Goal: Task Accomplishment & Management: Use online tool/utility

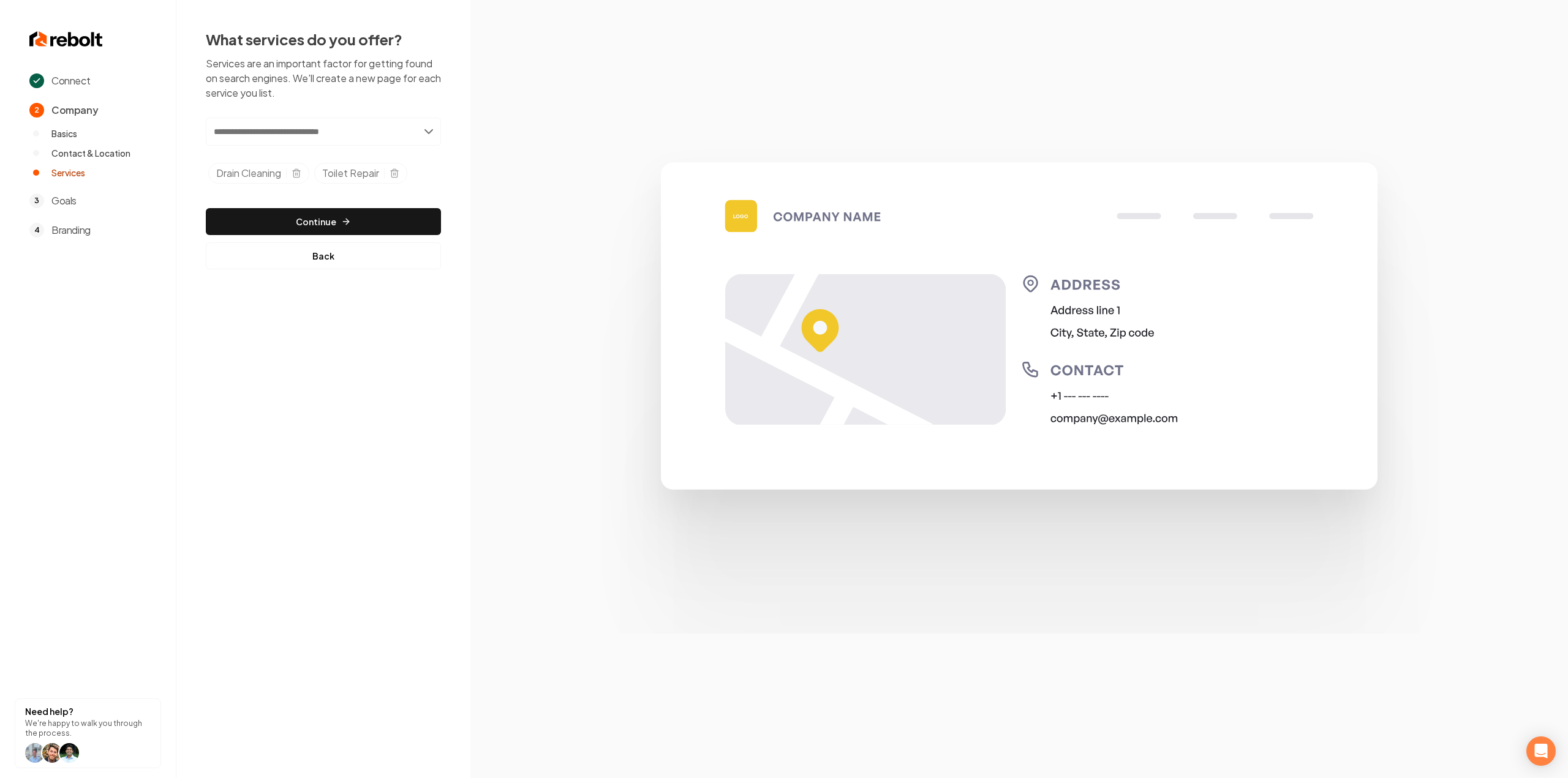
click at [502, 387] on section at bounding box center [1019, 389] width 1098 height 778
click at [352, 147] on div "Add new or select from suggestions Select a service Drain Cleaning Toilet Repai…" at bounding box center [323, 153] width 235 height 71
click at [353, 125] on input "text" at bounding box center [323, 132] width 235 height 29
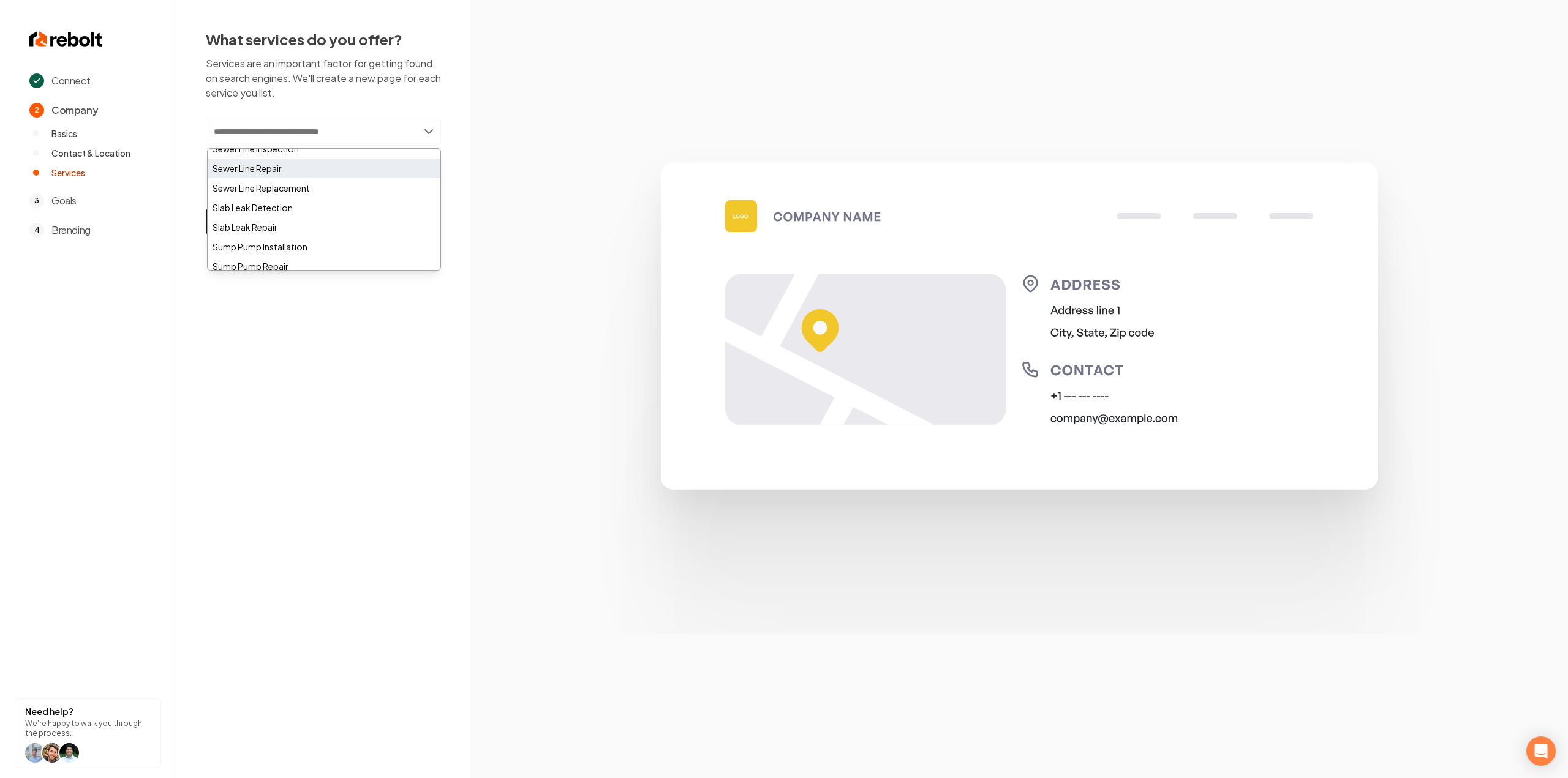
scroll to position [551, 0]
click at [362, 196] on div "Sewer Line Repair" at bounding box center [324, 195] width 233 height 20
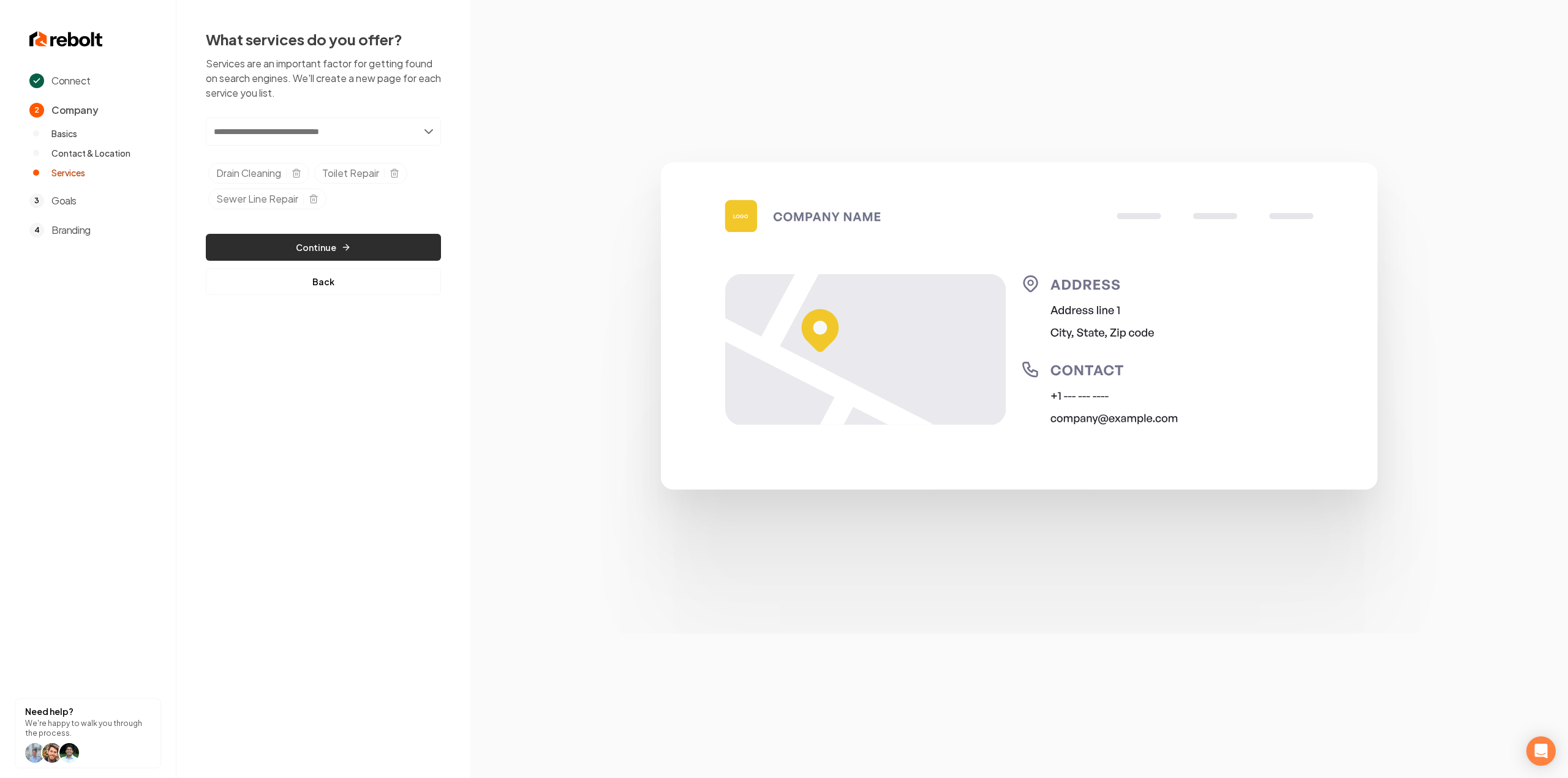
click at [328, 248] on button "Continue" at bounding box center [323, 247] width 235 height 27
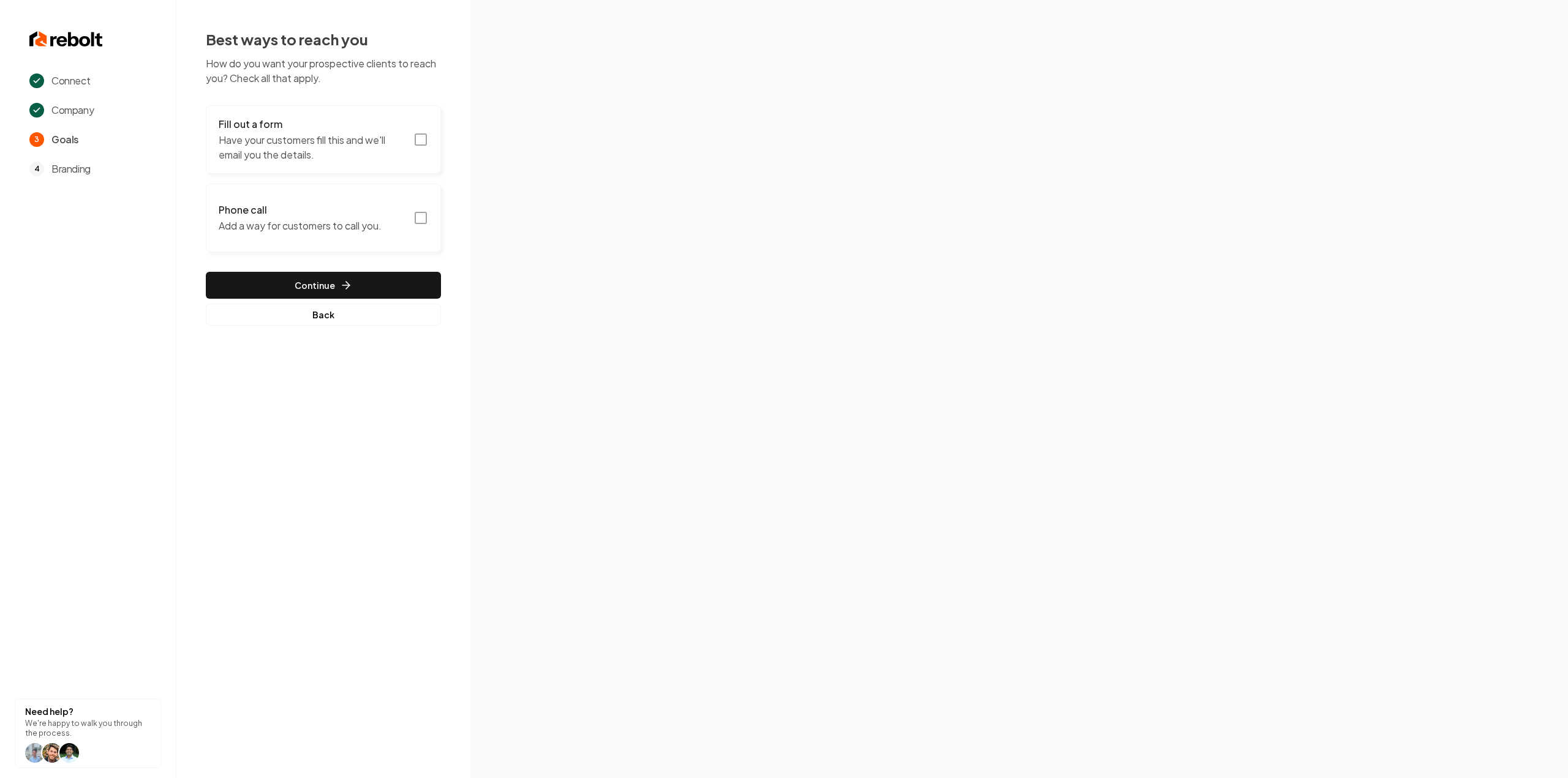
click at [414, 136] on icon "button" at bounding box center [421, 139] width 15 height 15
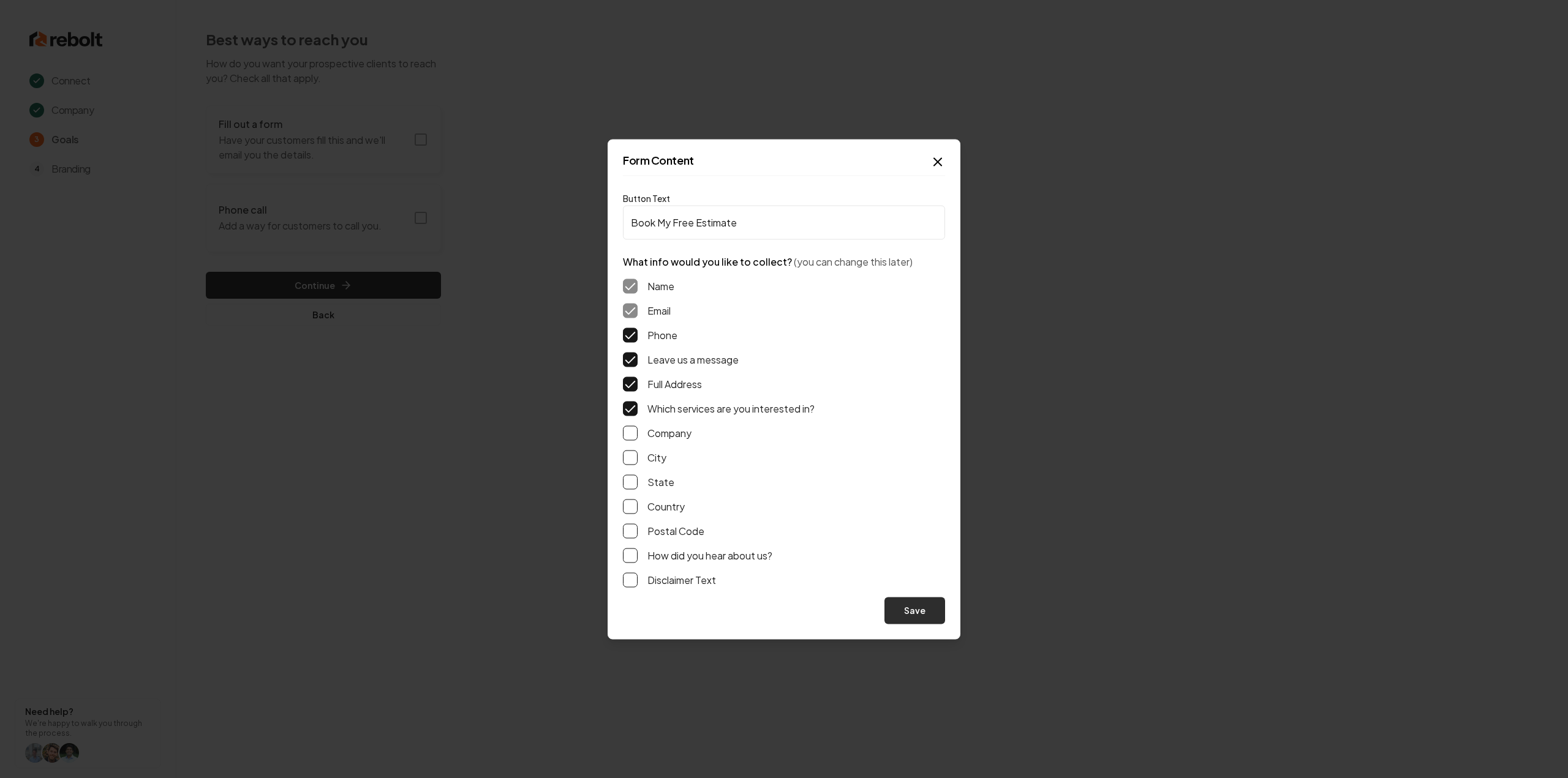
click at [939, 609] on button "Save" at bounding box center [915, 610] width 60 height 27
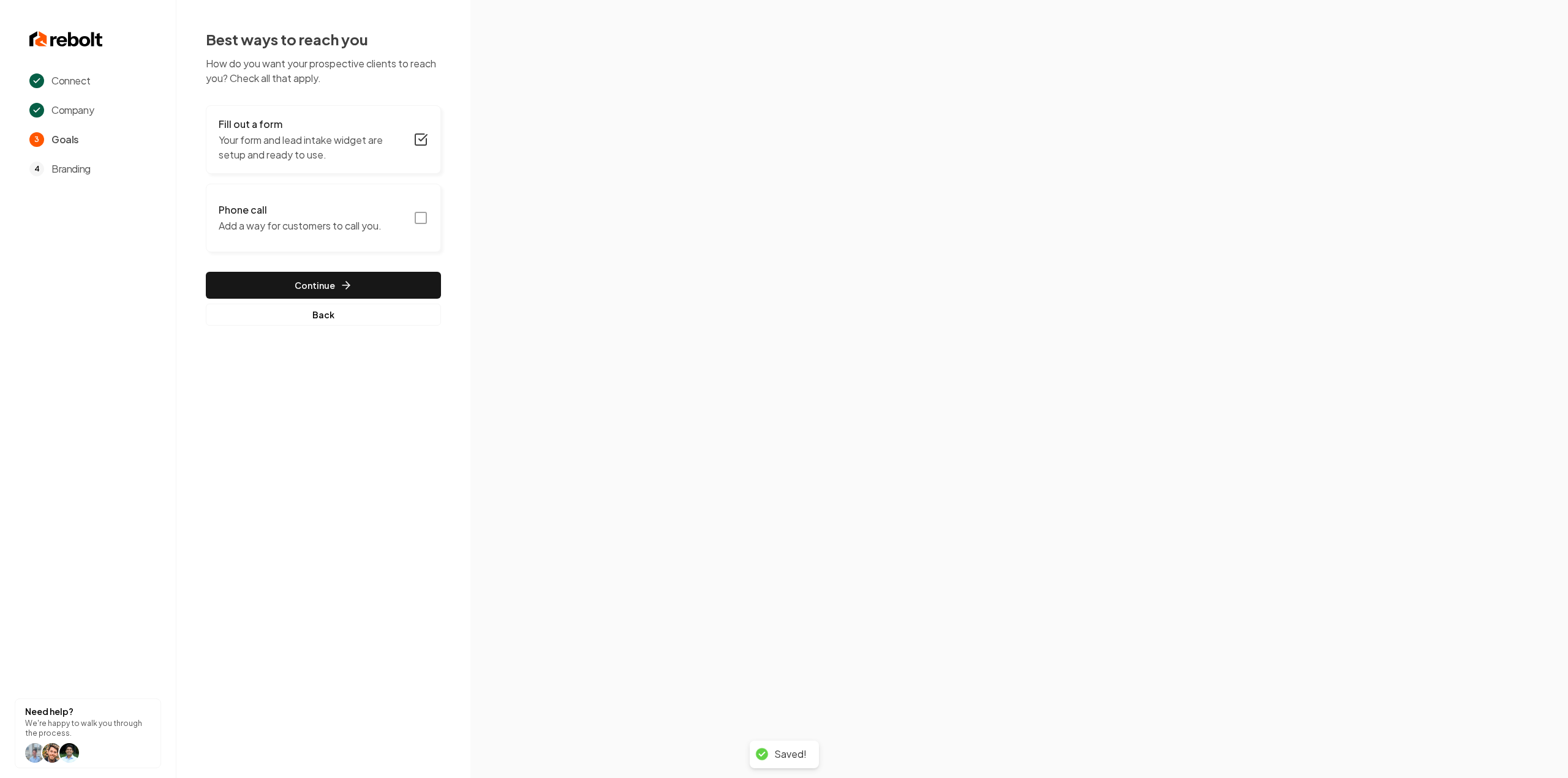
click at [423, 217] on icon "button" at bounding box center [421, 218] width 15 height 15
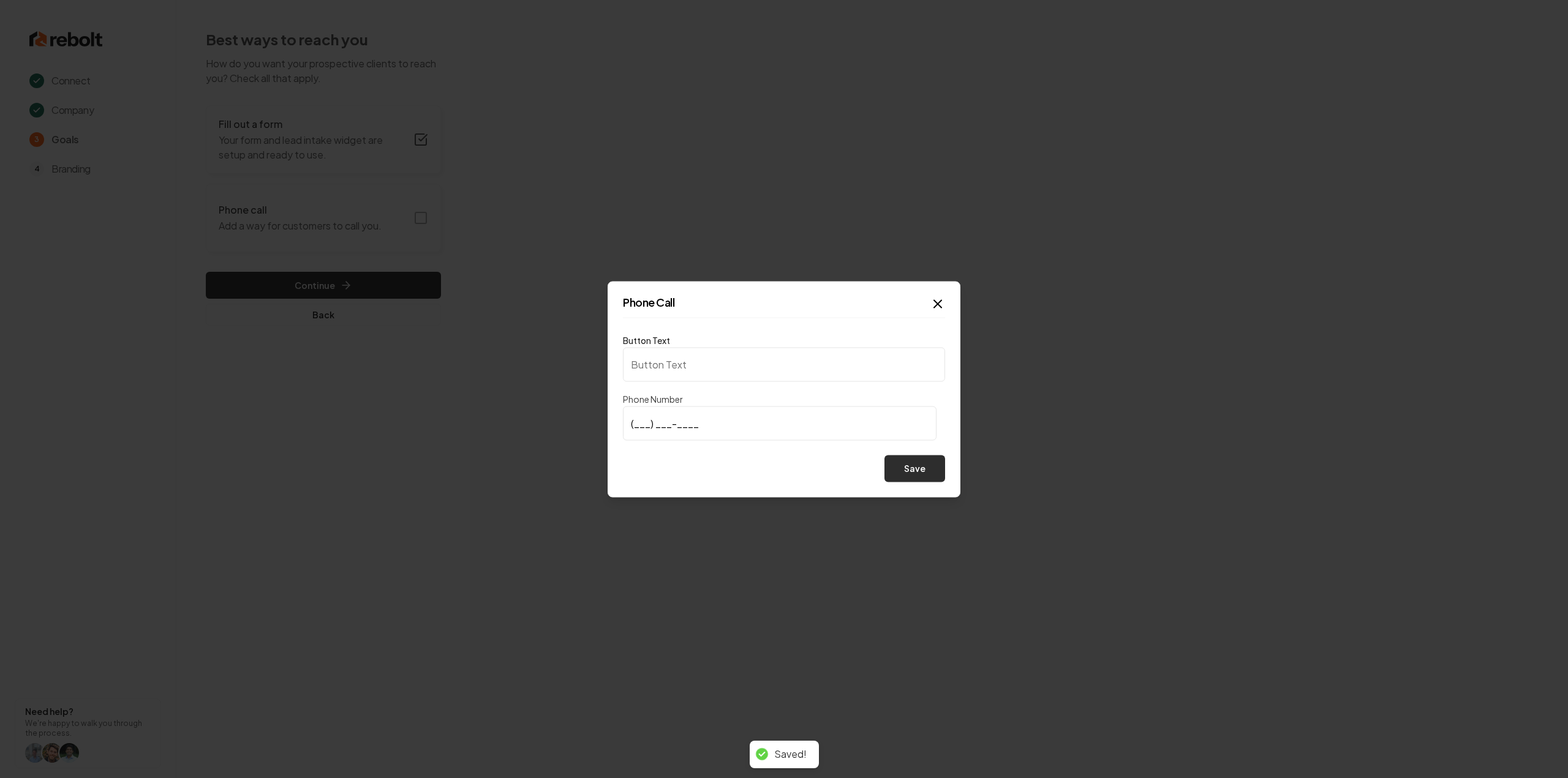
click at [907, 465] on button "Save" at bounding box center [915, 468] width 60 height 27
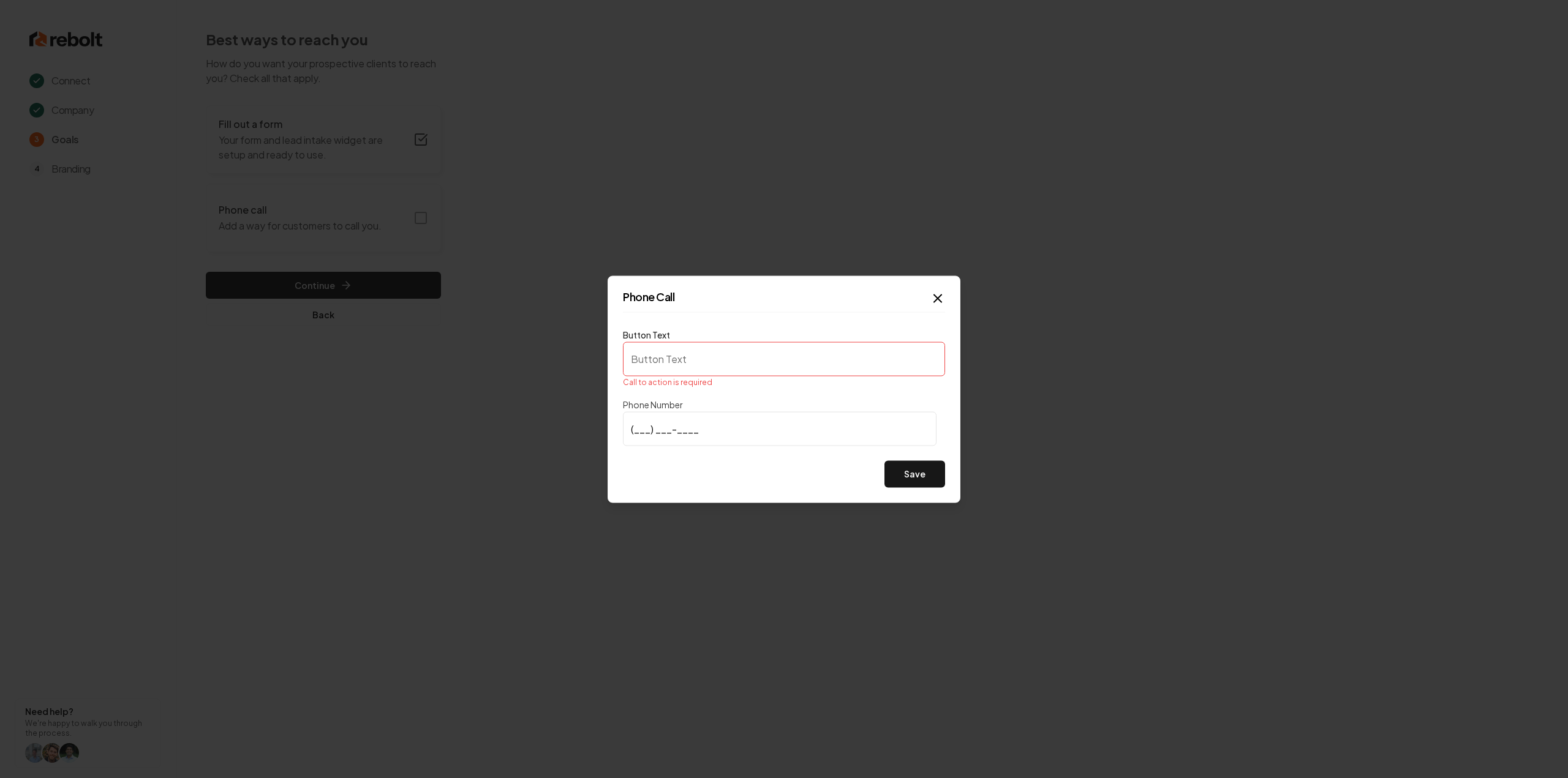
click at [744, 458] on div "Button Text Call to action is required Phone Number (___) ___-____ Save" at bounding box center [784, 407] width 322 height 160
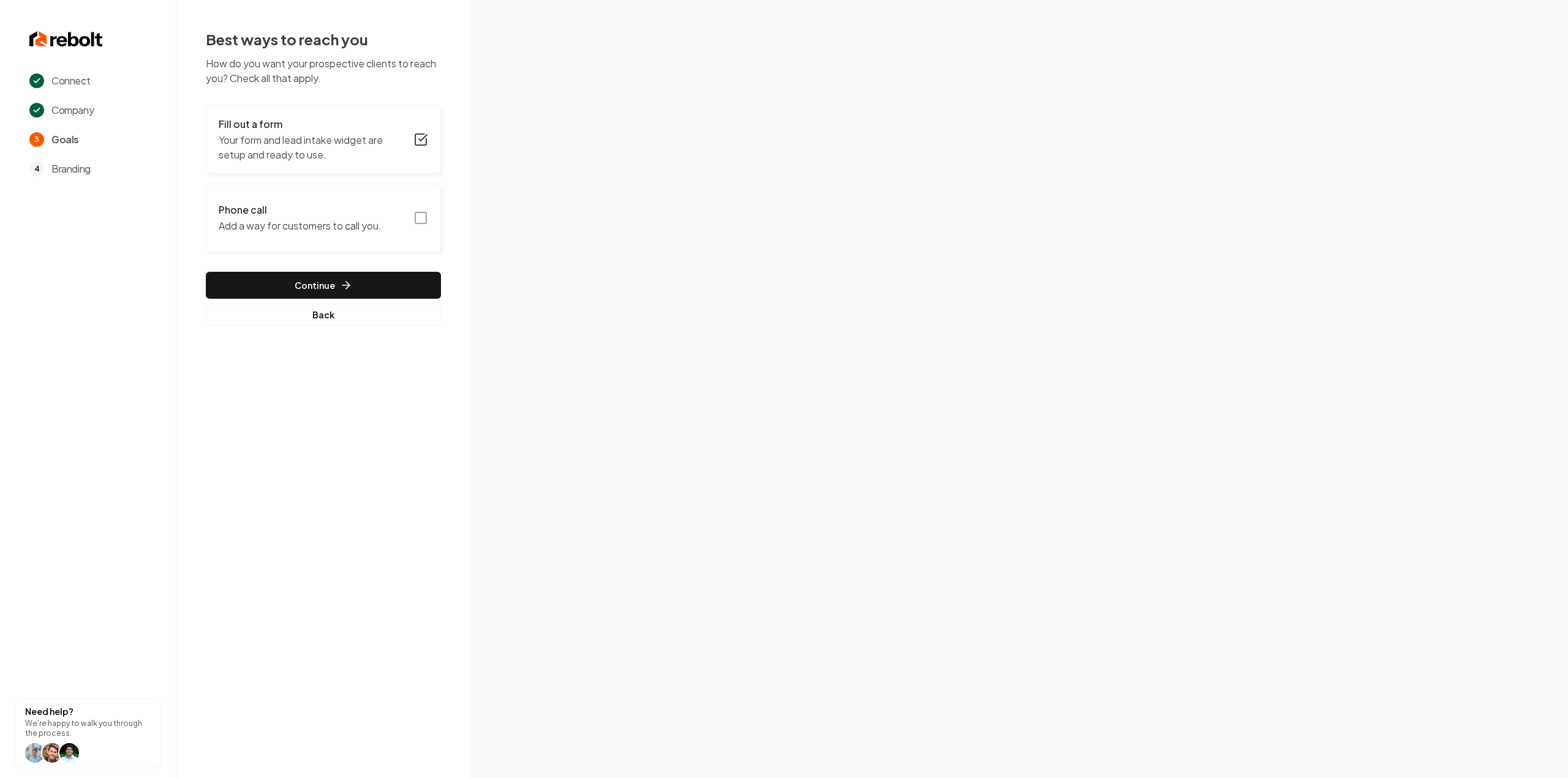
click at [407, 227] on button "Phone call Add a way for customers to call you." at bounding box center [323, 218] width 235 height 69
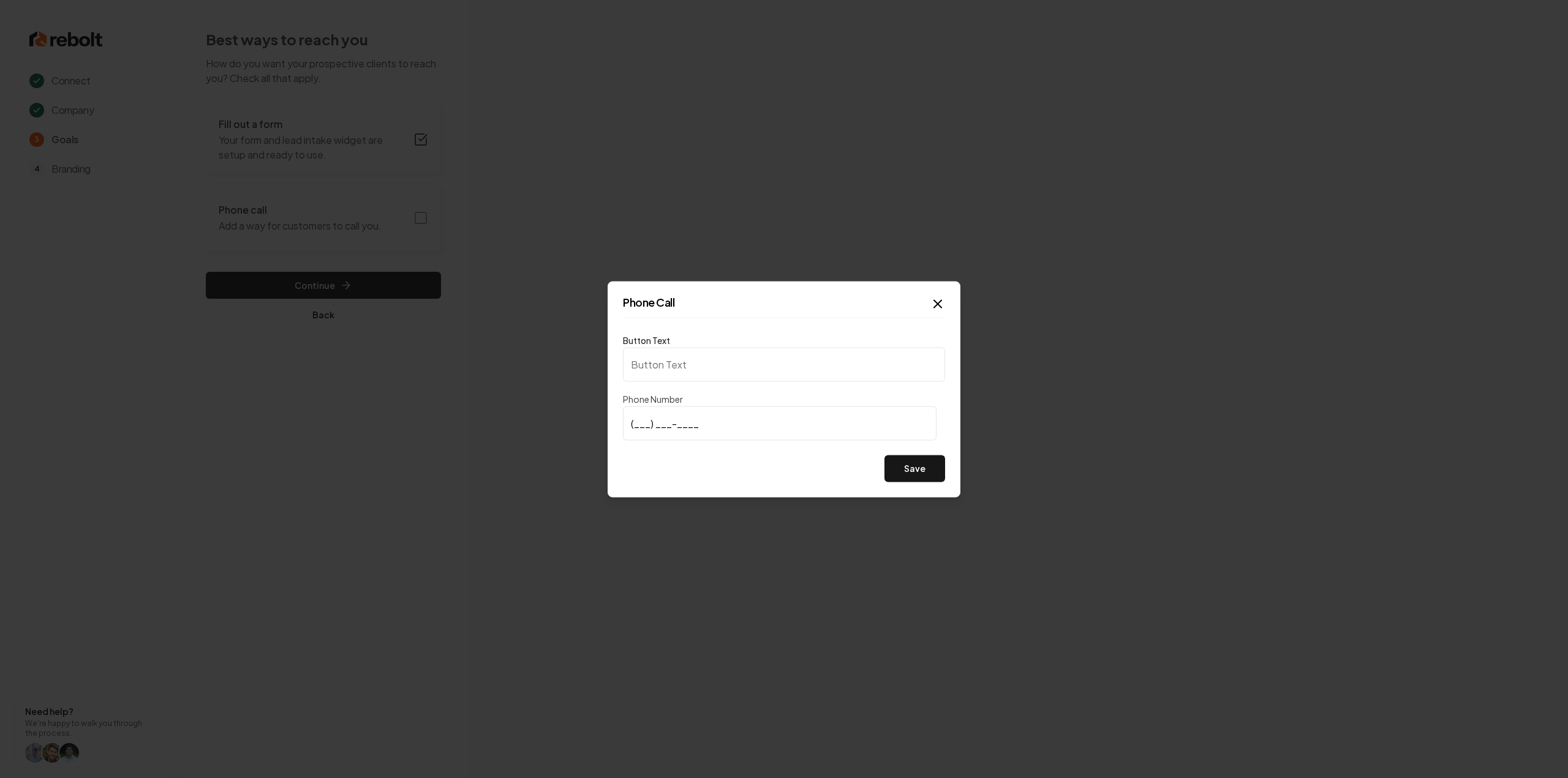
type input "Call us"
type input "(864) 809-3039"
click at [912, 479] on button "Save" at bounding box center [915, 468] width 60 height 27
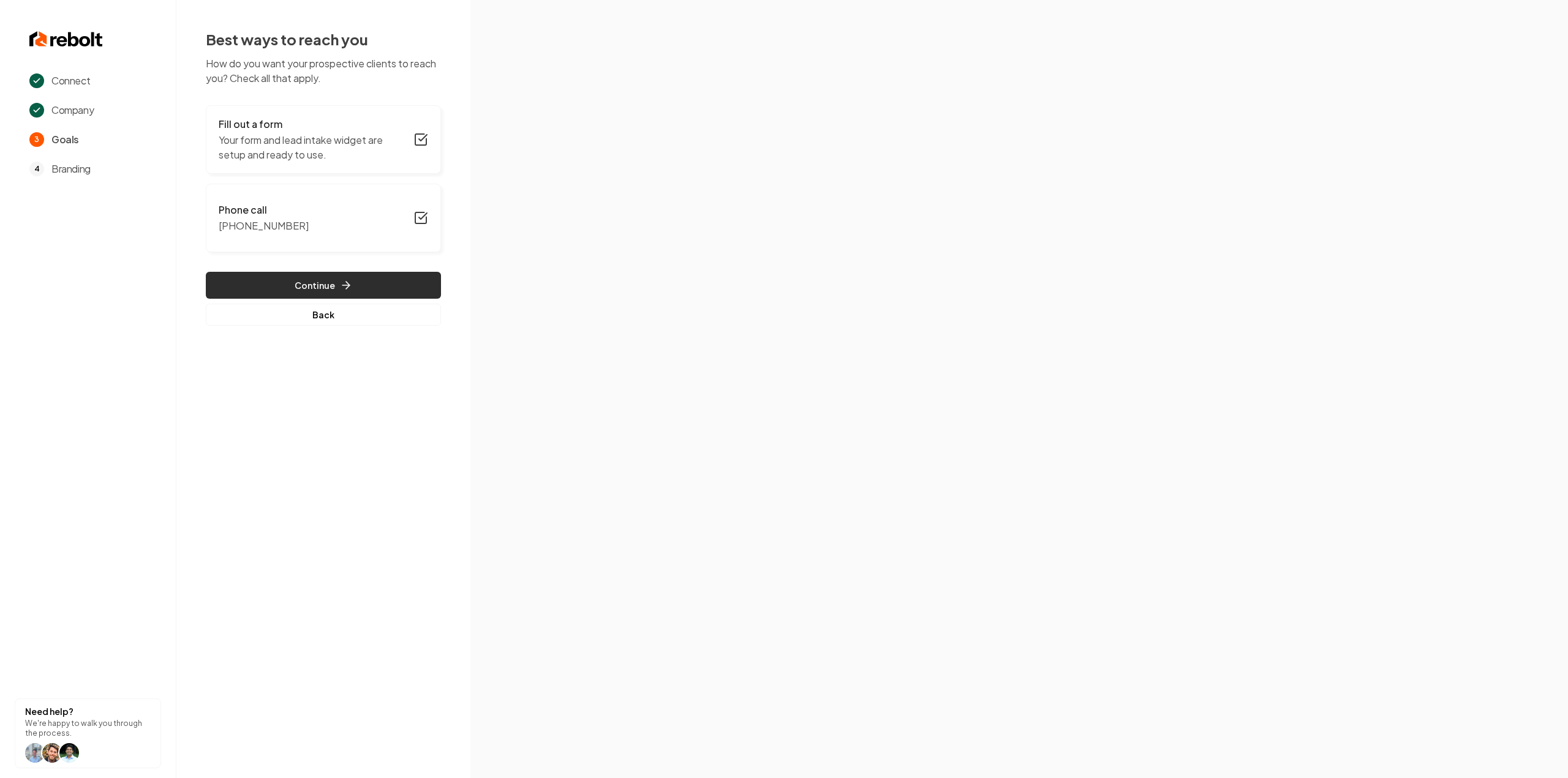
click at [314, 273] on button "Continue" at bounding box center [323, 285] width 235 height 27
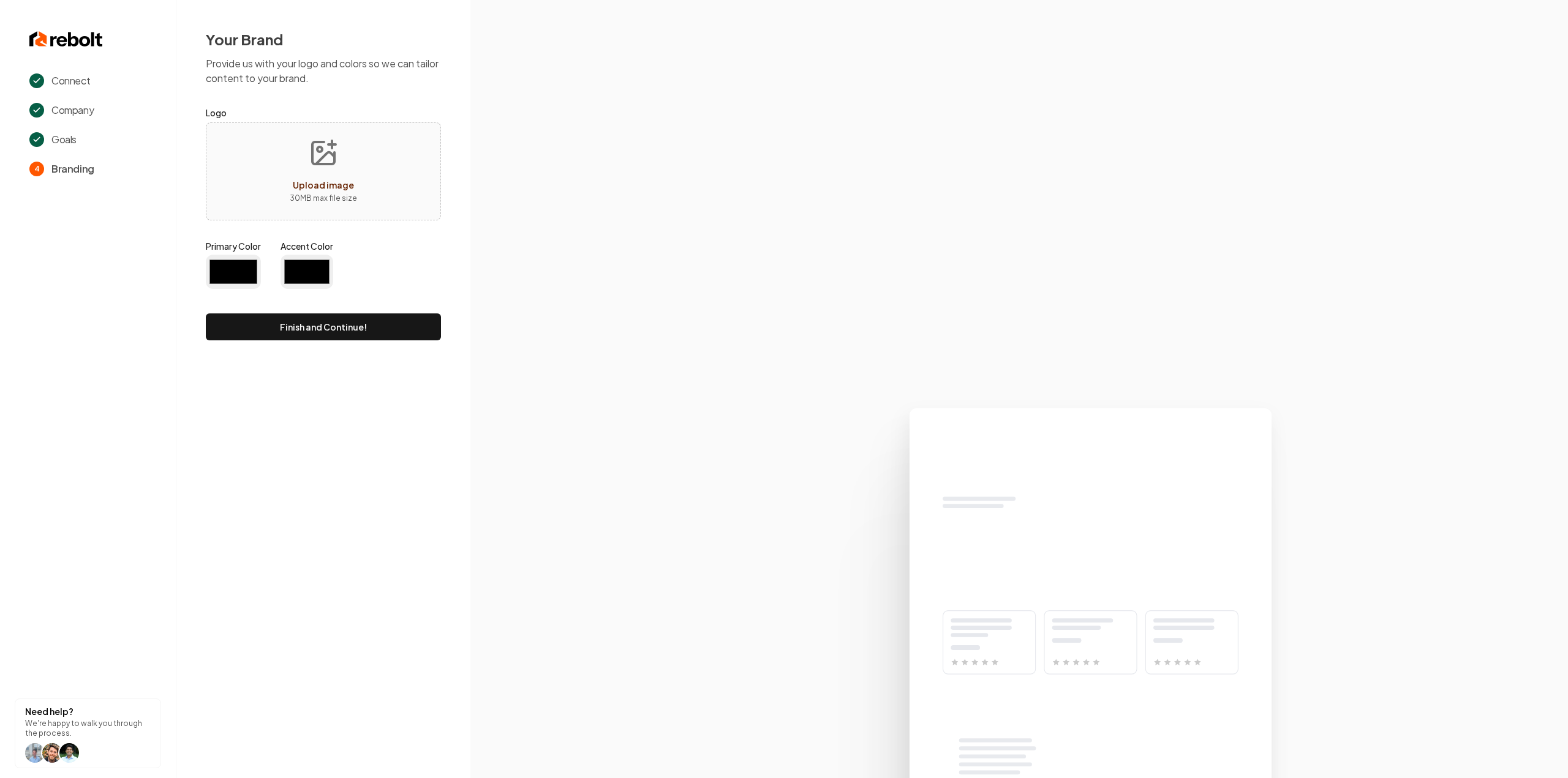
type input "#194d33"
type input "#70be00"
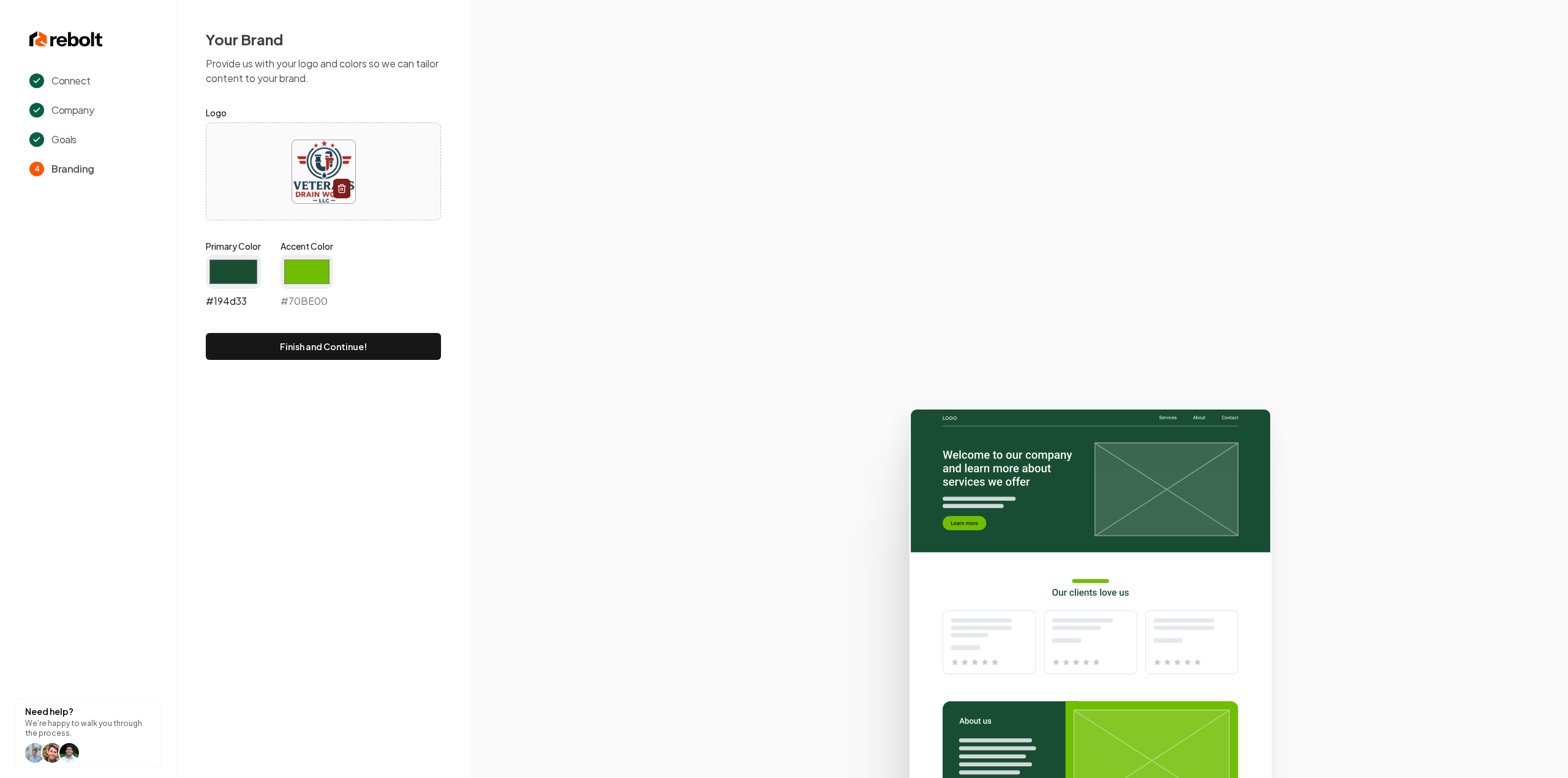
click at [236, 271] on input "#194d33" at bounding box center [234, 271] width 55 height 34
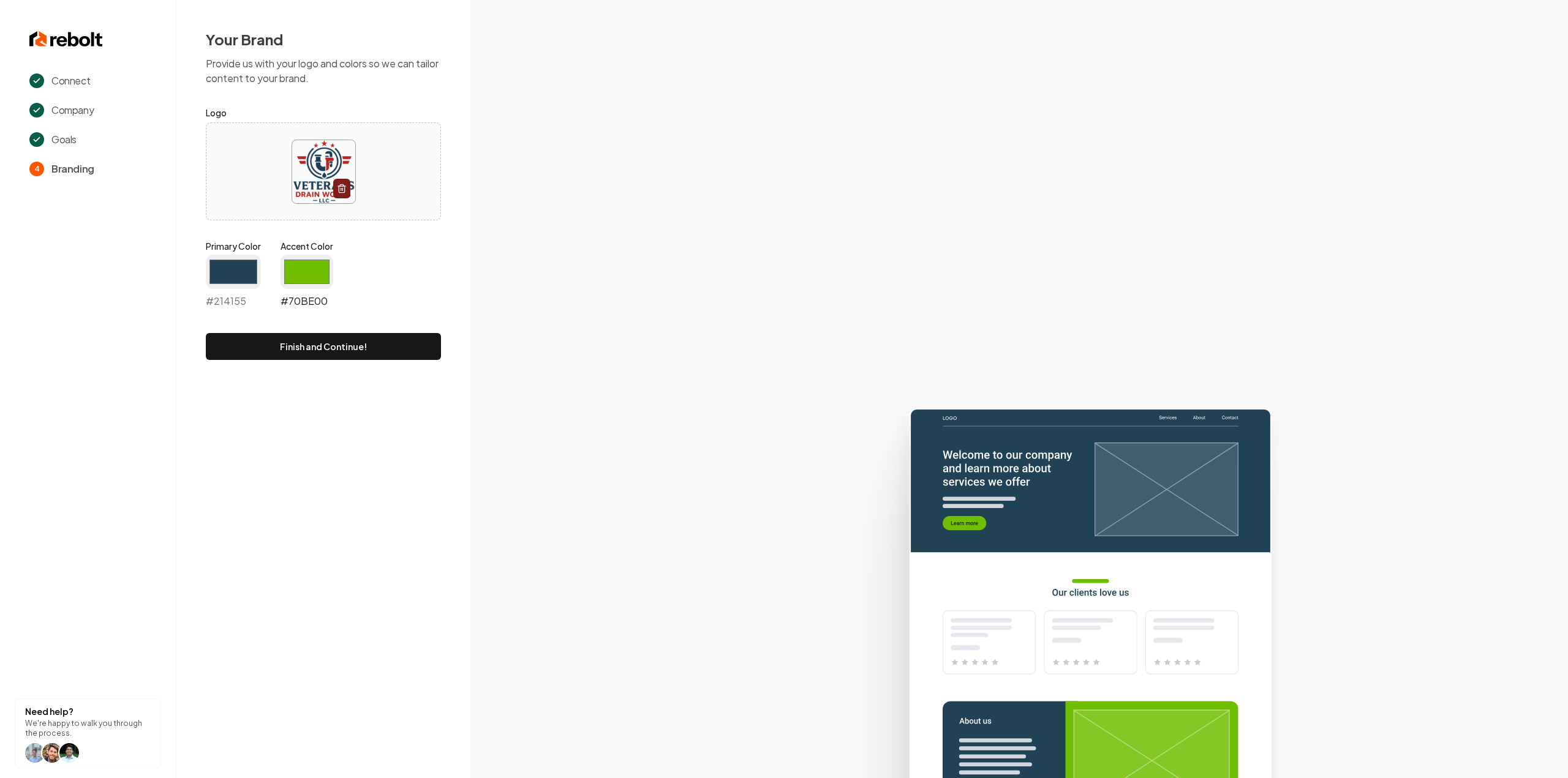
type input "#214155"
click at [299, 280] on input "#70be00" at bounding box center [307, 271] width 52 height 34
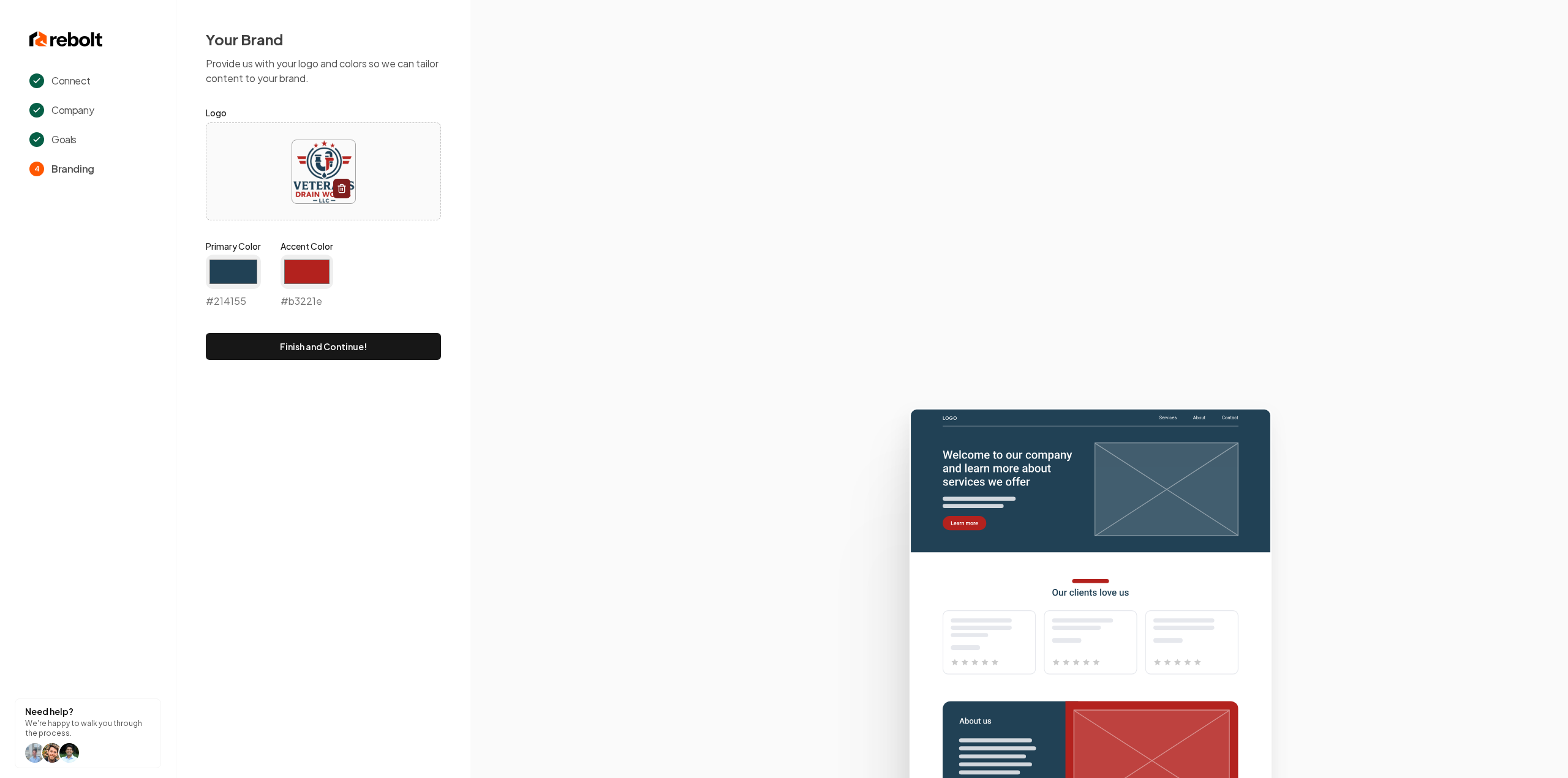
type input "#b3221e"
click at [576, 244] on section at bounding box center [1019, 389] width 1098 height 778
click at [301, 346] on button "Finish and Continue!" at bounding box center [323, 346] width 235 height 27
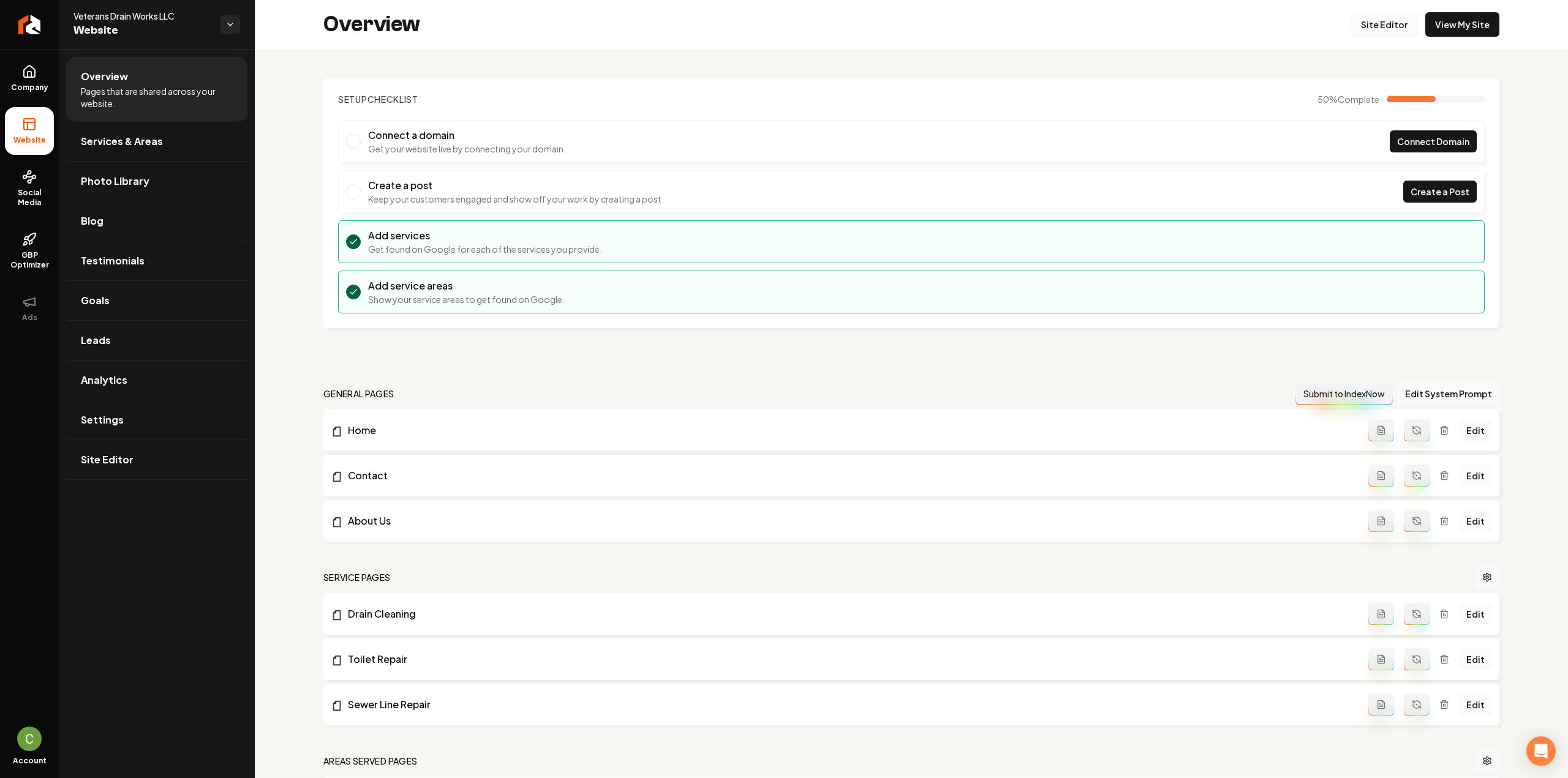
click at [1360, 28] on link "Site Editor" at bounding box center [1384, 24] width 67 height 25
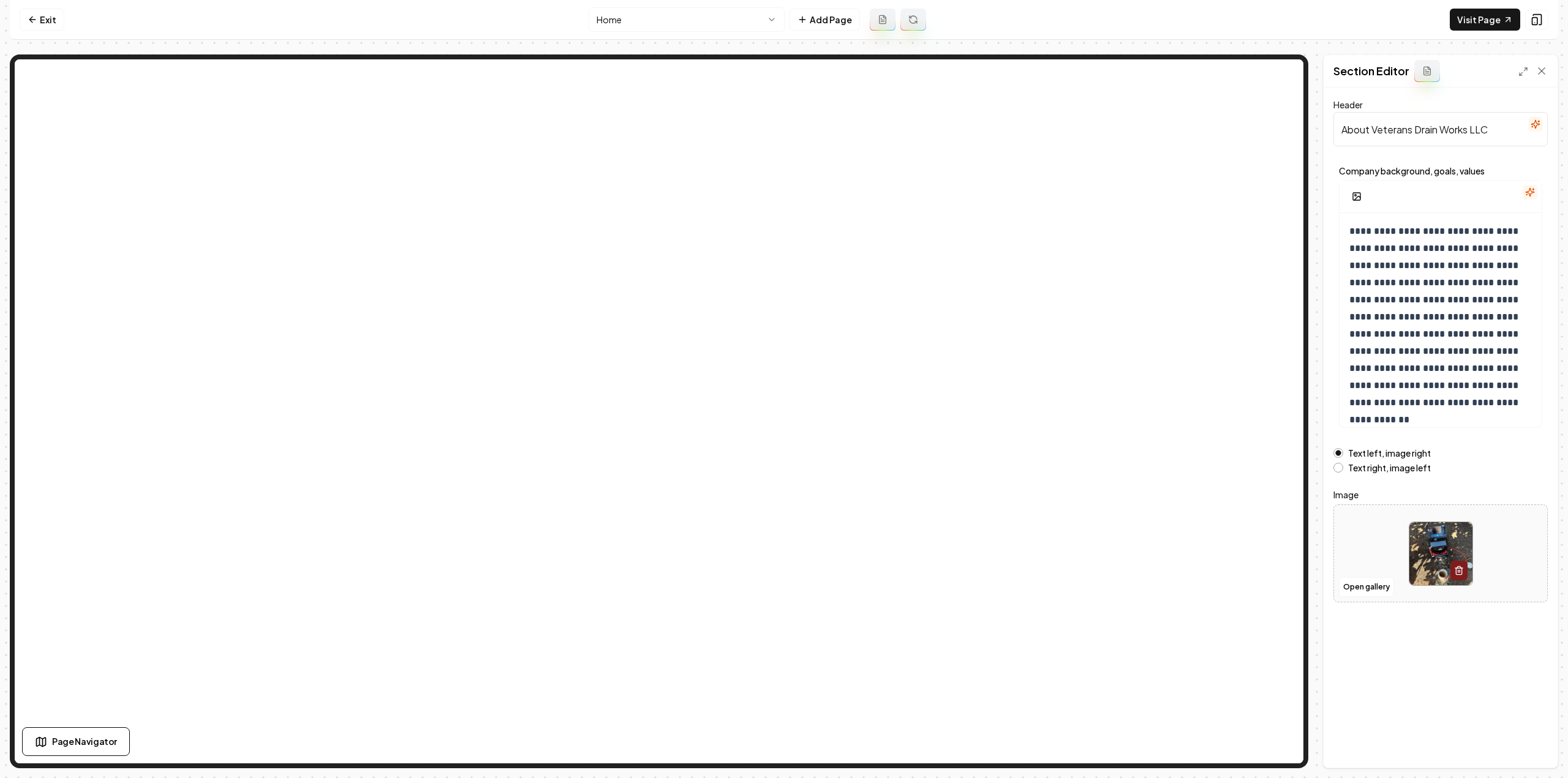
click at [613, 14] on html "**********" at bounding box center [784, 389] width 1568 height 778
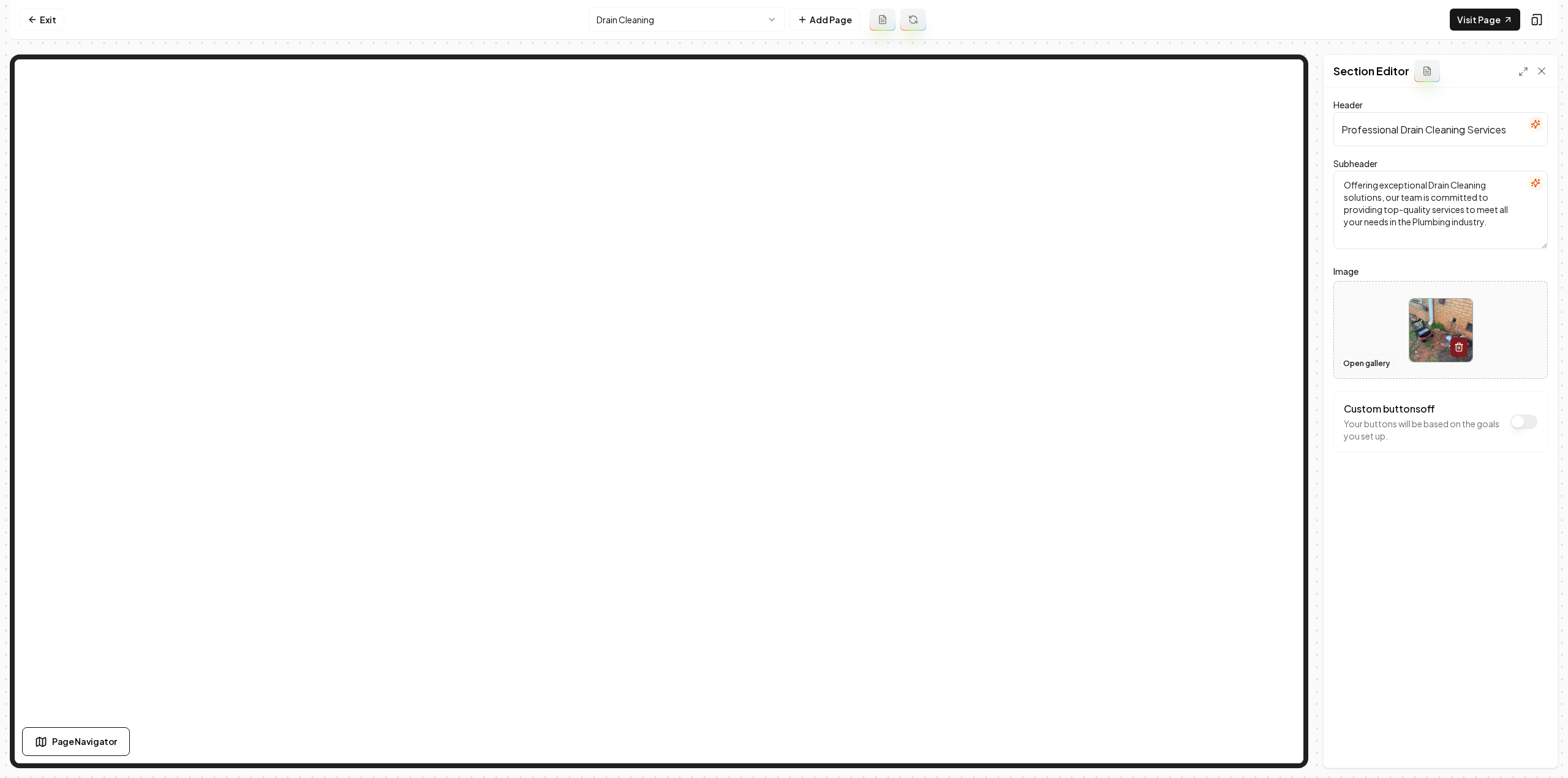
click at [1386, 364] on button "Open gallery" at bounding box center [1367, 364] width 55 height 20
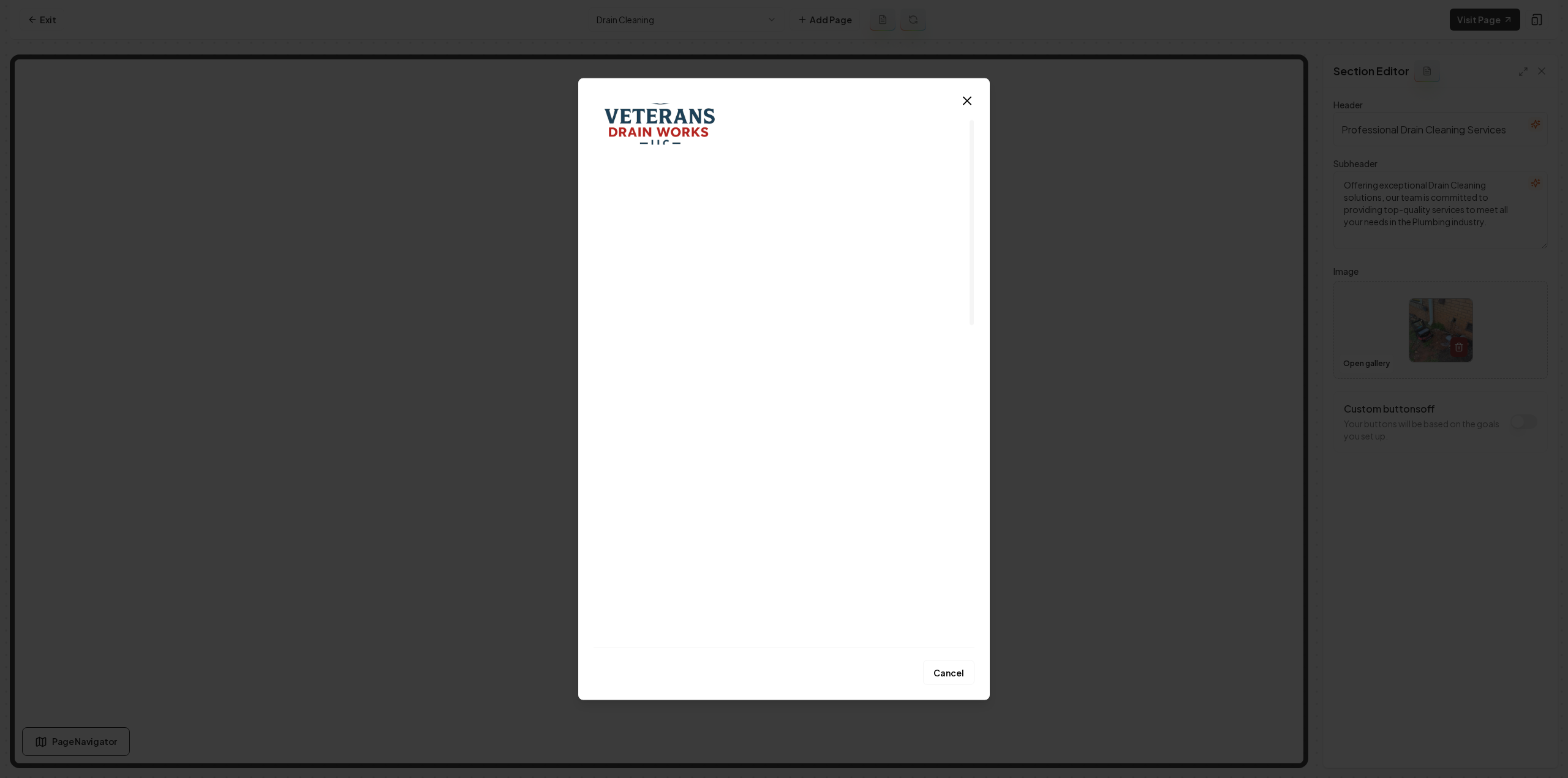
scroll to position [123, 0]
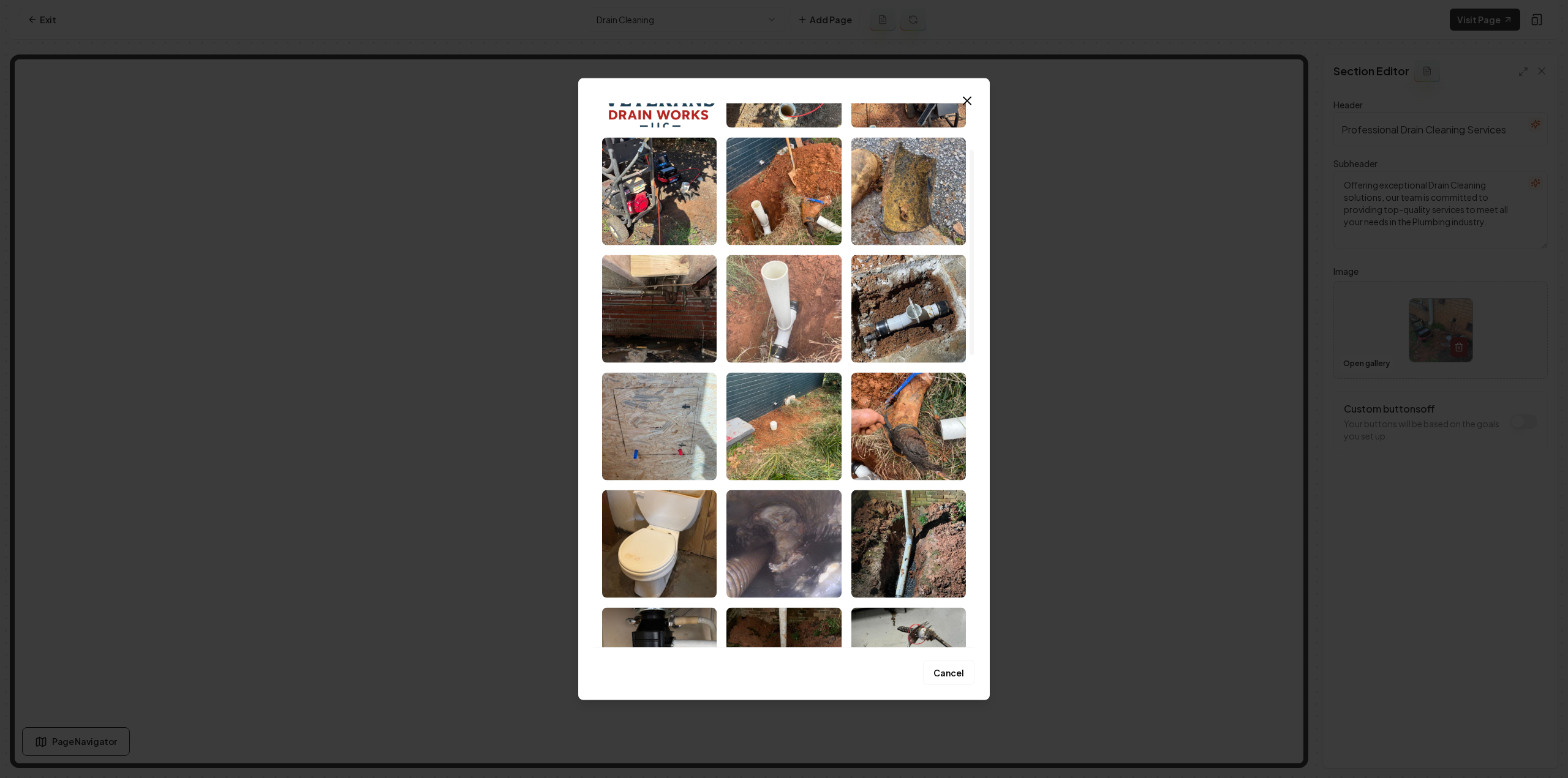
click at [816, 331] on img "Select image image_68c822125c7cd75eb8cee4cb.jpeg" at bounding box center [783, 308] width 114 height 108
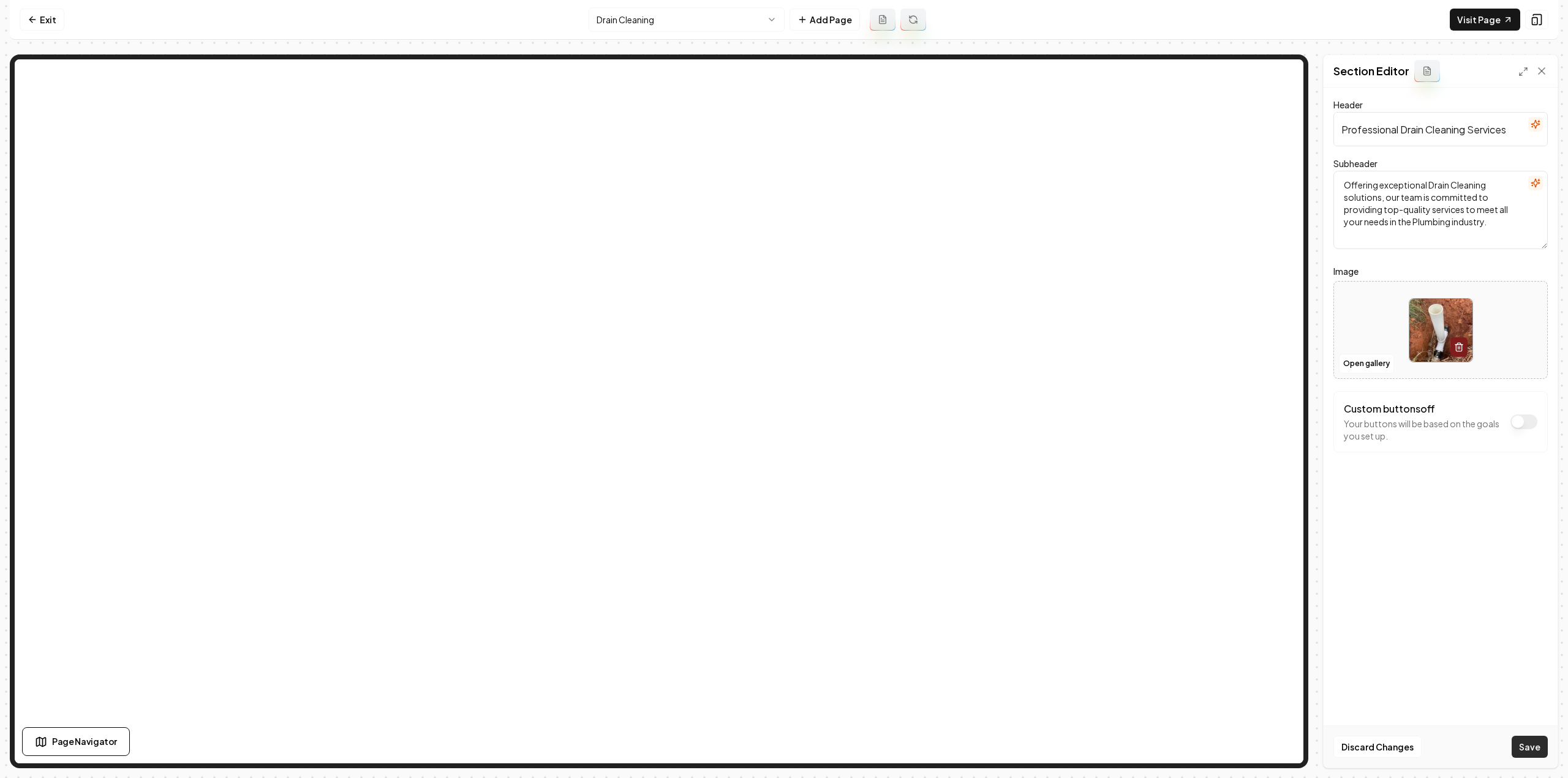
click at [1520, 752] on button "Save" at bounding box center [1530, 747] width 36 height 22
click at [675, 23] on html "Computer Required This feature is only available on a computer. Please switch t…" at bounding box center [784, 389] width 1568 height 778
click at [1372, 350] on div at bounding box center [1440, 330] width 213 height 84
click at [1356, 358] on button "Open gallery" at bounding box center [1367, 364] width 55 height 20
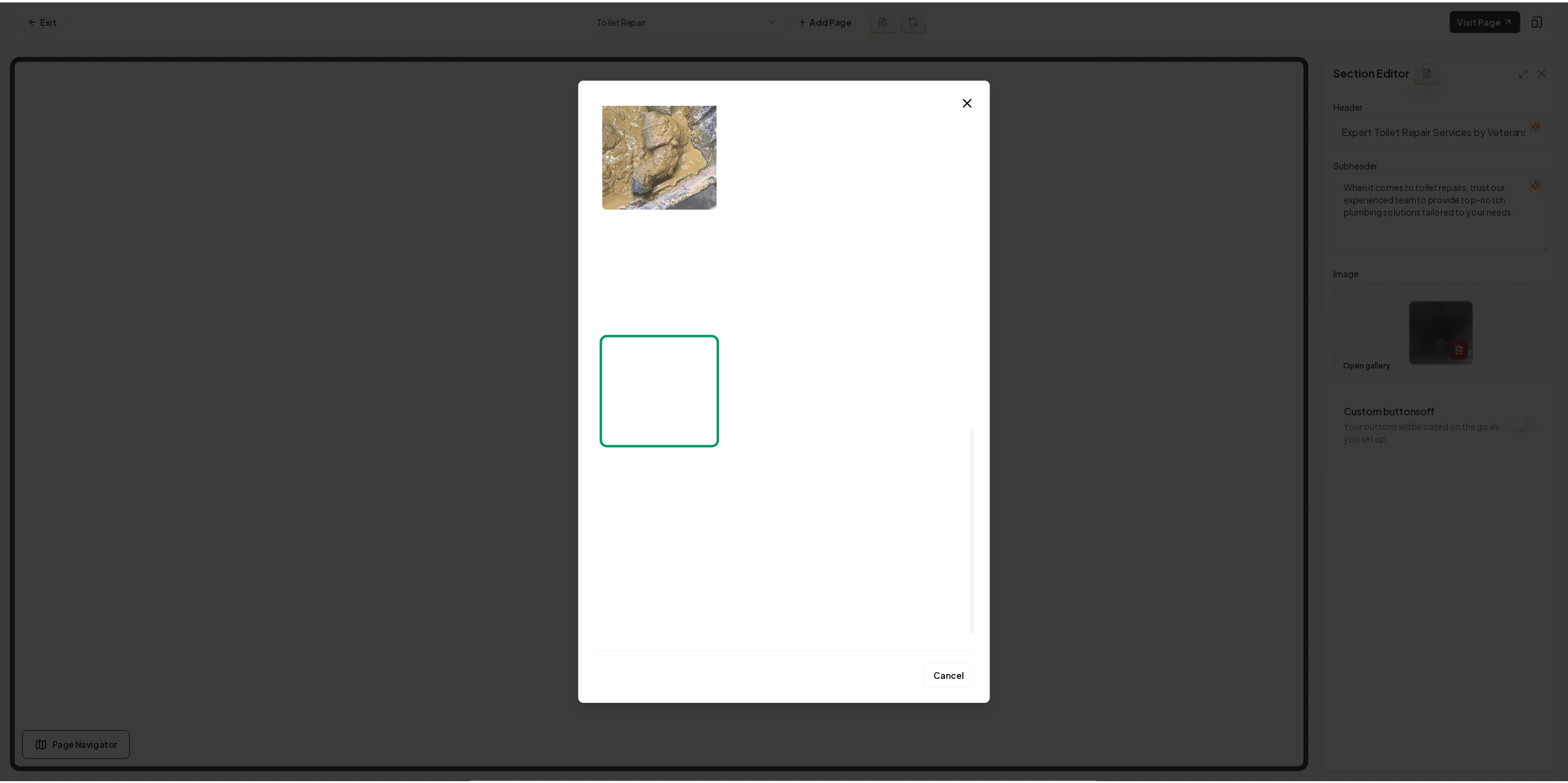
scroll to position [904, 0]
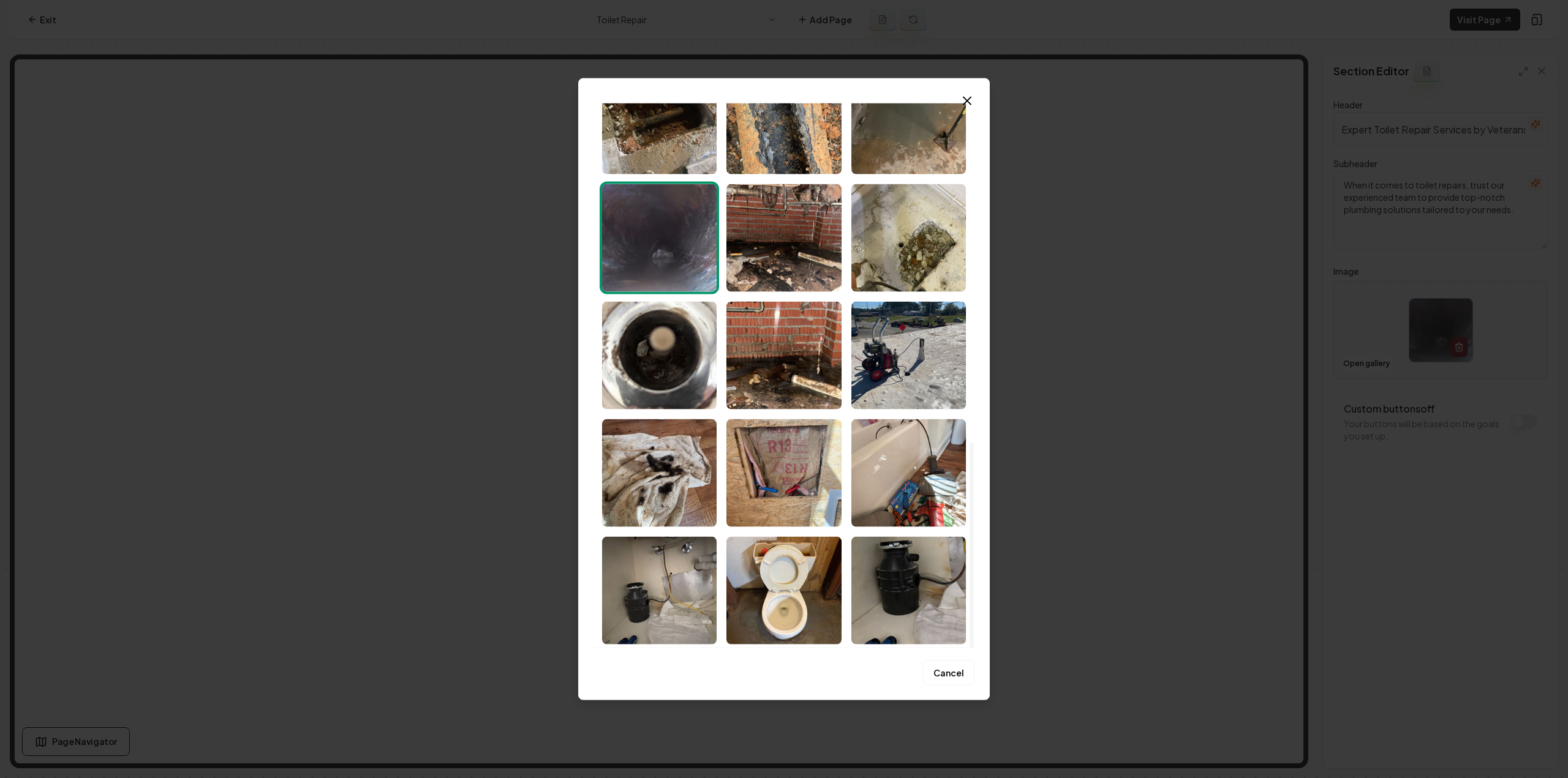
click at [782, 595] on img "Select image image_68c822115c7cd75eb8cee287.jpeg" at bounding box center [783, 590] width 114 height 108
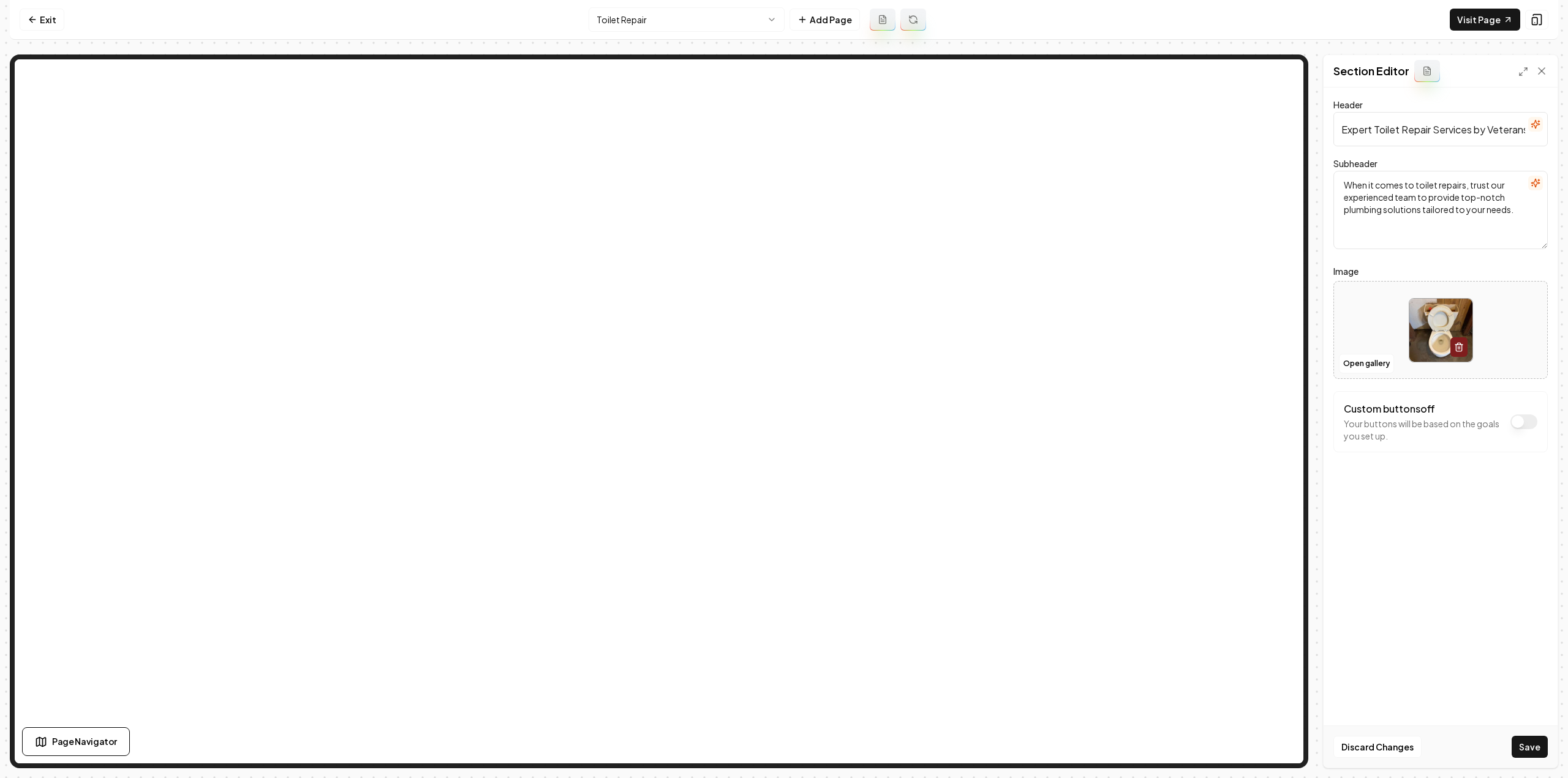
click at [1520, 744] on button "Save" at bounding box center [1530, 747] width 36 height 22
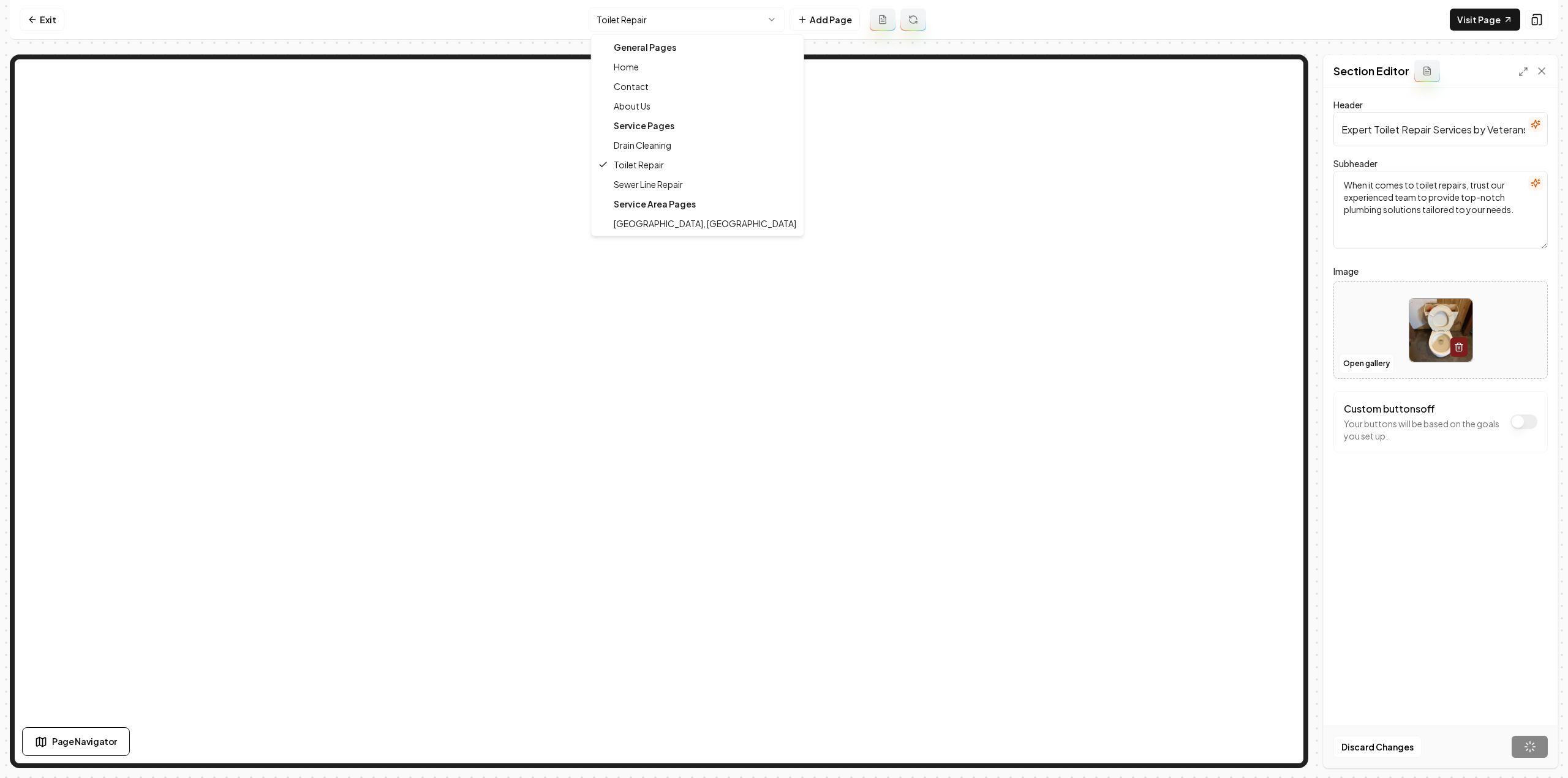
click at [623, 29] on html "Computer Required This feature is only available on a computer. Please switch t…" at bounding box center [784, 389] width 1568 height 778
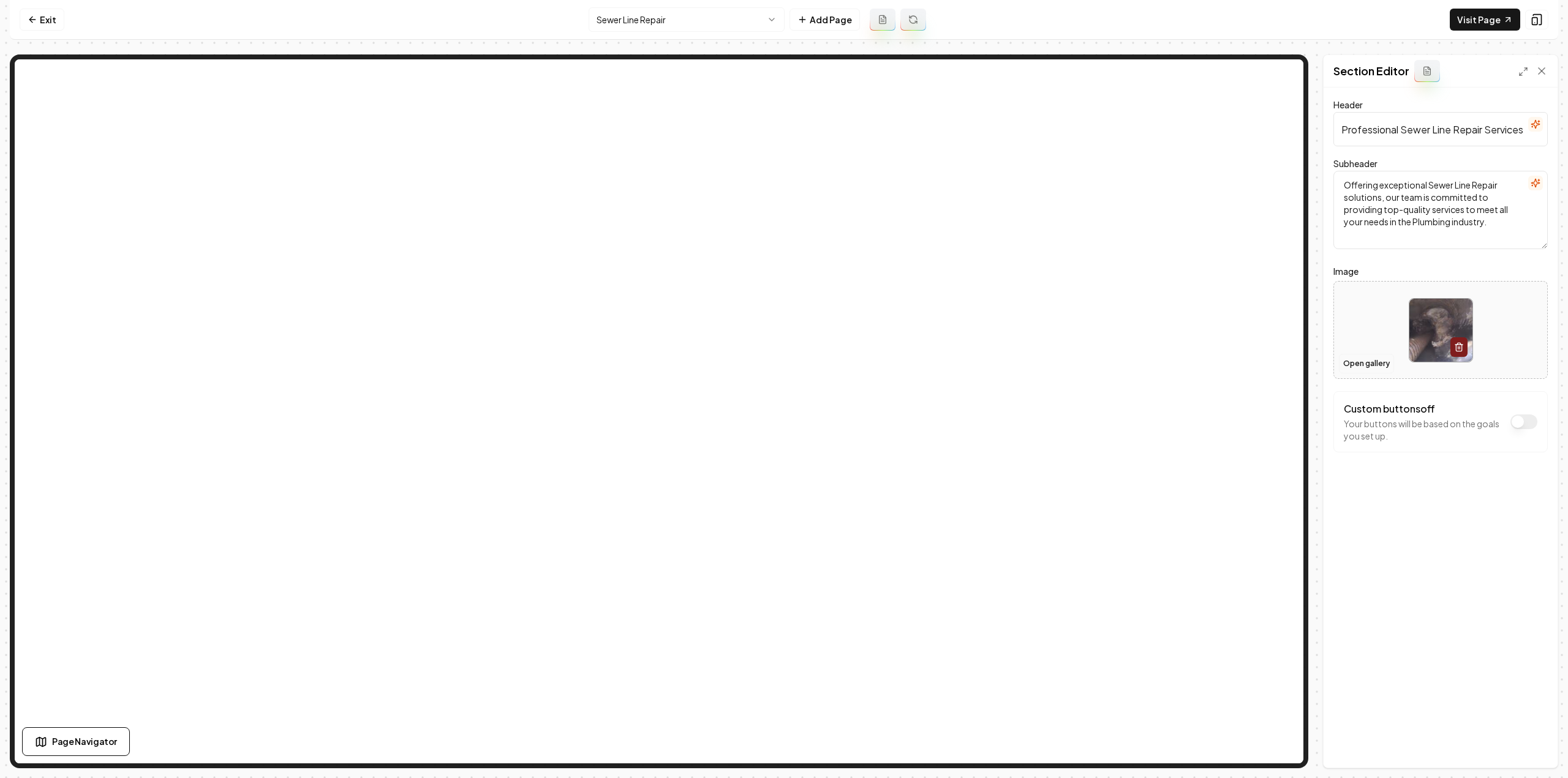
click at [1355, 364] on button "Open gallery" at bounding box center [1367, 364] width 55 height 20
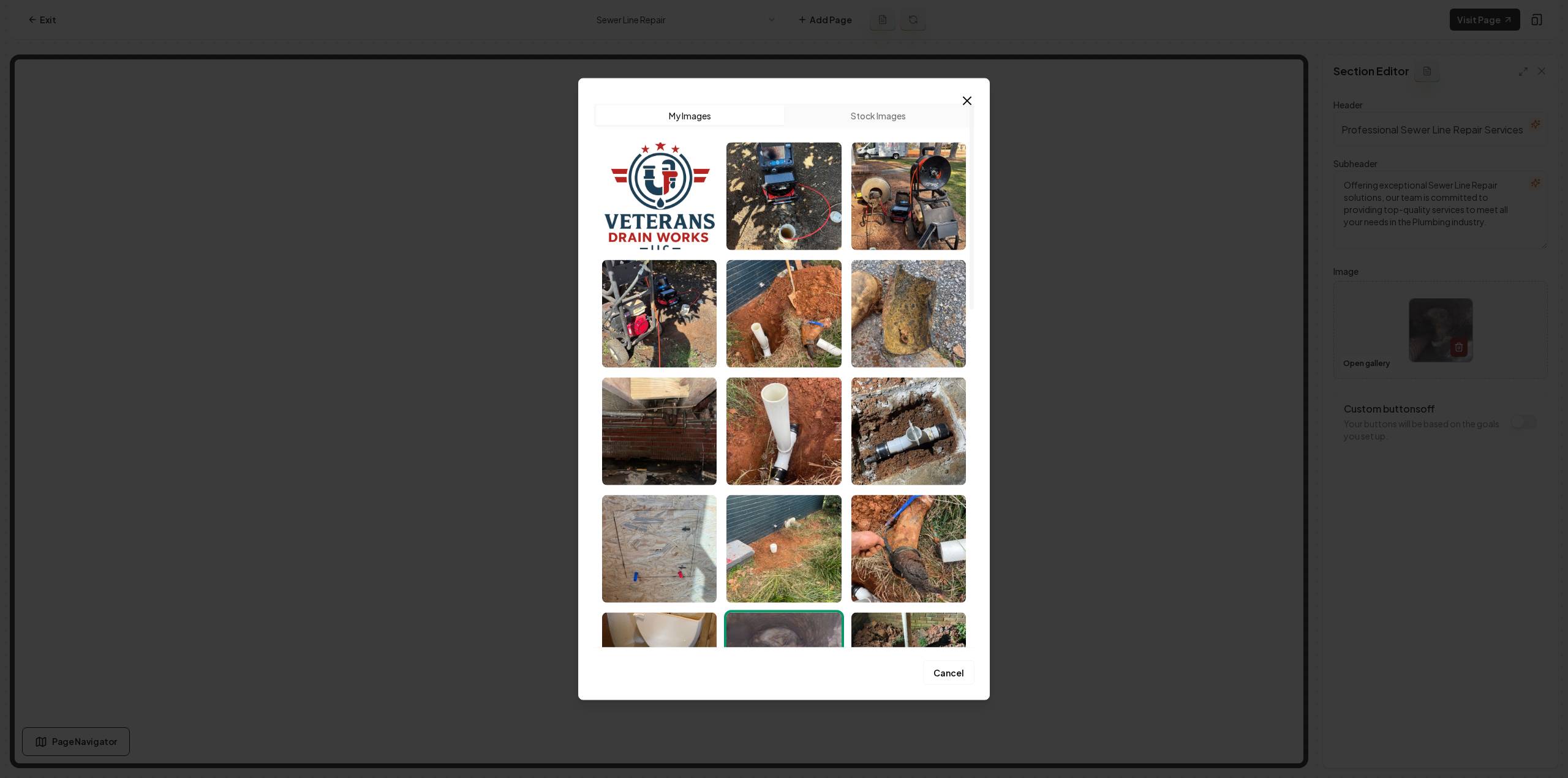
click at [869, 214] on img "Select image image_68c822145c7cd75eb8cef420.jpeg" at bounding box center [908, 196] width 114 height 108
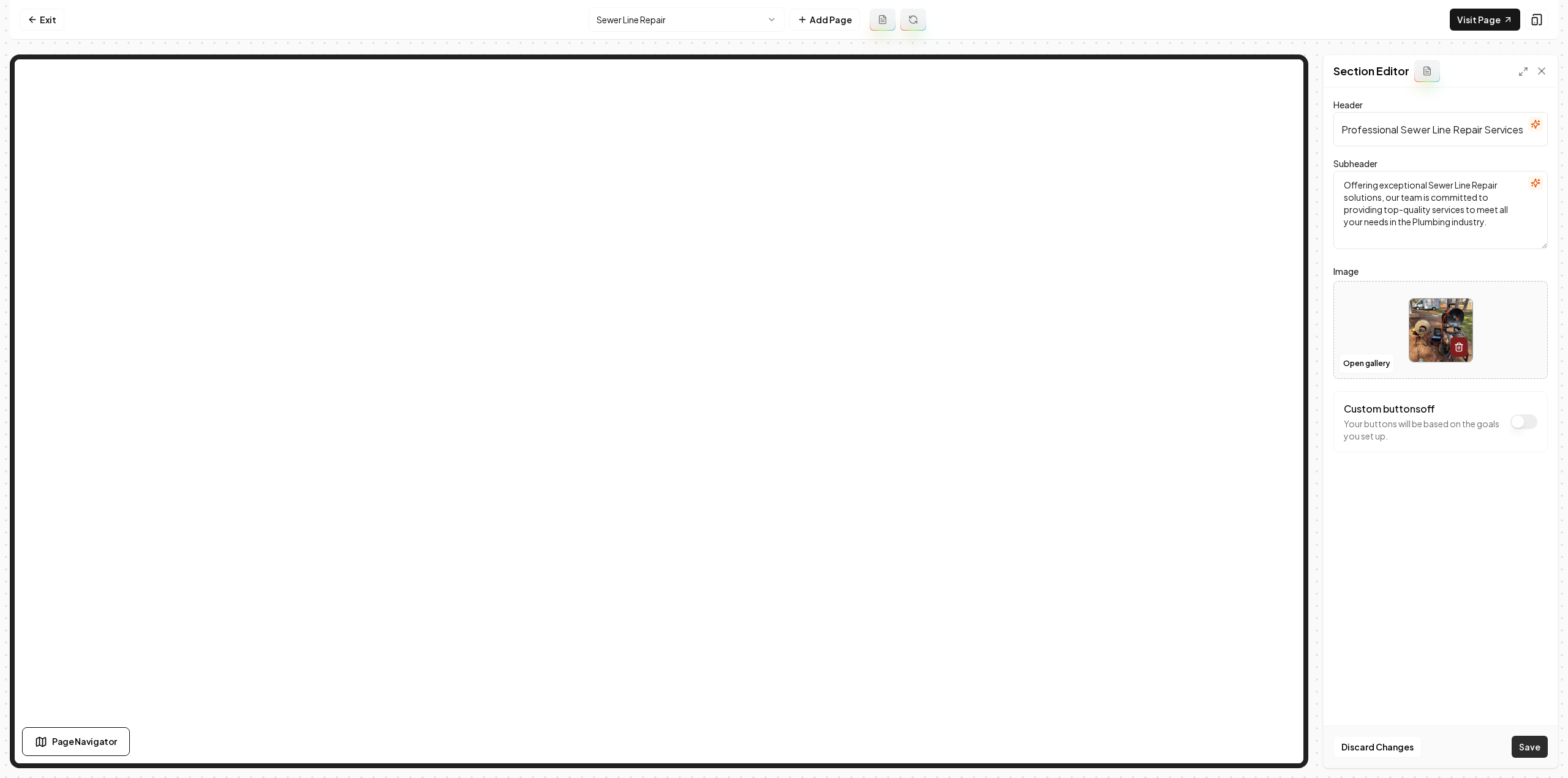
click at [1520, 747] on button "Save" at bounding box center [1530, 747] width 36 height 22
click at [685, 17] on html "Computer Required This feature is only available on a computer. Please switch t…" at bounding box center [784, 389] width 1568 height 778
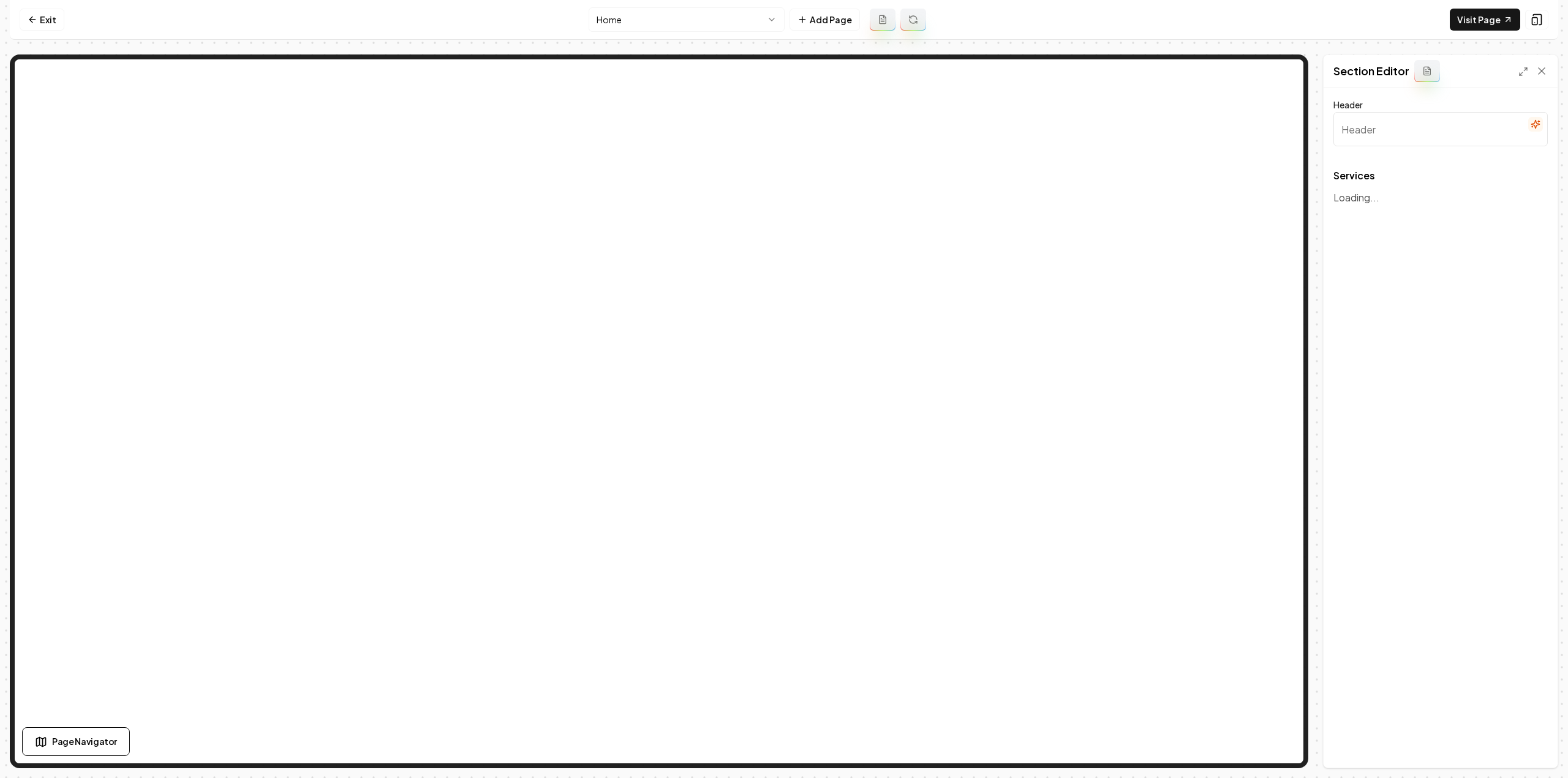
type input "Expert Plumbing Solutions"
click at [1529, 226] on button "button" at bounding box center [1529, 215] width 29 height 50
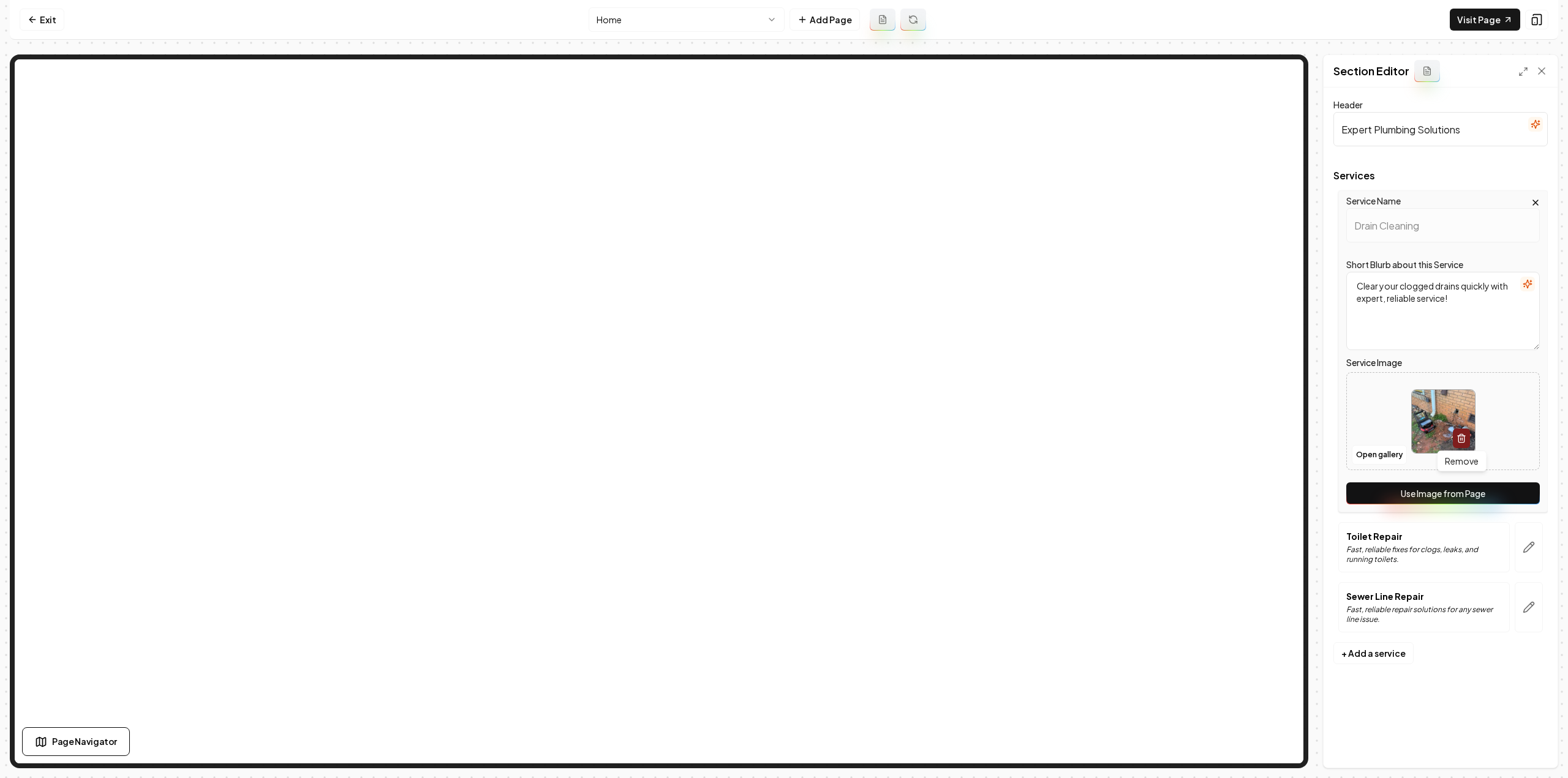
click at [1448, 483] on button "Use Image from Page" at bounding box center [1443, 494] width 193 height 22
click at [1532, 541] on icon "button" at bounding box center [1528, 547] width 12 height 12
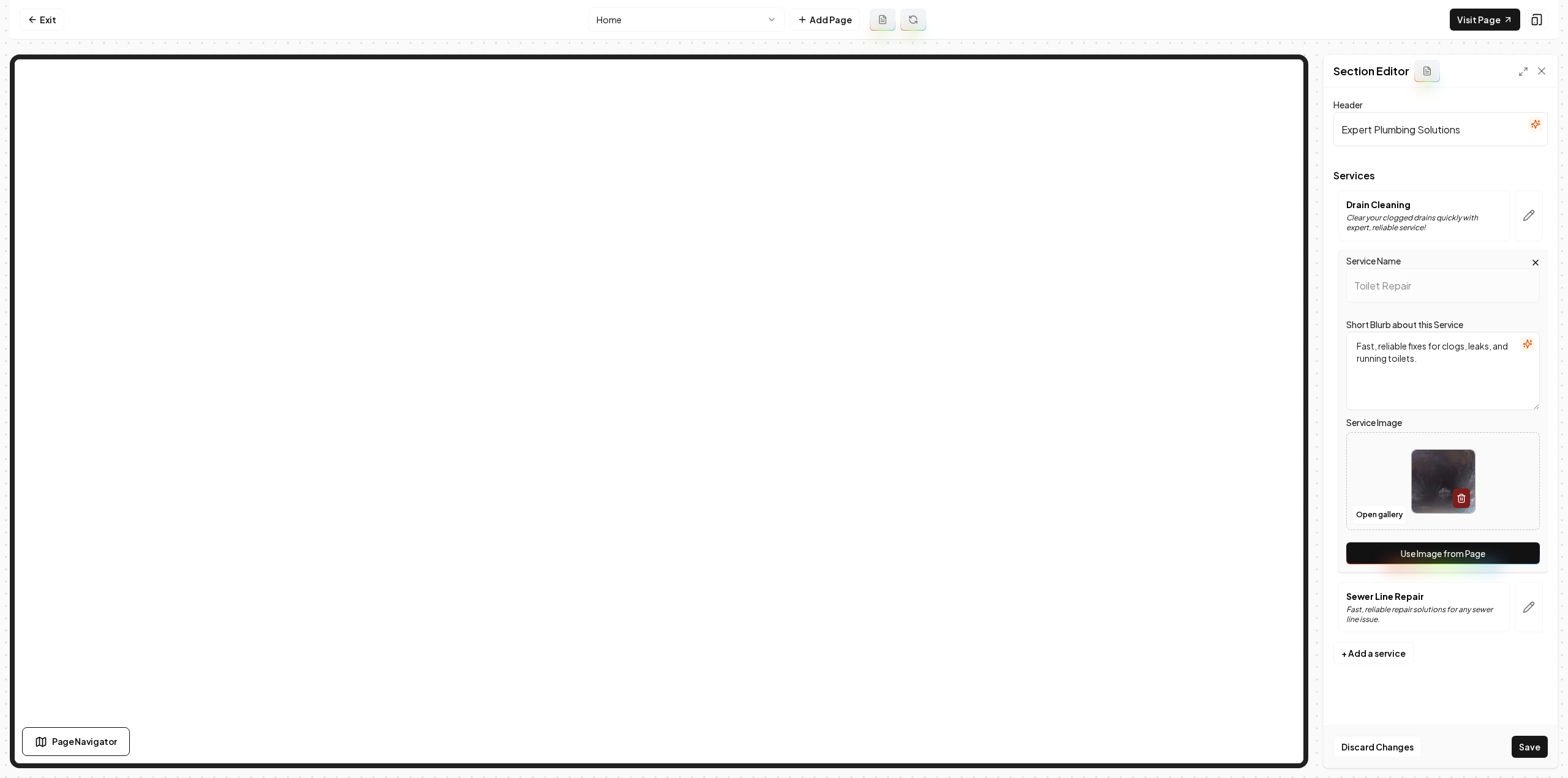
click at [1529, 549] on button "Use Image from Page" at bounding box center [1443, 554] width 193 height 22
click at [1539, 614] on button "button" at bounding box center [1529, 607] width 29 height 50
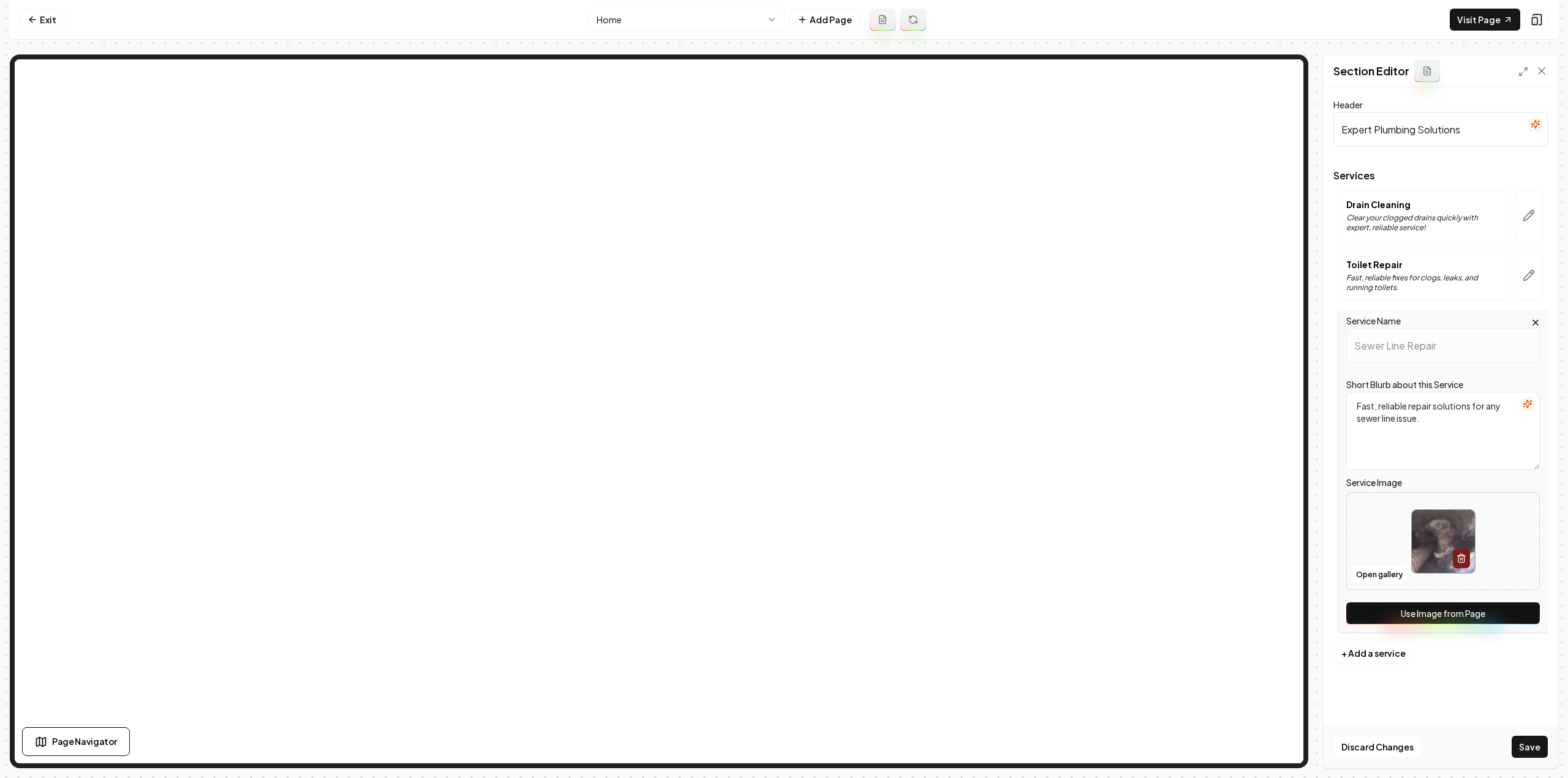
drag, startPoint x: 1515, startPoint y: 612, endPoint x: 1552, endPoint y: 688, distance: 84.5
click at [1515, 612] on button "Use Image from Page" at bounding box center [1443, 613] width 193 height 22
click at [1528, 757] on button "Save" at bounding box center [1530, 747] width 36 height 22
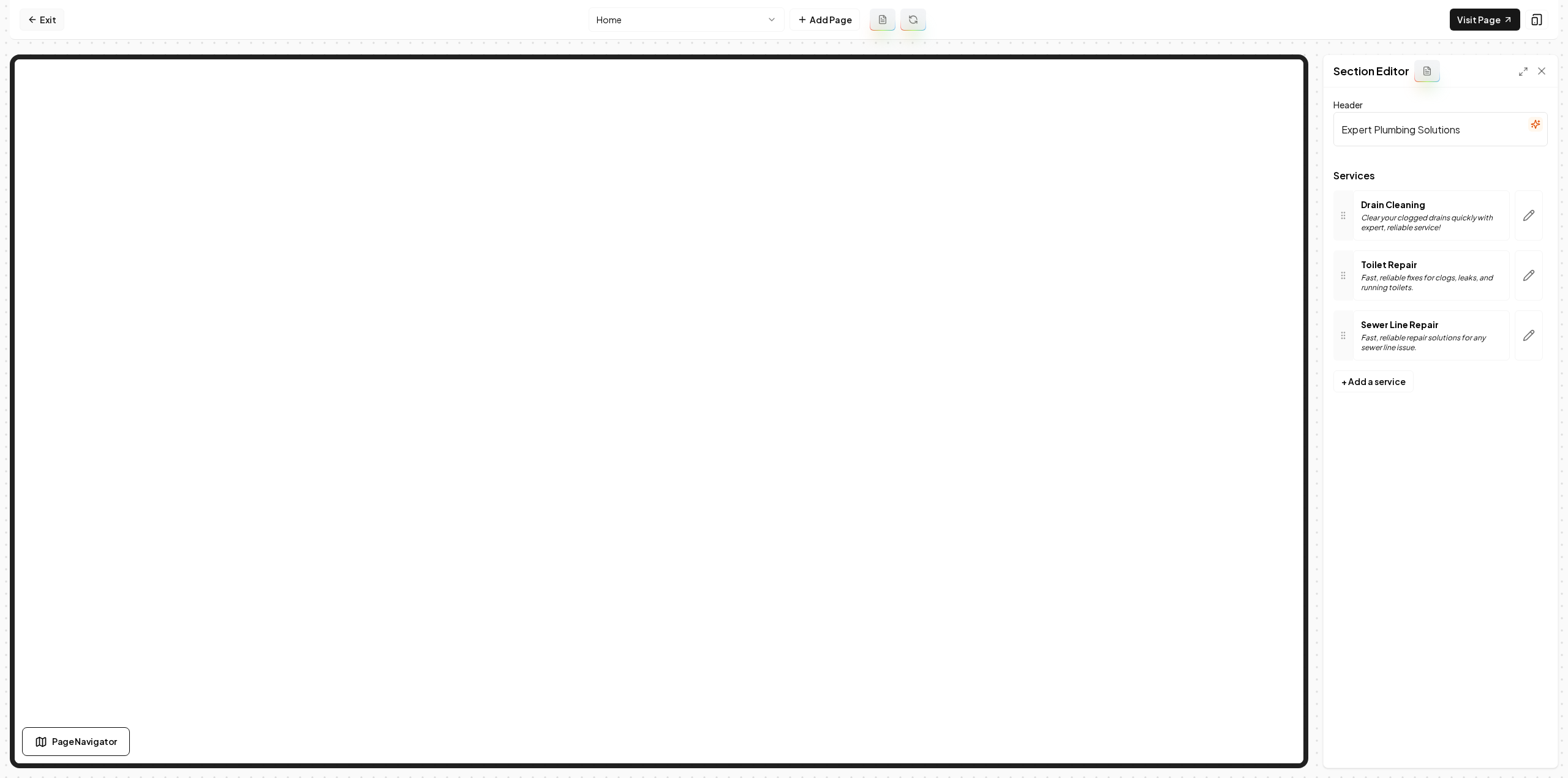
click at [48, 17] on link "Exit" at bounding box center [42, 20] width 44 height 22
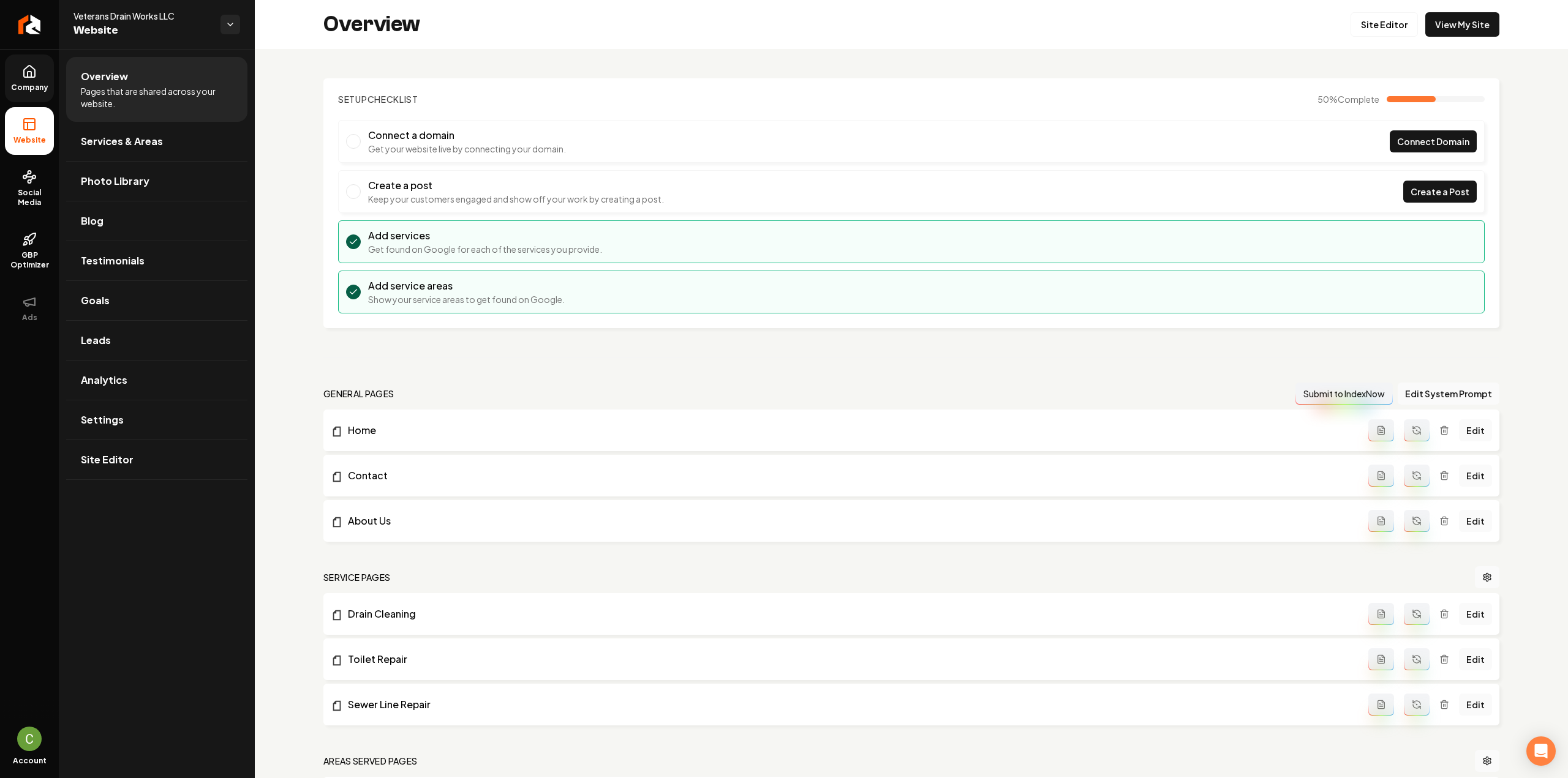
click at [37, 82] on span "Company" at bounding box center [29, 87] width 47 height 10
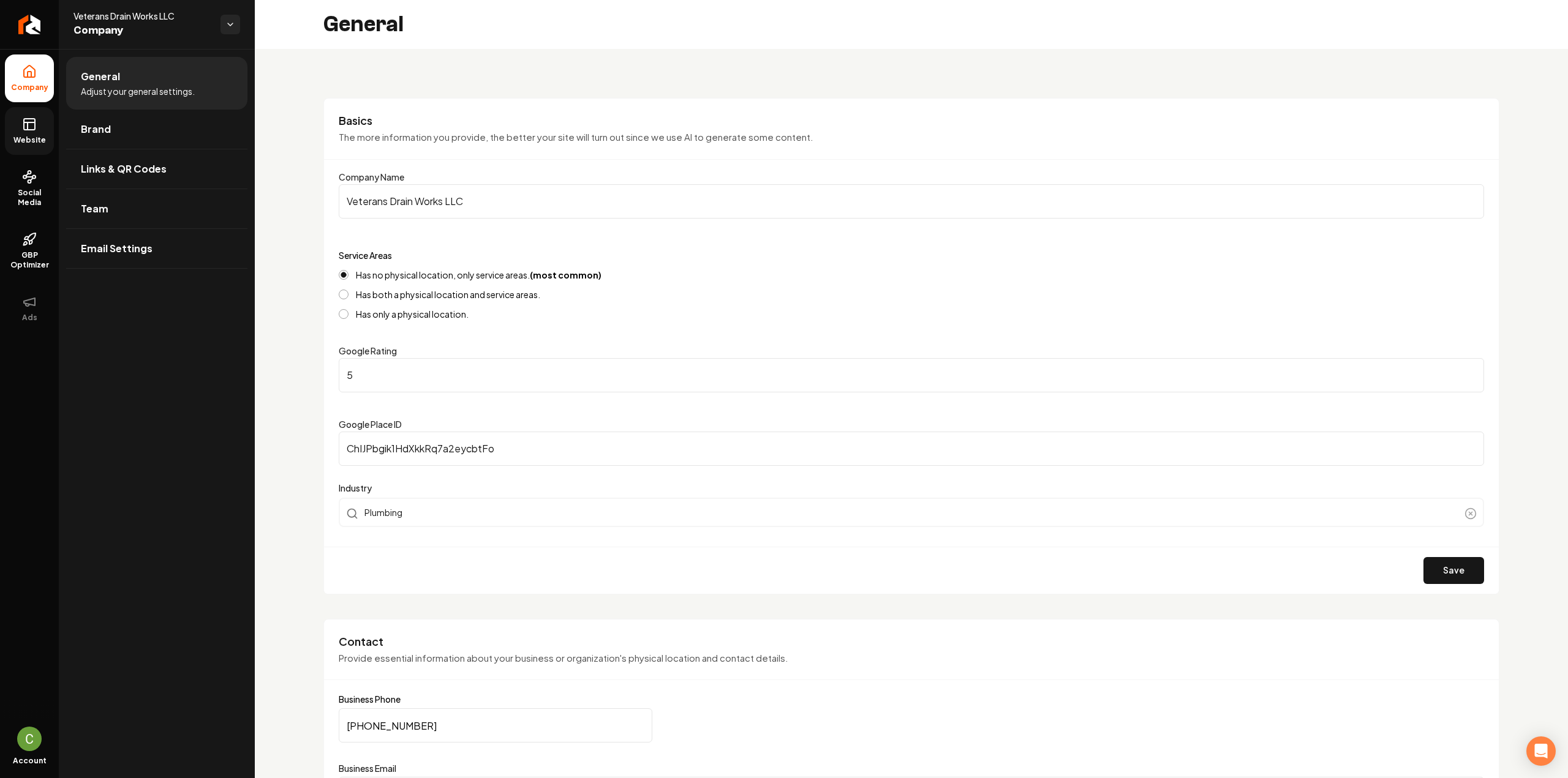
click at [31, 143] on span "Website" at bounding box center [29, 140] width 42 height 10
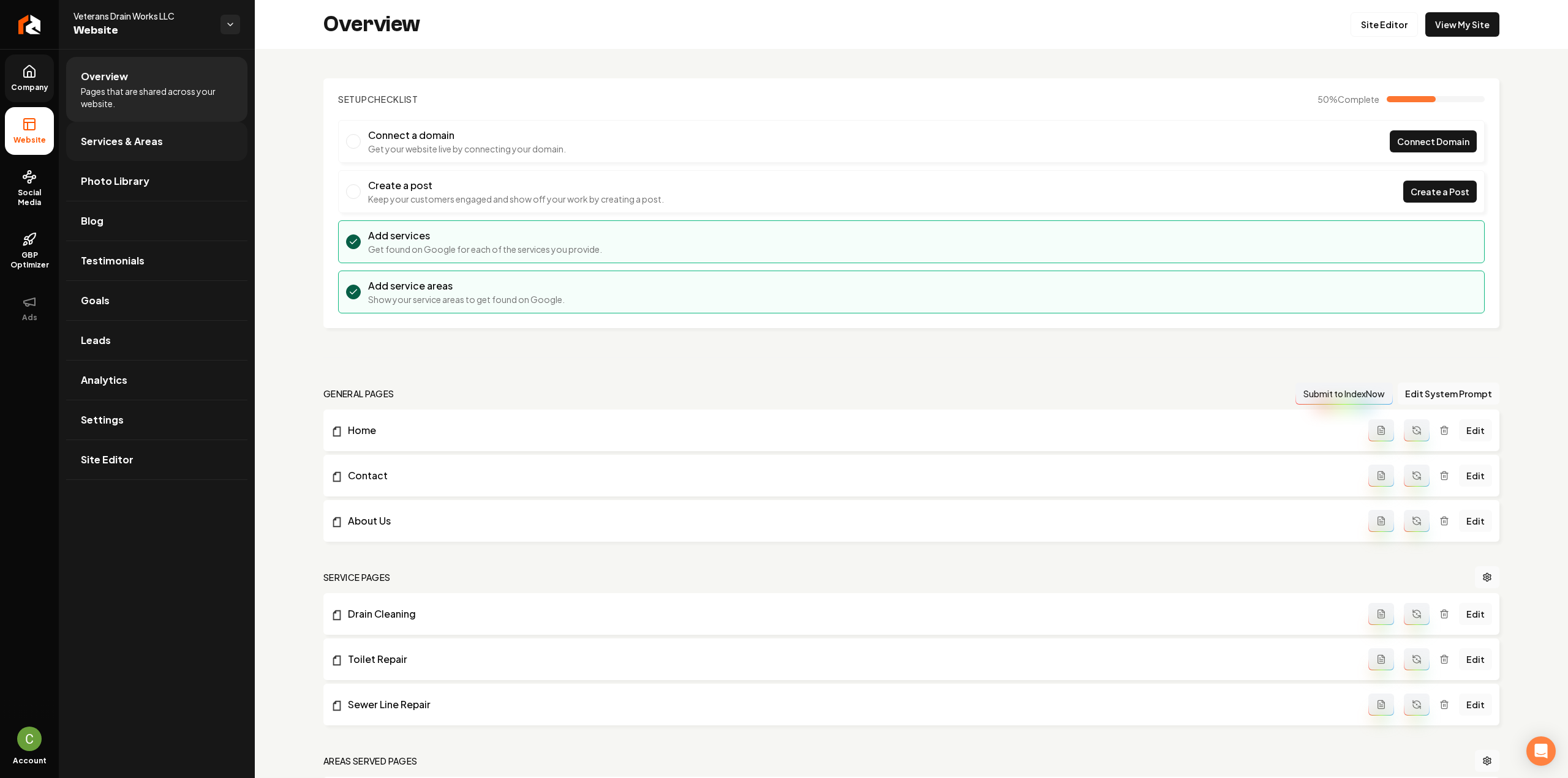
click at [113, 134] on span "Services & Areas" at bounding box center [122, 141] width 82 height 15
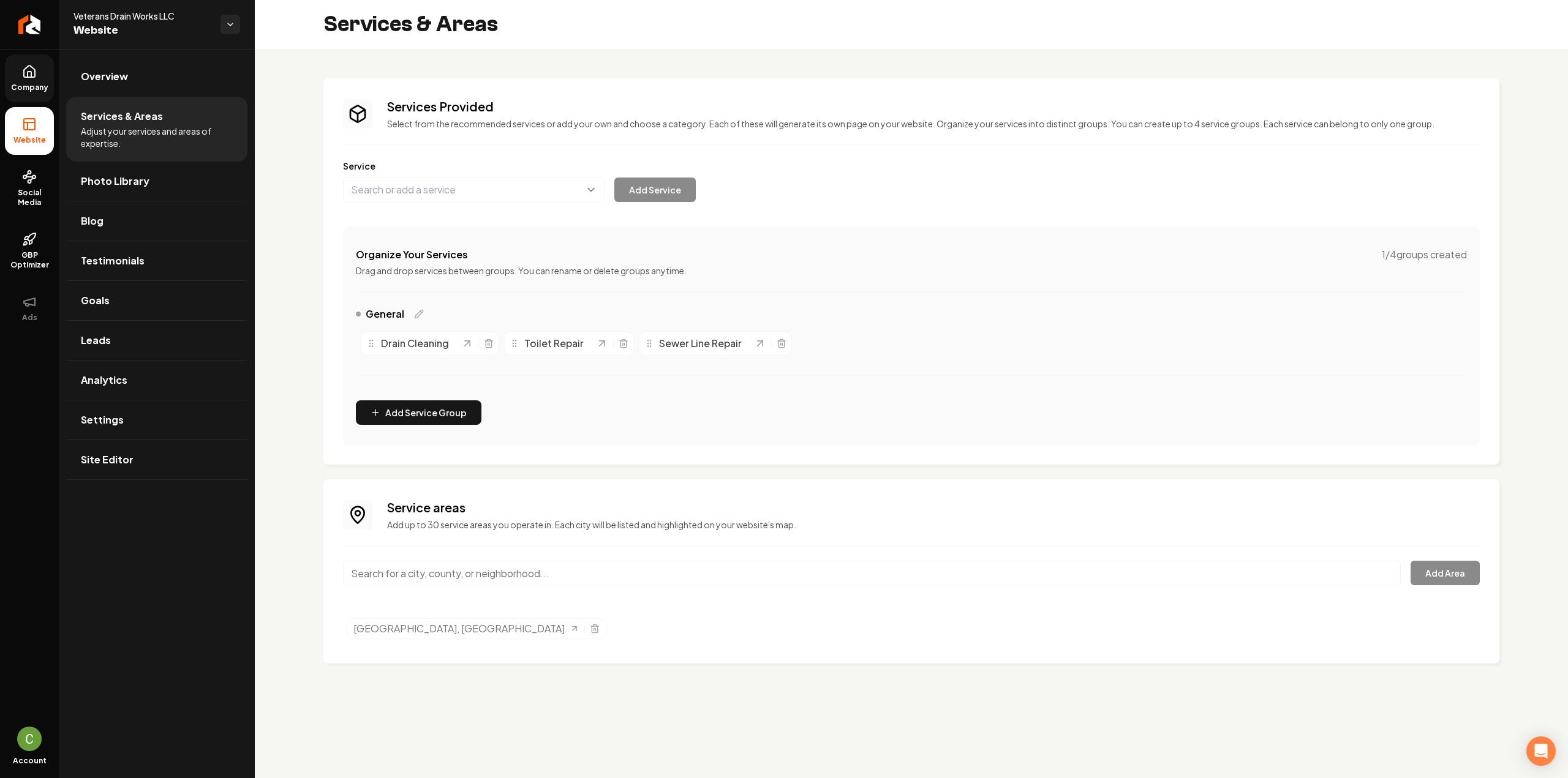
click at [39, 82] on span "Company" at bounding box center [29, 87] width 47 height 10
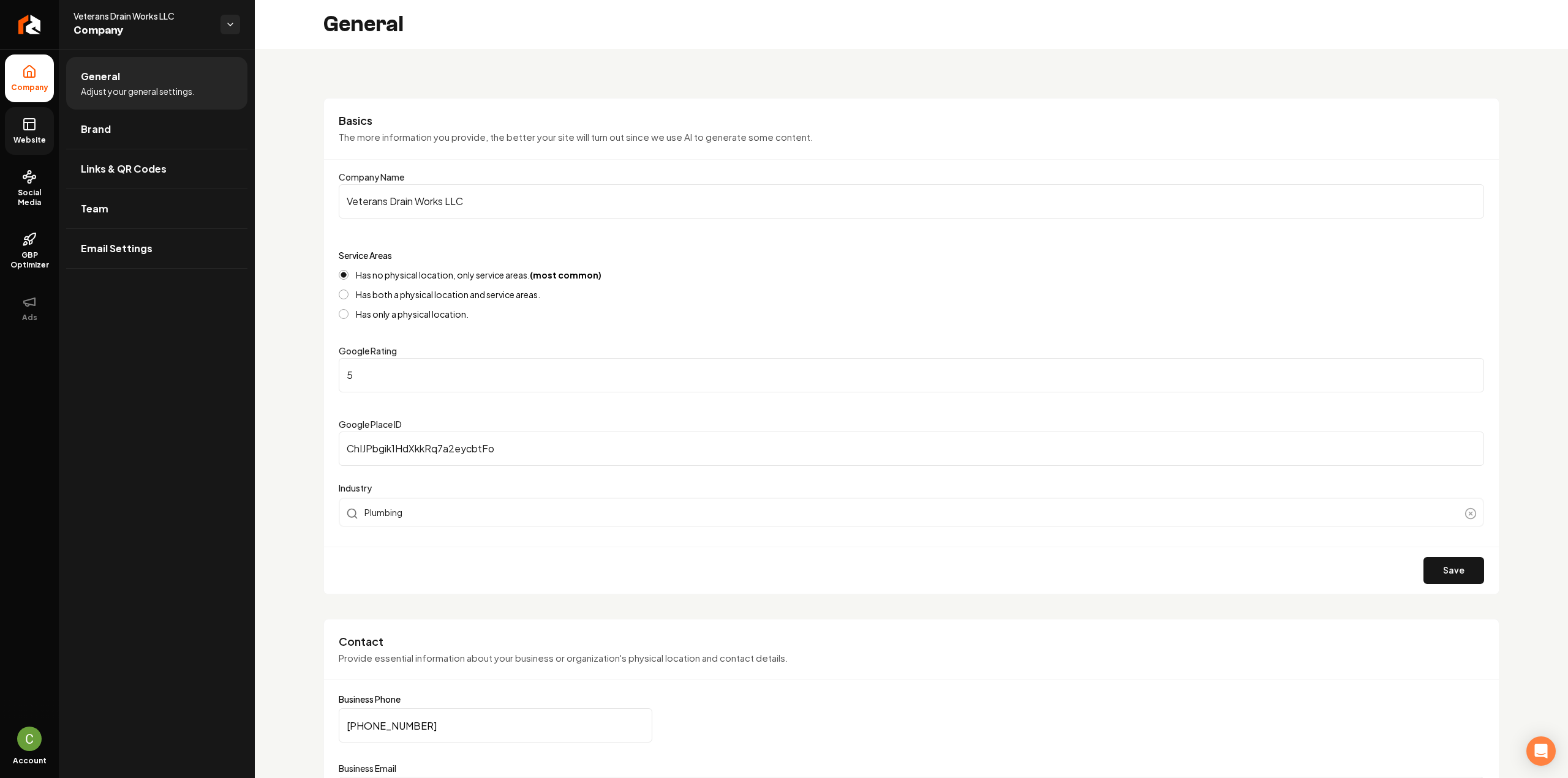
drag, startPoint x: 24, startPoint y: 138, endPoint x: 57, endPoint y: 135, distance: 33.1
click at [23, 138] on span "Website" at bounding box center [29, 140] width 42 height 10
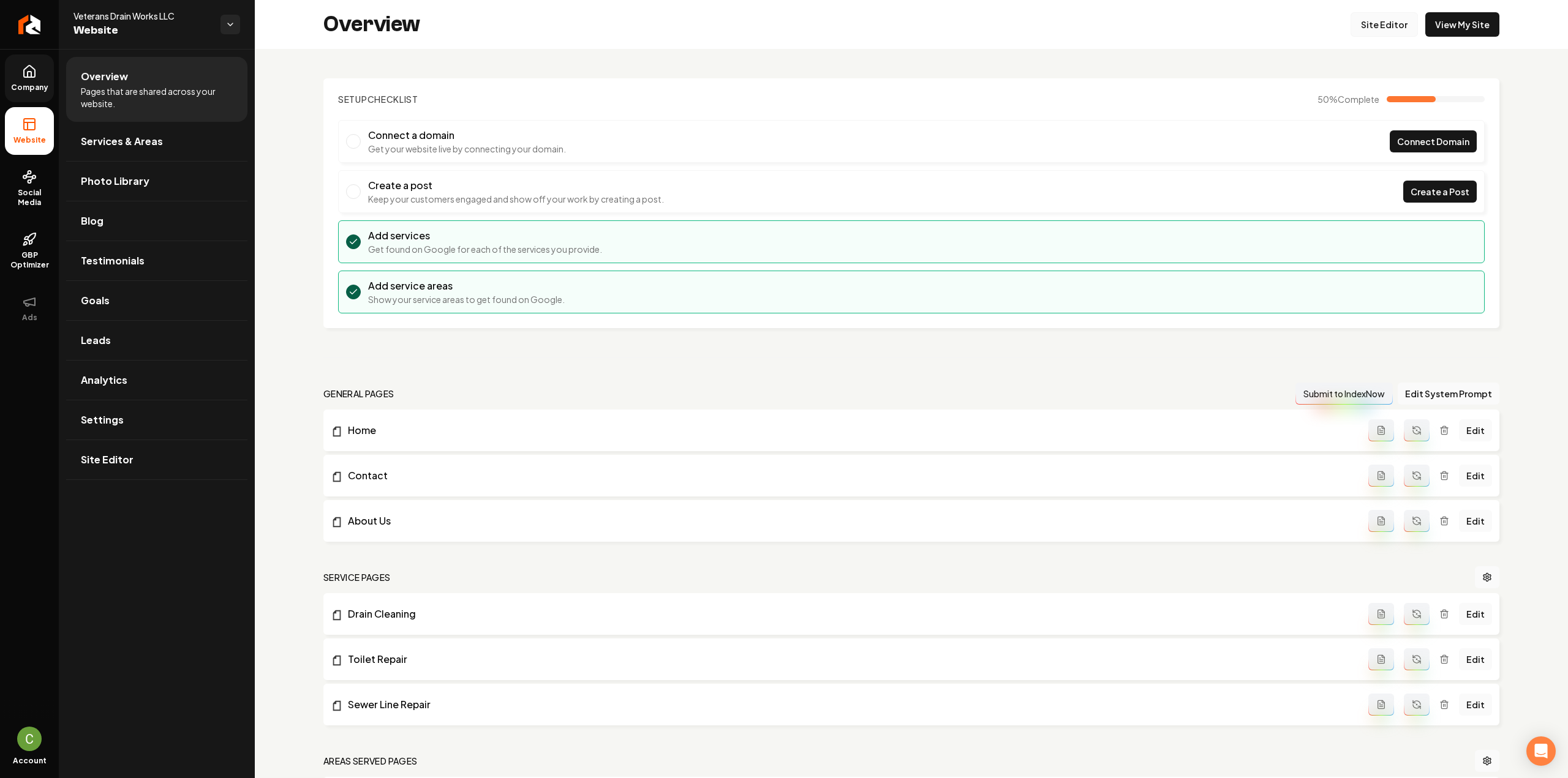
click at [1386, 17] on link "Site Editor" at bounding box center [1384, 24] width 67 height 25
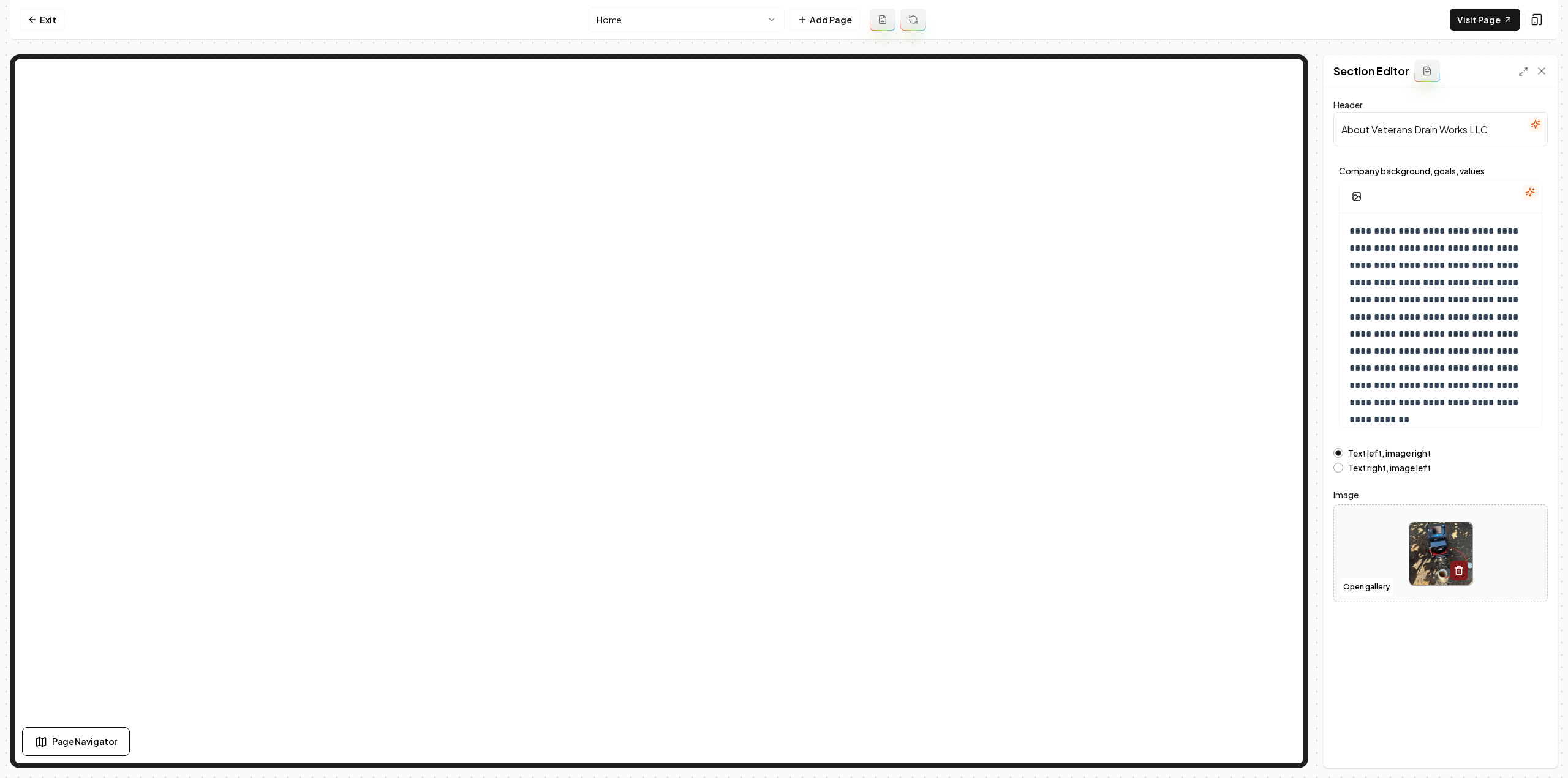
click at [718, 25] on html "**********" at bounding box center [784, 389] width 1568 height 778
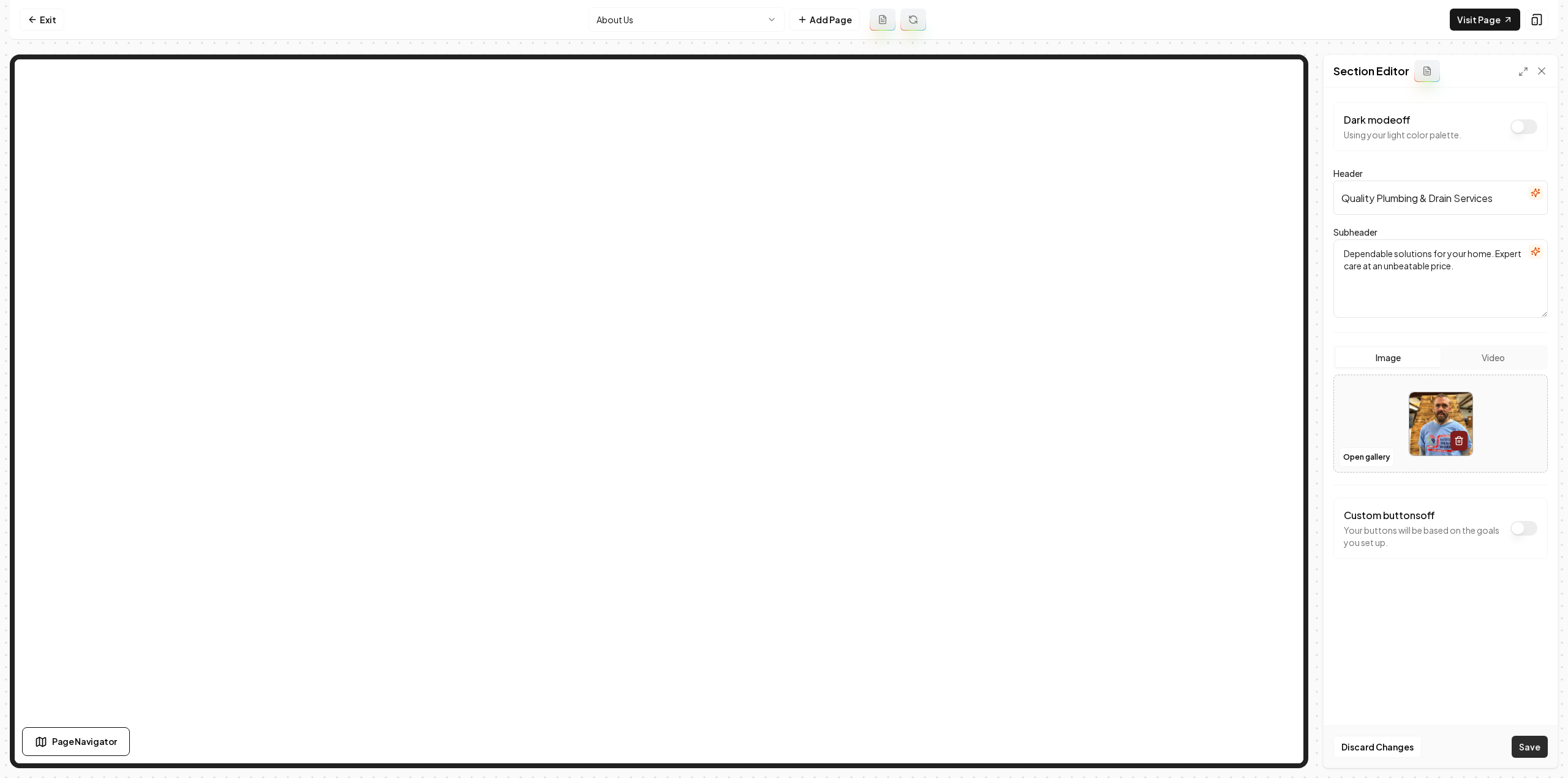
click at [1539, 744] on button "Save" at bounding box center [1530, 747] width 36 height 22
click at [655, 23] on html "Computer Required This feature is only available on a computer. Please switch t…" at bounding box center [784, 389] width 1568 height 778
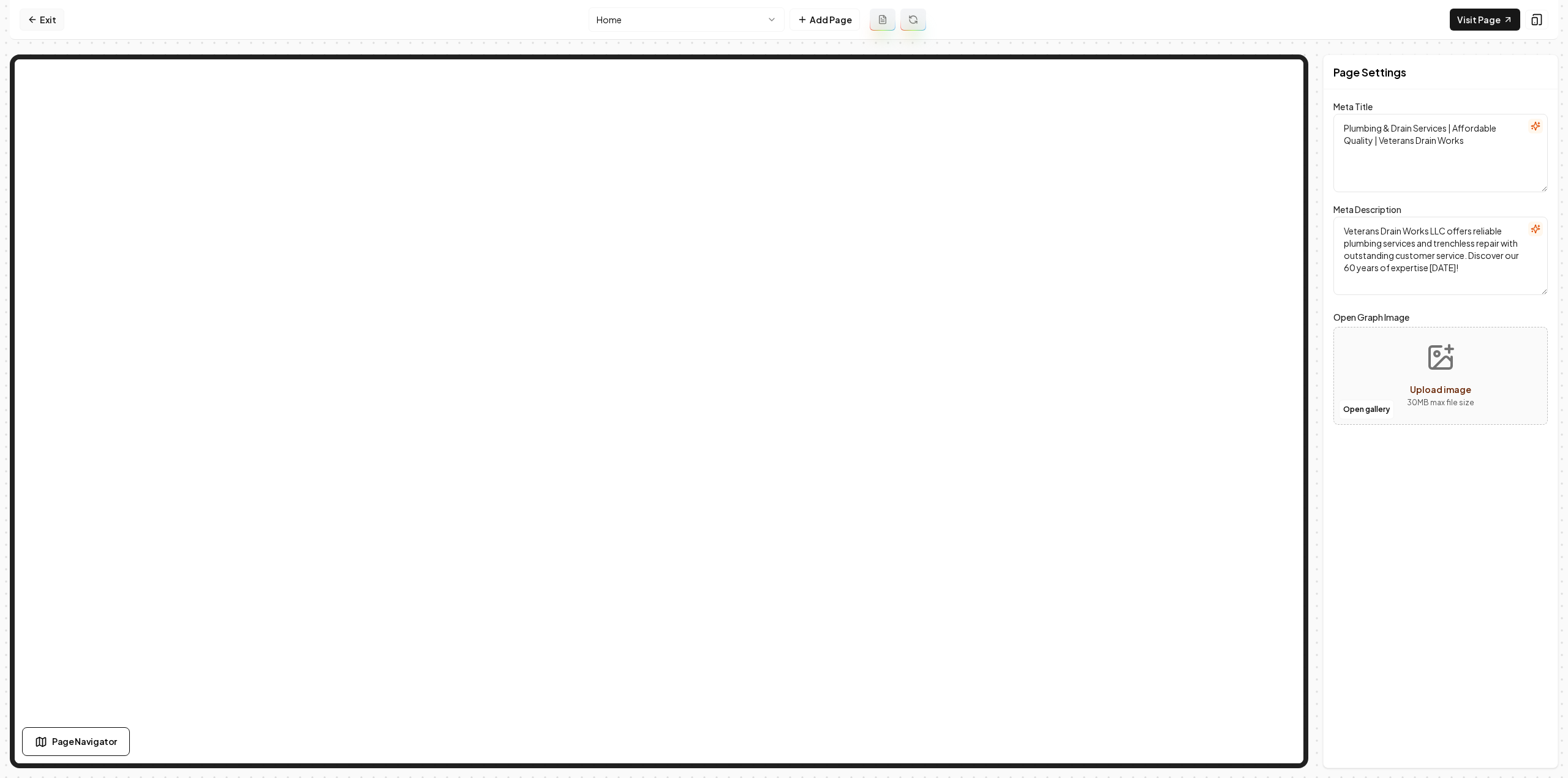
click at [31, 23] on icon at bounding box center [33, 20] width 10 height 10
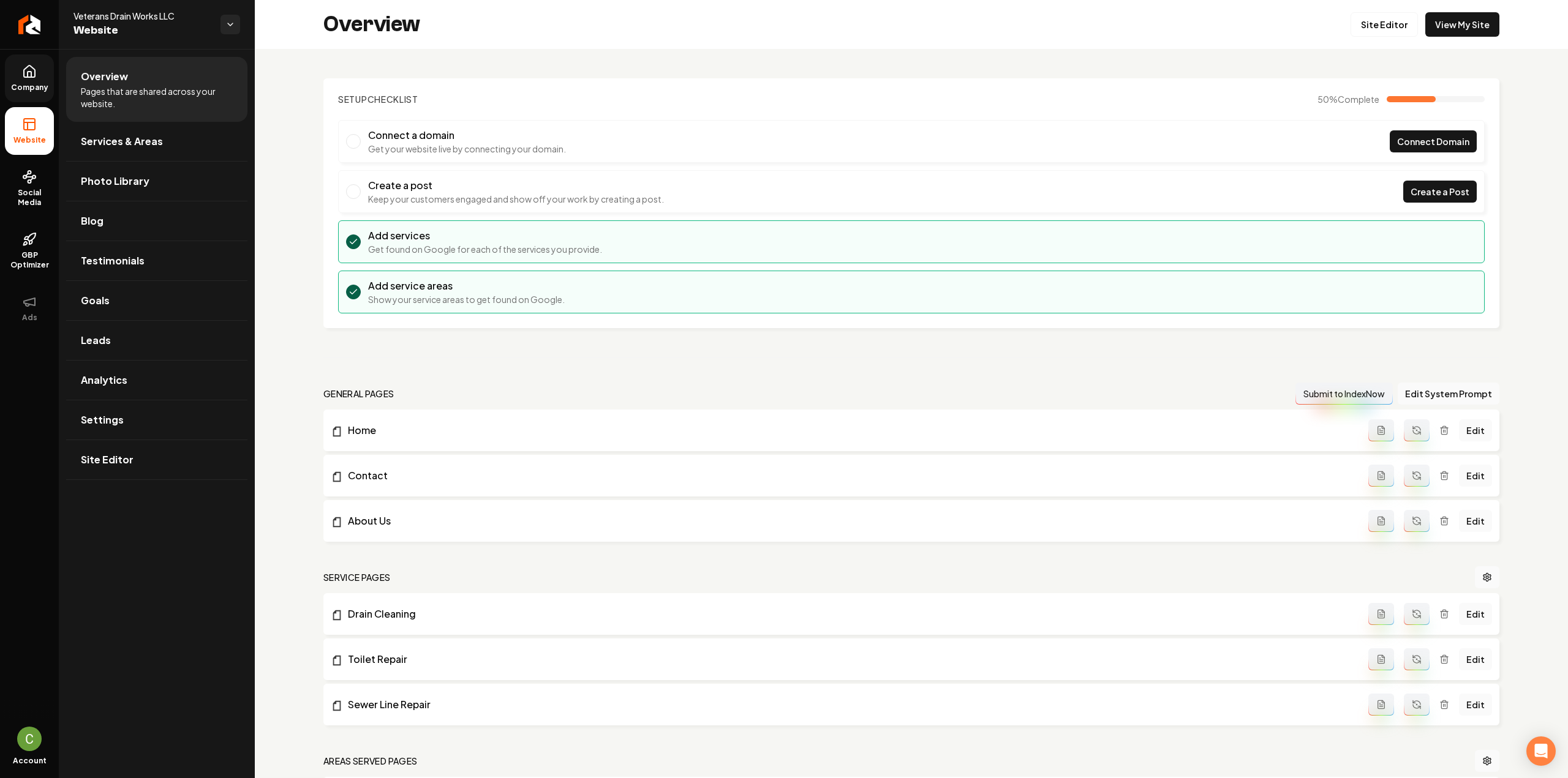
click at [29, 81] on link "Company" at bounding box center [29, 78] width 49 height 48
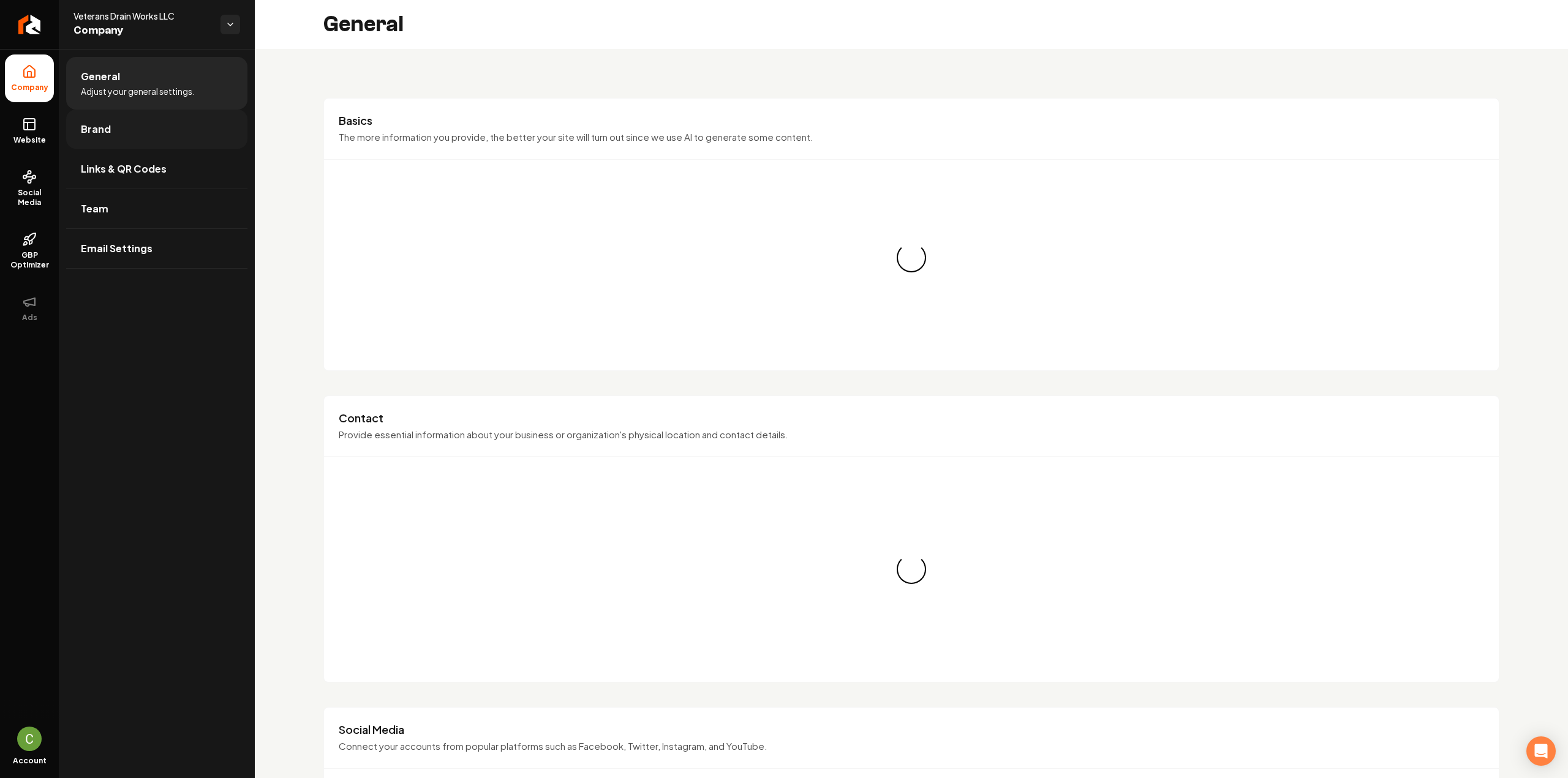
click at [123, 133] on link "Brand" at bounding box center [156, 128] width 182 height 39
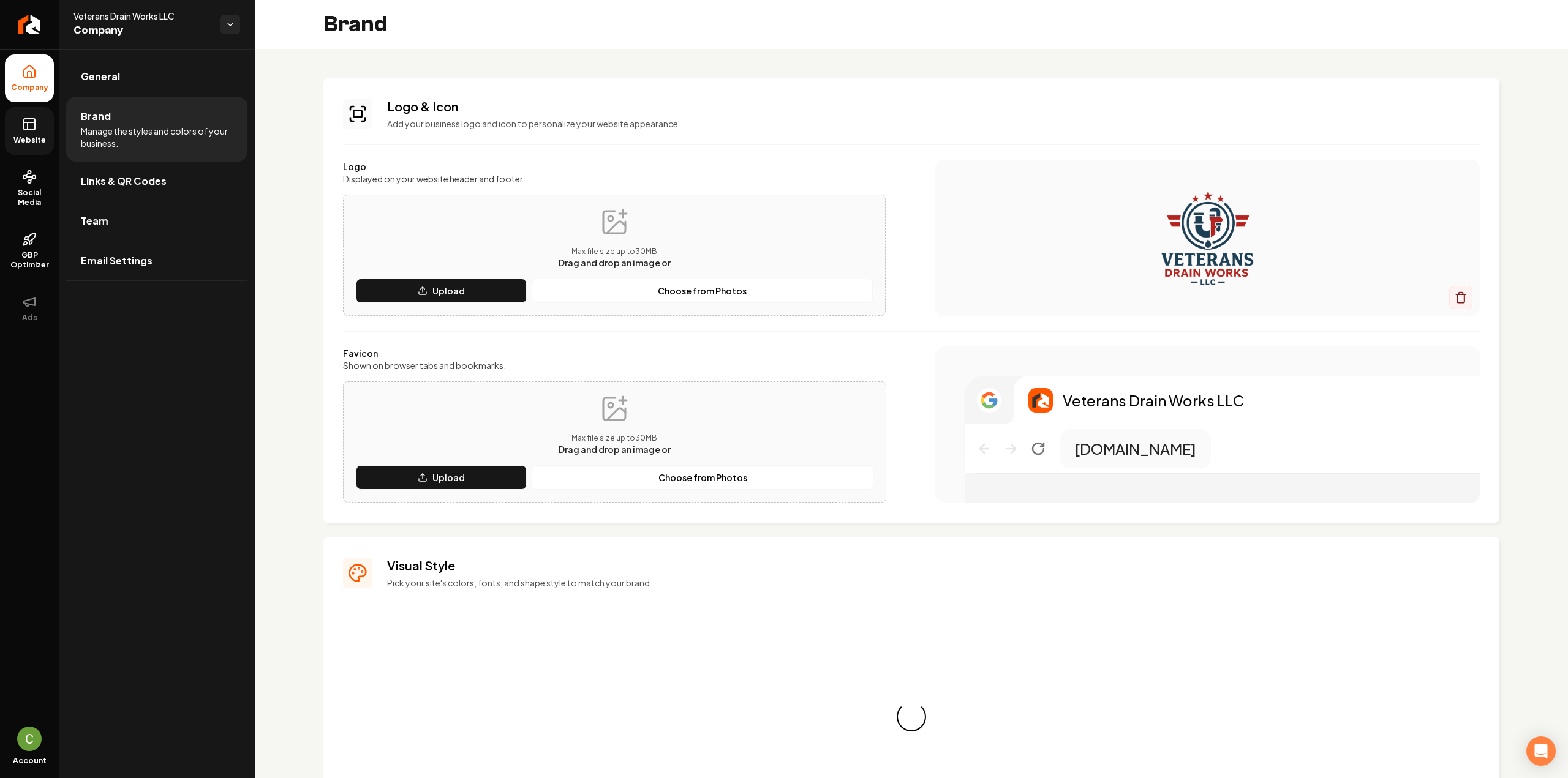
click at [50, 141] on link "Website" at bounding box center [29, 131] width 49 height 48
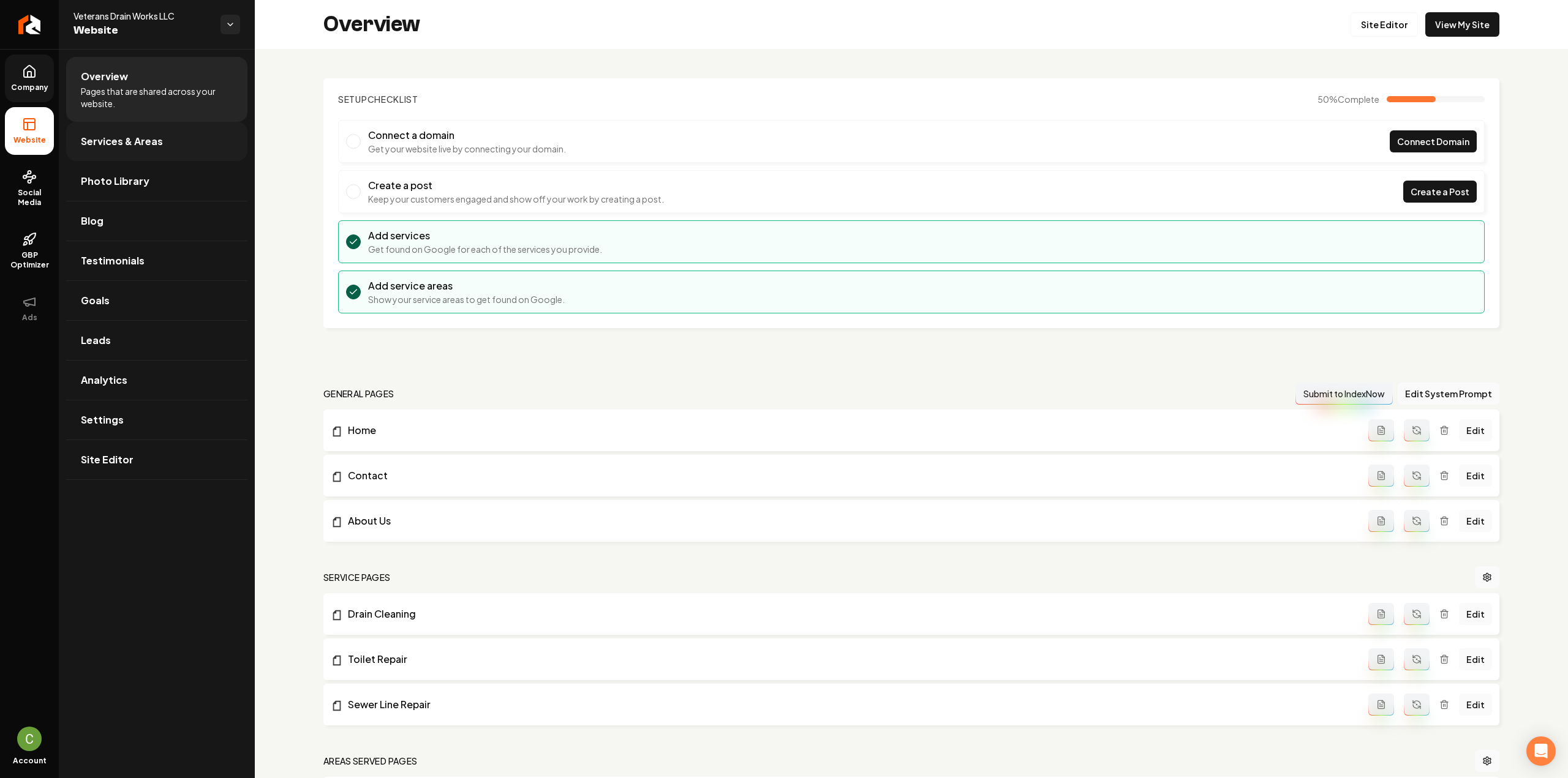
click at [106, 135] on span "Services & Areas" at bounding box center [122, 141] width 82 height 15
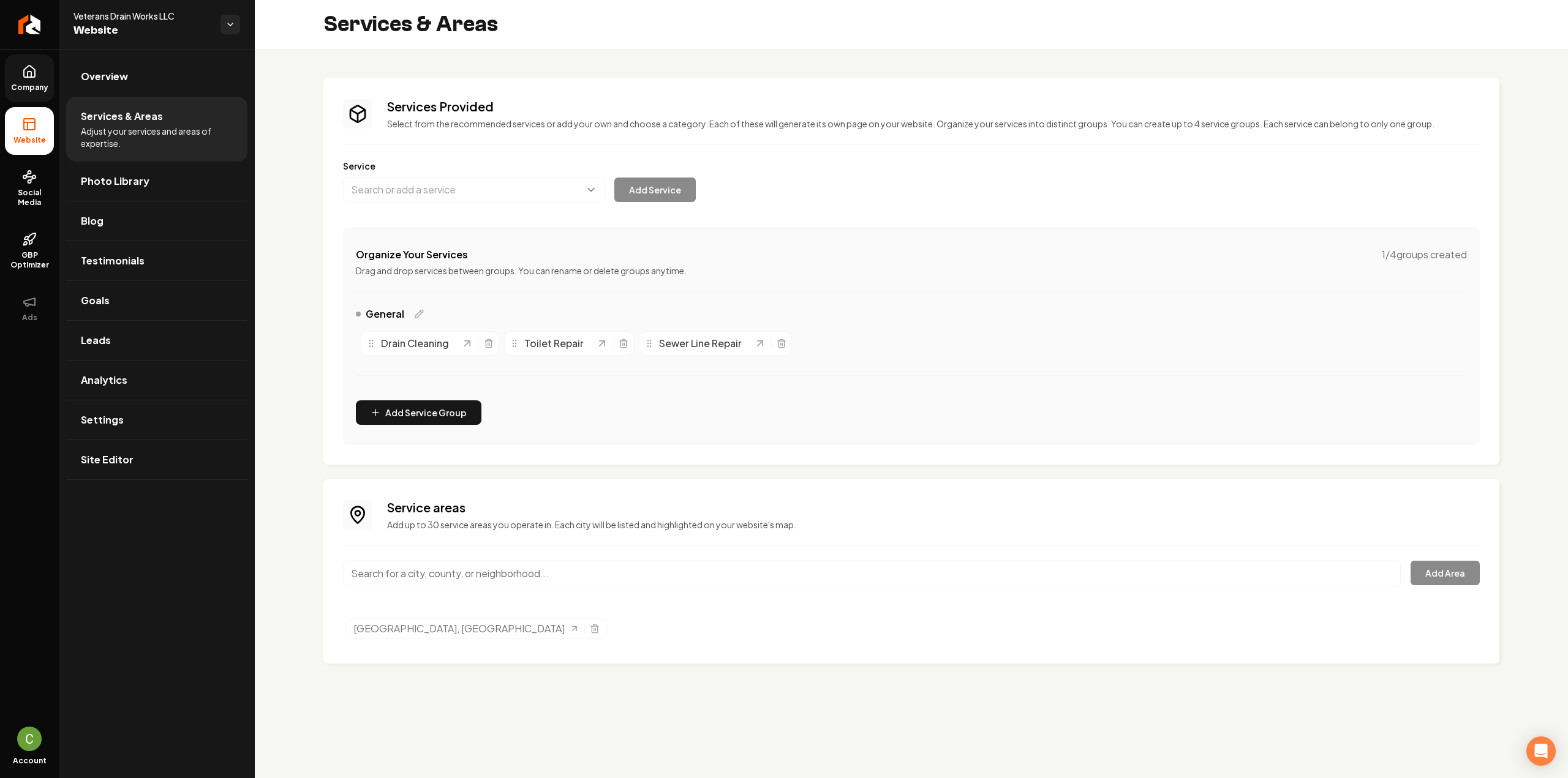
click at [566, 575] on input "Main content area" at bounding box center [872, 574] width 1057 height 25
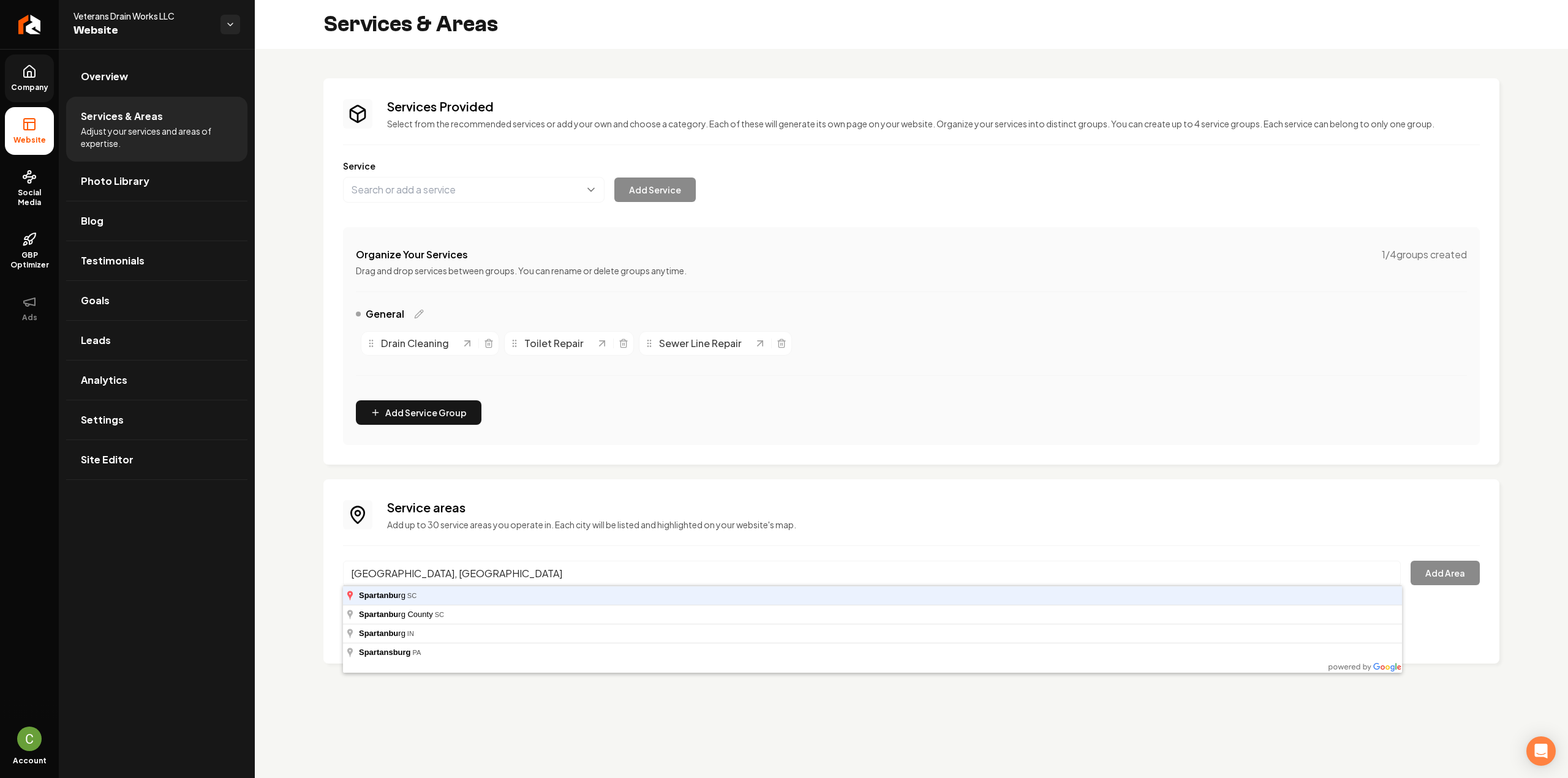
type input "Spartanburg, SC"
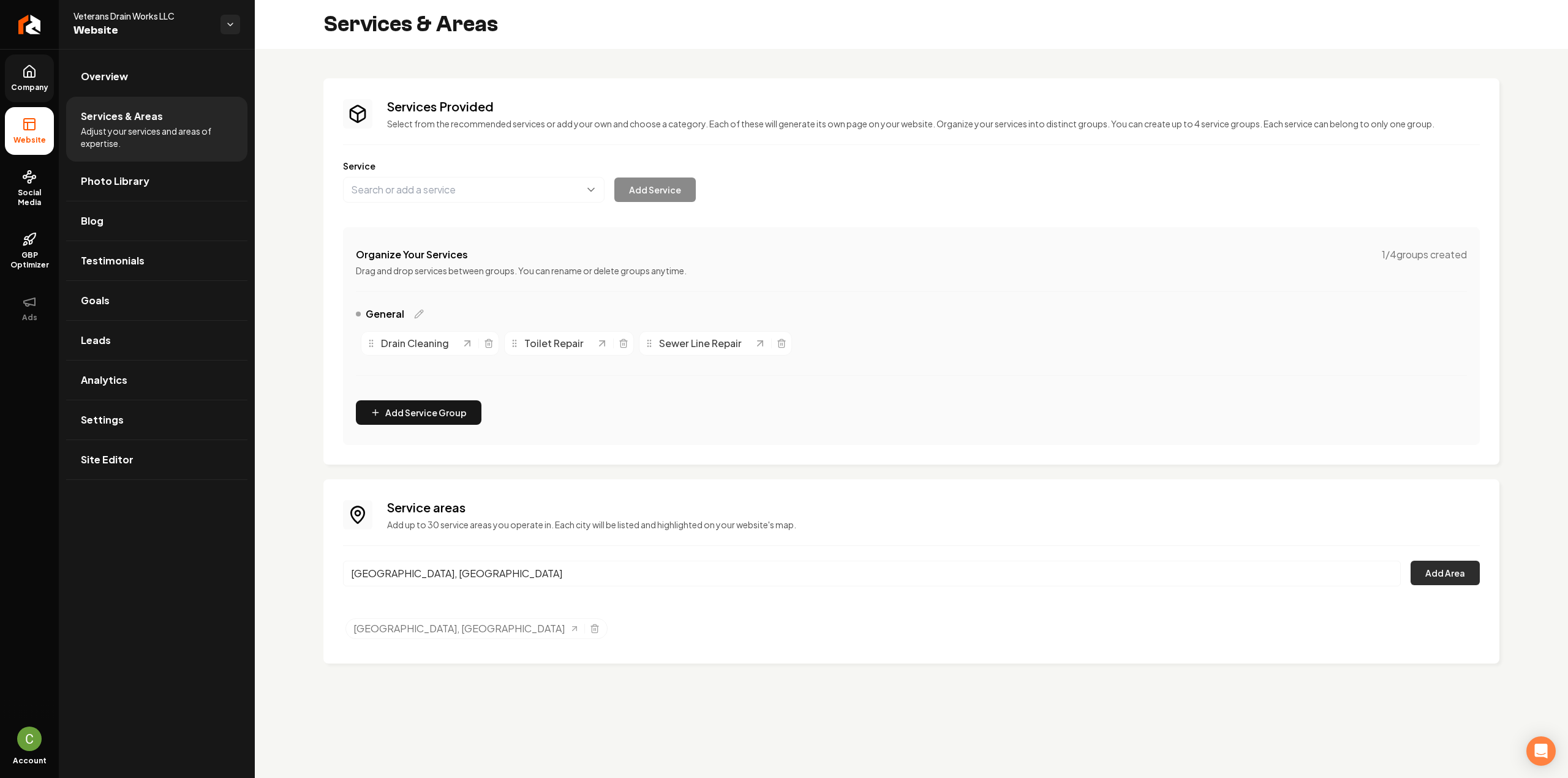
click at [1429, 570] on button "Add Area" at bounding box center [1444, 573] width 69 height 25
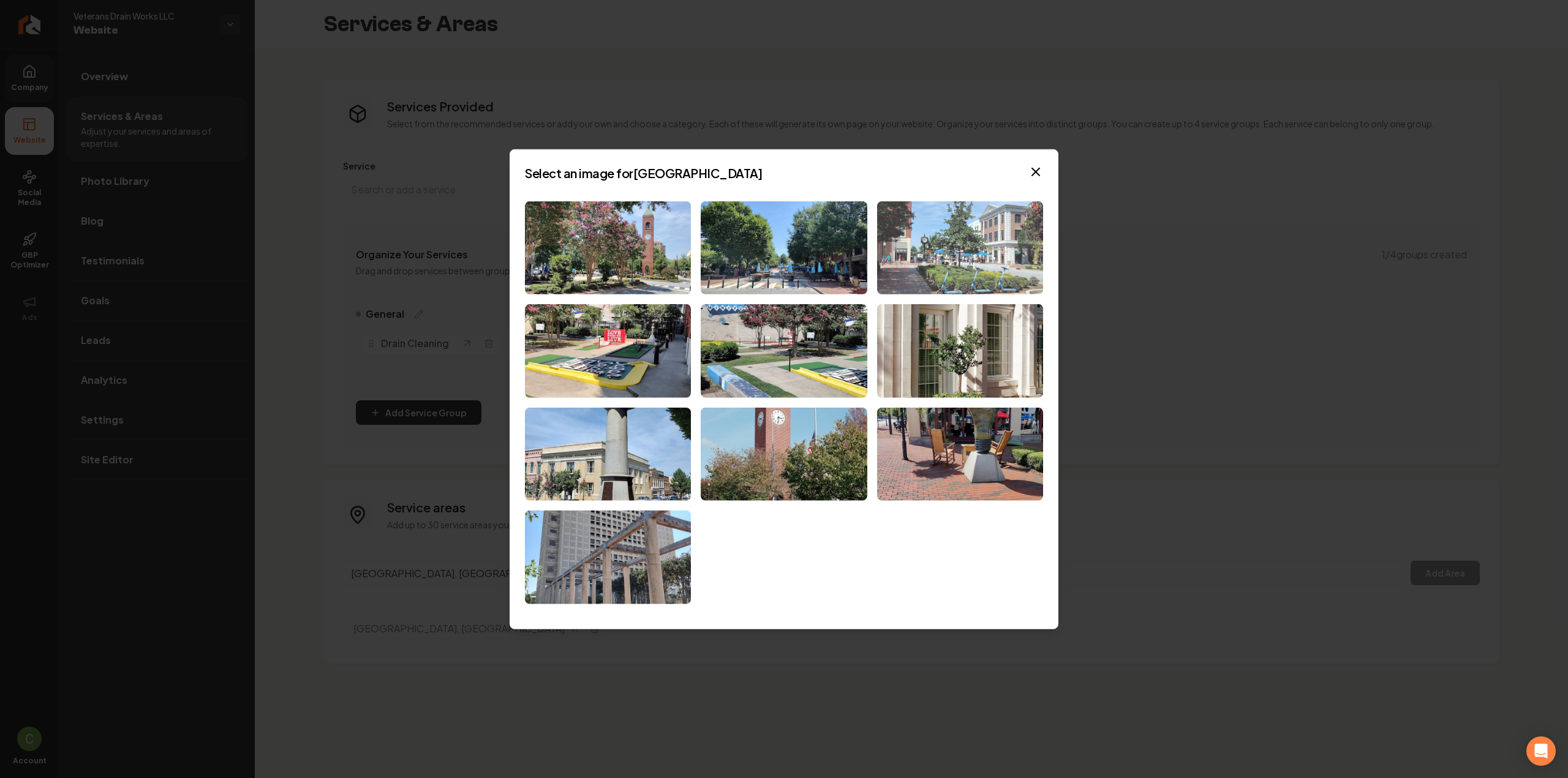
click at [903, 248] on img at bounding box center [959, 247] width 166 height 93
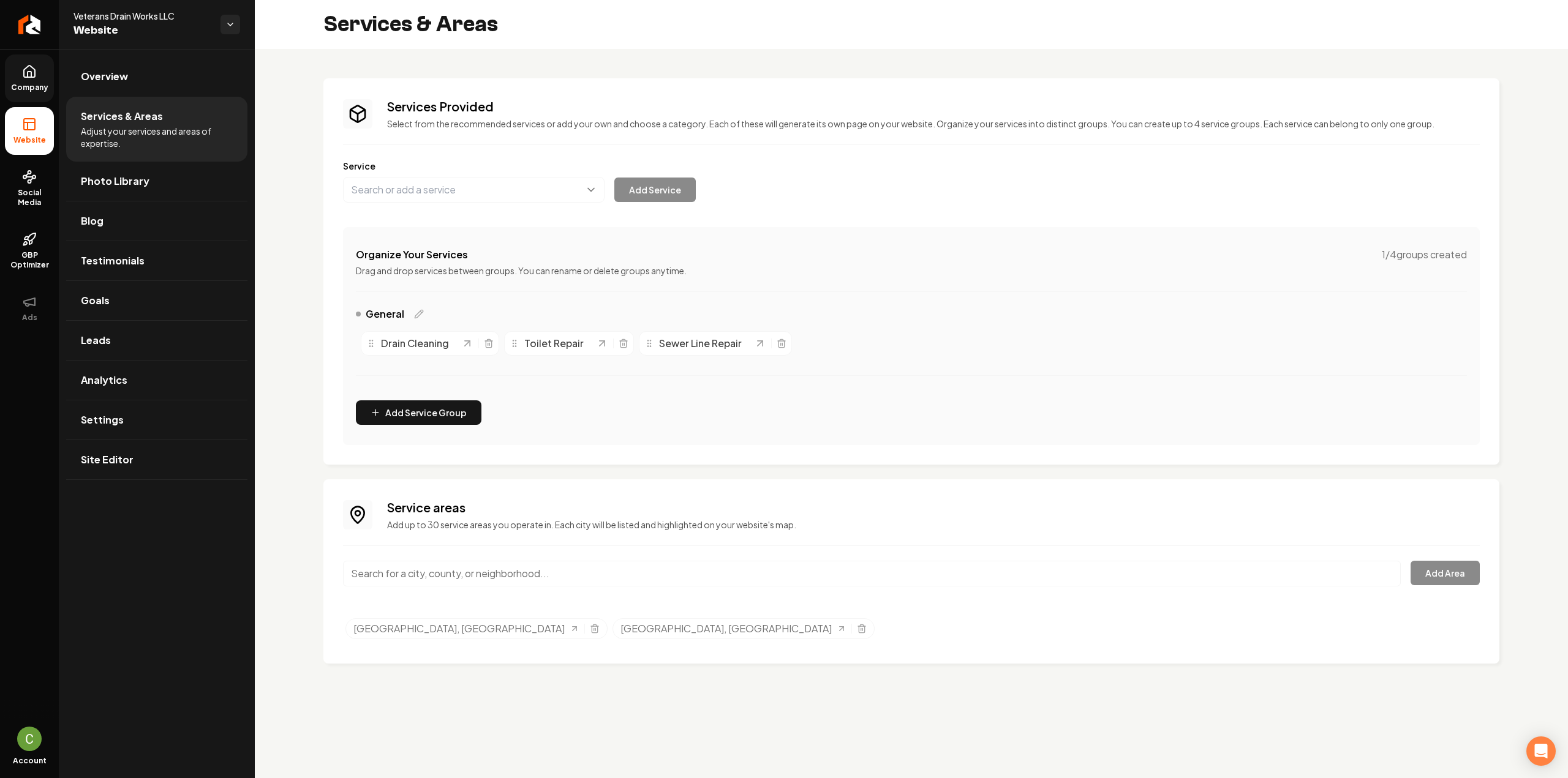
click at [15, 99] on link "Company" at bounding box center [29, 78] width 49 height 48
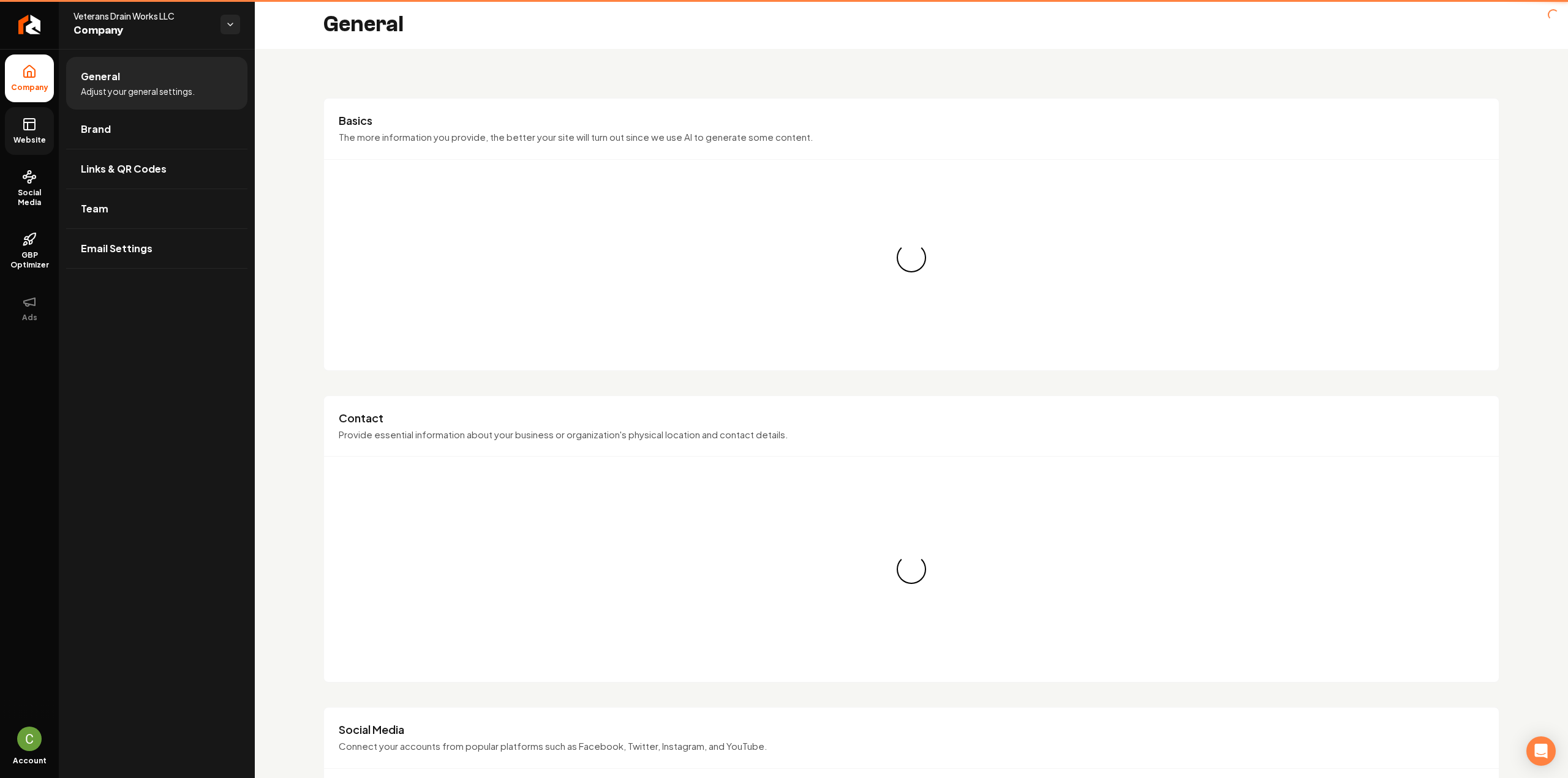
click at [29, 136] on span "Website" at bounding box center [29, 140] width 42 height 10
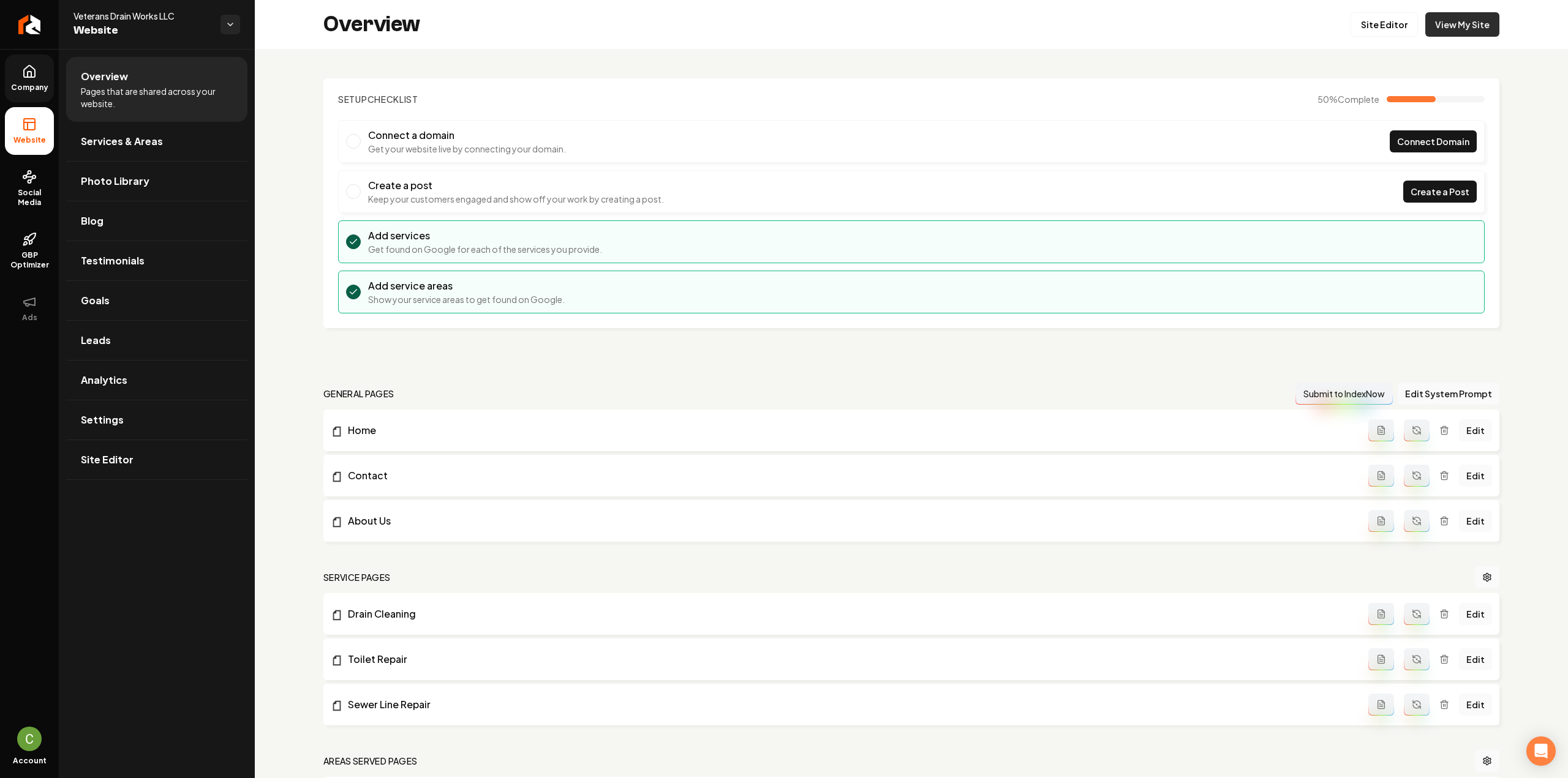
click at [1437, 32] on link "View My Site" at bounding box center [1462, 24] width 74 height 25
click at [1384, 23] on link "Site Editor" at bounding box center [1384, 24] width 67 height 25
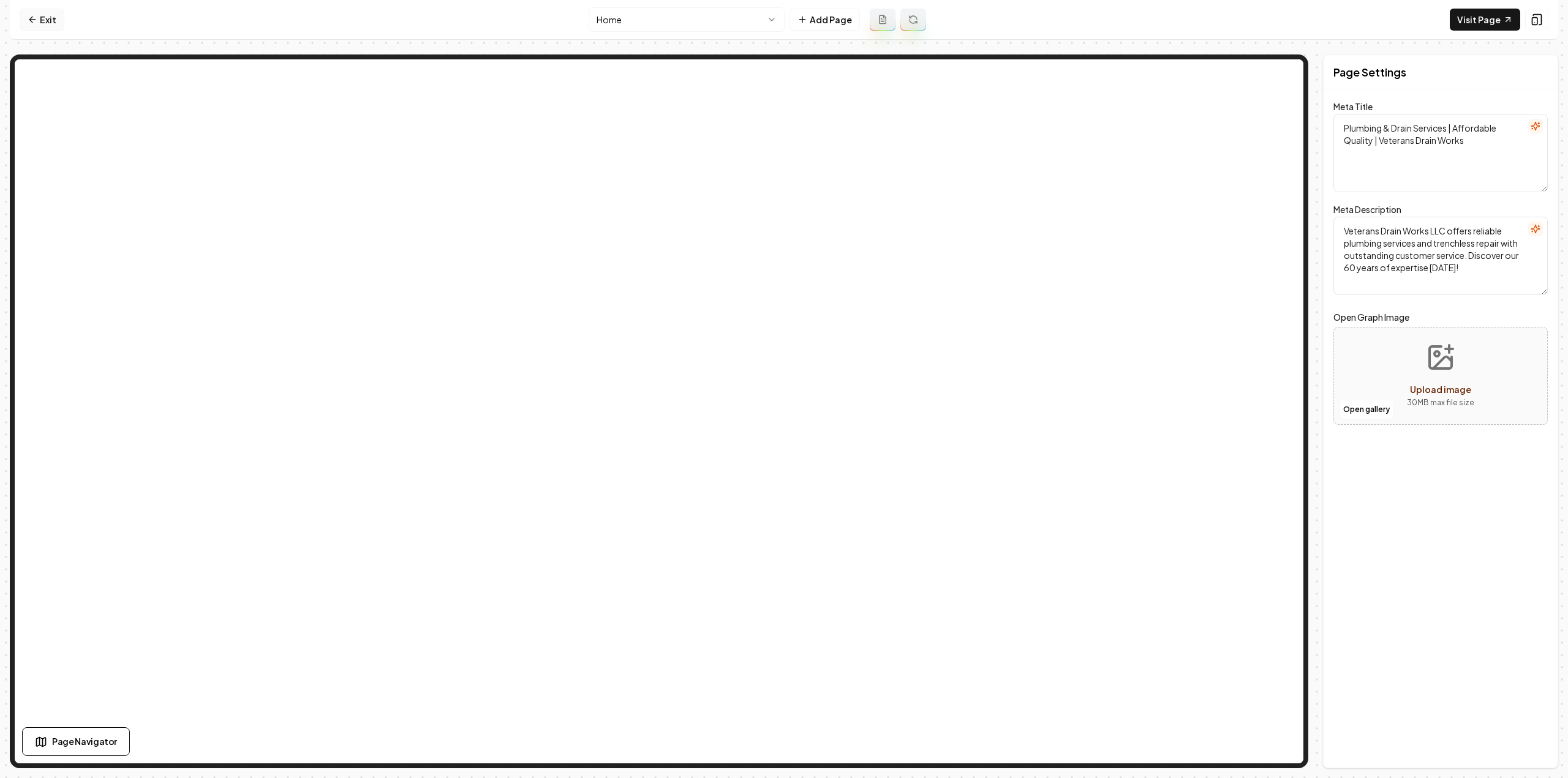
click at [47, 23] on link "Exit" at bounding box center [42, 20] width 44 height 22
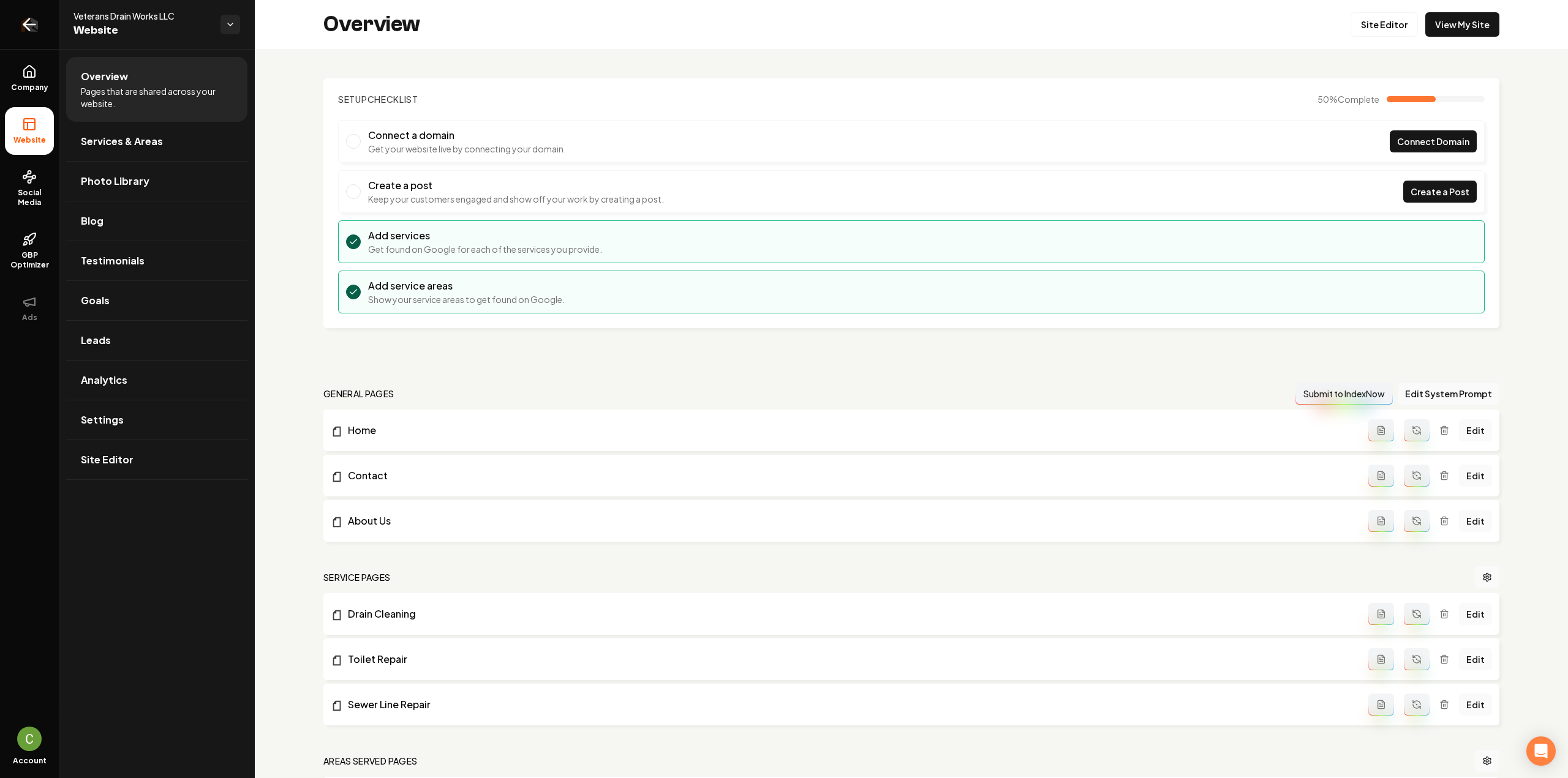
click at [45, 23] on link "Return to dashboard" at bounding box center [29, 25] width 59 height 49
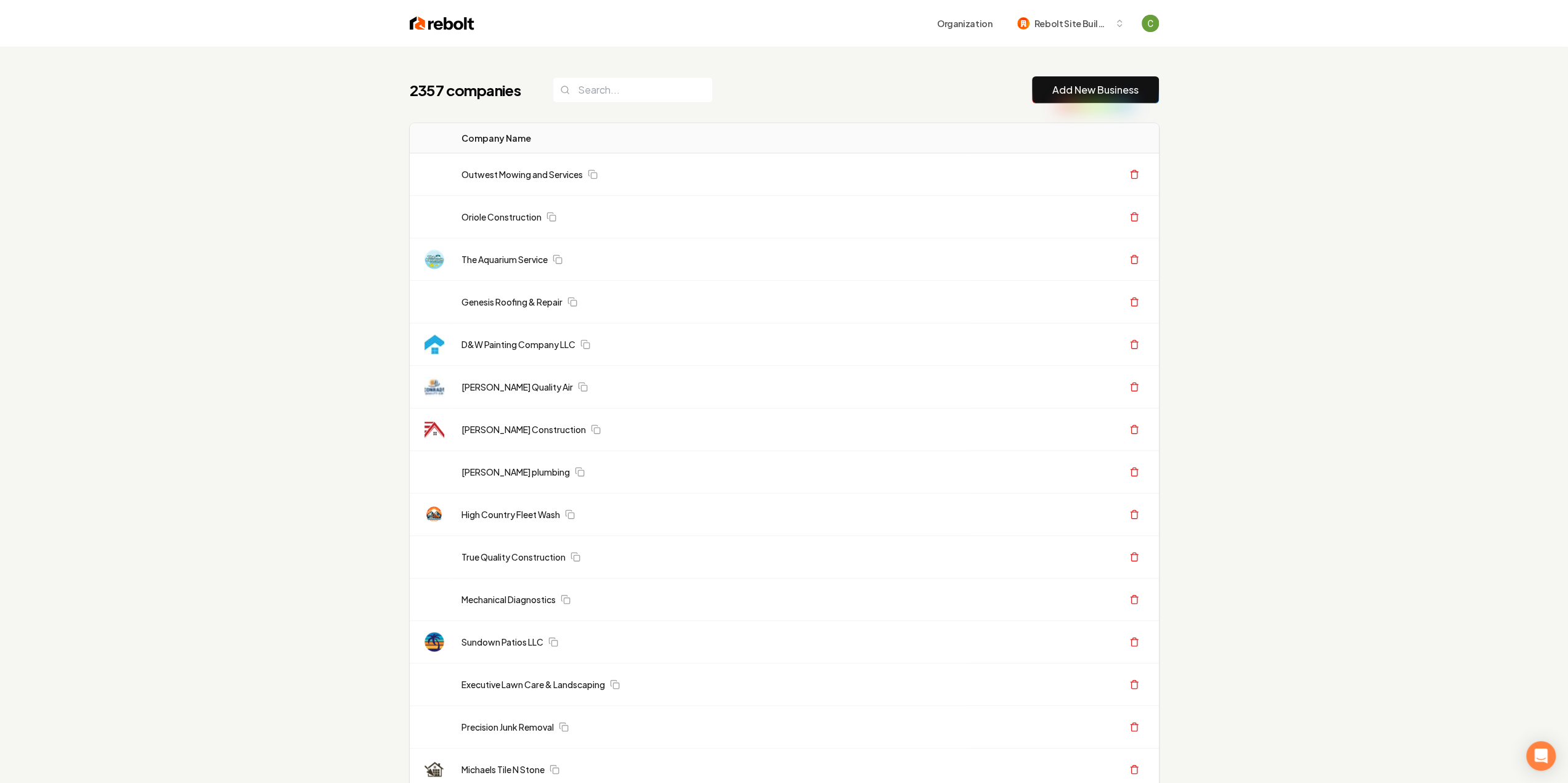
click at [1070, 91] on link "Add New Business" at bounding box center [1096, 90] width 86 height 15
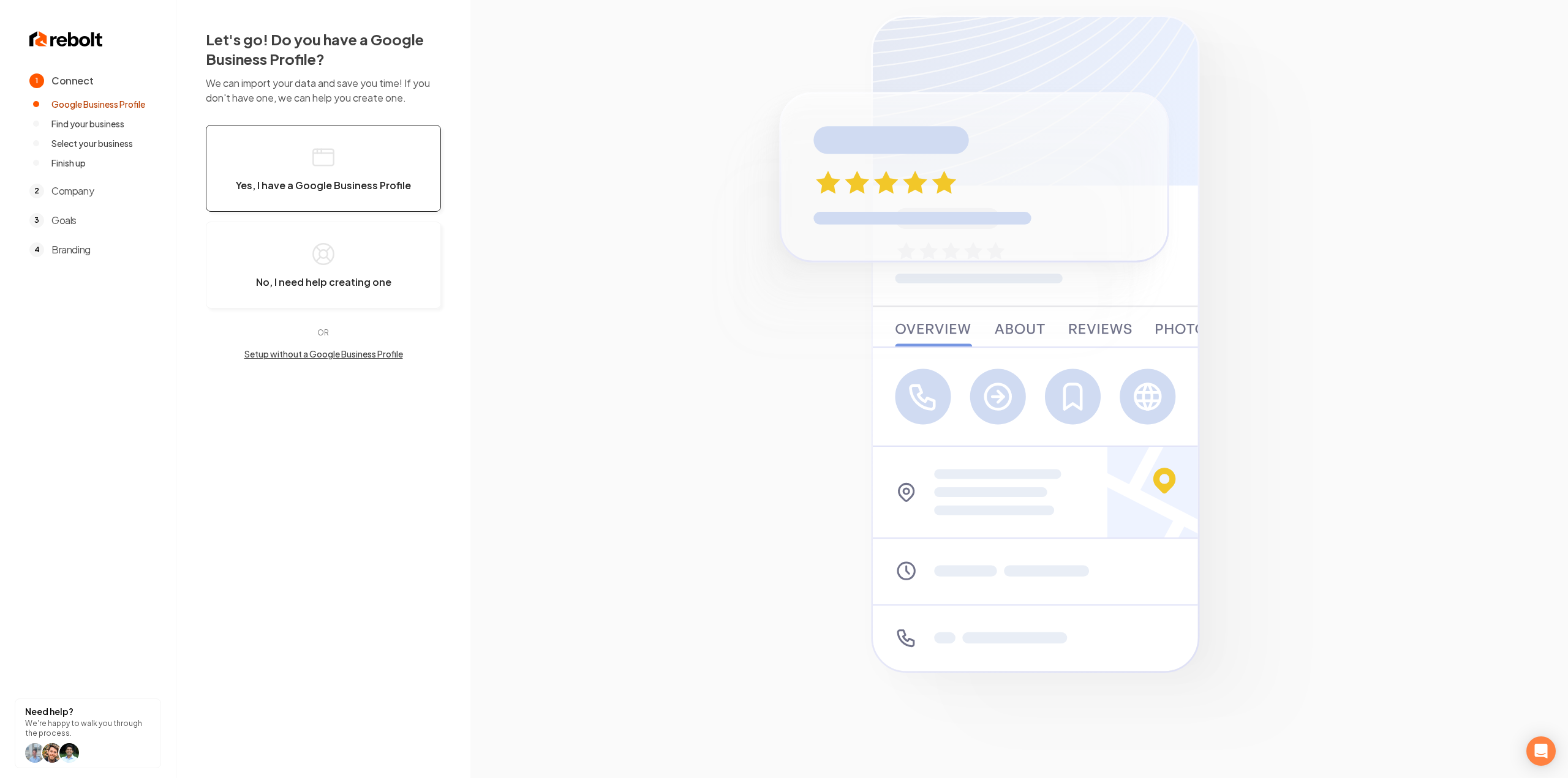
click at [288, 179] on span "Yes, I have a Google Business Profile" at bounding box center [323, 185] width 175 height 12
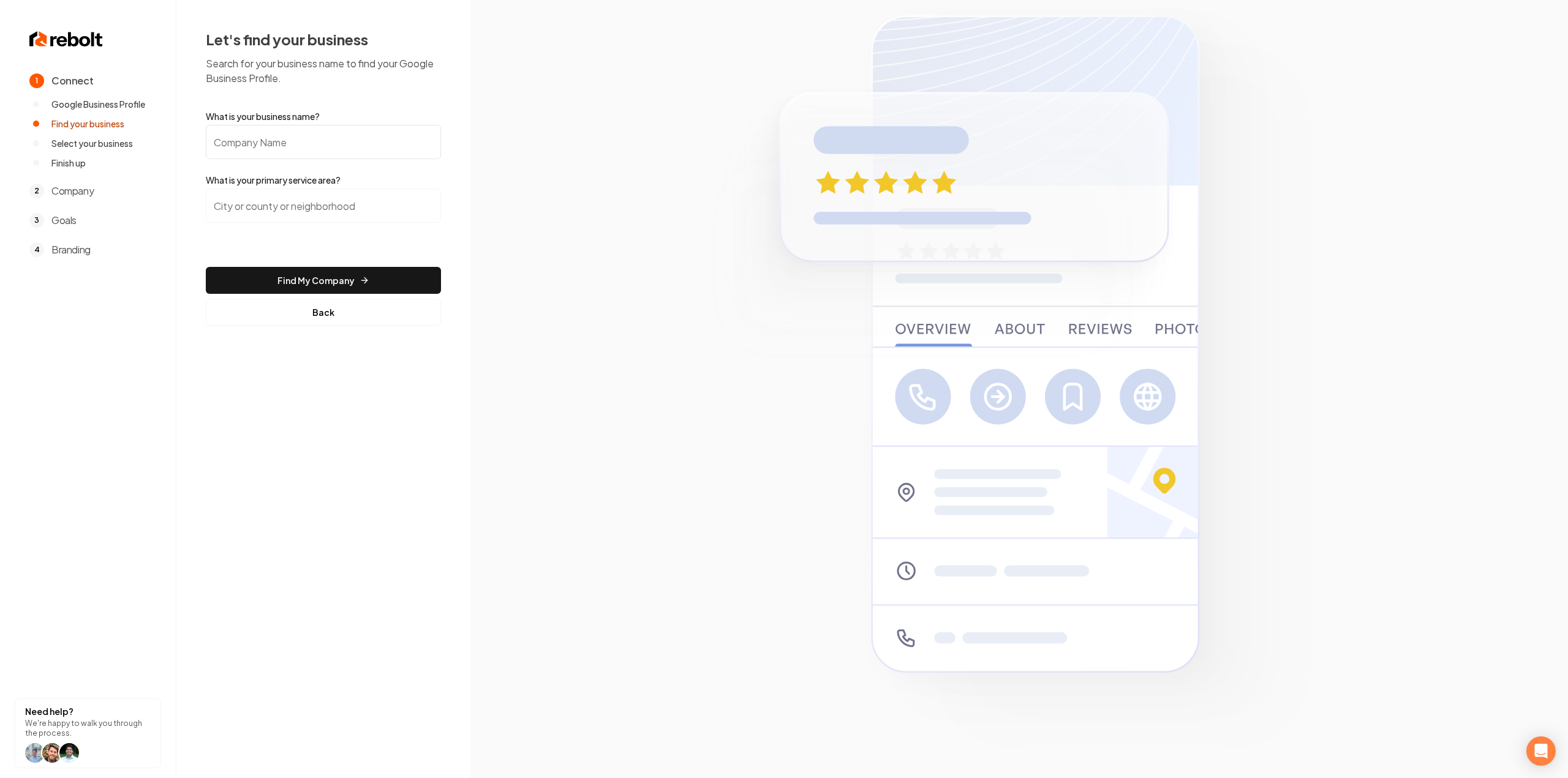
click at [300, 154] on input "What is your business name?" at bounding box center [323, 142] width 235 height 34
paste input "AL Pine Straw Services LLC"
type input "AL Pine Straw Services LLC"
click at [296, 204] on input "search" at bounding box center [323, 205] width 235 height 34
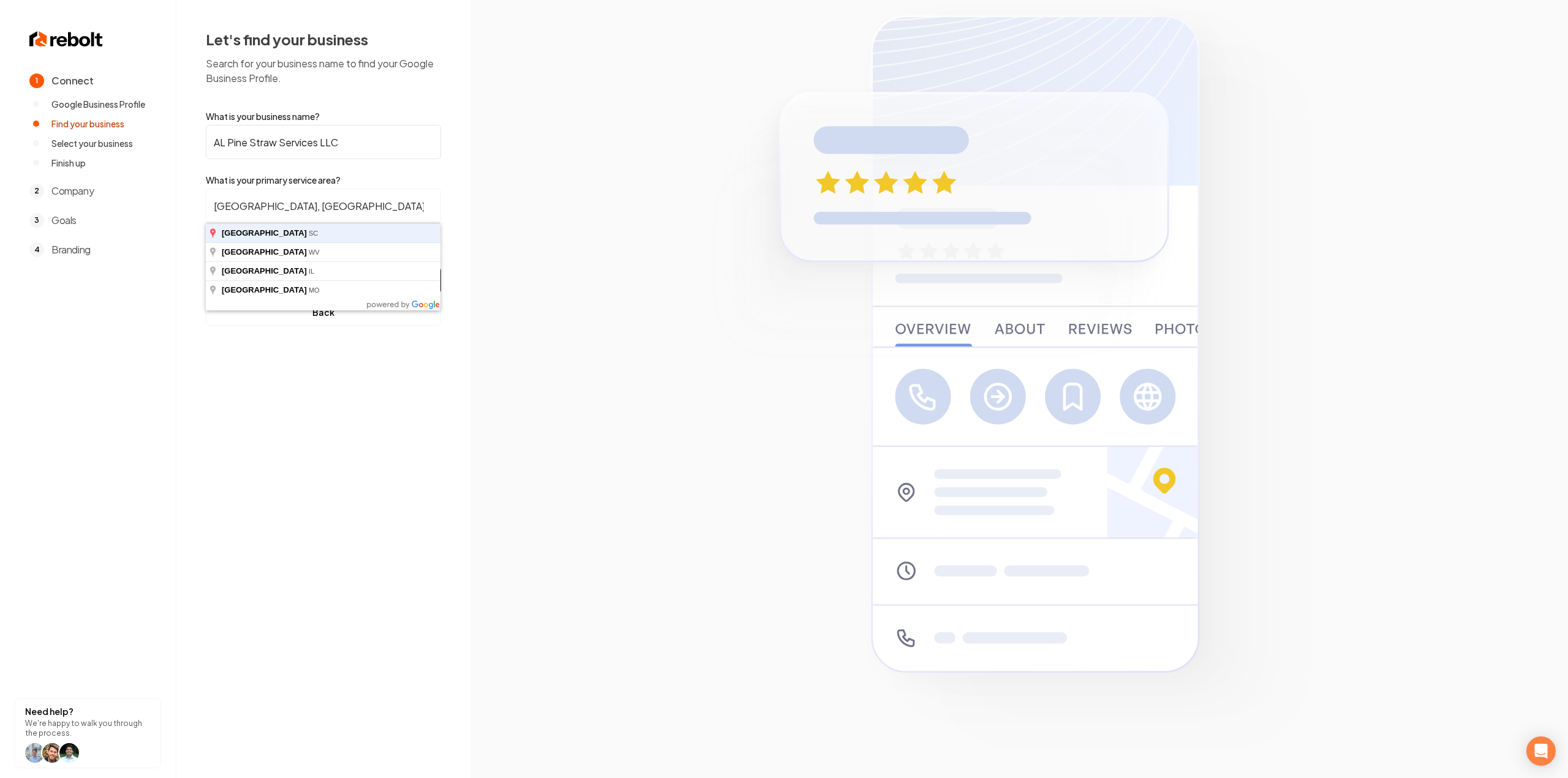
type input "Charleston, SC"
click at [206, 267] on button "Find My Company" at bounding box center [323, 280] width 235 height 27
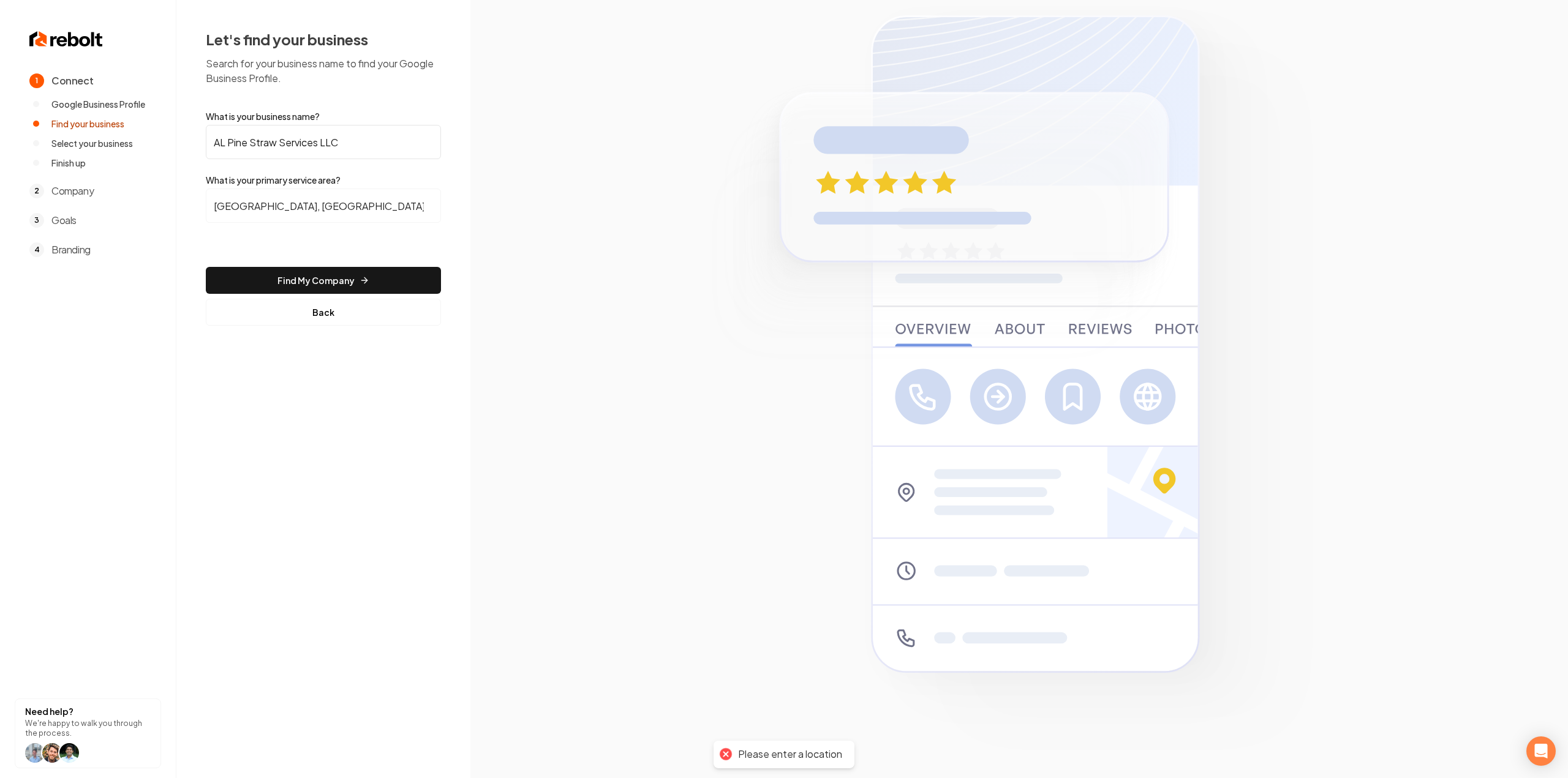
click at [233, 294] on form "What is your business name? AL Pine Straw Services LLC What is your primary ser…" at bounding box center [323, 218] width 235 height 215
click at [239, 285] on button "Find My Company" at bounding box center [323, 280] width 235 height 27
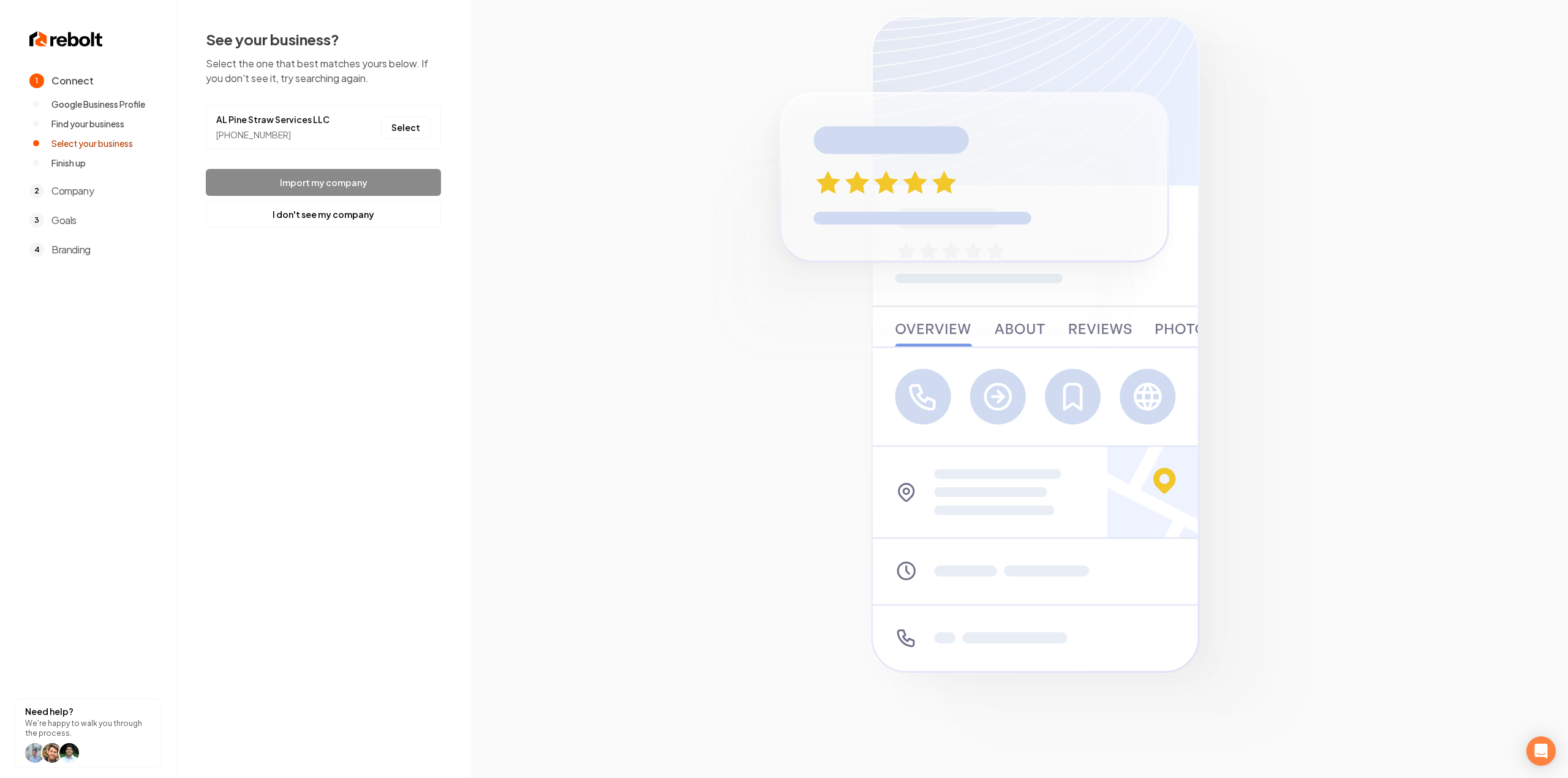
click at [438, 128] on li "AL Pine Straw Services LLC (843) 367-4385 Select" at bounding box center [323, 128] width 235 height 44
click at [414, 133] on button "Select" at bounding box center [406, 128] width 50 height 22
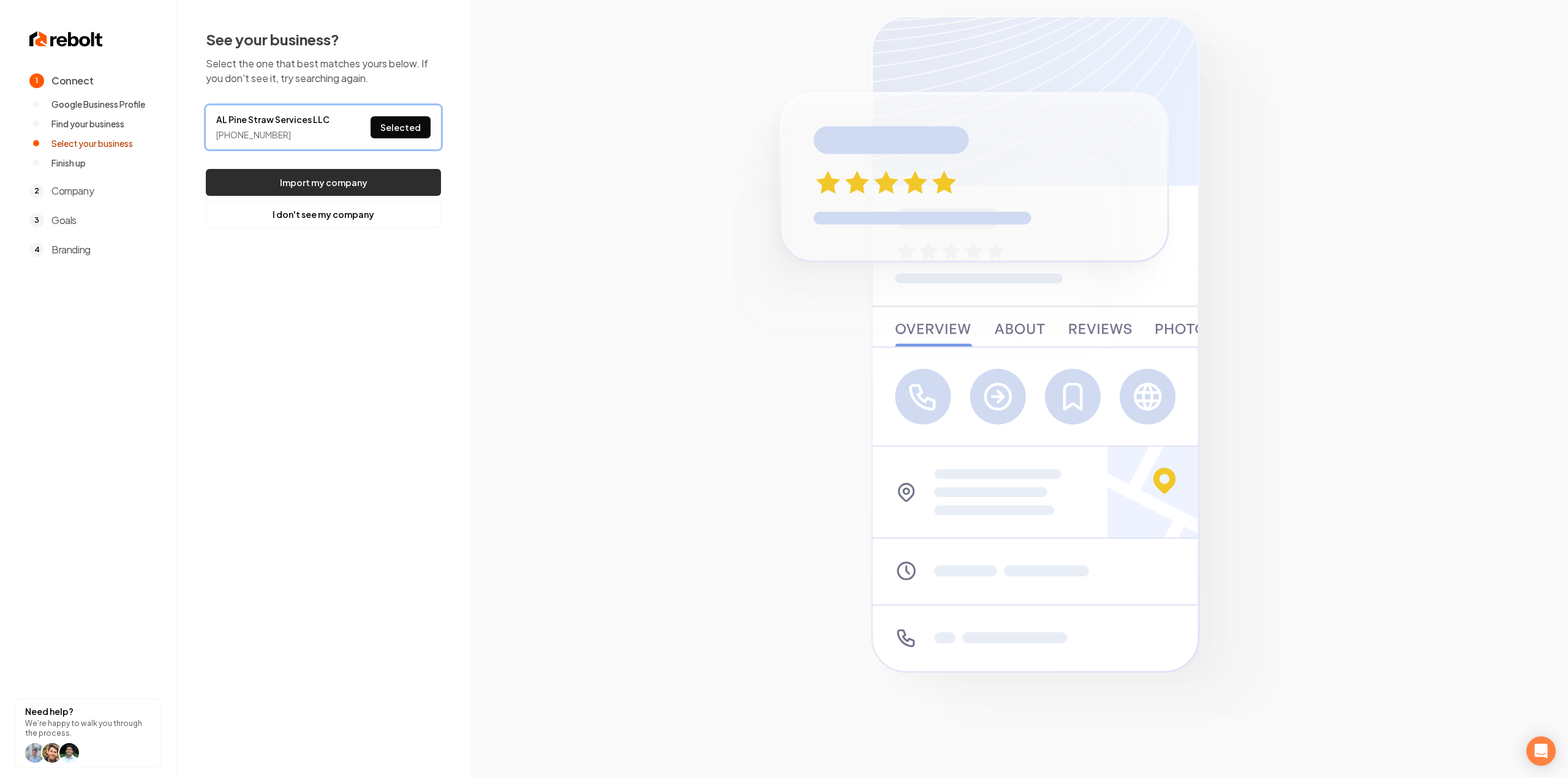
click at [348, 178] on button "Import my company" at bounding box center [323, 182] width 235 height 27
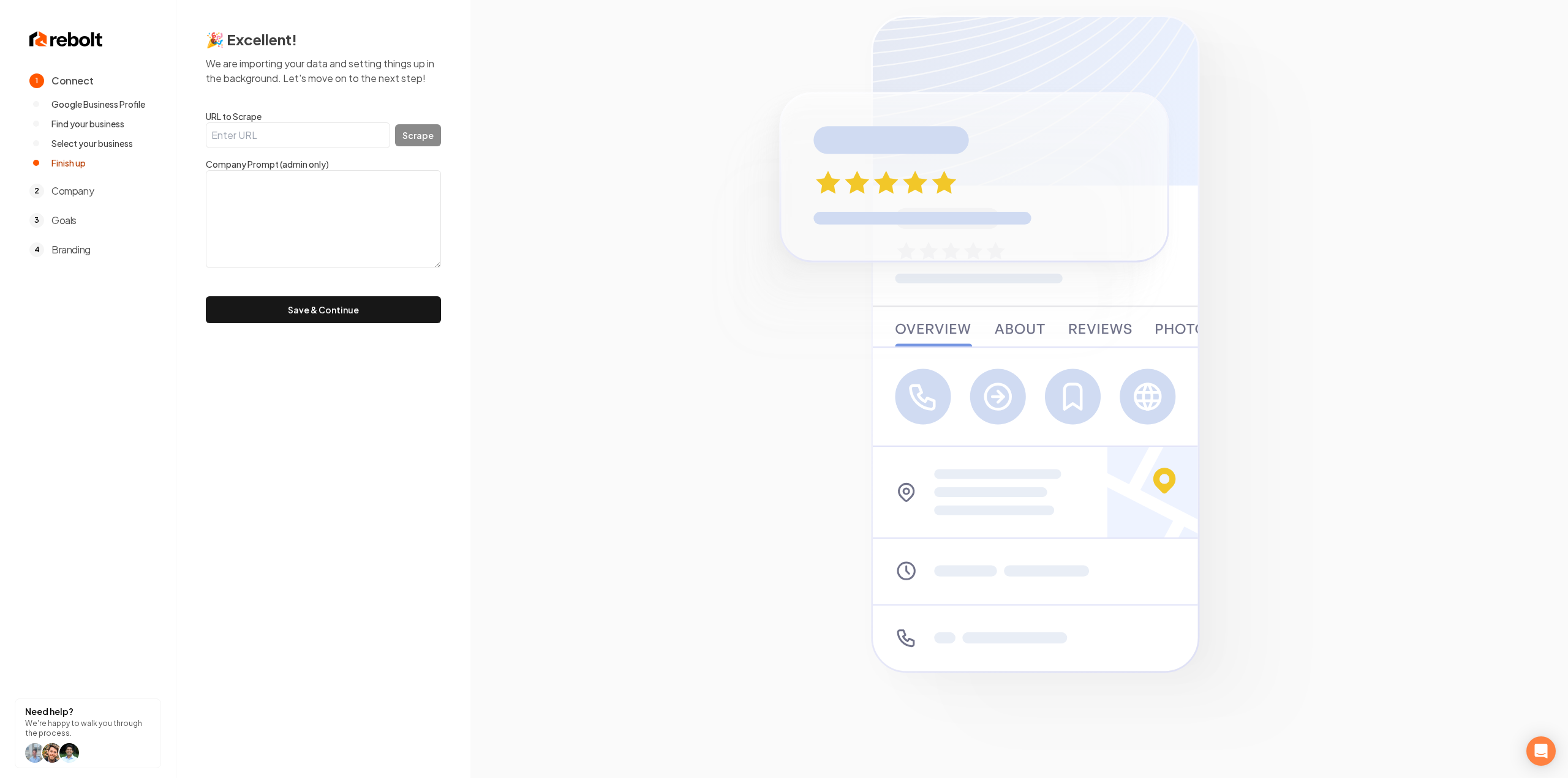
click at [245, 123] on input "URL to Scrape" at bounding box center [298, 135] width 185 height 25
paste input "https://alpinestrawservicesllc.com/"
type input "https://alpinestrawservicesllc.com/"
click at [419, 135] on button "Scrape" at bounding box center [418, 135] width 46 height 22
type textarea "Welcome **to AL Pine Straw Services**, owned and operated by **Antonio Lopez**.…"
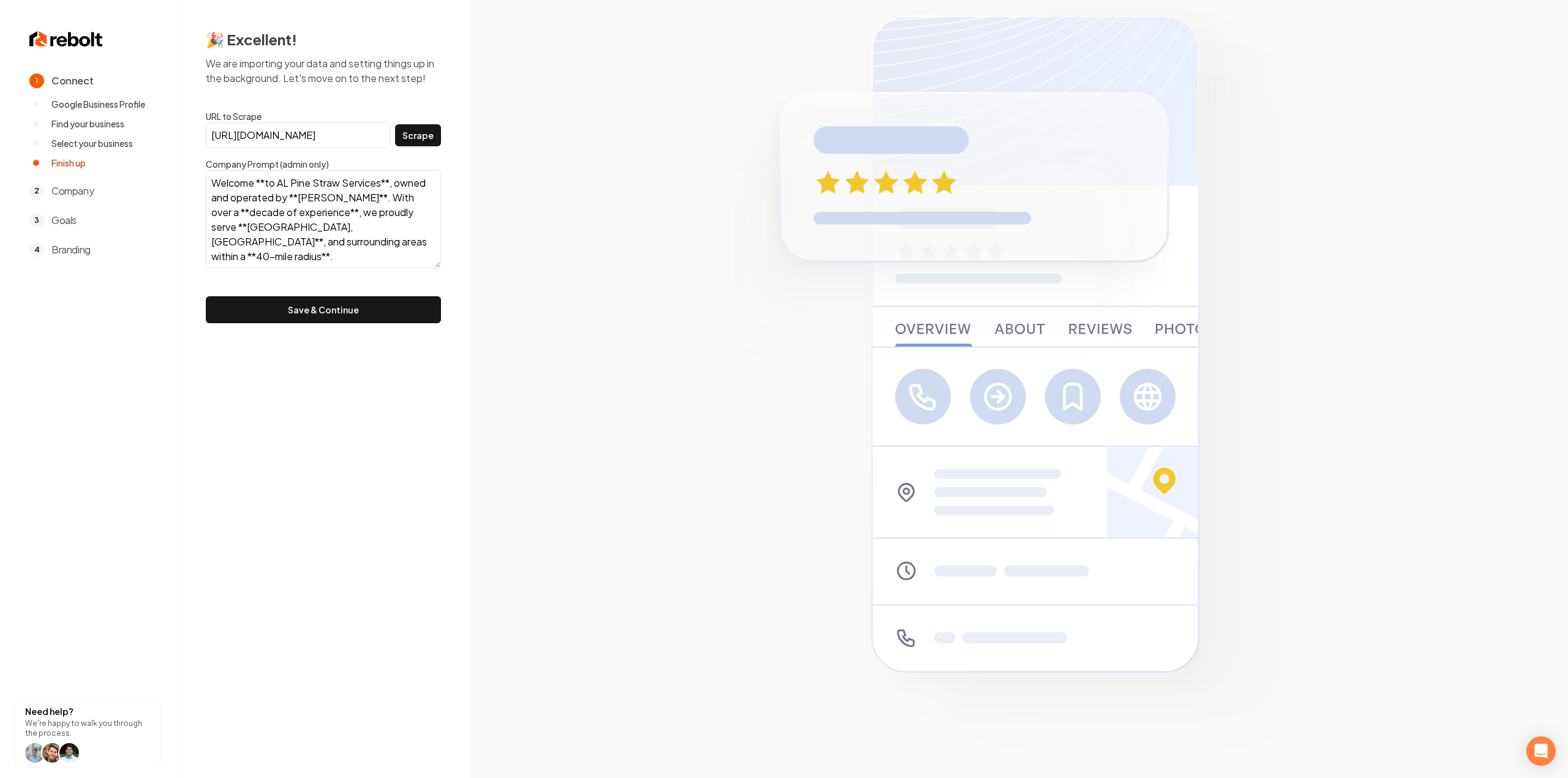
scroll to position [221, 0]
drag, startPoint x: 295, startPoint y: 282, endPoint x: 292, endPoint y: 303, distance: 21.2
click at [295, 283] on form "URL to Scrape https://alpinestrawservicesllc.com/ Scrape Company Prompt (admin …" at bounding box center [323, 216] width 235 height 213
click at [291, 316] on button "Save & Continue" at bounding box center [323, 310] width 235 height 27
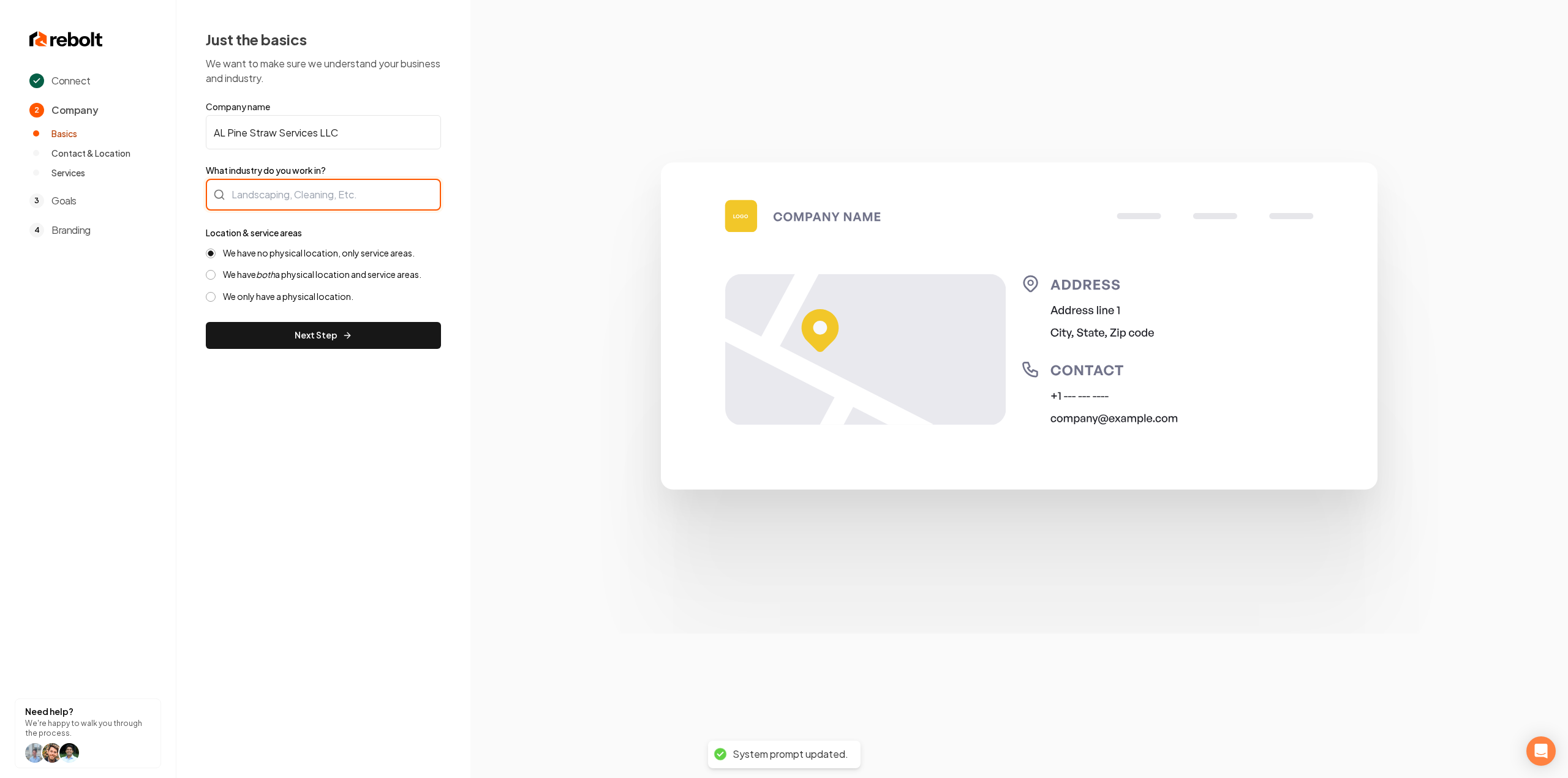
click at [312, 194] on div at bounding box center [323, 195] width 235 height 32
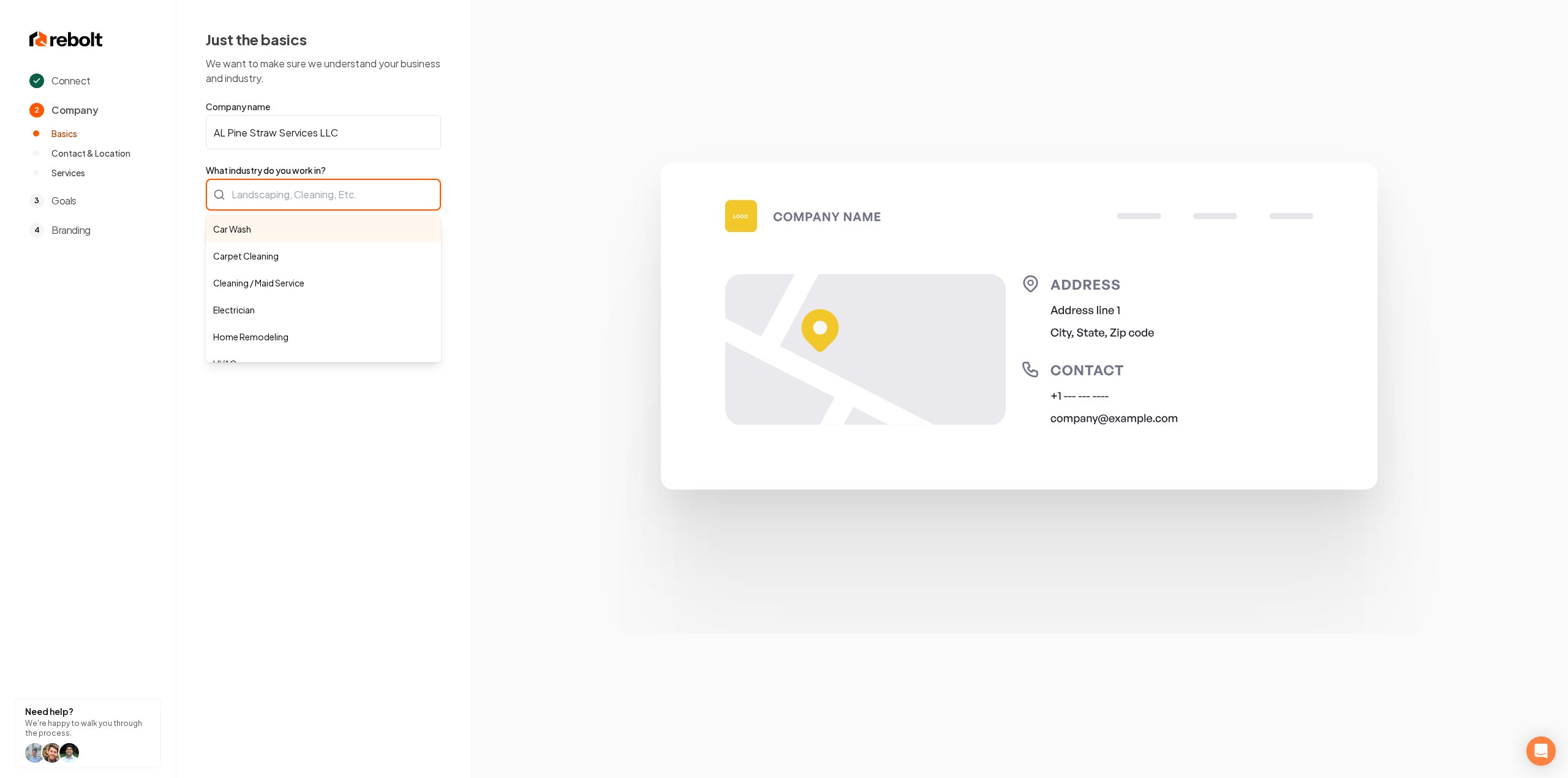
paste input "https://alpinestrawservicesllc.com/"
type input "https://alpinestrawservicesllc.com/"
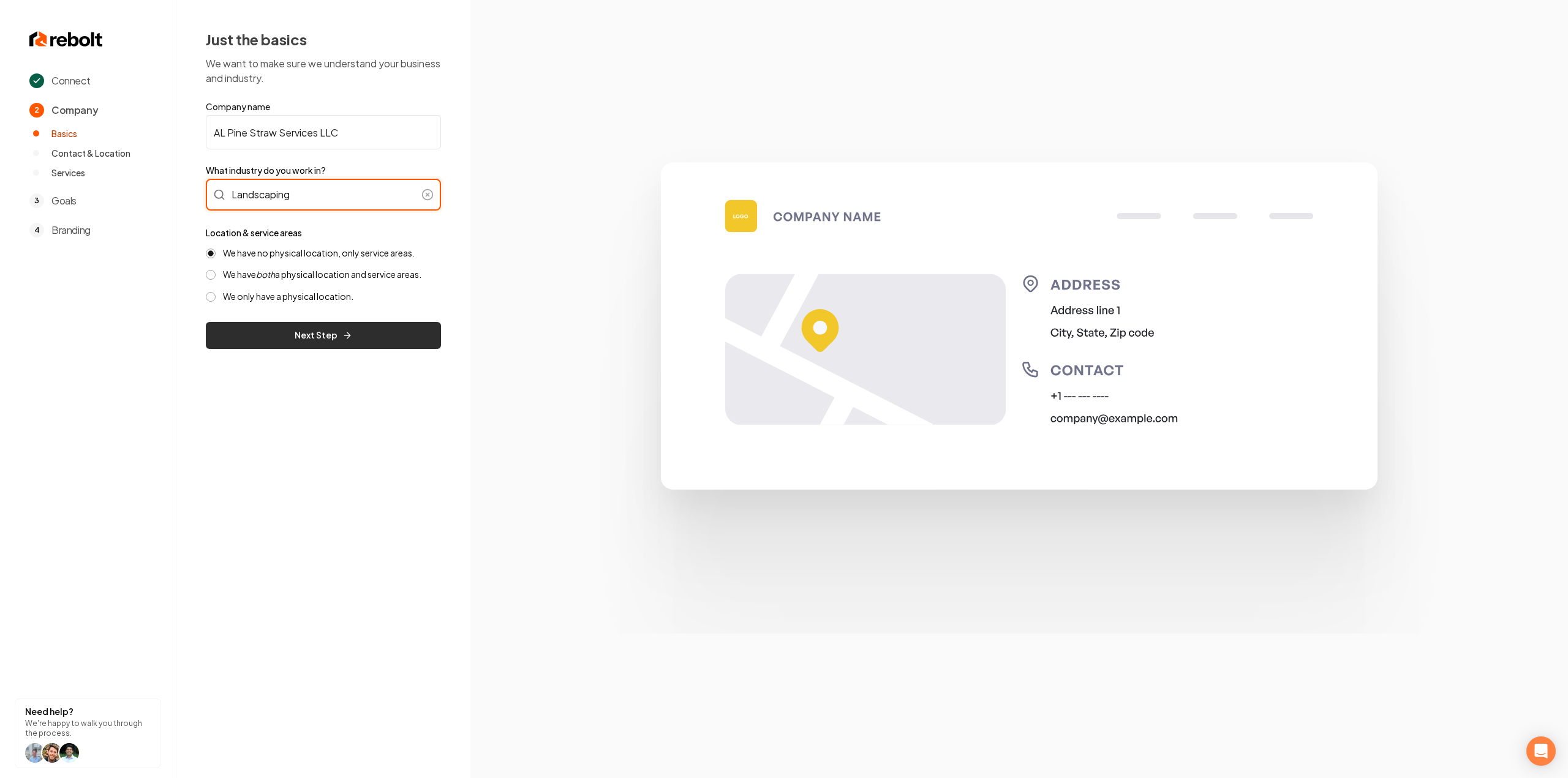
type input "Landscaping"
click at [362, 349] on button "Next Step" at bounding box center [323, 335] width 235 height 27
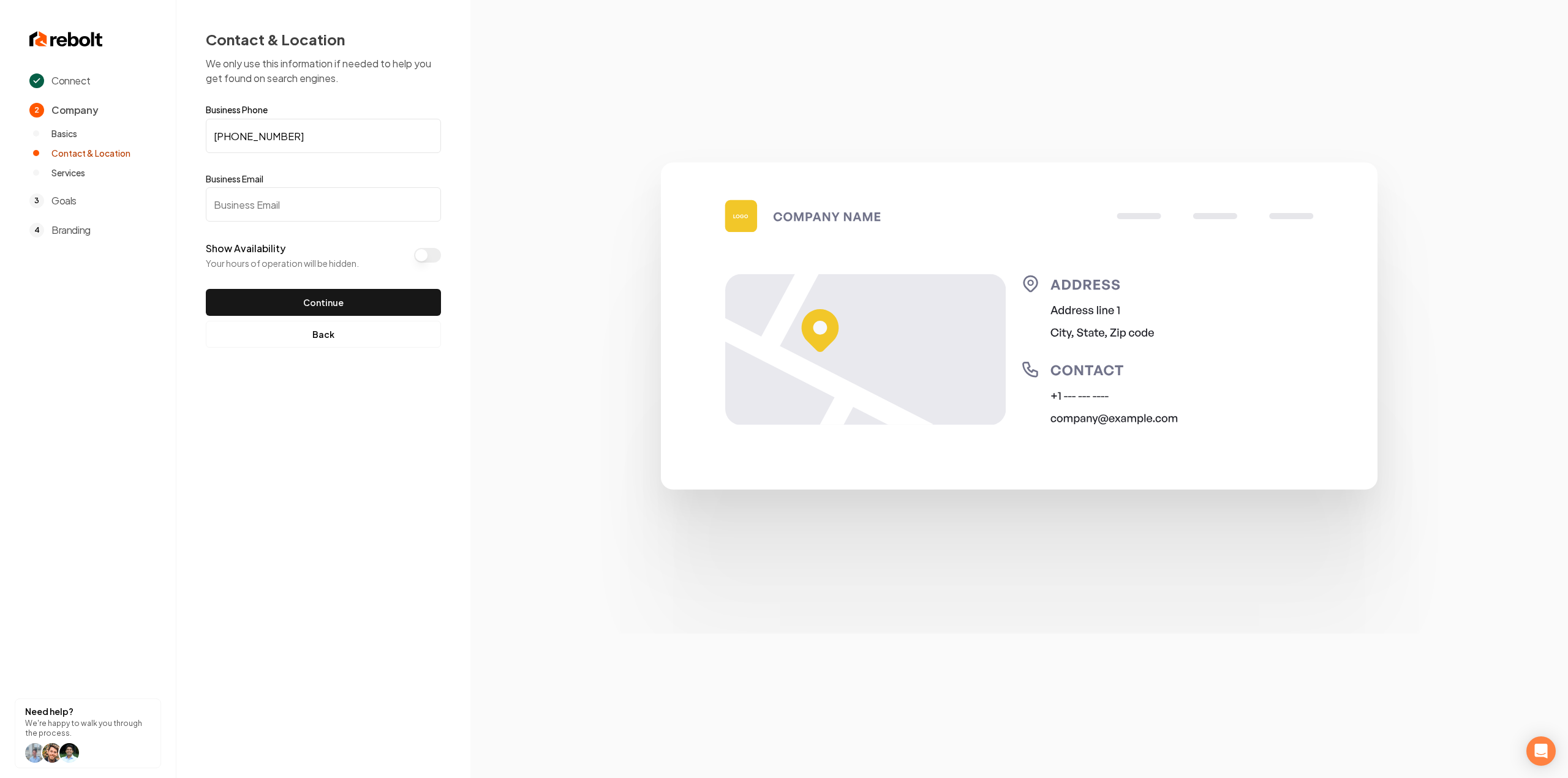
click at [285, 201] on input "Business Email" at bounding box center [323, 204] width 235 height 34
paste input "alpinestrawservicesllc@gmail.com"
type input "alpinestrawservicesllc@gmail.com"
click at [304, 297] on button "Continue" at bounding box center [323, 303] width 235 height 27
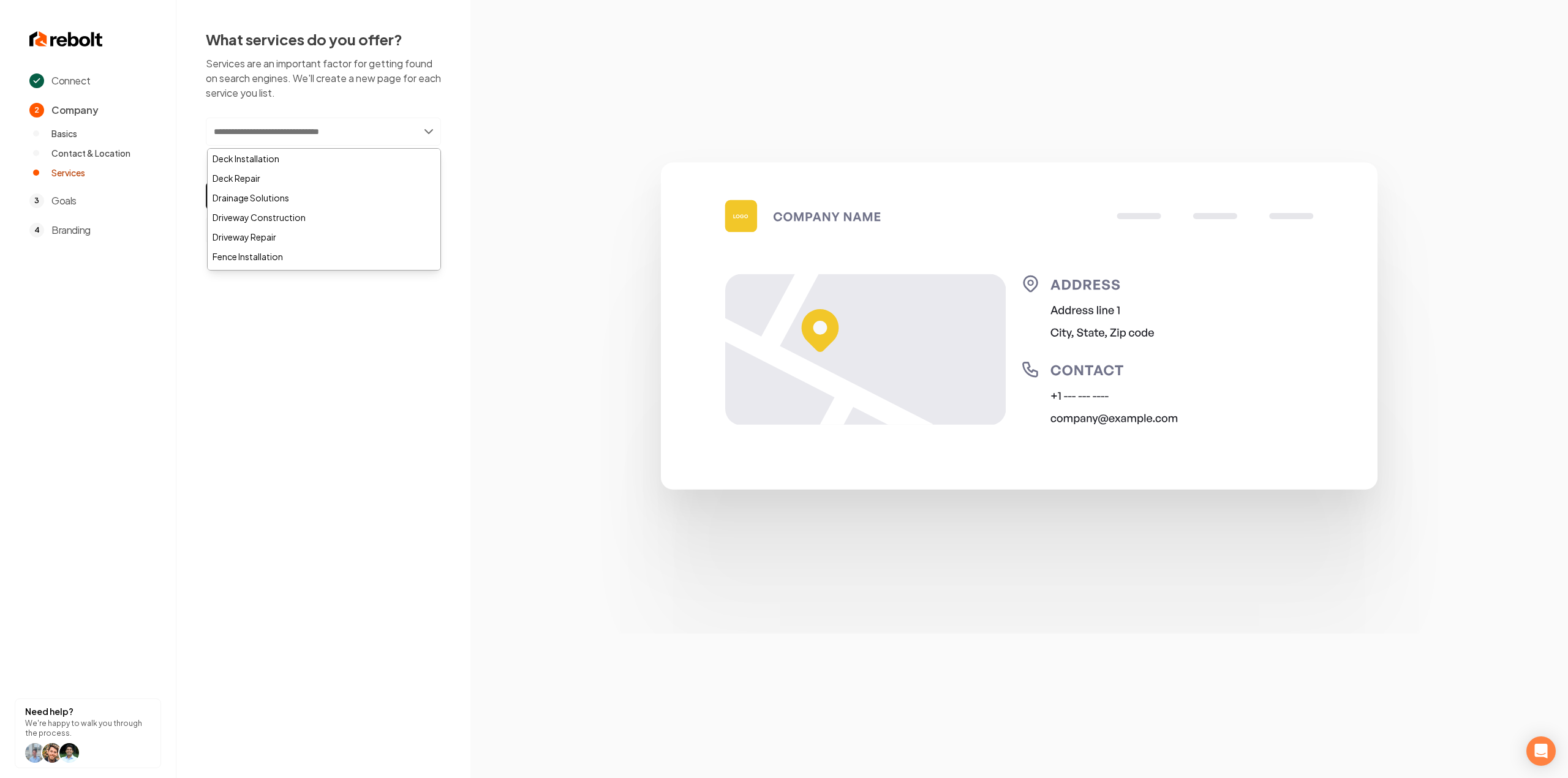
click at [296, 133] on input "text" at bounding box center [323, 132] width 235 height 29
paste input "********"
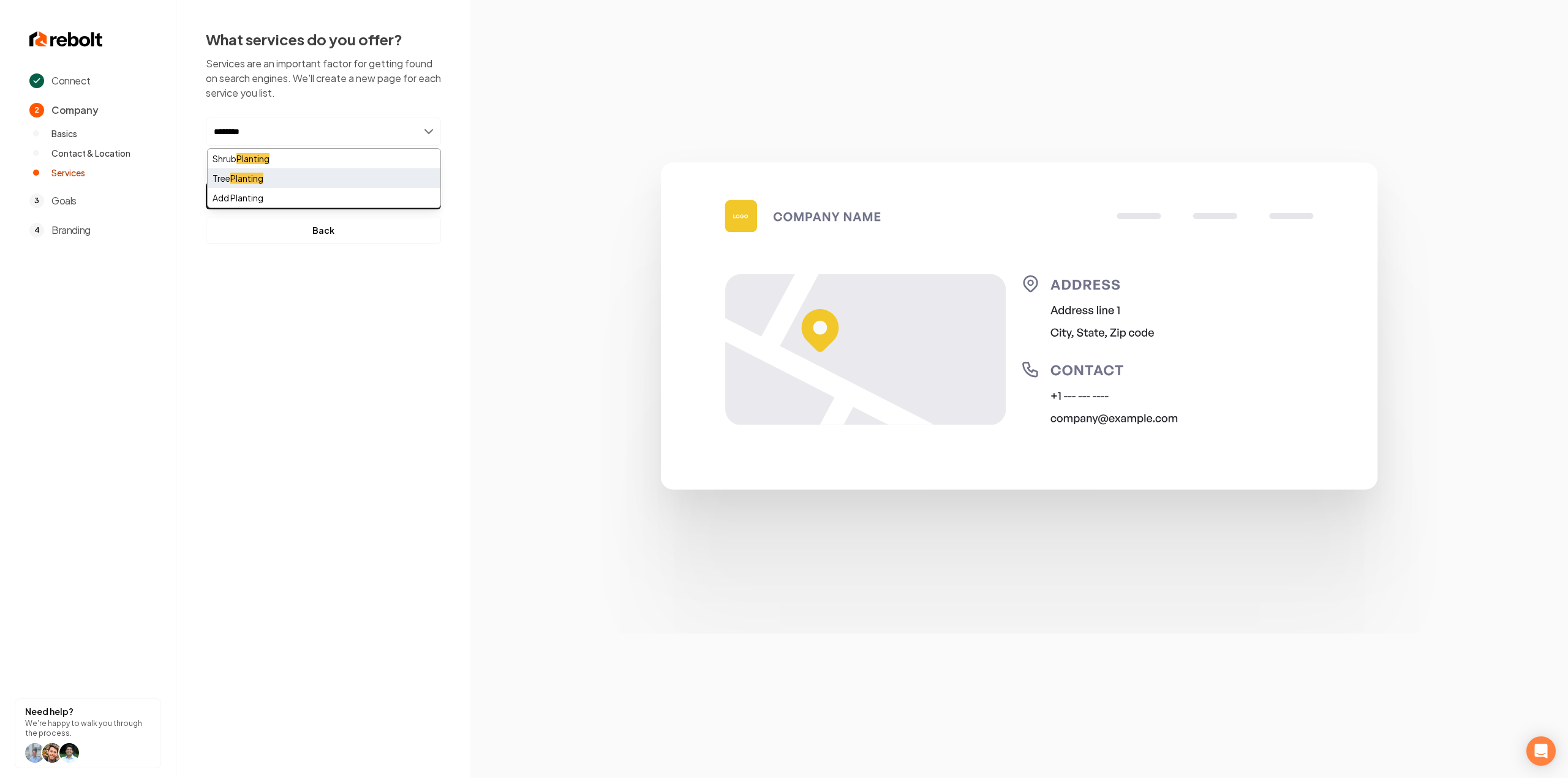
type input "********"
click at [283, 177] on div "Tree Planting" at bounding box center [324, 177] width 233 height 20
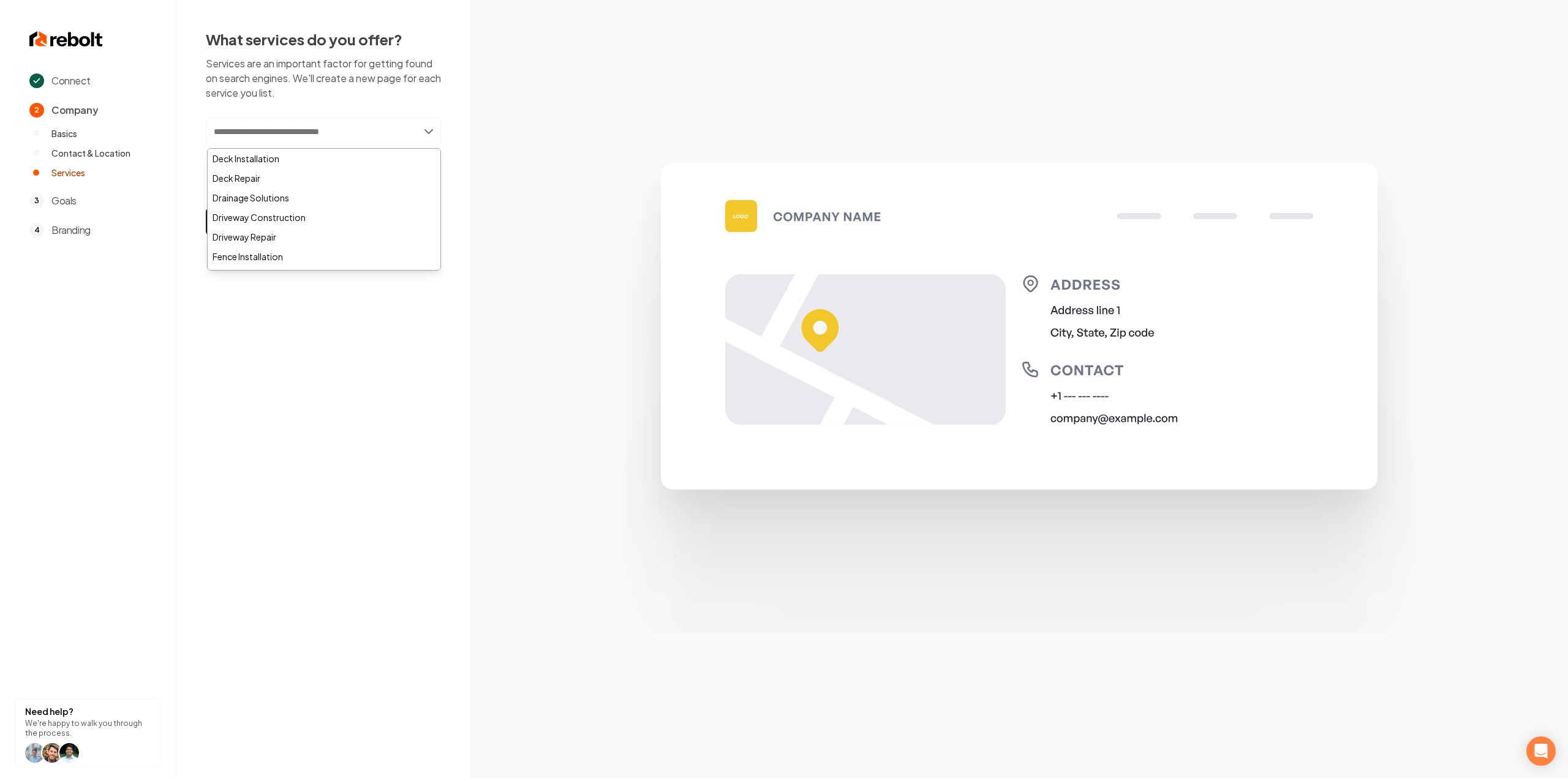
paste input "**********"
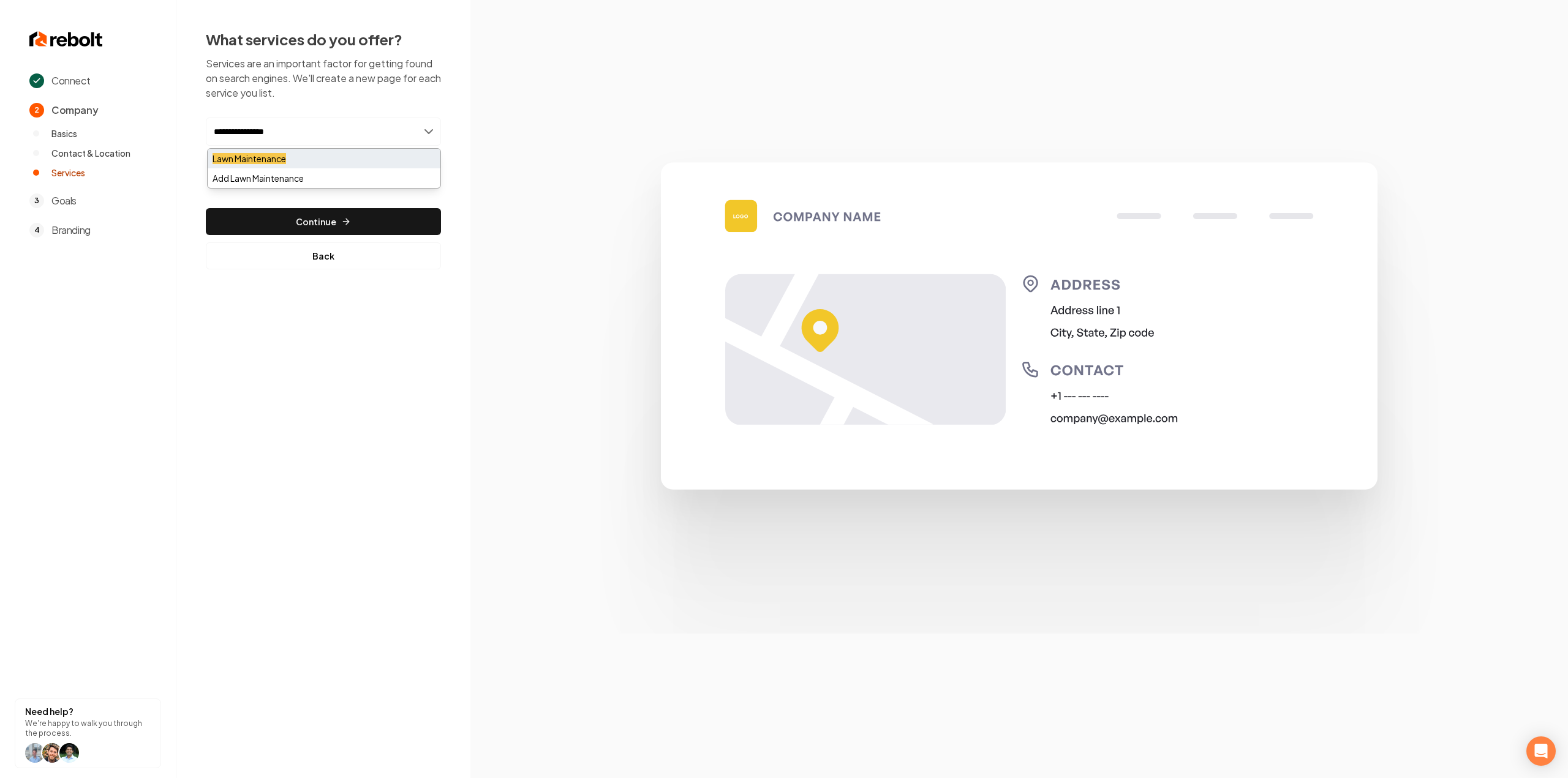
type input "**********"
click at [298, 164] on div "Lawn Maintenance" at bounding box center [324, 158] width 233 height 20
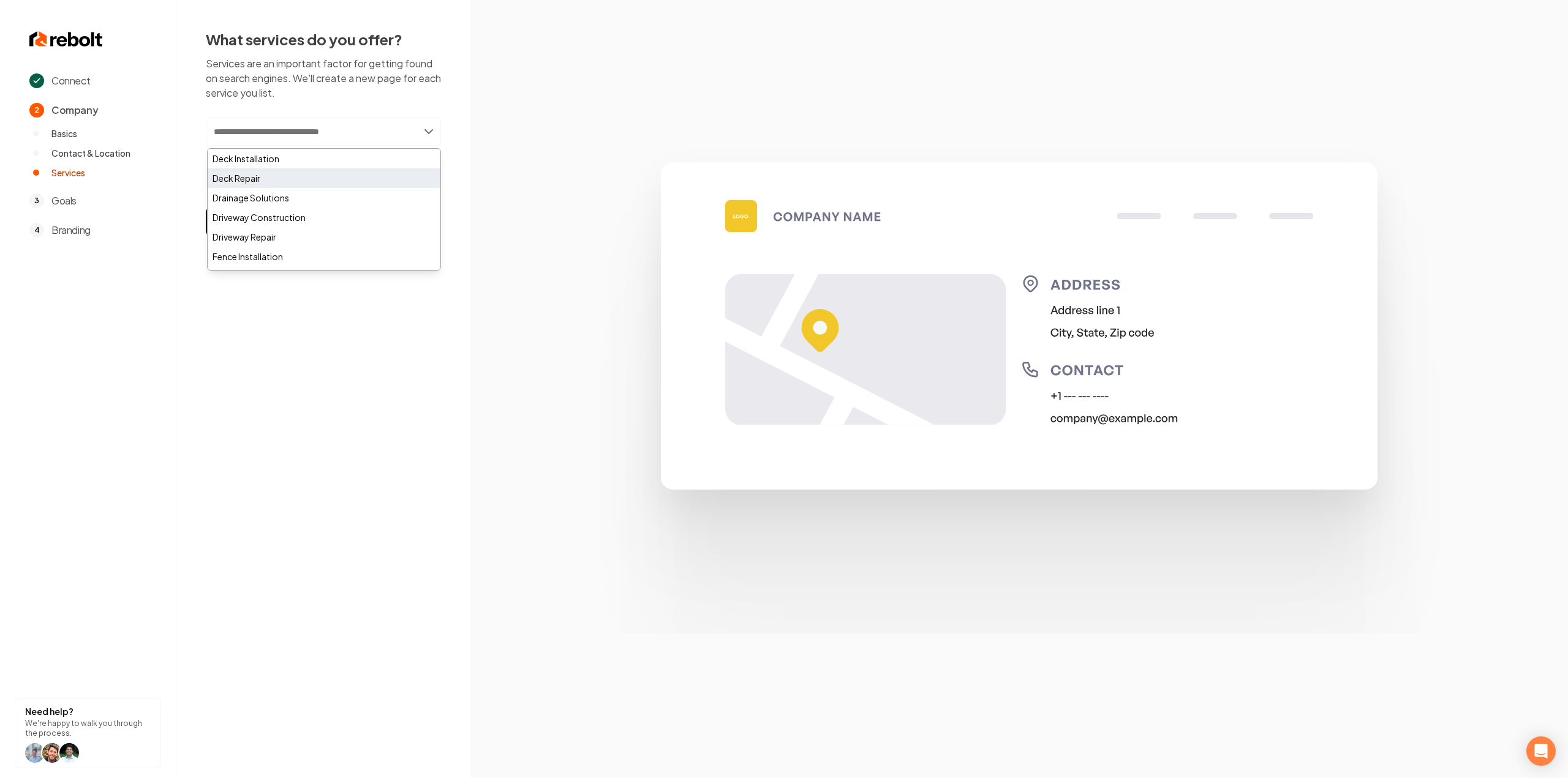
paste input "********"
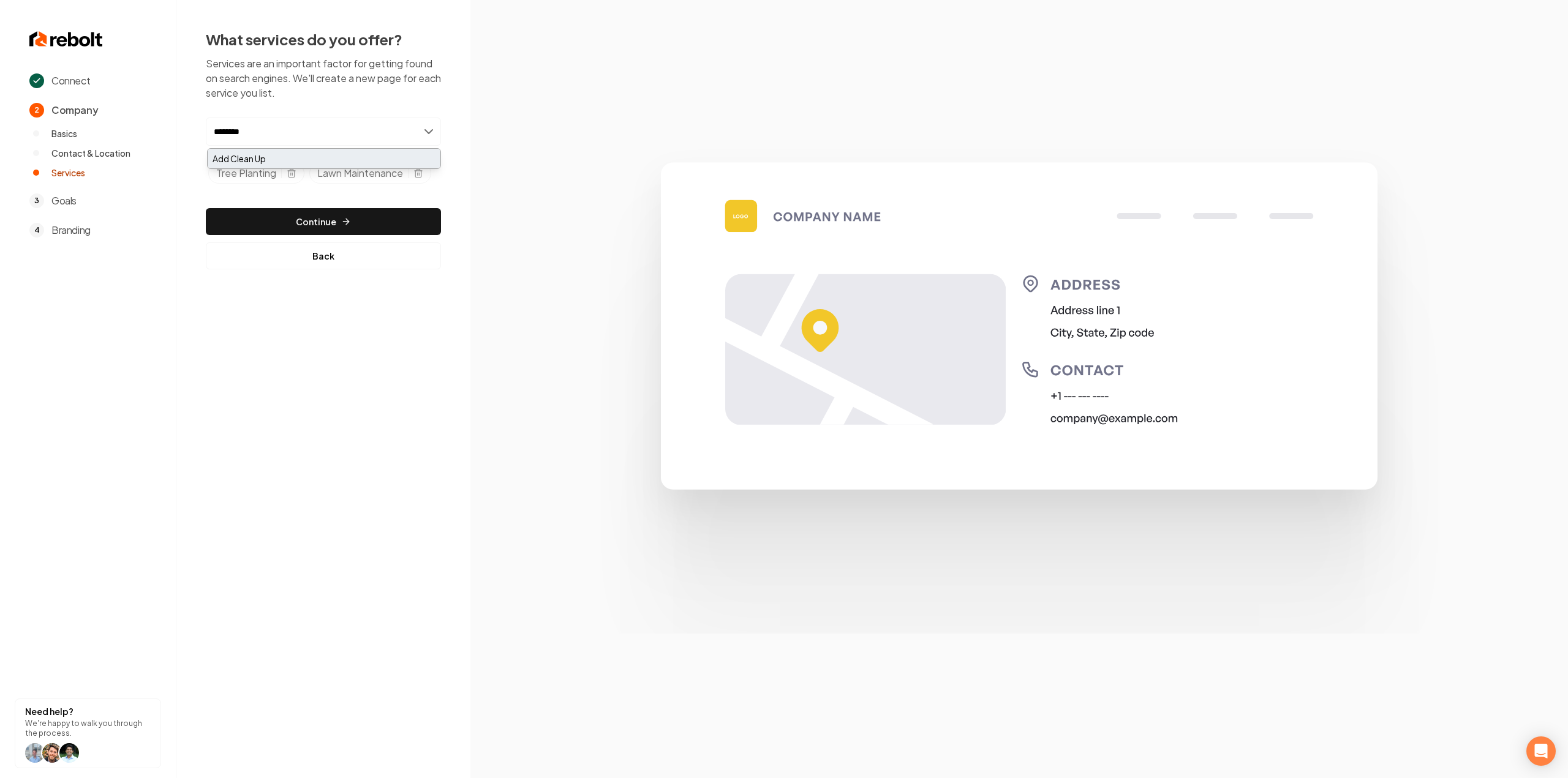
type input "********"
click at [299, 158] on div "Add Clean Up" at bounding box center [324, 158] width 233 height 20
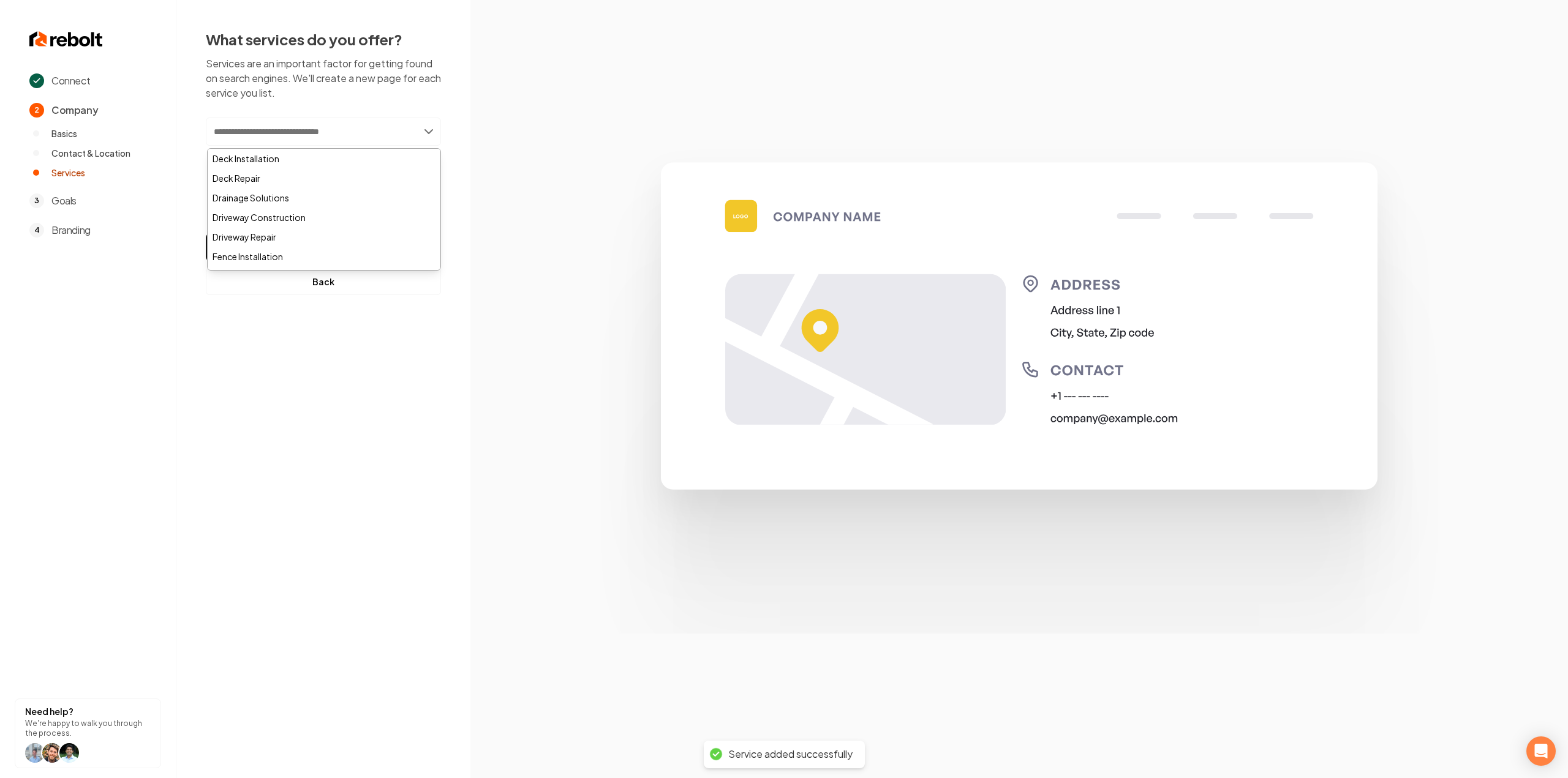
paste input "********"
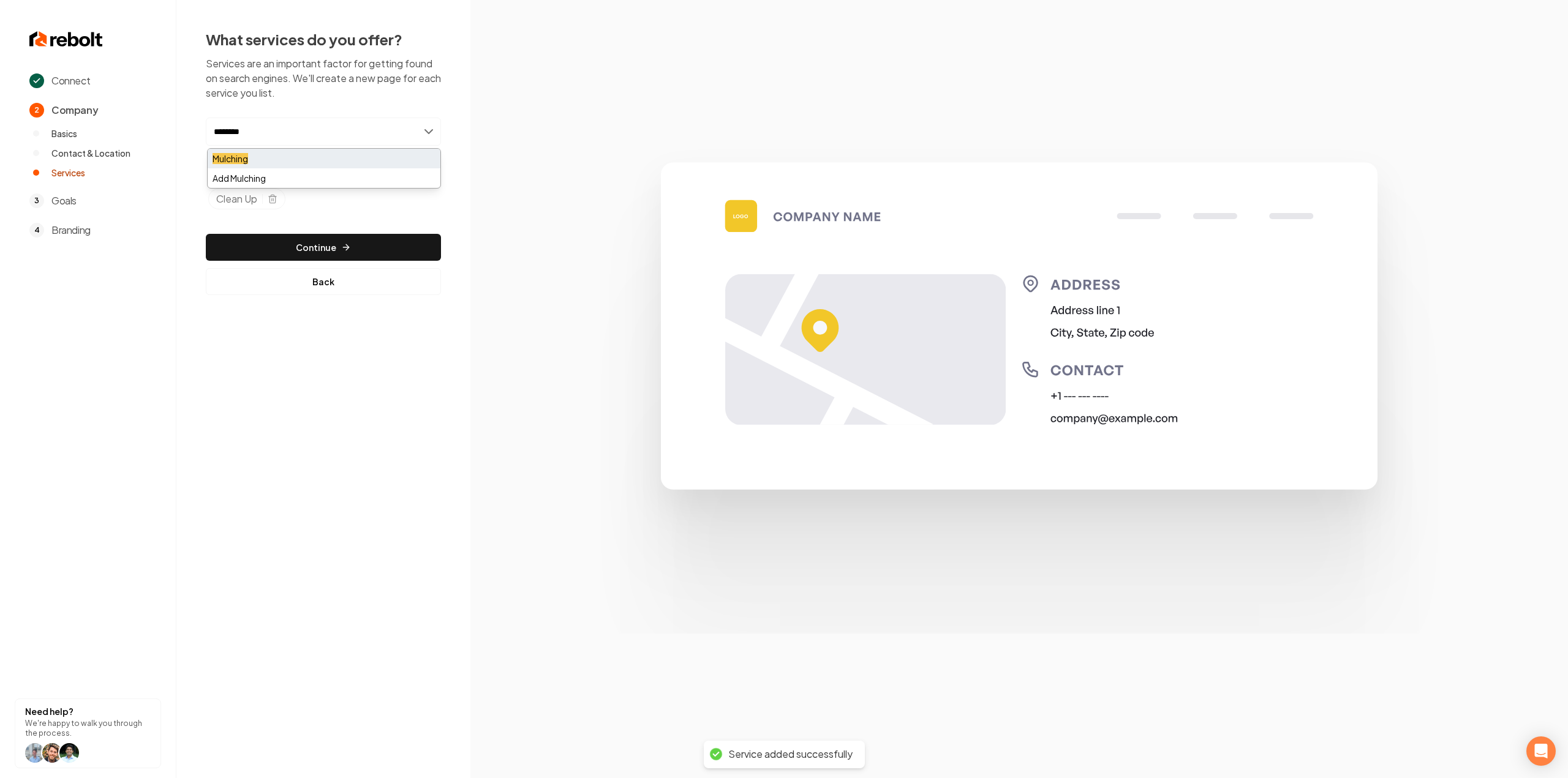
type input "********"
click at [246, 164] on div "Mulching" at bounding box center [324, 158] width 233 height 20
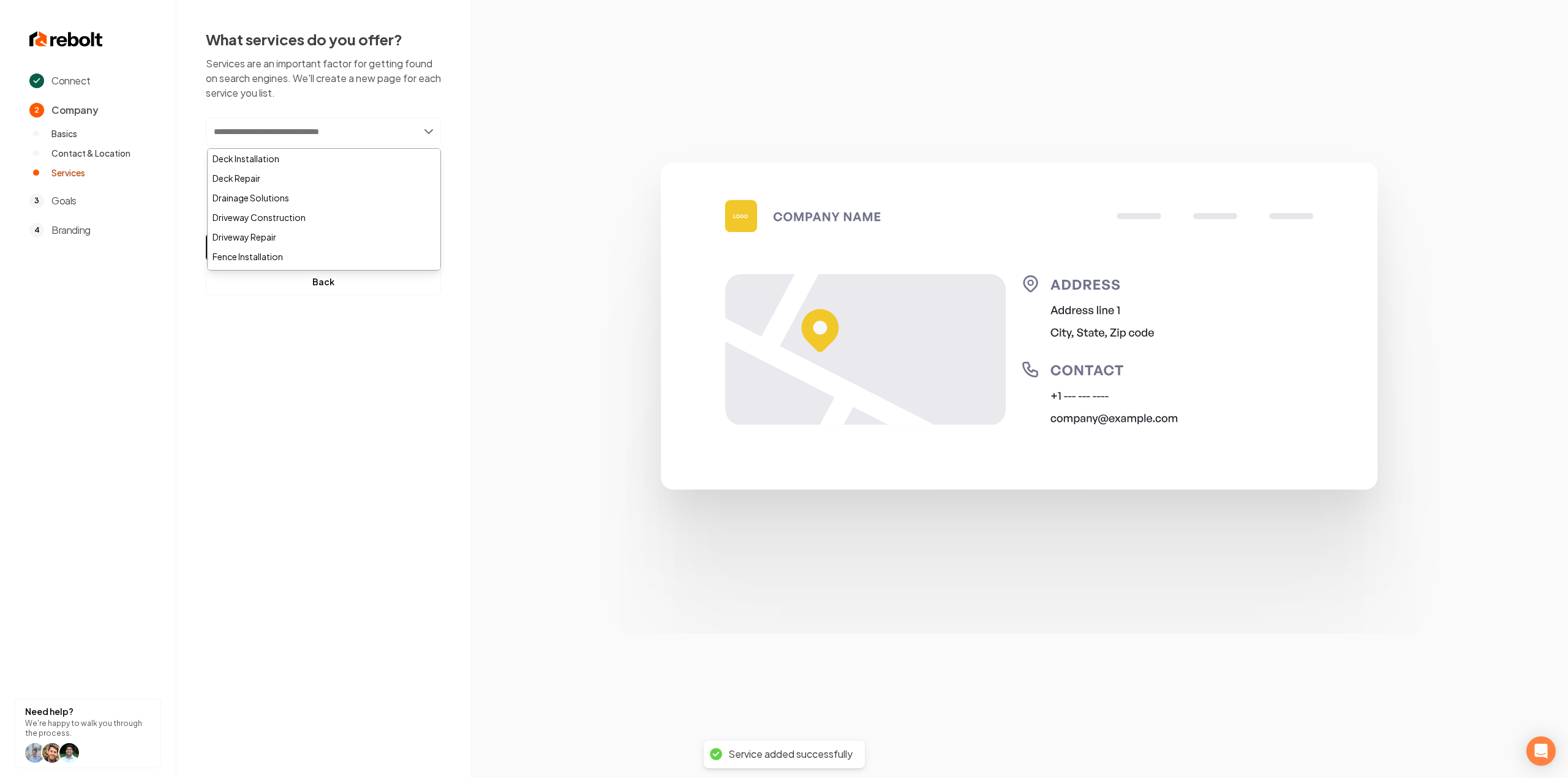
paste input "**********"
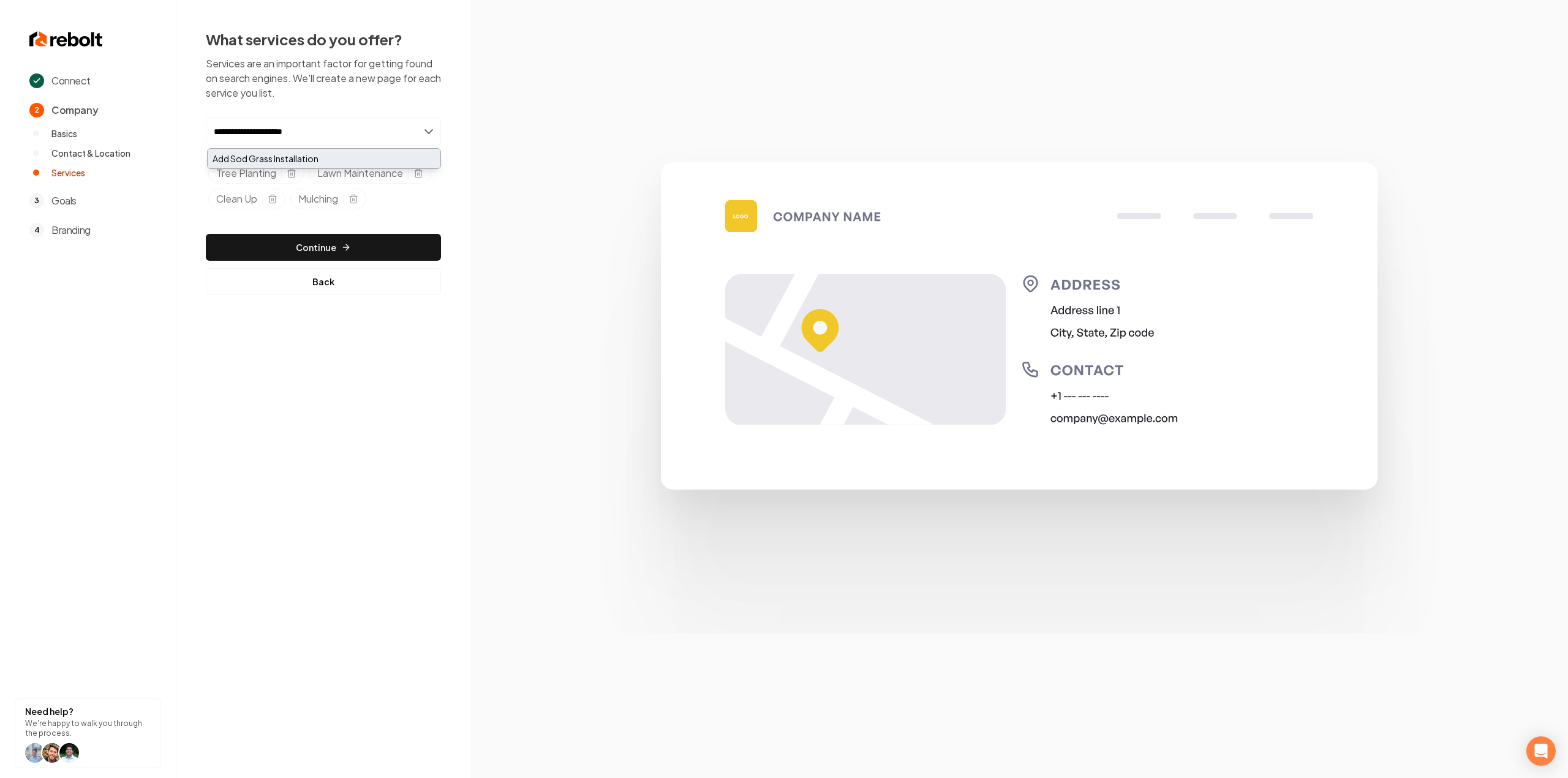
type input "**********"
click at [289, 158] on div "Add Sod Grass Installation" at bounding box center [324, 158] width 233 height 20
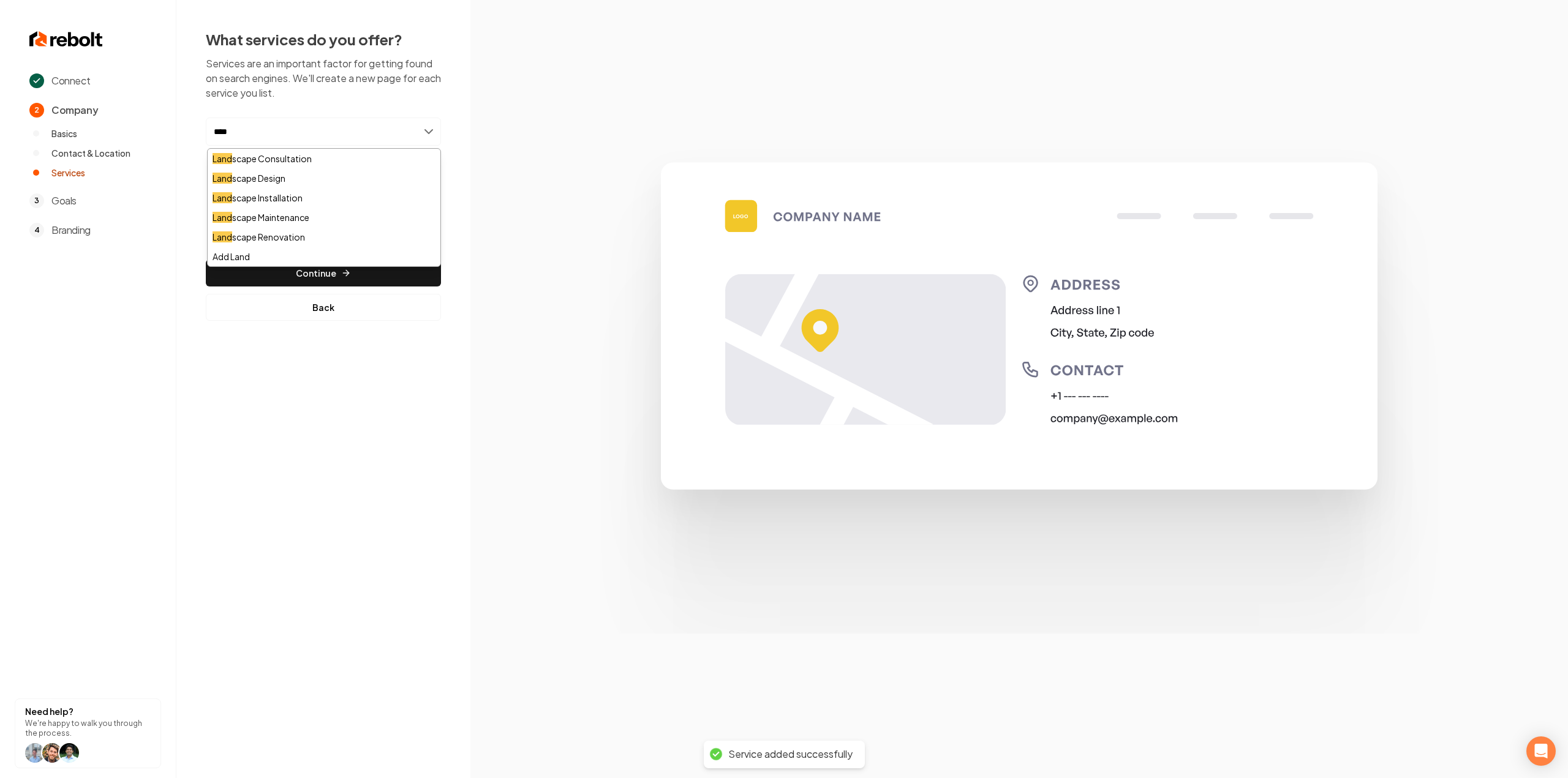
type input "*****"
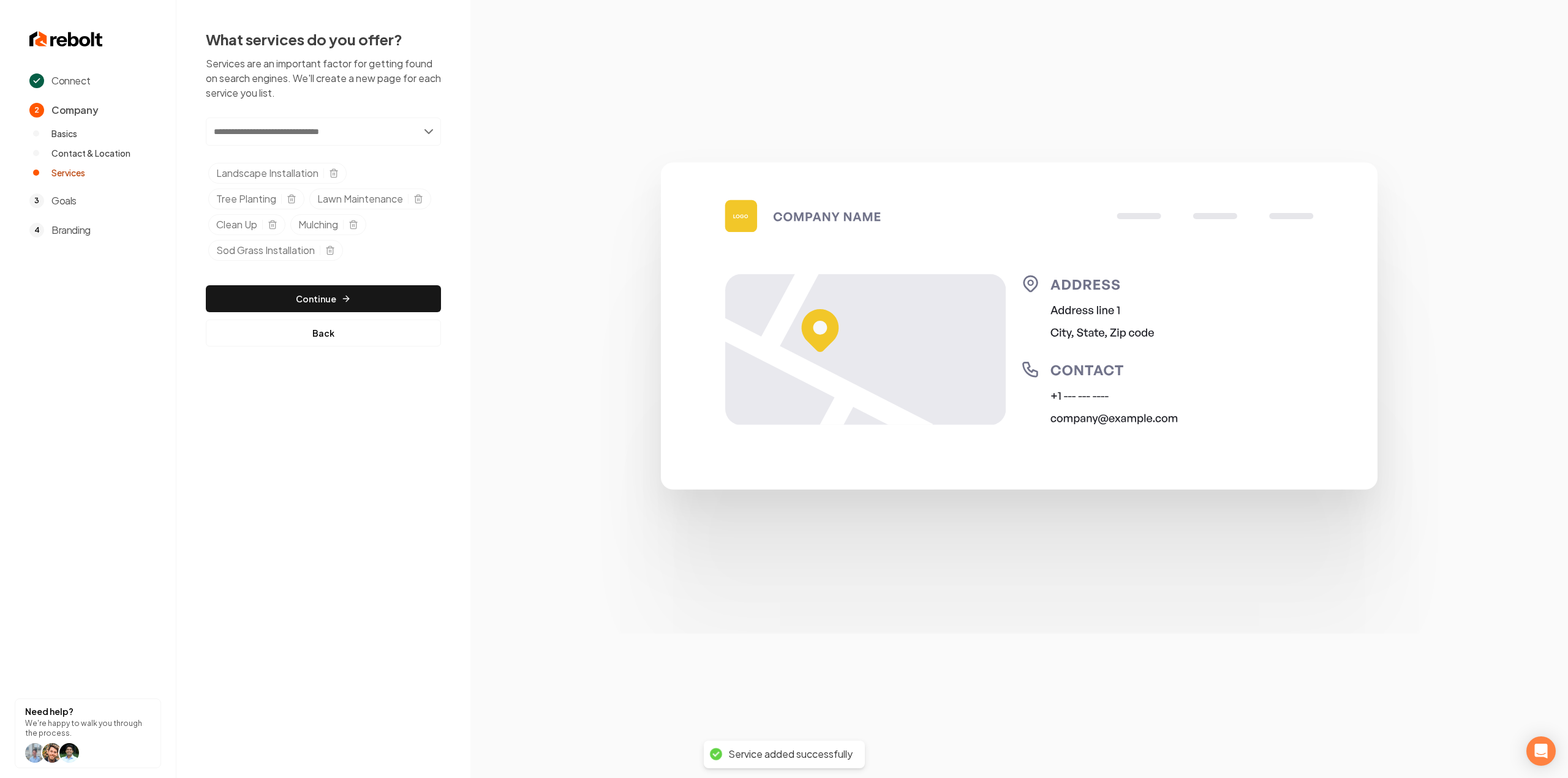
click at [377, 274] on div "Add new or select from suggestions Select a service Landscape Installation Tree…" at bounding box center [323, 231] width 235 height 229
click at [376, 287] on button "Continue" at bounding box center [323, 299] width 235 height 27
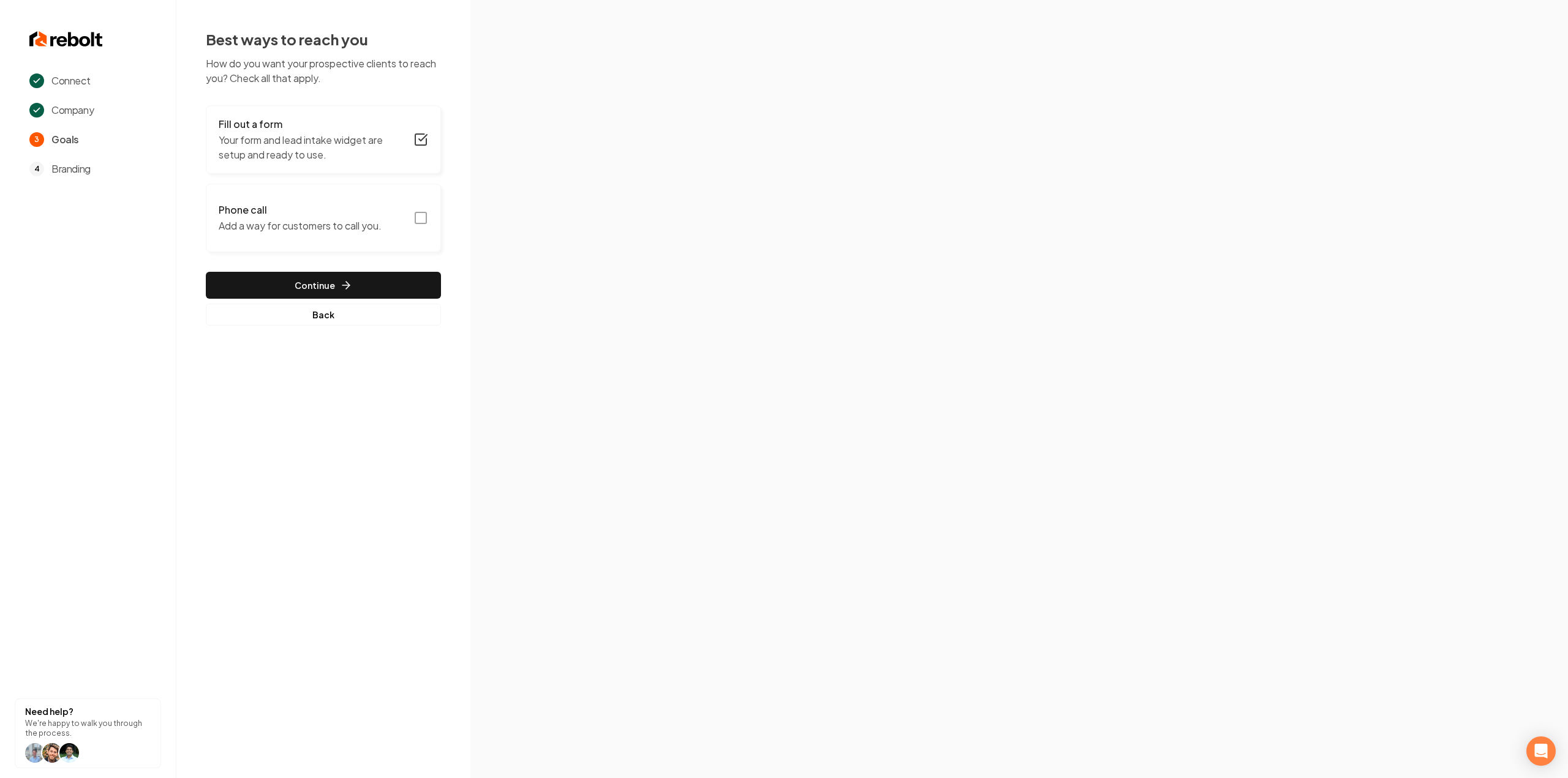
click at [426, 207] on button "Phone call Add a way for customers to call you." at bounding box center [323, 218] width 235 height 69
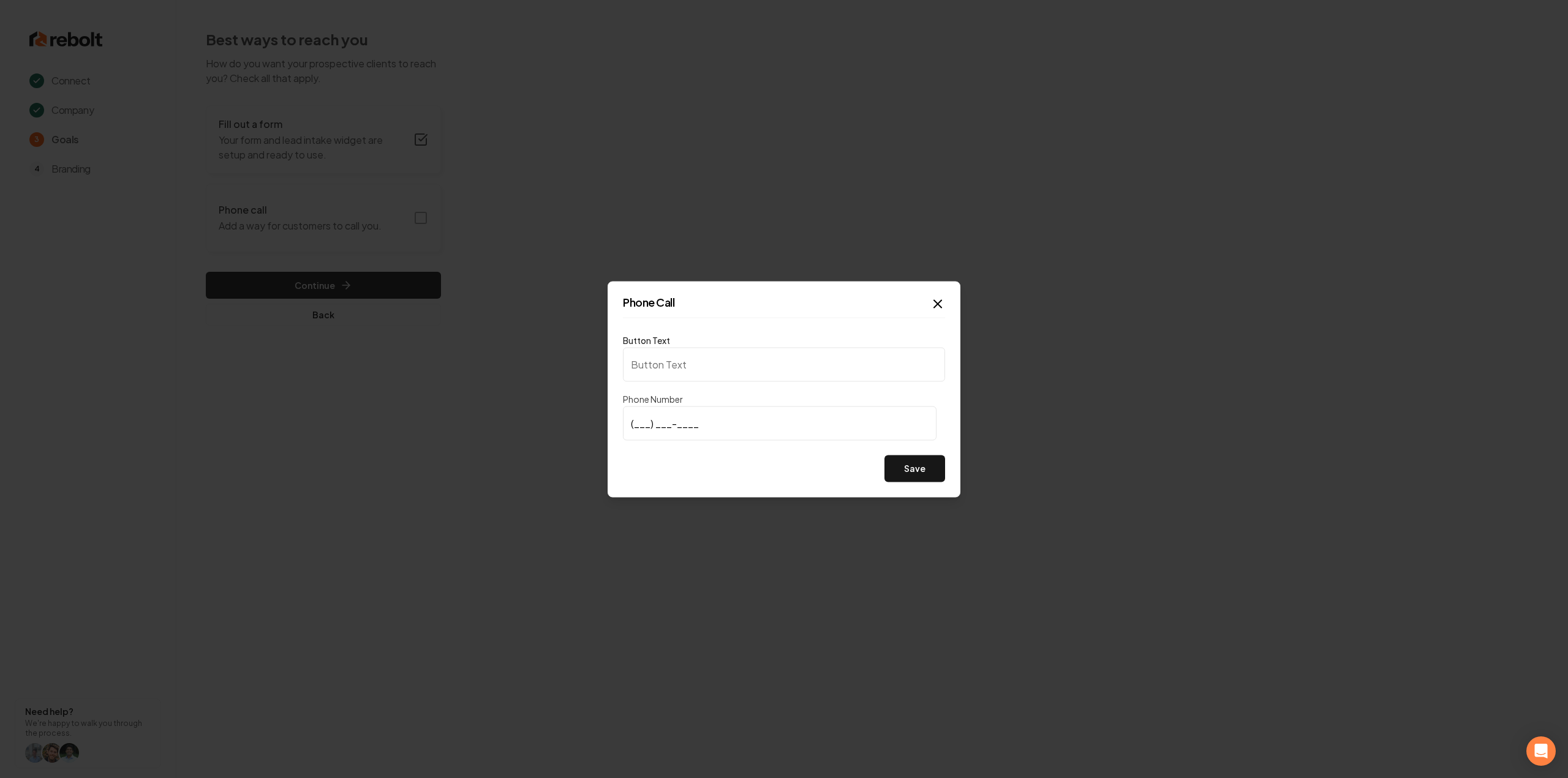
type input "Call us"
type input "(843) 367-4385"
click at [924, 467] on button "Save" at bounding box center [915, 468] width 60 height 27
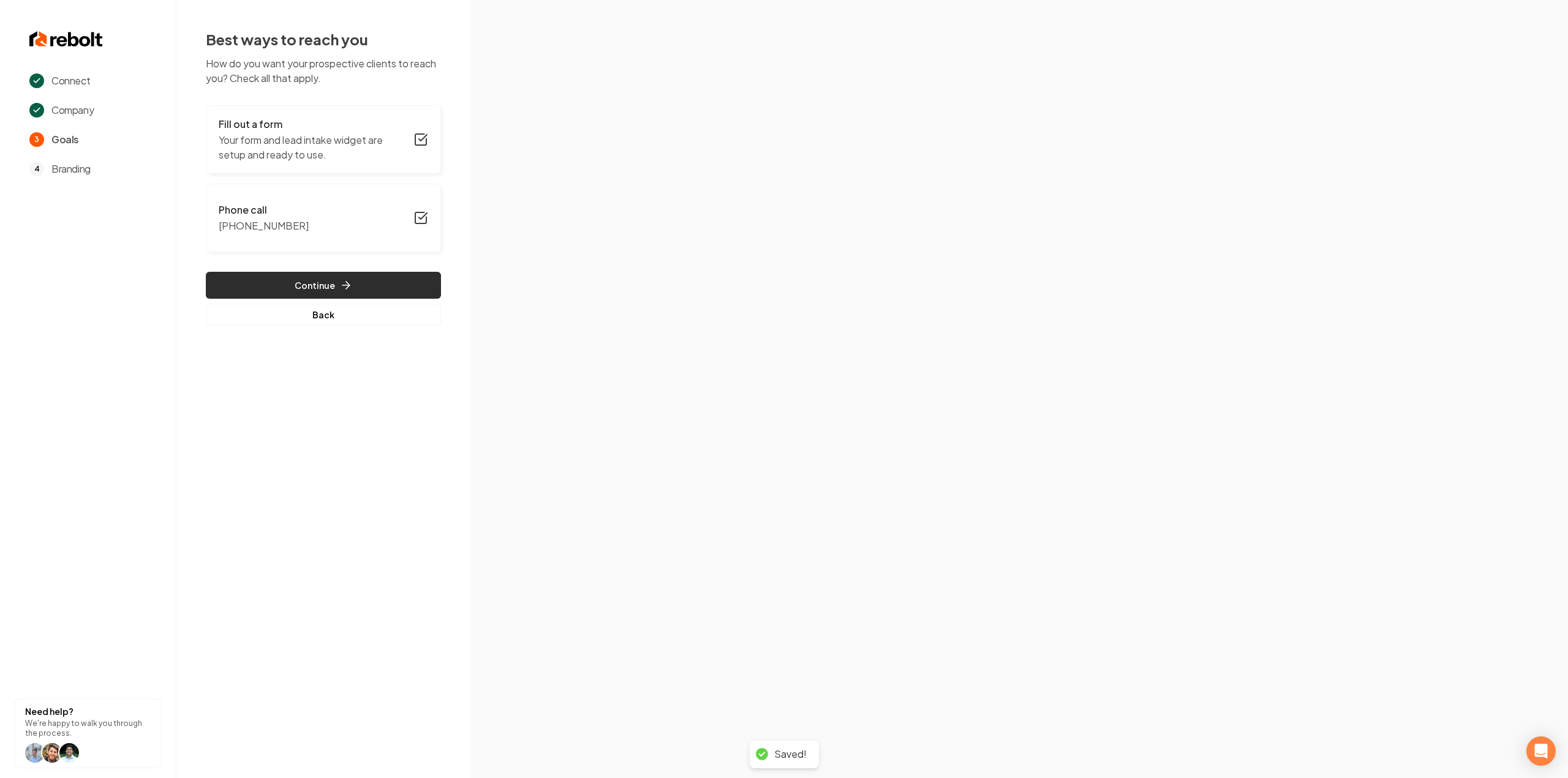
click at [409, 288] on button "Continue" at bounding box center [323, 285] width 235 height 27
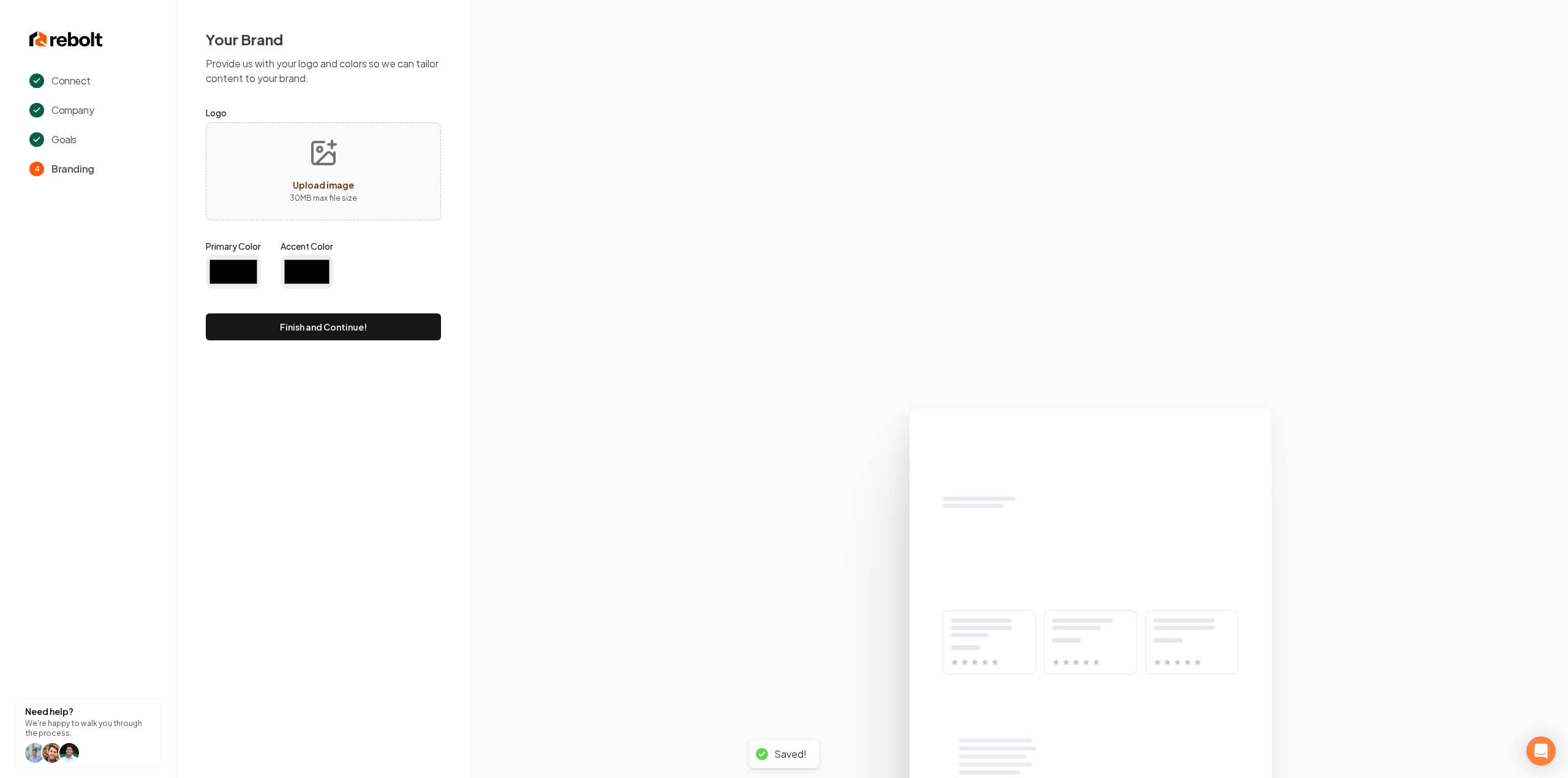
type input "#194d33"
type input "#70be00"
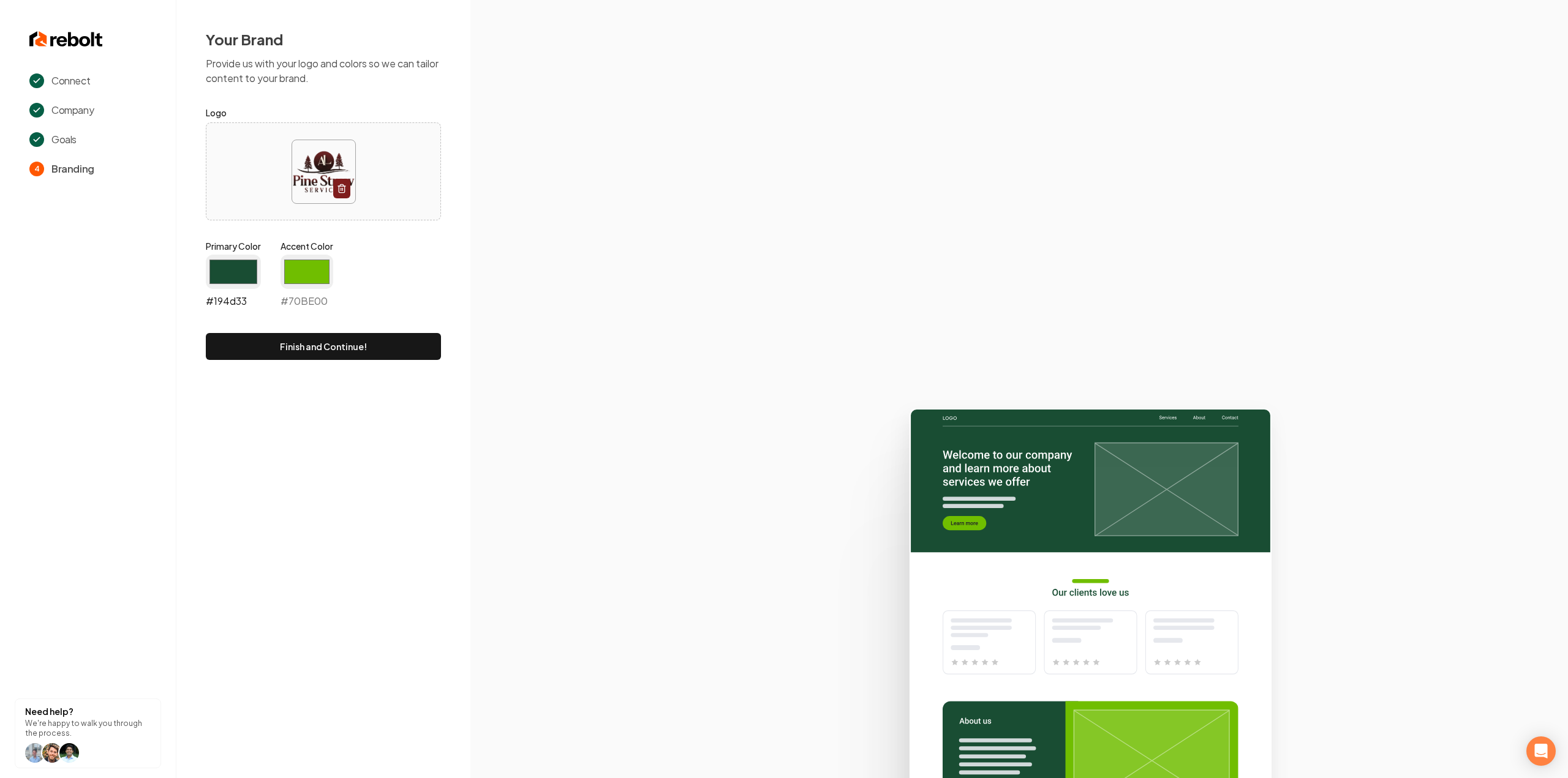
click at [234, 260] on input "#194d33" at bounding box center [234, 271] width 55 height 34
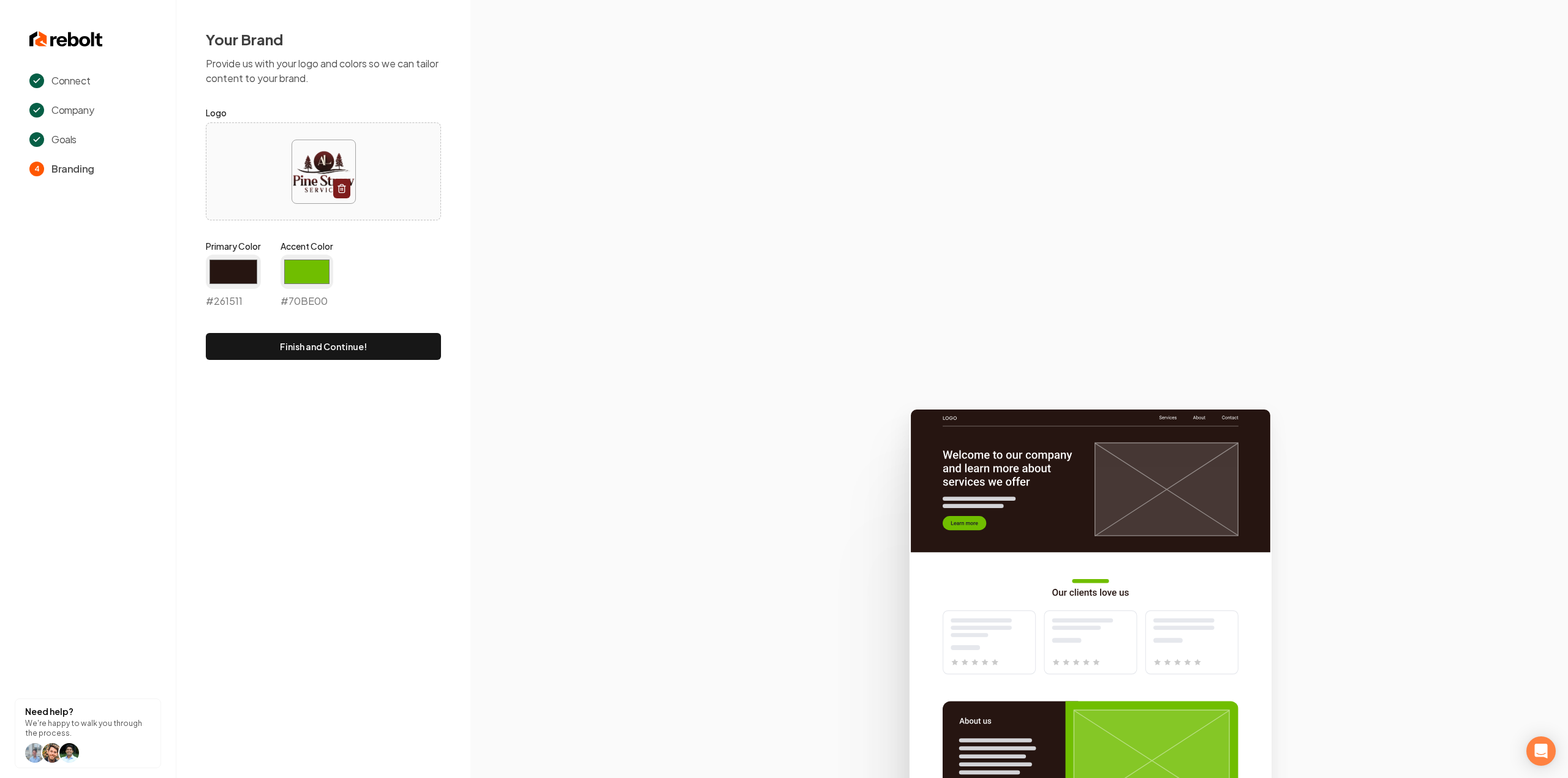
type input "#261511"
click at [536, 231] on section at bounding box center [1019, 389] width 1098 height 778
click at [295, 268] on input "#70be00" at bounding box center [307, 271] width 52 height 34
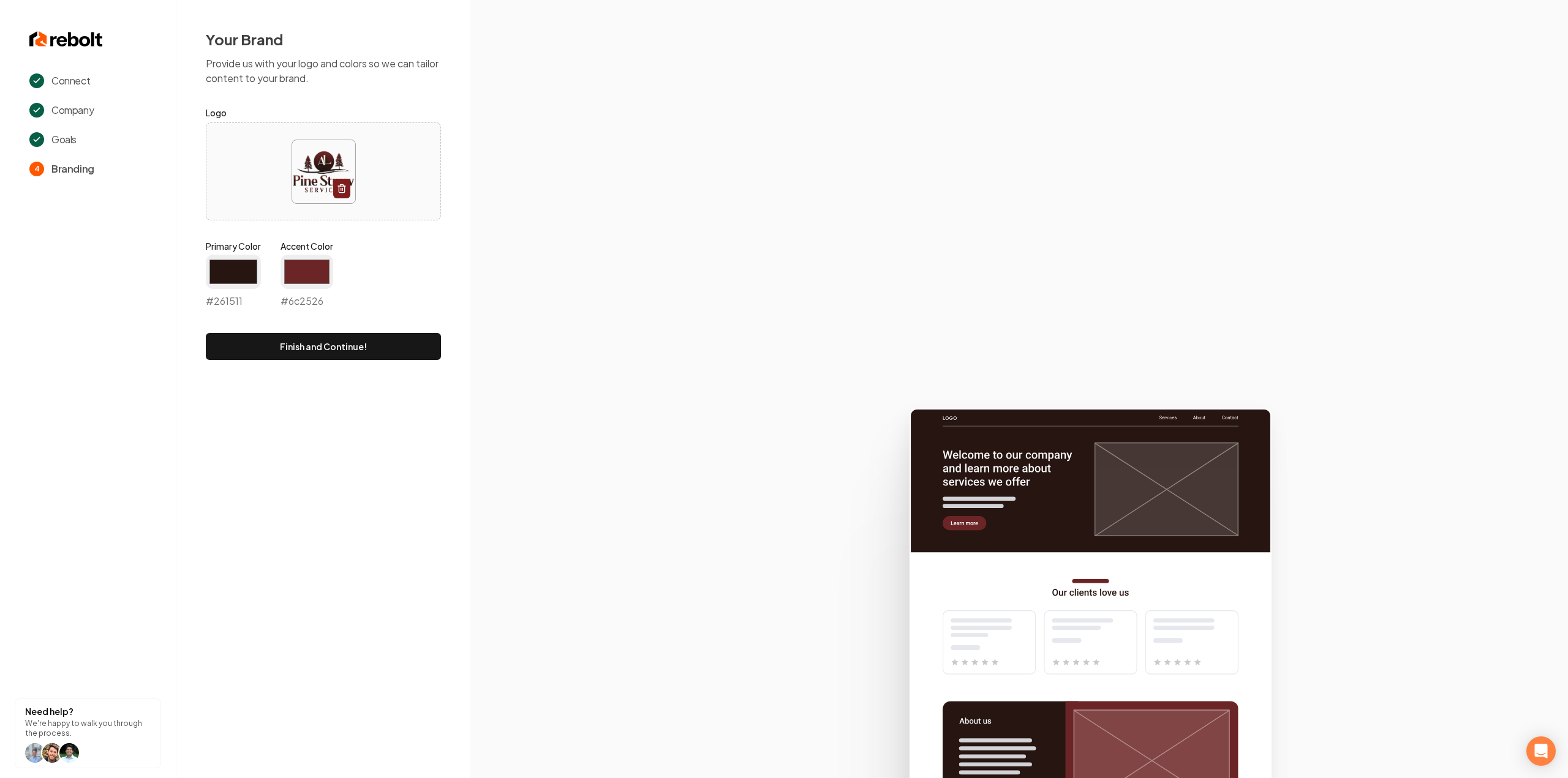
type input "#6c2526"
click at [631, 206] on section at bounding box center [1019, 389] width 1098 height 778
click at [335, 349] on button "Finish and Continue!" at bounding box center [323, 346] width 235 height 27
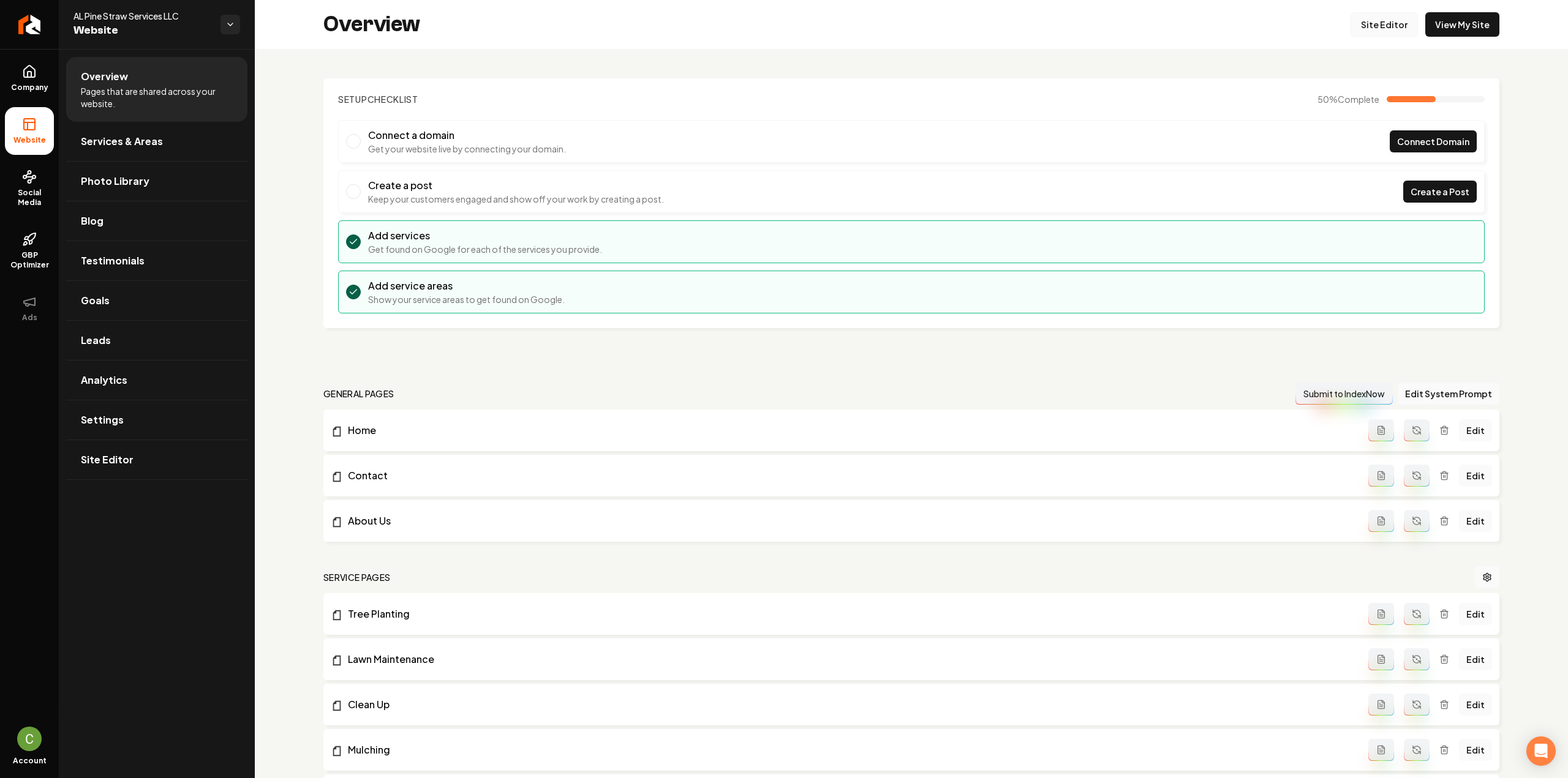
click at [1394, 35] on link "Site Editor" at bounding box center [1384, 24] width 67 height 25
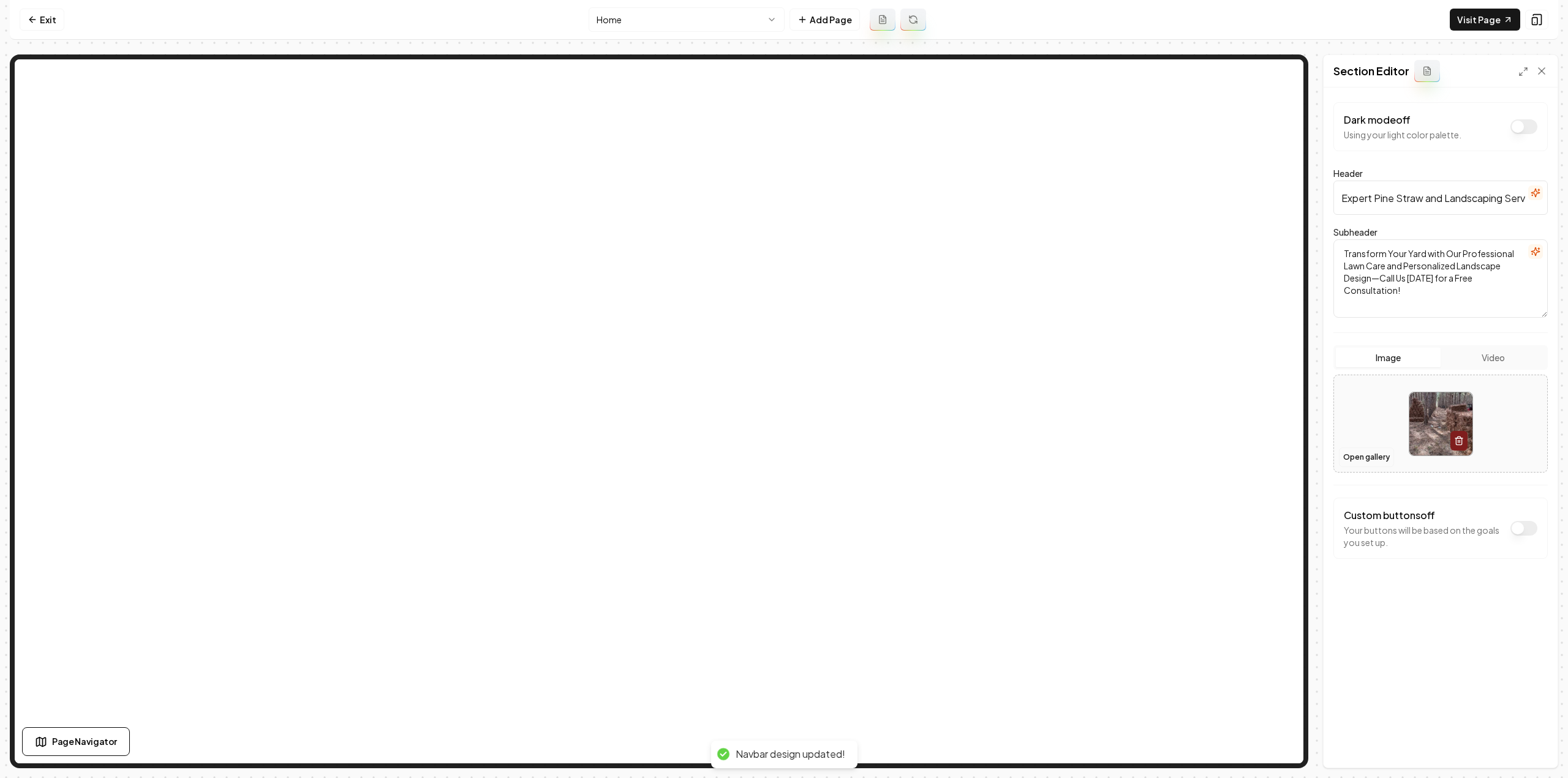
click at [1354, 461] on button "Open gallery" at bounding box center [1367, 457] width 55 height 20
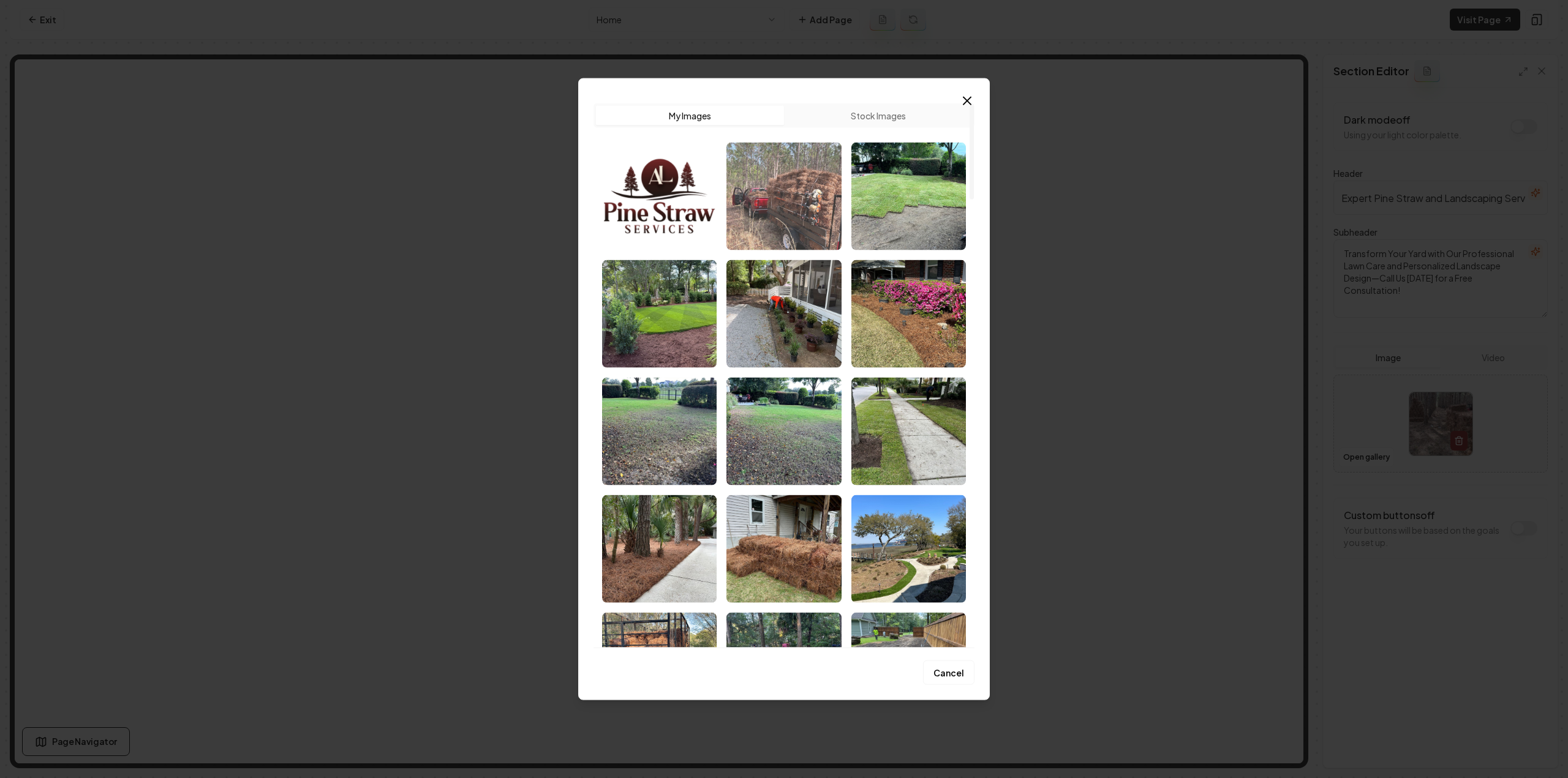
click at [759, 204] on img "Select image image_68c836305c7cd75eb8547a9e.jpeg" at bounding box center [783, 196] width 114 height 108
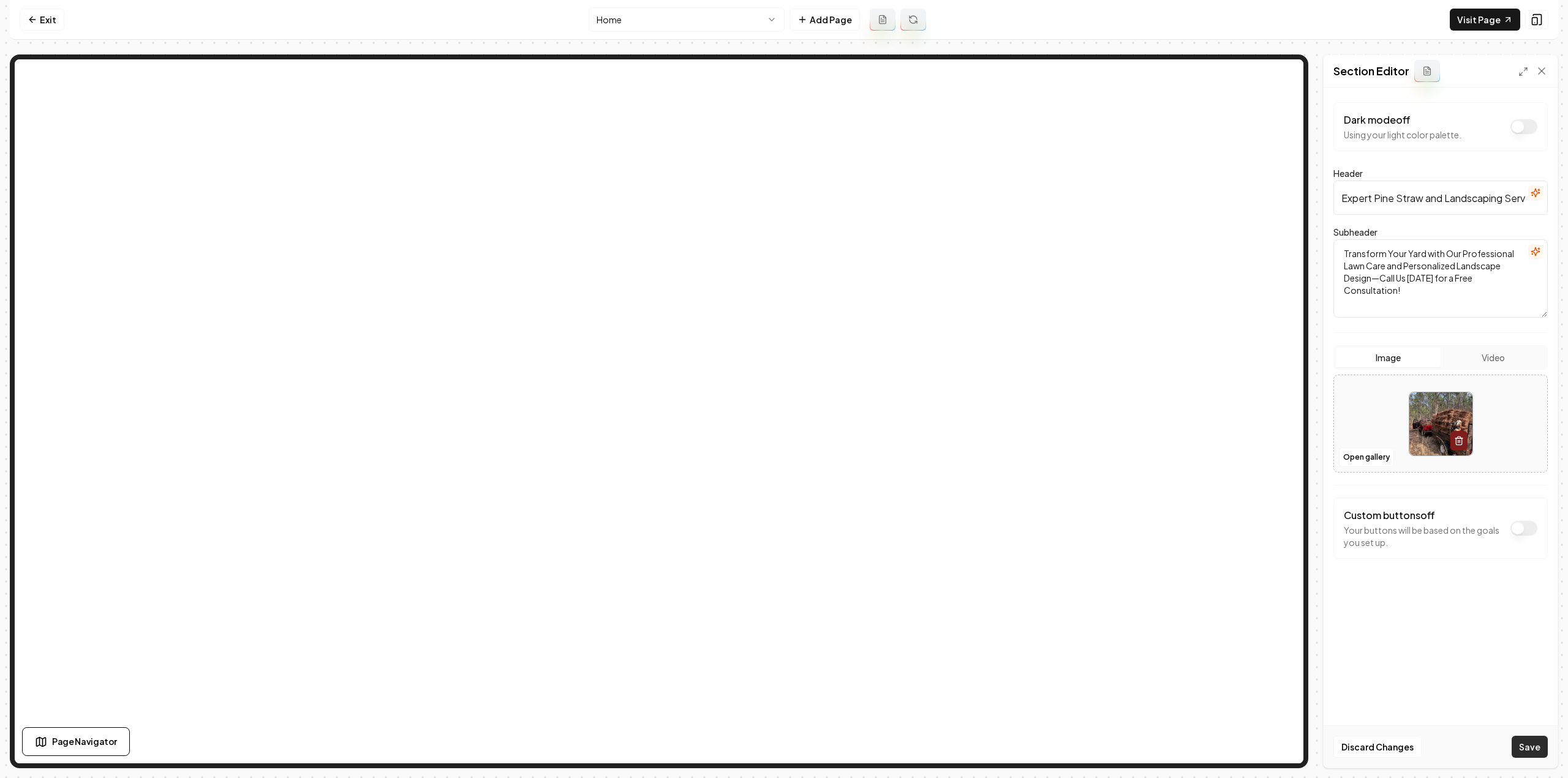
click at [1528, 747] on button "Save" at bounding box center [1530, 747] width 36 height 22
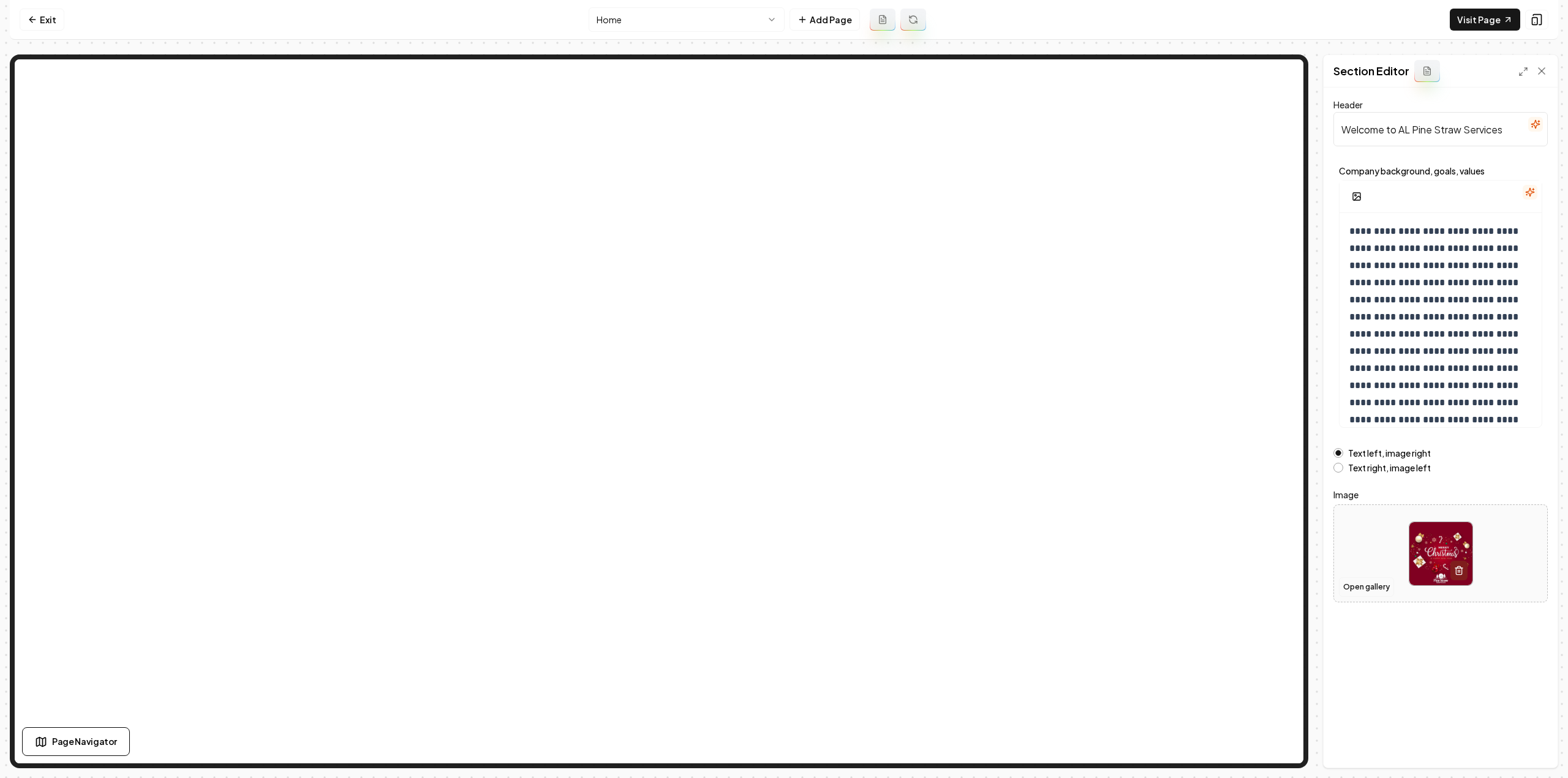
click at [1347, 582] on button "Open gallery" at bounding box center [1367, 587] width 55 height 20
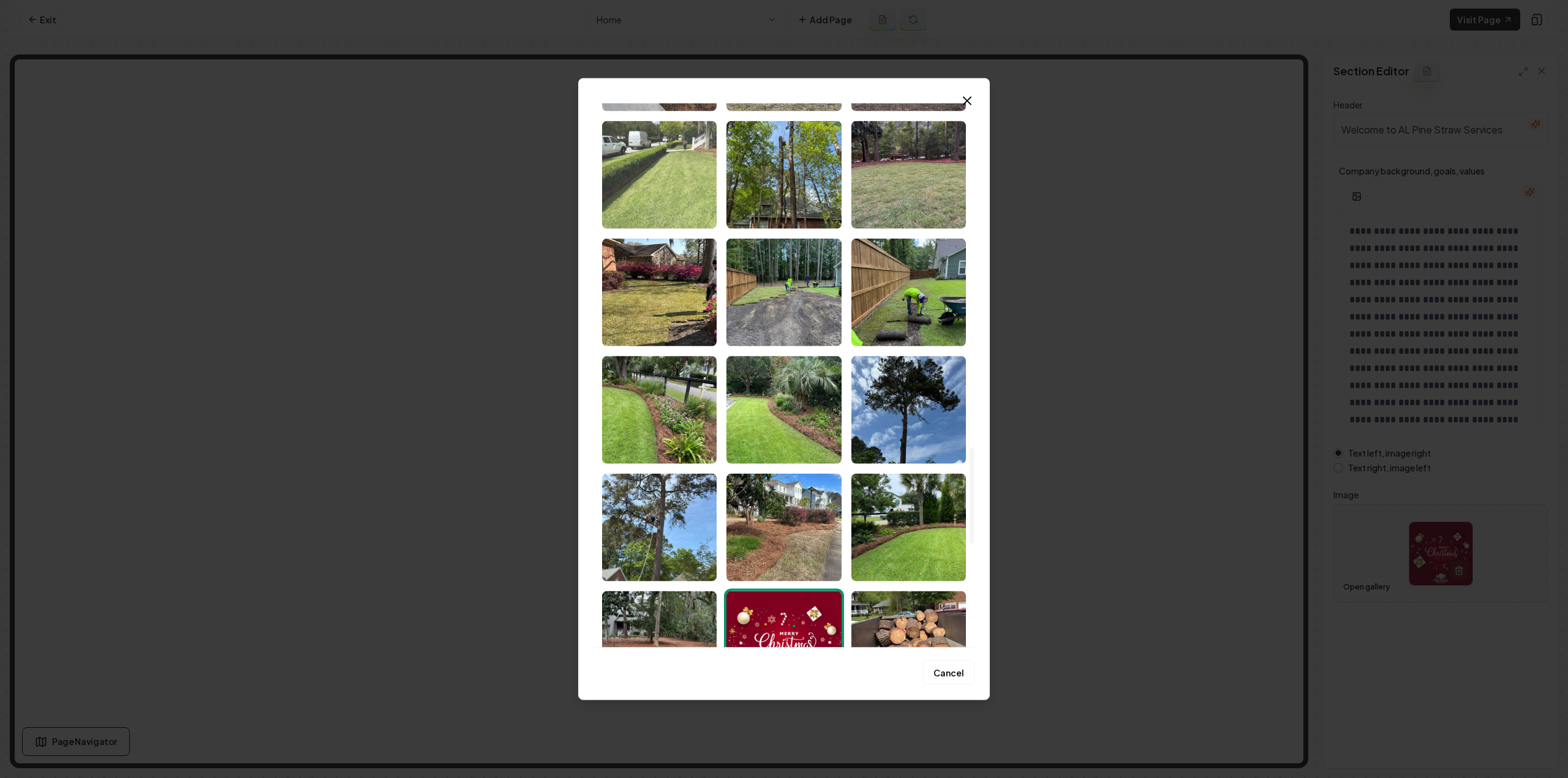
scroll to position [2020, 0]
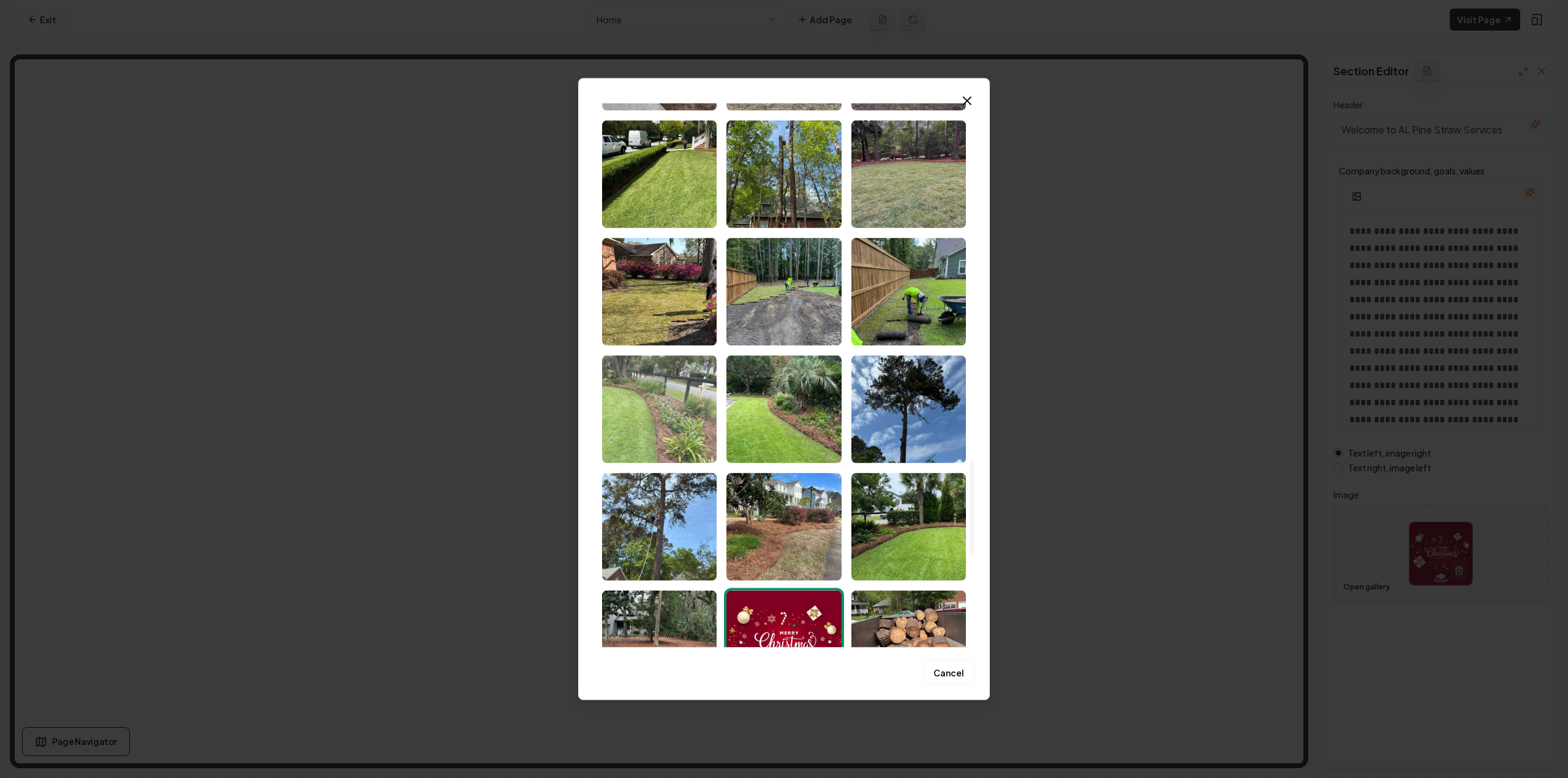
click at [651, 405] on img "Select image image_68c8362b5c7cd75eb854548c.jpeg" at bounding box center [660, 409] width 114 height 108
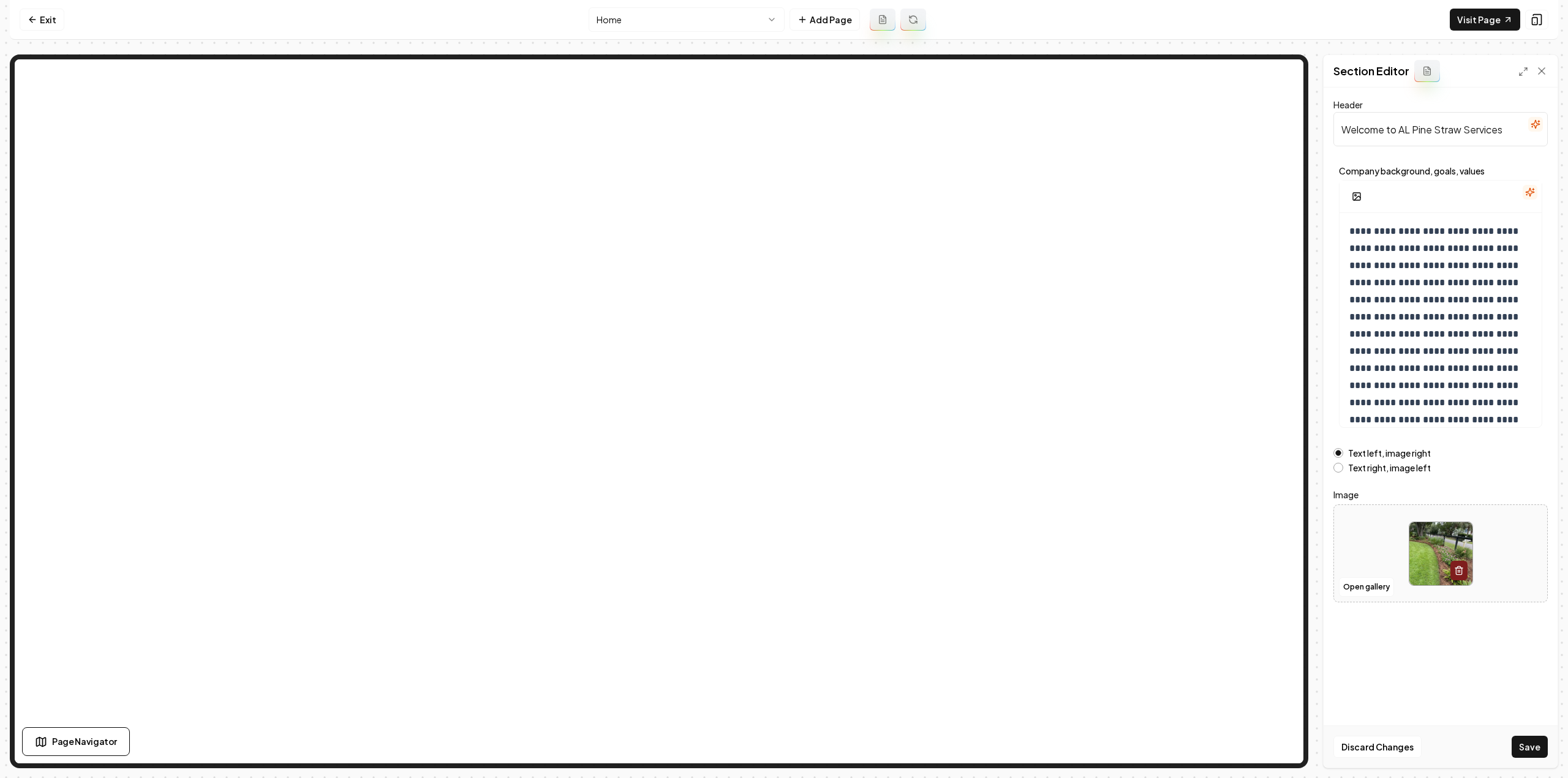
click at [1539, 749] on button "Save" at bounding box center [1530, 747] width 36 height 22
click at [1455, 28] on link "Visit Page" at bounding box center [1485, 20] width 71 height 22
click at [680, 4] on nav "Exit Home Add Page Visit Page" at bounding box center [783, 20] width 1548 height 40
click at [677, 13] on html "**********" at bounding box center [784, 389] width 1568 height 778
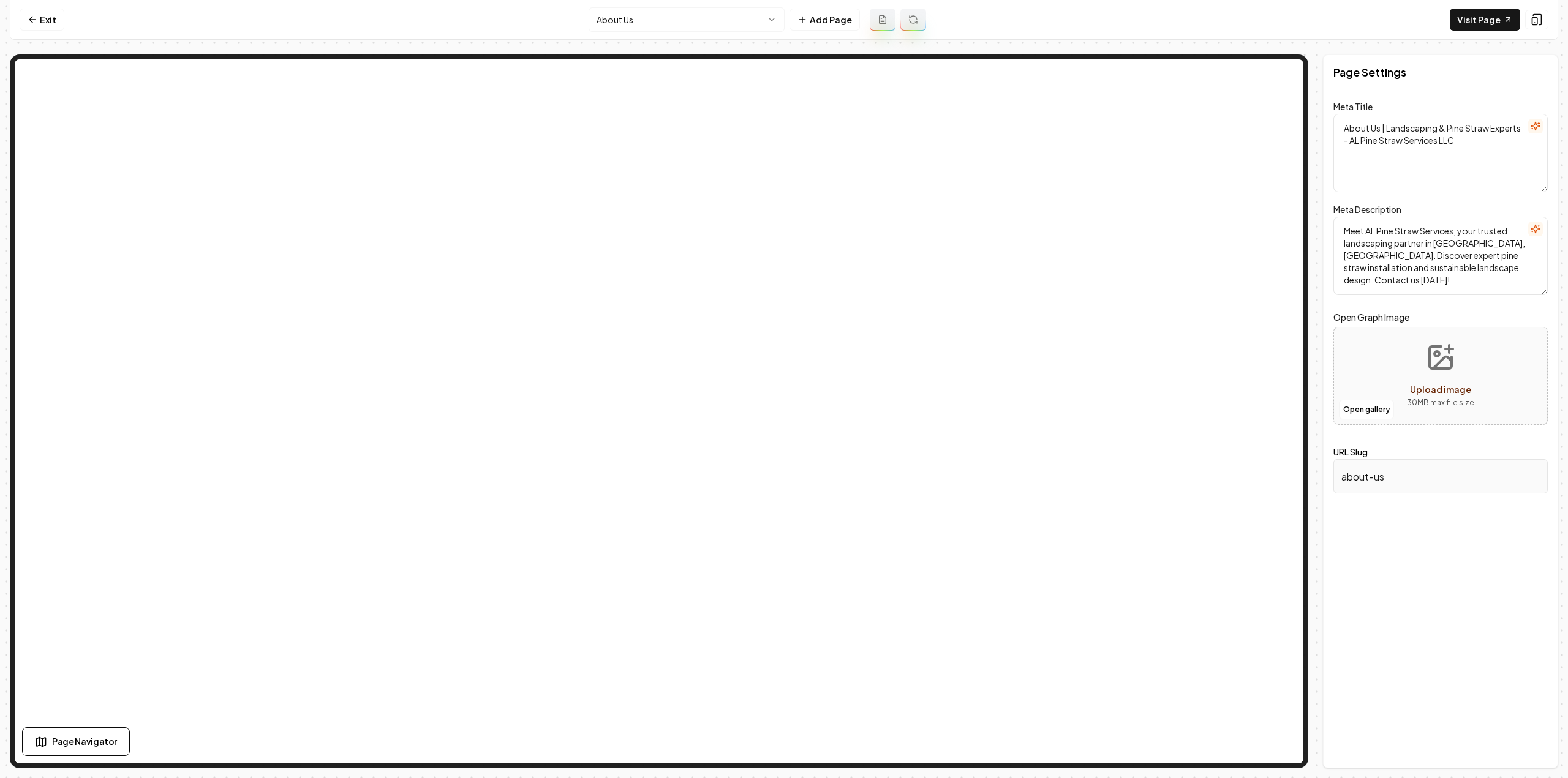
click at [1371, 408] on button "Open gallery" at bounding box center [1367, 410] width 55 height 20
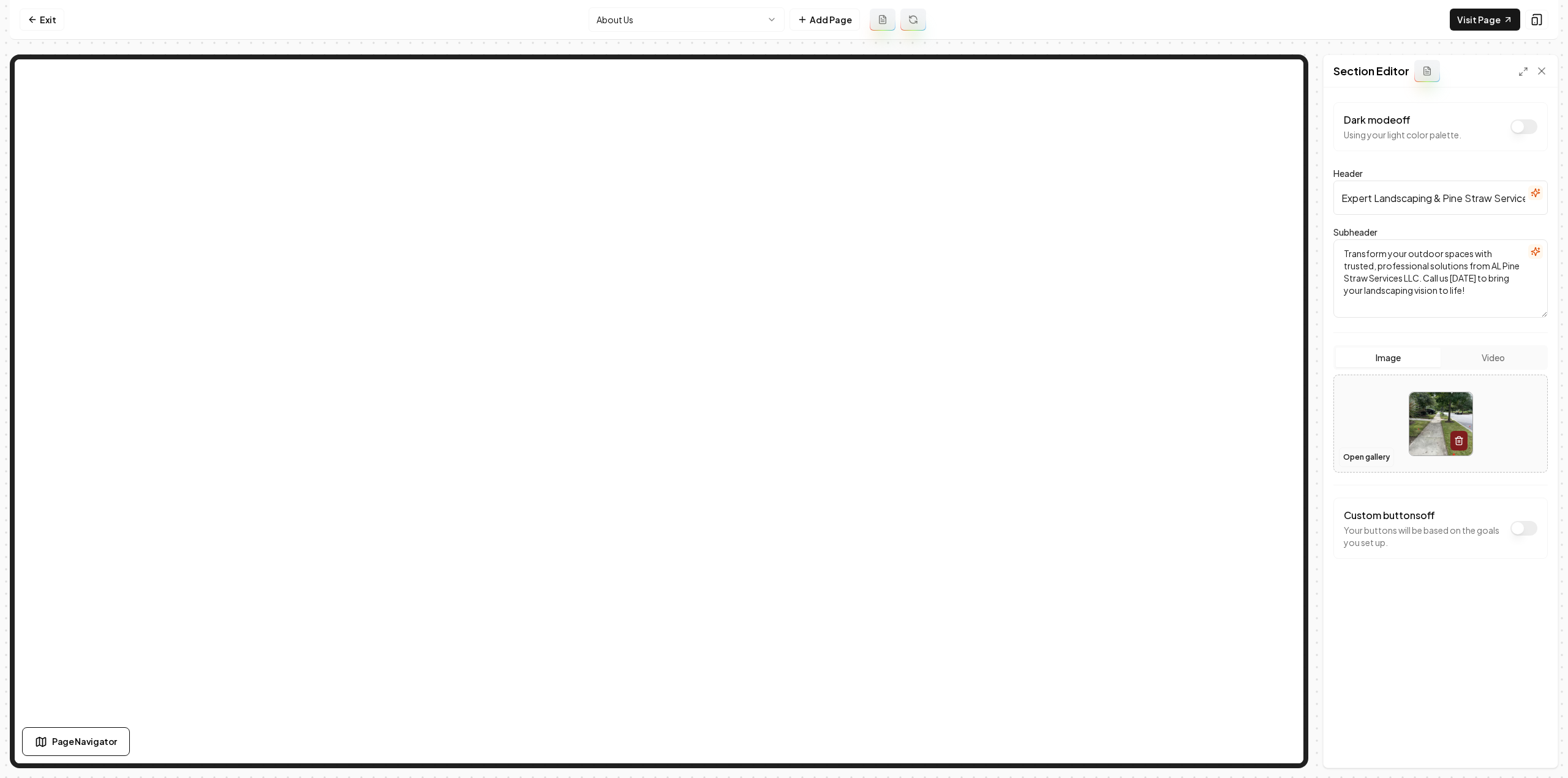
click at [1347, 456] on button "Open gallery" at bounding box center [1367, 457] width 55 height 20
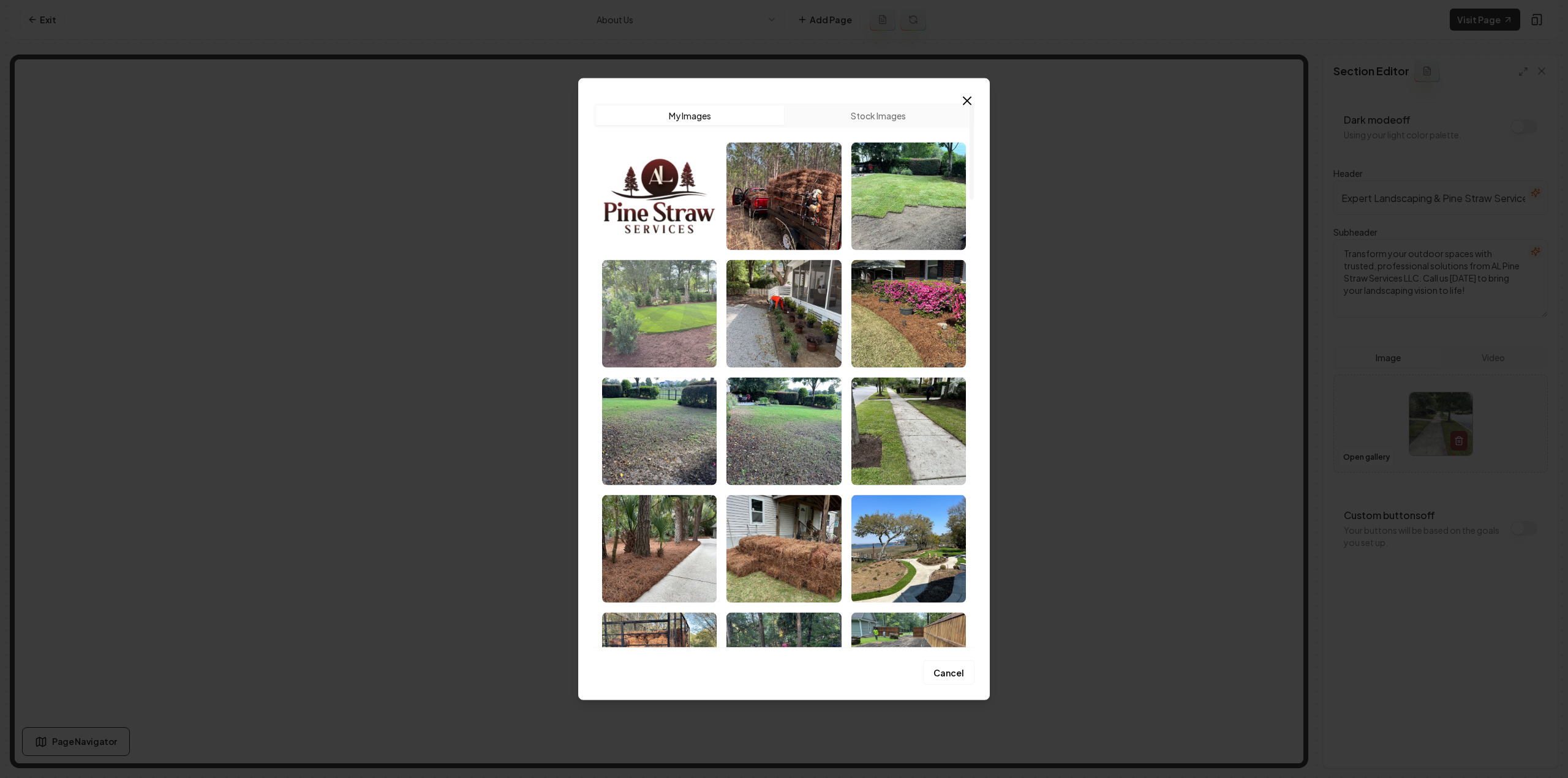
click at [653, 339] on img "Select image image_68c836315c7cd75eb8547fd1.jpeg" at bounding box center [660, 314] width 114 height 108
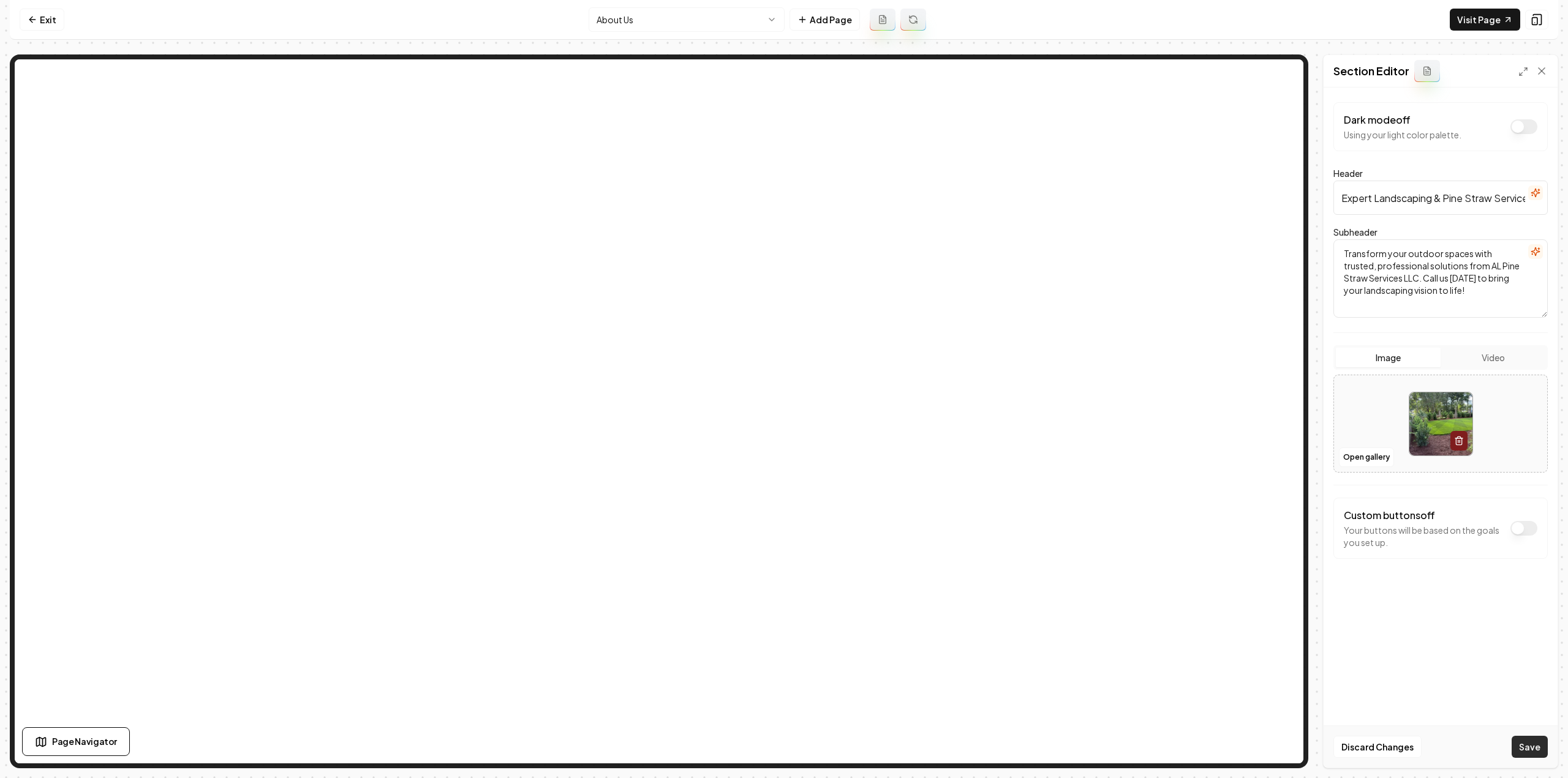
click at [1520, 749] on button "Save" at bounding box center [1530, 747] width 36 height 22
click at [656, 10] on html "Computer Required This feature is only available on a computer. Please switch t…" at bounding box center [784, 389] width 1568 height 778
click at [1355, 454] on button "Open gallery" at bounding box center [1367, 457] width 55 height 20
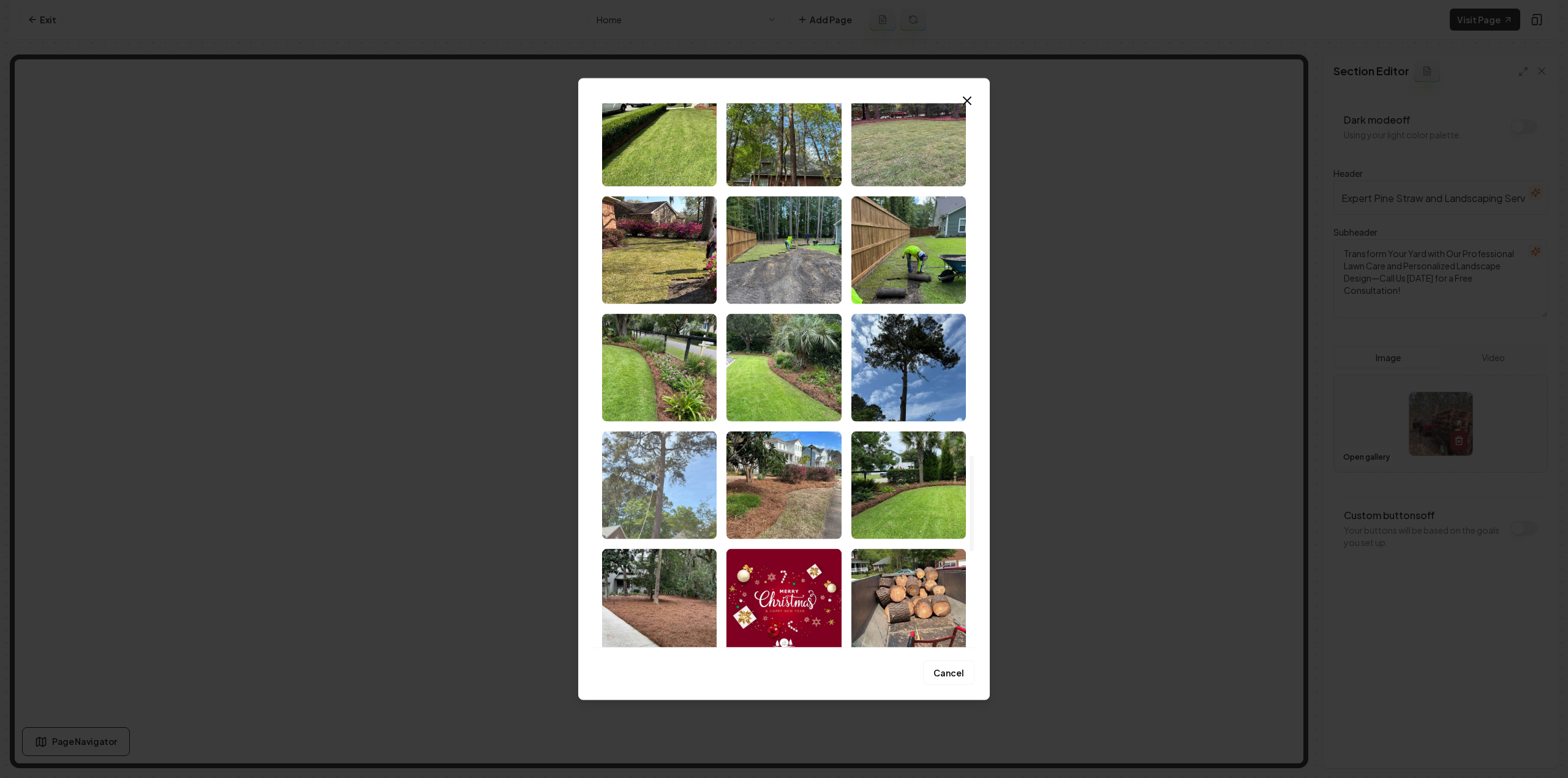
scroll to position [1993, 0]
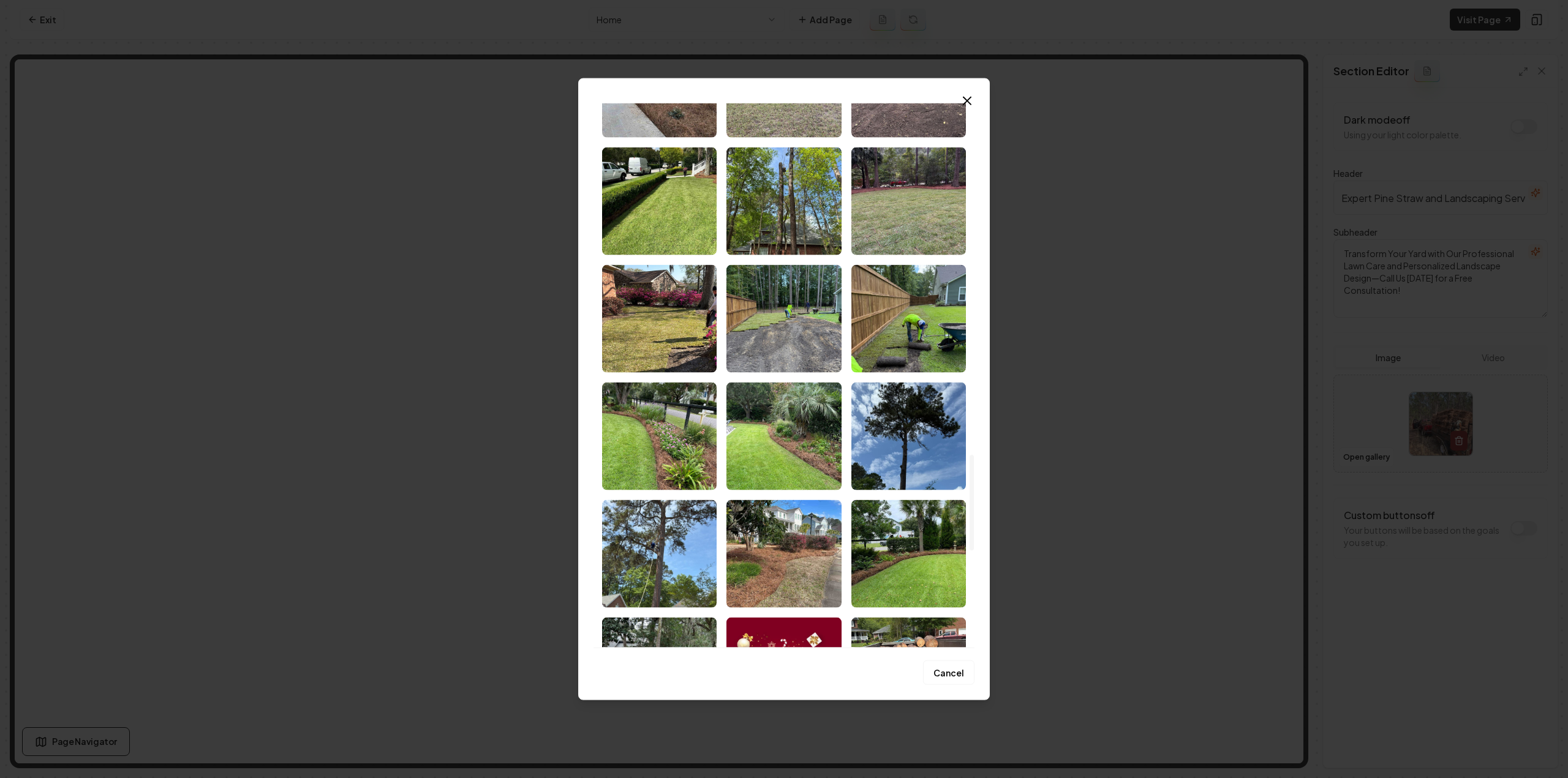
click at [664, 318] on img "Select image image_68c8362c5c7cd75eb8545b0e.jpeg" at bounding box center [660, 318] width 114 height 108
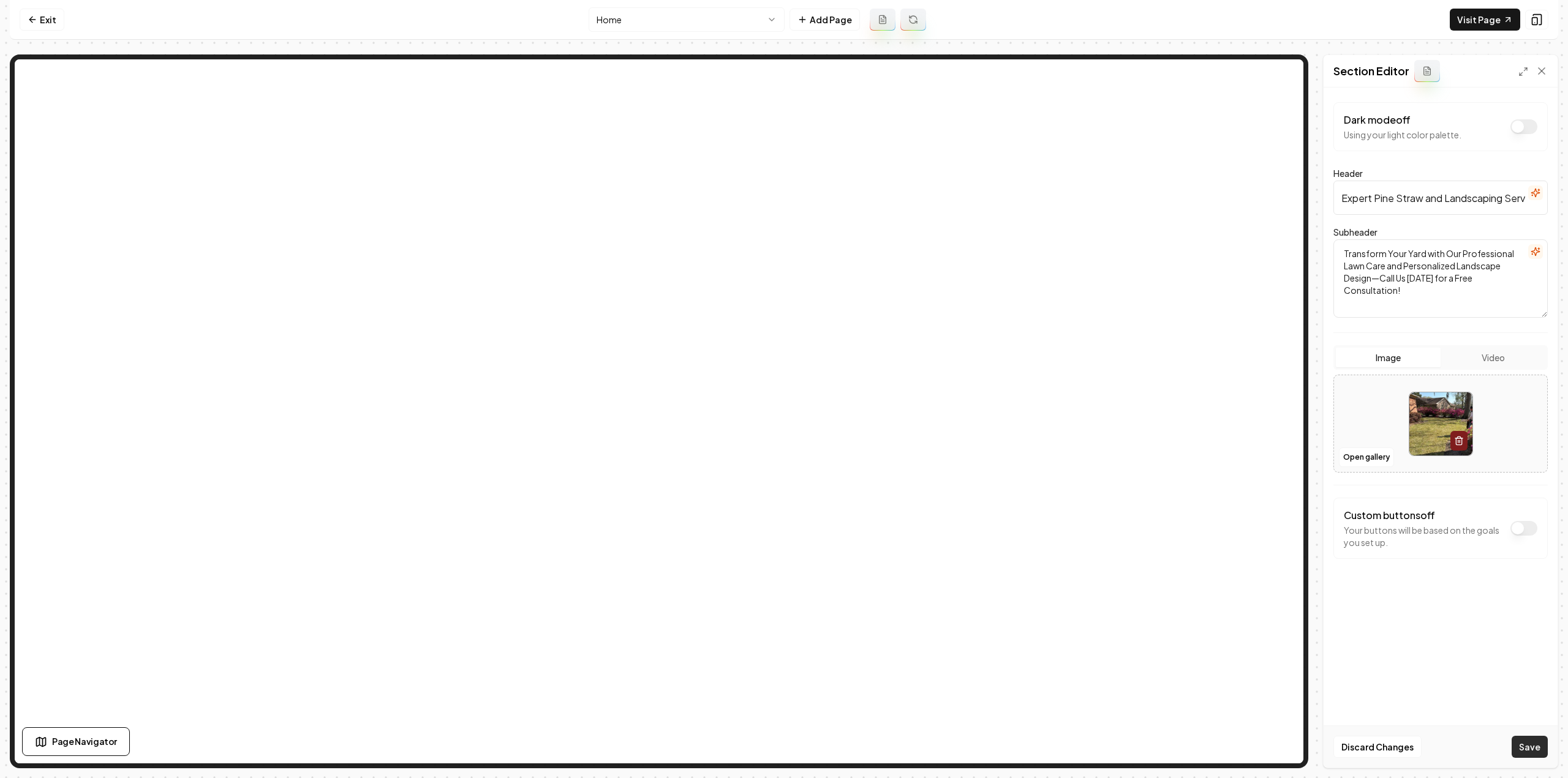
click at [1544, 742] on button "Save" at bounding box center [1530, 747] width 36 height 22
click at [641, 10] on html "Computer Required This feature is only available on a computer. Please switch t…" at bounding box center [784, 389] width 1568 height 778
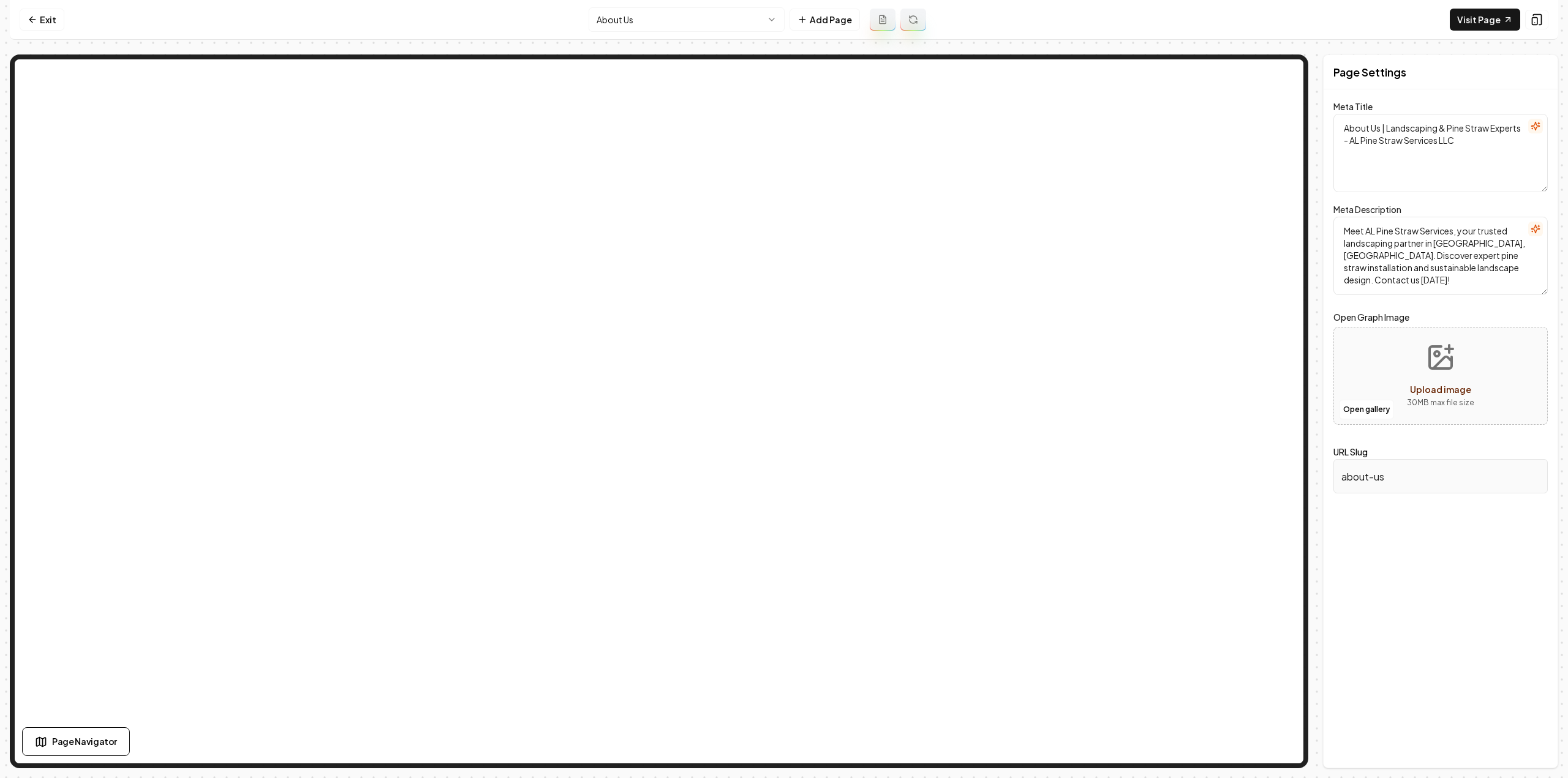
click at [616, 24] on html "Computer Required This feature is only available on a computer. Please switch t…" at bounding box center [784, 389] width 1568 height 778
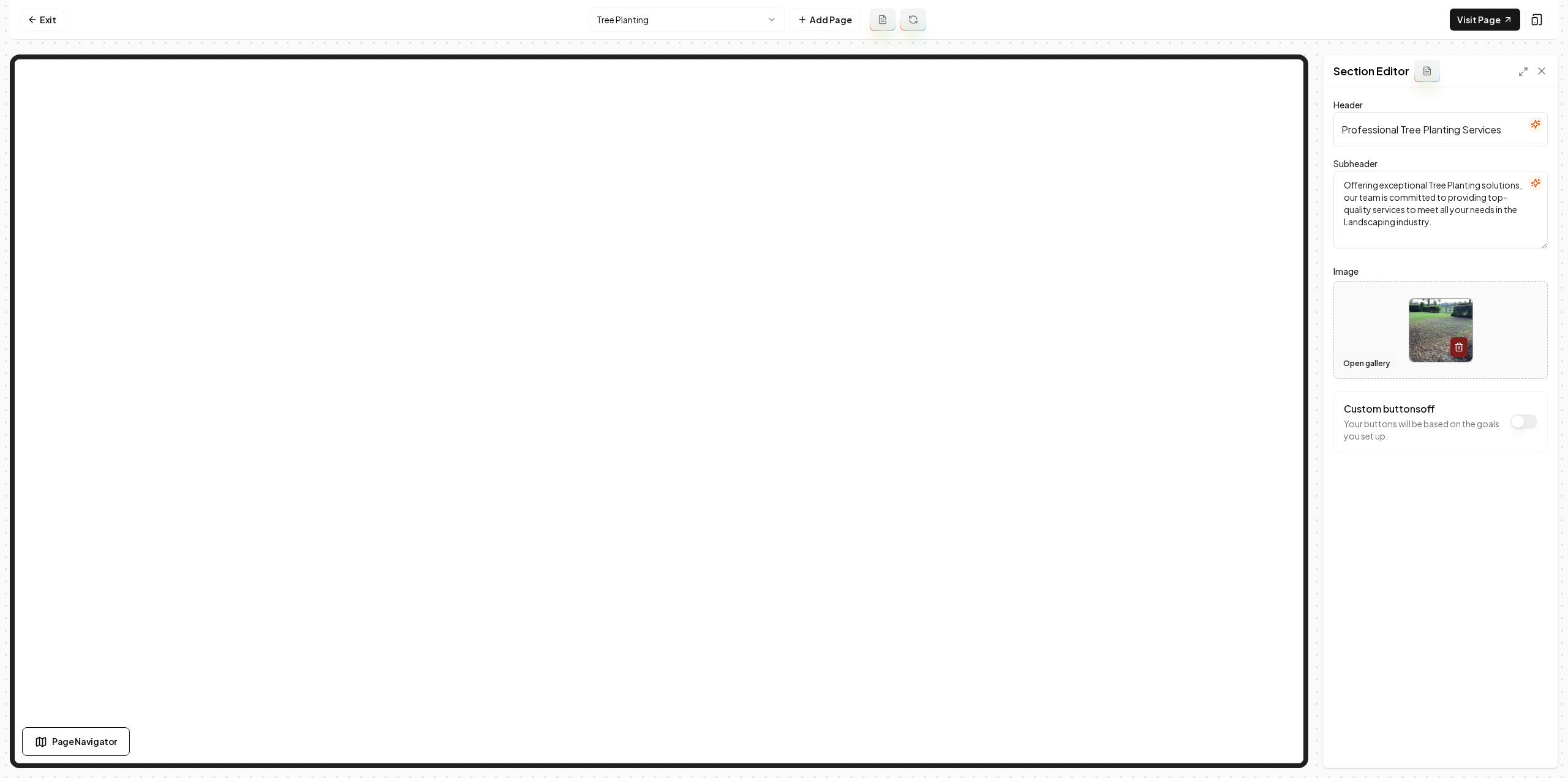
click at [1361, 364] on button "Open gallery" at bounding box center [1367, 364] width 55 height 20
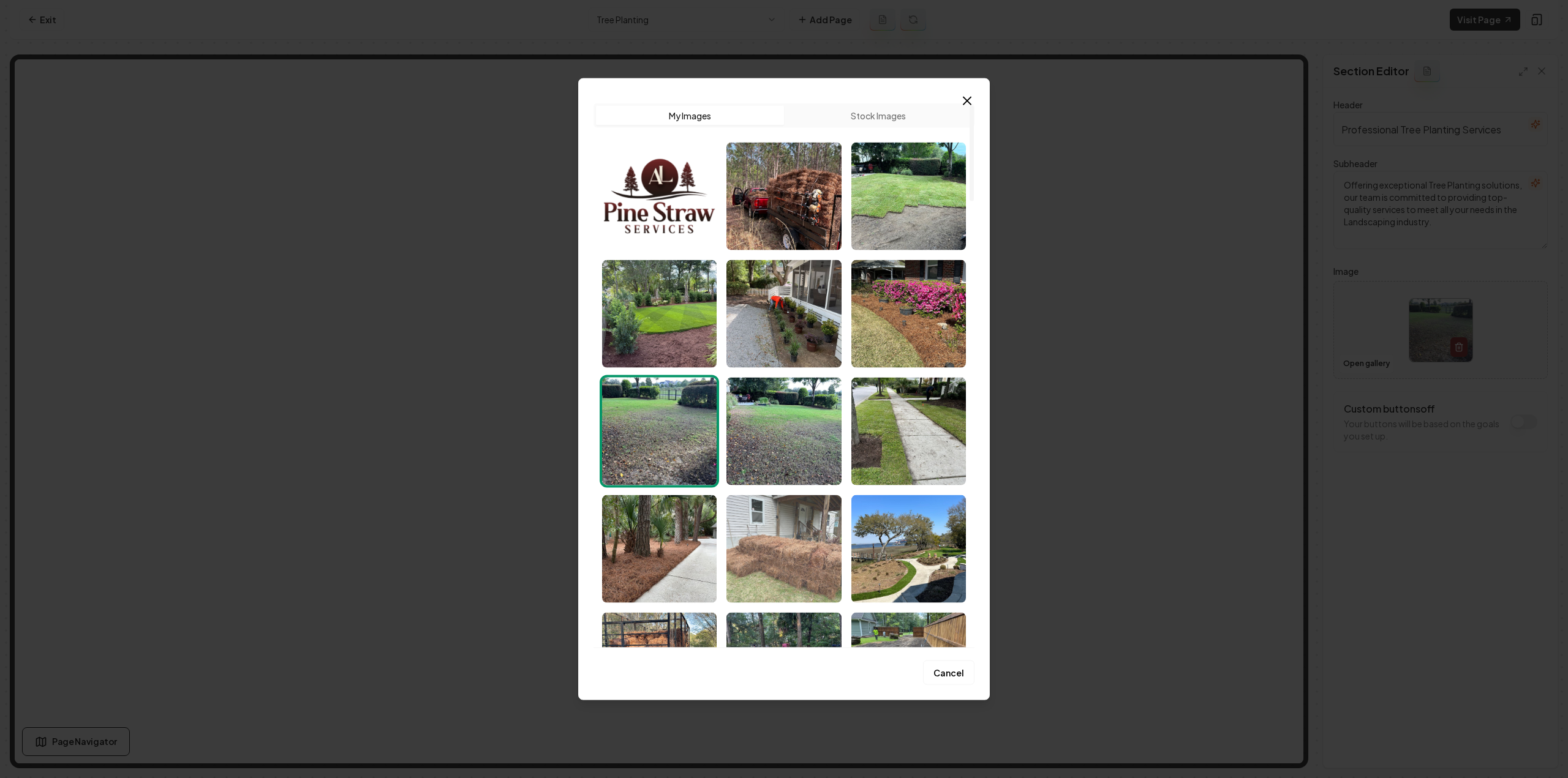
scroll to position [61, 0]
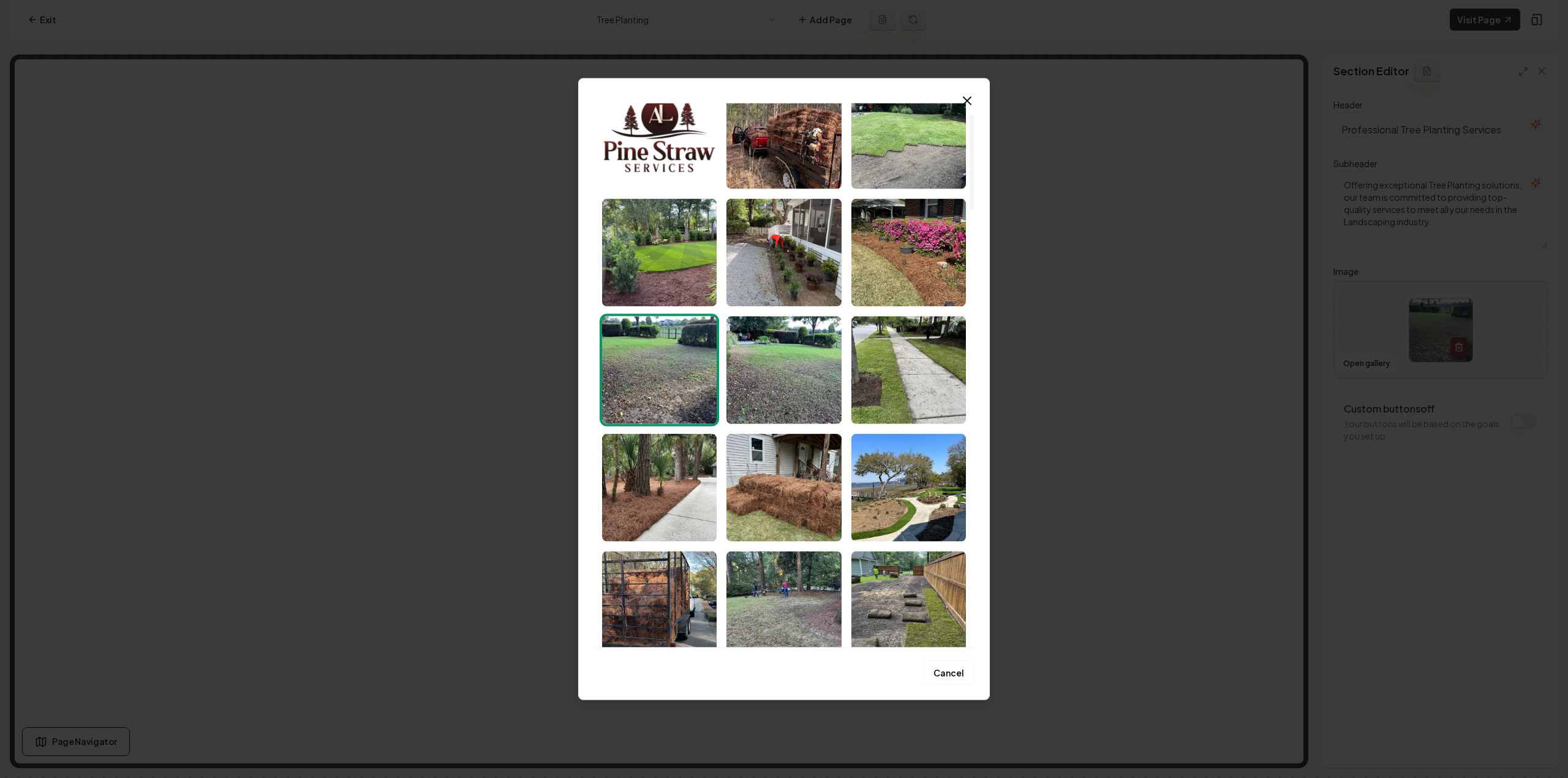
click at [684, 265] on img "Select image image_68c836315c7cd75eb8547fd1.jpeg" at bounding box center [660, 252] width 114 height 108
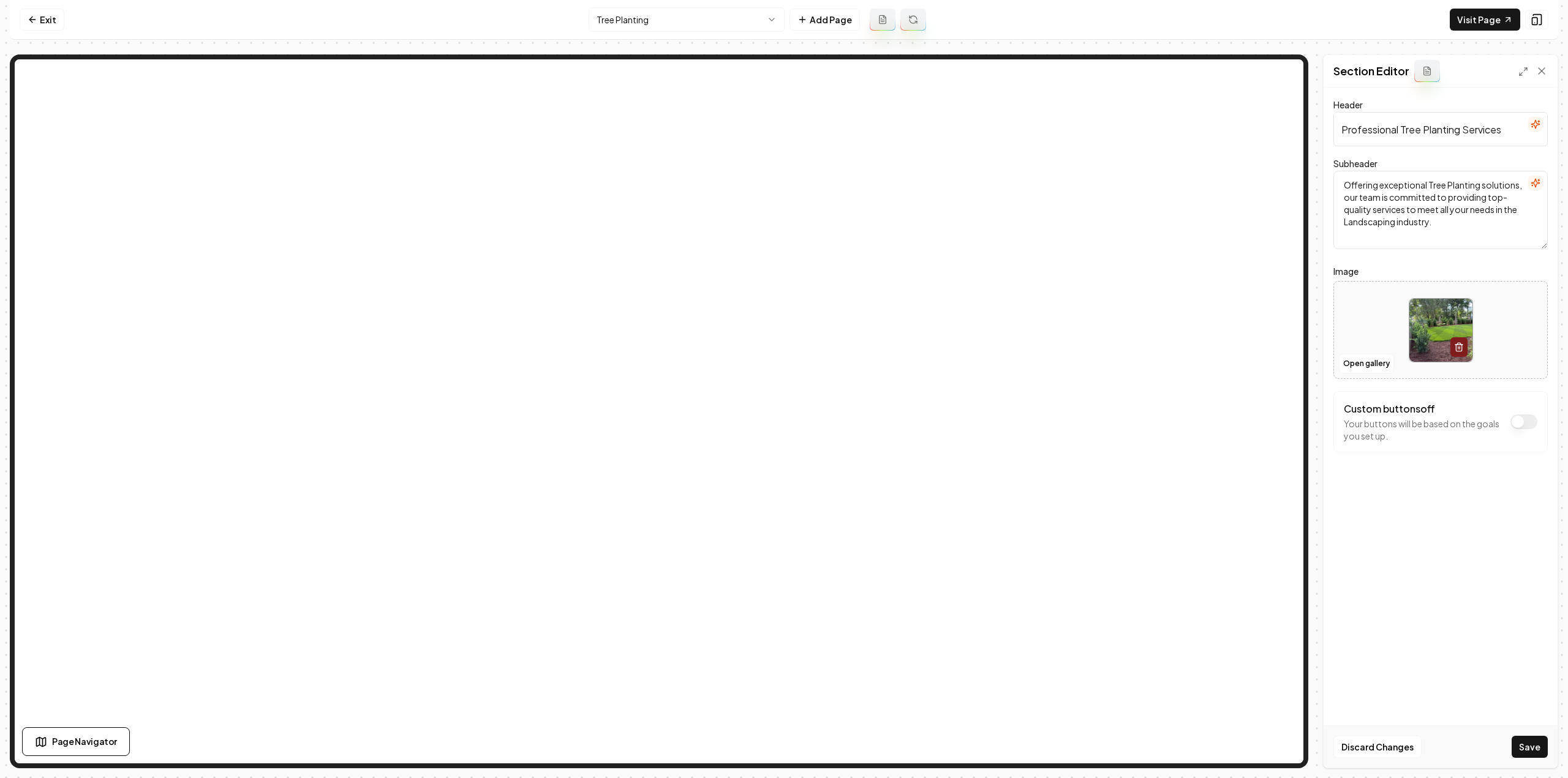
click at [1518, 746] on button "Save" at bounding box center [1530, 747] width 36 height 22
click at [720, 17] on html "Computer Required This feature is only available on a computer. Please switch t…" at bounding box center [784, 389] width 1568 height 778
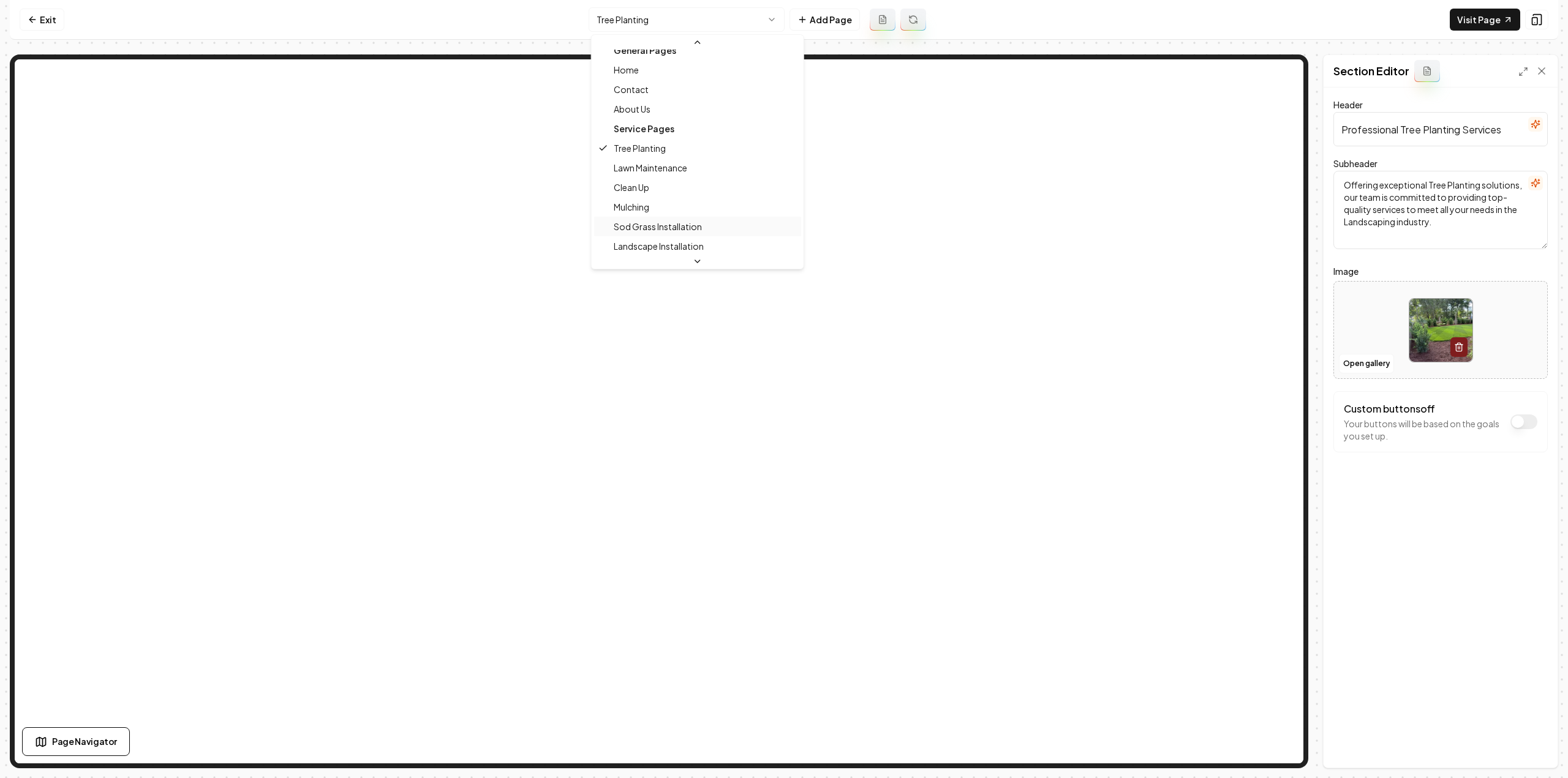
scroll to position [40, 0]
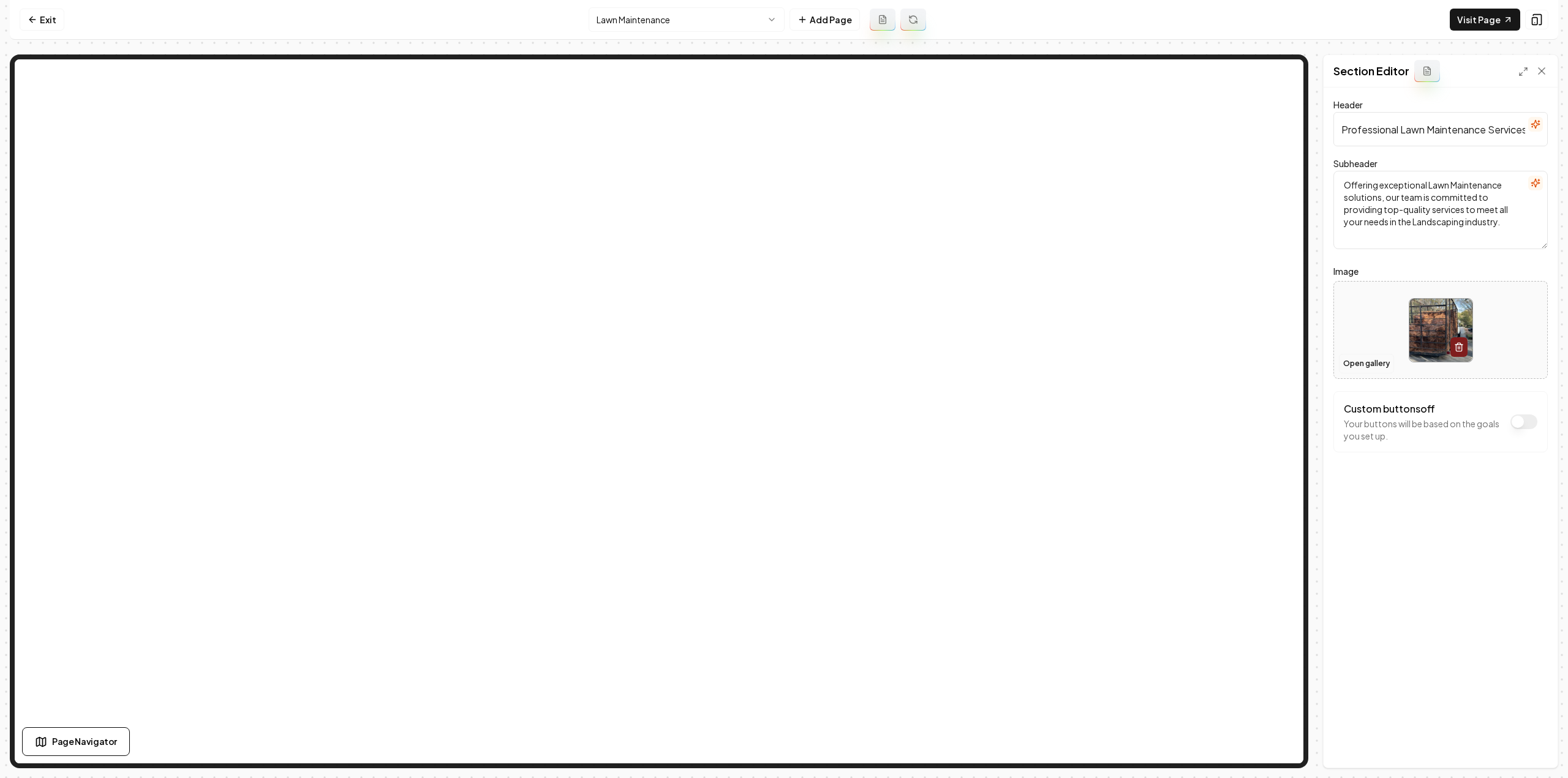
click at [1357, 366] on button "Open gallery" at bounding box center [1367, 364] width 55 height 20
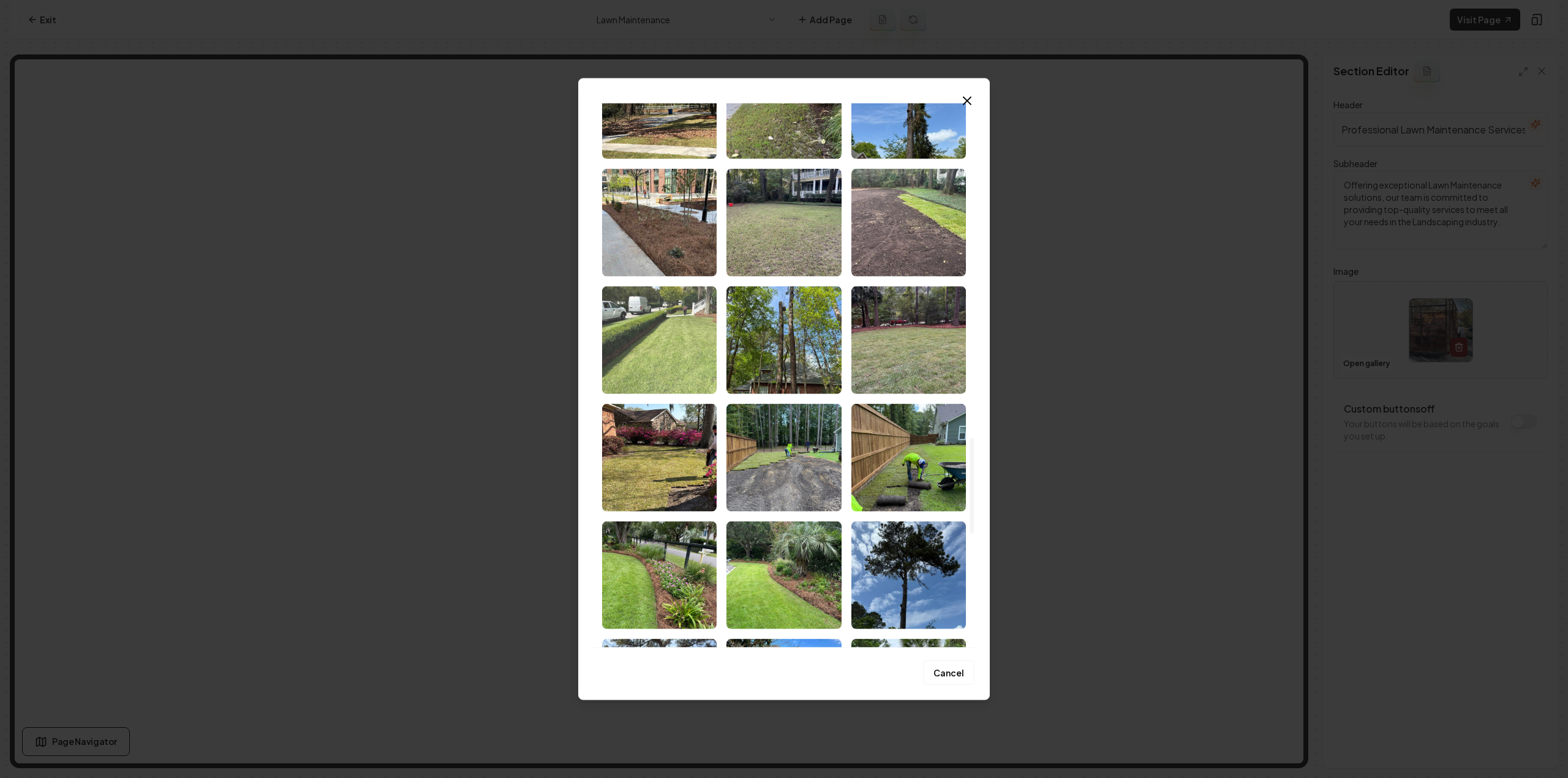
scroll to position [1749, 0]
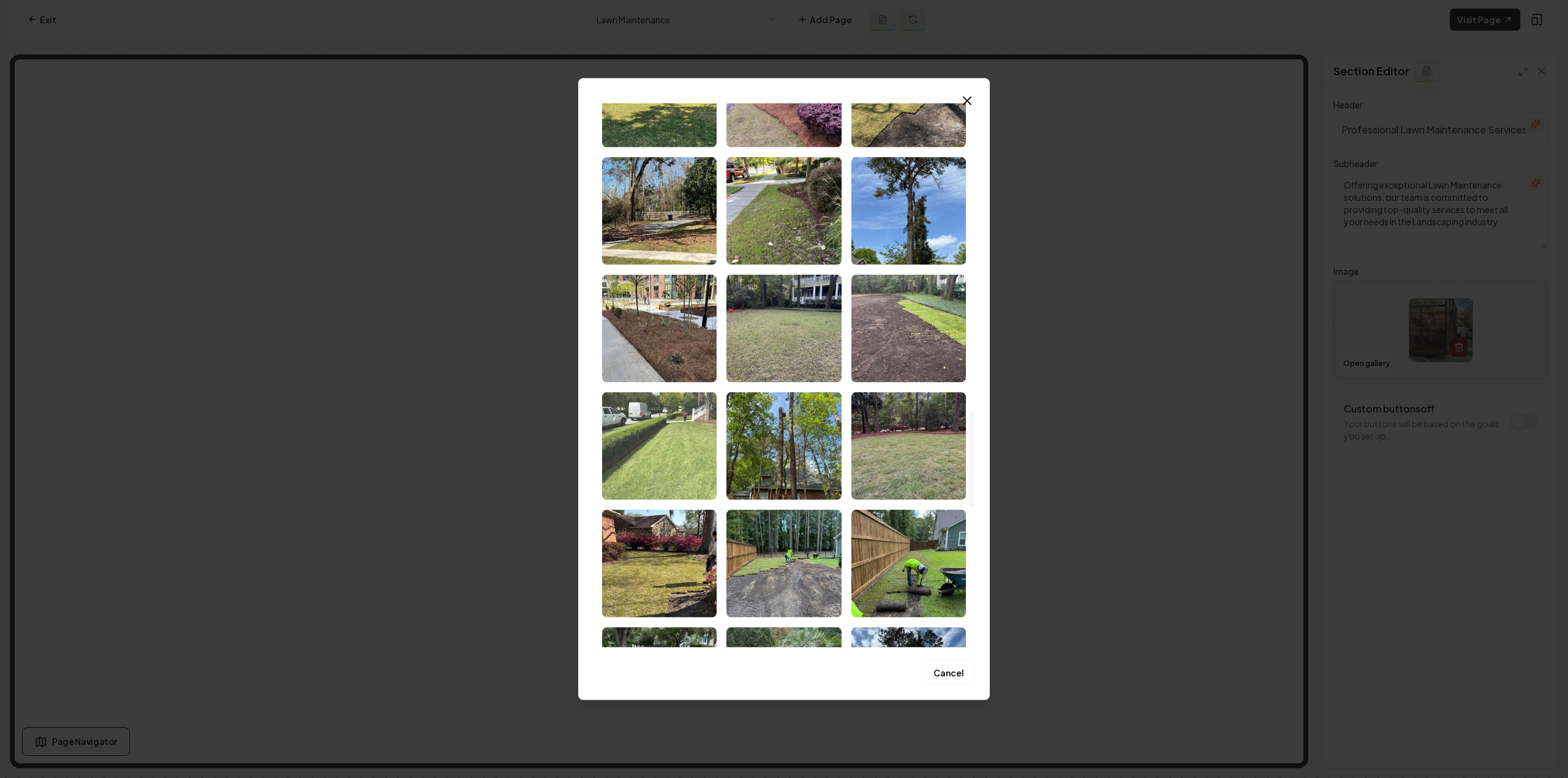
click at [680, 469] on img "Select image image_68c8362a5c7cd75eb85453f6.jpeg" at bounding box center [660, 445] width 114 height 108
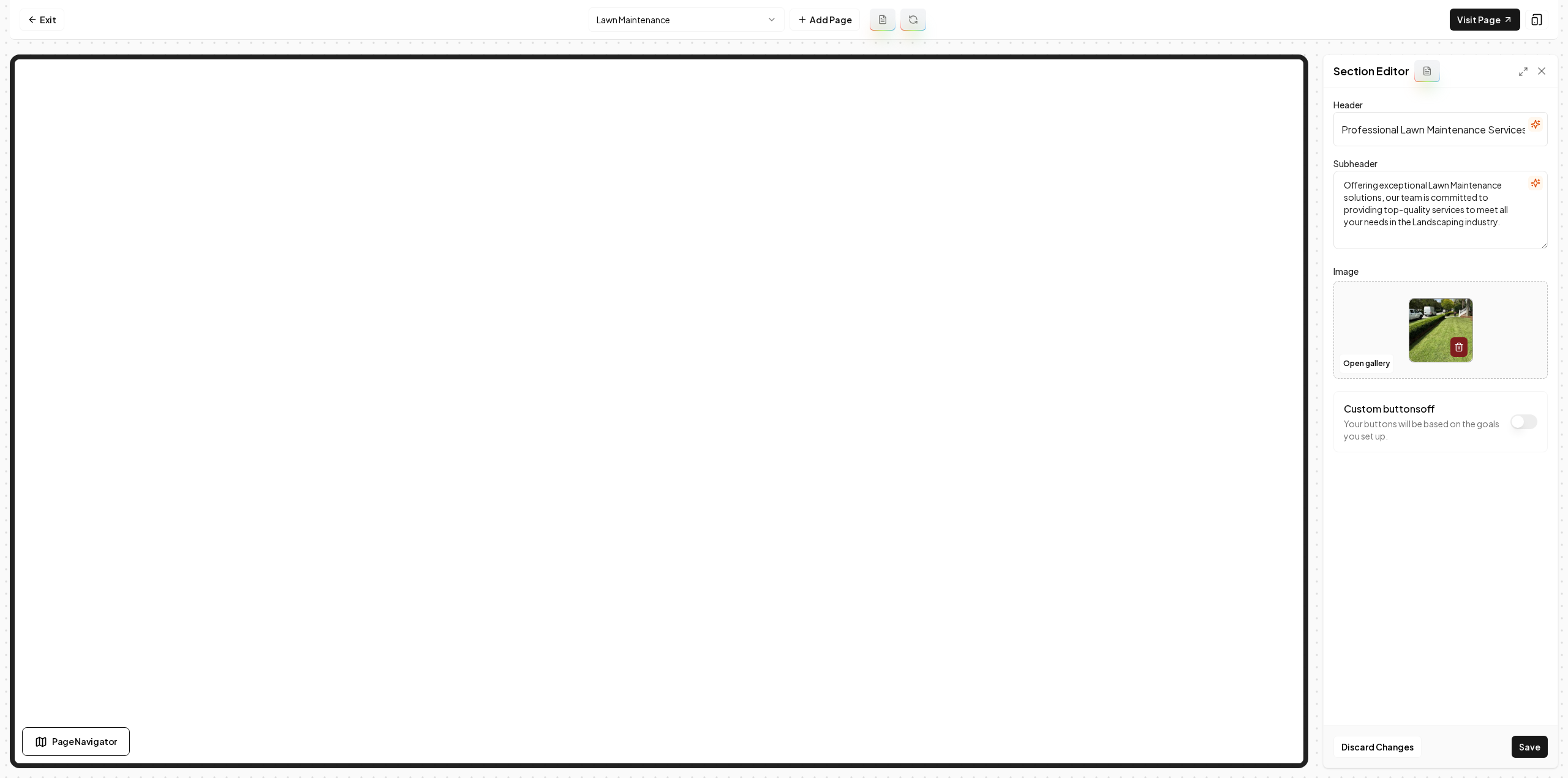
click at [1537, 753] on button "Save" at bounding box center [1530, 747] width 36 height 22
click at [740, 28] on html "Computer Required This feature is only available on a computer. Please switch t…" at bounding box center [784, 389] width 1568 height 778
click at [1356, 362] on button "Open gallery" at bounding box center [1367, 364] width 55 height 20
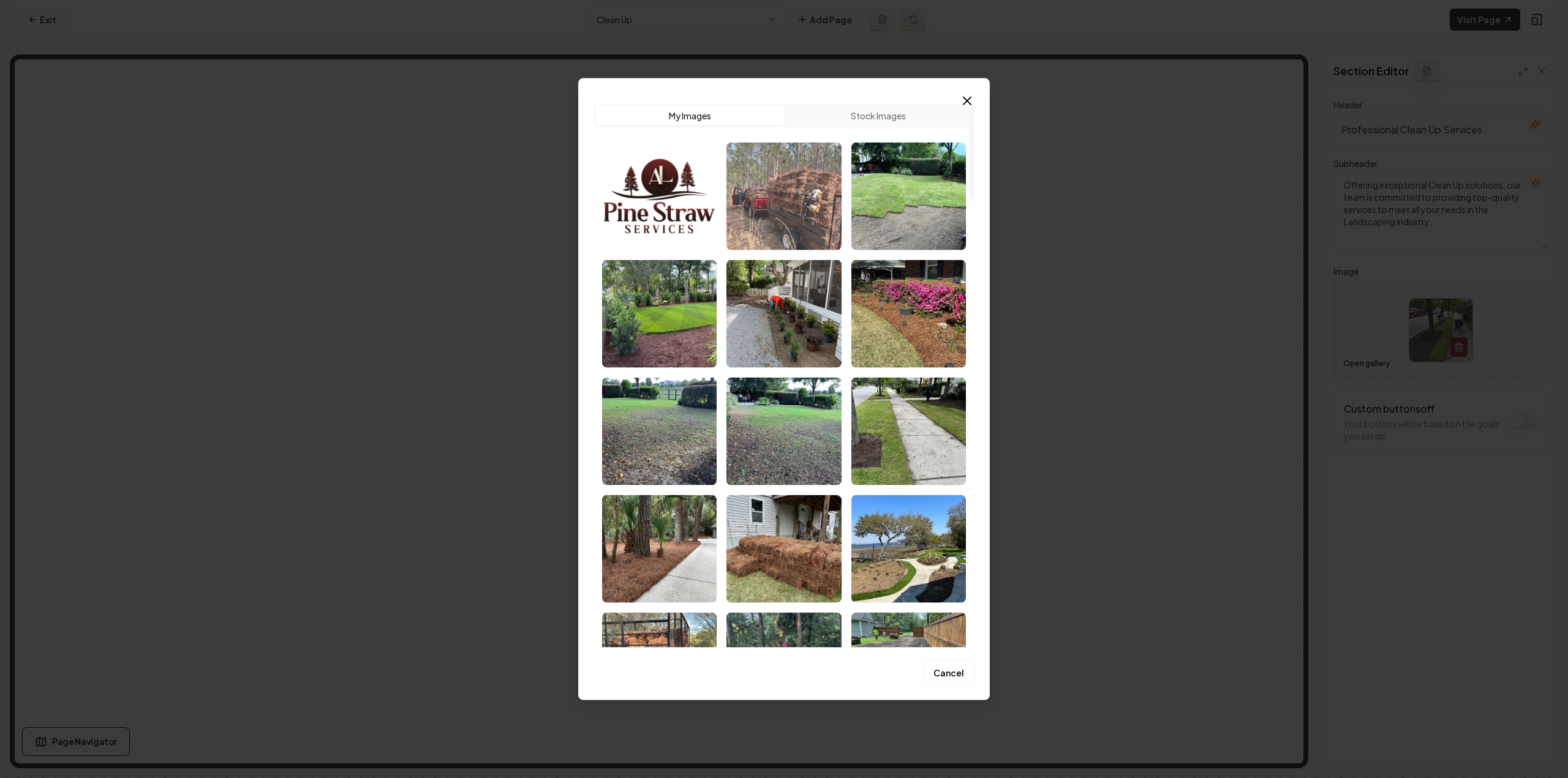
click at [768, 199] on img "Select image image_68c836305c7cd75eb8547a9e.jpeg" at bounding box center [783, 196] width 114 height 108
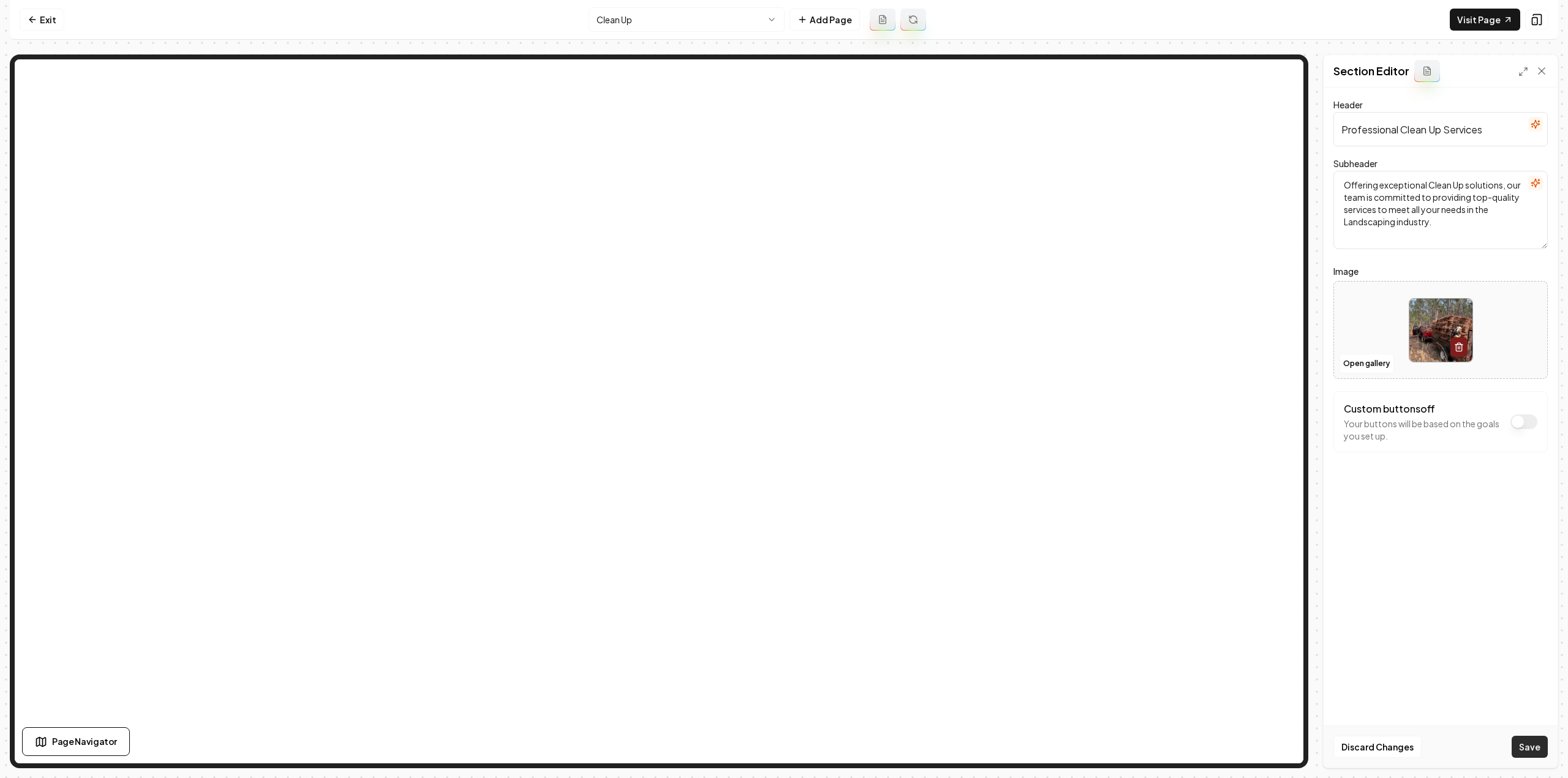
click at [1547, 755] on button "Save" at bounding box center [1530, 747] width 36 height 22
click at [622, 10] on html "Computer Required This feature is only available on a computer. Please switch t…" at bounding box center [784, 389] width 1568 height 778
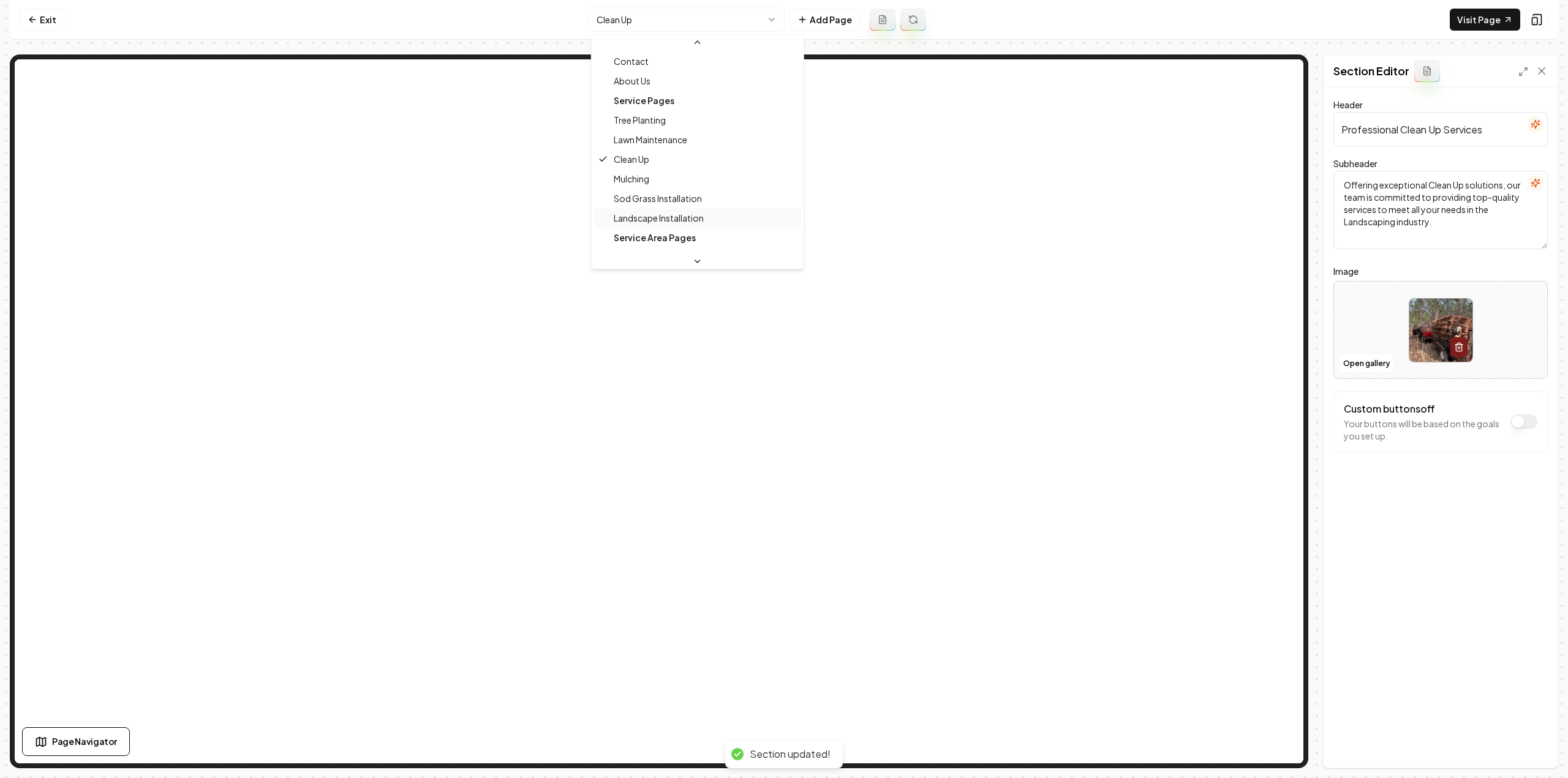
scroll to position [40, 0]
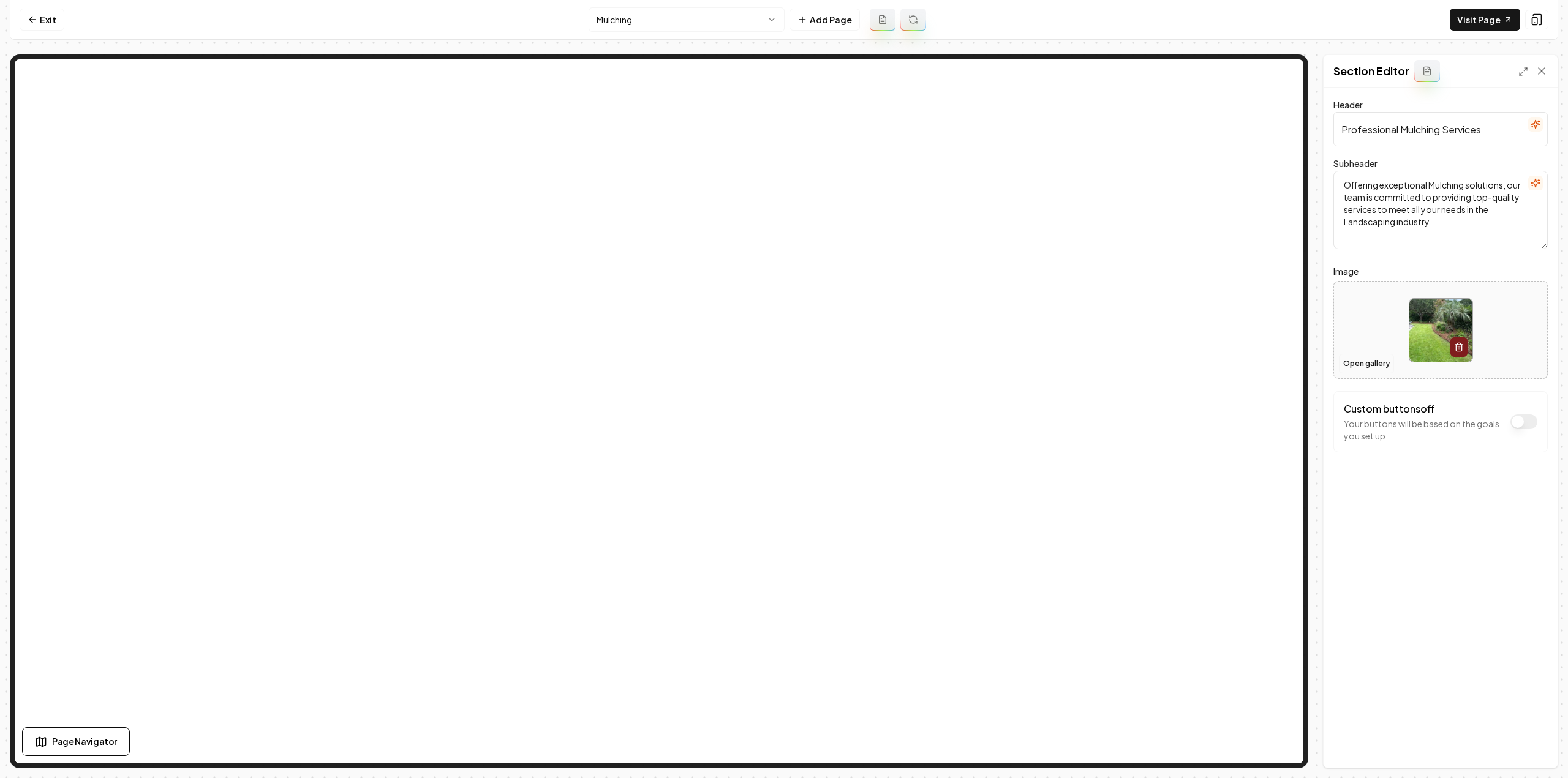
click at [1364, 368] on button "Open gallery" at bounding box center [1367, 364] width 55 height 20
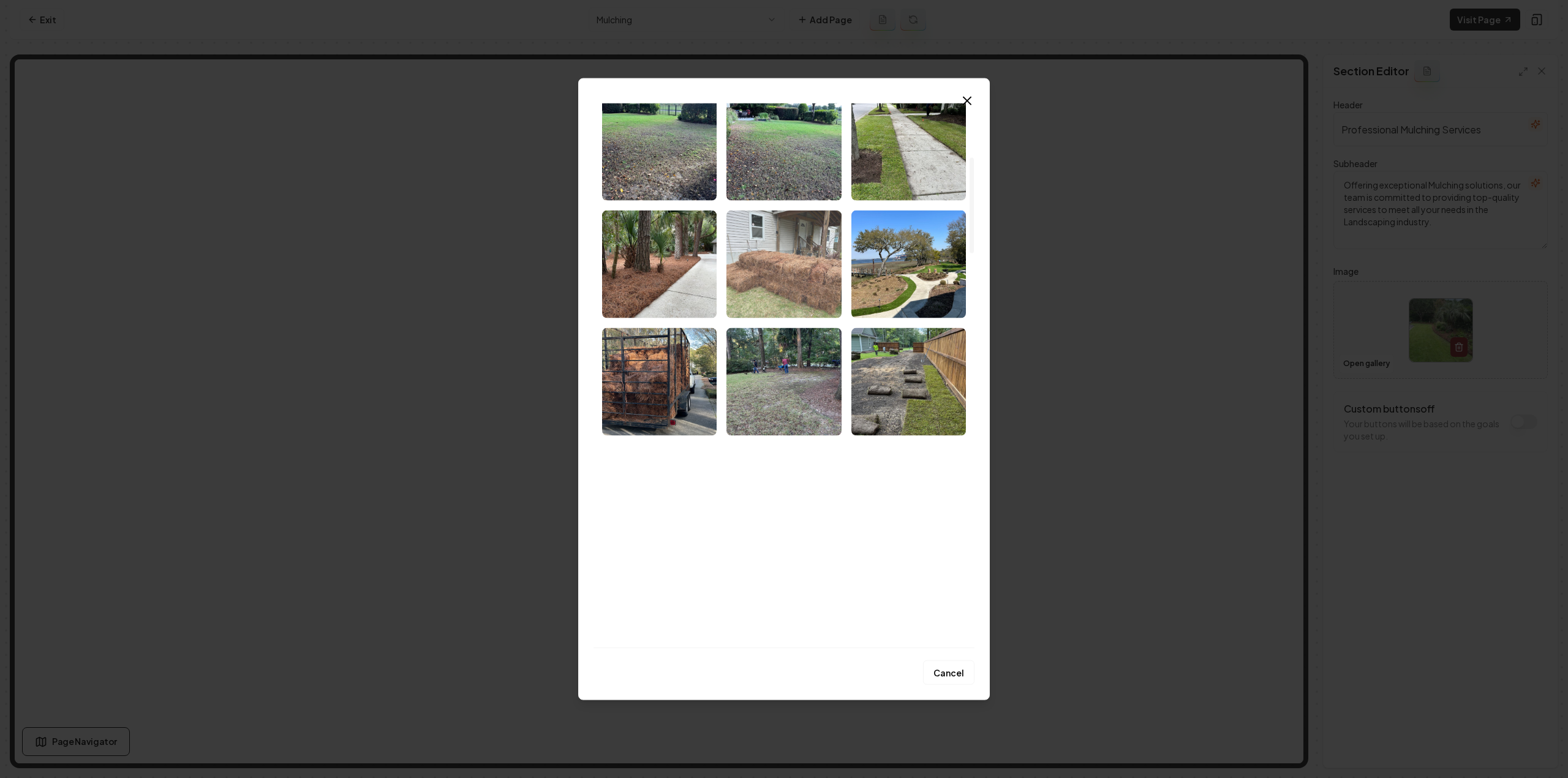
scroll to position [306, 0]
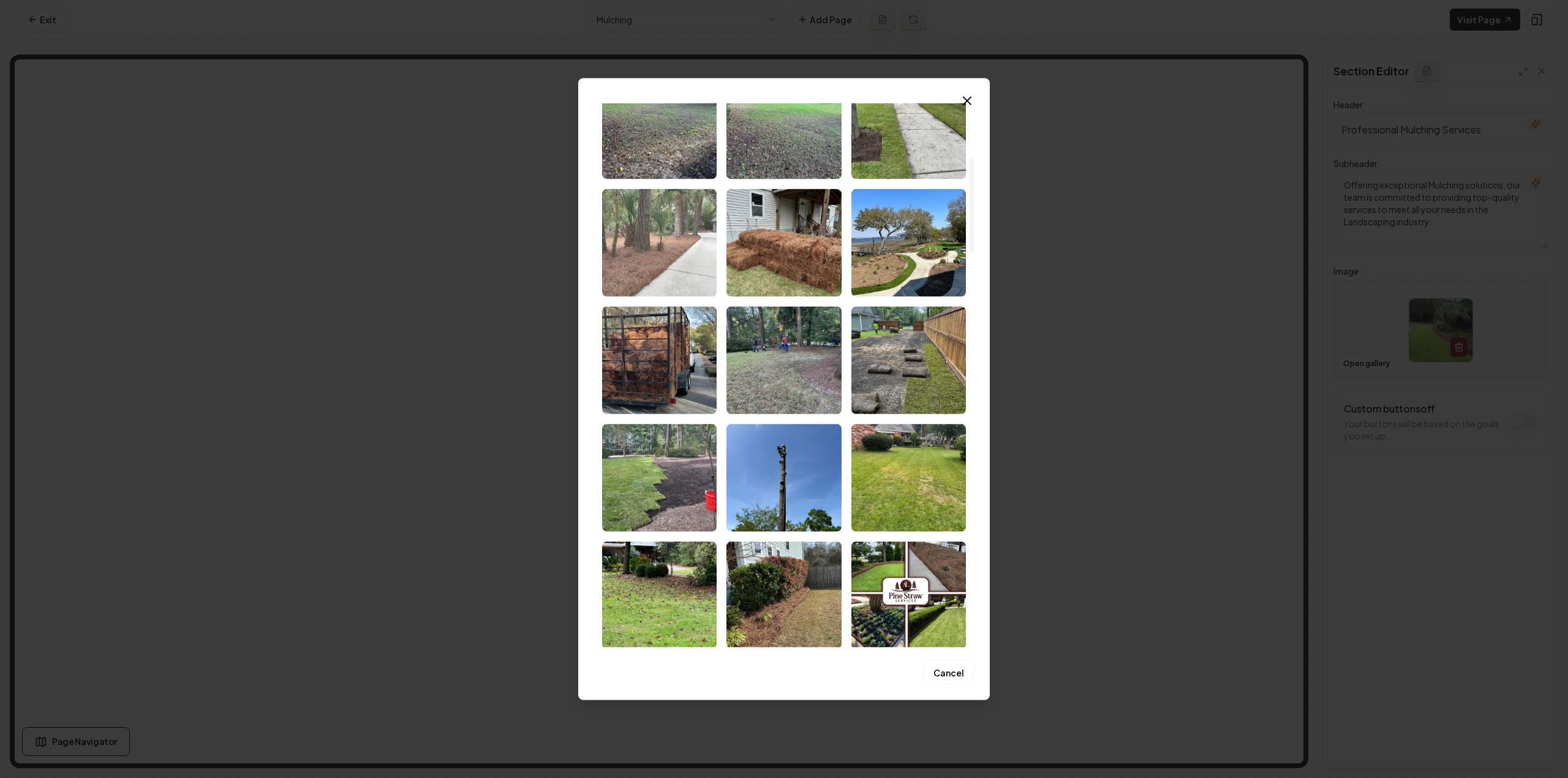
click at [697, 269] on img "Select image image_68c836305c7cd75eb85477cf.jpeg" at bounding box center [660, 242] width 114 height 108
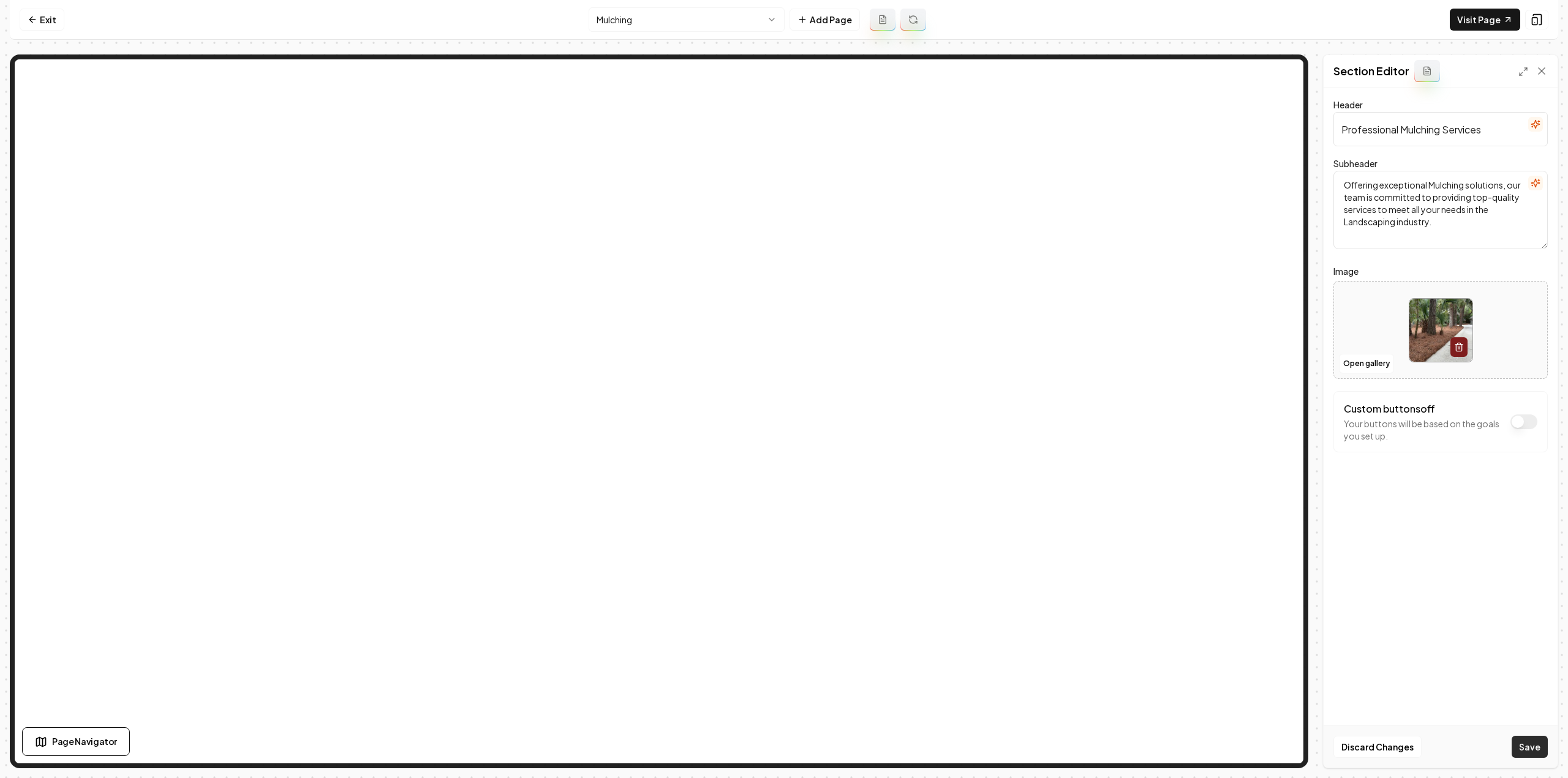
click at [1537, 757] on button "Save" at bounding box center [1530, 747] width 36 height 22
click at [629, 21] on html "Computer Required This feature is only available on a computer. Please switch t…" at bounding box center [784, 389] width 1568 height 778
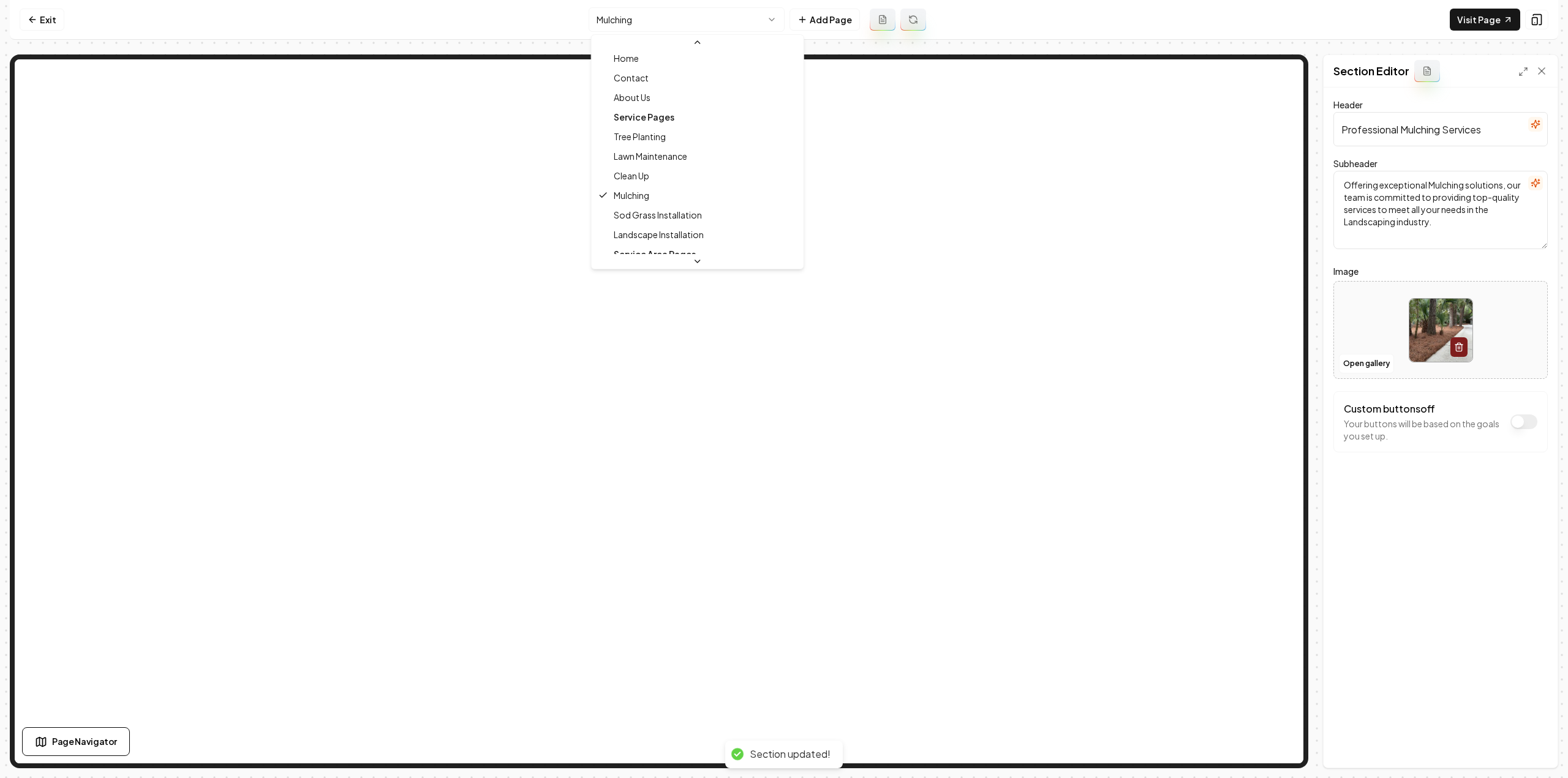
scroll to position [40, 0]
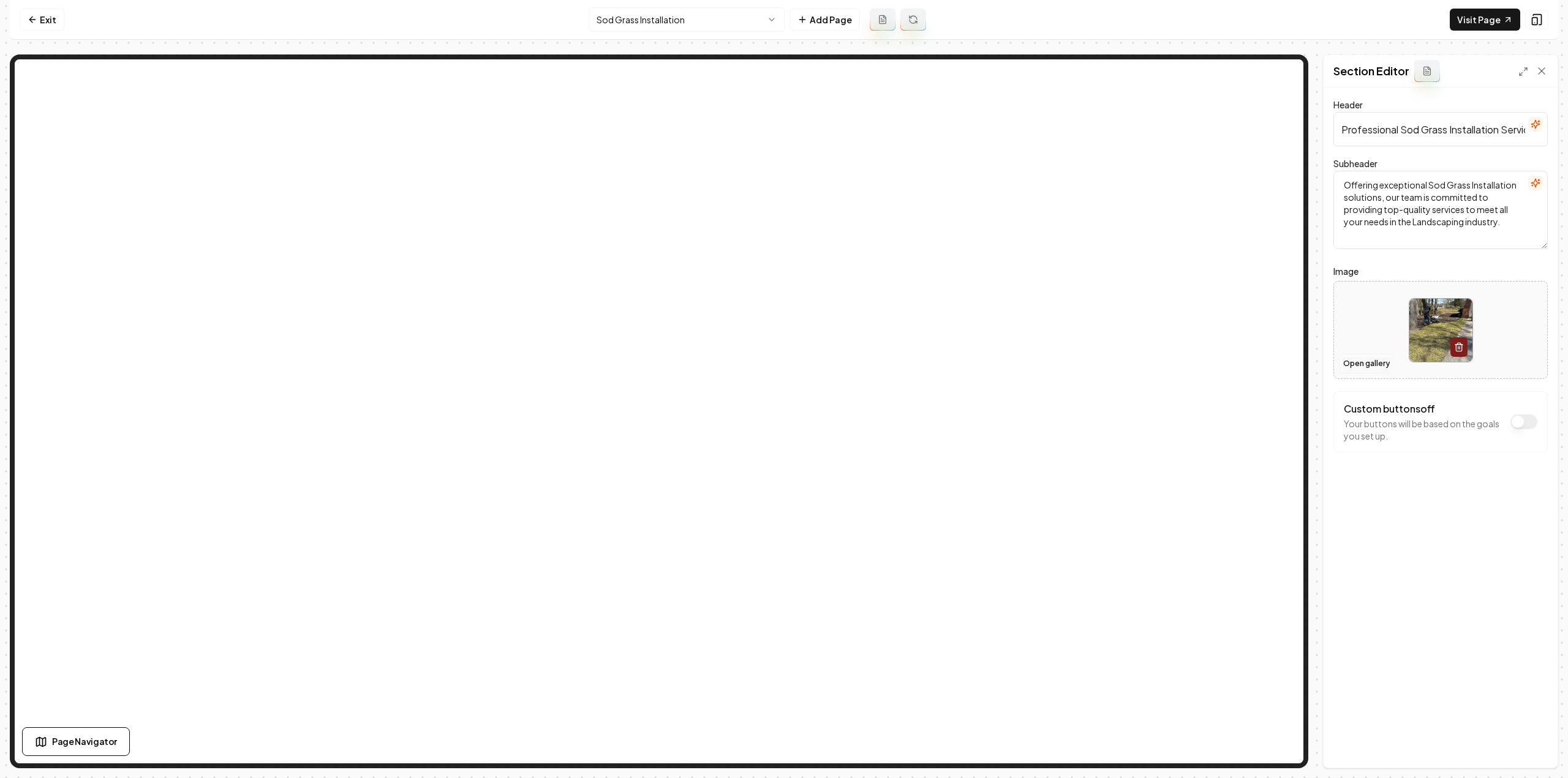
click at [1380, 354] on button "Open gallery" at bounding box center [1367, 364] width 55 height 20
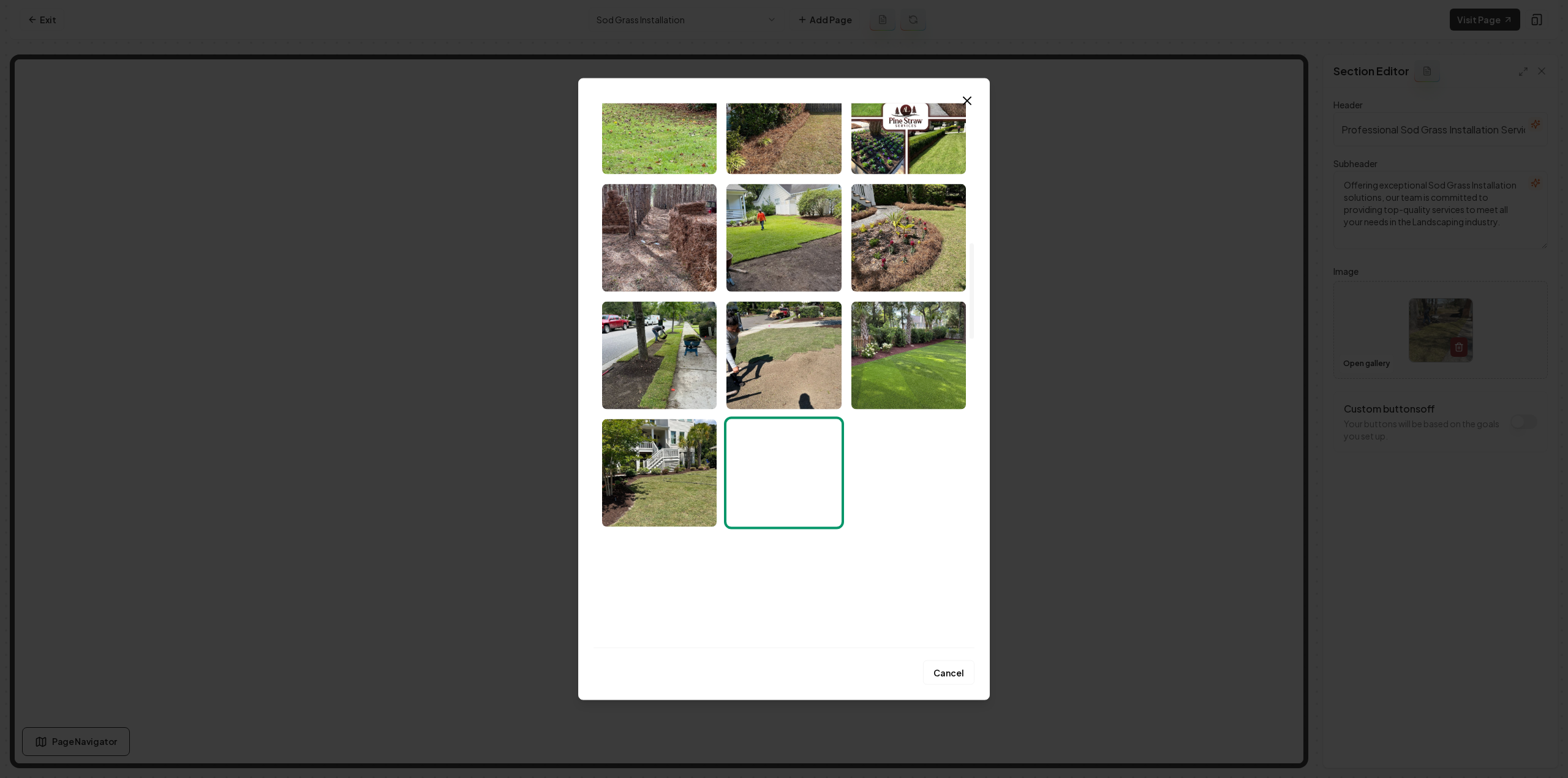
scroll to position [795, 0]
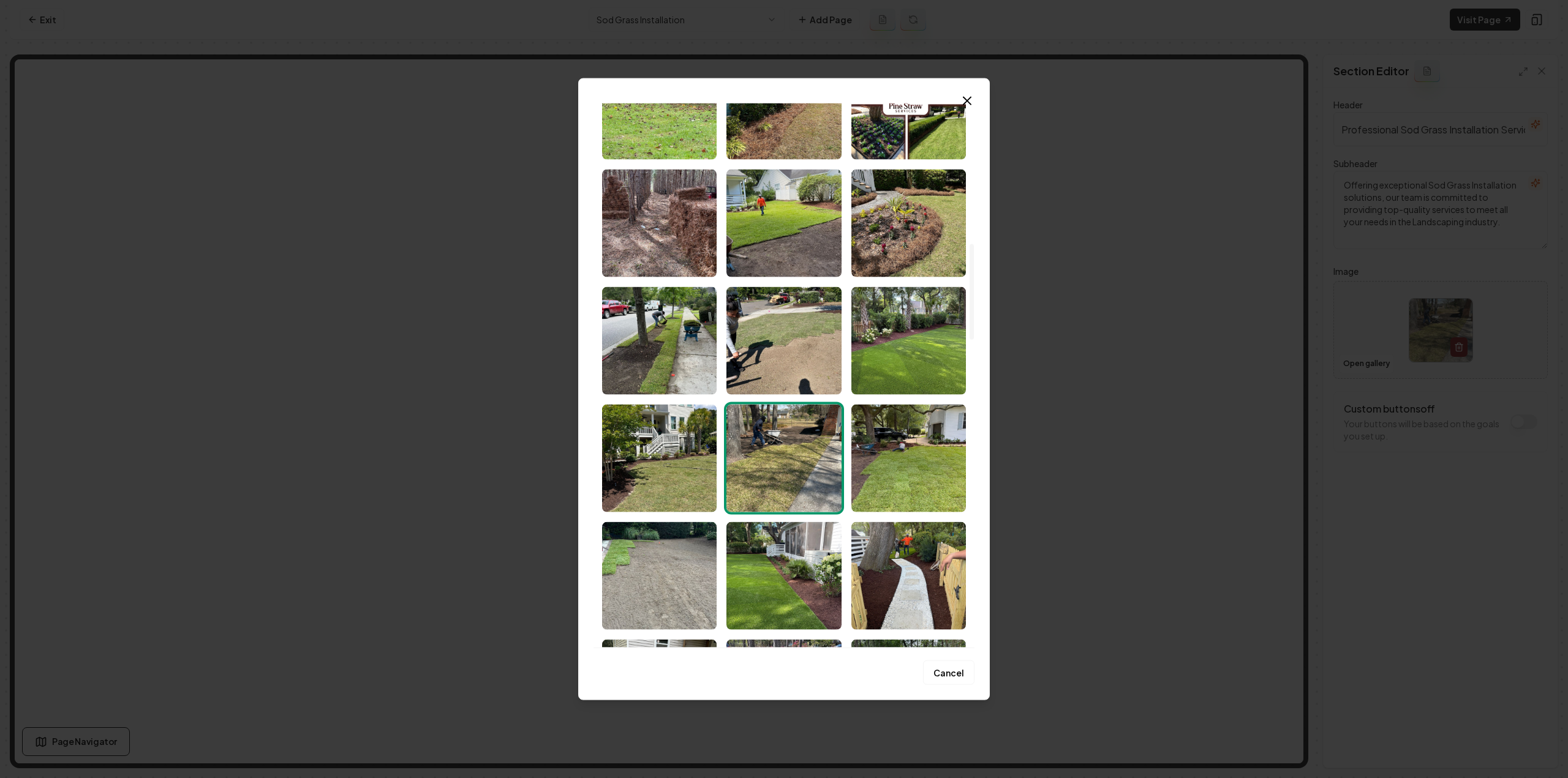
drag, startPoint x: 797, startPoint y: 249, endPoint x: 806, endPoint y: 262, distance: 15.8
click at [797, 250] on img "Select image image_68c8362d5c7cd75eb854668a.jpeg" at bounding box center [783, 223] width 114 height 108
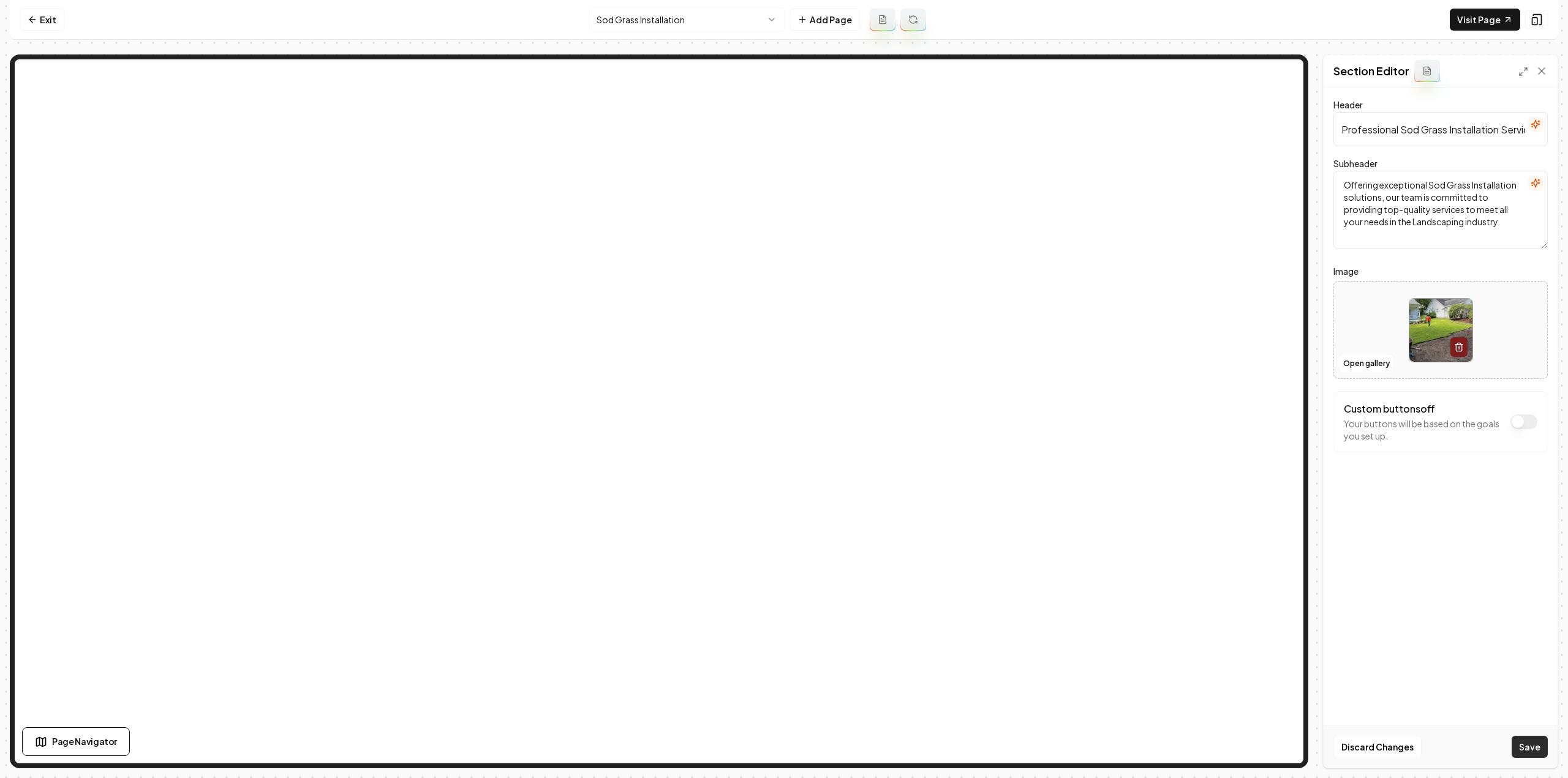
click at [1535, 747] on button "Save" at bounding box center [1530, 747] width 36 height 22
click at [740, 20] on html "Computer Required This feature is only available on a computer. Please switch t…" at bounding box center [784, 389] width 1568 height 778
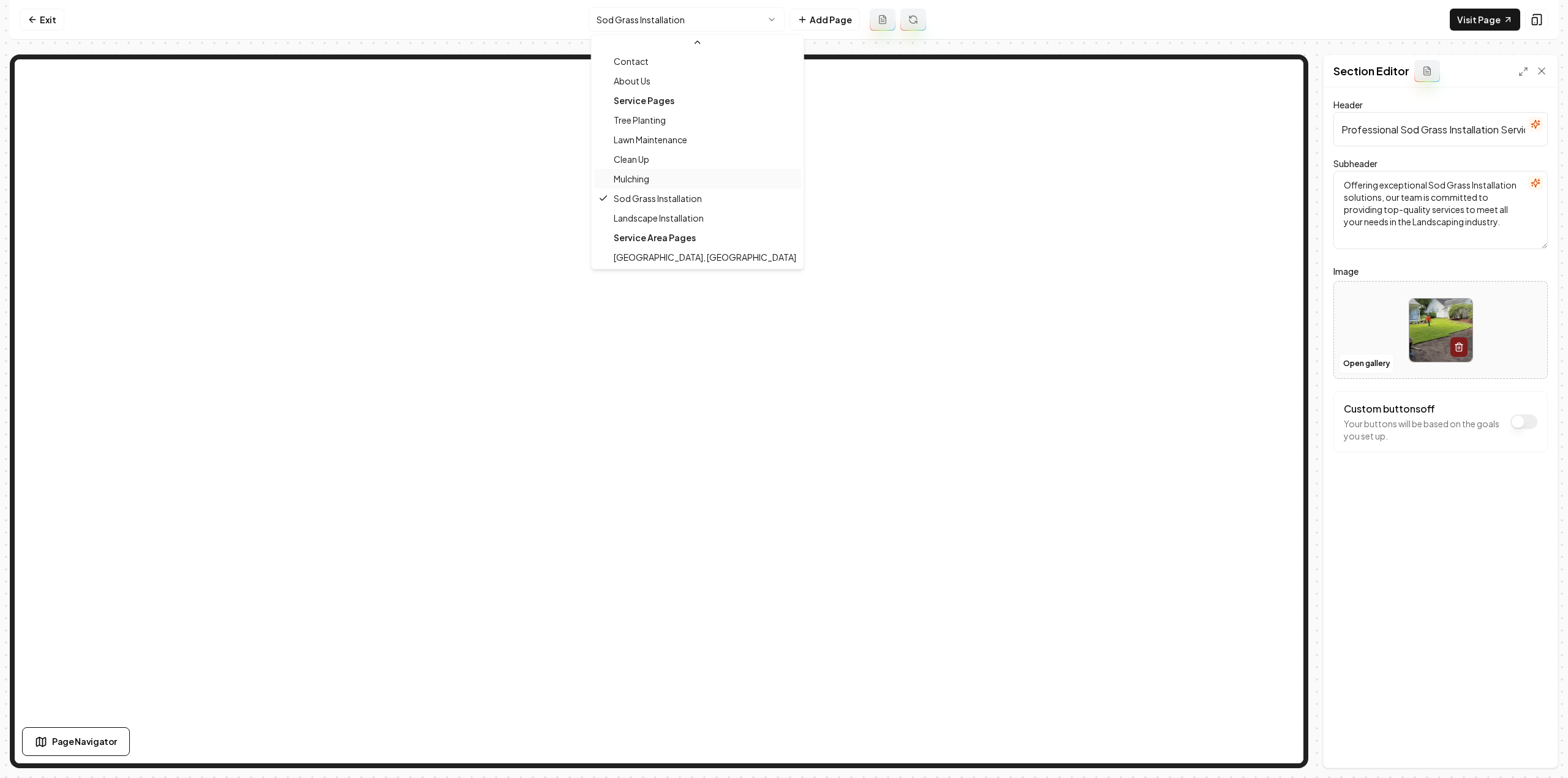
scroll to position [40, 0]
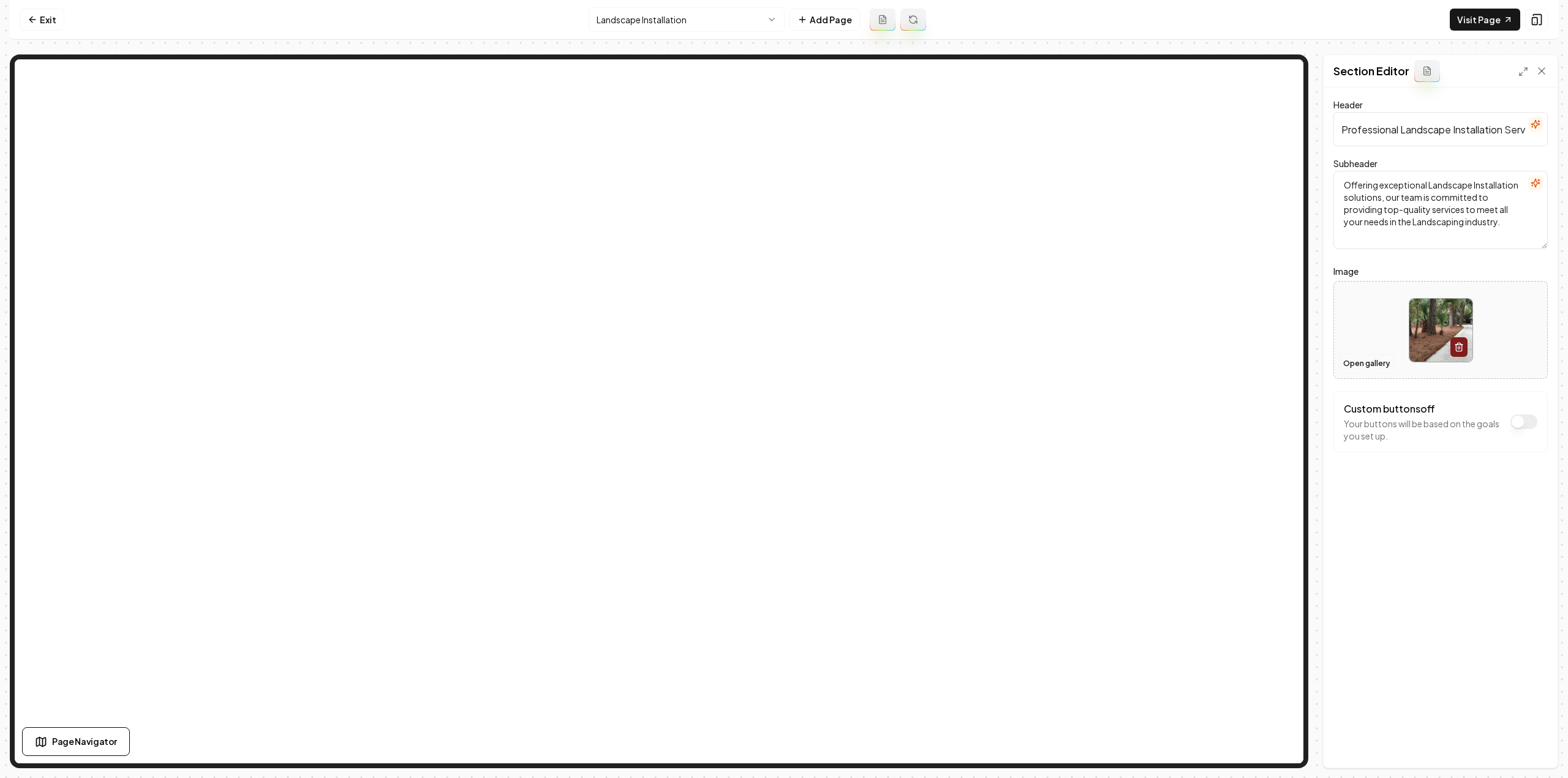
click at [1362, 364] on button "Open gallery" at bounding box center [1367, 364] width 55 height 20
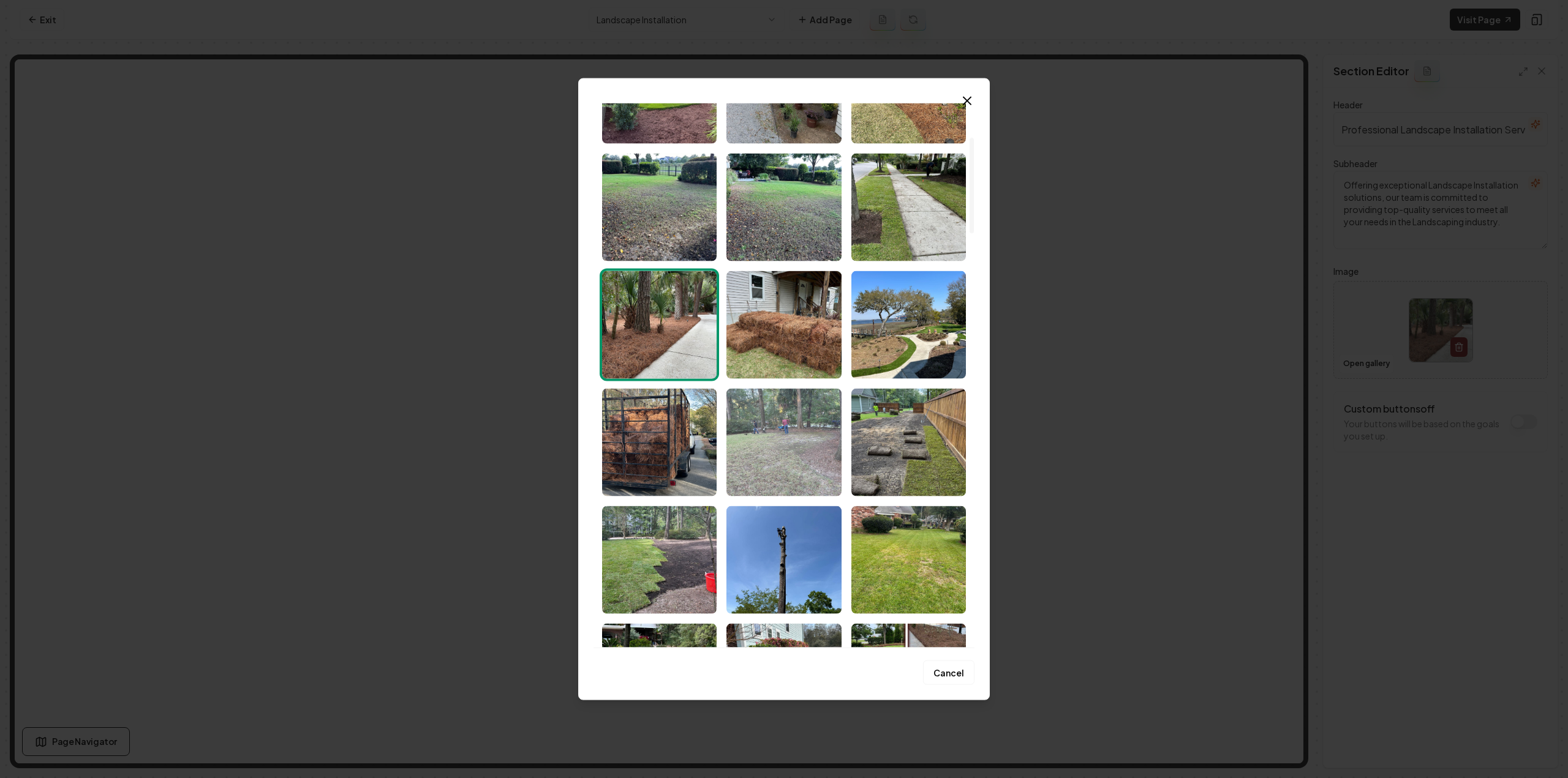
scroll to position [245, 0]
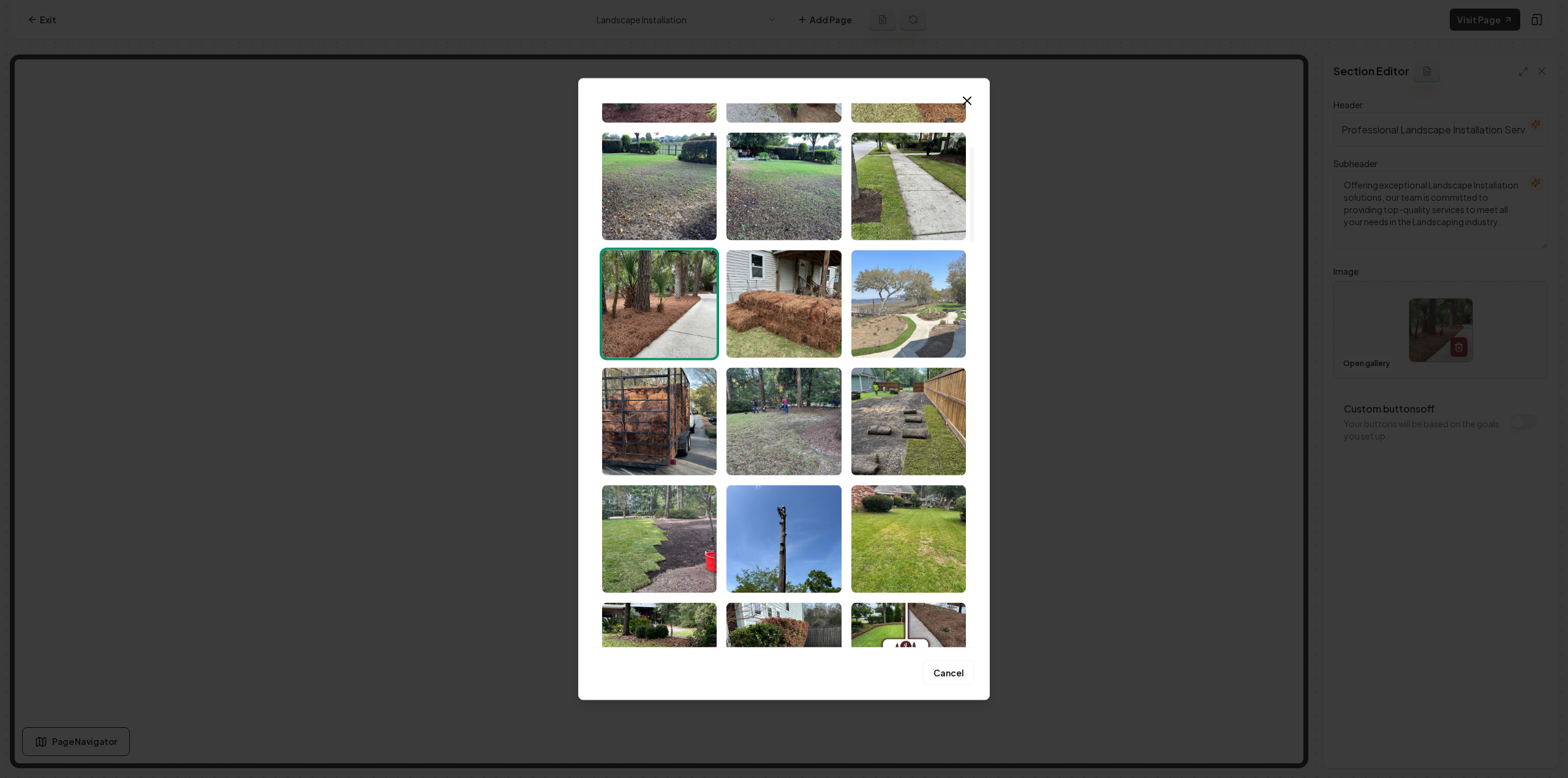
click at [901, 323] on img "Select image image_68c836305c7cd75eb85476da.jpeg" at bounding box center [908, 303] width 114 height 108
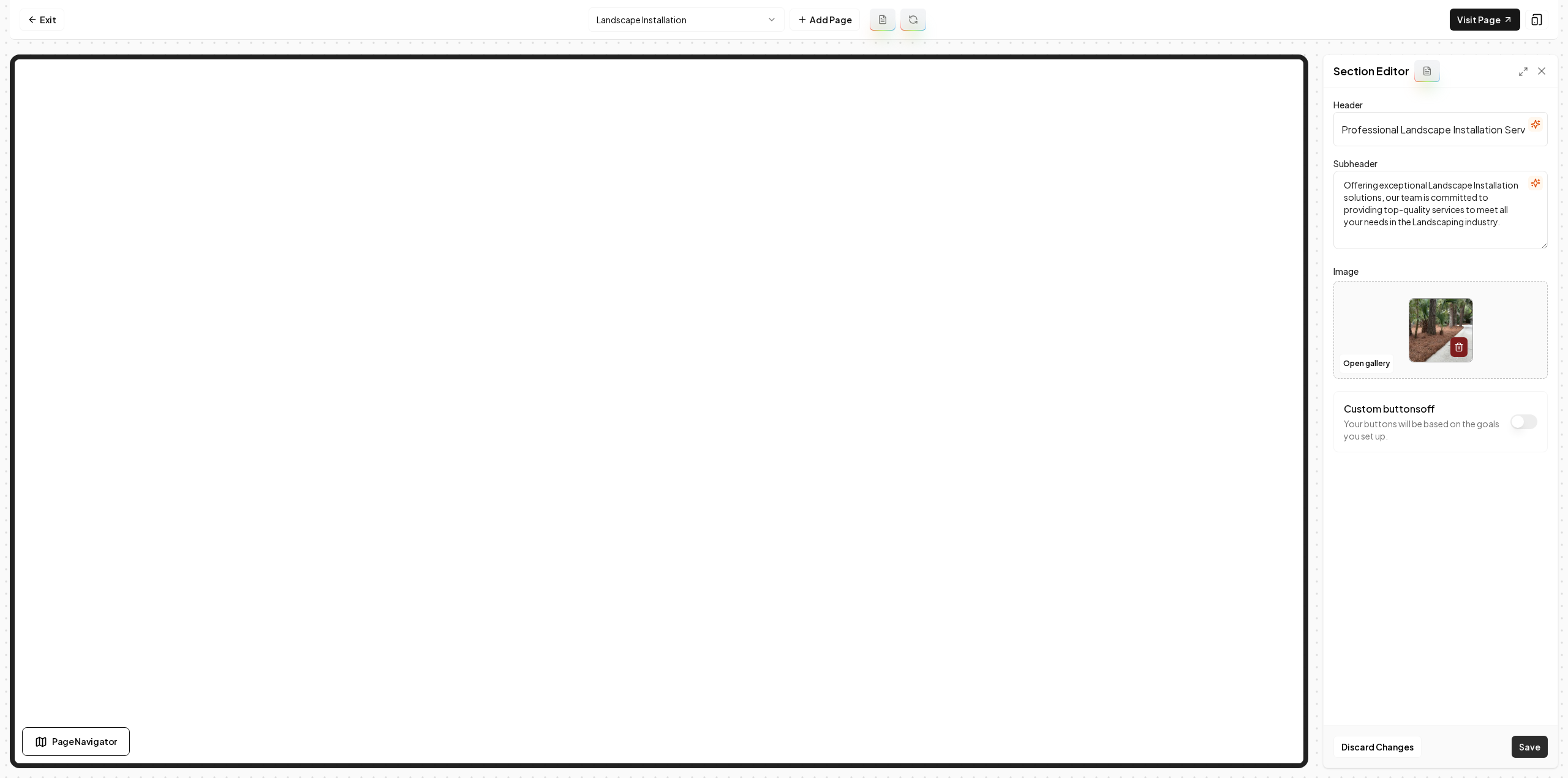
click at [1525, 742] on button "Save" at bounding box center [1530, 747] width 36 height 22
click at [686, 15] on html "Computer Required This feature is only available on a computer. Please switch t…" at bounding box center [784, 389] width 1568 height 778
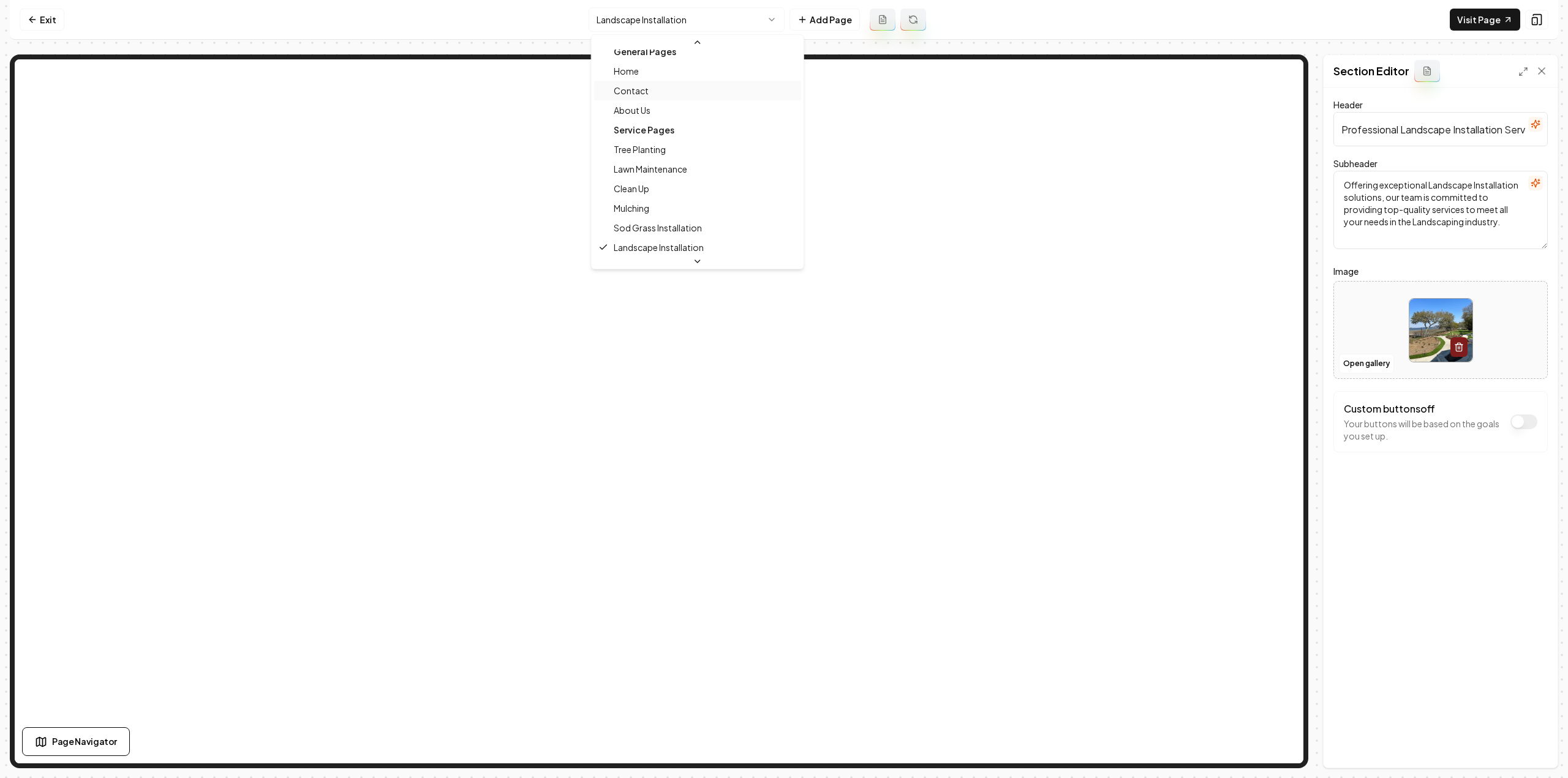
scroll to position [0, 0]
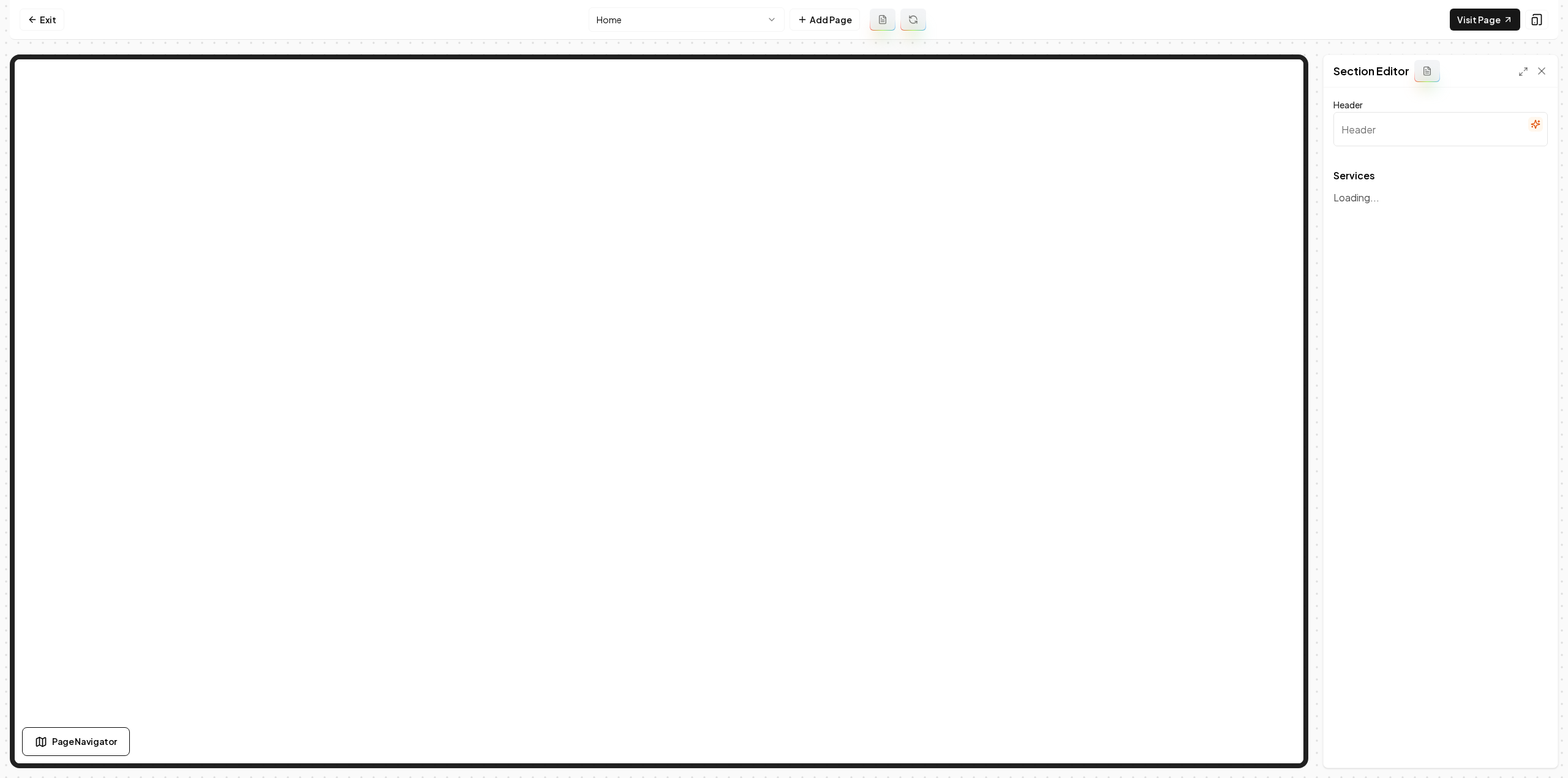
type input "Our Expert Landscaping Services"
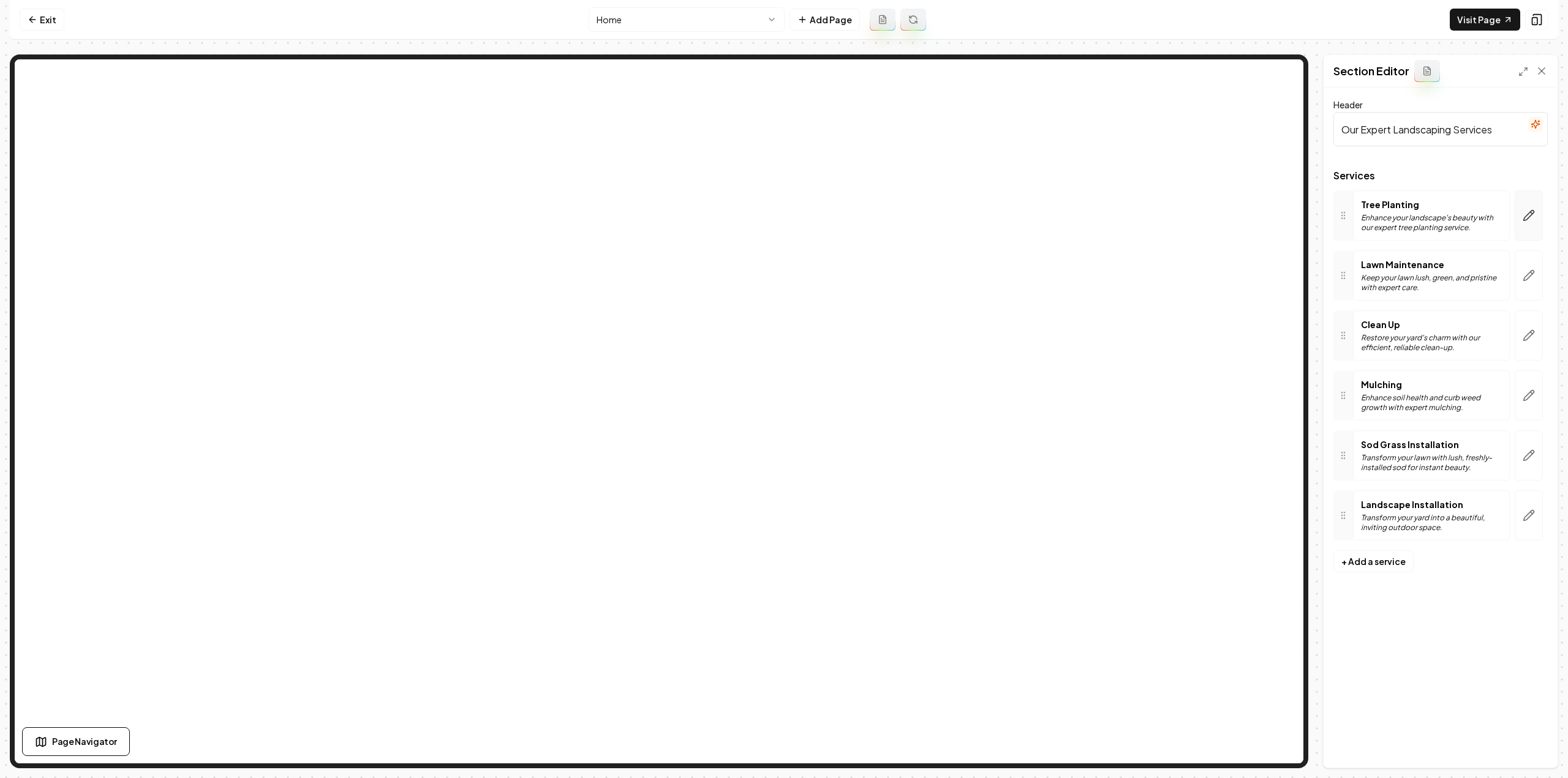
click at [1518, 214] on button "button" at bounding box center [1529, 215] width 29 height 50
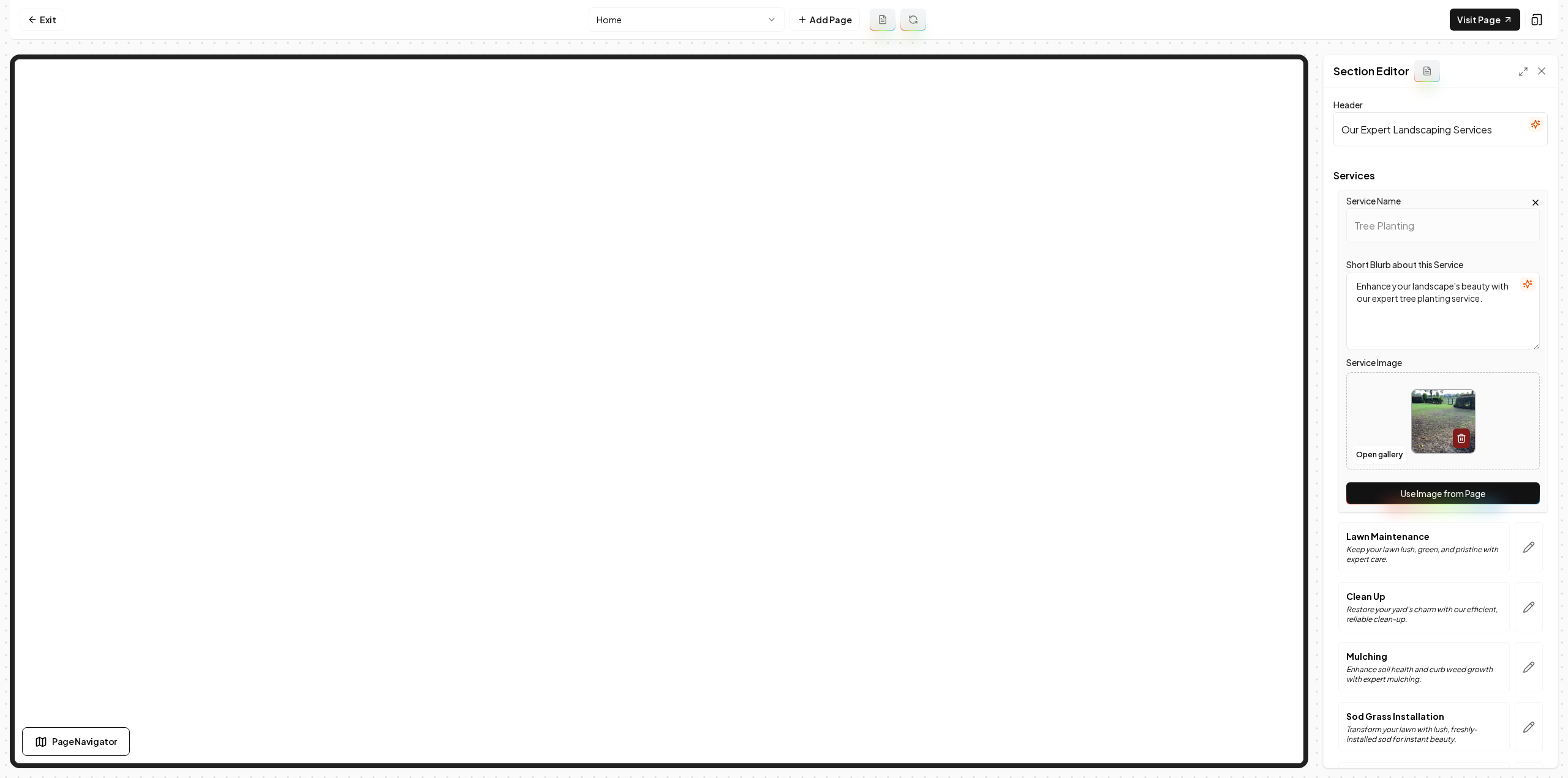
click at [1431, 473] on div "Service Name Tree Planting Short Blurb about this Service Enhance your landscap…" at bounding box center [1443, 351] width 209 height 322
click at [1437, 487] on button "Use Image from Page" at bounding box center [1443, 494] width 193 height 22
click at [1520, 521] on div "Services Service Name Tree Planting Short Blurb about this Service Enhance your…" at bounding box center [1440, 497] width 214 height 651
click at [1532, 551] on button "button" at bounding box center [1529, 547] width 29 height 50
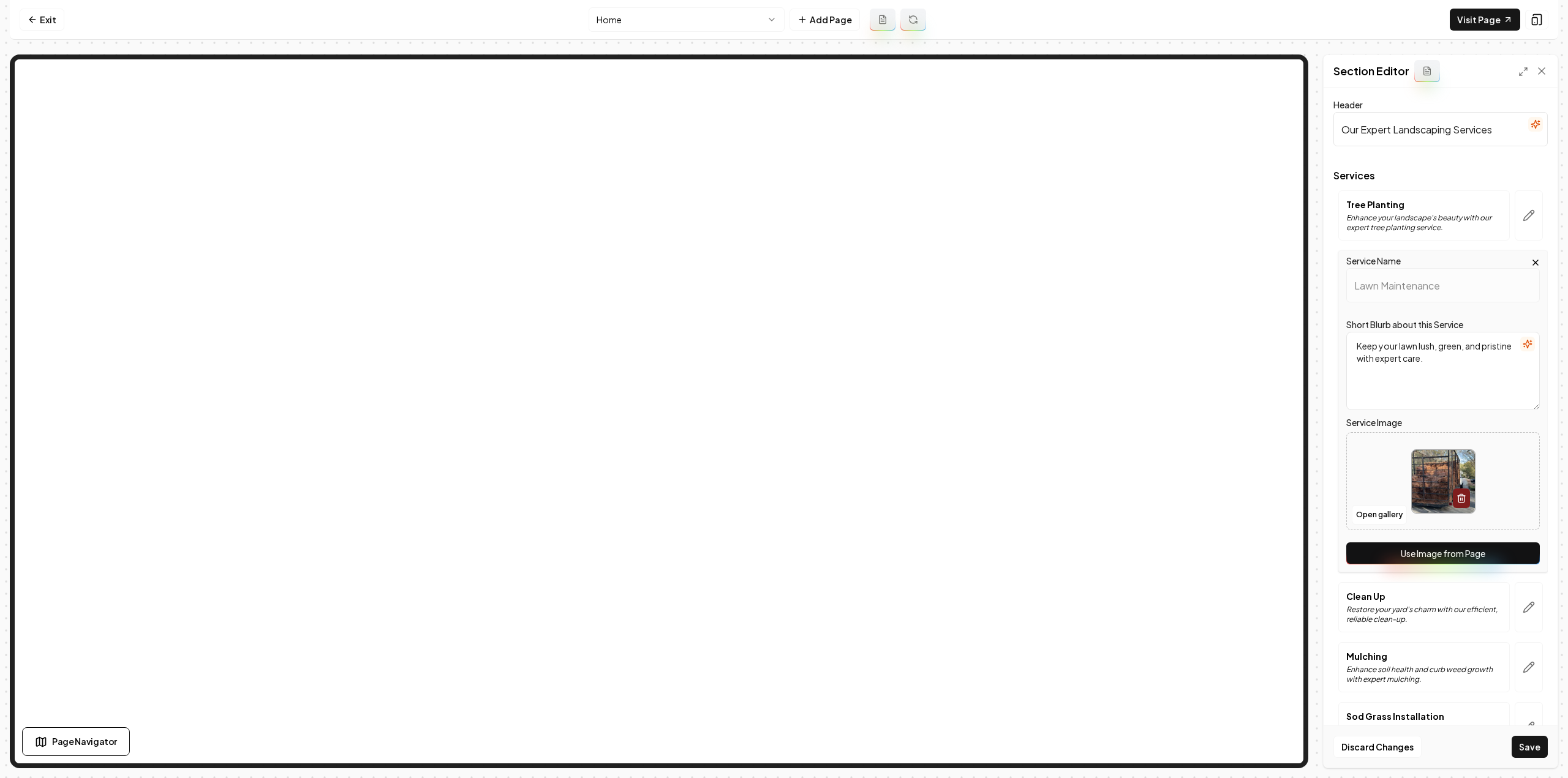
click at [1513, 562] on button "Use Image from Page" at bounding box center [1443, 554] width 193 height 22
click at [1523, 608] on icon "button" at bounding box center [1528, 607] width 12 height 12
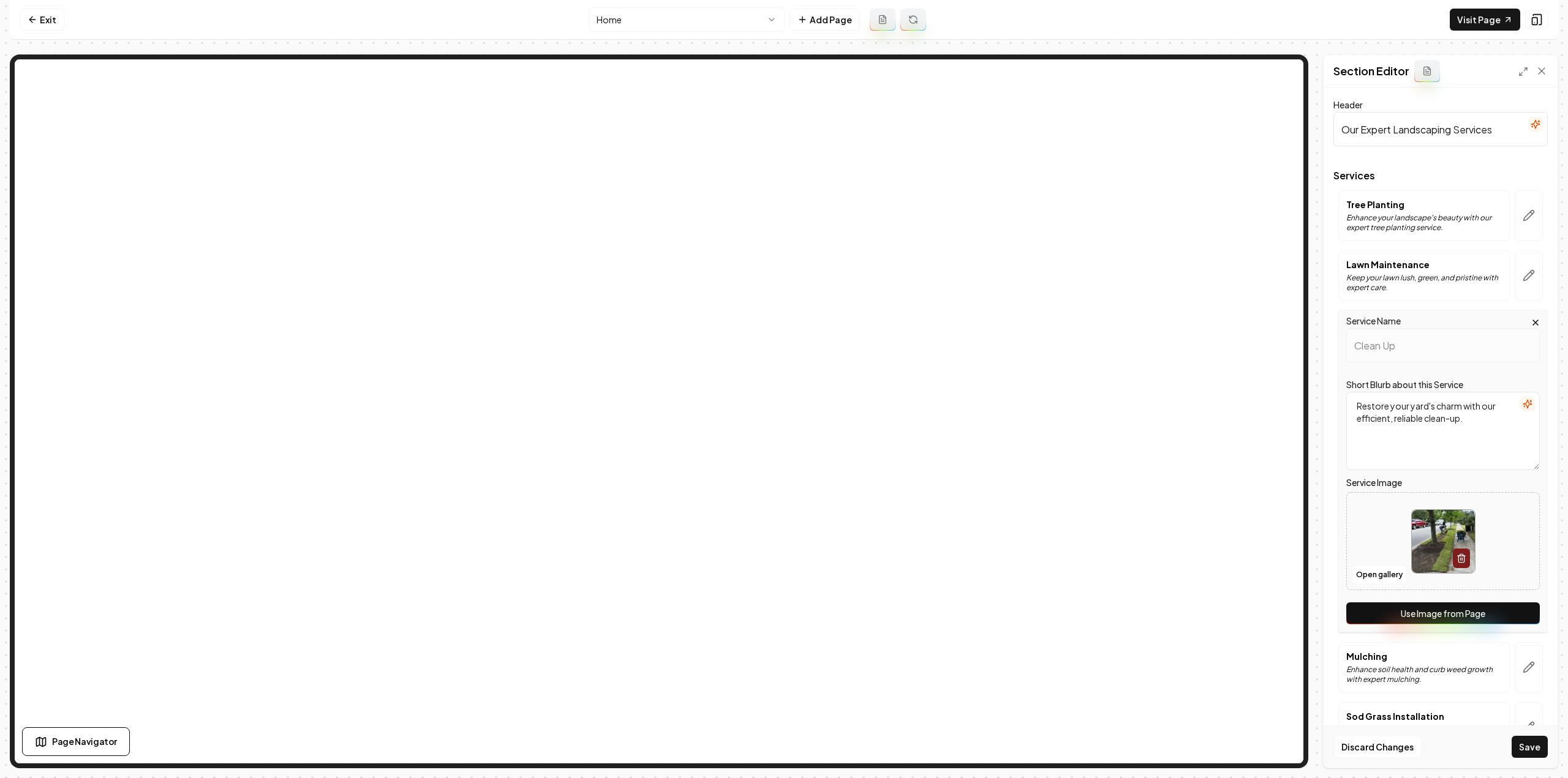
click at [1513, 616] on button "Use Image from Page" at bounding box center [1443, 613] width 193 height 22
click at [1523, 670] on icon "button" at bounding box center [1528, 666] width 12 height 12
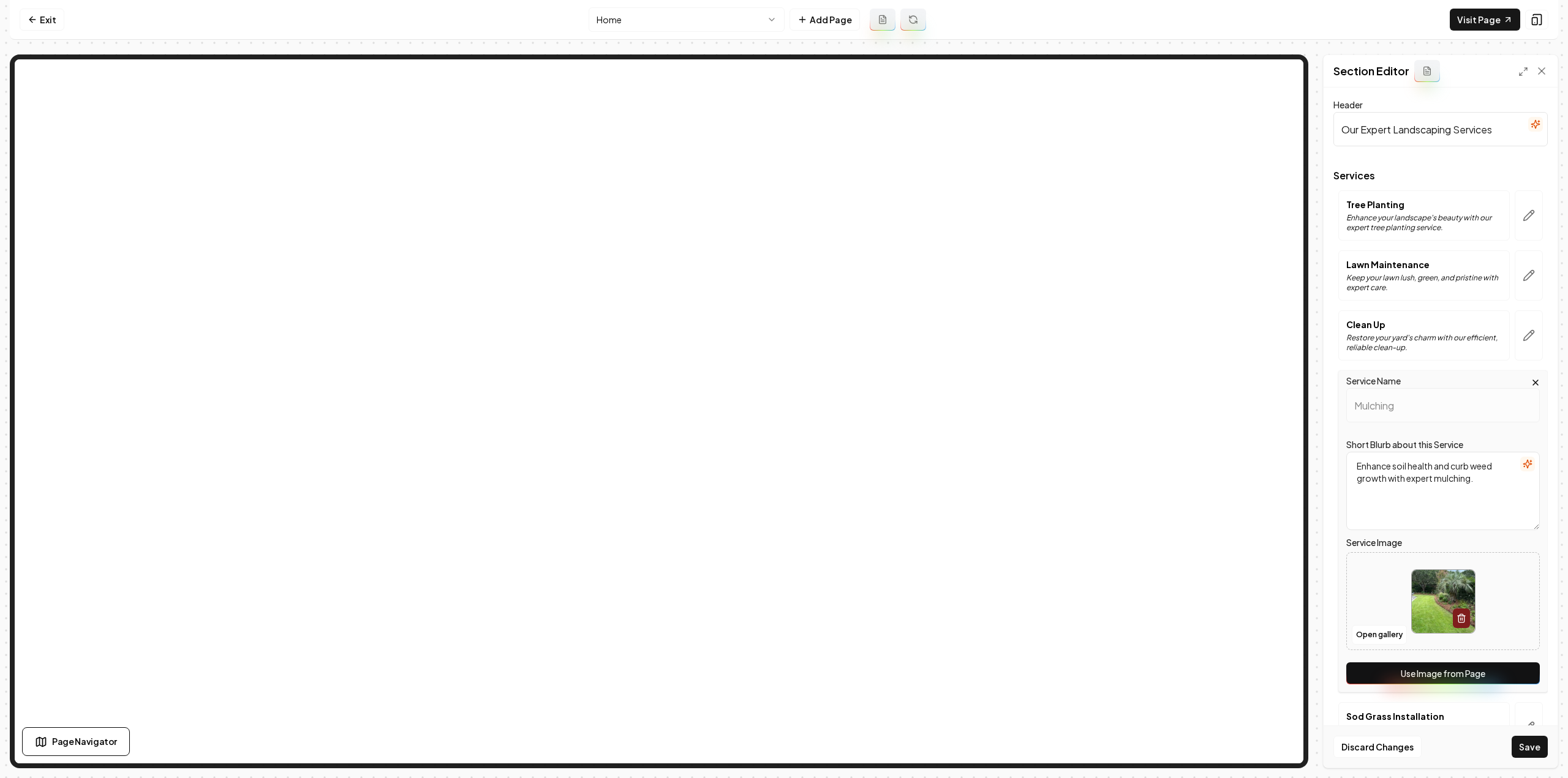
click at [1511, 671] on button "Use Image from Page" at bounding box center [1443, 673] width 193 height 22
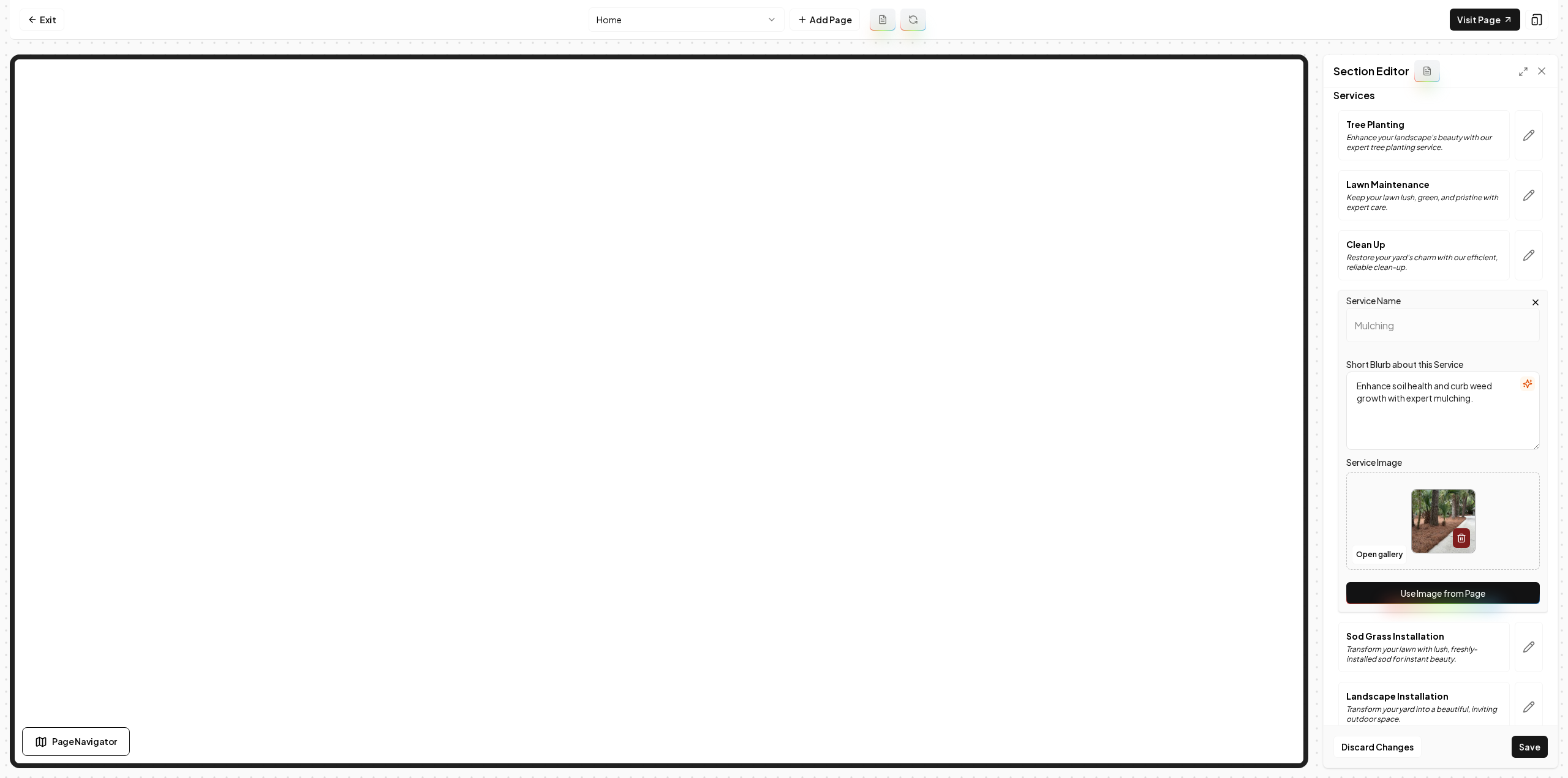
scroll to position [98, 0]
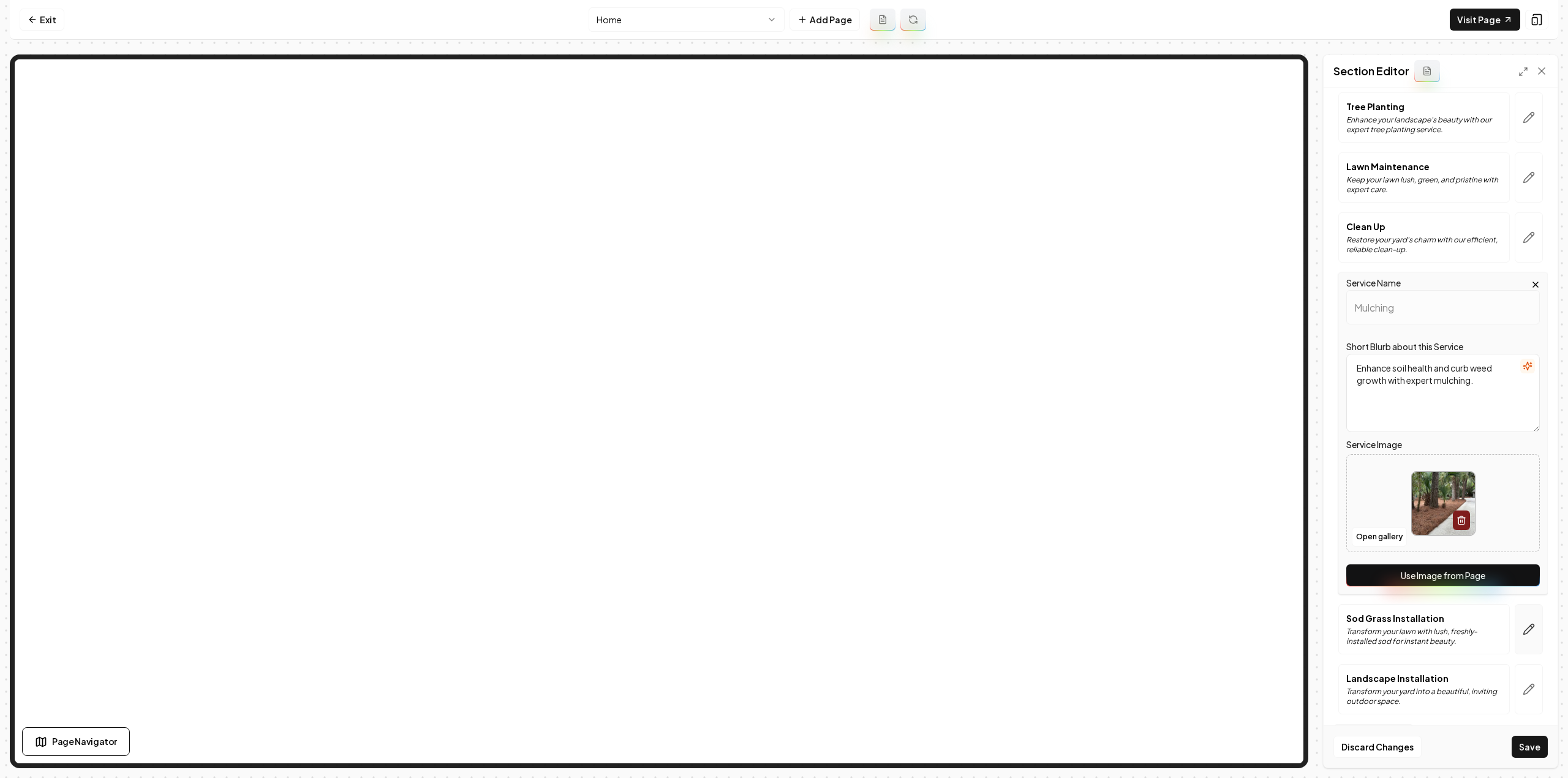
click at [1523, 628] on icon "button" at bounding box center [1528, 629] width 12 height 12
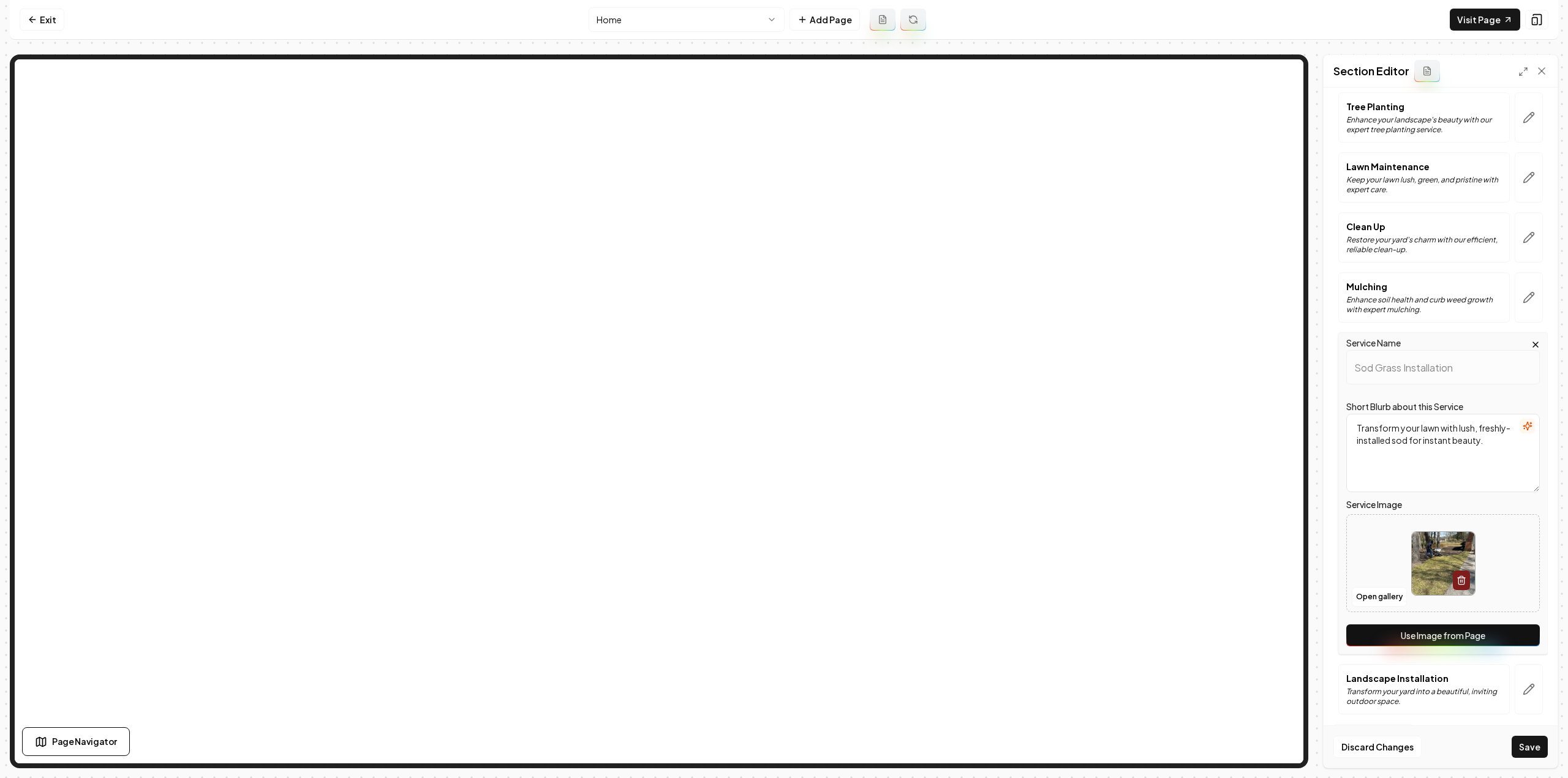
click at [1497, 650] on div "Service Name Sod Grass Installation Short Blurb about this Service Transform yo…" at bounding box center [1443, 494] width 209 height 322
click at [1495, 643] on button "Use Image from Page" at bounding box center [1443, 635] width 193 height 22
click at [1523, 688] on icon "button" at bounding box center [1528, 688] width 12 height 12
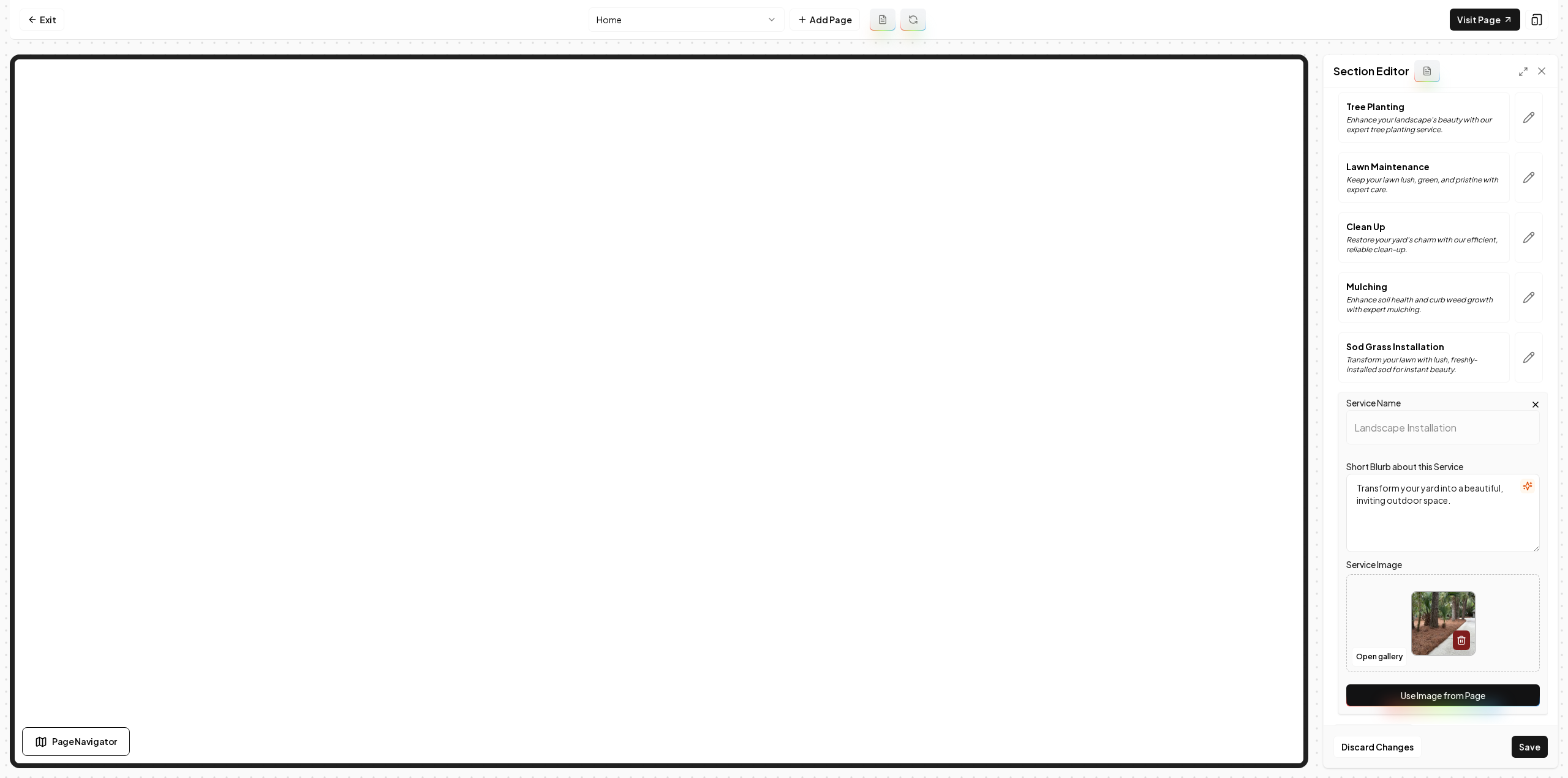
click at [1516, 700] on button "Use Image from Page" at bounding box center [1443, 696] width 193 height 22
click at [1528, 742] on button "Save" at bounding box center [1530, 747] width 36 height 22
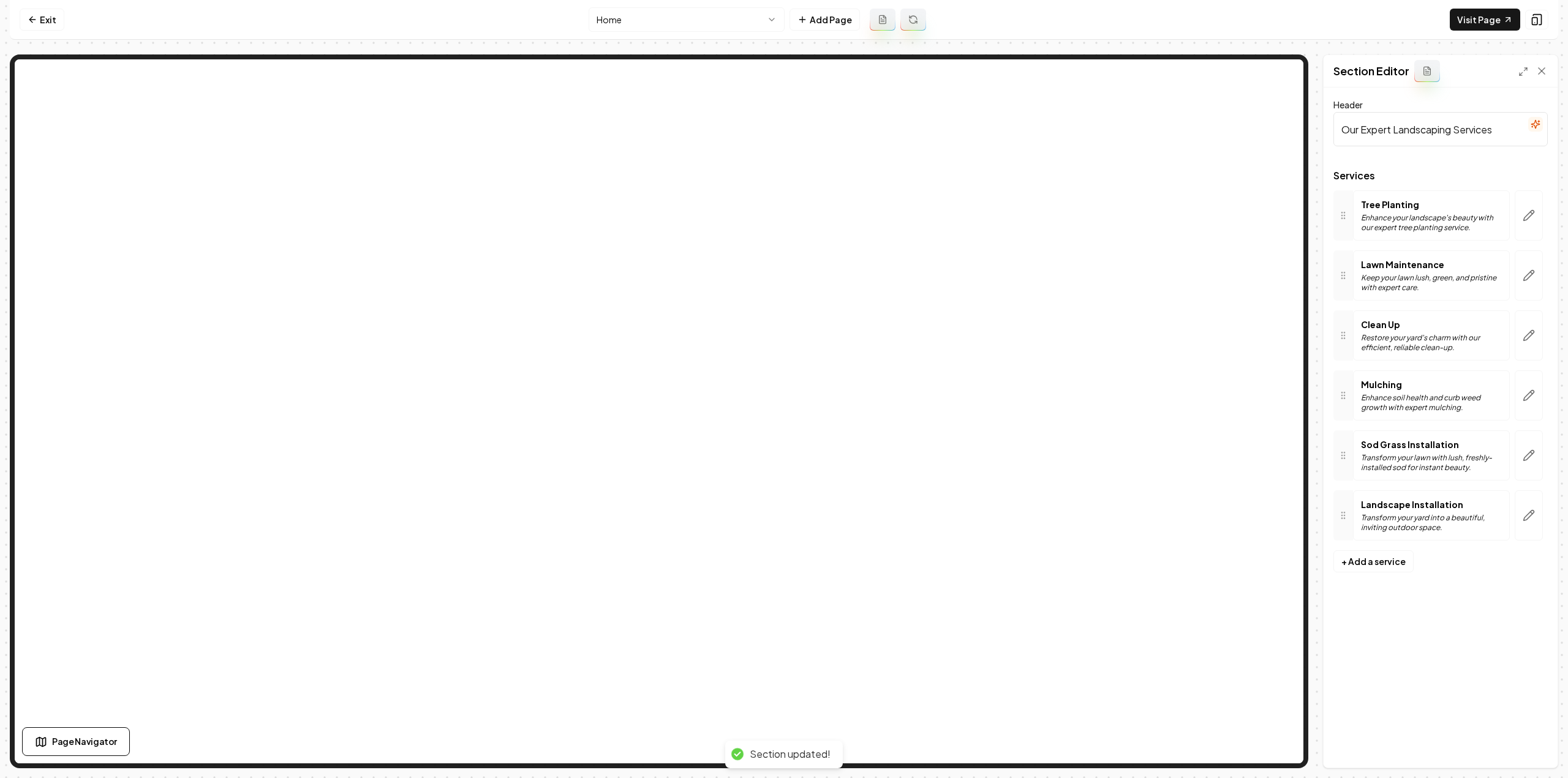
scroll to position [0, 0]
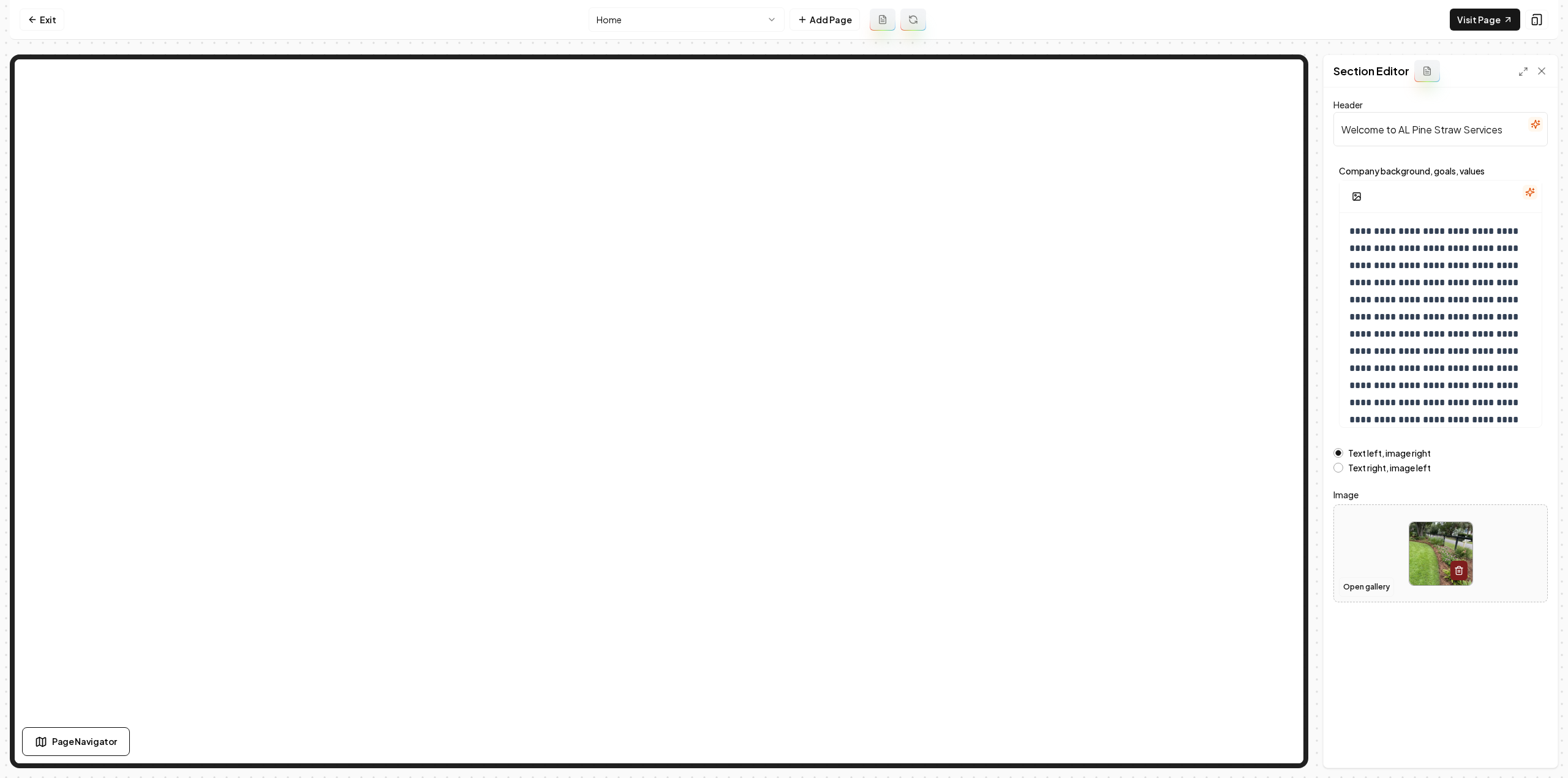
click at [1352, 582] on button "Open gallery" at bounding box center [1367, 587] width 55 height 20
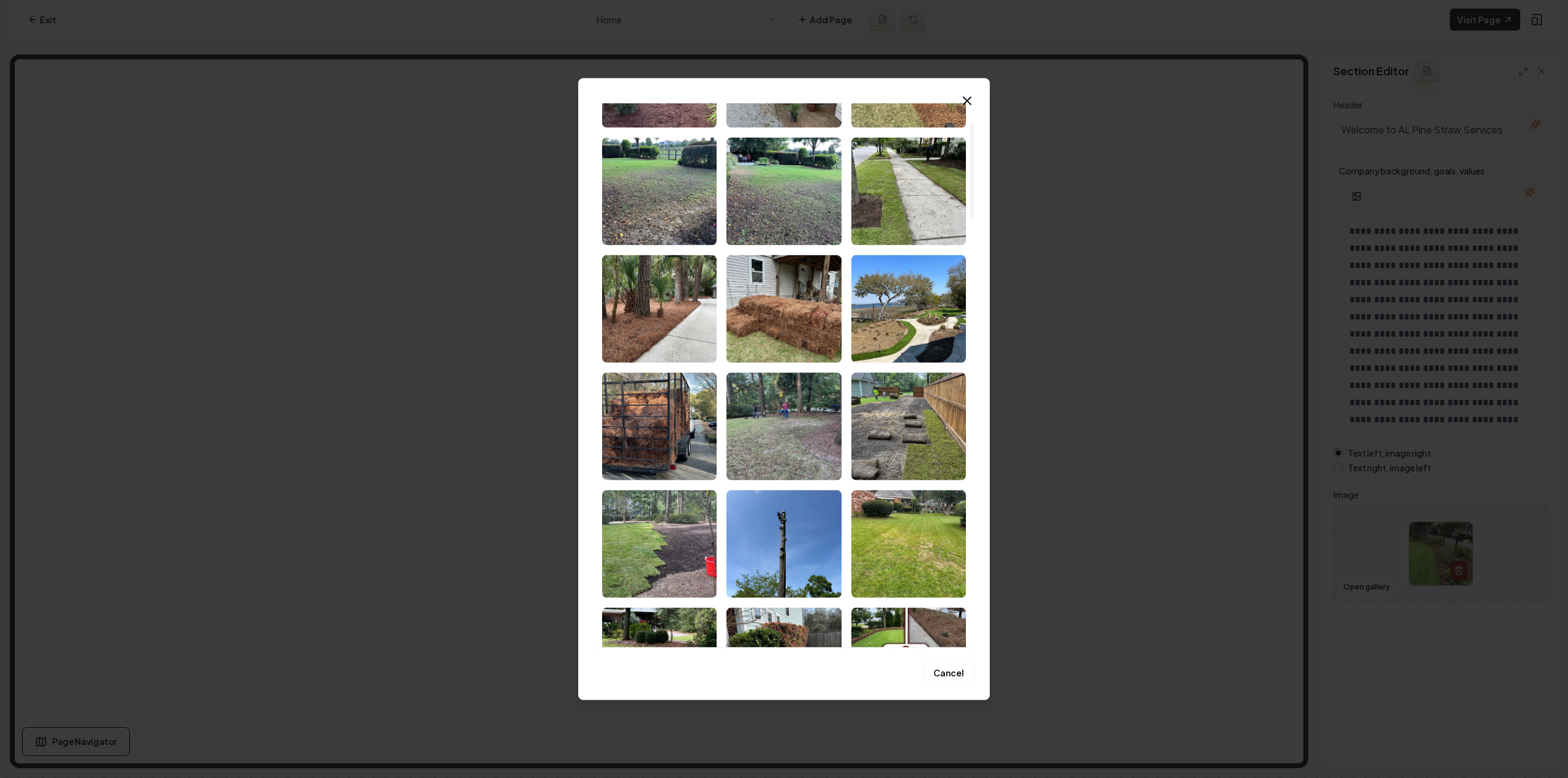
scroll to position [551, 0]
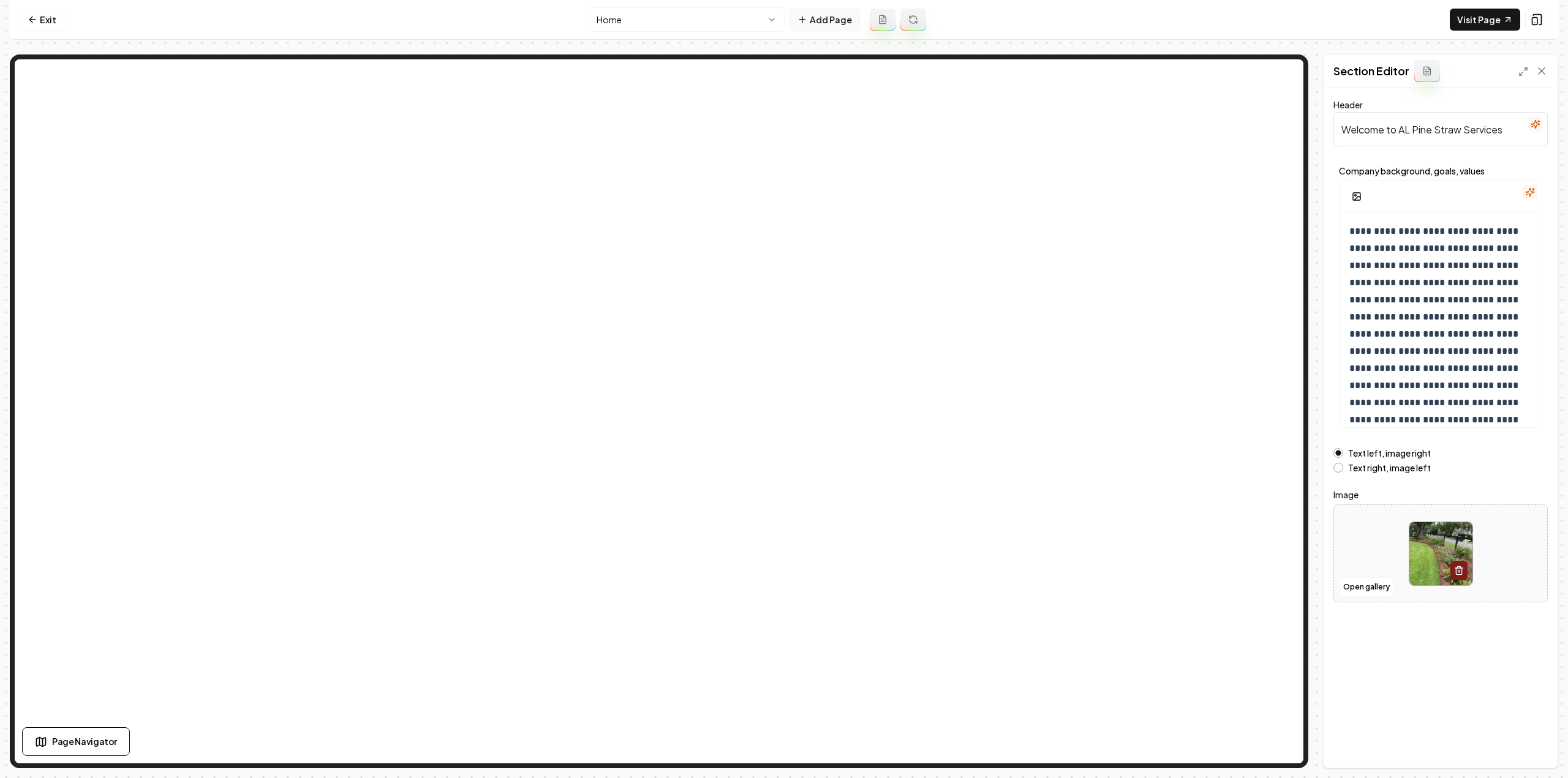
click at [813, 25] on button "Add Page" at bounding box center [824, 20] width 71 height 22
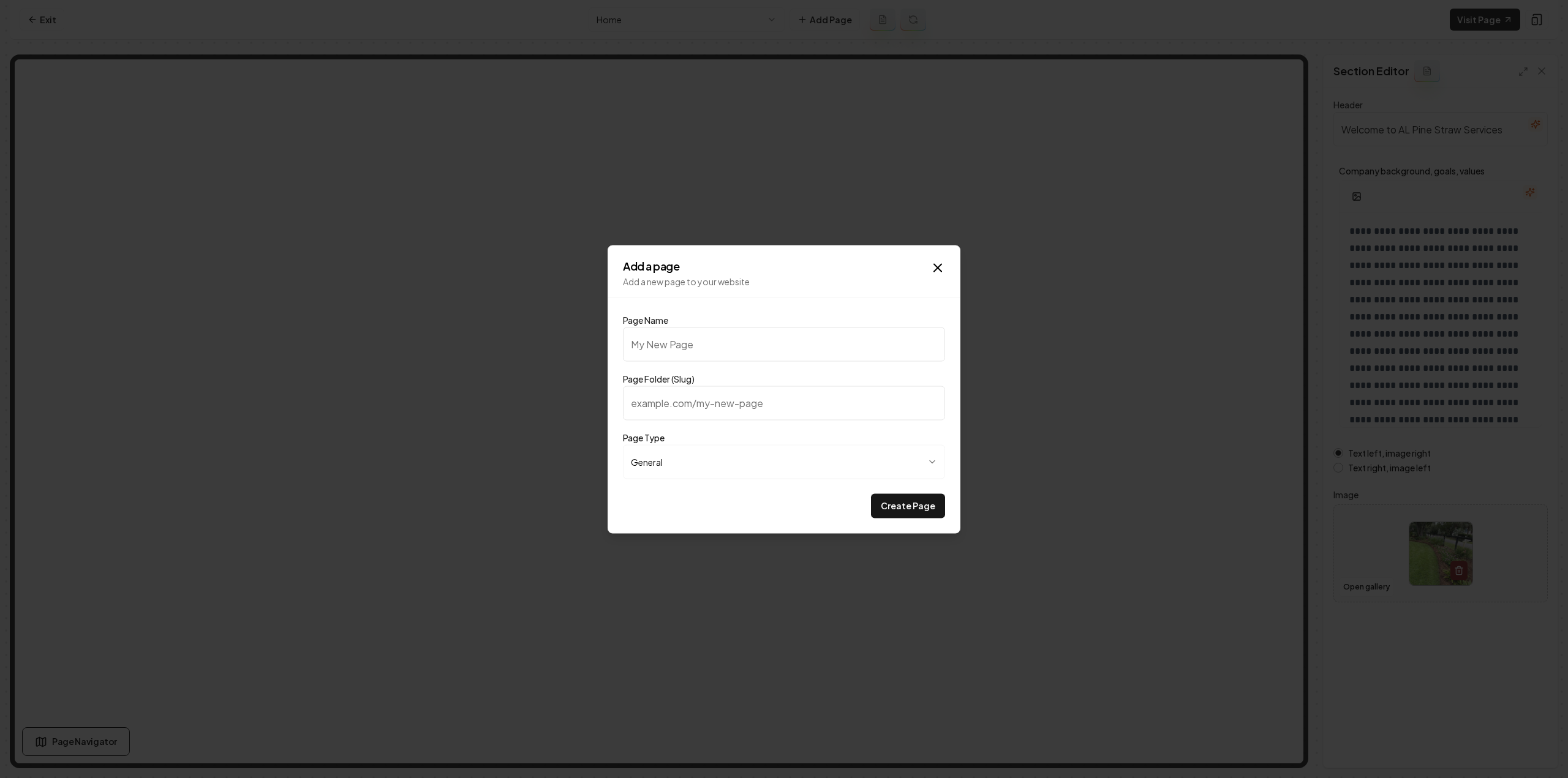
type input "G"
type input "g"
type input "Ga"
type input "ga"
type input "Gal"
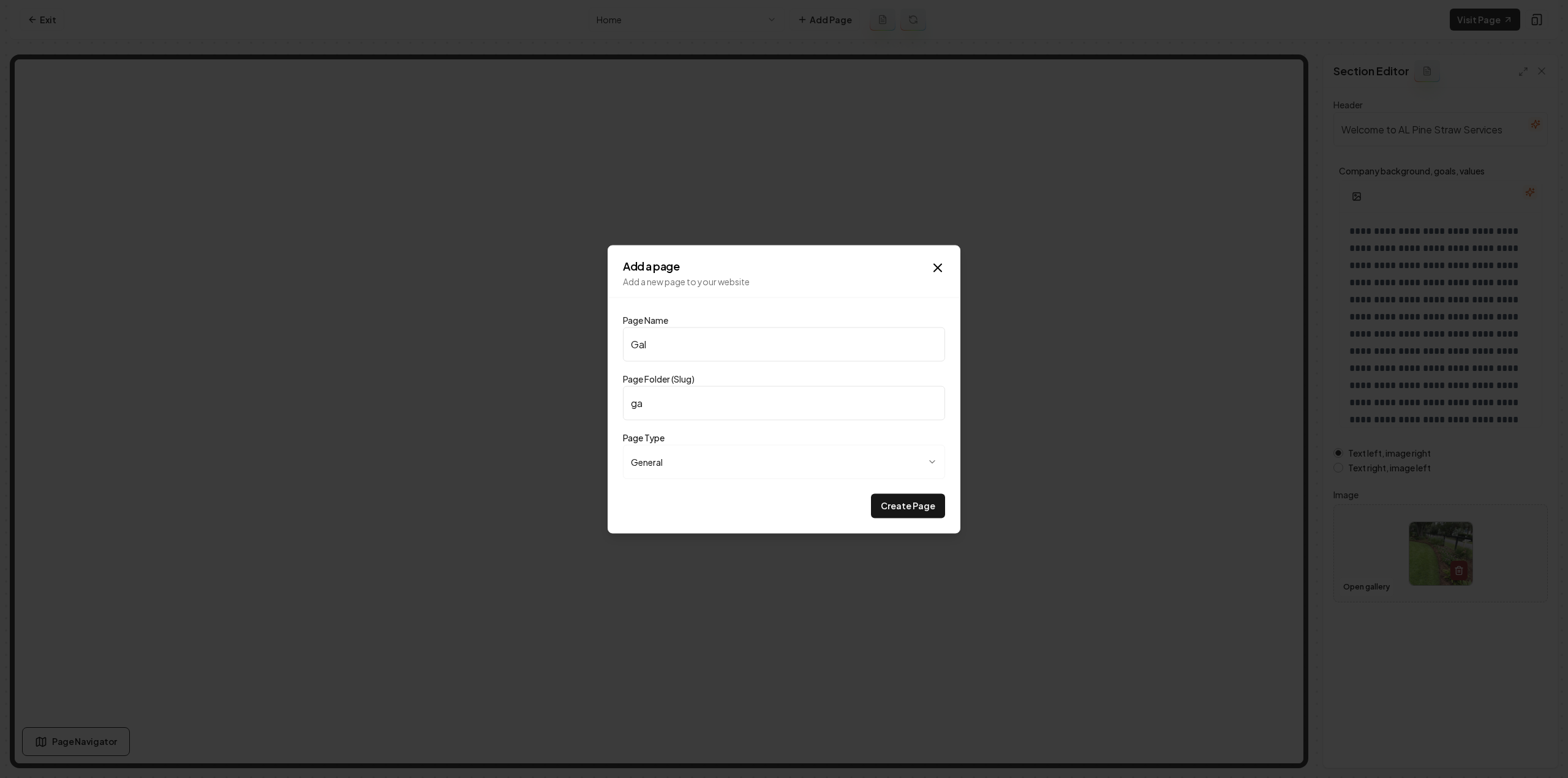
type input "gal"
type input "Gall"
type input "gall"
type input "Galle"
type input "galle"
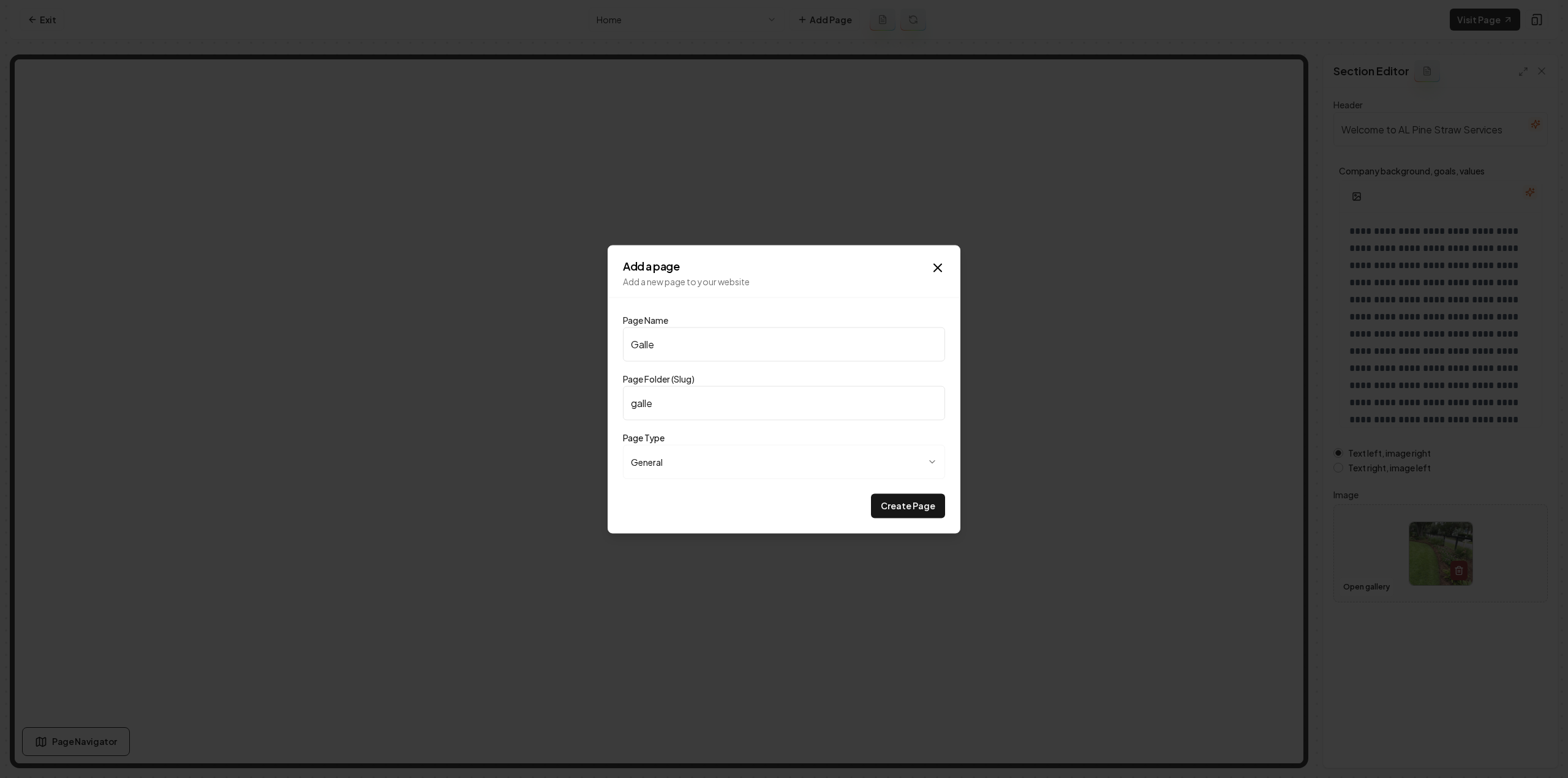
type input "Galler"
type input "galler"
type input "Gallery"
type input "gallery"
type input "Gallery"
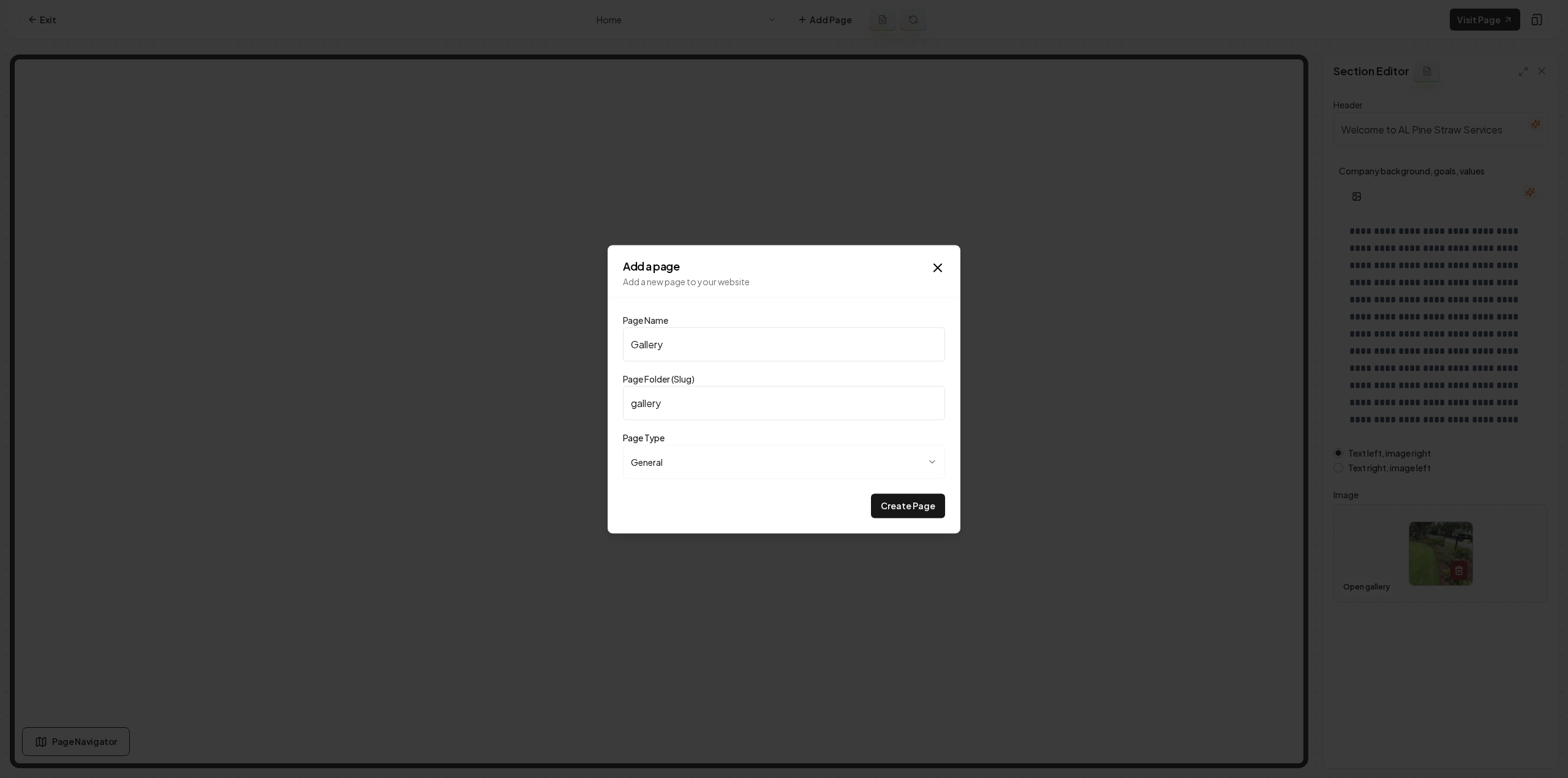
click at [871, 494] on button "Create Page" at bounding box center [908, 505] width 74 height 25
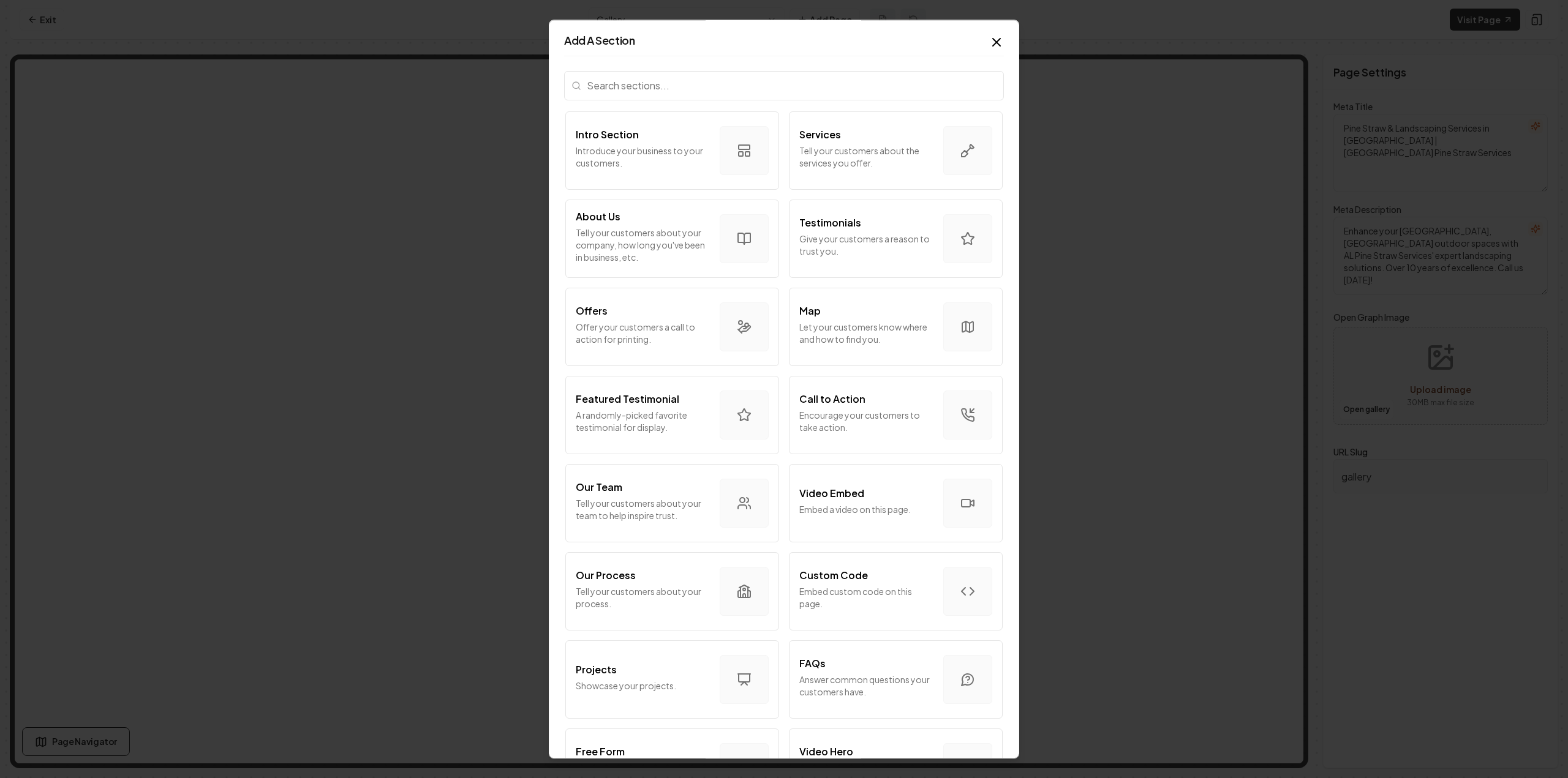
click at [938, 35] on h2 "Add A Section" at bounding box center [784, 40] width 440 height 11
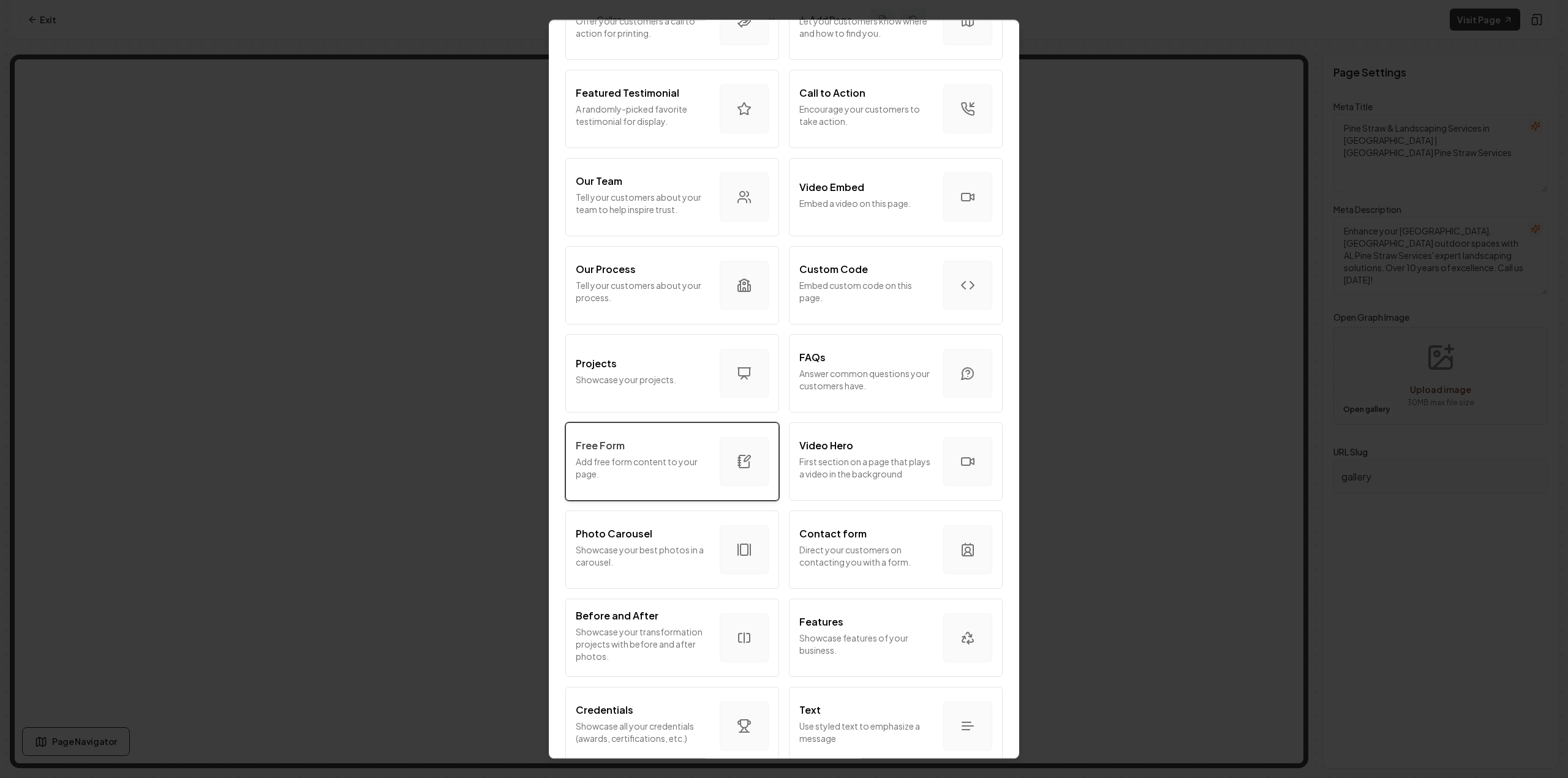
scroll to position [368, 0]
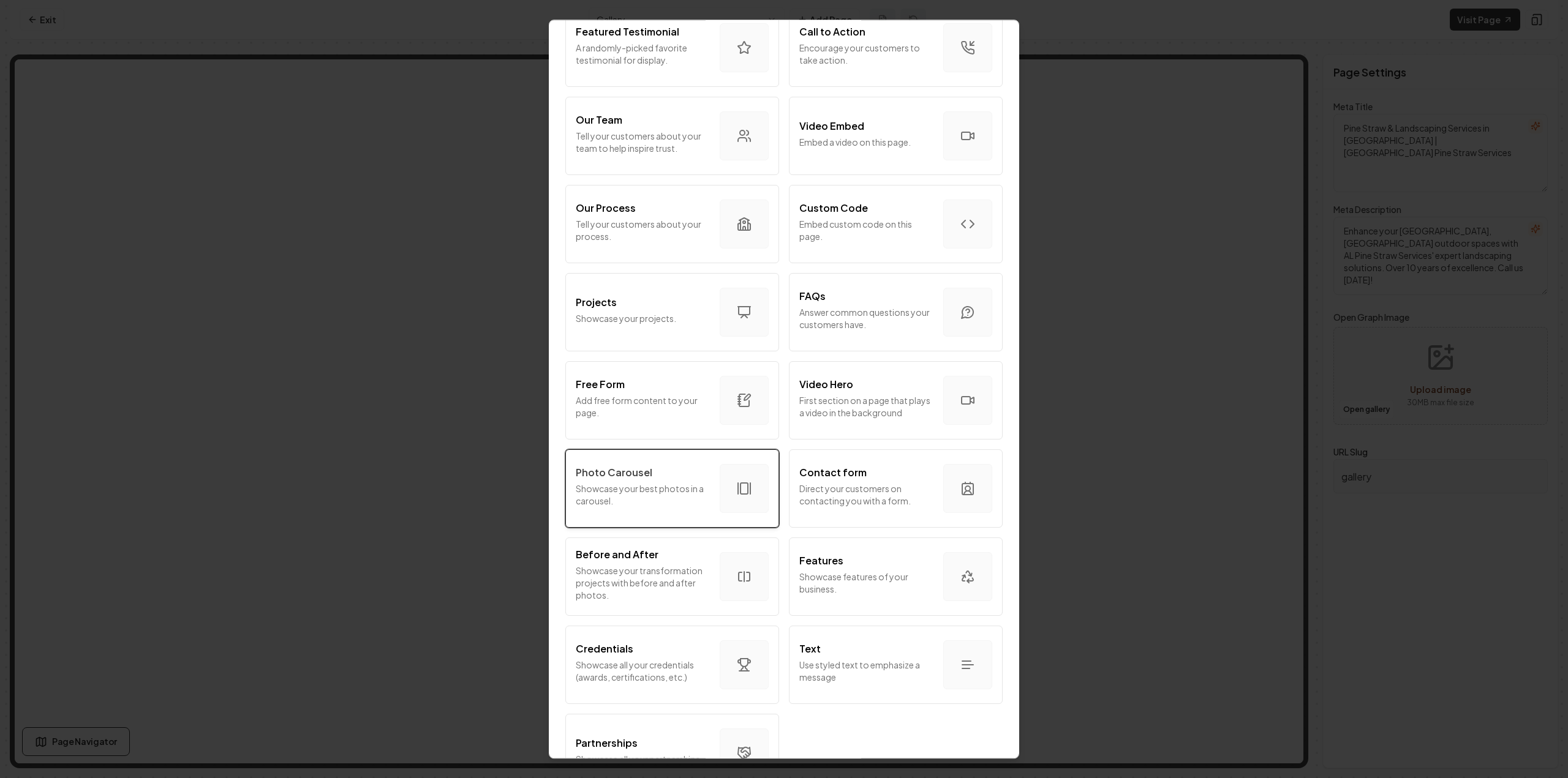
click at [661, 506] on p "Showcase your best photos in a carousel." at bounding box center [642, 494] width 134 height 25
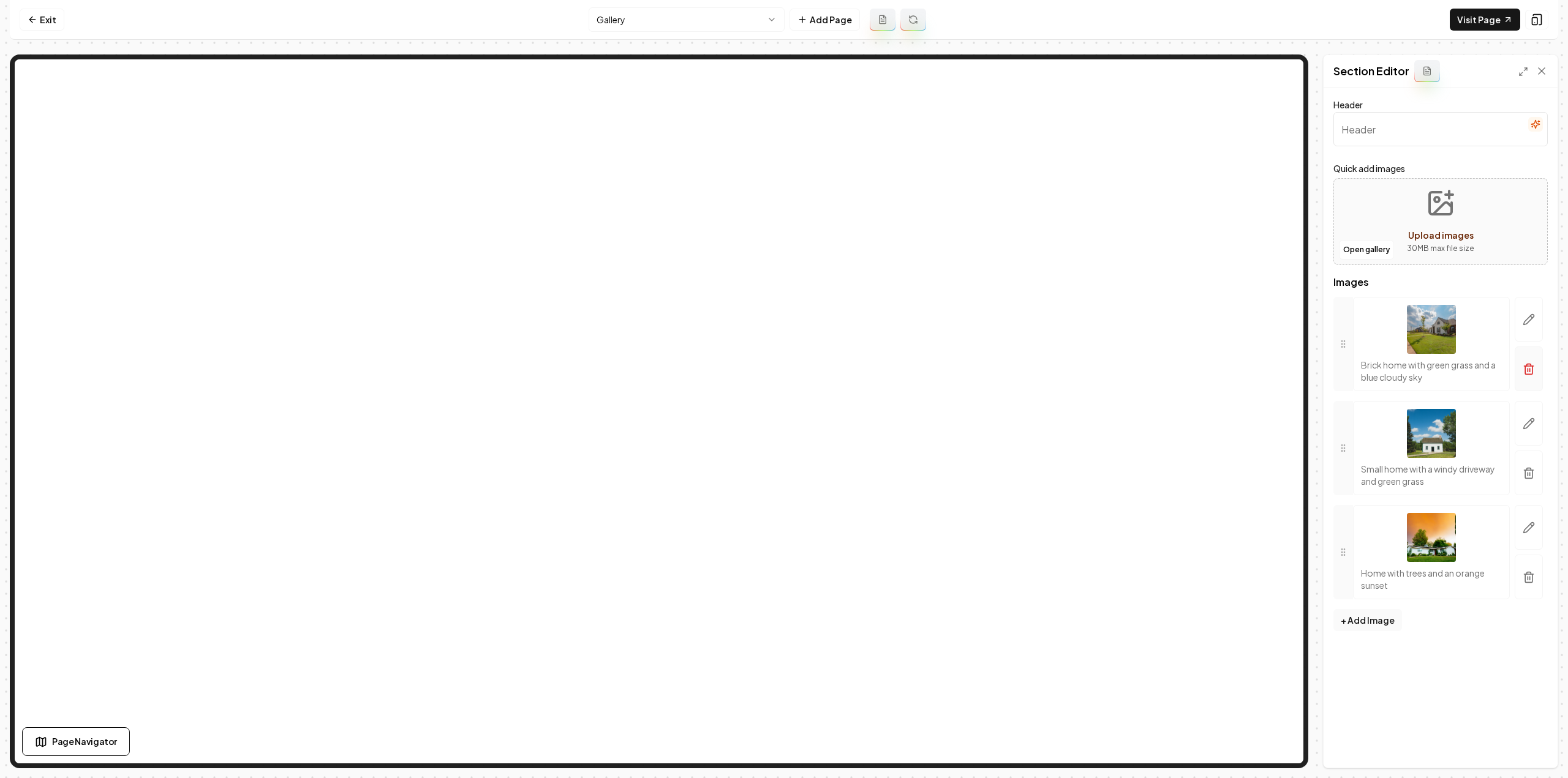
click at [1529, 368] on icon "button" at bounding box center [1528, 368] width 12 height 12
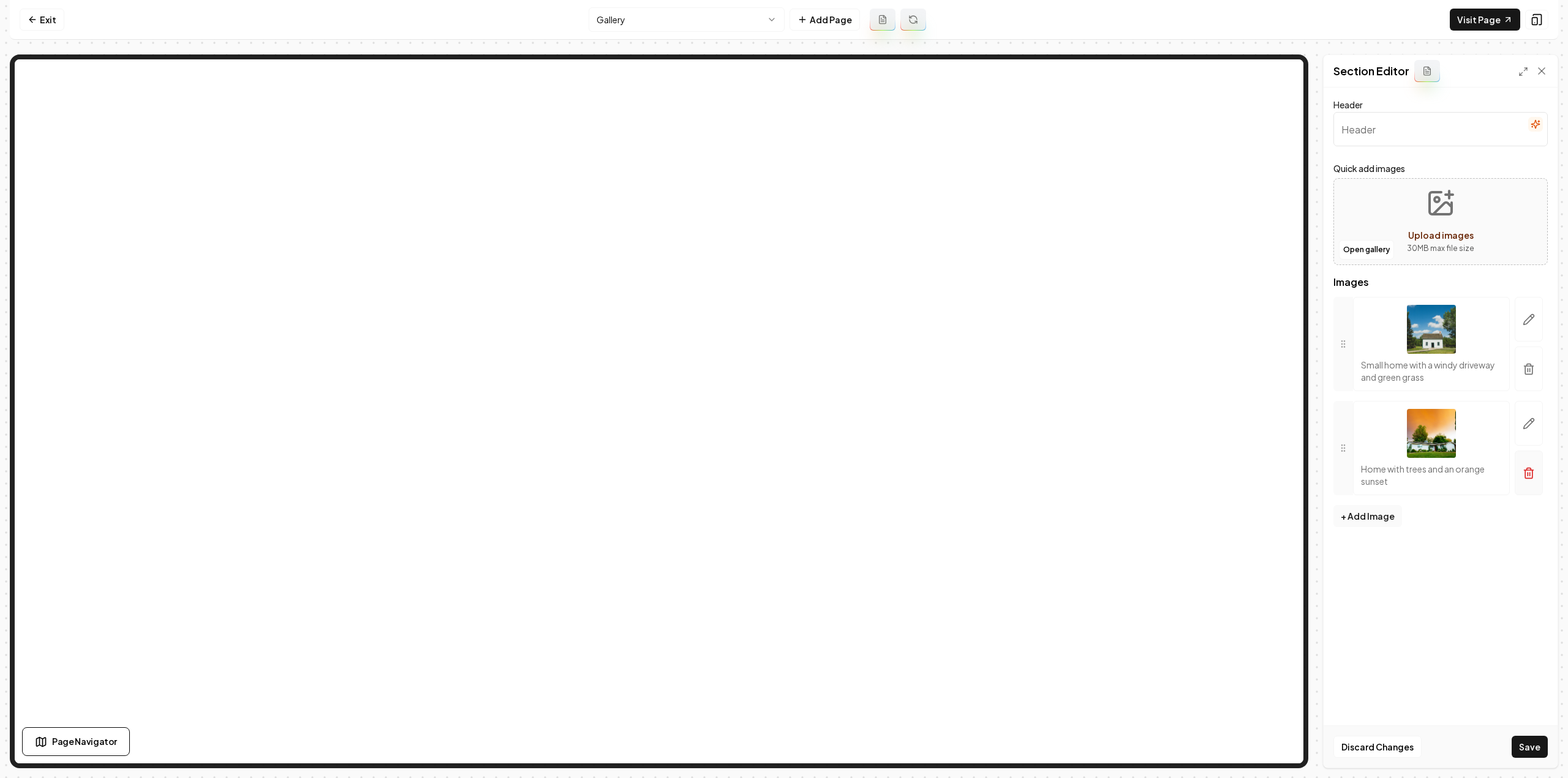
click at [1529, 368] on icon "button" at bounding box center [1528, 368] width 12 height 12
click at [1528, 368] on button "button" at bounding box center [1529, 360] width 29 height 39
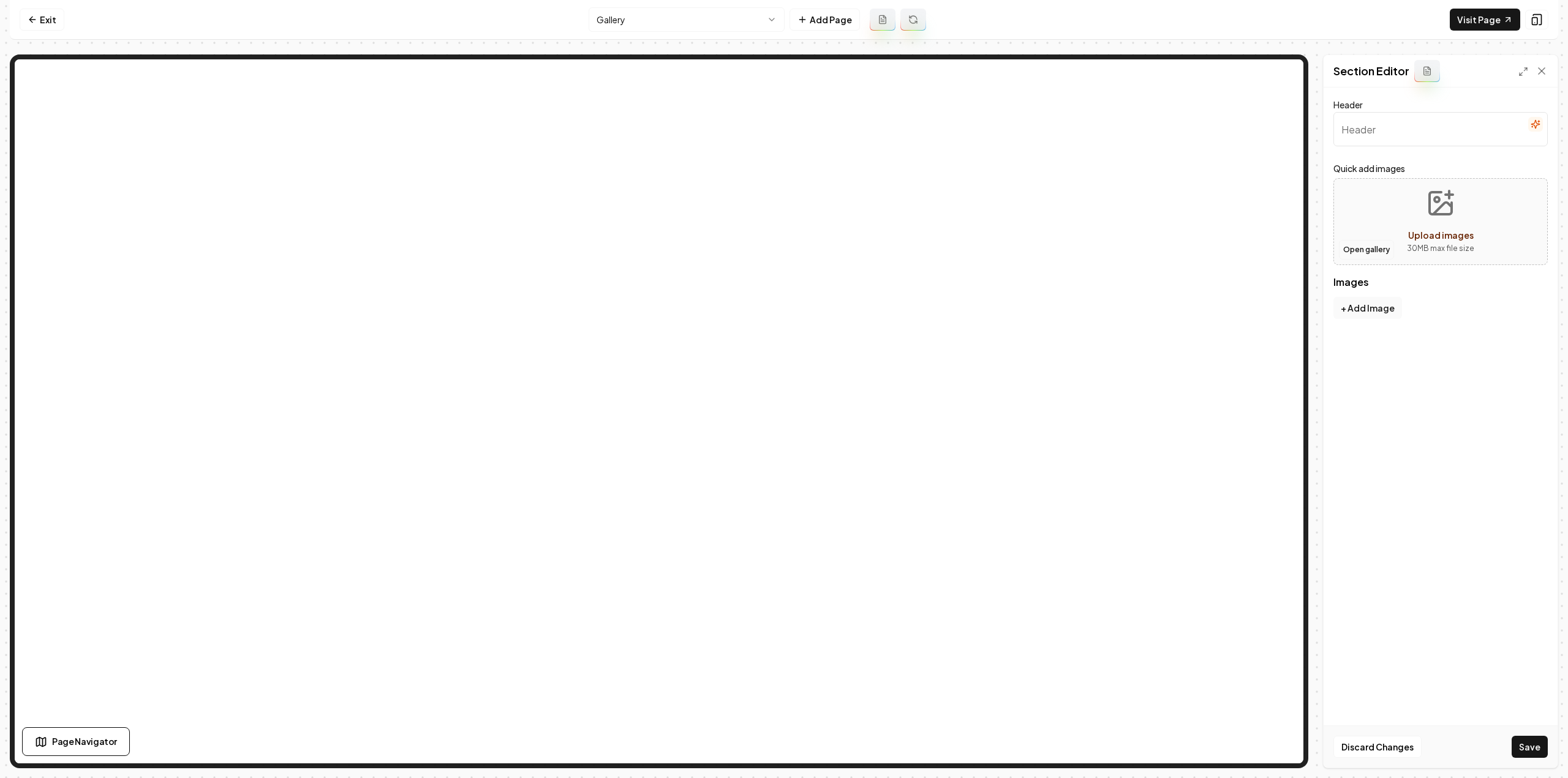
click at [1354, 242] on button "Open gallery" at bounding box center [1367, 250] width 55 height 20
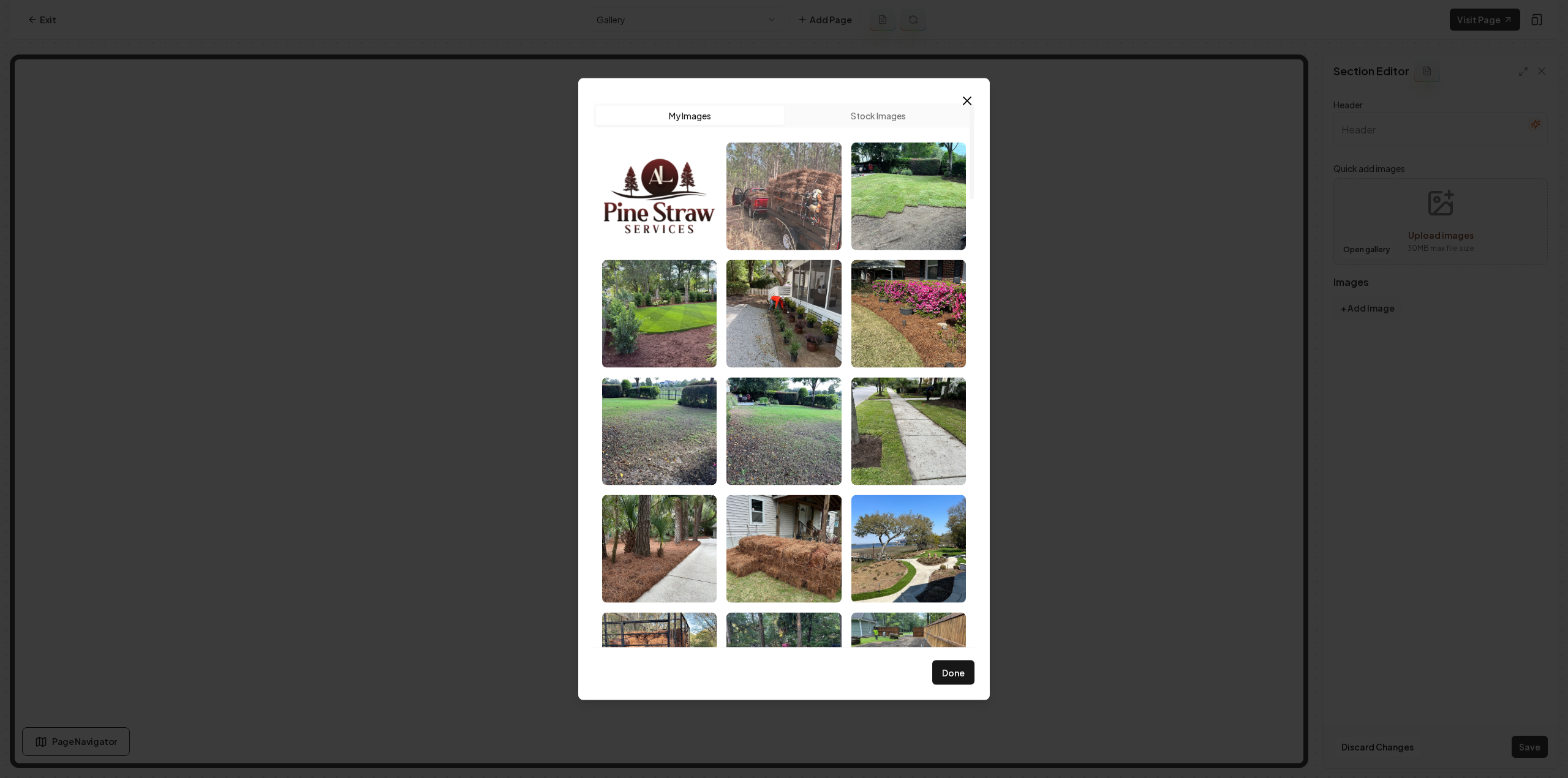
click at [804, 214] on img "Select image image_68c836305c7cd75eb8547a9e.jpeg" at bounding box center [783, 196] width 114 height 108
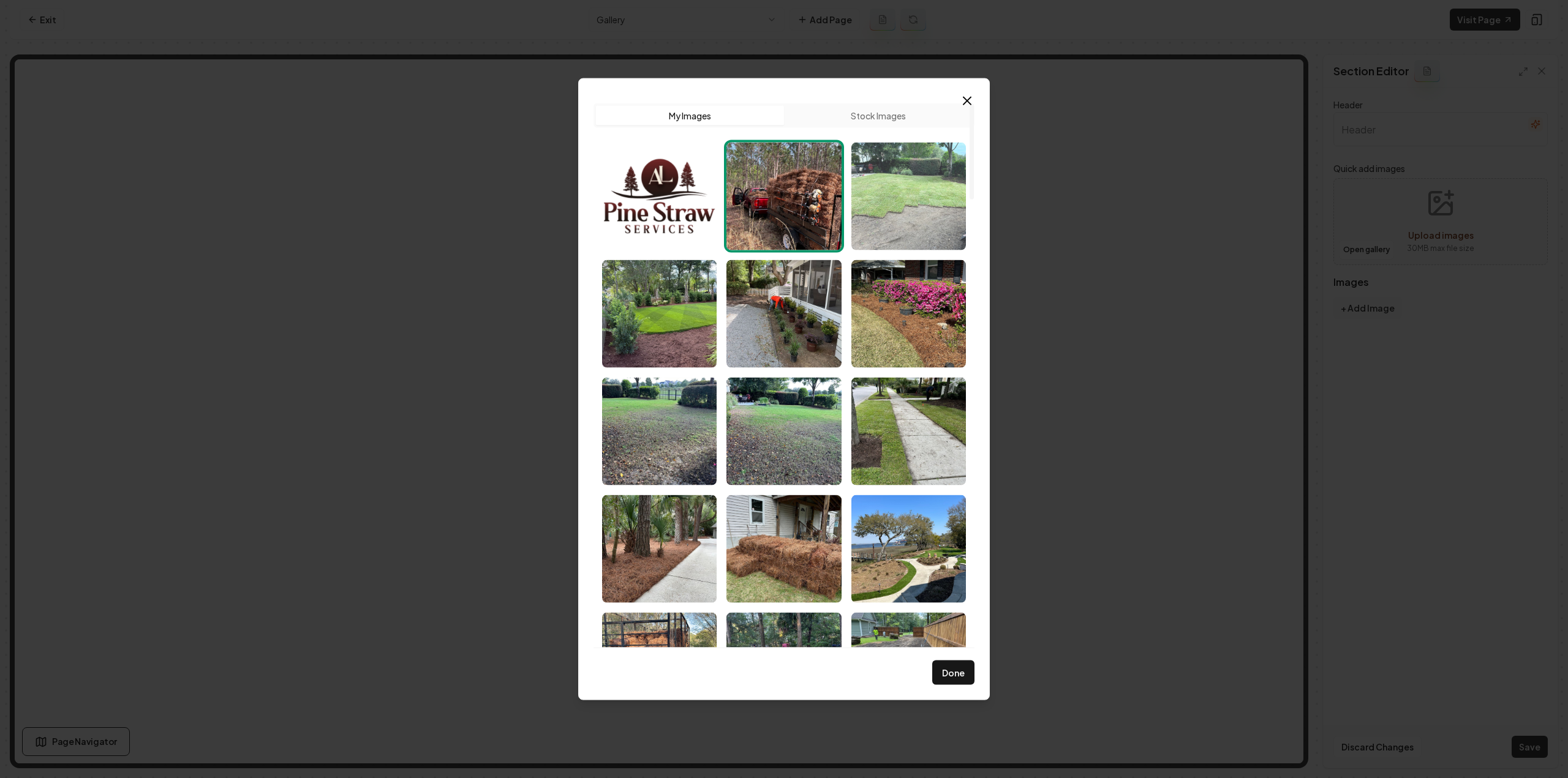
click at [862, 219] on img "Select image image_68c836305c7cd75eb8547b0b.jpeg" at bounding box center [908, 196] width 114 height 108
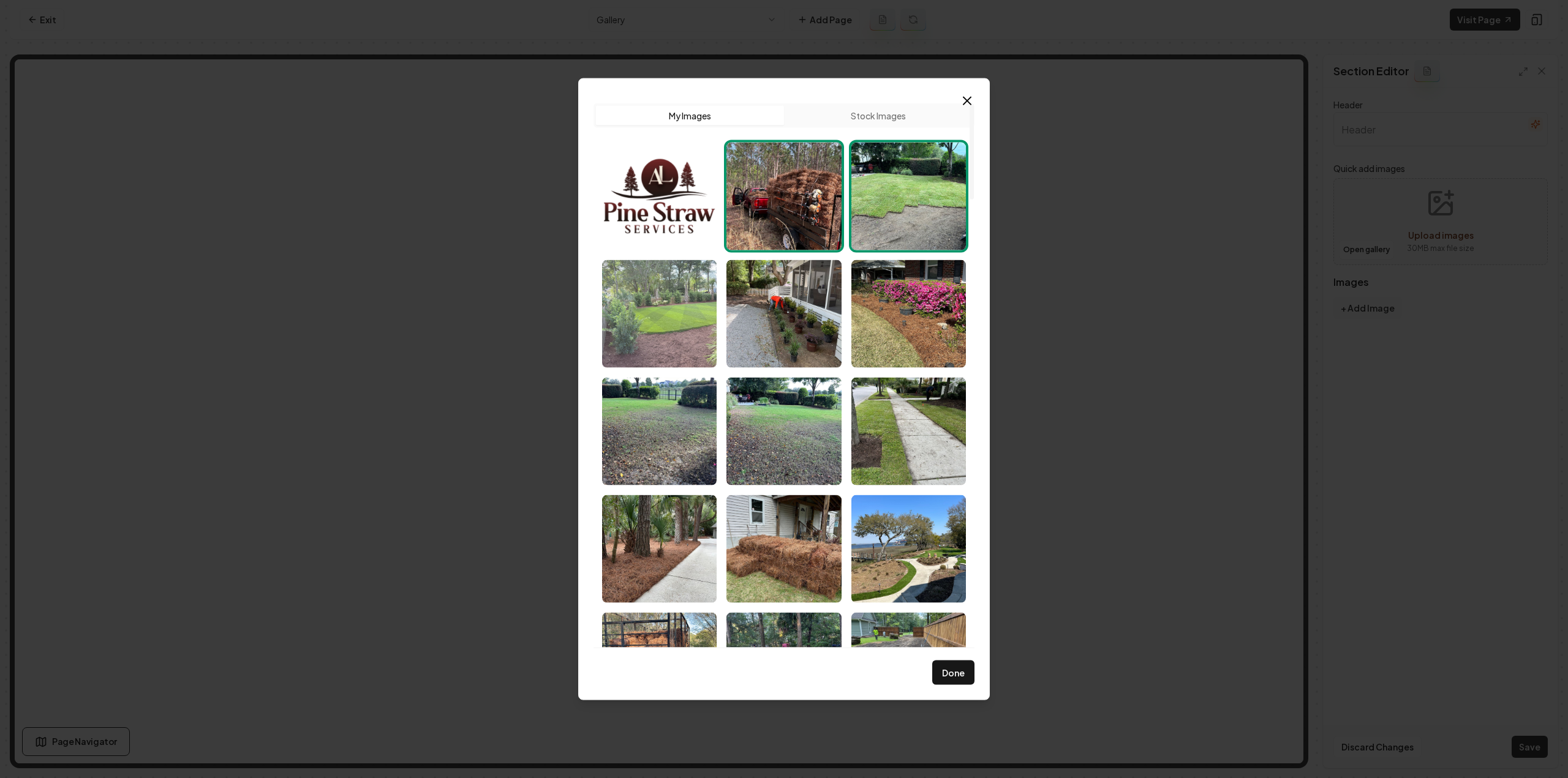
click at [635, 303] on img "Select image image_68c836315c7cd75eb8547fd1.jpeg" at bounding box center [660, 314] width 114 height 108
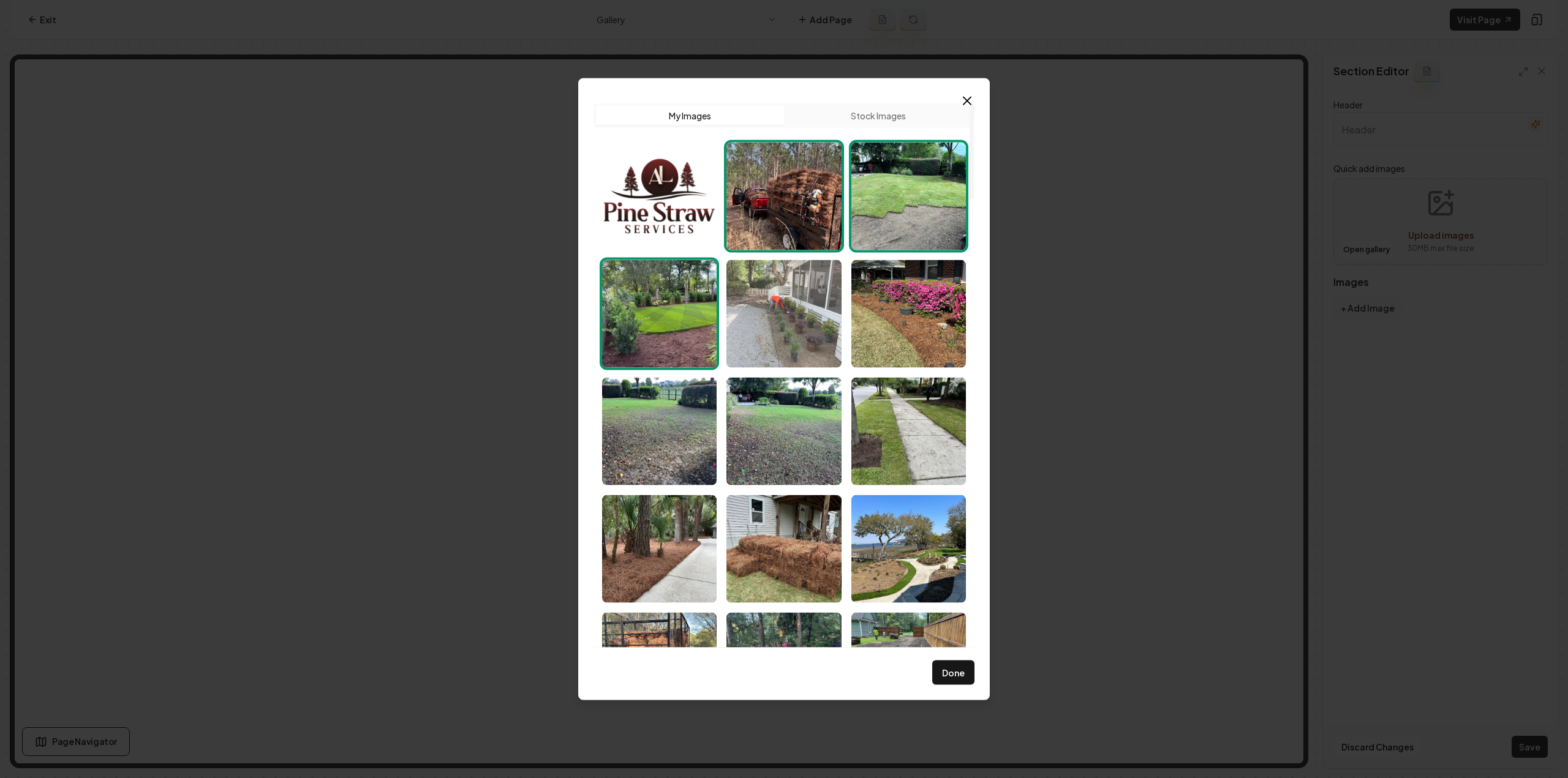
click at [743, 320] on img "Select image image_68c836315c7cd75eb8547e55.jpeg" at bounding box center [783, 314] width 114 height 108
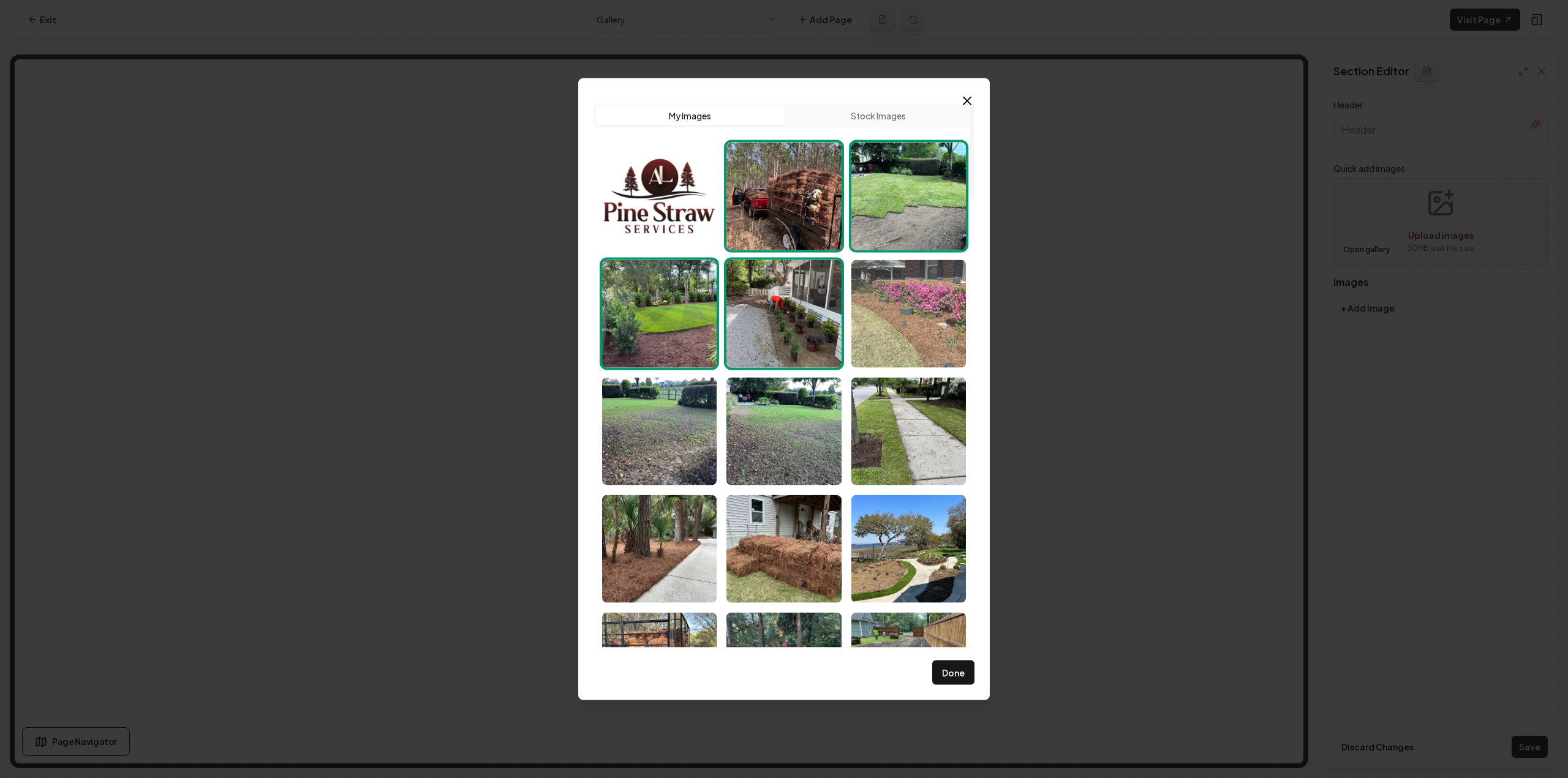
click at [908, 338] on img "Select image image_68c836305c7cd75eb8547b1b.jpeg" at bounding box center [908, 314] width 114 height 108
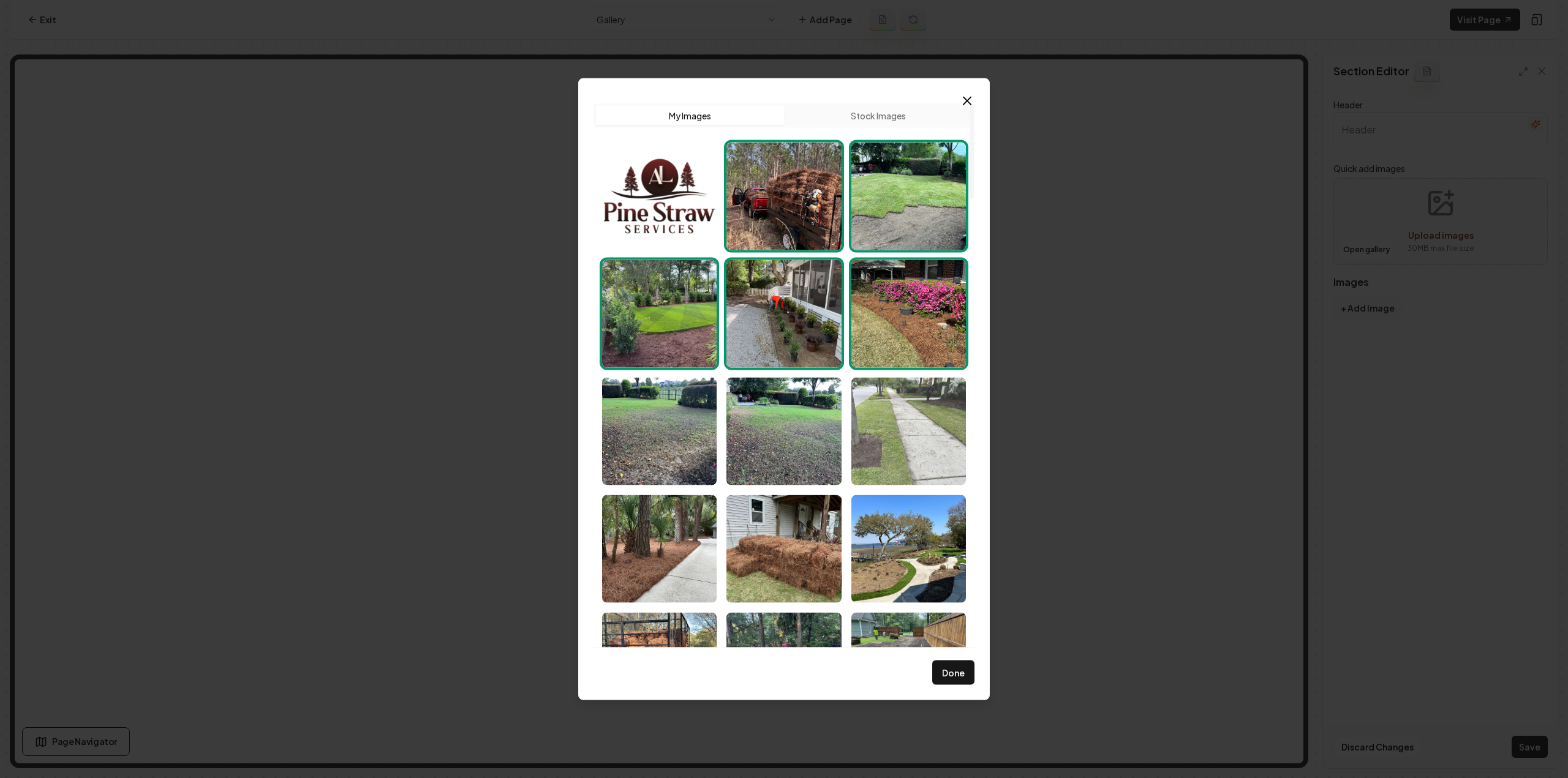
click at [927, 421] on img "Select image image_68c836305c7cd75eb85477de.jpeg" at bounding box center [908, 431] width 114 height 108
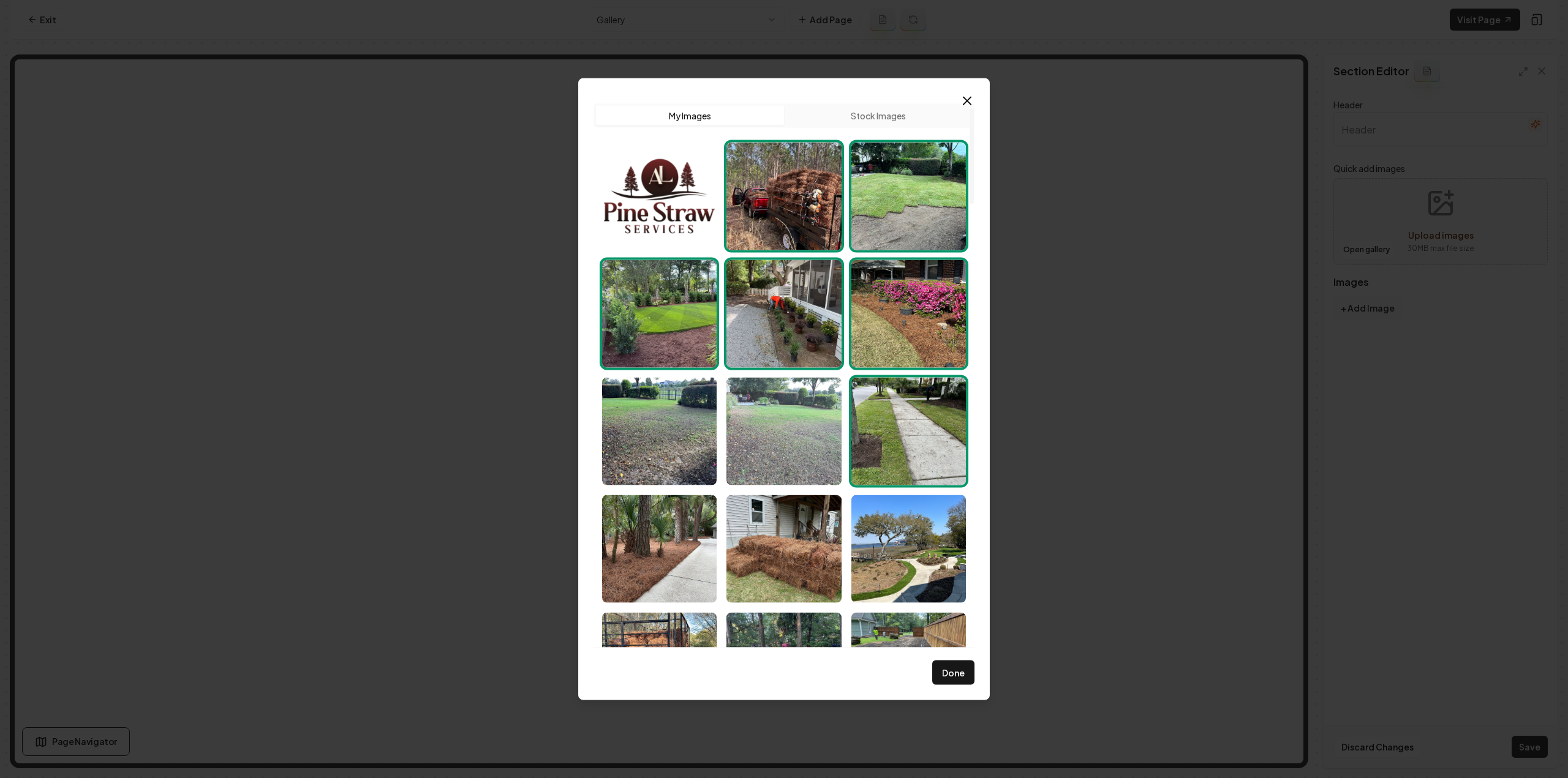
scroll to position [123, 0]
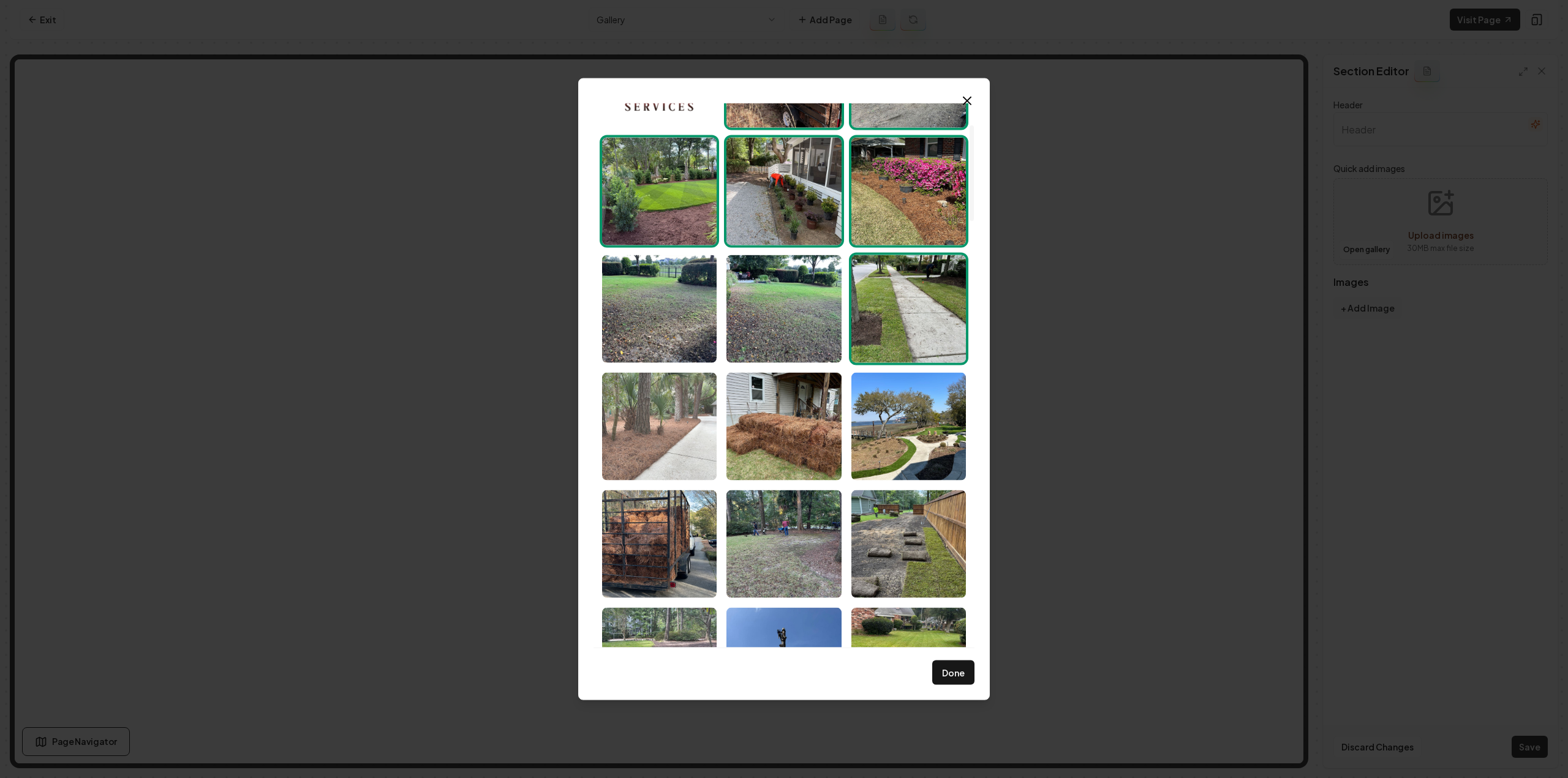
click at [658, 439] on img "Select image image_68c836305c7cd75eb85477cf.jpeg" at bounding box center [660, 426] width 114 height 108
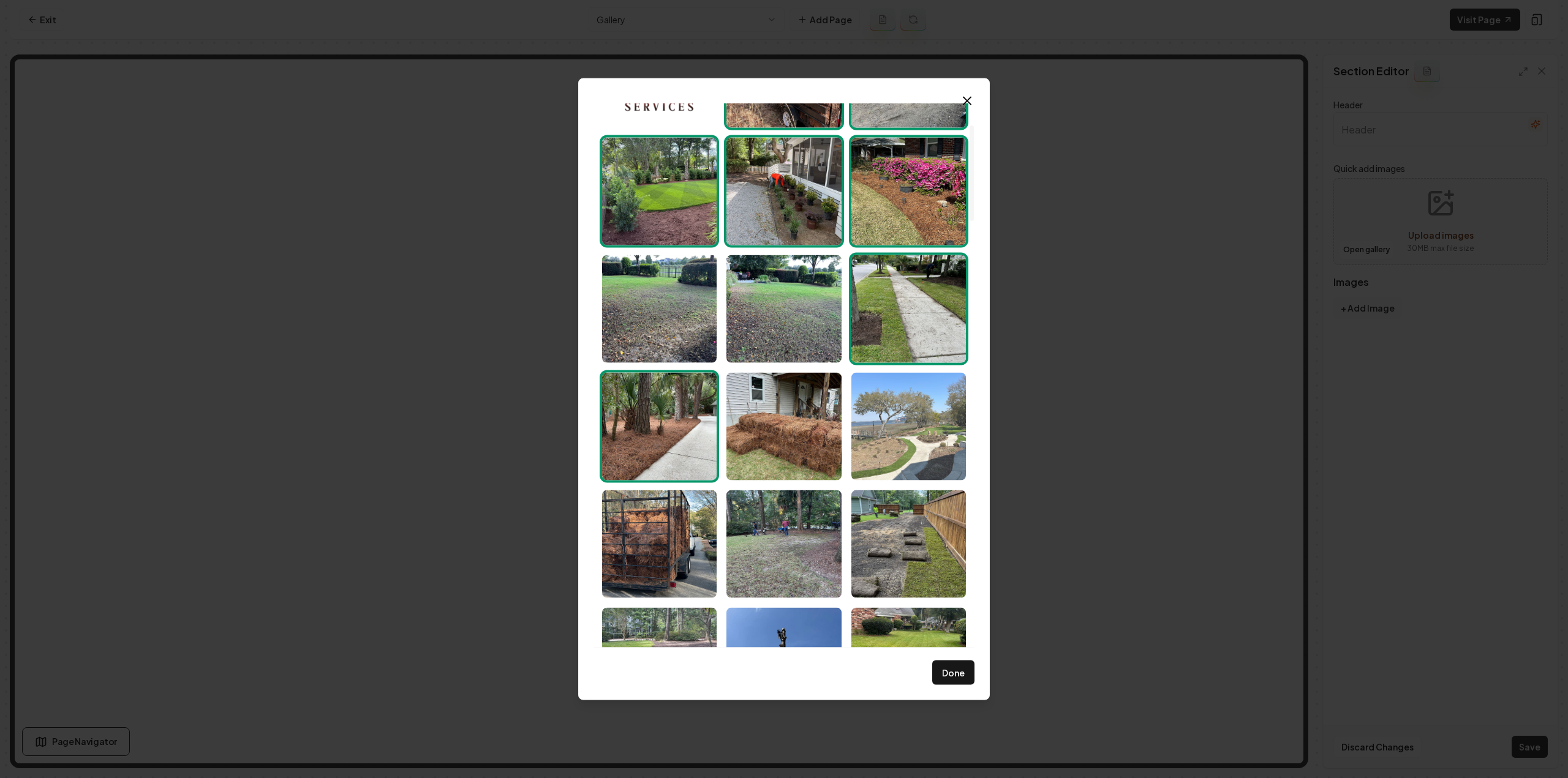
click at [921, 440] on img "Select image image_68c836305c7cd75eb85476da.jpeg" at bounding box center [908, 426] width 114 height 108
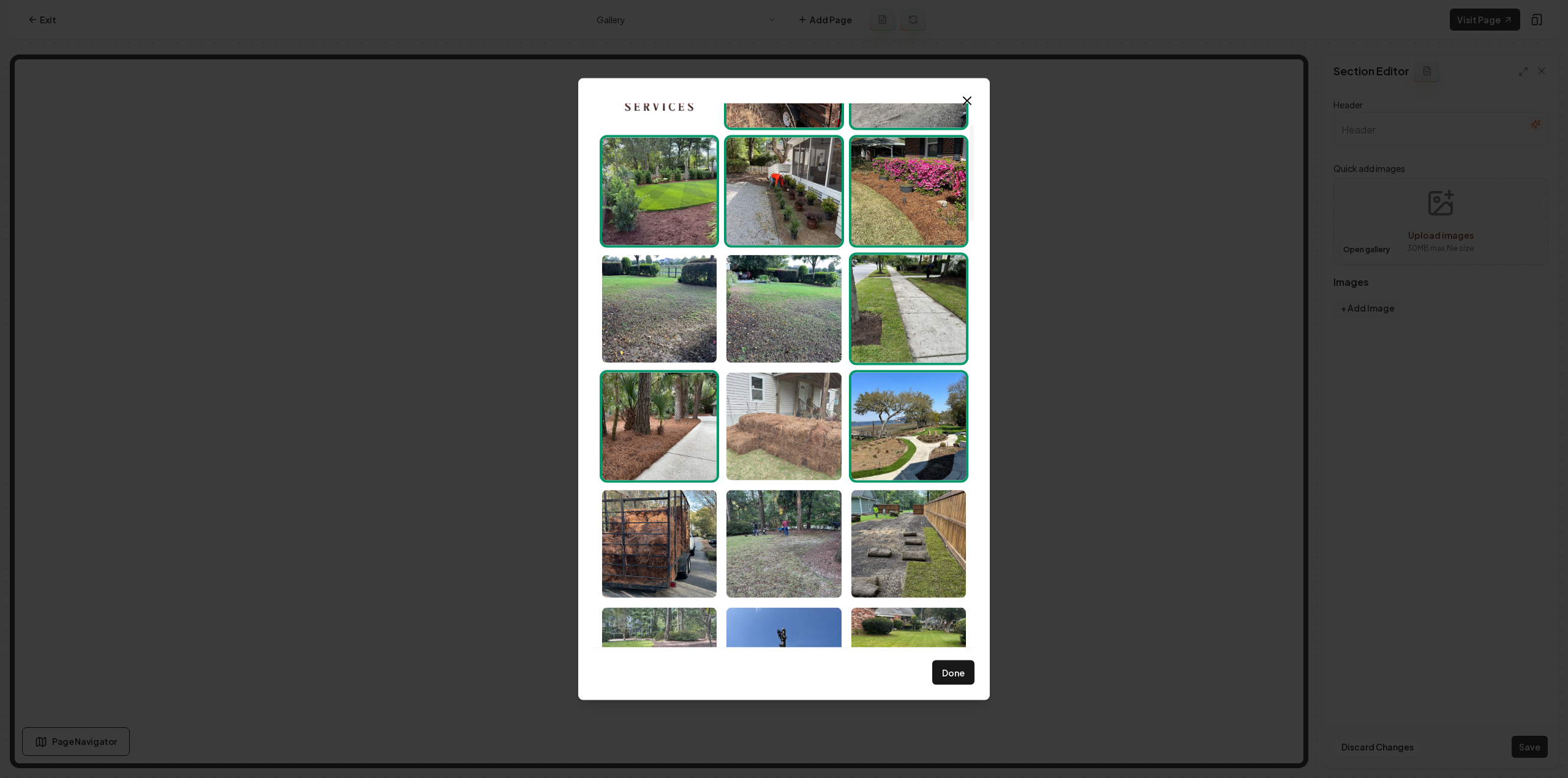
click at [806, 456] on img "Select image image_68c836305c7cd75eb8547733.jpeg" at bounding box center [783, 426] width 114 height 108
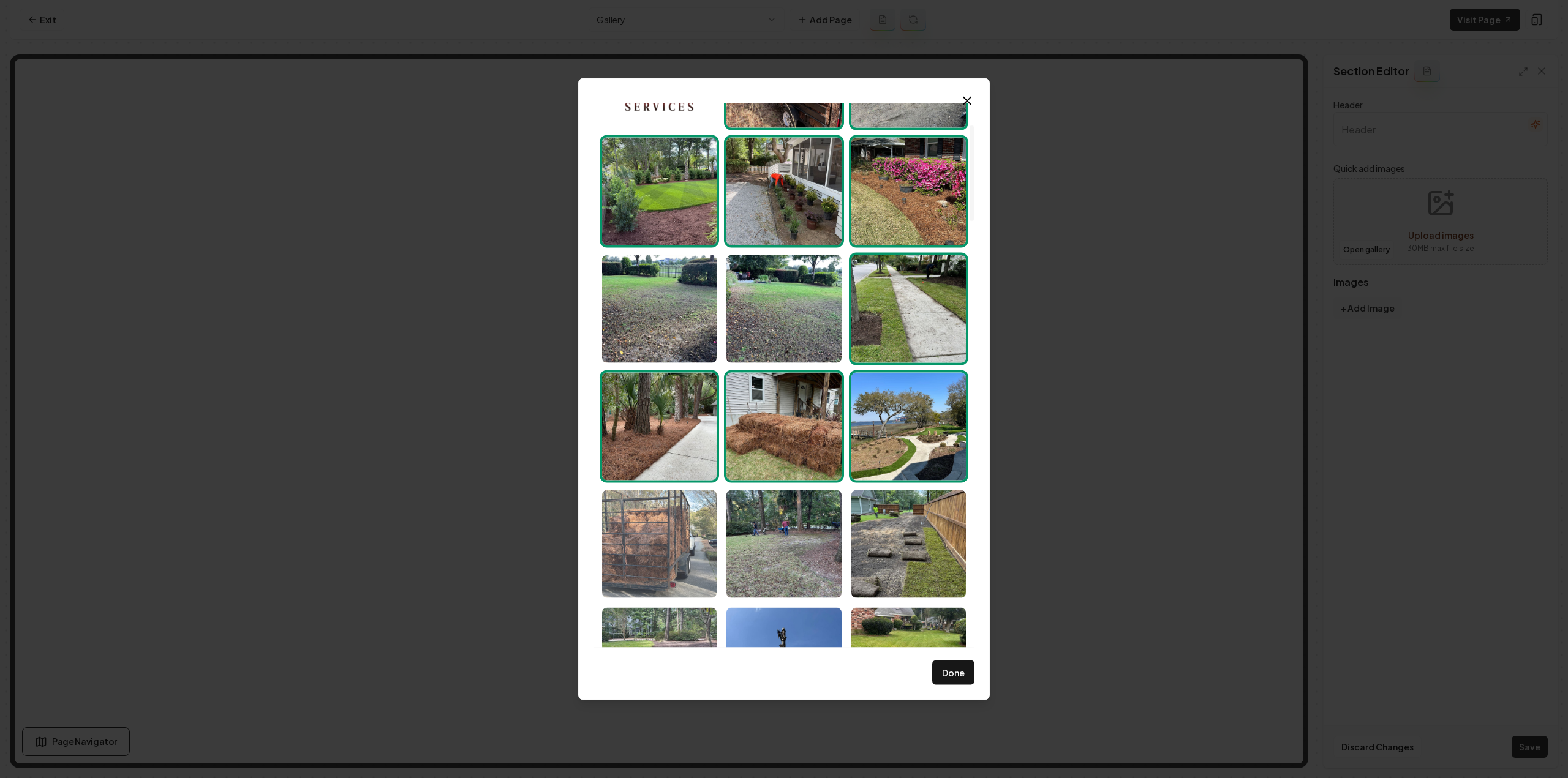
click at [683, 560] on img "Select image image_68c8362f5c7cd75eb8547506.jpeg" at bounding box center [660, 543] width 114 height 108
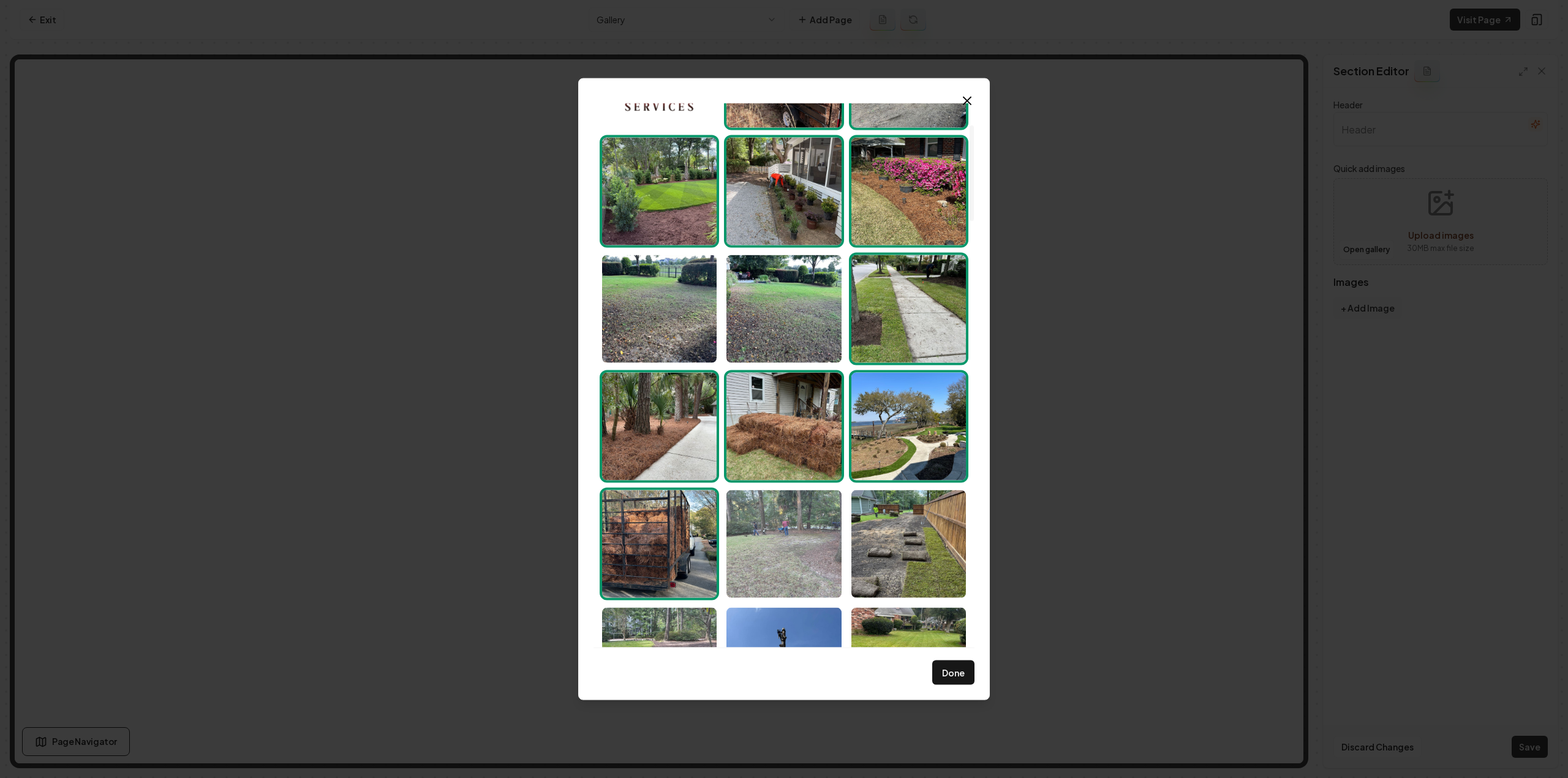
click at [756, 556] on img "Select image image_68c8362f5c7cd75eb85470c5.jpeg" at bounding box center [783, 543] width 114 height 108
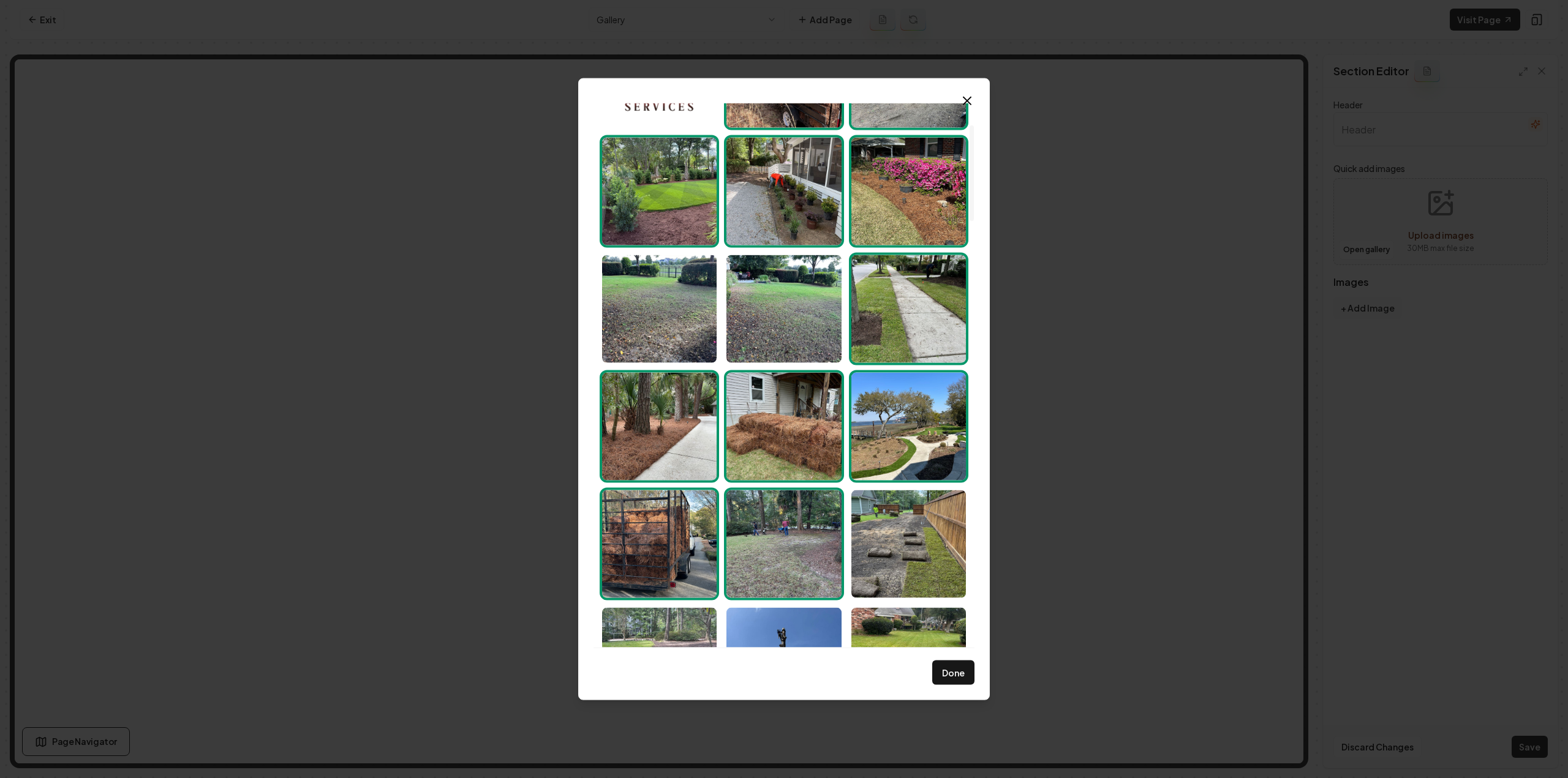
click at [821, 559] on img "Select image image_68c8362f5c7cd75eb85470c5.jpeg" at bounding box center [783, 543] width 114 height 108
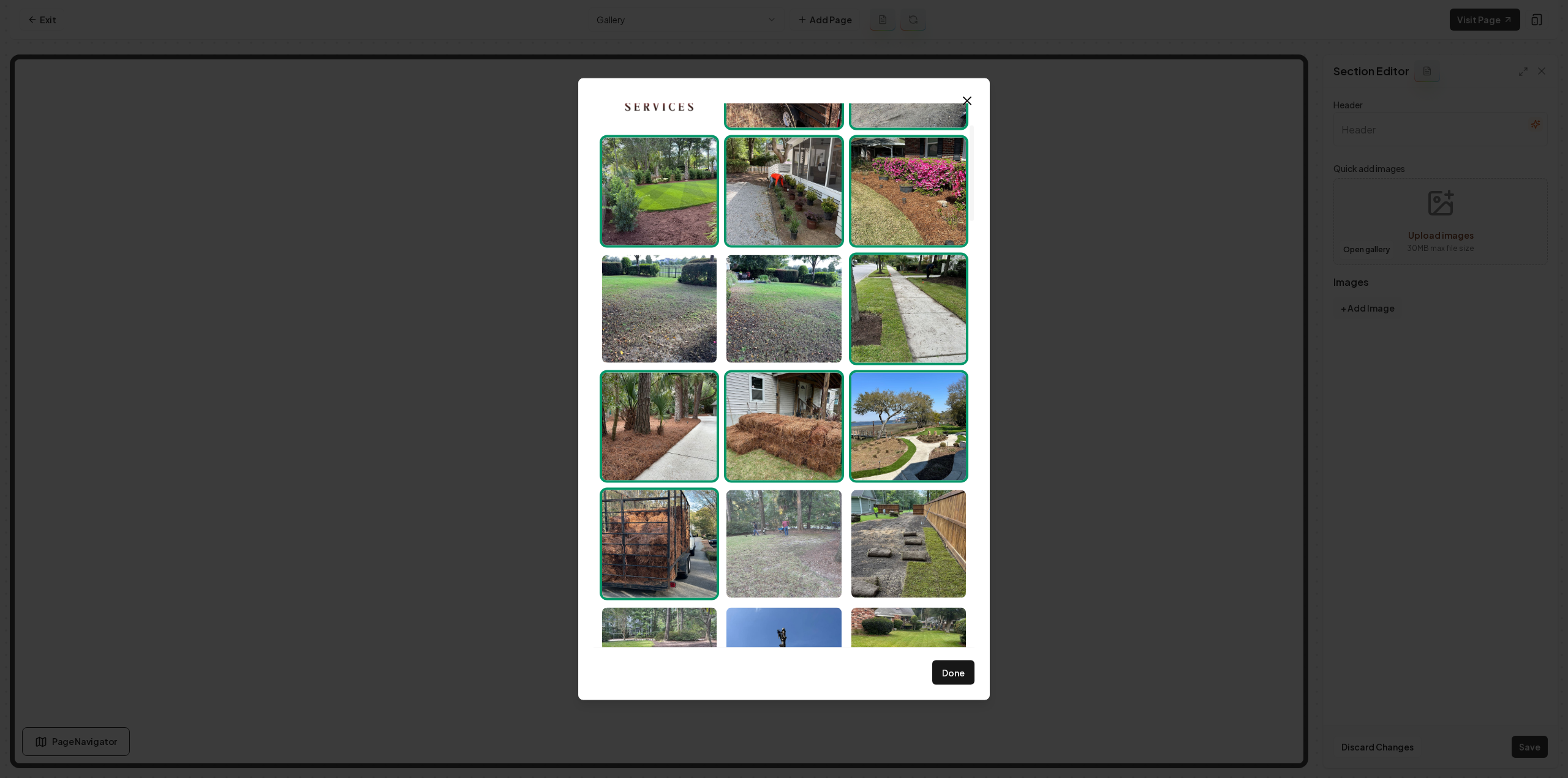
click at [807, 545] on img "Select image image_68c8362f5c7cd75eb85470c5.jpeg" at bounding box center [783, 543] width 114 height 108
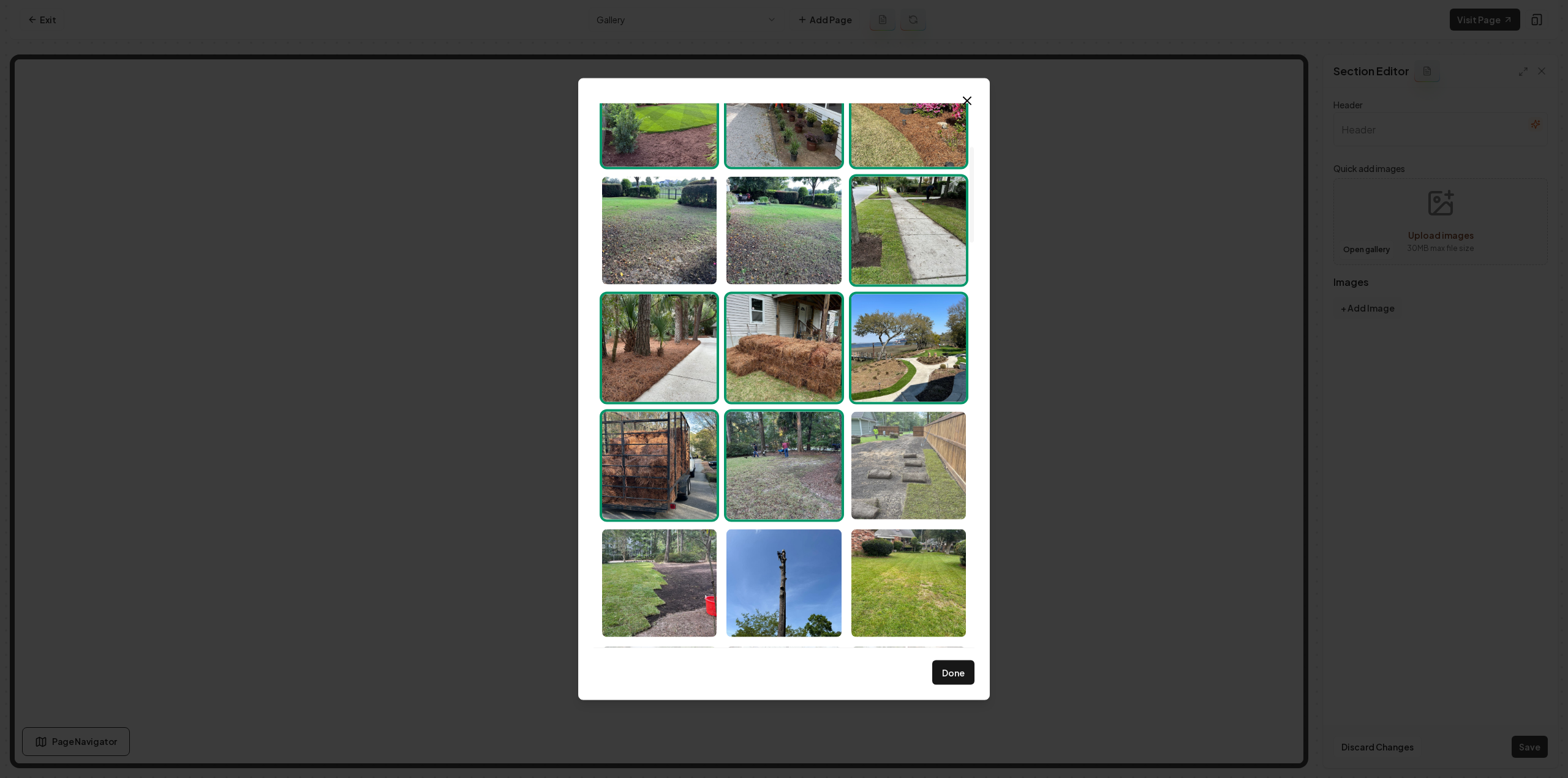
scroll to position [245, 0]
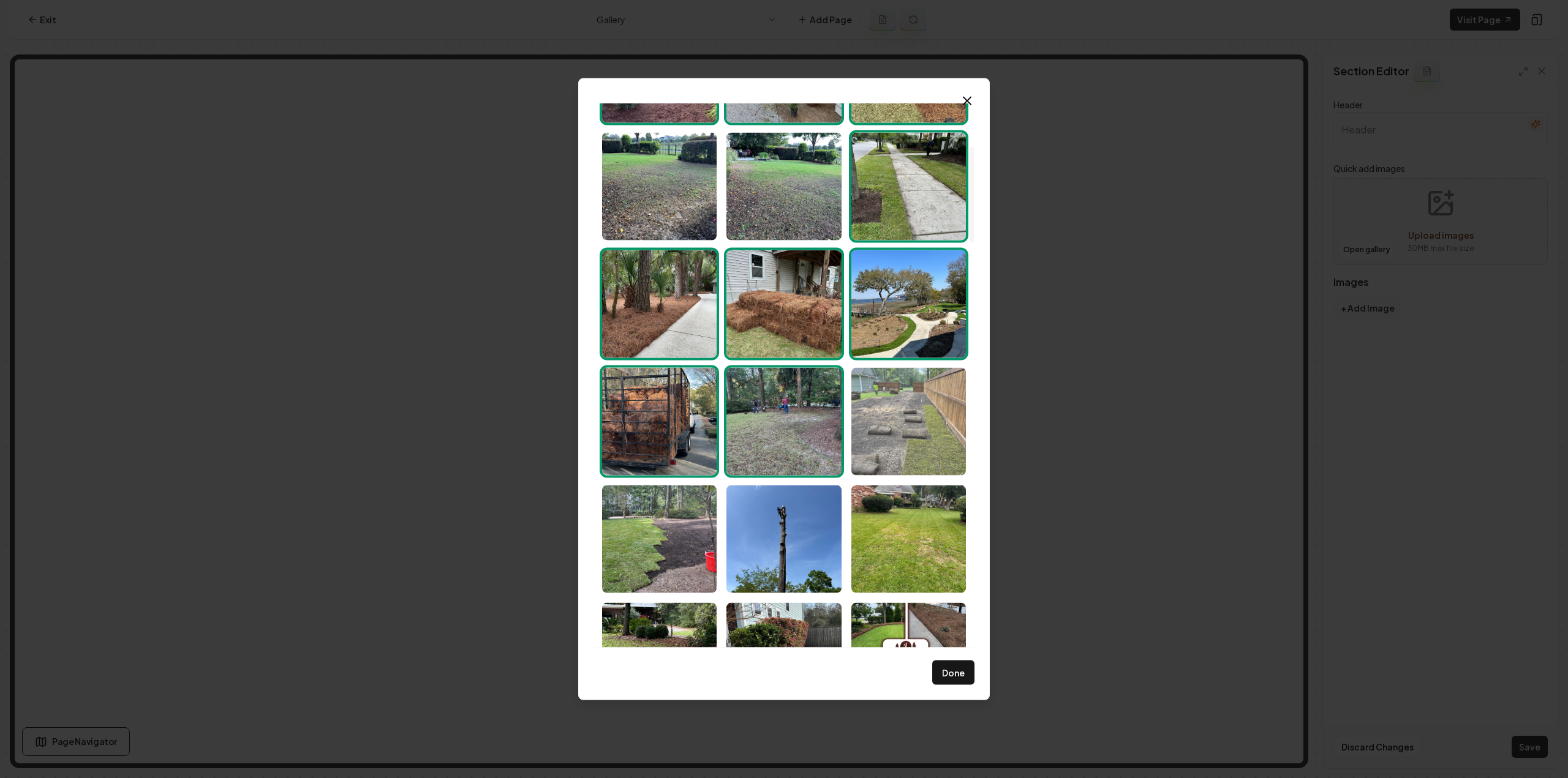
click at [895, 395] on img "Select image image_68c8362f5c7cd75eb8547097.jpeg" at bounding box center [908, 421] width 114 height 108
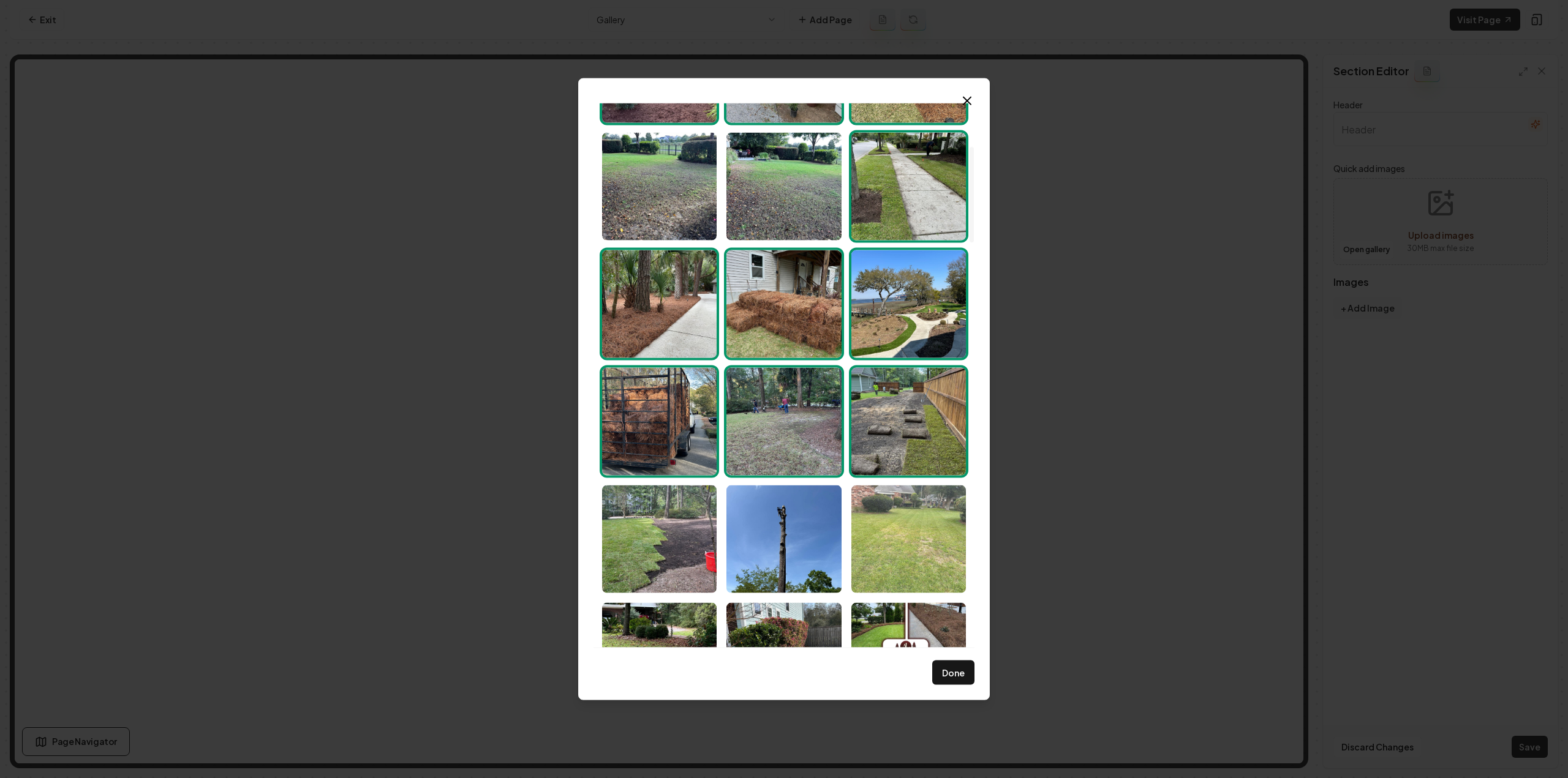
click at [872, 521] on img "Select image image_68c8362e5c7cd75eb8546f5b.jpeg" at bounding box center [908, 539] width 114 height 108
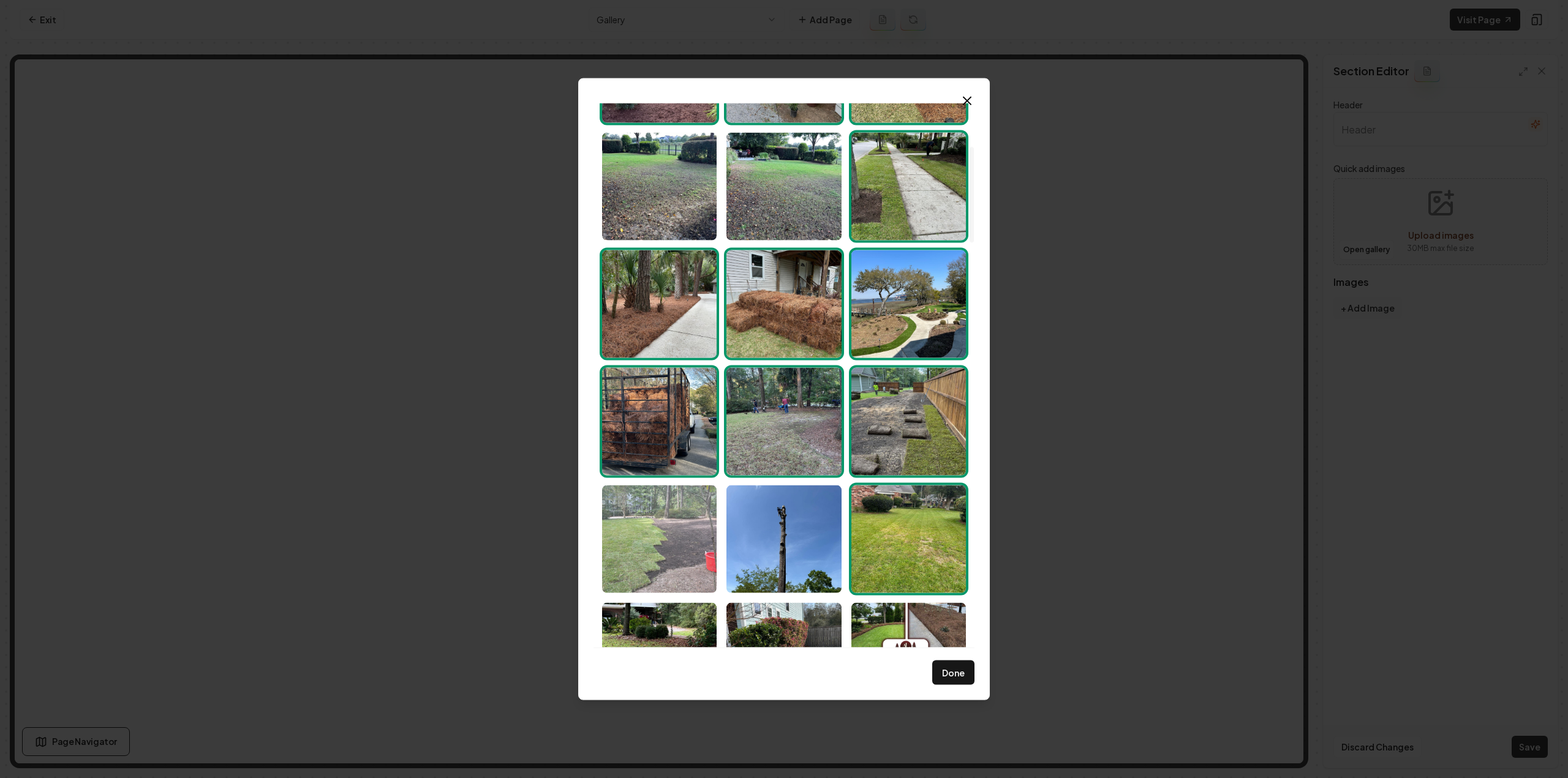
click at [671, 543] on img "Select image image_68c8362f5c7cd75eb854709c.jpeg" at bounding box center [660, 539] width 114 height 108
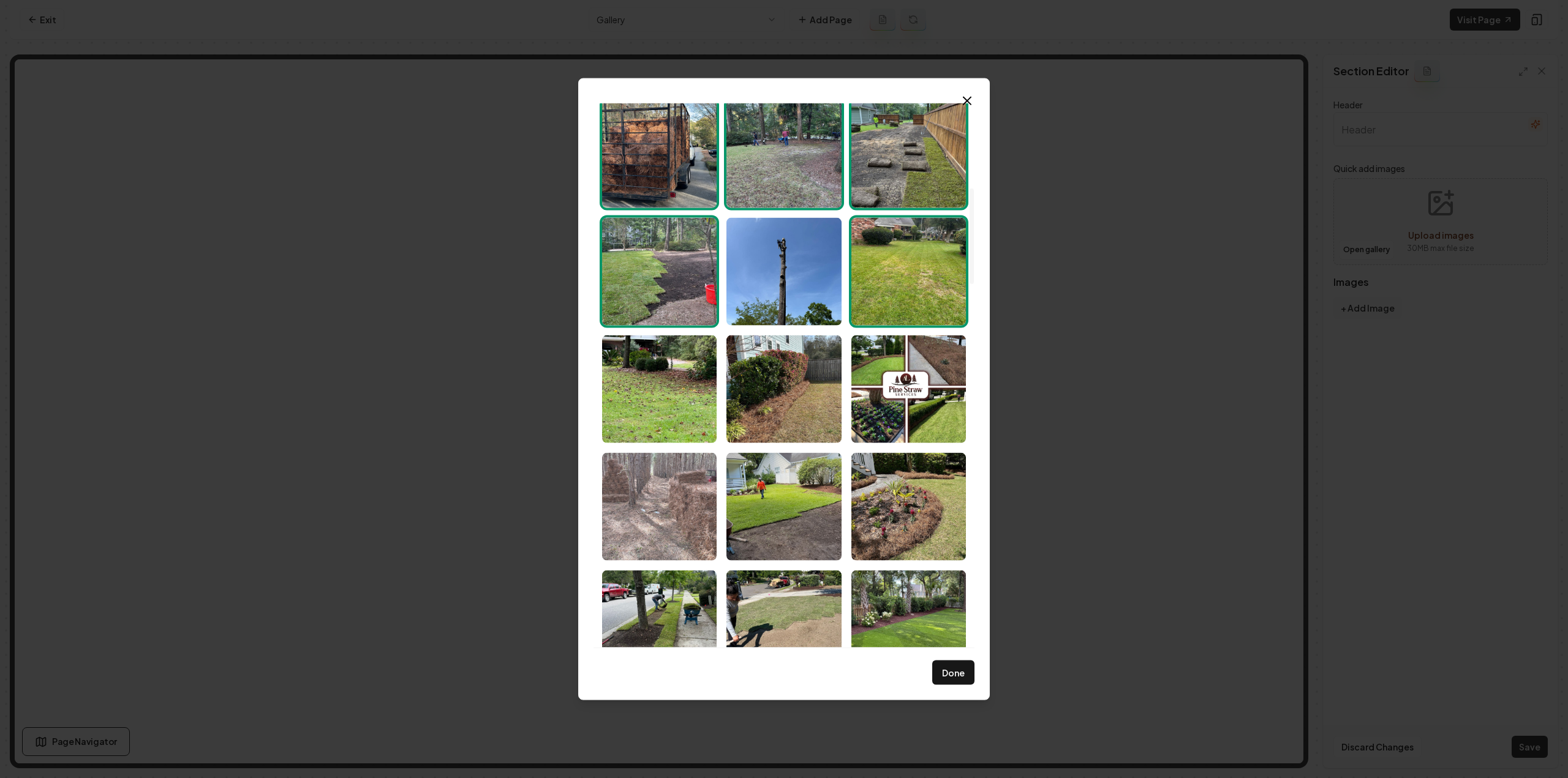
scroll to position [551, 0]
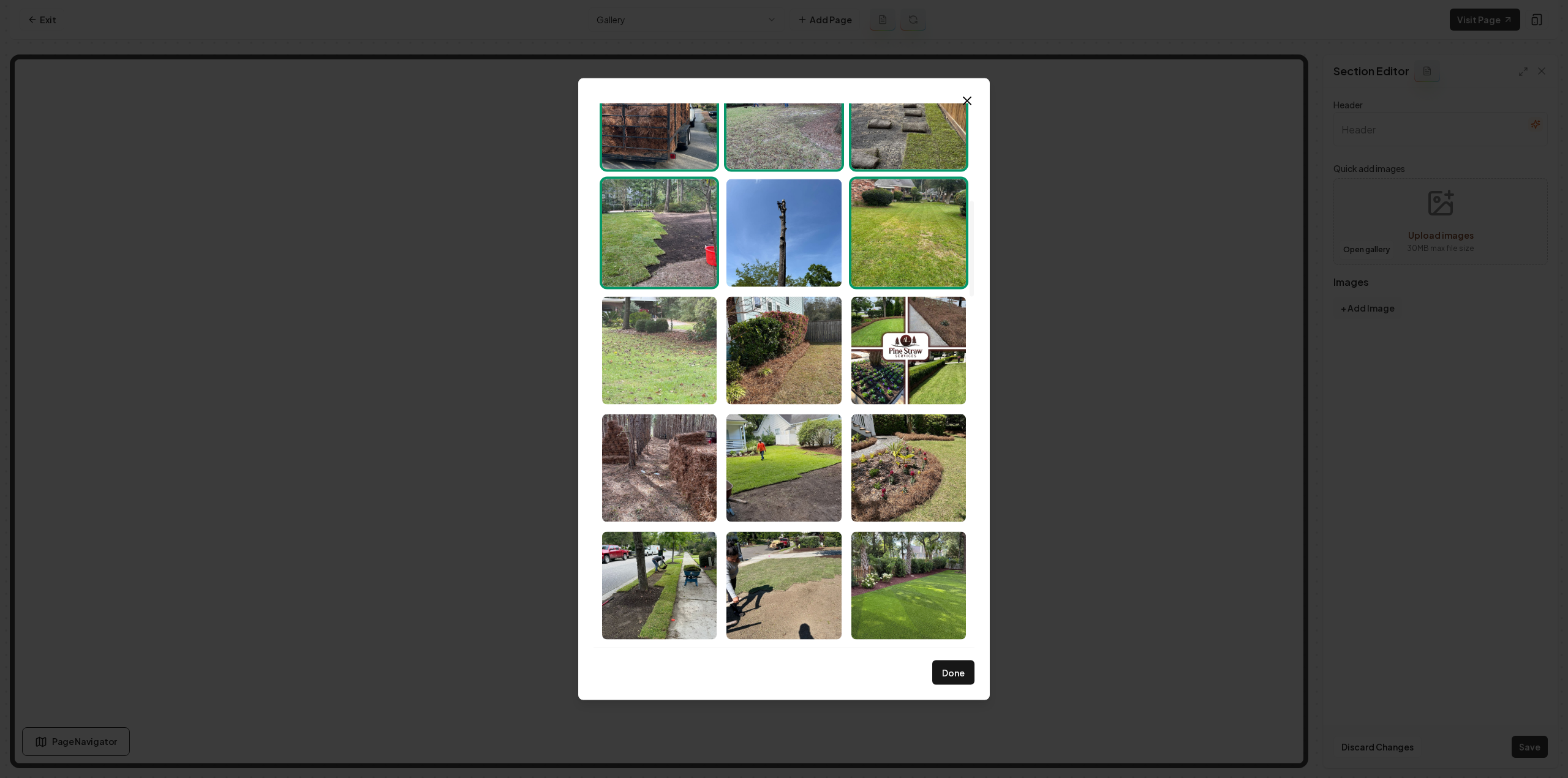
click at [661, 346] on img "Select image image_68c8362e5c7cd75eb8546dd2.jpeg" at bounding box center [660, 350] width 114 height 108
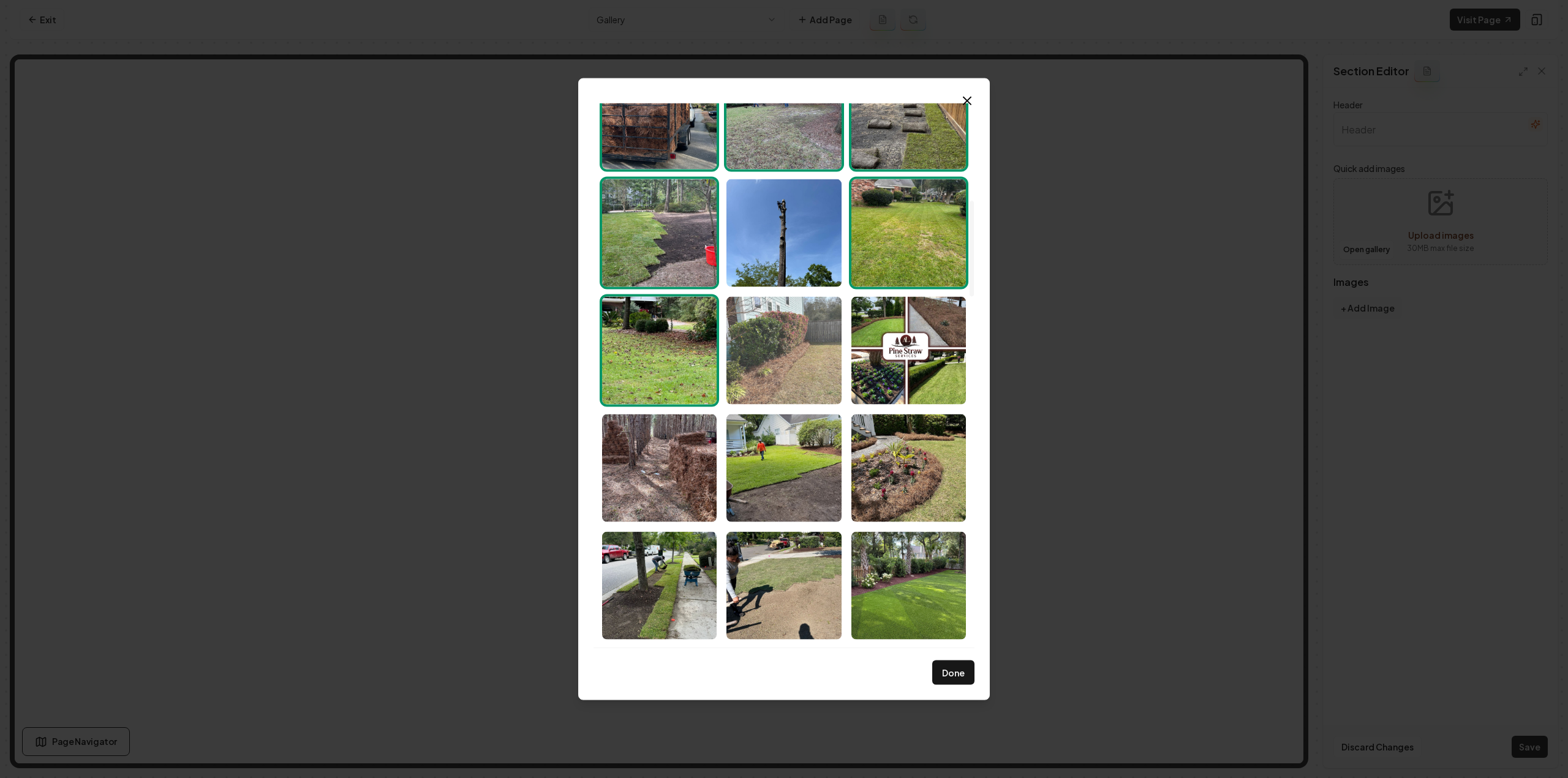
click at [790, 360] on img "Select image image_68c8362d5c7cd75eb8546743.jpeg" at bounding box center [783, 350] width 114 height 108
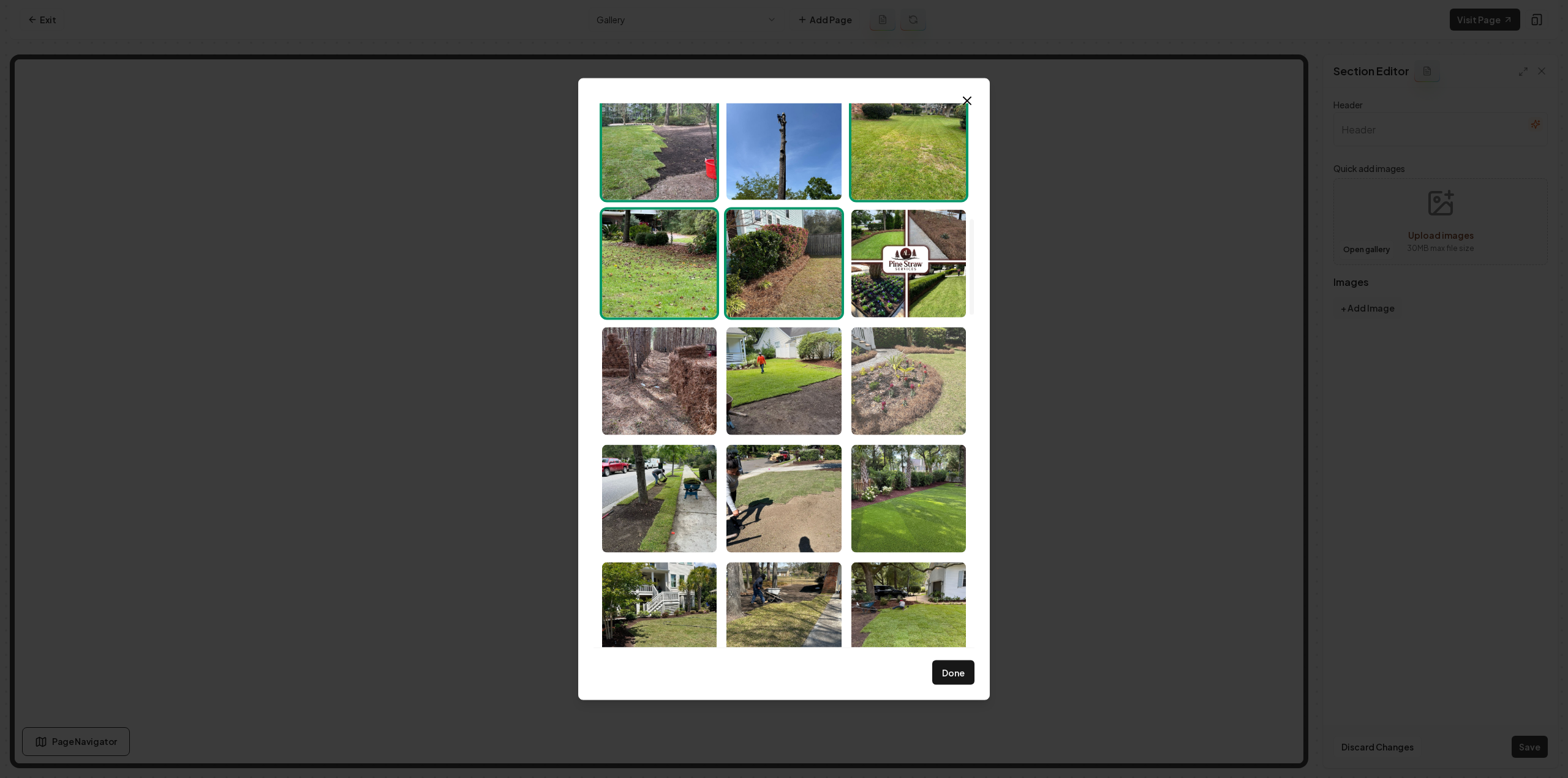
scroll to position [673, 0]
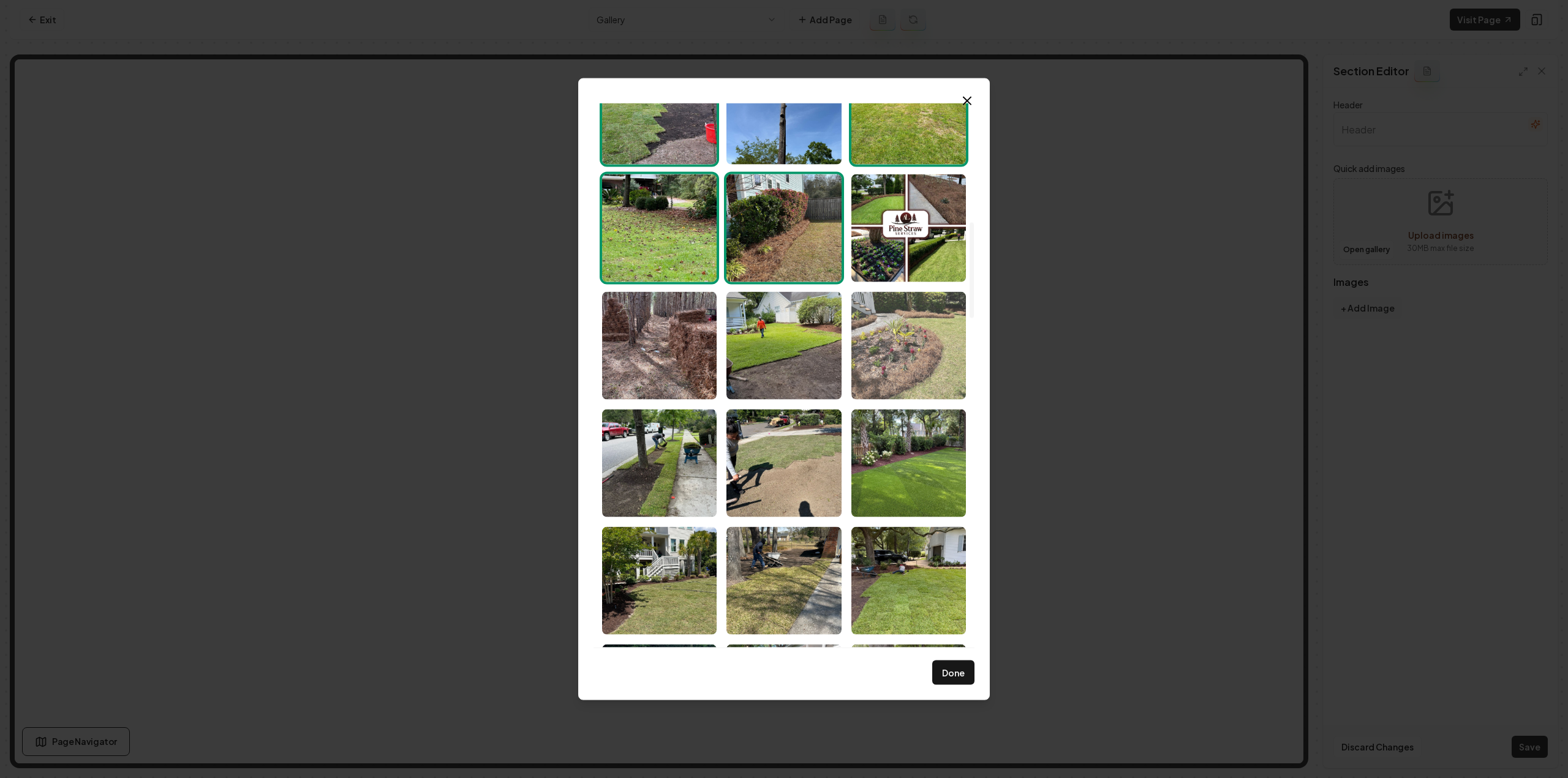
click at [909, 387] on img "Select image image_68c8362d5c7cd75eb8546501.jpeg" at bounding box center [908, 345] width 114 height 108
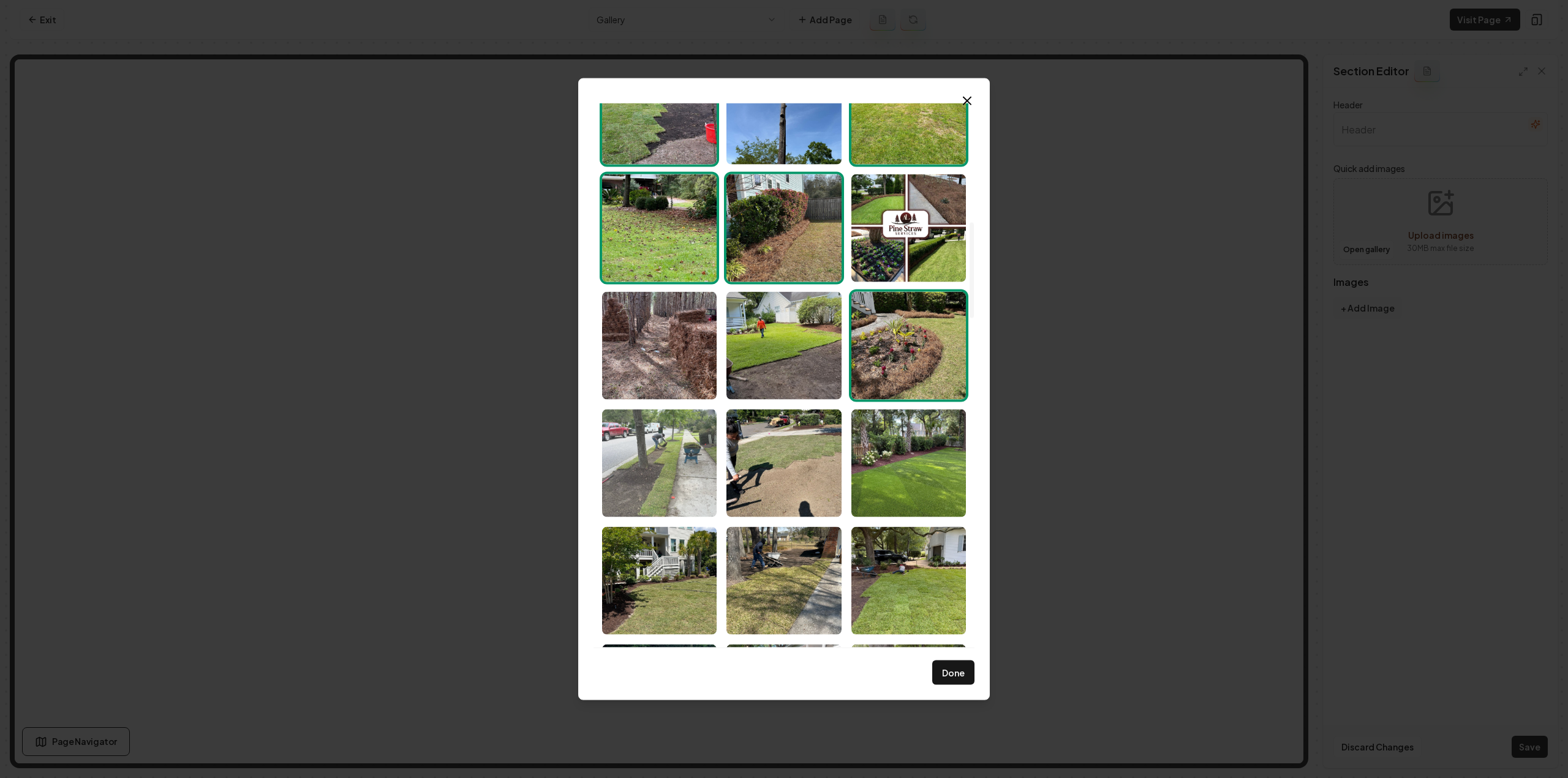
click at [679, 460] on img "Select image image_68c8362c5c7cd75eb8545e09.jpeg" at bounding box center [660, 463] width 114 height 108
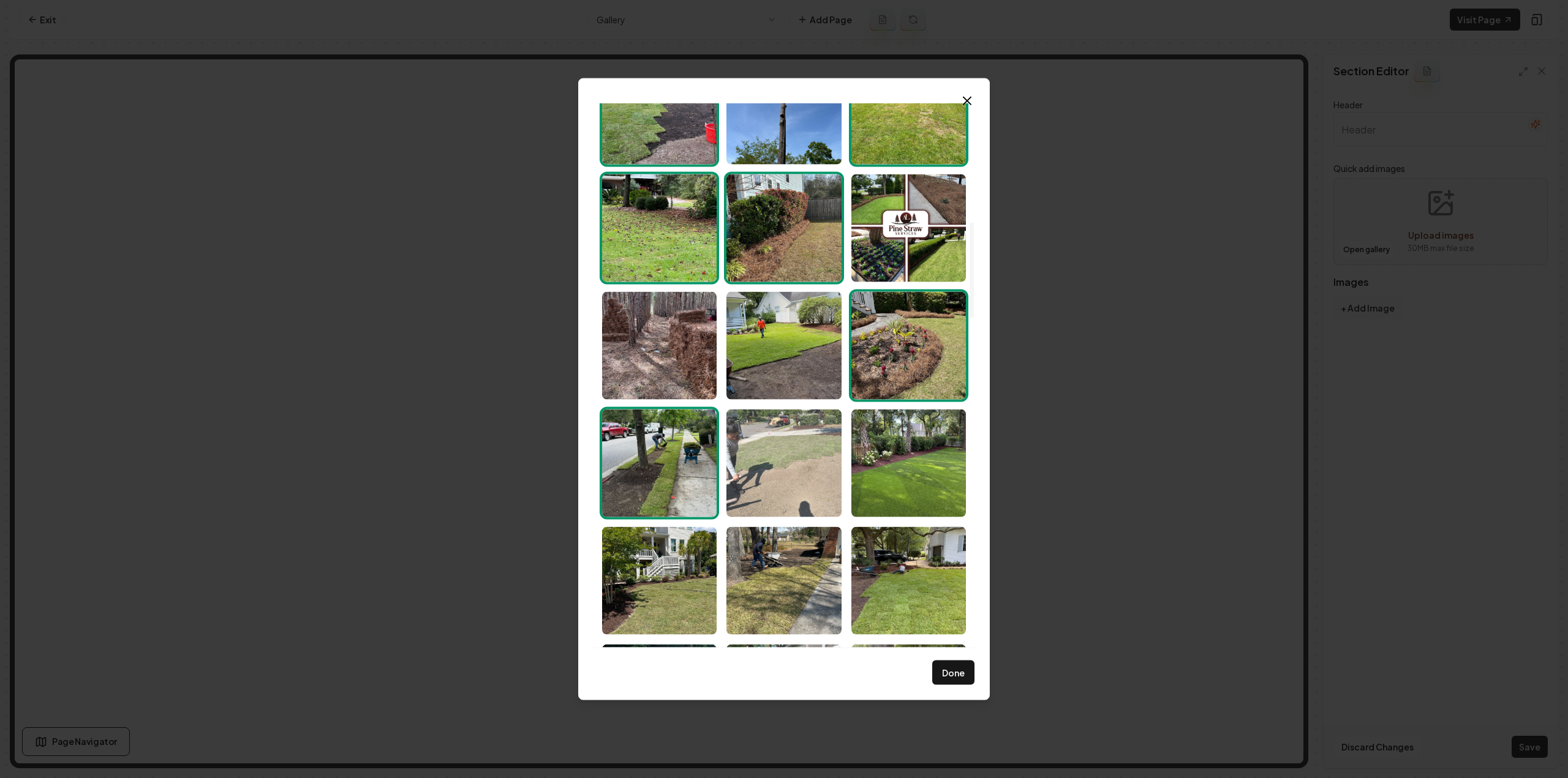
click at [782, 472] on img "Select image image_68c8362d5c7cd75eb8546402.jpeg" at bounding box center [783, 463] width 114 height 108
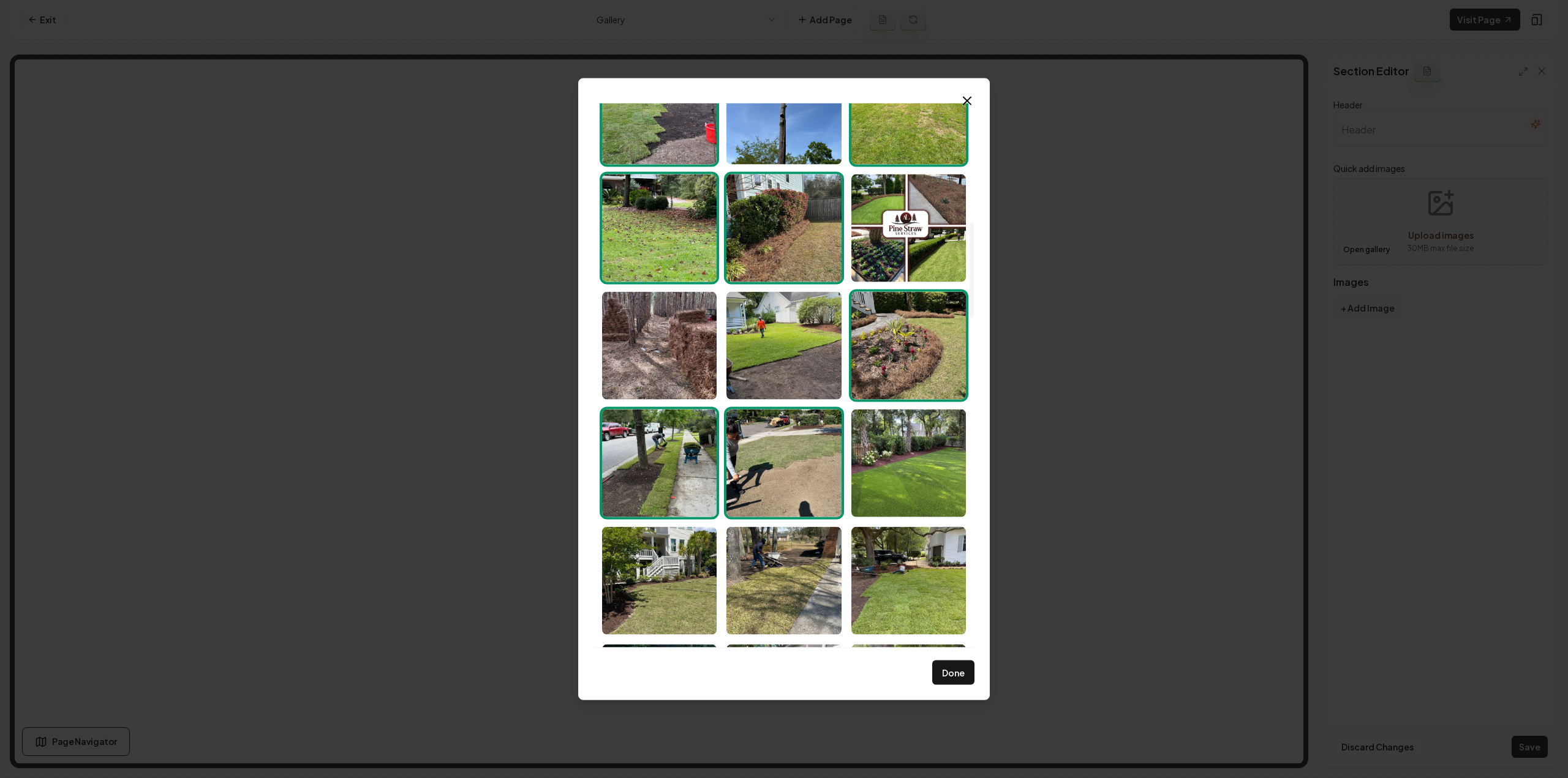
click at [804, 466] on img "Select image image_68c8362d5c7cd75eb8546402.jpeg" at bounding box center [783, 463] width 114 height 108
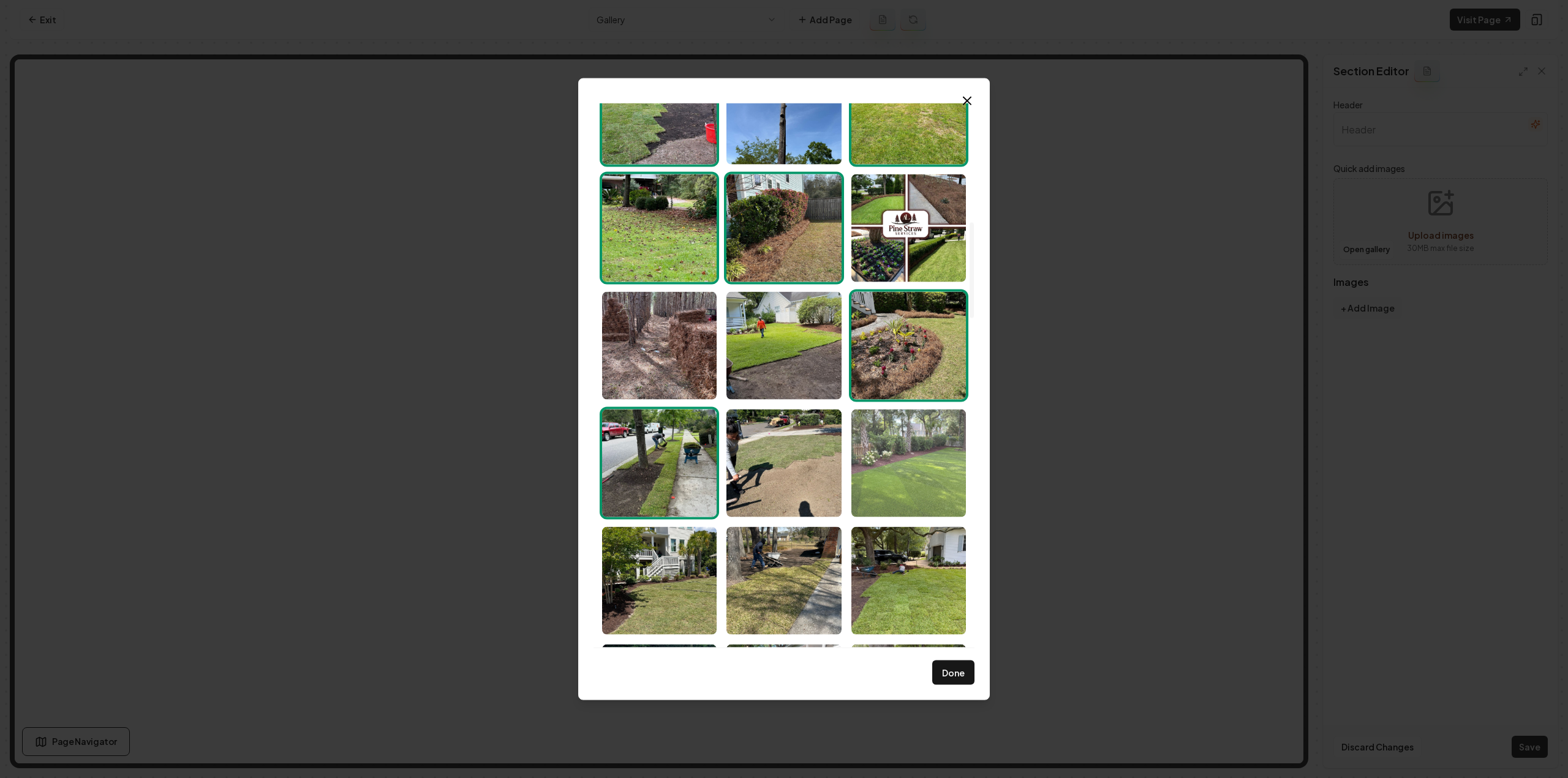
click at [905, 466] on img "Select image image_68c8362d5c7cd75eb85465a9.jpeg" at bounding box center [908, 463] width 114 height 108
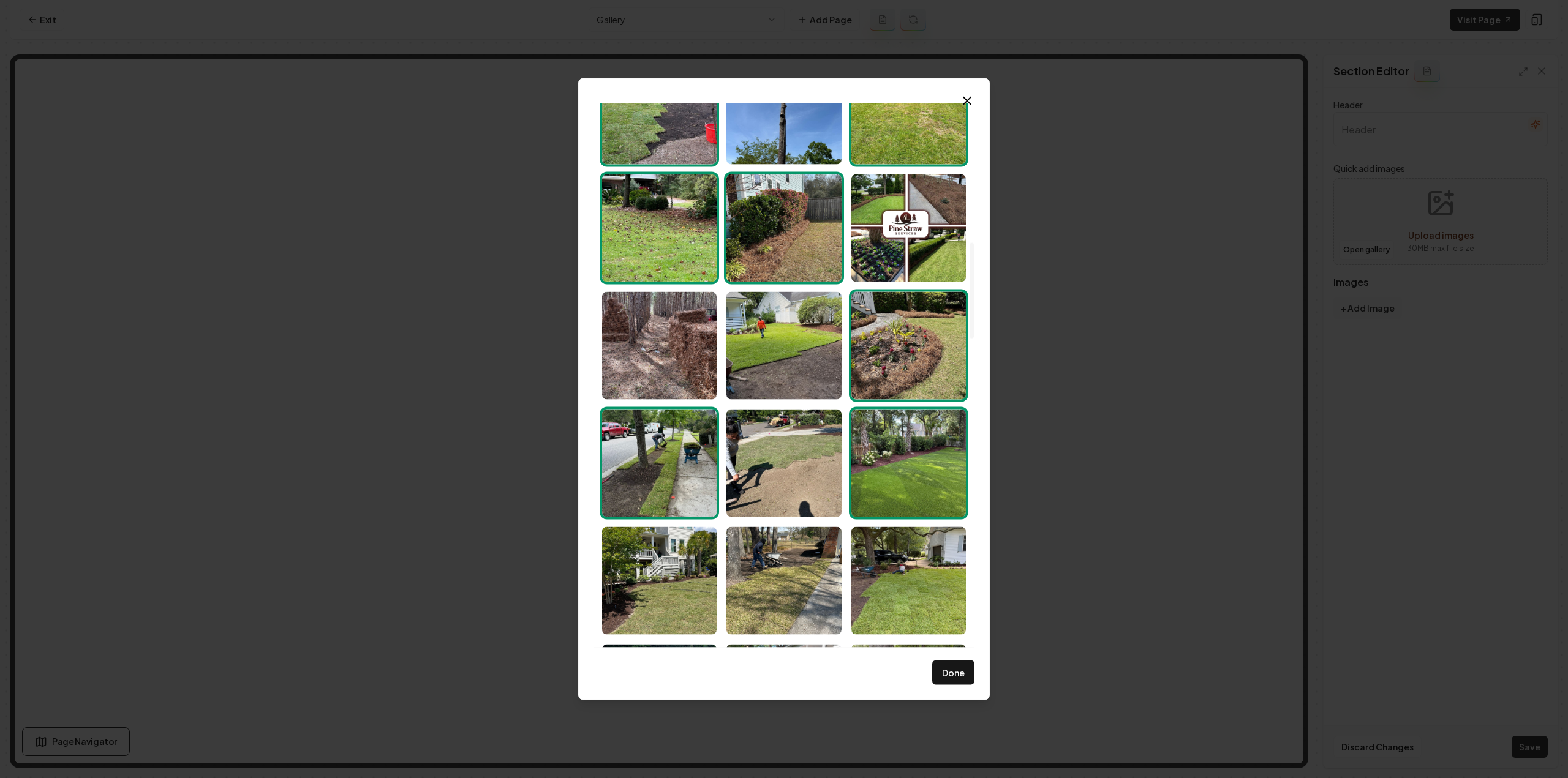
scroll to position [857, 0]
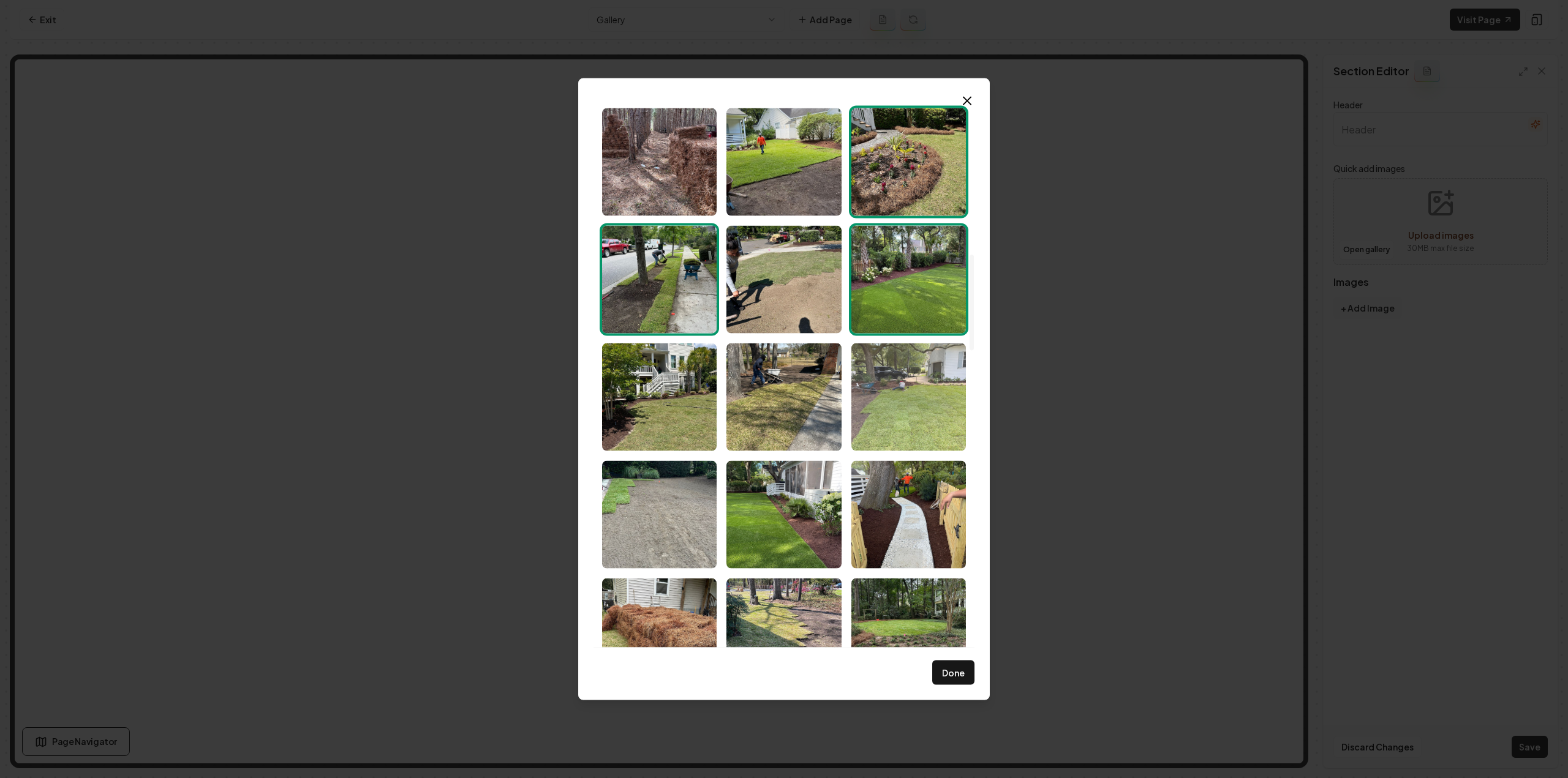
click at [878, 406] on img "Select image image_68c8362d5c7cd75eb85464cd.jpeg" at bounding box center [908, 397] width 114 height 108
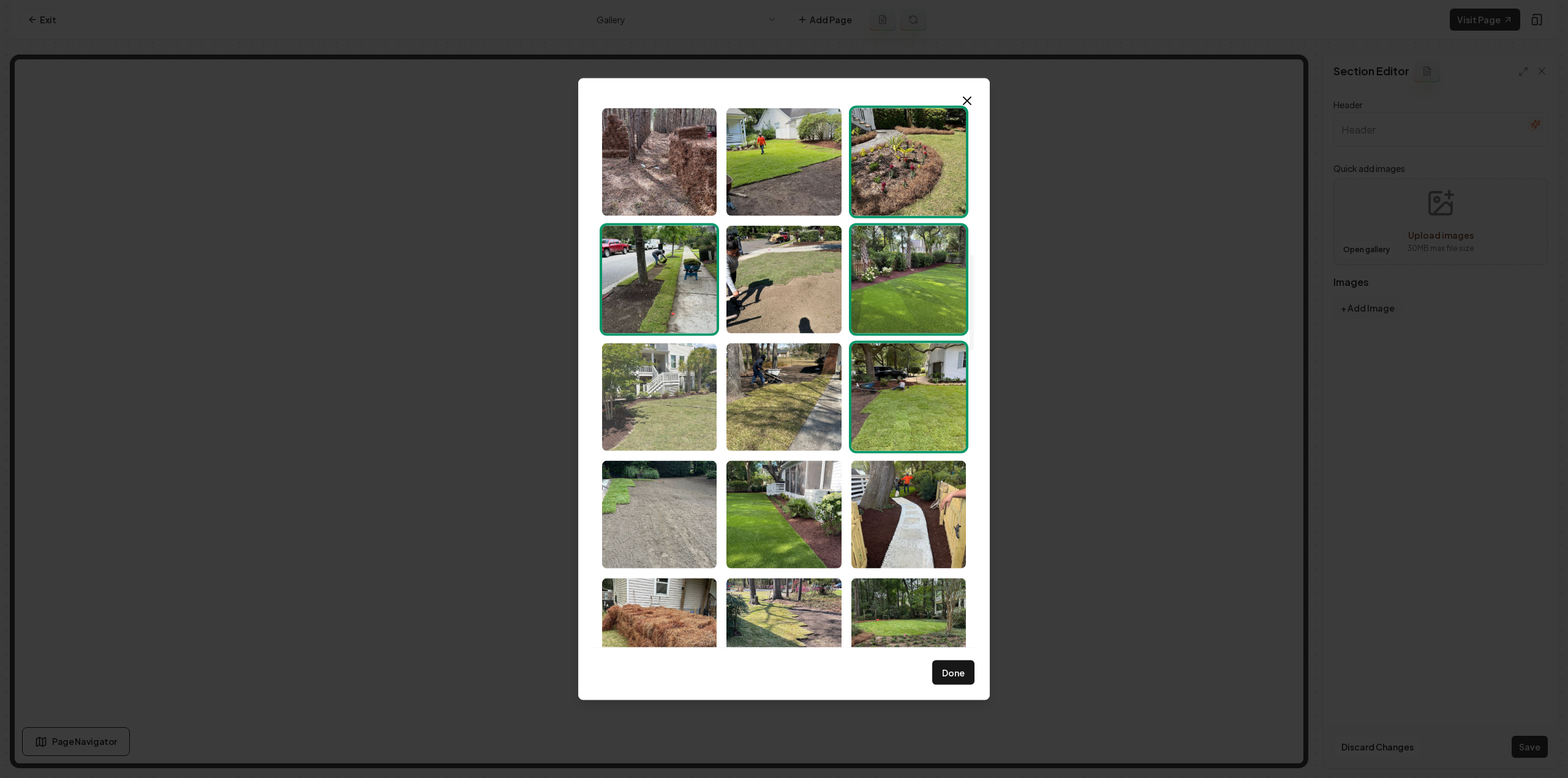
click at [642, 423] on img "Select image image_68c8362c5c7cd75eb8545f6c.jpeg" at bounding box center [660, 397] width 114 height 108
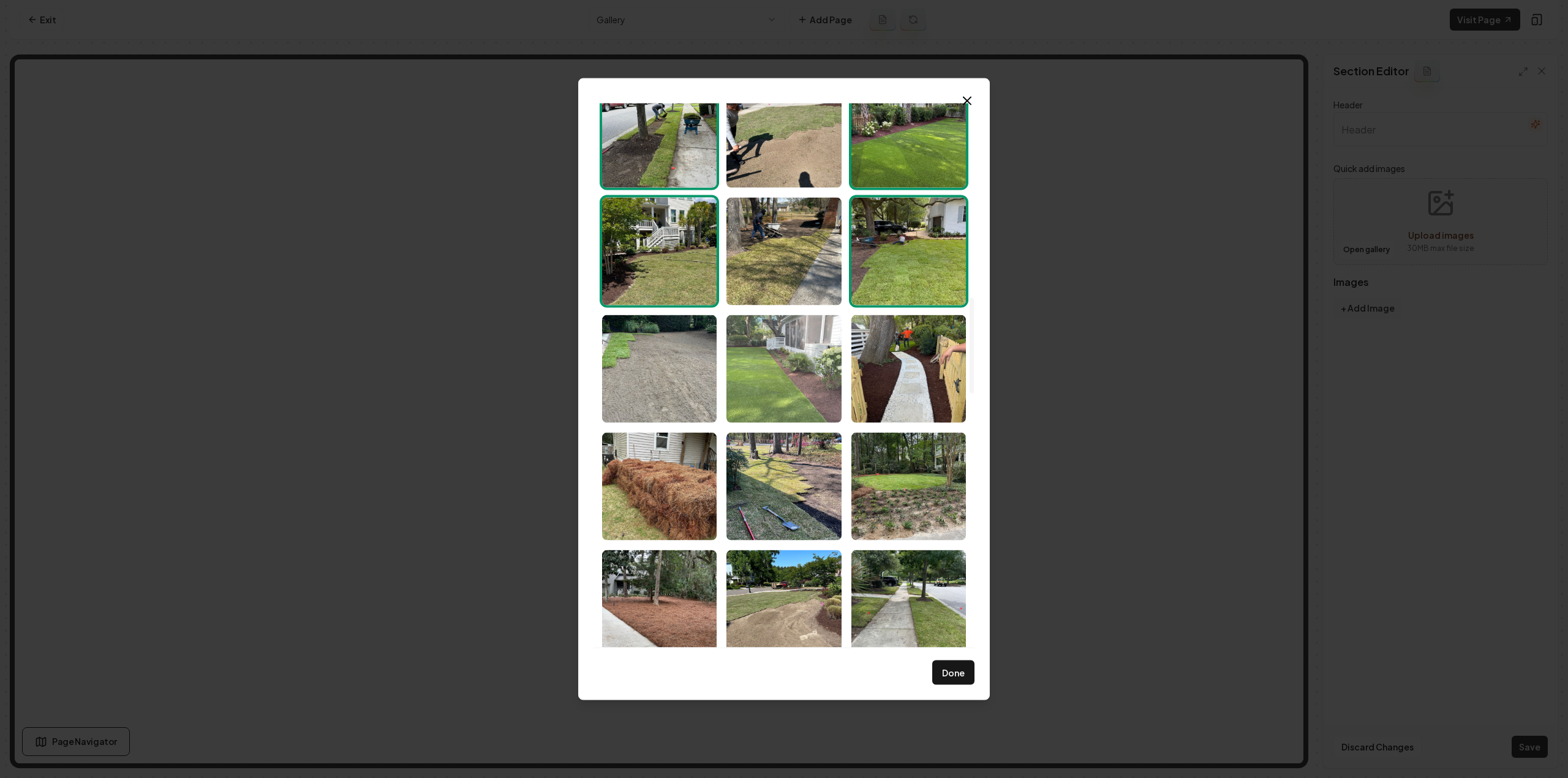
scroll to position [1102, 0]
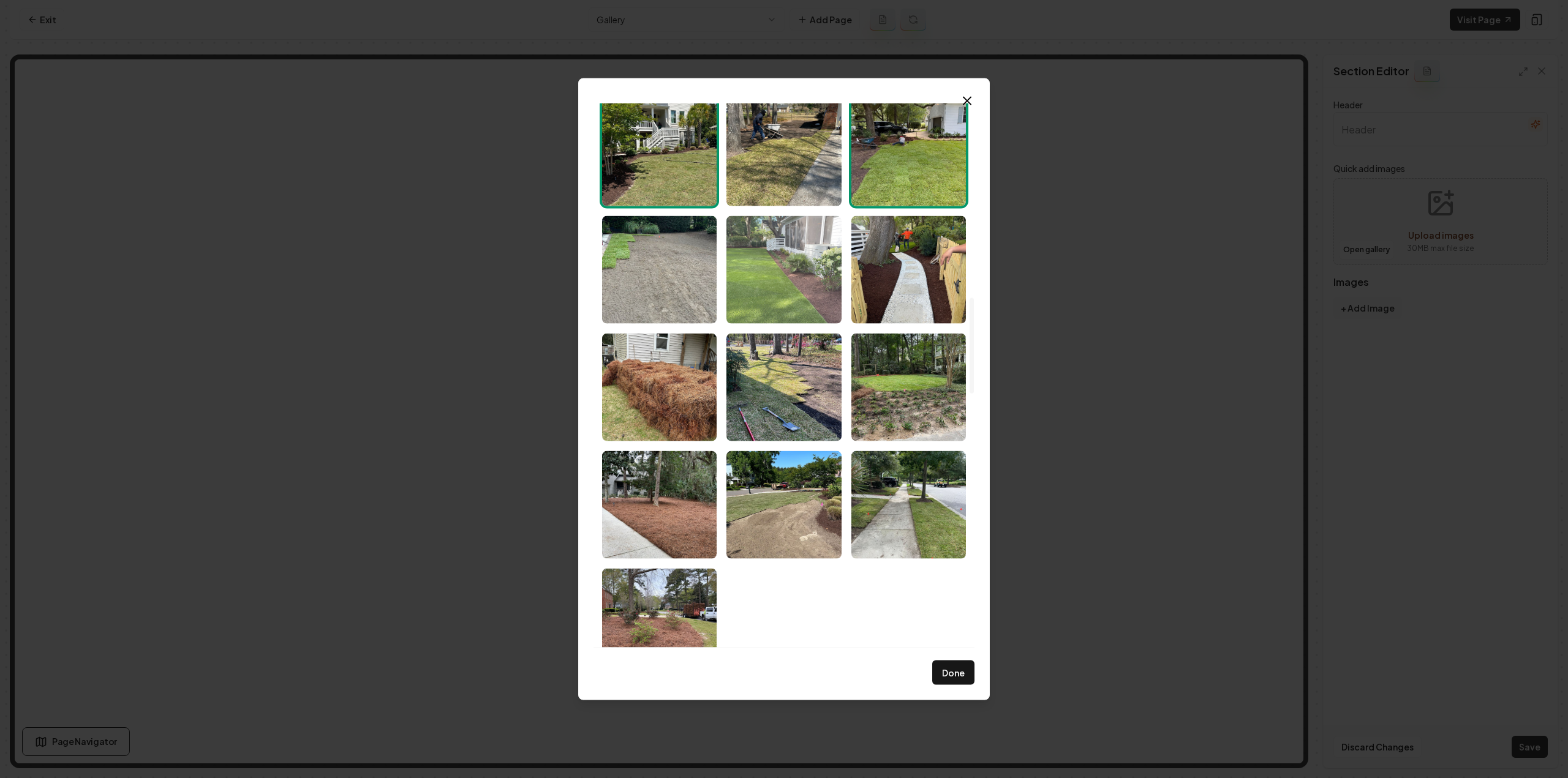
click at [755, 311] on img "Select image image_68c8362d5c7cd75eb85464a0.jpeg" at bounding box center [783, 269] width 114 height 108
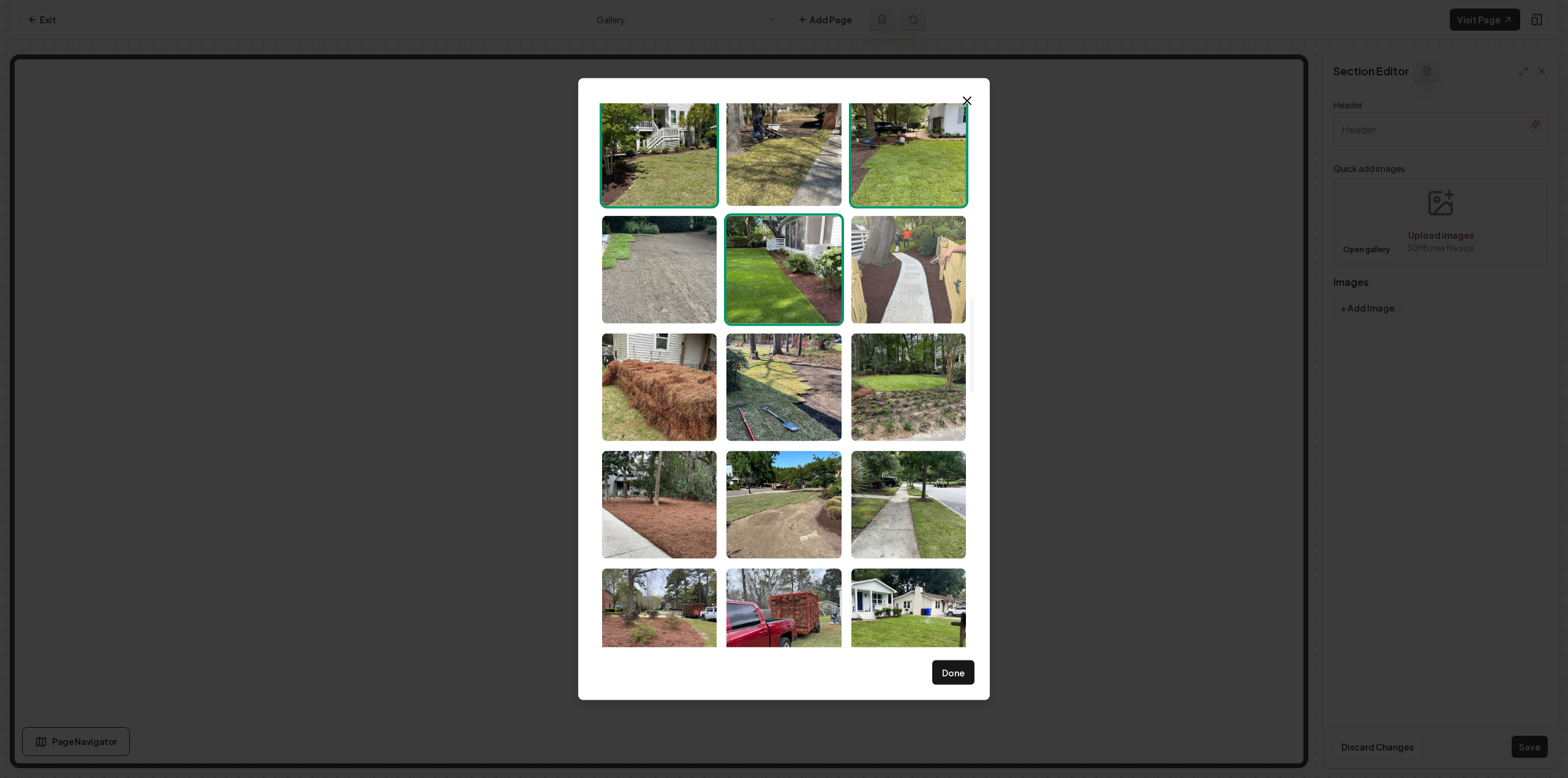
click at [874, 265] on img "Select image image_68c8362c5c7cd75eb8546162.jpeg" at bounding box center [908, 269] width 114 height 108
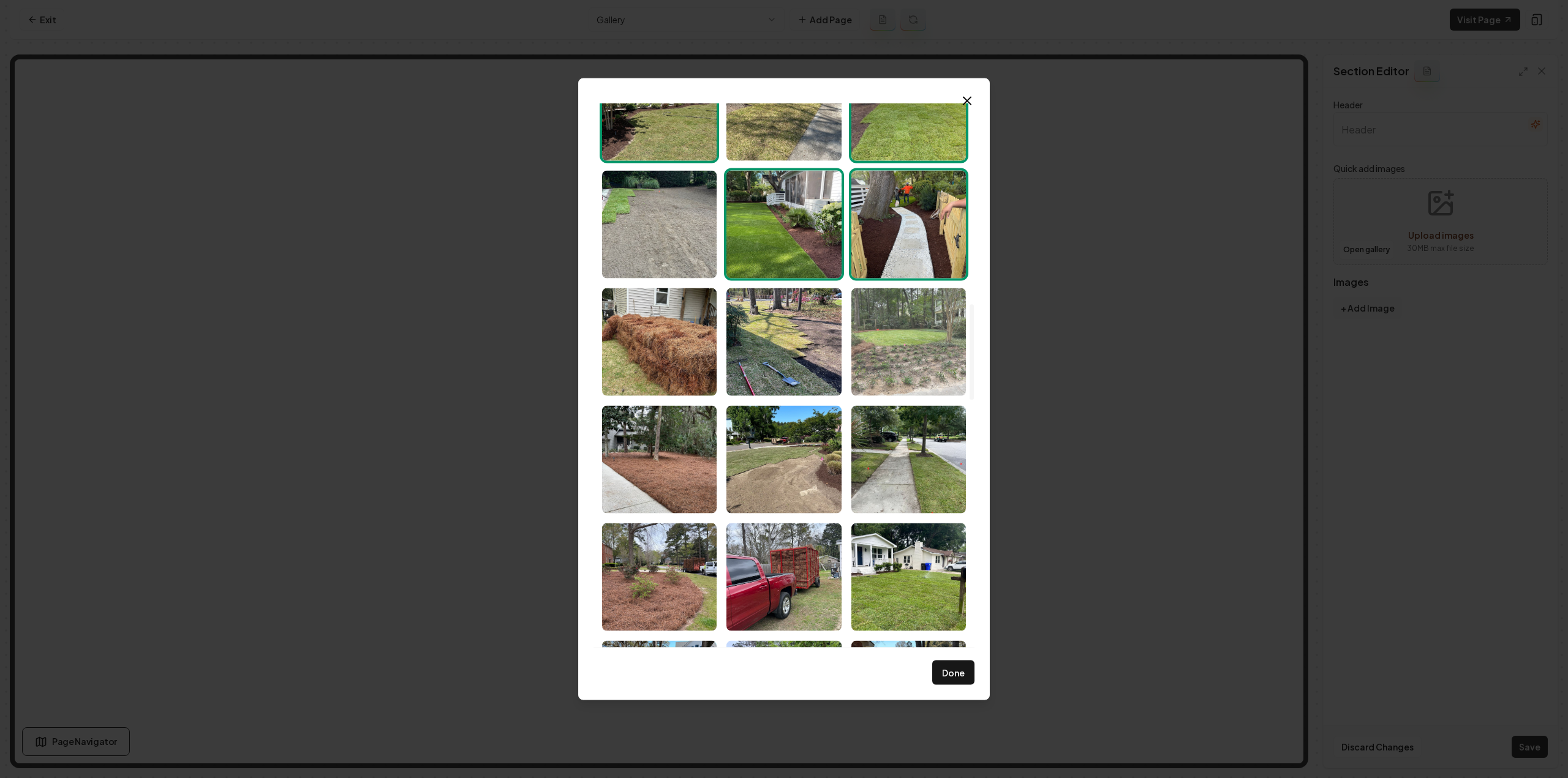
scroll to position [1163, 0]
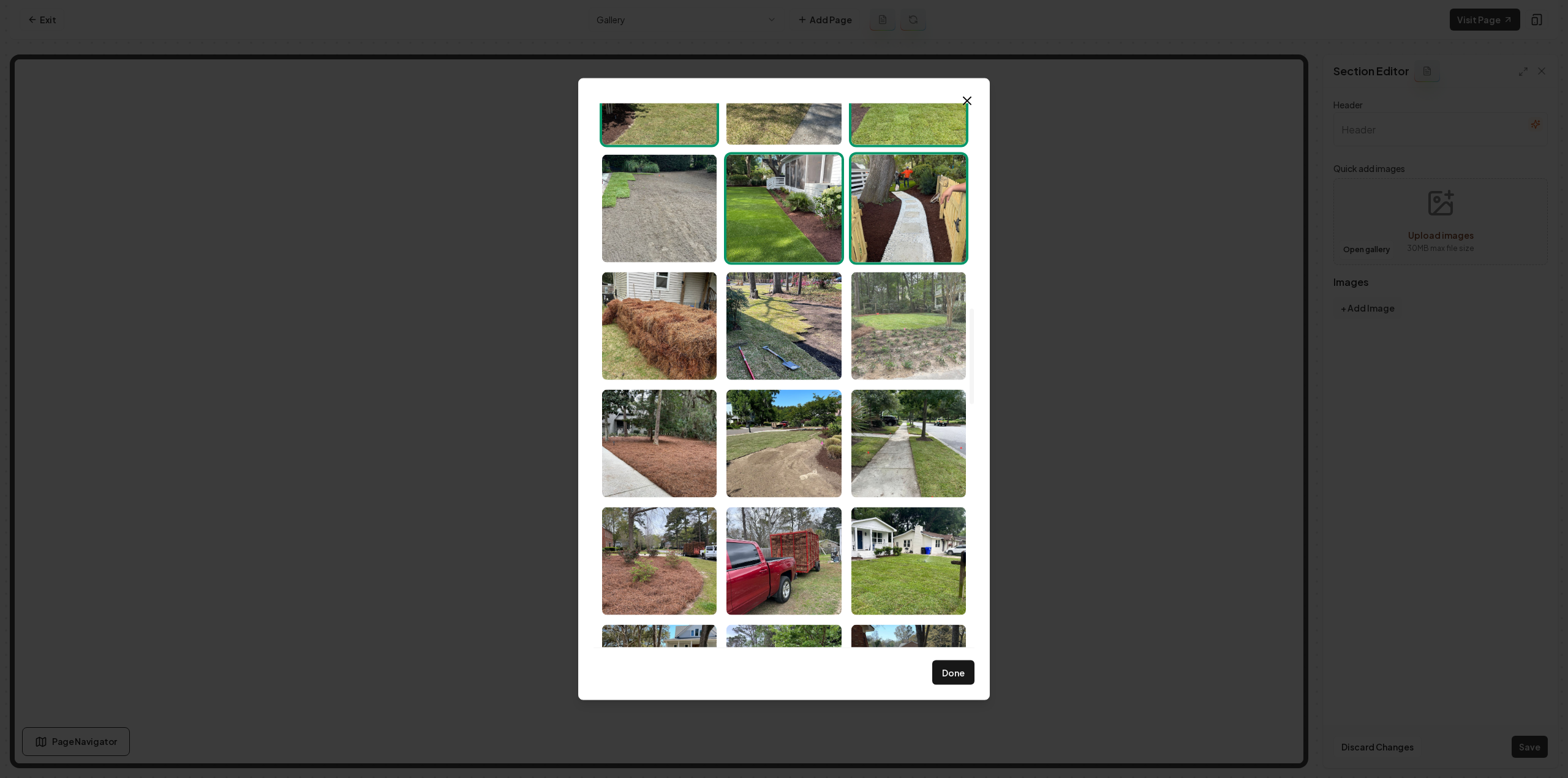
click at [878, 330] on img "Select image image_68c8362b5c7cd75eb8545877.jpeg" at bounding box center [908, 326] width 114 height 108
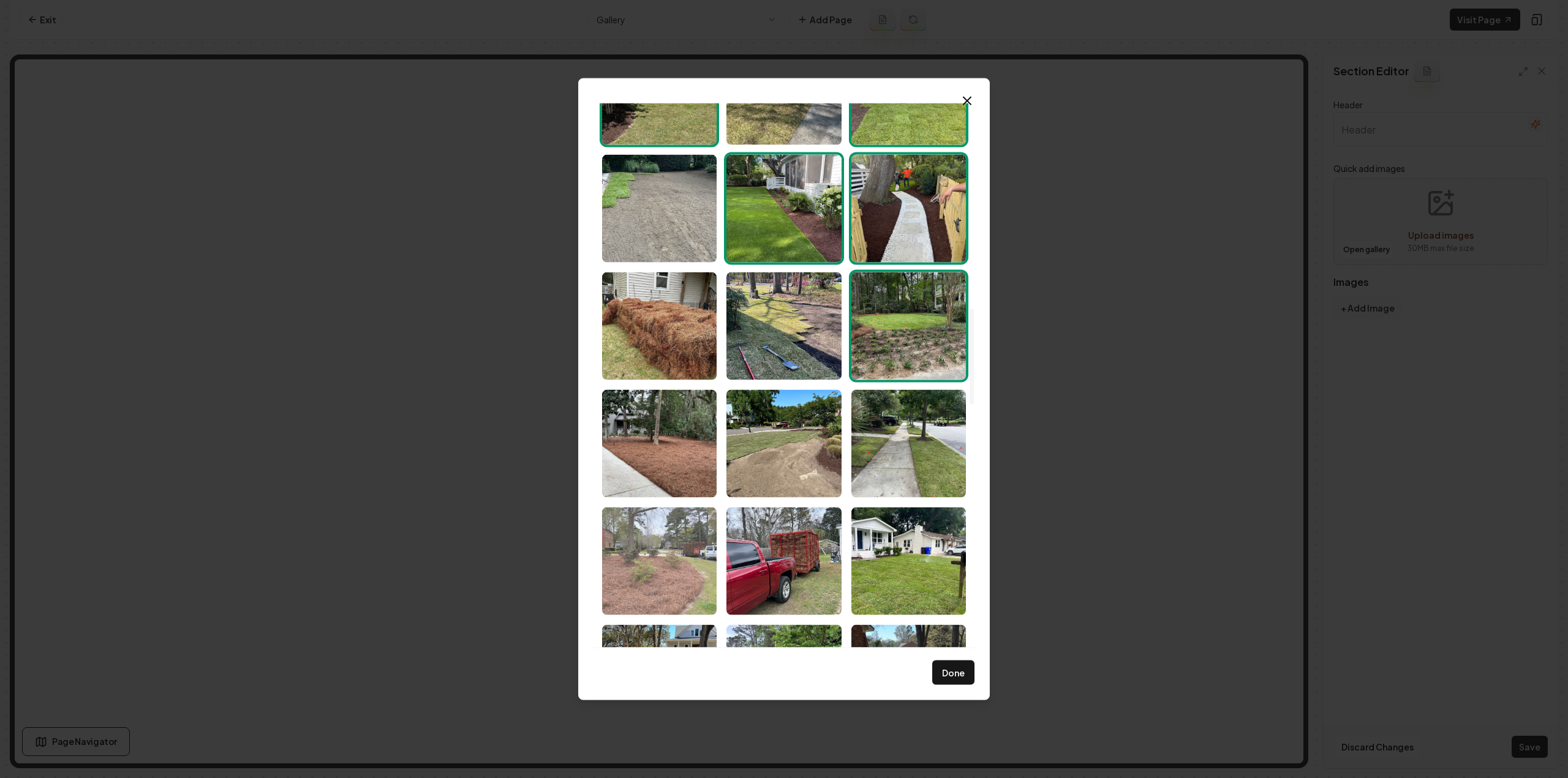
scroll to position [1224, 0]
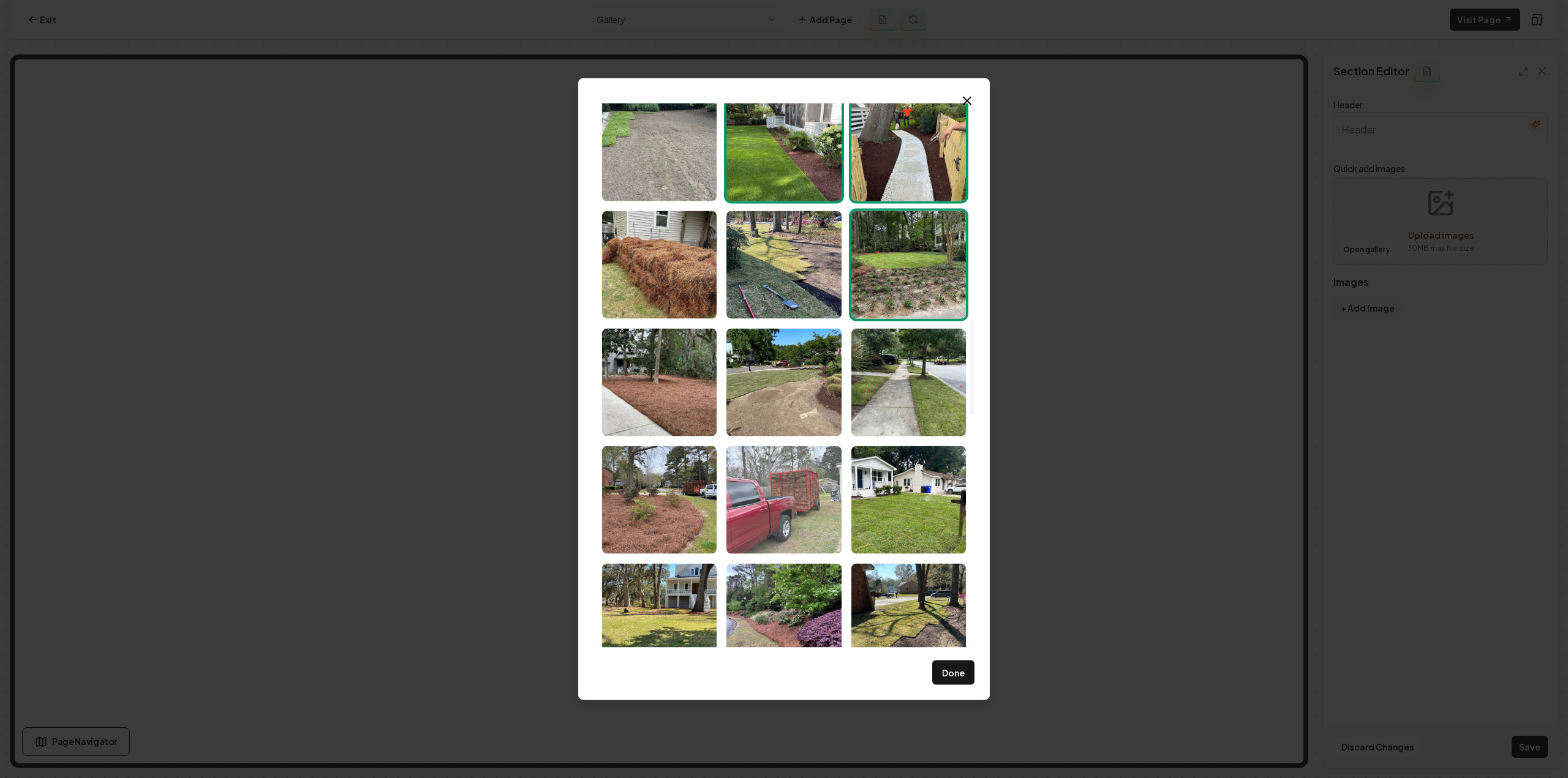
click at [786, 498] on img "Select image image_68c8362c5c7cd75eb8545e2d.jpeg" at bounding box center [783, 499] width 114 height 108
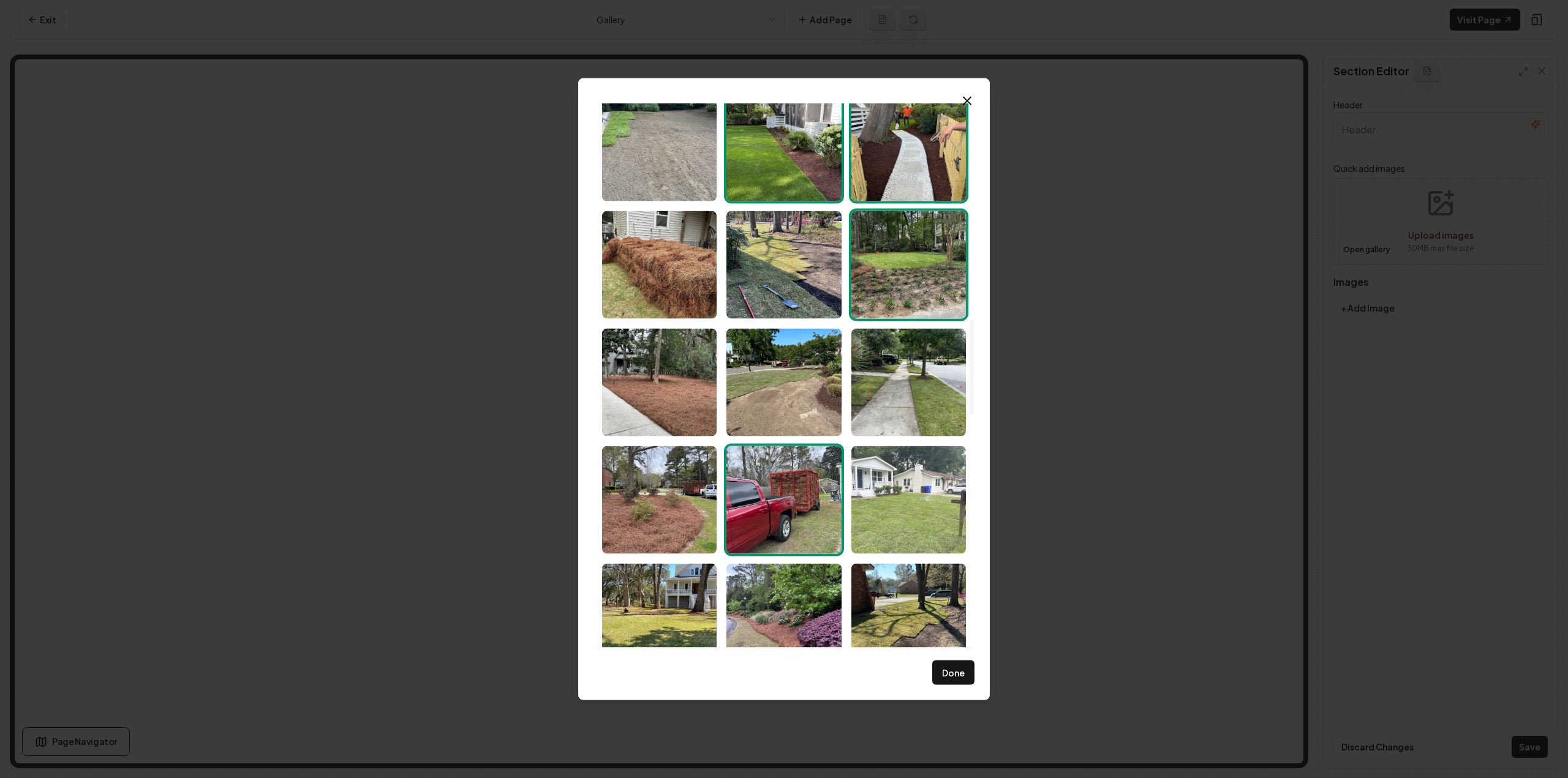
click at [893, 508] on img "Select image image_68c8362c5c7cd75eb854613d.jpeg" at bounding box center [908, 499] width 114 height 108
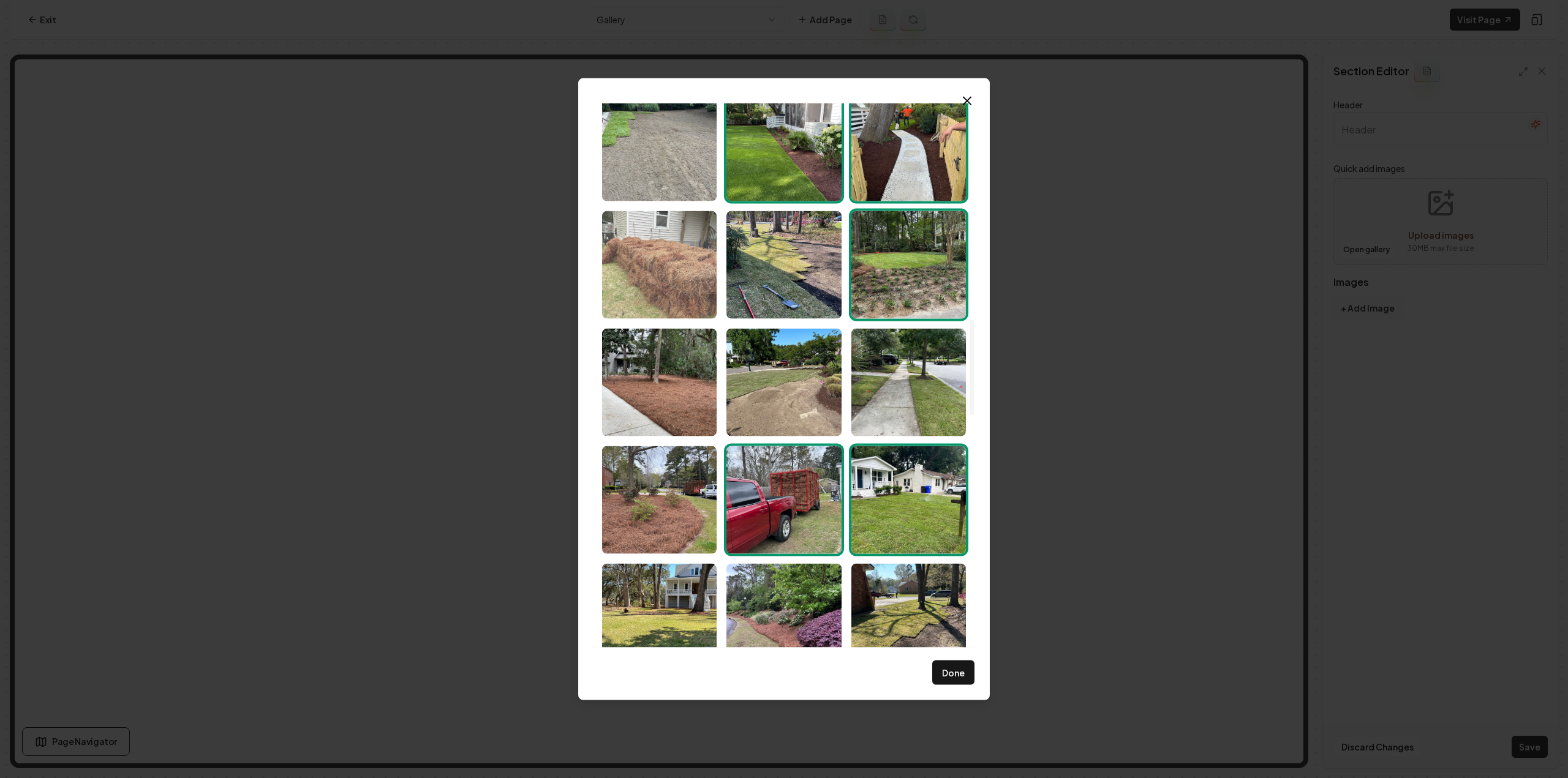
click at [679, 273] on img "Select image image_68c8362c5c7cd75eb8546176.jpeg" at bounding box center [660, 265] width 114 height 108
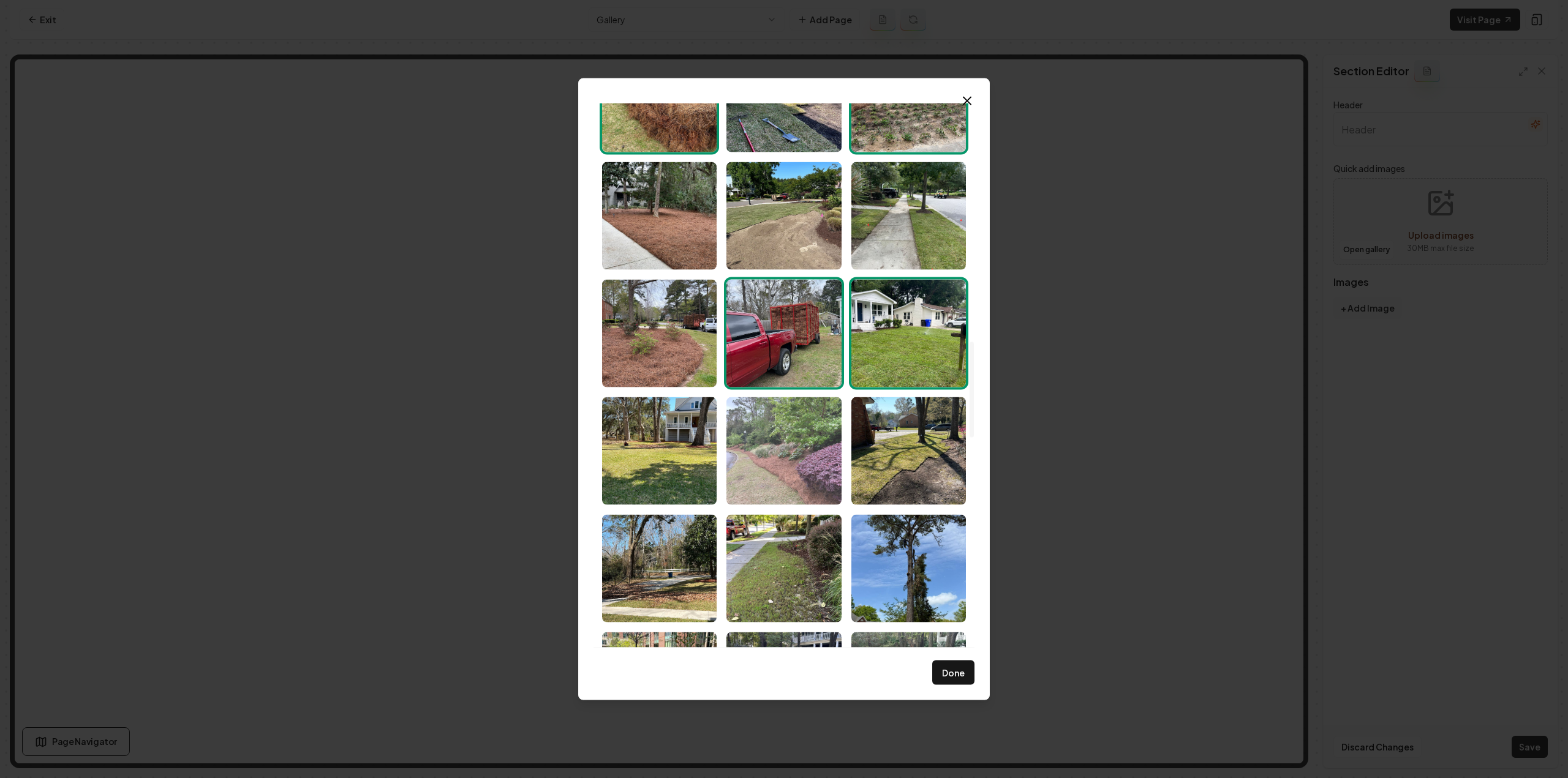
scroll to position [1408, 0]
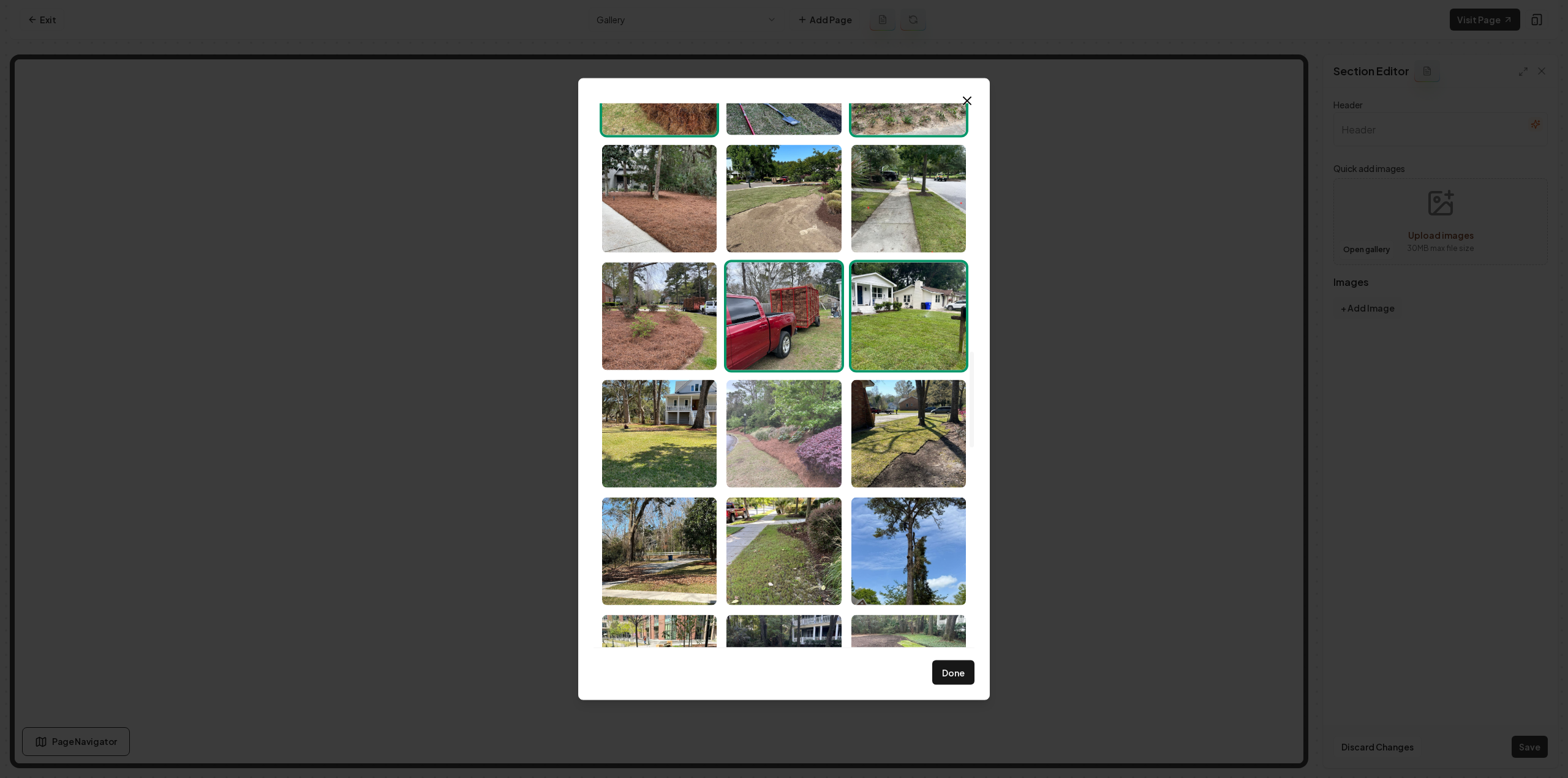
click at [813, 449] on img "Select image image_68c8362c5c7cd75eb8545fb8.jpeg" at bounding box center [783, 433] width 114 height 108
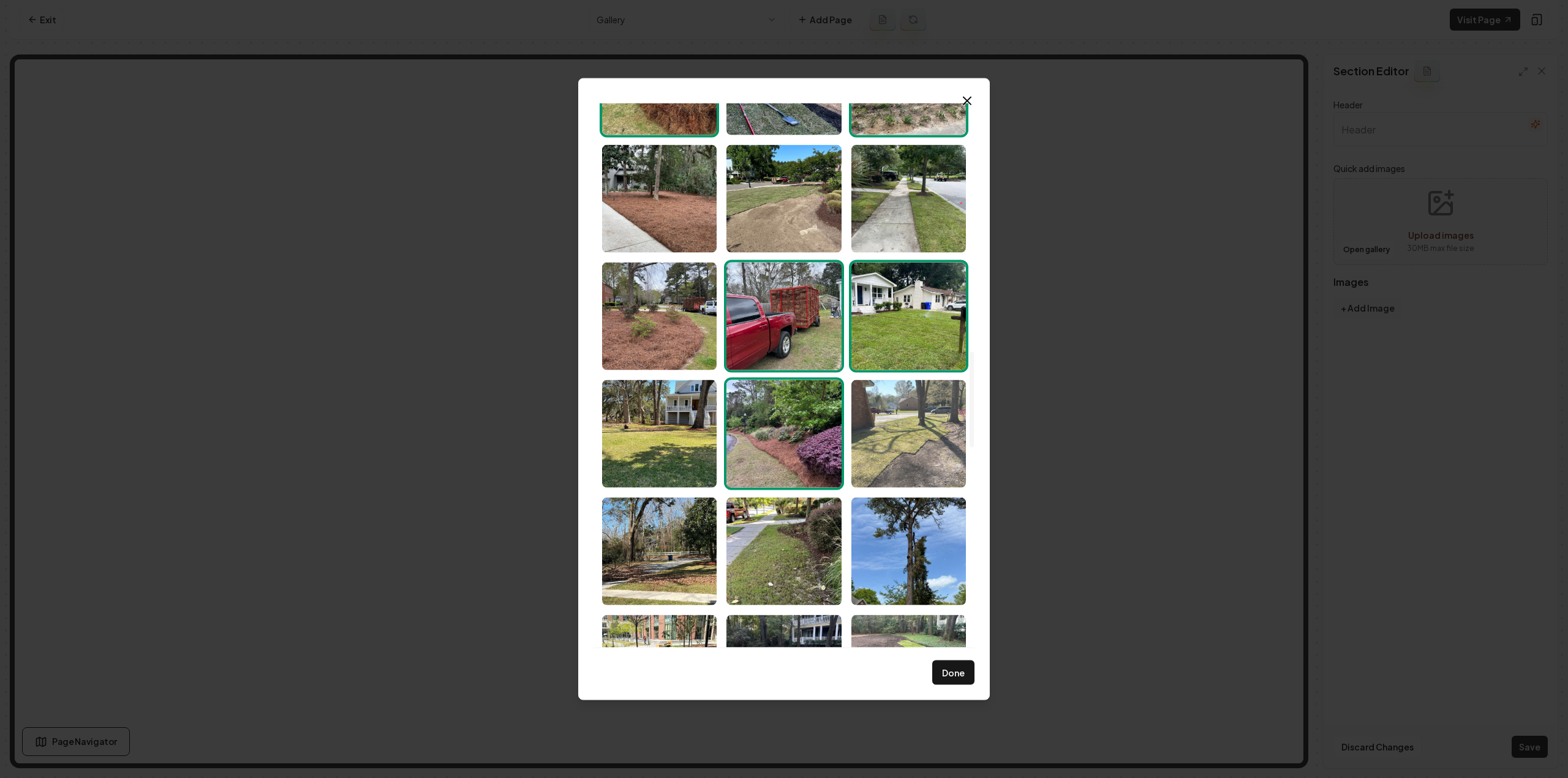
click at [893, 451] on img "Select image image_68c8362c5c7cd75eb8545bcd.jpeg" at bounding box center [908, 433] width 114 height 108
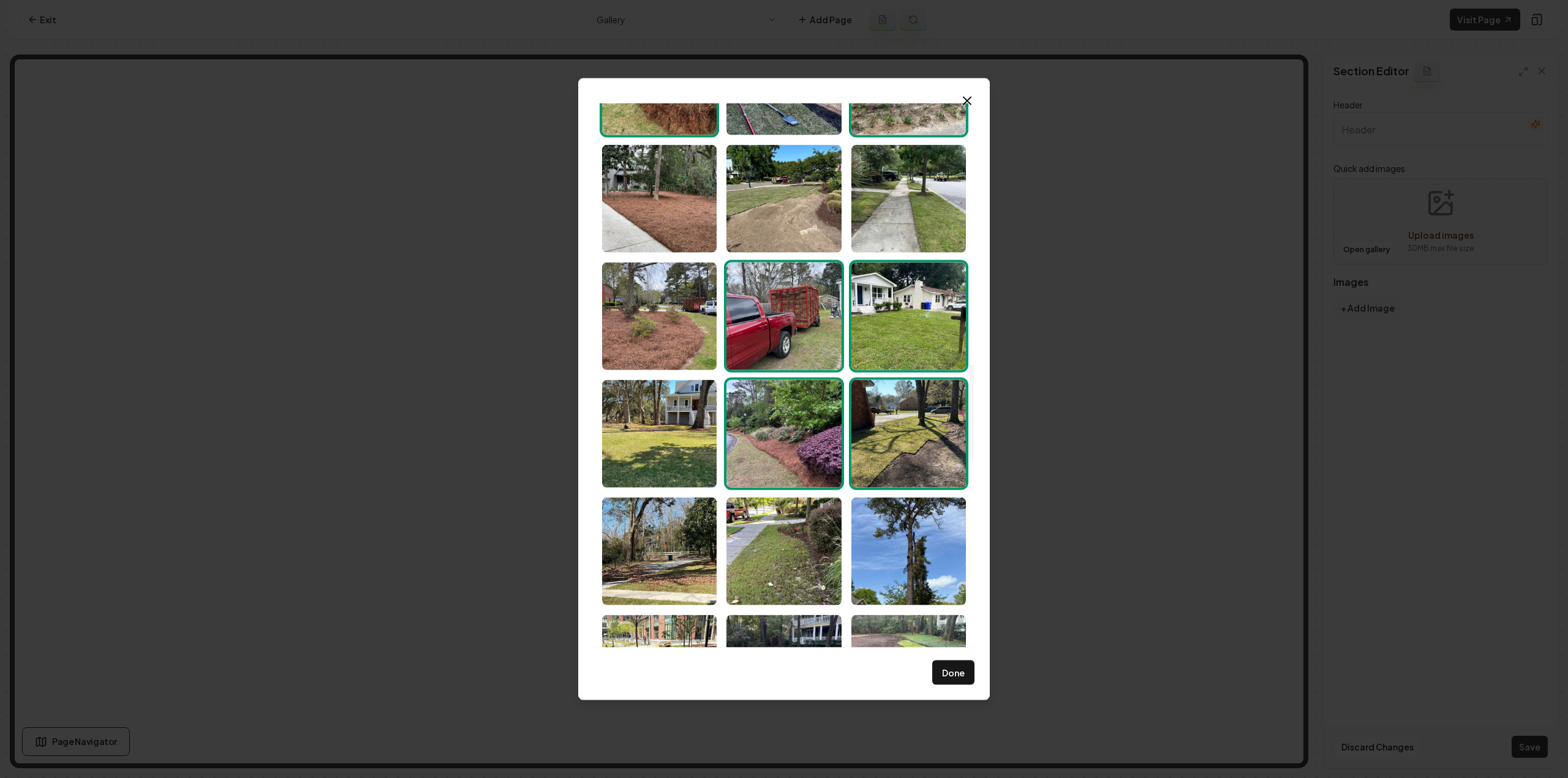
scroll to position [1592, 0]
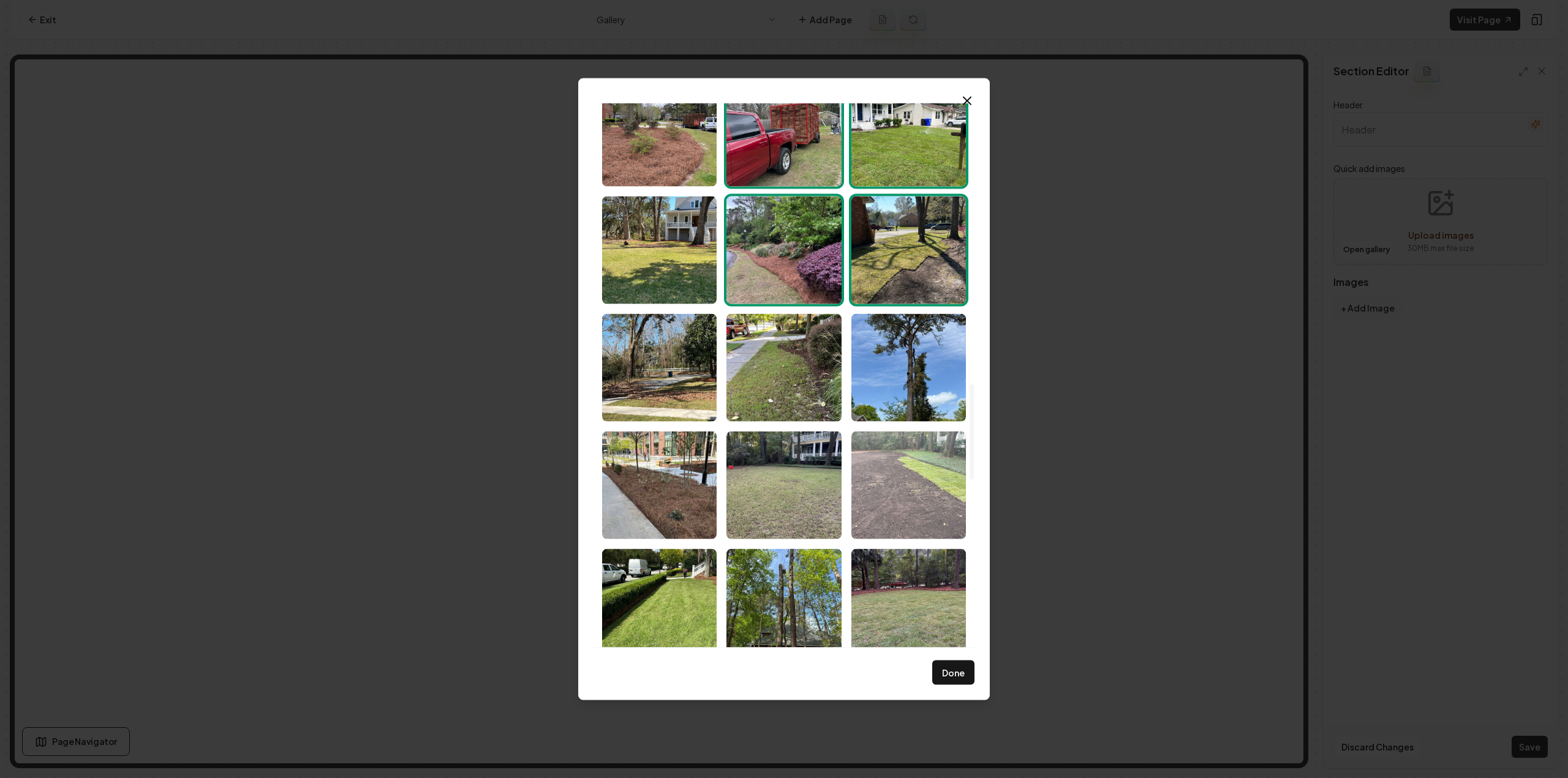
click at [863, 490] on img "Select image image_68c8362b5c7cd75eb8545870.jpeg" at bounding box center [908, 485] width 114 height 108
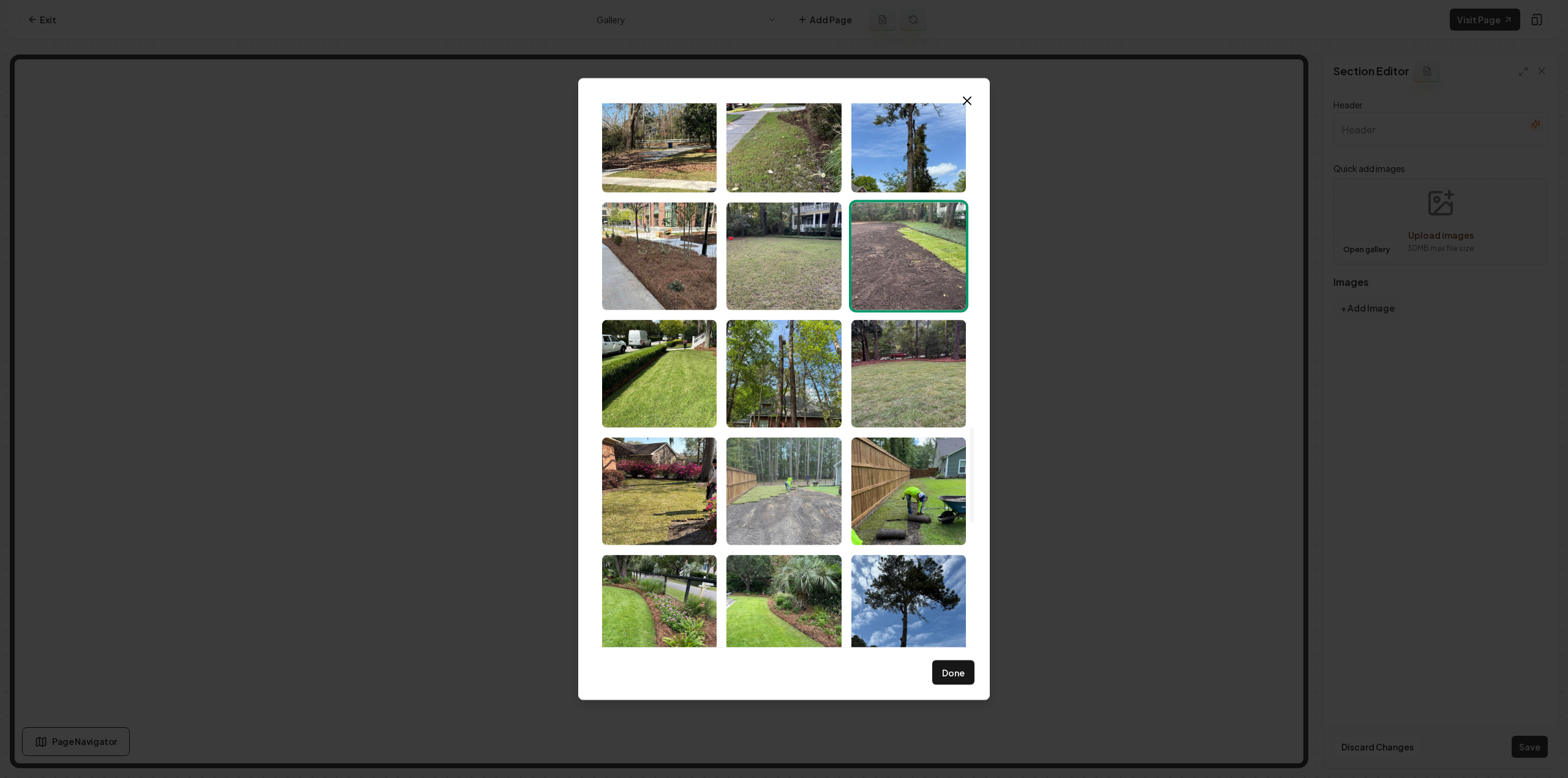
scroll to position [1836, 0]
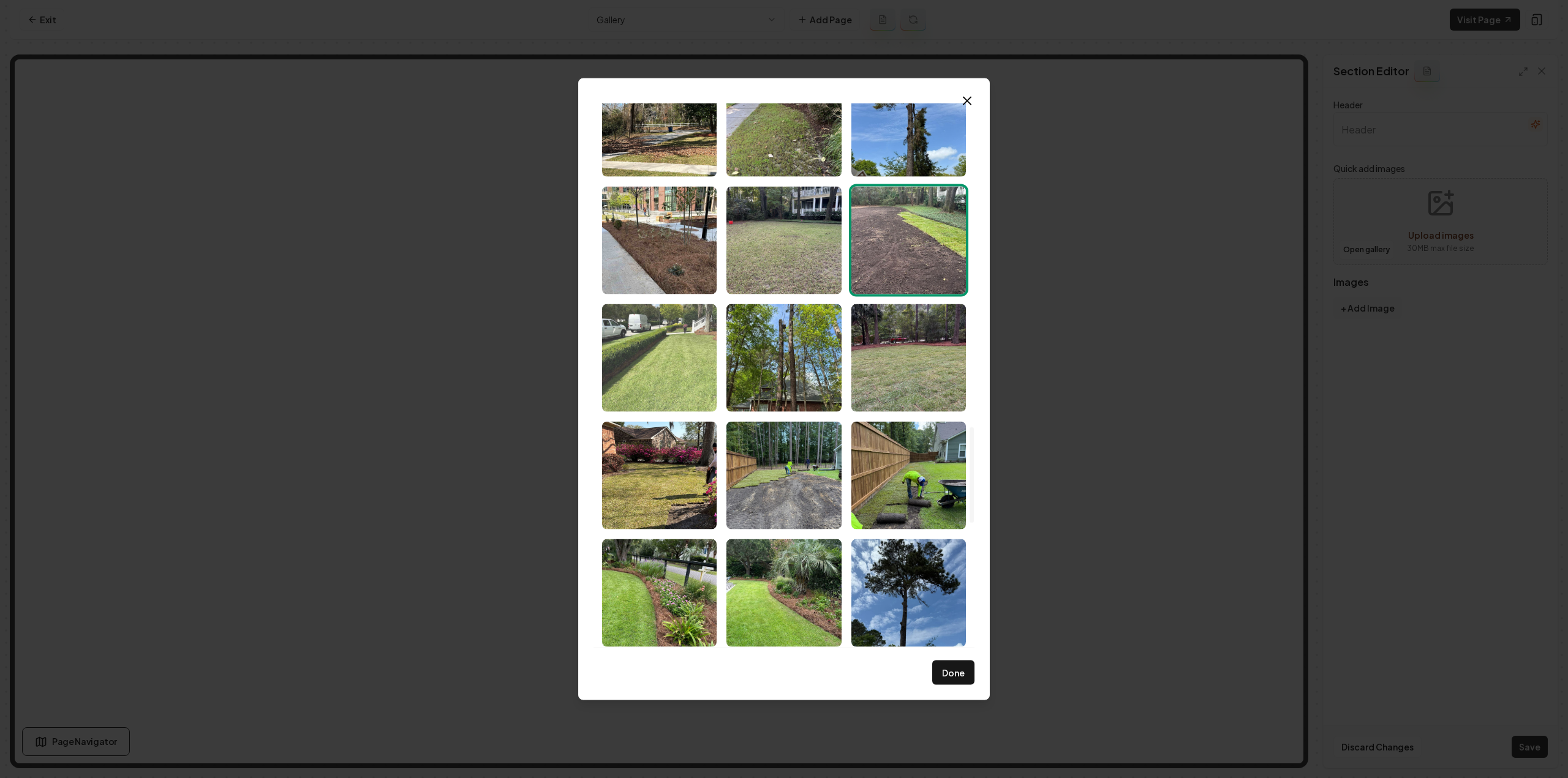
click at [657, 367] on img "Select image image_68c8362a5c7cd75eb85453f6.jpeg" at bounding box center [660, 357] width 114 height 108
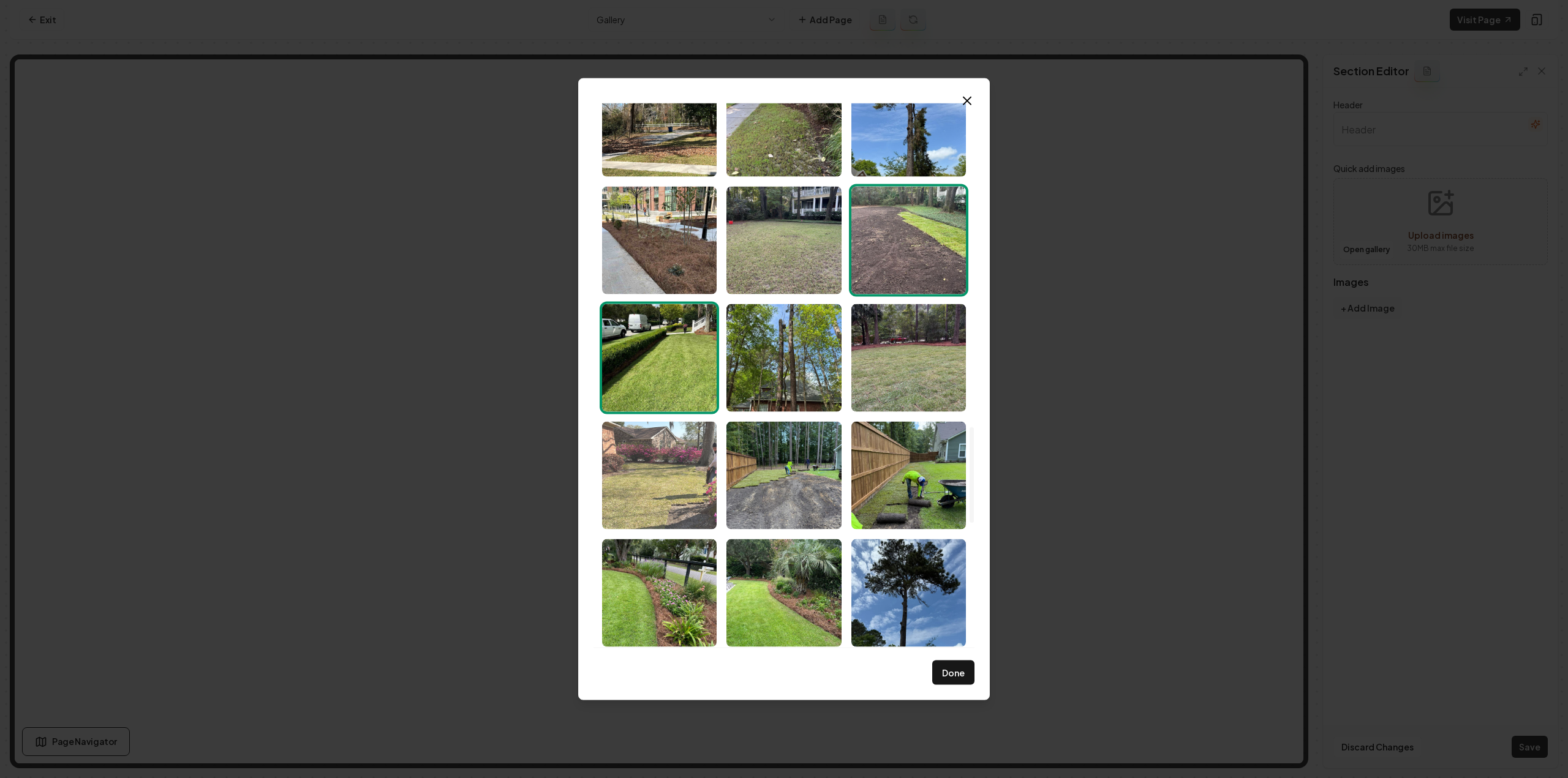
click at [671, 471] on img "Select image image_68c8362c5c7cd75eb8545b0e.jpeg" at bounding box center [660, 475] width 114 height 108
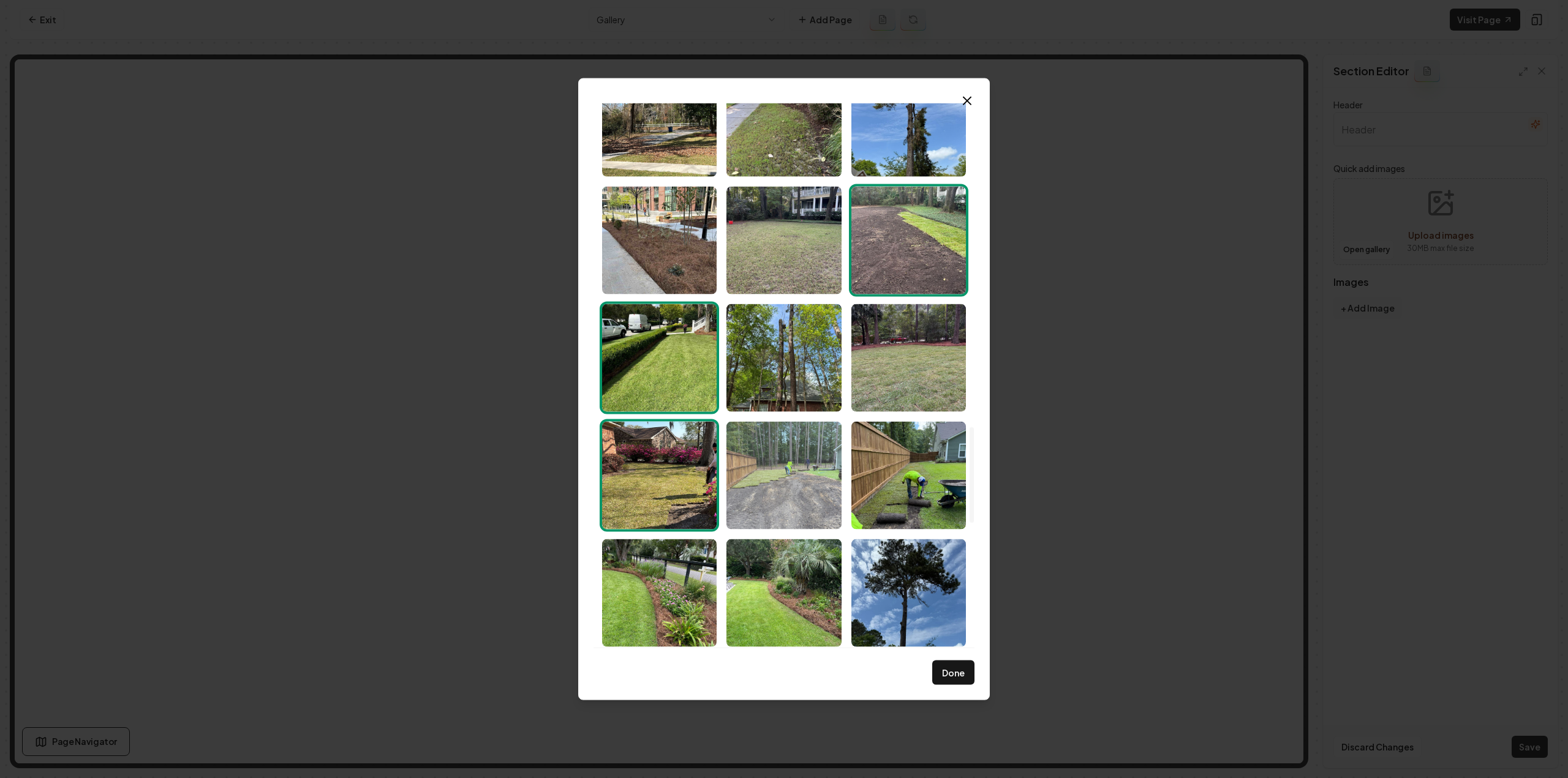
click at [791, 497] on img "Select image image_68c8362a5c7cd75eb85453f4.jpeg" at bounding box center [783, 475] width 114 height 108
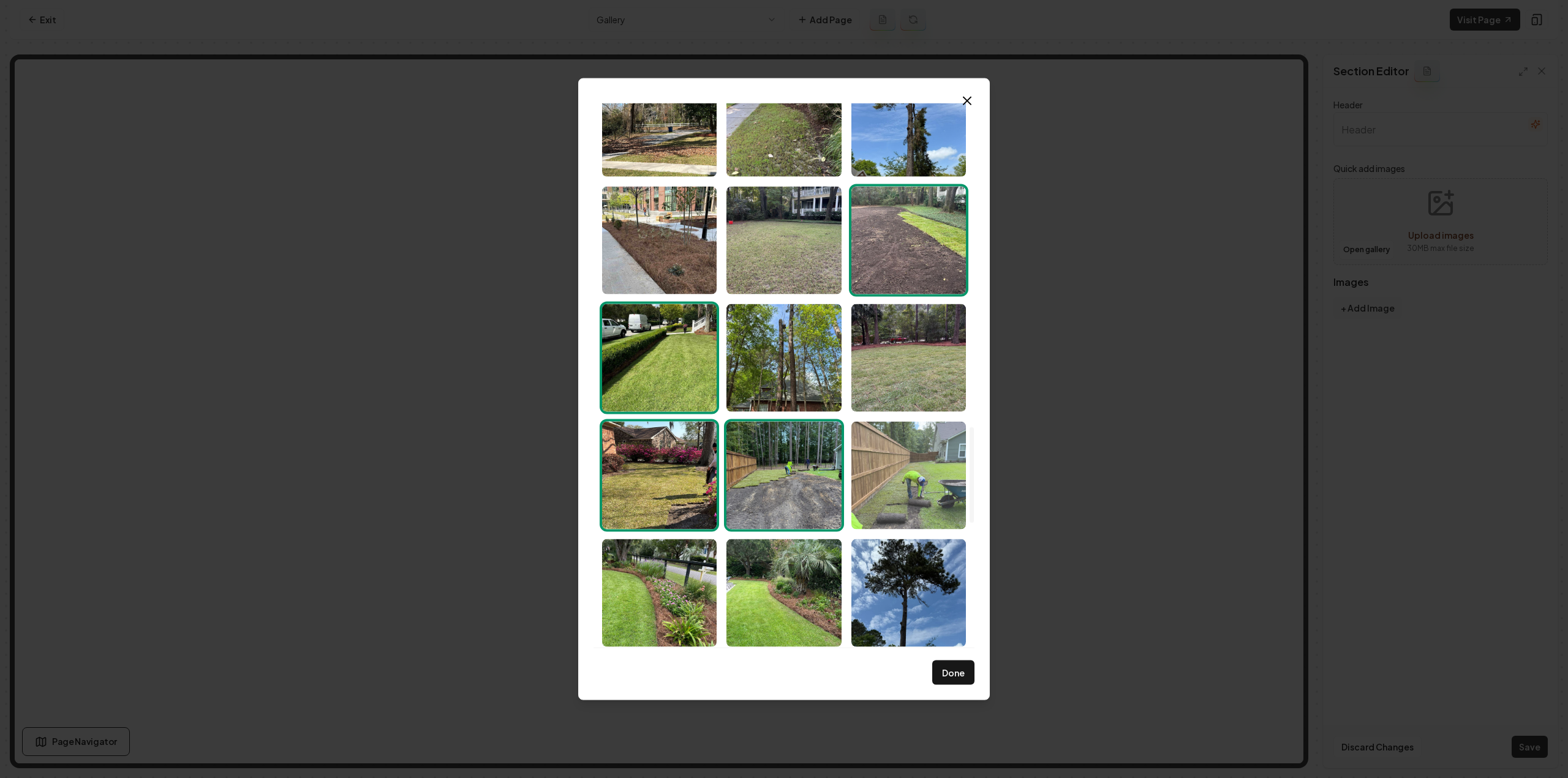
click at [901, 510] on img "Select image image_68c8362b5c7cd75eb85456cb.jpeg" at bounding box center [908, 475] width 114 height 108
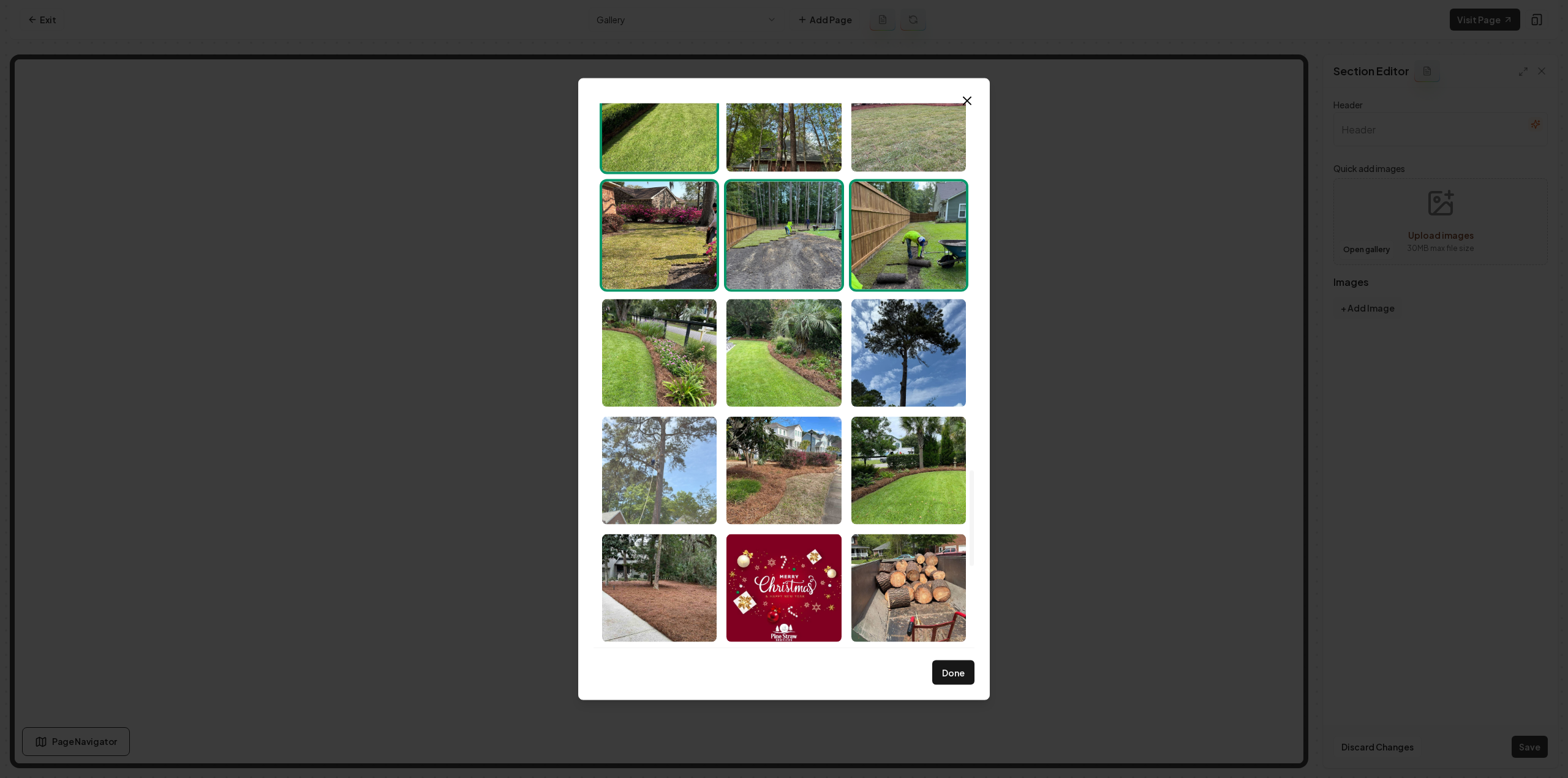
scroll to position [2081, 0]
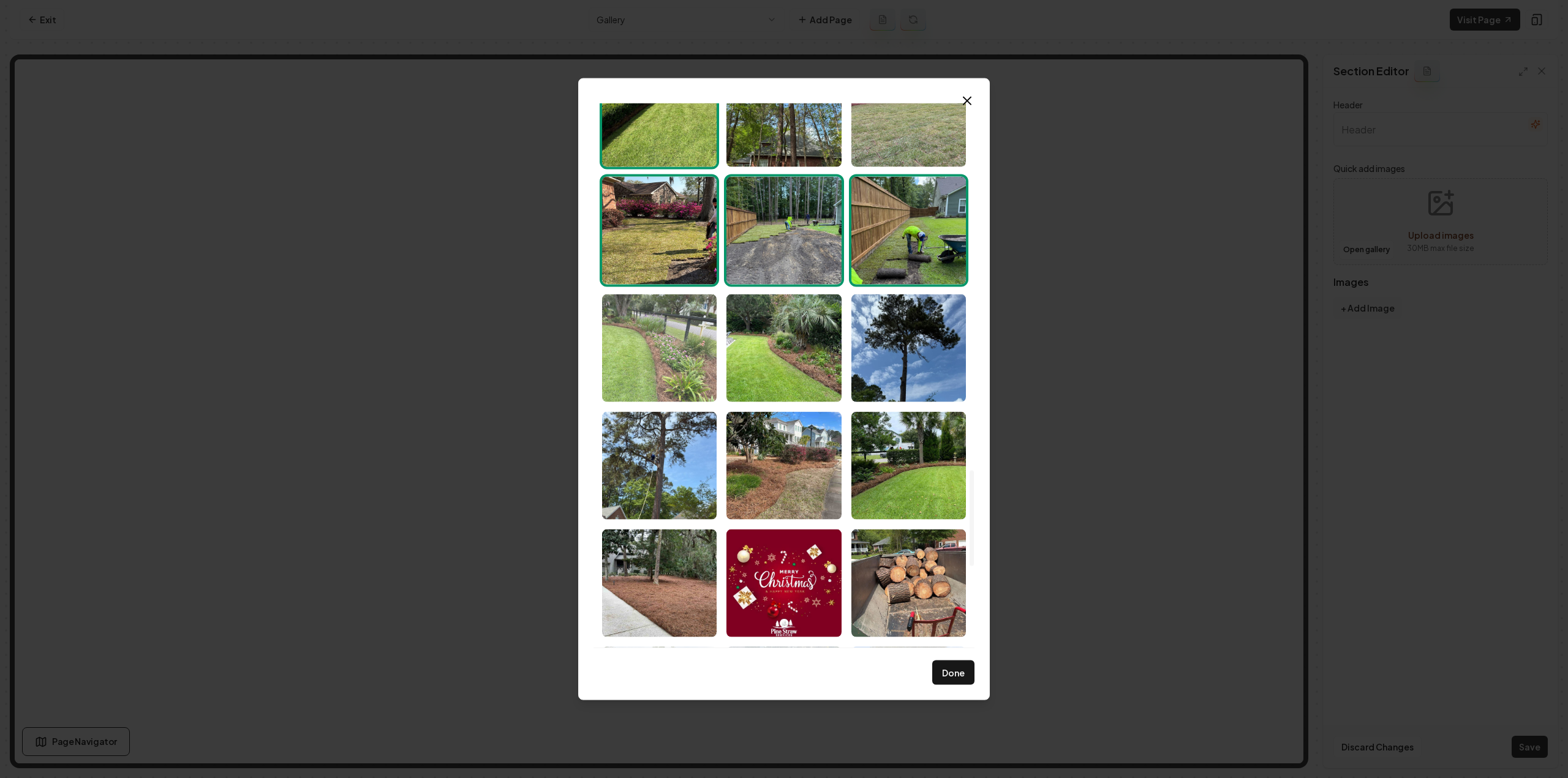
click at [647, 379] on img "Select image image_68c8362b5c7cd75eb854548c.jpeg" at bounding box center [660, 348] width 114 height 108
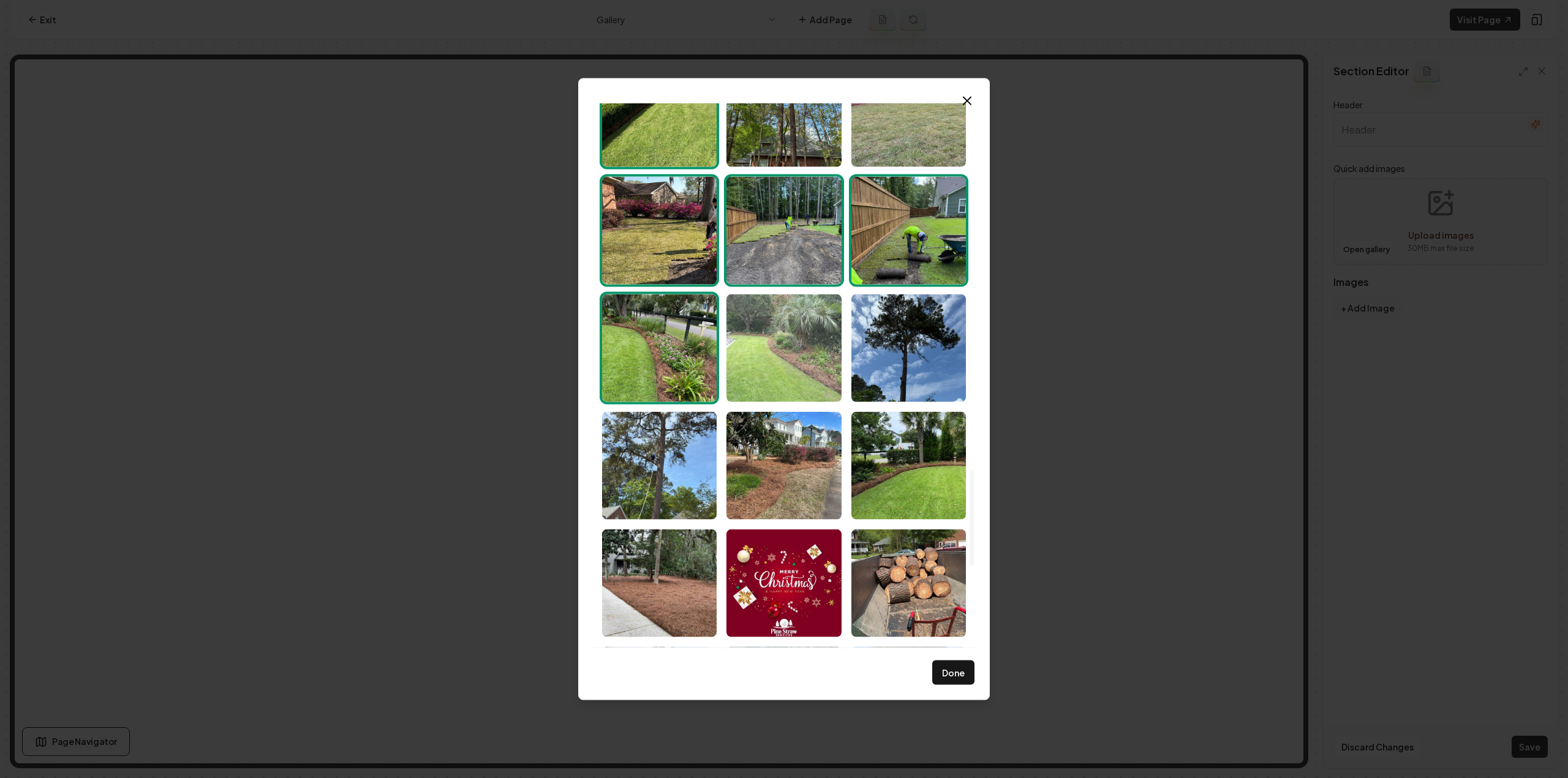
click at [791, 357] on img "Select image image_68c8362b5c7cd75eb85455d5.jpeg" at bounding box center [783, 348] width 114 height 108
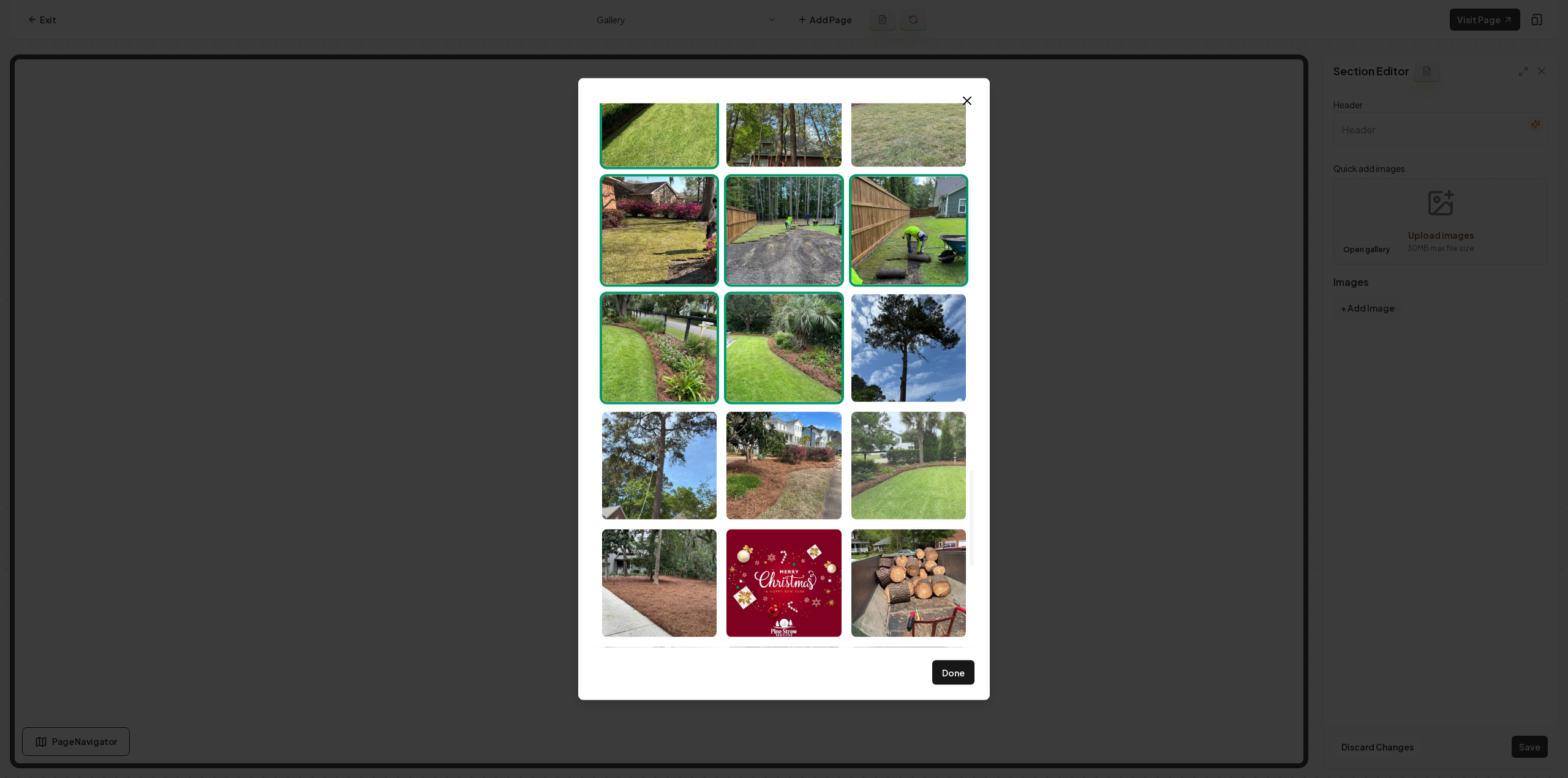
click at [882, 463] on img "Select image image_68c8362a5c7cd75eb8545443.jpeg" at bounding box center [908, 465] width 114 height 108
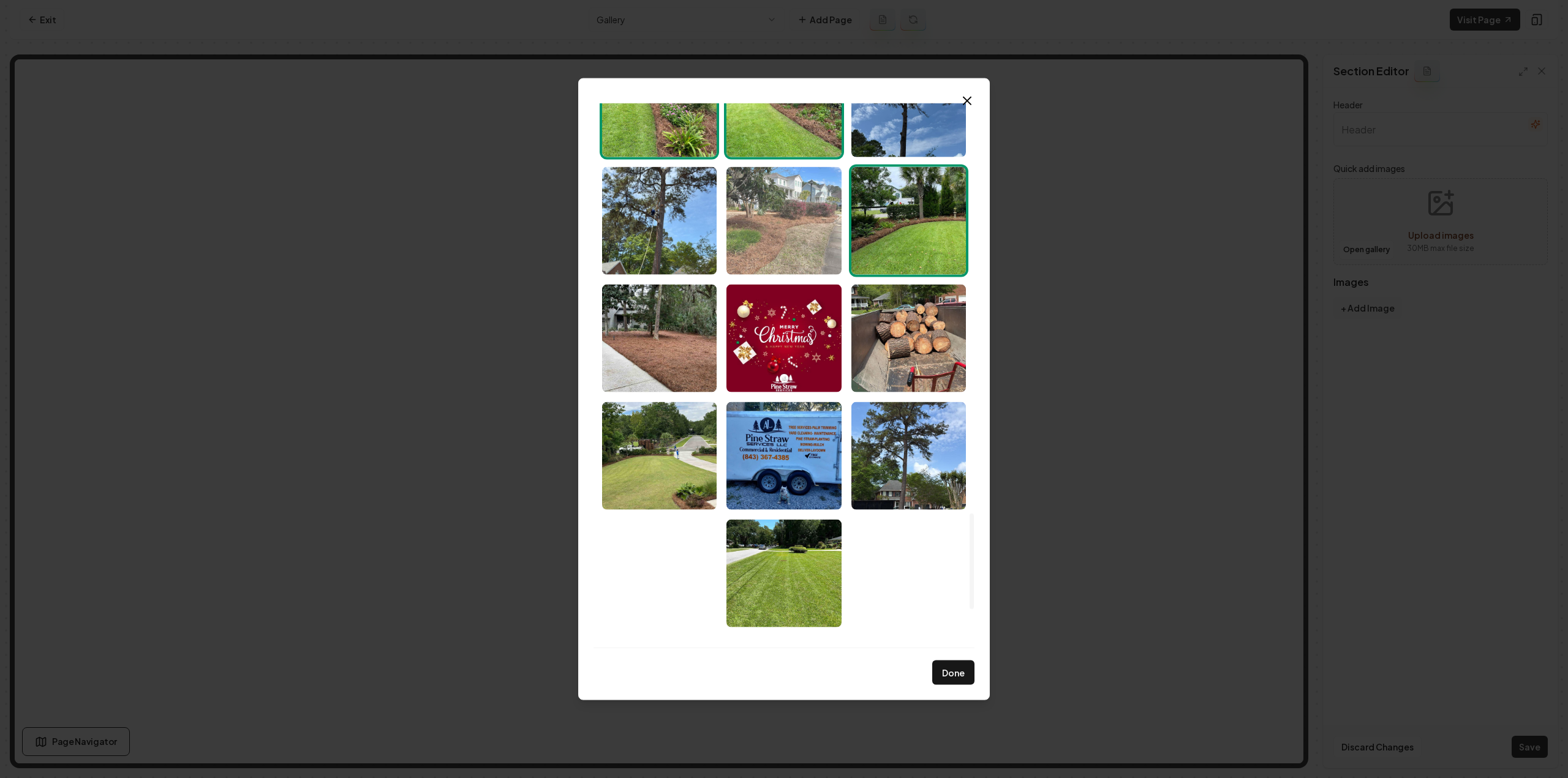
click at [773, 238] on img "Select image image_68c8362a5c7cd75eb854541c.jpeg" at bounding box center [783, 220] width 114 height 108
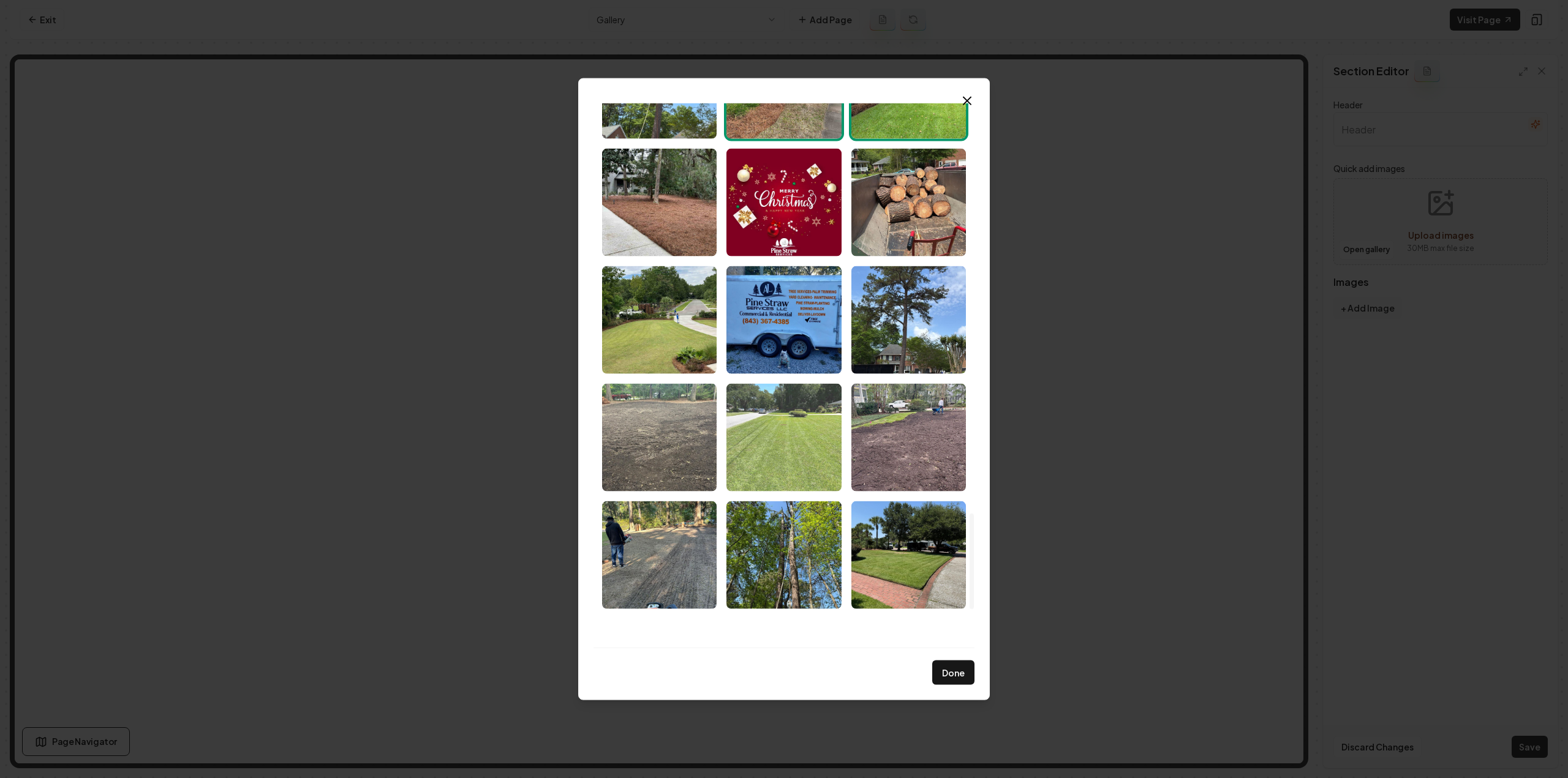
scroll to position [2544, 0]
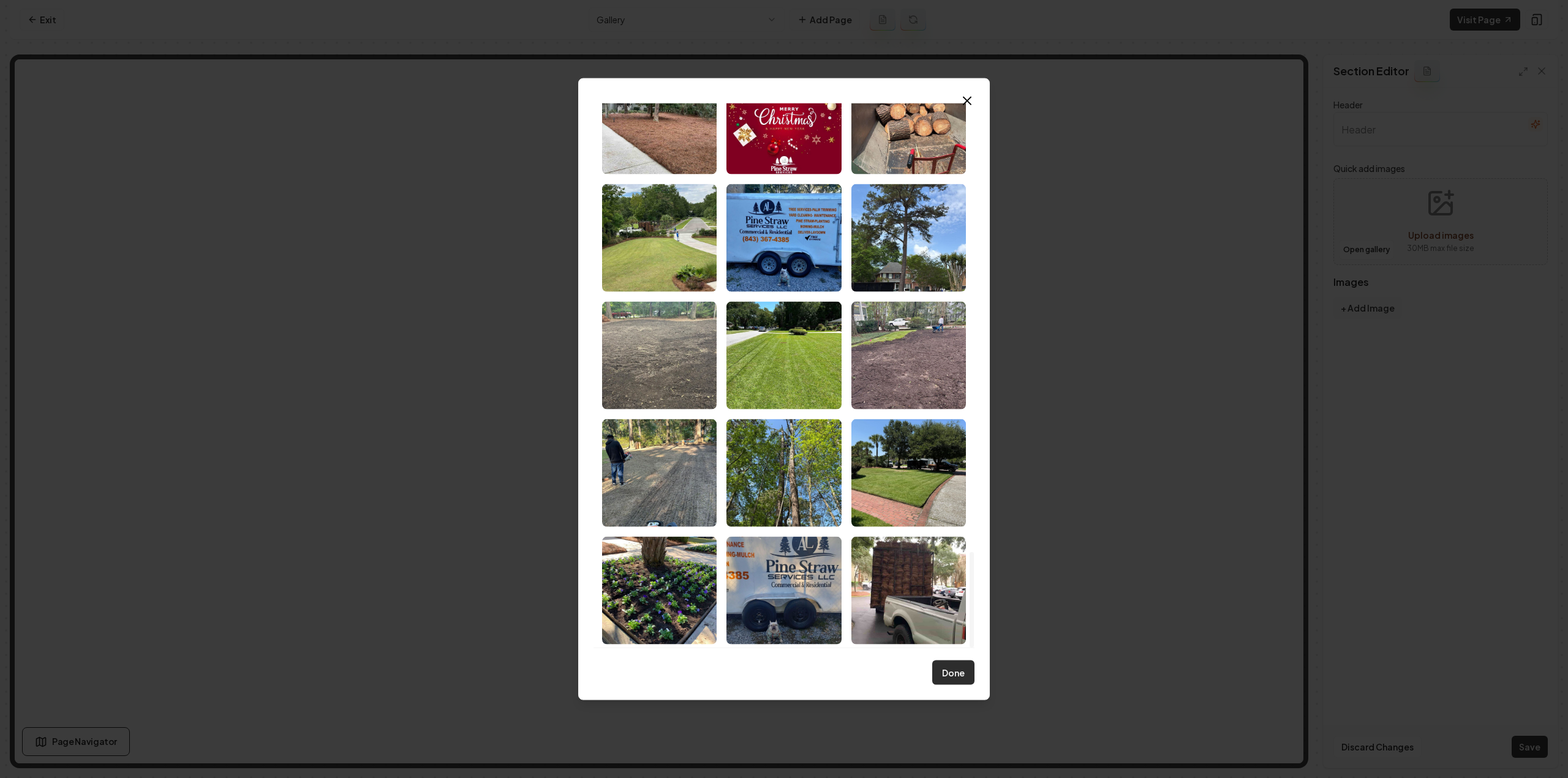
click at [950, 667] on button "Done" at bounding box center [953, 673] width 42 height 25
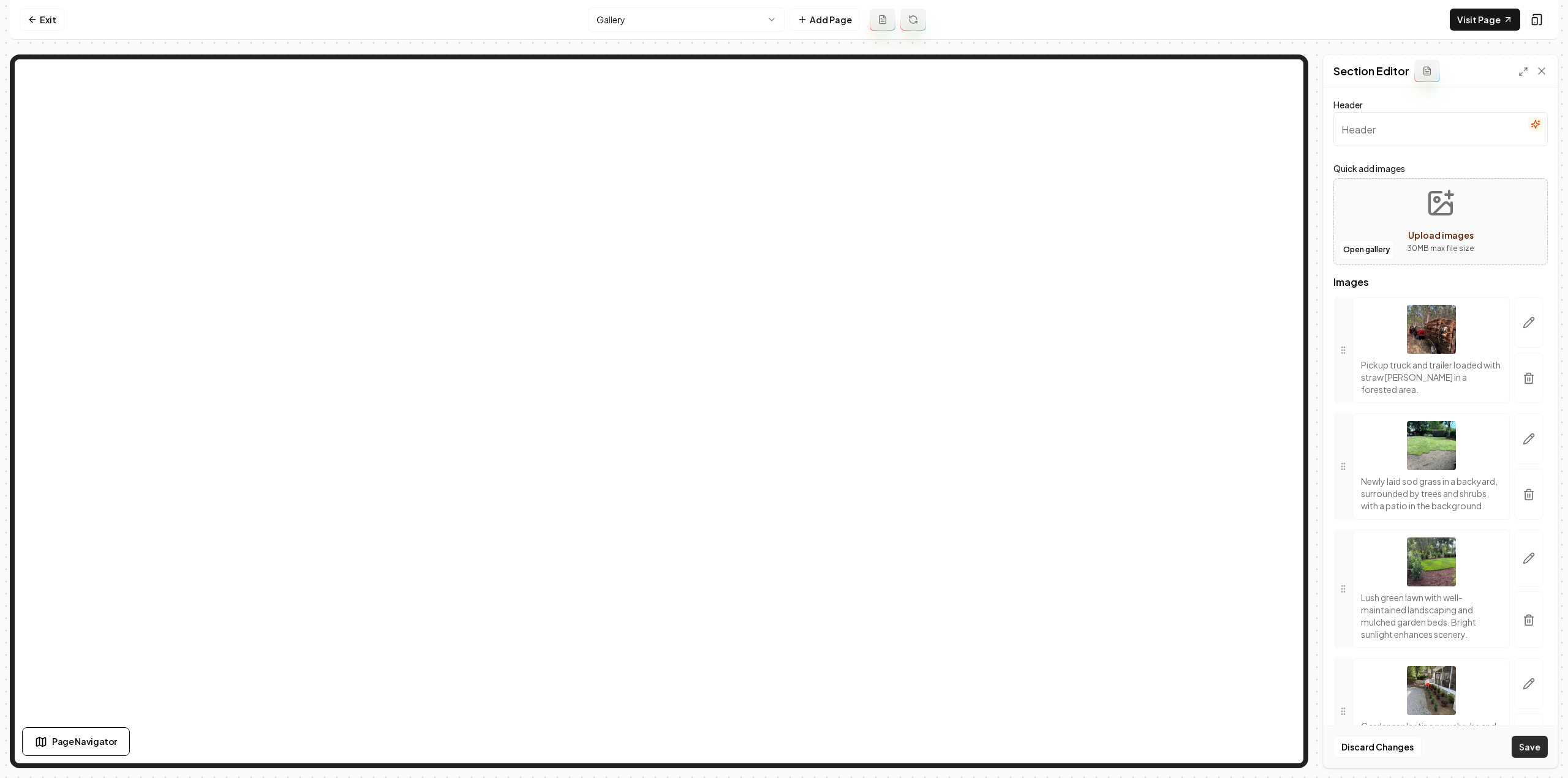
click at [1523, 749] on button "Save" at bounding box center [1530, 747] width 36 height 22
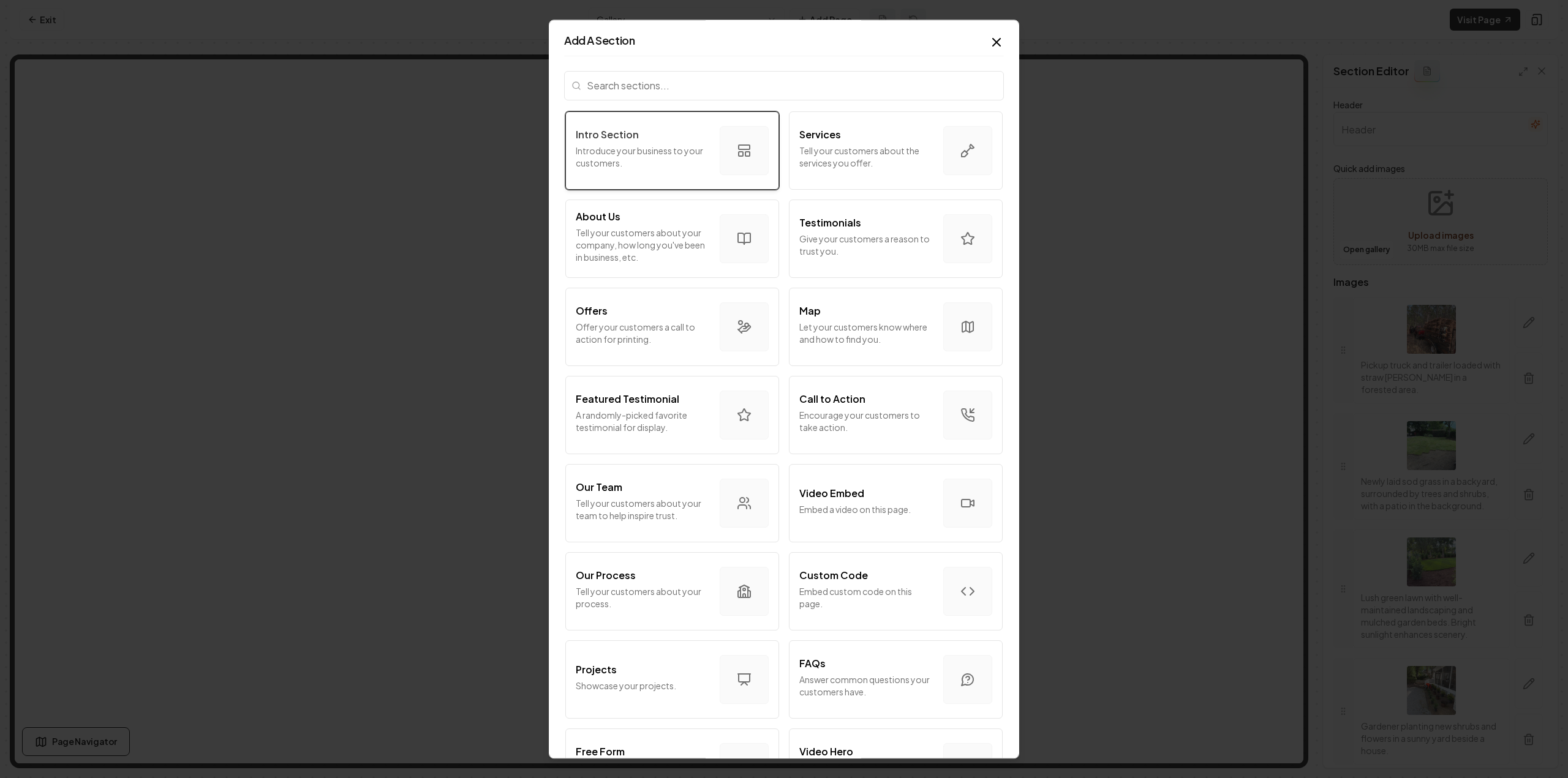
click at [638, 170] on div "Intro Section Introduce your business to your customers." at bounding box center [642, 151] width 134 height 47
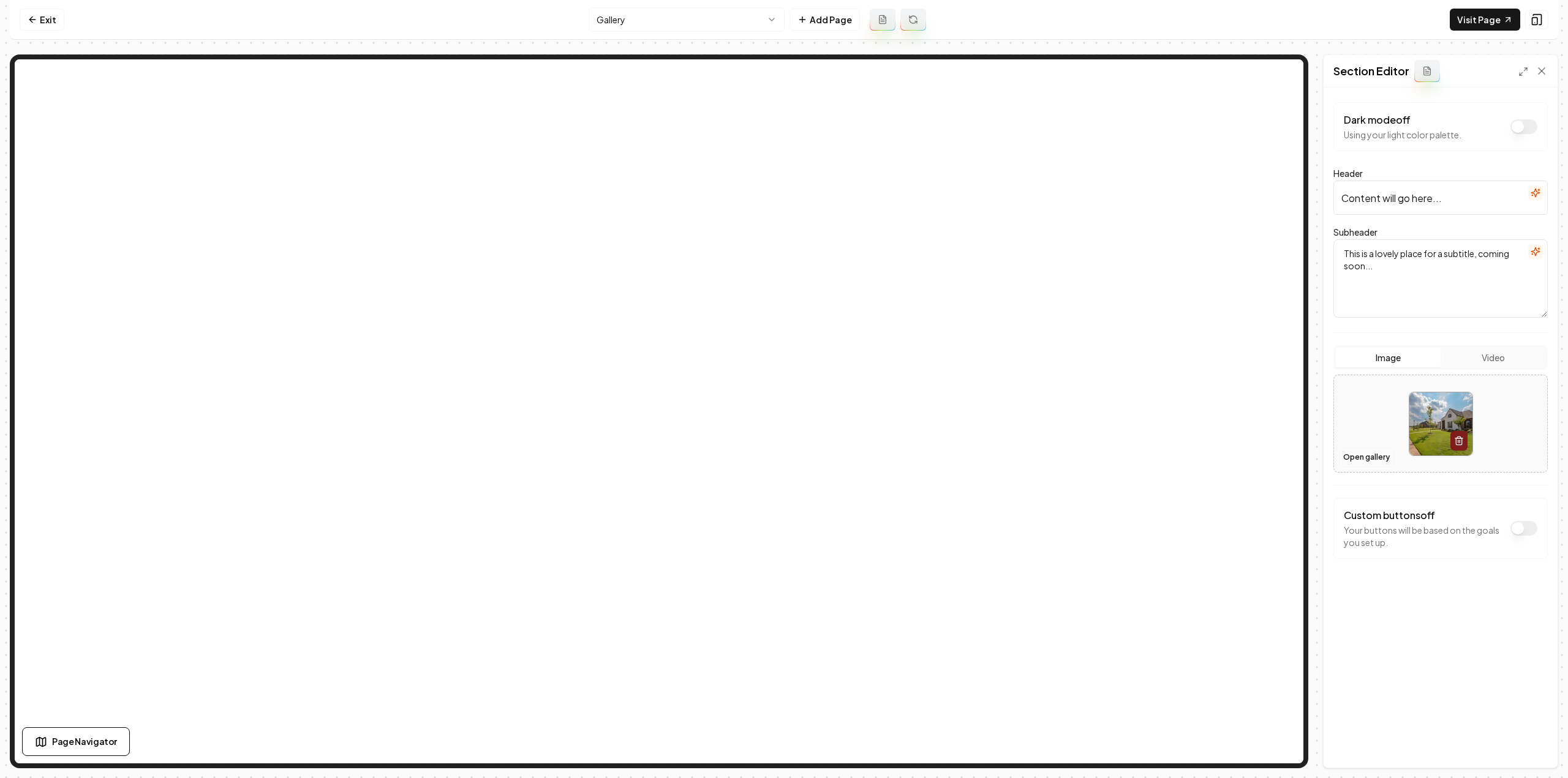
click at [1364, 459] on button "Open gallery" at bounding box center [1367, 457] width 55 height 20
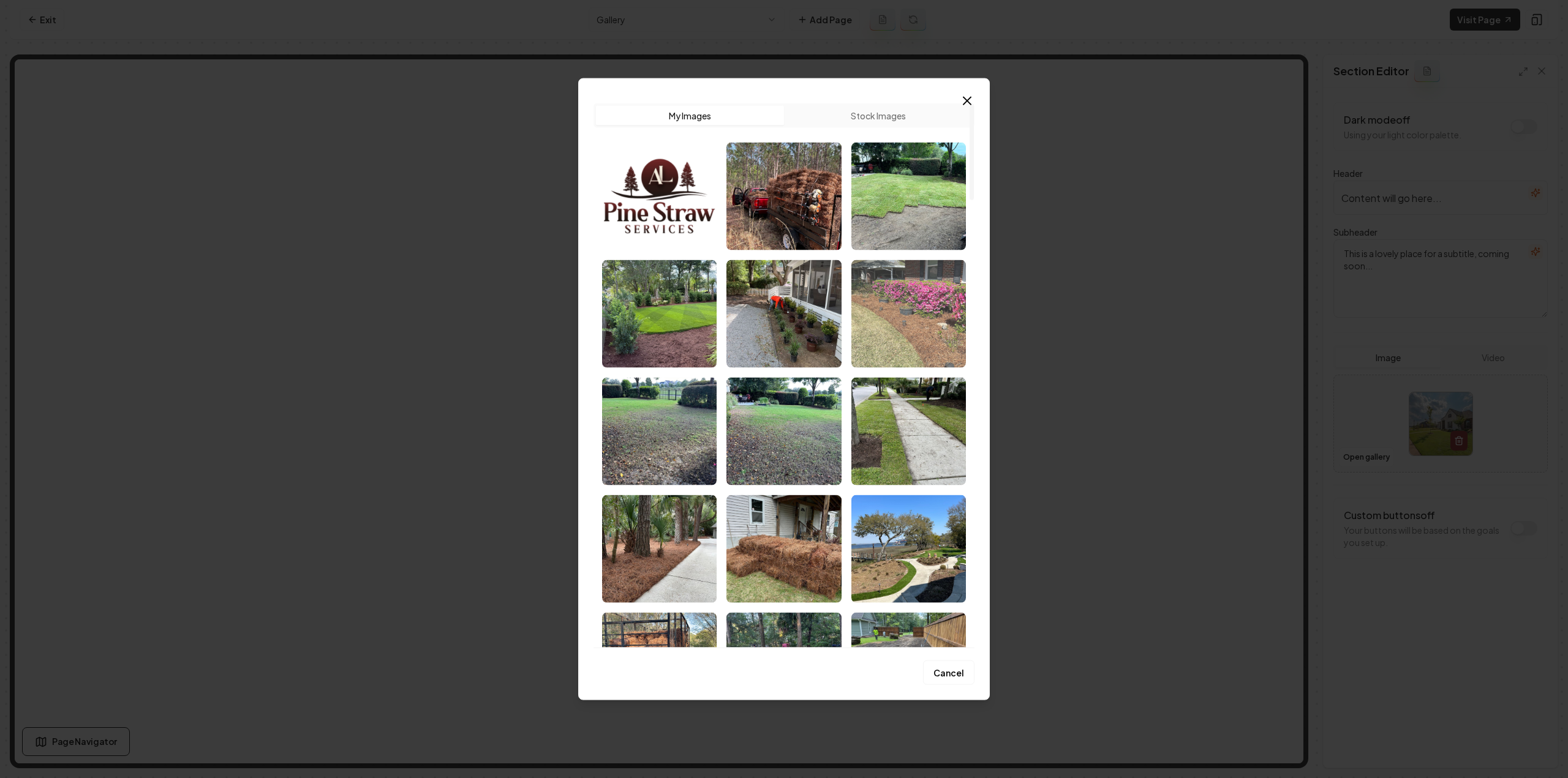
click at [890, 341] on img "Select image image_68c836305c7cd75eb8547b1b.jpeg" at bounding box center [908, 314] width 114 height 108
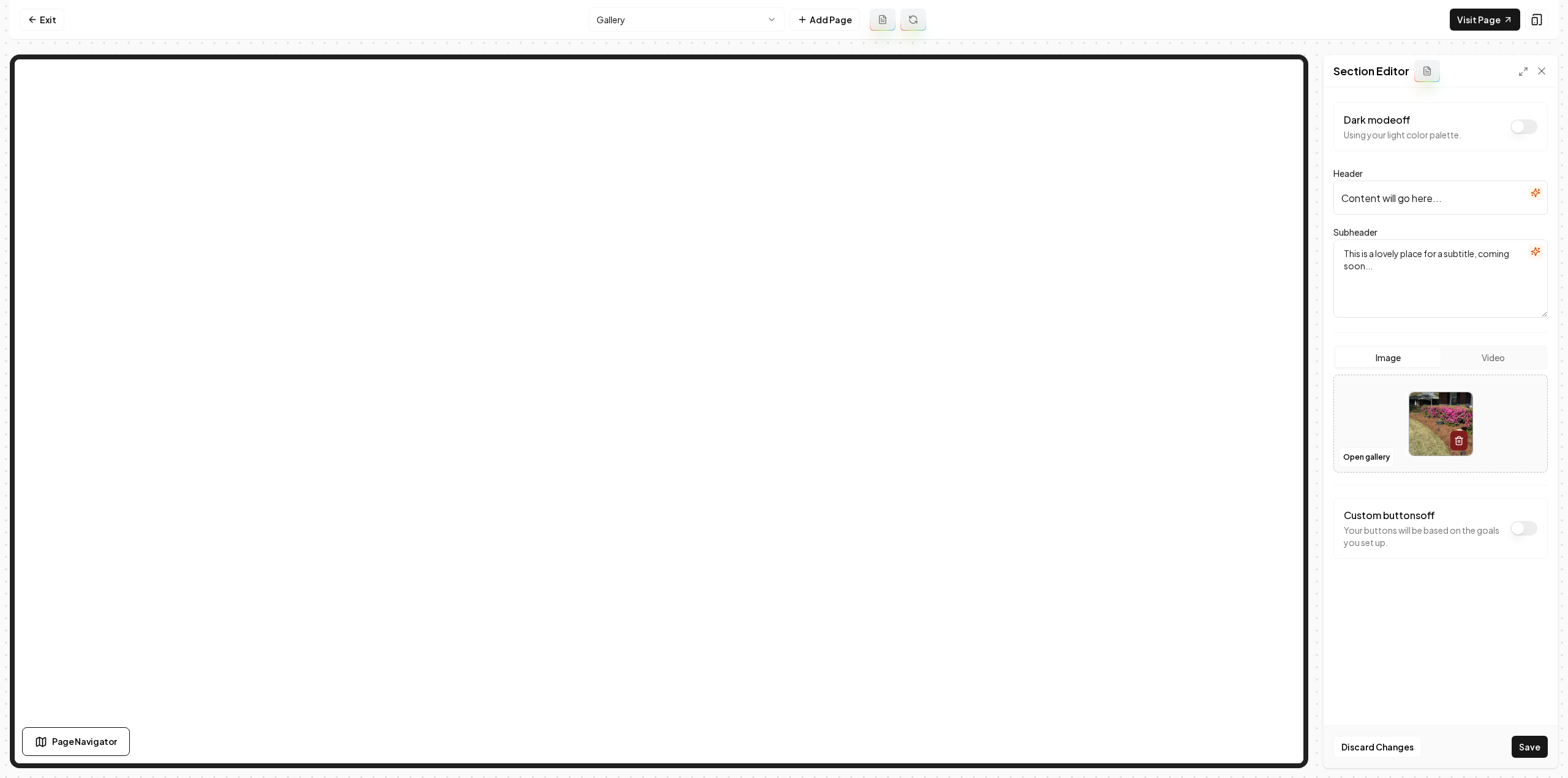
click at [1394, 201] on input "Content will go here..." at bounding box center [1440, 197] width 214 height 34
type input "Gallery"
click at [1395, 268] on textarea "This is a lovely place for a subtitle, coming soon..." at bounding box center [1440, 278] width 214 height 78
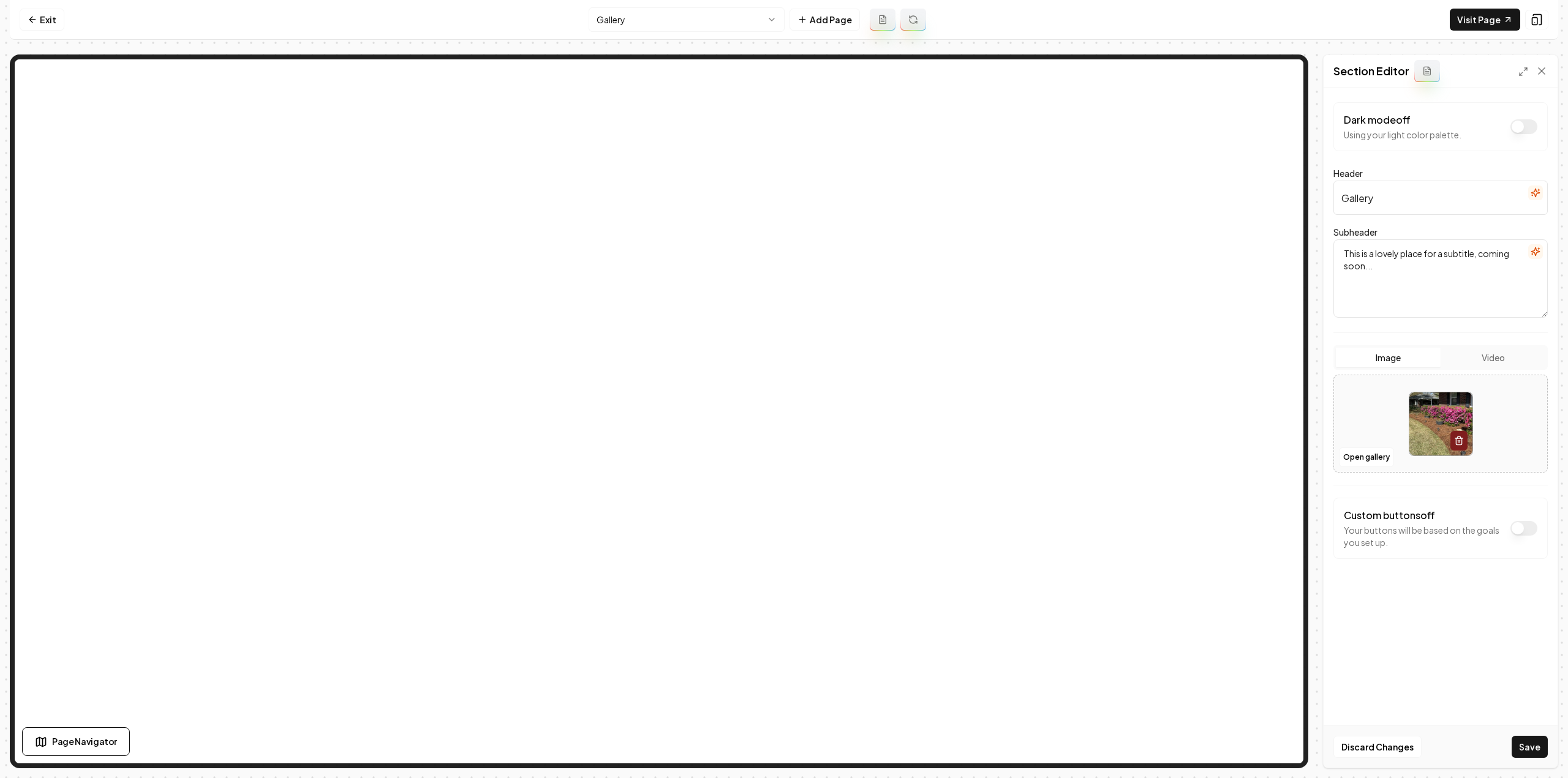
click at [1395, 269] on textarea "This is a lovely place for a subtitle, coming soon..." at bounding box center [1440, 278] width 214 height 78
type textarea "This is a lovely place for a subtitle, coming soon.."
click at [1415, 287] on textarea "This is a lovely place for a subtitle, coming soon.." at bounding box center [1440, 278] width 214 height 78
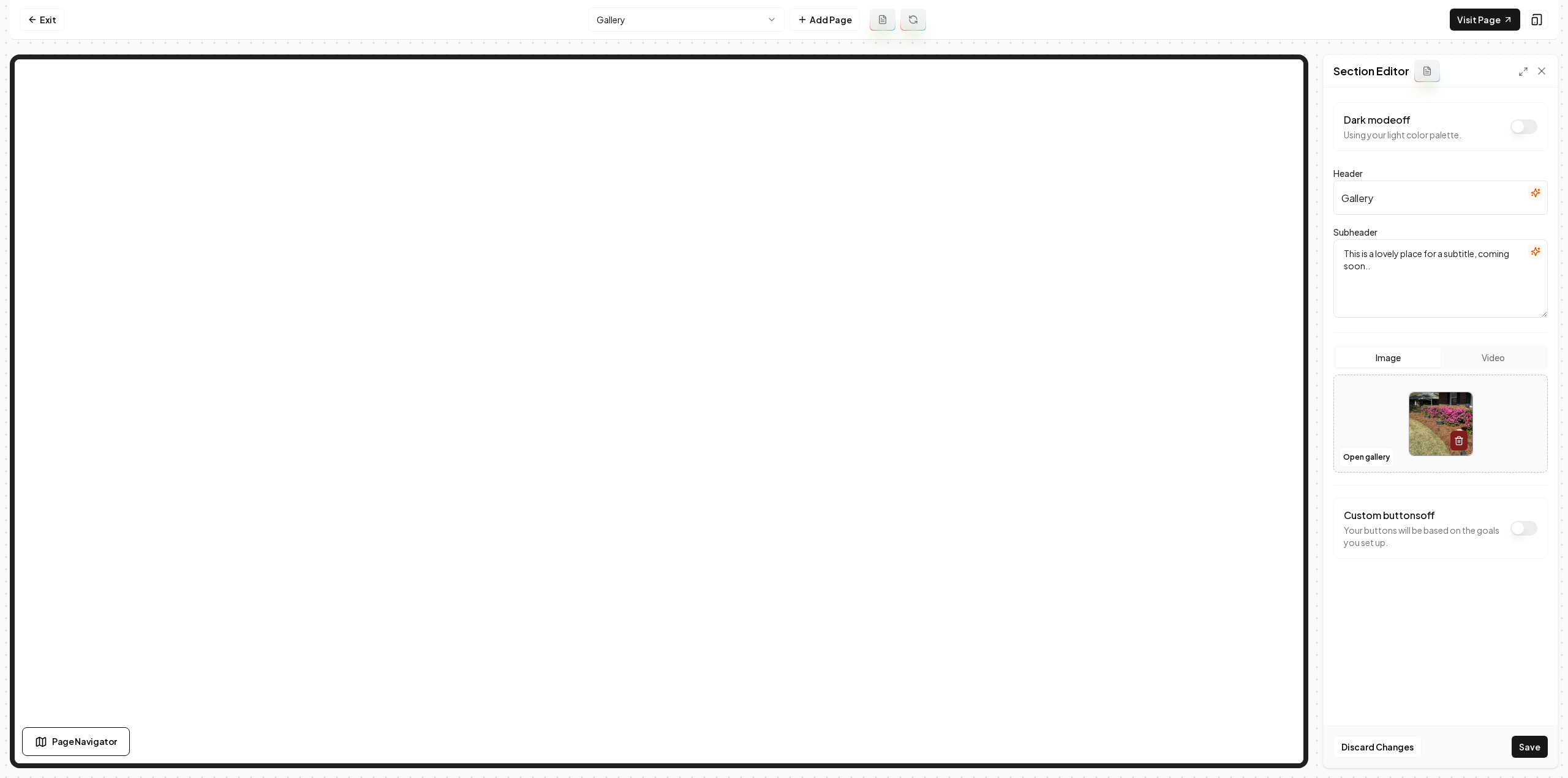
click at [1415, 287] on textarea "This is a lovely place for a subtitle, coming soon.." at bounding box center [1440, 278] width 214 height 78
click at [1531, 750] on button "Save" at bounding box center [1530, 747] width 36 height 22
click at [694, 26] on html "Computer Required This feature is only available on a computer. Please switch t…" at bounding box center [784, 389] width 1568 height 778
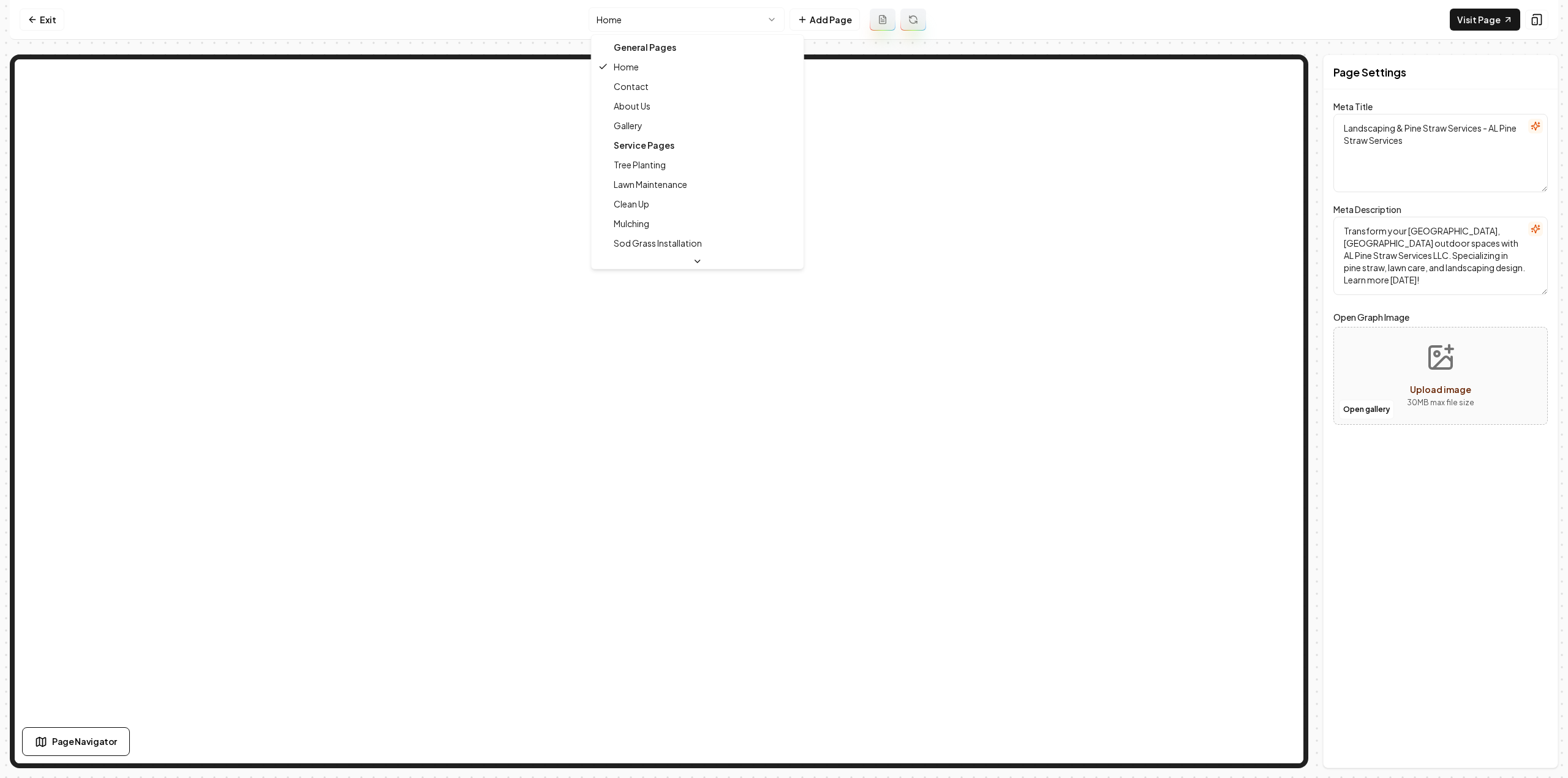
click at [632, 20] on html "Computer Required This feature is only available on a computer. Please switch t…" at bounding box center [784, 389] width 1568 height 778
click at [680, 23] on html "Computer Required This feature is only available on a computer. Please switch t…" at bounding box center [784, 389] width 1568 height 778
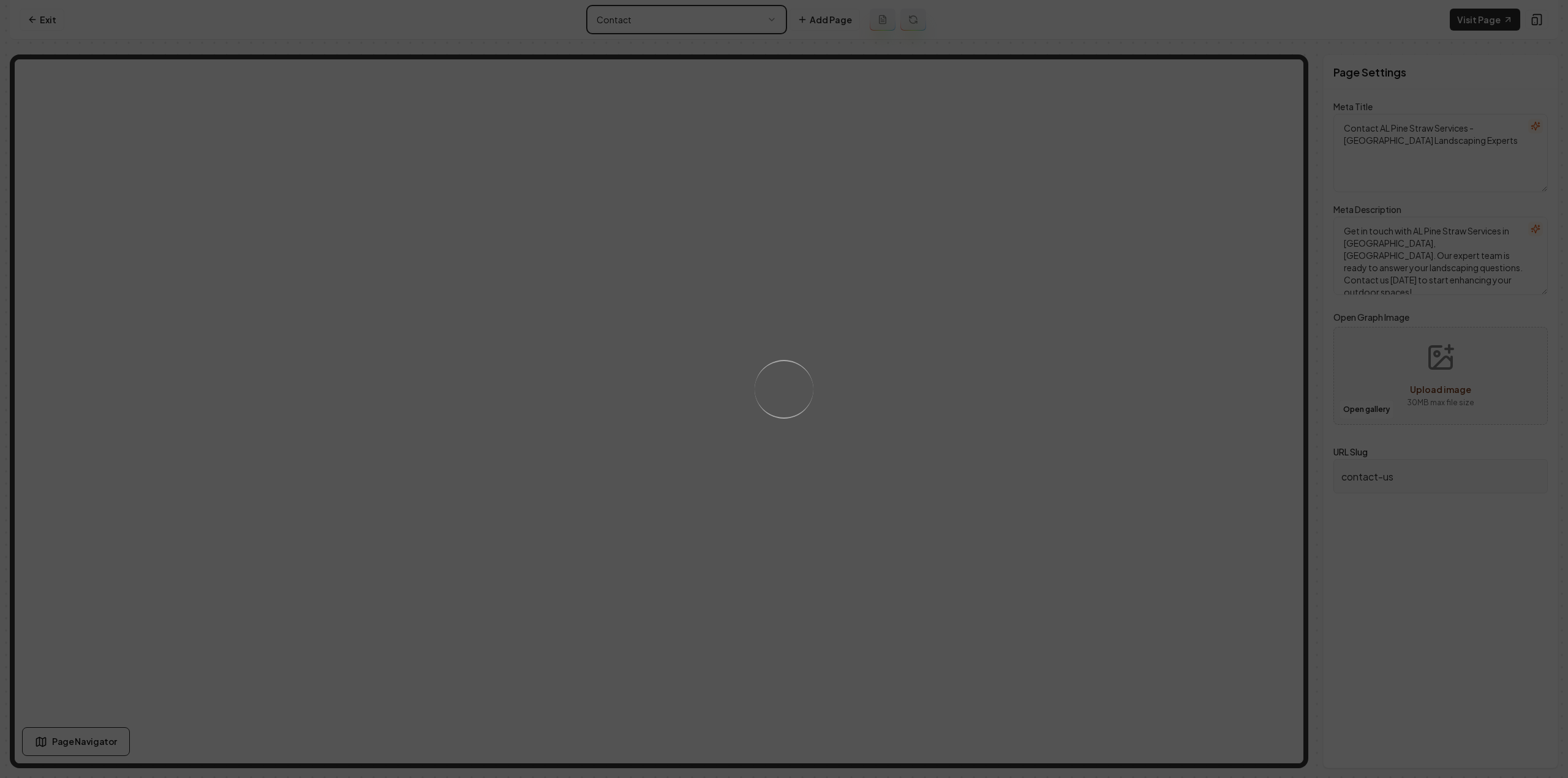
type textarea "About Us | Landscaping & Pine Straw Experts - AL Pine Straw Services LLC"
type textarea "Meet AL Pine Straw Services, your trusted landscaping partner in Summerville, S…"
type input "about-us"
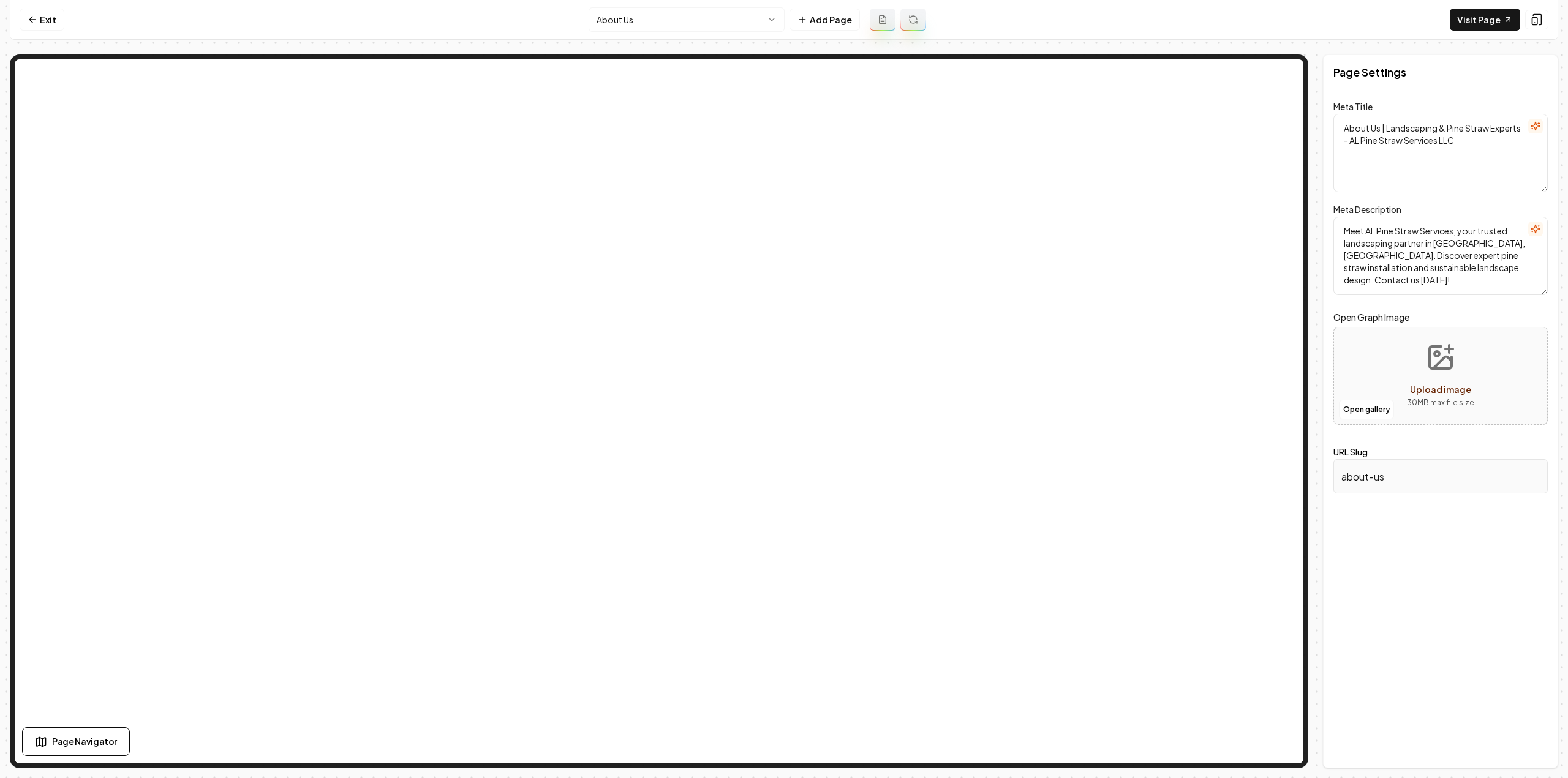
click at [636, 16] on html "Computer Required This feature is only available on a computer. Please switch t…" at bounding box center [784, 389] width 1568 height 778
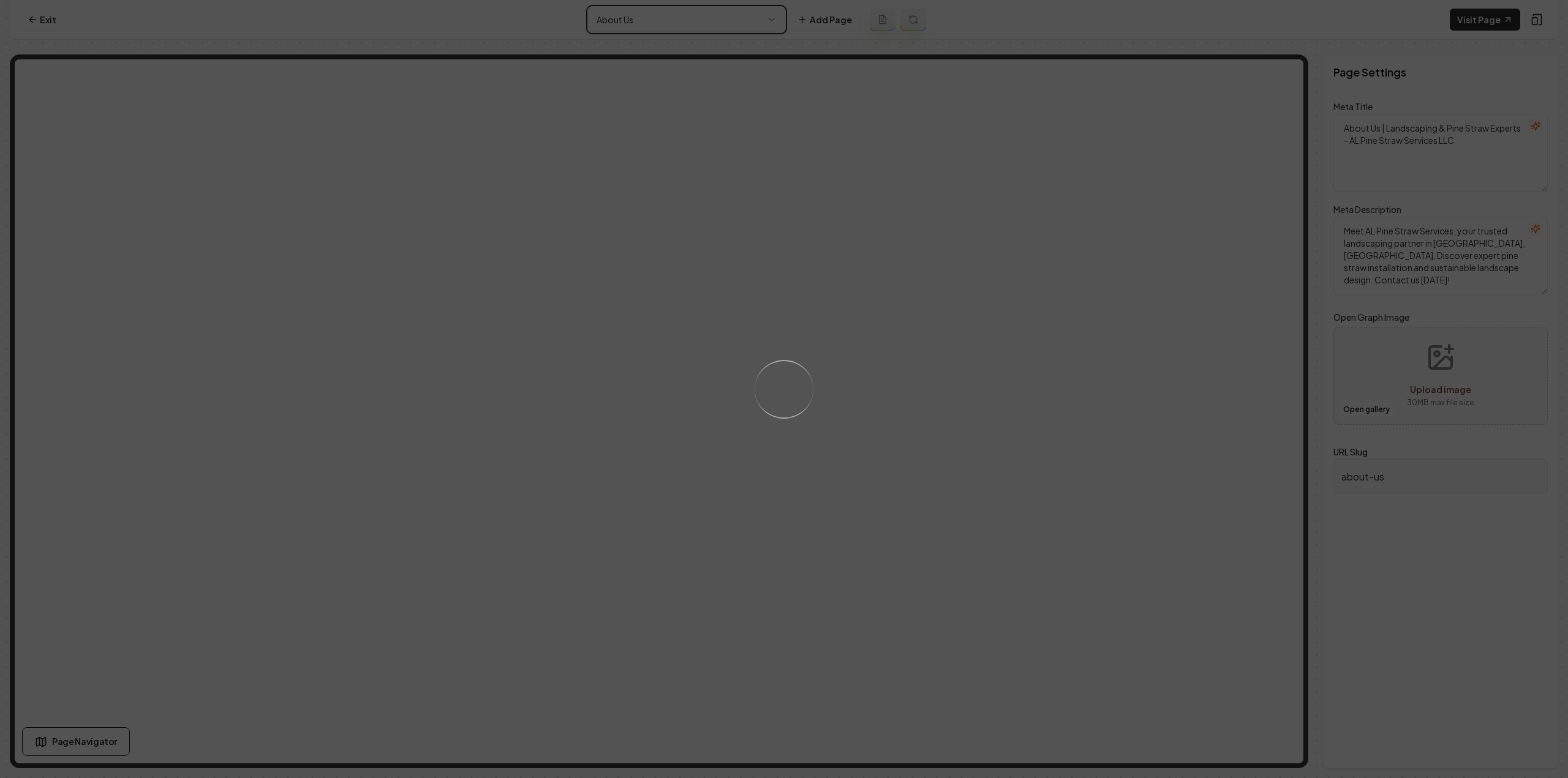
type textarea "Landscaping & Pine Straw Services - AL Pine Straw Services"
type textarea "Transform your Summerville, SC outdoor spaces with AL Pine Straw Services LLC. …"
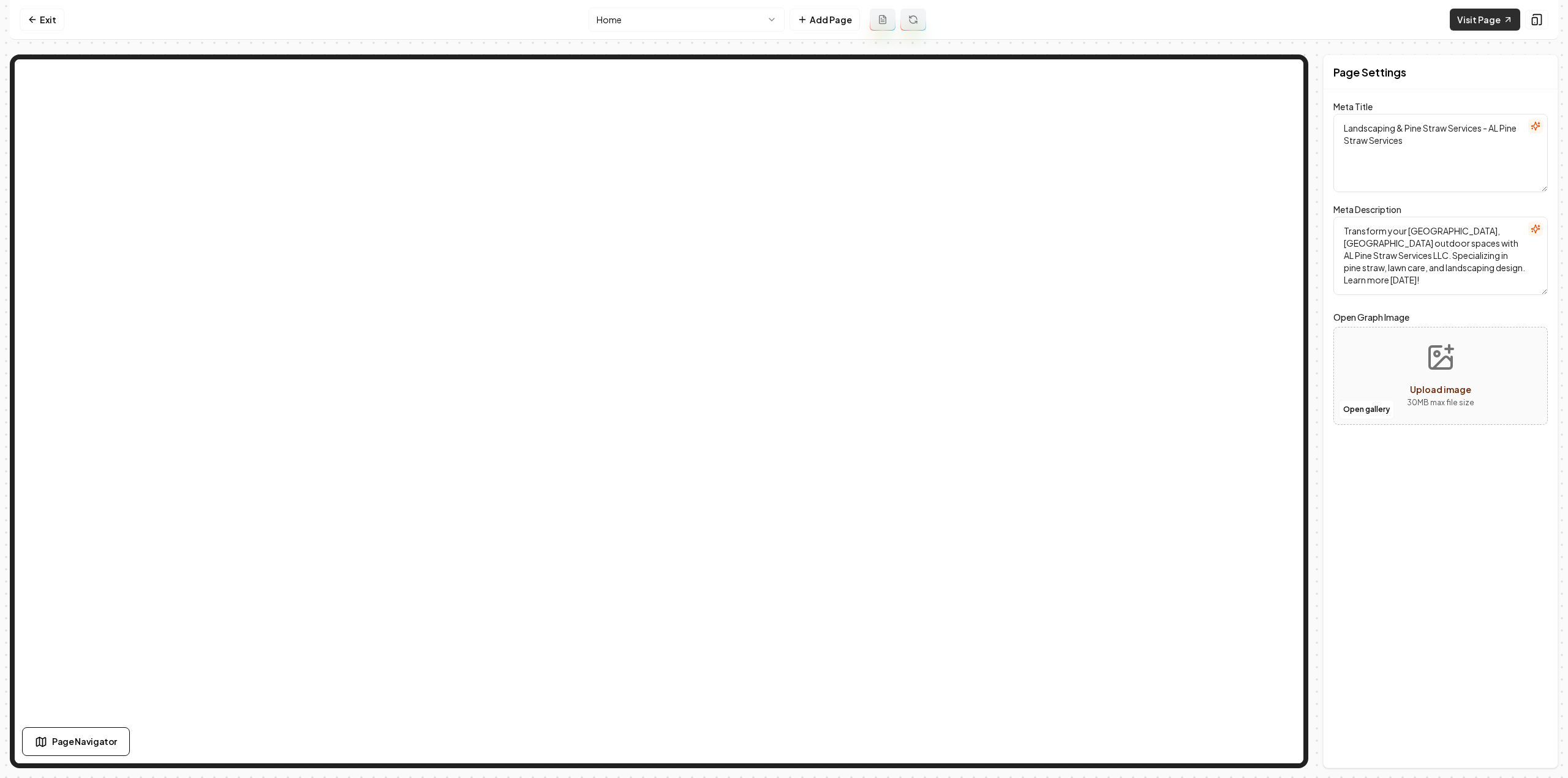
click at [1486, 24] on link "Visit Page" at bounding box center [1485, 20] width 71 height 22
click at [36, 17] on icon at bounding box center [33, 20] width 10 height 10
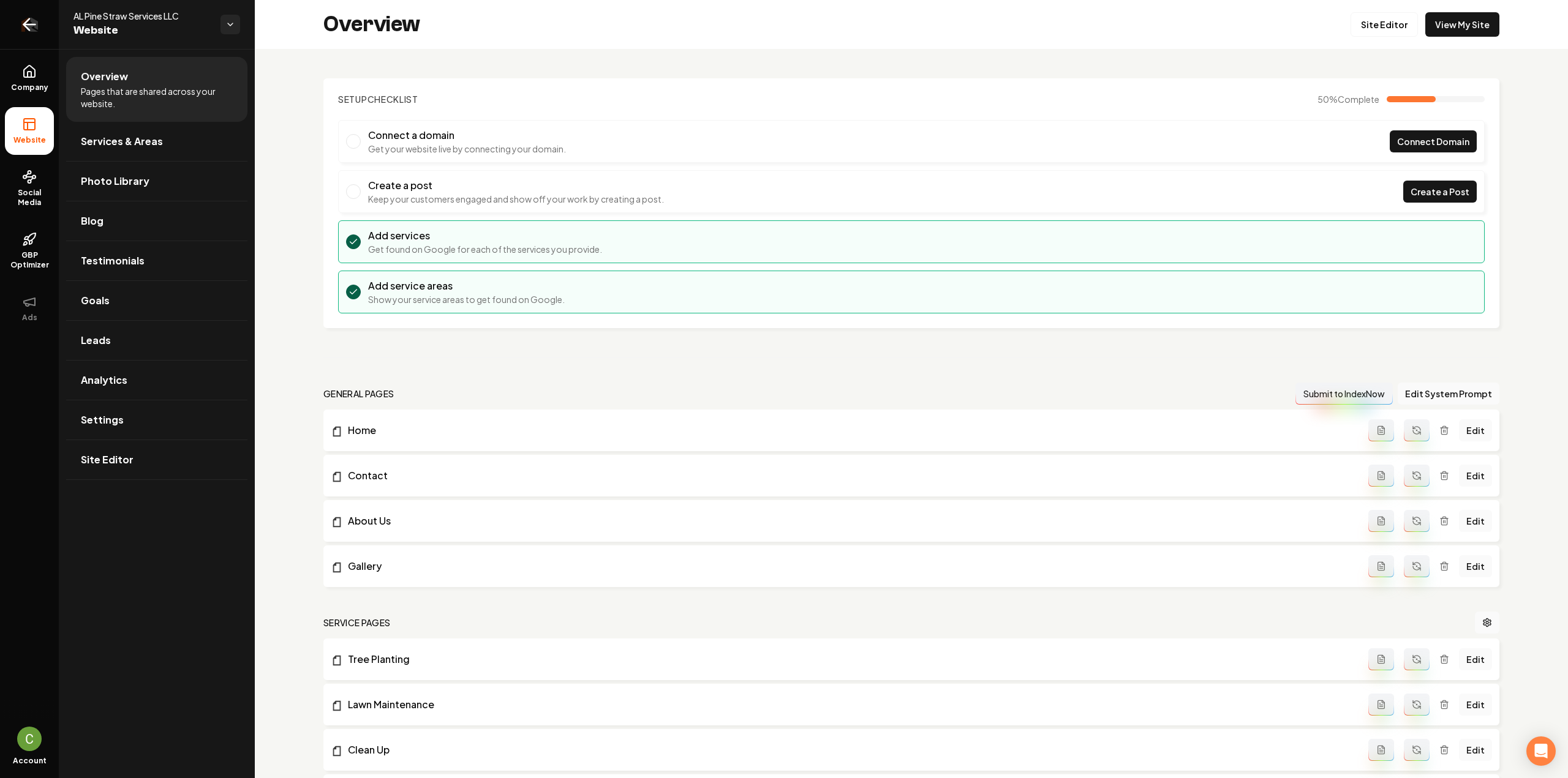
click at [36, 31] on icon "Return to dashboard" at bounding box center [29, 25] width 20 height 20
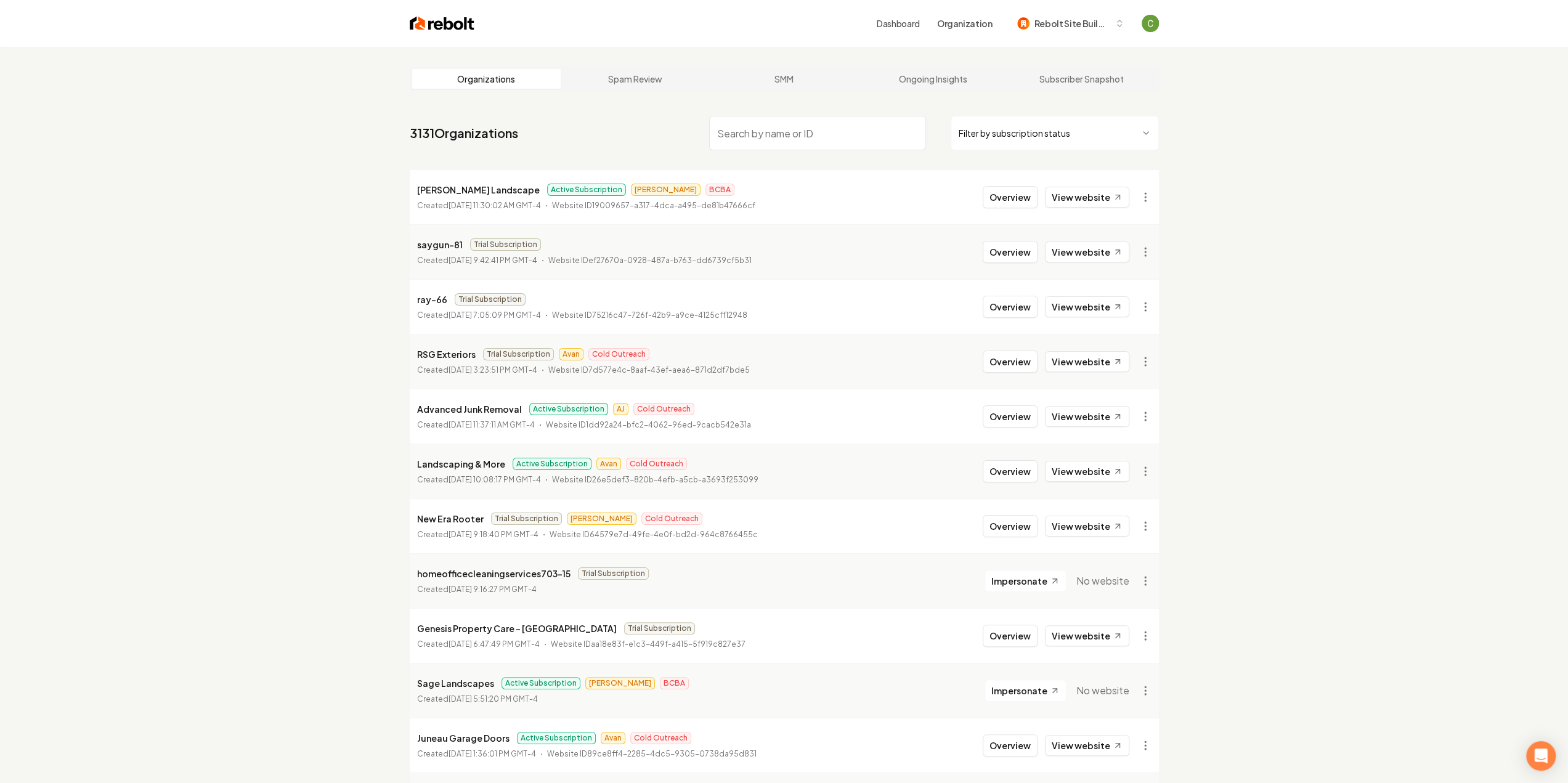
click at [821, 126] on input "search" at bounding box center [817, 132] width 217 height 34
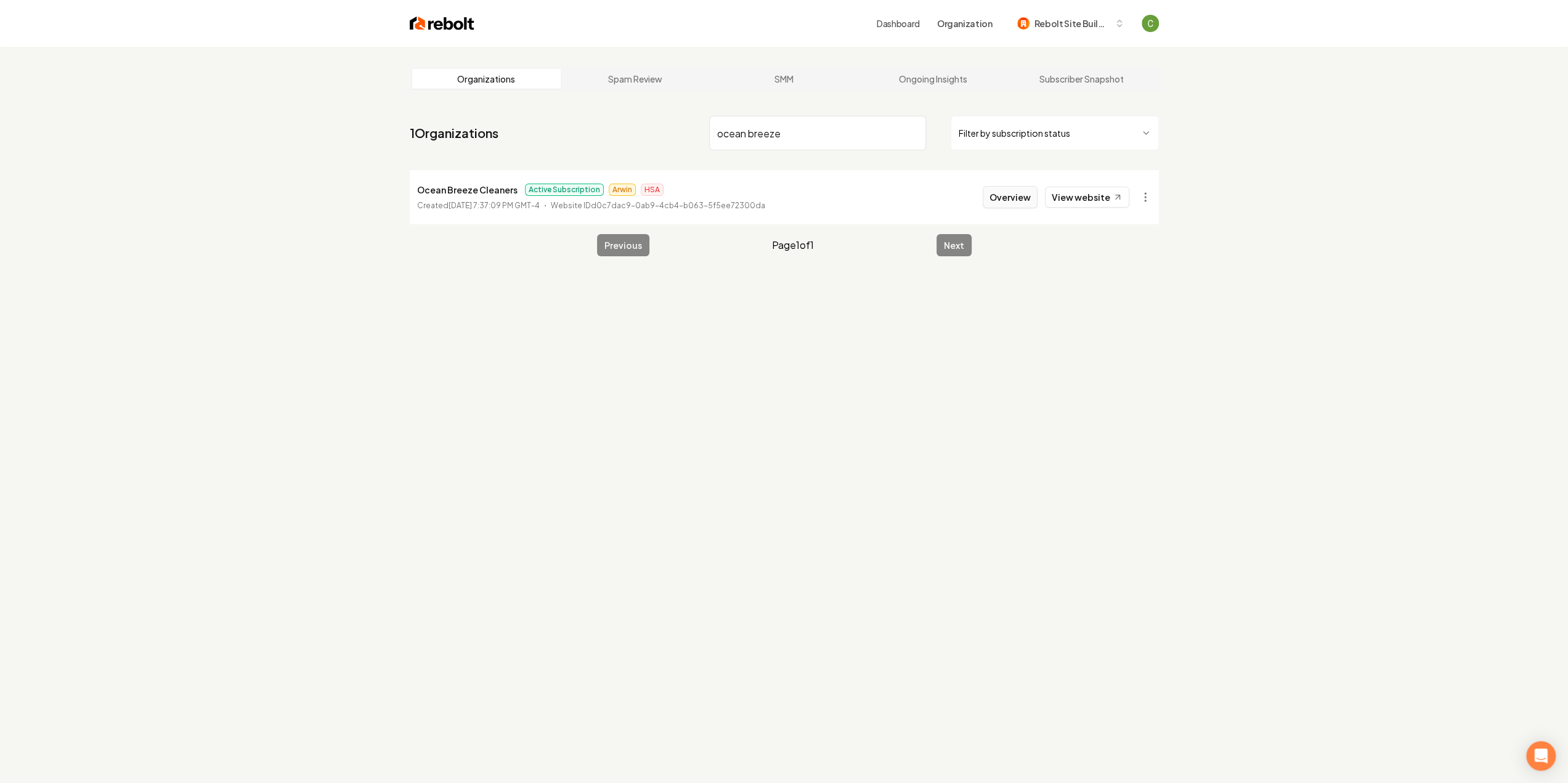
type input "ocean breeze"
click at [1002, 194] on button "Overview" at bounding box center [1010, 197] width 55 height 22
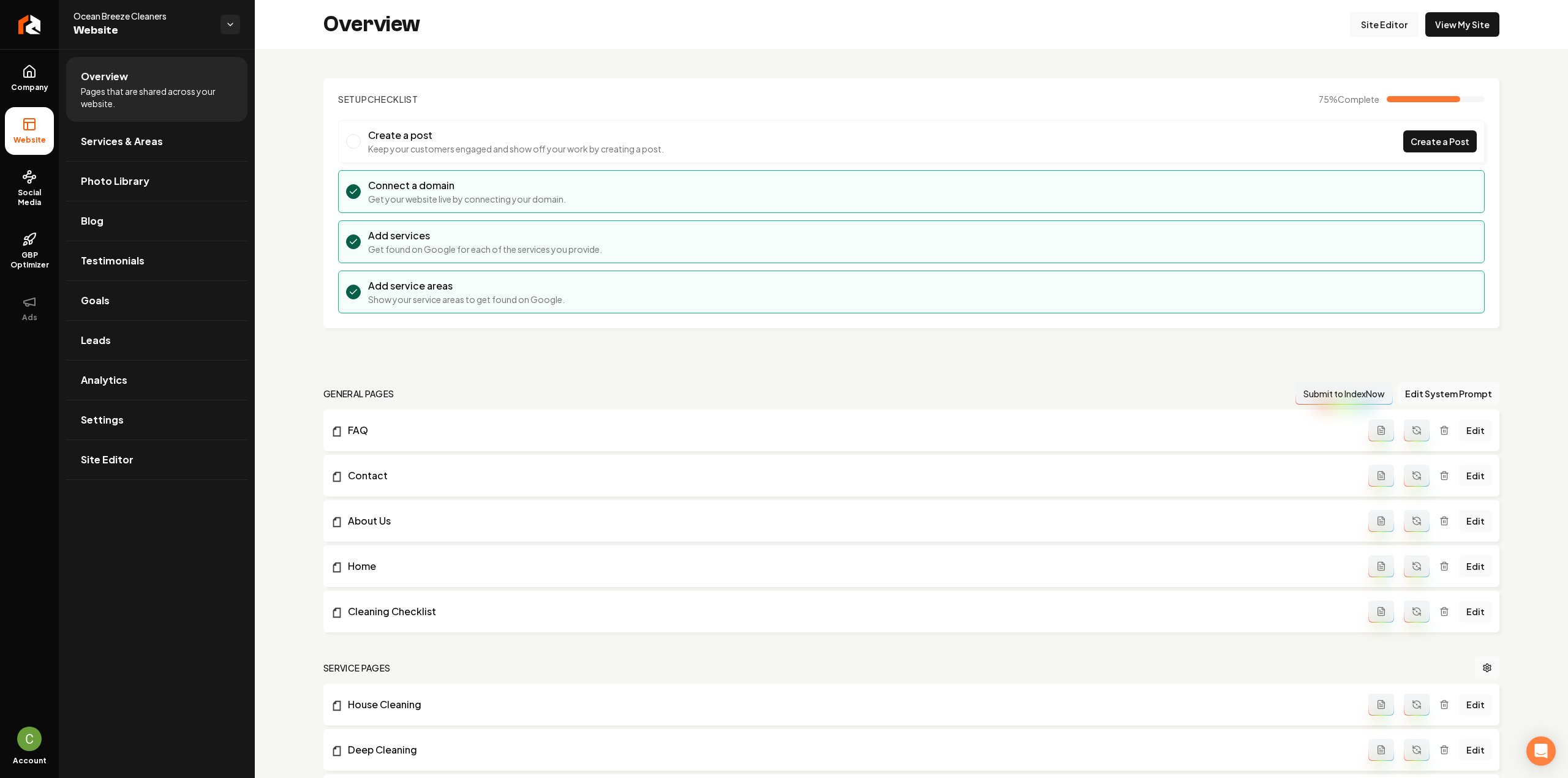
click at [1385, 19] on link "Site Editor" at bounding box center [1384, 24] width 67 height 25
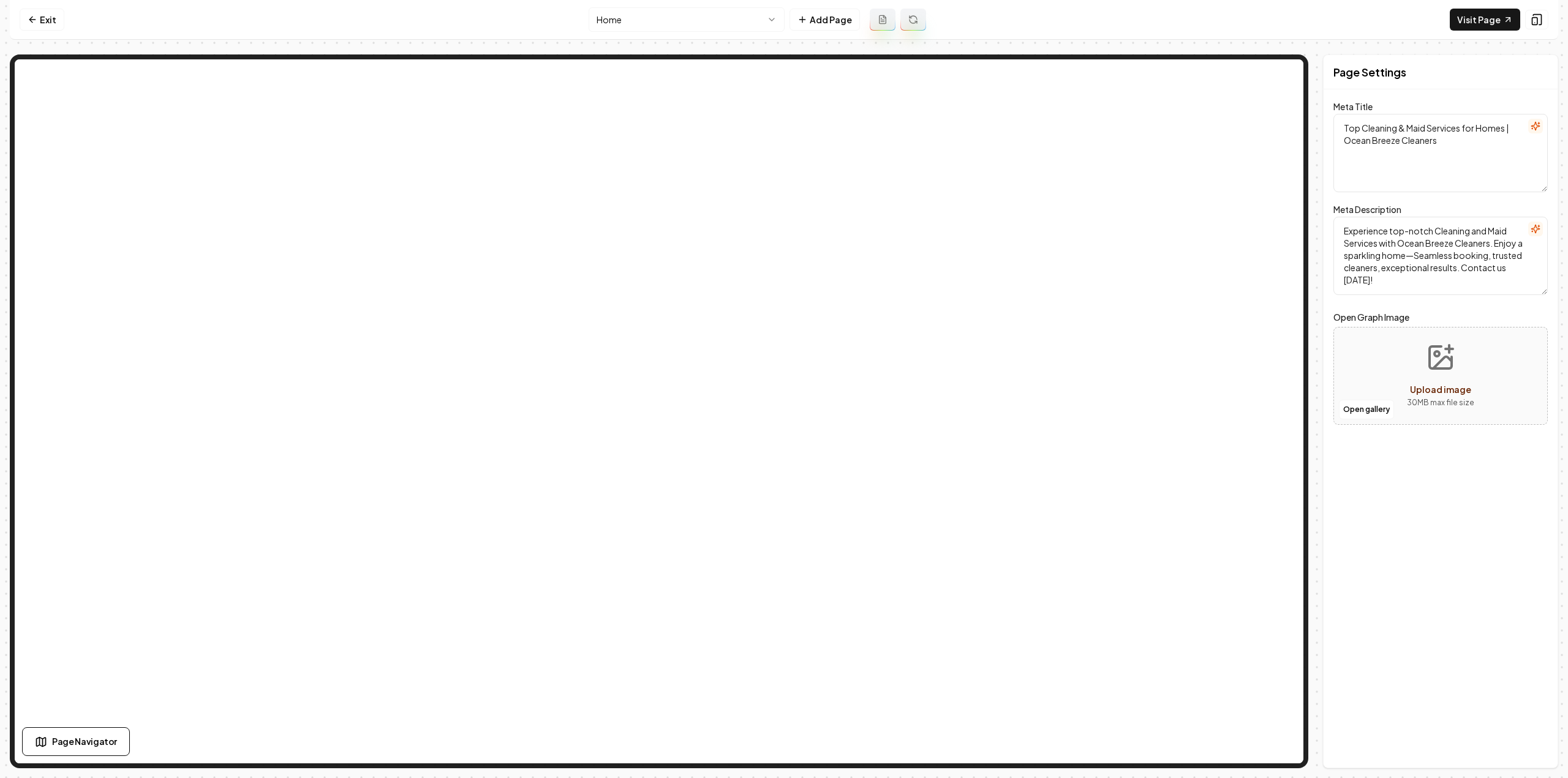
click at [664, 7] on html "Computer Required This feature is only available on a computer. Please switch t…" at bounding box center [784, 389] width 1568 height 778
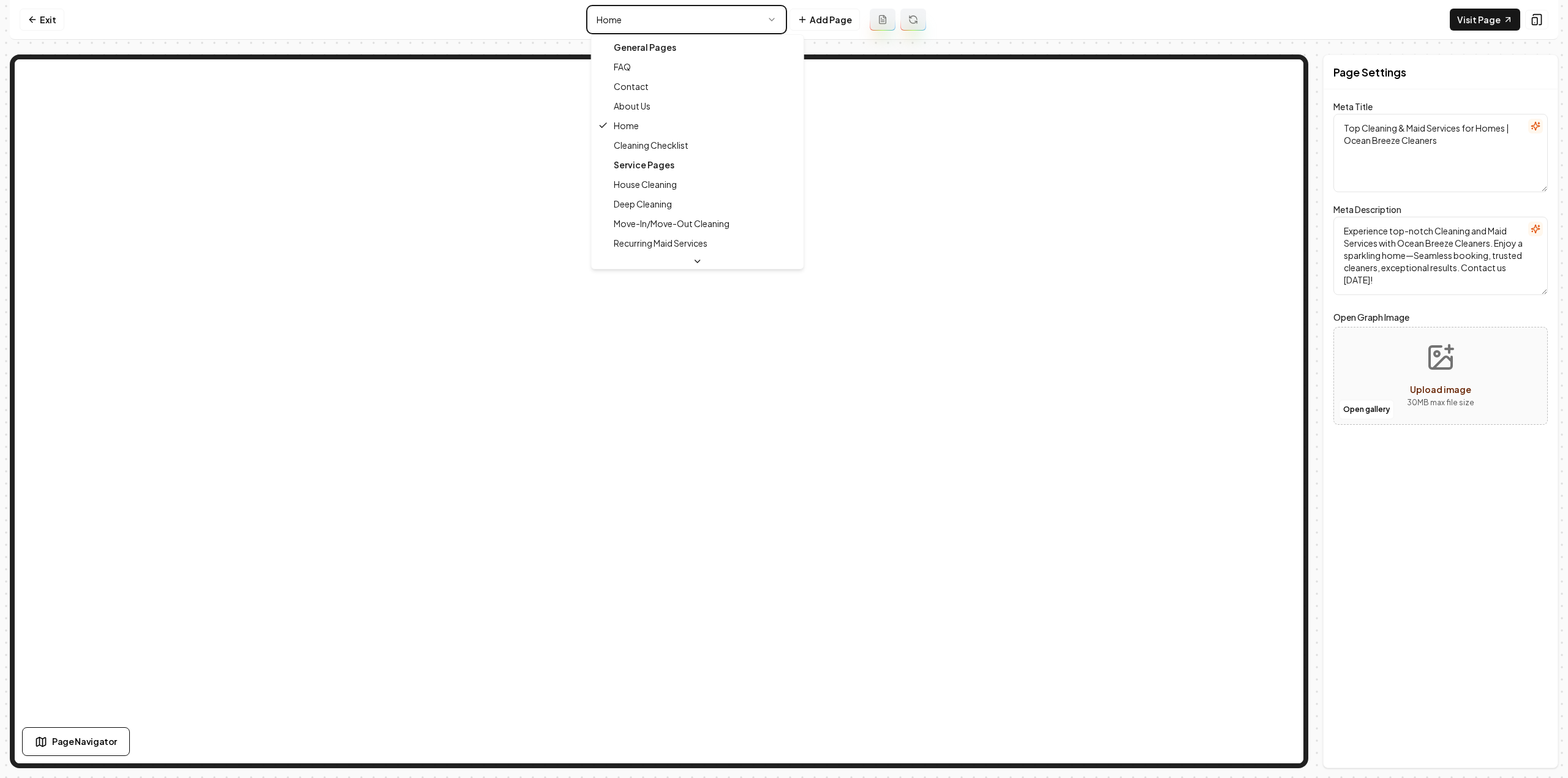
click at [637, 23] on html "Computer Required This feature is only available on a computer. Please switch t…" at bounding box center [784, 389] width 1568 height 778
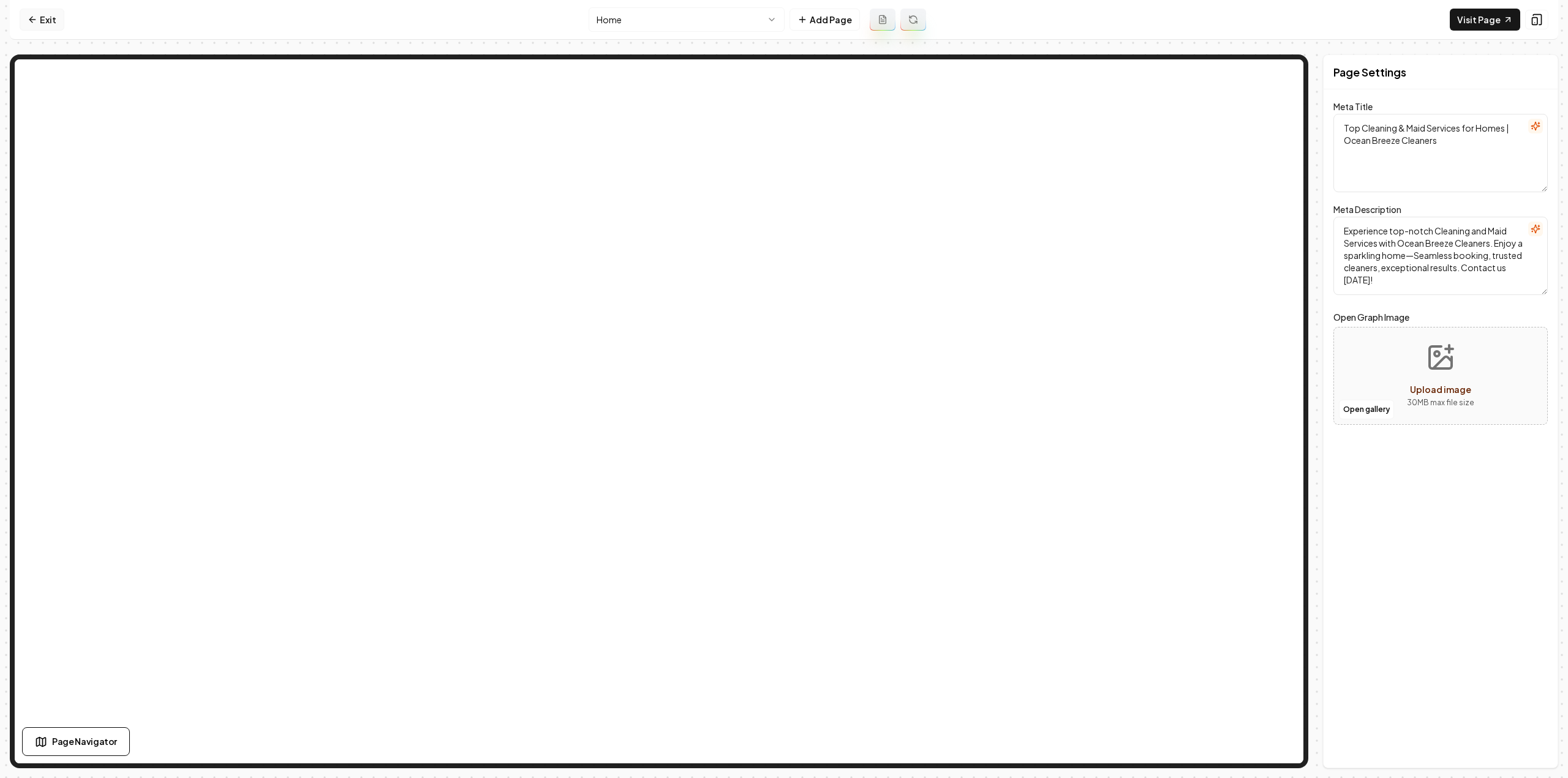
click at [60, 15] on link "Exit" at bounding box center [42, 20] width 44 height 22
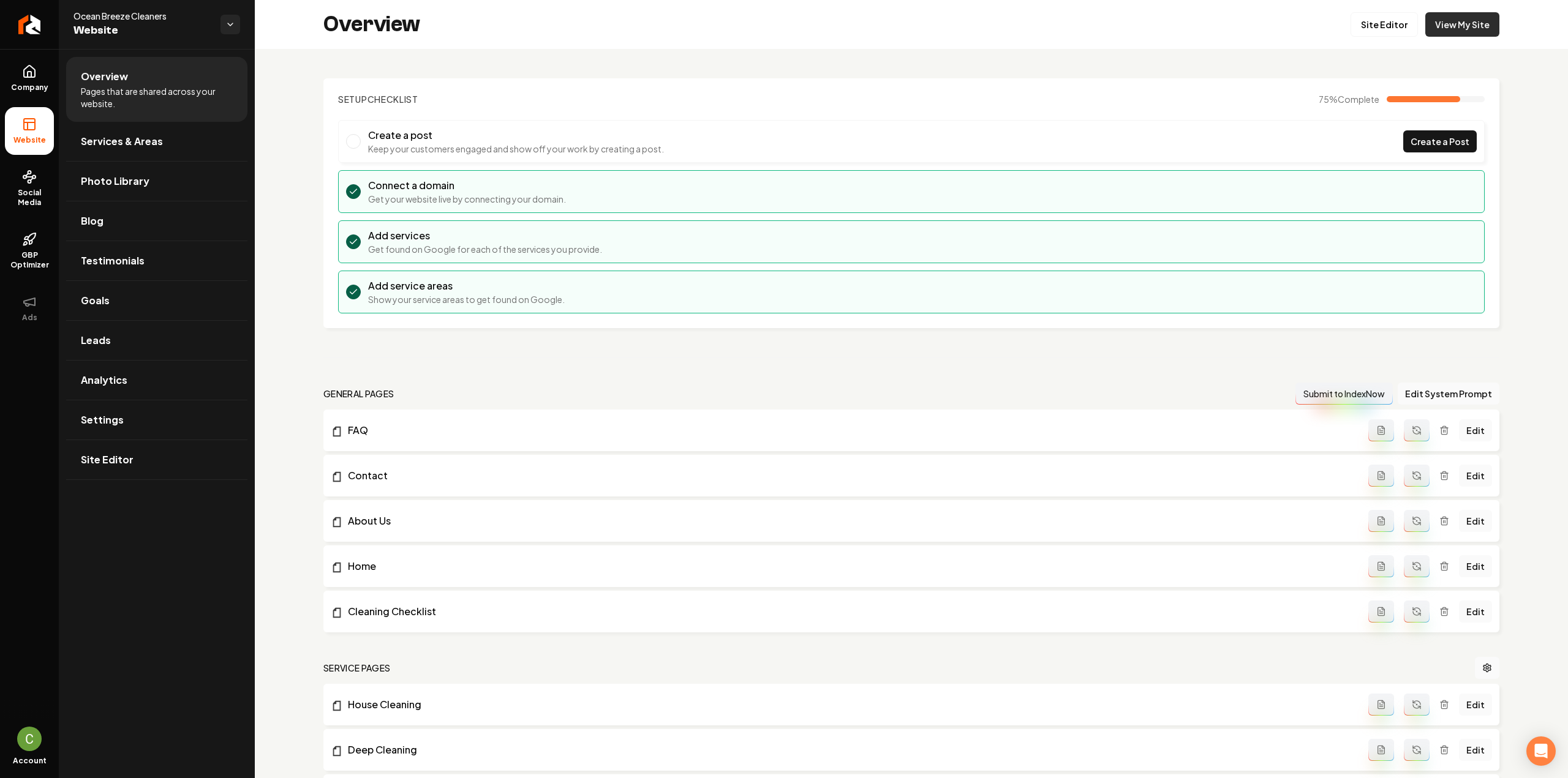
click at [1462, 23] on link "View My Site" at bounding box center [1462, 24] width 74 height 25
click at [25, 91] on span "Company" at bounding box center [29, 87] width 47 height 10
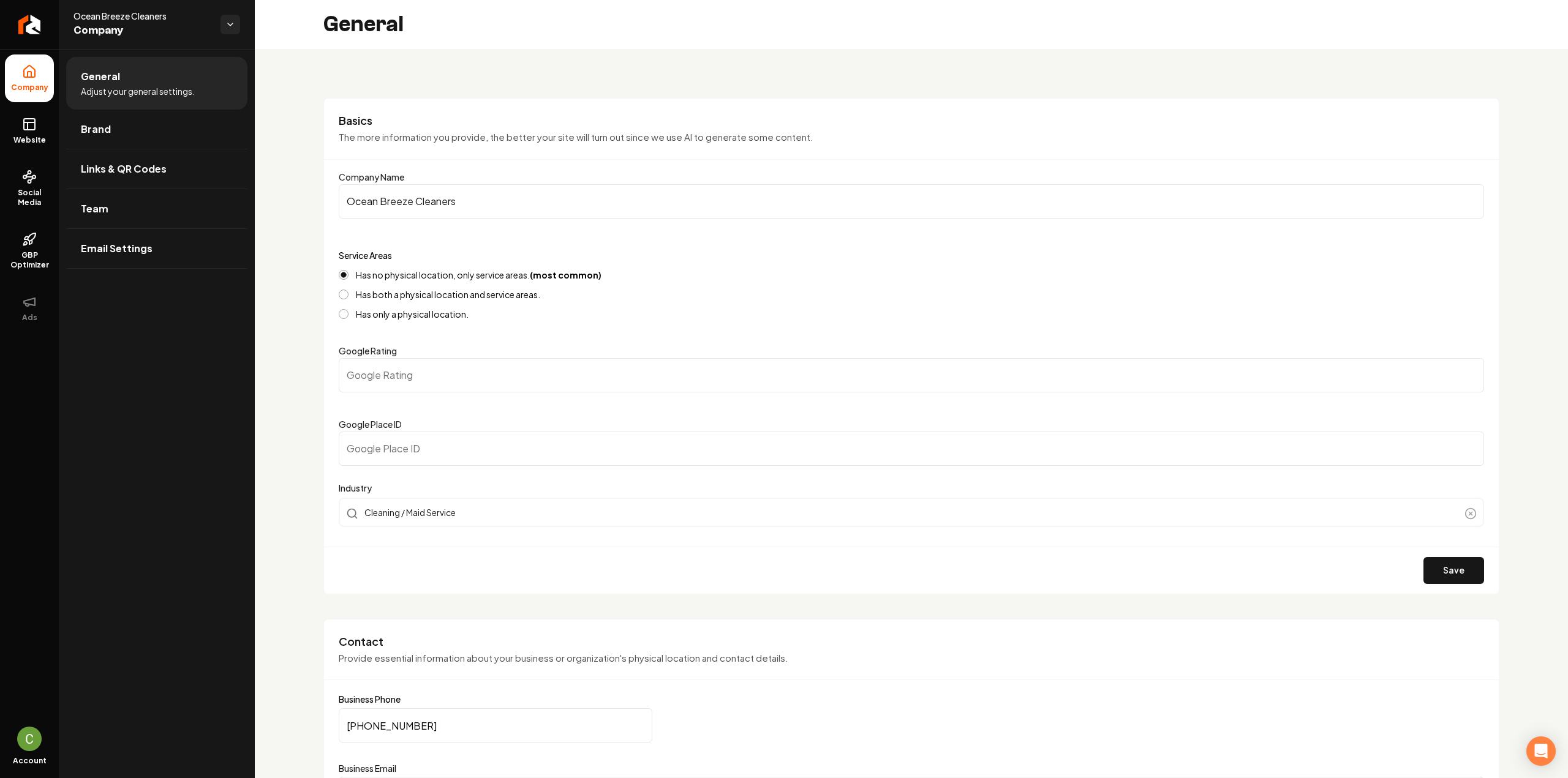
click at [56, 138] on ul "Company Website Social Media GBP Optimizer Ads" at bounding box center [29, 193] width 59 height 288
click at [36, 134] on link "Website" at bounding box center [29, 131] width 49 height 48
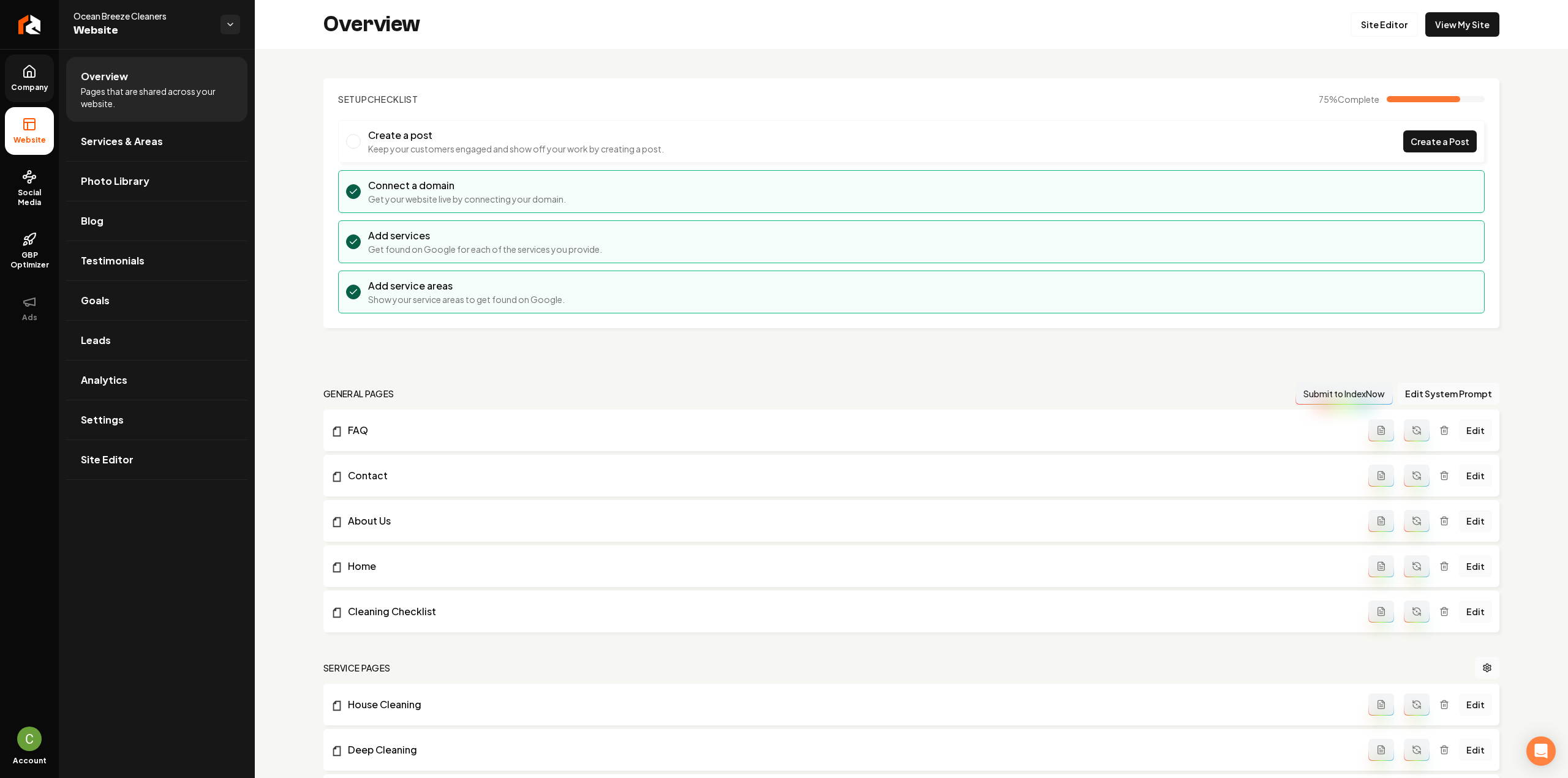
click at [33, 92] on span "Company" at bounding box center [29, 87] width 47 height 10
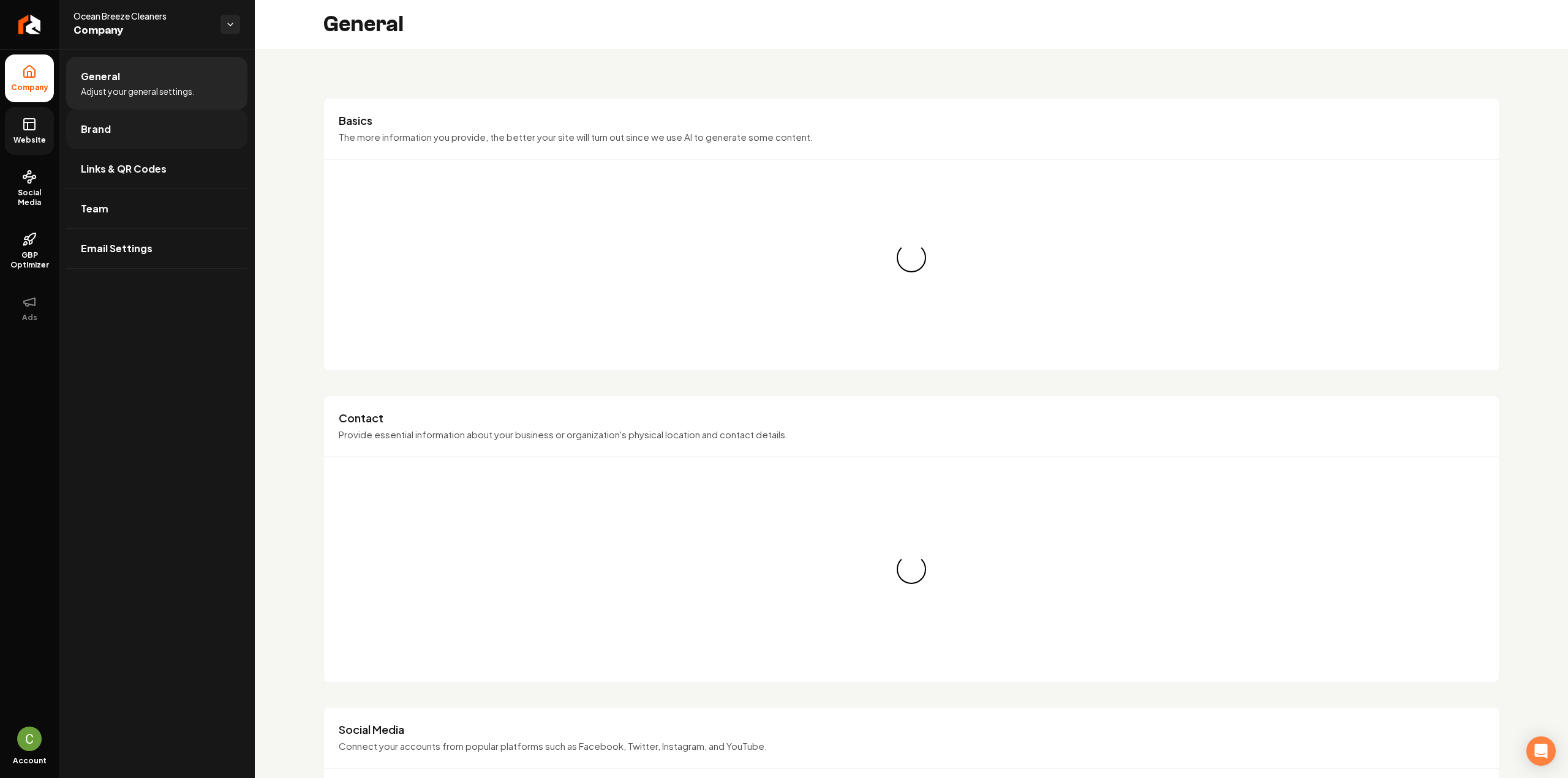
click at [124, 138] on link "Brand" at bounding box center [156, 128] width 182 height 39
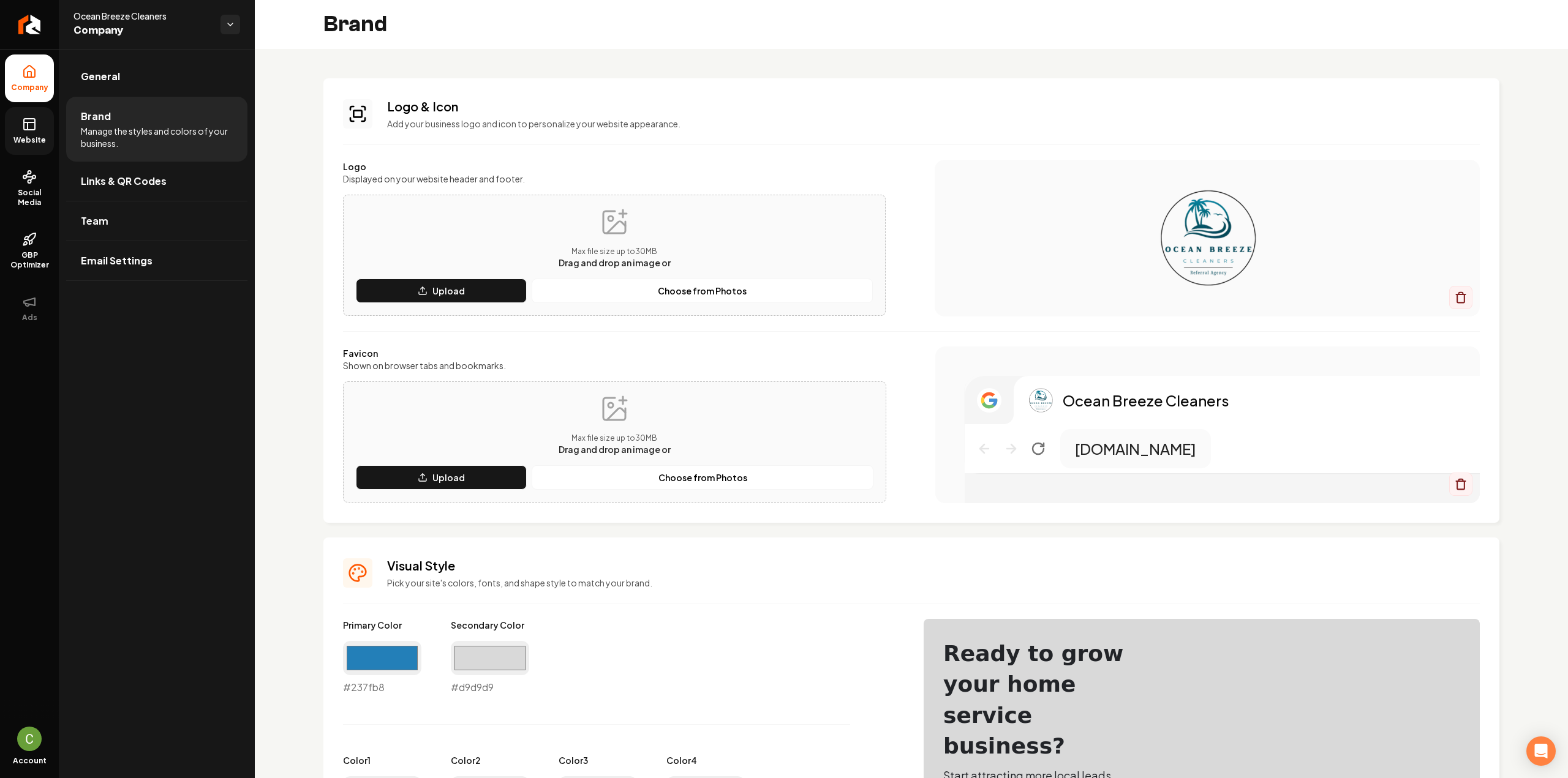
click at [21, 123] on link "Website" at bounding box center [29, 131] width 49 height 48
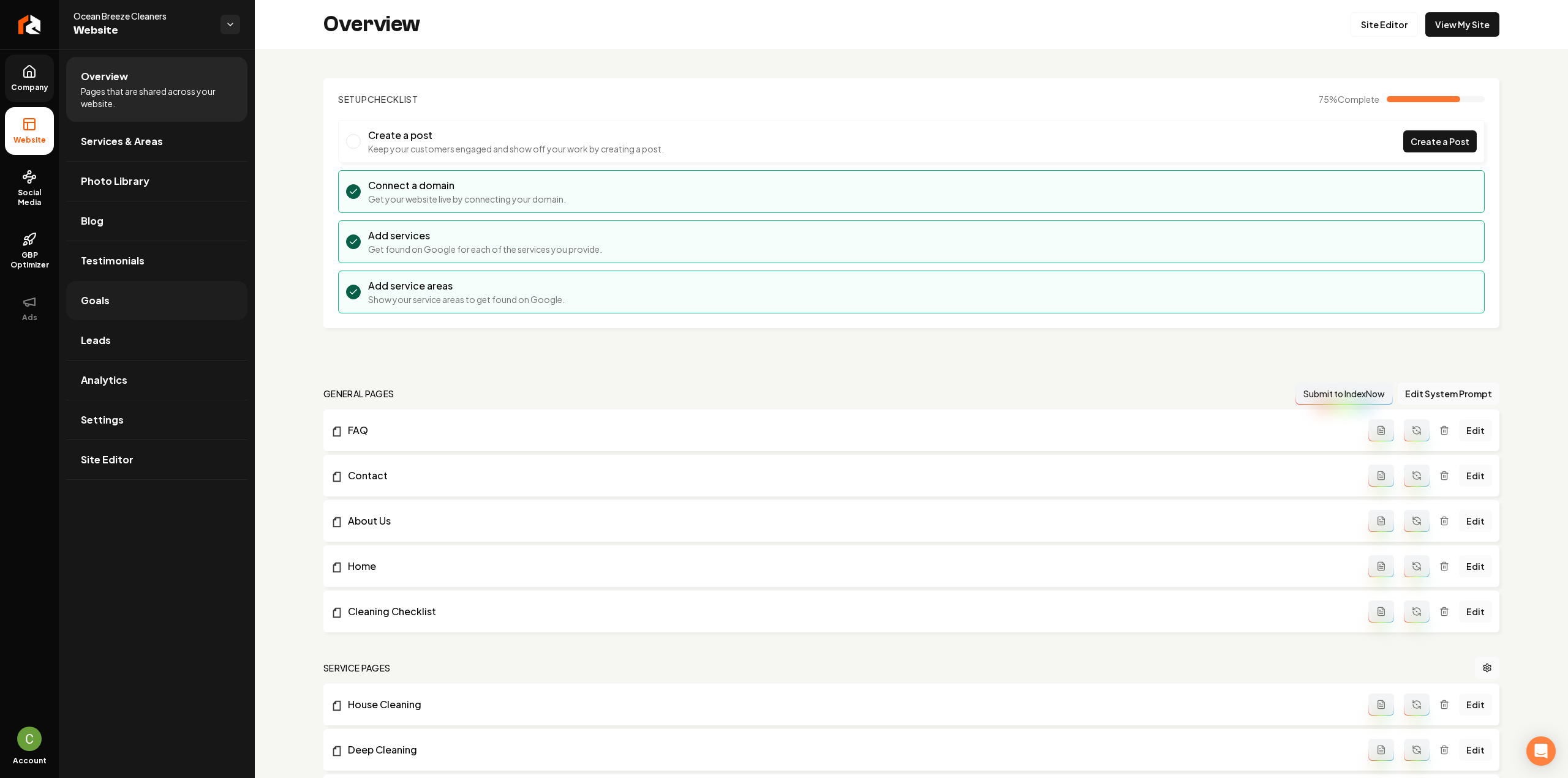
click at [109, 313] on link "Goals" at bounding box center [156, 300] width 182 height 39
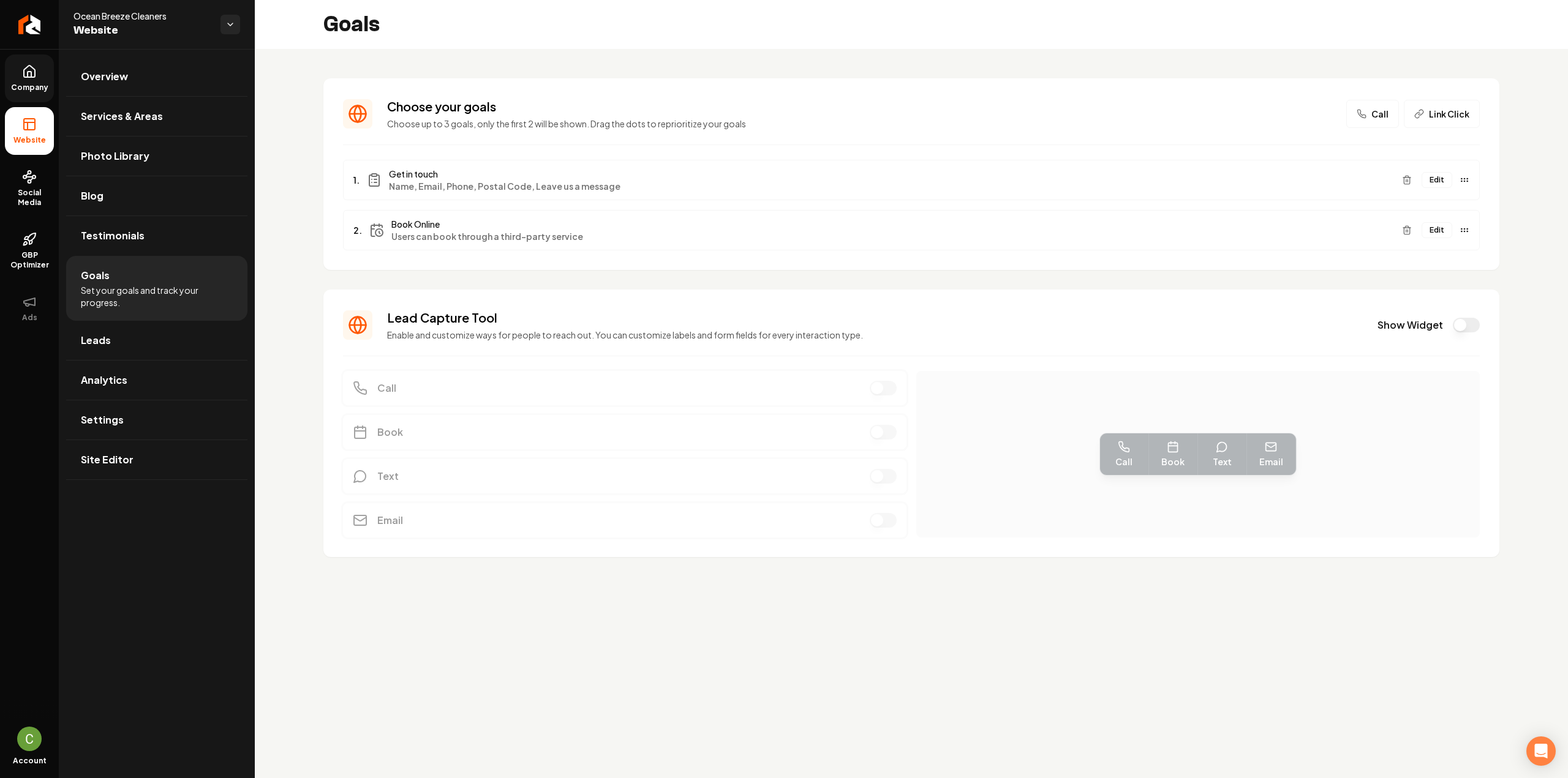
click at [1439, 230] on button "Edit" at bounding box center [1436, 230] width 31 height 16
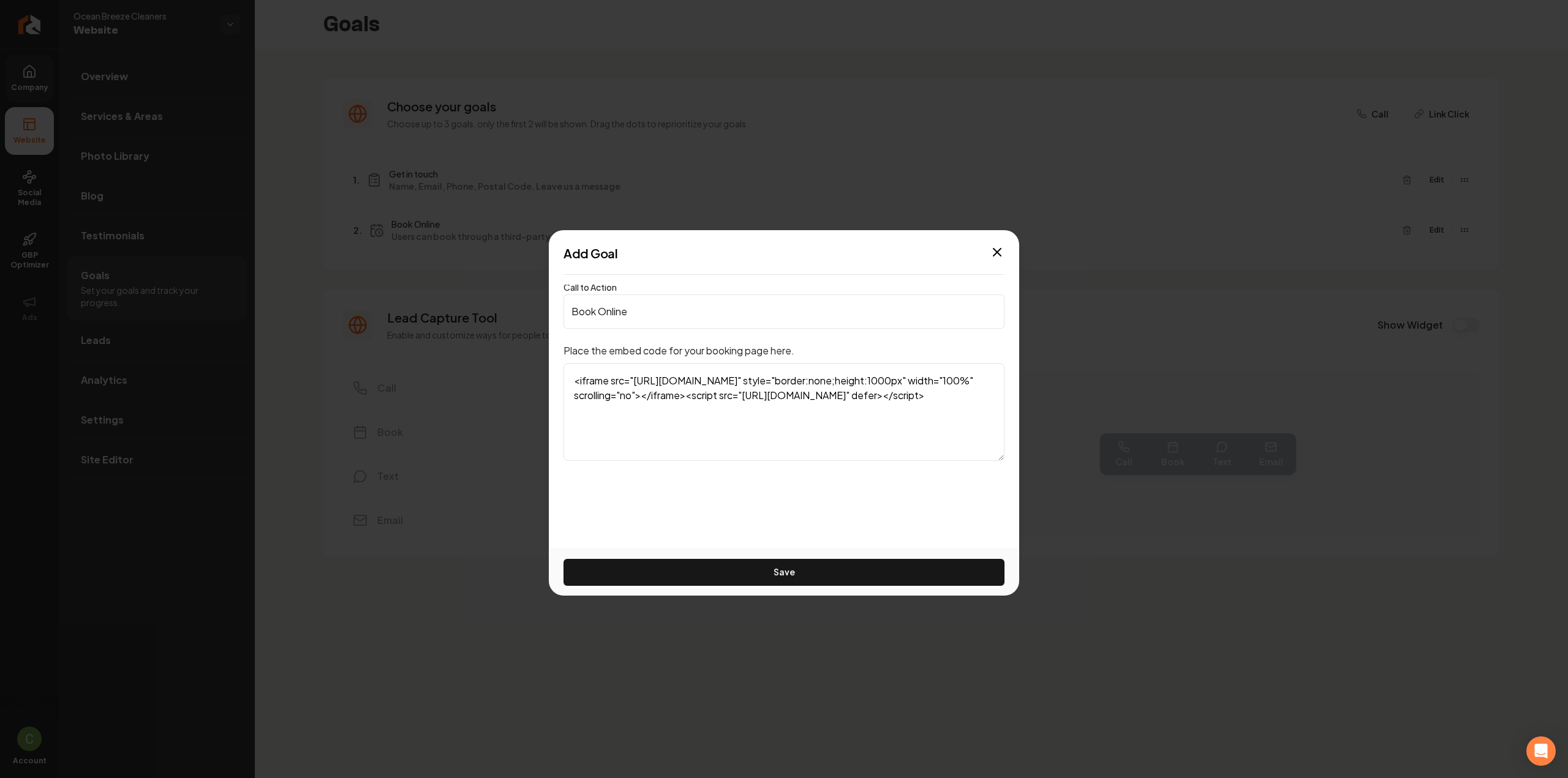
click at [704, 442] on textarea "<iframe src="https://oceanbreezecleaners.bookingkoala.com/booknow?embed=true" s…" at bounding box center [784, 412] width 441 height 98
drag, startPoint x: 435, startPoint y: 566, endPoint x: 437, endPoint y: 559, distance: 7.3
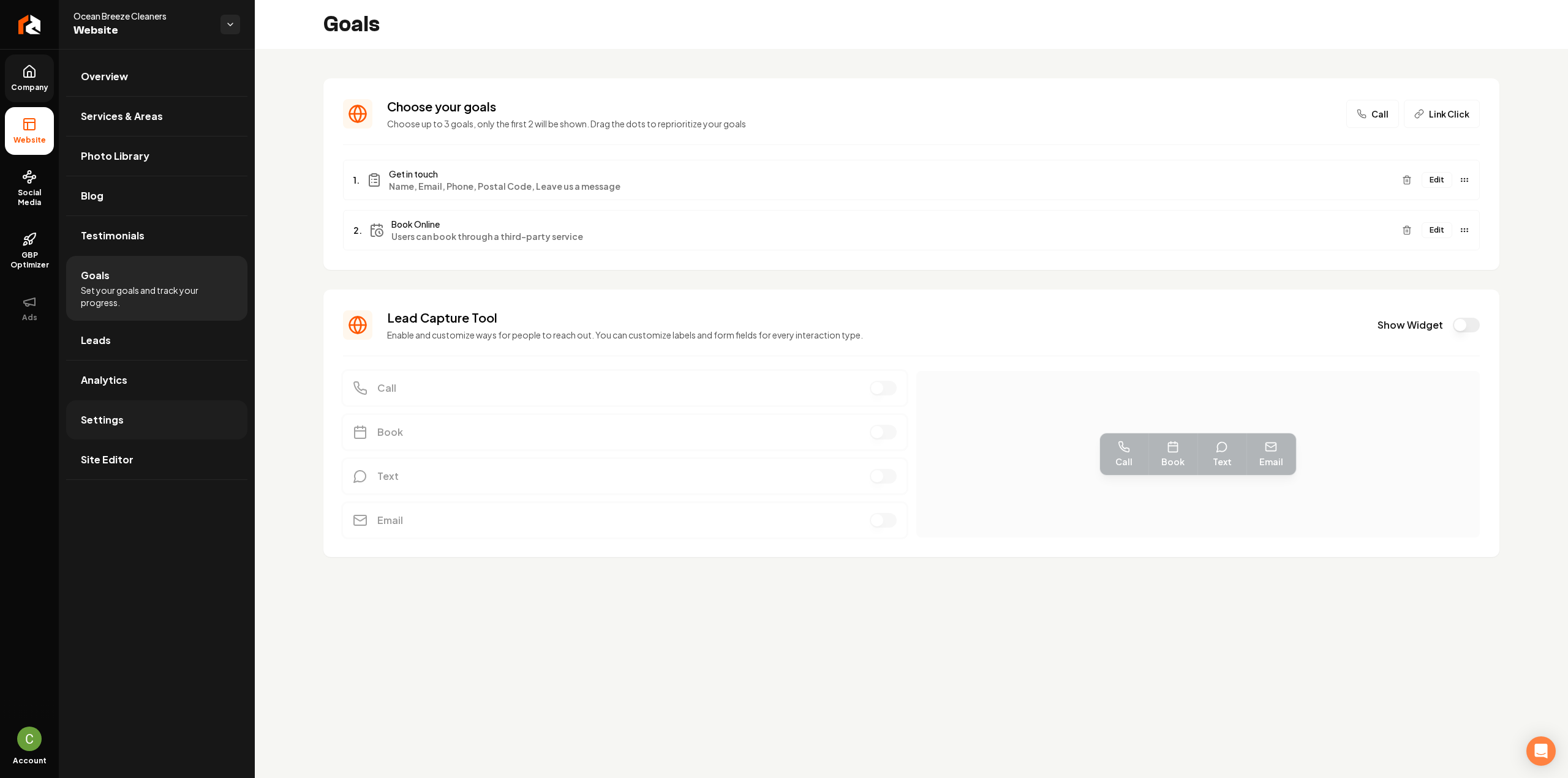
click at [137, 423] on link "Settings" at bounding box center [156, 419] width 182 height 39
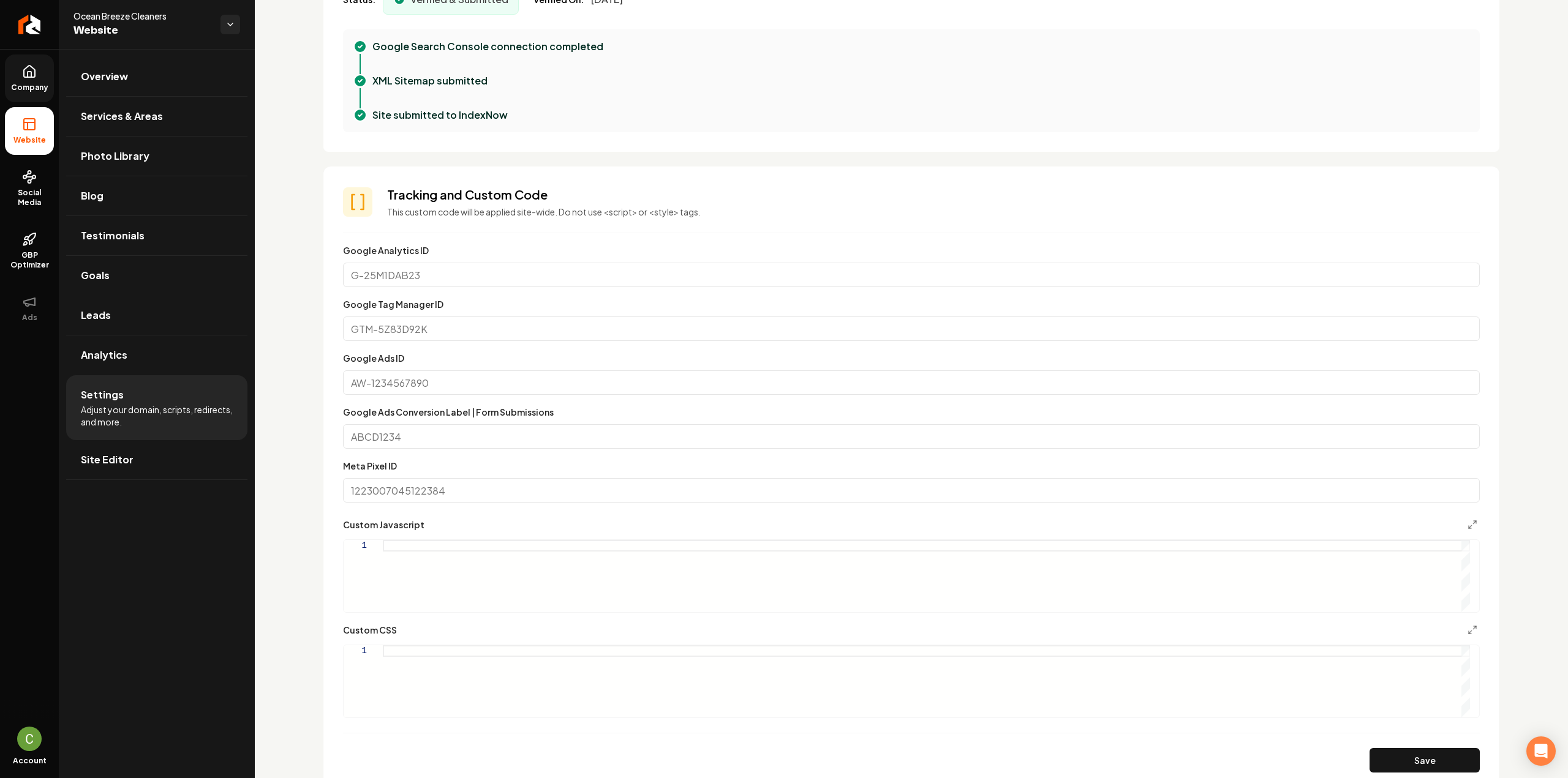
scroll to position [612, 0]
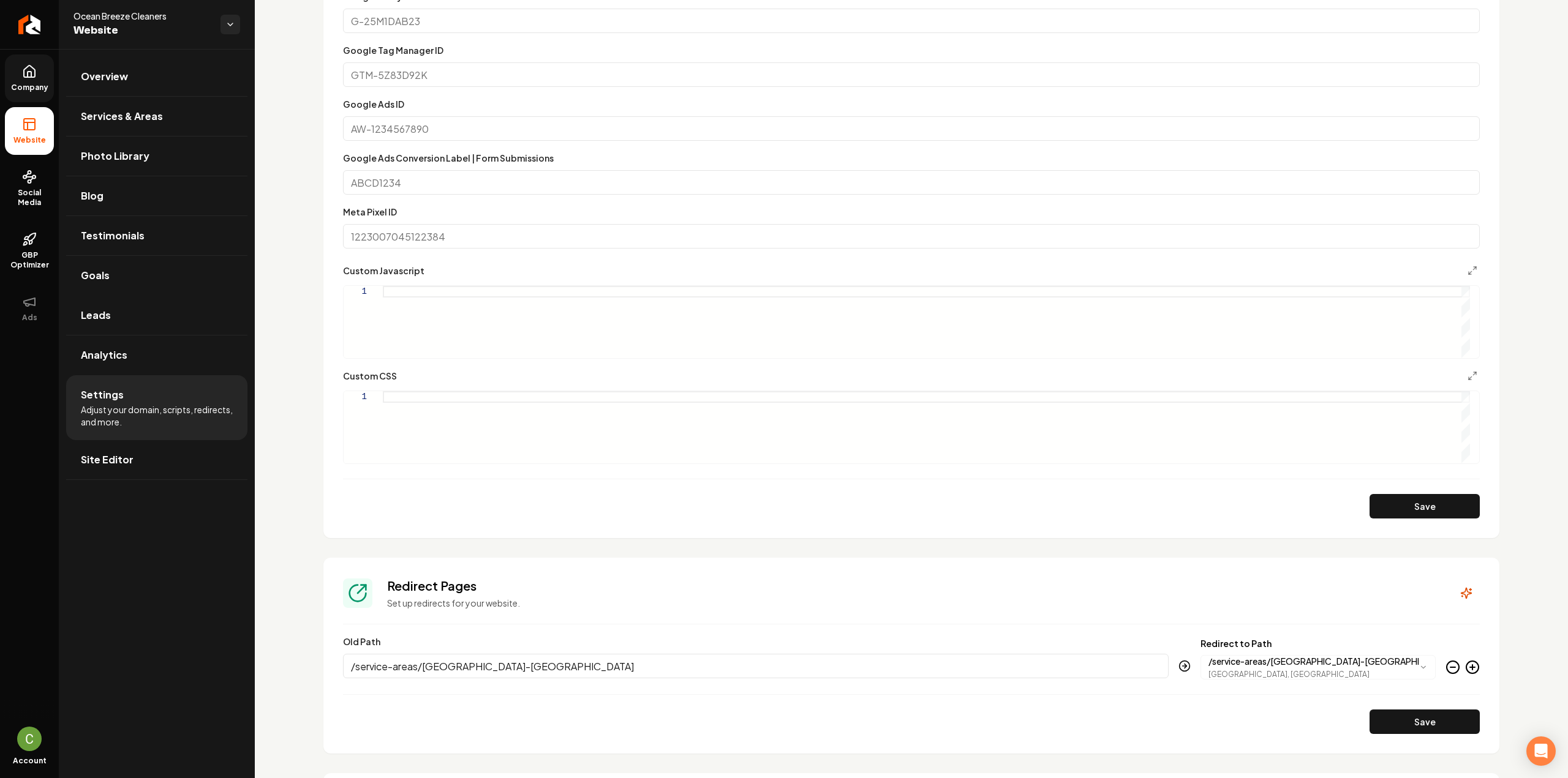
click at [461, 460] on div "Main content area" at bounding box center [926, 427] width 1087 height 72
drag, startPoint x: 505, startPoint y: 407, endPoint x: 351, endPoint y: 374, distance: 157.5
click at [383, 391] on div ".bk-item .text-center" at bounding box center [926, 427] width 1087 height 72
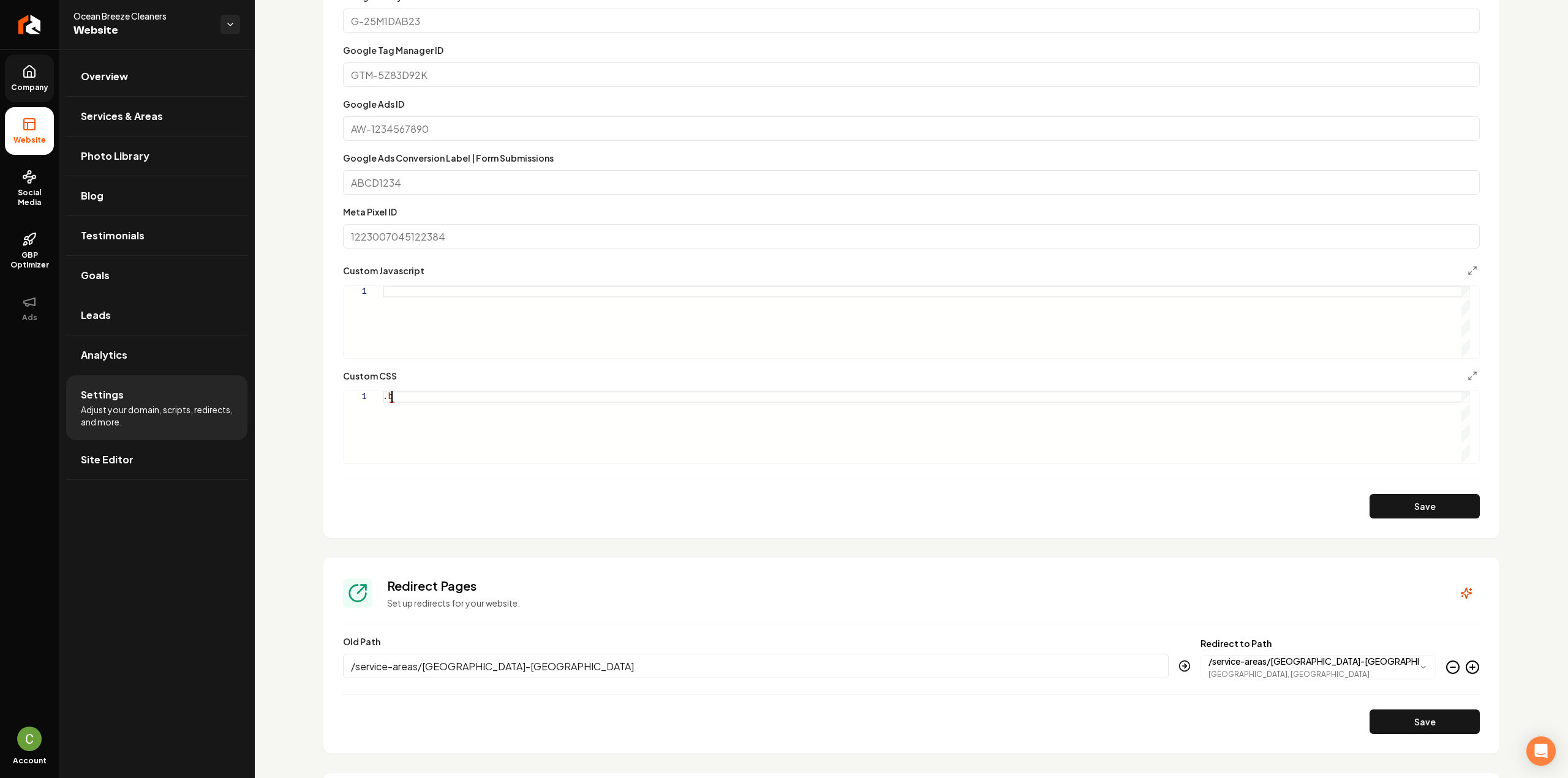
type textarea "*"
click at [466, 410] on div ".bk-list .bk-item:nth-child ( 2 ) { }" at bounding box center [926, 427] width 1087 height 72
click at [1411, 511] on button "Save" at bounding box center [1425, 506] width 110 height 25
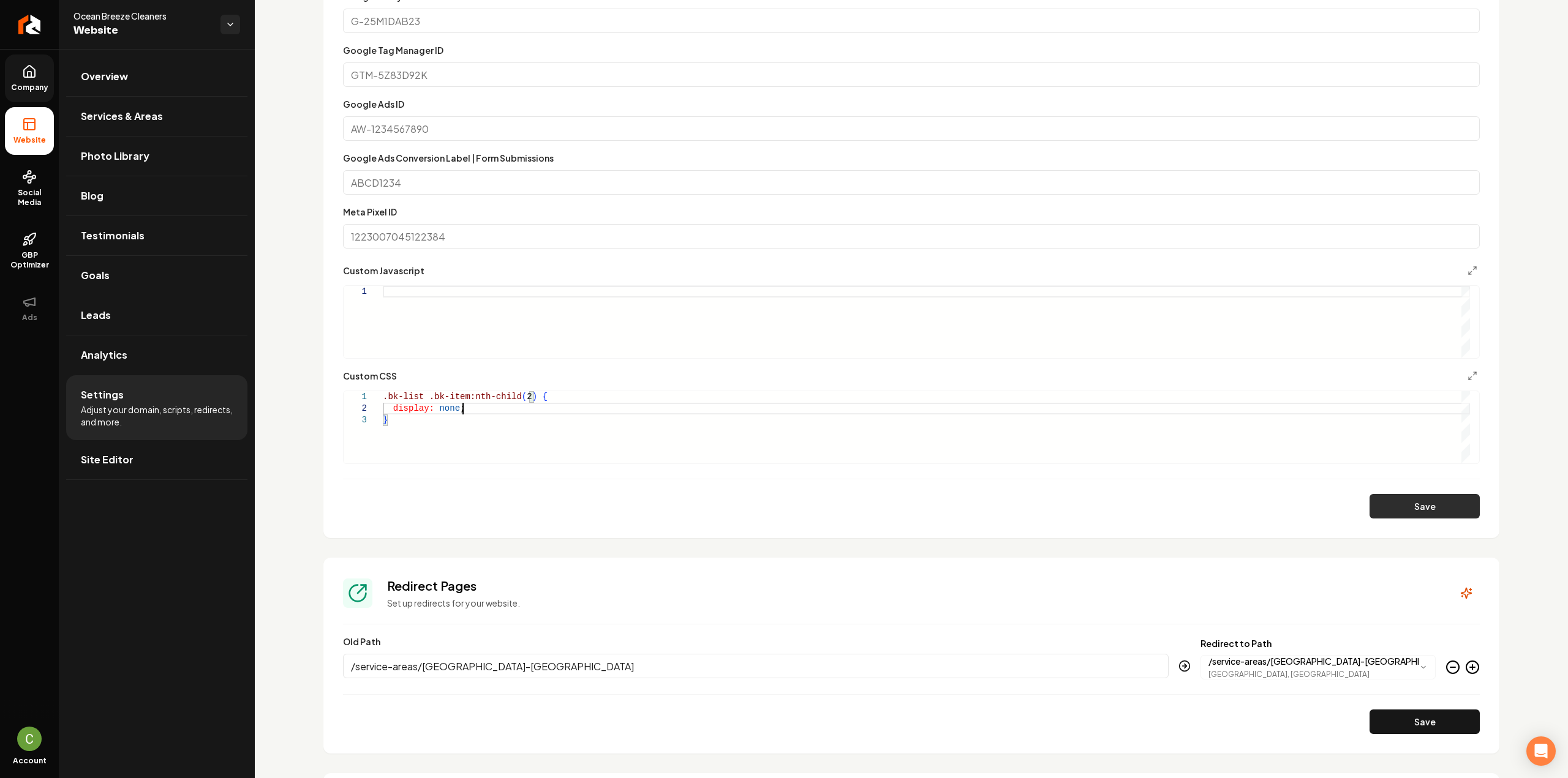
type textarea "**********"
drag, startPoint x: 351, startPoint y: 405, endPoint x: 350, endPoint y: 399, distance: 6.1
click at [341, 397] on section "**********" at bounding box center [911, 226] width 1176 height 626
click at [425, 433] on div ".bk-list .bk-item:nth-child ( 2 ) { display: none ; }" at bounding box center [926, 427] width 1087 height 72
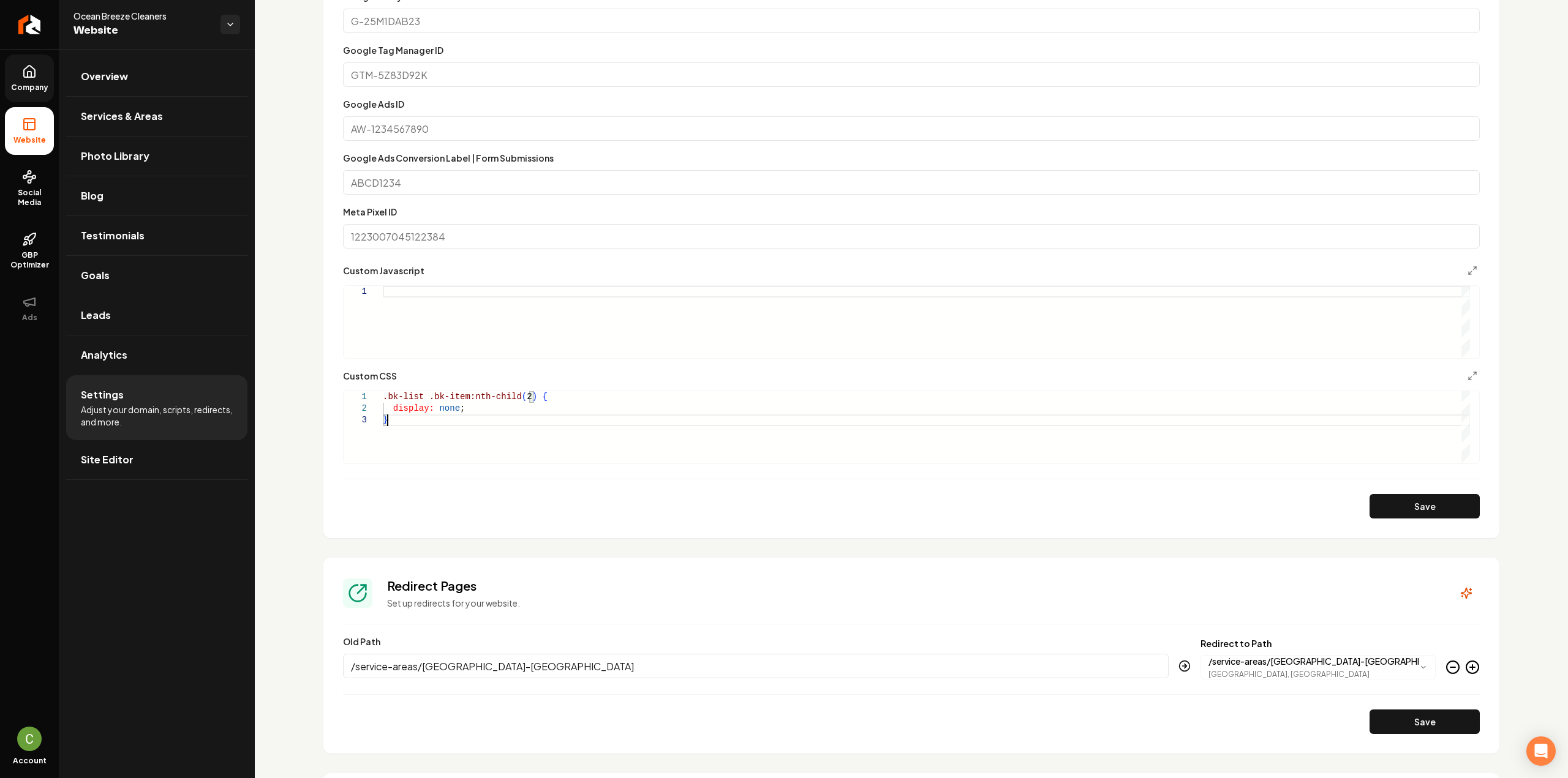
drag, startPoint x: 422, startPoint y: 428, endPoint x: 316, endPoint y: 383, distance: 115.2
click at [383, 391] on div ".bk-list .bk-item:nth-child ( 2 ) { display: none ; }" at bounding box center [926, 427] width 1087 height 72
click at [1424, 512] on button "Save" at bounding box center [1425, 506] width 110 height 25
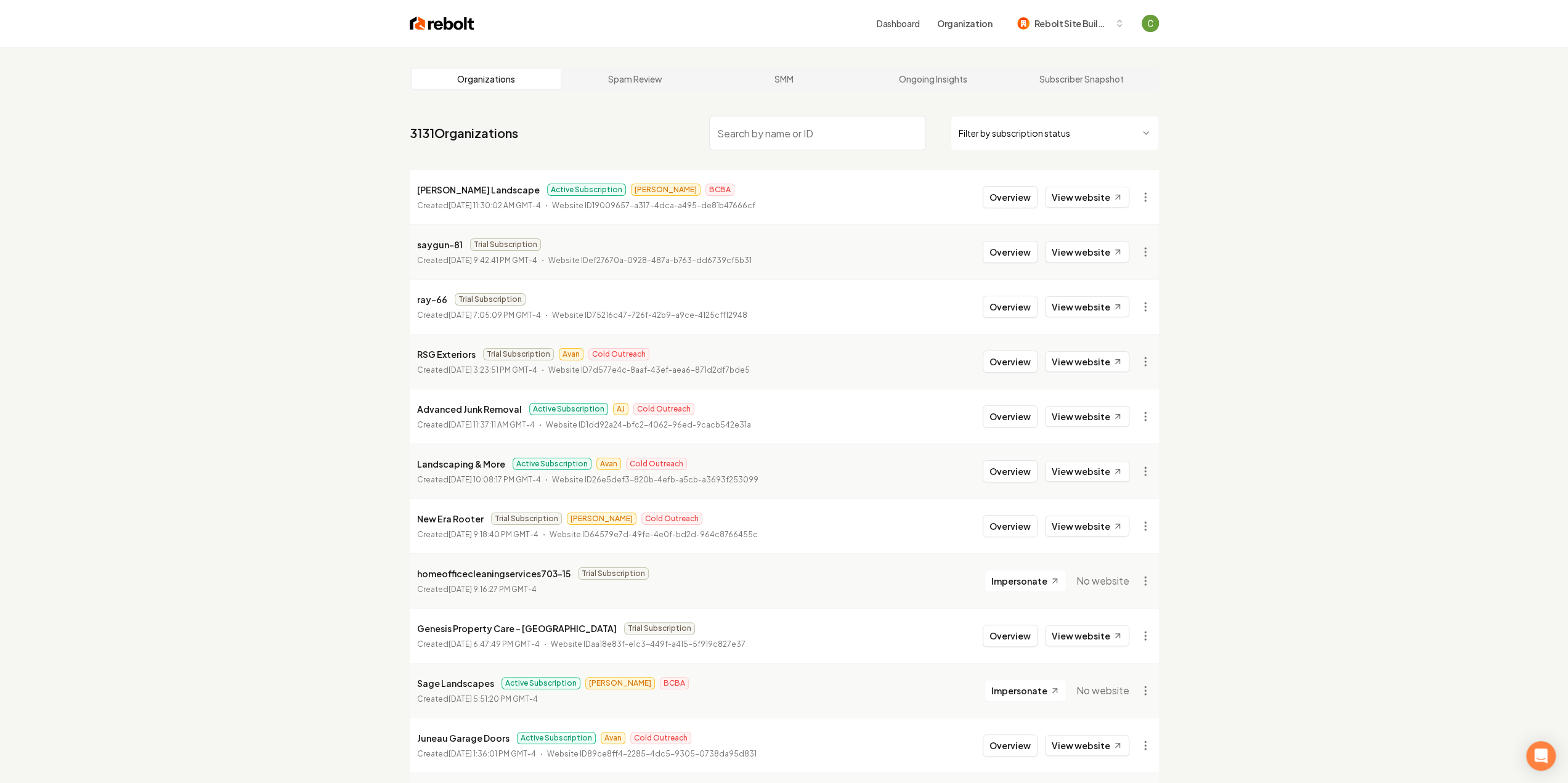
click at [729, 134] on input "search" at bounding box center [817, 132] width 217 height 34
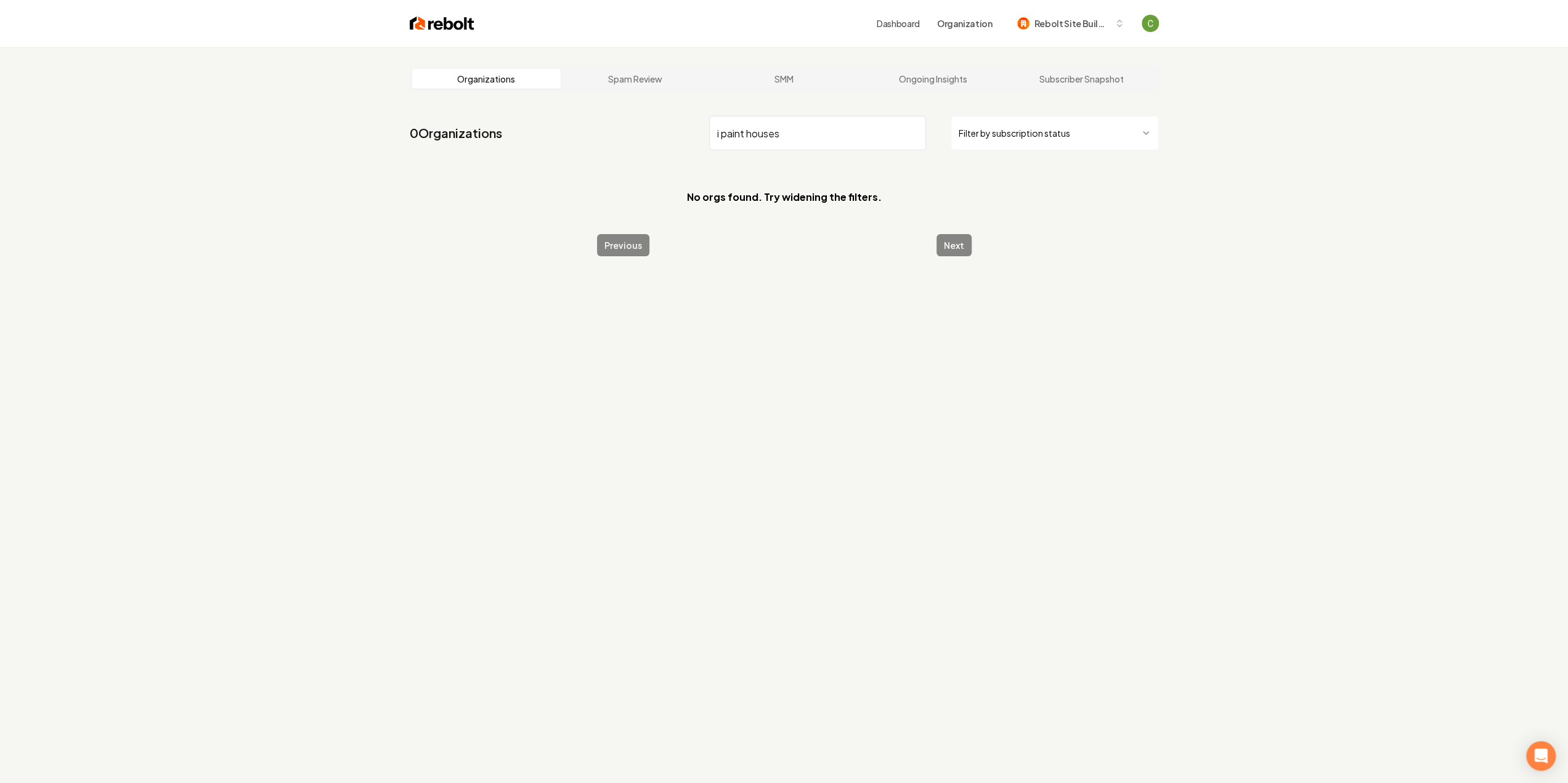
type input "i paint houses"
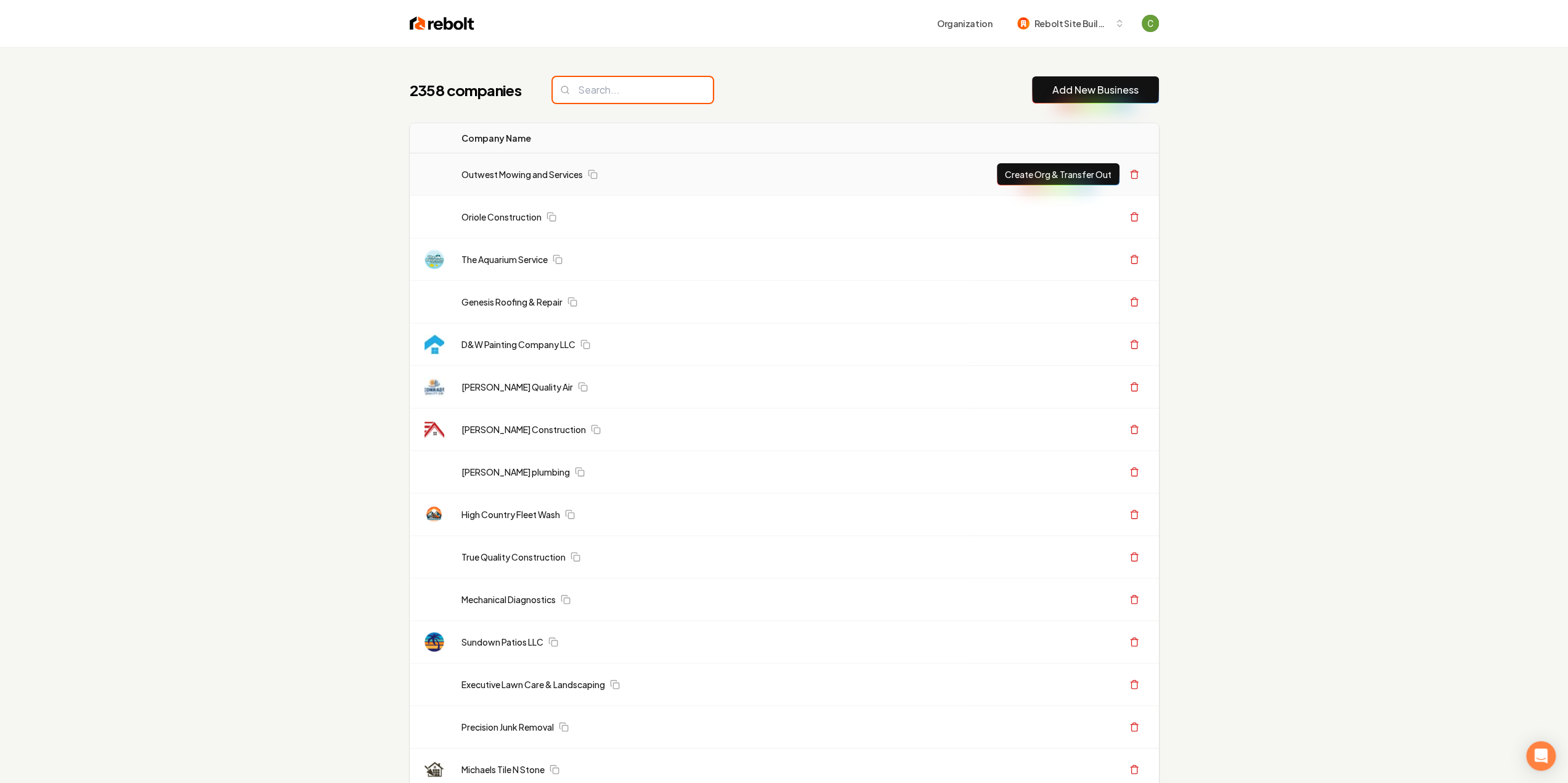
click at [585, 83] on input "search" at bounding box center [632, 90] width 160 height 26
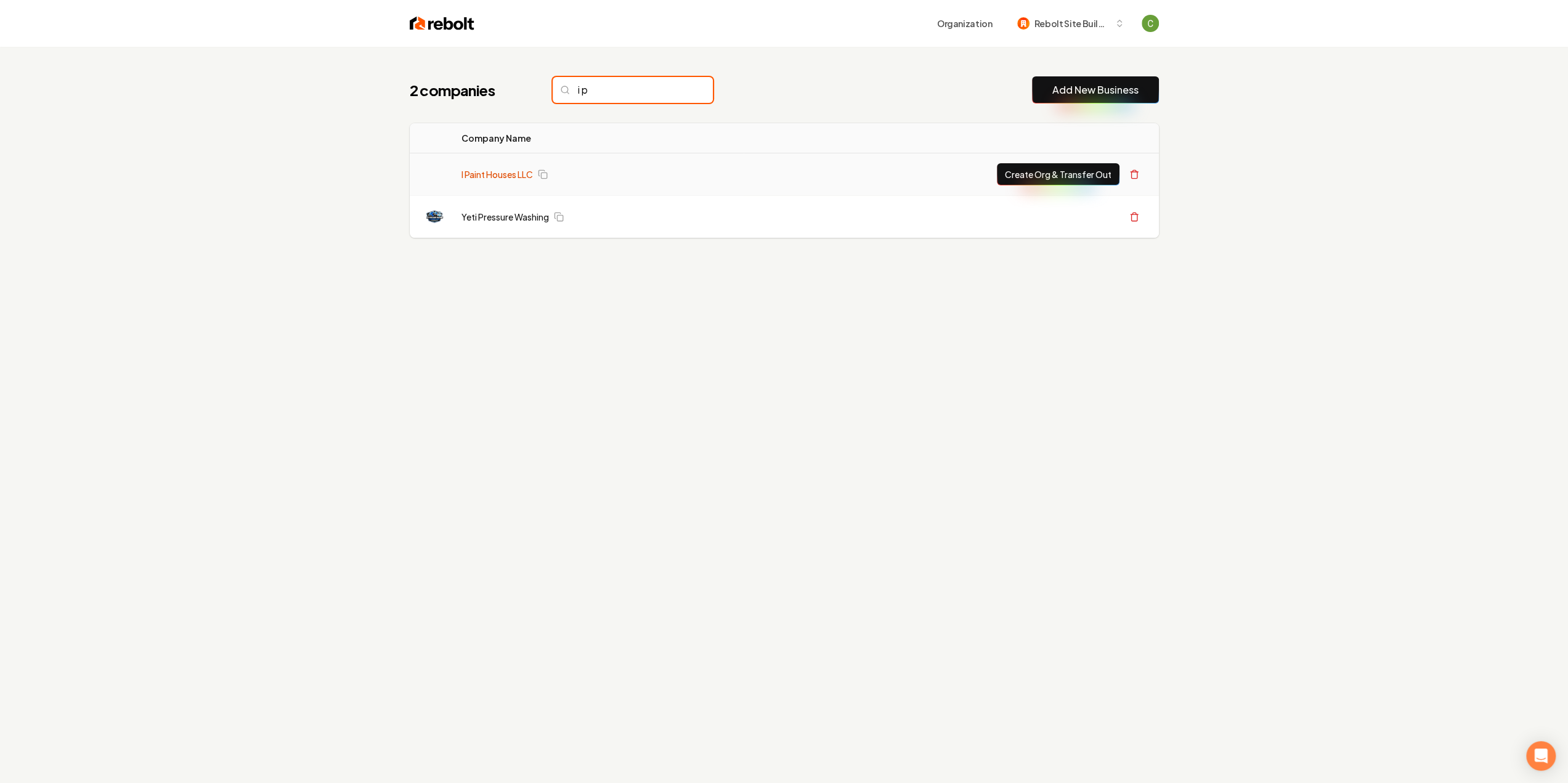
type input "i p"
click at [505, 175] on link "I Paint Houses LLC" at bounding box center [498, 174] width 72 height 12
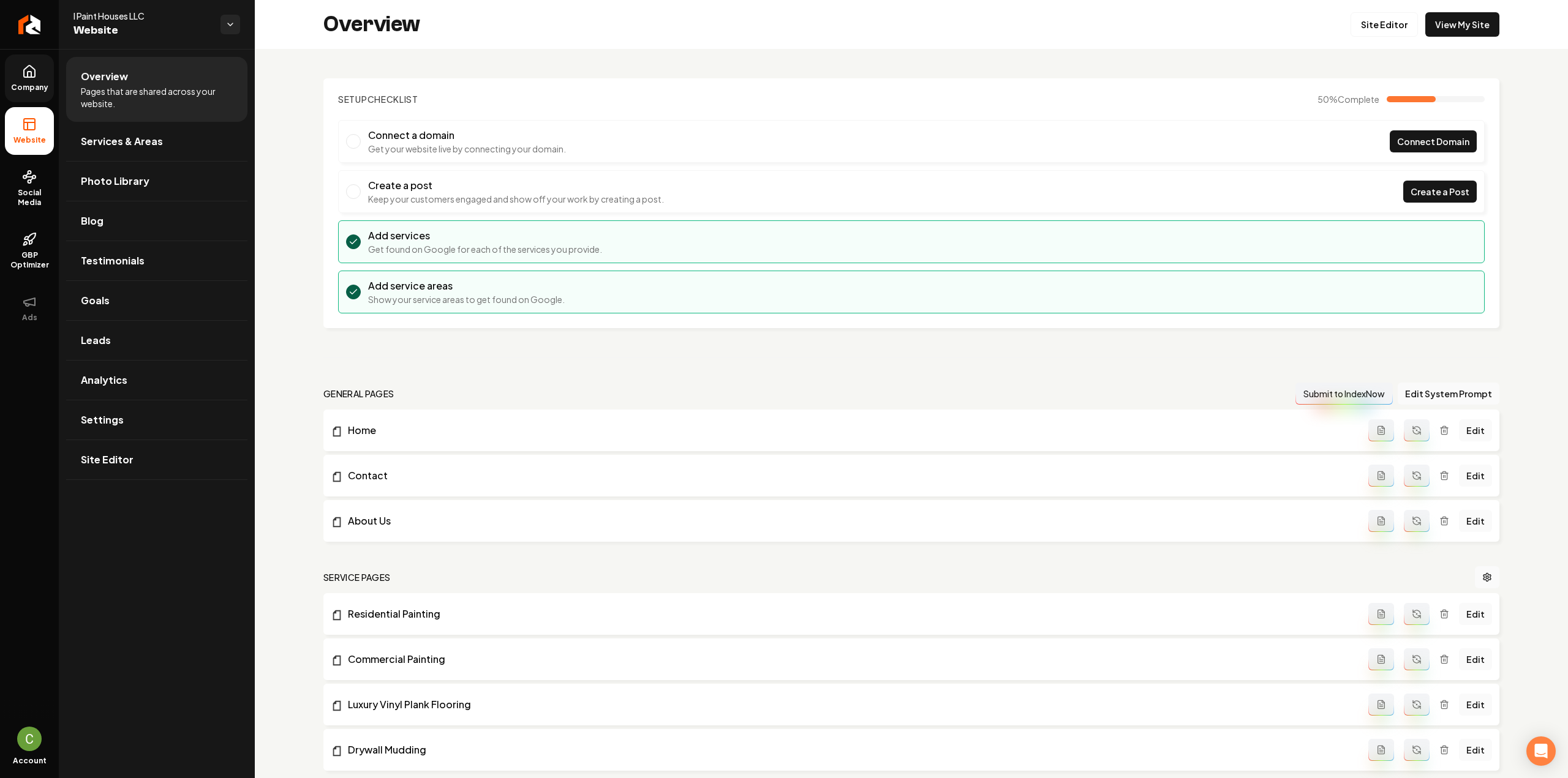
drag, startPoint x: 23, startPoint y: 80, endPoint x: 36, endPoint y: 93, distance: 18.4
click at [23, 80] on link "Company" at bounding box center [29, 78] width 49 height 48
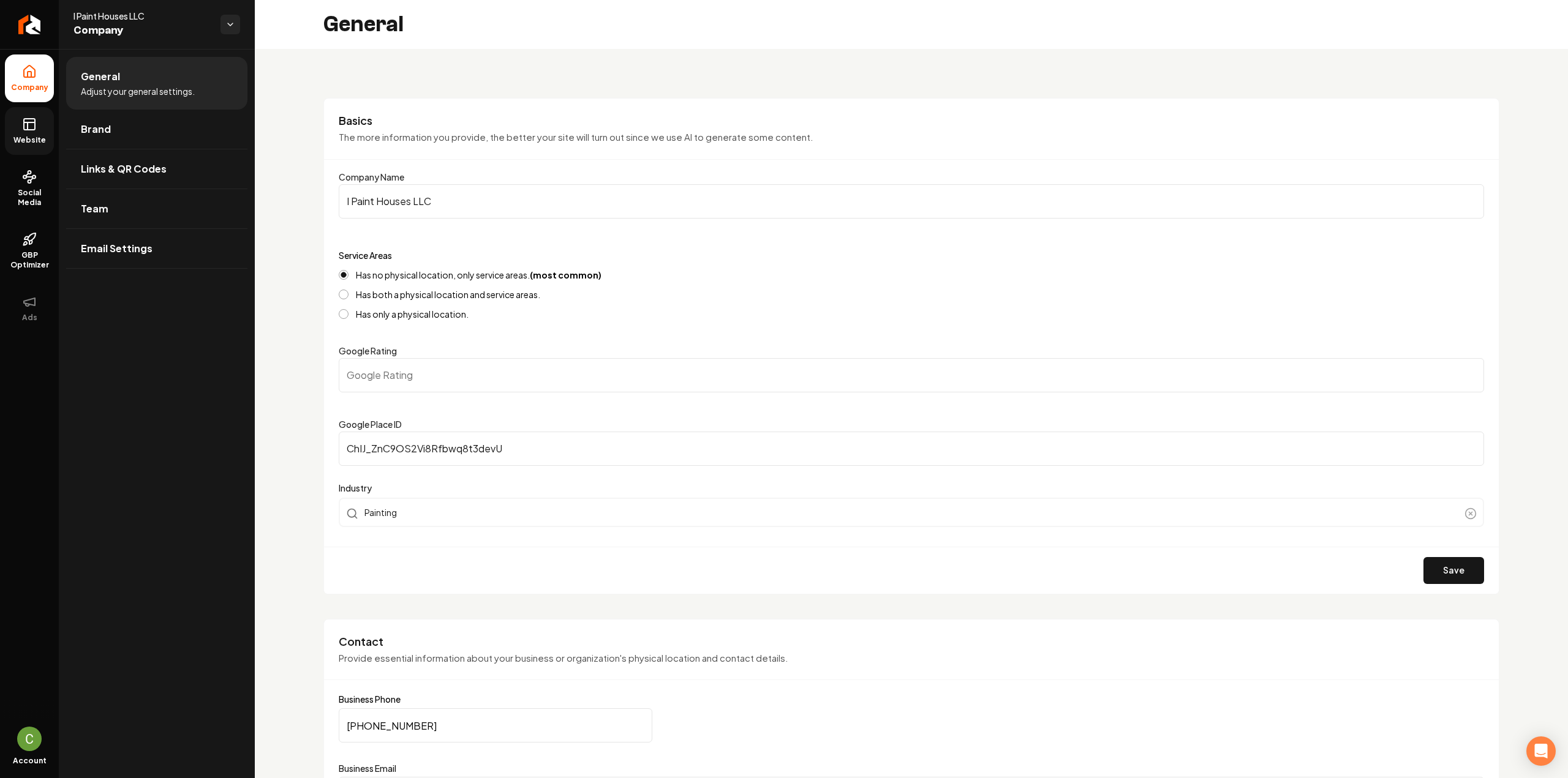
click at [32, 131] on link "Website" at bounding box center [29, 131] width 49 height 48
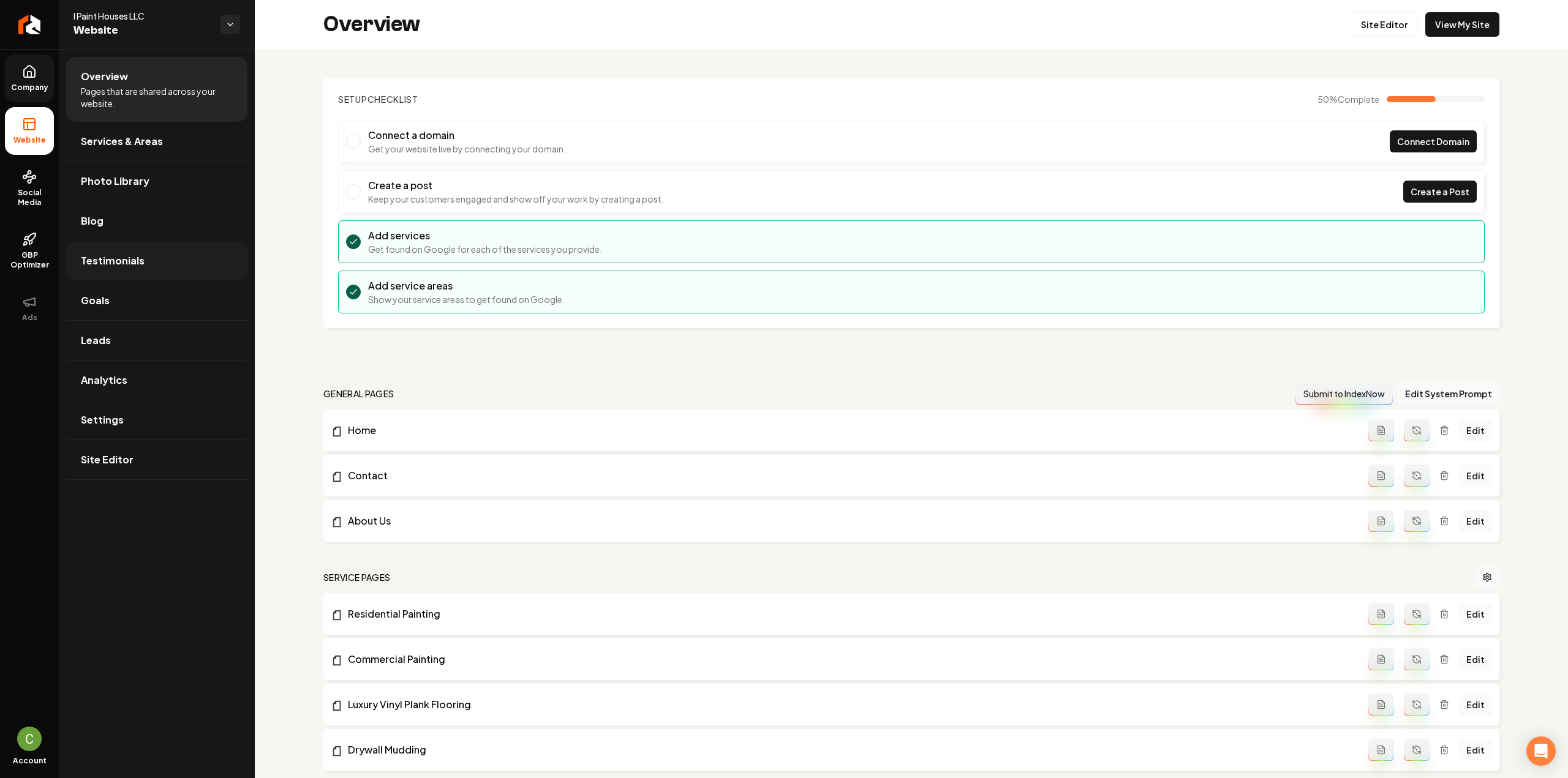
click at [153, 262] on link "Testimonials" at bounding box center [156, 260] width 182 height 39
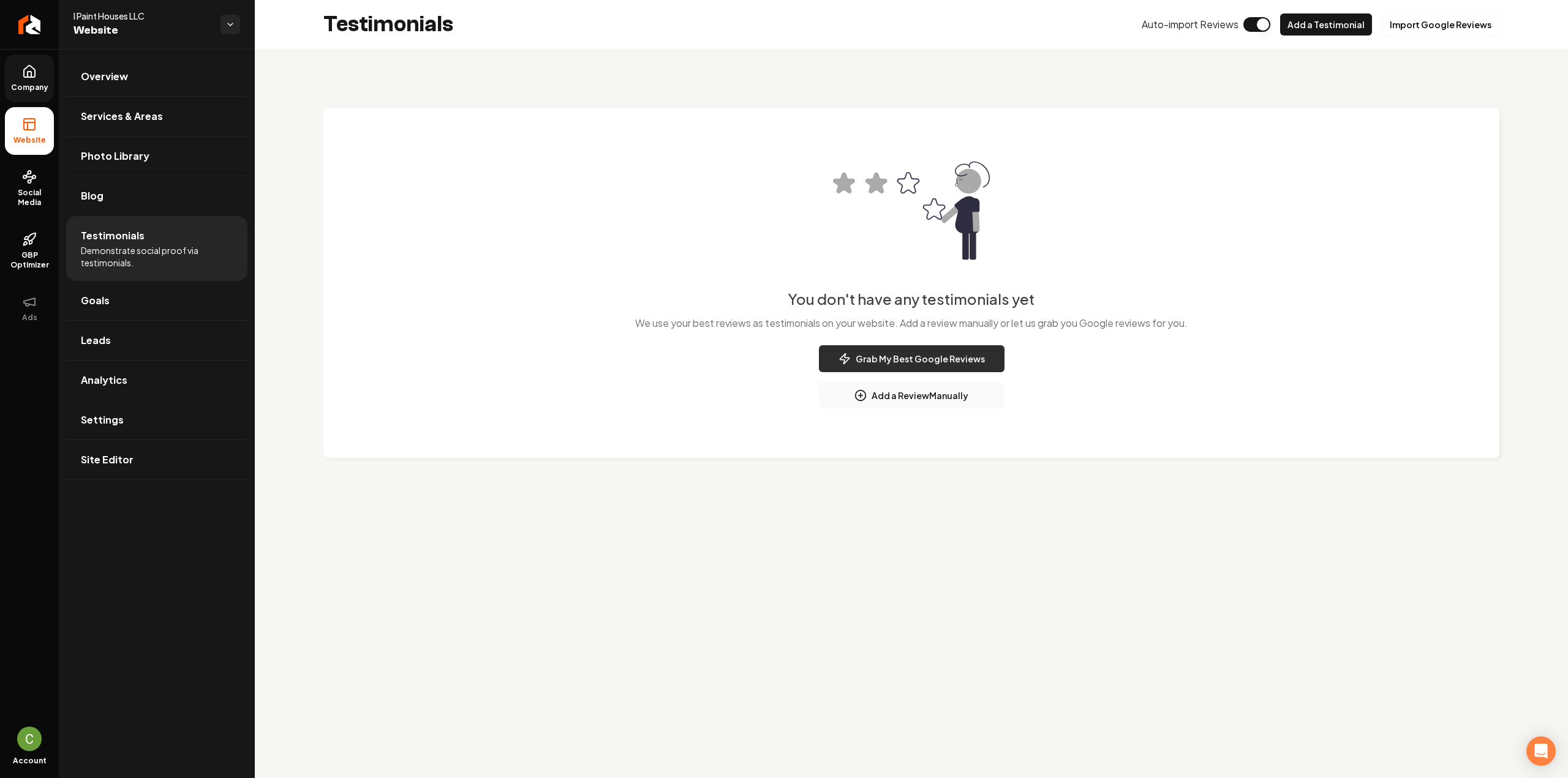
click at [904, 365] on button "Grab My Best Google Reviews" at bounding box center [912, 359] width 185 height 27
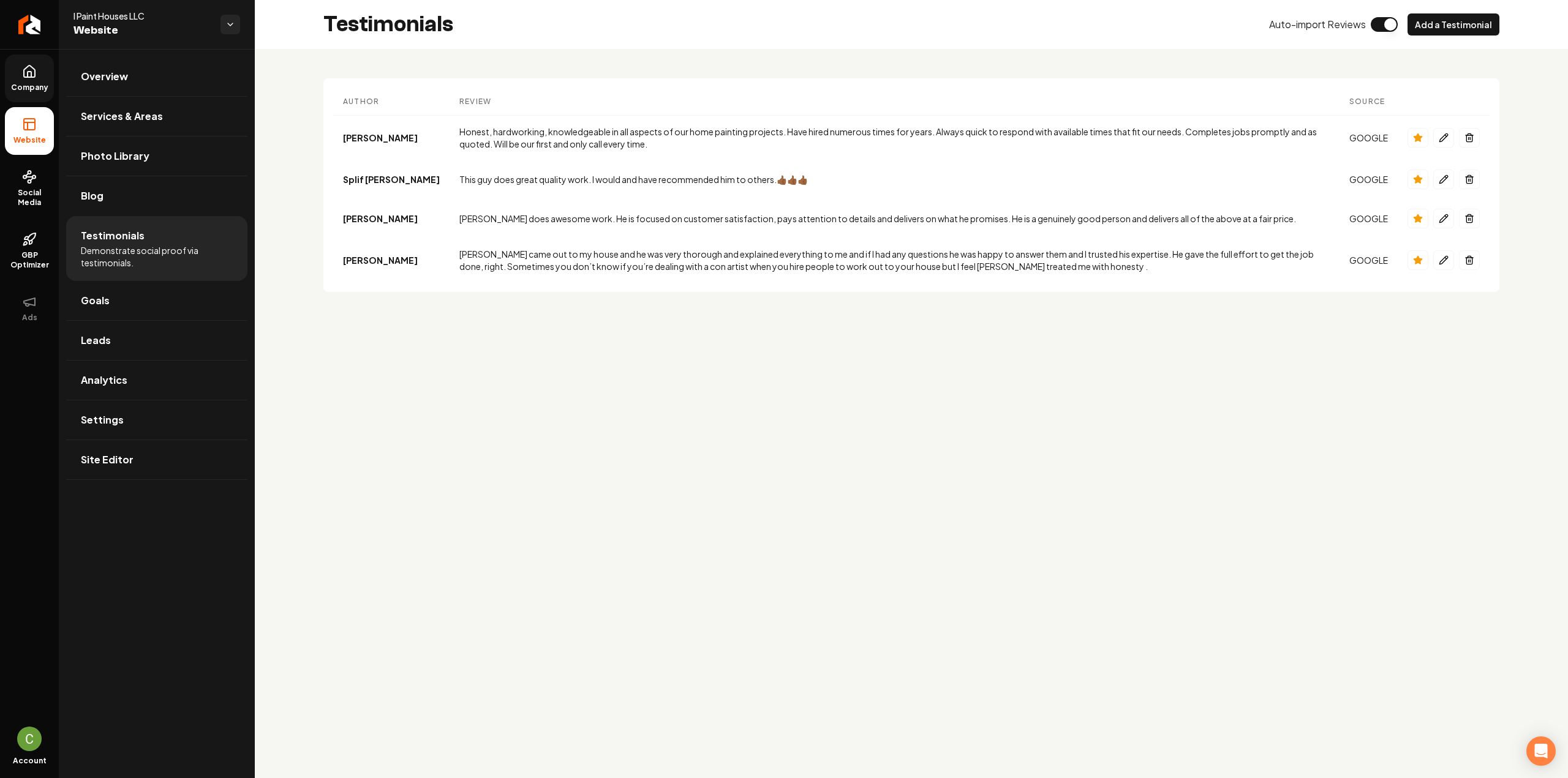
click at [29, 86] on span "Company" at bounding box center [29, 87] width 47 height 10
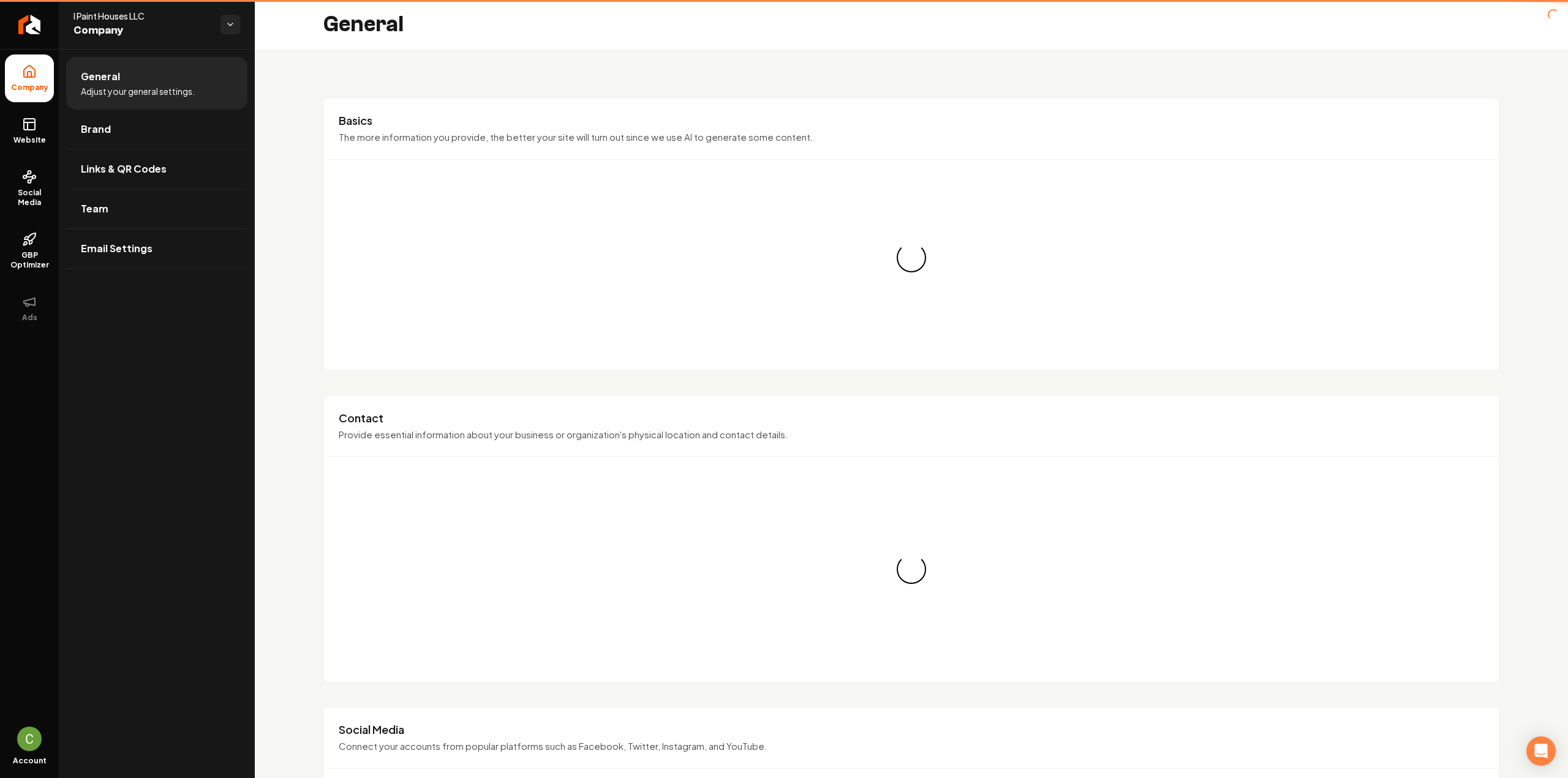
click at [40, 147] on link "Website" at bounding box center [29, 131] width 49 height 48
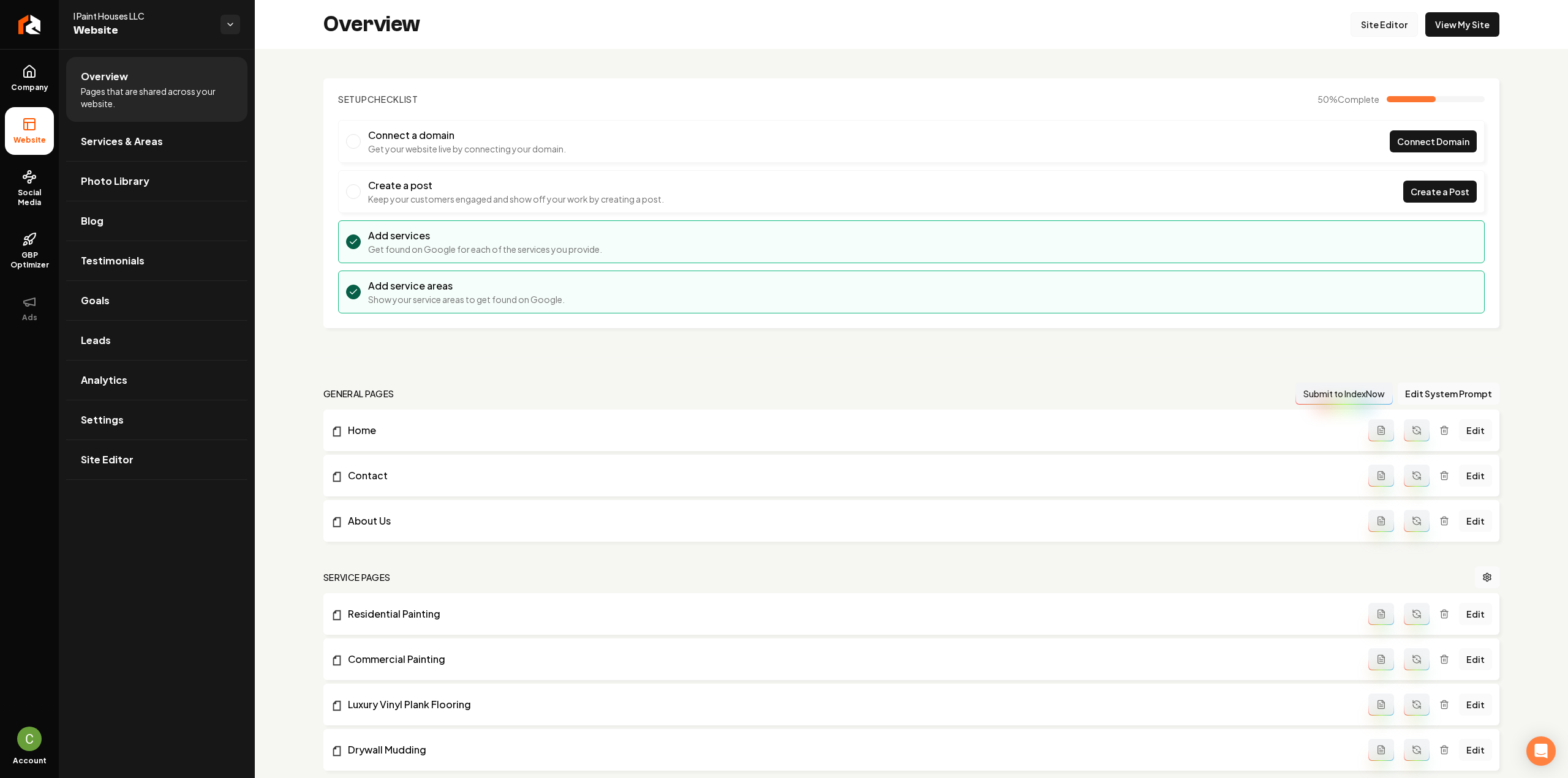
click at [1356, 32] on link "Site Editor" at bounding box center [1384, 24] width 67 height 25
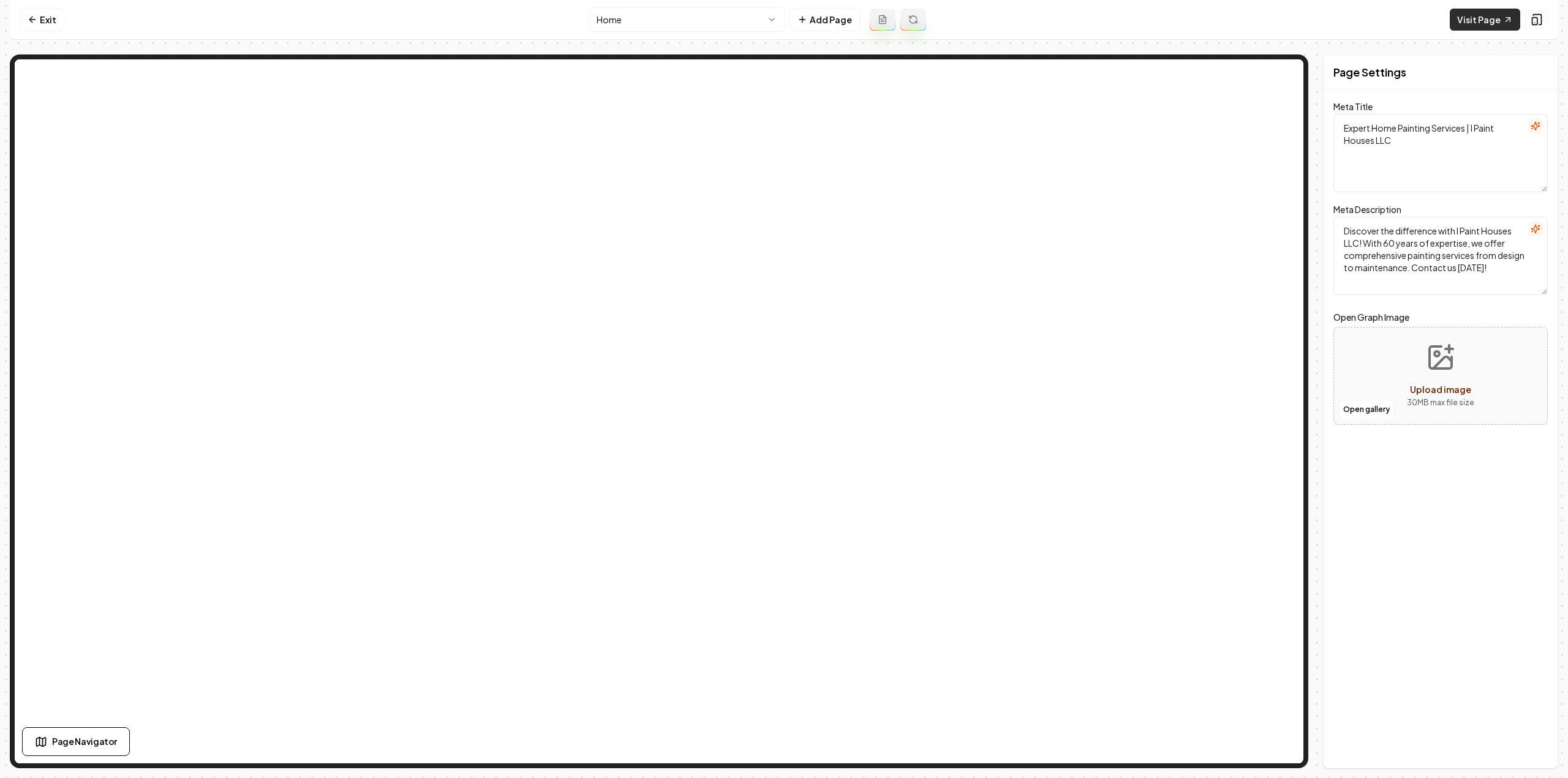
click at [1489, 19] on link "Visit Page" at bounding box center [1485, 20] width 71 height 22
click at [36, 20] on icon at bounding box center [33, 20] width 10 height 10
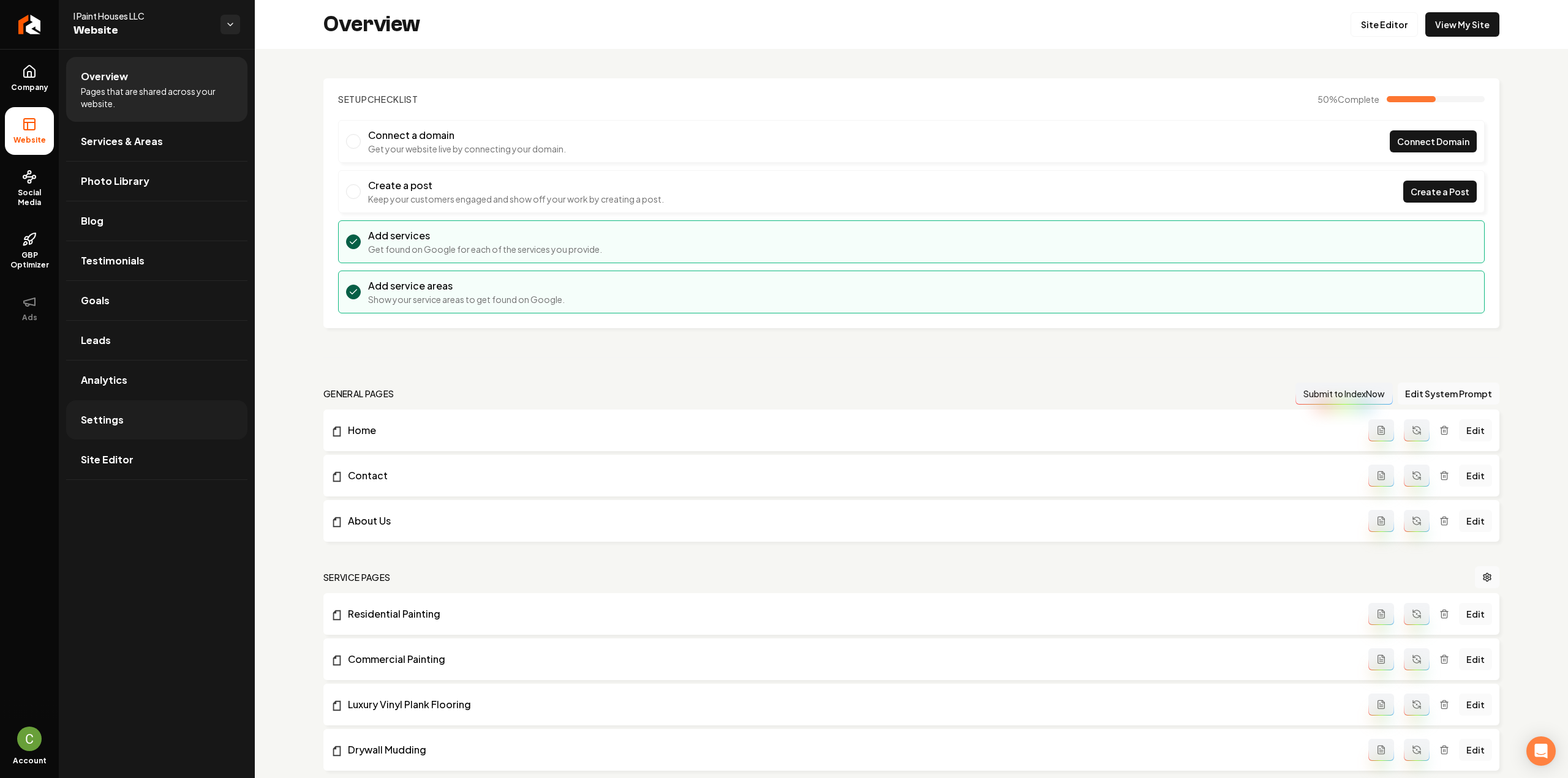
click at [132, 428] on link "Settings" at bounding box center [156, 419] width 182 height 39
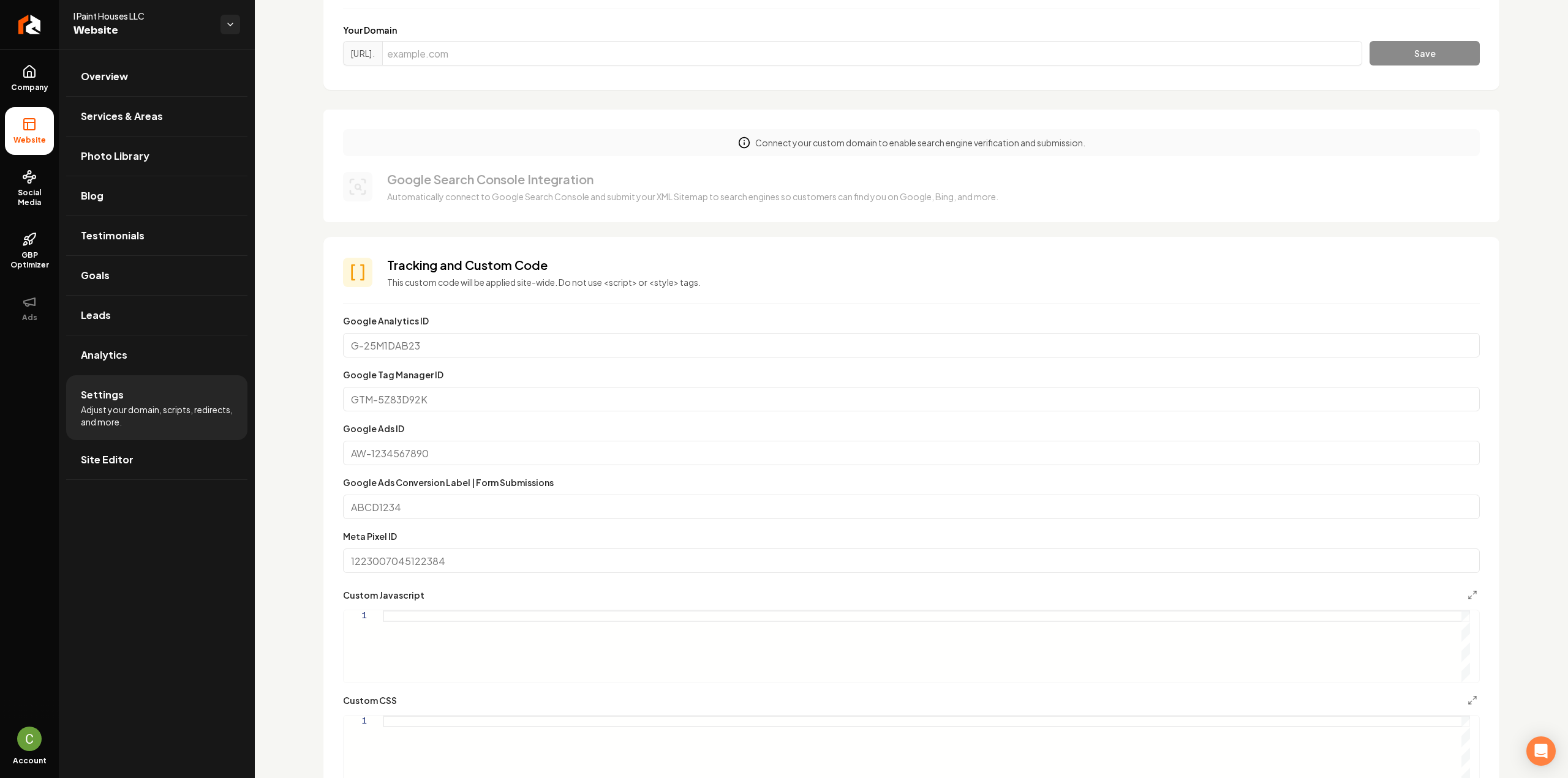
scroll to position [368, 0]
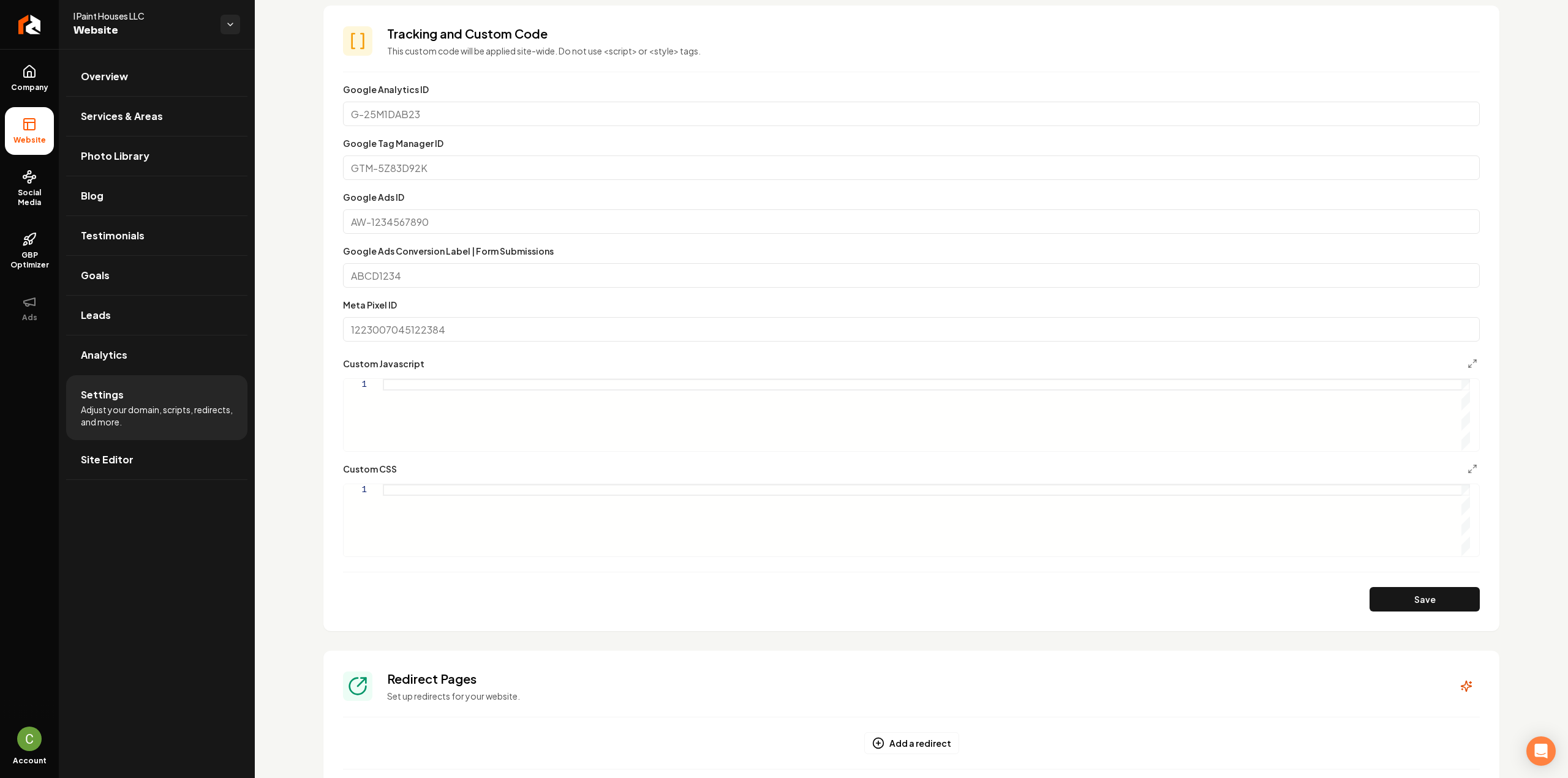
click at [518, 517] on div "Main content area" at bounding box center [926, 520] width 1087 height 72
type textarea "*"
type textarea "**"
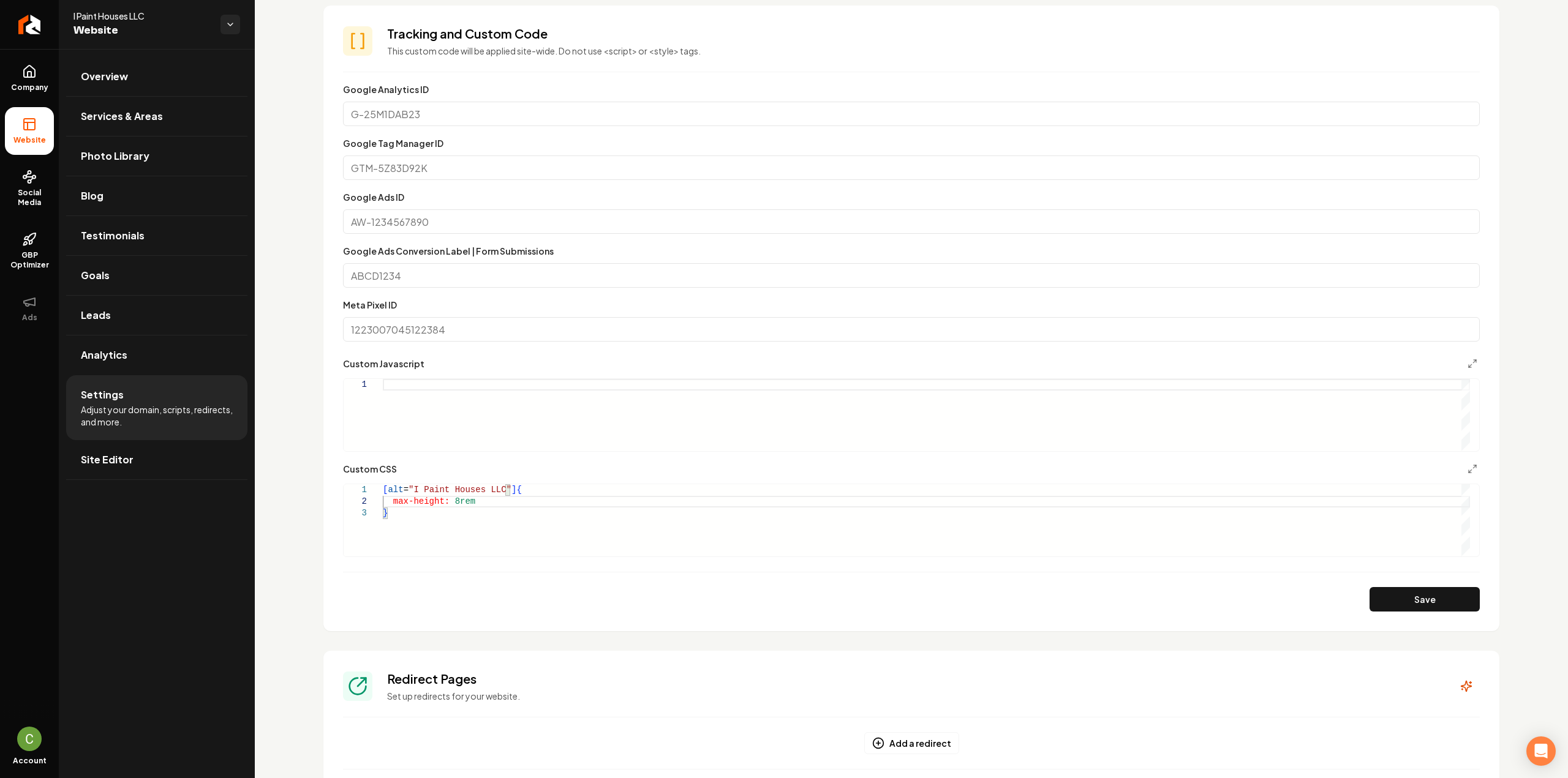
scroll to position [12, 88]
click at [1453, 605] on button "Save" at bounding box center [1425, 599] width 110 height 25
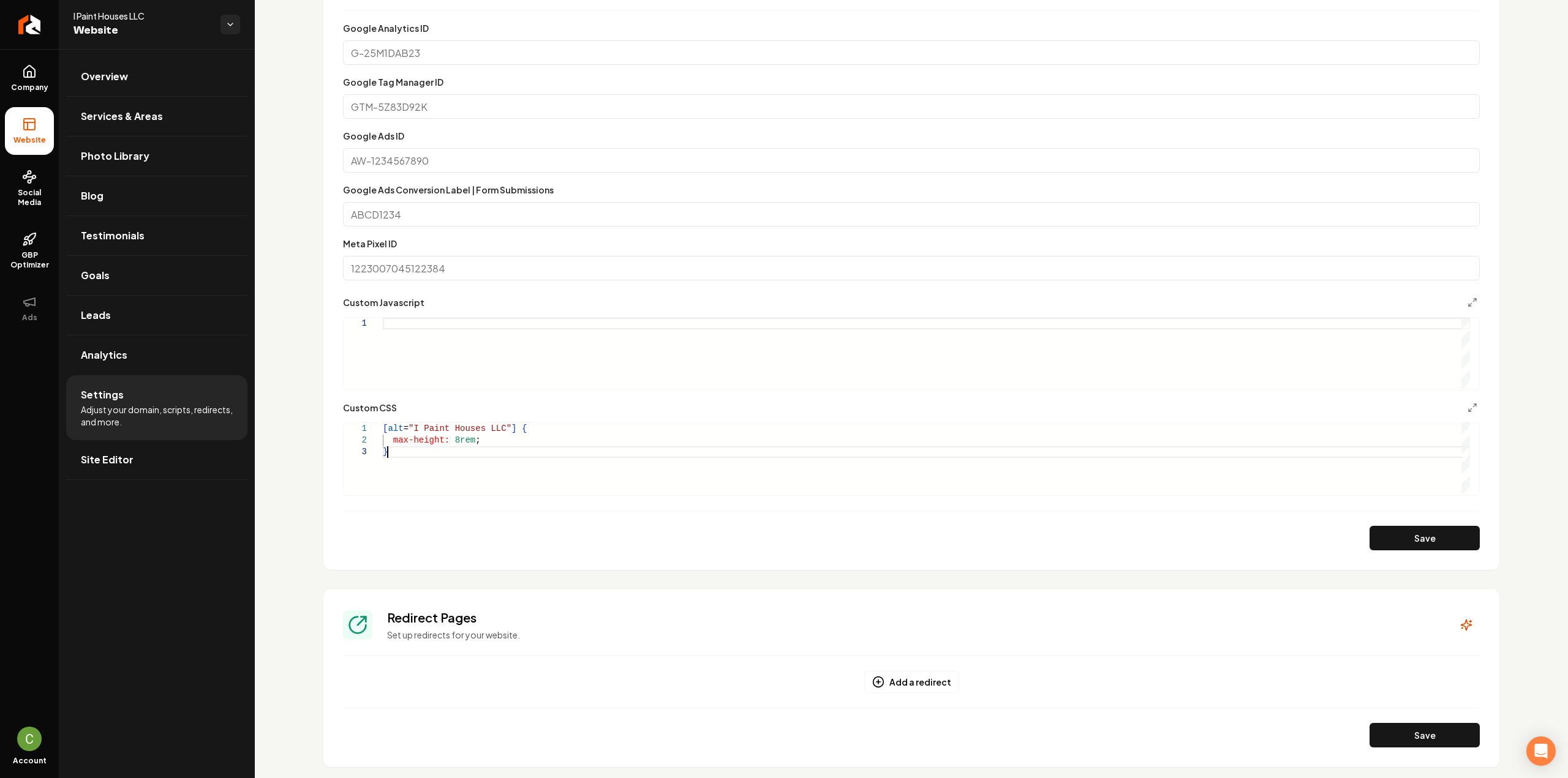
scroll to position [12, 4]
click at [493, 447] on div "[ alt = "I Paint Houses LLC" ] { max-height: 8rem ; }" at bounding box center [926, 459] width 1087 height 72
click at [484, 438] on div "[ alt = "I Paint Houses LLC" ] { max-height: 8rem ; }" at bounding box center [926, 459] width 1087 height 72
click at [1391, 538] on button "Save" at bounding box center [1425, 538] width 110 height 25
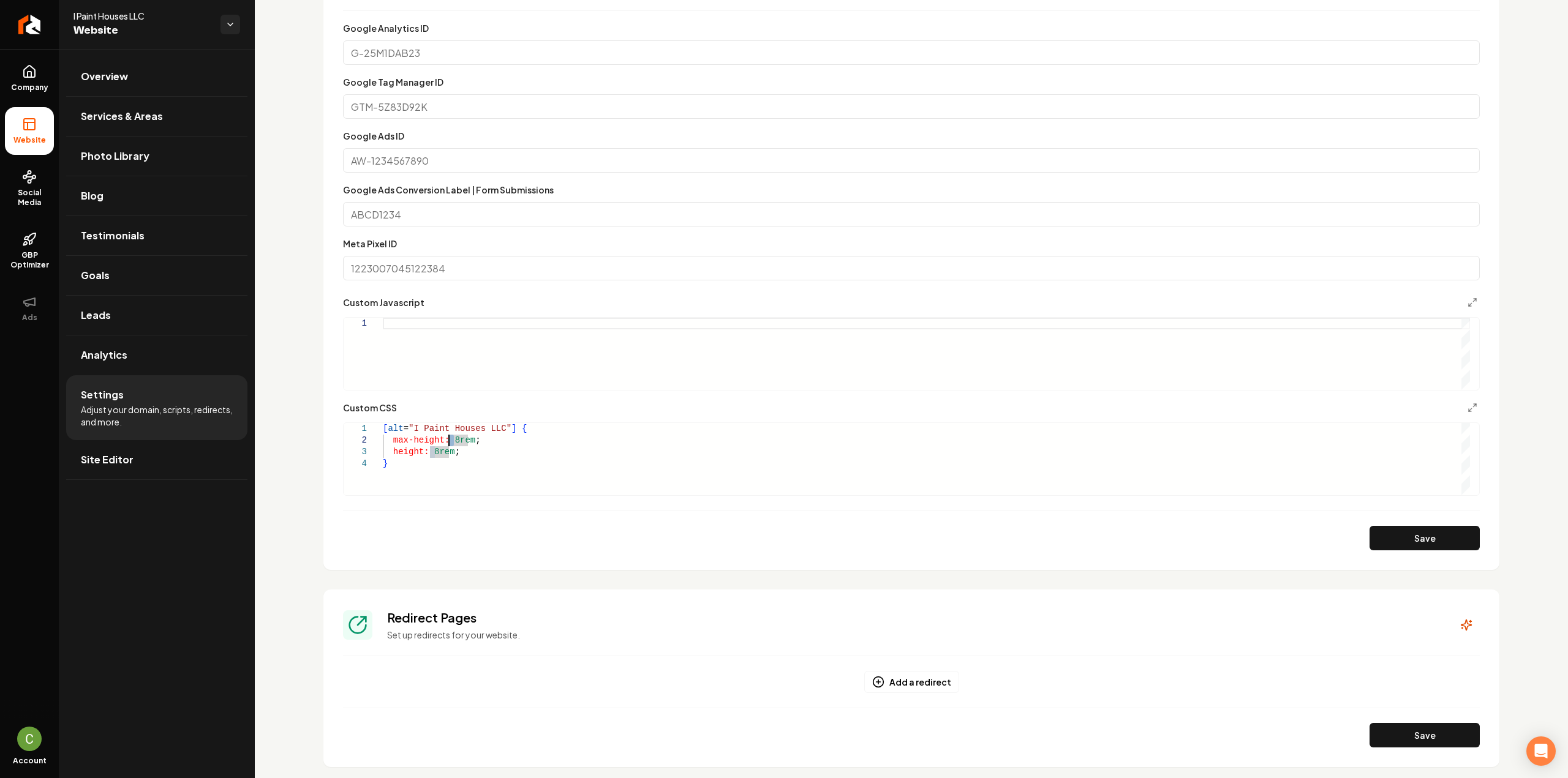
click at [449, 440] on div "[ alt = "I Paint Houses LLC" ] { max-height: 8rem ; height: 8rem ; }" at bounding box center [926, 459] width 1087 height 72
drag, startPoint x: 452, startPoint y: 440, endPoint x: 466, endPoint y: 440, distance: 14.0
click at [466, 440] on div "[ alt = "I Paint Houses LLC" ] { max-height: 8rem ; height: 8rem ; }" at bounding box center [926, 459] width 1087 height 72
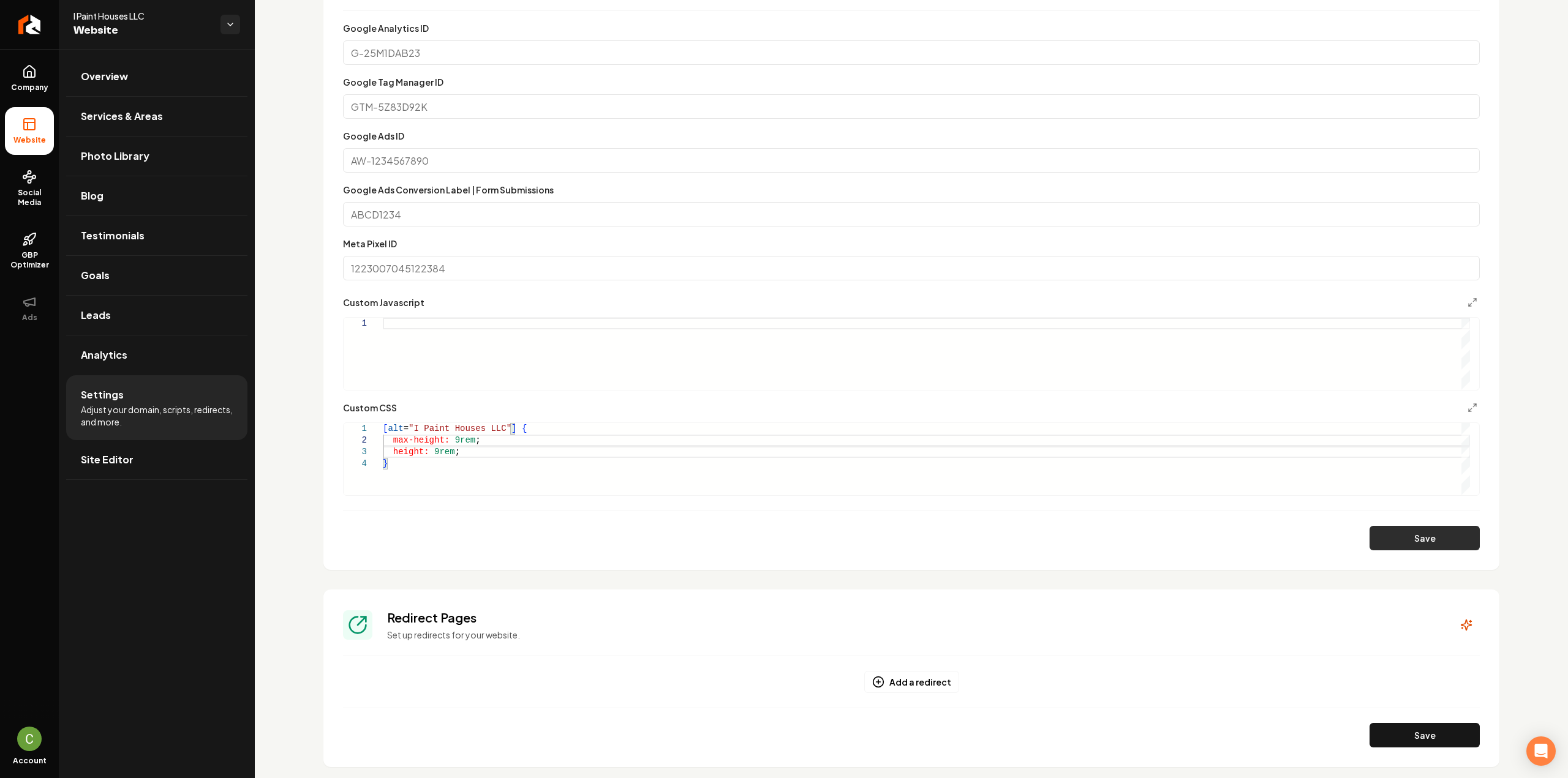
type textarea "**********"
drag, startPoint x: 1440, startPoint y: 541, endPoint x: 1344, endPoint y: 444, distance: 136.5
click at [1440, 542] on button "Save" at bounding box center [1425, 538] width 110 height 25
click at [31, 96] on link "Company" at bounding box center [29, 78] width 49 height 48
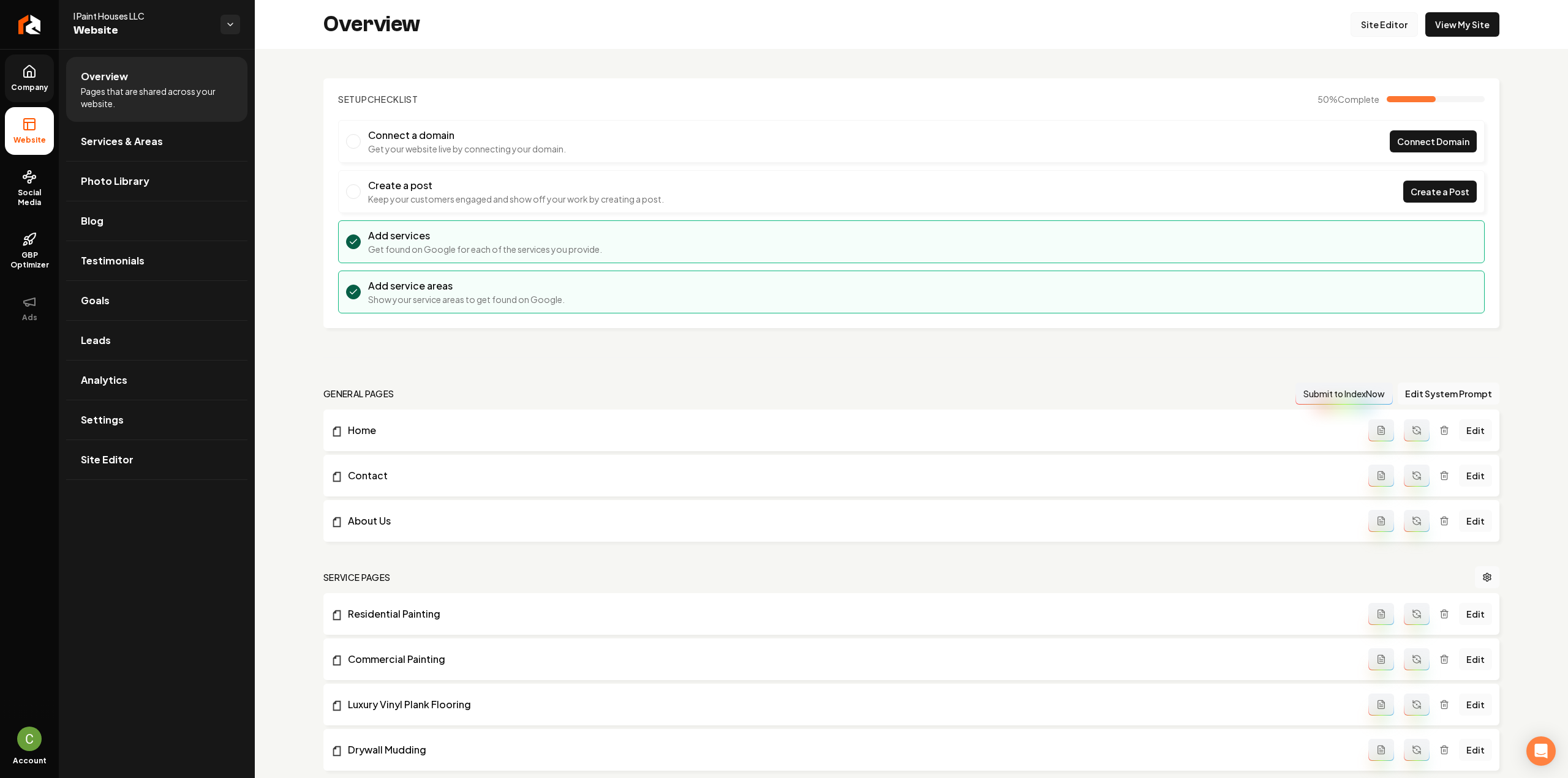
click at [1377, 29] on link "Site Editor" at bounding box center [1384, 24] width 67 height 25
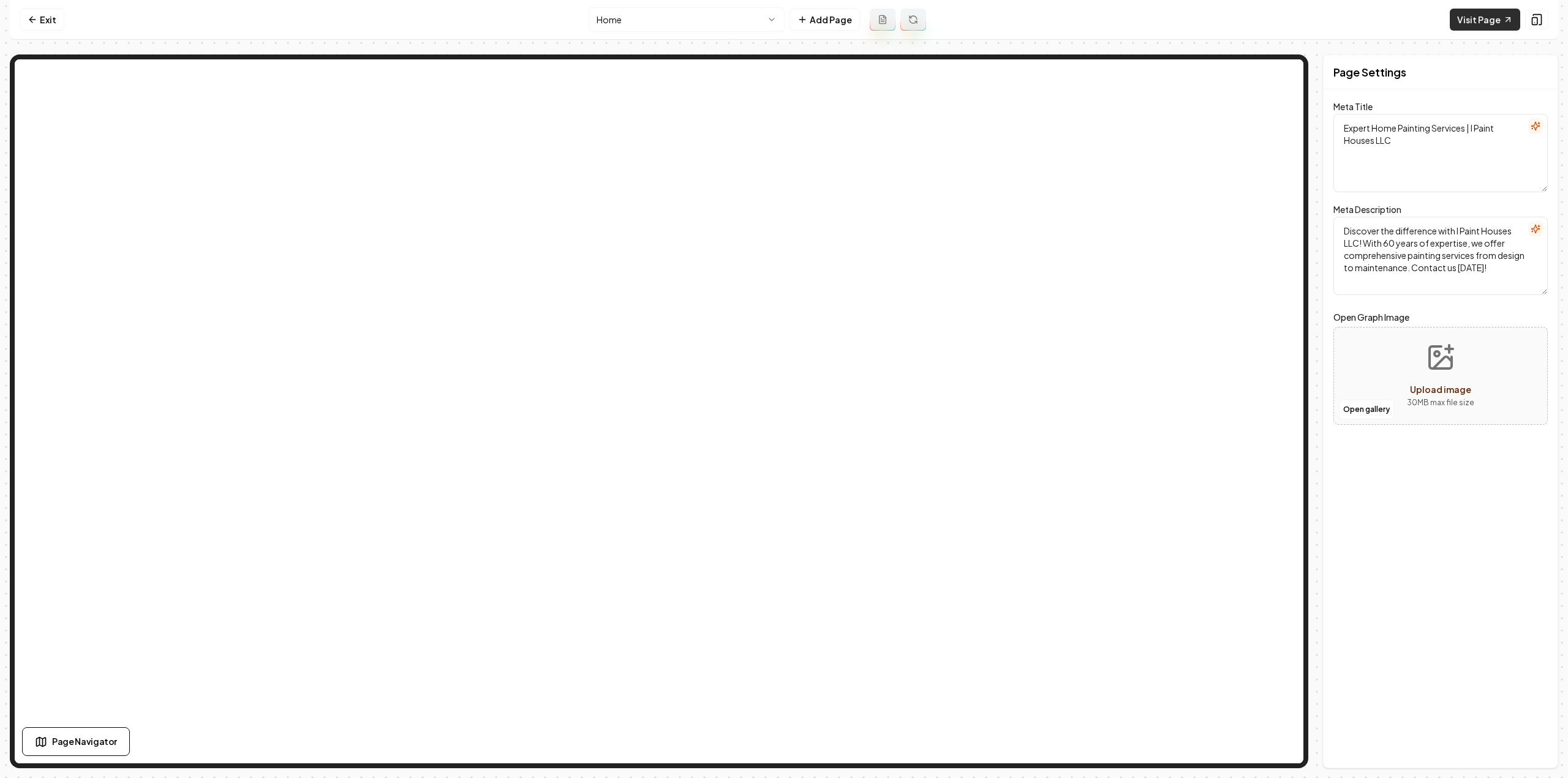
drag, startPoint x: 874, startPoint y: 63, endPoint x: 1463, endPoint y: 30, distance: 589.9
click at [1463, 30] on link "Visit Page" at bounding box center [1485, 20] width 71 height 22
click at [661, 29] on html "Computer Required This feature is only available on a computer. Please switch t…" at bounding box center [784, 389] width 1568 height 778
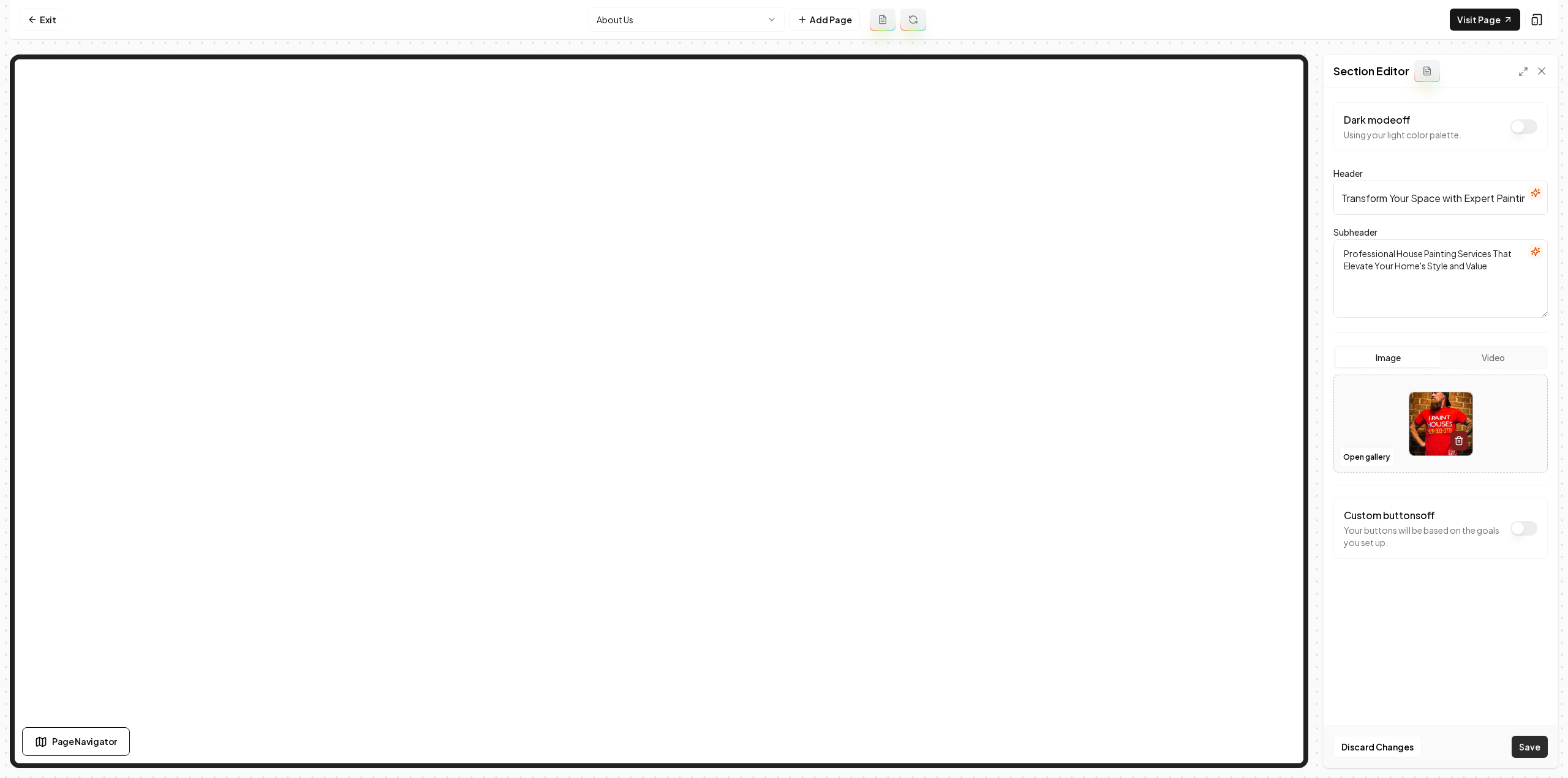
click at [1530, 750] on button "Save" at bounding box center [1530, 747] width 36 height 22
click at [52, 25] on link "Exit" at bounding box center [42, 20] width 44 height 22
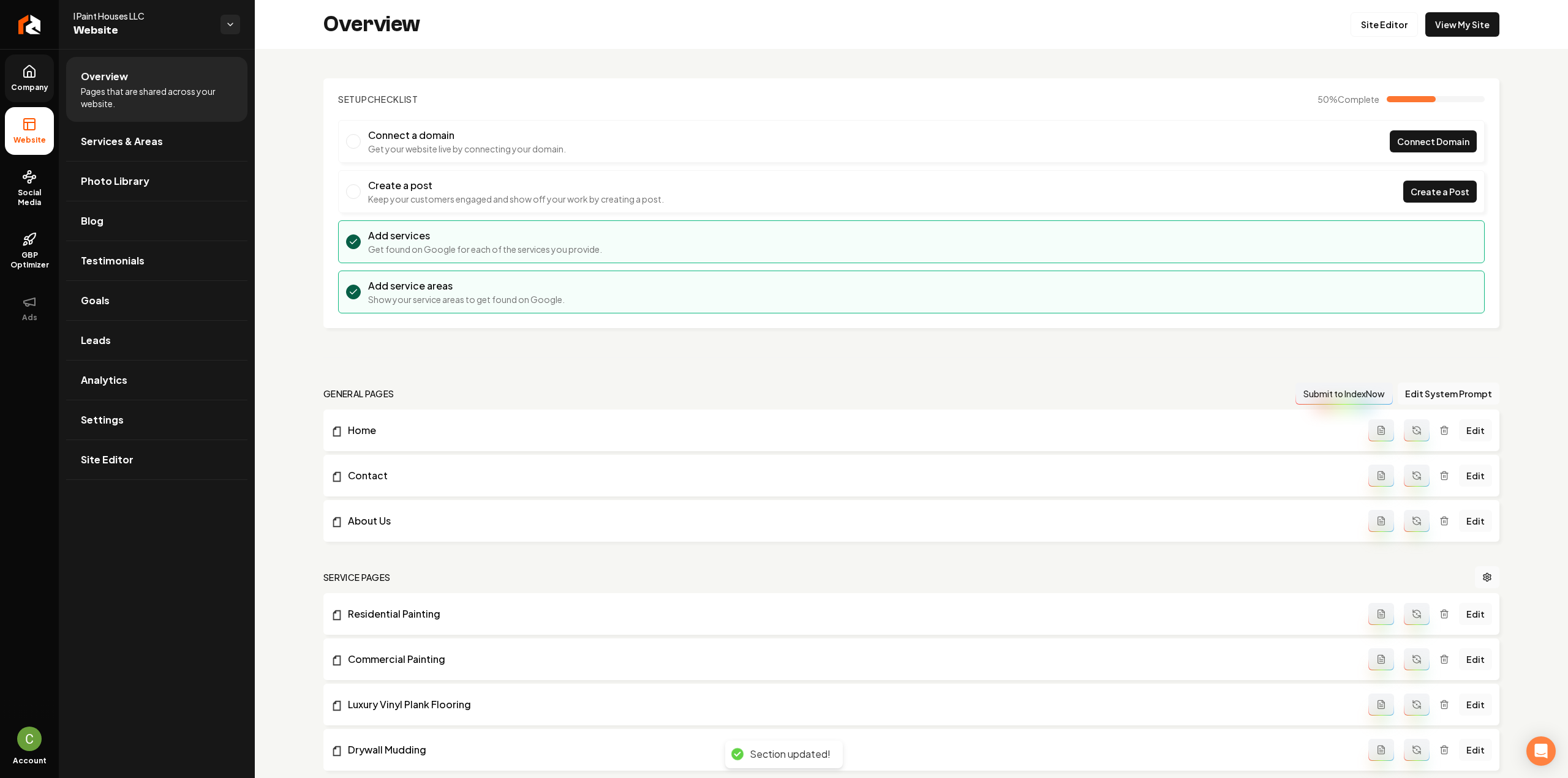
click at [34, 69] on icon at bounding box center [29, 71] width 11 height 12
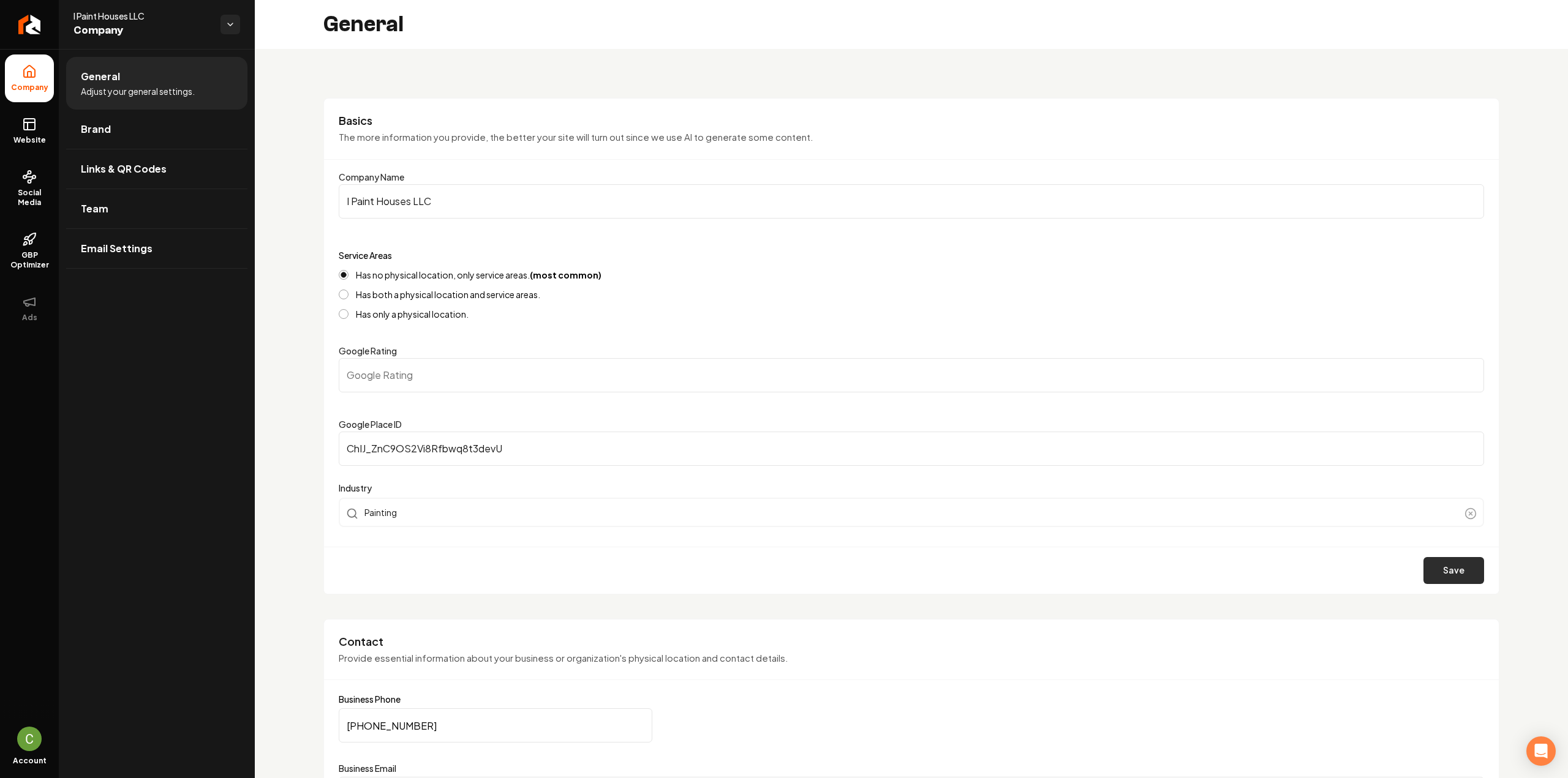
click at [1453, 583] on div "Save" at bounding box center [912, 570] width 1175 height 47
click at [1451, 578] on button "Save" at bounding box center [1454, 570] width 60 height 27
type input "0"
click at [739, 443] on input "ChIJ_ZnC9OS2Vi8Rfbwq8t3devU" at bounding box center [911, 448] width 1145 height 34
click at [522, 437] on input "ChIJ_ZnC9OS2Vi8Rfbwq8t3devU" at bounding box center [911, 448] width 1145 height 34
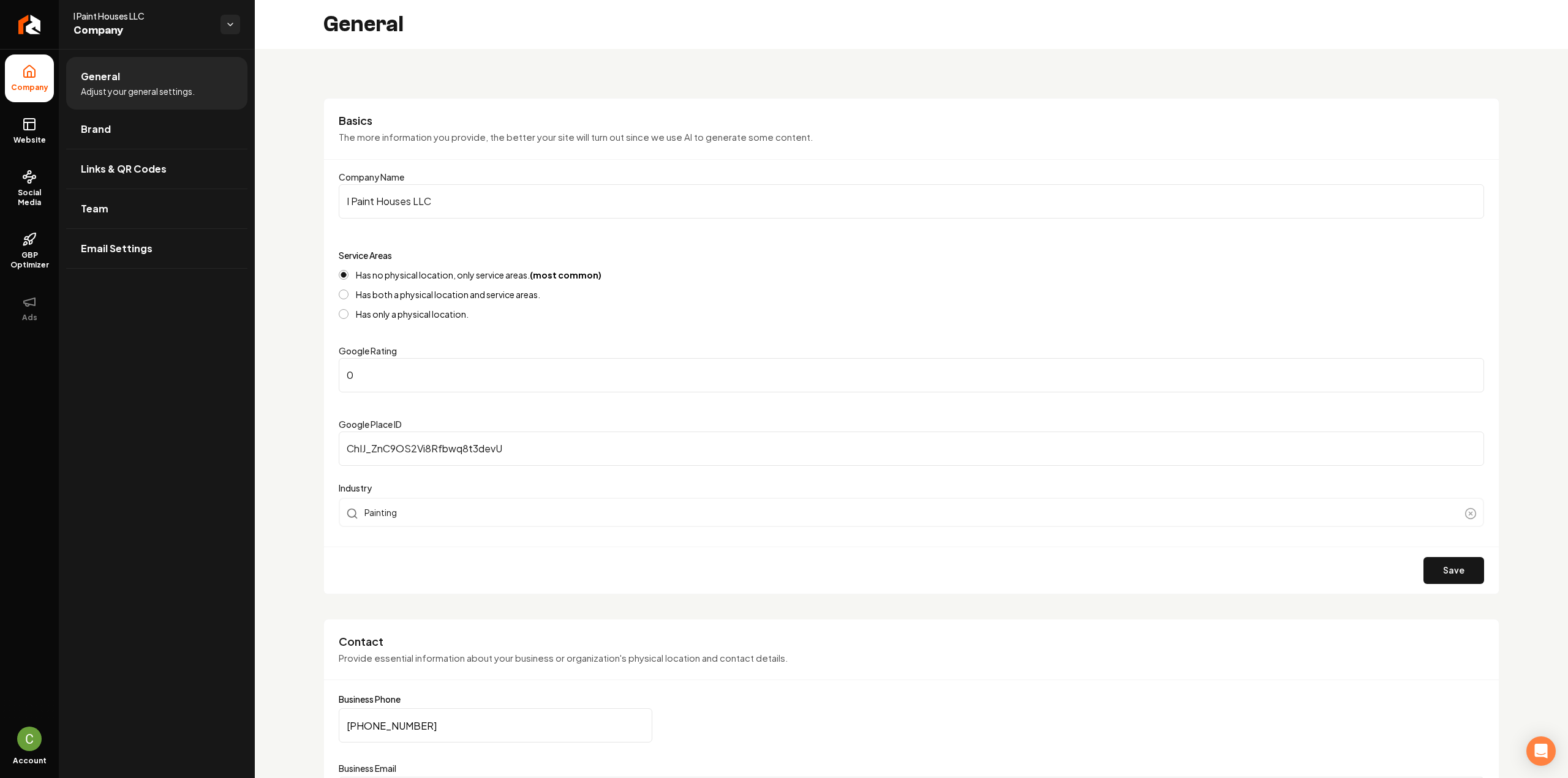
click at [520, 437] on input "ChIJ_ZnC9OS2Vi8Rfbwq8t3devU" at bounding box center [911, 448] width 1145 height 34
click at [1432, 575] on button "Save" at bounding box center [1454, 570] width 60 height 27
click at [484, 448] on input "ChIJ_ZnC9OS2Vi8Rfbwq8t3devU" at bounding box center [911, 448] width 1145 height 34
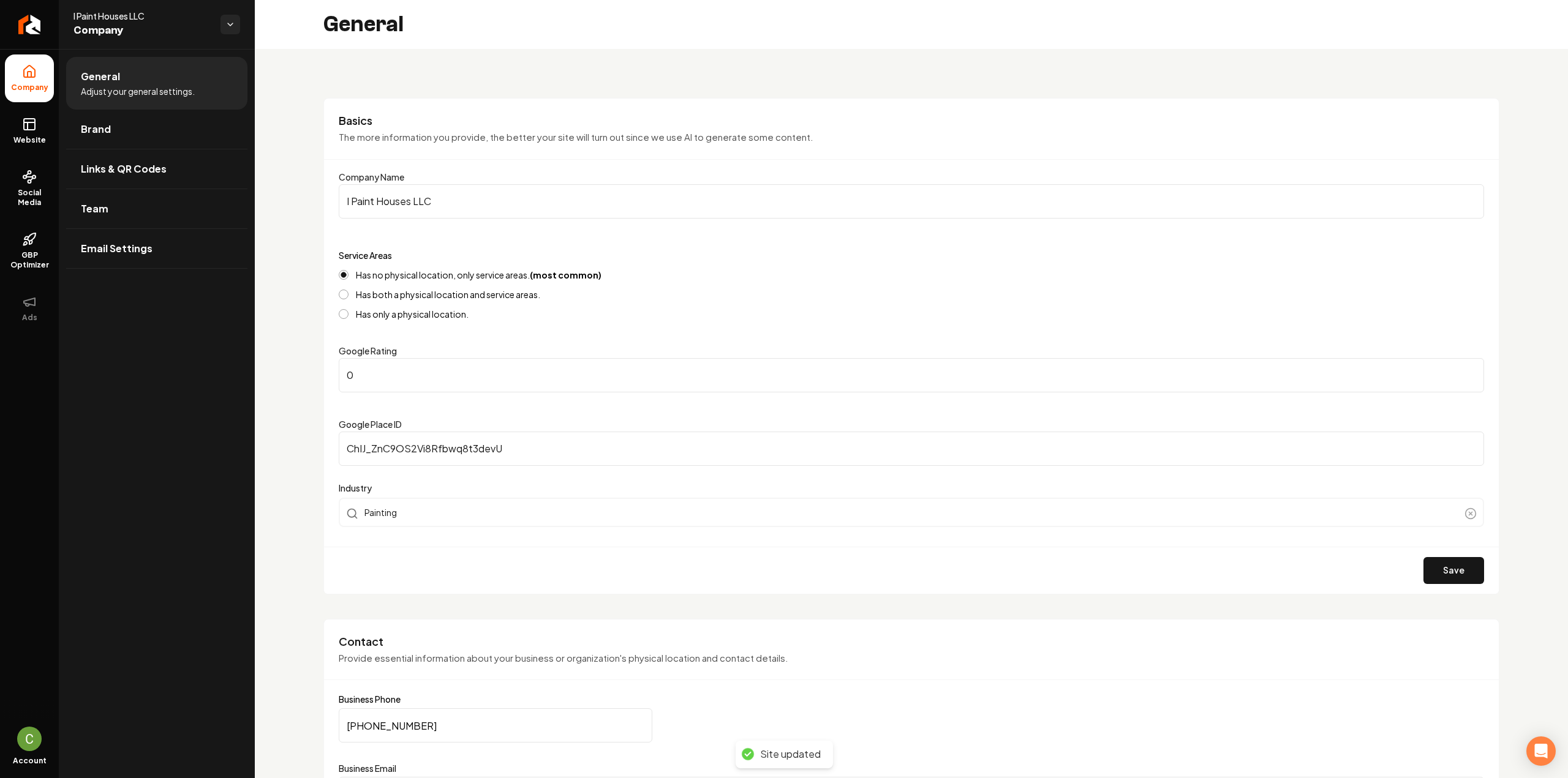
click at [484, 448] on input "ChIJ_ZnC9OS2Vi8Rfbwq8t3devU" at bounding box center [911, 448] width 1145 height 34
click at [1447, 572] on button "Save" at bounding box center [1454, 570] width 60 height 27
click at [404, 454] on input "Google Place ID" at bounding box center [911, 448] width 1145 height 34
paste input "ChIJ_ZnC9OS2Vi8Rfbwq8t3devU"
type input "ChIJ_ZnC9OS2Vi8Rfbwq8t3devU"
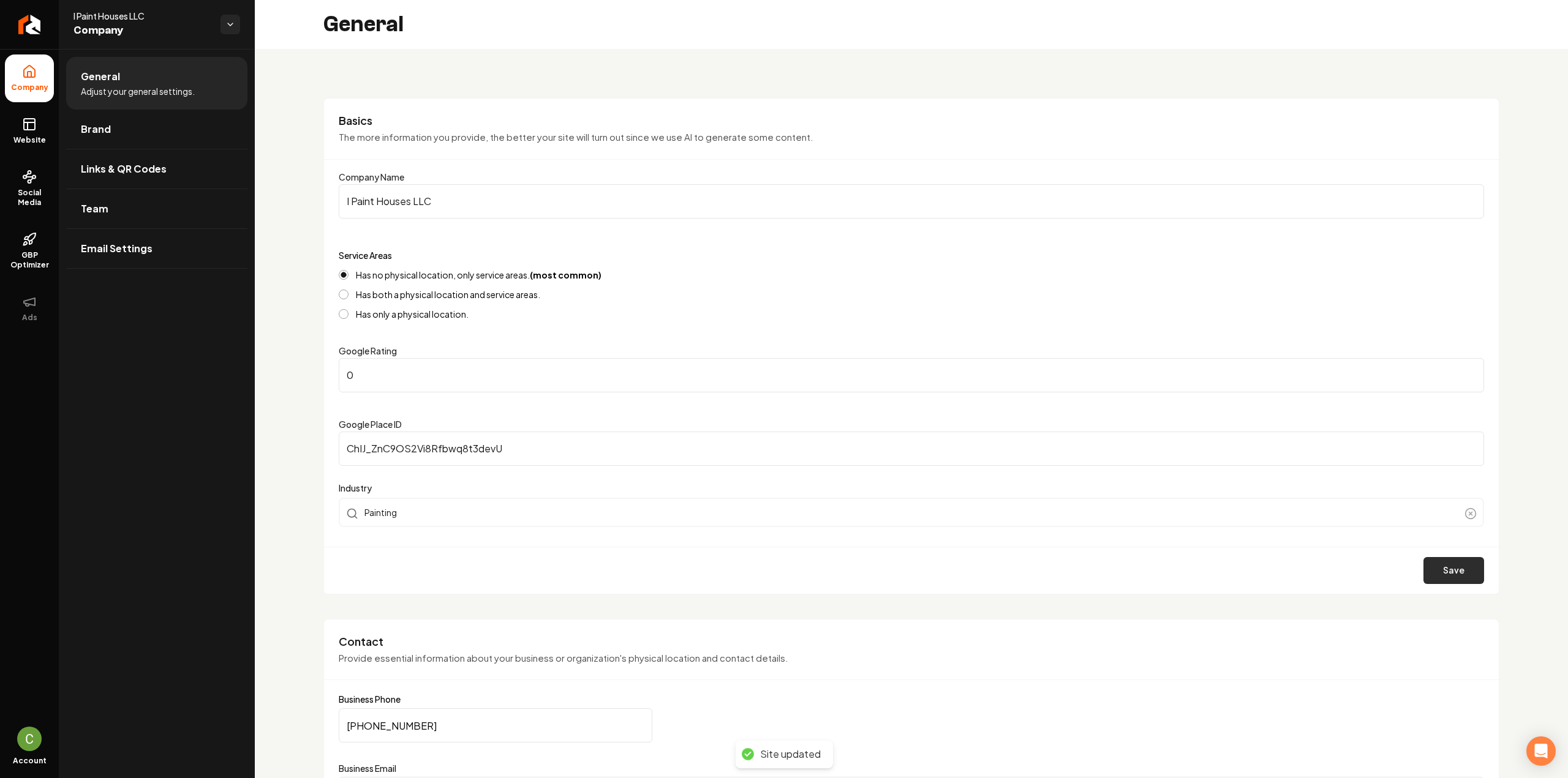
click at [1443, 572] on button "Save" at bounding box center [1454, 570] width 60 height 27
click at [40, 126] on link "Website" at bounding box center [29, 131] width 49 height 48
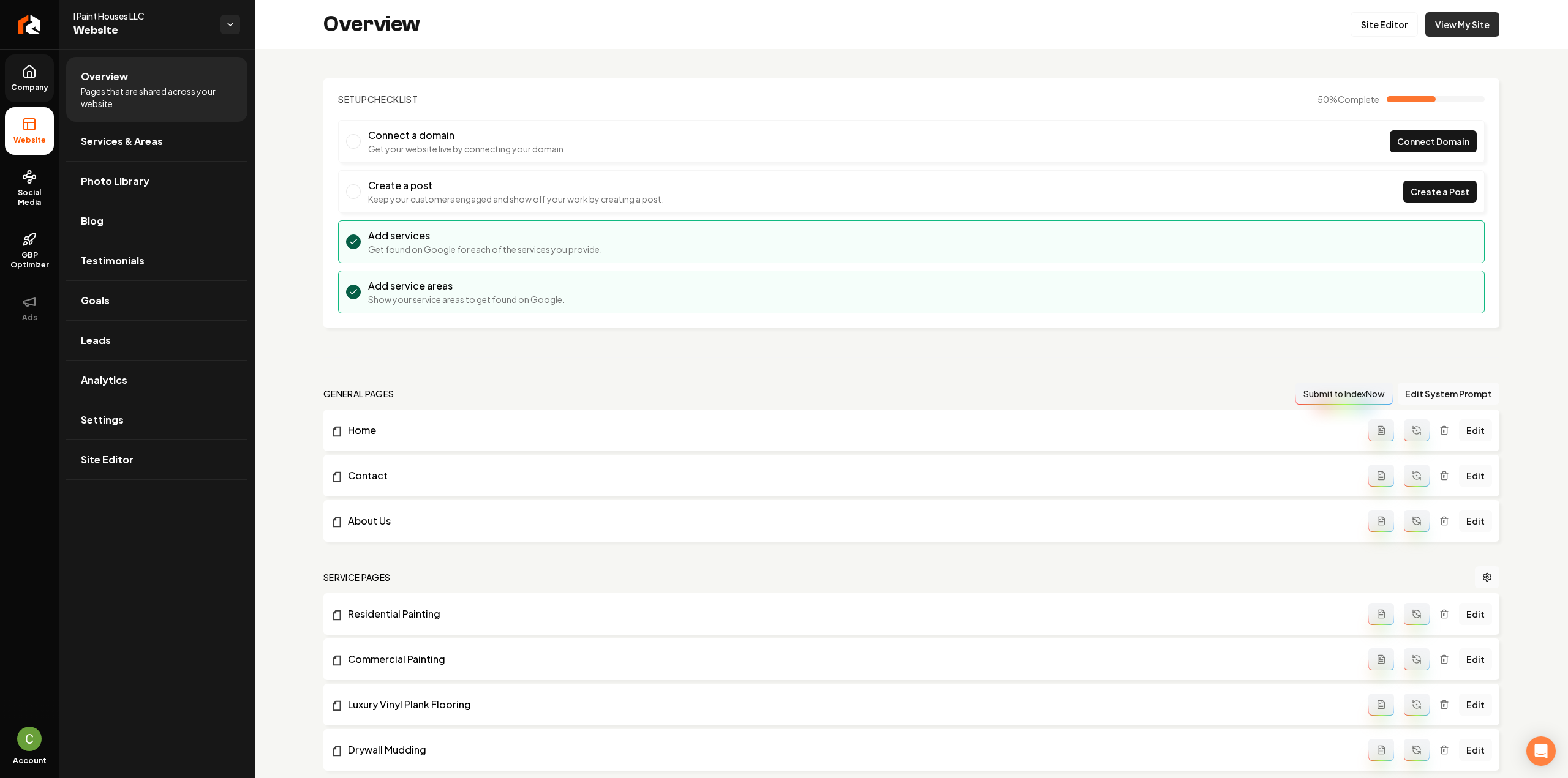
click at [1474, 21] on link "View My Site" at bounding box center [1462, 24] width 74 height 25
click at [29, 91] on span "Company" at bounding box center [29, 87] width 47 height 10
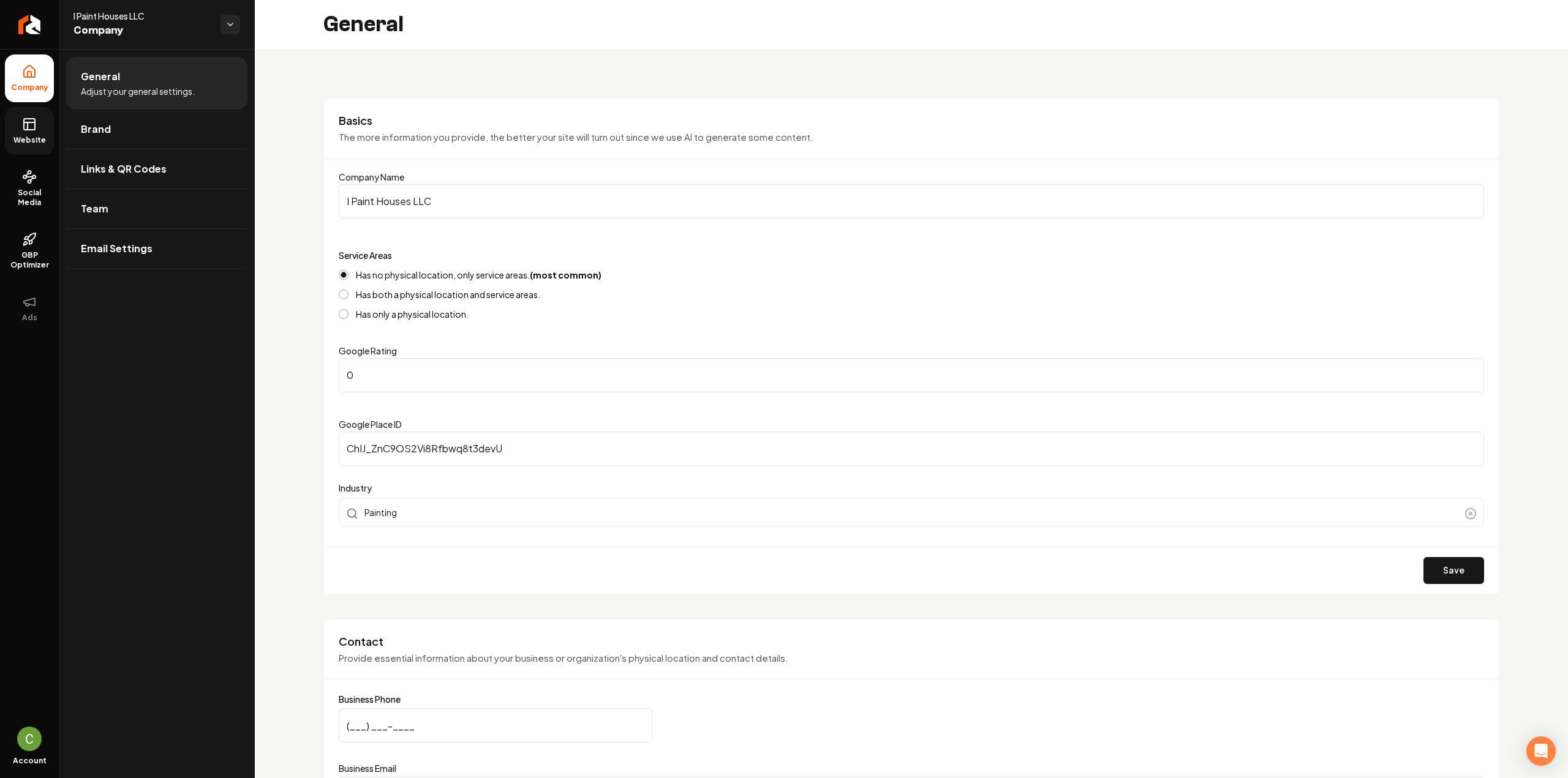
drag, startPoint x: 422, startPoint y: 365, endPoint x: 346, endPoint y: 364, distance: 76.0
click at [346, 364] on input "0" at bounding box center [911, 375] width 1145 height 34
type input "5"
click at [1449, 564] on button "Save" at bounding box center [1454, 570] width 60 height 27
click at [1435, 578] on button "Save" at bounding box center [1454, 570] width 60 height 27
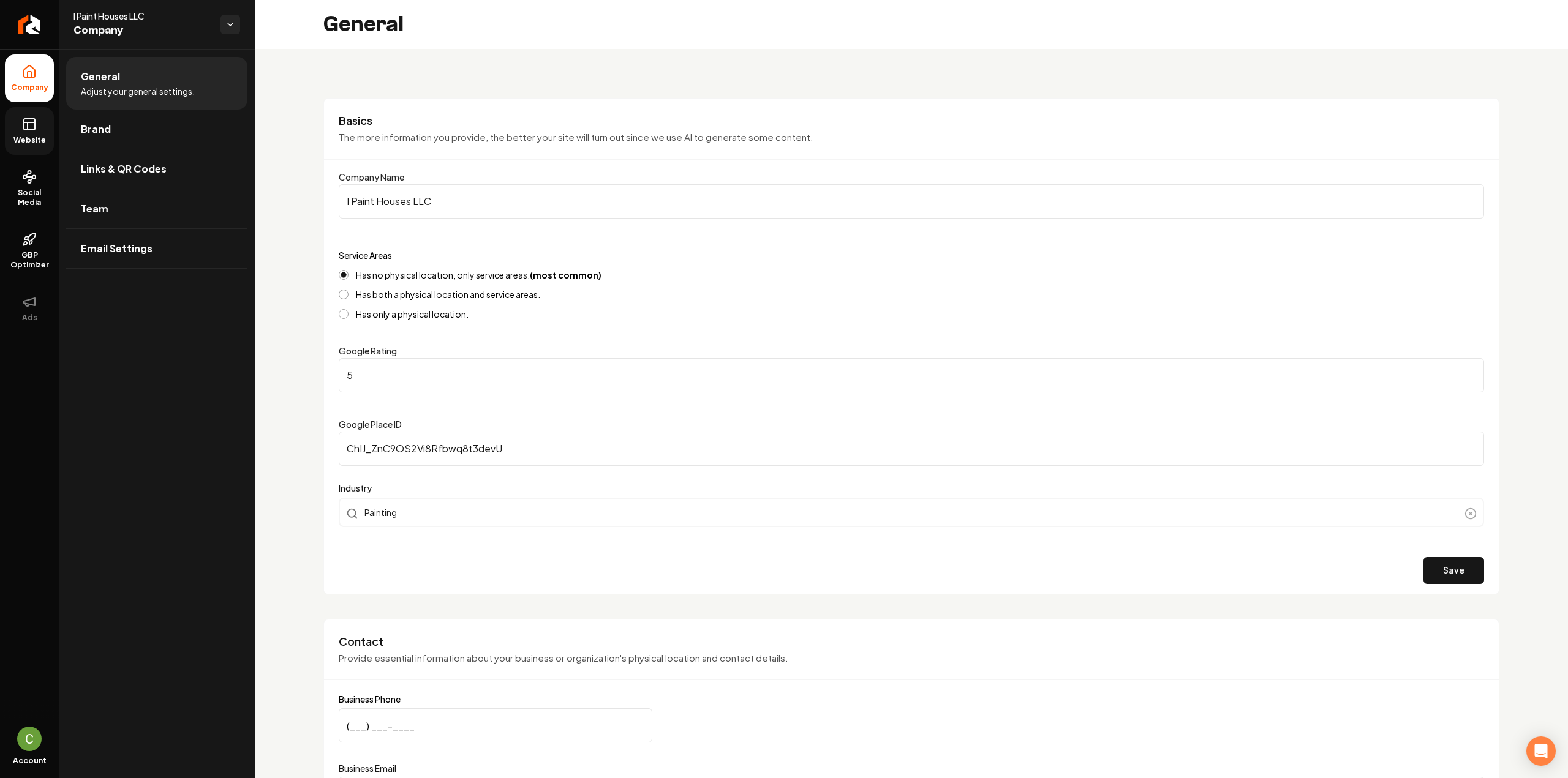
click at [18, 125] on link "Website" at bounding box center [29, 131] width 49 height 48
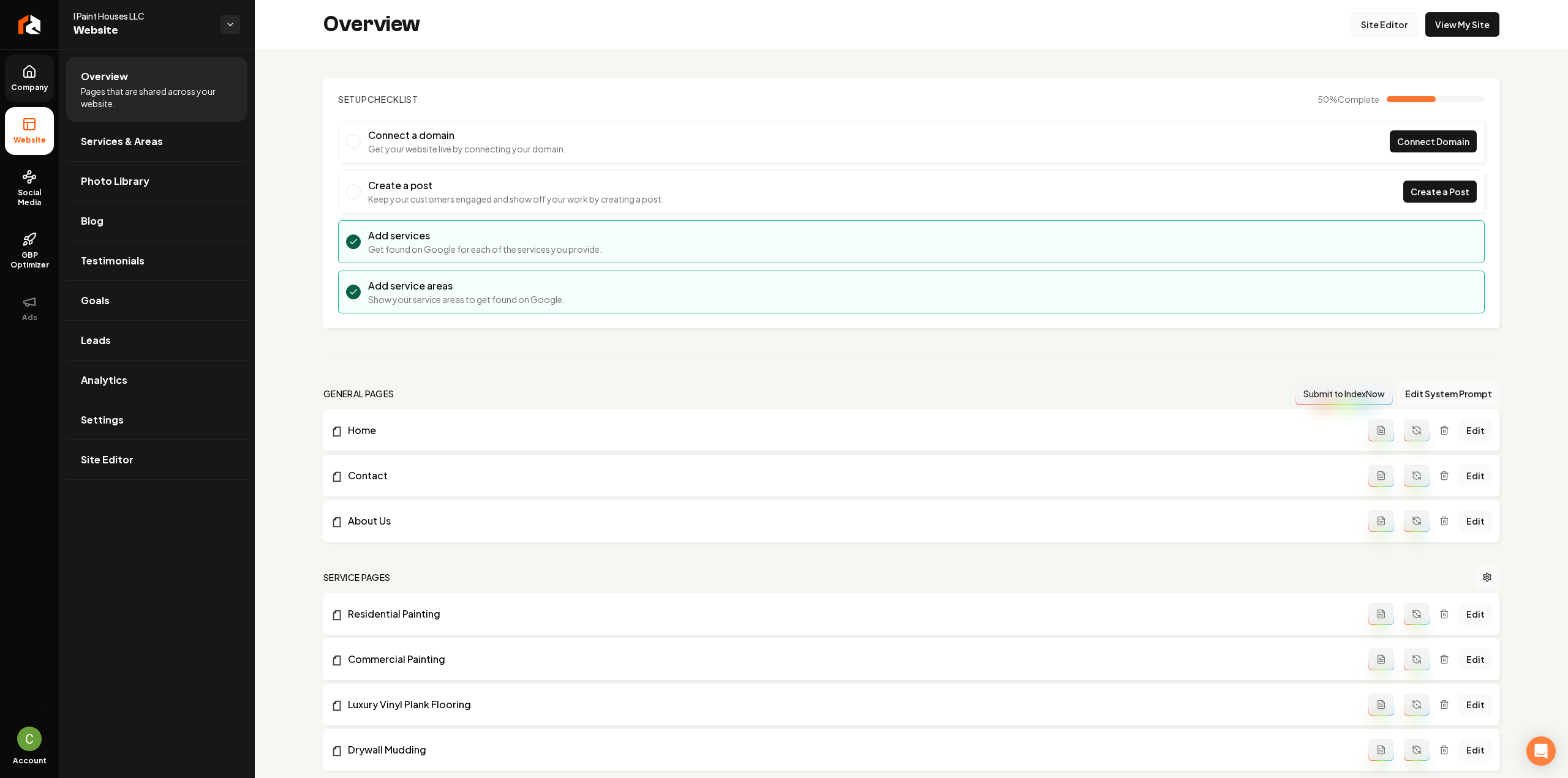
click at [1358, 28] on link "Site Editor" at bounding box center [1384, 24] width 67 height 25
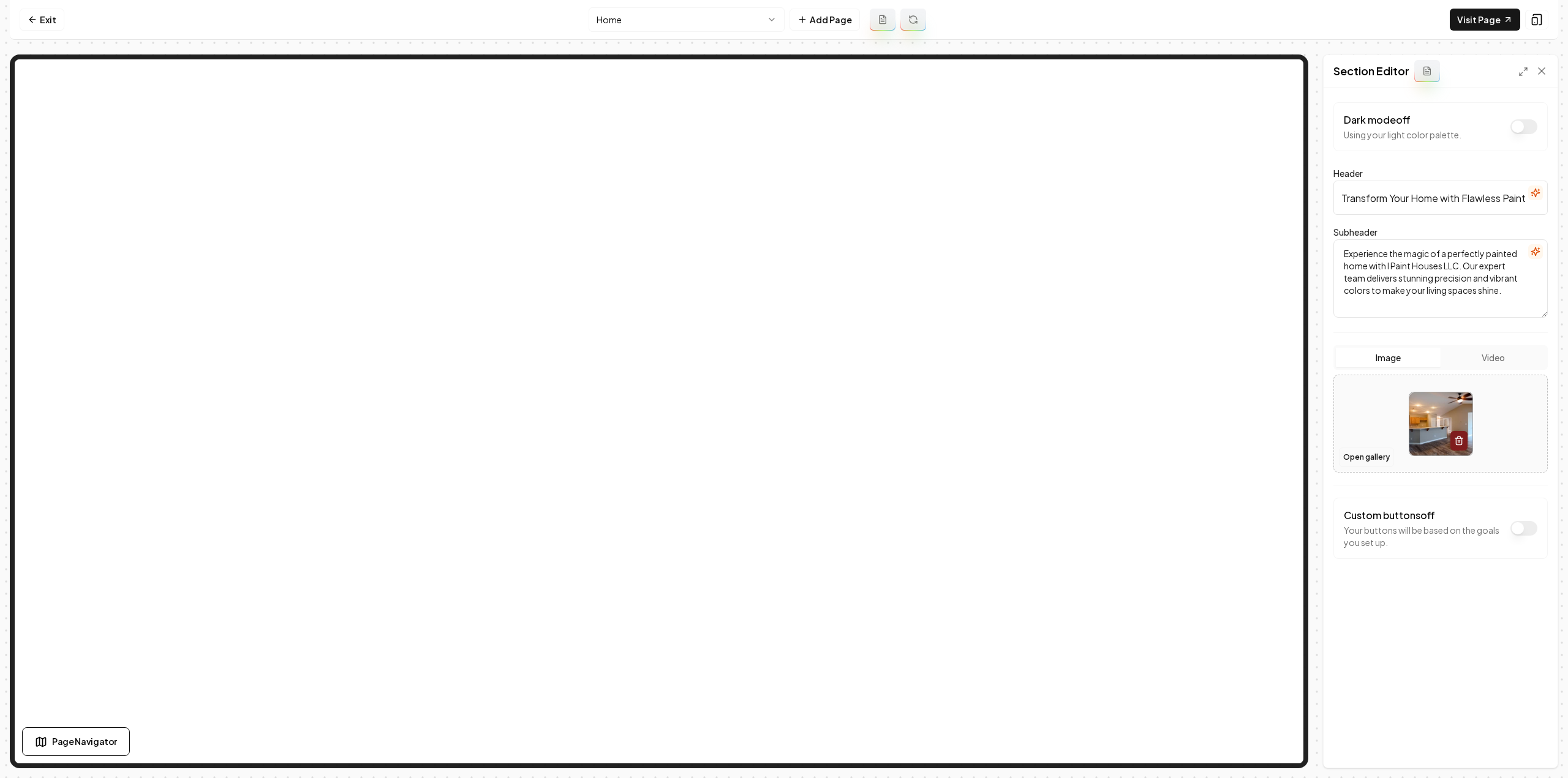
click at [1356, 455] on button "Open gallery" at bounding box center [1367, 457] width 55 height 20
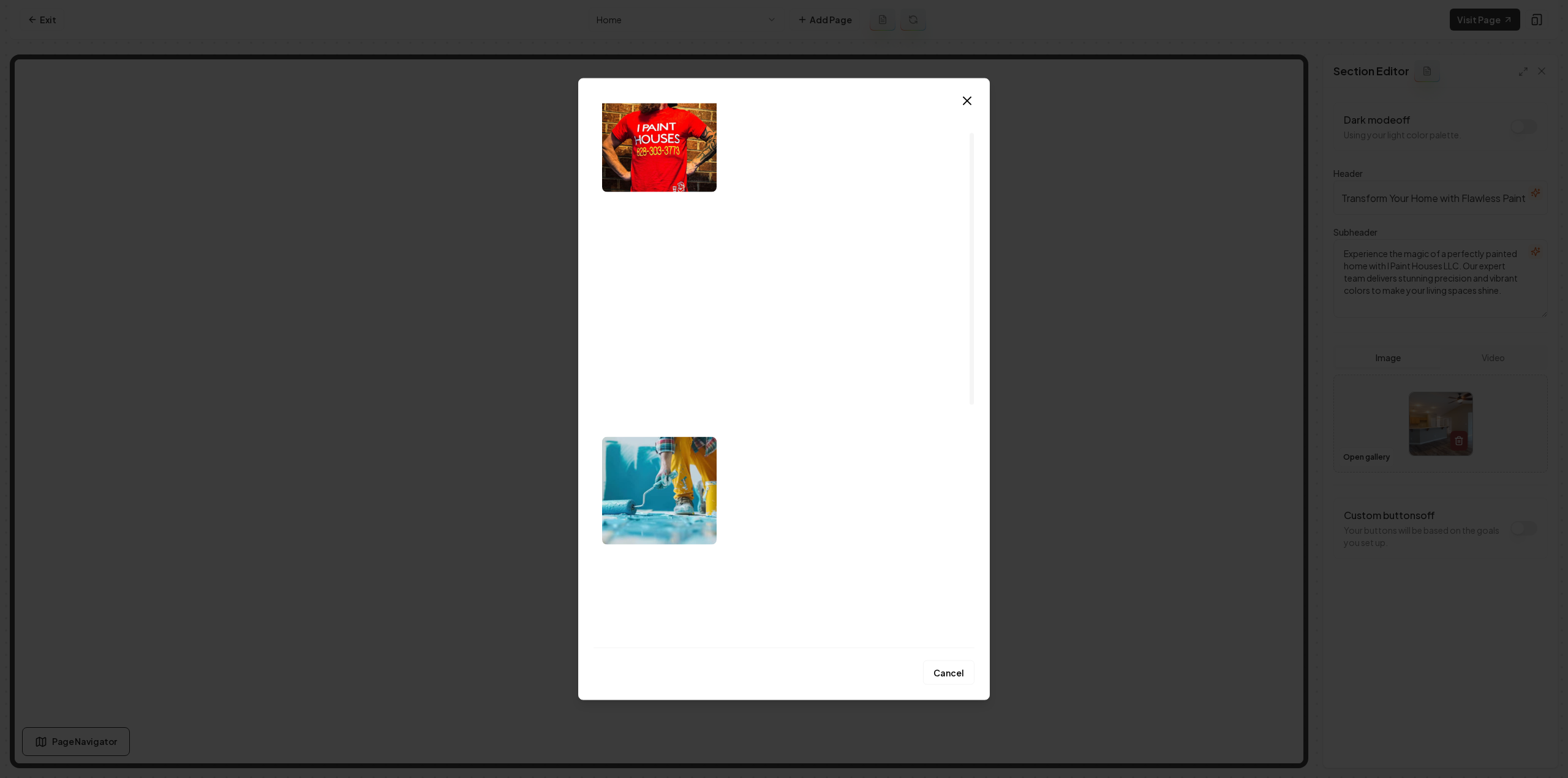
scroll to position [123, 0]
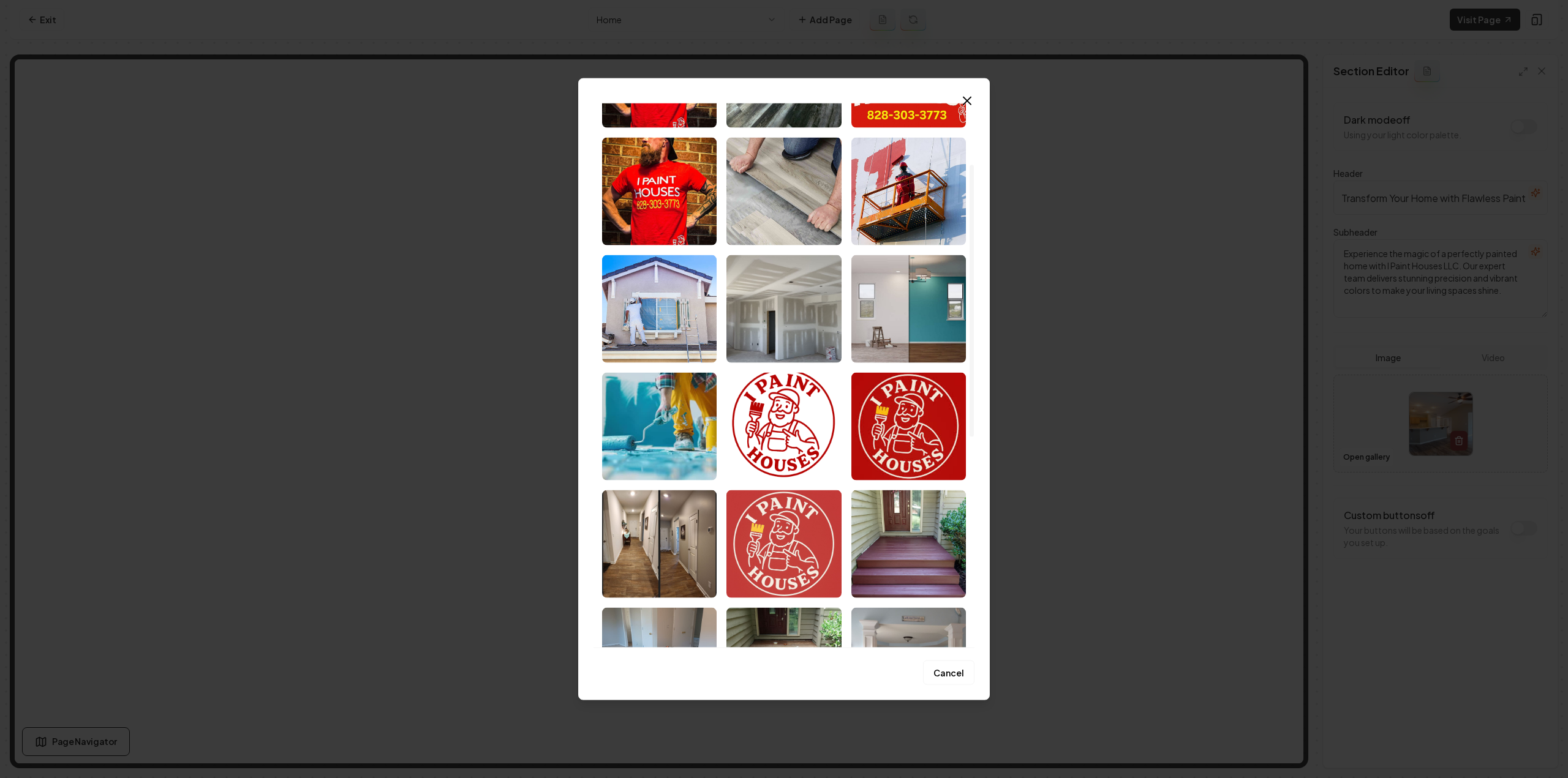
click at [759, 563] on img "Select image image_6892617e5c7cd75eb8ba3afa.jpeg" at bounding box center [783, 543] width 114 height 108
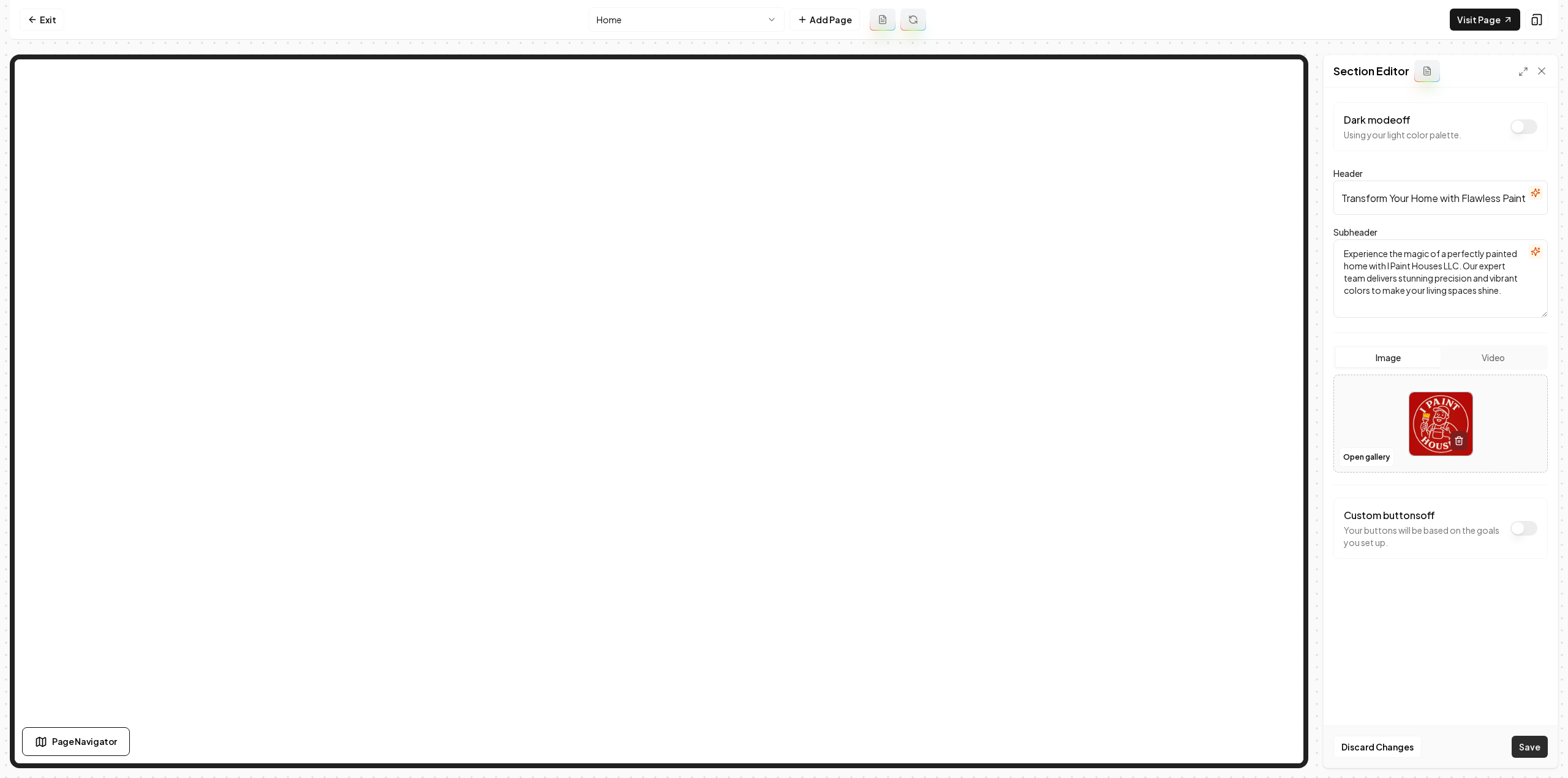
click at [1531, 758] on div "Discard Changes Save" at bounding box center [1440, 746] width 234 height 42
click at [1529, 757] on button "Save" at bounding box center [1530, 747] width 36 height 22
click at [1485, 21] on link "Visit Page" at bounding box center [1485, 20] width 71 height 22
click at [1537, 742] on button "Save" at bounding box center [1530, 747] width 36 height 22
click at [1481, 32] on nav "Exit Home Add Page Visit Page" at bounding box center [783, 20] width 1548 height 40
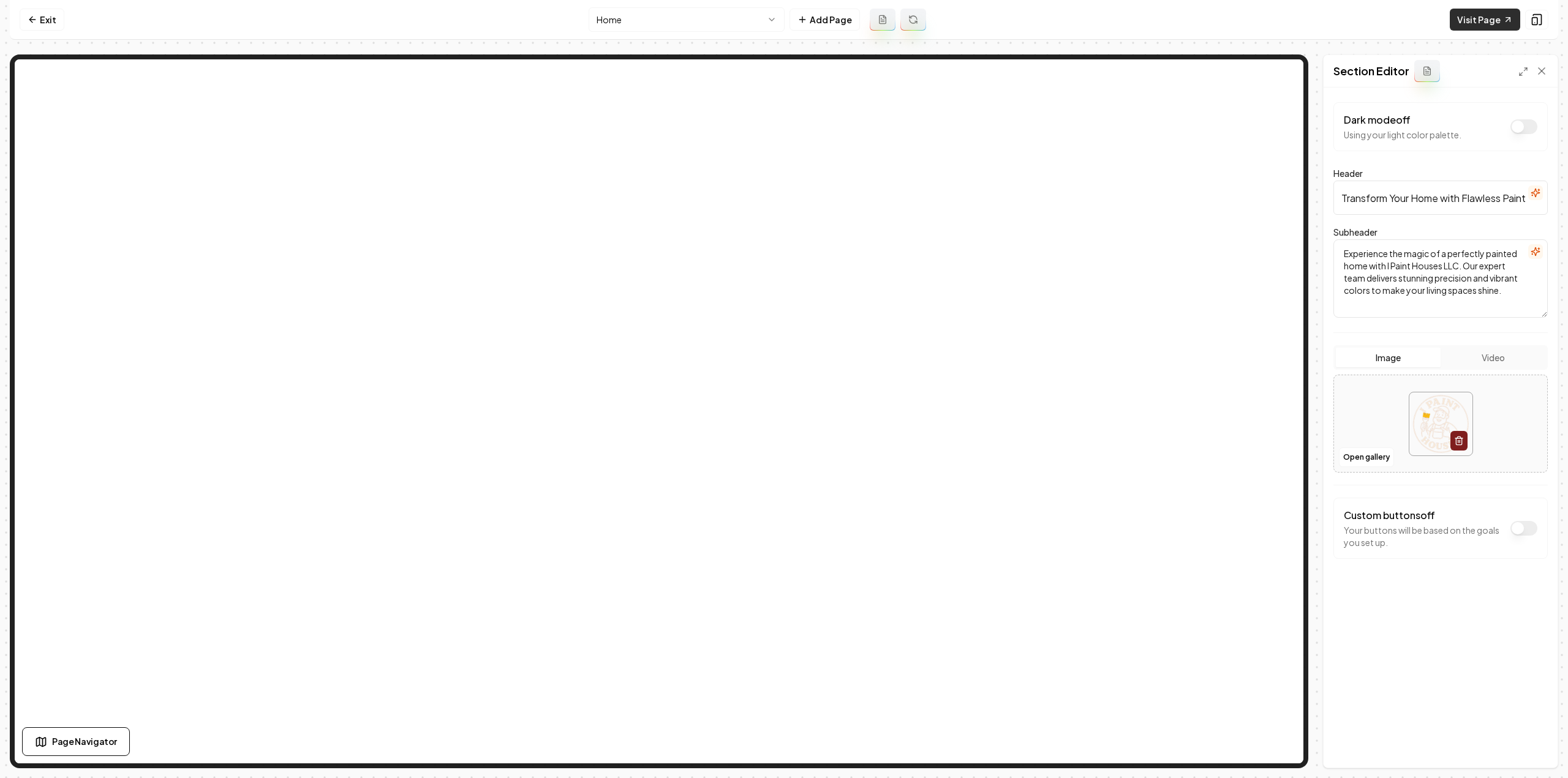
click at [1480, 22] on link "Visit Page" at bounding box center [1485, 20] width 71 height 22
click at [50, 21] on link "Exit" at bounding box center [42, 20] width 44 height 22
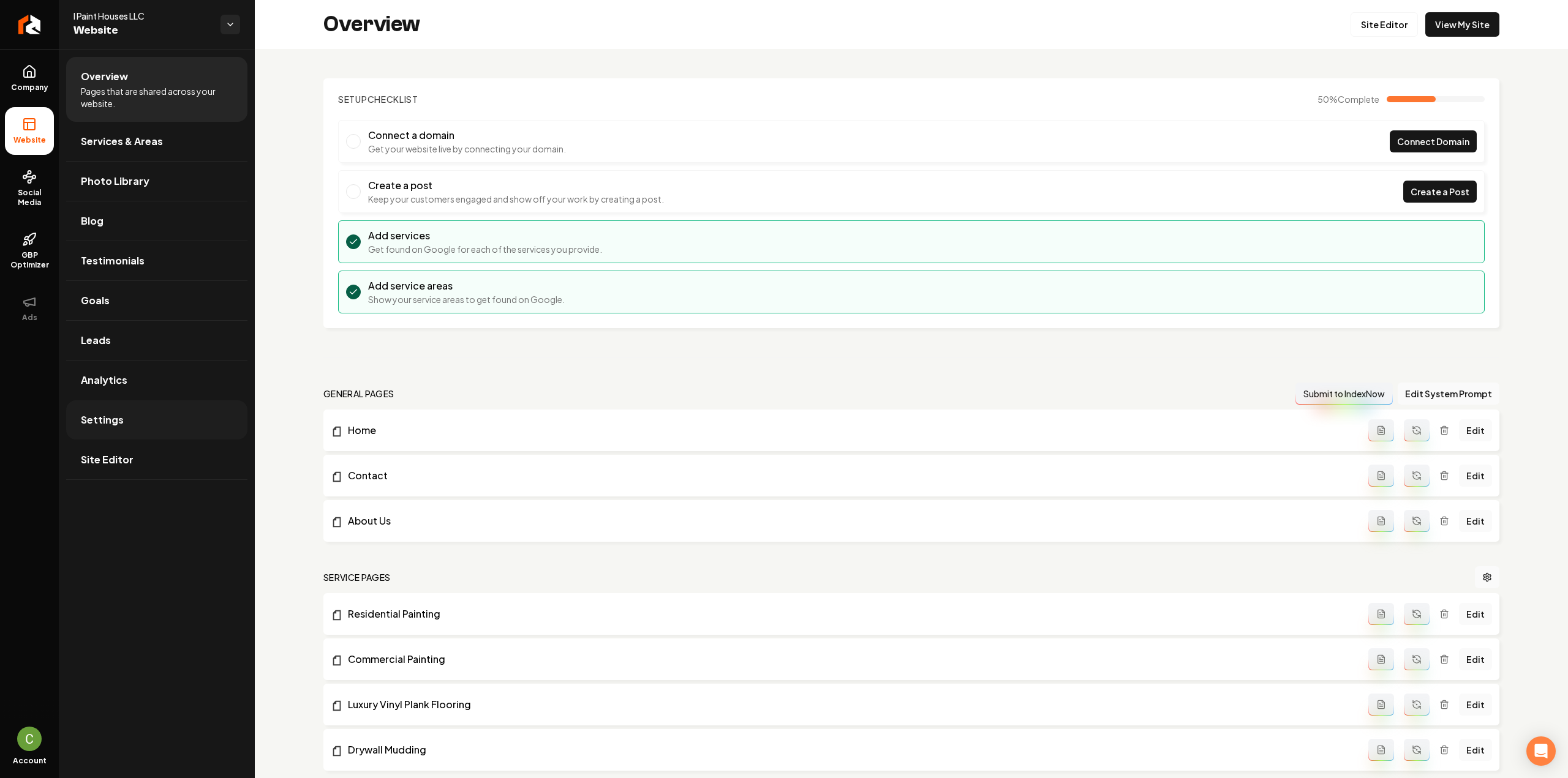
click at [112, 426] on link "Settings" at bounding box center [156, 419] width 182 height 39
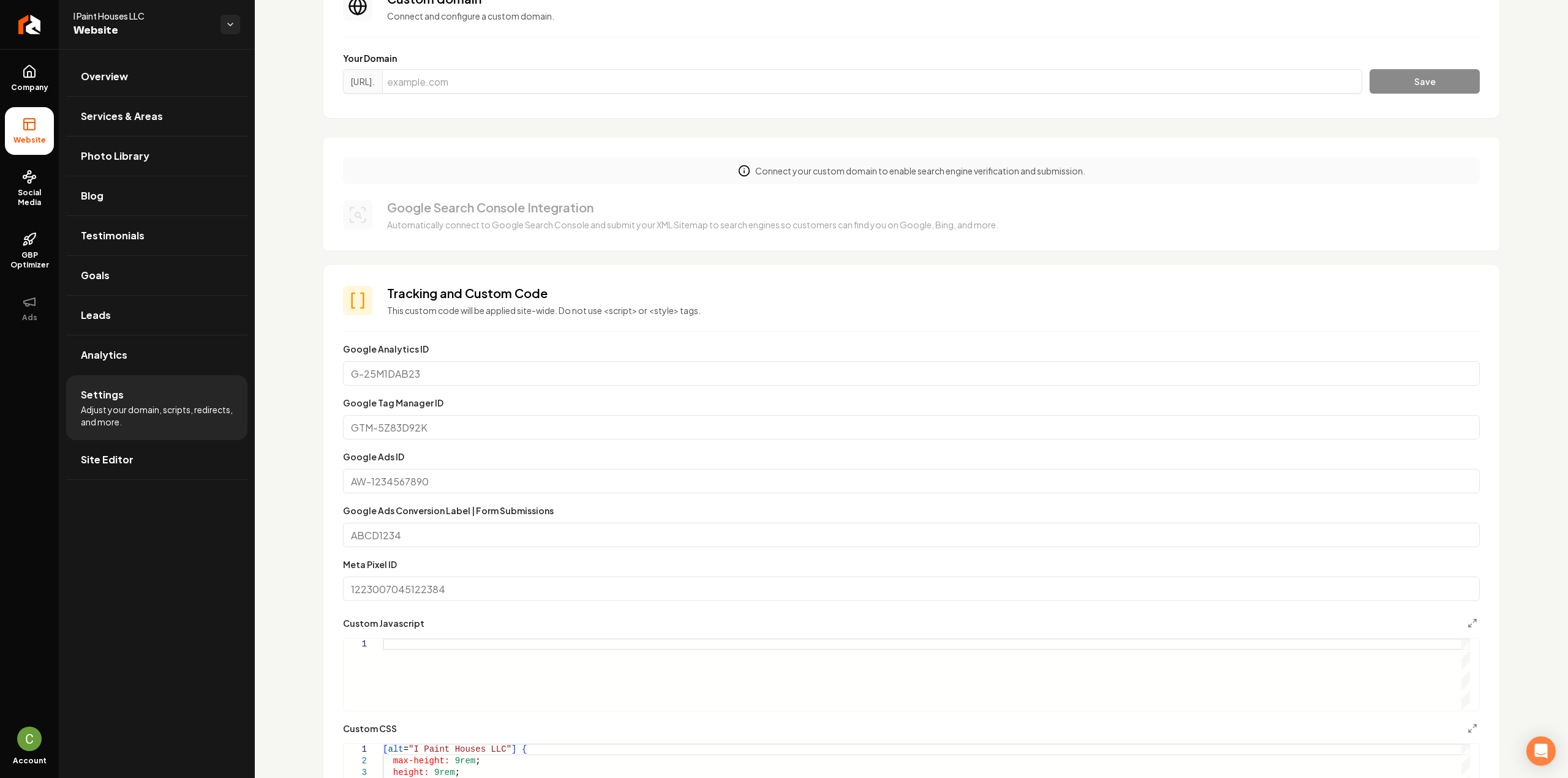
scroll to position [368, 0]
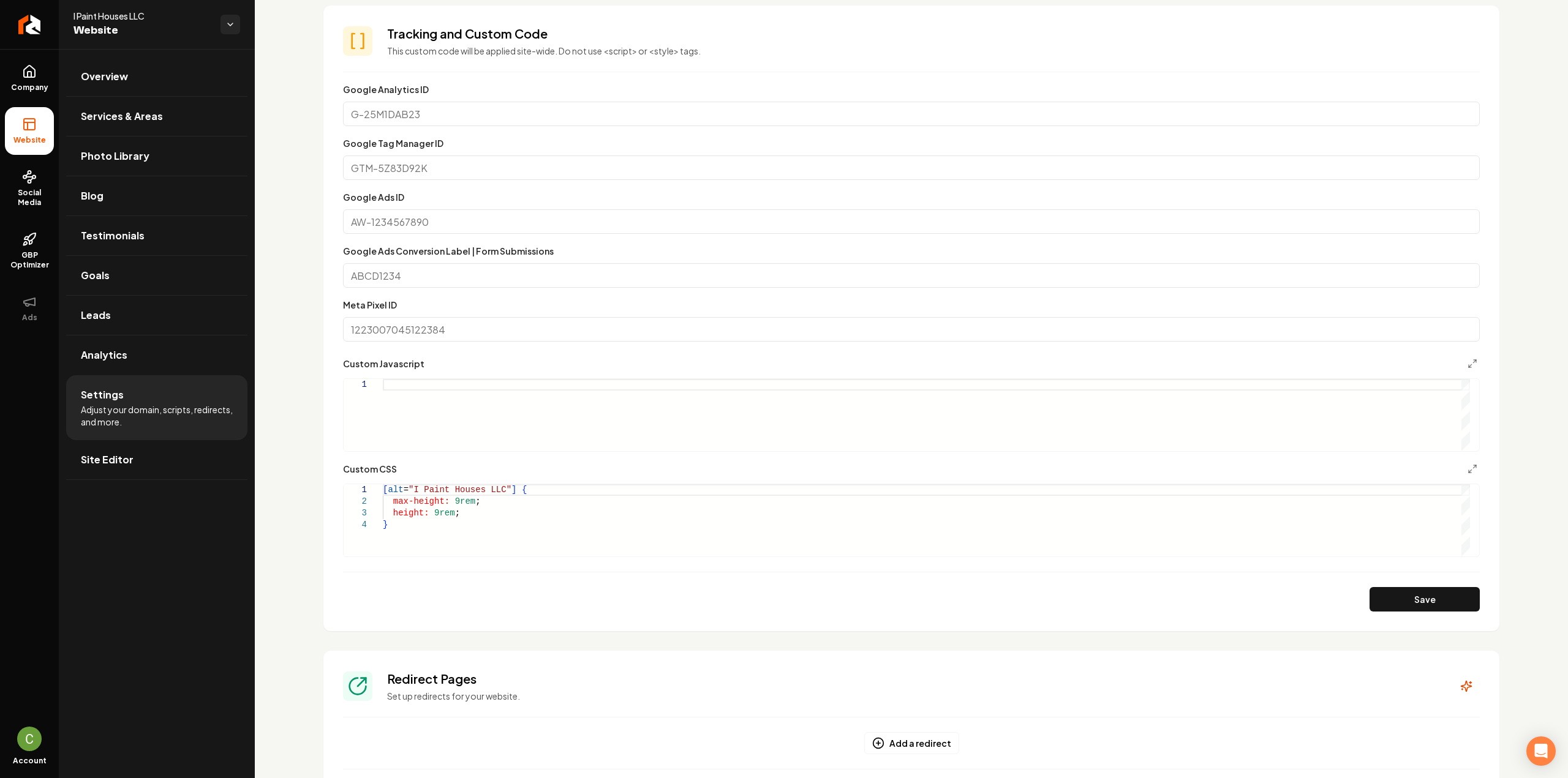
click at [476, 537] on div "[ alt = "I Paint Houses LLC" ] { max-height: 9rem ; height: 9rem ; }" at bounding box center [926, 520] width 1087 height 72
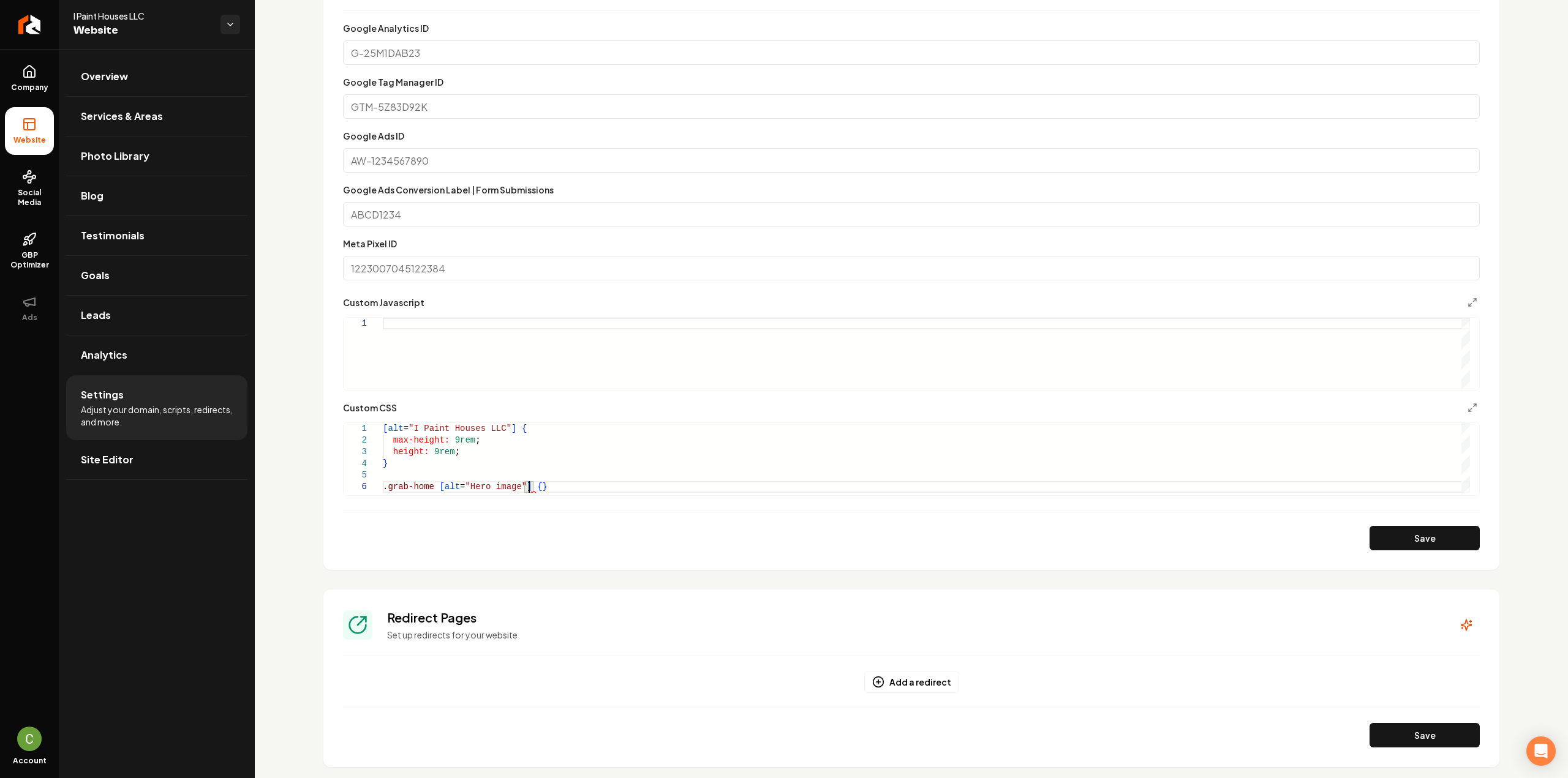
scroll to position [71, 9]
click at [464, 478] on div "max-height: 9rem ; height: 9rem ; } .grab-home [ alt = "Hero image" ] { object-…" at bounding box center [926, 448] width 1087 height 93
click at [1424, 532] on button "Save" at bounding box center [1425, 538] width 110 height 25
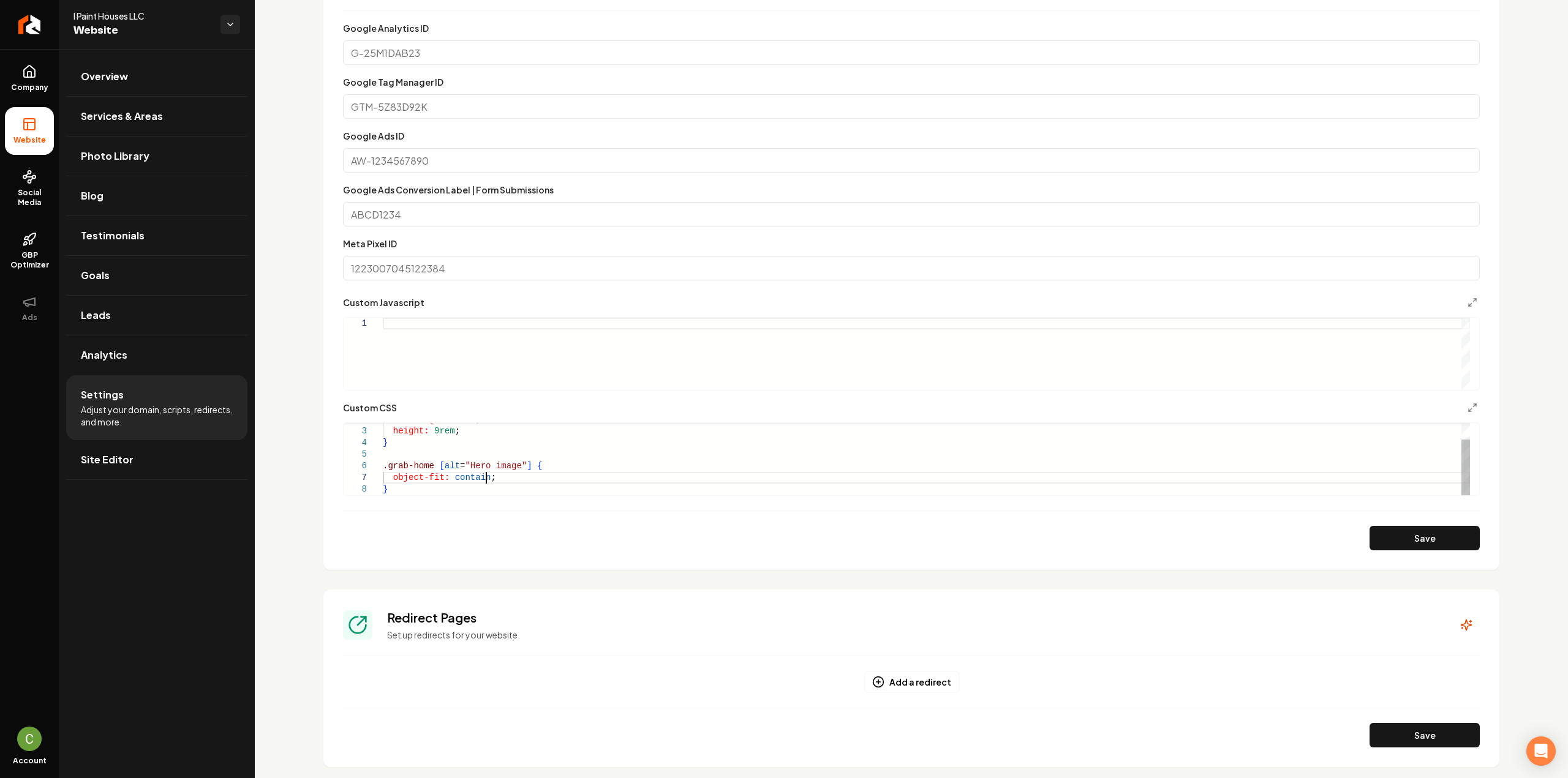
click at [505, 482] on div "max-height: 9rem ; height: 9rem ; } .grab-home [ alt = "Hero image" ] { object-…" at bounding box center [926, 448] width 1087 height 93
click at [1408, 538] on button "Save" at bounding box center [1425, 538] width 110 height 25
drag, startPoint x: 465, startPoint y: 480, endPoint x: 541, endPoint y: 502, distance: 79.1
click at [468, 481] on div "height: 9rem ; } .grab-home [ alt = "Hero image" ] { object-fit: contain ; marg…" at bounding box center [926, 443] width 1087 height 105
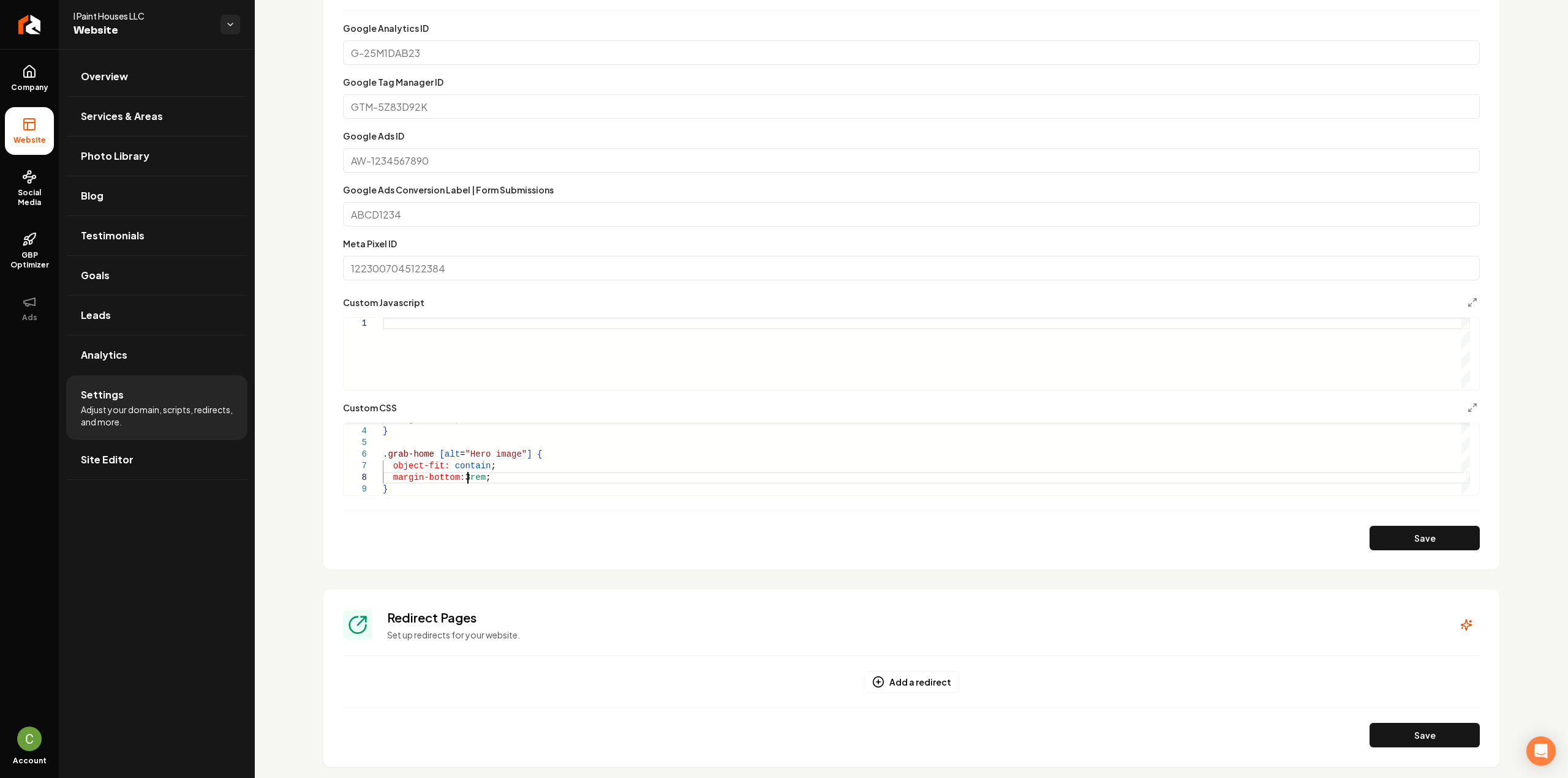
scroll to position [82, 85]
type textarea "**********"
click at [1395, 545] on button "Save" at bounding box center [1425, 538] width 110 height 25
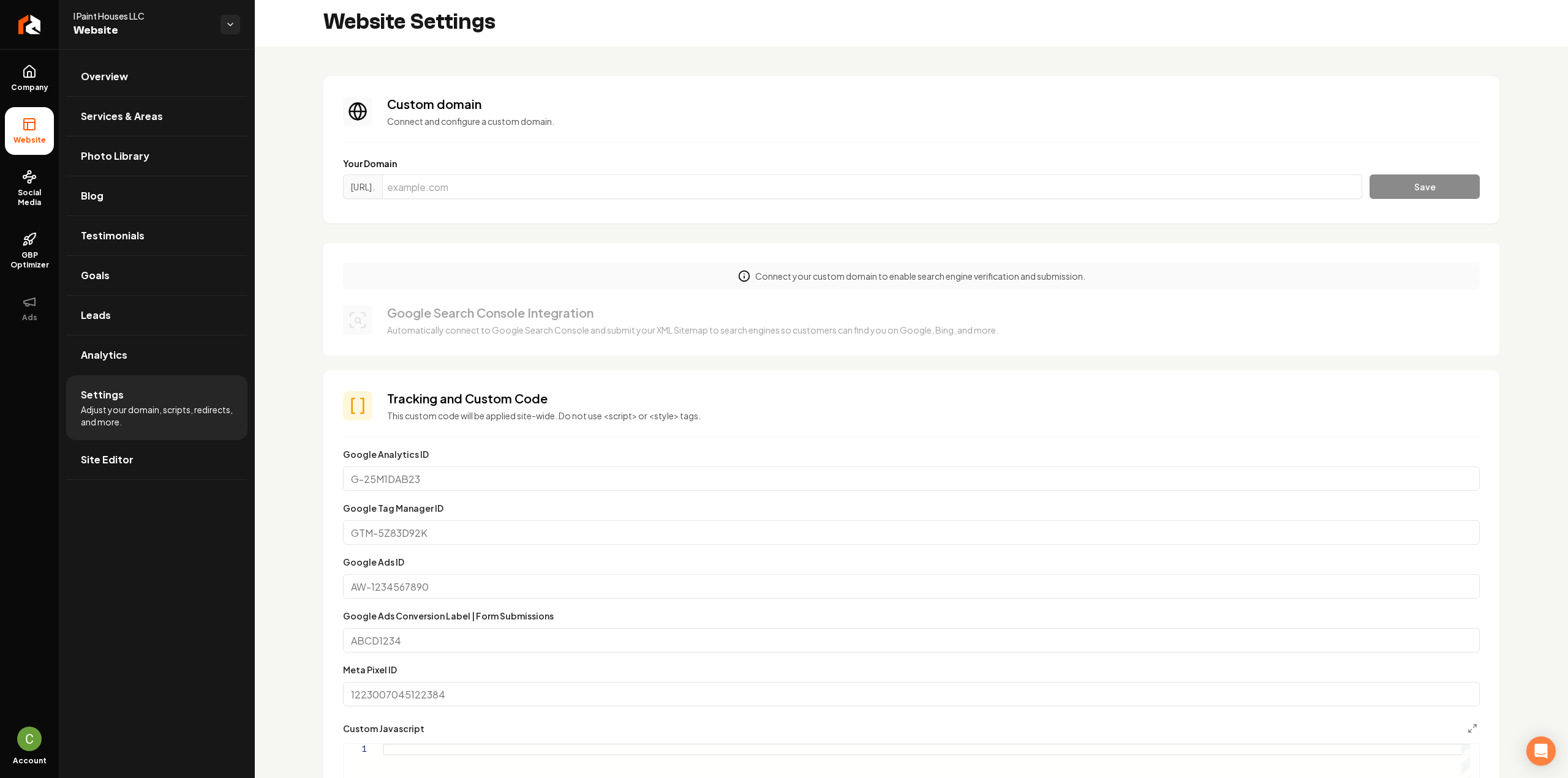
scroll to position [0, 0]
click at [31, 120] on icon at bounding box center [29, 124] width 15 height 15
drag, startPoint x: 102, startPoint y: 68, endPoint x: 46, endPoint y: 96, distance: 62.6
click at [102, 68] on link "Overview" at bounding box center [156, 76] width 182 height 39
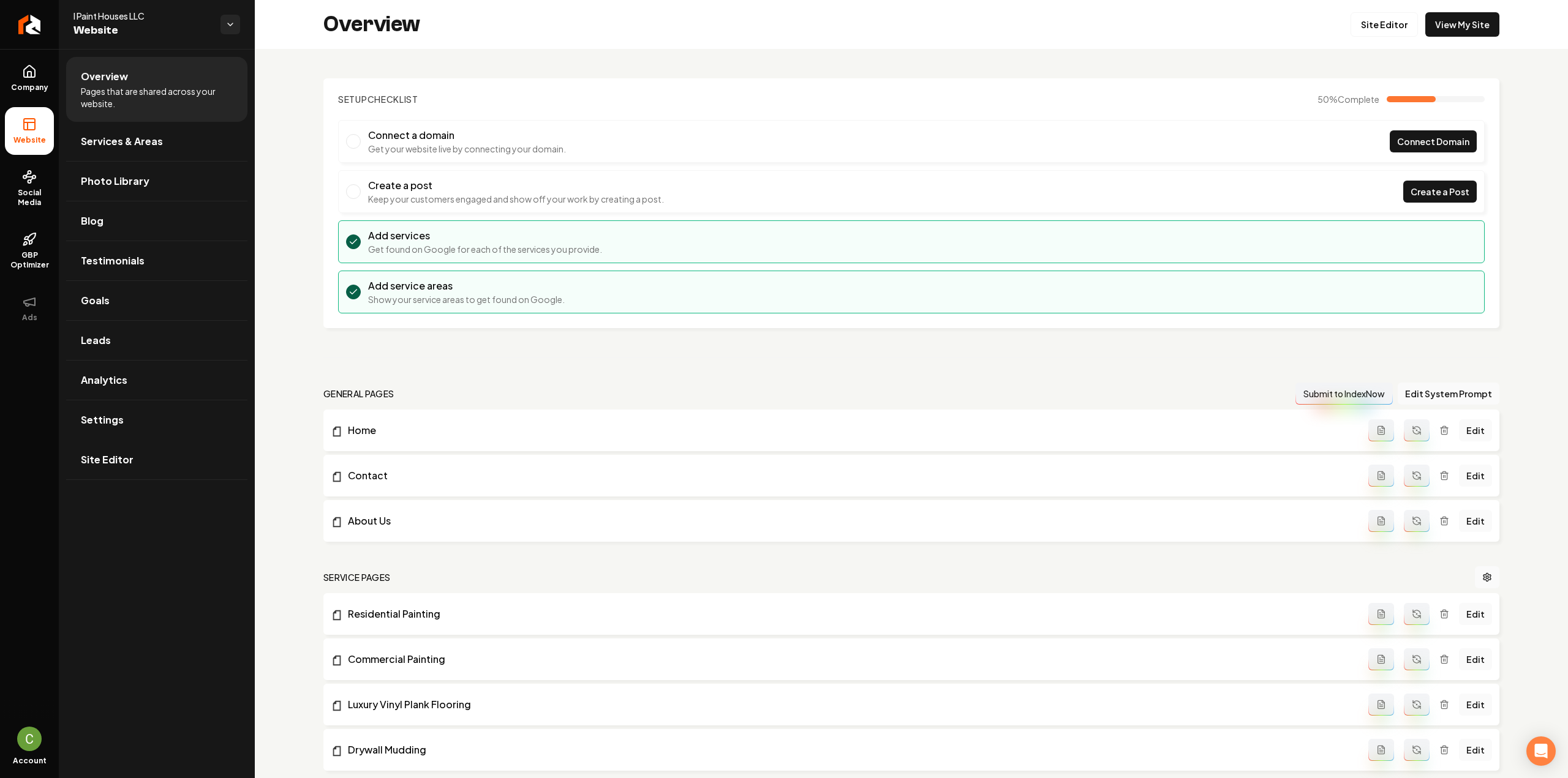
click at [34, 128] on rect at bounding box center [29, 124] width 11 height 11
click at [1375, 28] on link "Site Editor" at bounding box center [1384, 24] width 67 height 25
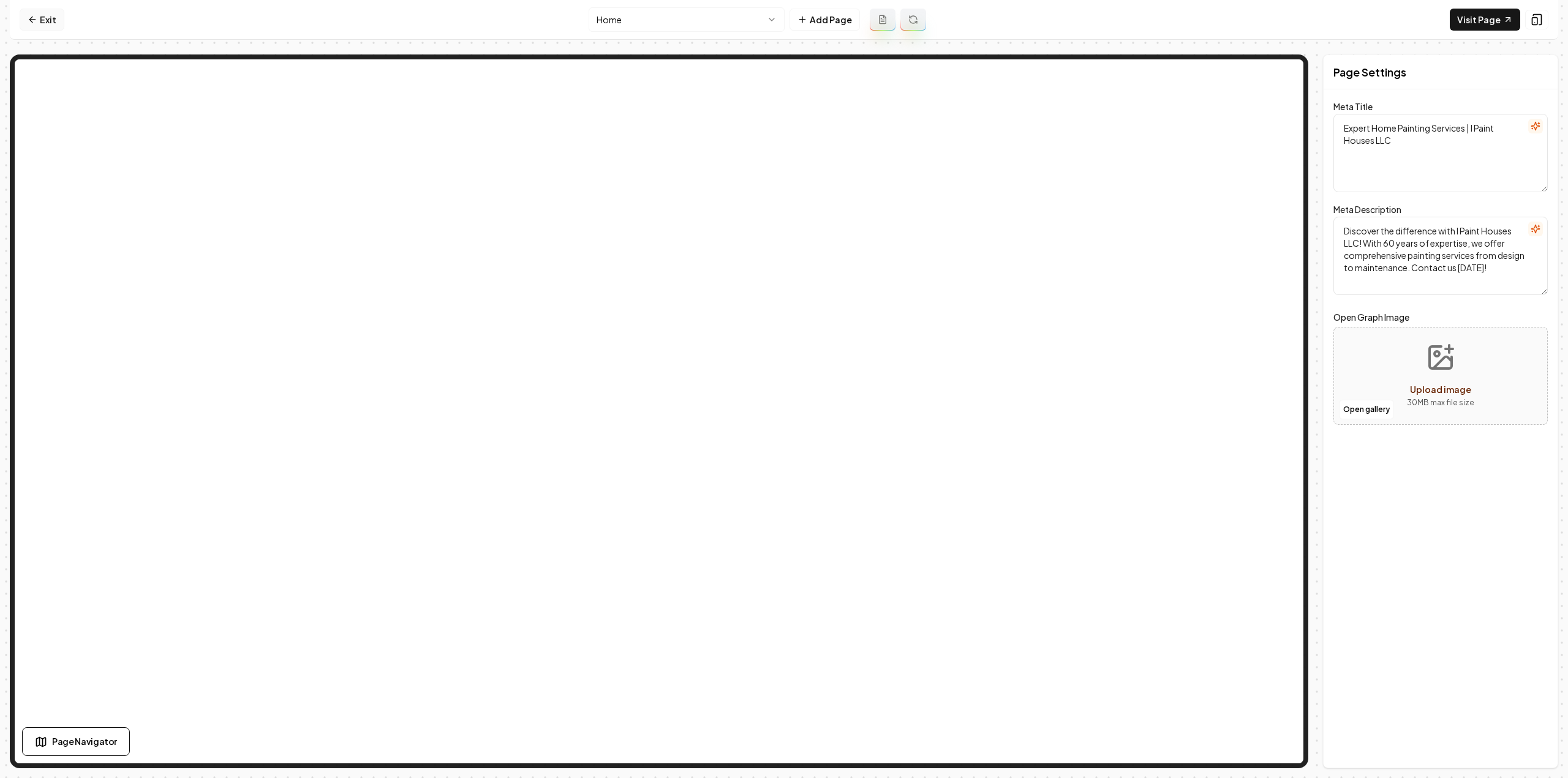
click at [39, 22] on link "Exit" at bounding box center [42, 20] width 44 height 22
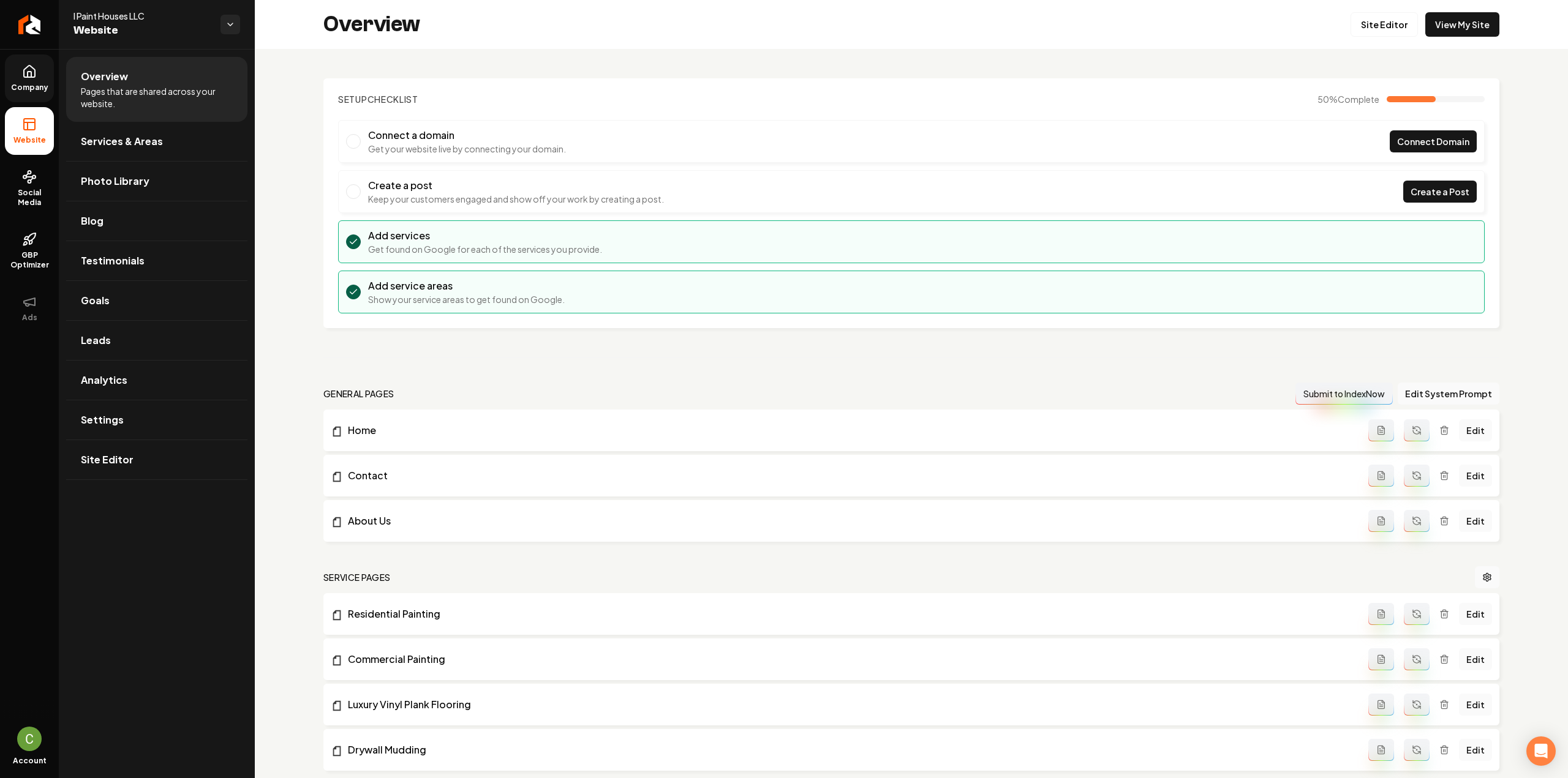
click at [25, 85] on span "Company" at bounding box center [29, 87] width 47 height 10
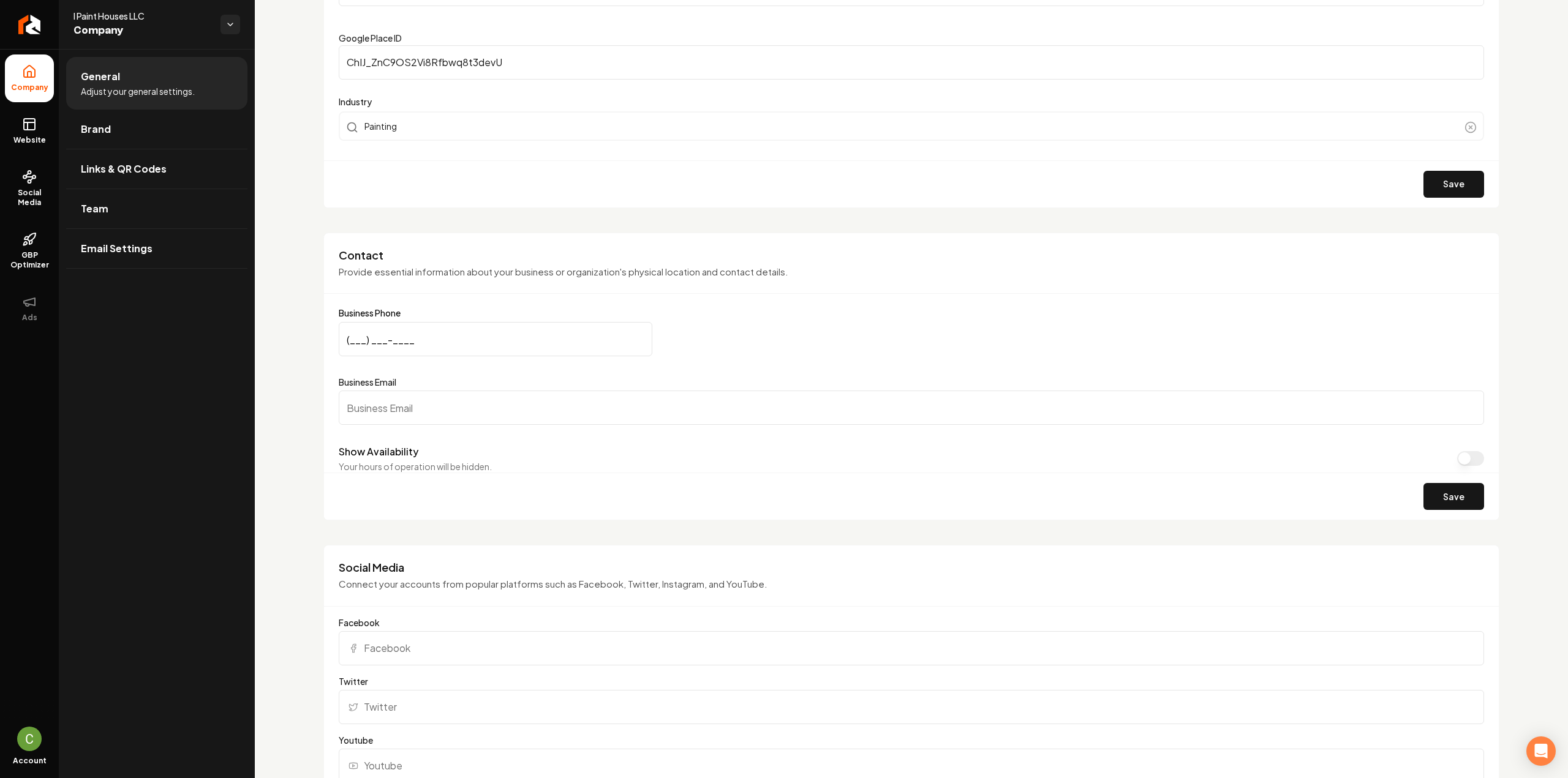
scroll to position [429, 0]
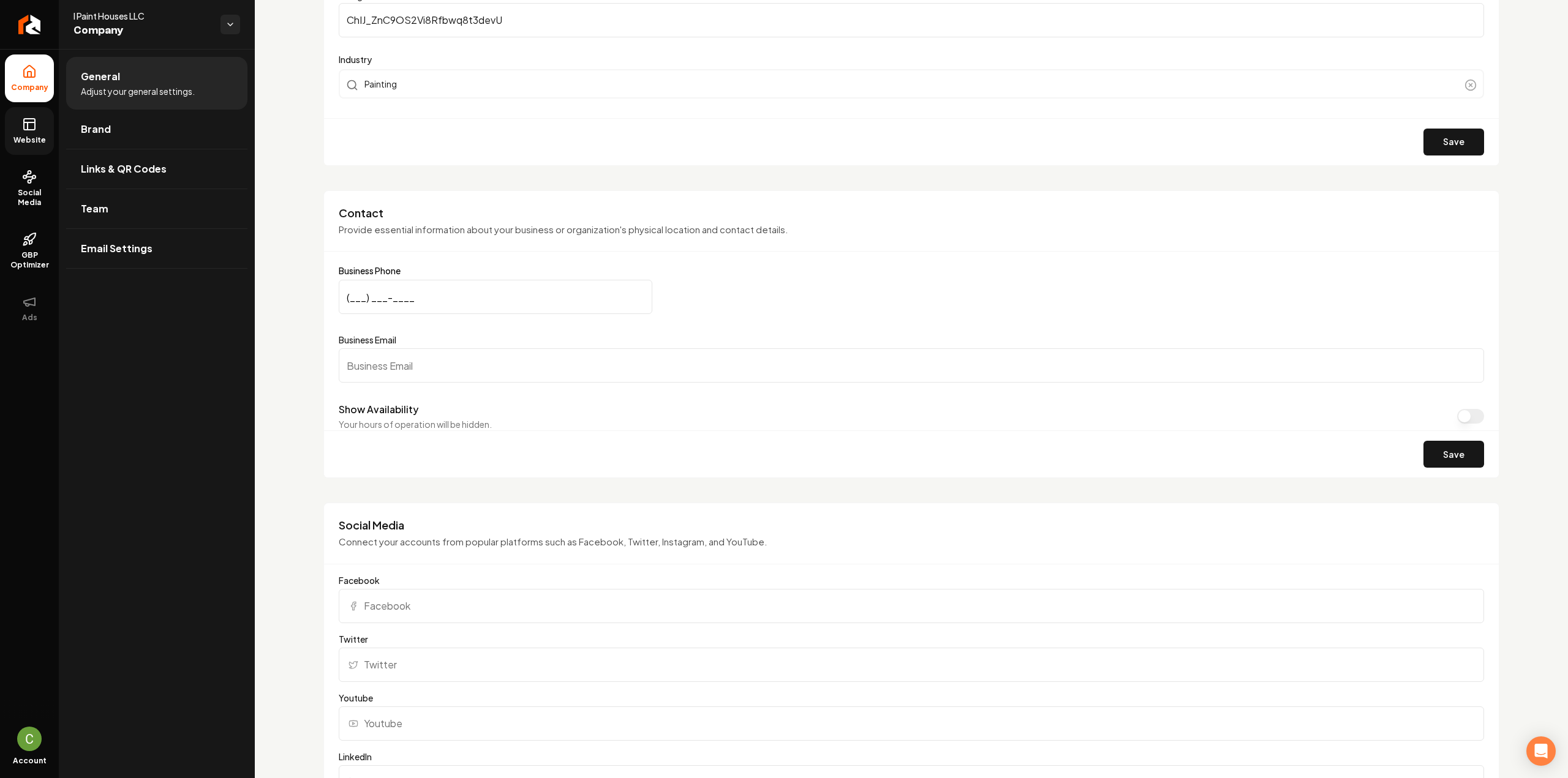
click at [41, 131] on link "Website" at bounding box center [29, 131] width 49 height 48
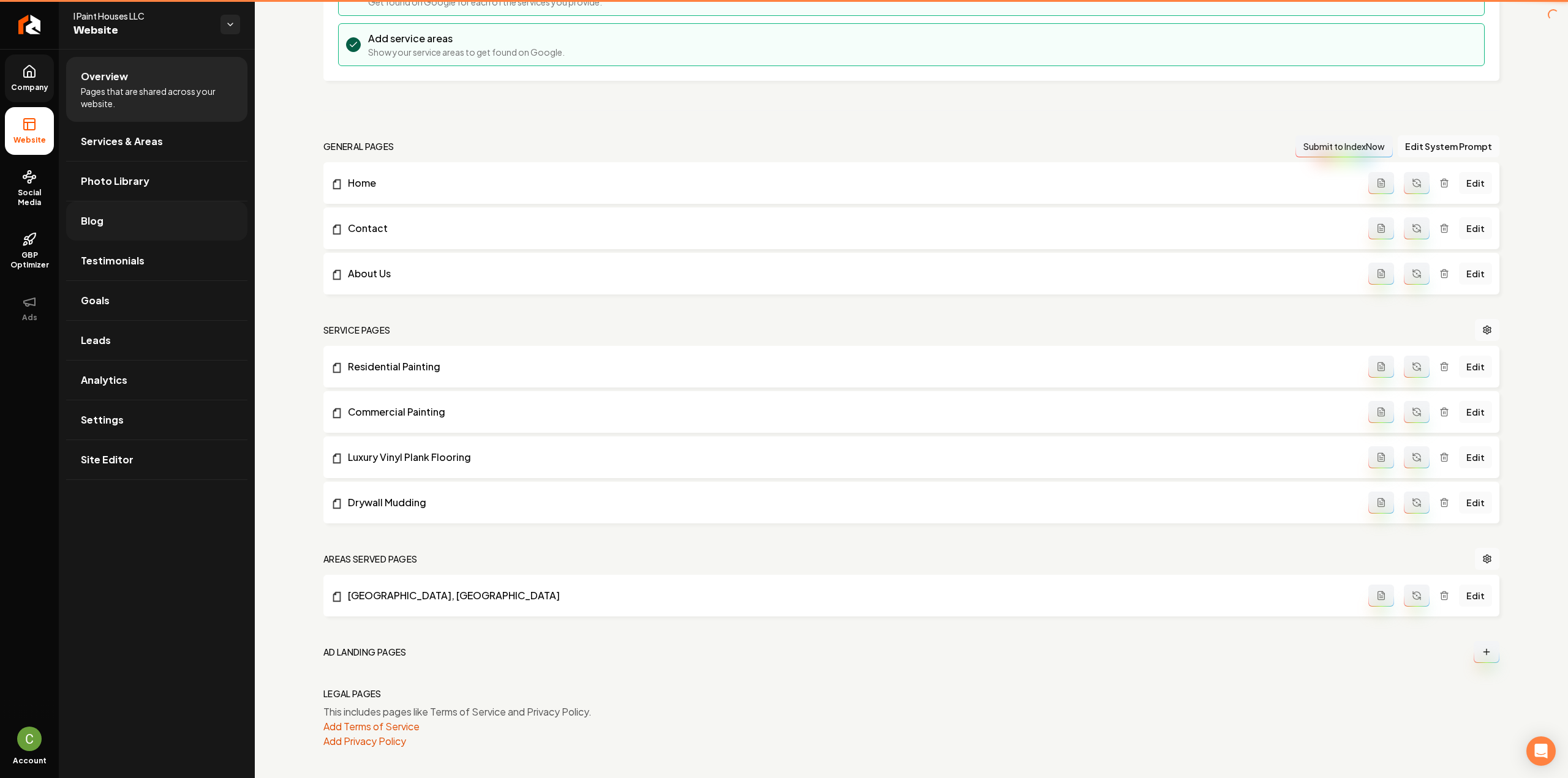
scroll to position [245, 0]
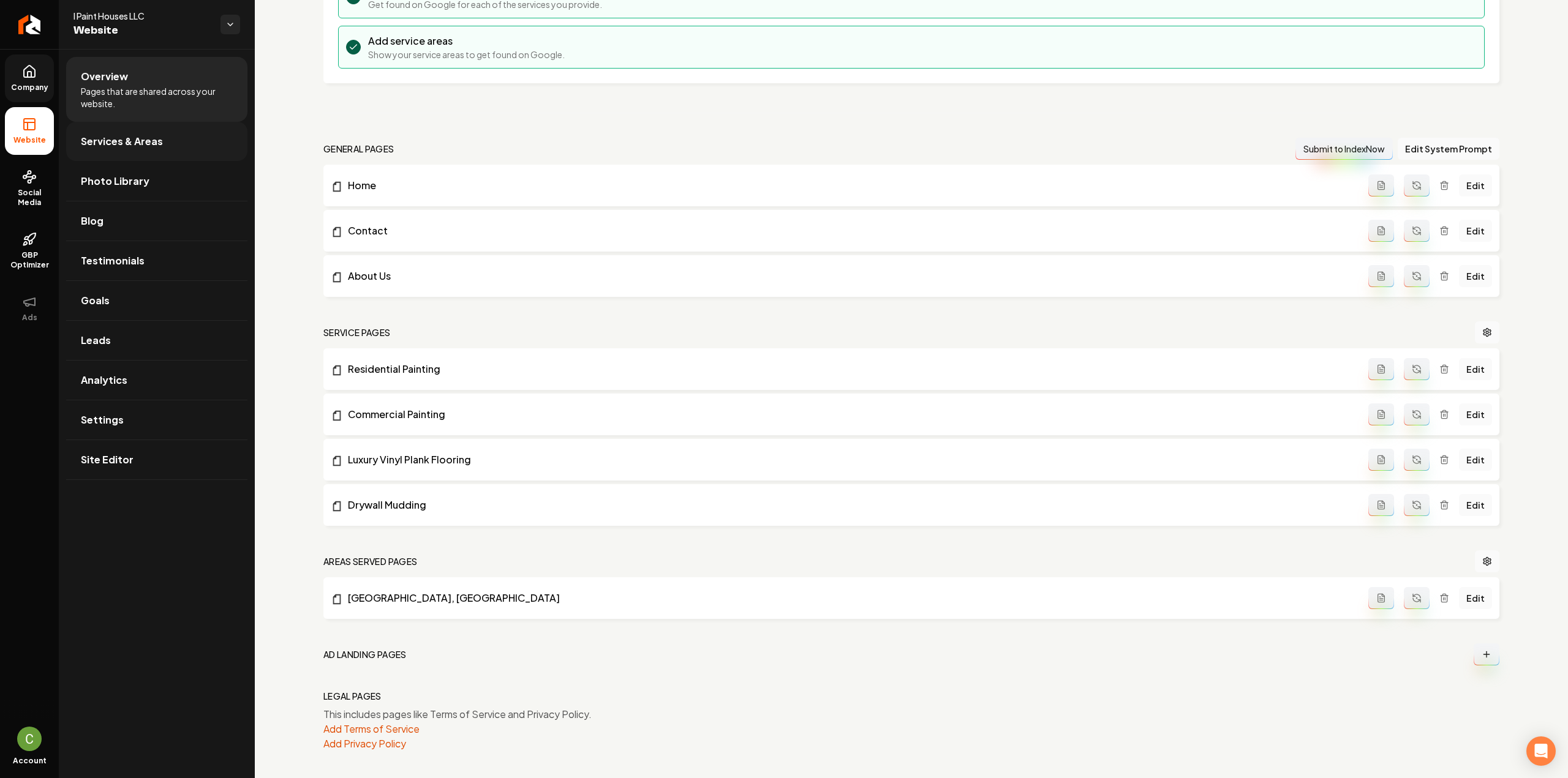
click at [131, 143] on span "Services & Areas" at bounding box center [122, 141] width 82 height 15
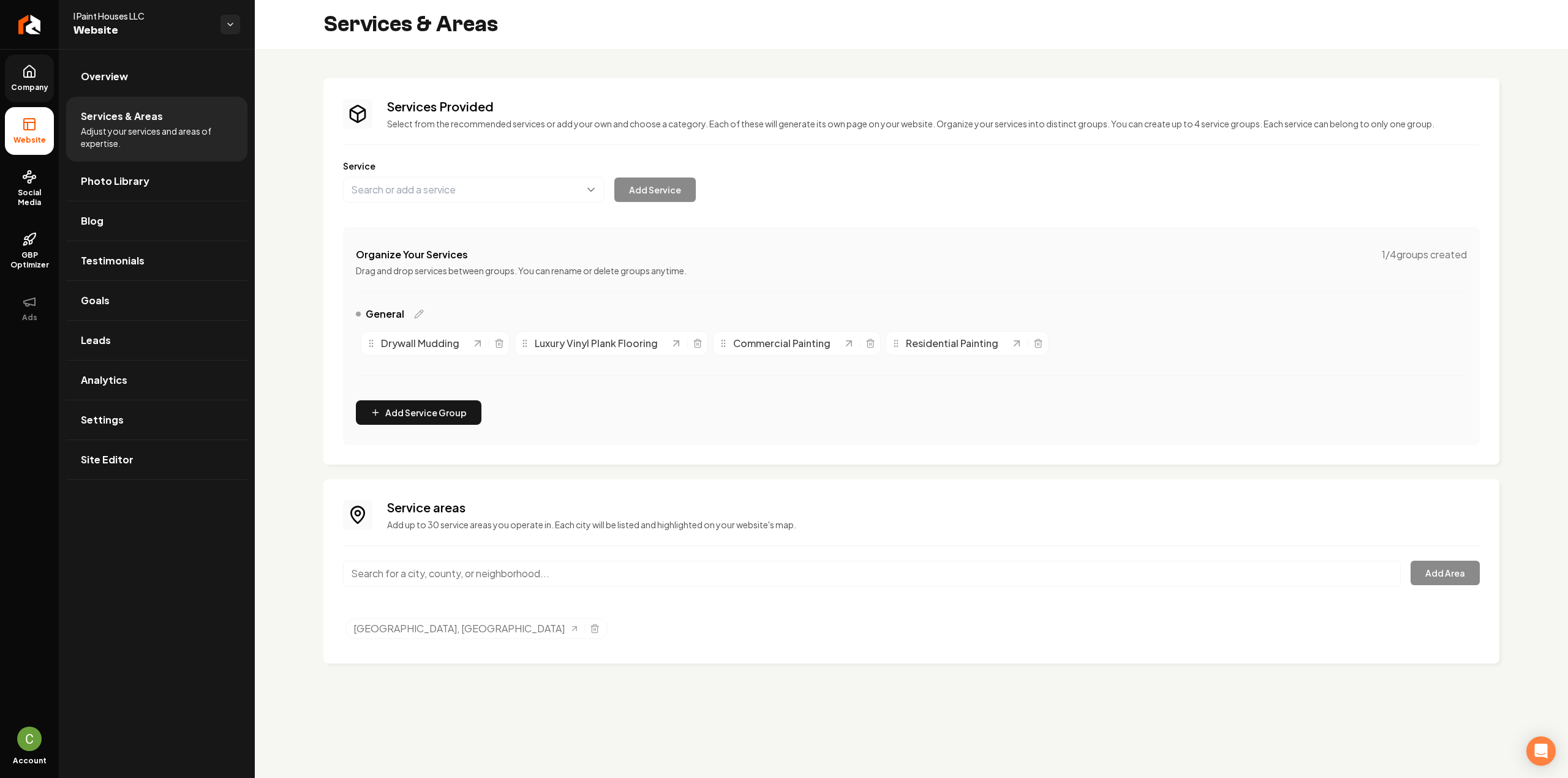
click at [577, 570] on input "Main content area" at bounding box center [872, 574] width 1057 height 25
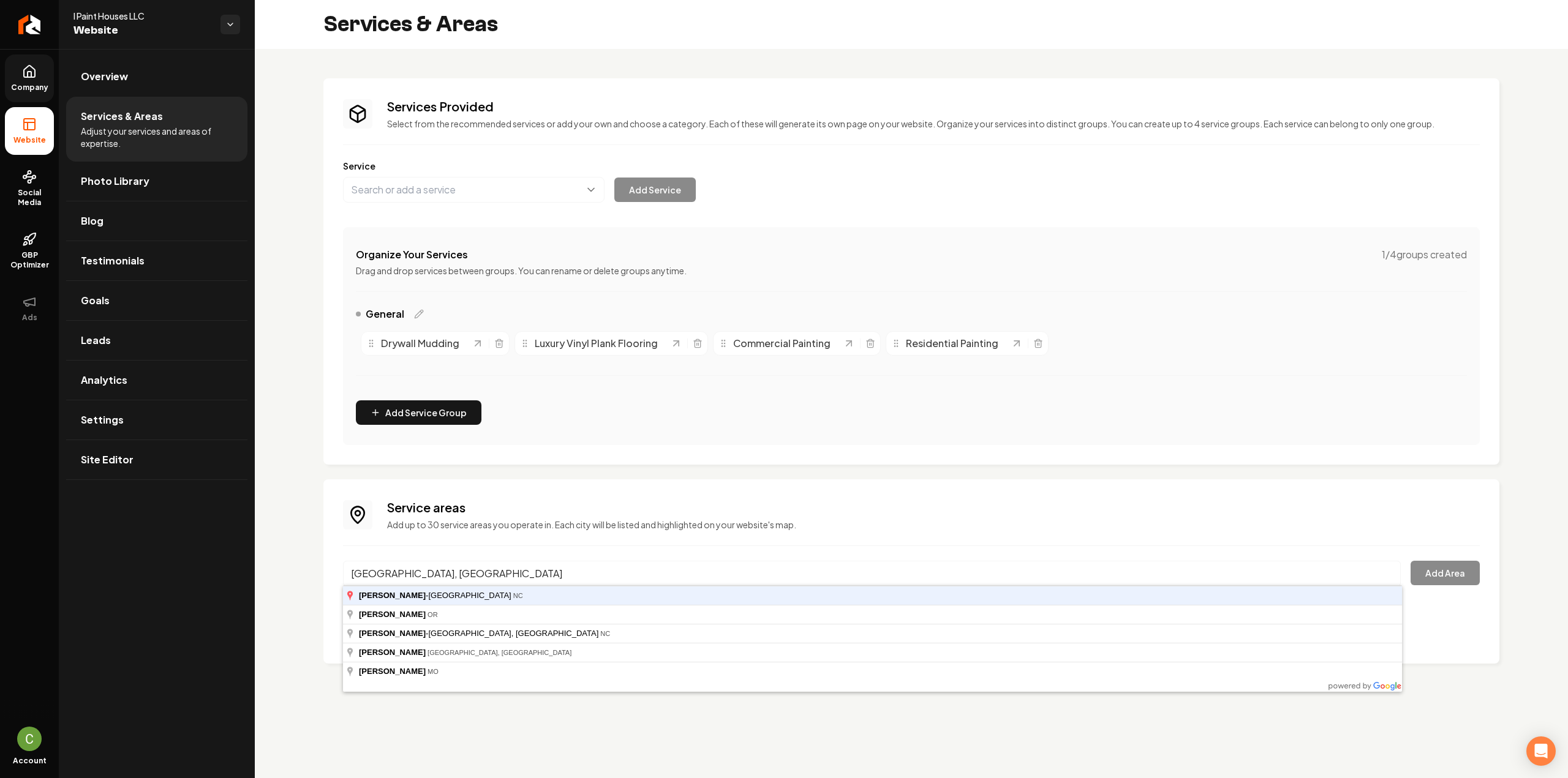
type input "Winston-Salem, NC"
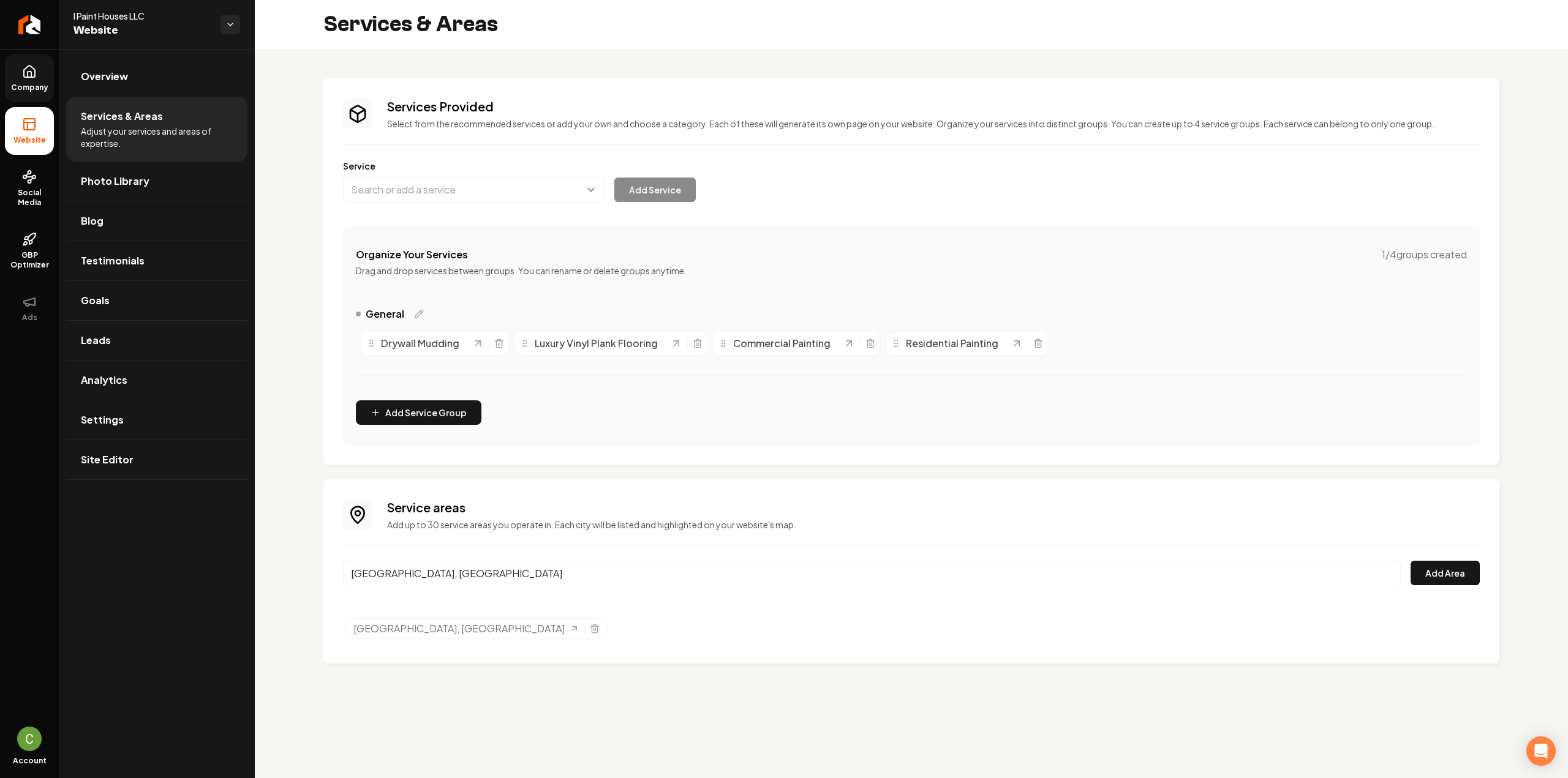
click at [1459, 556] on div "Service areas Add up to 30 service areas you operate in. Each city will be list…" at bounding box center [912, 571] width 1137 height 145
click at [1462, 570] on button "Add Area" at bounding box center [1444, 573] width 69 height 25
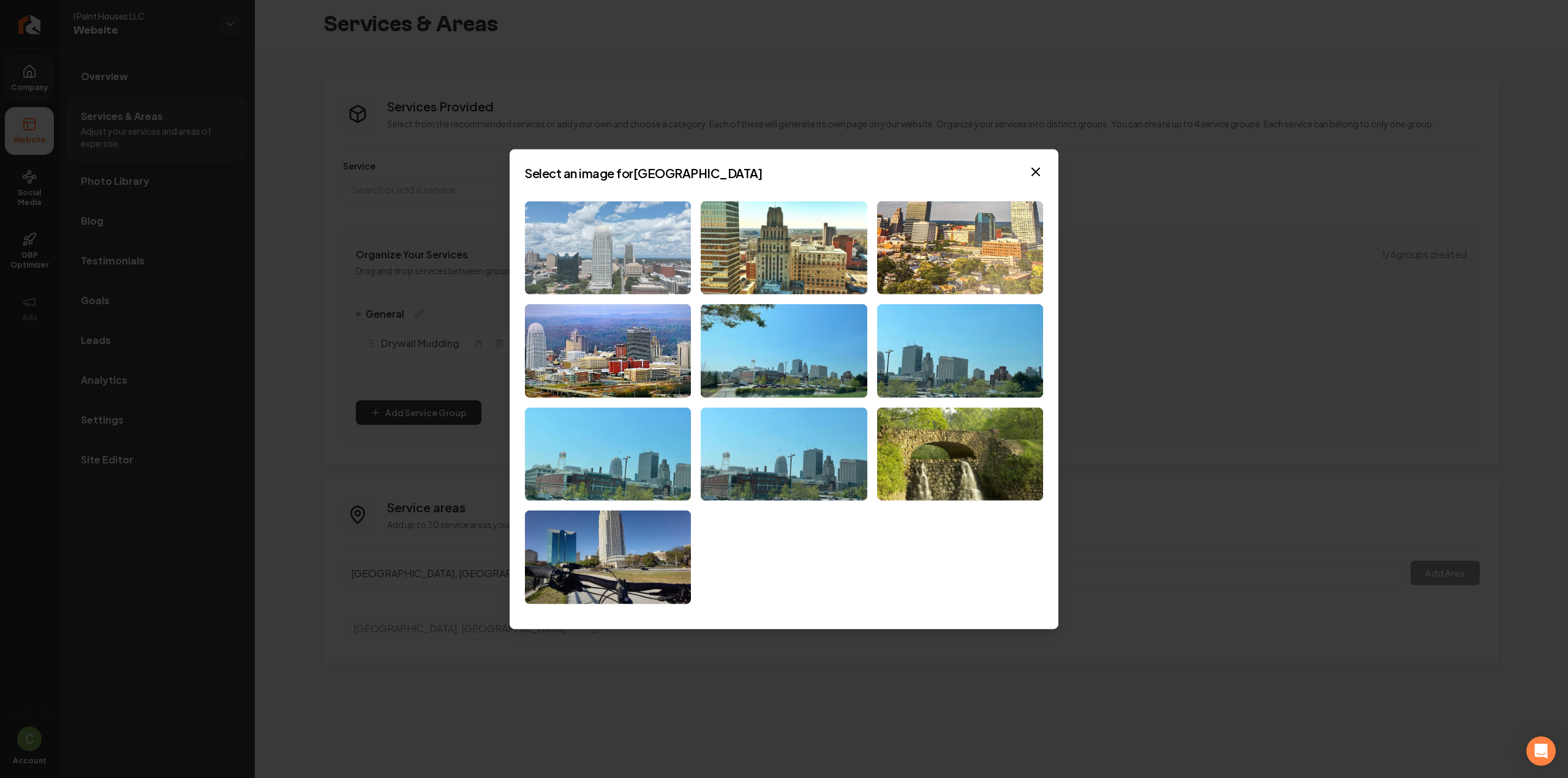
click at [610, 263] on img at bounding box center [607, 247] width 166 height 93
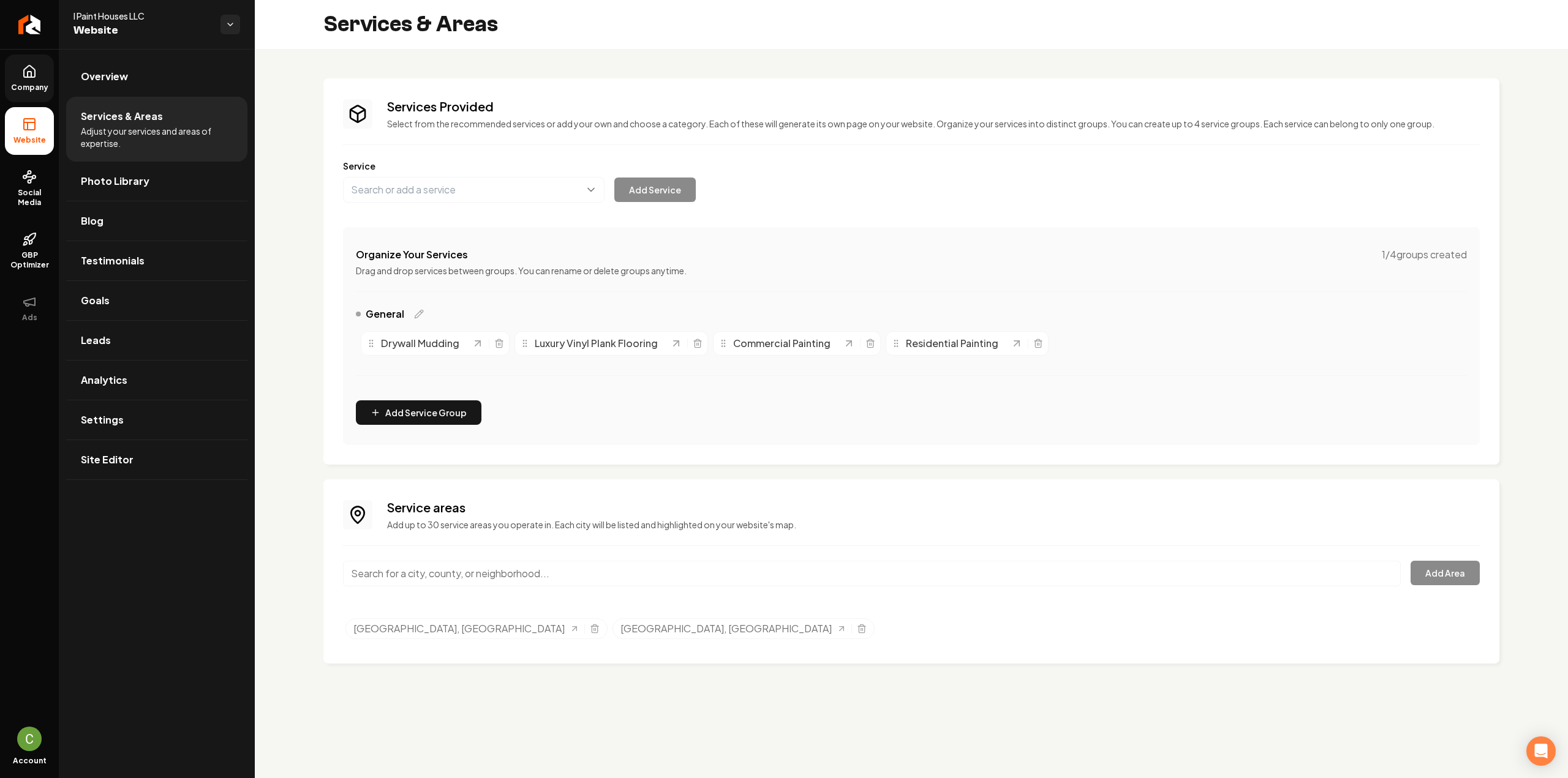
click at [21, 79] on link "Company" at bounding box center [29, 78] width 49 height 48
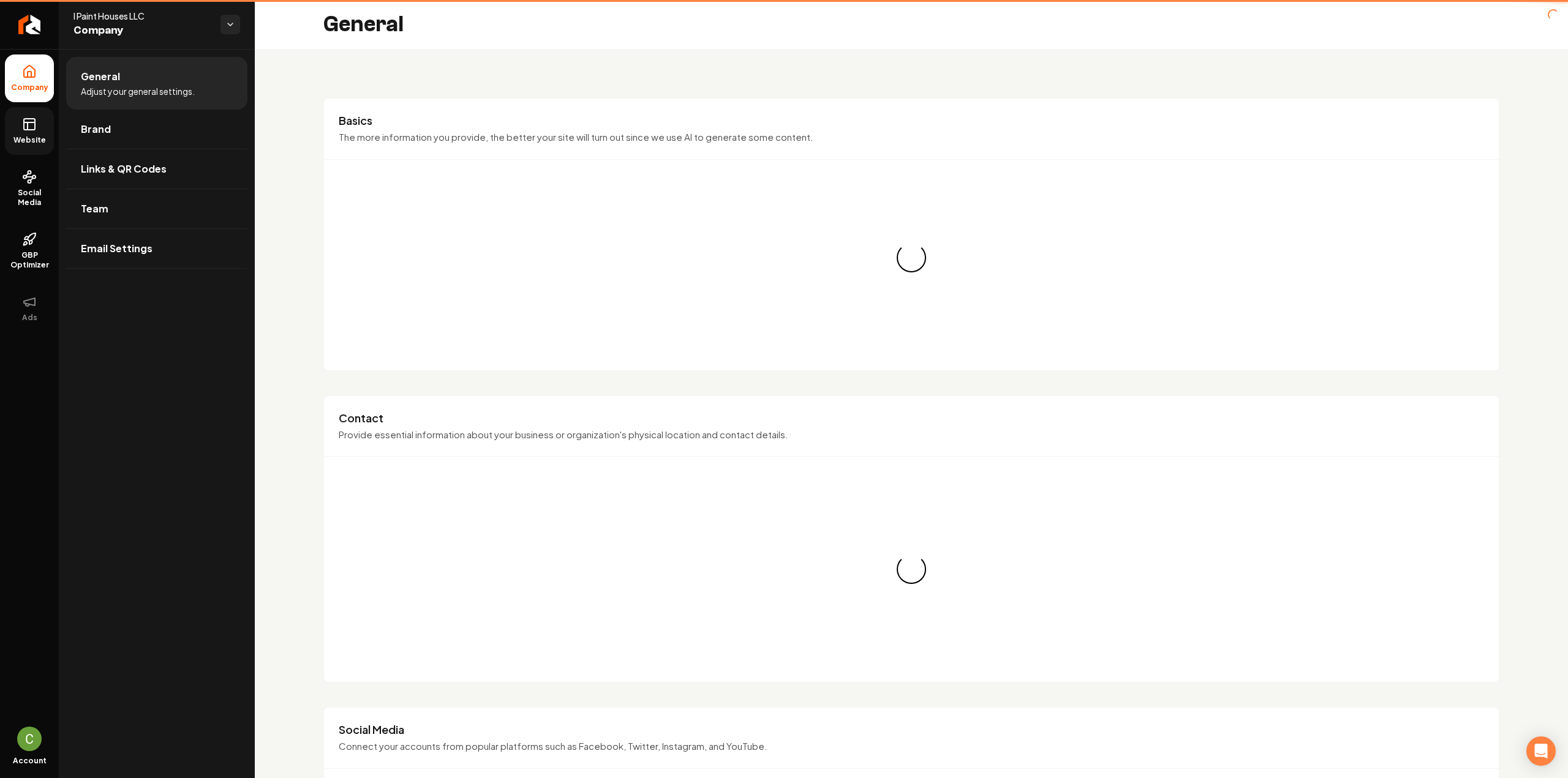
click at [25, 146] on link "Website" at bounding box center [29, 131] width 49 height 48
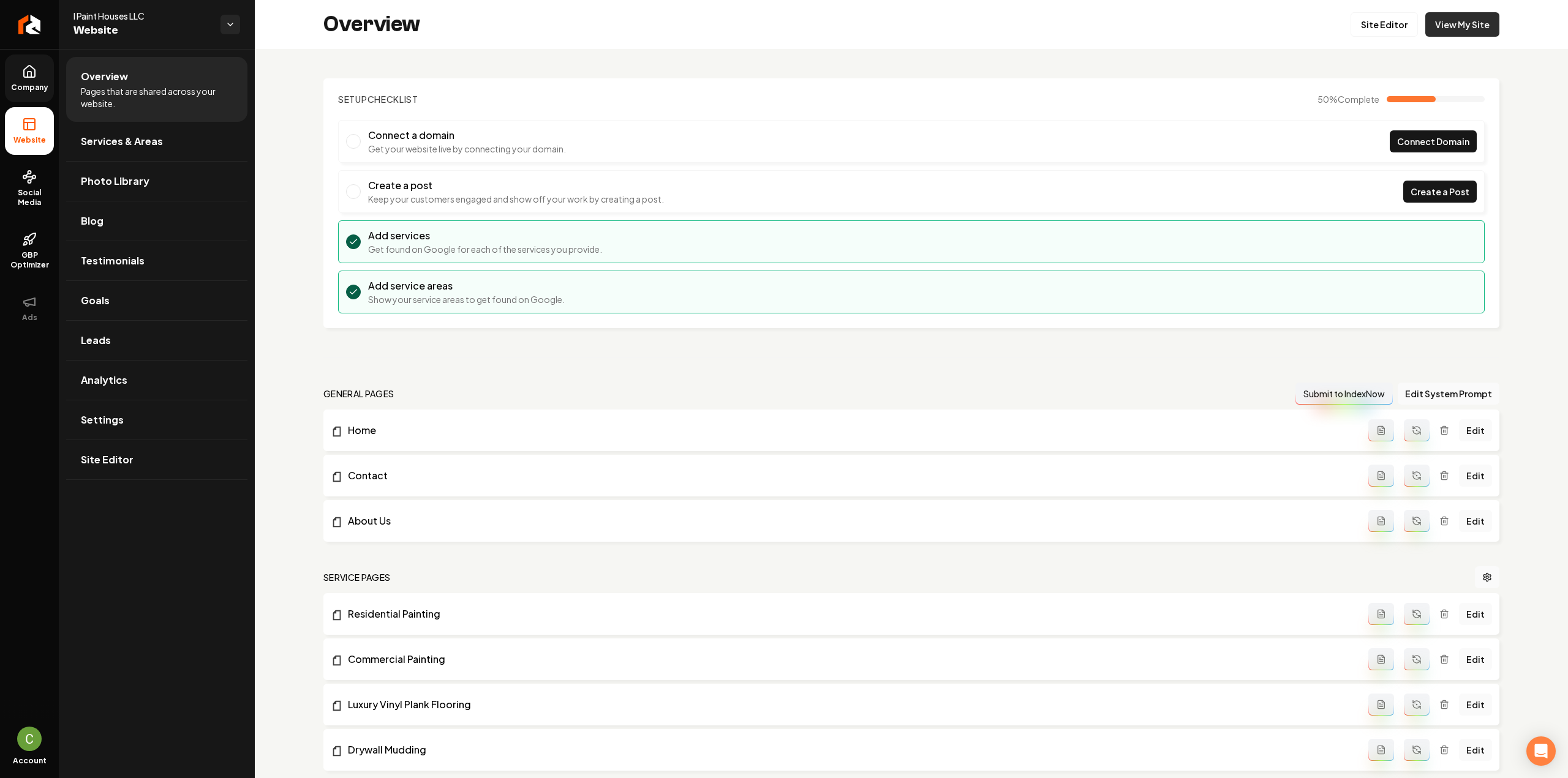
click at [1438, 19] on link "View My Site" at bounding box center [1462, 24] width 74 height 25
click at [1405, 29] on link "Site Editor" at bounding box center [1384, 24] width 67 height 25
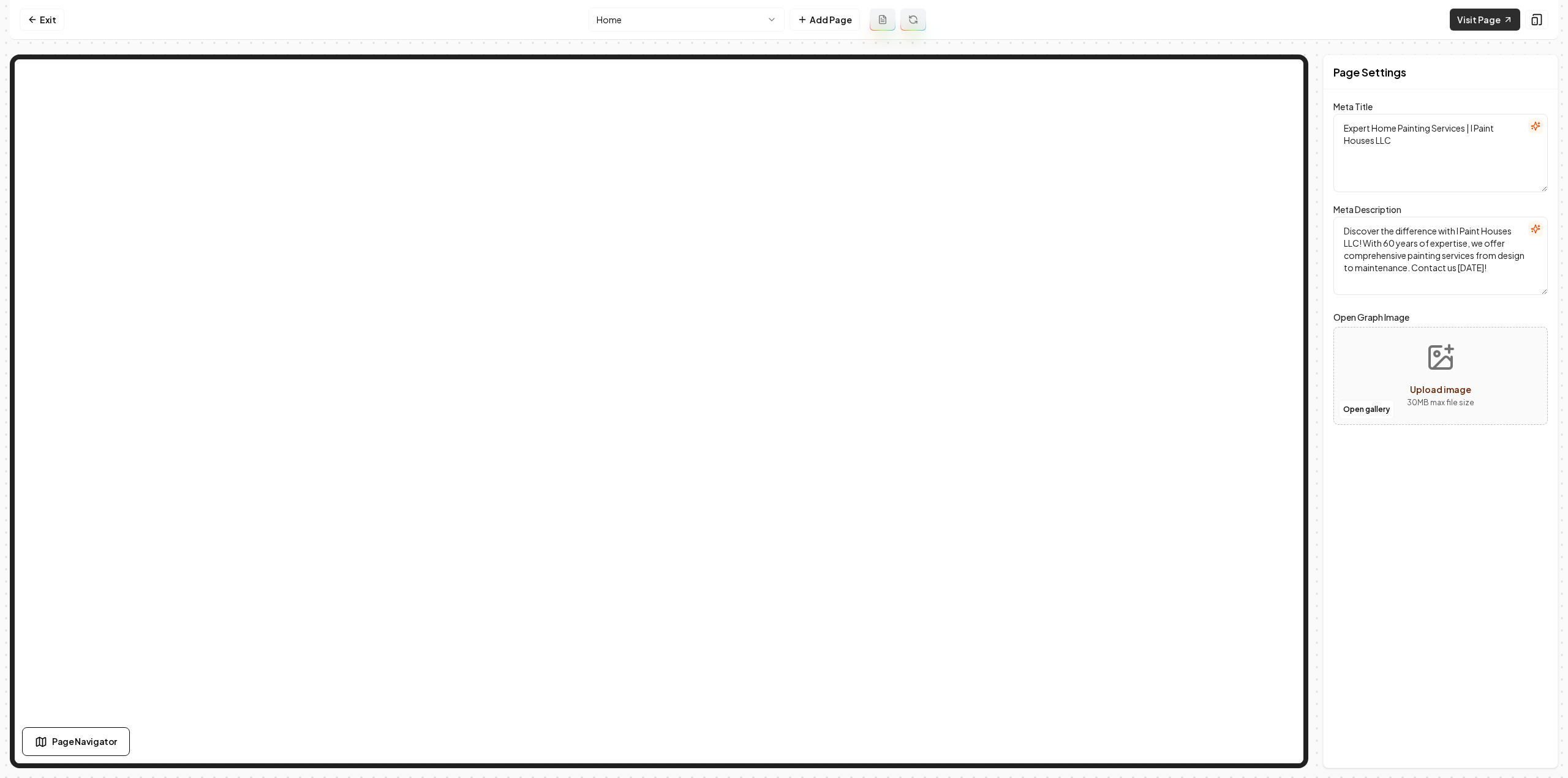
click at [1485, 26] on link "Visit Page" at bounding box center [1485, 20] width 71 height 22
click at [38, 21] on link "Exit" at bounding box center [42, 20] width 44 height 22
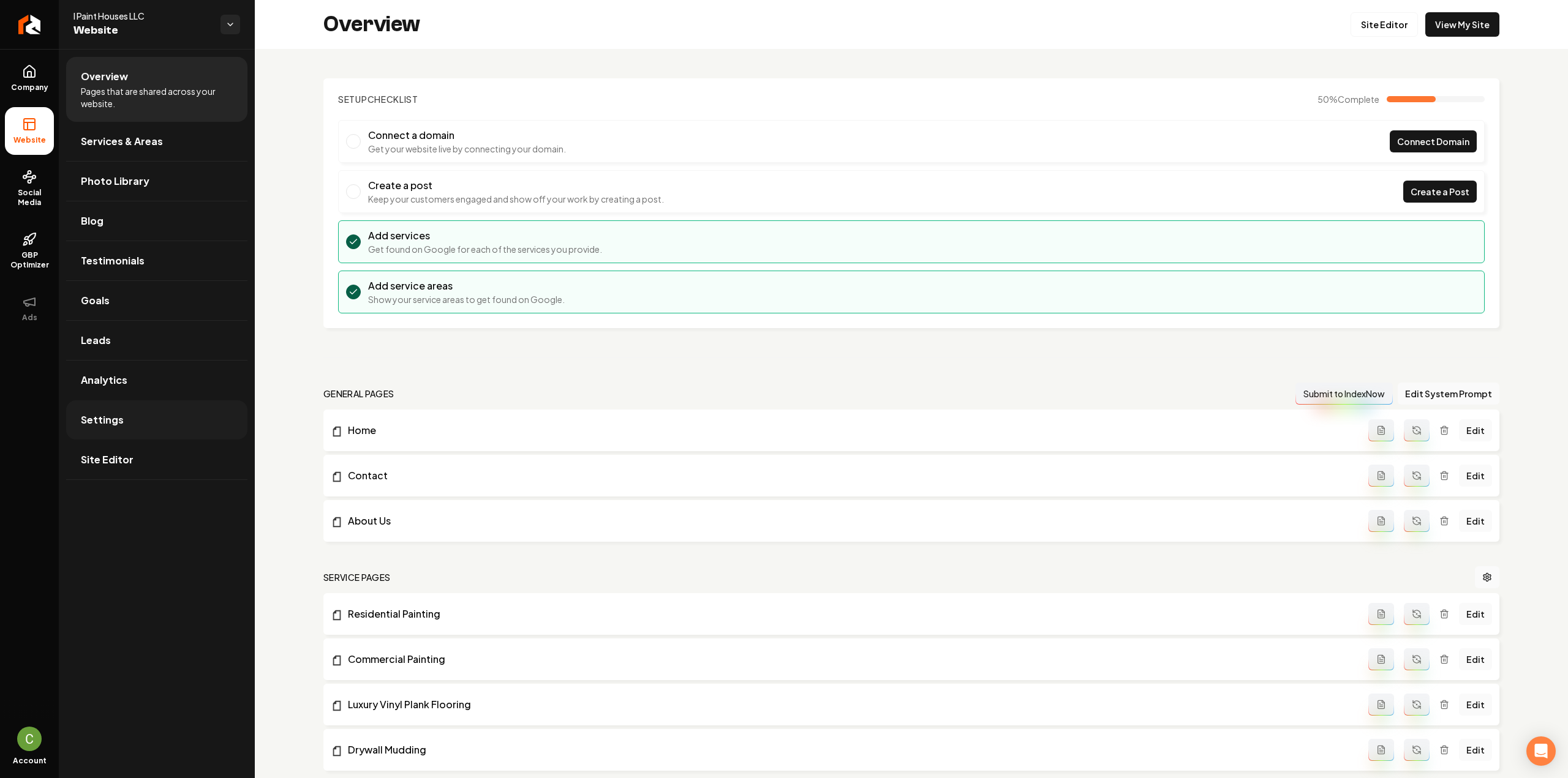
click at [143, 421] on link "Settings" at bounding box center [156, 419] width 182 height 39
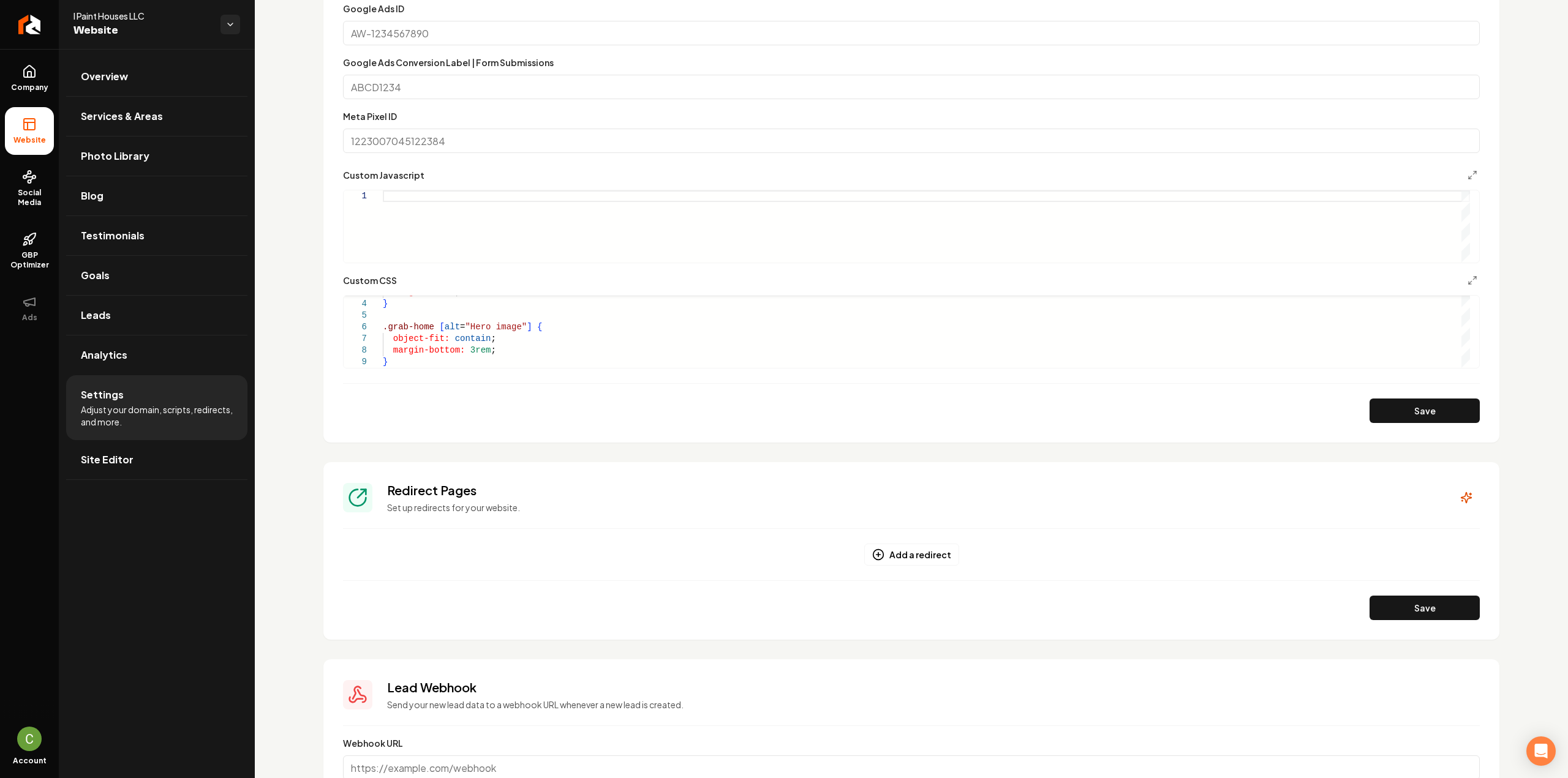
scroll to position [612, 0]
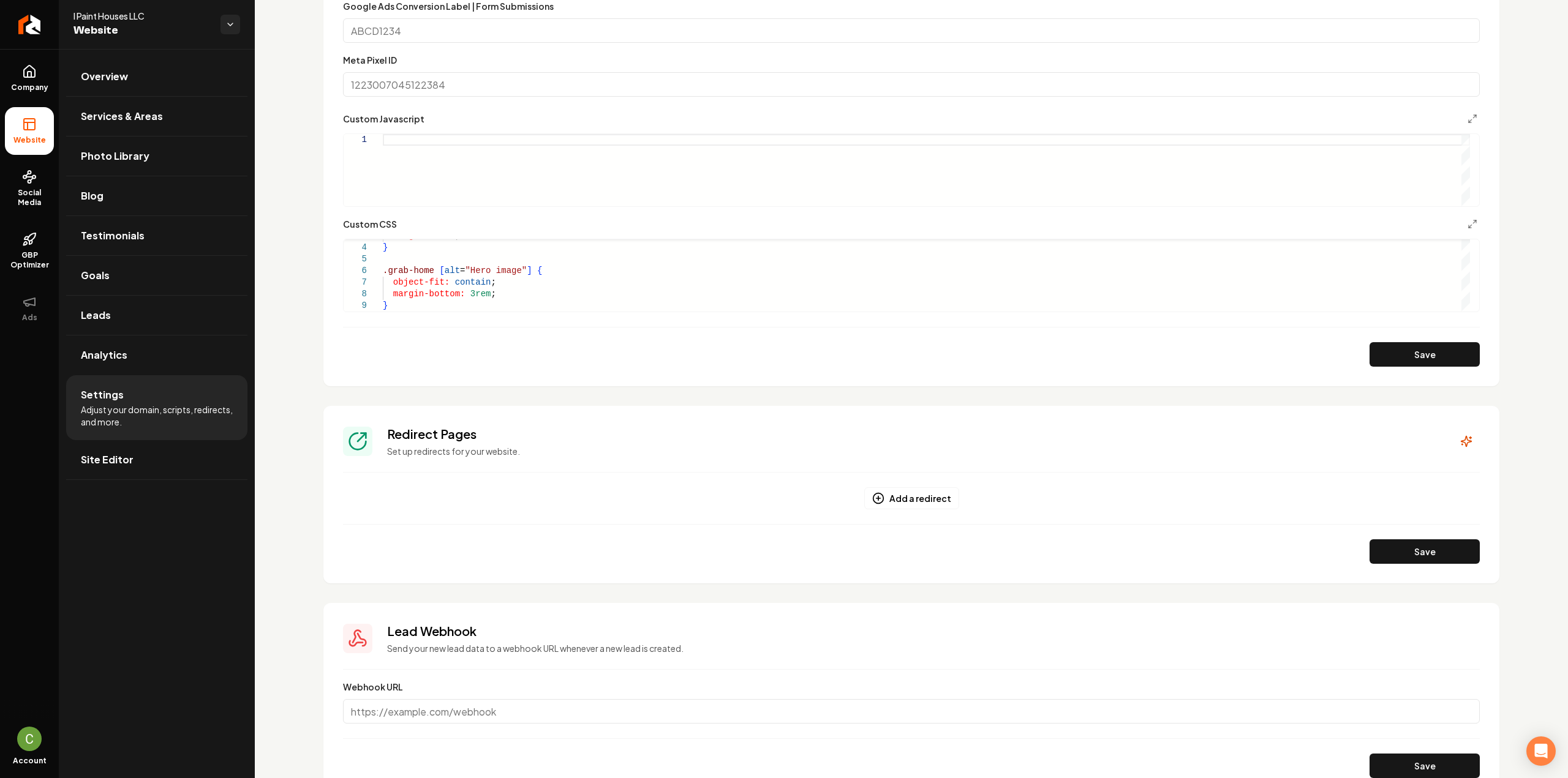
click at [448, 311] on div "height: 9rem ; } .grab-home [ alt = "Hero image" ] { object-fit: contain ; marg…" at bounding box center [926, 259] width 1087 height 105
type textarea "**********"
click at [1375, 349] on button "Save" at bounding box center [1425, 354] width 110 height 25
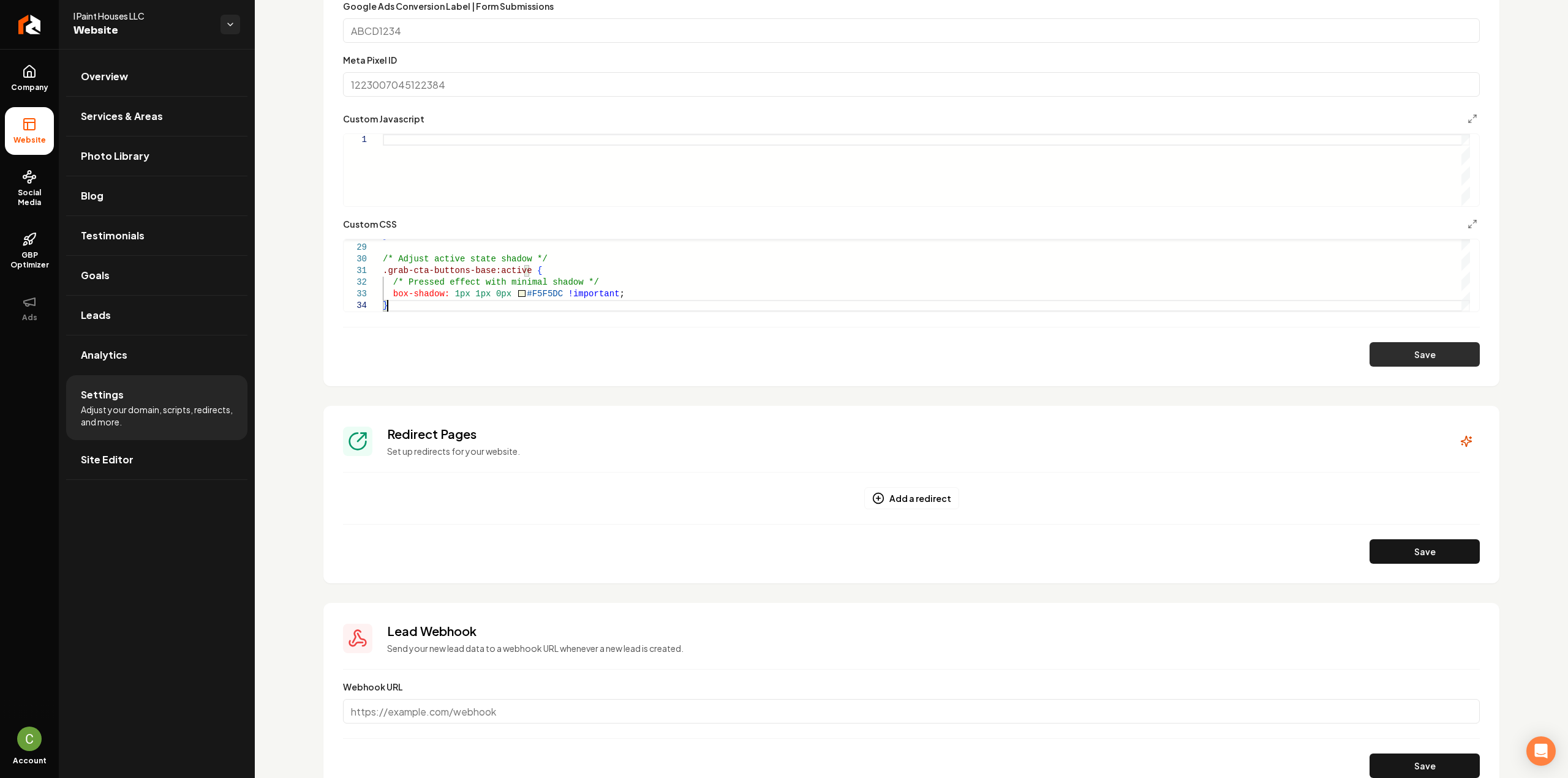
type textarea "**********"
click at [1465, 263] on div "Main content area" at bounding box center [1466, 265] width 9 height 12
click at [1465, 229] on button "Main content area" at bounding box center [1472, 224] width 15 height 15
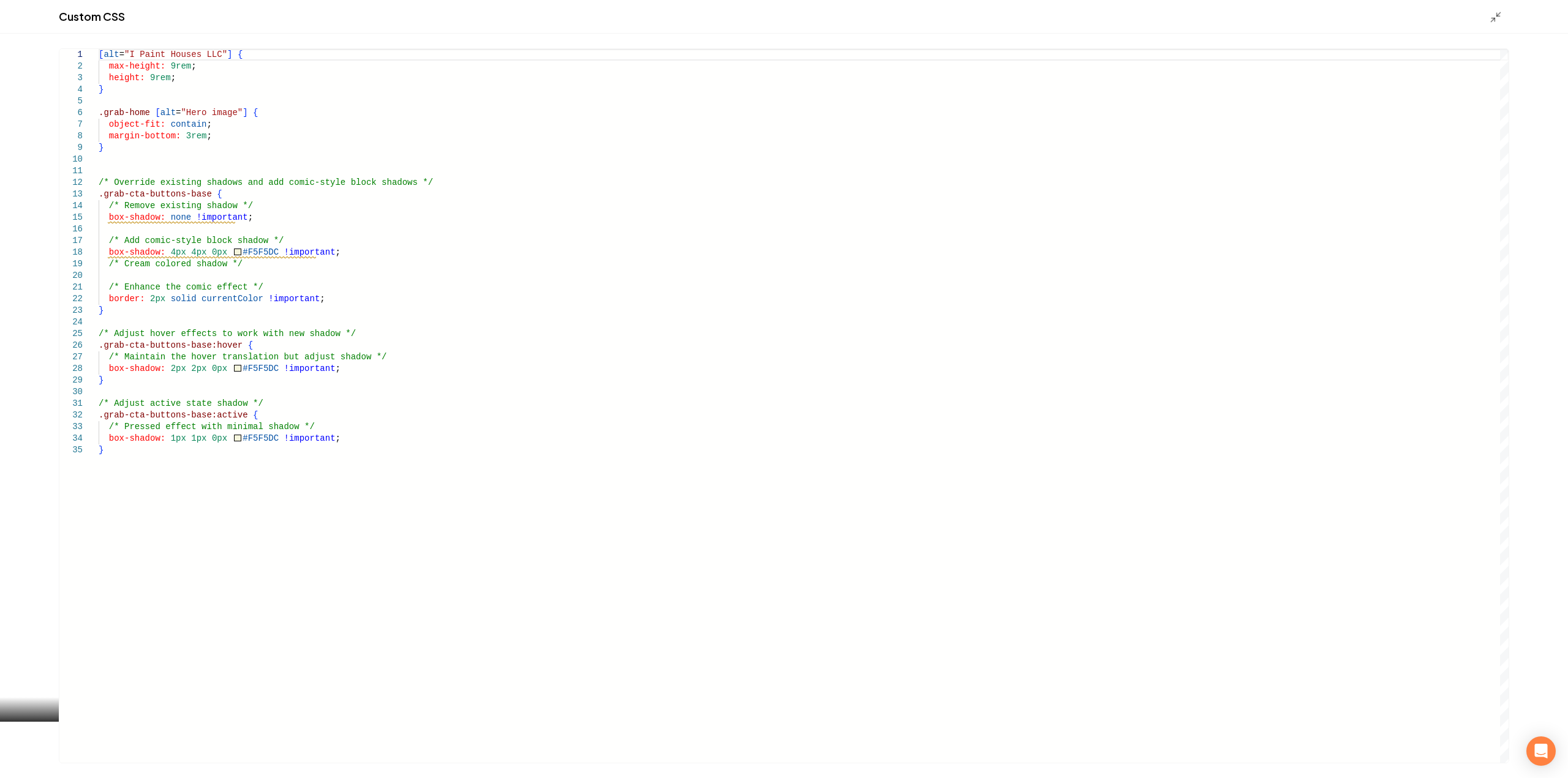
scroll to position [0, 0]
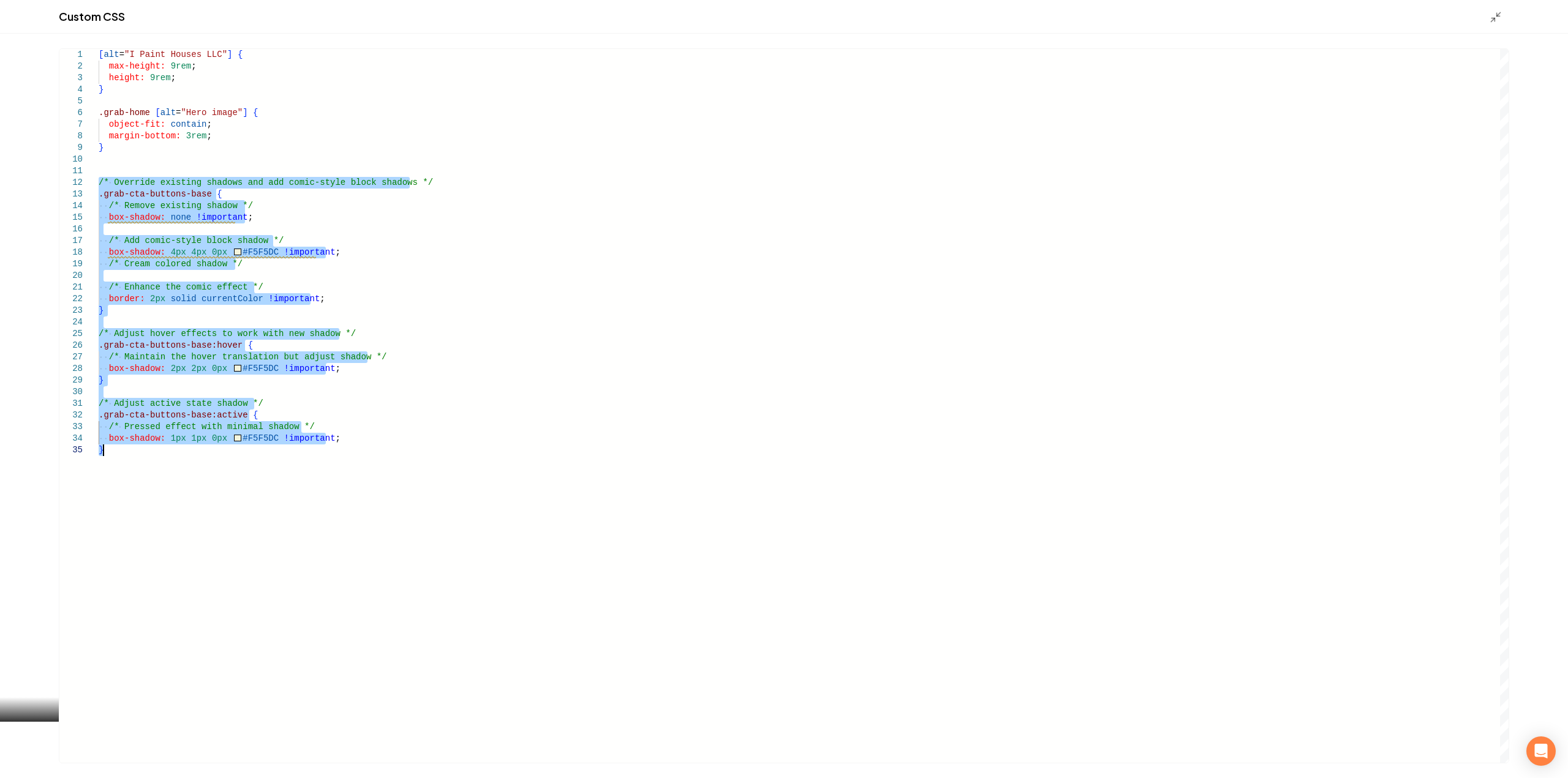
drag, startPoint x: 100, startPoint y: 185, endPoint x: 185, endPoint y: 464, distance: 291.7
click at [185, 464] on div "[ alt = "I Paint Houses LLC" ] { max-height: 9rem ; height: 9rem ; } .grab-home…" at bounding box center [803, 406] width 1410 height 714
type textarea "**********"
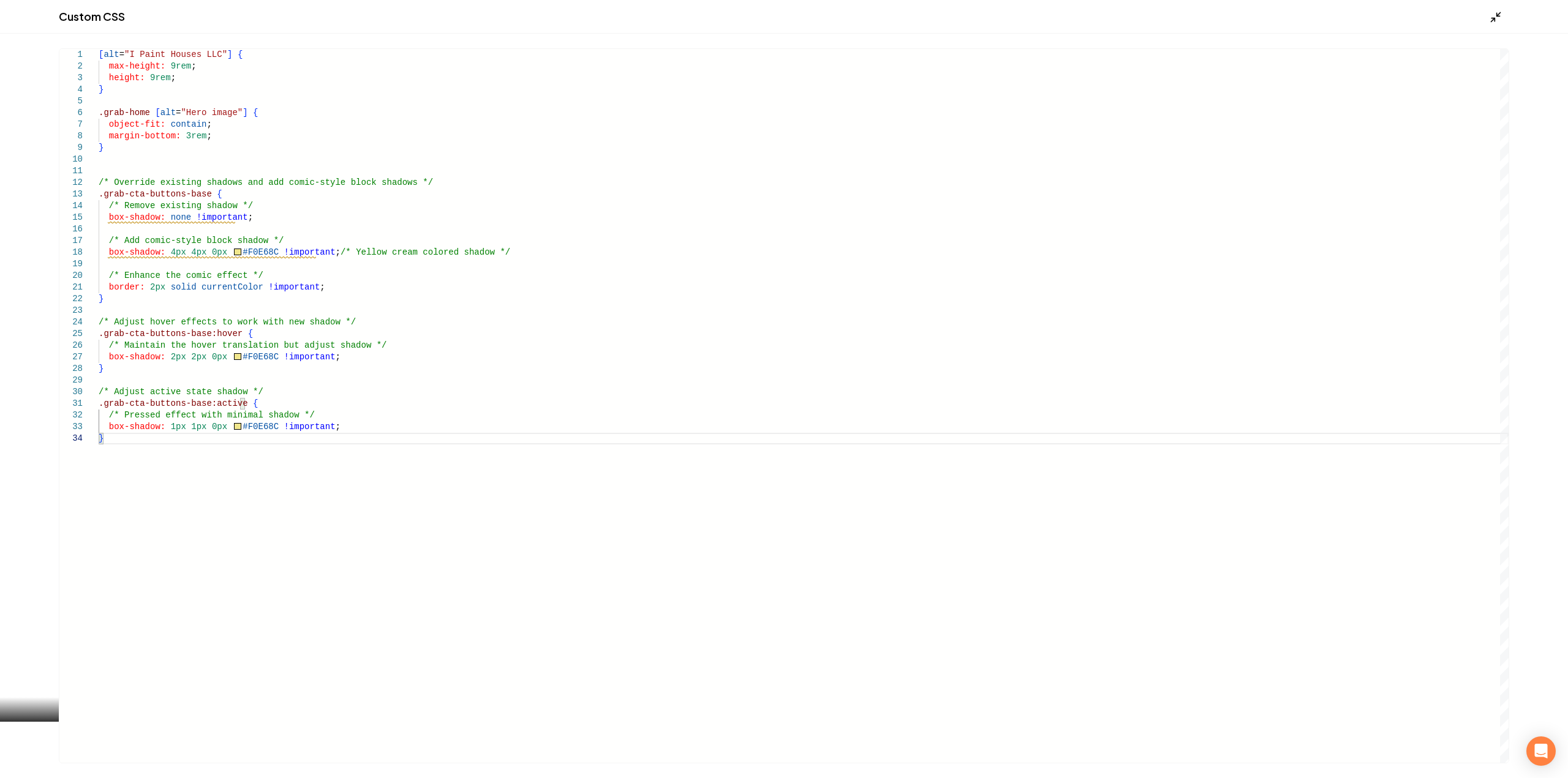
click at [1493, 17] on icon "Main content area" at bounding box center [1495, 17] width 12 height 12
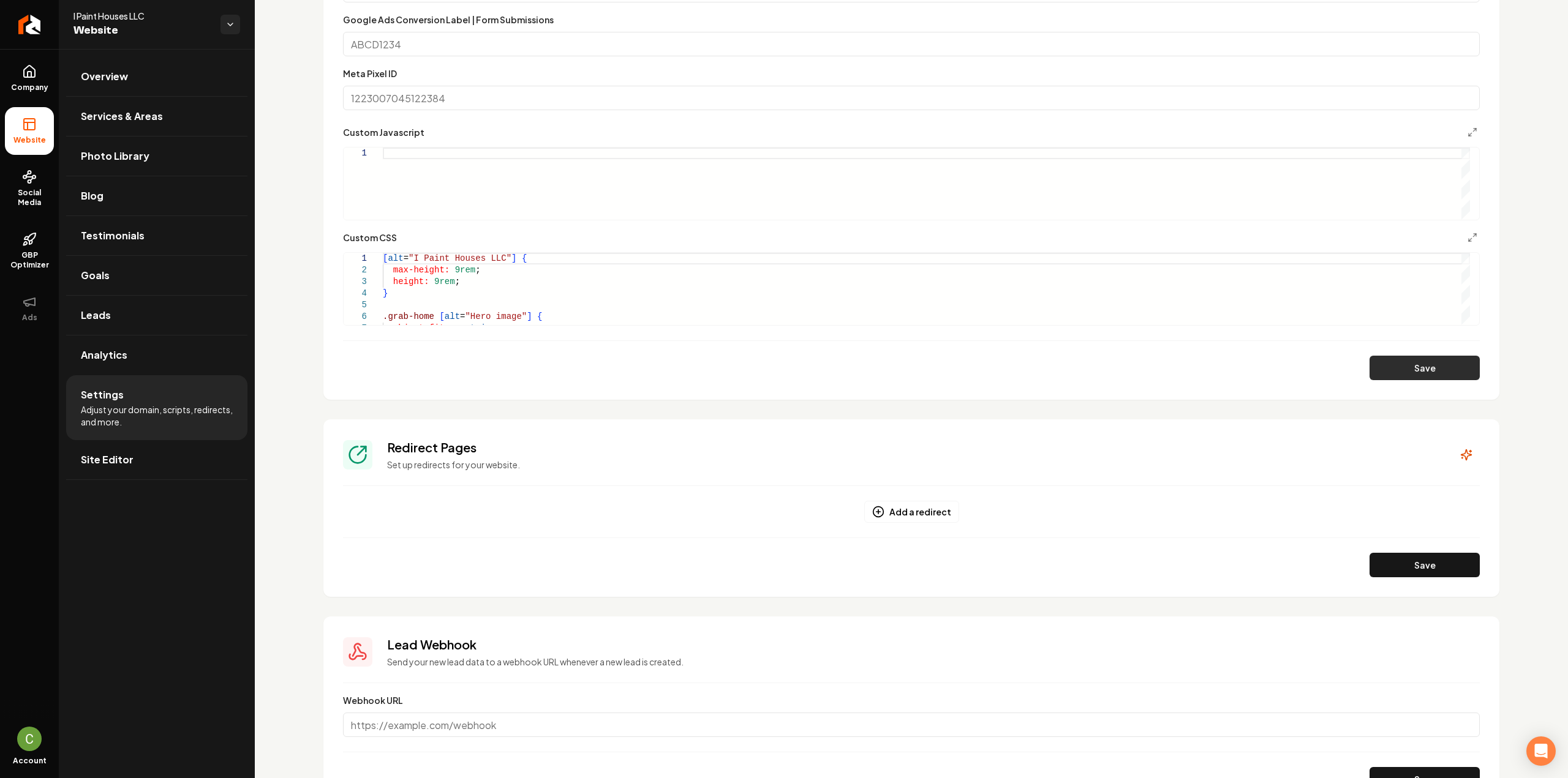
click at [1418, 368] on button "Save" at bounding box center [1425, 368] width 110 height 25
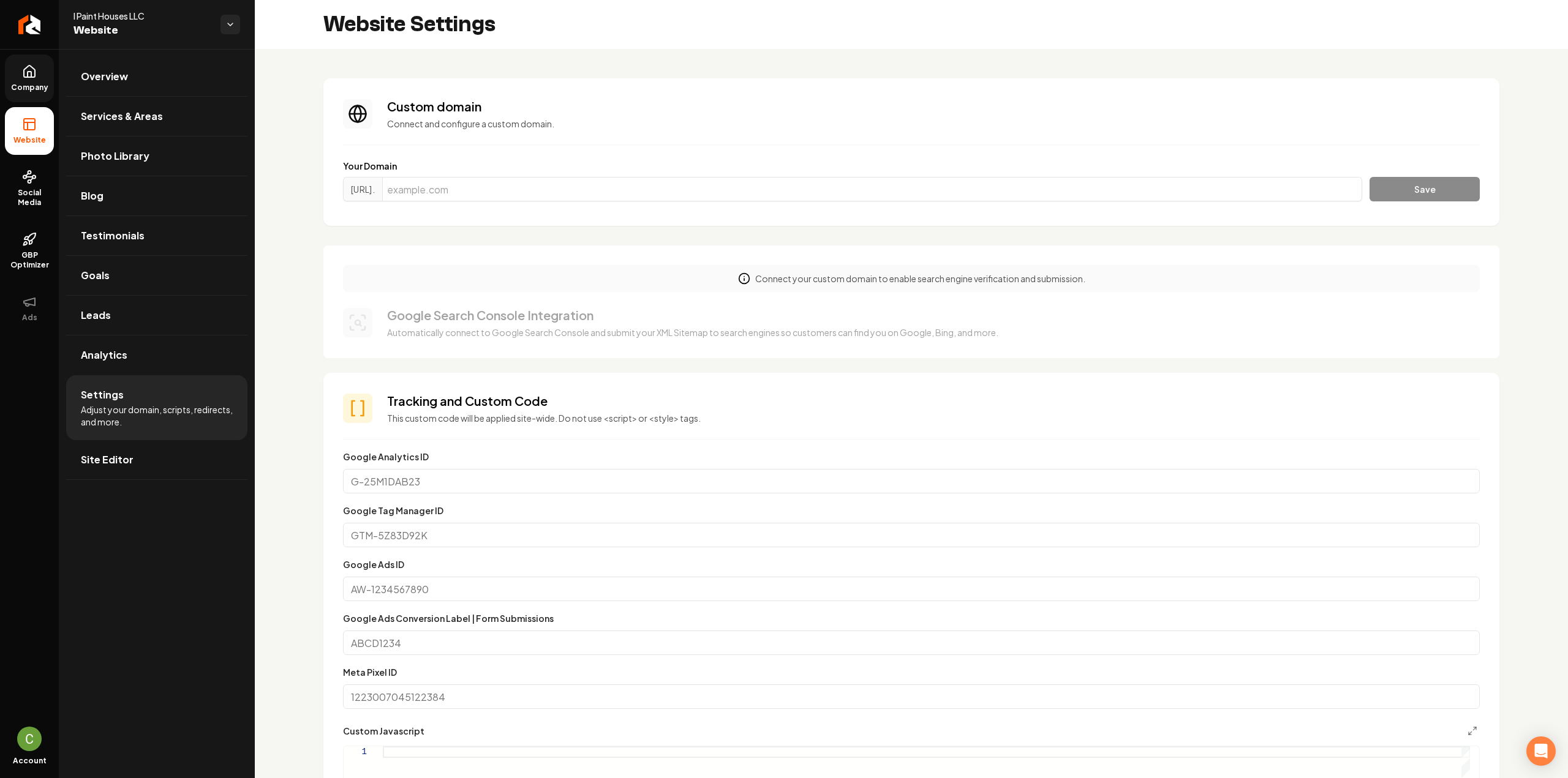
click at [33, 85] on span "Company" at bounding box center [29, 87] width 47 height 10
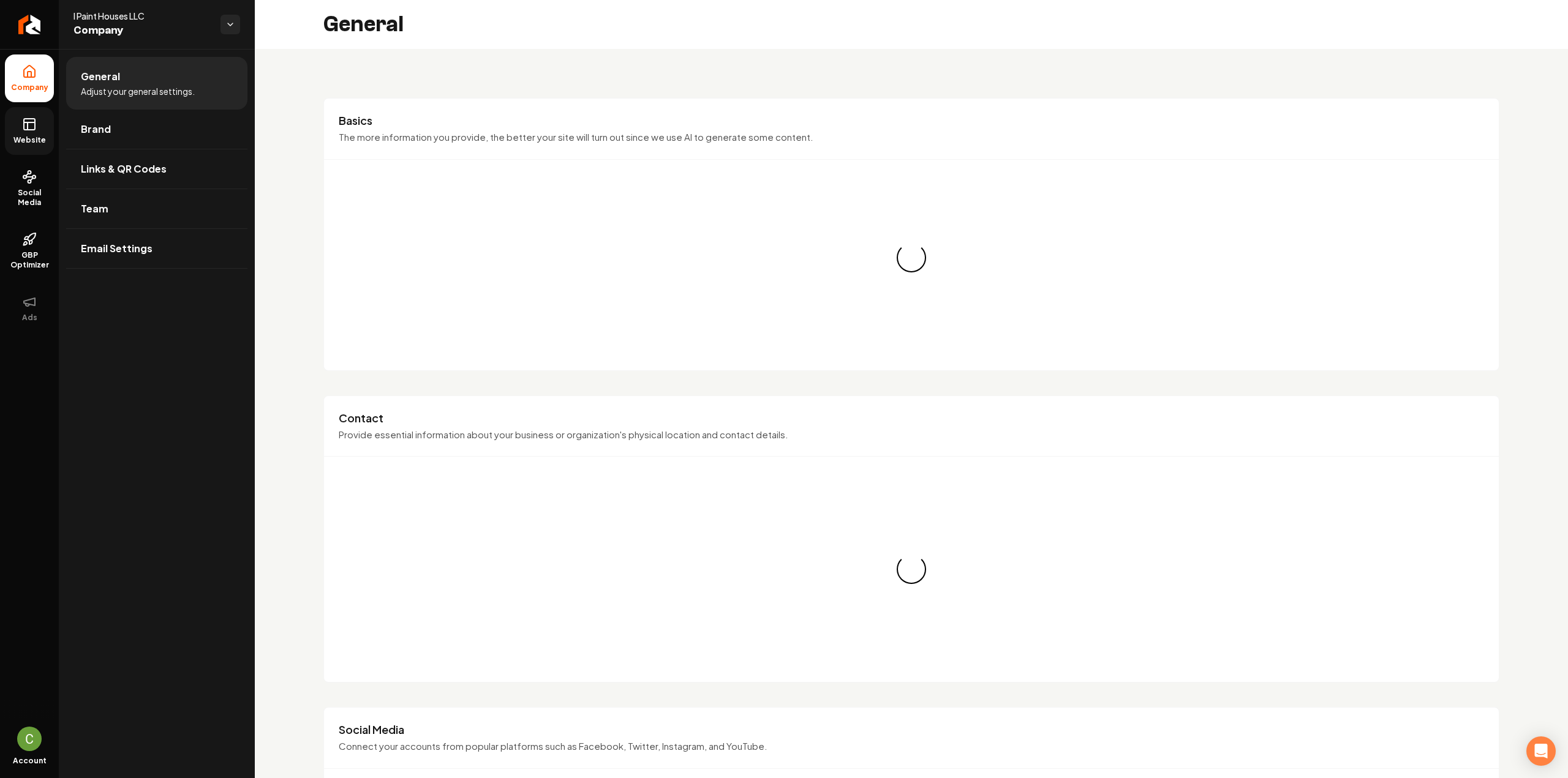
click at [33, 143] on span "Website" at bounding box center [29, 140] width 42 height 10
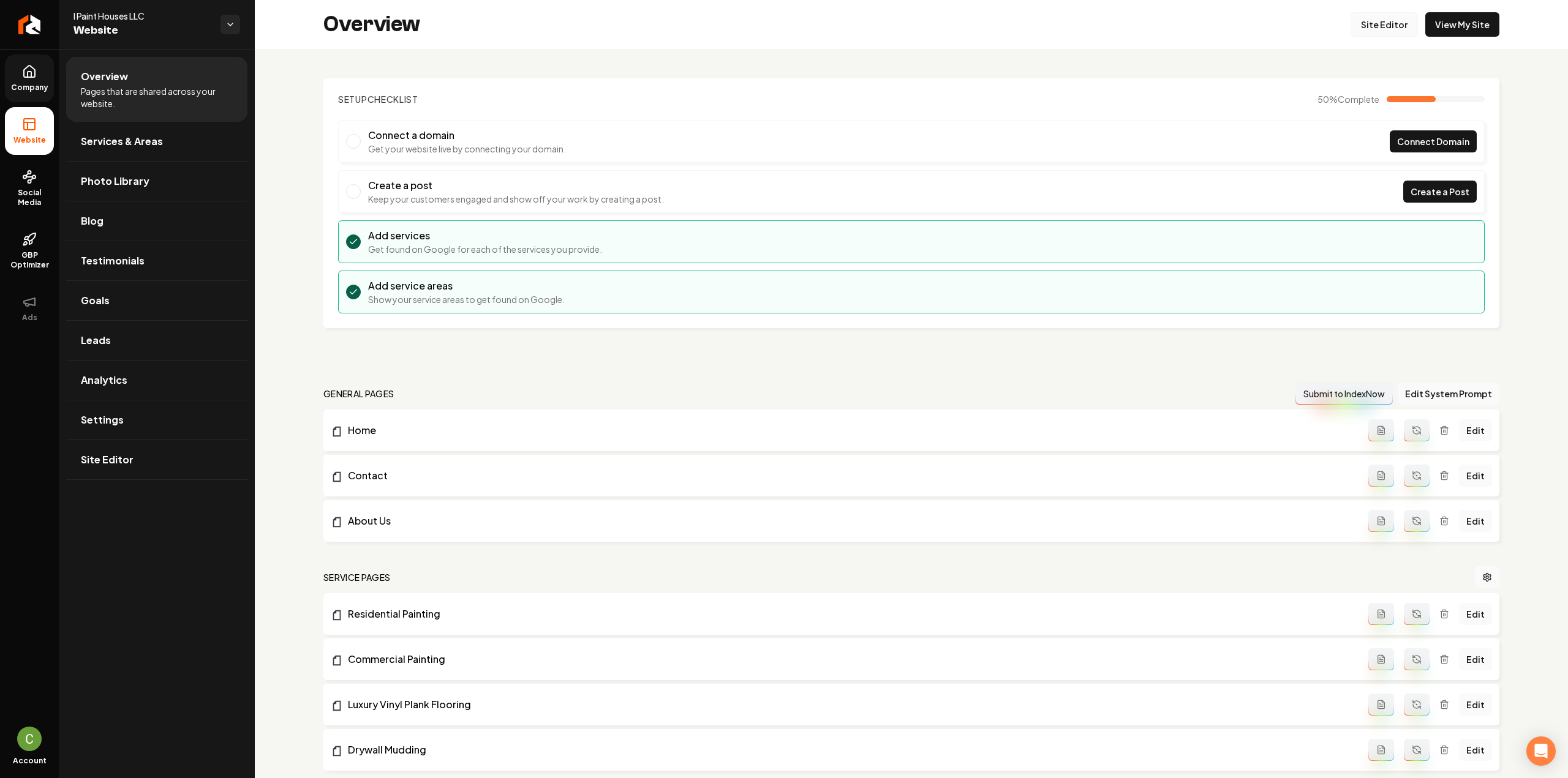
click at [1372, 17] on link "Site Editor" at bounding box center [1384, 24] width 67 height 25
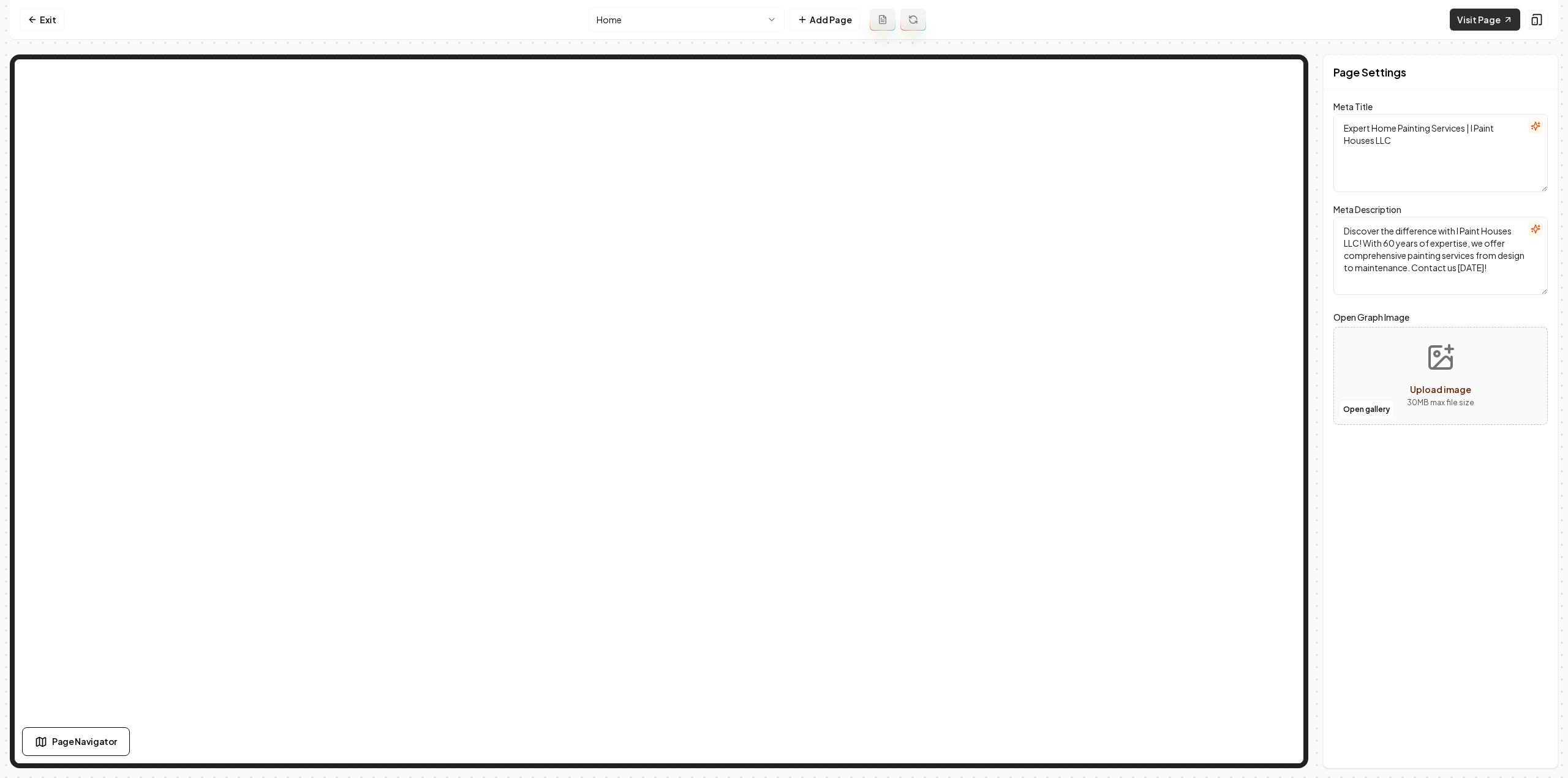
click at [1501, 24] on link "Visit Page" at bounding box center [1485, 20] width 71 height 22
click at [50, 20] on link "Exit" at bounding box center [42, 20] width 44 height 22
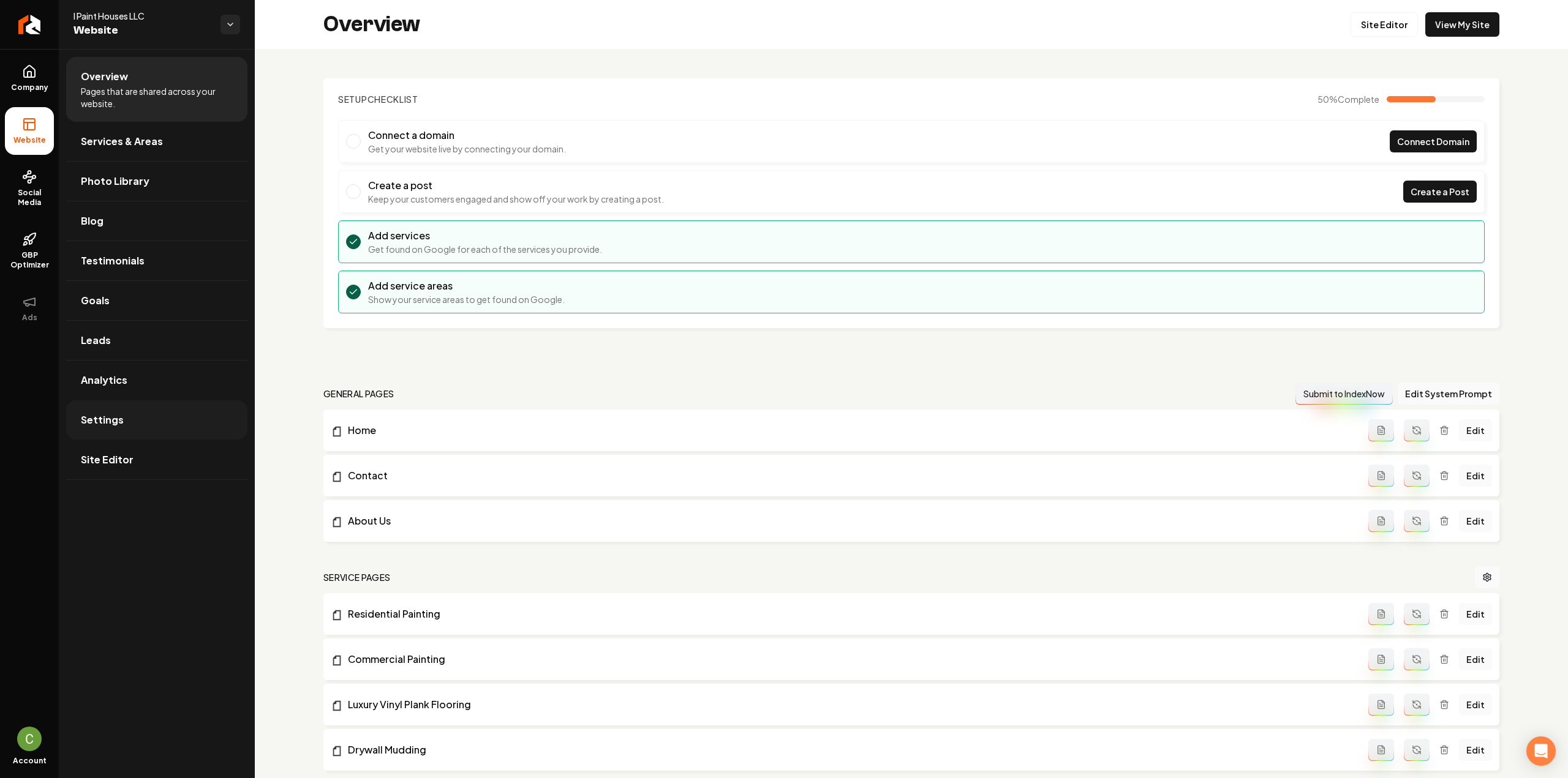
click at [113, 419] on span "Settings" at bounding box center [102, 420] width 43 height 15
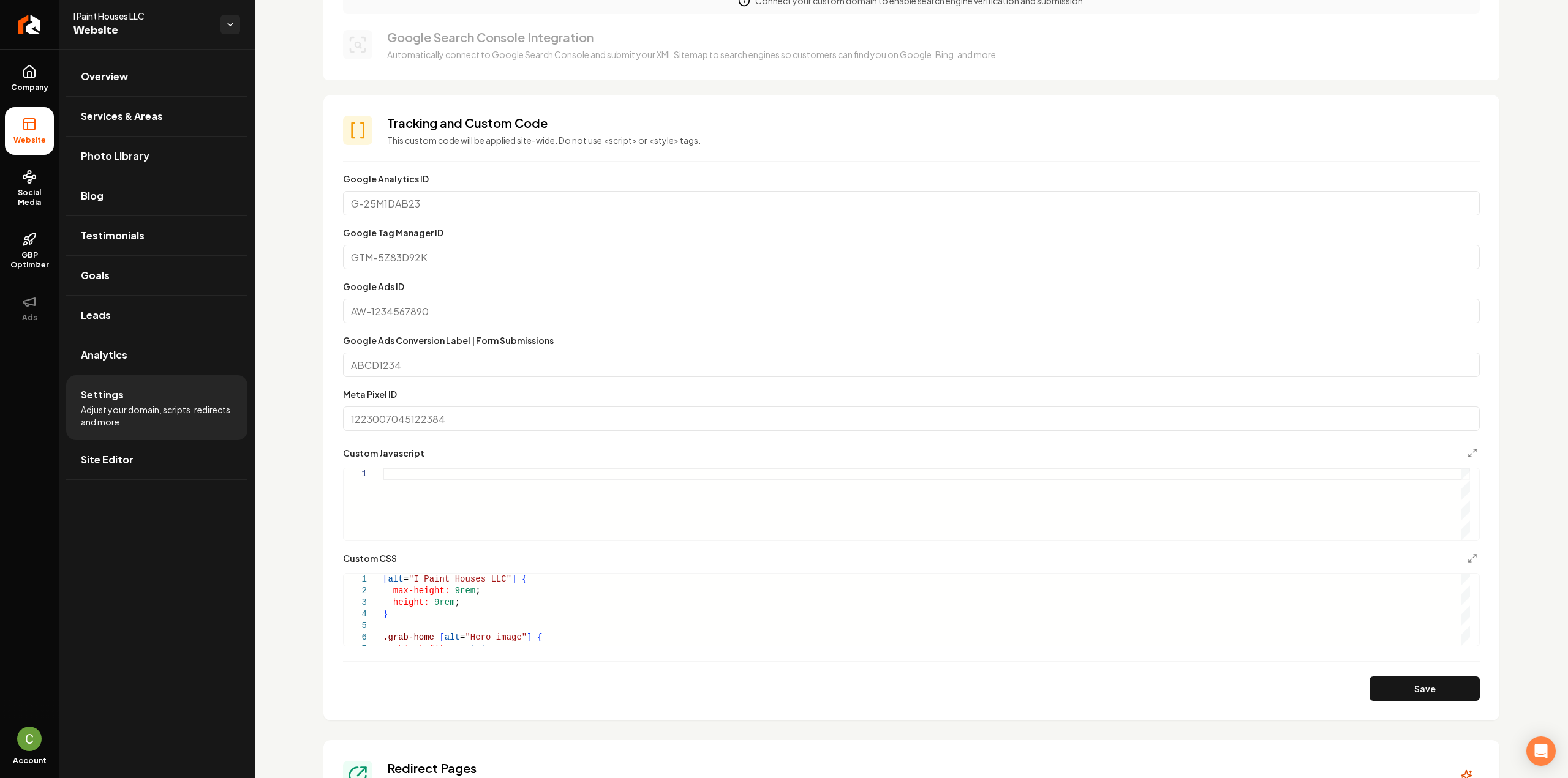
scroll to position [490, 0]
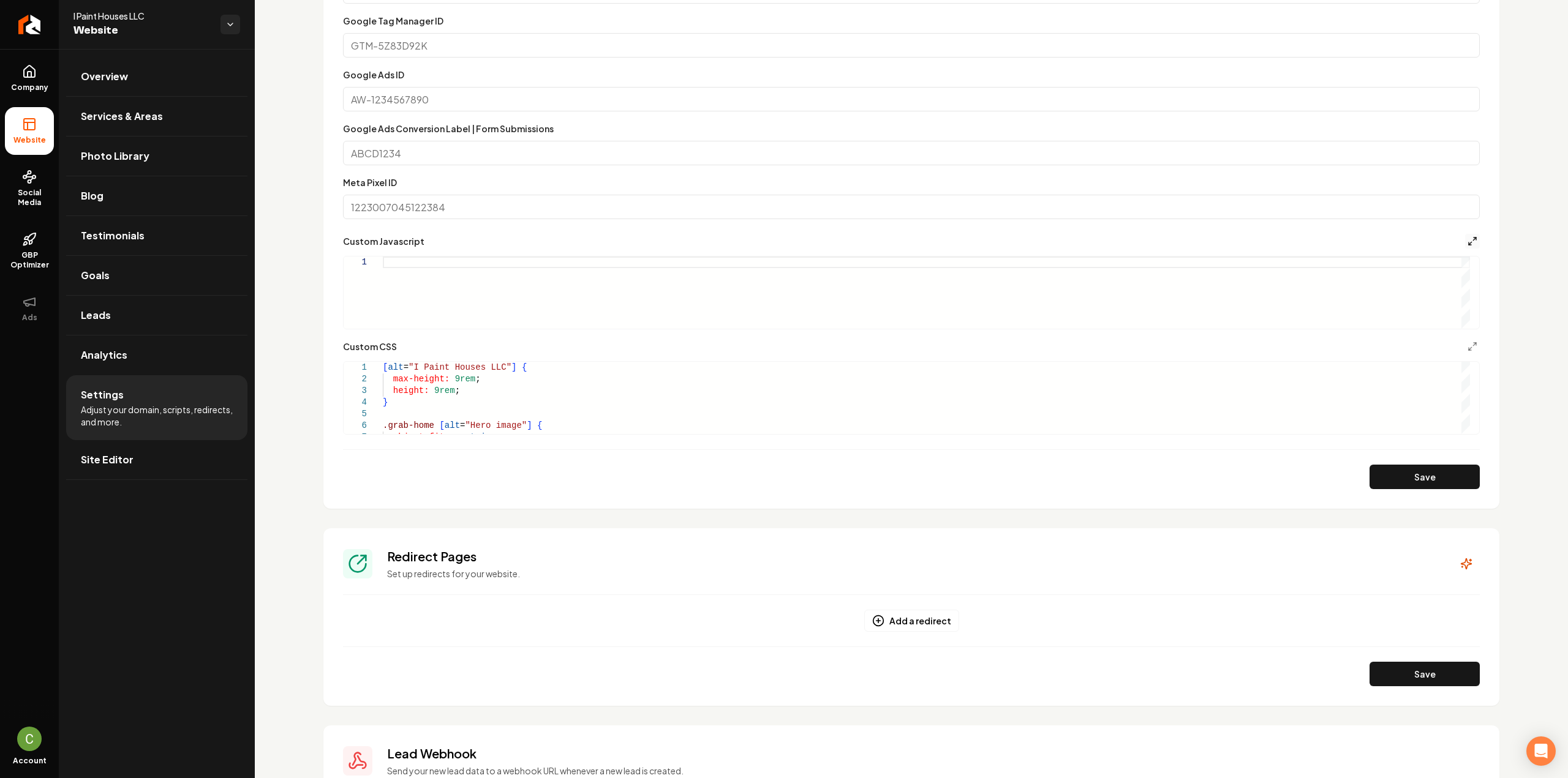
click at [1467, 244] on icon "Main content area" at bounding box center [1472, 241] width 10 height 10
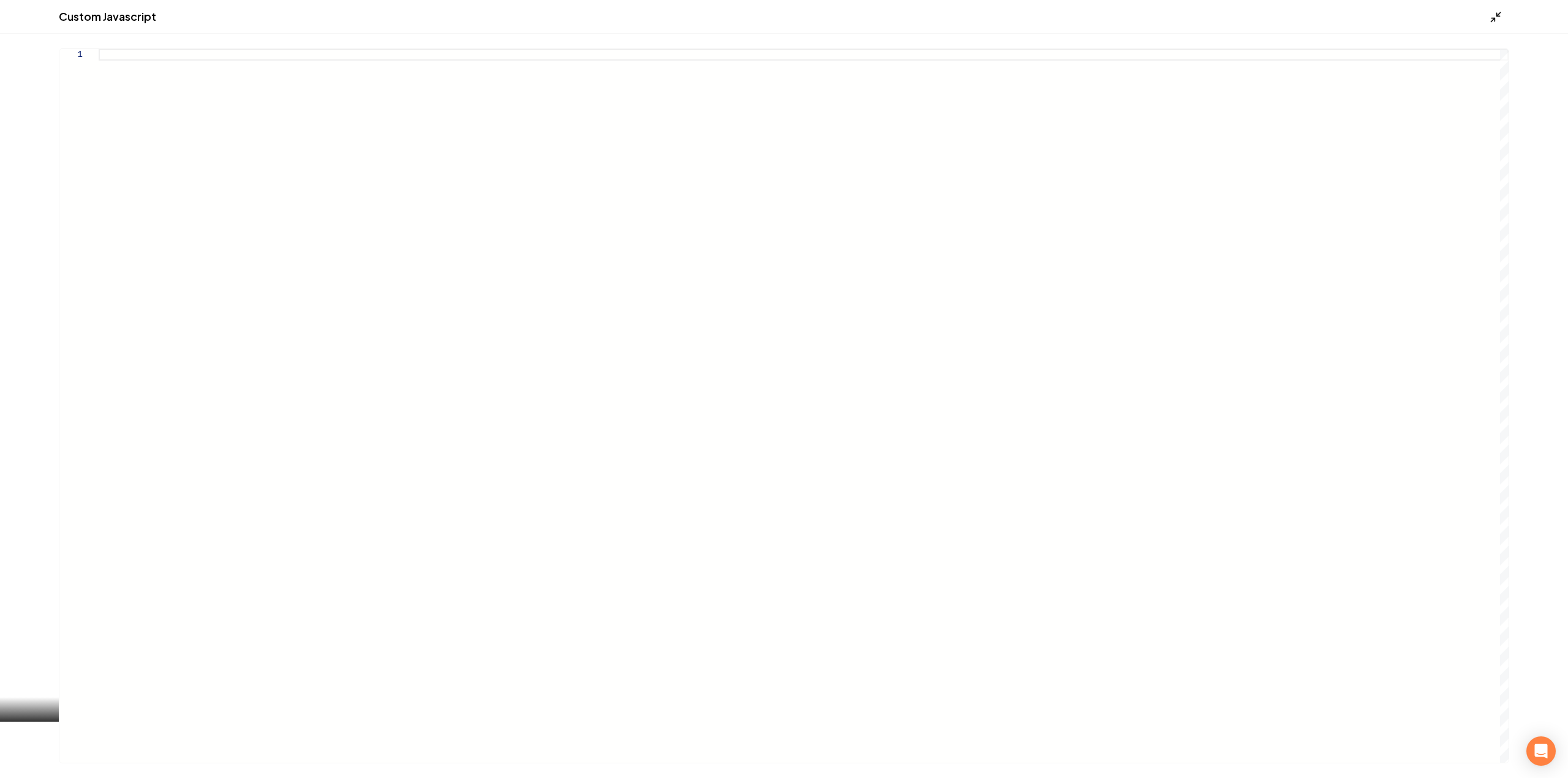
click at [1494, 21] on polyline "Main content area" at bounding box center [1493, 20] width 3 height 3
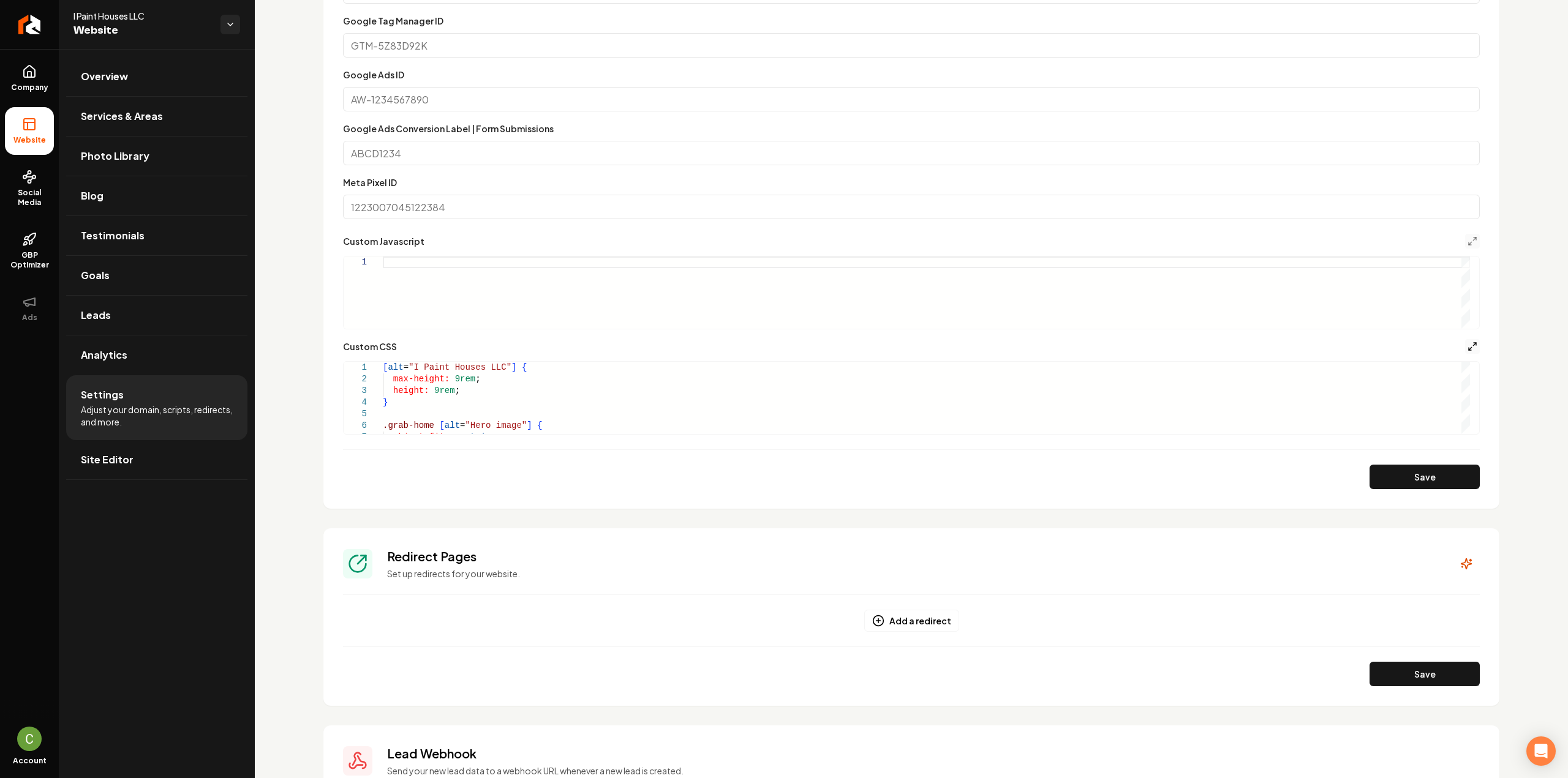
click at [1467, 351] on icon "Main content area" at bounding box center [1472, 346] width 10 height 10
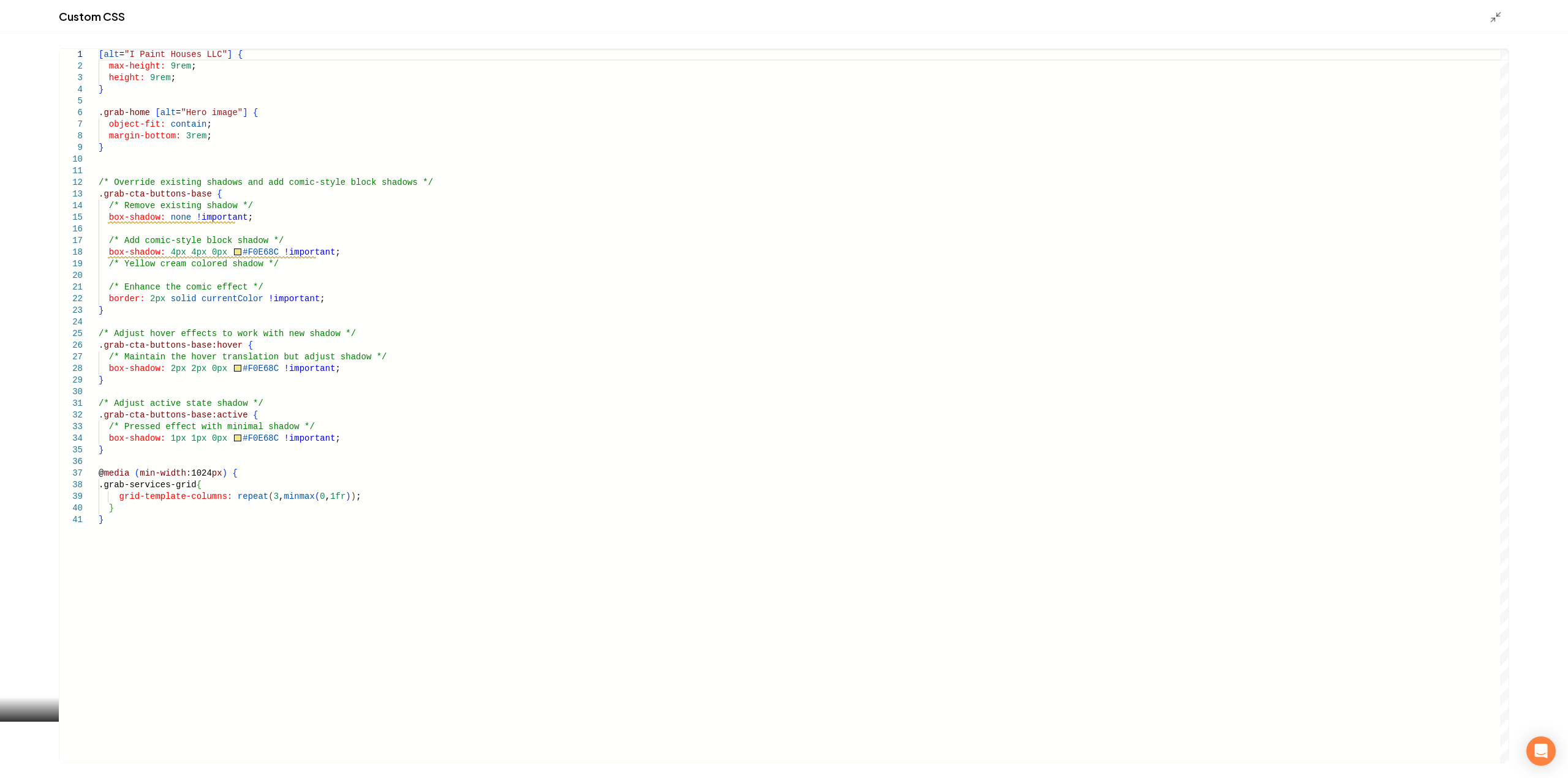
scroll to position [0, 0]
click at [262, 498] on div "[ alt = "I Paint Houses LLC" ] { max-height: 9rem ; height: 9rem ; } .grab-home…" at bounding box center [803, 406] width 1410 height 714
type textarea "**********"
drag, startPoint x: 1496, startPoint y: 21, endPoint x: 1485, endPoint y: 71, distance: 51.2
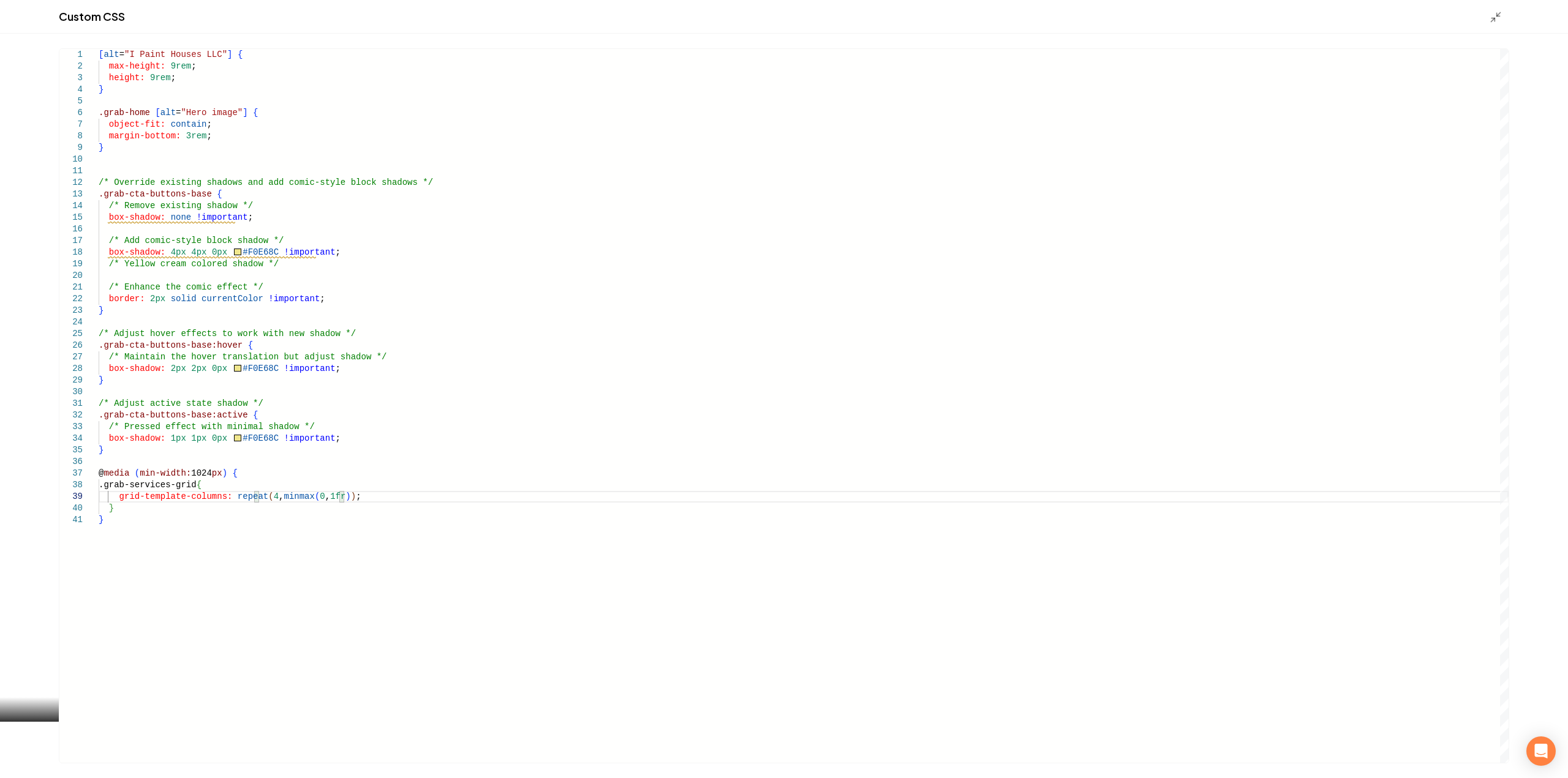
click at [1496, 21] on icon "Main content area" at bounding box center [1495, 17] width 12 height 12
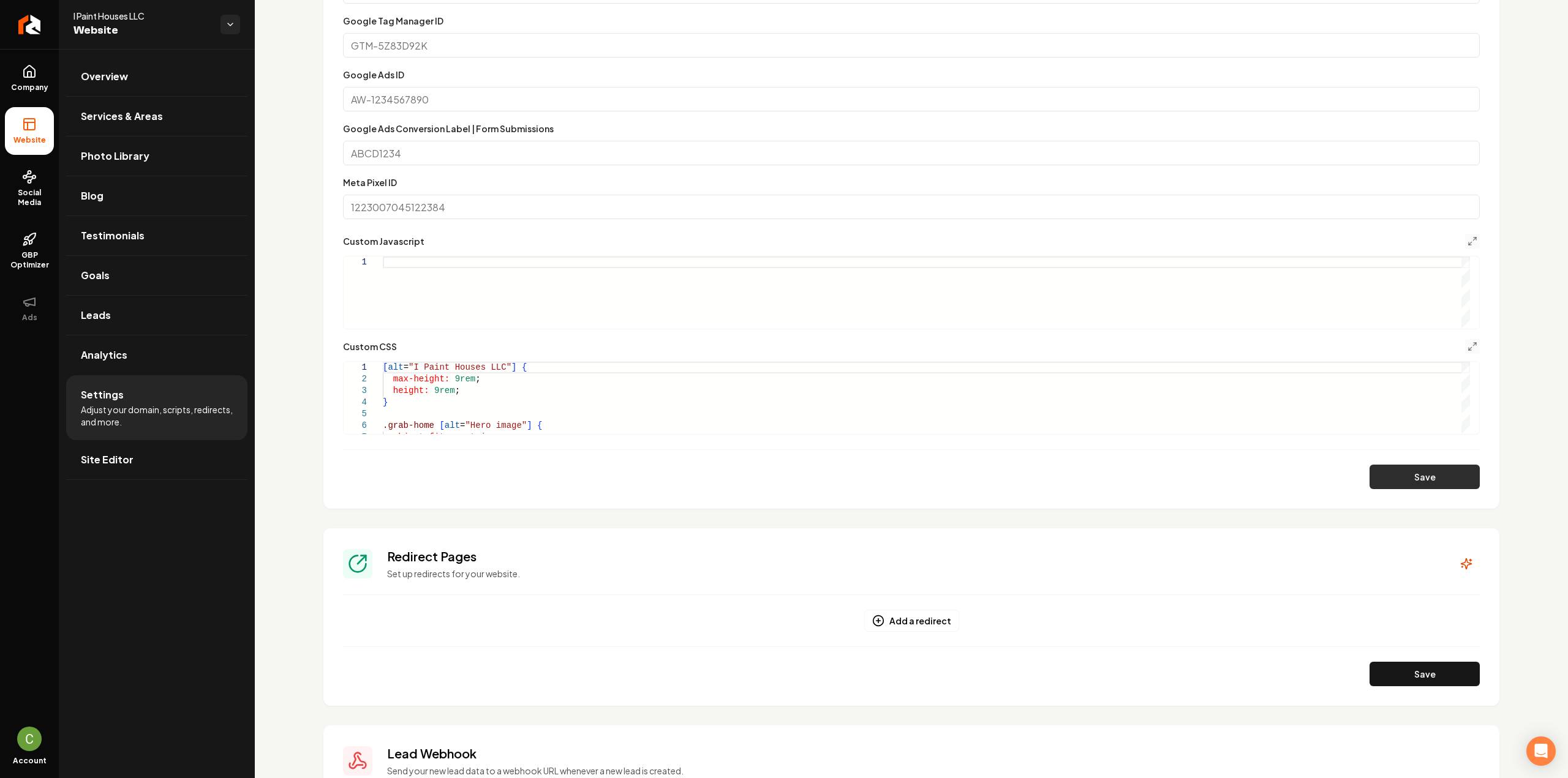
click at [1383, 482] on button "Save" at bounding box center [1425, 476] width 110 height 25
drag, startPoint x: 23, startPoint y: 89, endPoint x: 52, endPoint y: 123, distance: 44.7
click at [23, 89] on span "Company" at bounding box center [29, 87] width 47 height 10
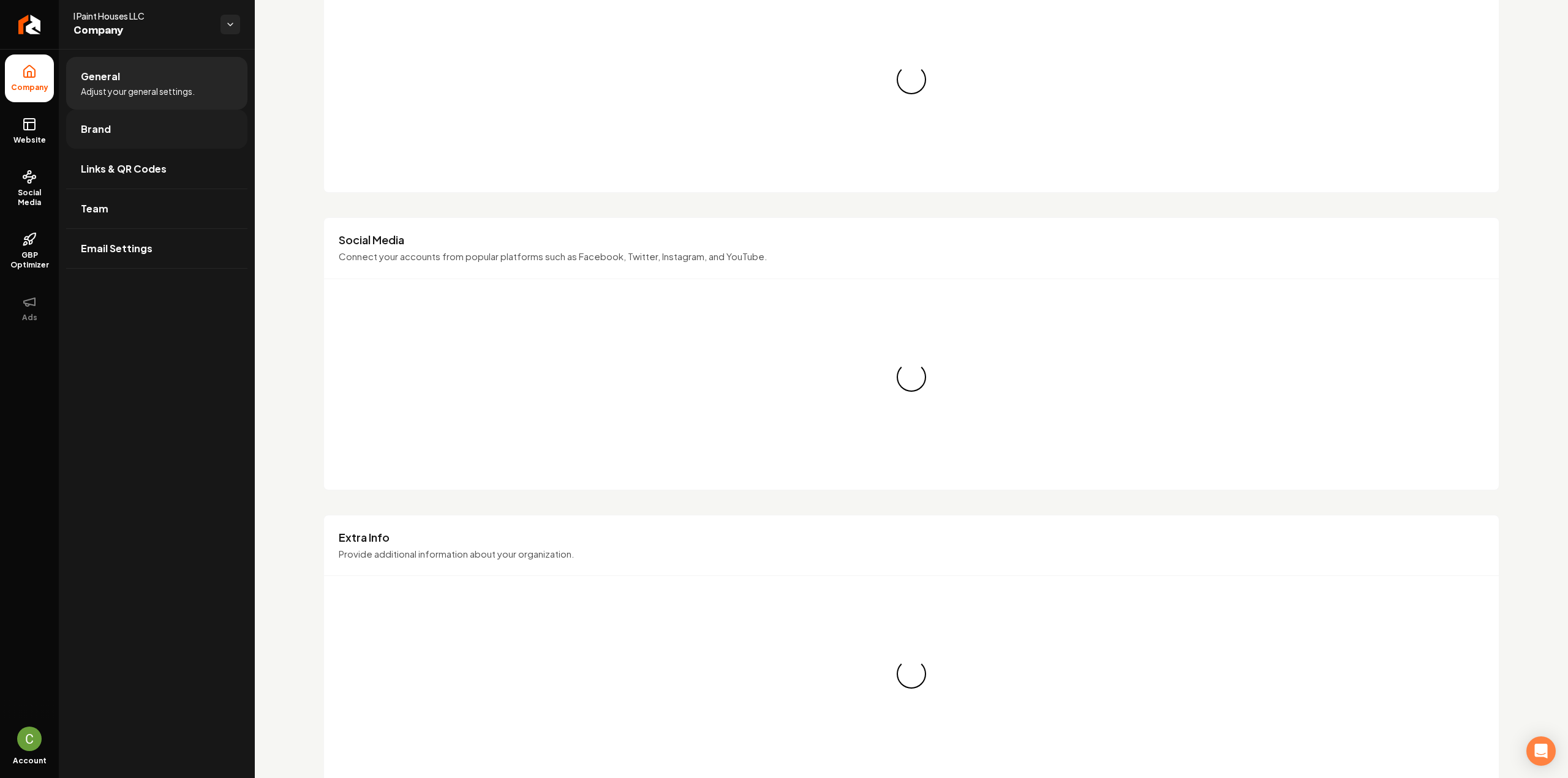
click at [83, 120] on link "Brand" at bounding box center [156, 128] width 182 height 39
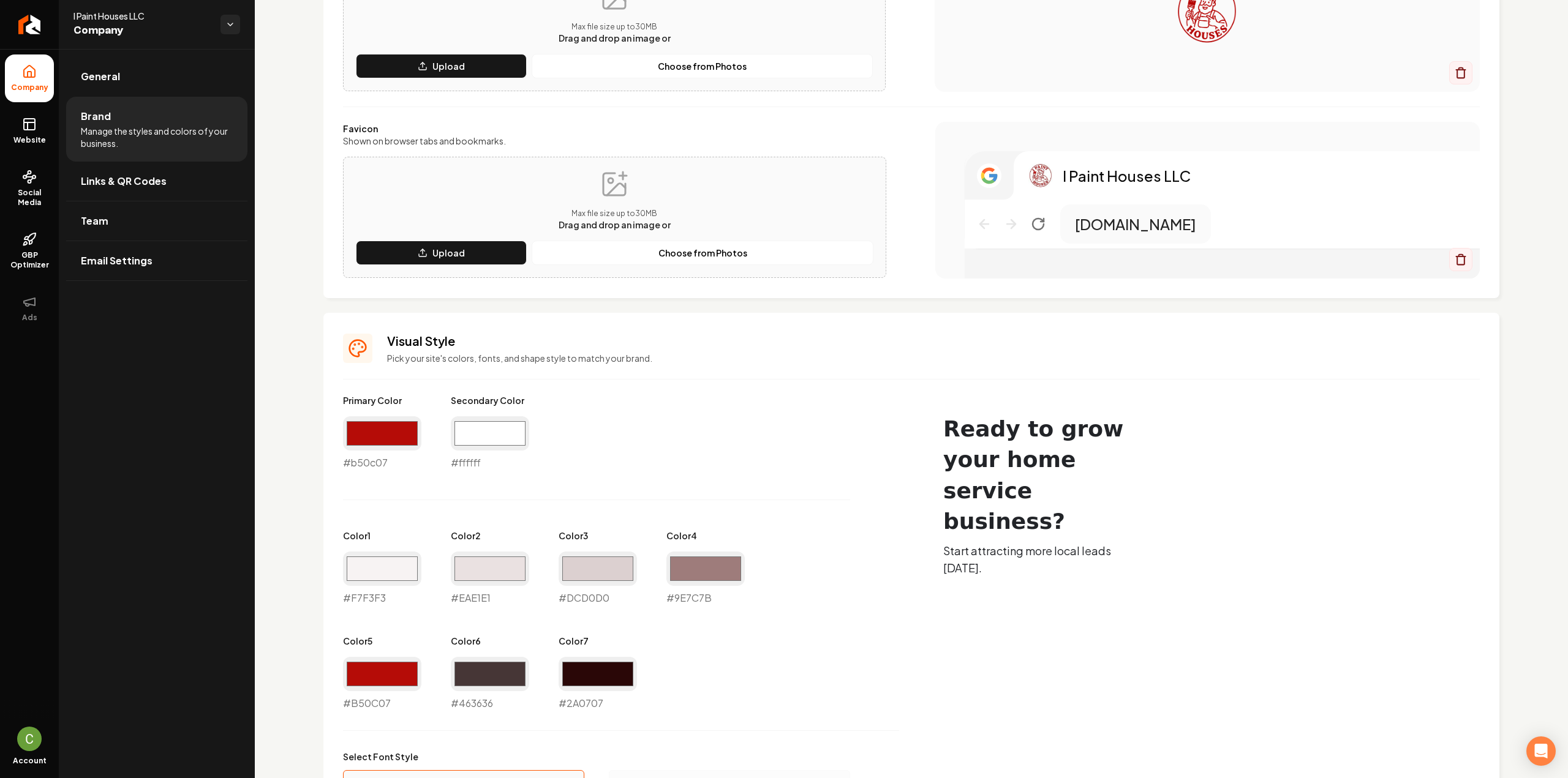
scroll to position [306, 0]
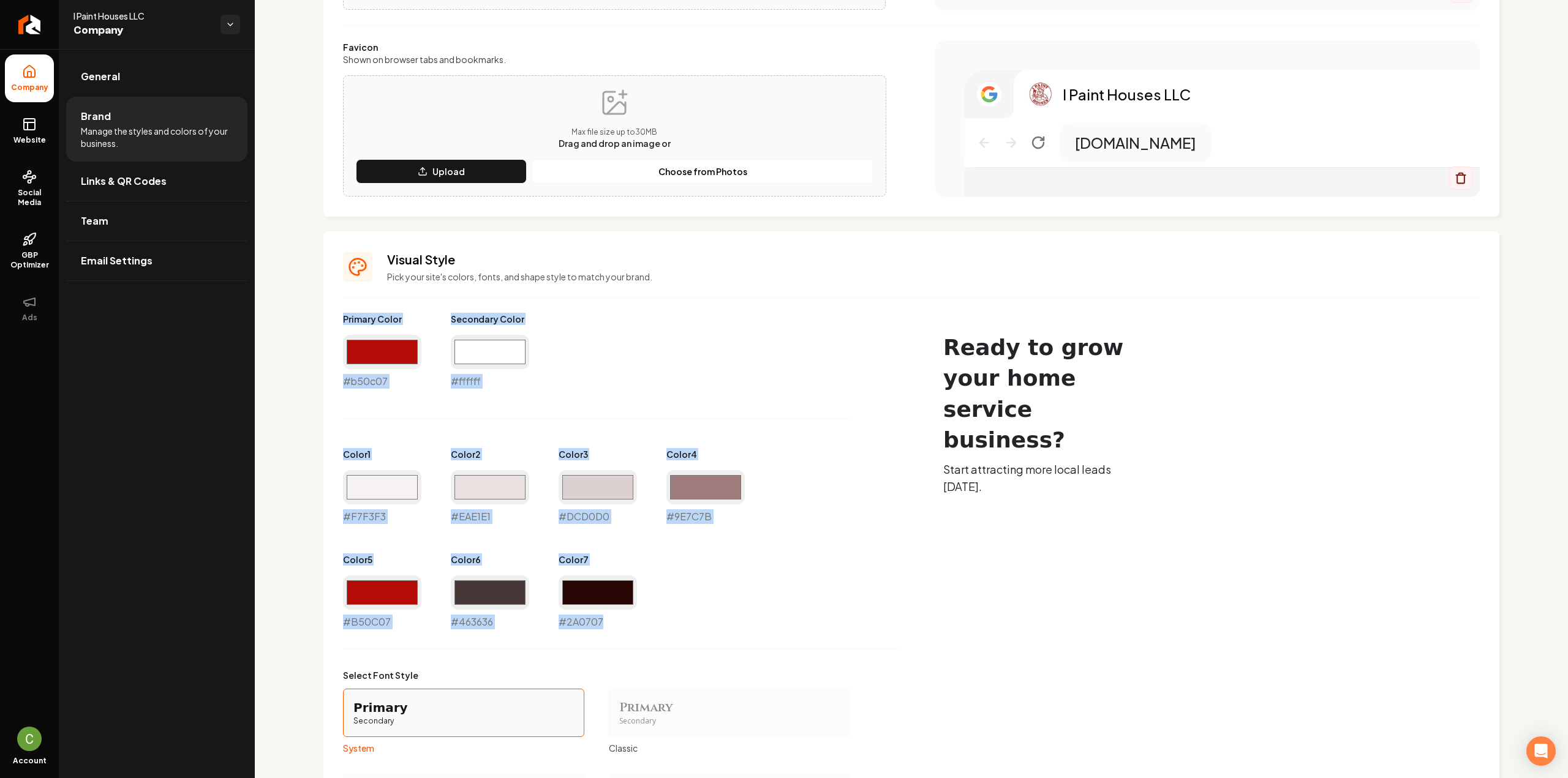
drag, startPoint x: 332, startPoint y: 311, endPoint x: 664, endPoint y: 616, distance: 450.8
click at [664, 616] on div "Visual Style Pick your site's colors, fonts, and shape style to match your bran…" at bounding box center [911, 603] width 1176 height 743
copy div "Primary Color #b50c07 Secondary Color #ffffff Color 1 #F7F3F3 Color 2 #EAE1E1 C…"
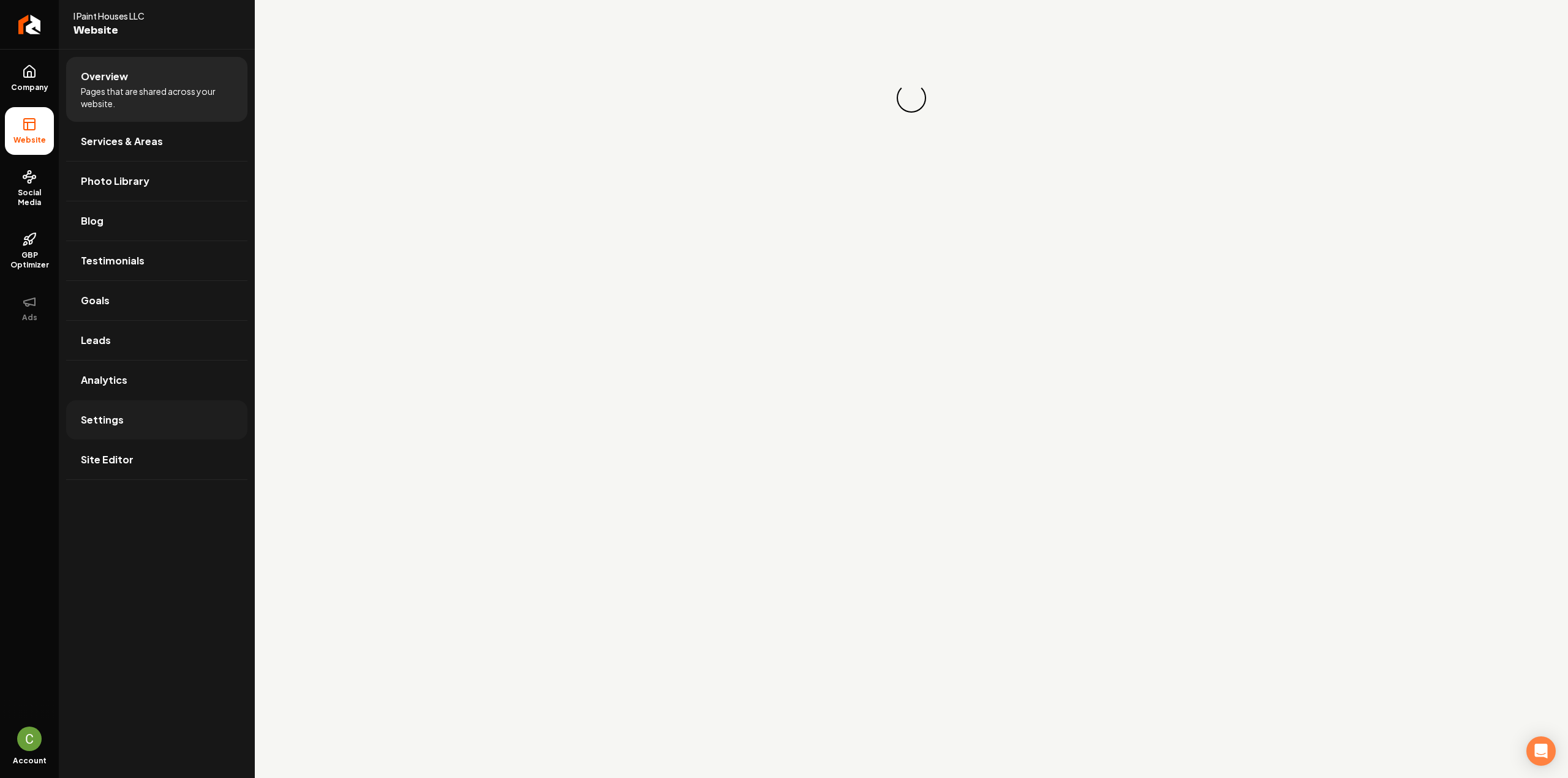
click at [113, 420] on span "Settings" at bounding box center [102, 420] width 43 height 15
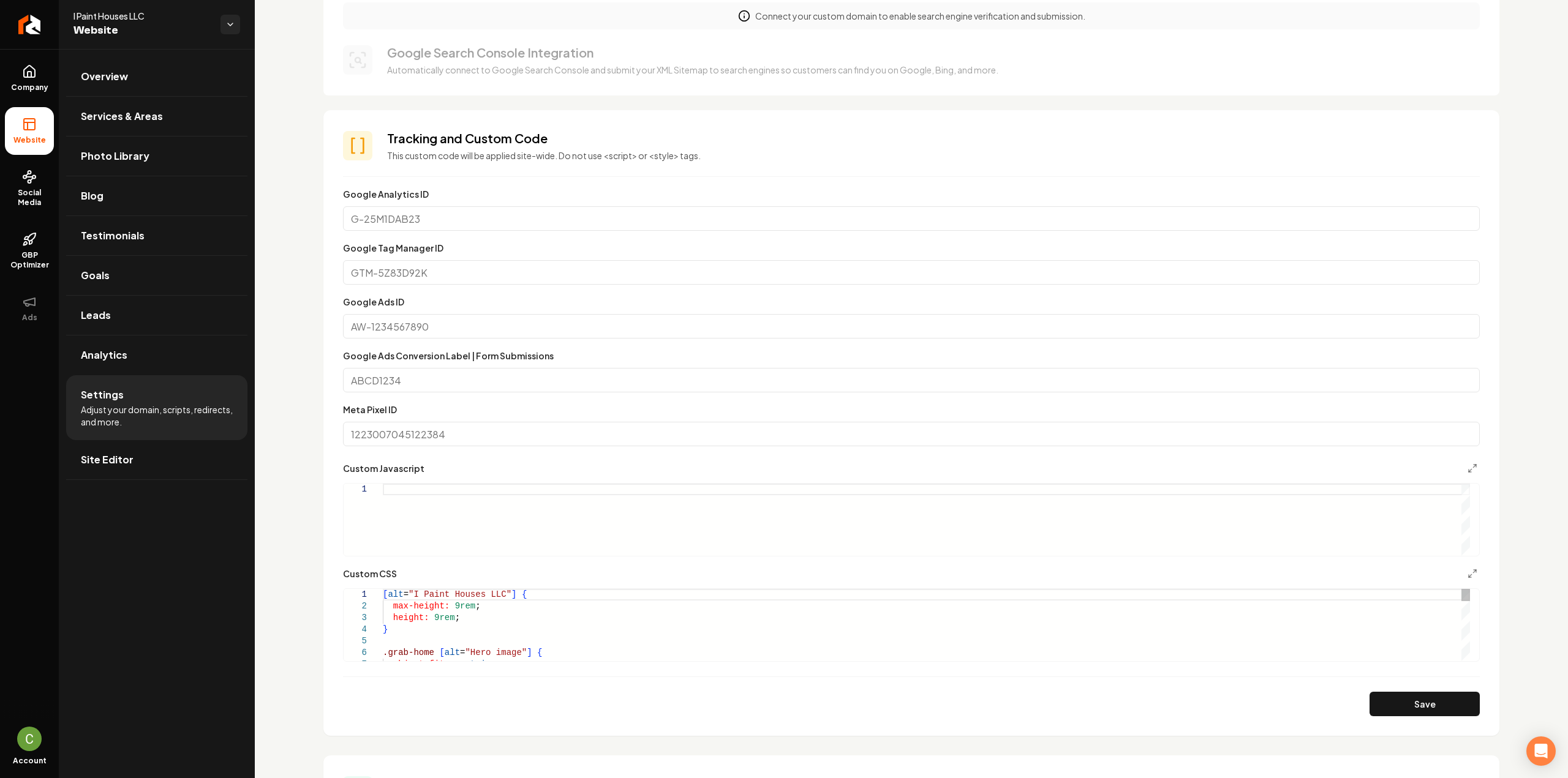
scroll to position [368, 0]
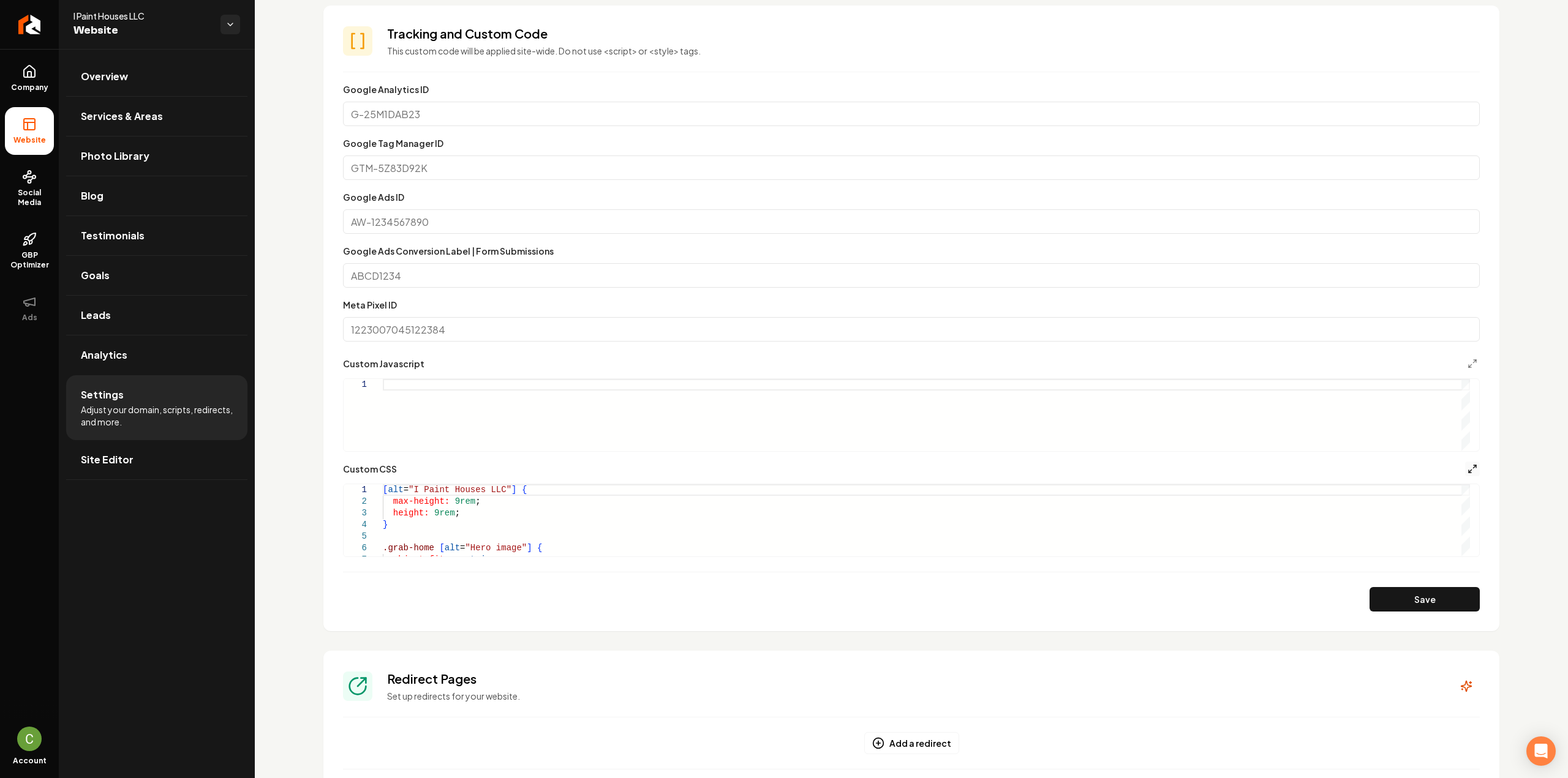
click at [1467, 469] on icon "Main content area" at bounding box center [1472, 469] width 10 height 10
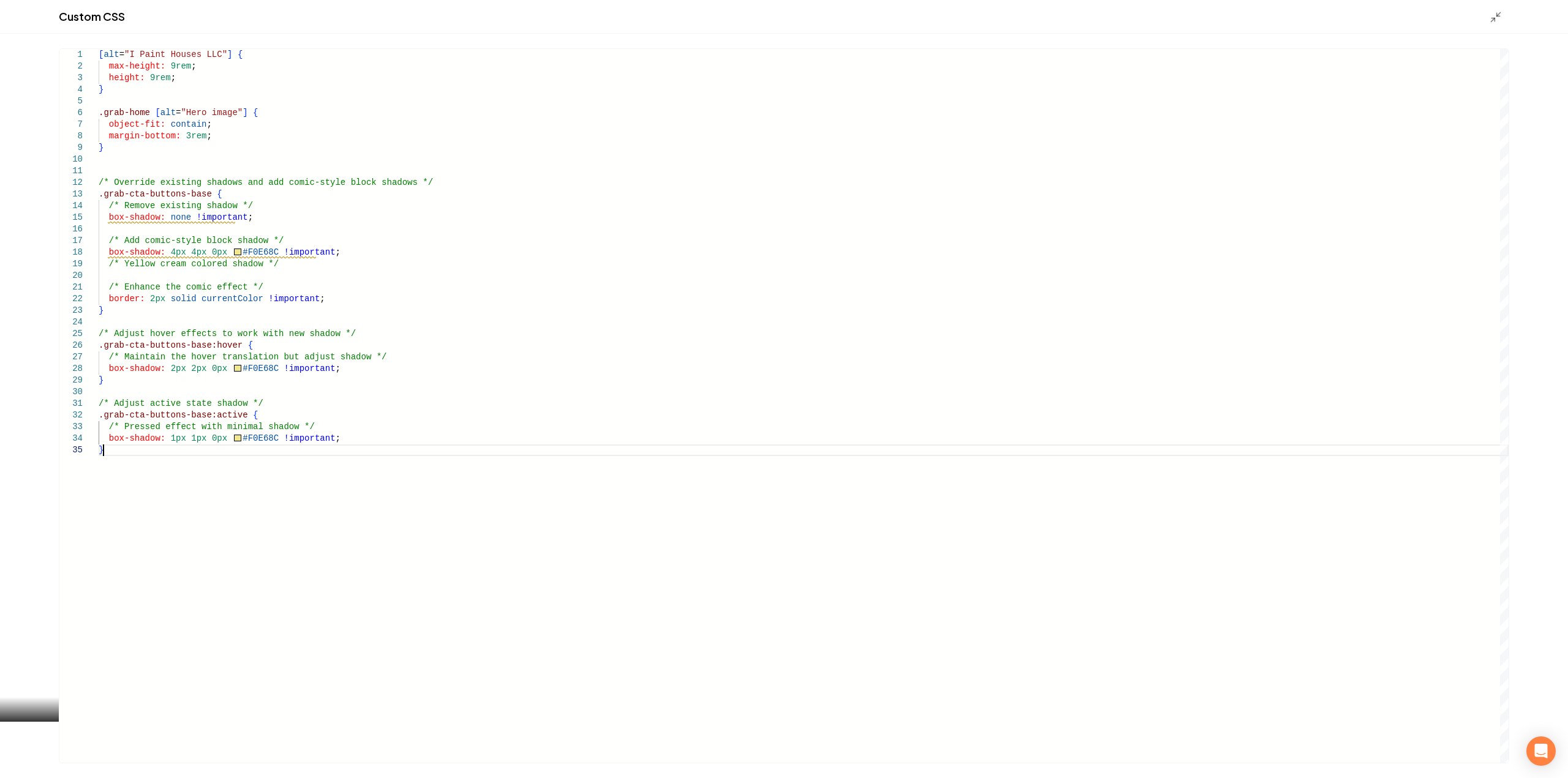
click at [366, 519] on div "[ alt = "I Paint Houses LLC" ] { max-height: 9rem ; height: 9rem ; } .grab-home…" at bounding box center [803, 406] width 1410 height 714
drag, startPoint x: 193, startPoint y: 484, endPoint x: 121, endPoint y: 482, distance: 72.0
click at [121, 482] on div "[ alt = "I Paint Houses LLC" ] { max-height: 9rem ; height: 9rem ; } .grab-home…" at bounding box center [803, 406] width 1410 height 714
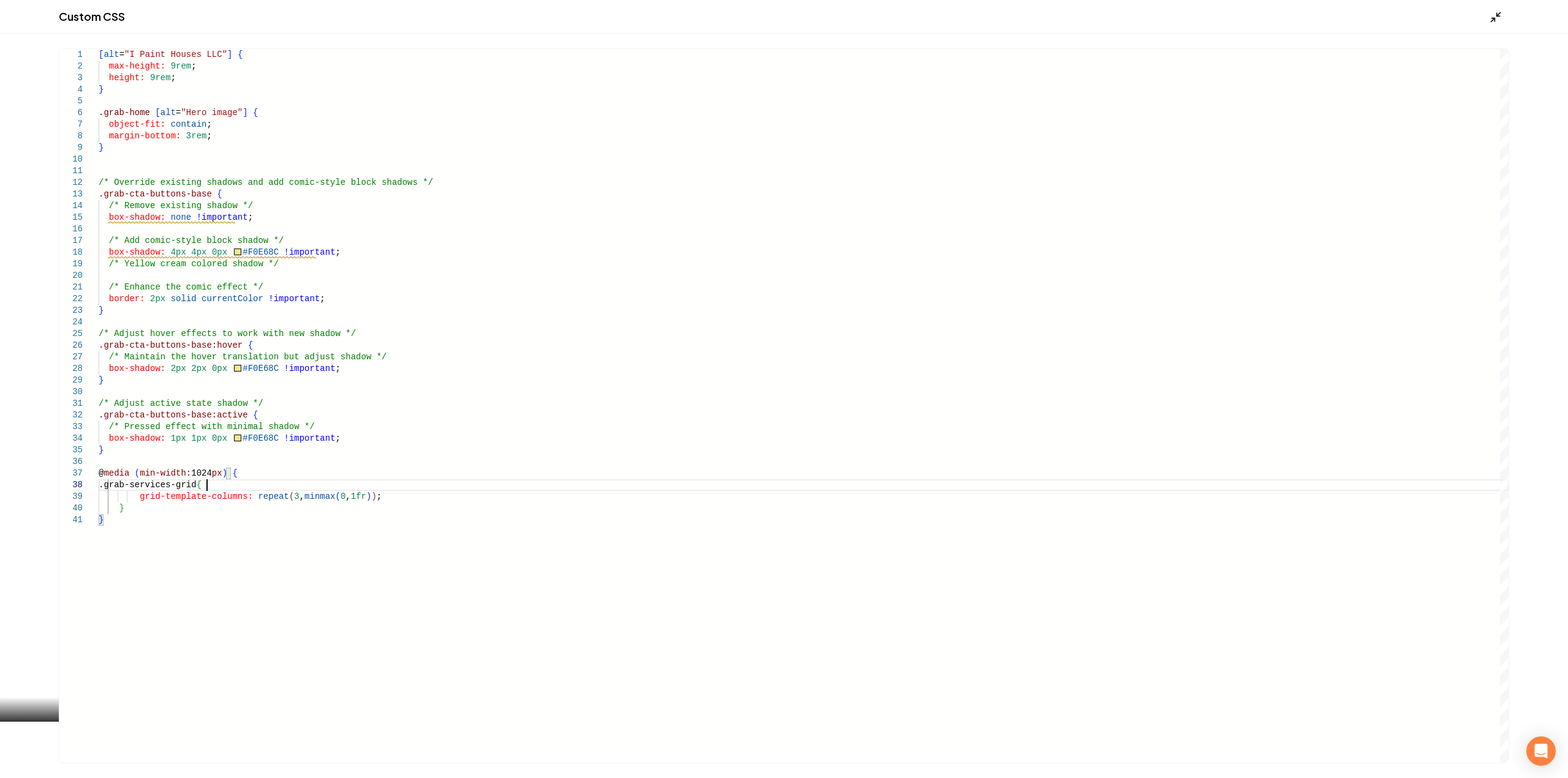
type textarea "**********"
drag, startPoint x: 1493, startPoint y: 17, endPoint x: 1493, endPoint y: 58, distance: 41.0
click at [1493, 17] on icon "Main content area" at bounding box center [1495, 17] width 12 height 12
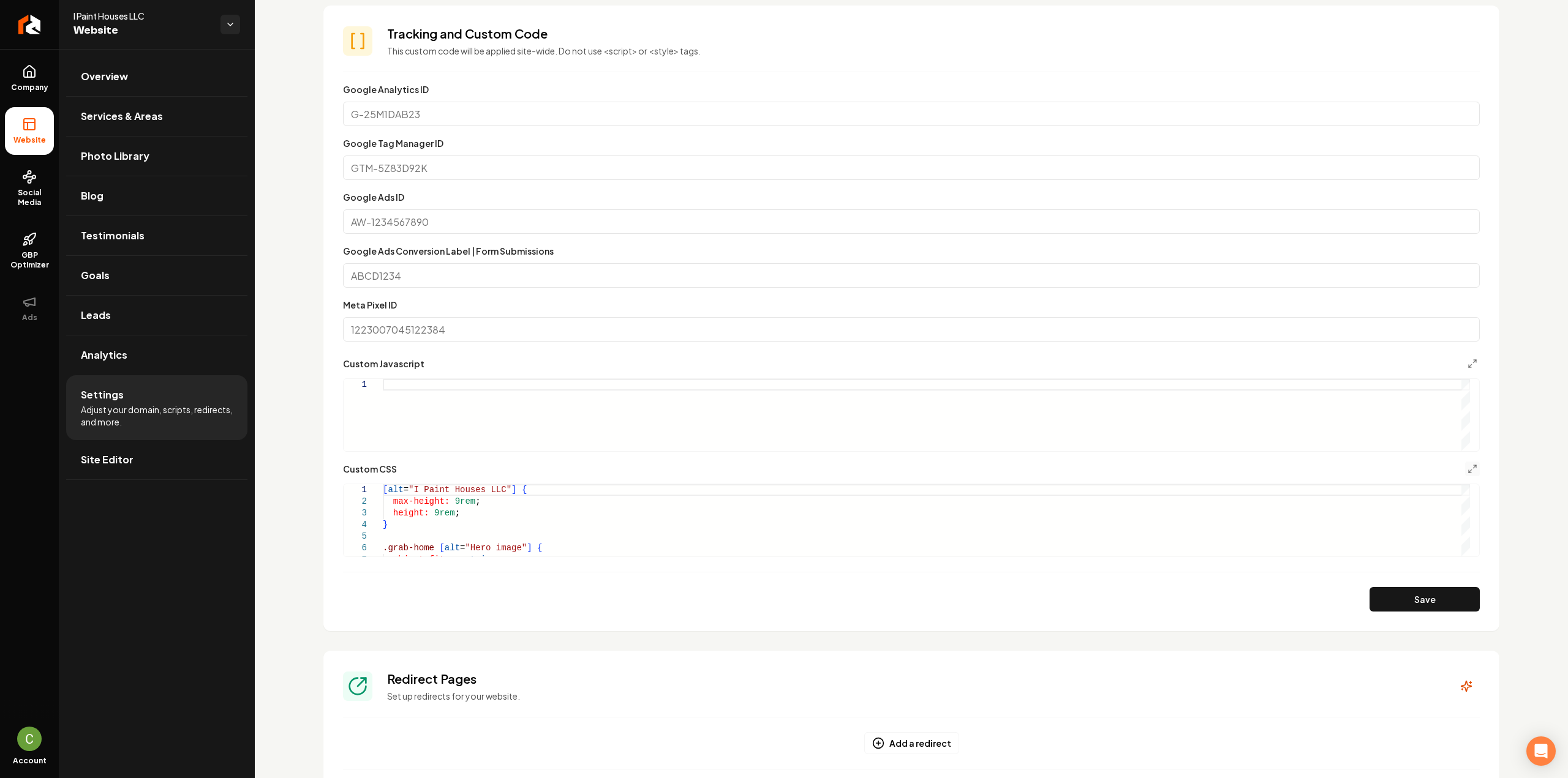
click at [1402, 608] on button "Save" at bounding box center [1425, 599] width 110 height 25
click at [1467, 464] on icon "Main content area" at bounding box center [1472, 469] width 10 height 10
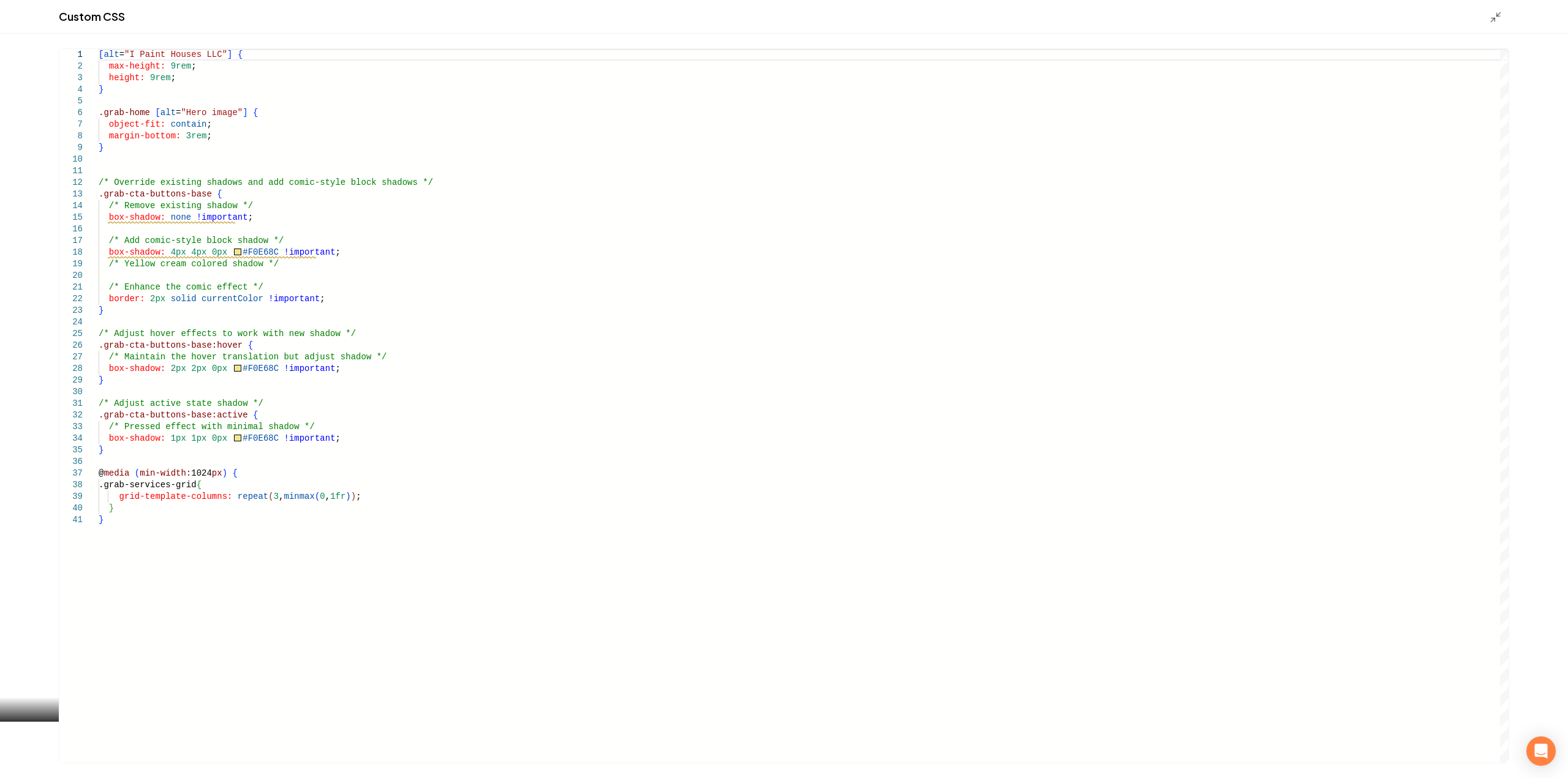
click at [218, 105] on div "[ alt = "I Paint Houses LLC" ] { max-height: 9rem ; height: 9rem ; } .grab-home…" at bounding box center [803, 406] width 1410 height 714
click at [187, 216] on div "[ alt = "I Paint Houses LLC" ] { max-height: 9rem ; height: 9rem ; } .grab-home…" at bounding box center [803, 406] width 1410 height 714
type textarea "**********"
click at [294, 314] on div "[ alt = "I Paint Houses LLC" ] { max-height: 9rem ; height: 9rem ; } .grab-home…" at bounding box center [803, 406] width 1410 height 714
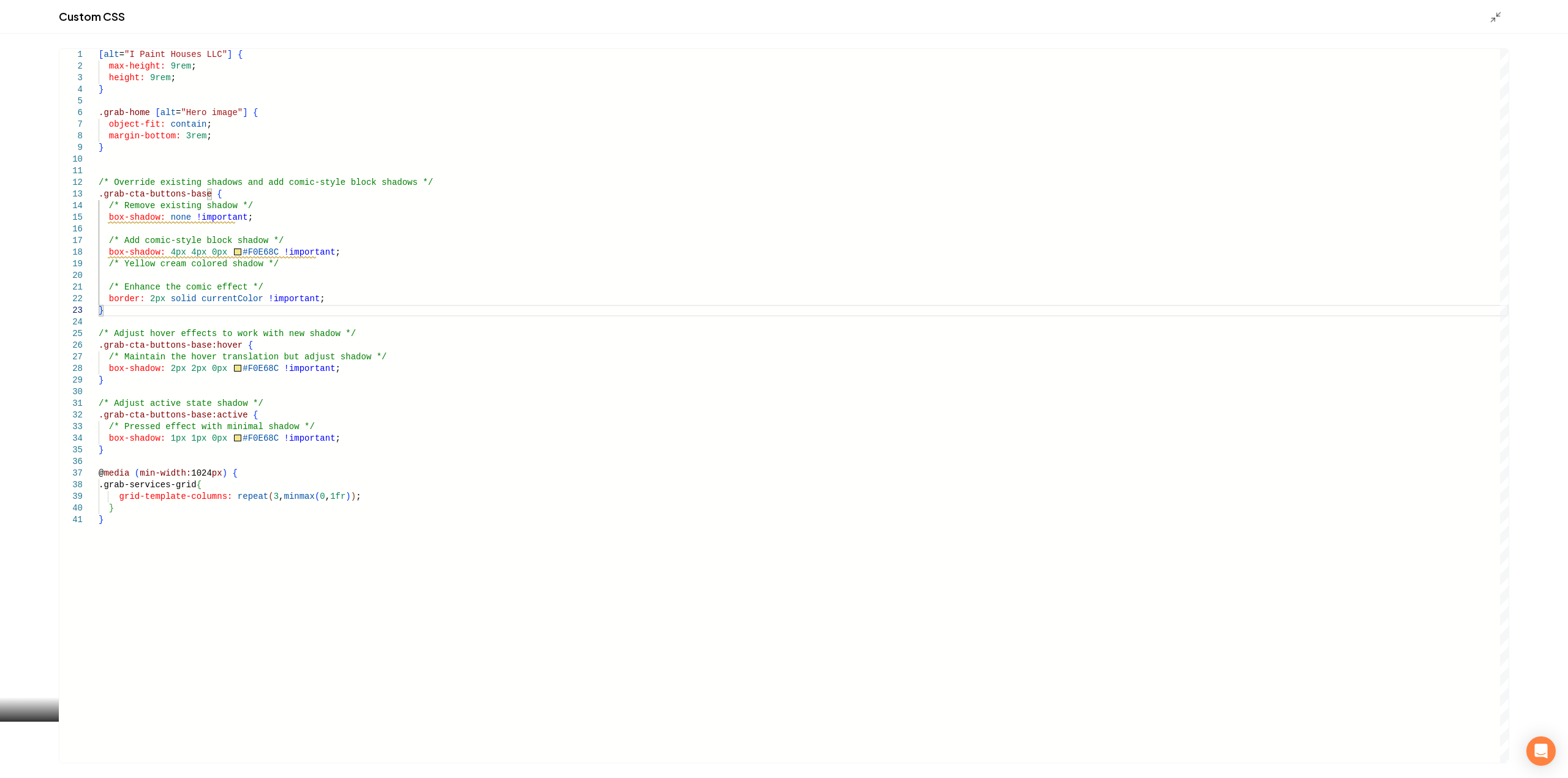
click at [1497, 16] on line "Main content area" at bounding box center [1498, 14] width 4 height 4
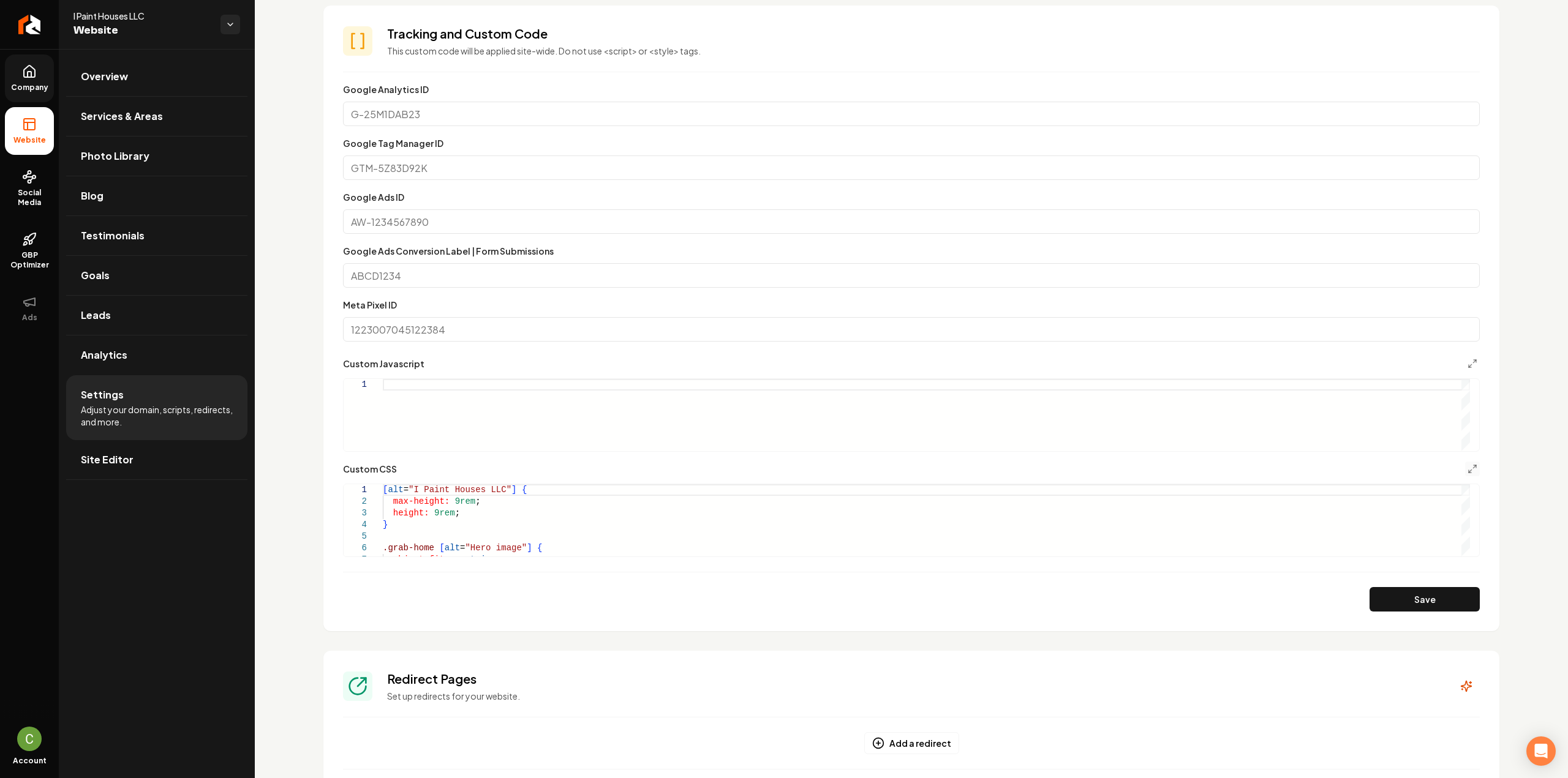
click at [44, 77] on link "Company" at bounding box center [29, 78] width 49 height 48
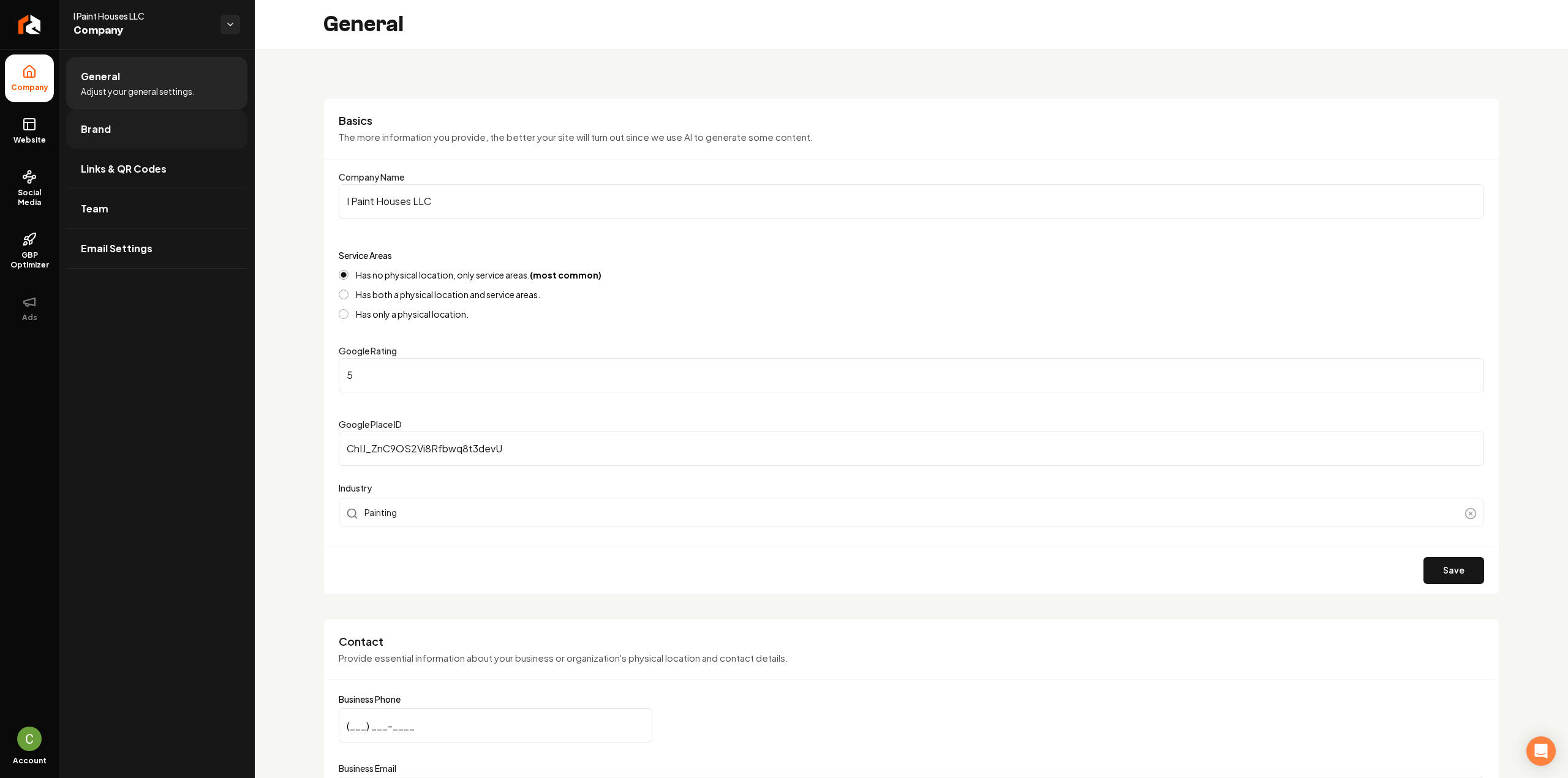
click at [111, 130] on link "Brand" at bounding box center [156, 128] width 182 height 39
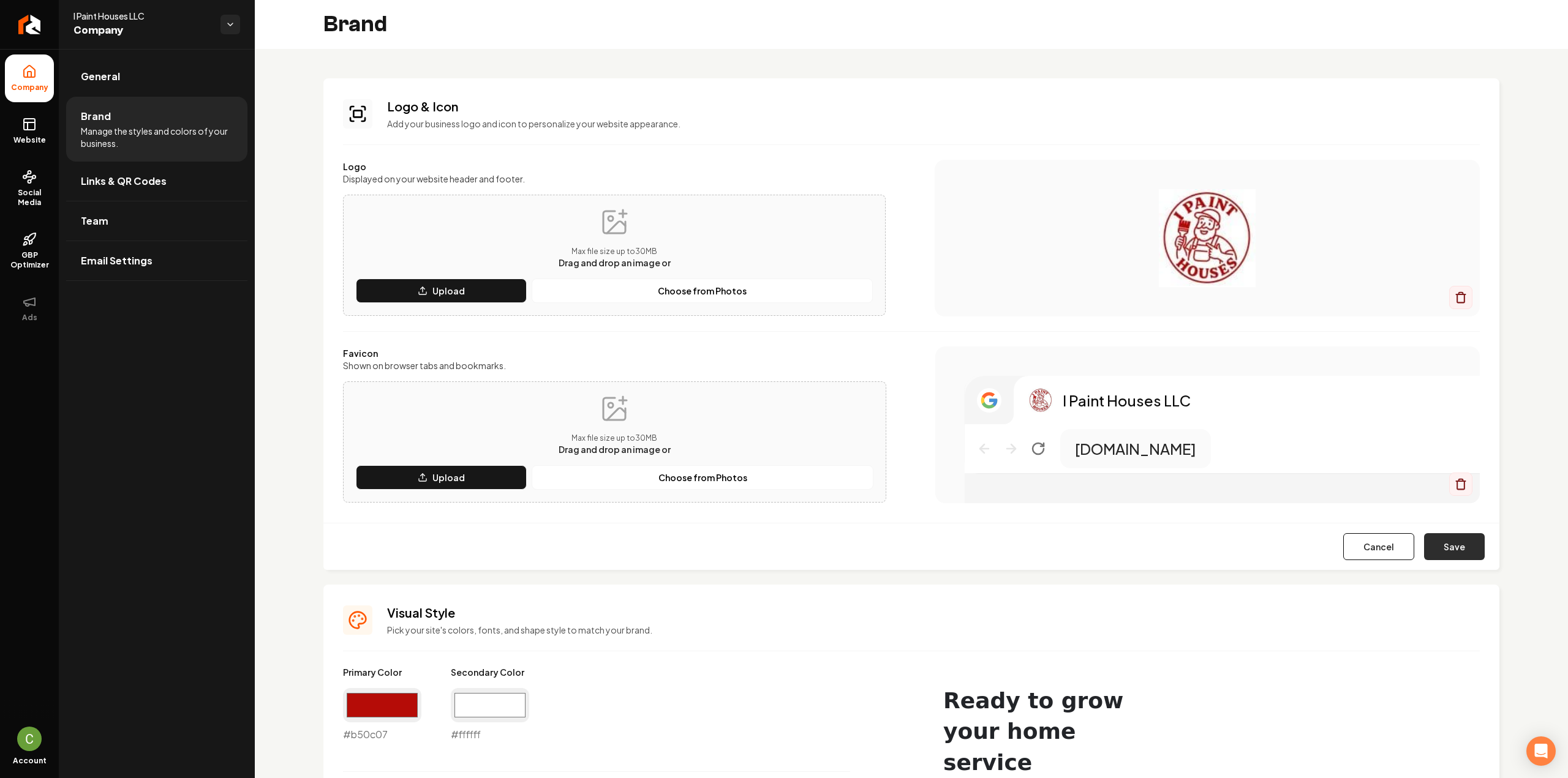
click at [1450, 542] on button "Save" at bounding box center [1454, 547] width 60 height 27
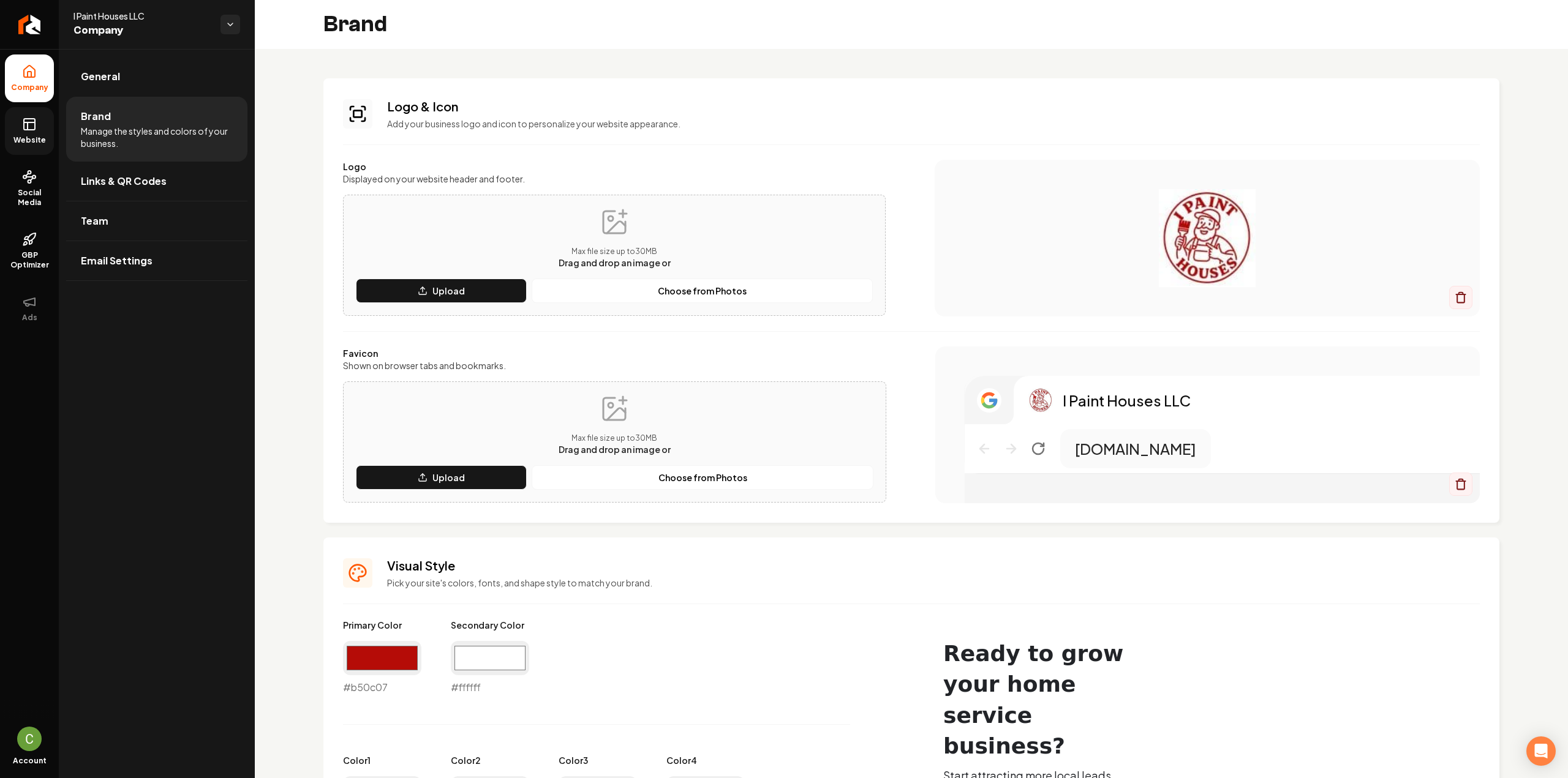
click at [51, 144] on link "Website" at bounding box center [29, 131] width 49 height 48
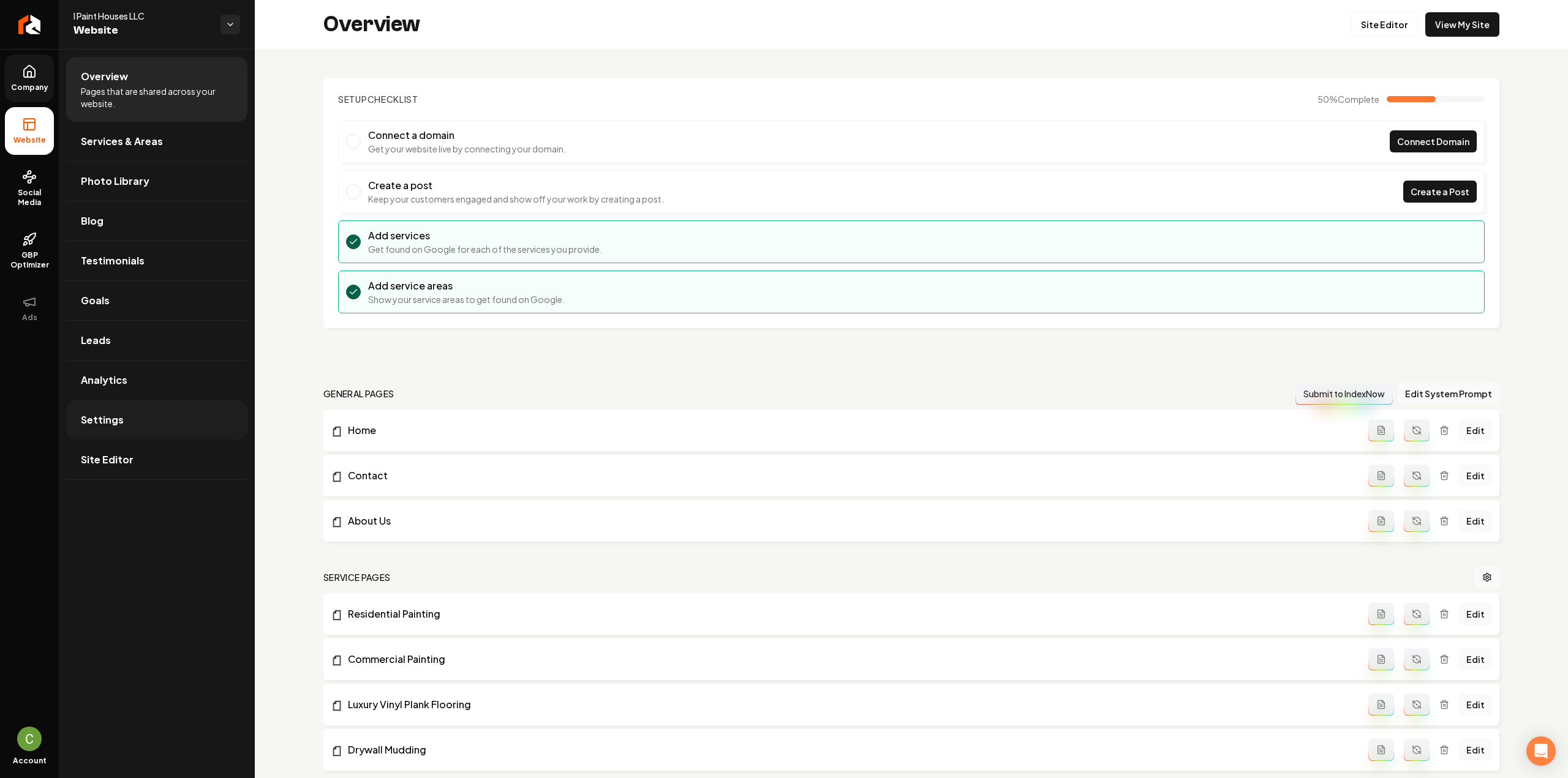
click at [105, 427] on link "Settings" at bounding box center [156, 419] width 182 height 39
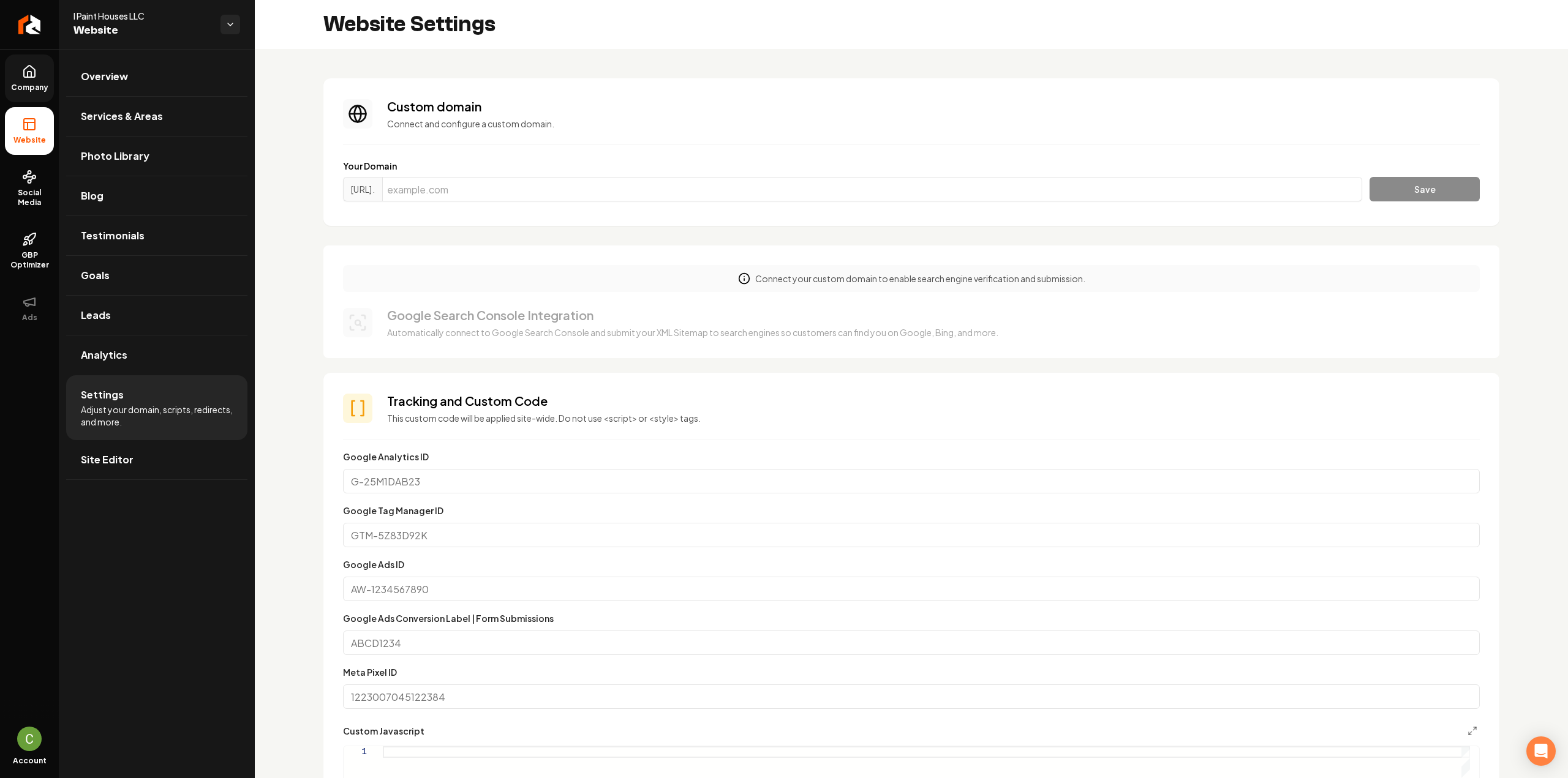
click at [36, 83] on span "Company" at bounding box center [29, 87] width 47 height 10
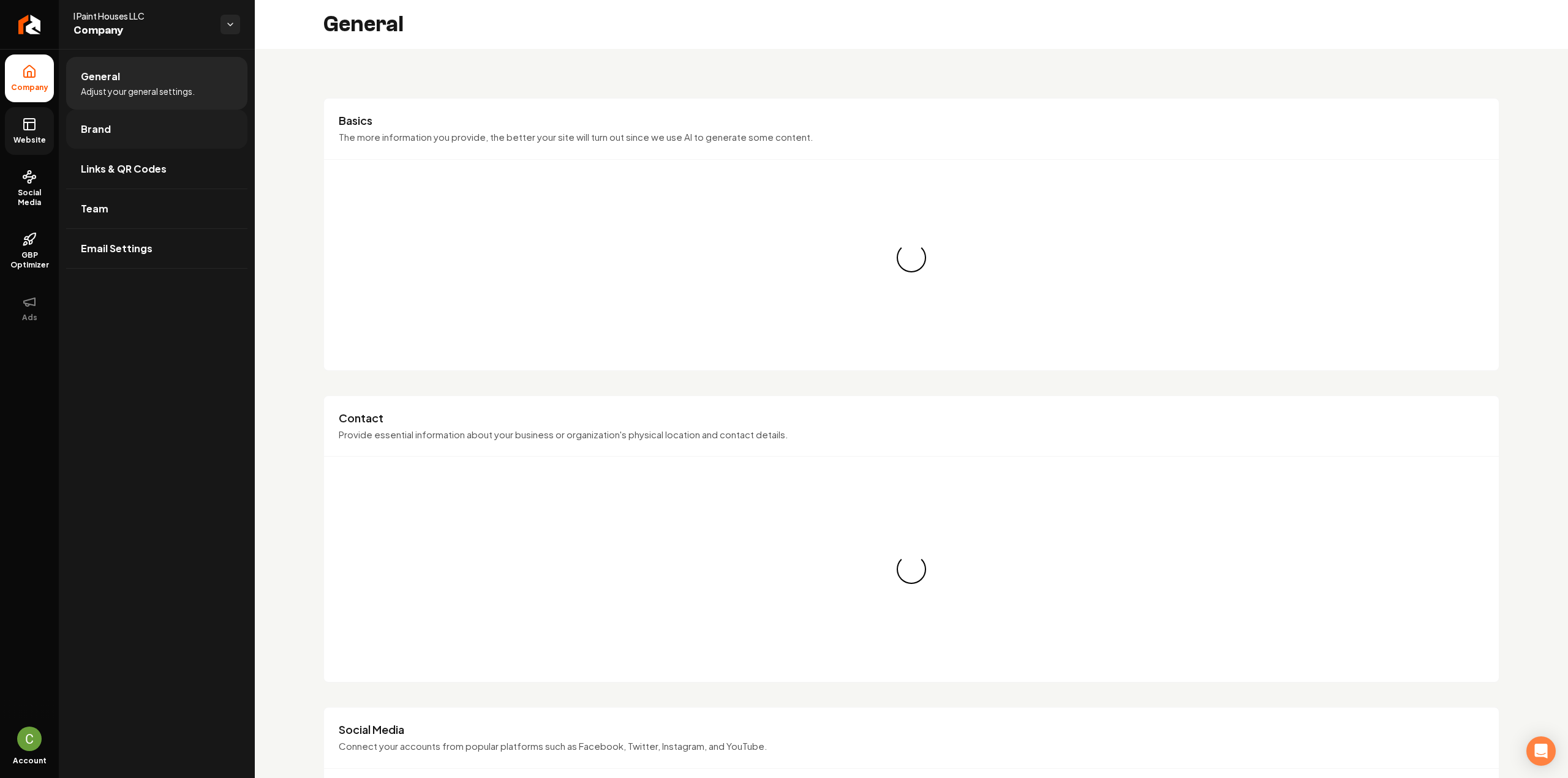
click at [114, 131] on link "Brand" at bounding box center [156, 128] width 182 height 39
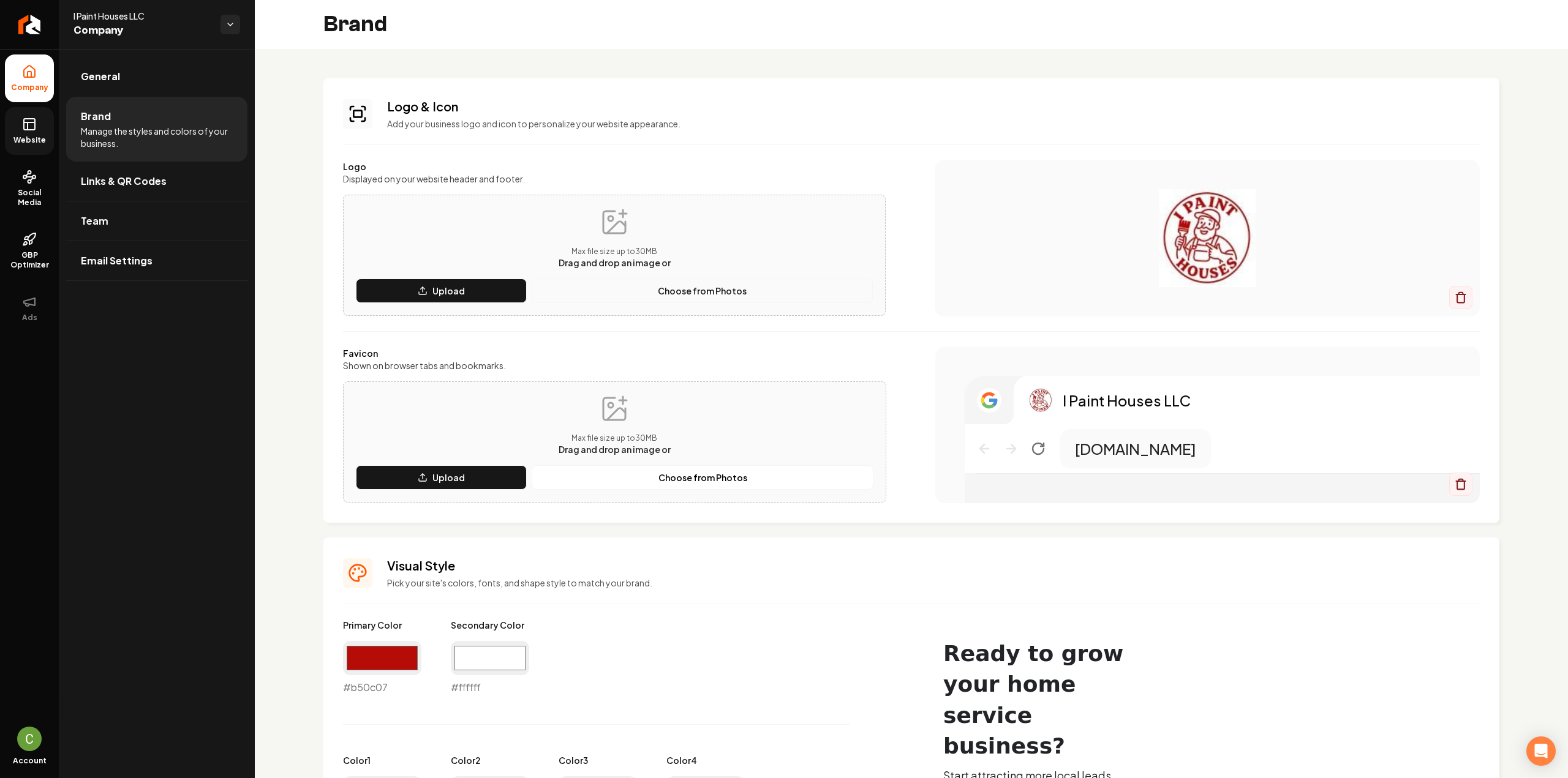
click at [607, 288] on button "Choose from Photos" at bounding box center [702, 291] width 341 height 25
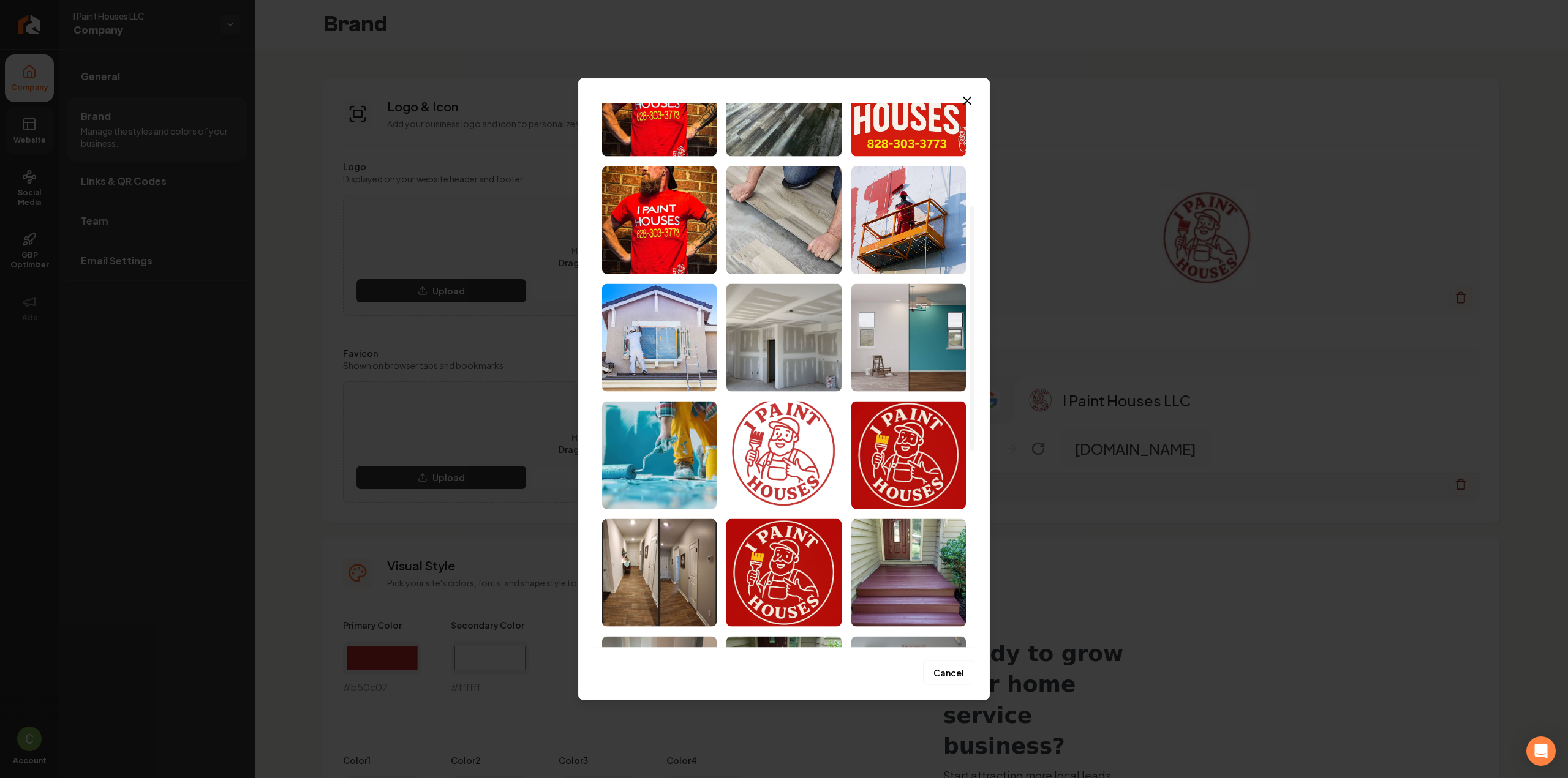
scroll to position [245, 0]
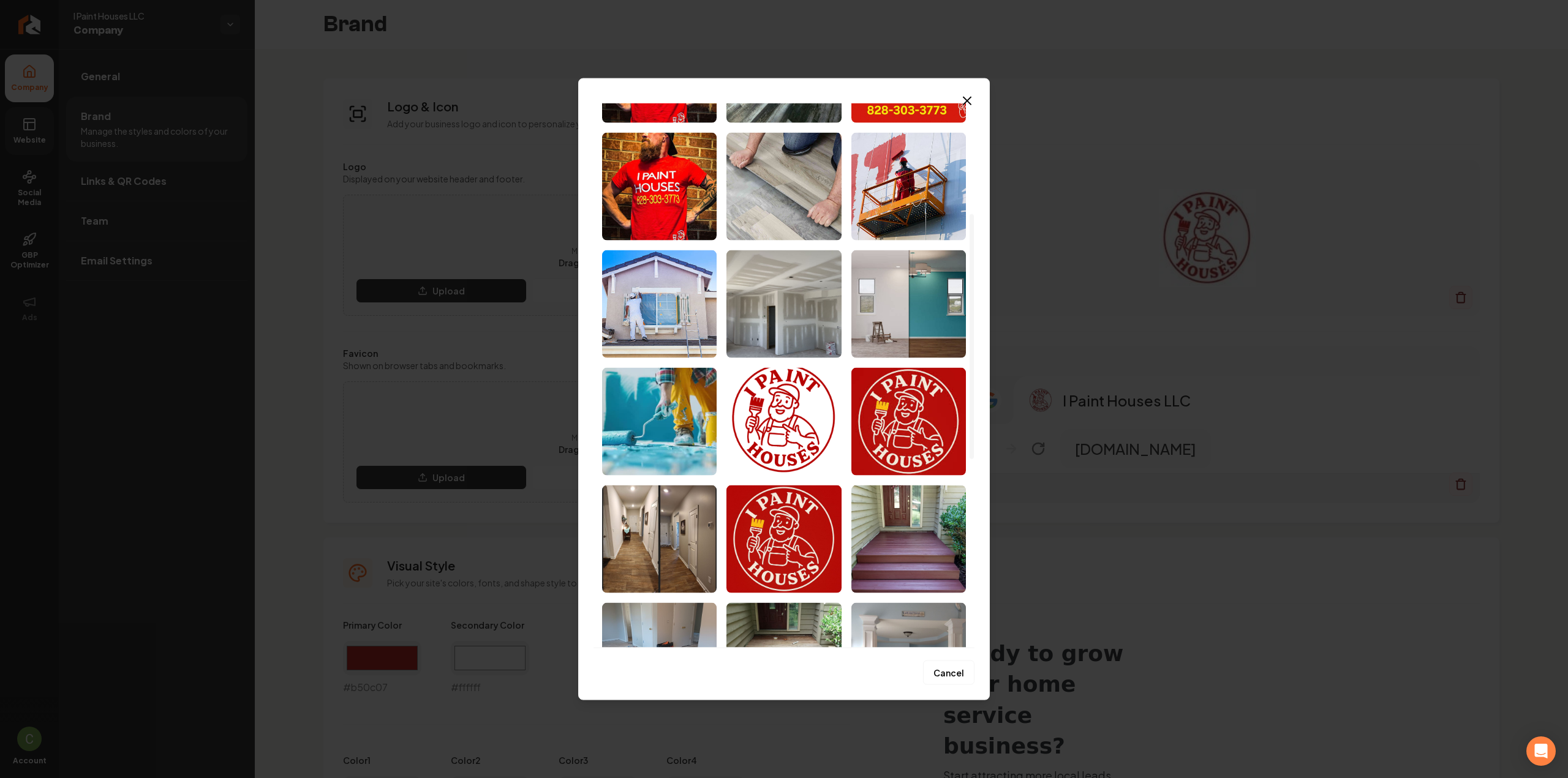
click at [799, 415] on img "Select image image_6892658f5c7cd75eb8db270b.png" at bounding box center [783, 421] width 114 height 108
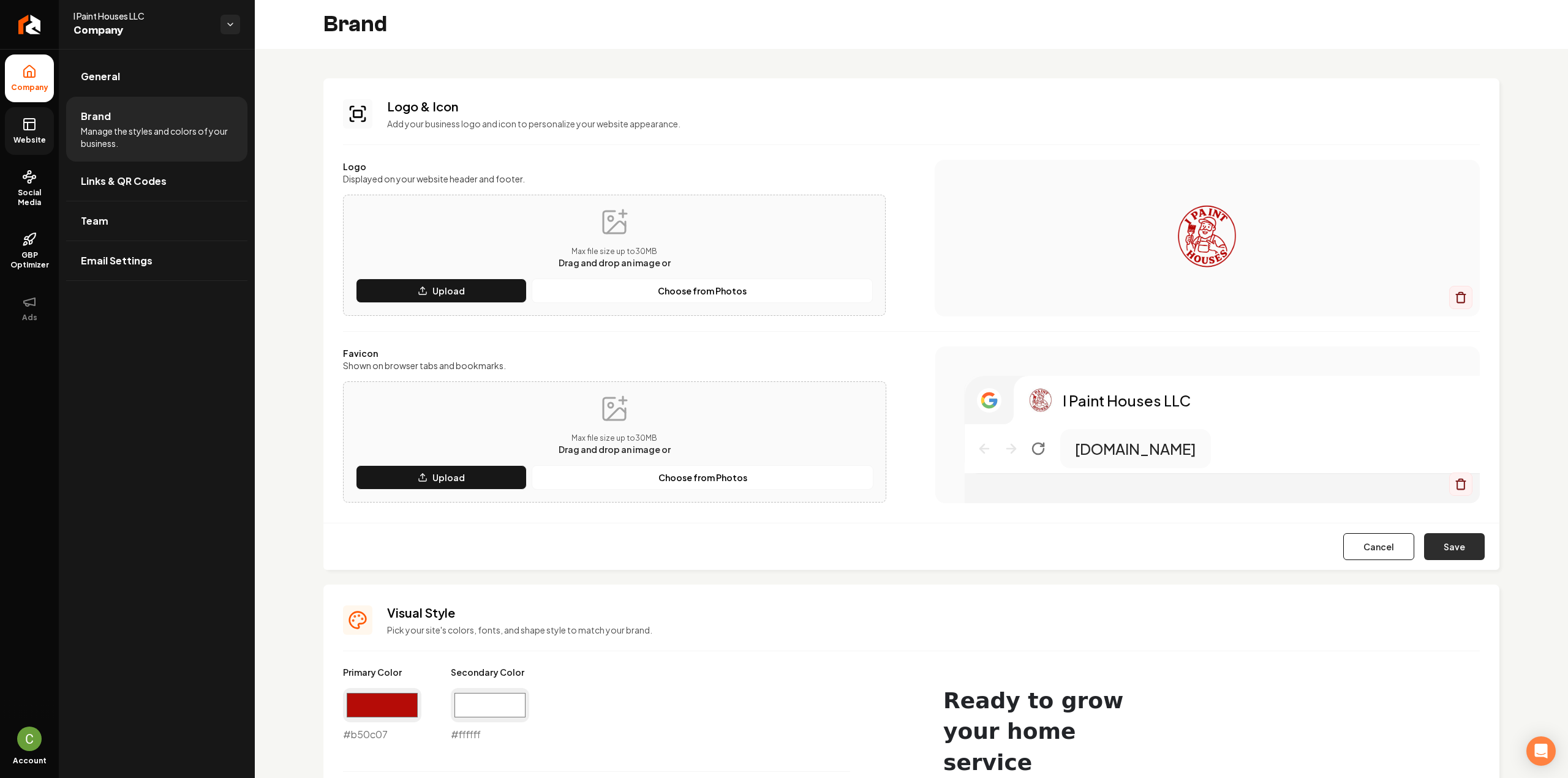
click at [1432, 540] on button "Save" at bounding box center [1454, 547] width 60 height 27
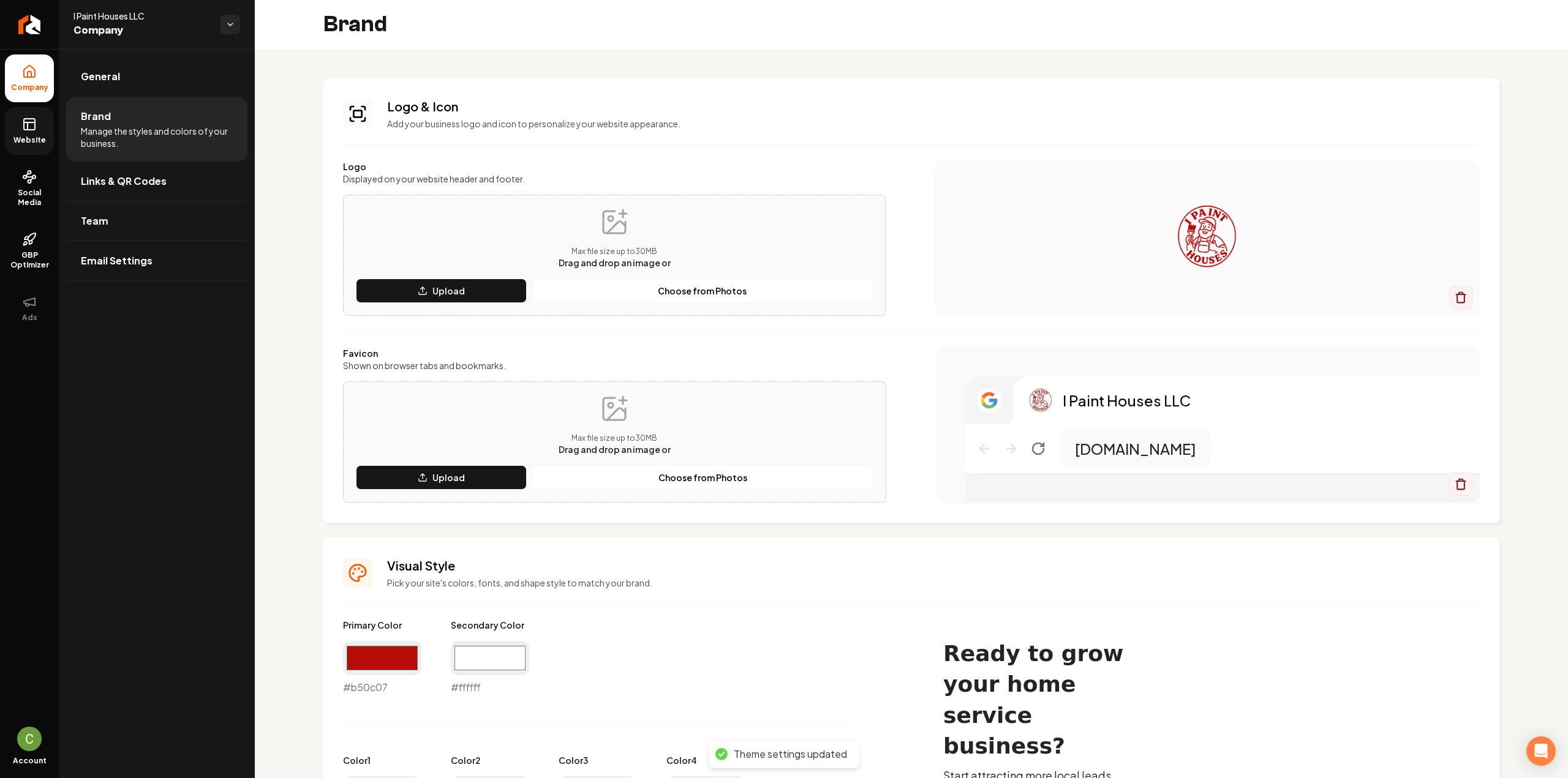
click at [20, 133] on link "Website" at bounding box center [29, 131] width 49 height 48
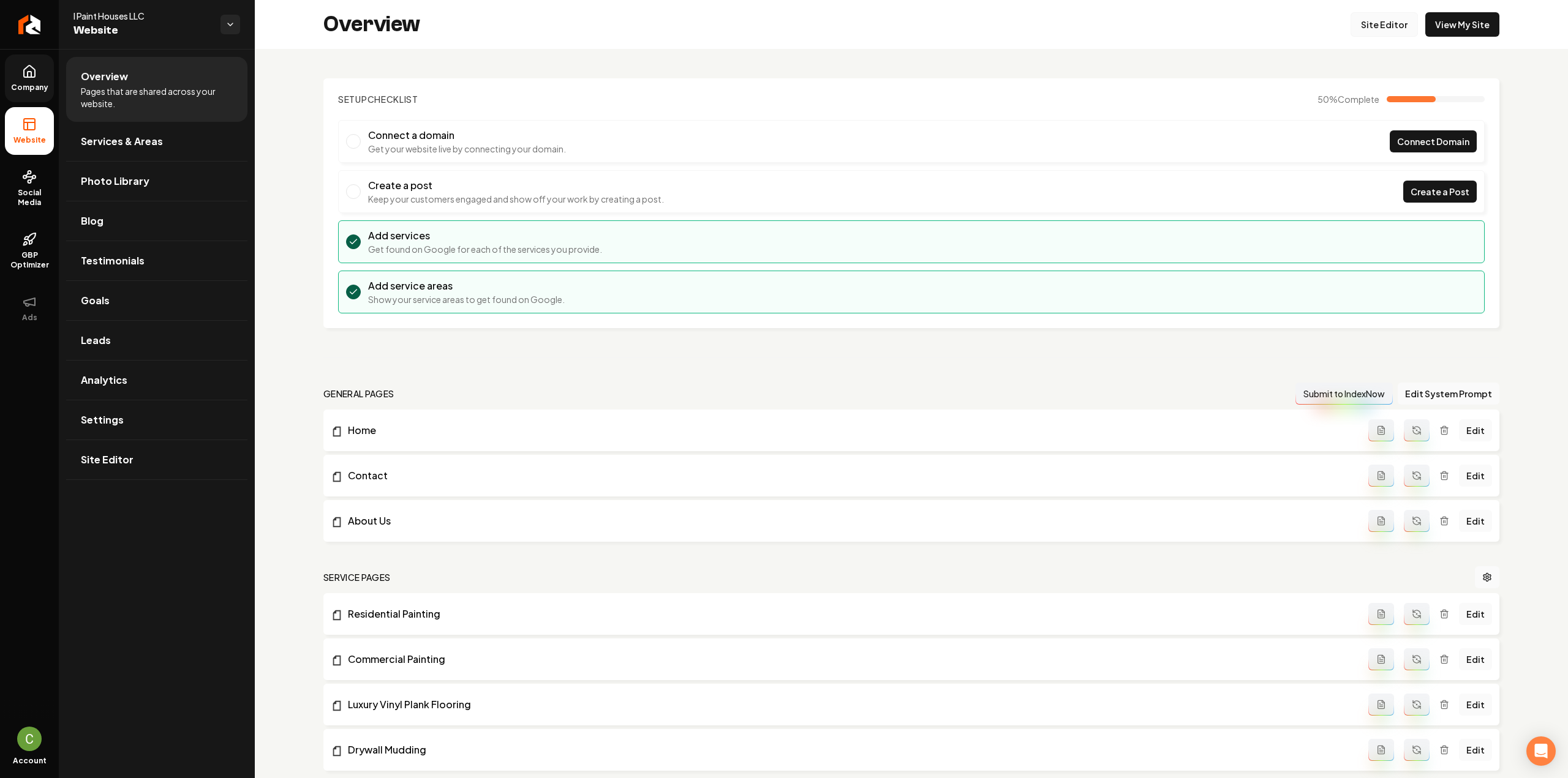
click at [1386, 23] on link "Site Editor" at bounding box center [1384, 24] width 67 height 25
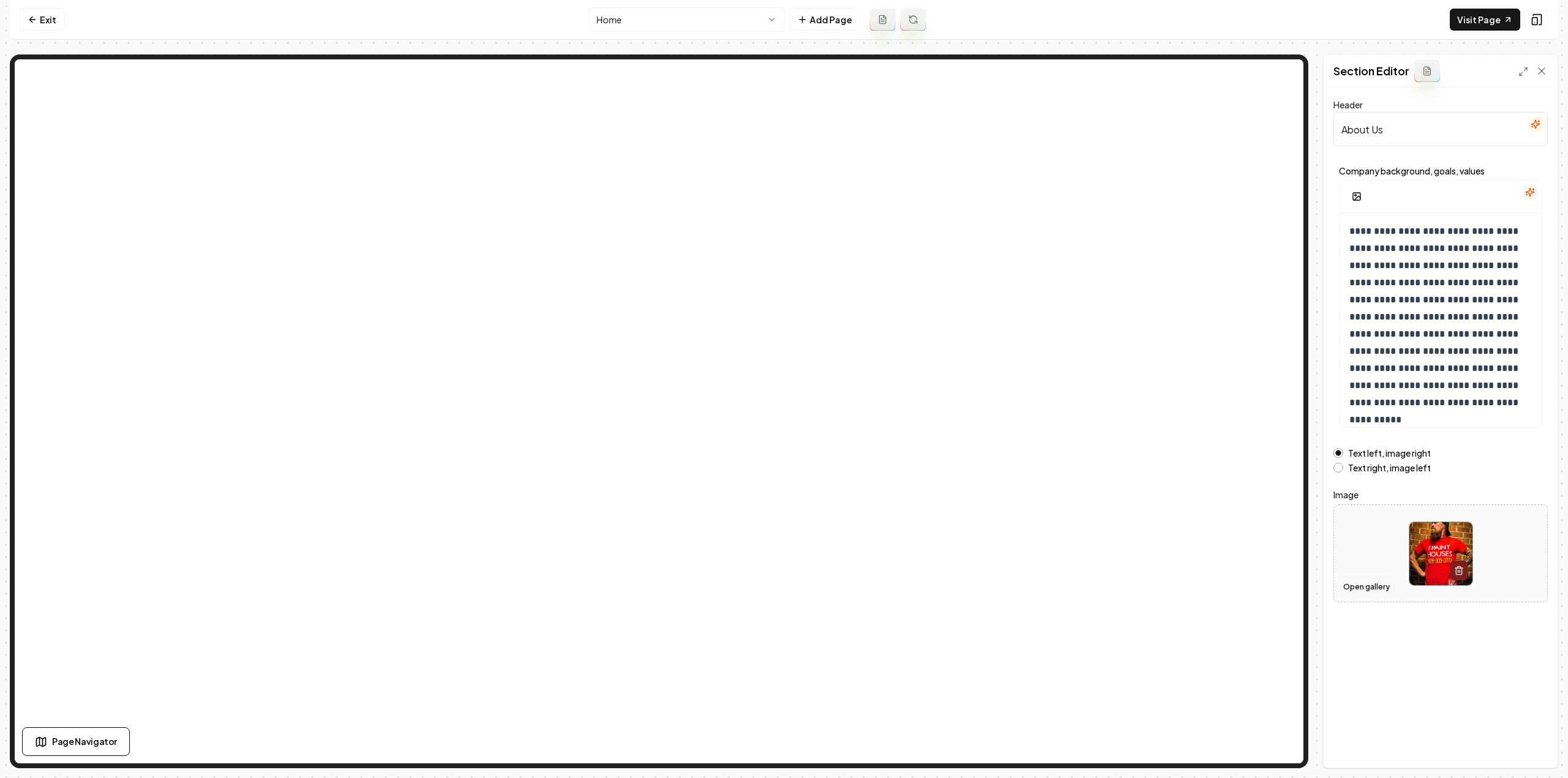
click at [1369, 587] on button "Open gallery" at bounding box center [1367, 587] width 55 height 20
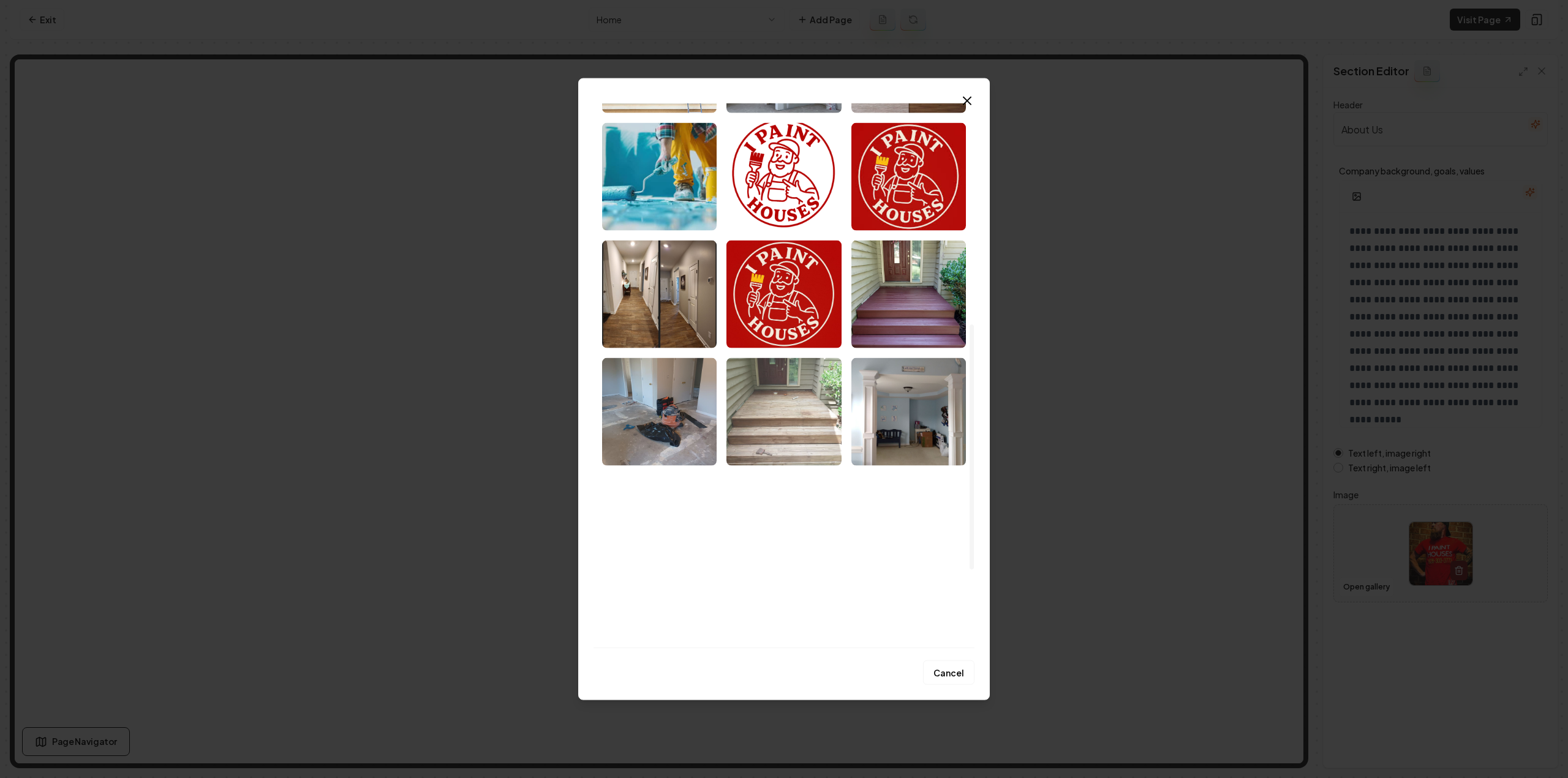
scroll to position [664, 0]
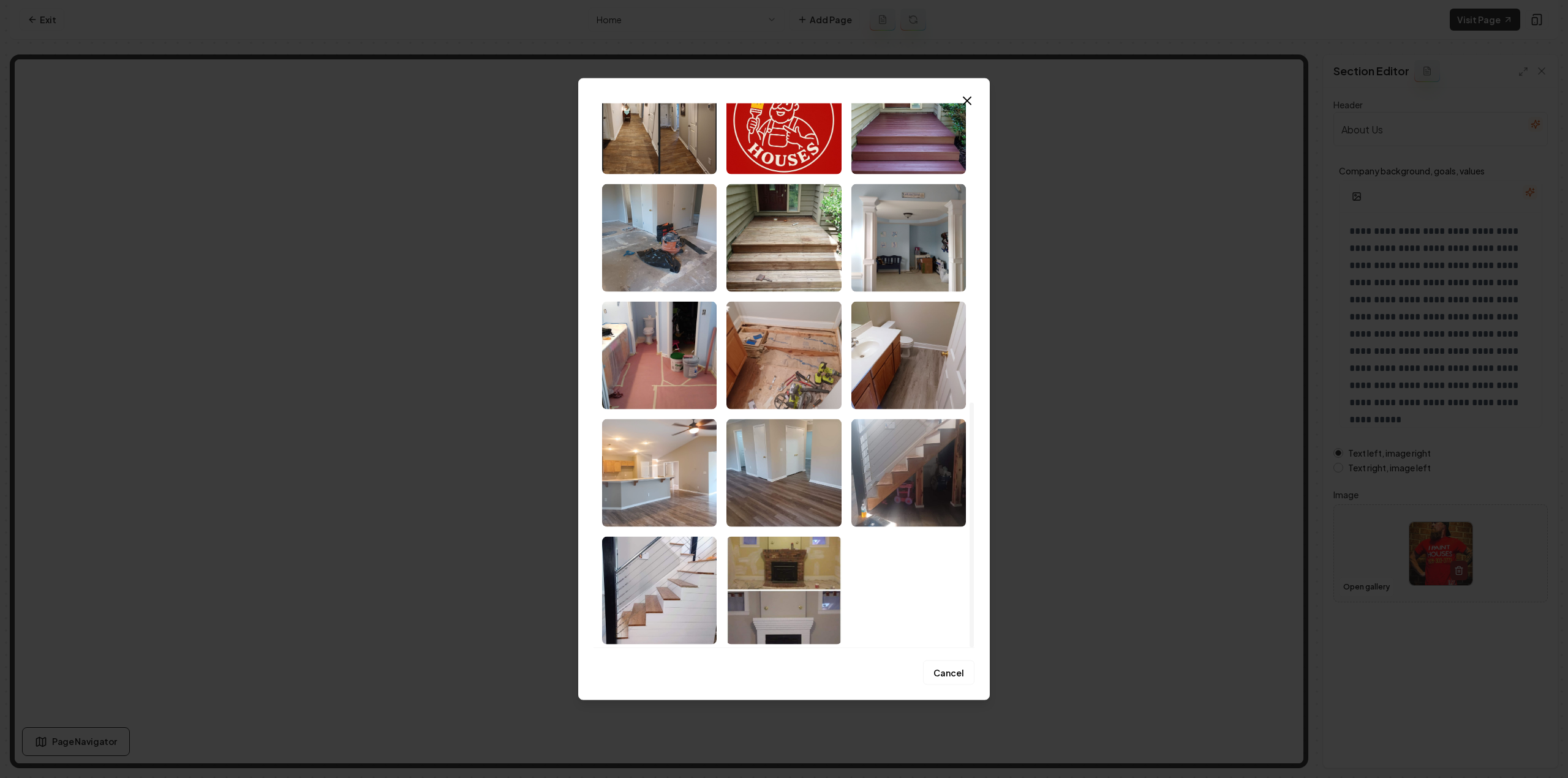
click at [656, 477] on img "Select image image_6892617d5c7cd75eb8ba37e3.jpeg" at bounding box center [660, 472] width 114 height 108
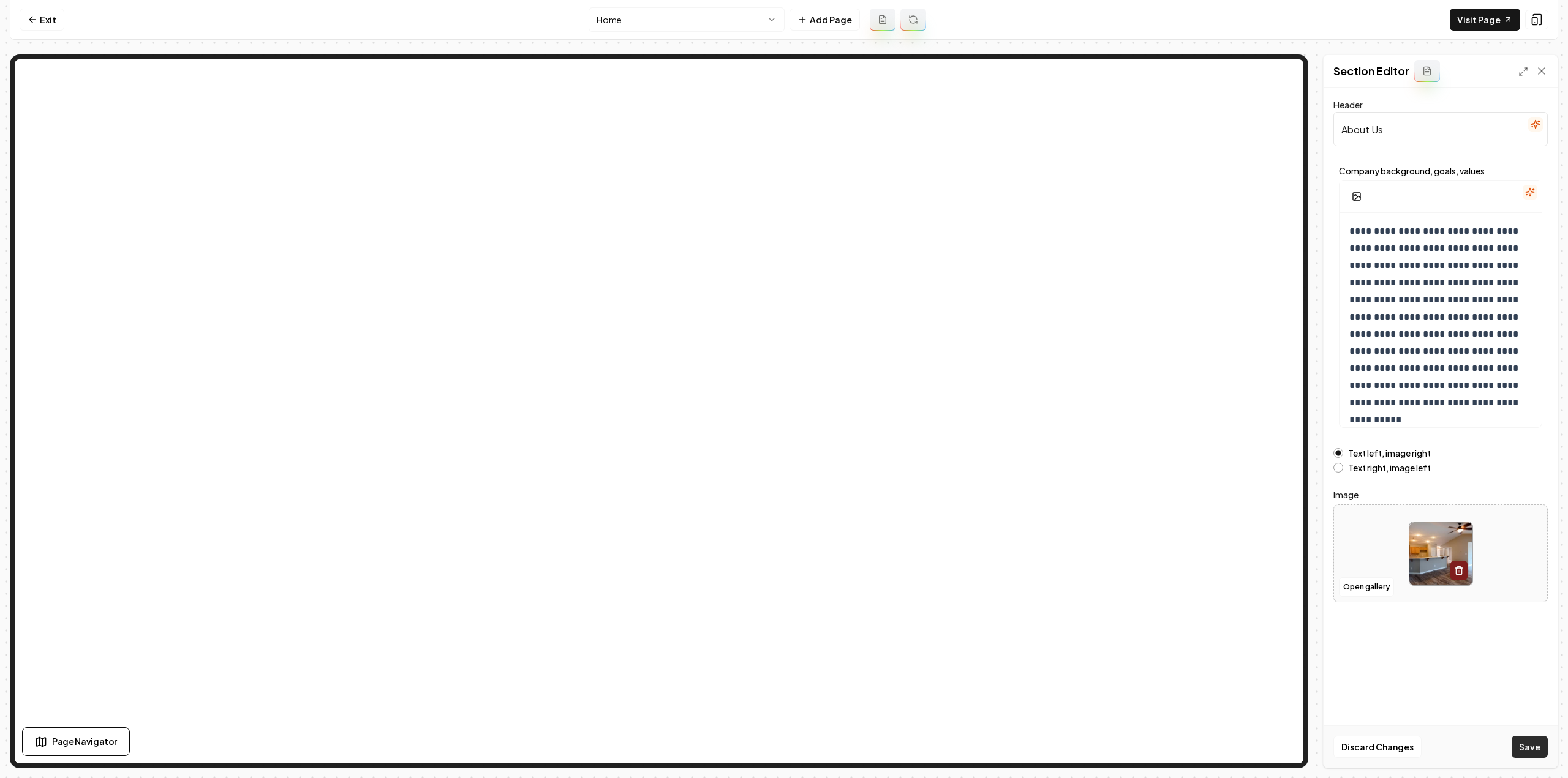
click at [1536, 741] on button "Save" at bounding box center [1530, 747] width 36 height 22
click at [682, 12] on html "**********" at bounding box center [784, 389] width 1568 height 778
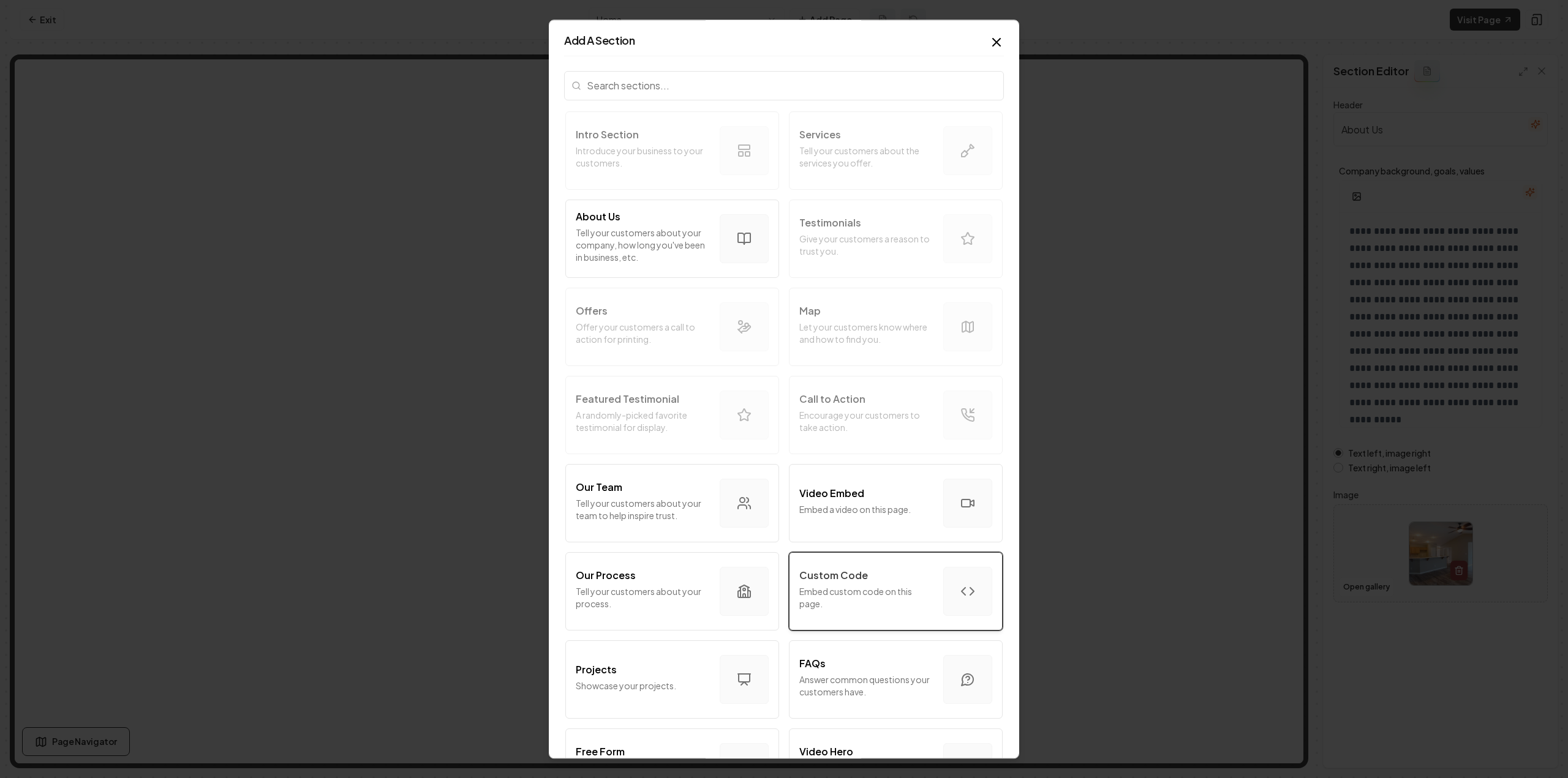
click at [866, 589] on p "Embed custom code on this page." at bounding box center [866, 597] width 134 height 25
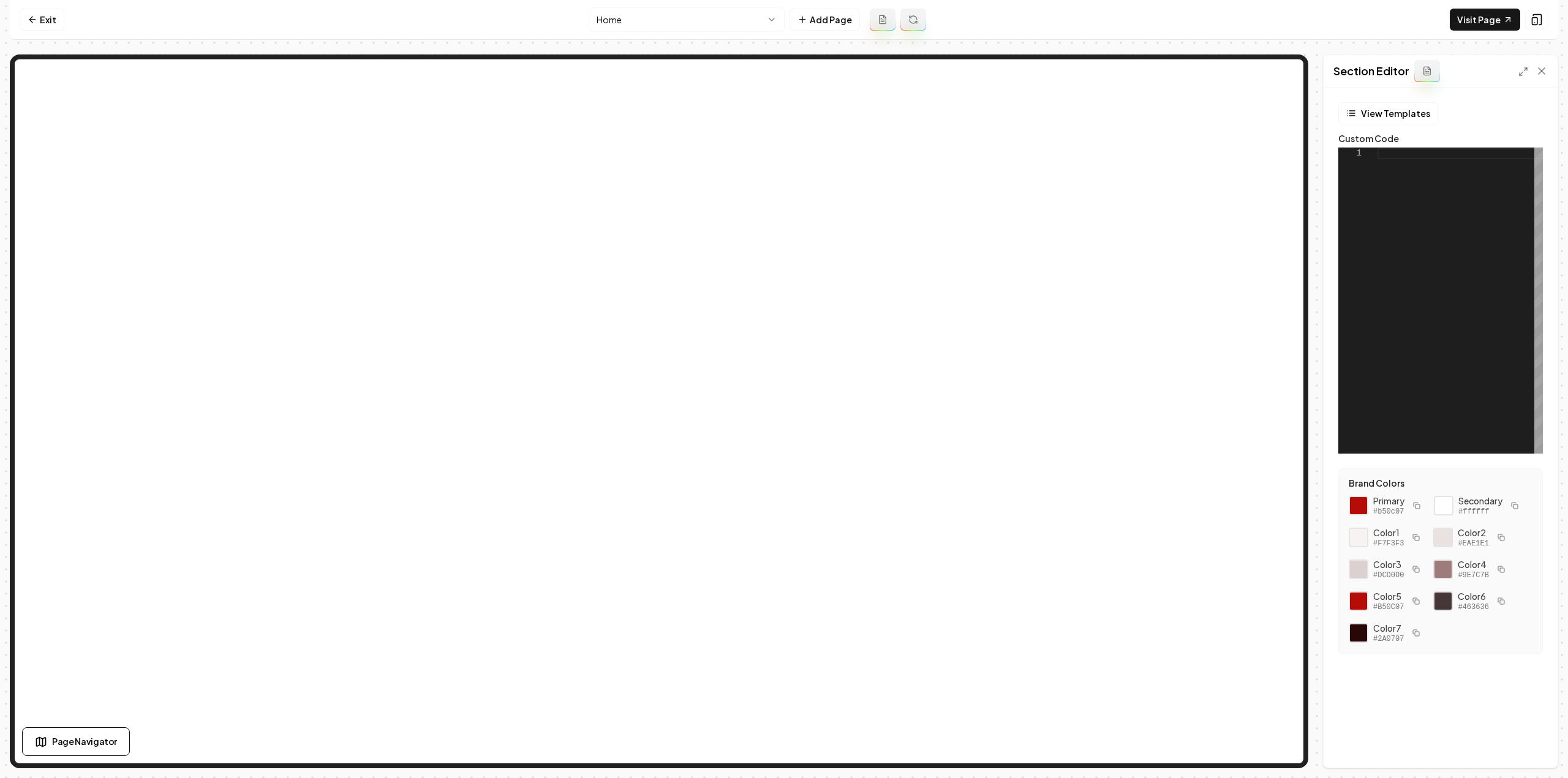
click at [1442, 257] on div at bounding box center [1460, 300] width 166 height 306
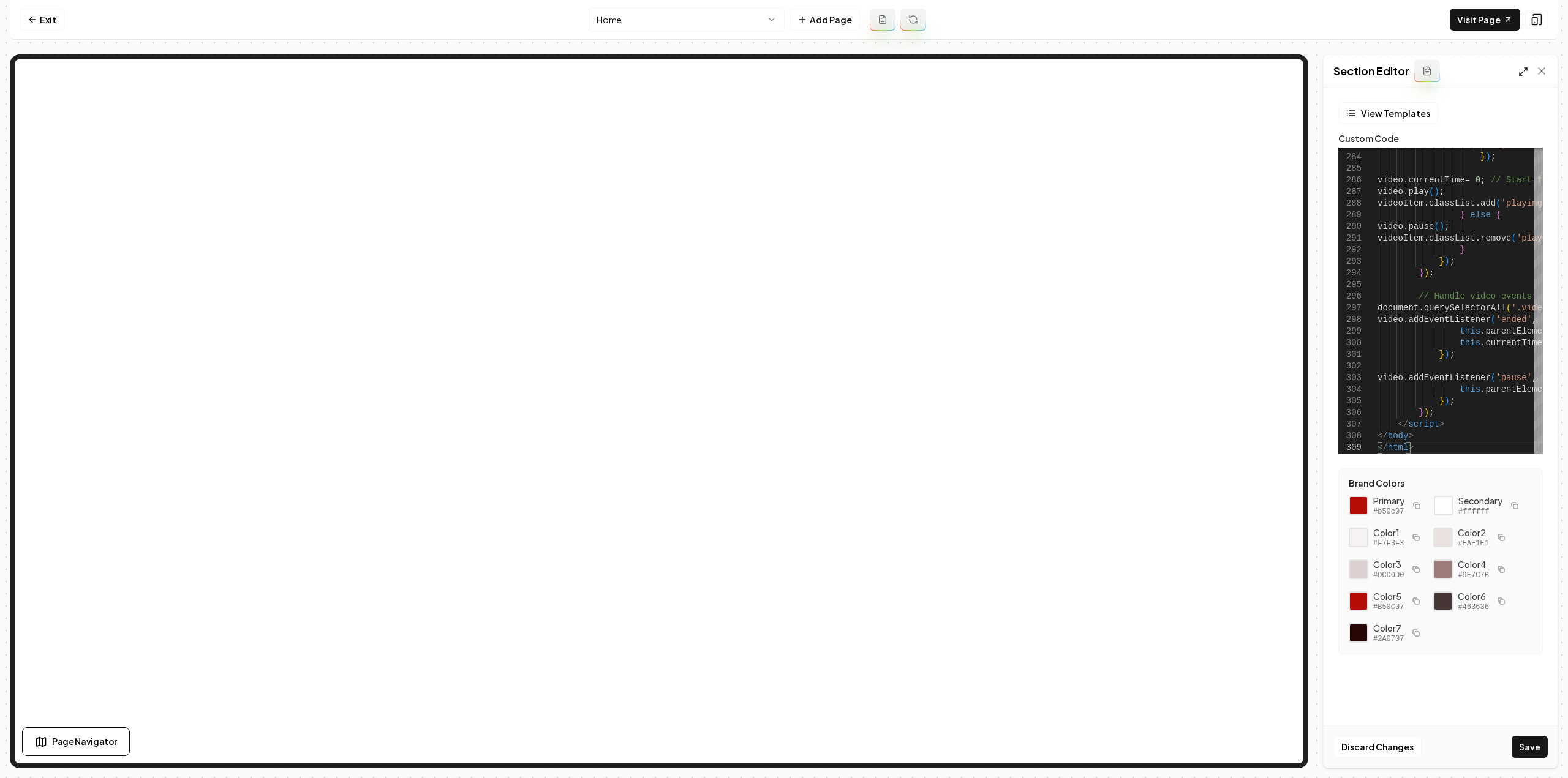
click at [1523, 70] on icon at bounding box center [1523, 71] width 10 height 10
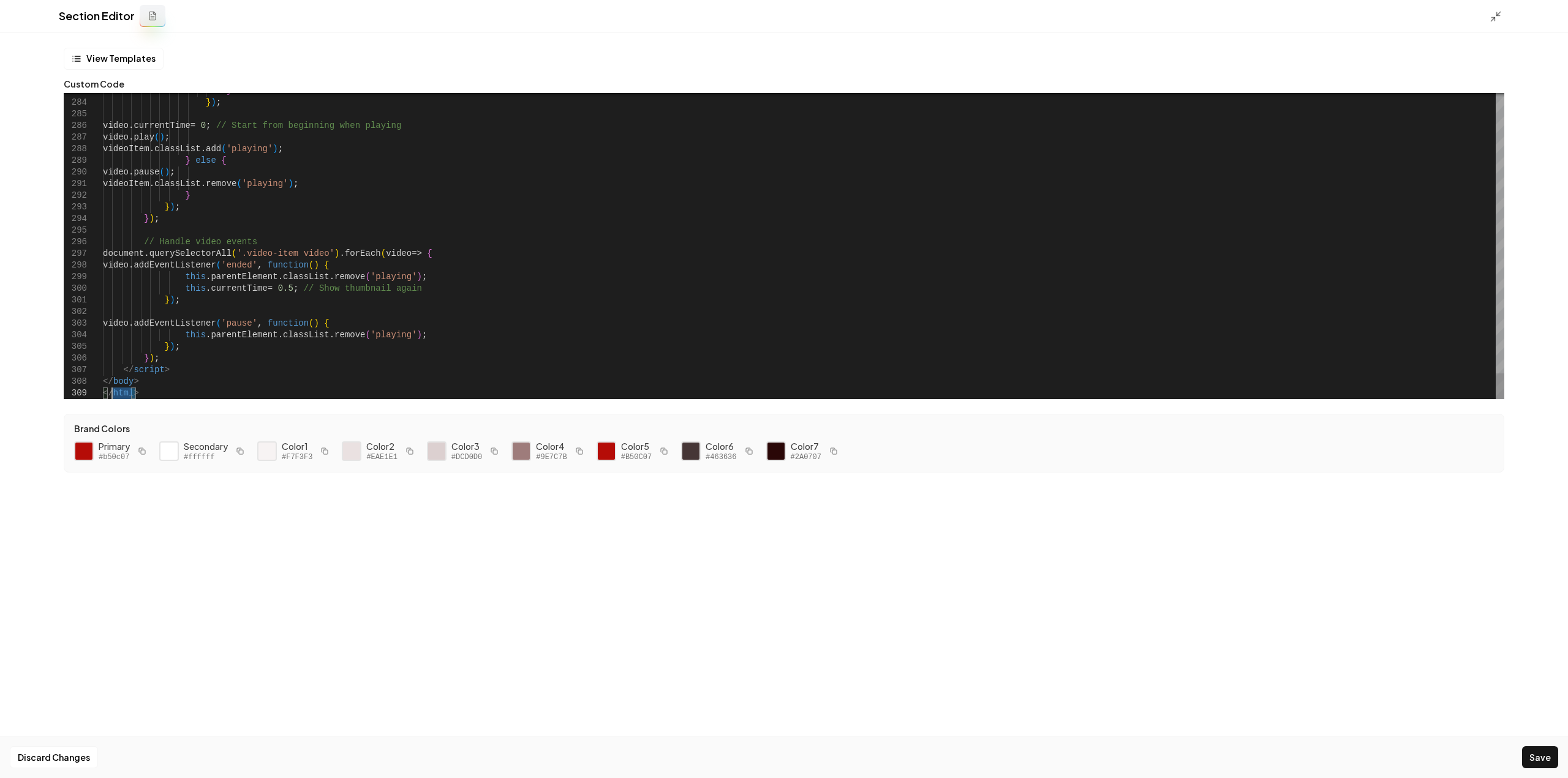
scroll to position [0, 32]
drag, startPoint x: 113, startPoint y: 387, endPoint x: 95, endPoint y: 378, distance: 20.1
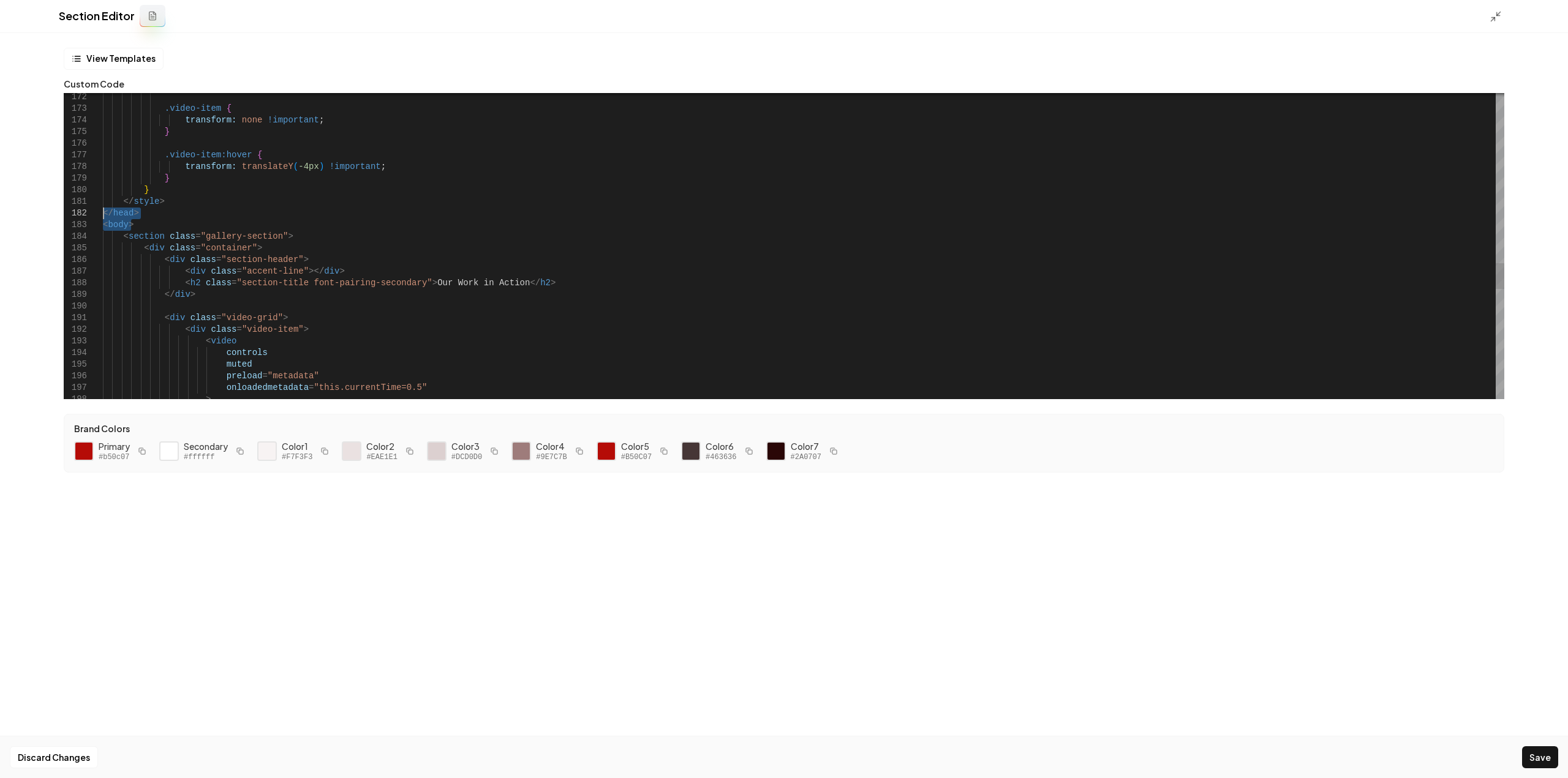
drag, startPoint x: 139, startPoint y: 219, endPoint x: 96, endPoint y: 212, distance: 43.6
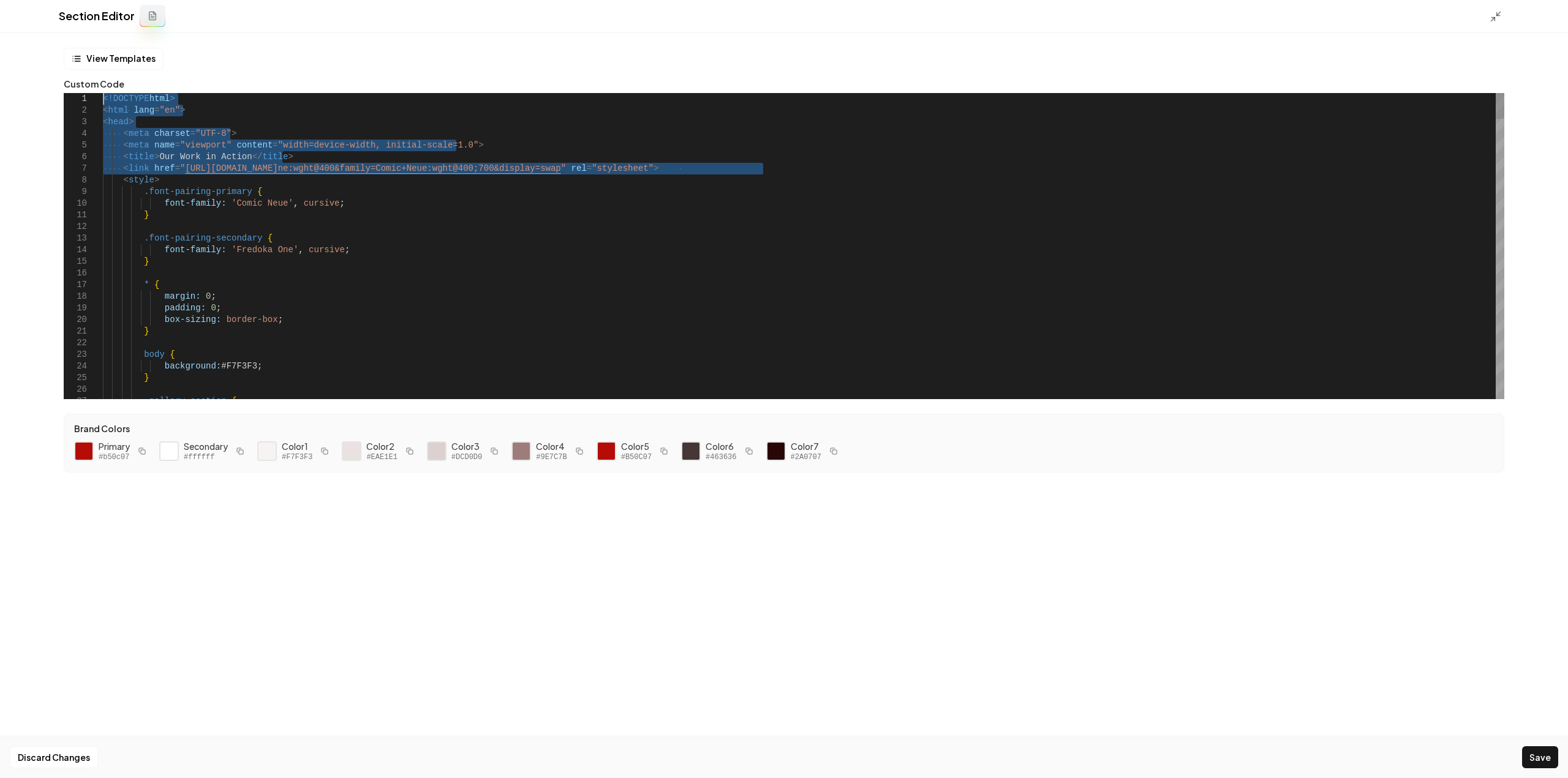
drag, startPoint x: 326, startPoint y: 77, endPoint x: -7, endPoint y: 24, distance: 337.2
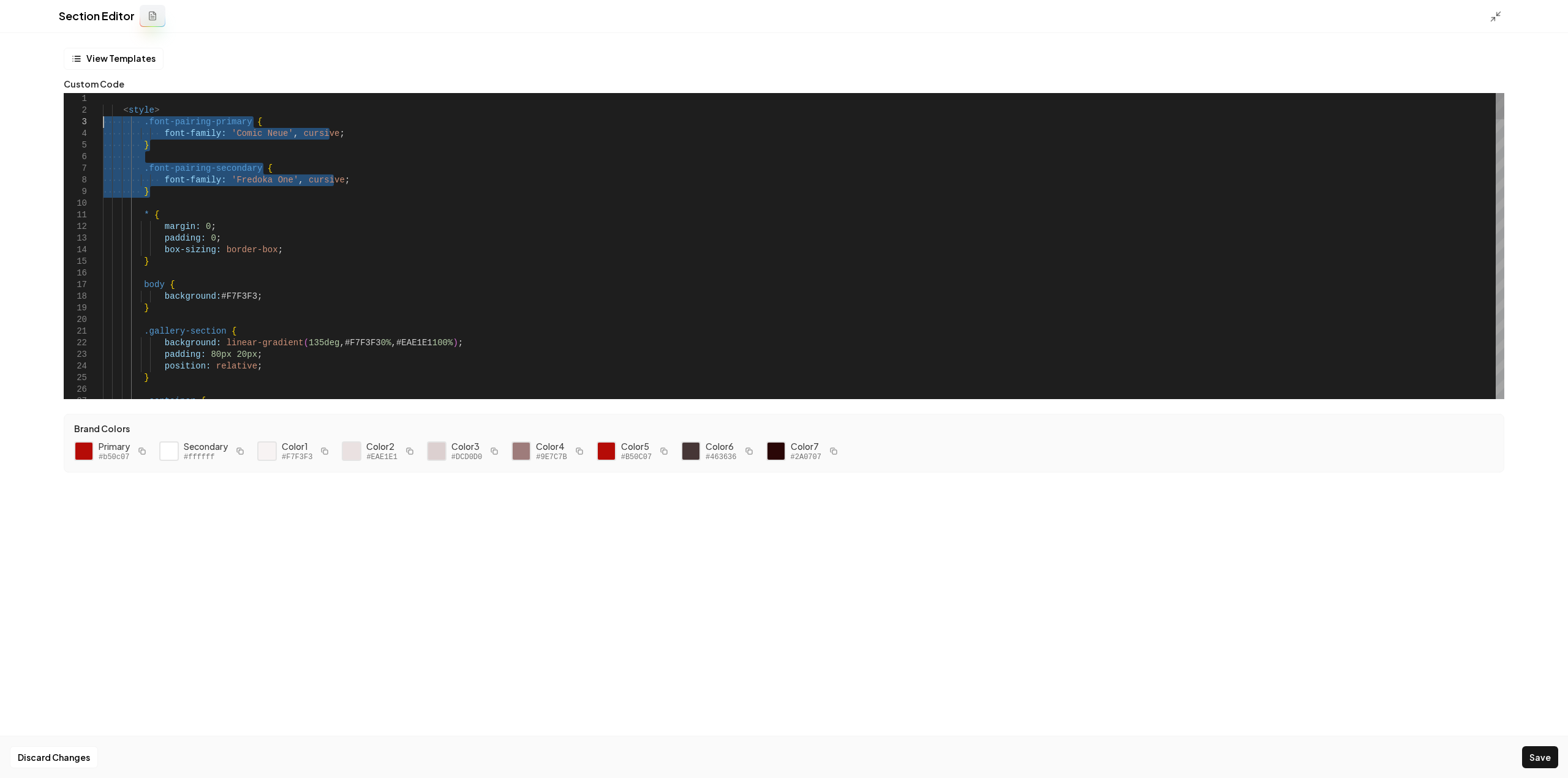
drag, startPoint x: 155, startPoint y: 193, endPoint x: 33, endPoint y: 119, distance: 142.7
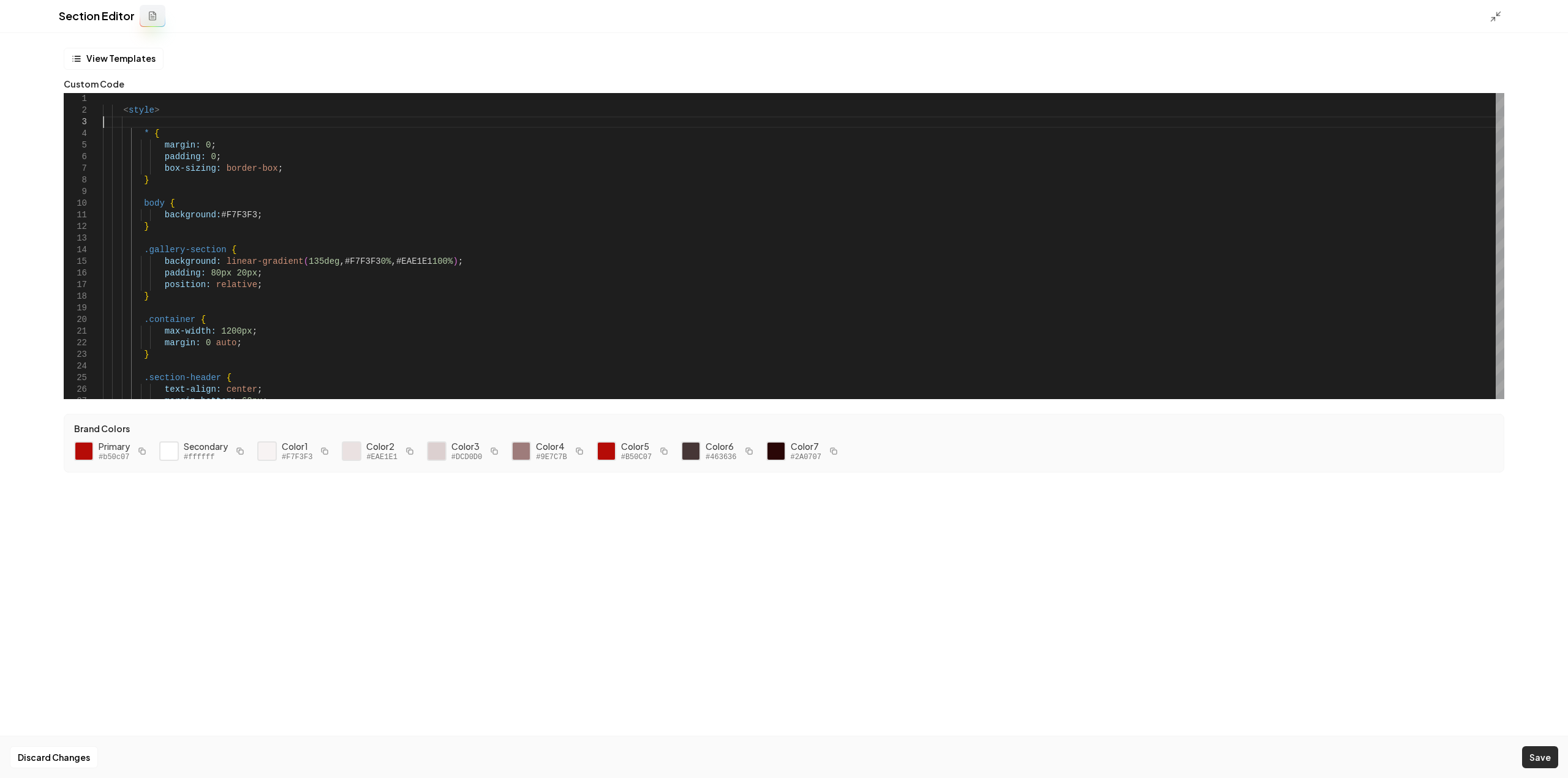
click at [1546, 757] on button "Save" at bounding box center [1540, 757] width 36 height 22
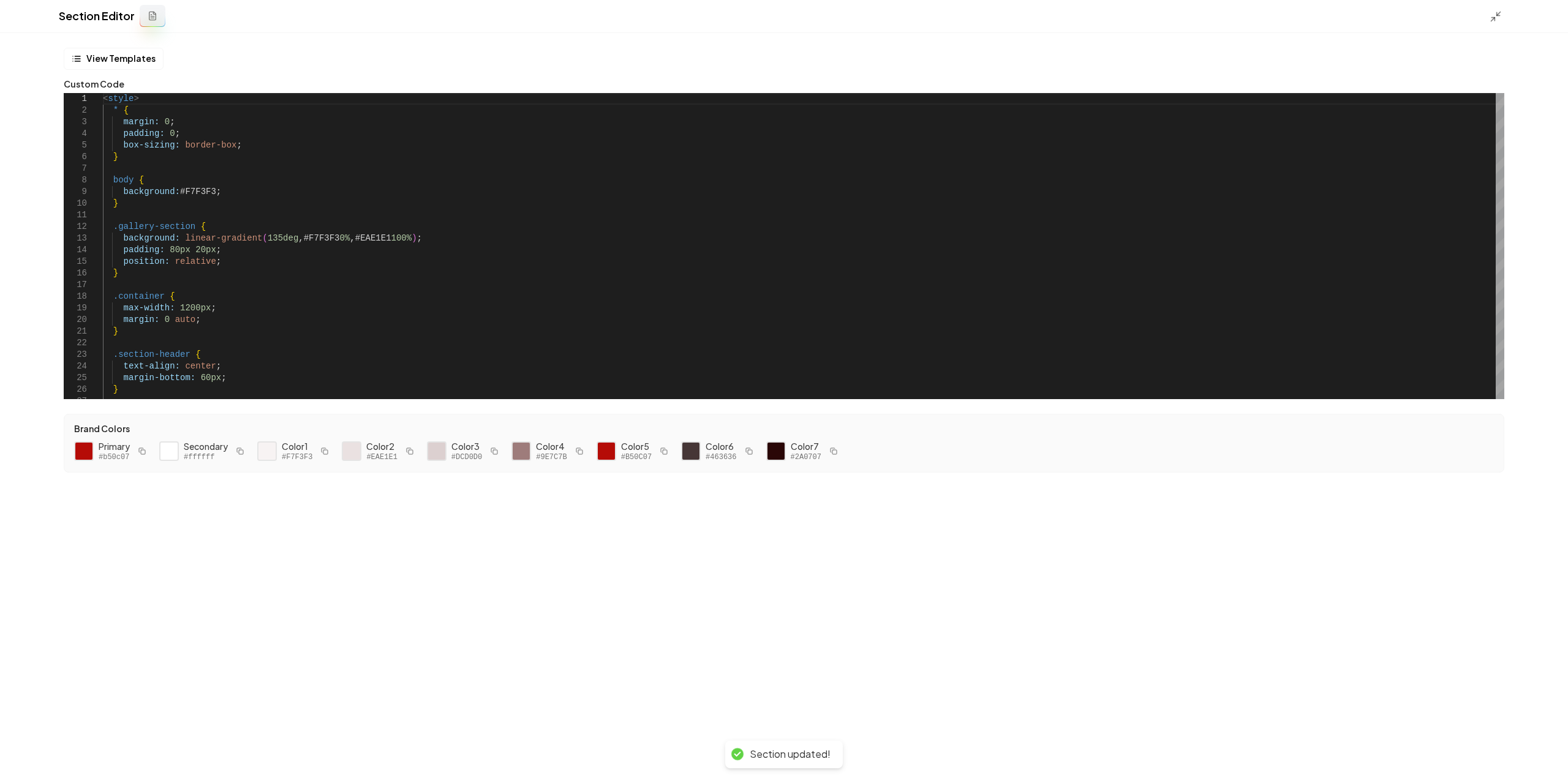
click at [1489, 19] on div "Section Editor" at bounding box center [784, 17] width 1568 height 33
click at [1493, 19] on line at bounding box center [1493, 19] width 4 height 4
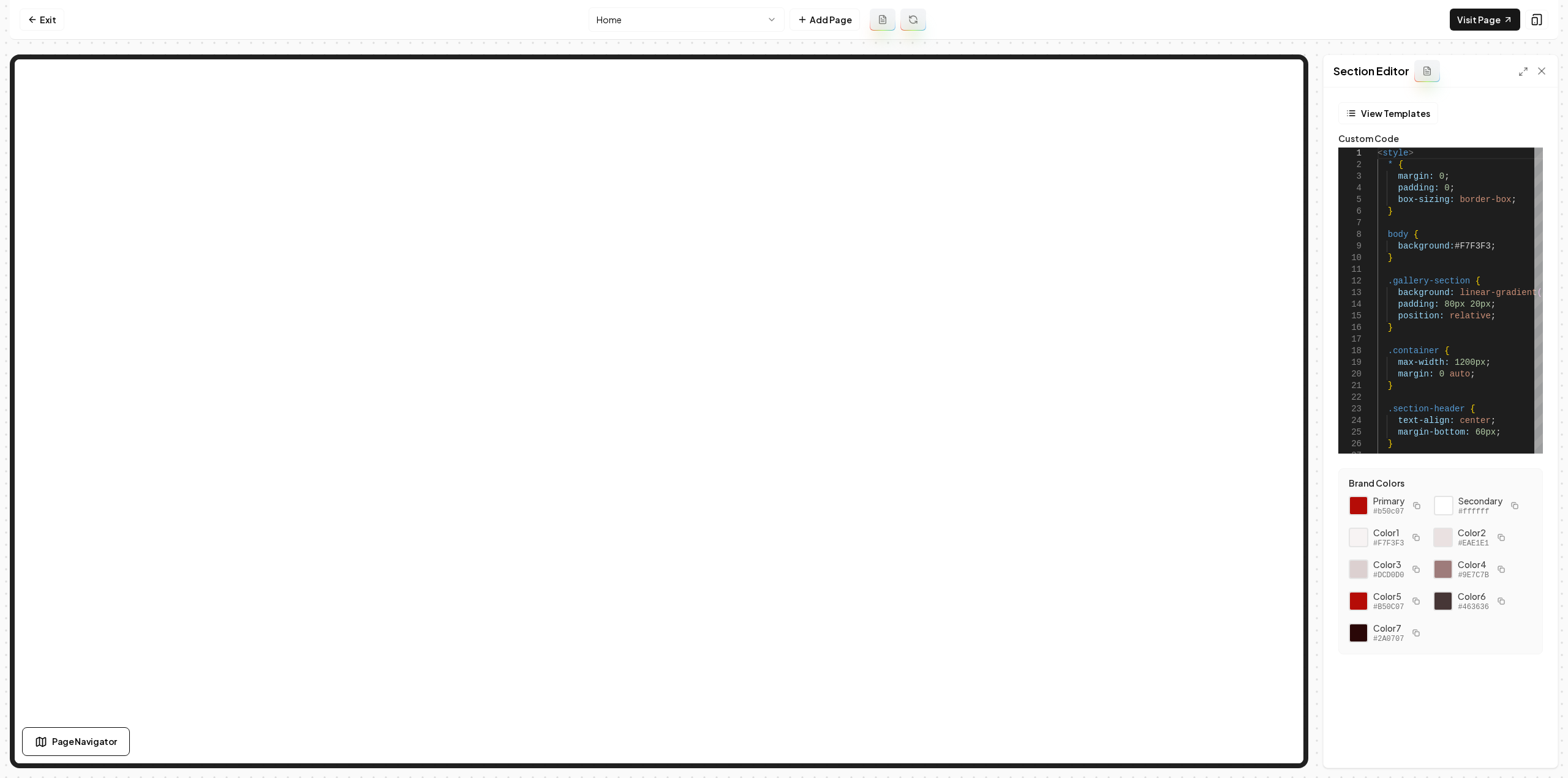
click at [1516, 68] on div "Section Editor" at bounding box center [1440, 71] width 234 height 32
click at [1521, 72] on icon at bounding box center [1523, 71] width 10 height 10
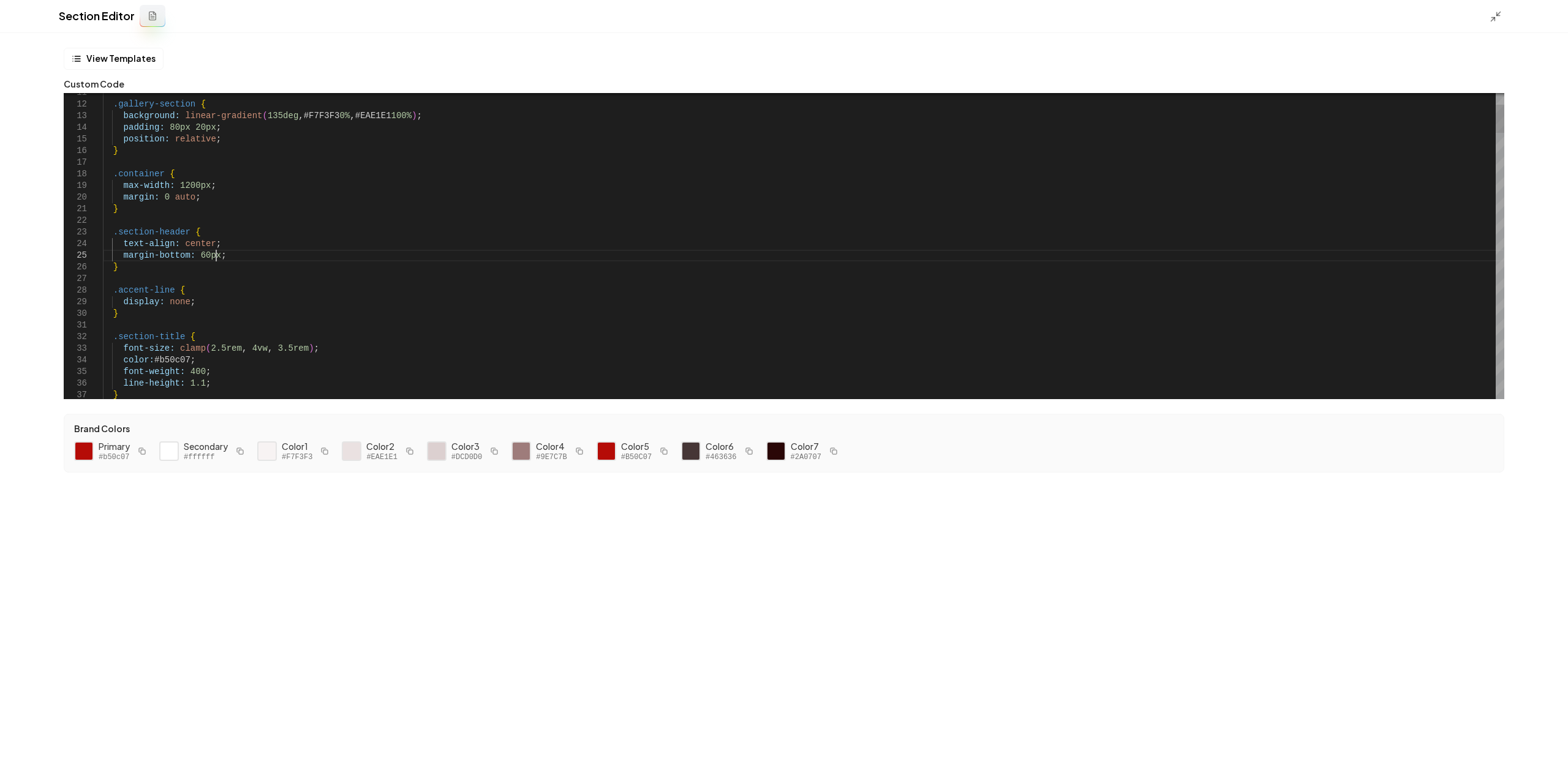
drag, startPoint x: 1537, startPoint y: 754, endPoint x: 1543, endPoint y: 727, distance: 27.7
click at [1538, 758] on button "Save" at bounding box center [1540, 757] width 36 height 22
click at [1493, 17] on line at bounding box center [1493, 19] width 4 height 4
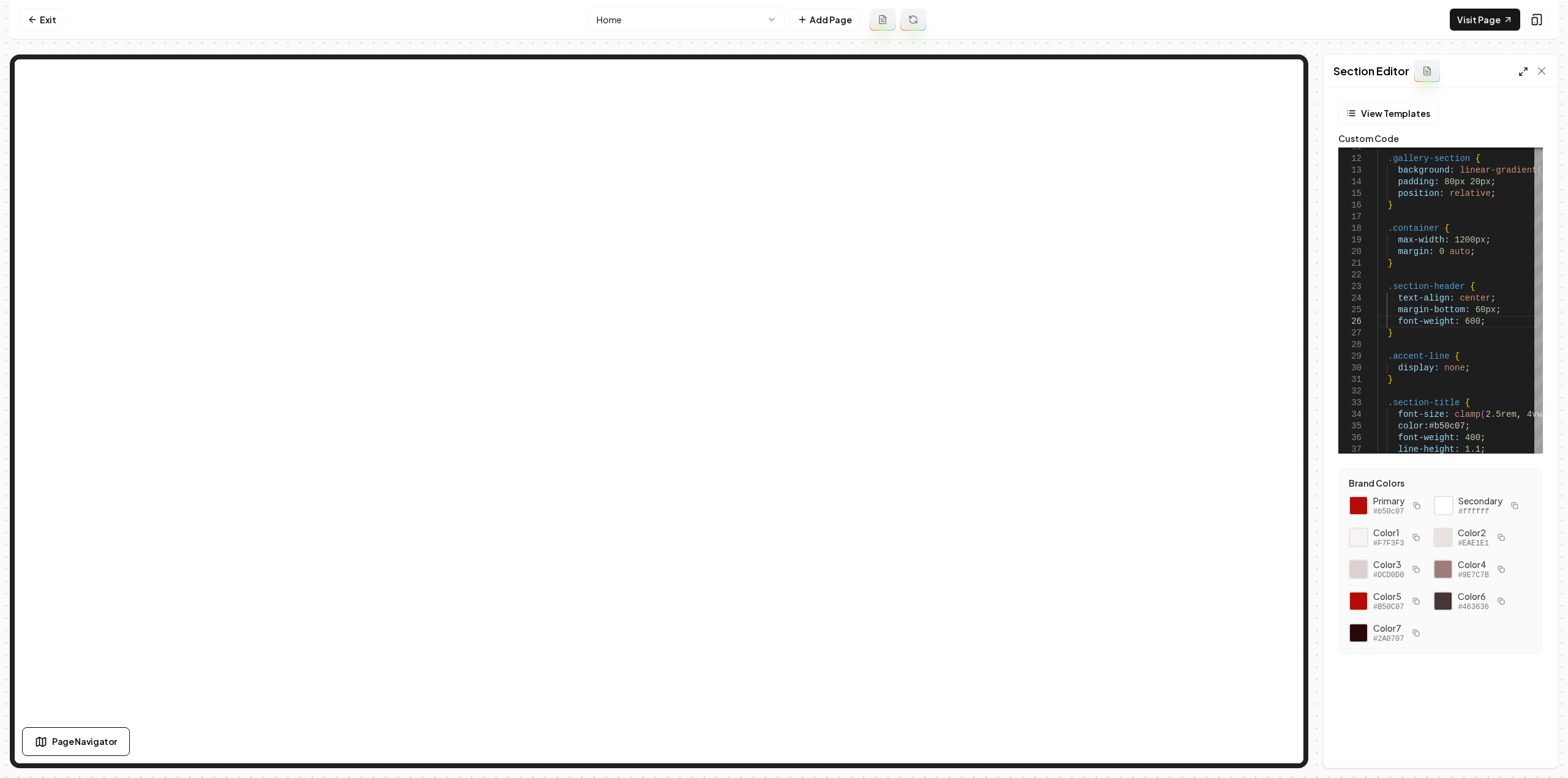
click at [1524, 71] on line at bounding box center [1525, 70] width 3 height 3
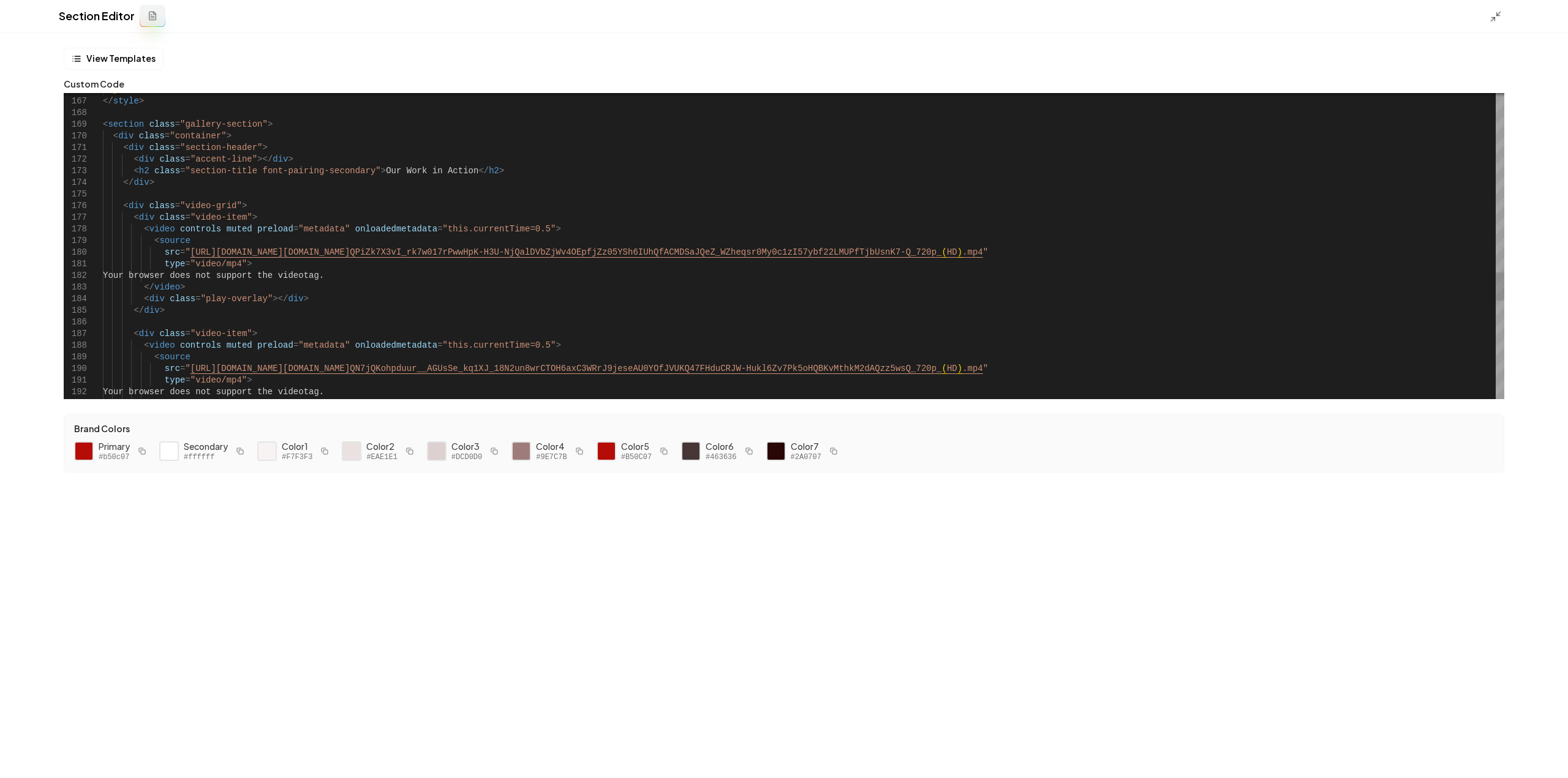
type textarea "**********"
drag, startPoint x: 182, startPoint y: 173, endPoint x: 245, endPoint y: 174, distance: 63.0
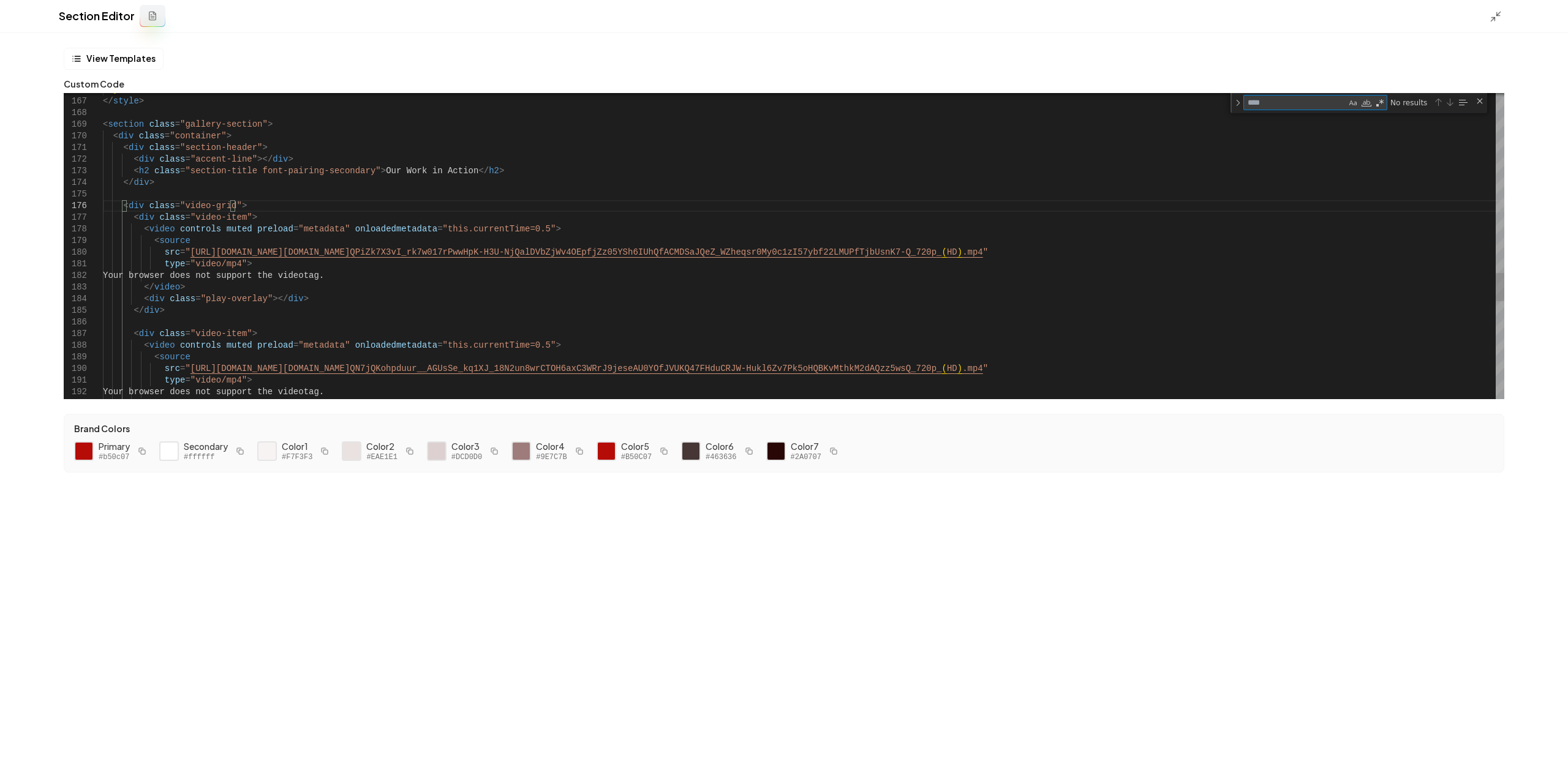
type textarea "*"
type textarea "**********"
type textarea "**"
type textarea "**********"
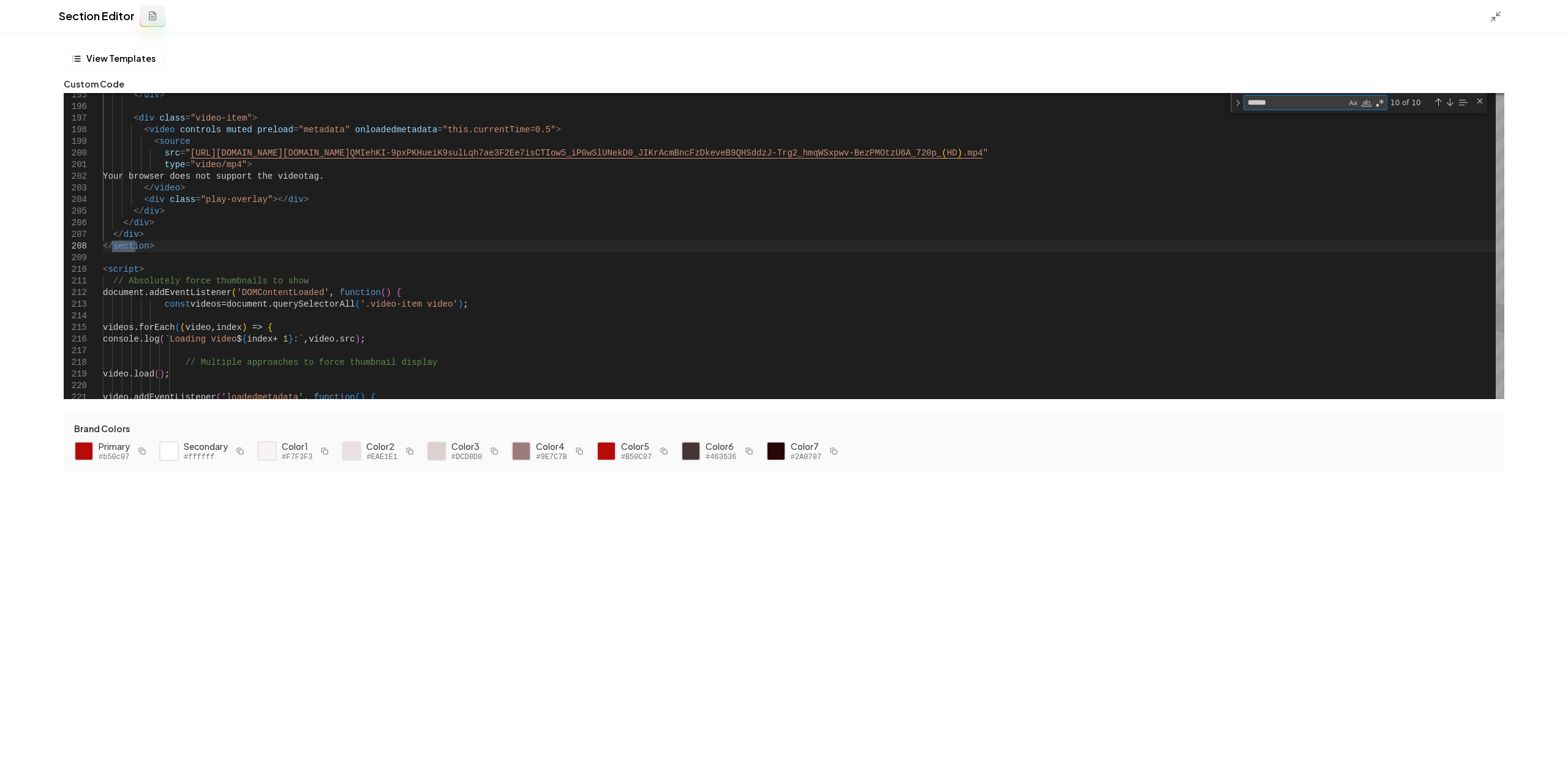
type textarea "*******"
type textarea "**********"
type textarea "********"
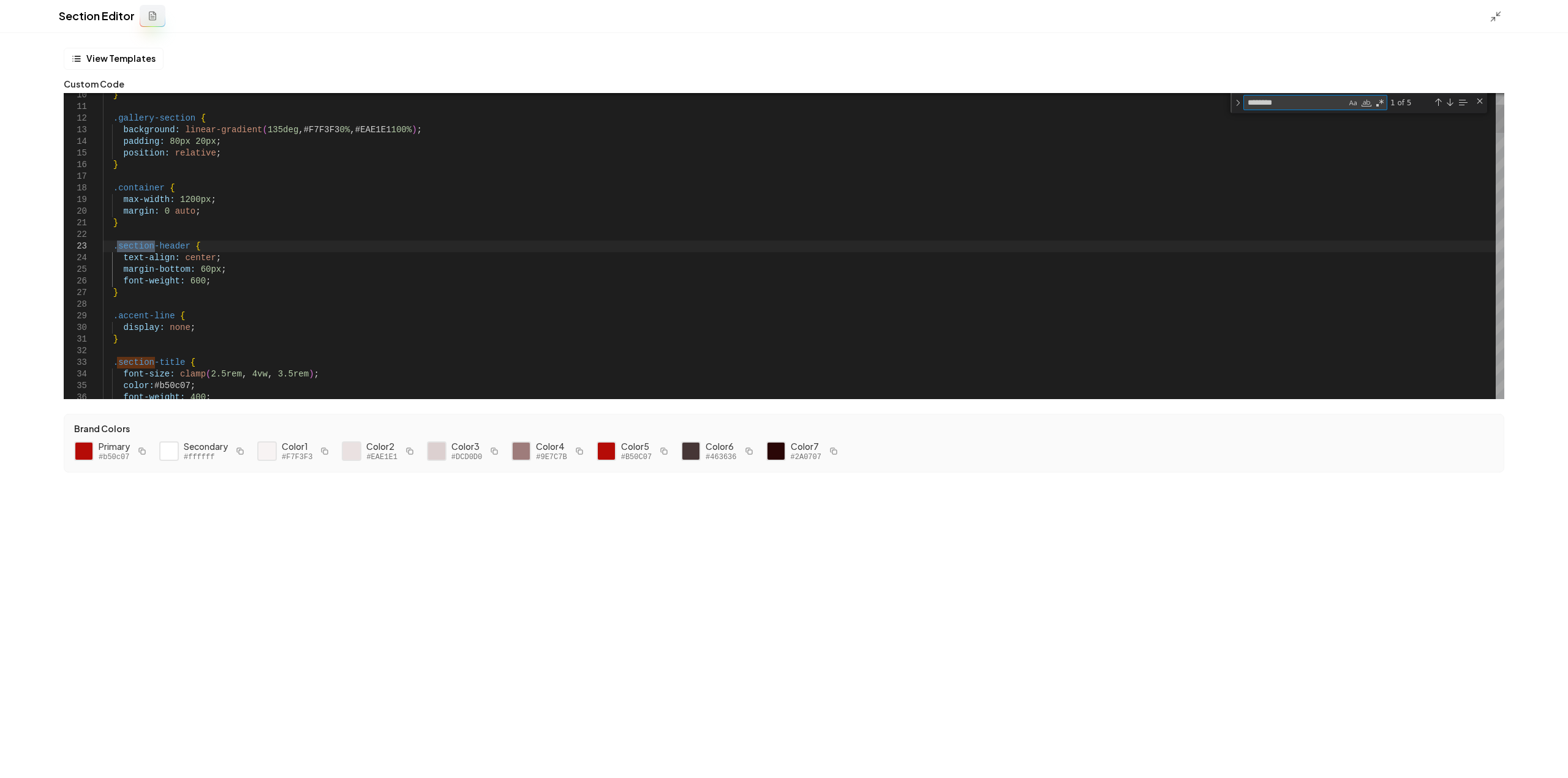
type textarea "**********"
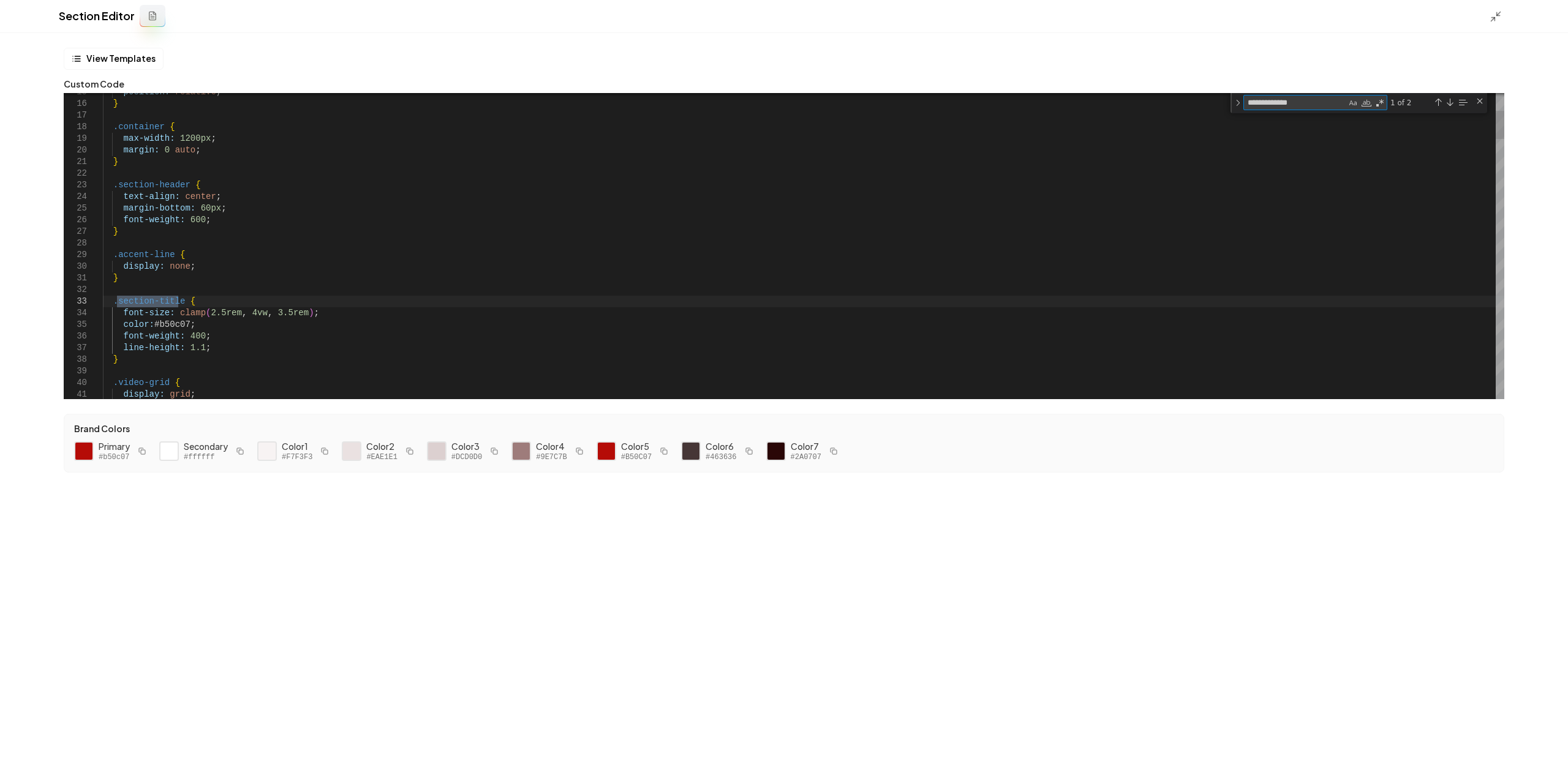
type textarea "**********"
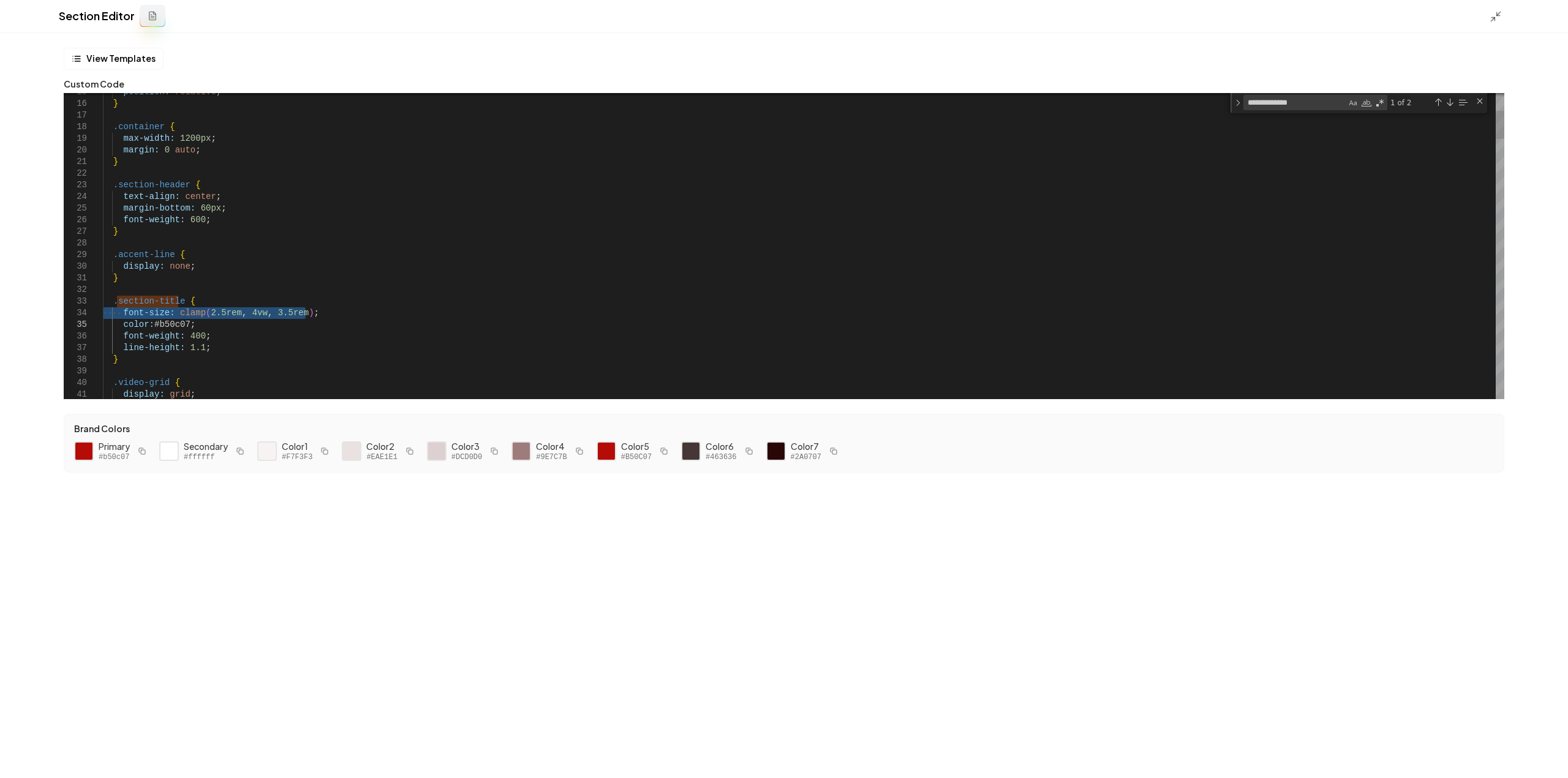
click at [1449, 105] on div "Next Match (Enter)" at bounding box center [1450, 102] width 10 height 10
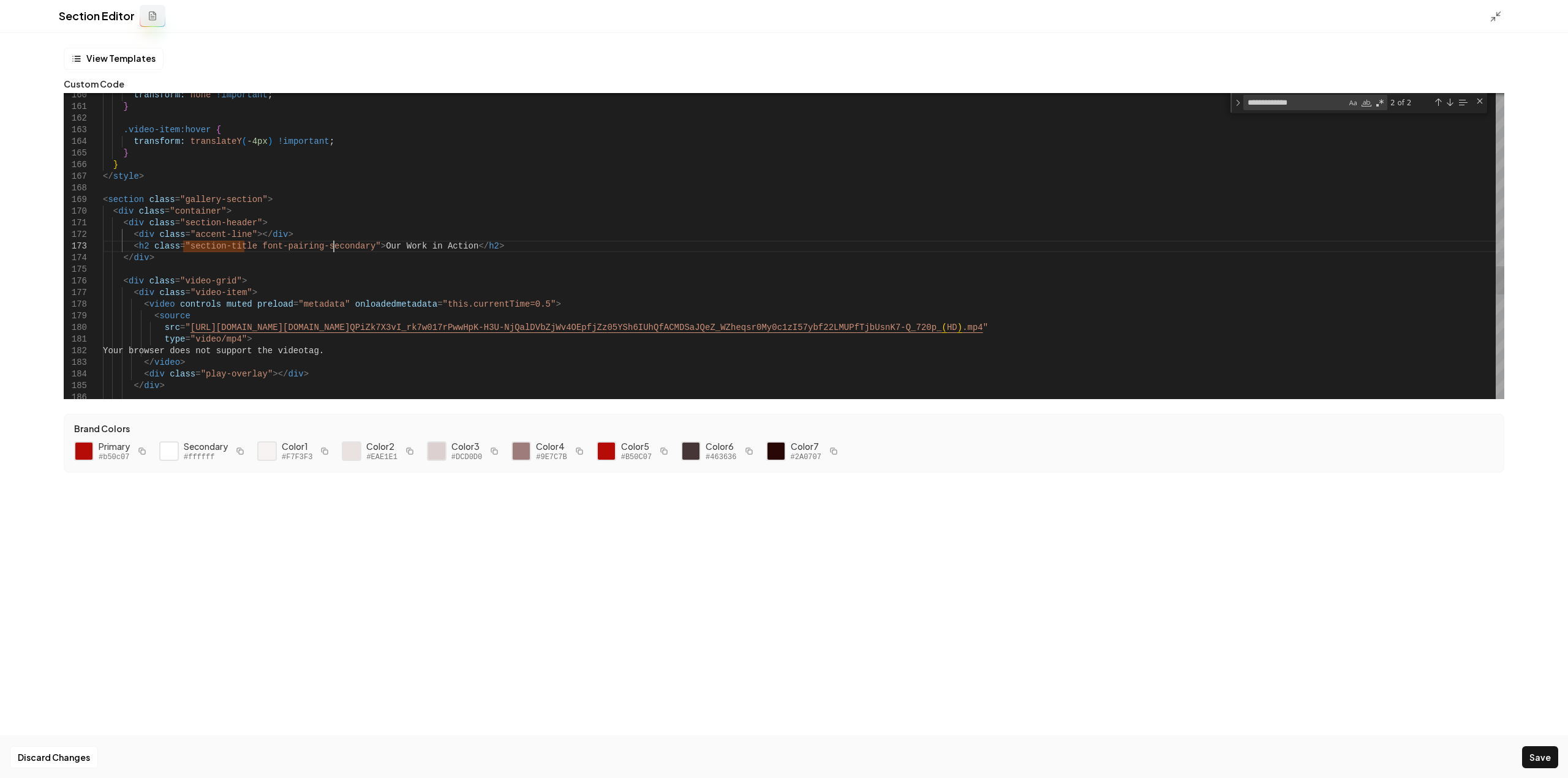
type textarea "**********"
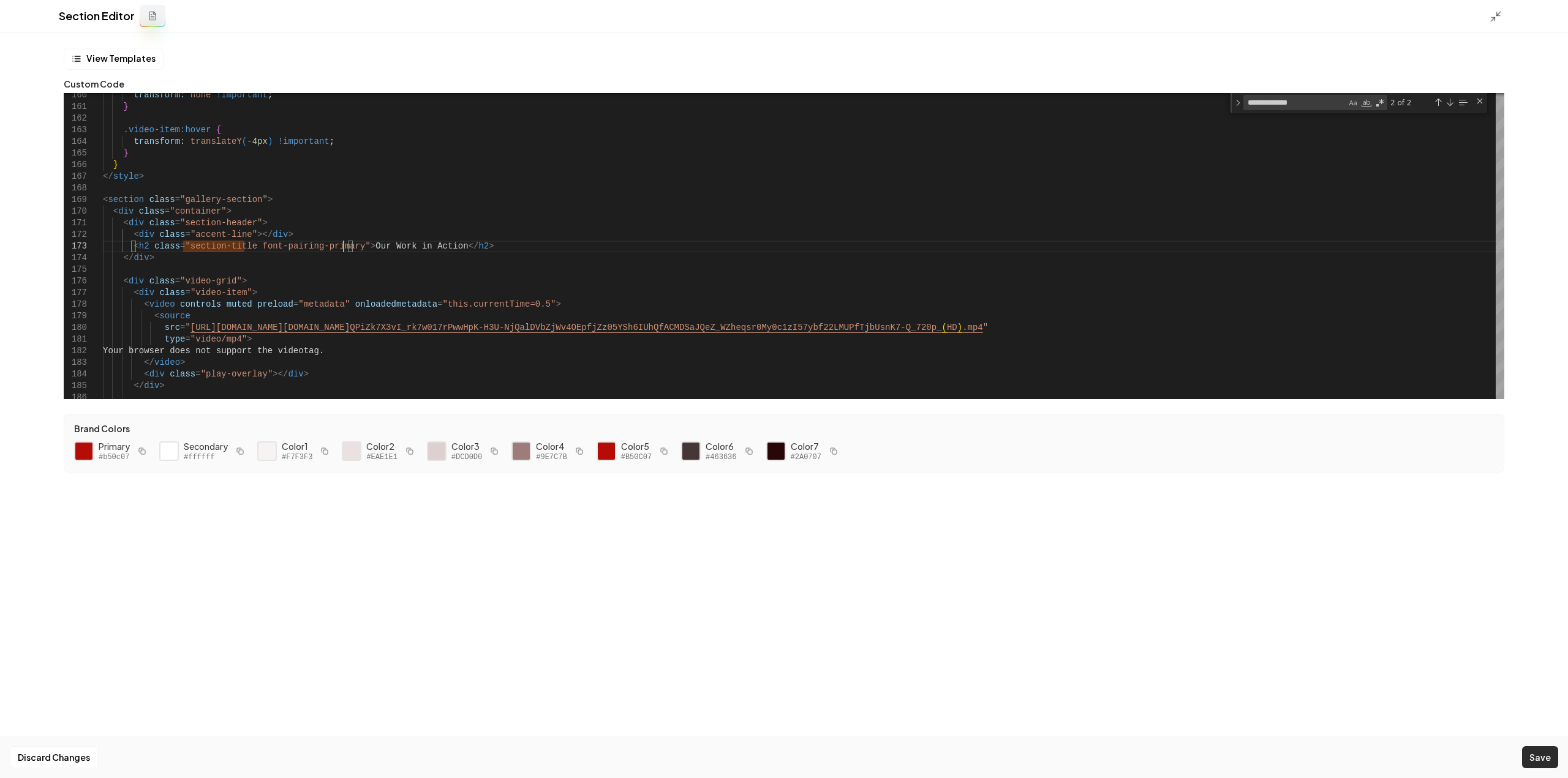
click at [1534, 758] on button "Save" at bounding box center [1540, 757] width 36 height 22
click at [1494, 13] on icon at bounding box center [1495, 16] width 12 height 12
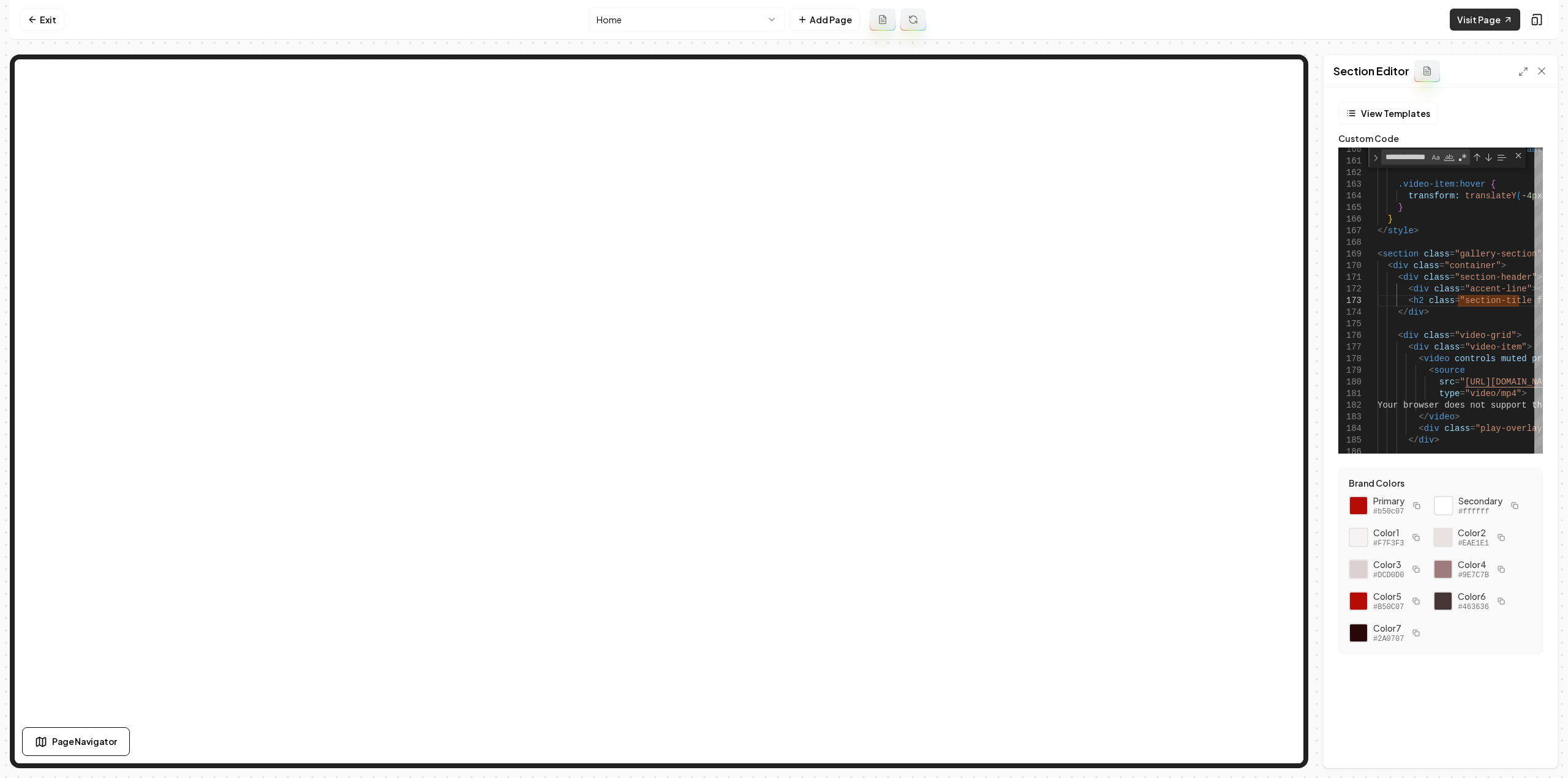
click at [1478, 10] on link "Visit Page" at bounding box center [1485, 20] width 71 height 22
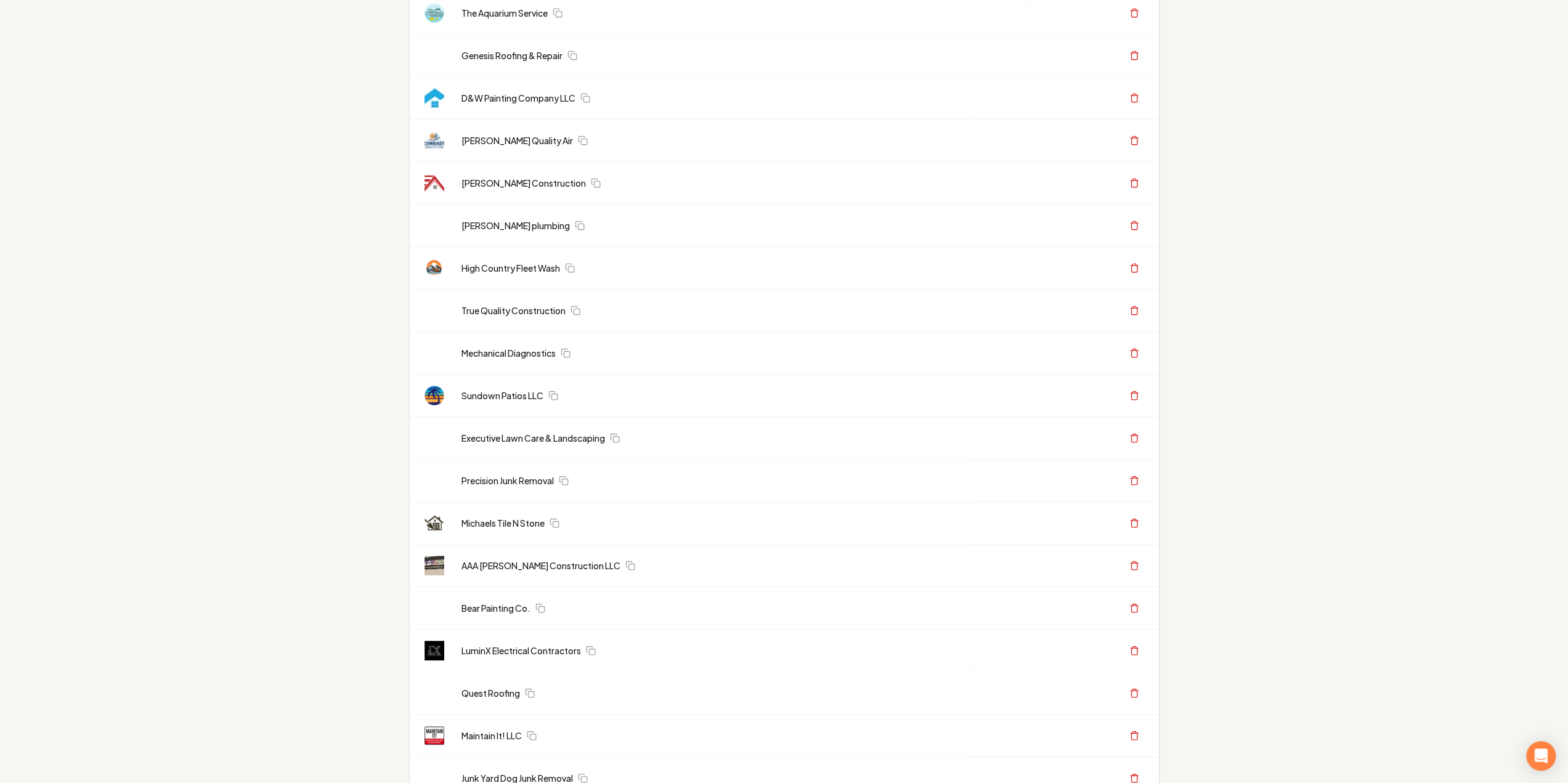
scroll to position [124, 0]
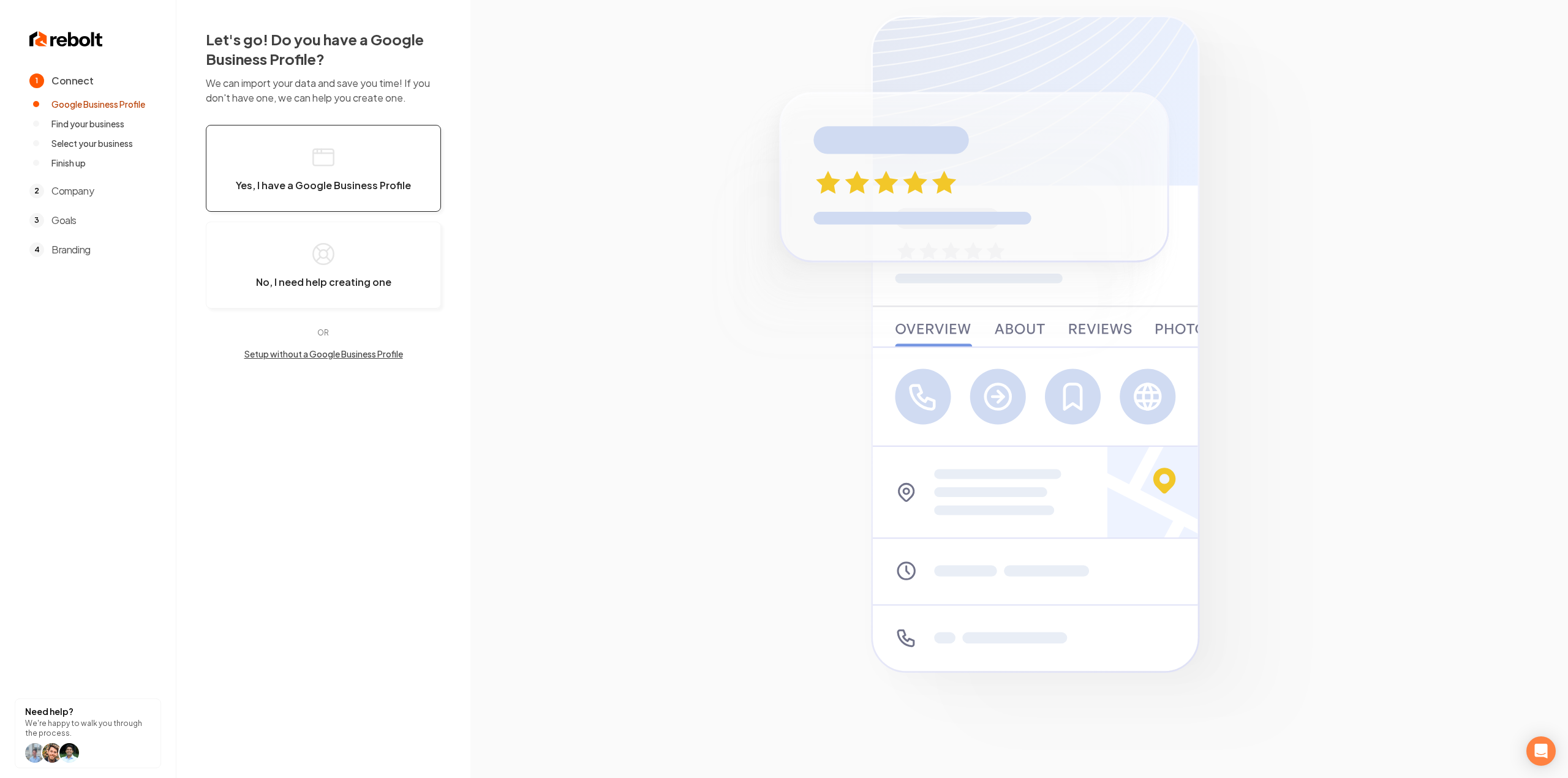
click at [286, 156] on button "Yes, I have a Google Business Profile" at bounding box center [323, 169] width 235 height 87
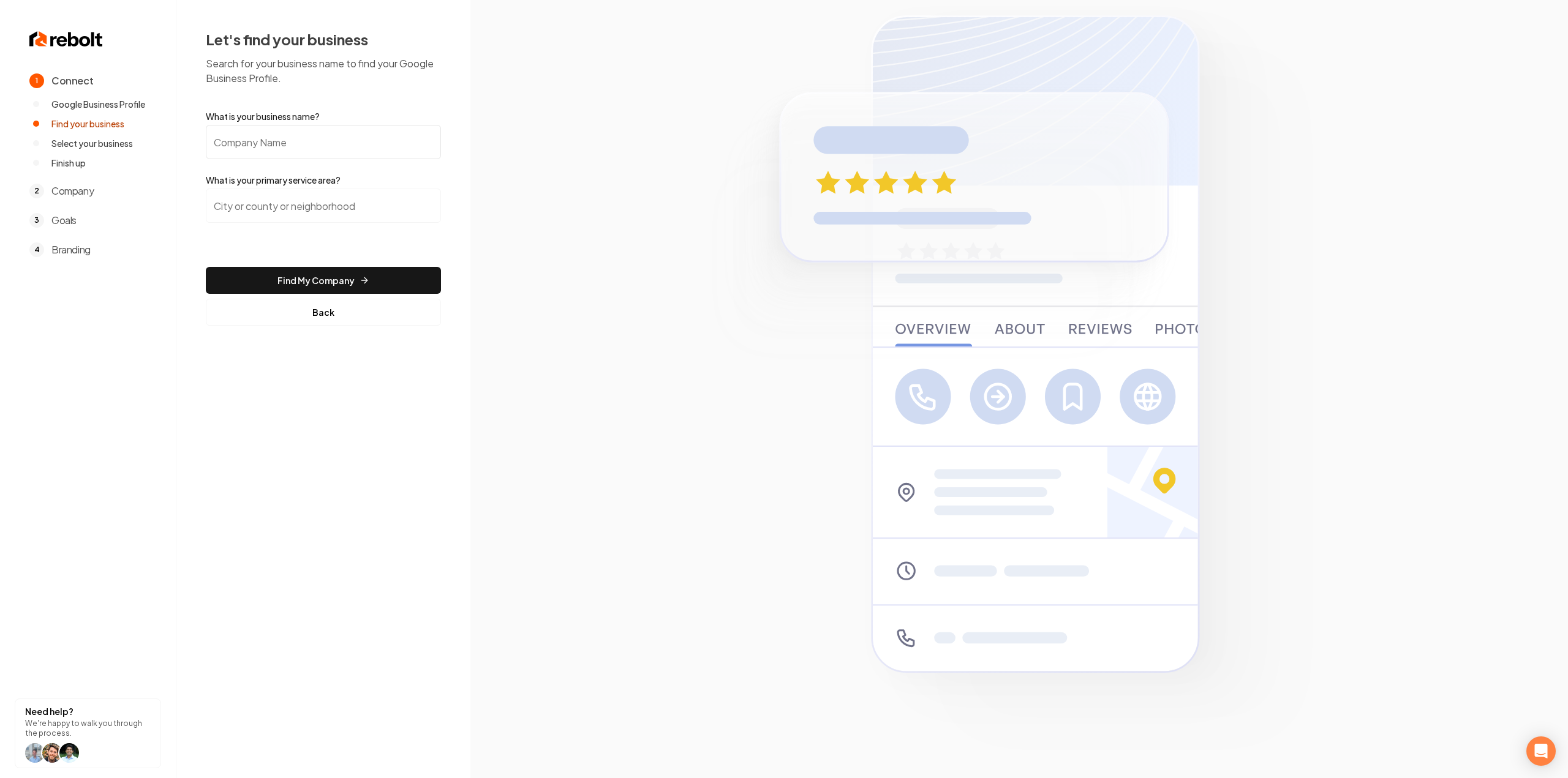
click at [335, 147] on input "What is your business name?" at bounding box center [323, 142] width 235 height 34
paste input "[PERSON_NAME] Electrical LLC"
type input "[PERSON_NAME] Electrical LLC"
click at [315, 201] on input "search" at bounding box center [323, 205] width 235 height 34
type input "t"
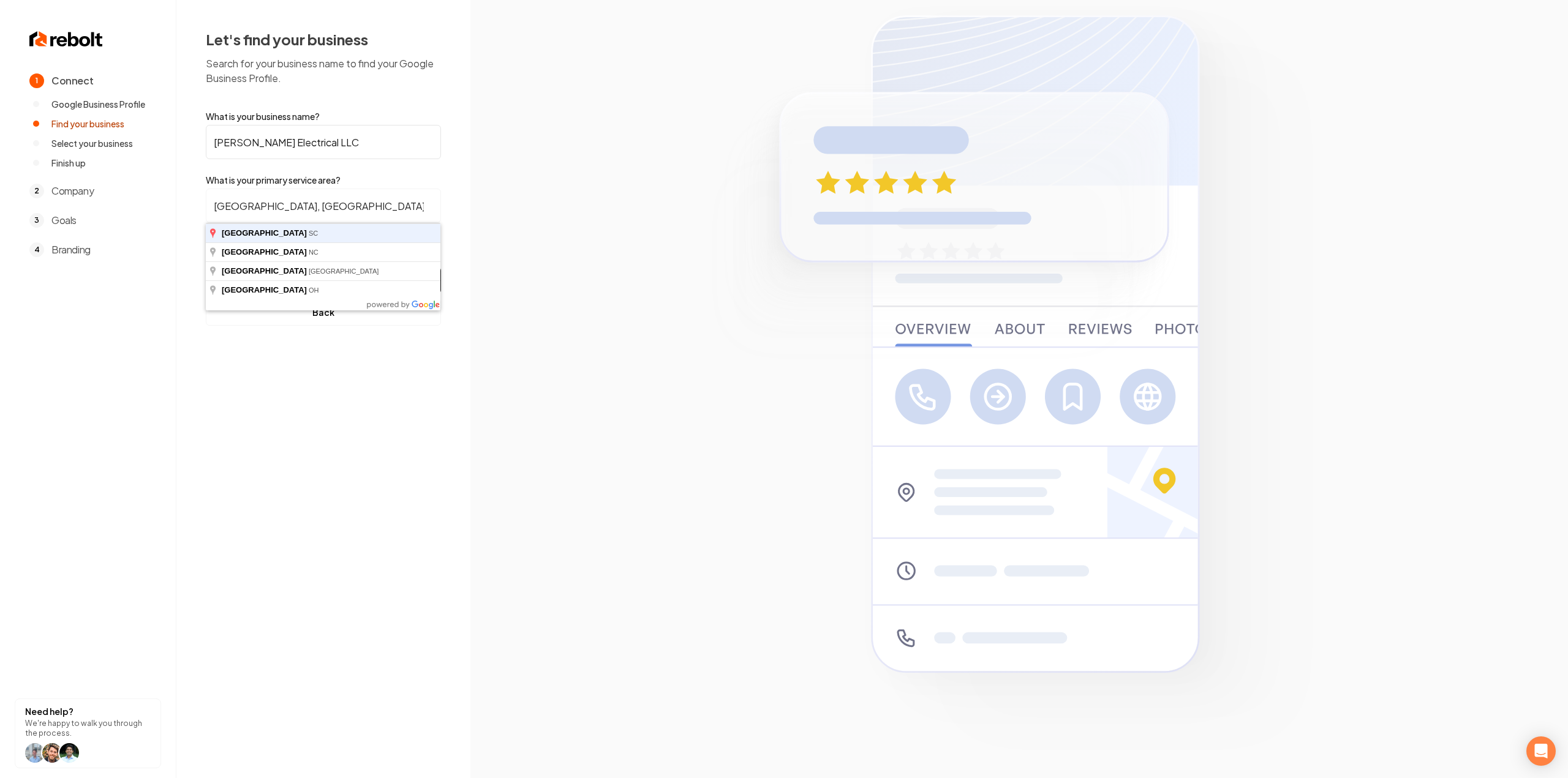
type input "[GEOGRAPHIC_DATA], [GEOGRAPHIC_DATA]"
click at [206, 267] on button "Find My Company" at bounding box center [323, 280] width 235 height 27
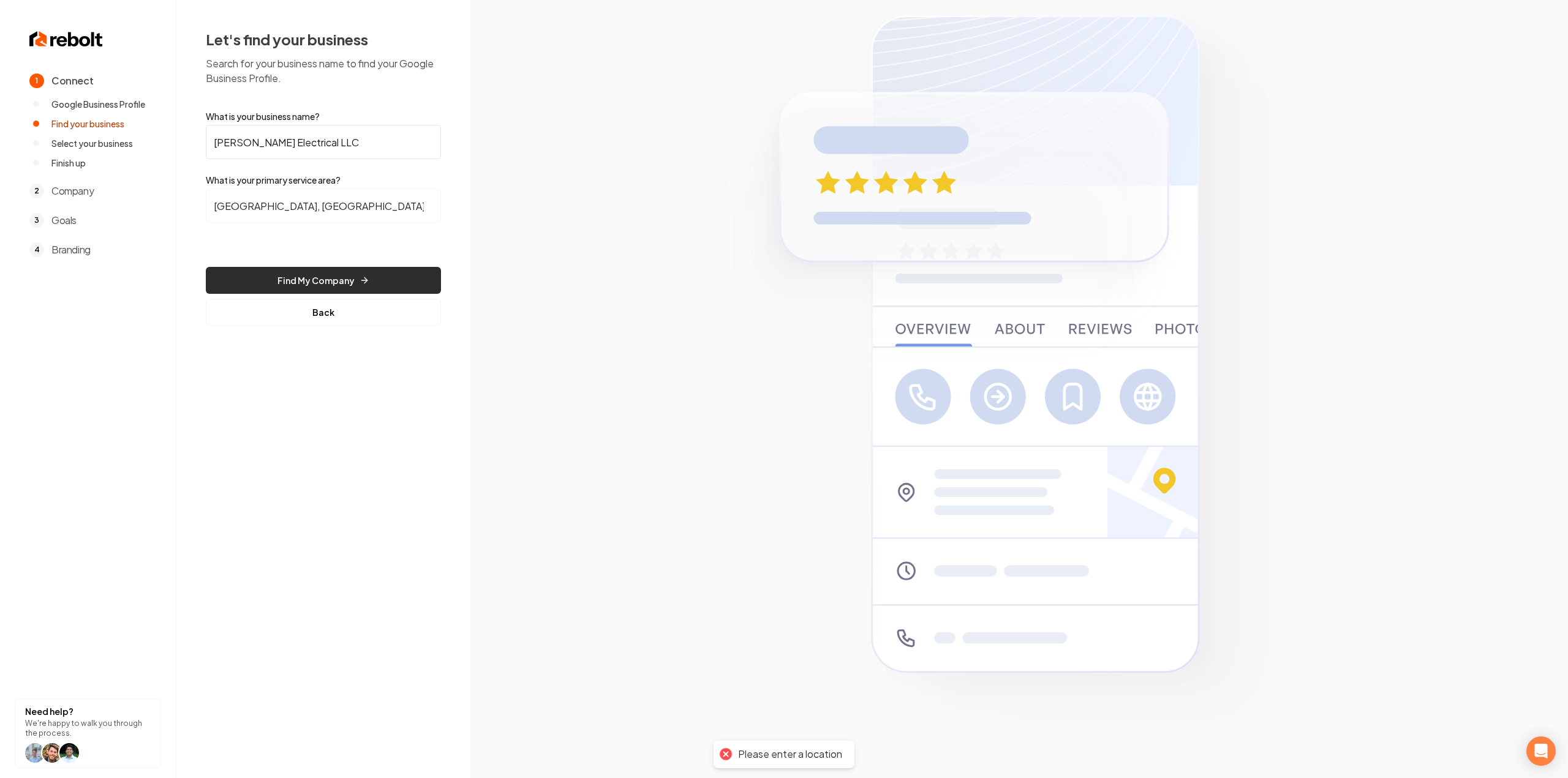
click at [289, 284] on button "Find My Company" at bounding box center [323, 280] width 235 height 27
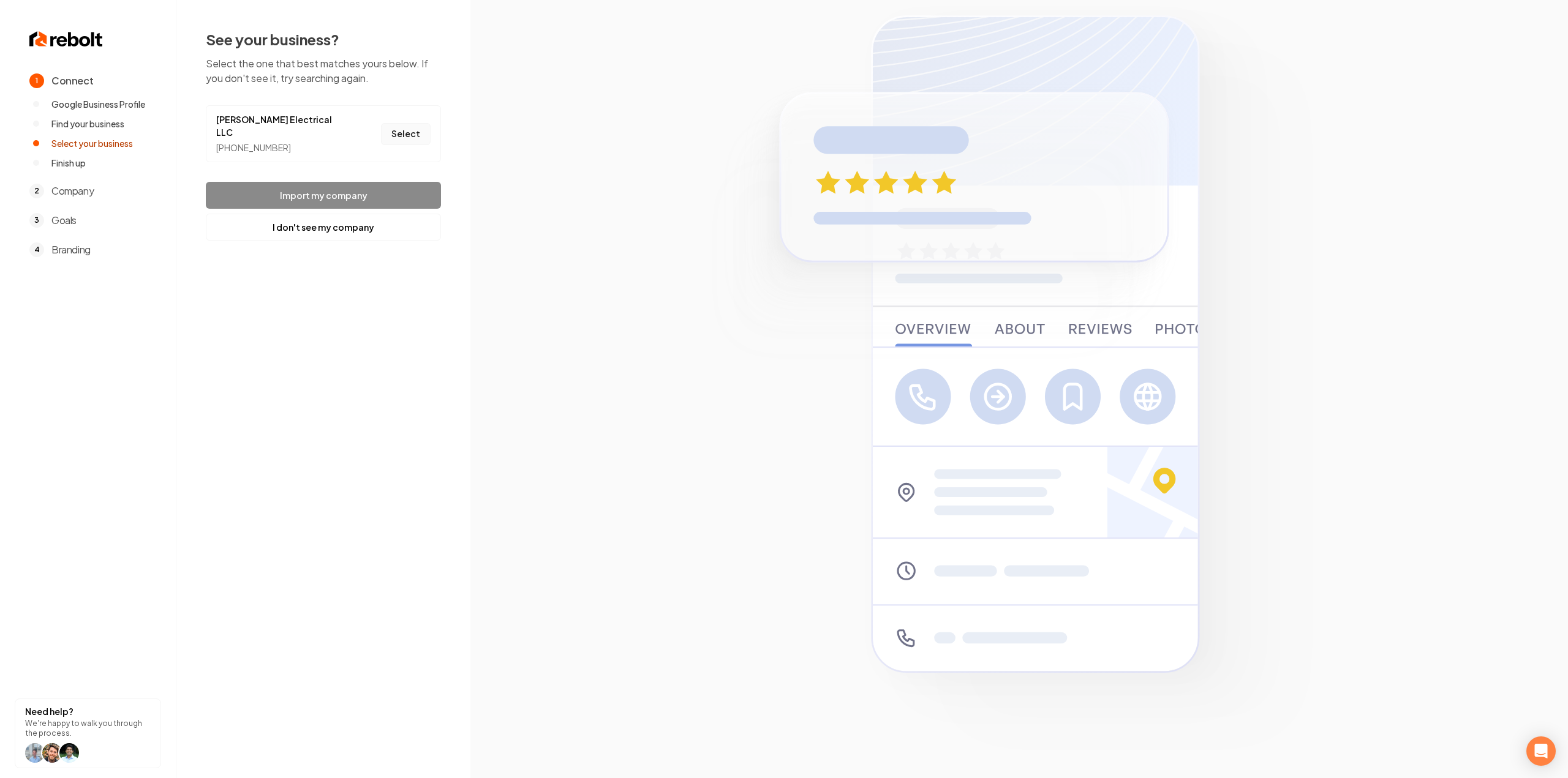
click at [384, 133] on button "Select" at bounding box center [406, 134] width 50 height 22
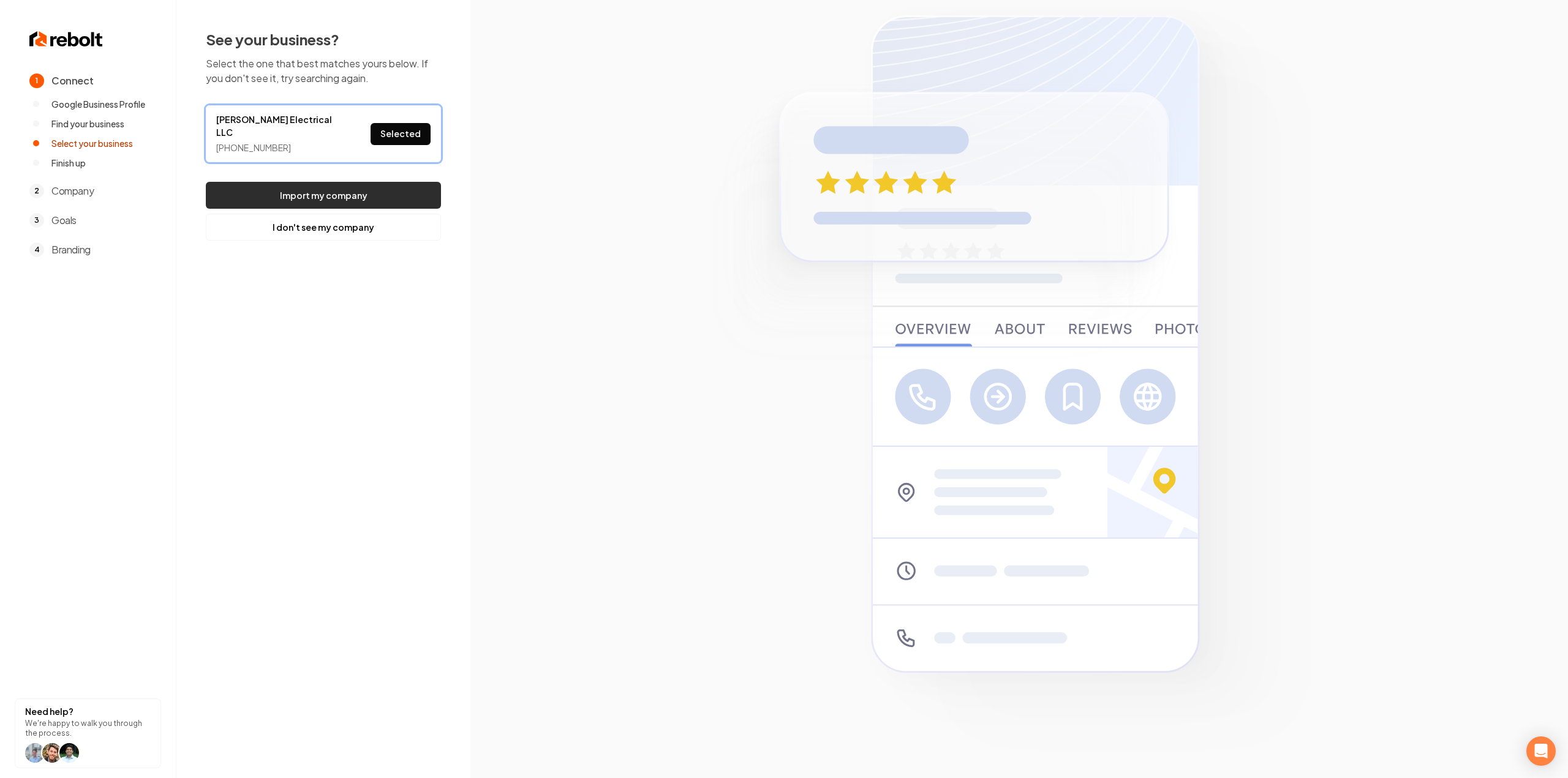
click at [368, 185] on button "Import my company" at bounding box center [323, 195] width 235 height 27
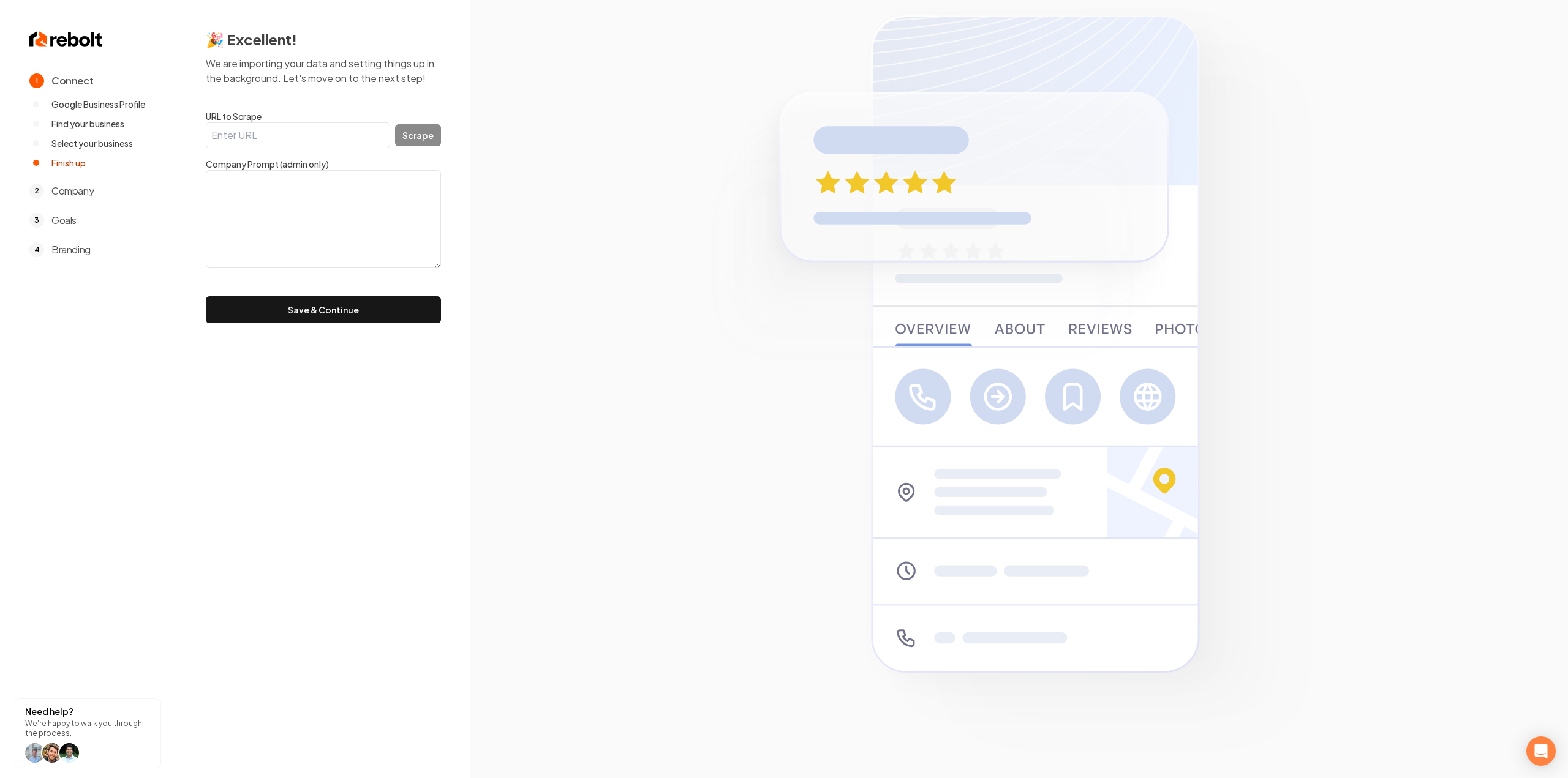
click at [294, 134] on input "URL to Scrape" at bounding box center [298, 135] width 185 height 25
paste input "[URL][DOMAIN_NAME]"
type input "[URL][DOMAIN_NAME]"
click at [427, 133] on button "Scrape" at bounding box center [418, 135] width 46 height 22
type textarea "[PERSON_NAME] Electrical LLC specializes in residential electrical installs and…"
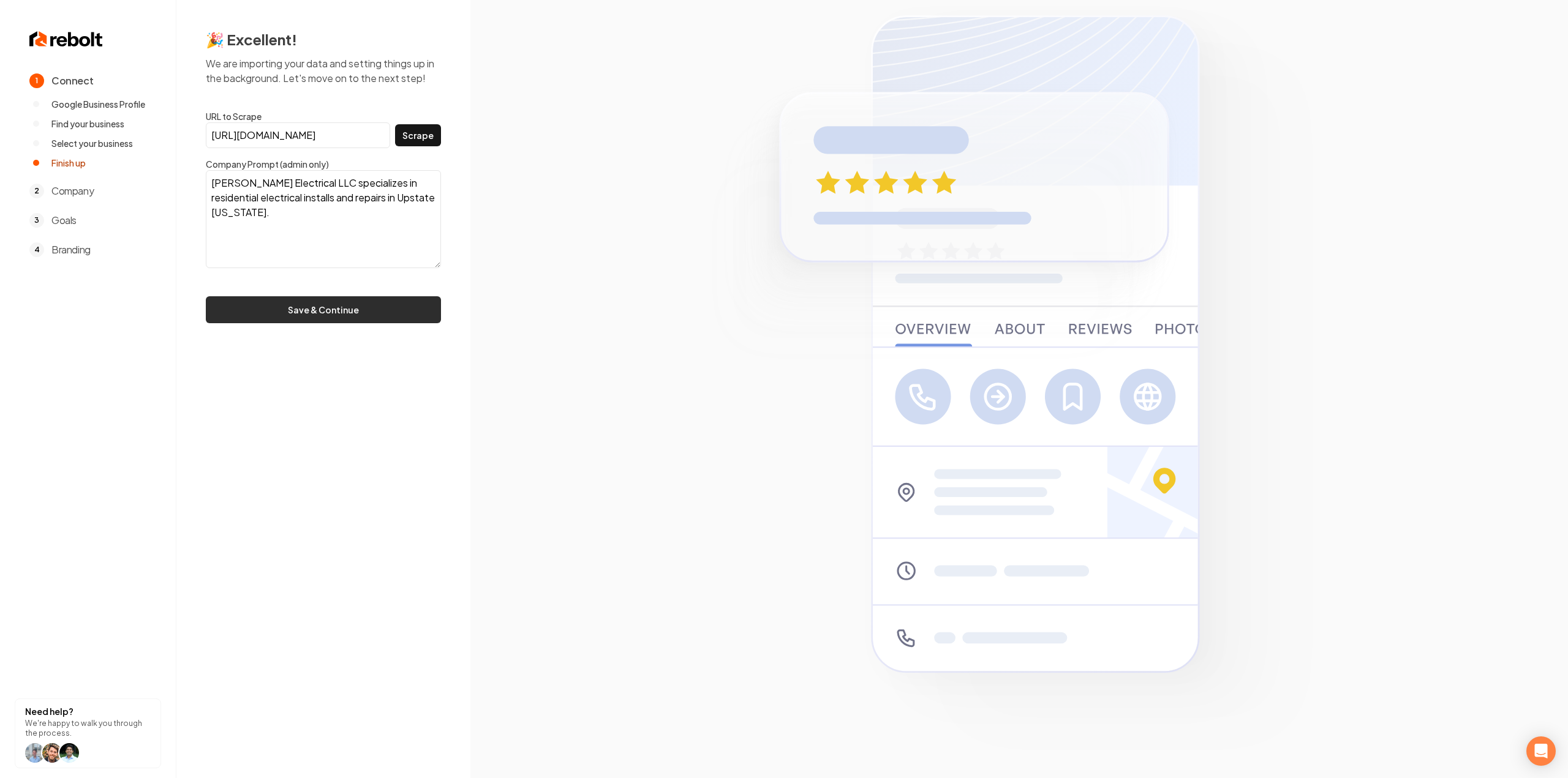
click at [323, 306] on button "Save & Continue" at bounding box center [323, 310] width 235 height 27
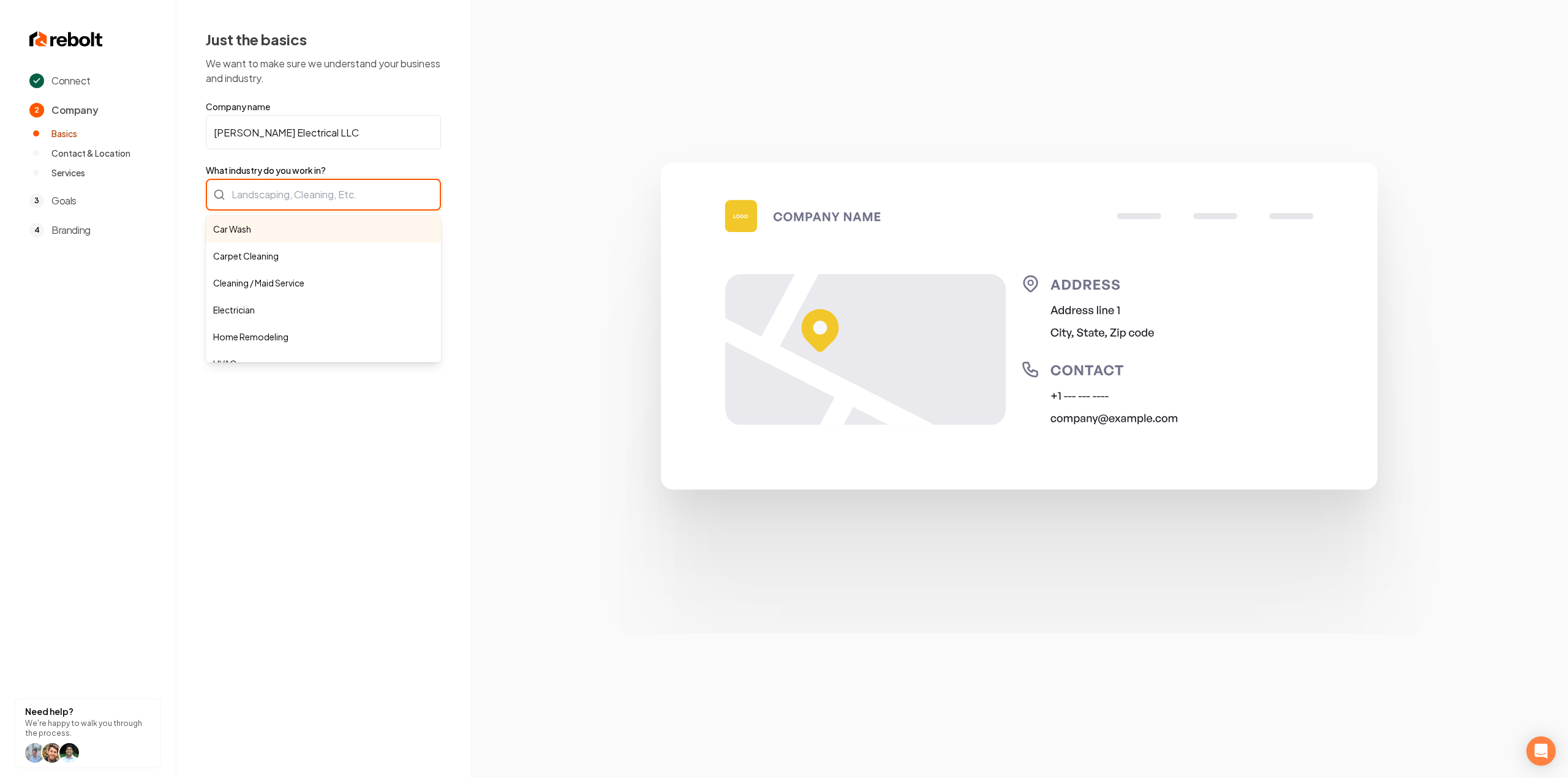
click at [330, 192] on div "Car Wash Carpet Cleaning Cleaning / Maid Service Electrician Home Remodeling HV…" at bounding box center [323, 195] width 235 height 32
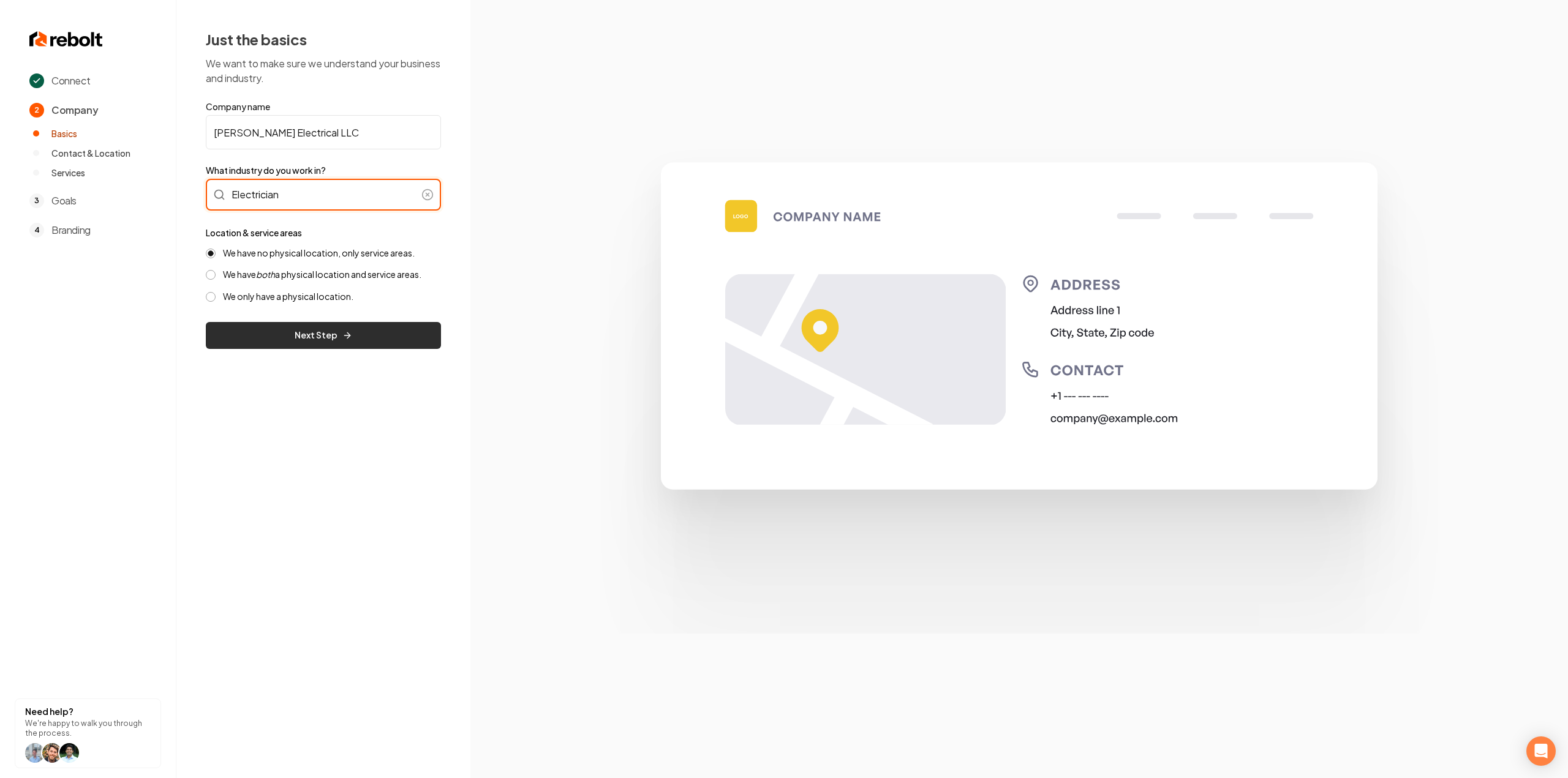
type input "Electrician"
click at [304, 338] on button "Next Step" at bounding box center [323, 335] width 235 height 27
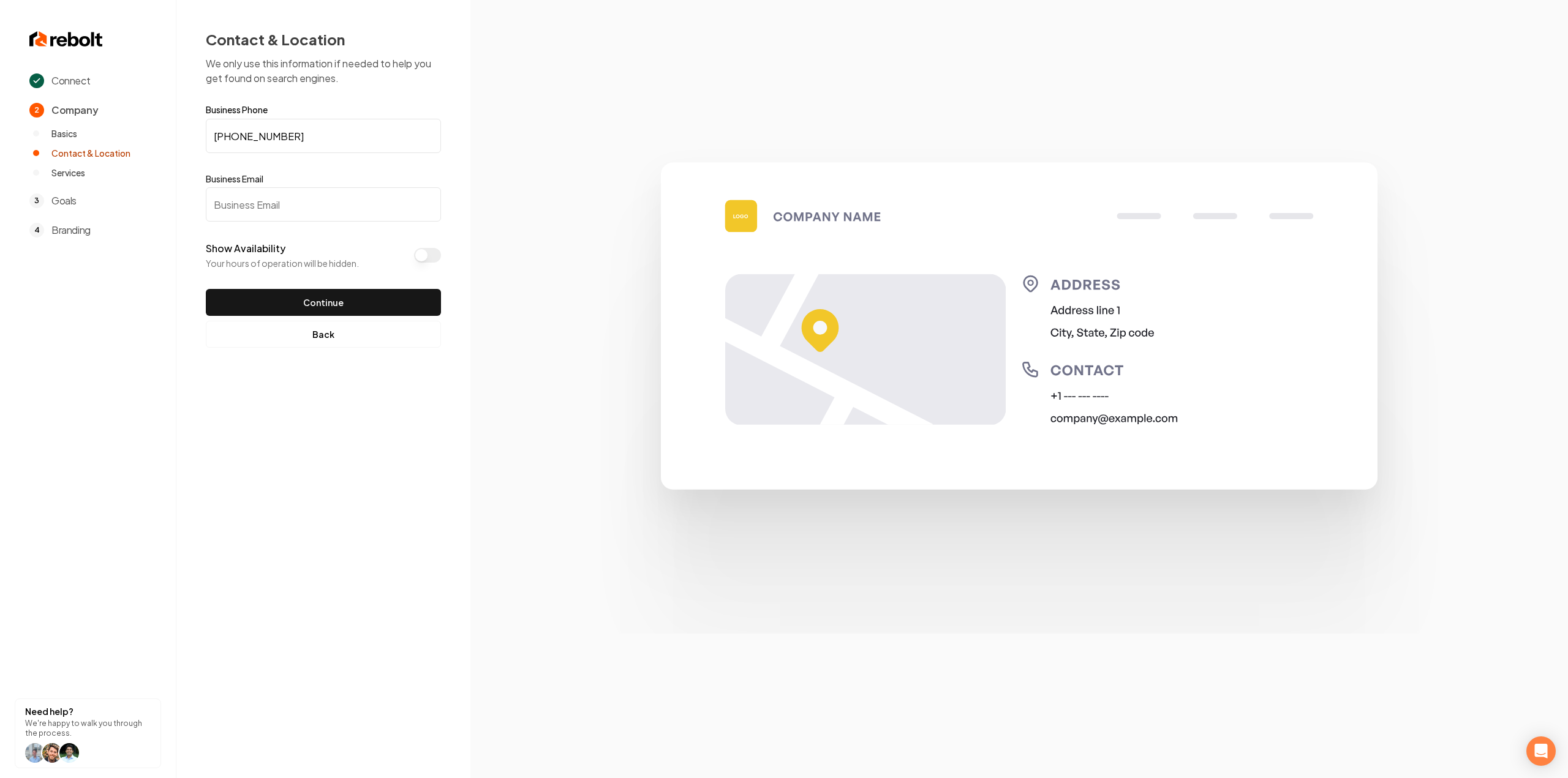
click at [296, 219] on input "Business Email" at bounding box center [323, 204] width 235 height 34
paste input "[EMAIL_ADDRESS][DOMAIN_NAME]"
type input "[EMAIL_ADDRESS][DOMAIN_NAME]"
click at [339, 292] on button "Continue" at bounding box center [323, 303] width 235 height 27
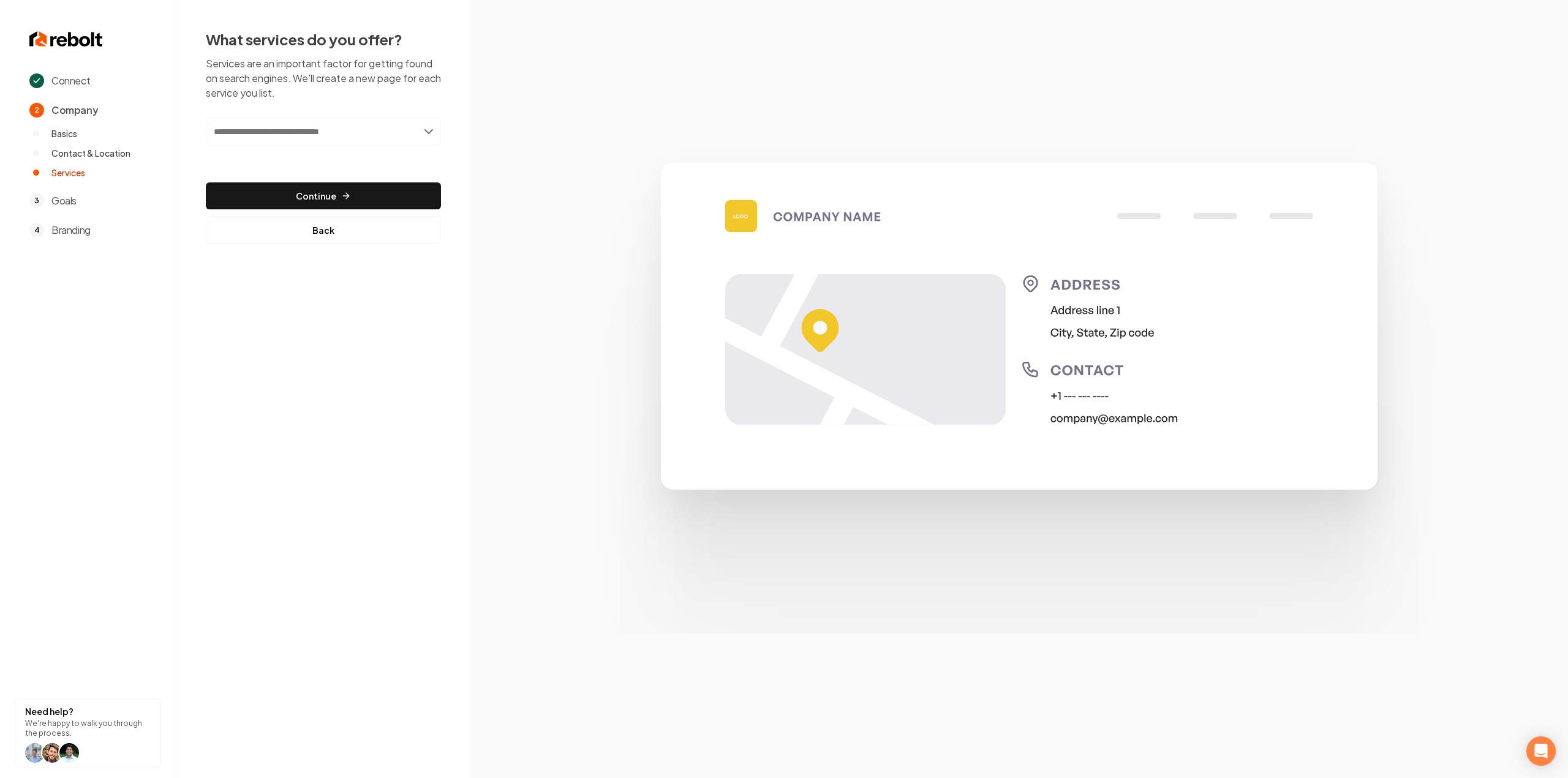
click at [250, 140] on input "text" at bounding box center [323, 132] width 235 height 29
click at [349, 127] on input "text" at bounding box center [323, 132] width 235 height 29
paste input "**********"
click at [215, 132] on input "**********" at bounding box center [323, 132] width 235 height 29
type input "**********"
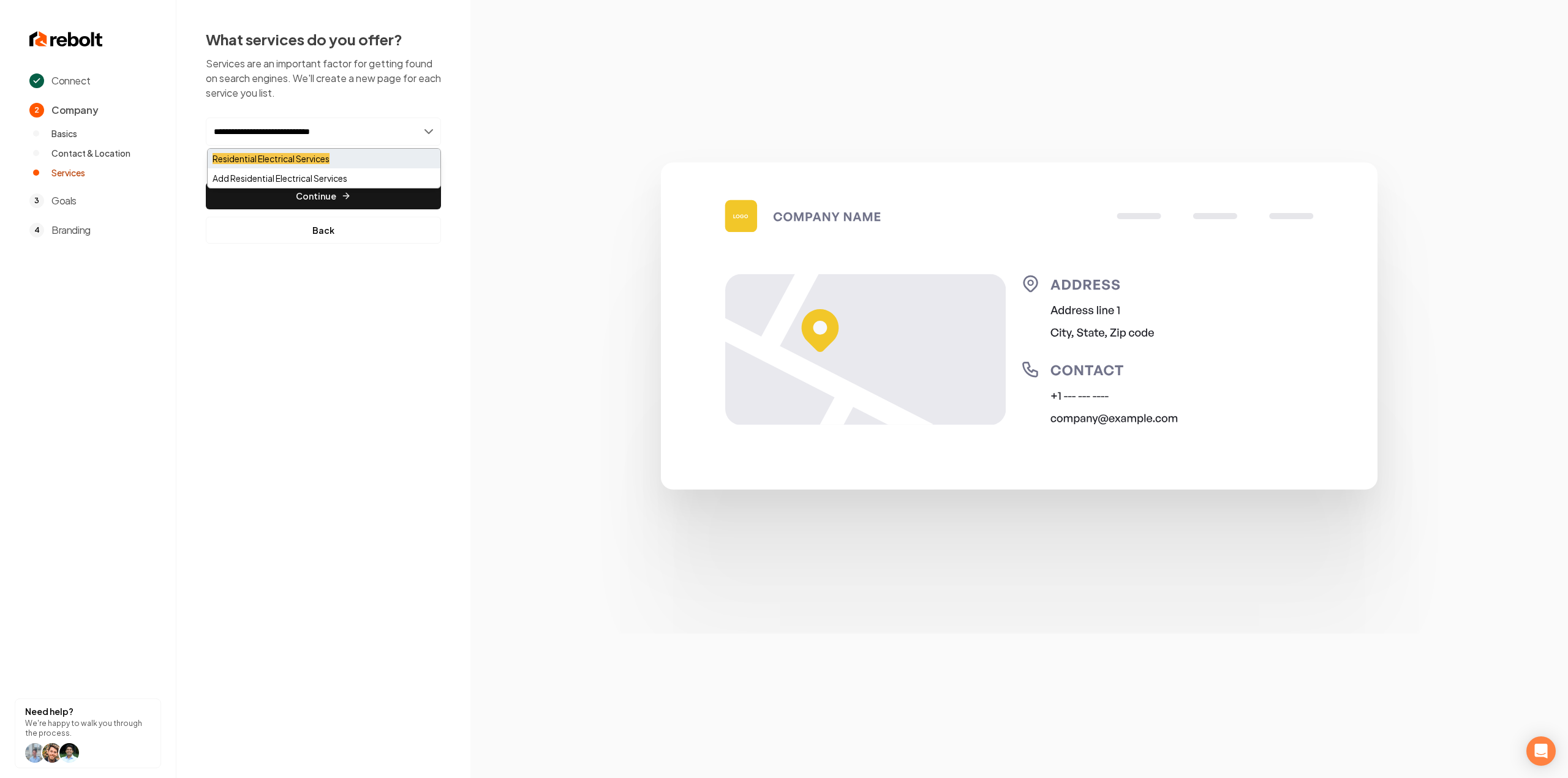
click at [242, 151] on div "Residential Electrical Services" at bounding box center [324, 158] width 233 height 20
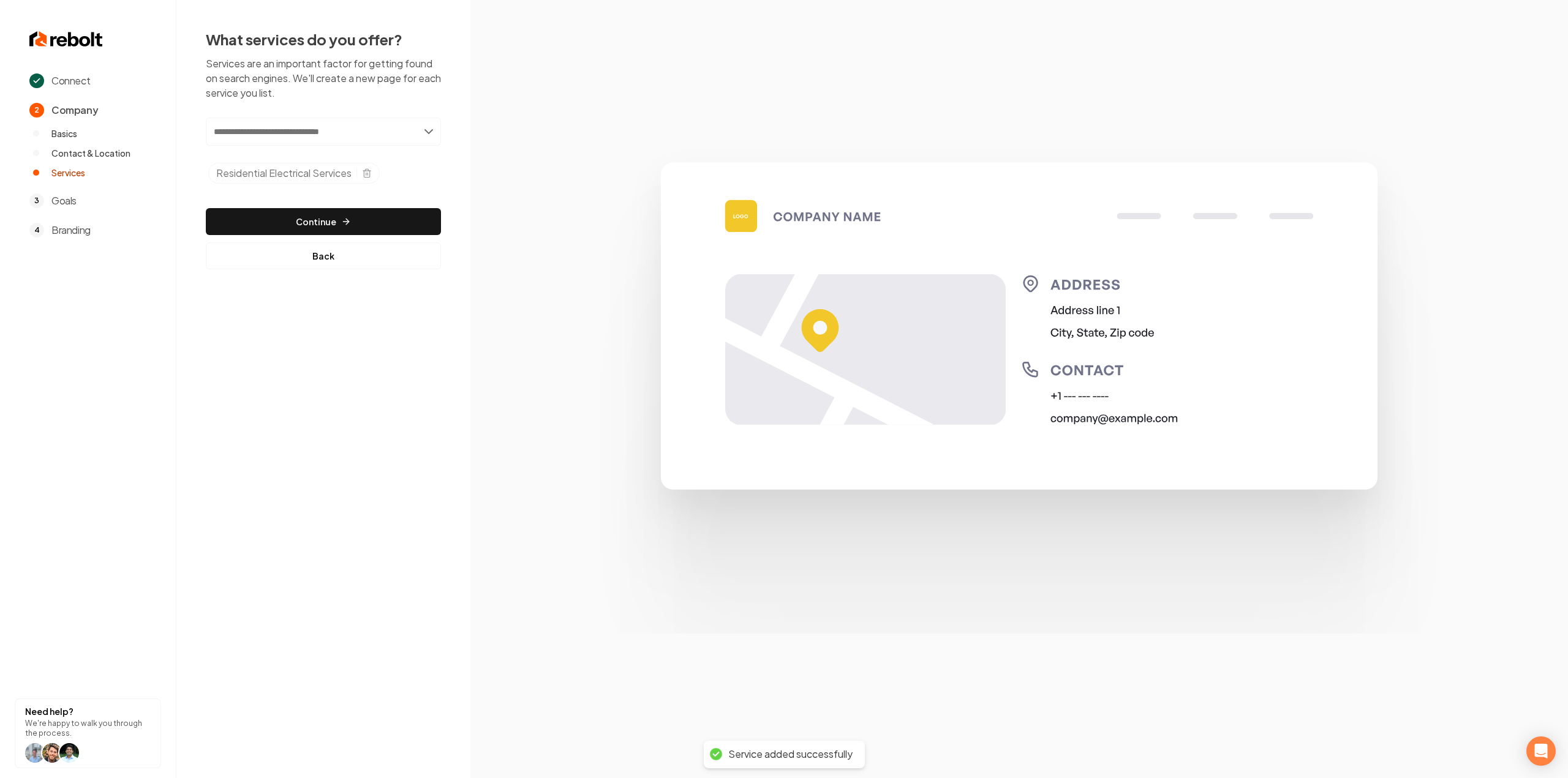
click at [312, 131] on input "text" at bounding box center [323, 132] width 235 height 29
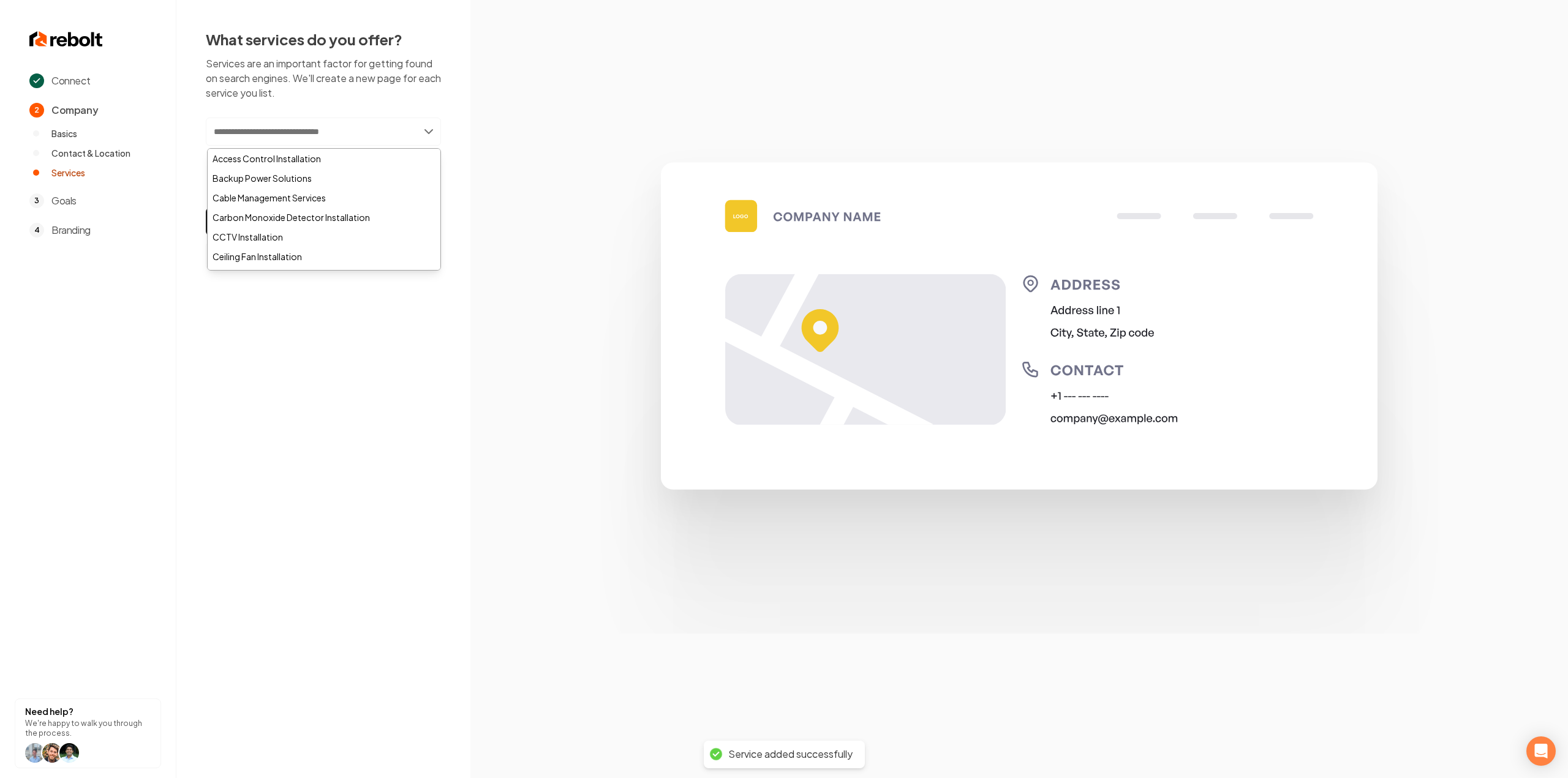
paste input "**********"
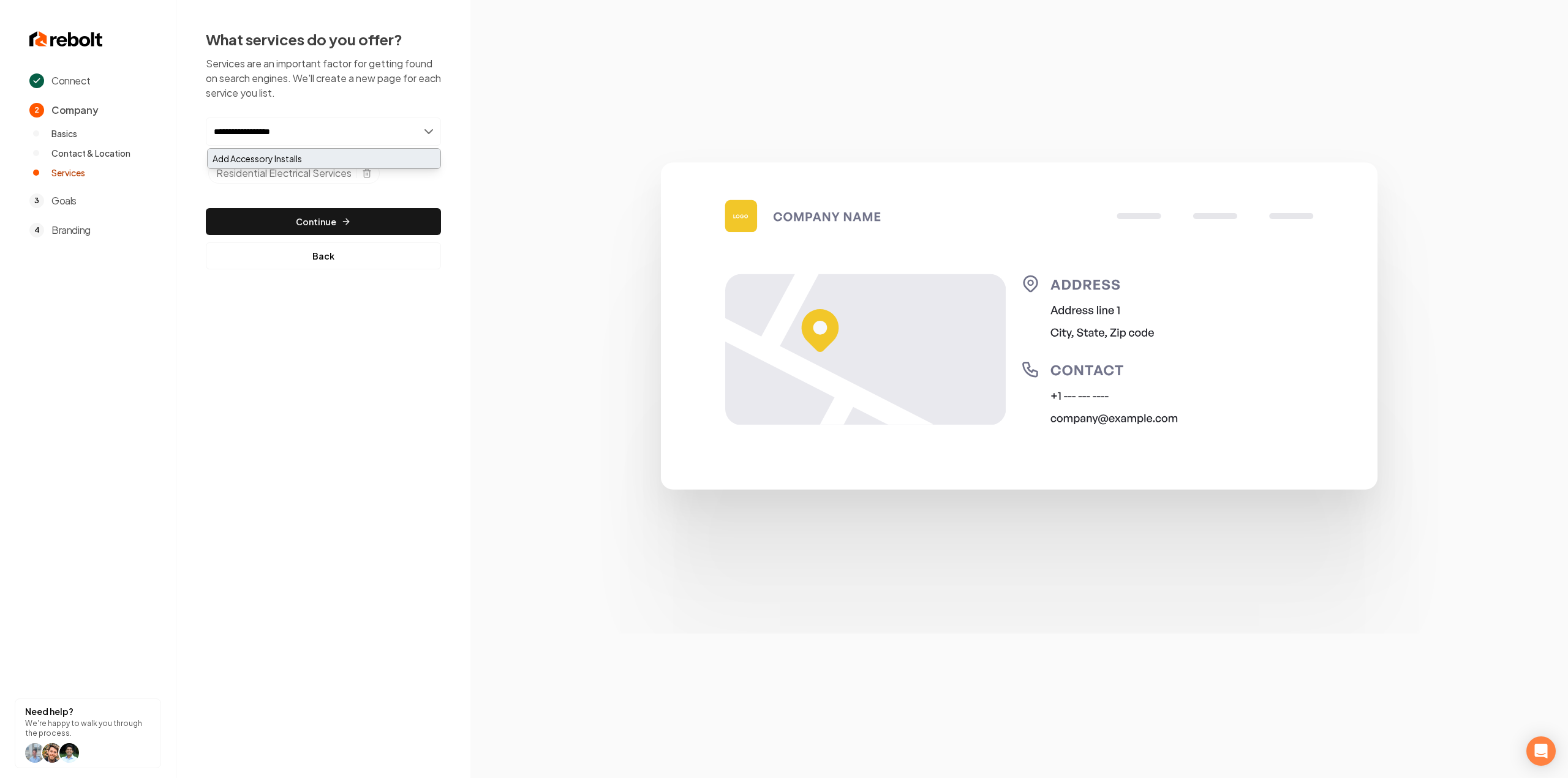
type input "**********"
click at [293, 158] on div "Add Accessory Installs" at bounding box center [324, 158] width 233 height 20
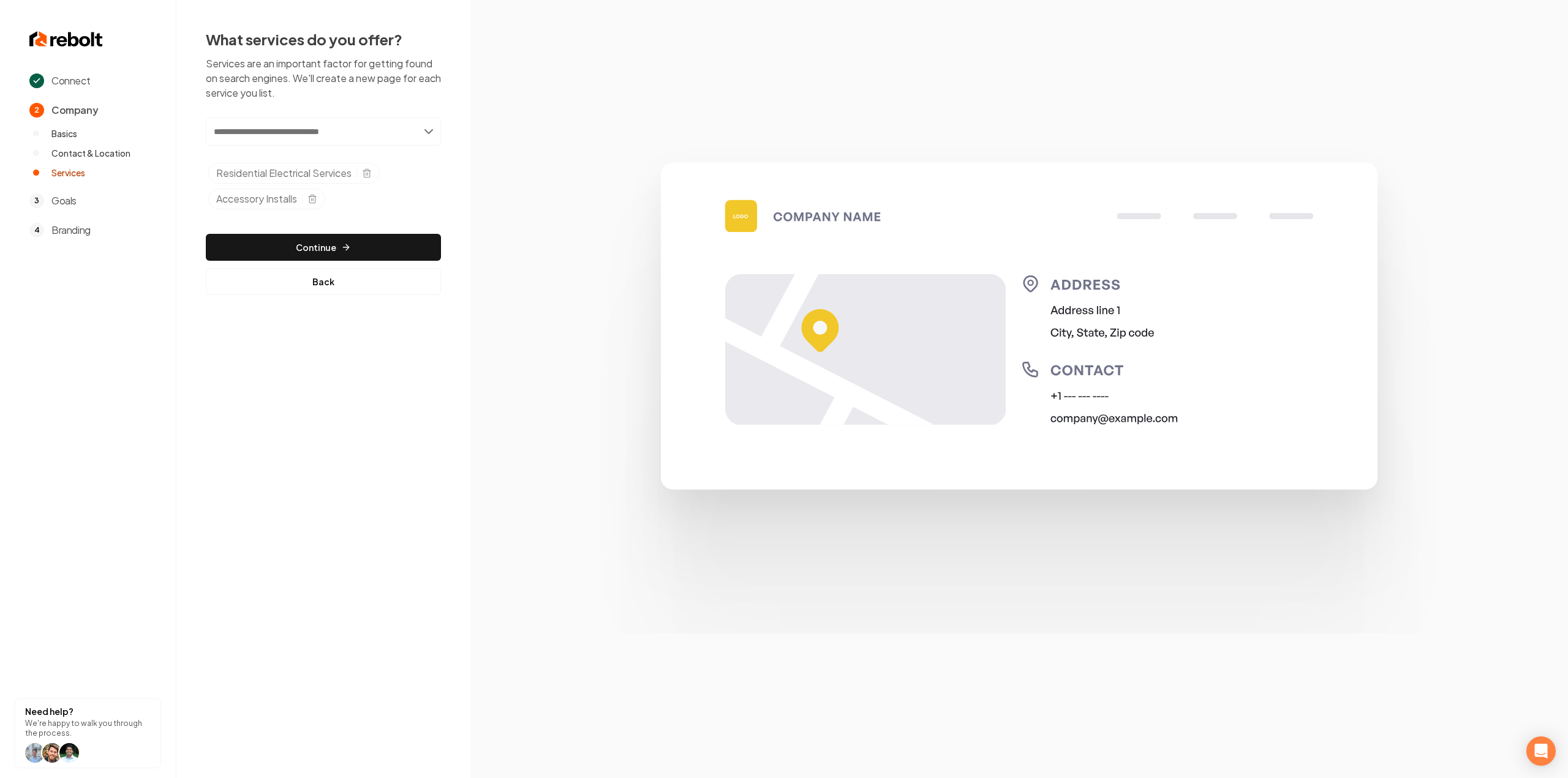
click at [331, 128] on input "text" at bounding box center [323, 132] width 235 height 29
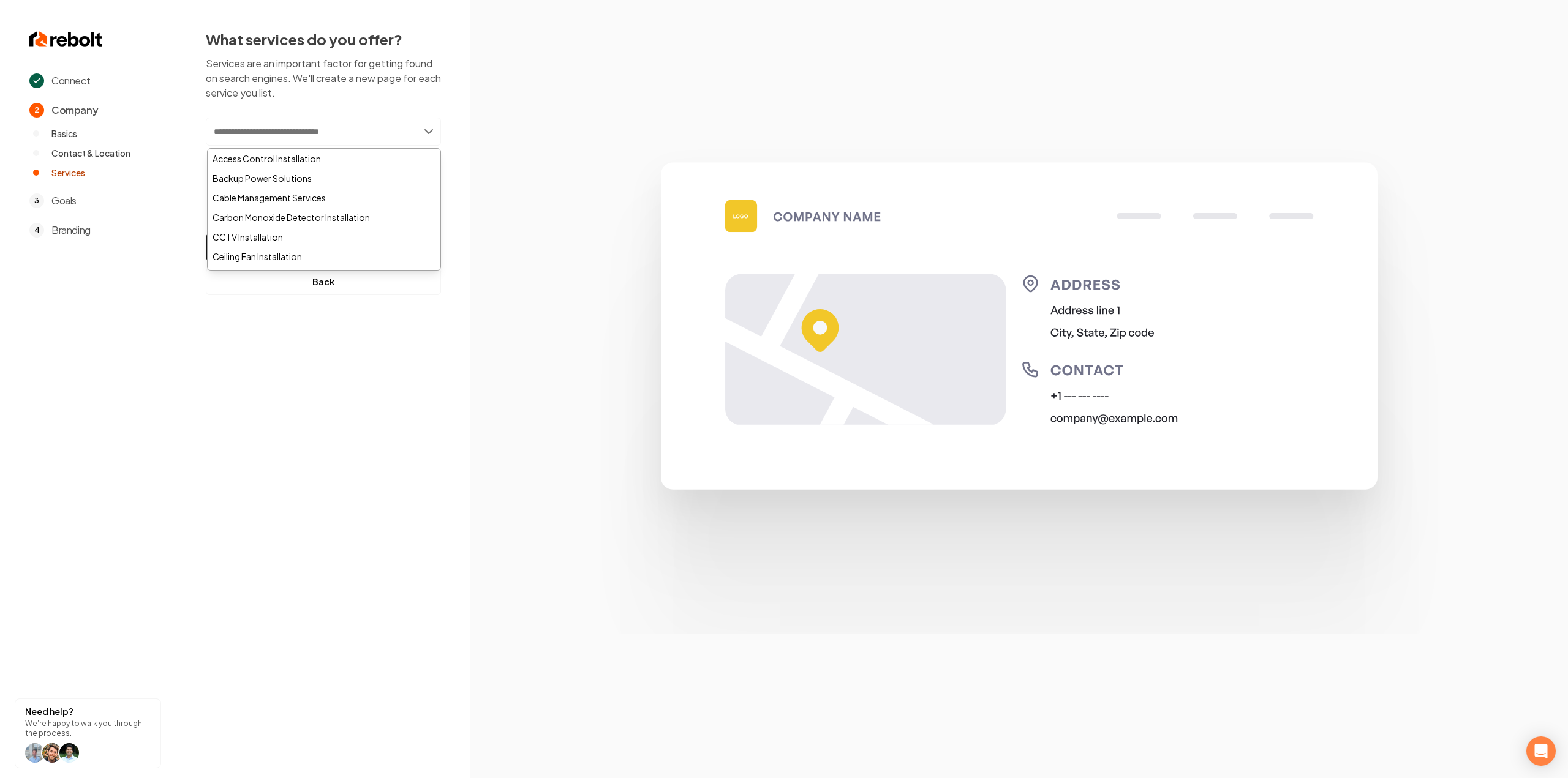
paste input "**********"
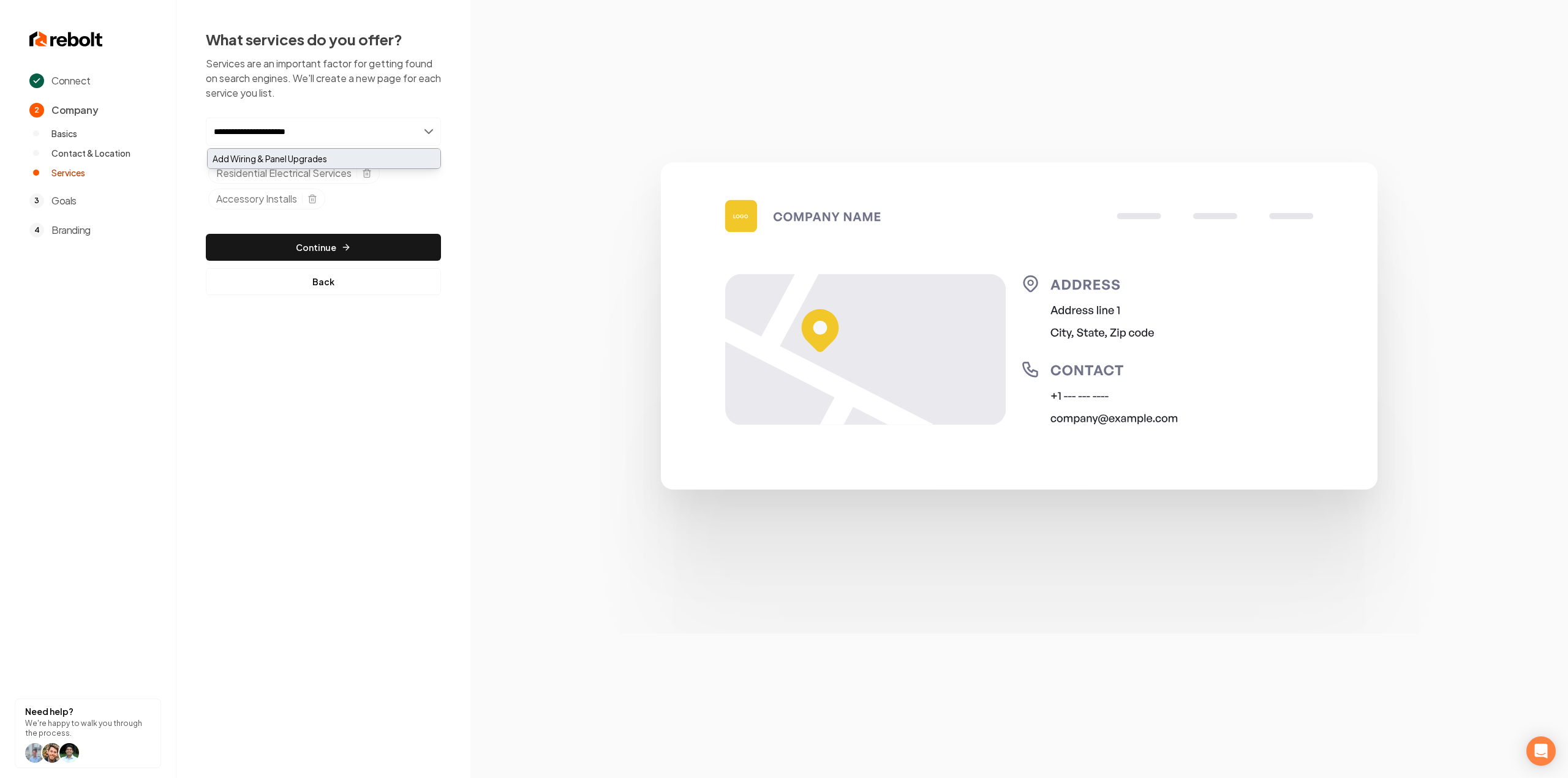
type input "**********"
click at [291, 161] on div "Add Wiring & Panel Upgrades" at bounding box center [324, 158] width 233 height 20
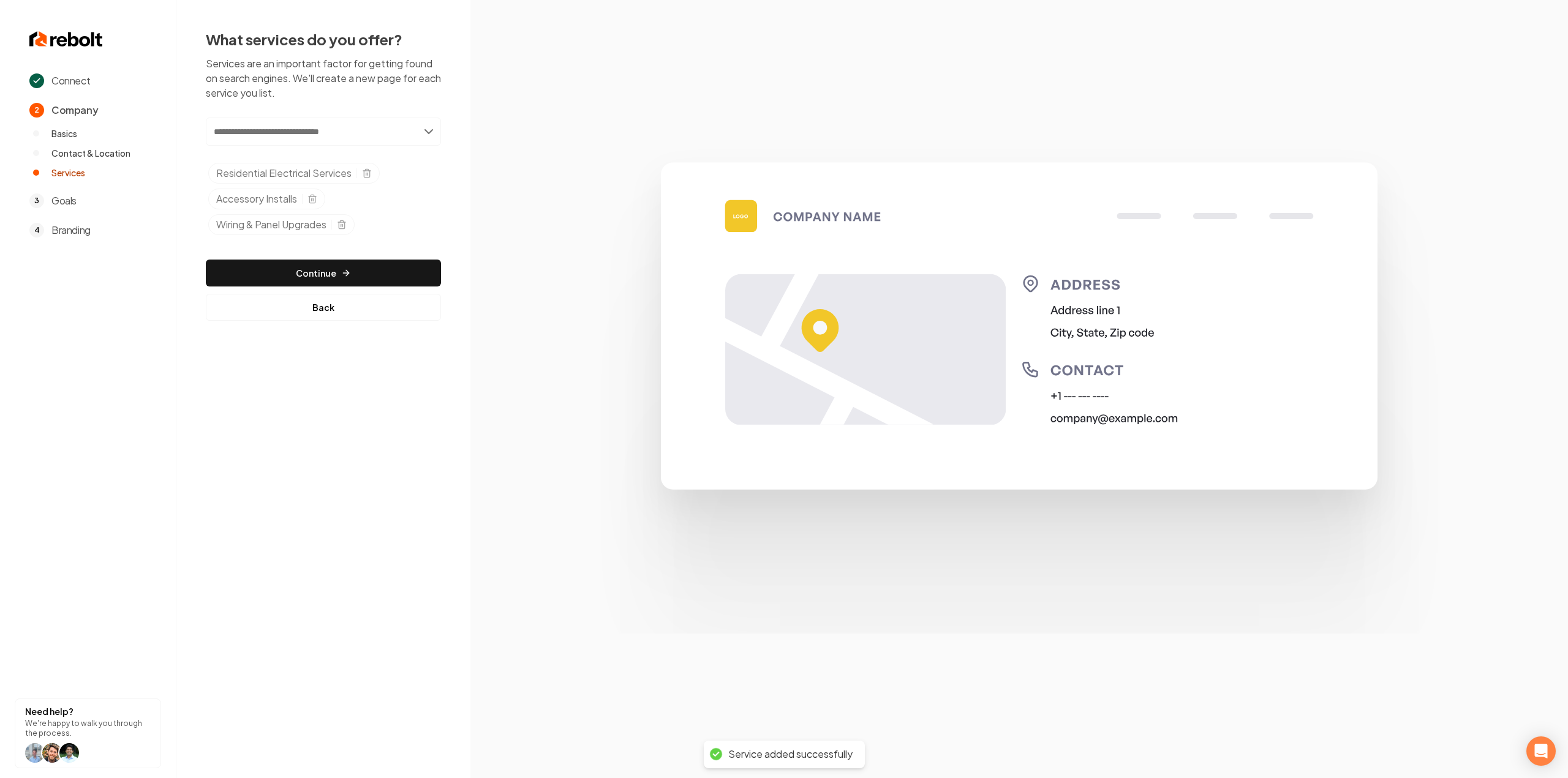
click at [296, 134] on input "text" at bounding box center [323, 132] width 235 height 29
paste input "**********"
type input "**********"
click at [277, 155] on div "Add EV Charger Installations" at bounding box center [324, 158] width 233 height 20
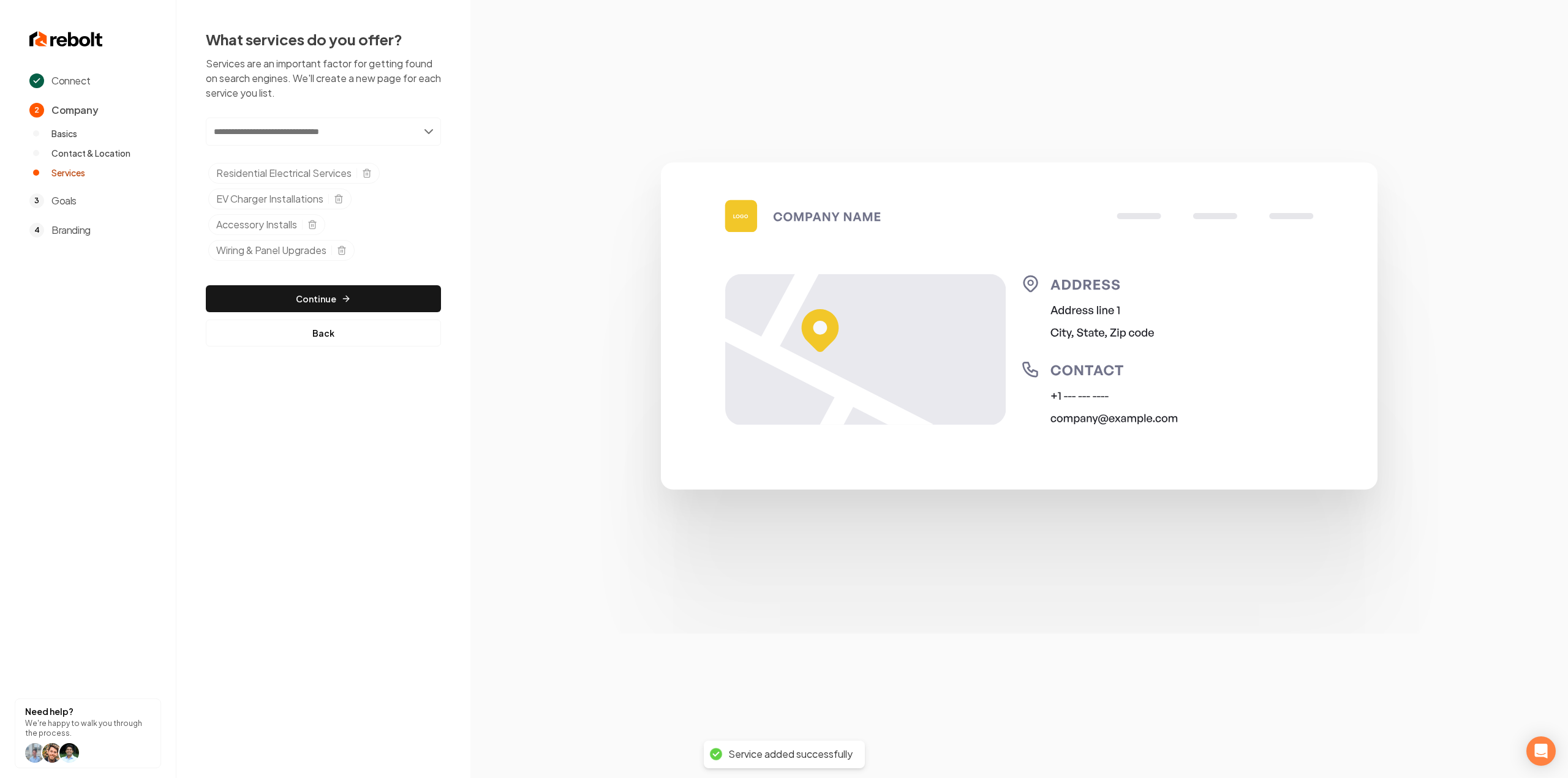
click at [276, 133] on input "text" at bounding box center [323, 132] width 235 height 29
paste input "**********"
type input "**********"
click at [273, 158] on div "Add Electrical Safety Audits & Troubleshooting" at bounding box center [324, 158] width 233 height 20
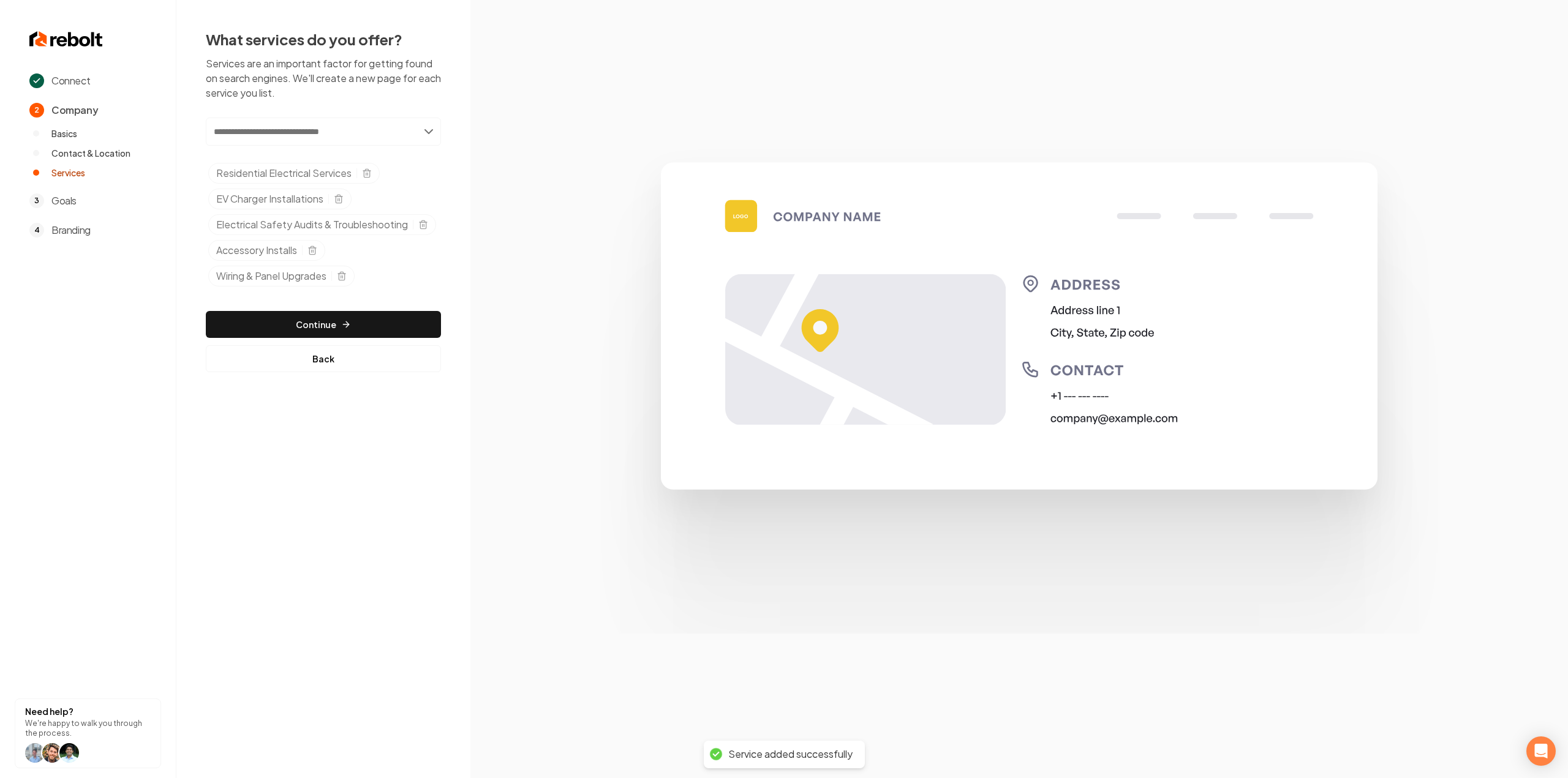
click at [300, 132] on input "text" at bounding box center [323, 132] width 235 height 29
paste input "**********"
type input "**********"
click at [300, 156] on mark "Commercial Electrical Services" at bounding box center [273, 158] width 123 height 11
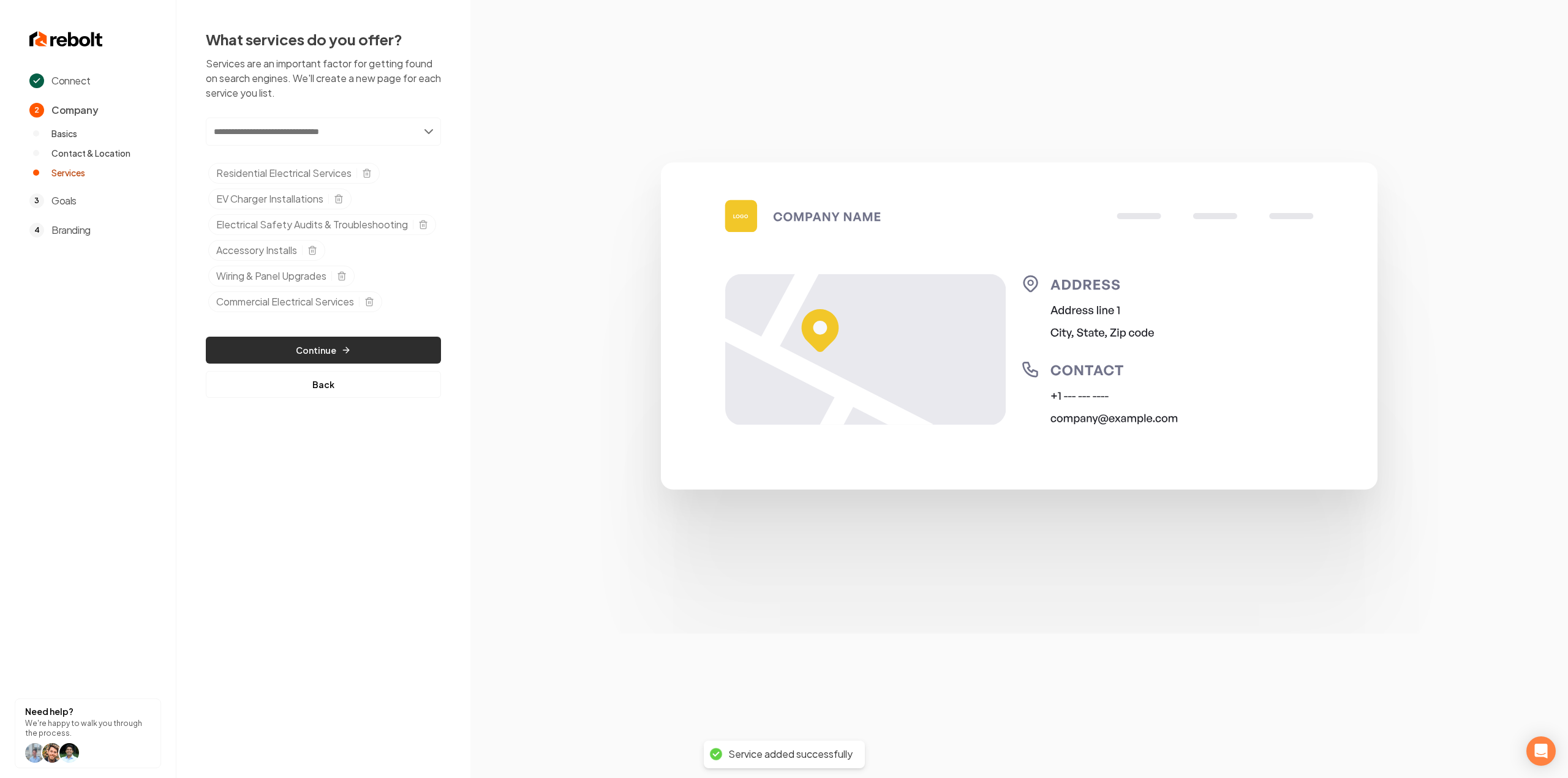
click at [341, 364] on button "Continue" at bounding box center [323, 350] width 235 height 27
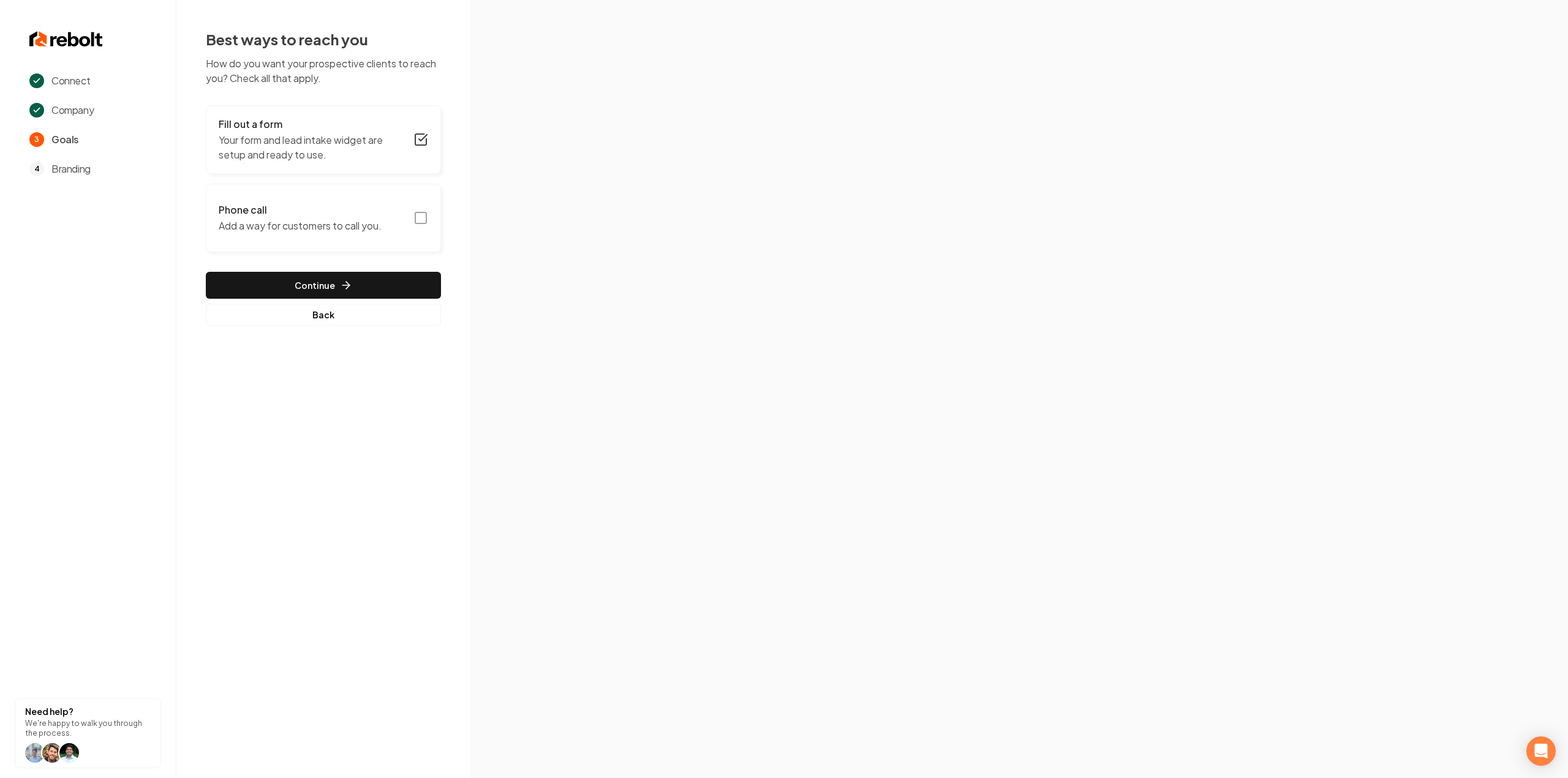
click at [411, 212] on button "Phone call Add a way for customers to call you." at bounding box center [323, 218] width 235 height 69
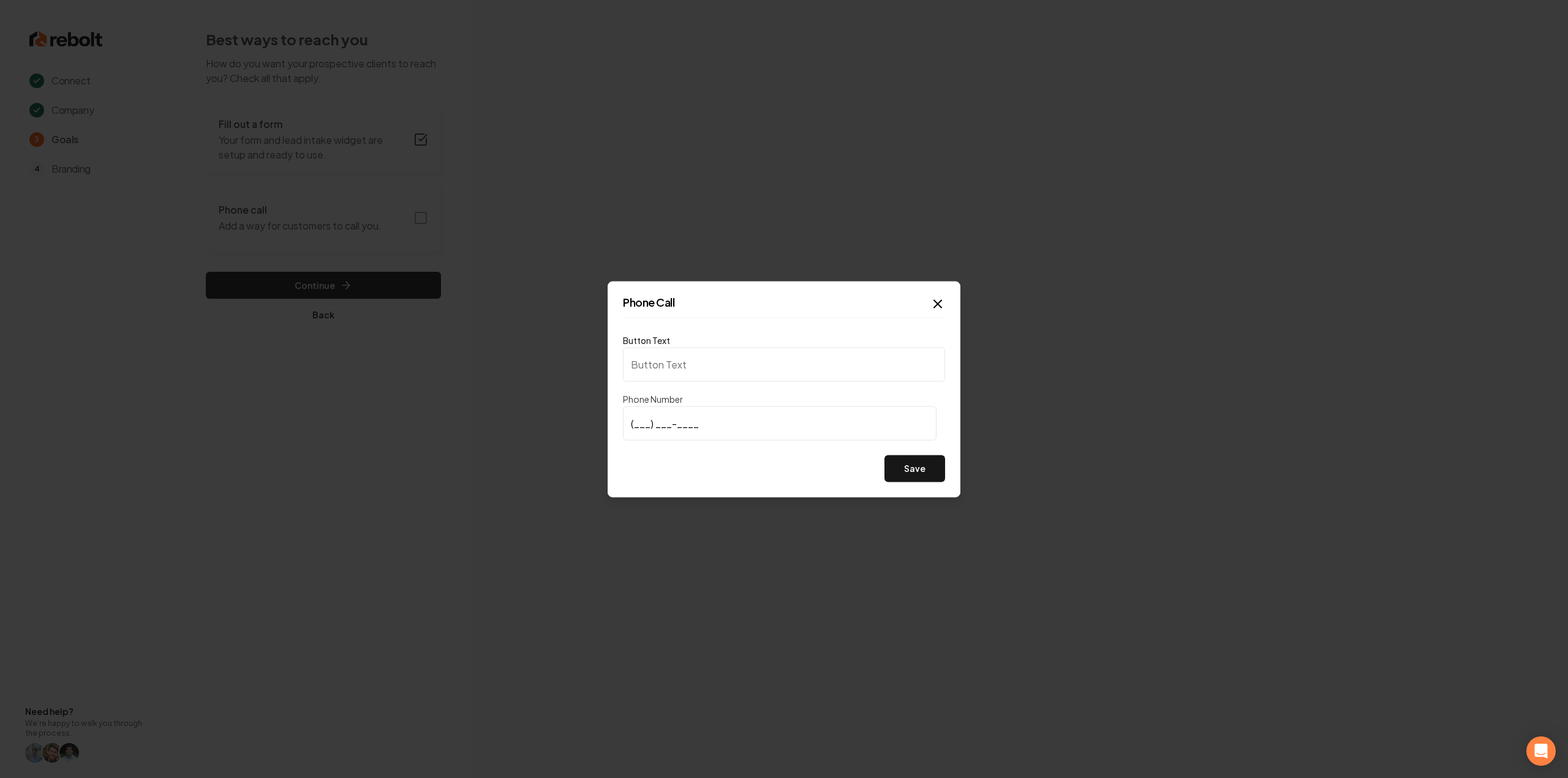
type input "Call us"
type input "[PHONE_NUMBER]"
click at [923, 481] on button "Save" at bounding box center [915, 468] width 60 height 27
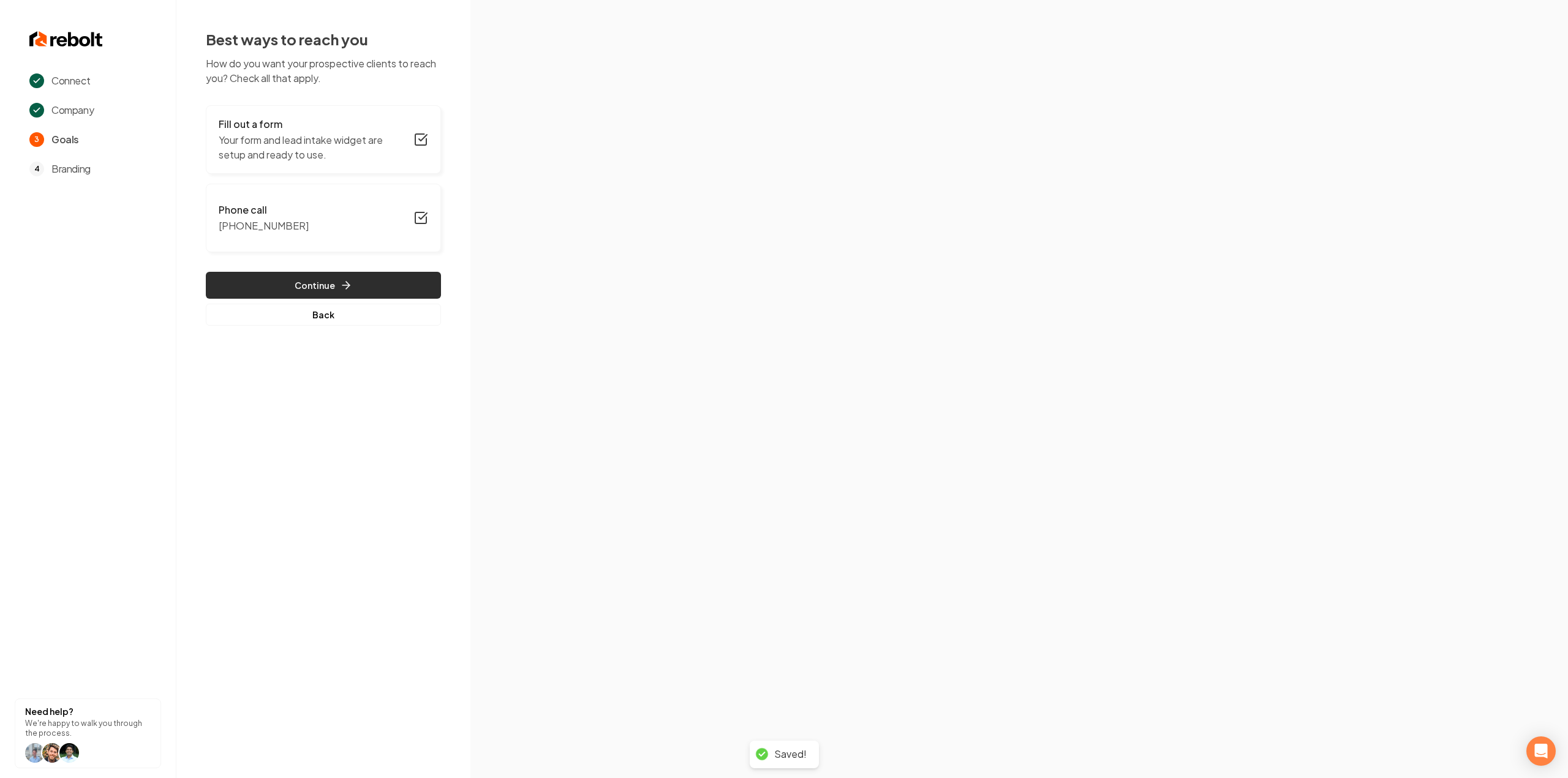
click at [331, 272] on button "Continue" at bounding box center [323, 285] width 235 height 27
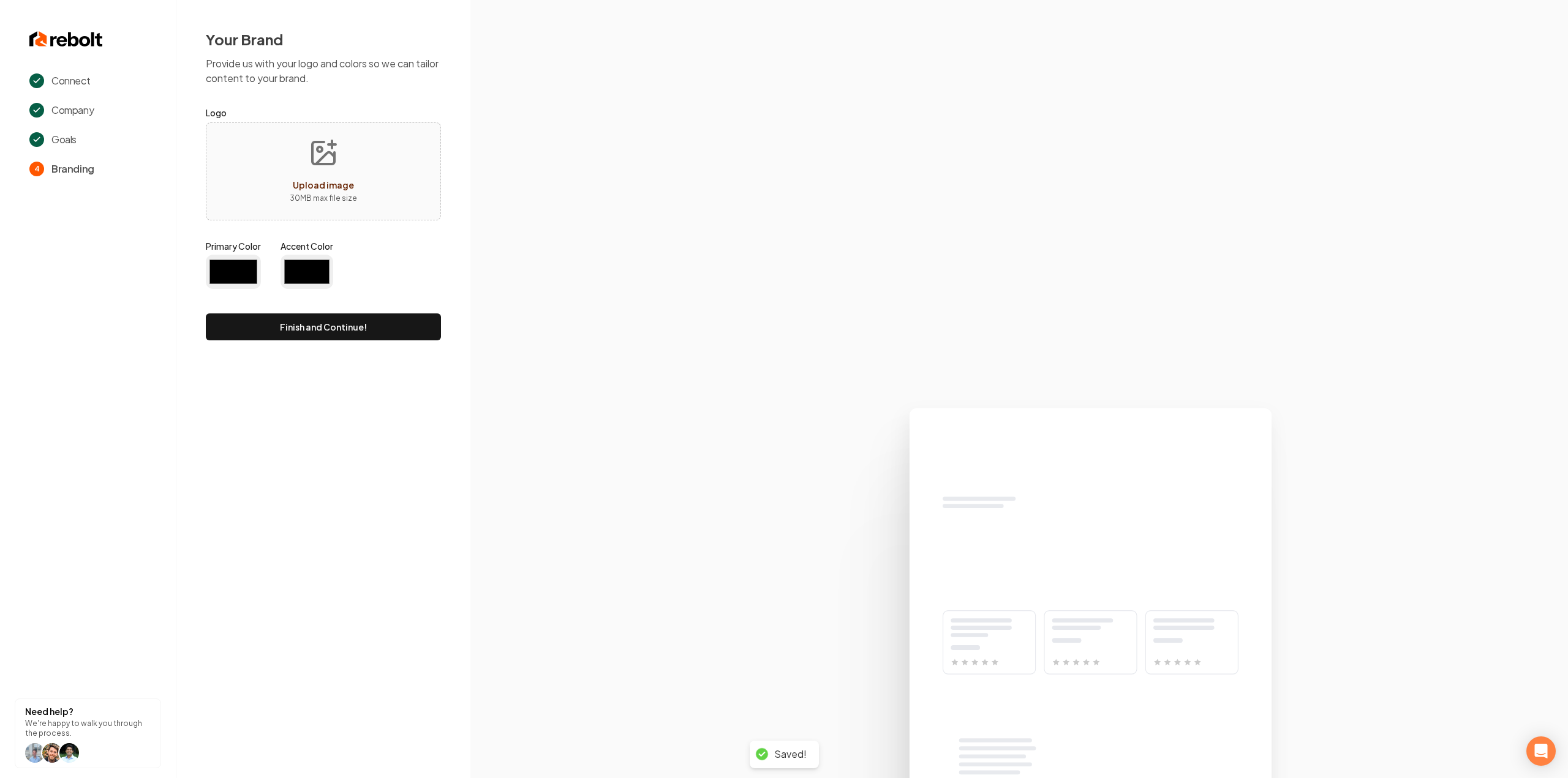
type input "#194d33"
type input "#70be00"
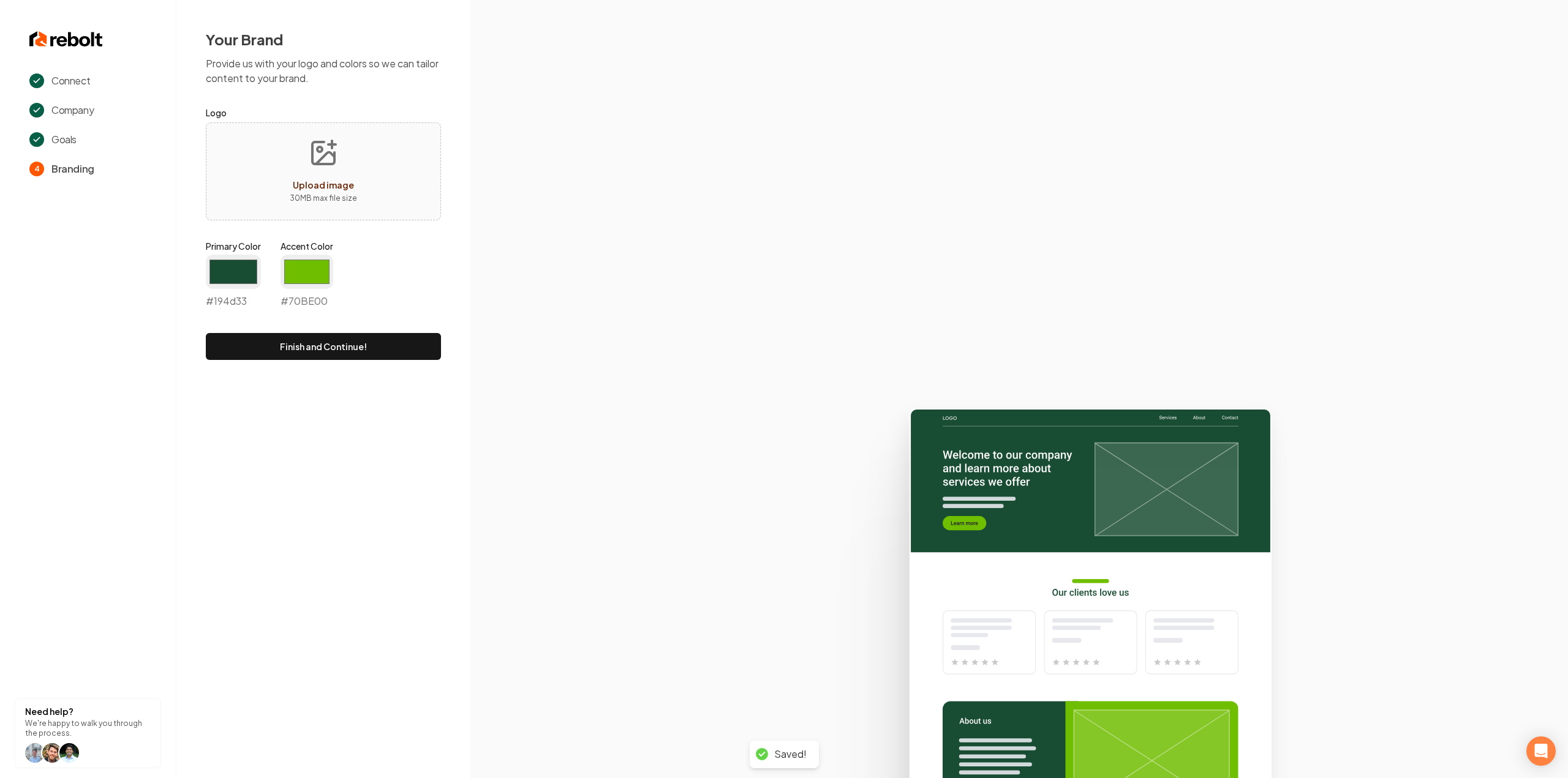
click at [680, 322] on section at bounding box center [1019, 389] width 1098 height 778
click at [218, 266] on input "#194d33" at bounding box center [234, 271] width 55 height 34
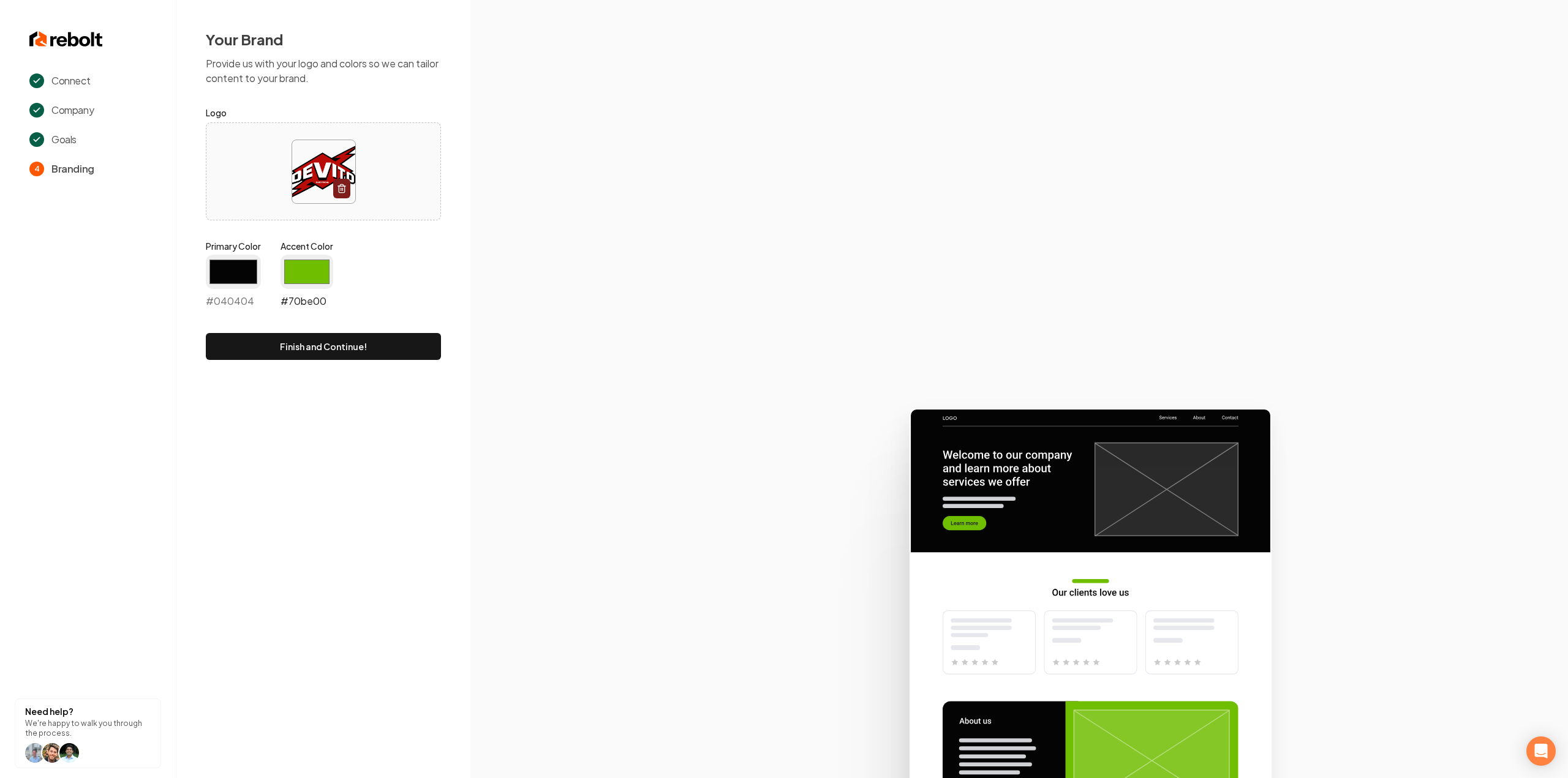
type input "#040404"
click at [301, 271] on input "#70be00" at bounding box center [307, 271] width 52 height 34
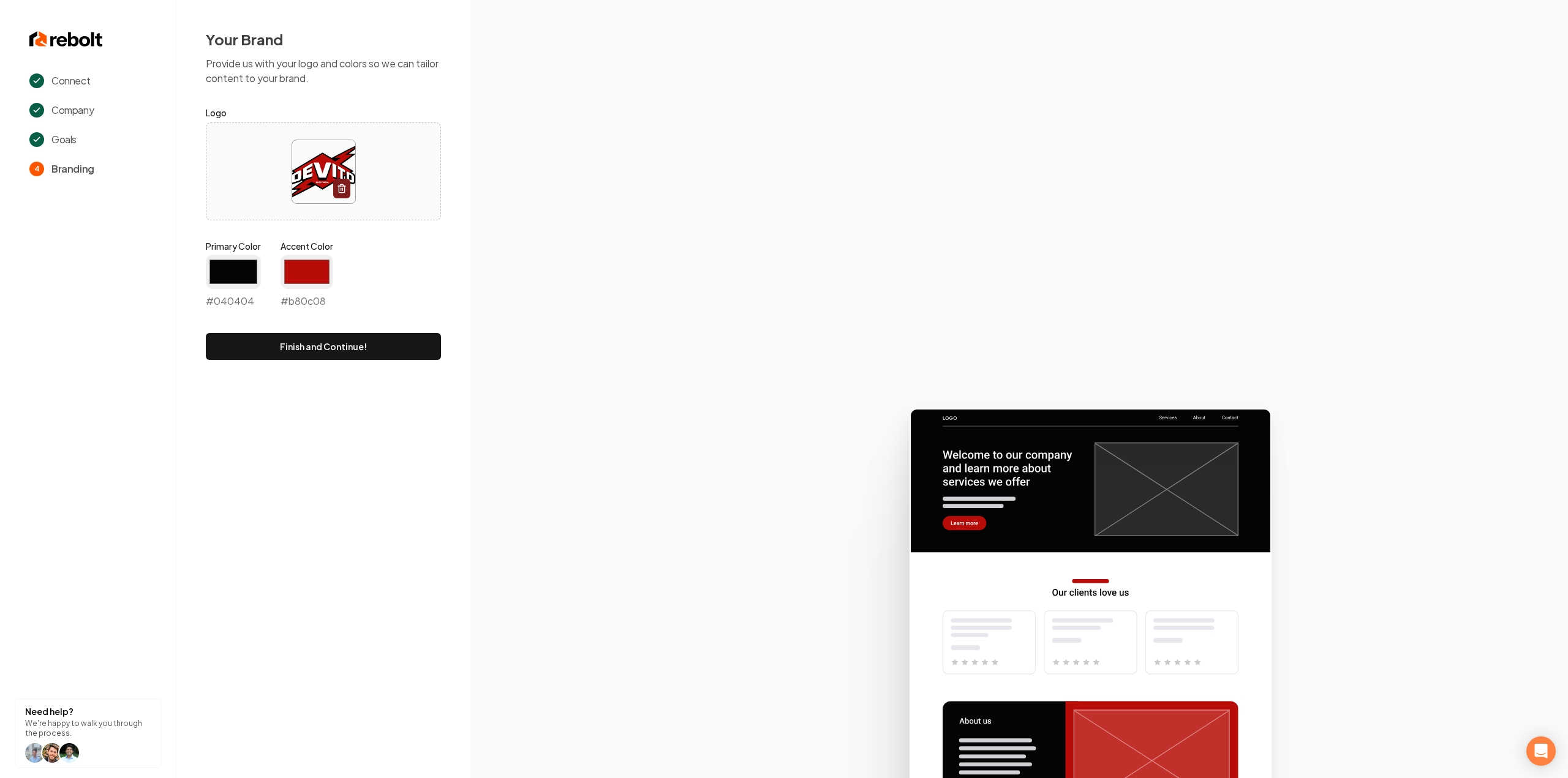
type input "#b80c08"
drag, startPoint x: 572, startPoint y: 221, endPoint x: 574, endPoint y: 252, distance: 31.1
click at [576, 221] on section at bounding box center [1019, 389] width 1098 height 778
click at [354, 336] on button "Finish and Continue!" at bounding box center [323, 346] width 235 height 27
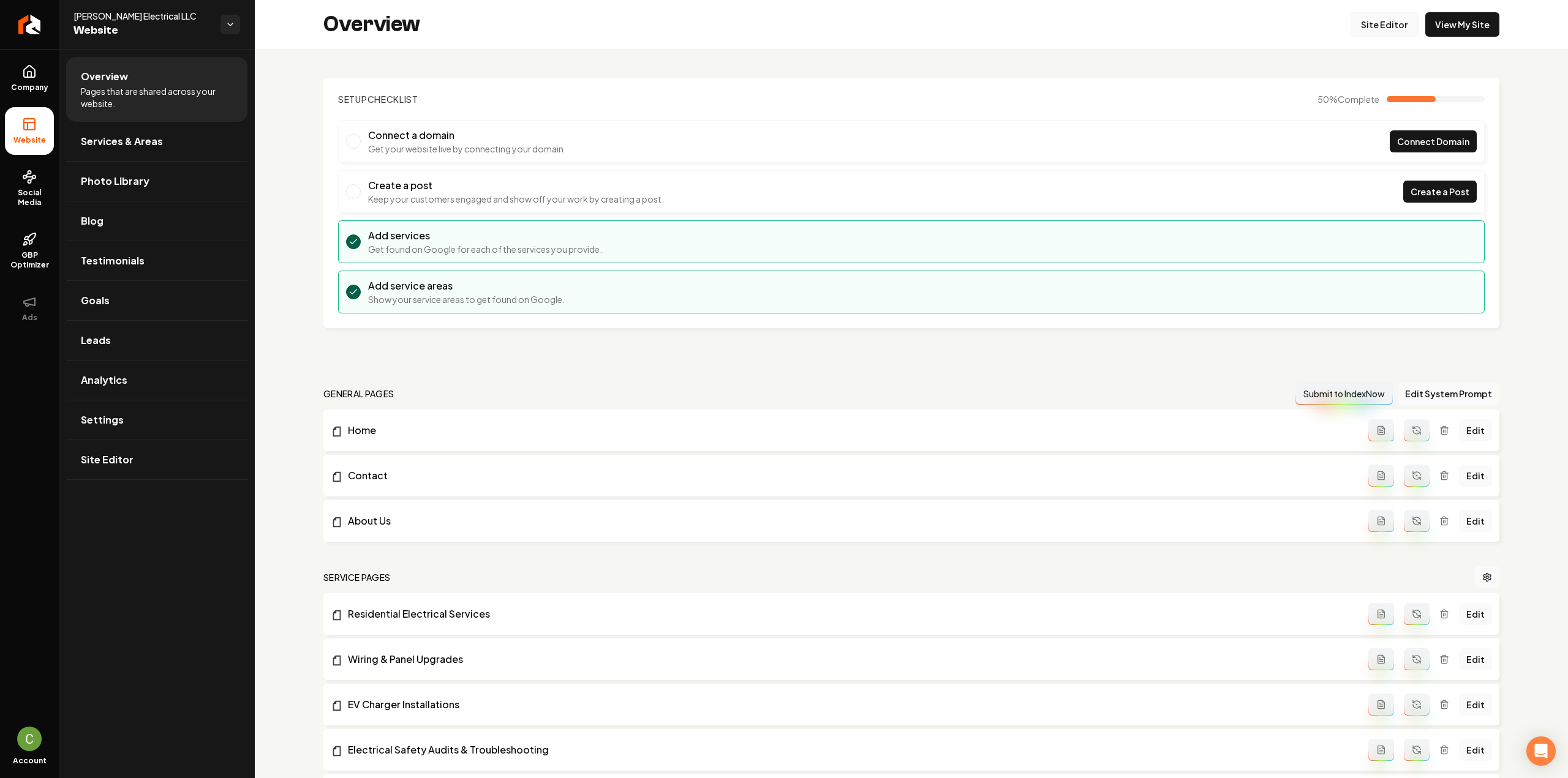
click at [1363, 30] on link "Site Editor" at bounding box center [1384, 24] width 67 height 25
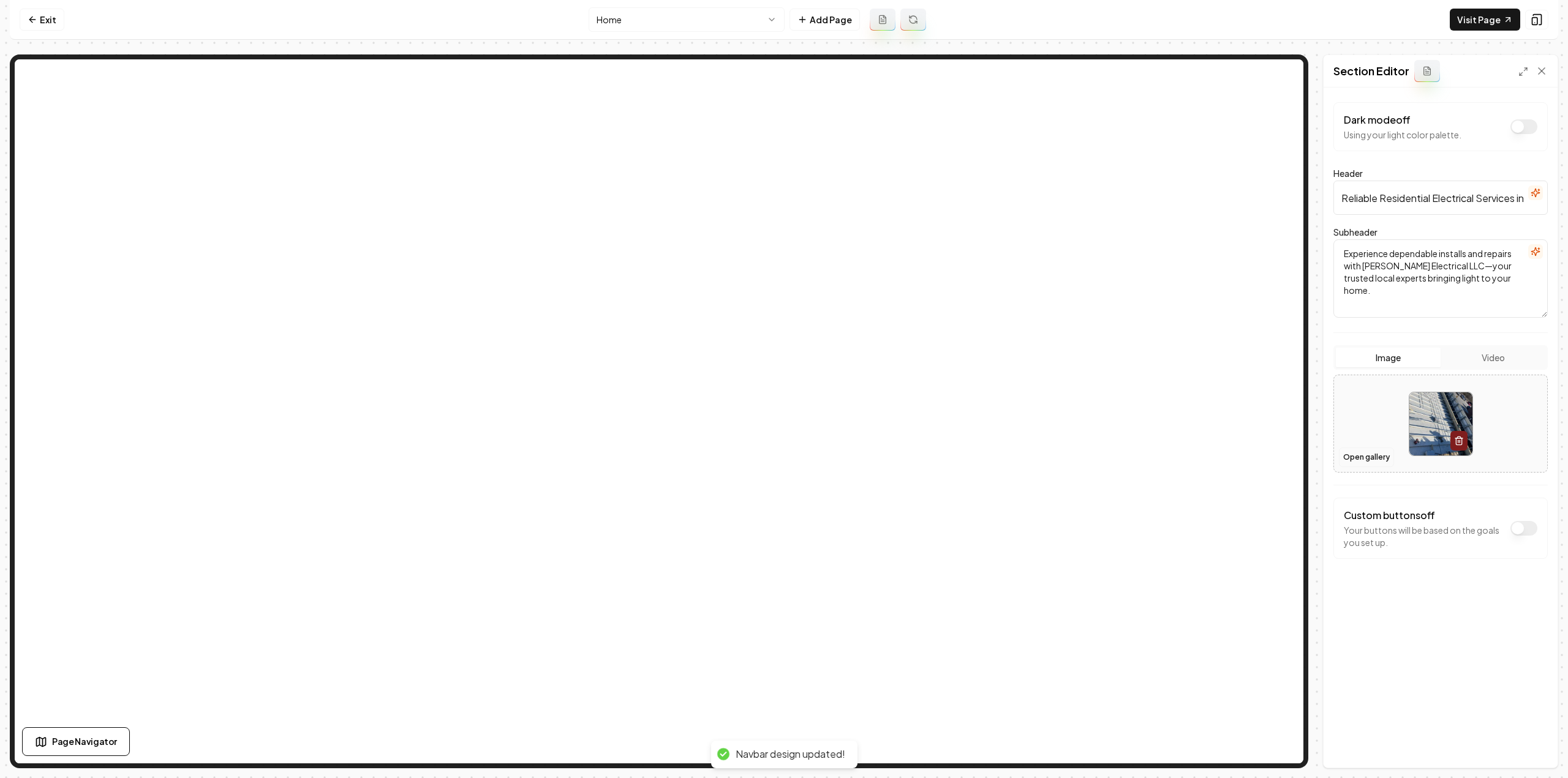
click at [1357, 456] on button "Open gallery" at bounding box center [1367, 457] width 55 height 20
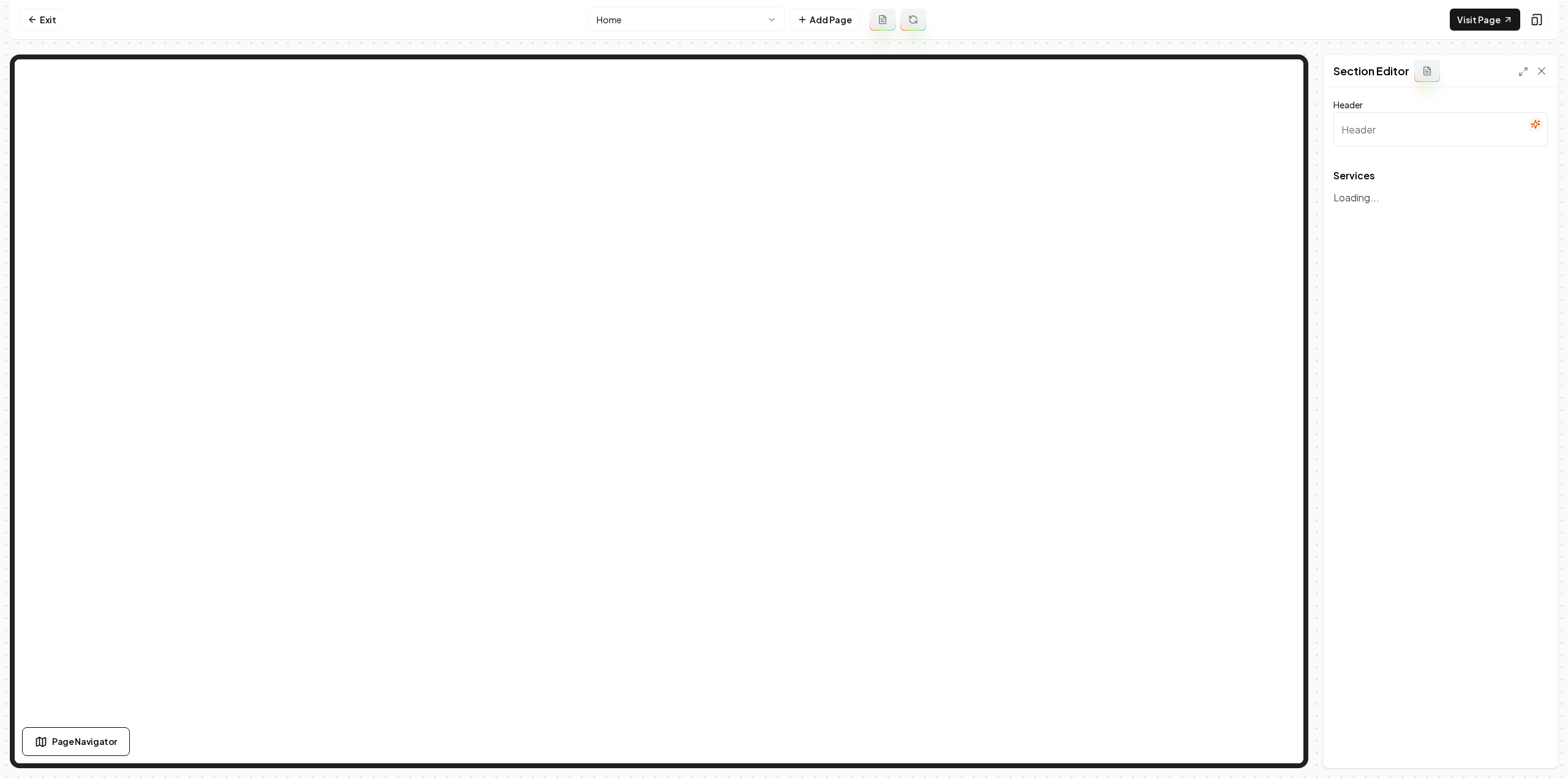
type input "Our Residential Electrical Services"
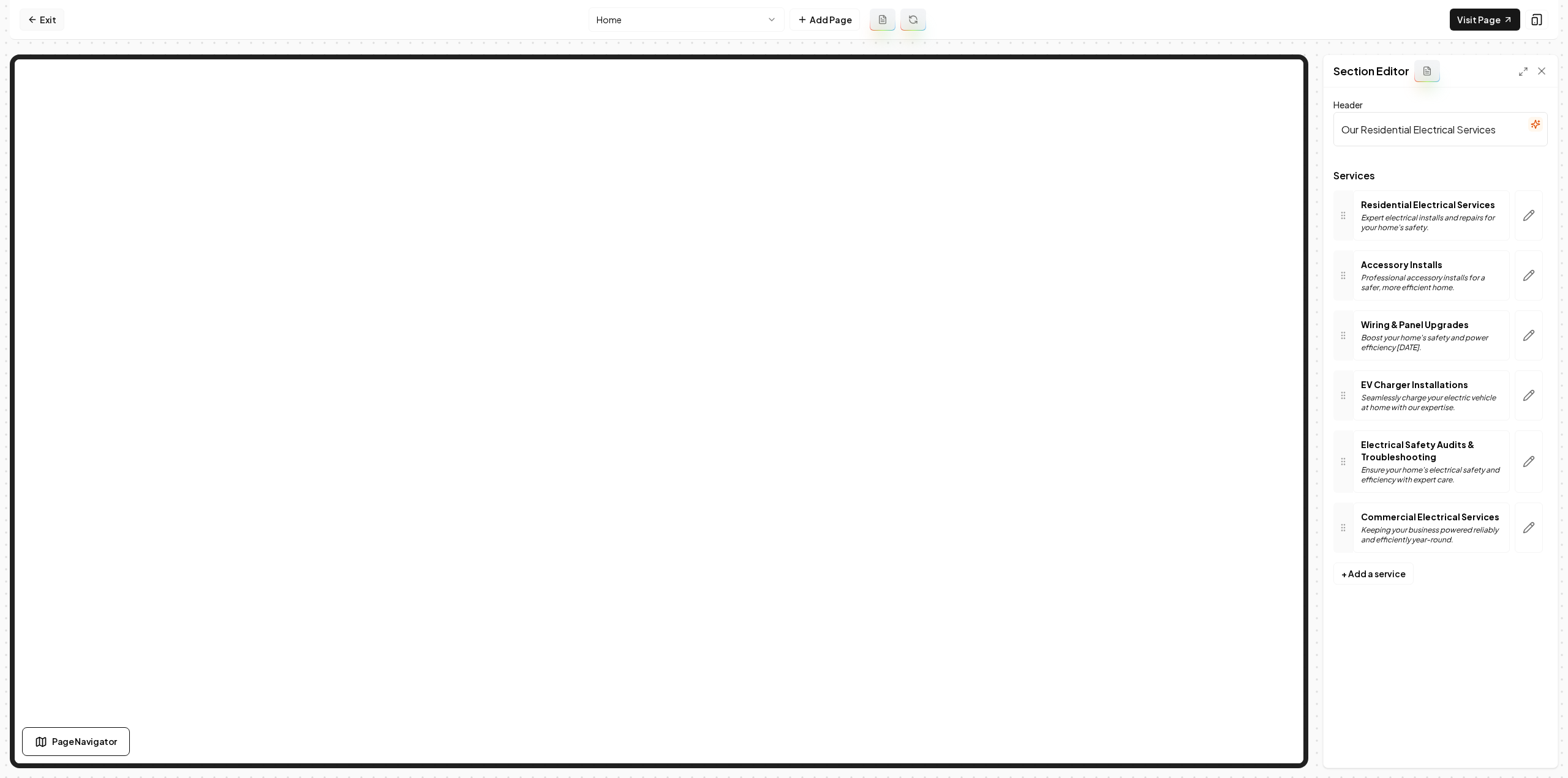
click at [54, 23] on link "Exit" at bounding box center [42, 20] width 44 height 22
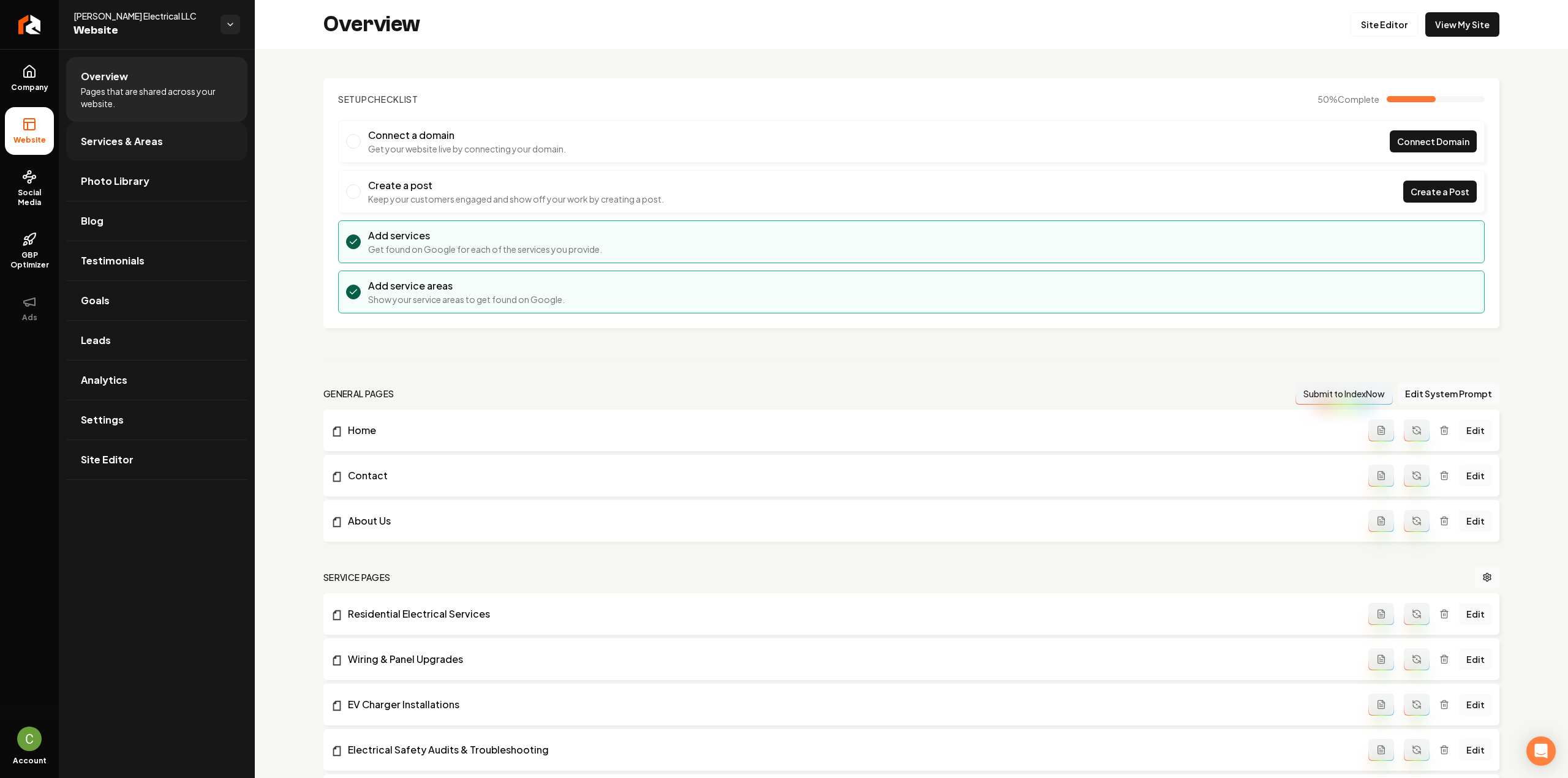
click at [82, 127] on link "Services & Areas" at bounding box center [156, 141] width 182 height 39
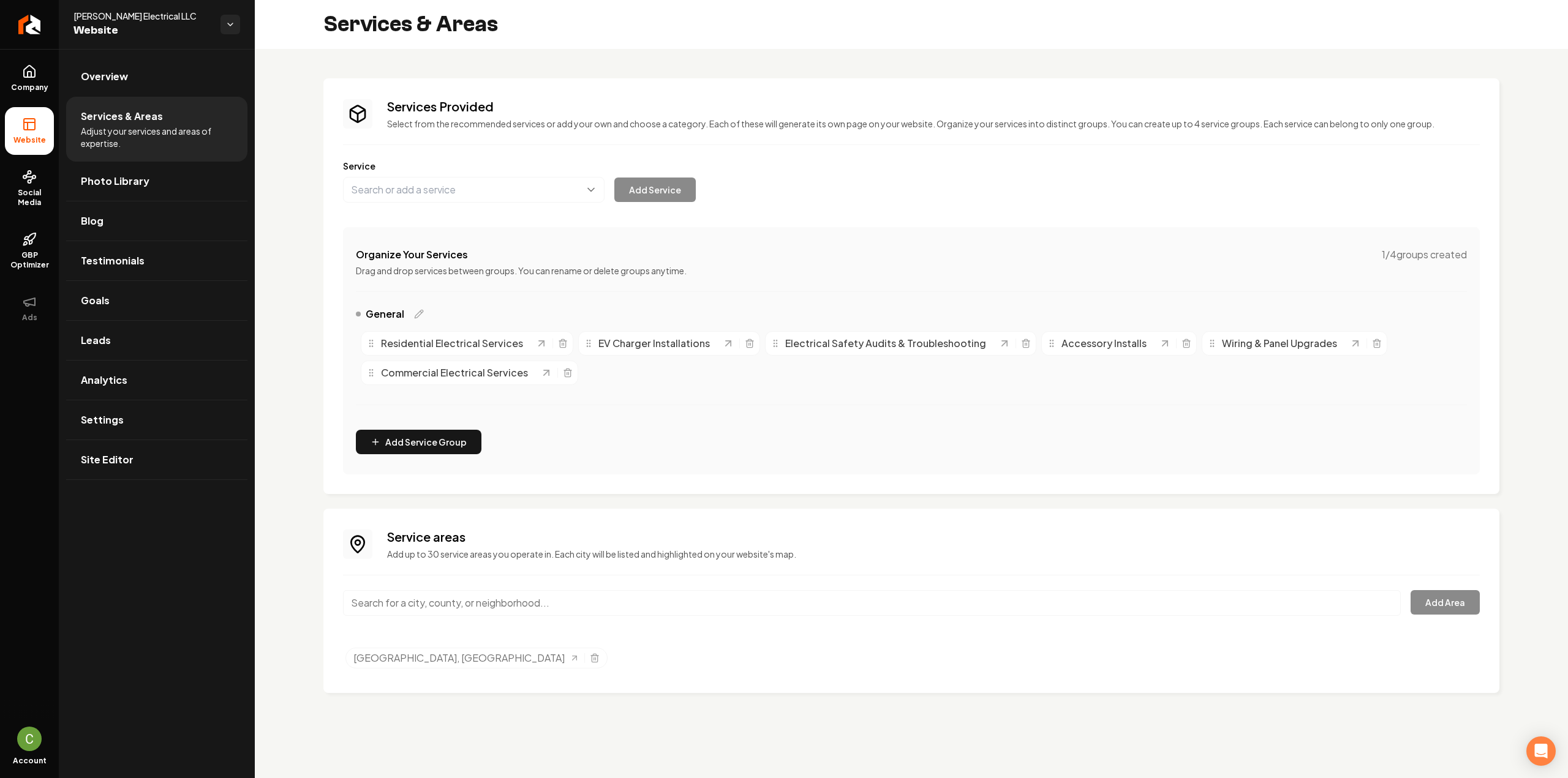
click at [591, 592] on input "Main content area" at bounding box center [872, 603] width 1057 height 25
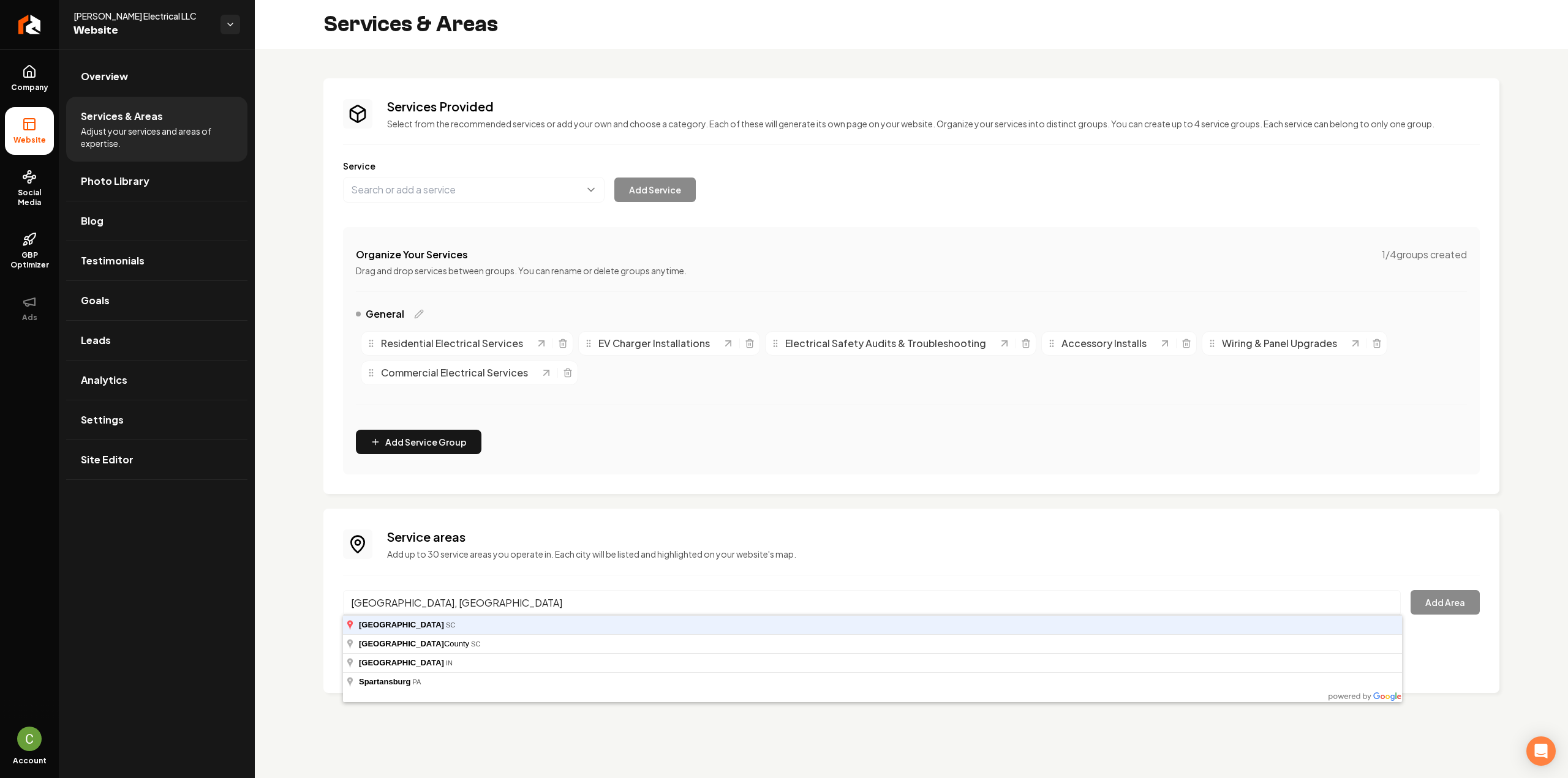
type input "[GEOGRAPHIC_DATA], [GEOGRAPHIC_DATA]"
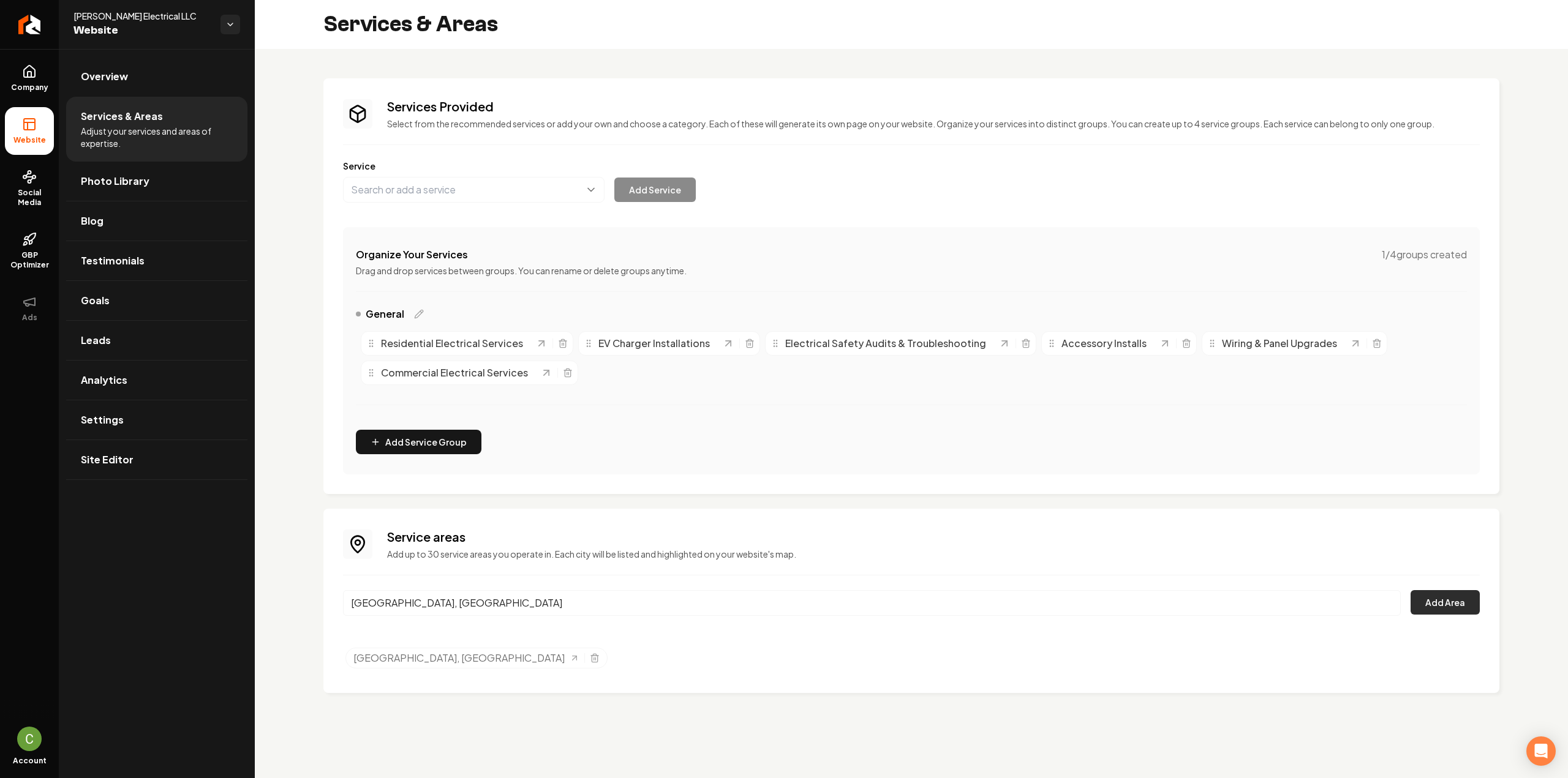
click at [1440, 604] on button "Add Area" at bounding box center [1444, 602] width 69 height 25
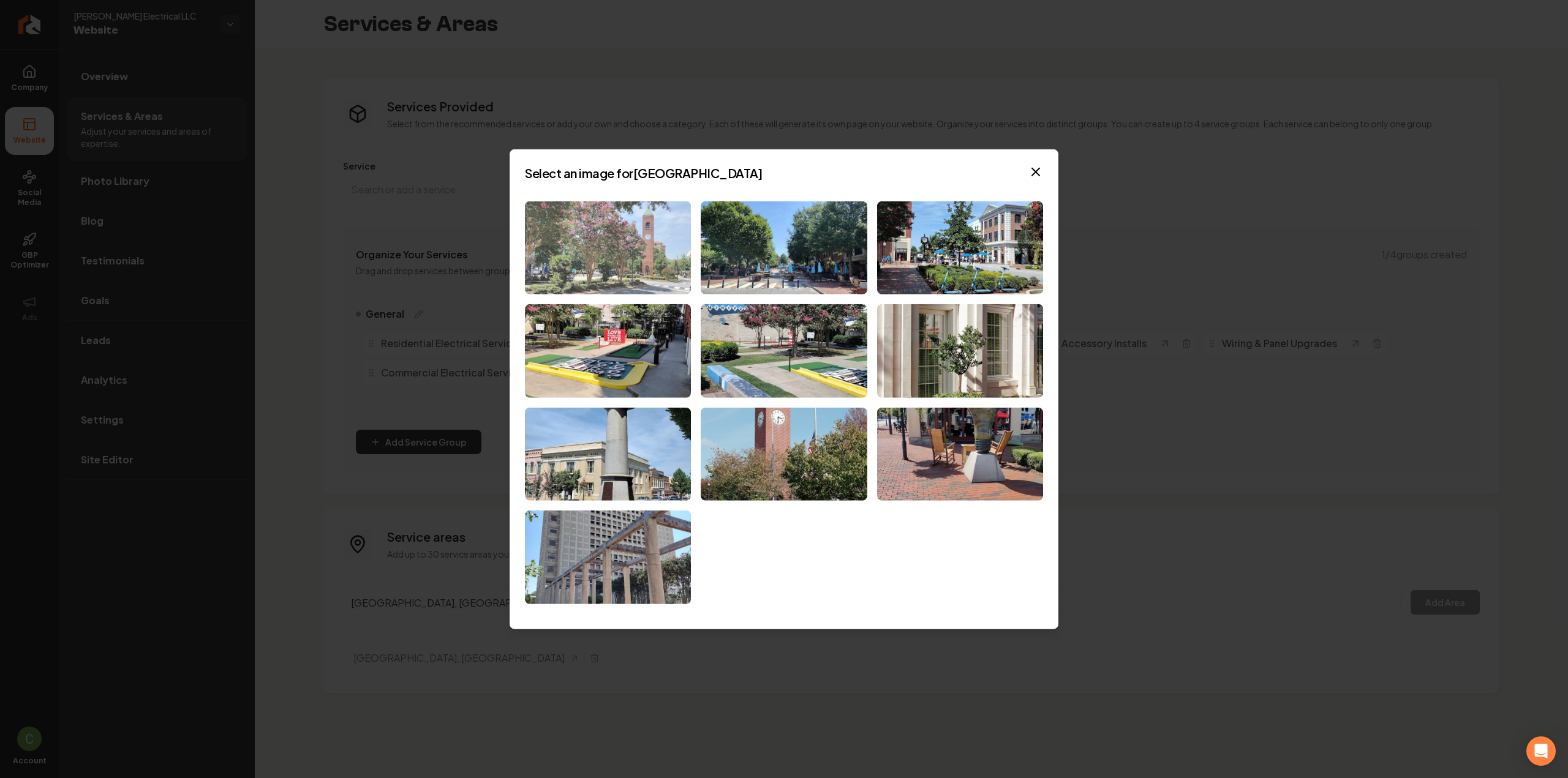
click at [633, 239] on img at bounding box center [607, 247] width 166 height 93
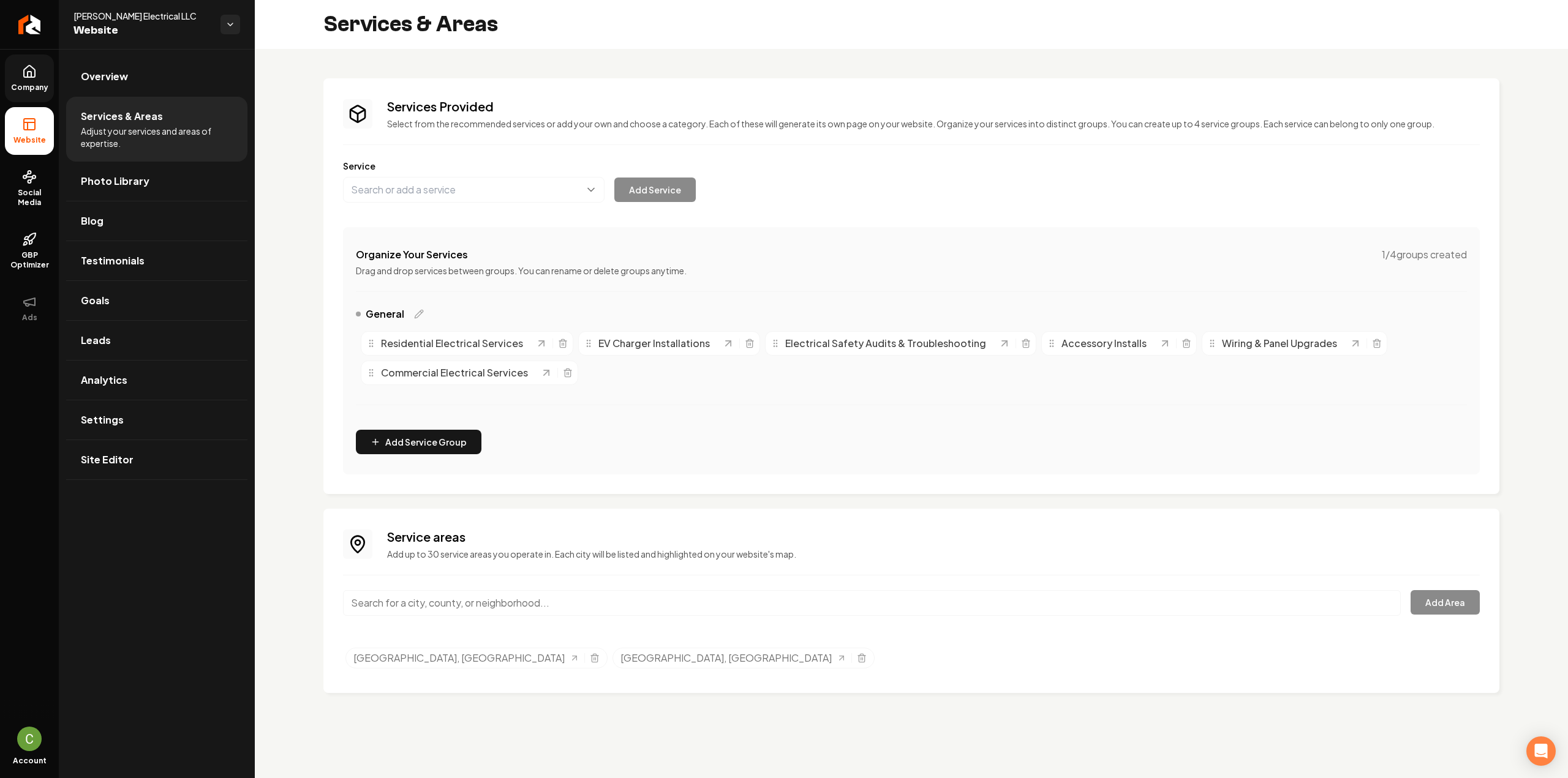
drag, startPoint x: 44, startPoint y: 93, endPoint x: 44, endPoint y: 100, distance: 7.0
click at [44, 92] on link "Company" at bounding box center [29, 78] width 49 height 48
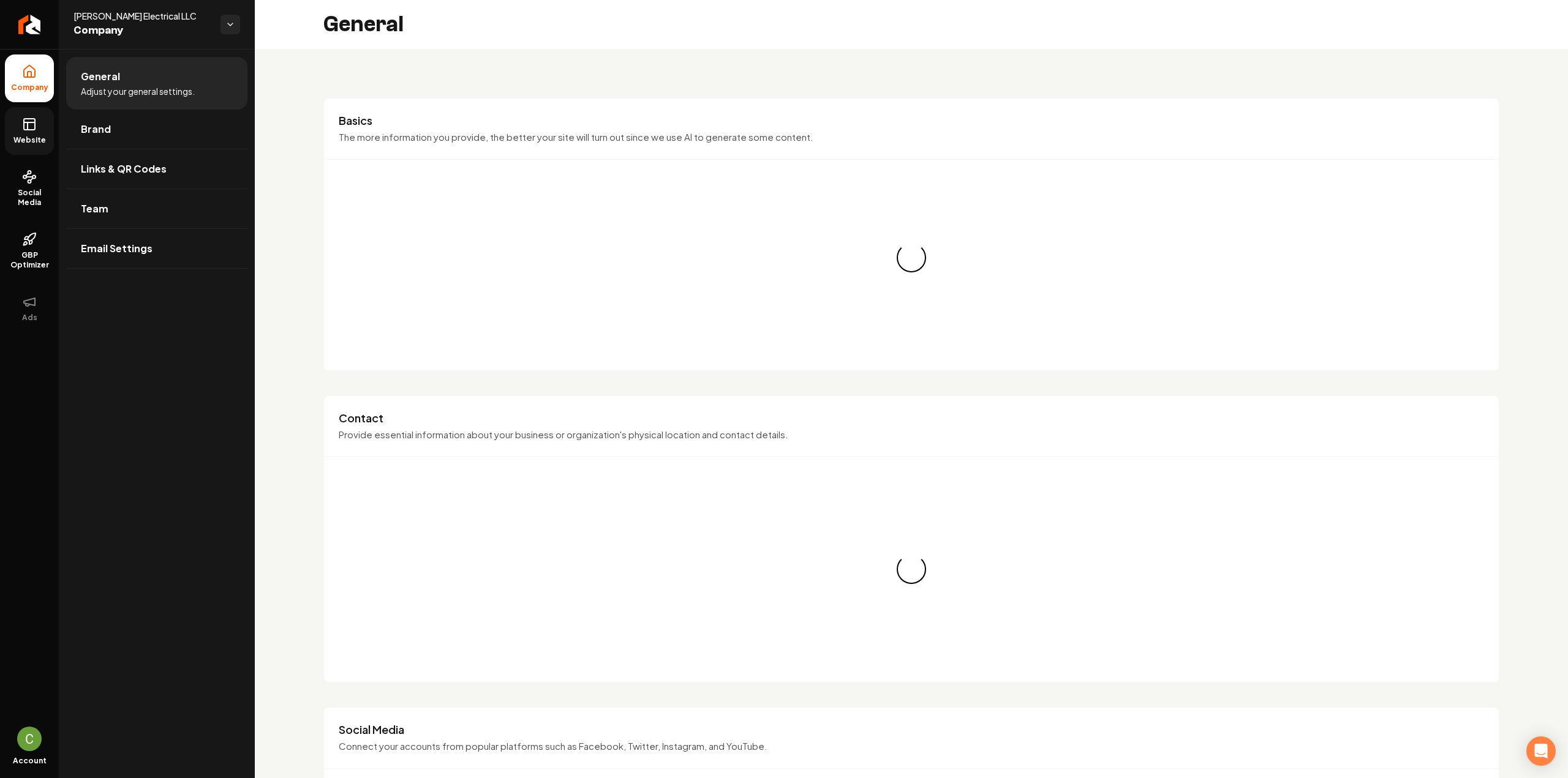
click at [43, 119] on link "Website" at bounding box center [29, 131] width 49 height 48
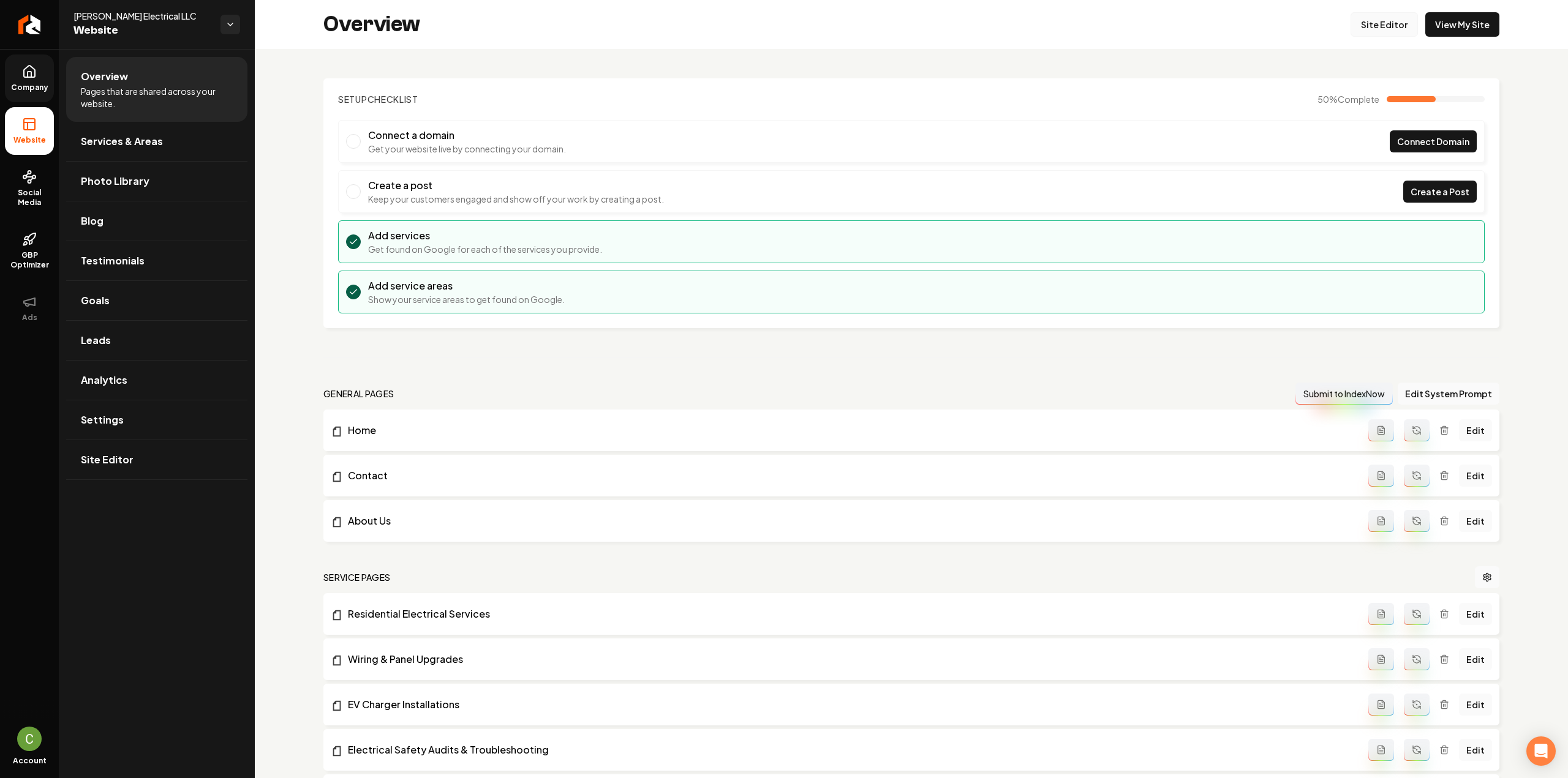
click at [1367, 17] on link "Site Editor" at bounding box center [1384, 24] width 67 height 25
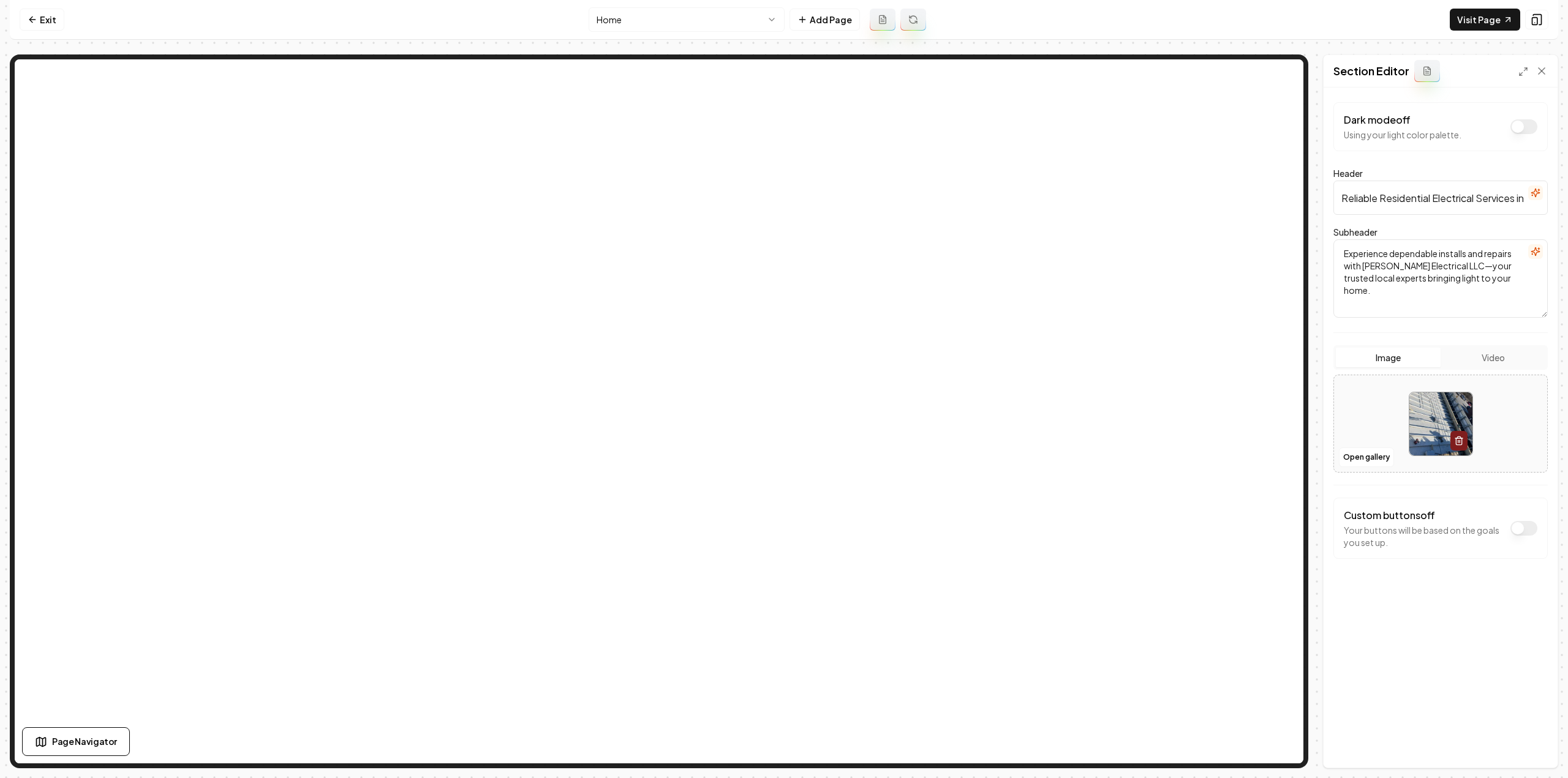
click at [756, 15] on html "Computer Required This feature is only available on a computer. Please switch t…" at bounding box center [784, 389] width 1568 height 778
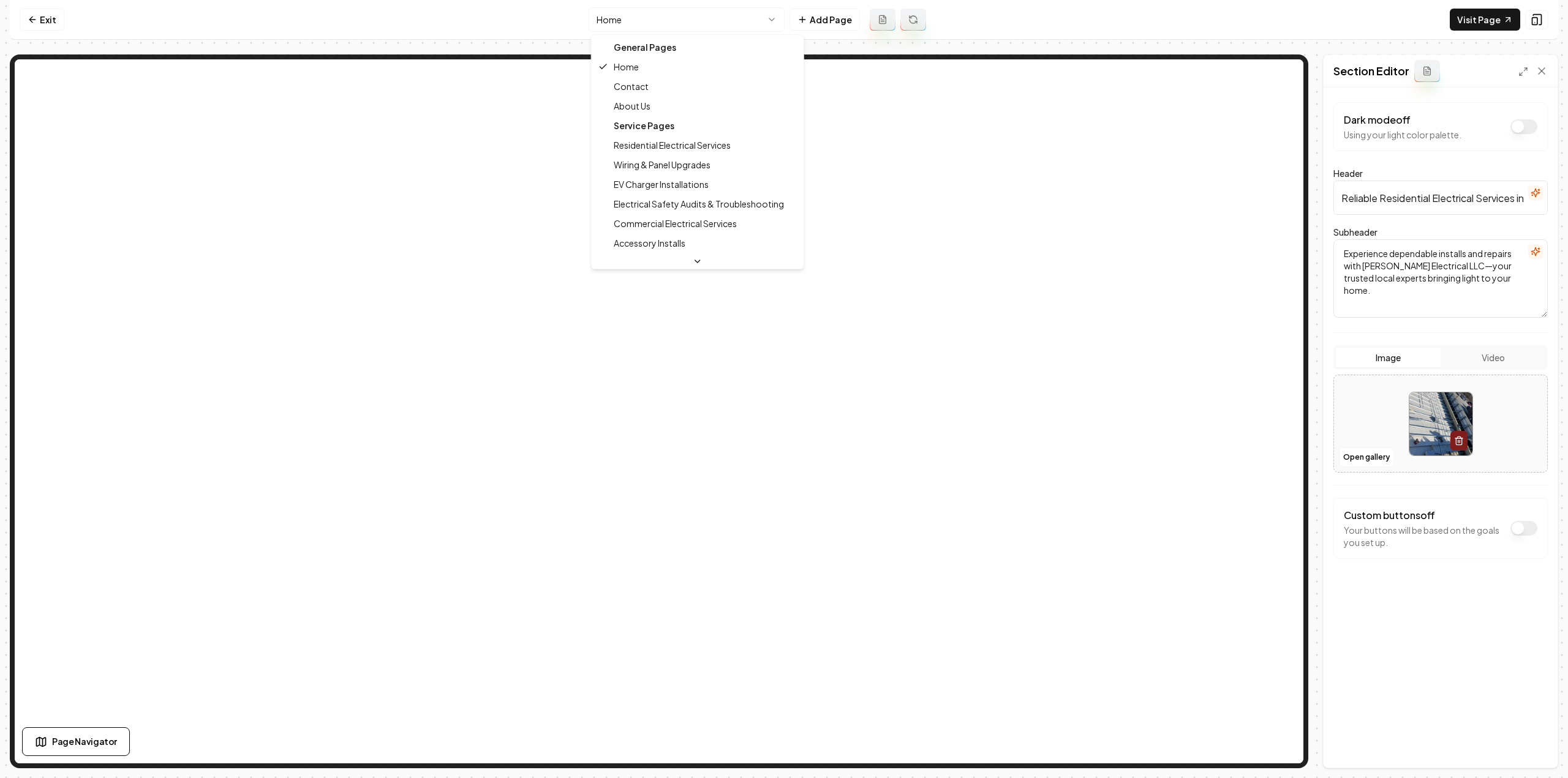
drag, startPoint x: 730, startPoint y: 143, endPoint x: 998, endPoint y: 364, distance: 347.4
click at [1019, 400] on html "Computer Required This feature is only available on a computer. Please switch t…" at bounding box center [784, 389] width 1568 height 778
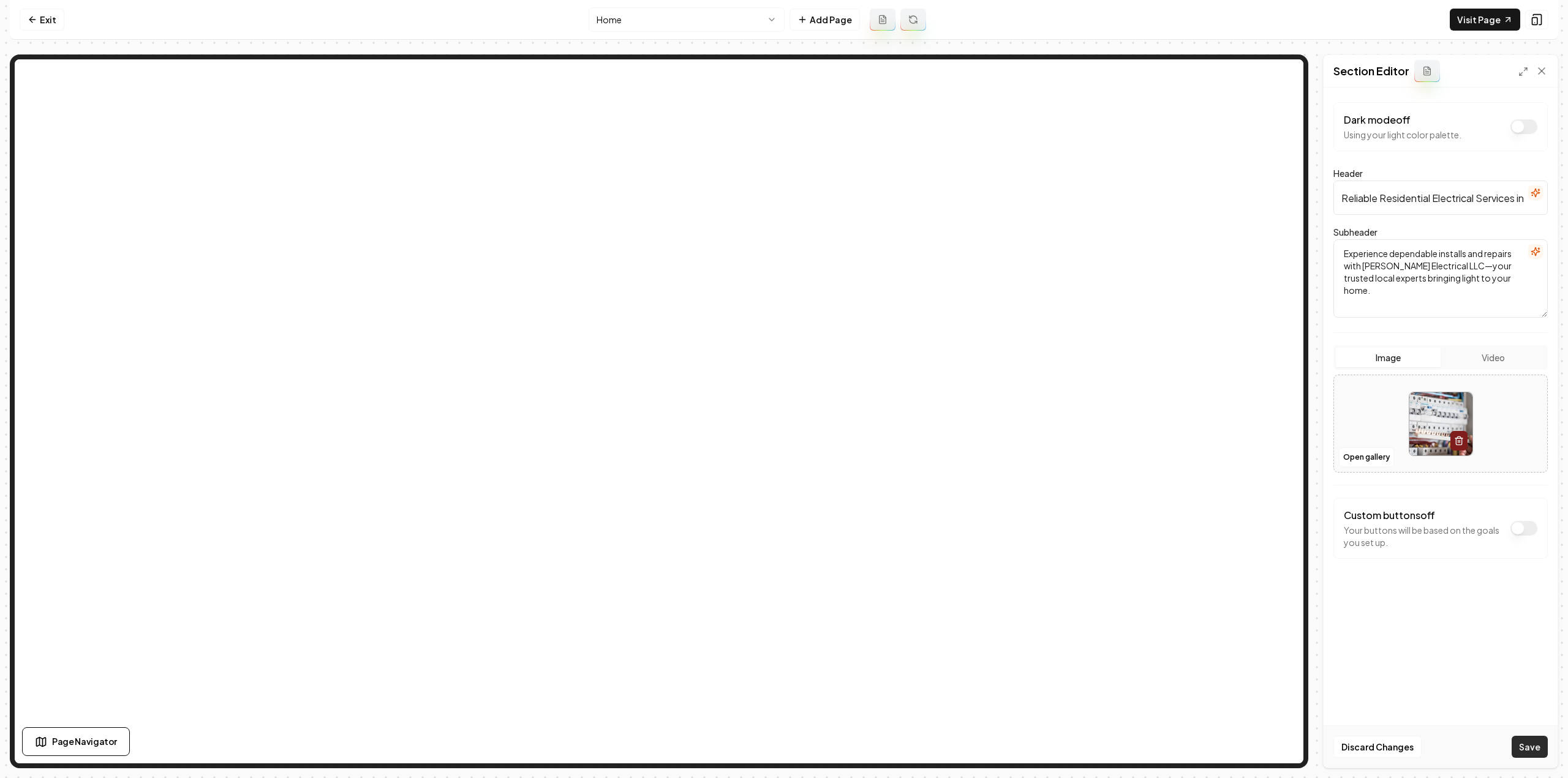
click at [1539, 752] on button "Save" at bounding box center [1530, 747] width 36 height 22
click at [748, 28] on html "Computer Required This feature is only available on a computer. Please switch t…" at bounding box center [784, 389] width 1568 height 778
click at [1363, 456] on button "Open gallery" at bounding box center [1367, 457] width 55 height 20
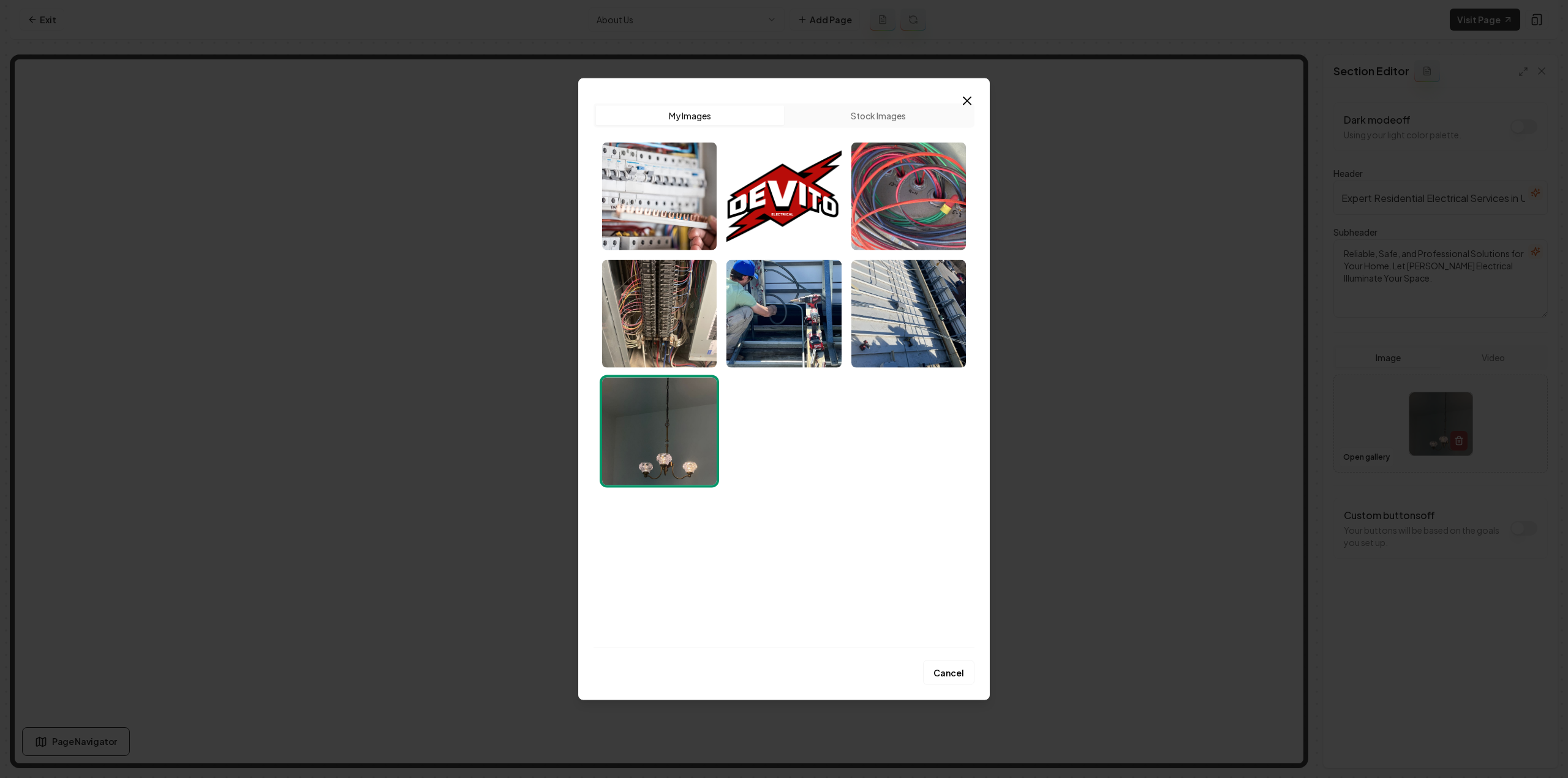
drag, startPoint x: 920, startPoint y: 224, endPoint x: 1010, endPoint y: 299, distance: 117.2
click at [920, 223] on img "Select image image_68c84d265c7cd75eb8f20d92.jpeg" at bounding box center [908, 196] width 114 height 108
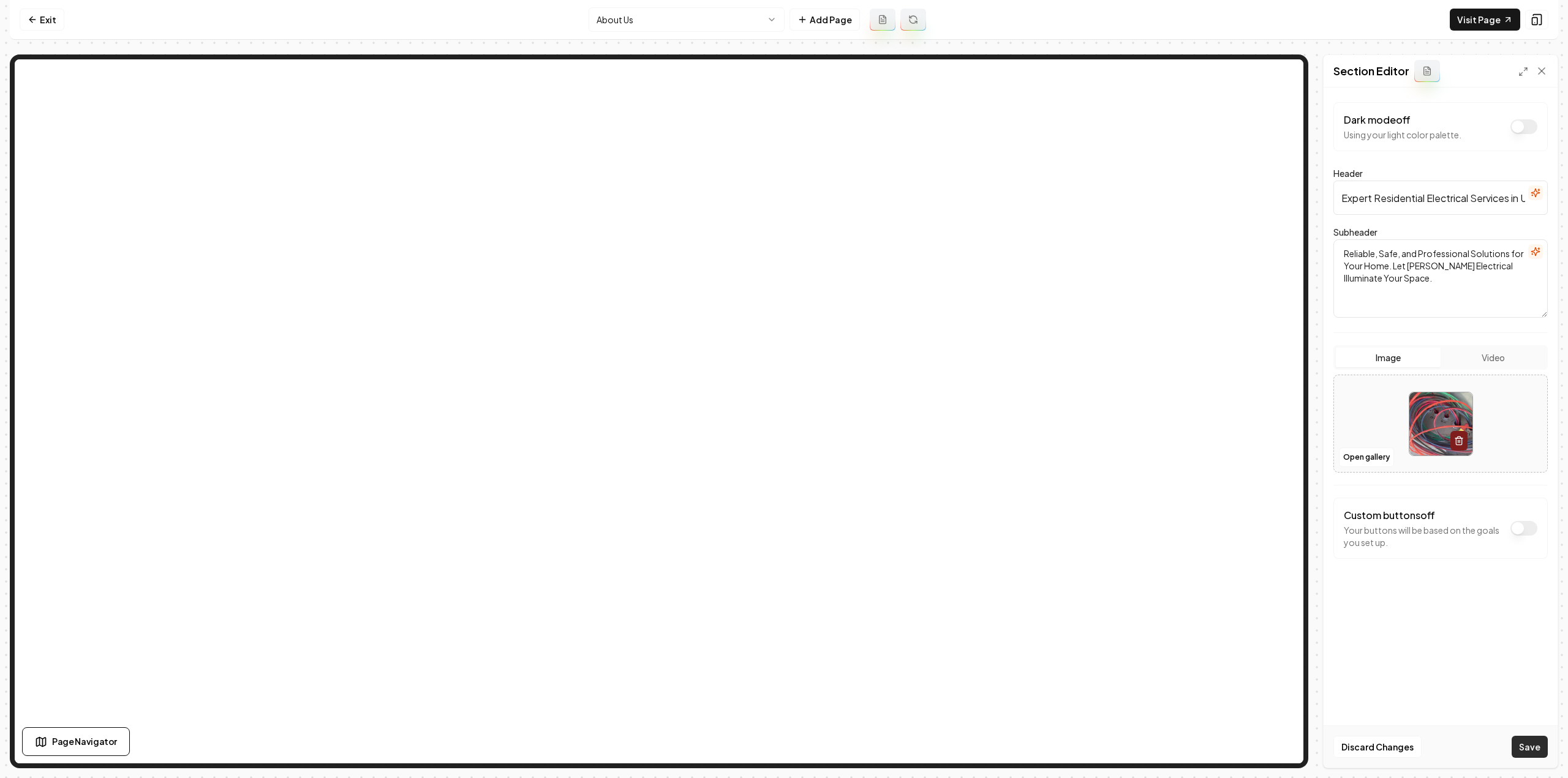
click at [1521, 746] on button "Save" at bounding box center [1530, 747] width 36 height 22
click at [674, 28] on html "Computer Required This feature is only available on a computer. Please switch t…" at bounding box center [784, 389] width 1568 height 778
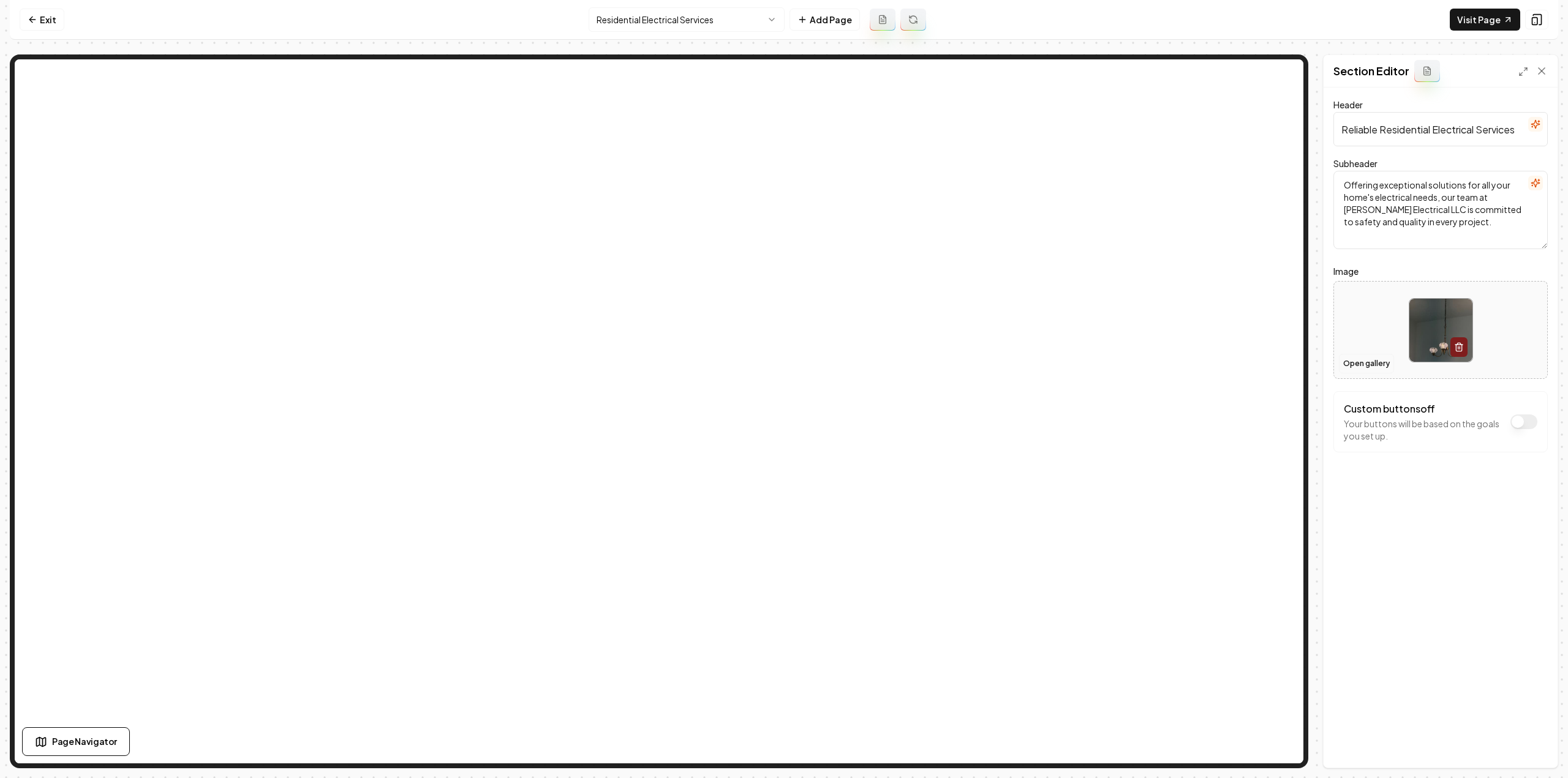
click at [1374, 362] on button "Open gallery" at bounding box center [1367, 364] width 55 height 20
click at [1532, 761] on div "Discard Changes Save" at bounding box center [1440, 746] width 234 height 42
click at [1532, 756] on button "Save" at bounding box center [1530, 747] width 36 height 22
click at [683, 30] on html "Computer Required This feature is only available on a computer. Please switch t…" at bounding box center [784, 389] width 1568 height 778
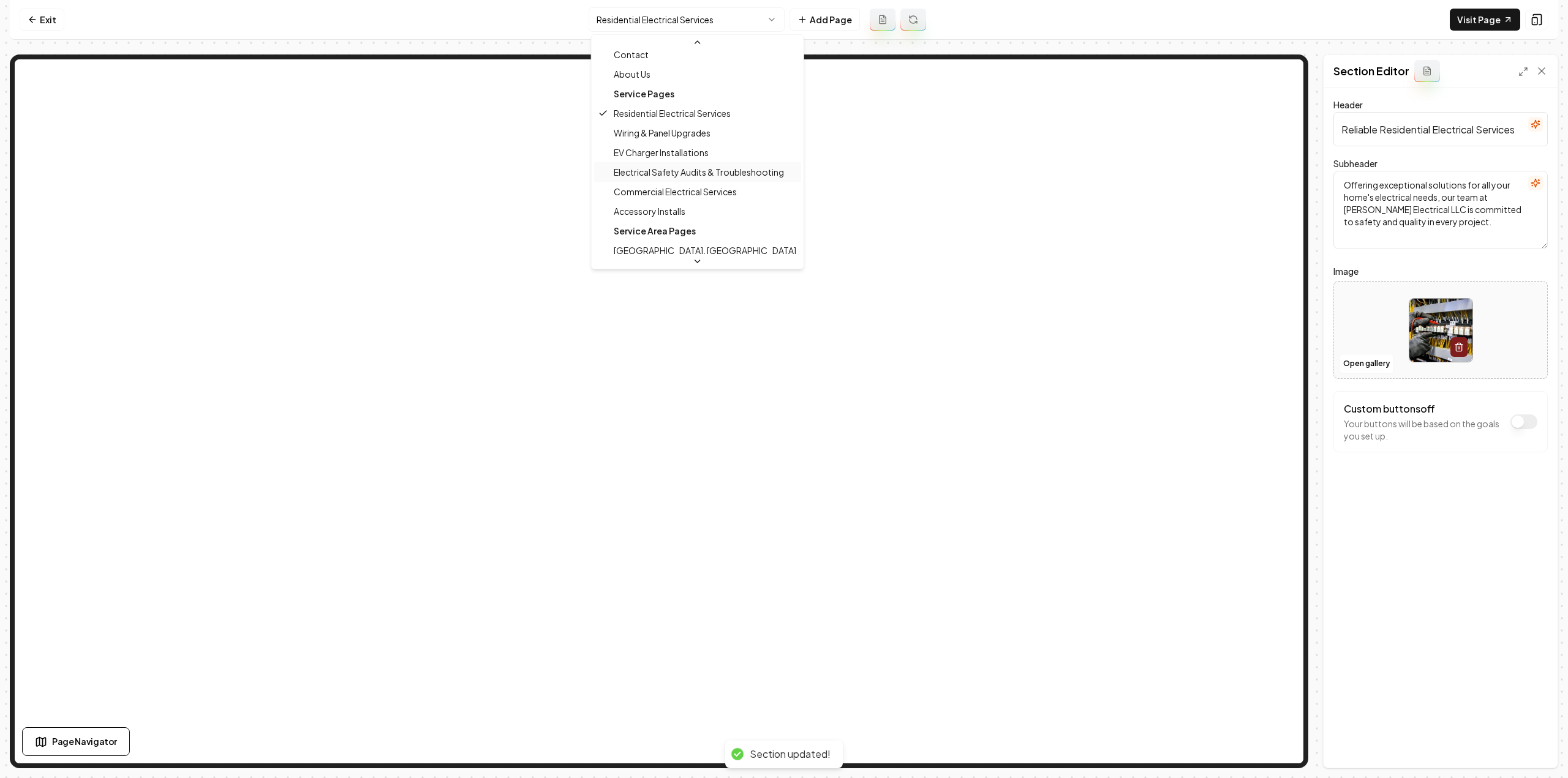
scroll to position [59, 0]
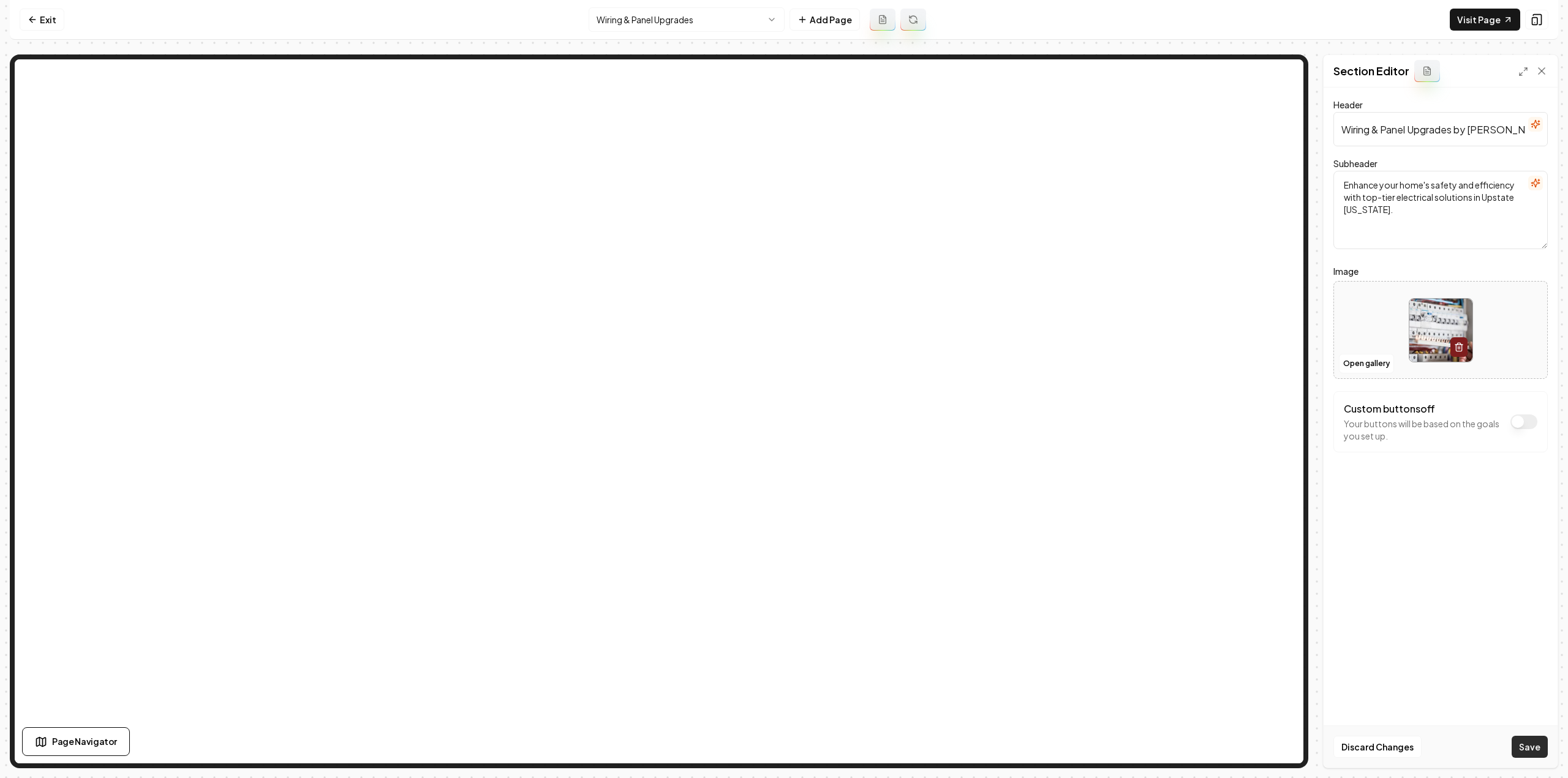
click at [1526, 747] on button "Save" at bounding box center [1530, 747] width 36 height 22
click at [680, 23] on html "Computer Required This feature is only available on a computer. Please switch t…" at bounding box center [784, 389] width 1568 height 778
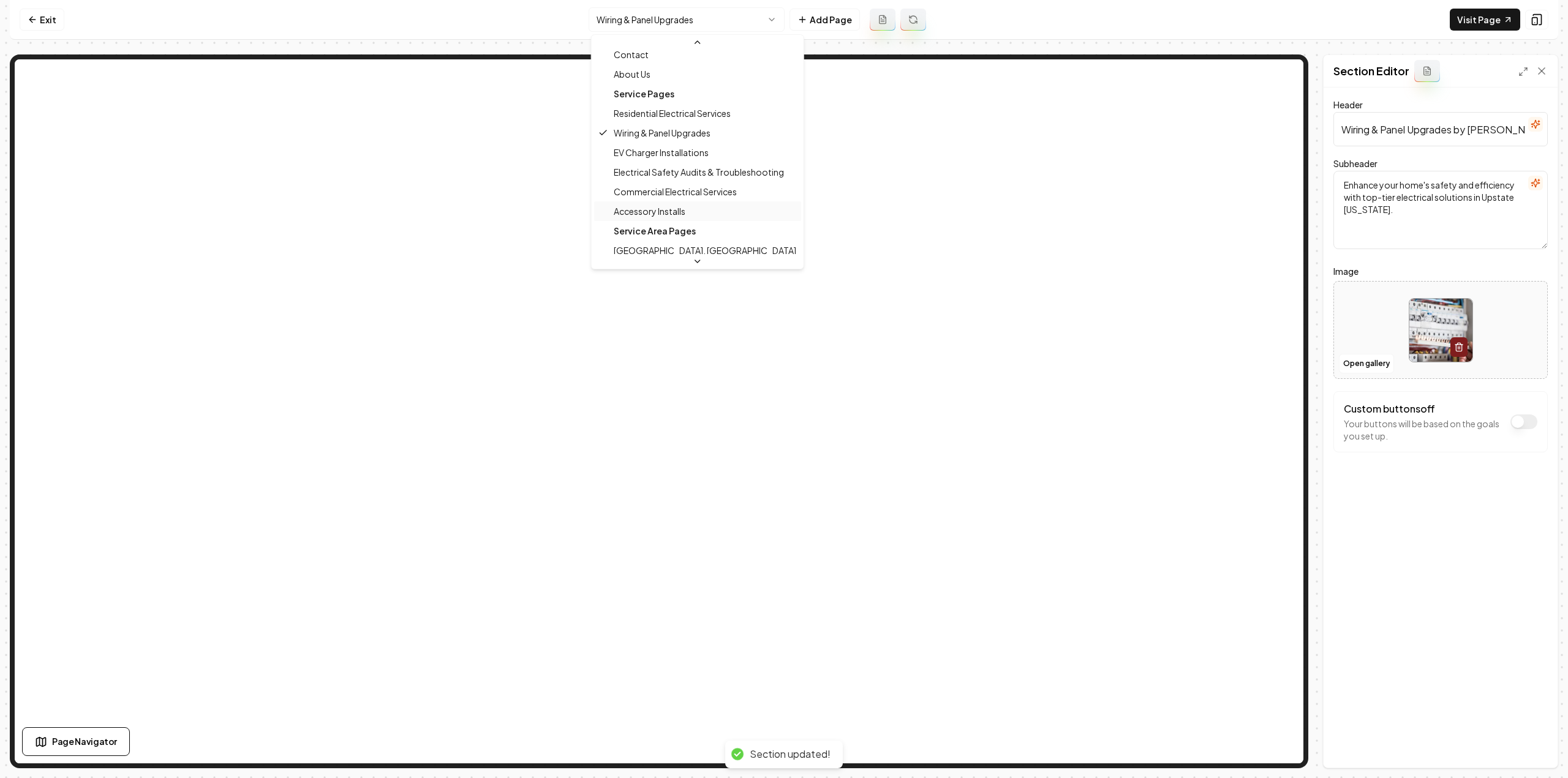
scroll to position [59, 0]
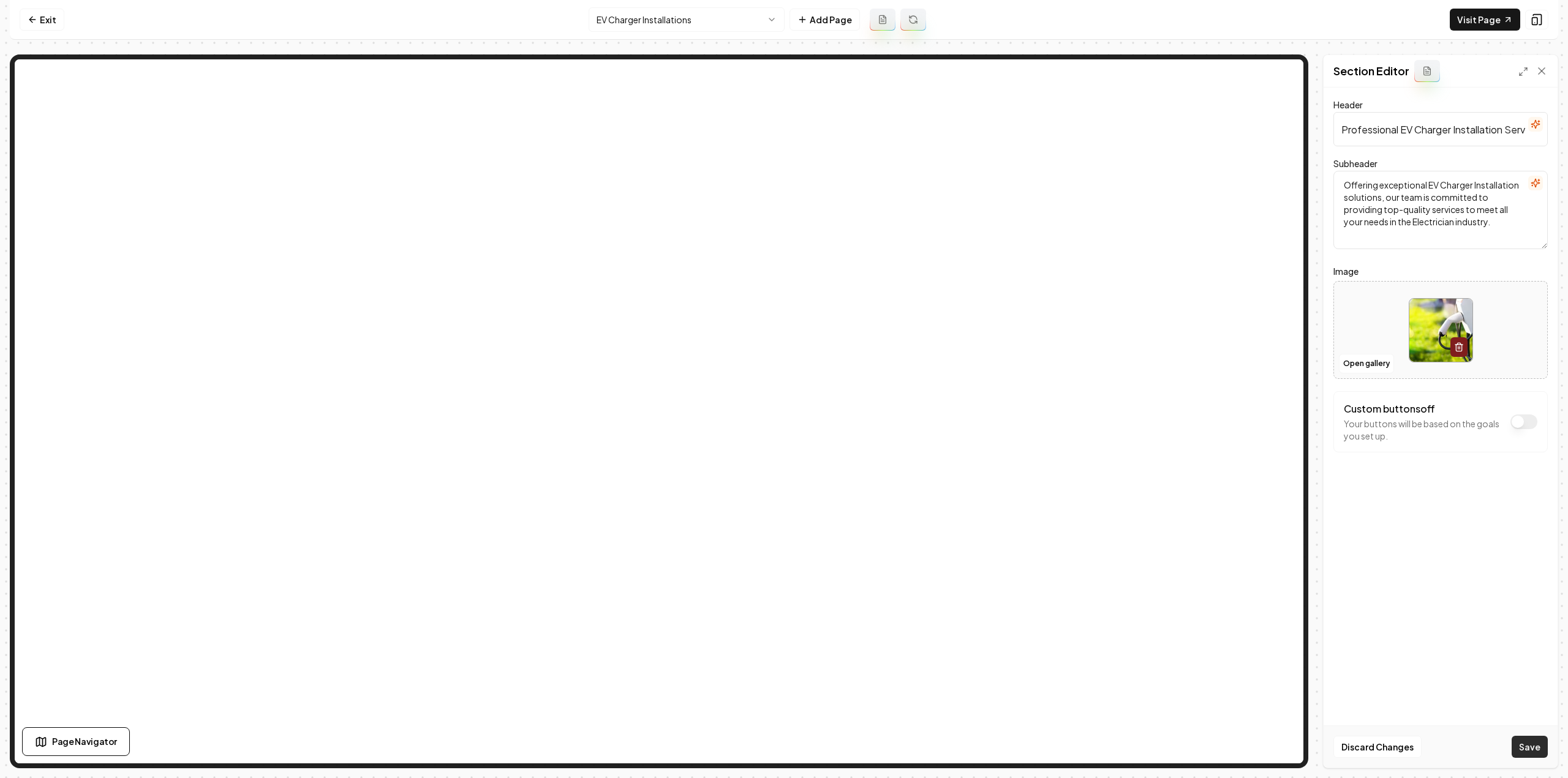
click at [1543, 749] on button "Save" at bounding box center [1530, 747] width 36 height 22
click at [637, 19] on html "Computer Required This feature is only available on a computer. Please switch t…" at bounding box center [784, 389] width 1568 height 778
click at [1520, 757] on button "Save" at bounding box center [1530, 747] width 36 height 22
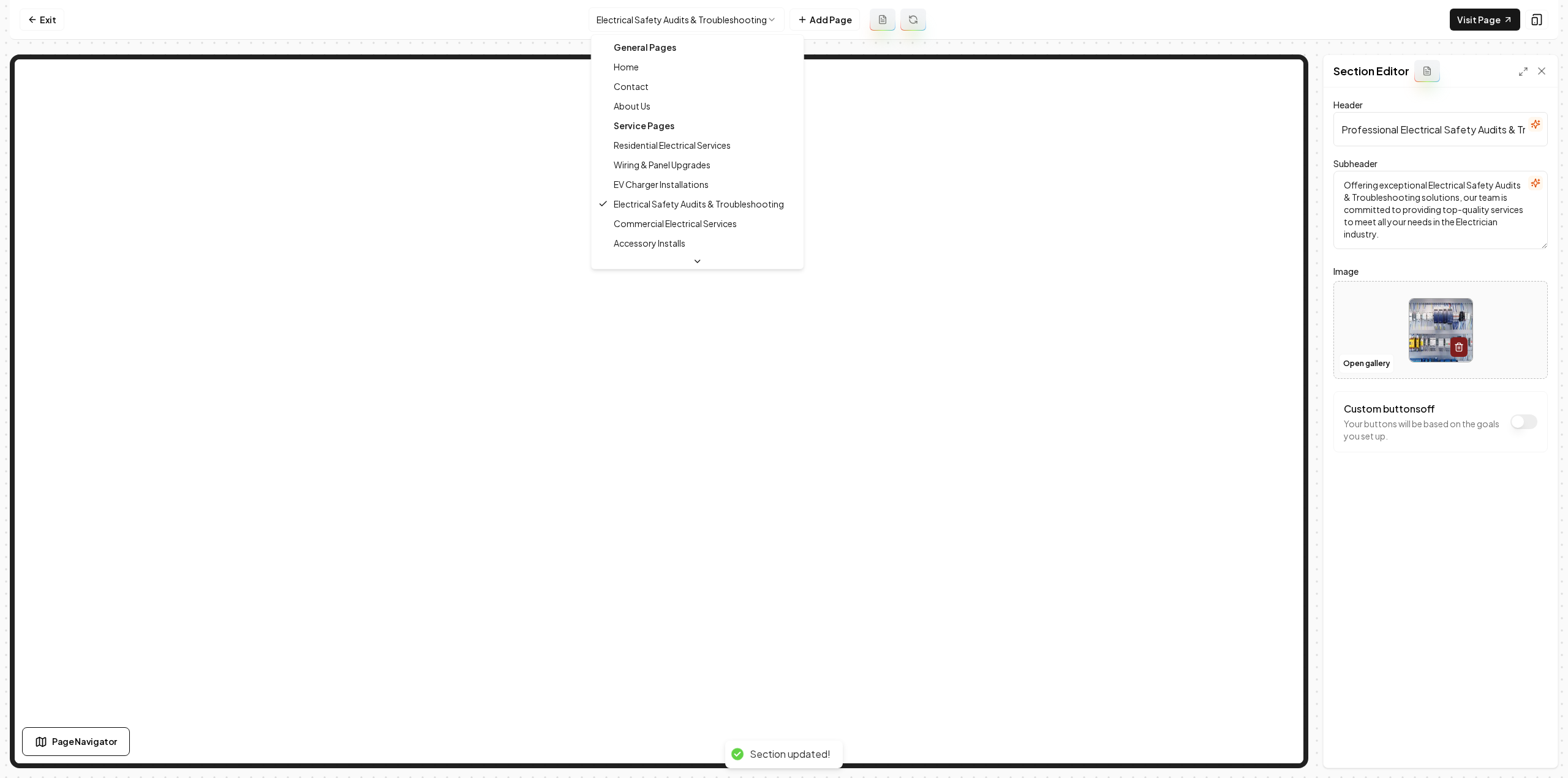
click at [651, 29] on html "Computer Required This feature is only available on a computer. Please switch t…" at bounding box center [784, 389] width 1568 height 778
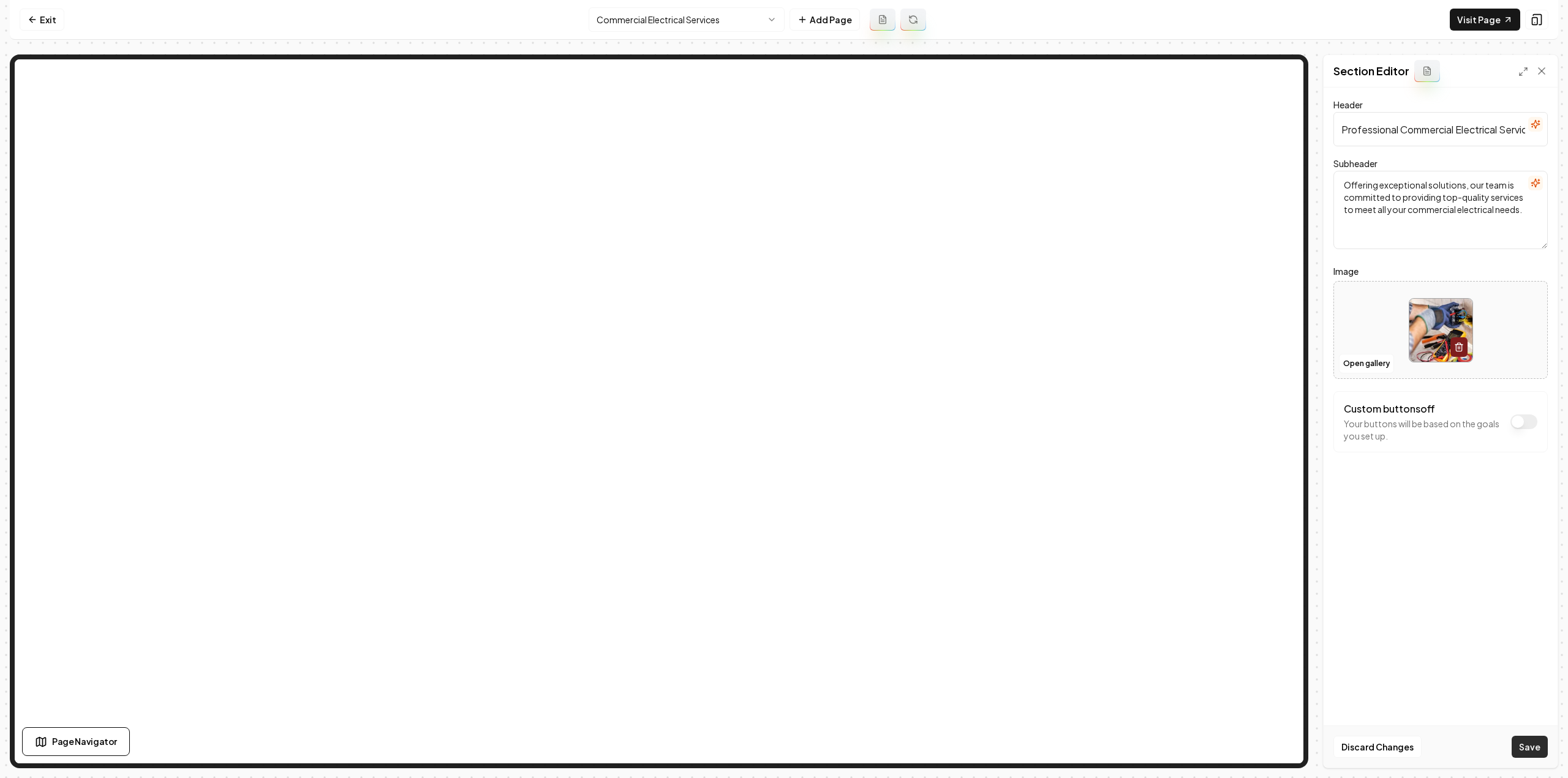
click at [1524, 750] on button "Save" at bounding box center [1530, 747] width 36 height 22
click at [601, 10] on html "Computer Required This feature is only available on a computer. Please switch t…" at bounding box center [784, 389] width 1568 height 778
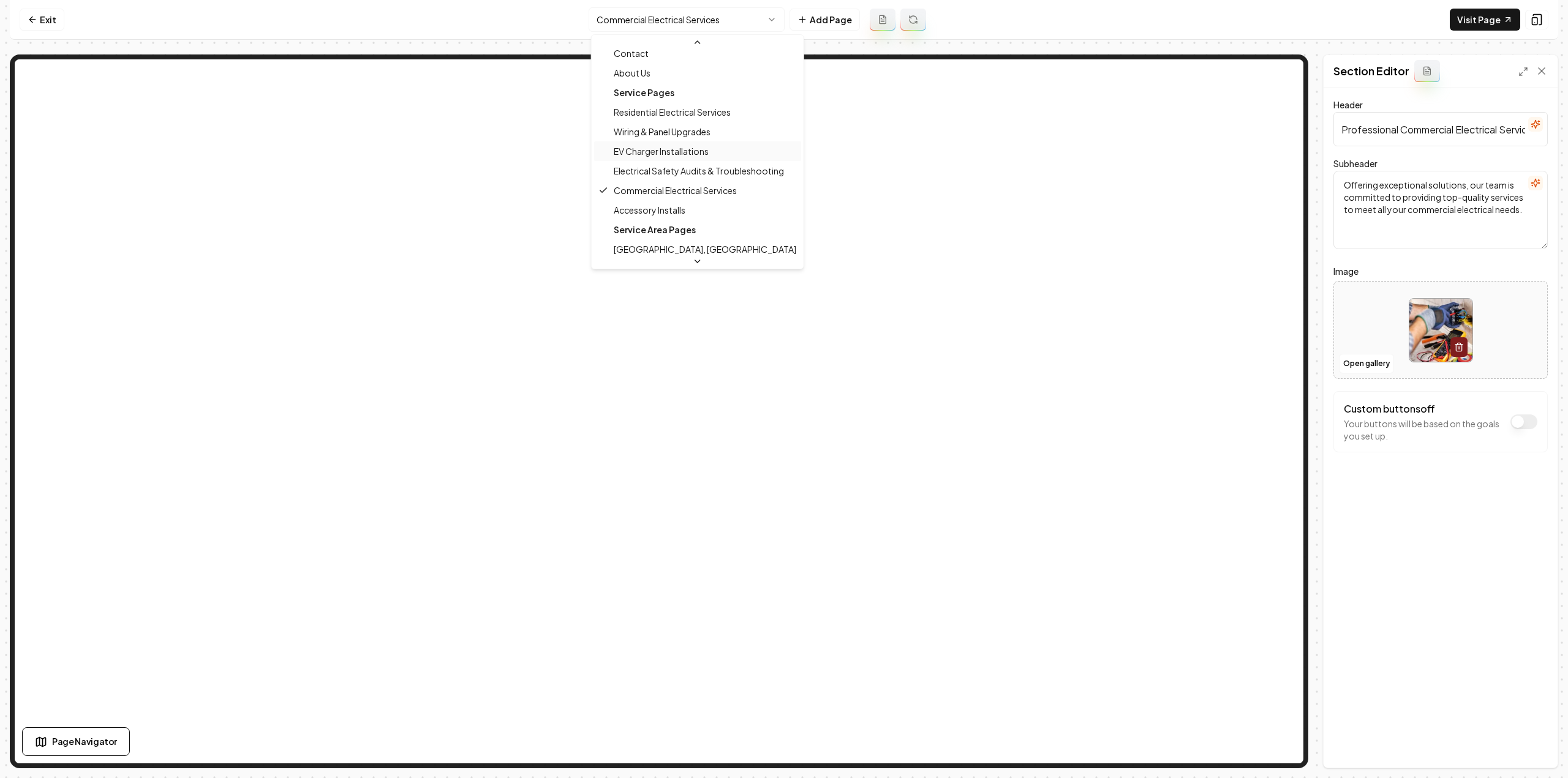
scroll to position [59, 0]
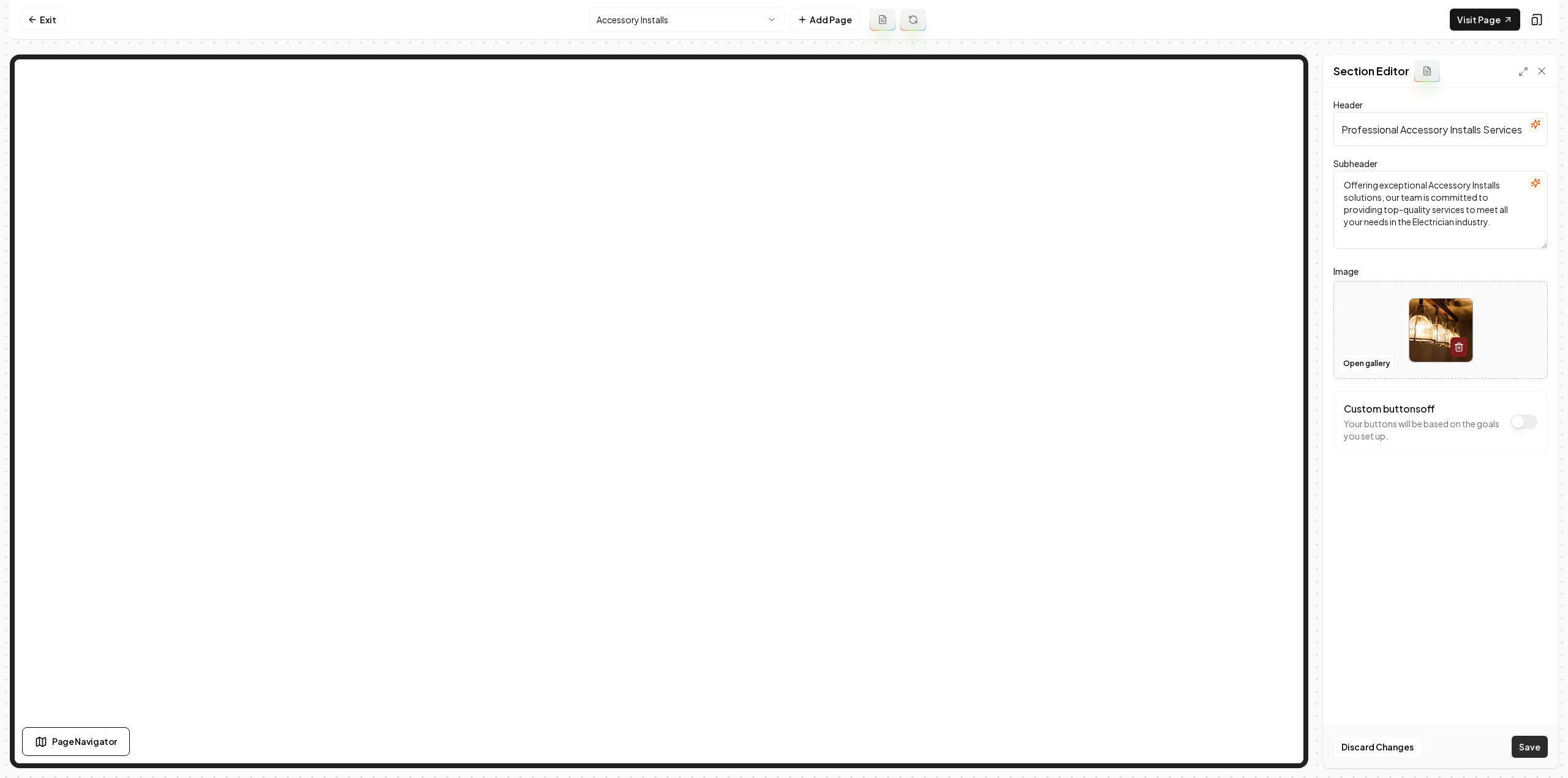
click at [1520, 752] on button "Save" at bounding box center [1530, 747] width 36 height 22
click at [627, 10] on html "Computer Required This feature is only available on a computer. Please switch t…" at bounding box center [784, 389] width 1568 height 778
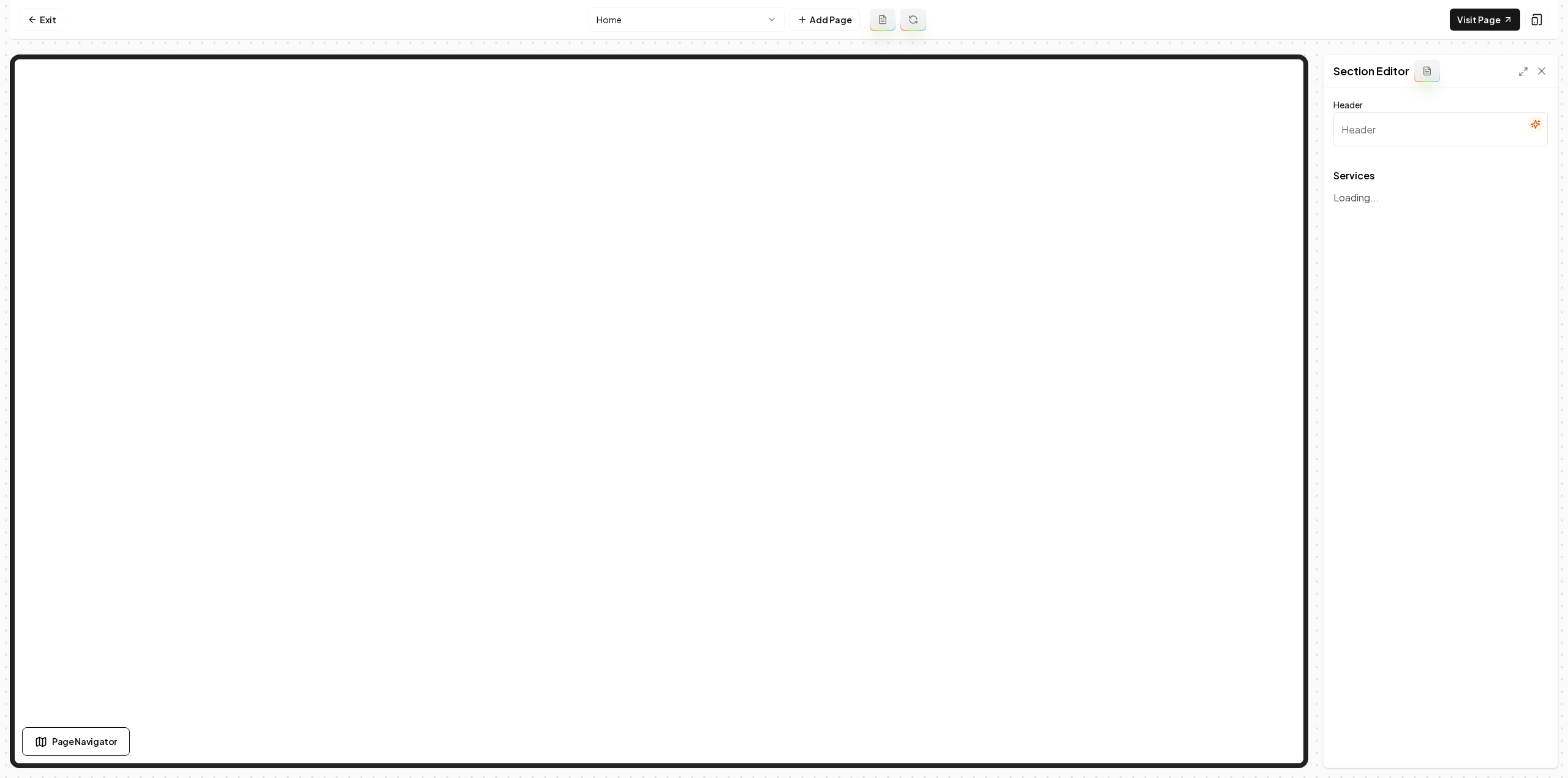
type input "Our Residential Electrical Services"
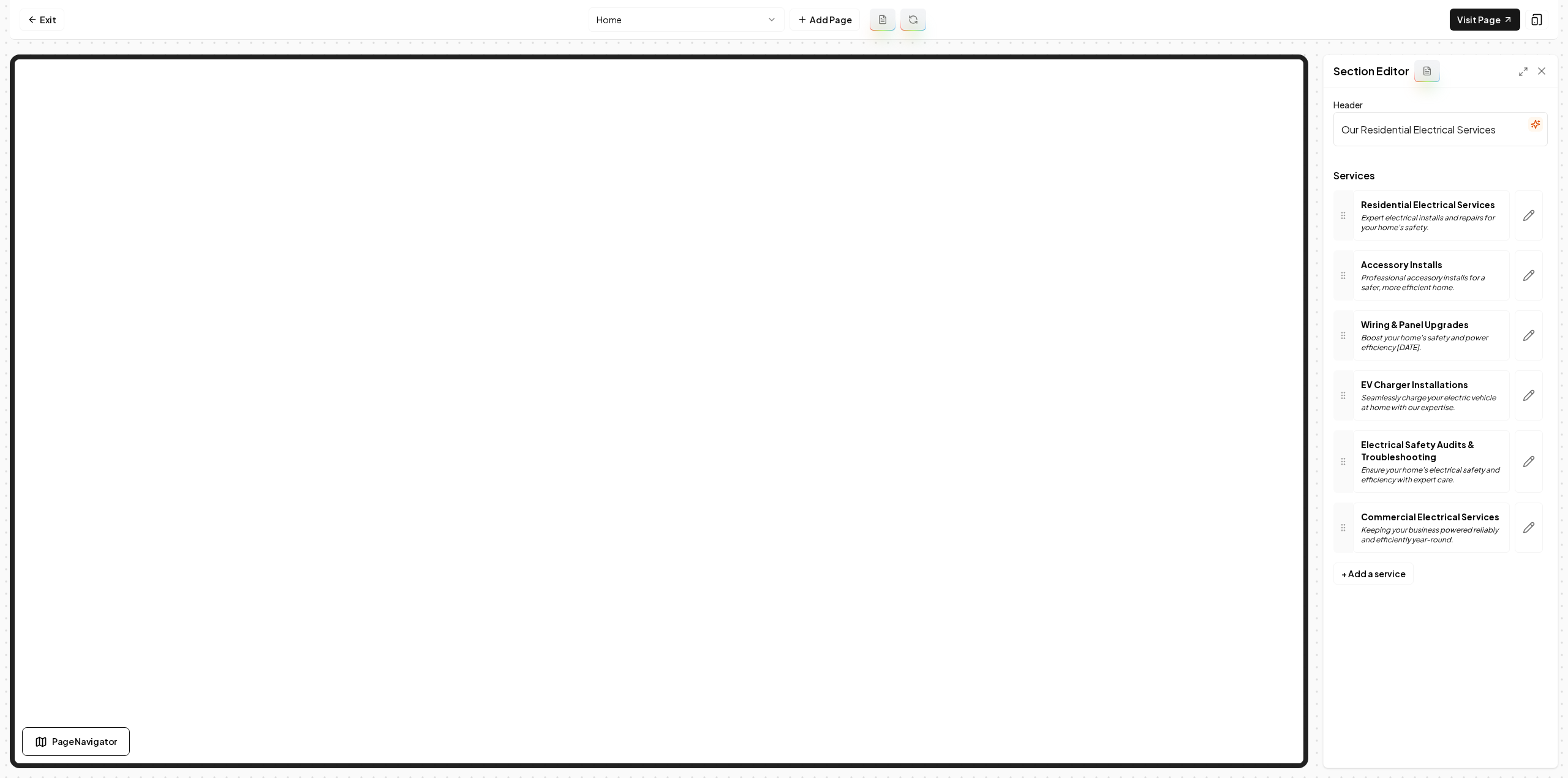
click at [1532, 223] on button "button" at bounding box center [1529, 215] width 29 height 50
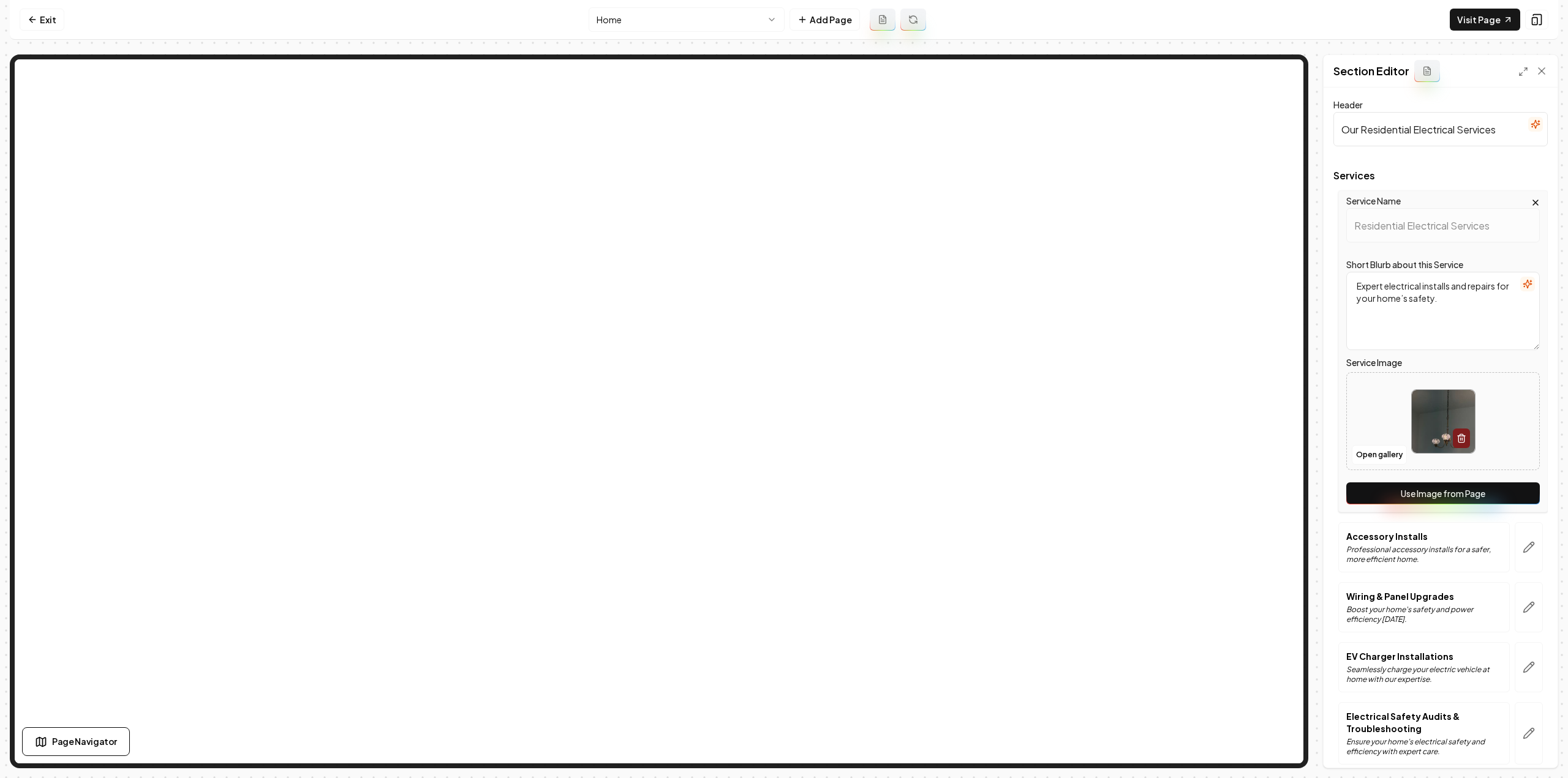
click at [1431, 502] on button "Use Image from Page" at bounding box center [1443, 494] width 193 height 22
click at [1523, 543] on icon "button" at bounding box center [1528, 547] width 12 height 12
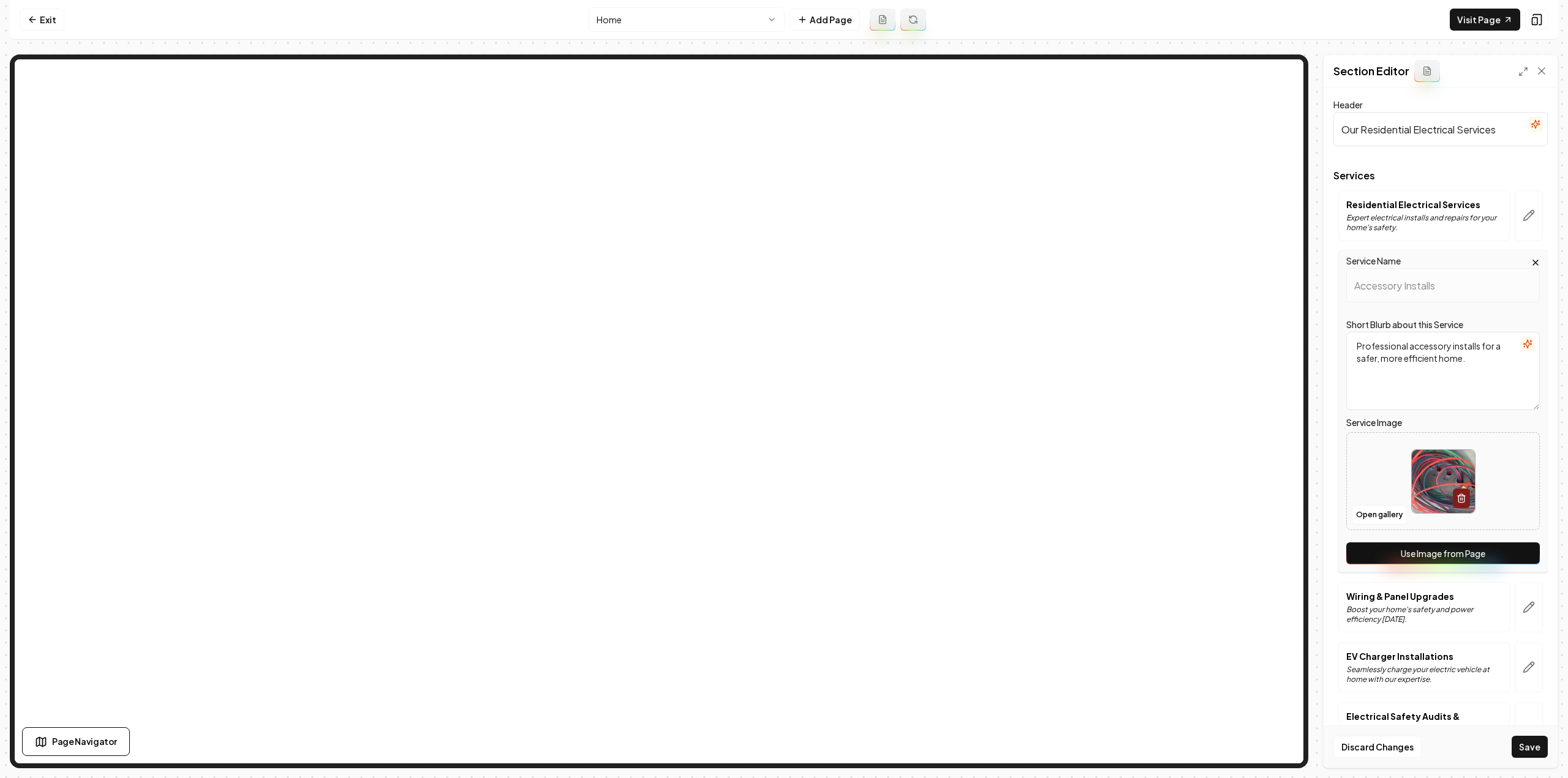
click at [1507, 548] on button "Use Image from Page" at bounding box center [1443, 554] width 193 height 22
click at [1523, 601] on icon "button" at bounding box center [1528, 607] width 12 height 12
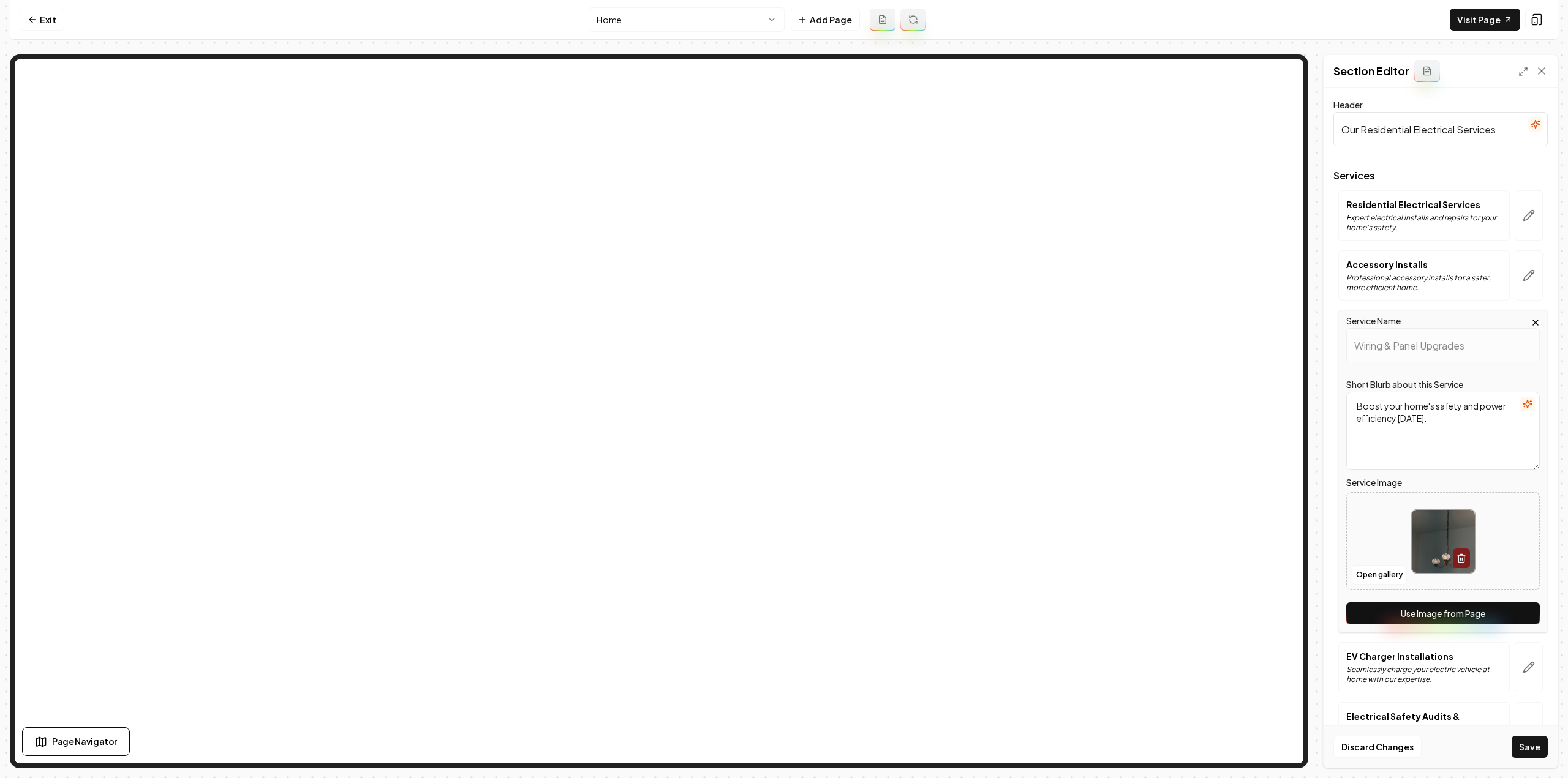
click at [1501, 607] on button "Use Image from Page" at bounding box center [1443, 613] width 193 height 22
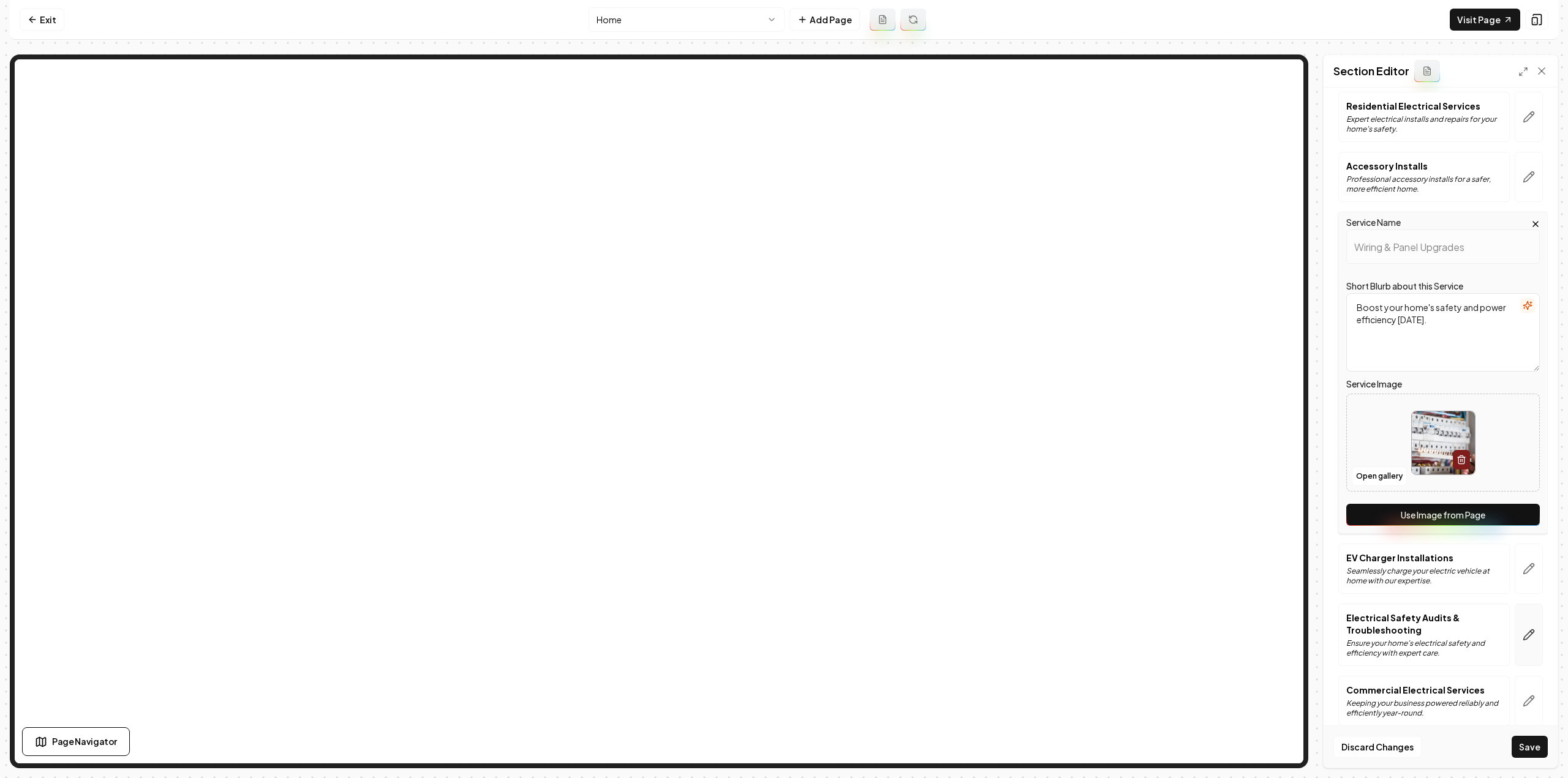
scroll to position [110, 0]
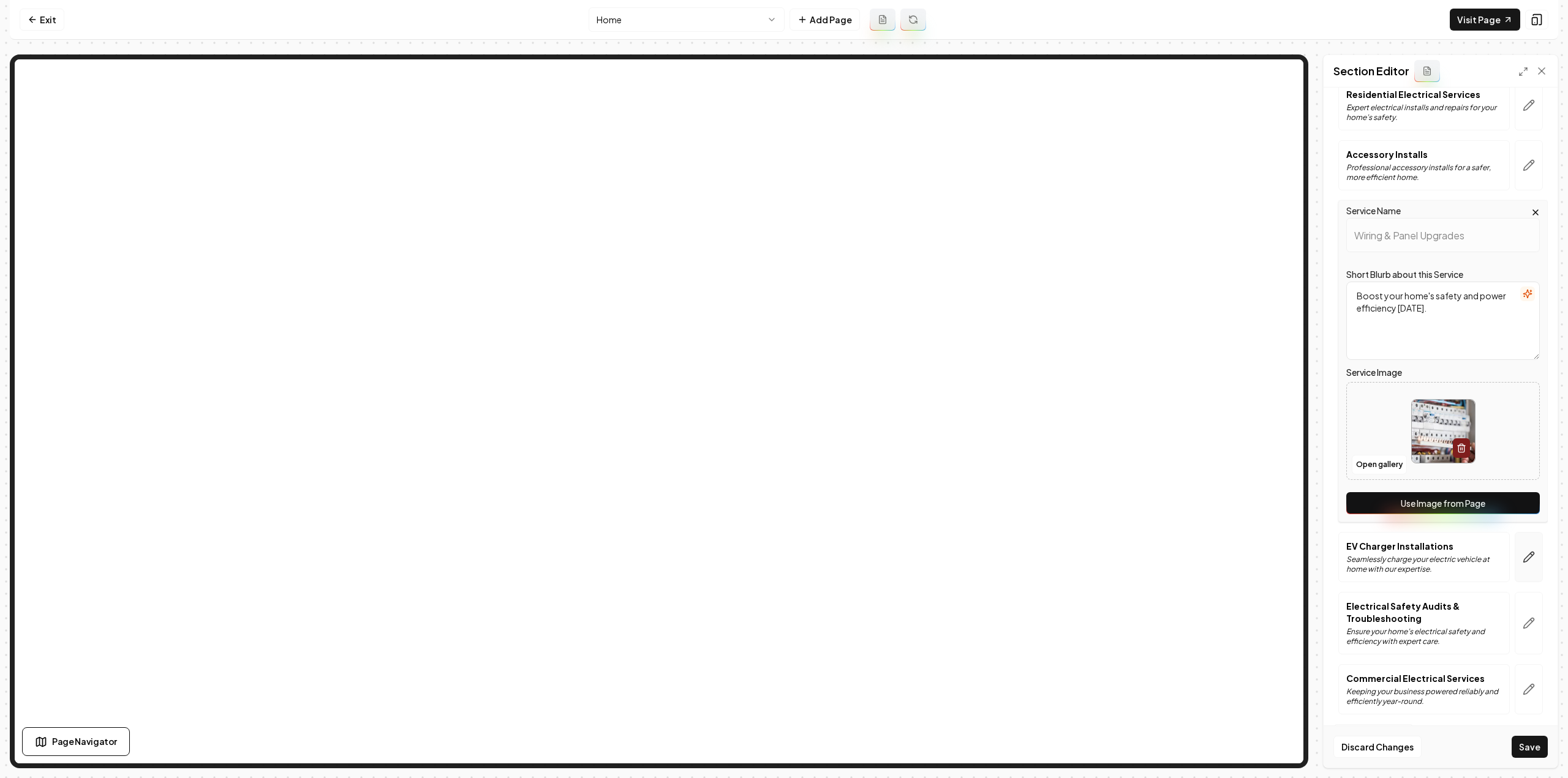
click at [1518, 562] on button "button" at bounding box center [1529, 556] width 29 height 50
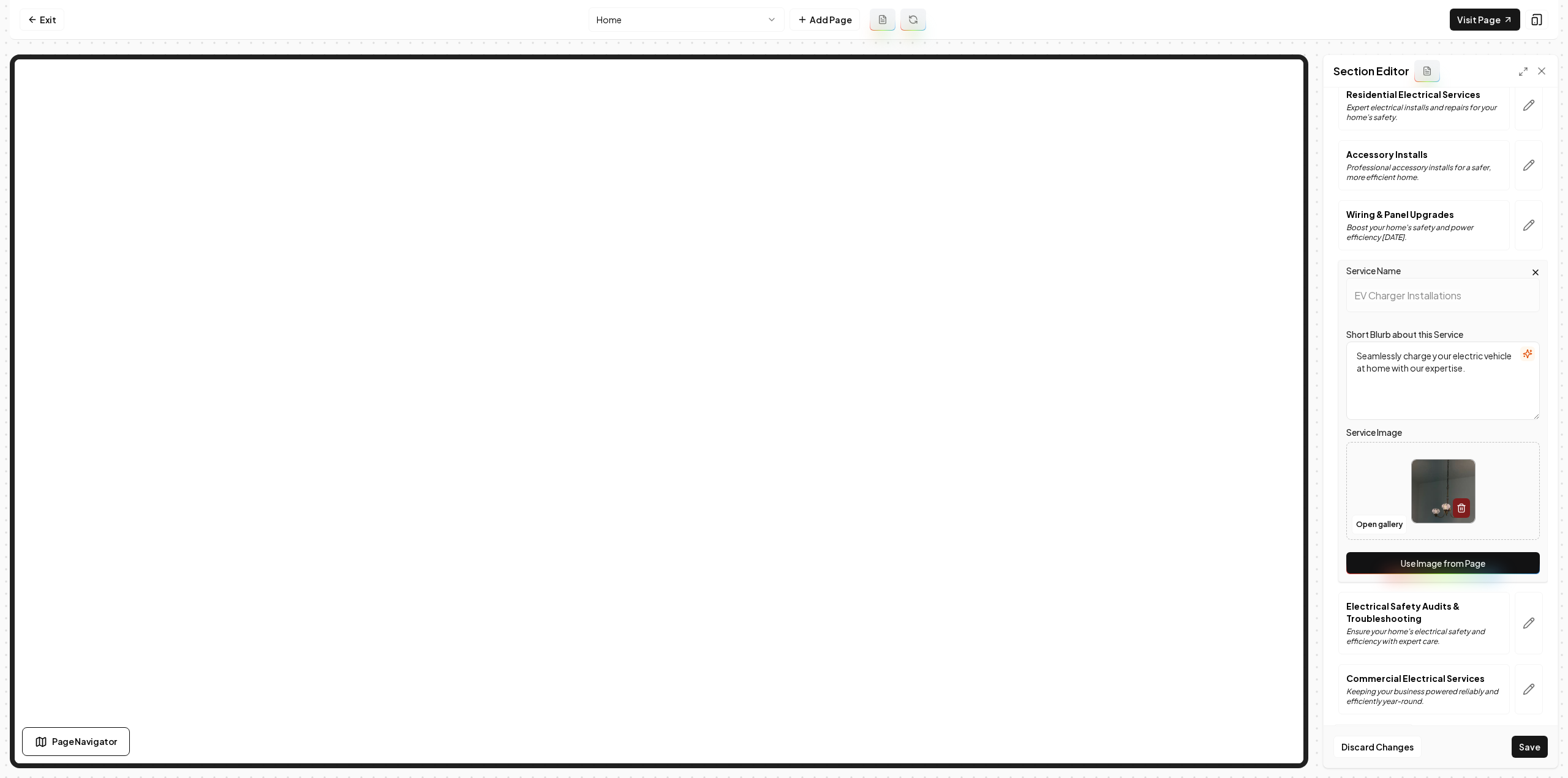
click at [1471, 570] on button "Use Image from Page" at bounding box center [1443, 563] width 193 height 22
click at [1523, 623] on icon "button" at bounding box center [1528, 623] width 12 height 12
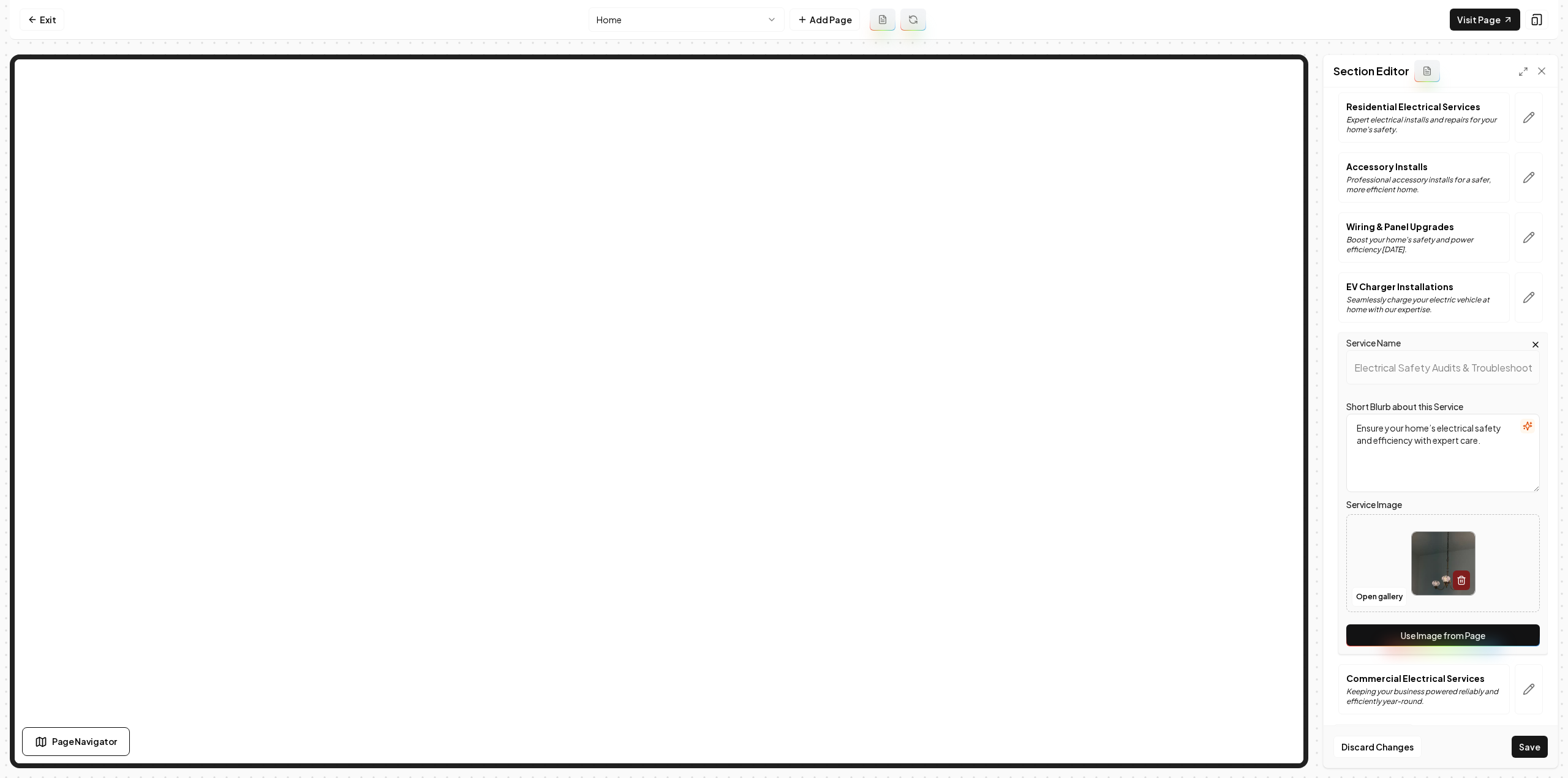
click at [1505, 630] on button "Use Image from Page" at bounding box center [1443, 635] width 193 height 22
drag, startPoint x: 1519, startPoint y: 681, endPoint x: 1510, endPoint y: 683, distance: 9.2
click at [1523, 683] on icon "button" at bounding box center [1528, 688] width 12 height 12
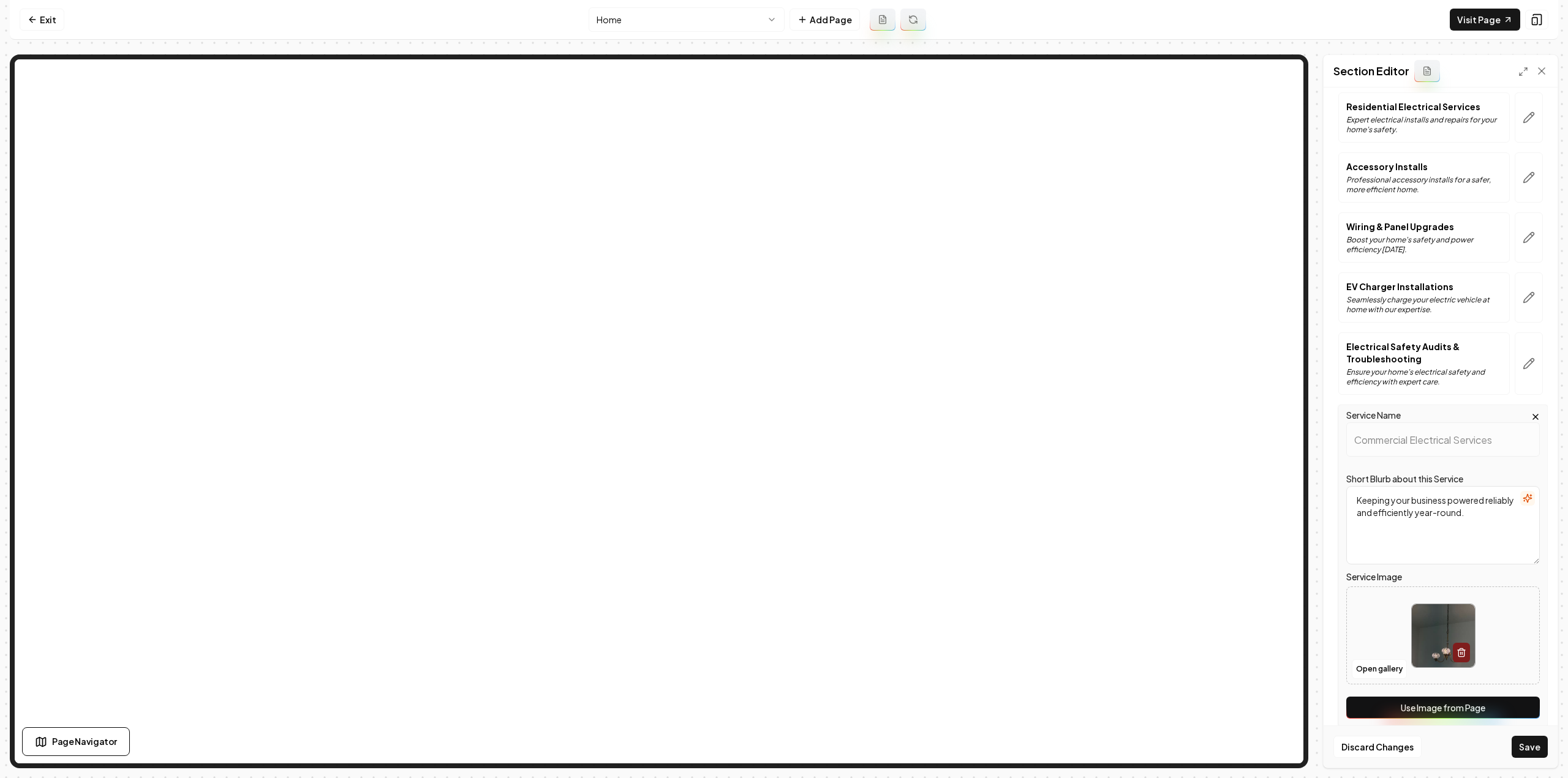
click at [1501, 687] on div "Service Name Commercial Electrical Services Short Blurb about this Service Keep…" at bounding box center [1443, 566] width 209 height 322
click at [1501, 704] on button "Use Image from Page" at bounding box center [1443, 707] width 193 height 22
click at [1534, 749] on button "Save" at bounding box center [1530, 747] width 36 height 22
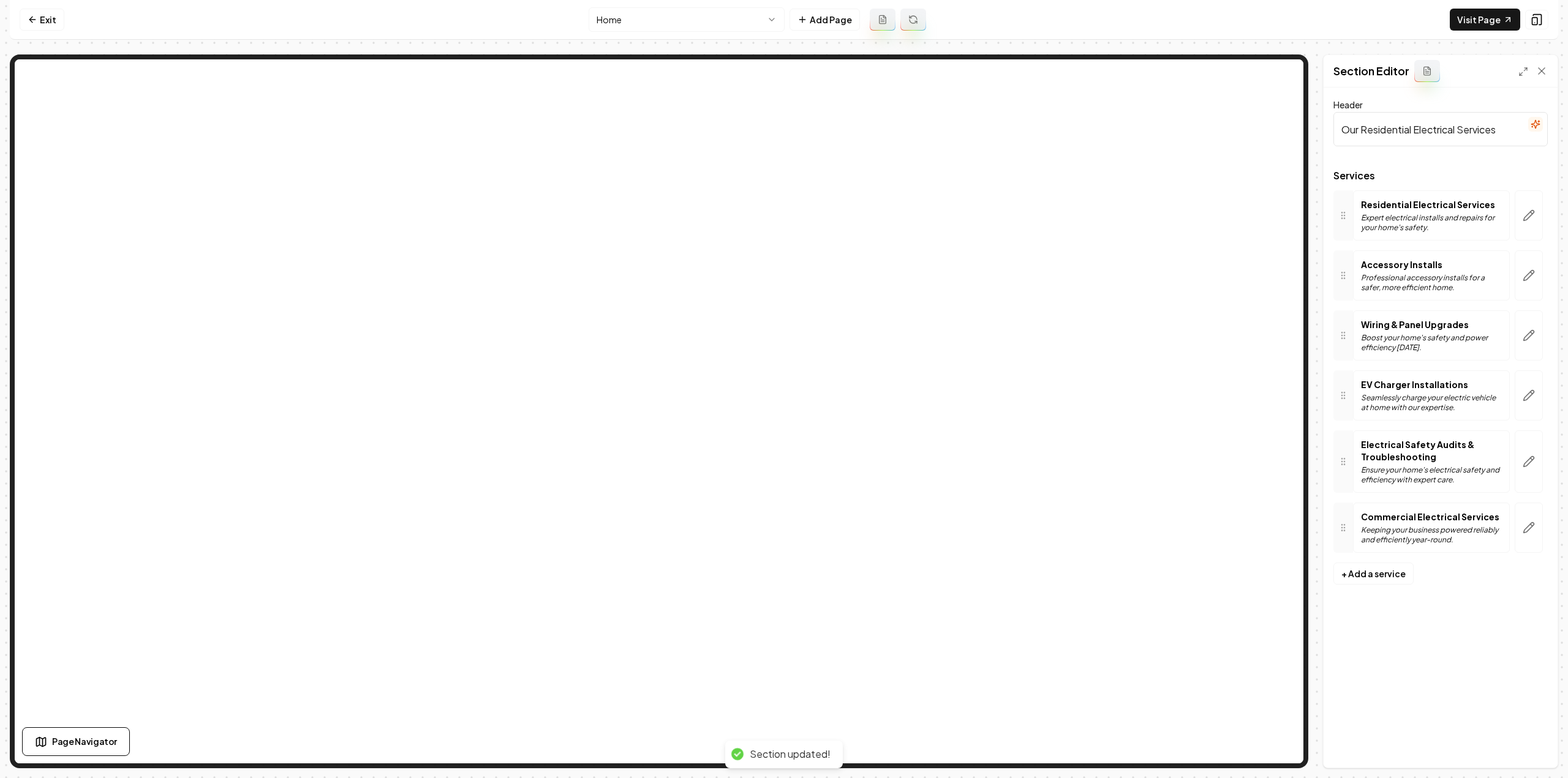
scroll to position [0, 0]
click at [1483, 21] on link "Visit Page" at bounding box center [1485, 20] width 71 height 22
click at [33, 14] on link "Exit" at bounding box center [42, 20] width 44 height 22
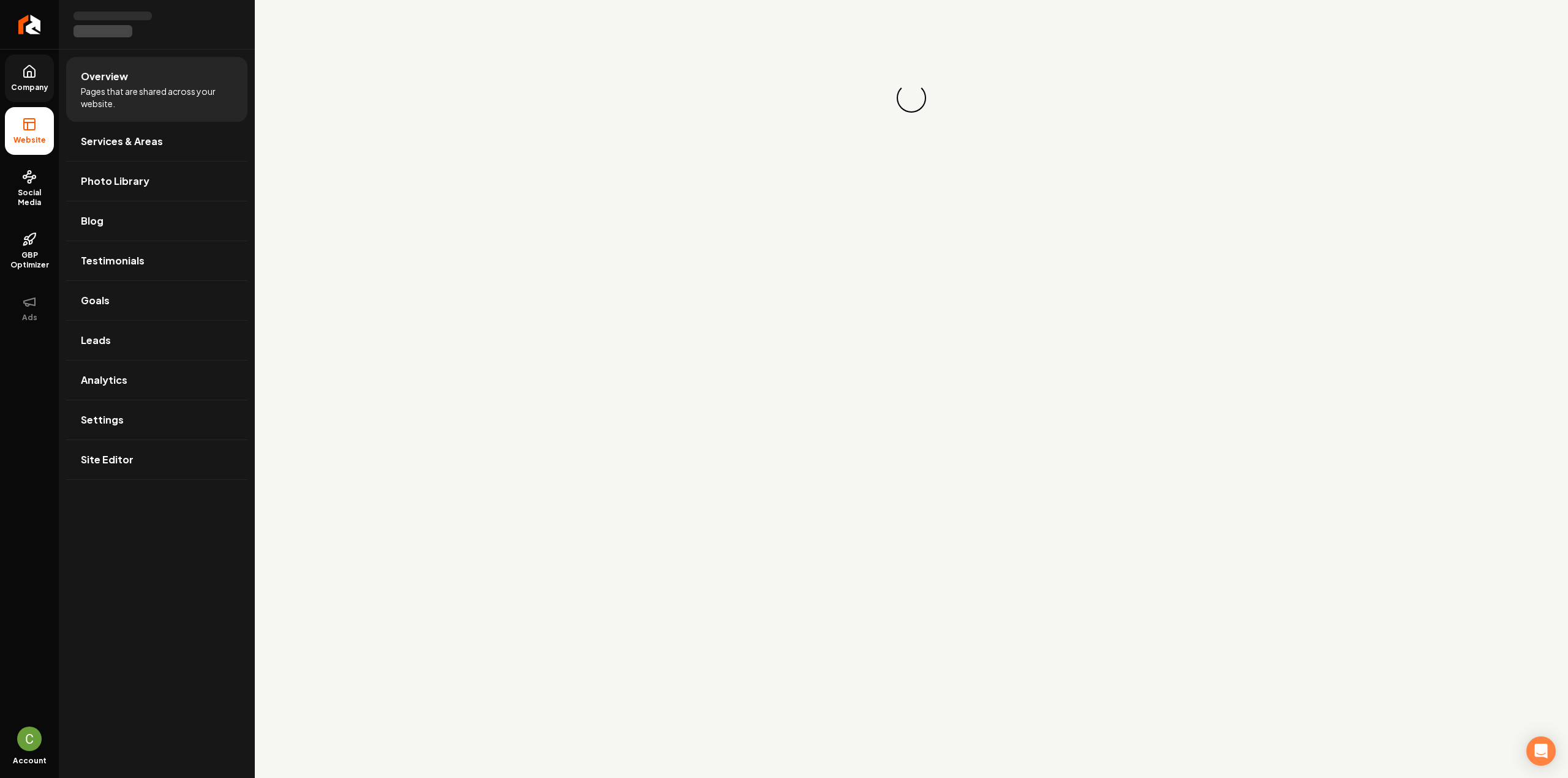
click at [40, 74] on link "Company" at bounding box center [29, 78] width 49 height 48
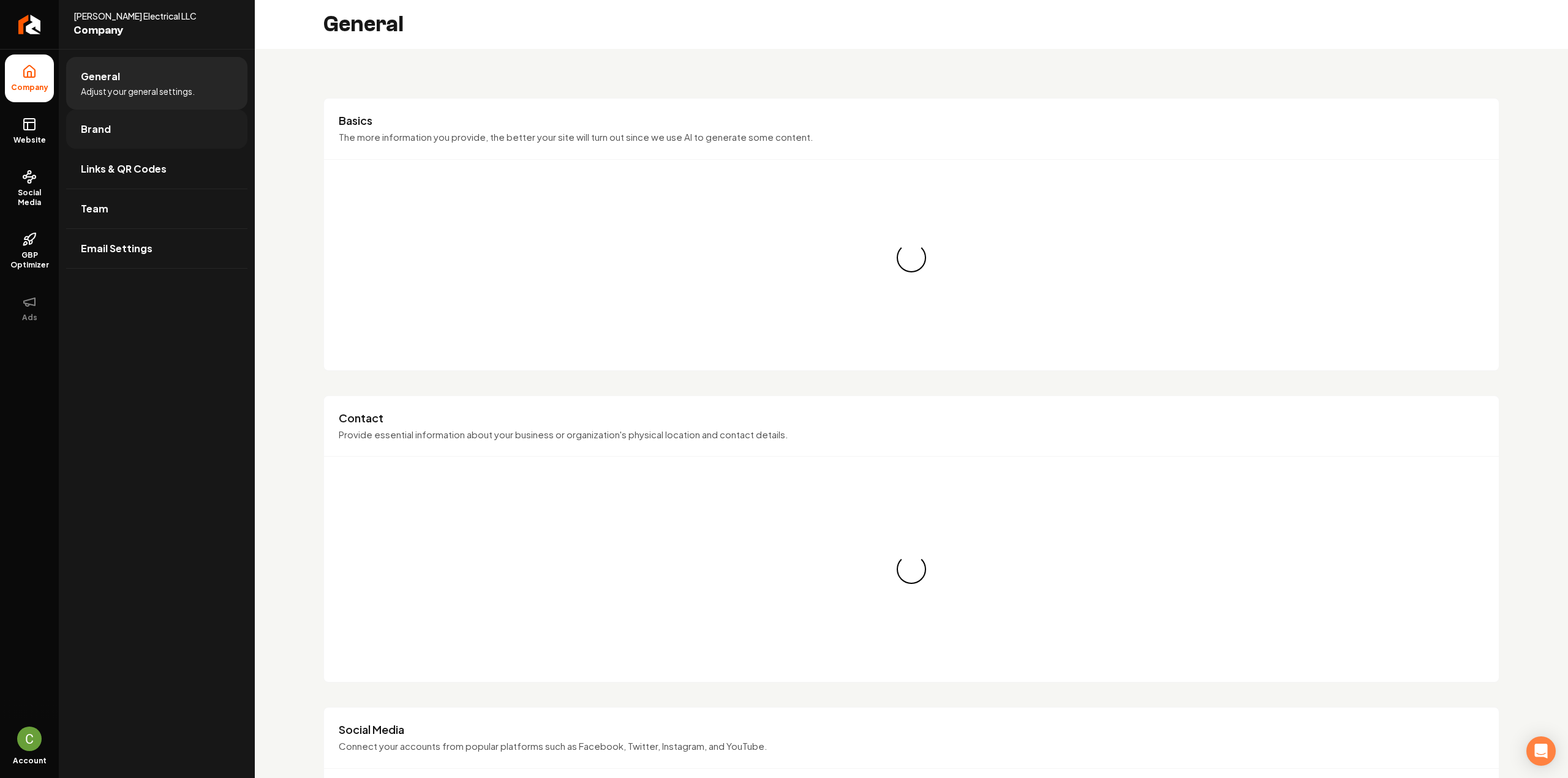
click at [78, 124] on link "Brand" at bounding box center [156, 128] width 182 height 39
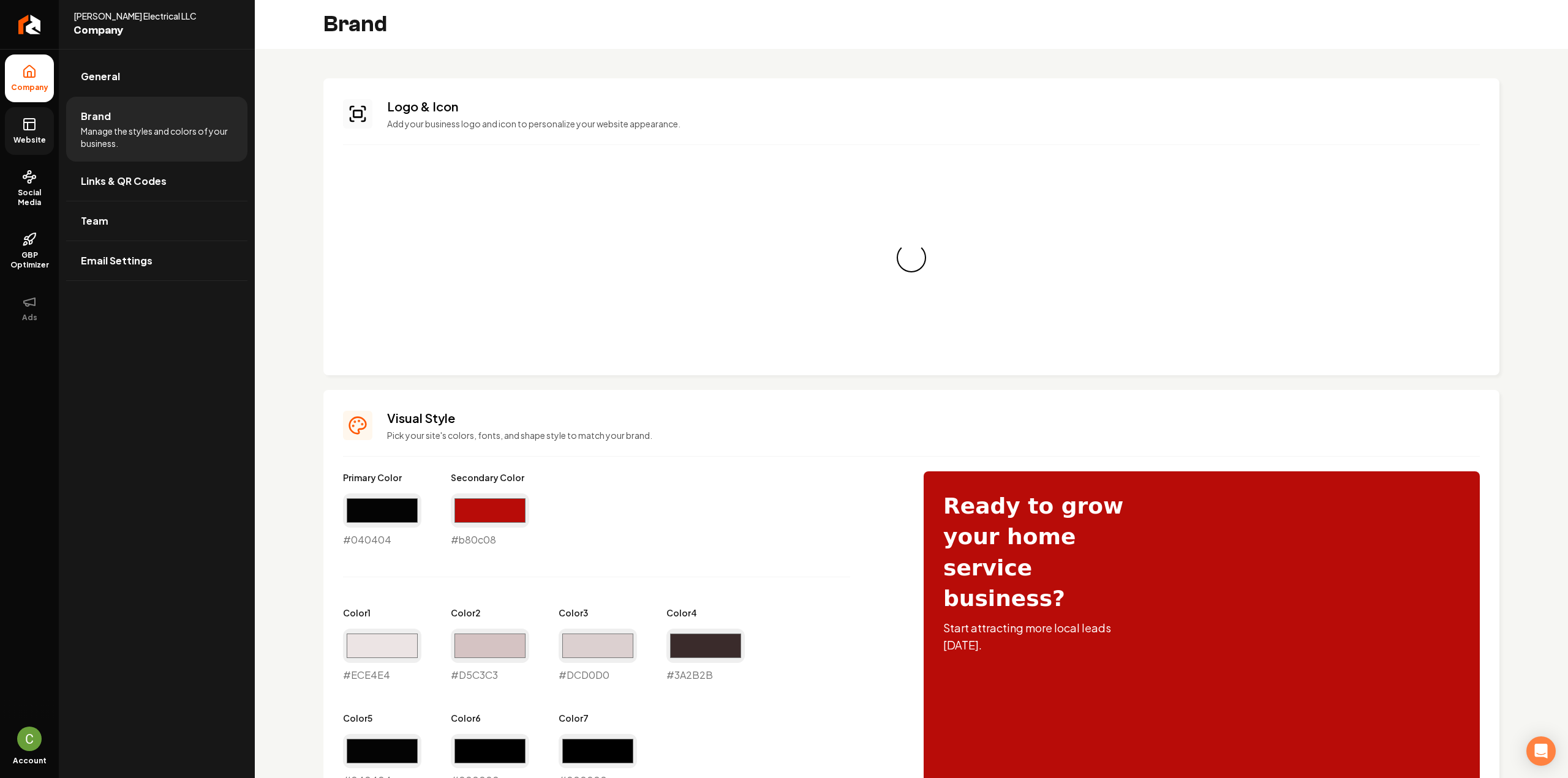
click at [47, 128] on link "Website" at bounding box center [29, 131] width 49 height 48
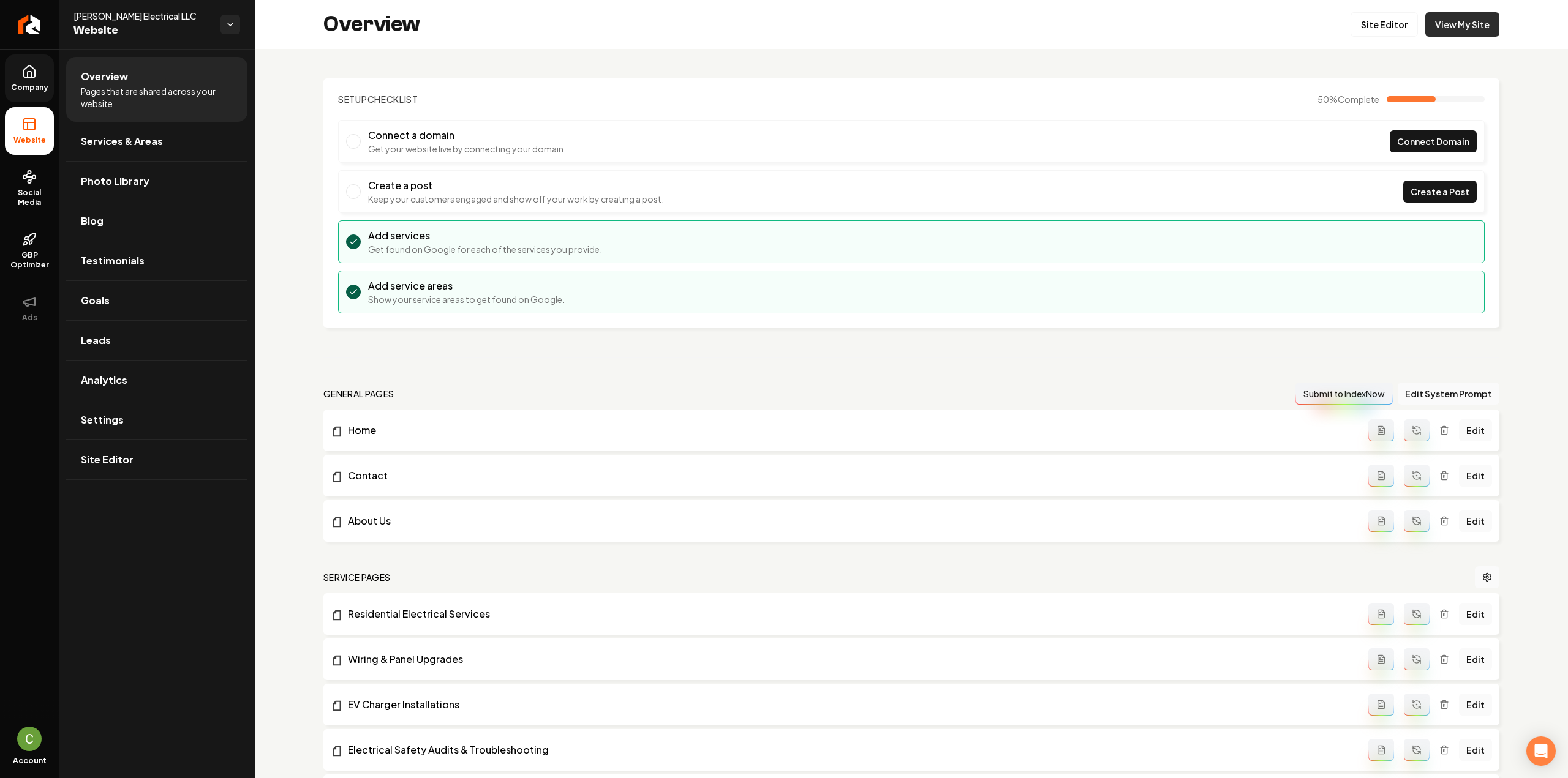
click at [1435, 17] on link "View My Site" at bounding box center [1462, 24] width 74 height 25
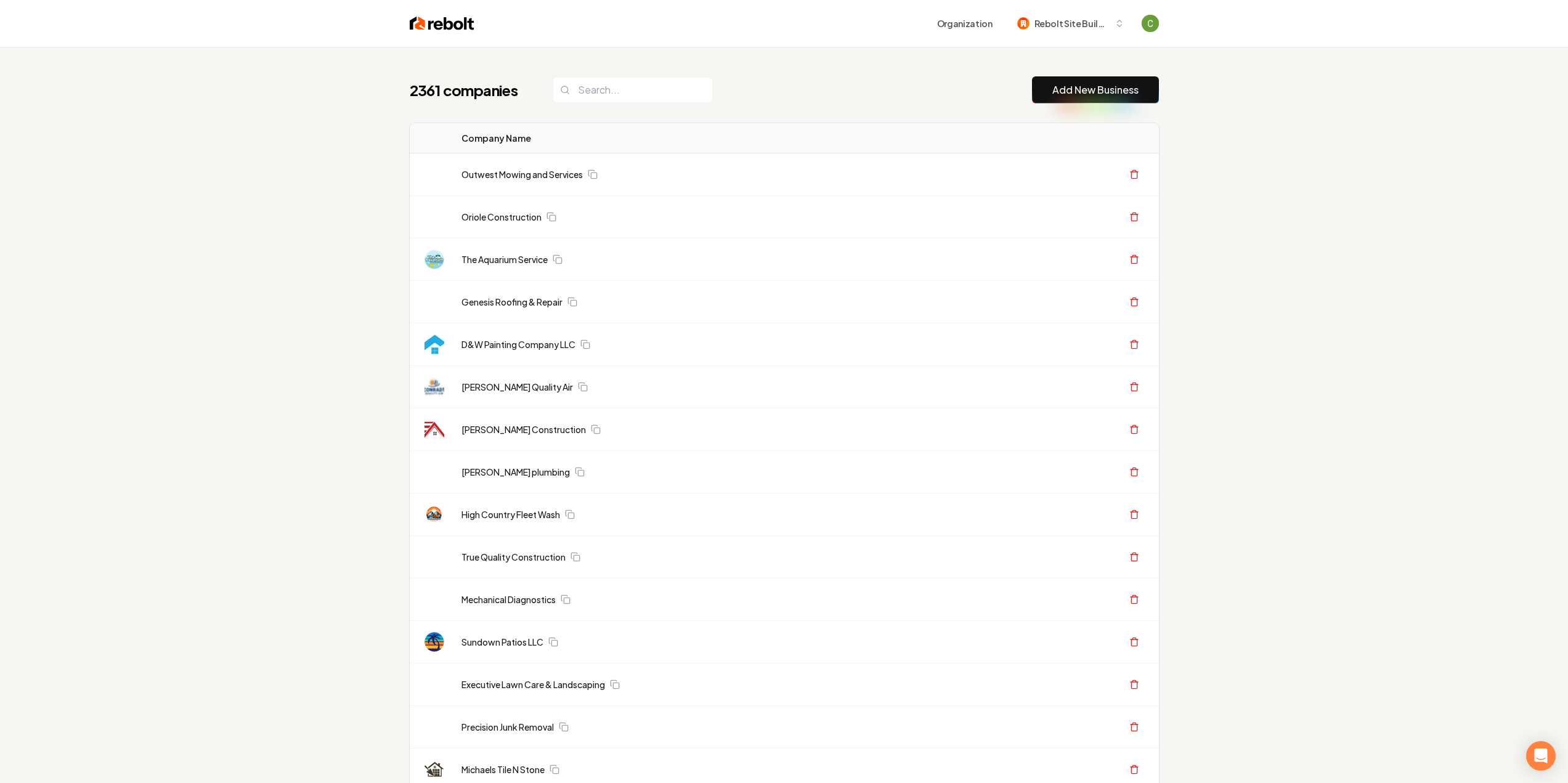
click at [1078, 82] on button "Add New Business" at bounding box center [1095, 90] width 127 height 27
click at [1072, 86] on link "Add New Business" at bounding box center [1096, 90] width 86 height 15
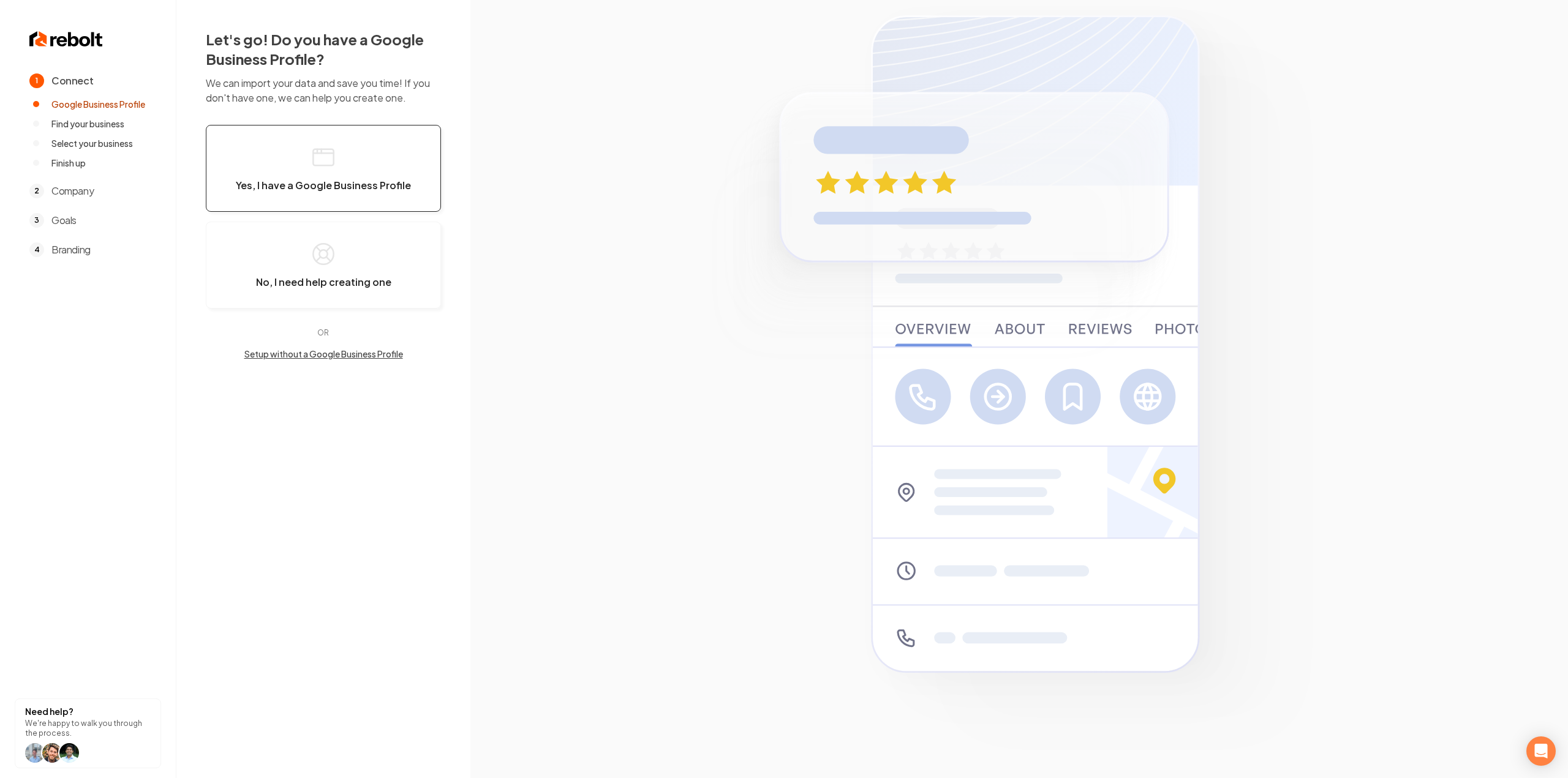
click at [312, 168] on icon "button" at bounding box center [323, 157] width 25 height 25
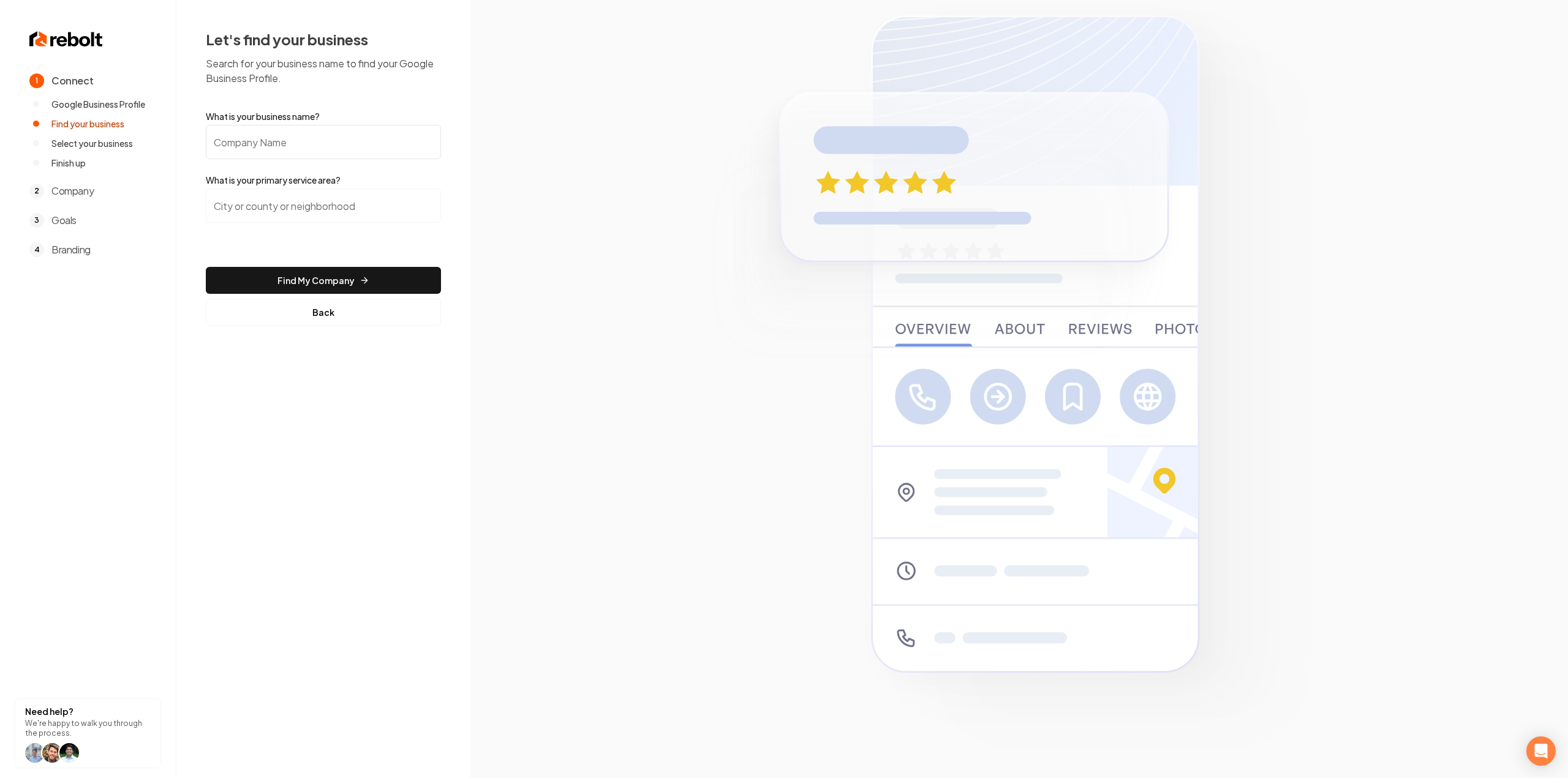
click at [331, 154] on input "What is your business name?" at bounding box center [323, 142] width 235 height 34
paste input "A Garage door professional of Huntington"
type input "A Garage door professional of Huntington"
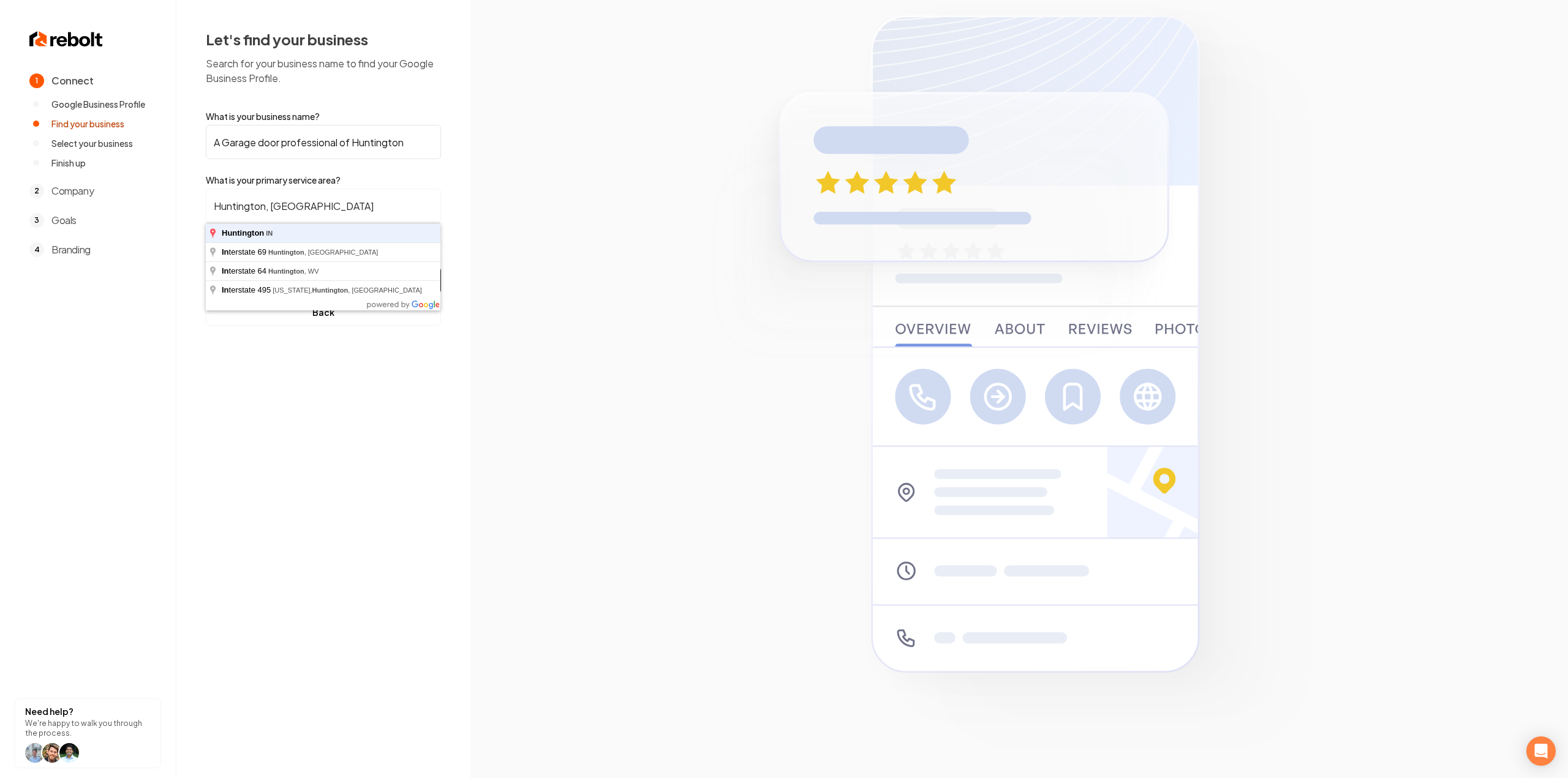
type input "Huntington, [GEOGRAPHIC_DATA]"
click at [206, 267] on button "Find My Company" at bounding box center [323, 280] width 235 height 27
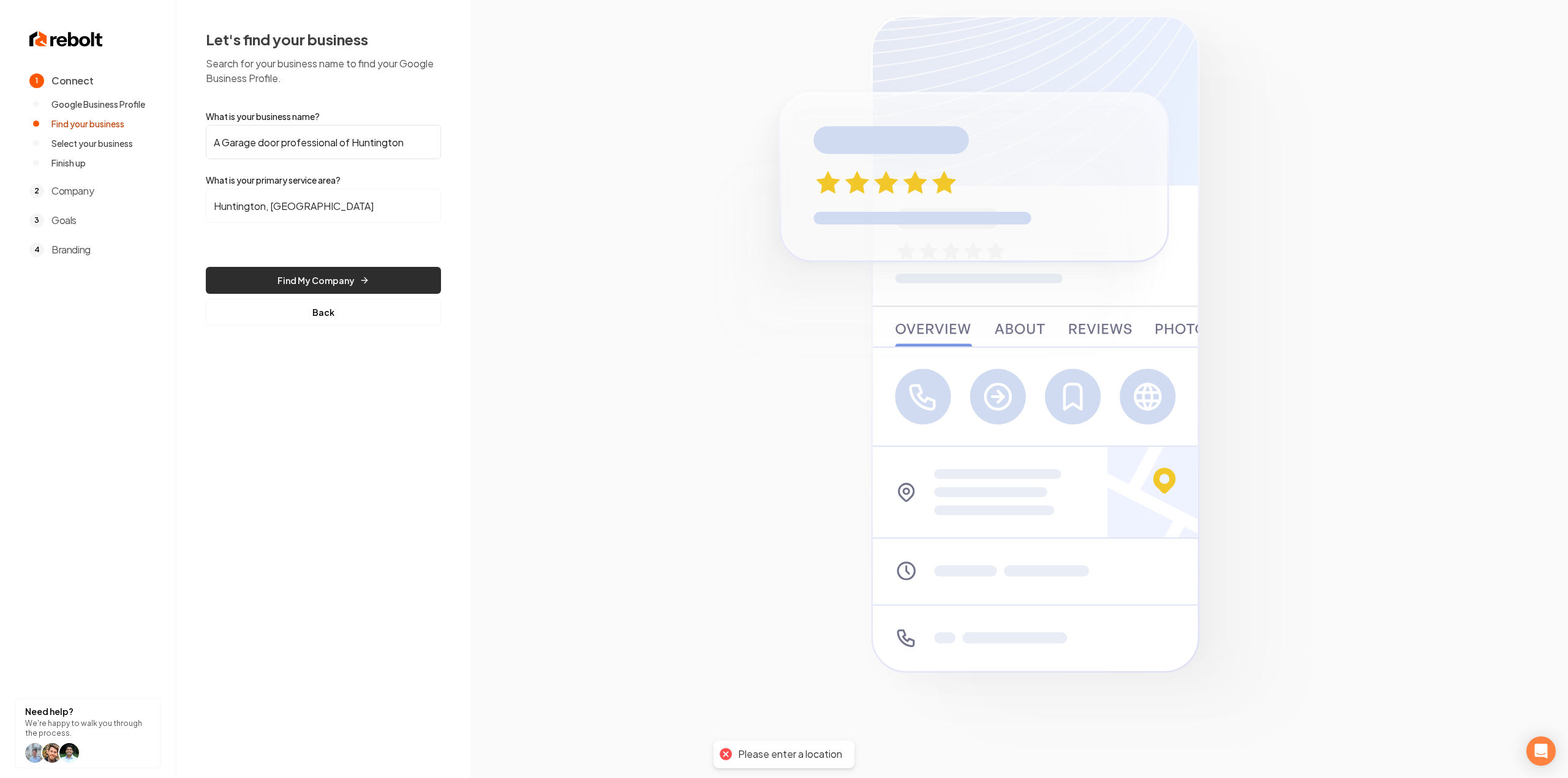
click at [343, 273] on button "Find My Company" at bounding box center [323, 280] width 235 height 27
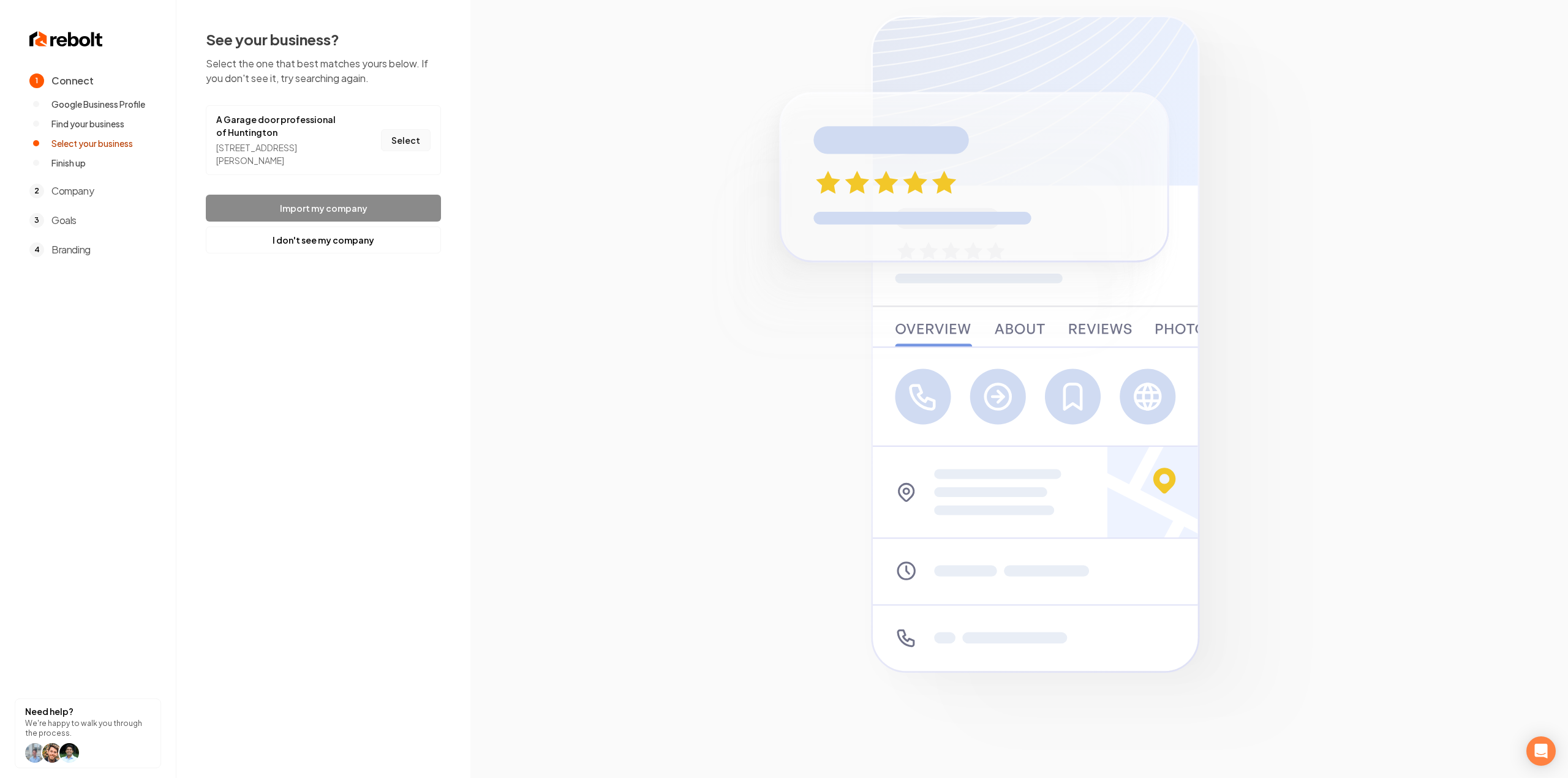
click at [395, 149] on button "Select" at bounding box center [406, 140] width 50 height 22
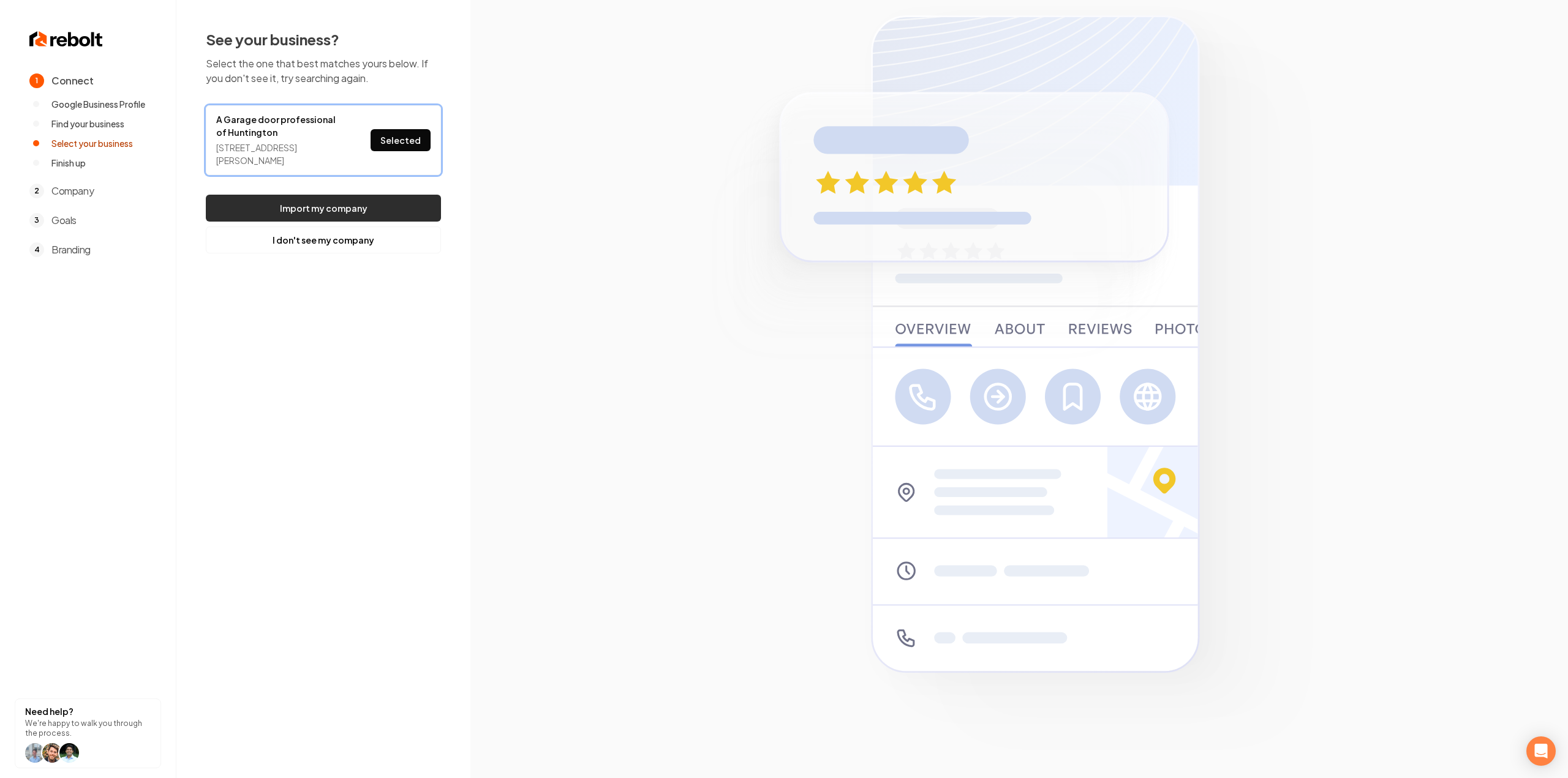
click at [382, 206] on button "Import my company" at bounding box center [323, 208] width 235 height 27
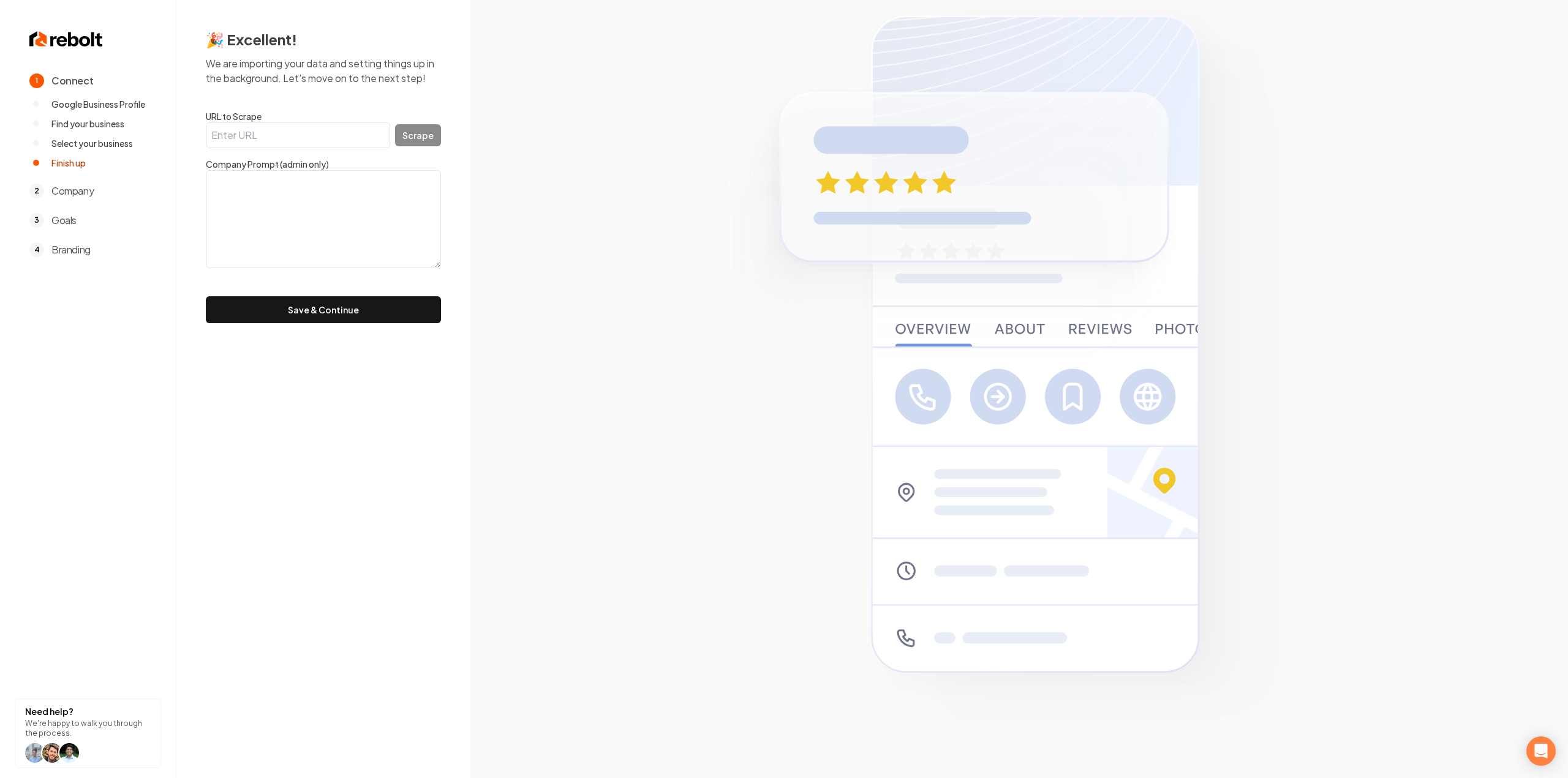
click at [328, 136] on input "URL to Scrape" at bounding box center [298, 135] width 185 height 25
paste input "https://agaragedoorprofessional.com/"
type input "https://agaragedoorprofessional.com/"
click at [416, 138] on button "Scrape" at bounding box center [418, 135] width 46 height 22
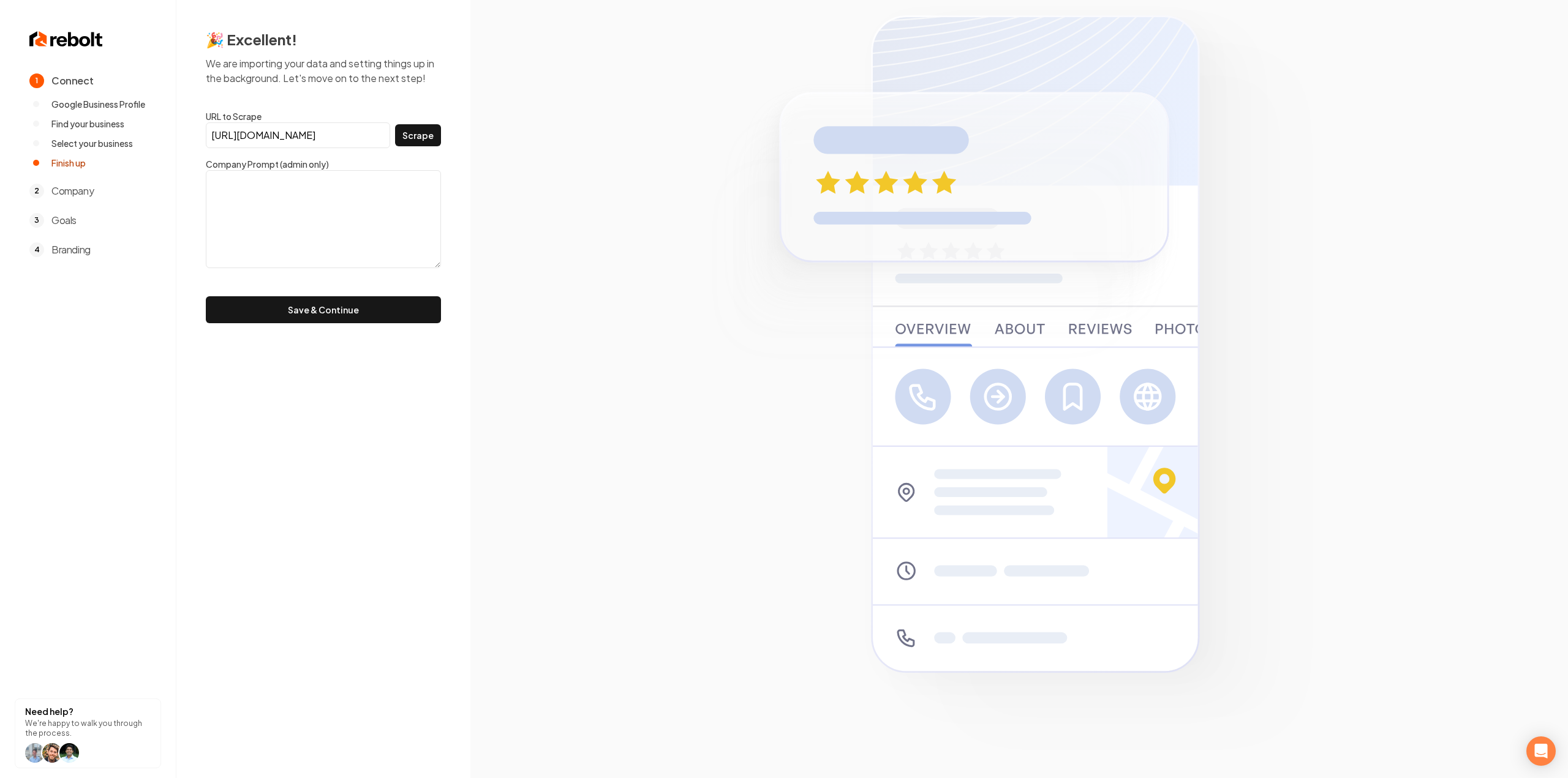
scroll to position [0, 0]
type textarea "The Garage Door Professionals of Fort Wayne can provide many types of services,…"
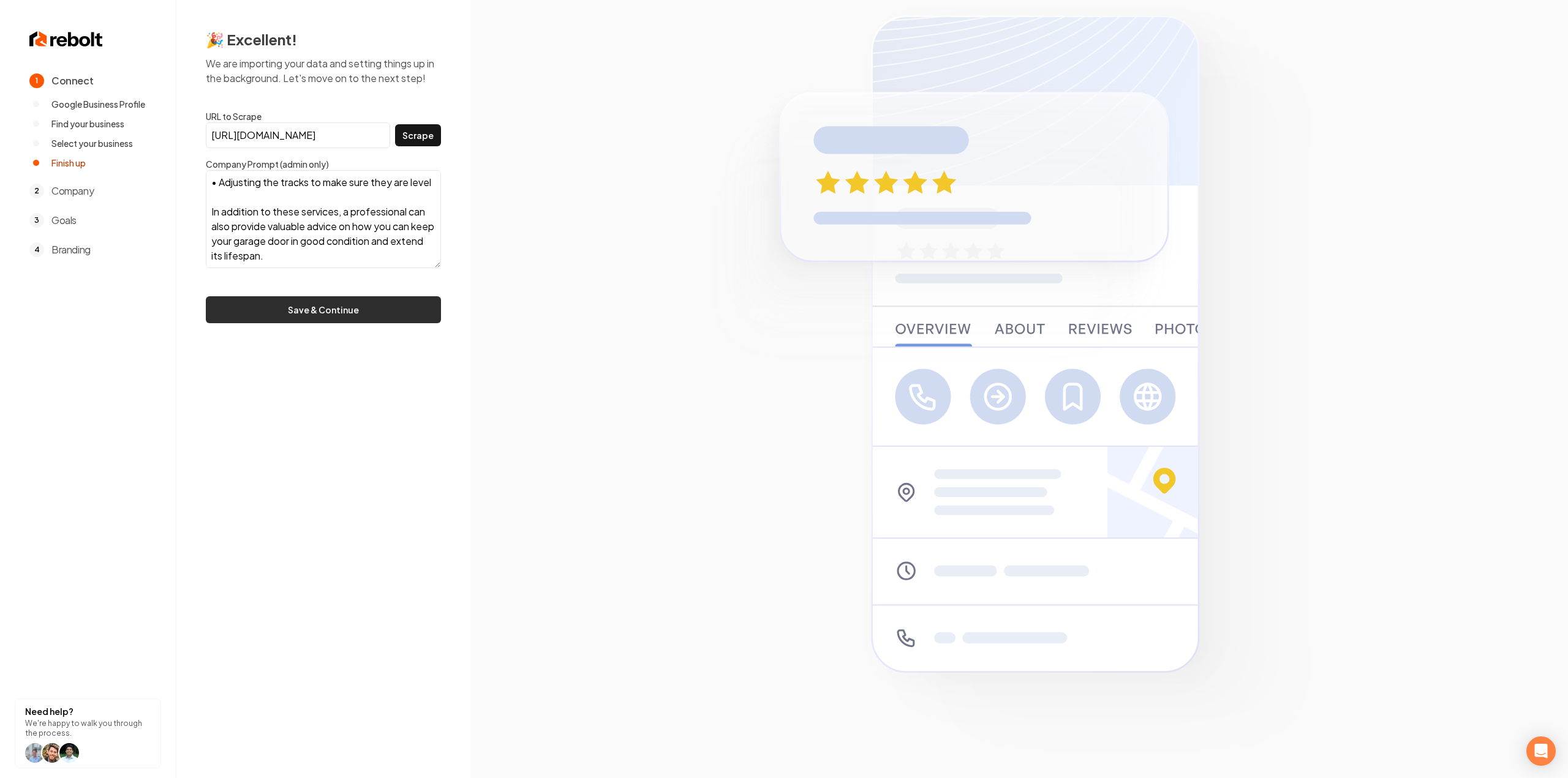
click at [312, 303] on button "Save & Continue" at bounding box center [323, 310] width 235 height 27
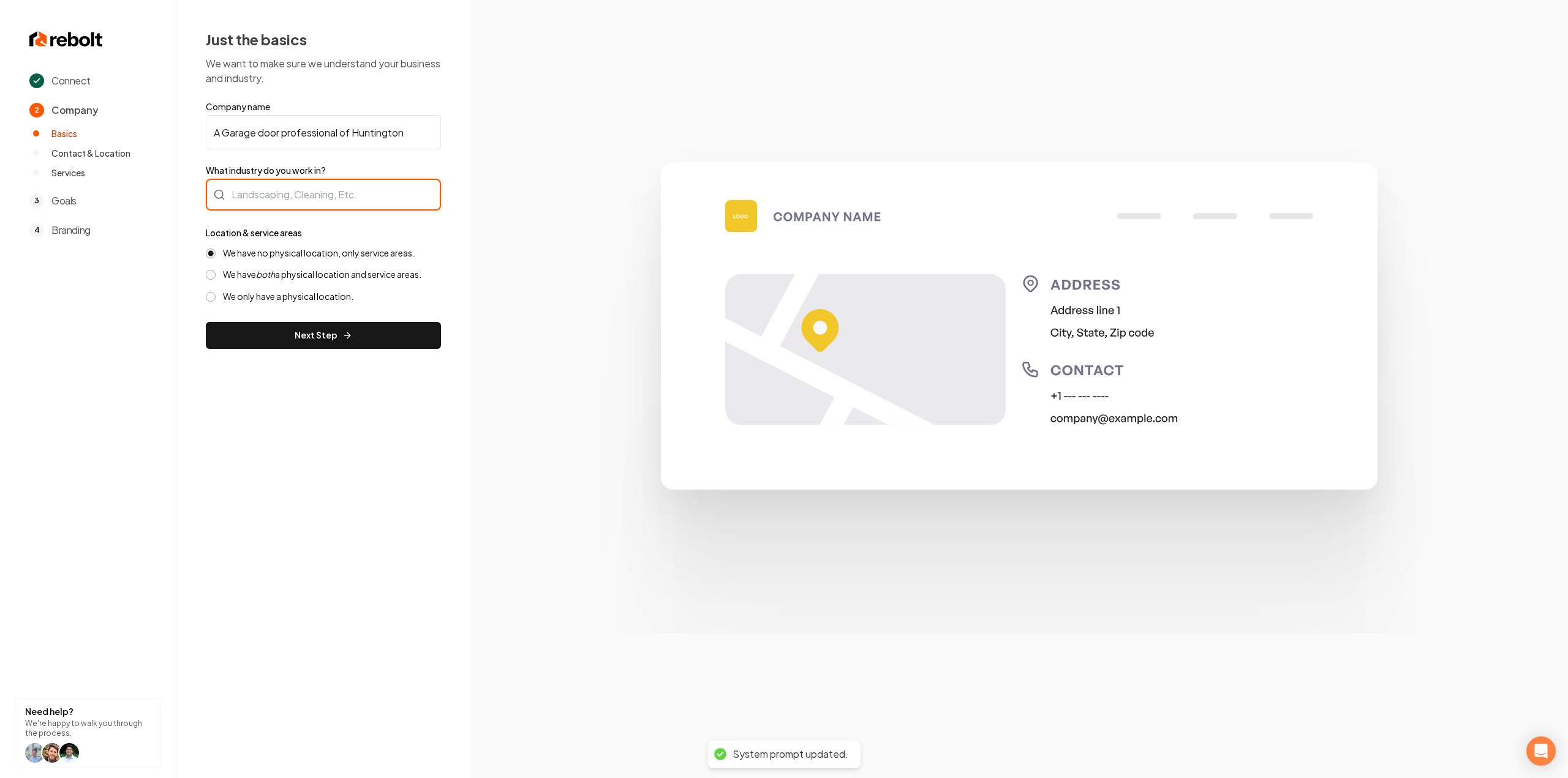
click at [300, 188] on div at bounding box center [323, 195] width 235 height 32
type input "g"
type input "Garage Doors"
click at [296, 273] on label "We have both a physical location and service areas." at bounding box center [322, 274] width 198 height 12
click at [216, 273] on button "We have both a physical location and service areas." at bounding box center [211, 275] width 10 height 10
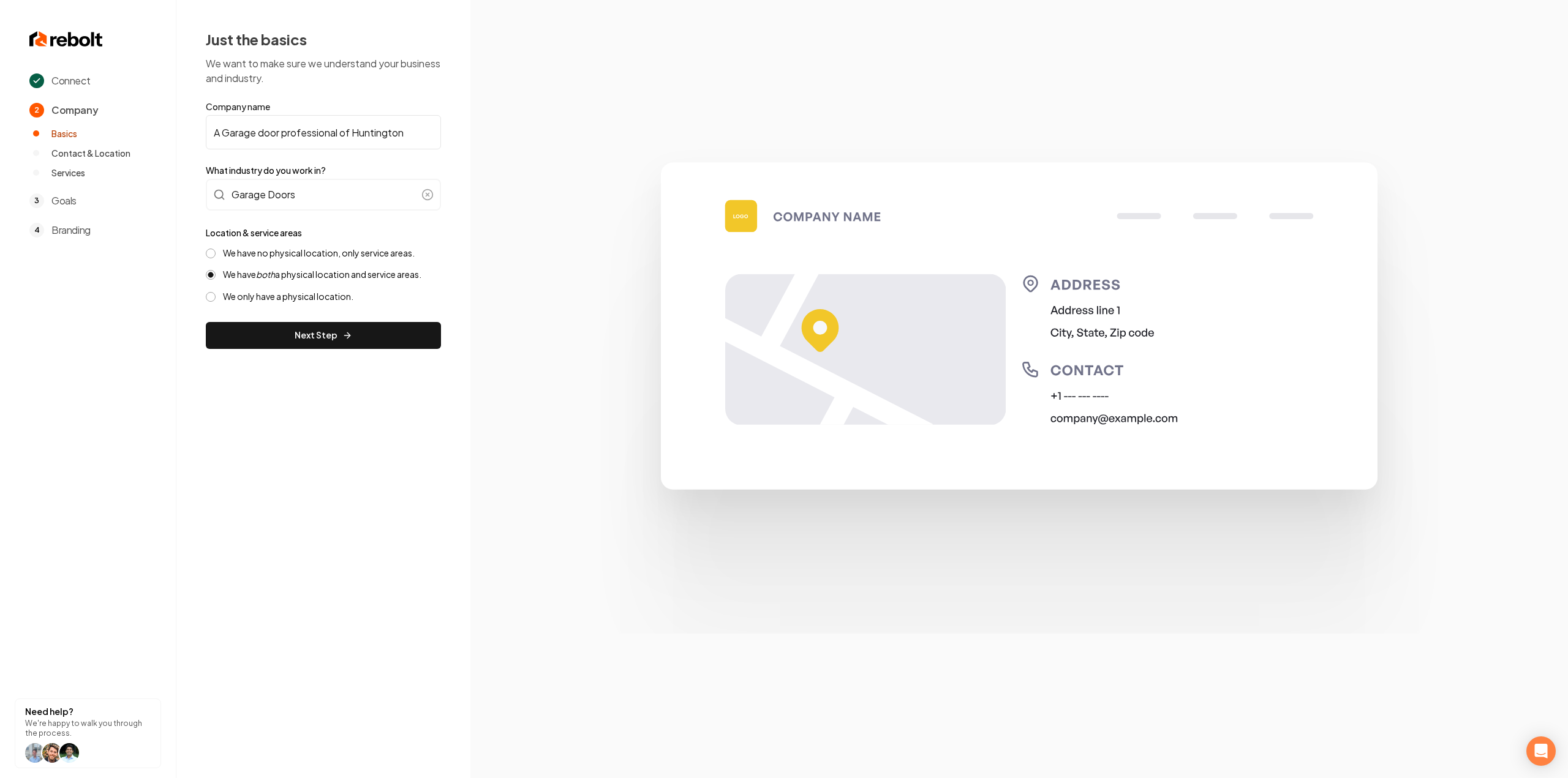
click at [290, 325] on button "Next Step" at bounding box center [323, 335] width 235 height 27
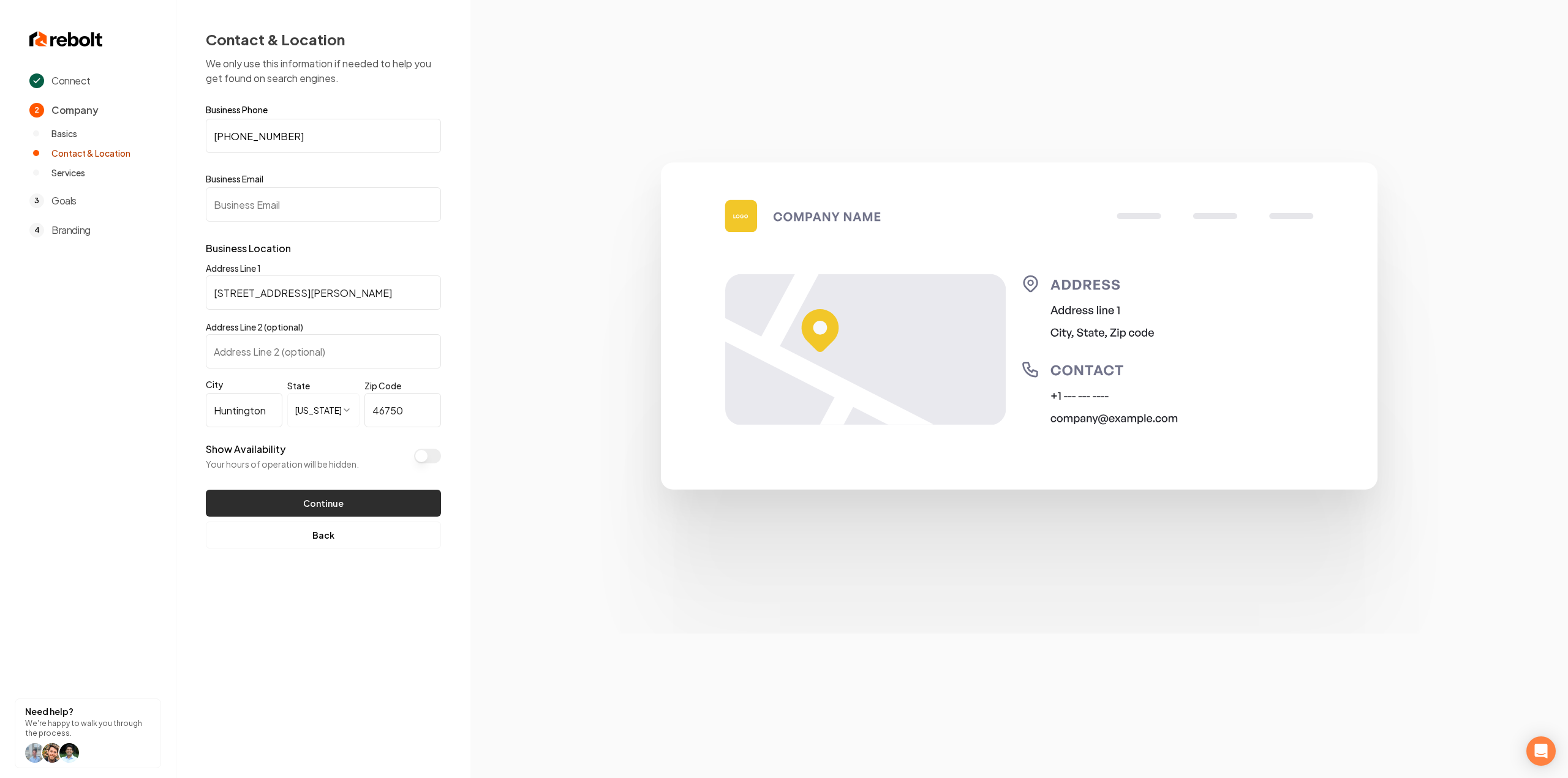
click at [299, 497] on button "Continue" at bounding box center [323, 503] width 235 height 27
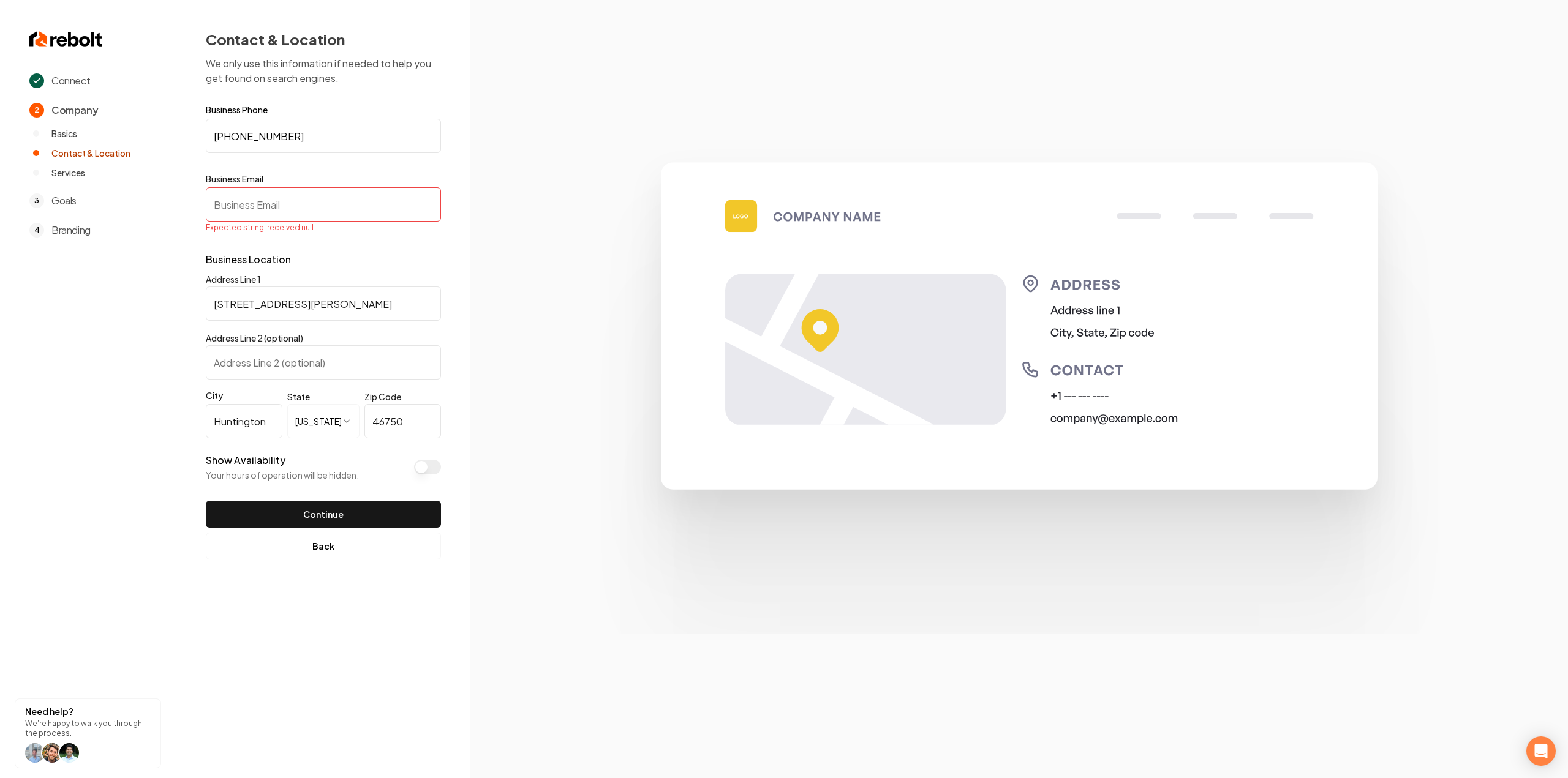
paste input "[EMAIL_ADDRESS][DOMAIN_NAME]"
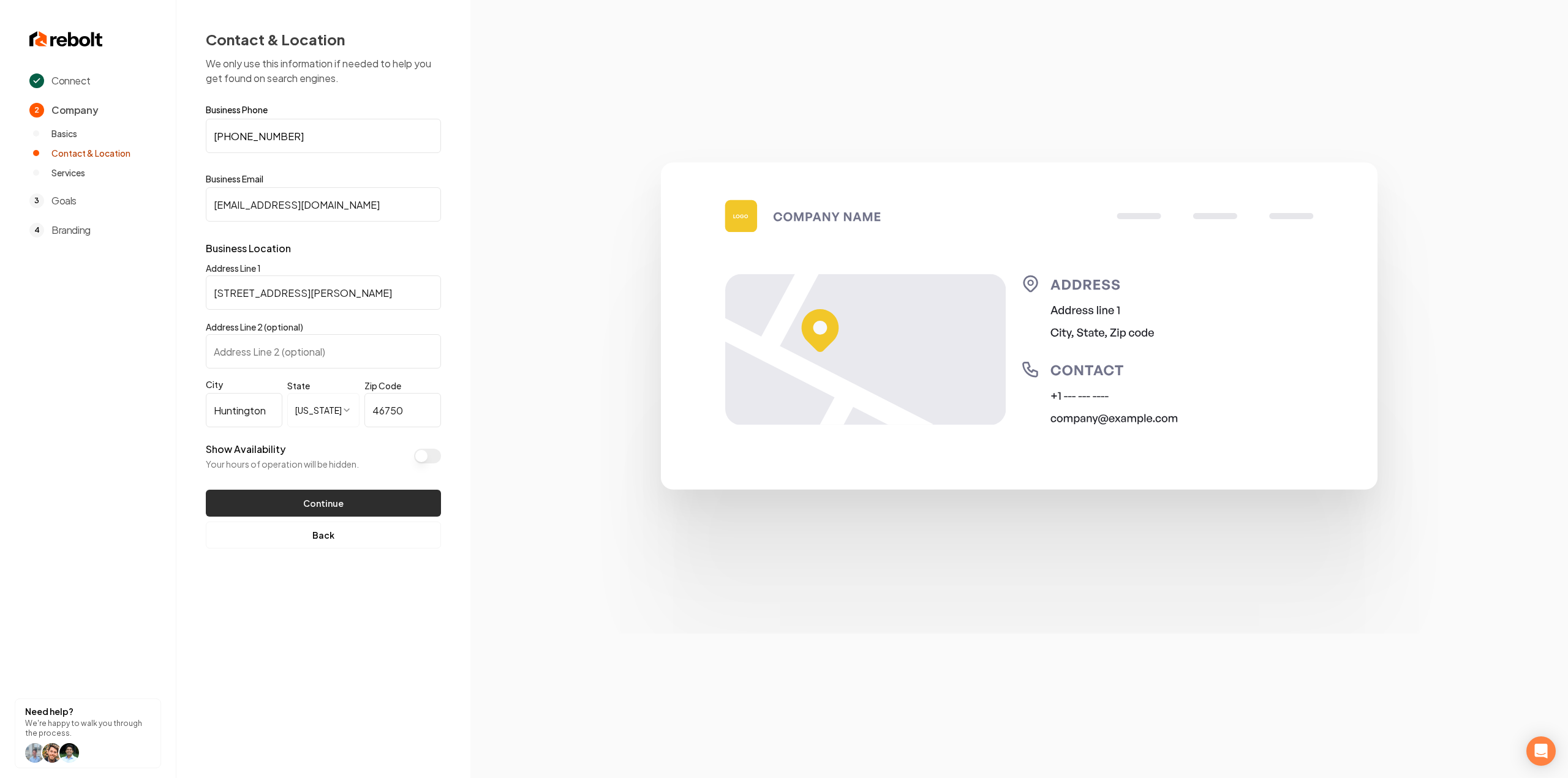
type input "[EMAIL_ADDRESS][DOMAIN_NAME]"
click at [311, 500] on button "Continue" at bounding box center [323, 503] width 235 height 27
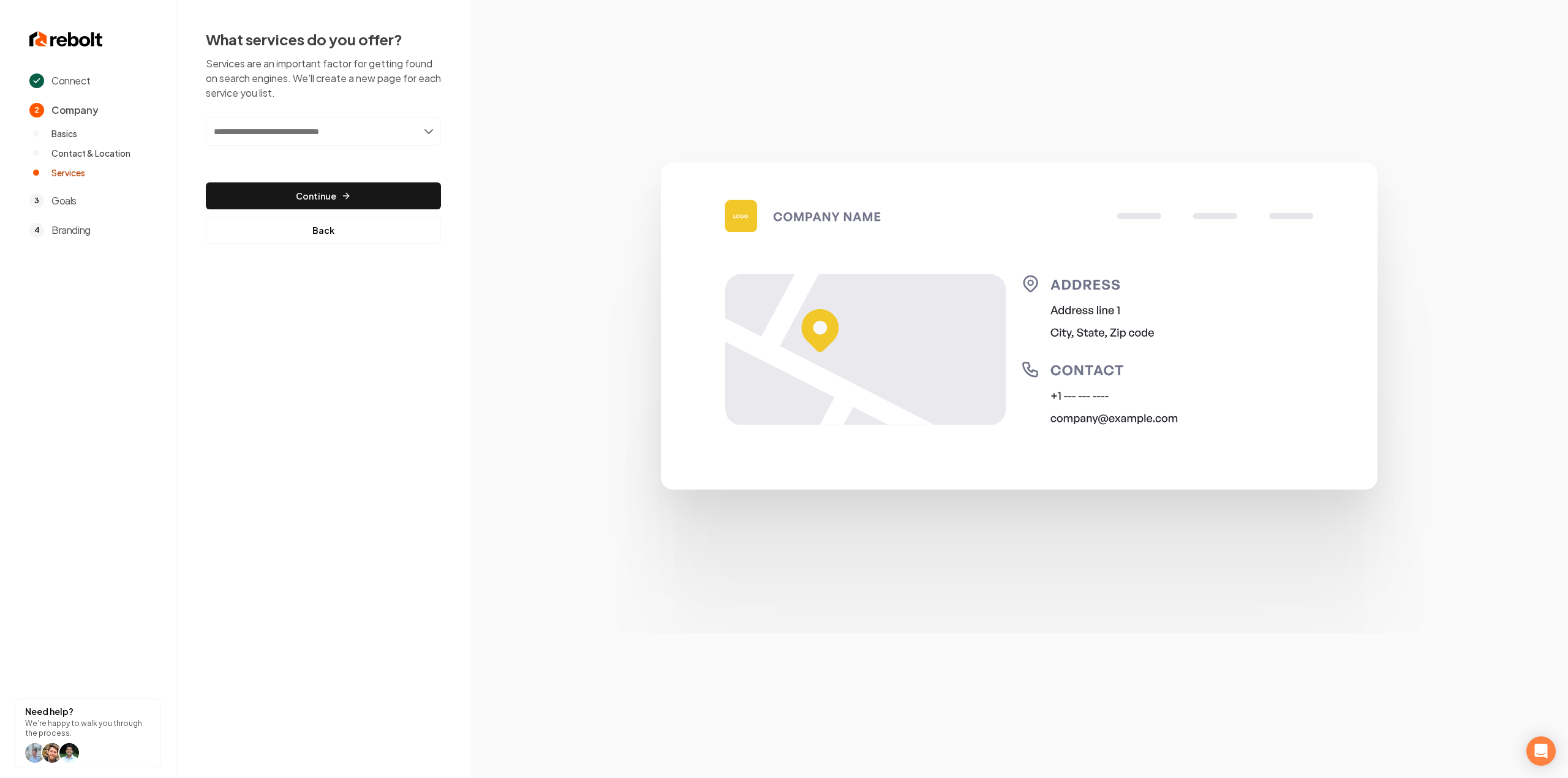
click at [293, 135] on input "text" at bounding box center [323, 132] width 235 height 29
paste input "**********"
type input "**********"
click at [294, 154] on div "Add Garage Door Repair" at bounding box center [324, 158] width 233 height 20
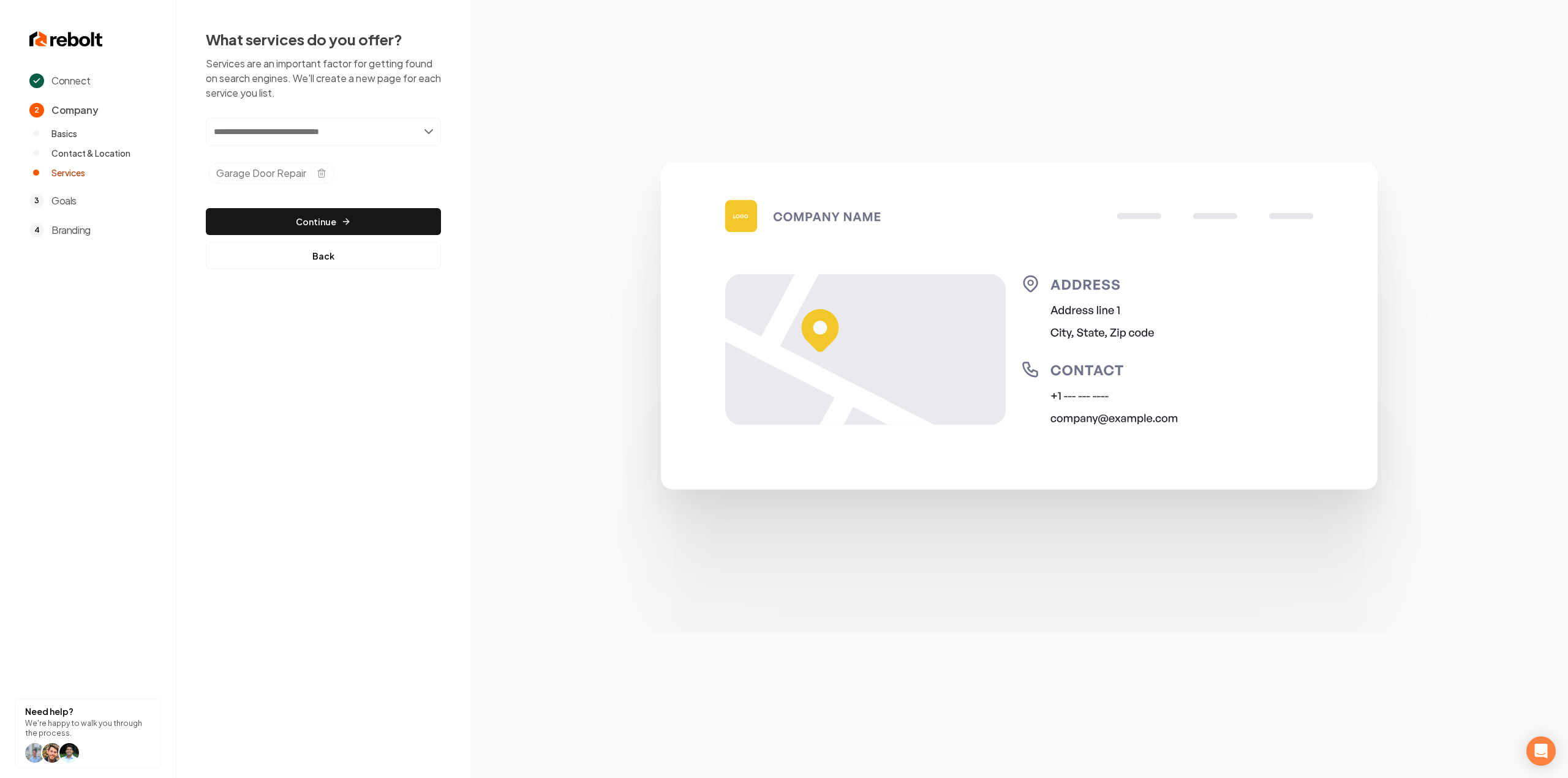
paste input "**********"
type input "**********"
click at [313, 161] on div "Add Spring Repair" at bounding box center [324, 158] width 233 height 20
paste input "**********"
type input "**********"
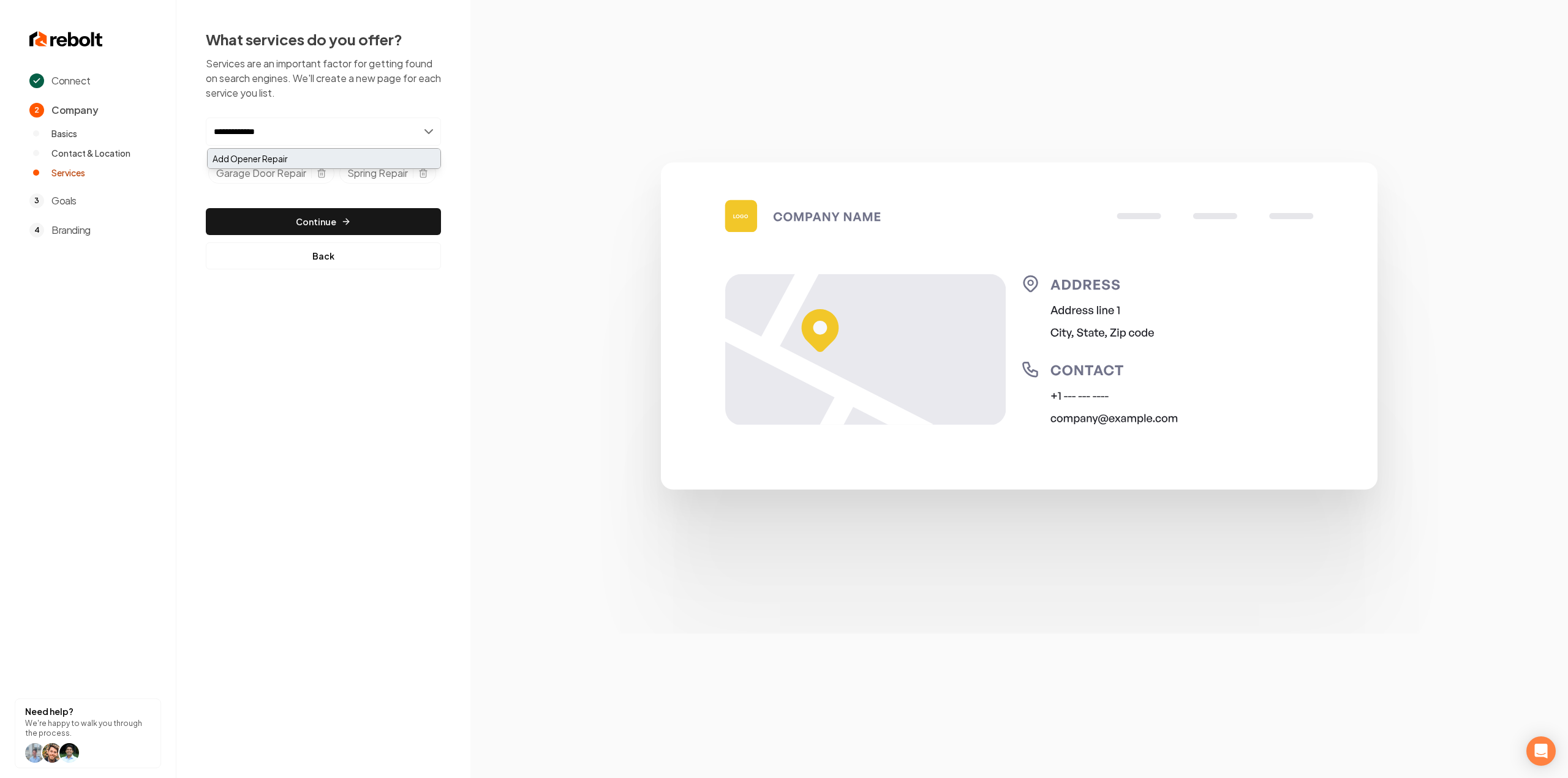
click at [285, 154] on div "Add Opener Repair" at bounding box center [324, 158] width 233 height 20
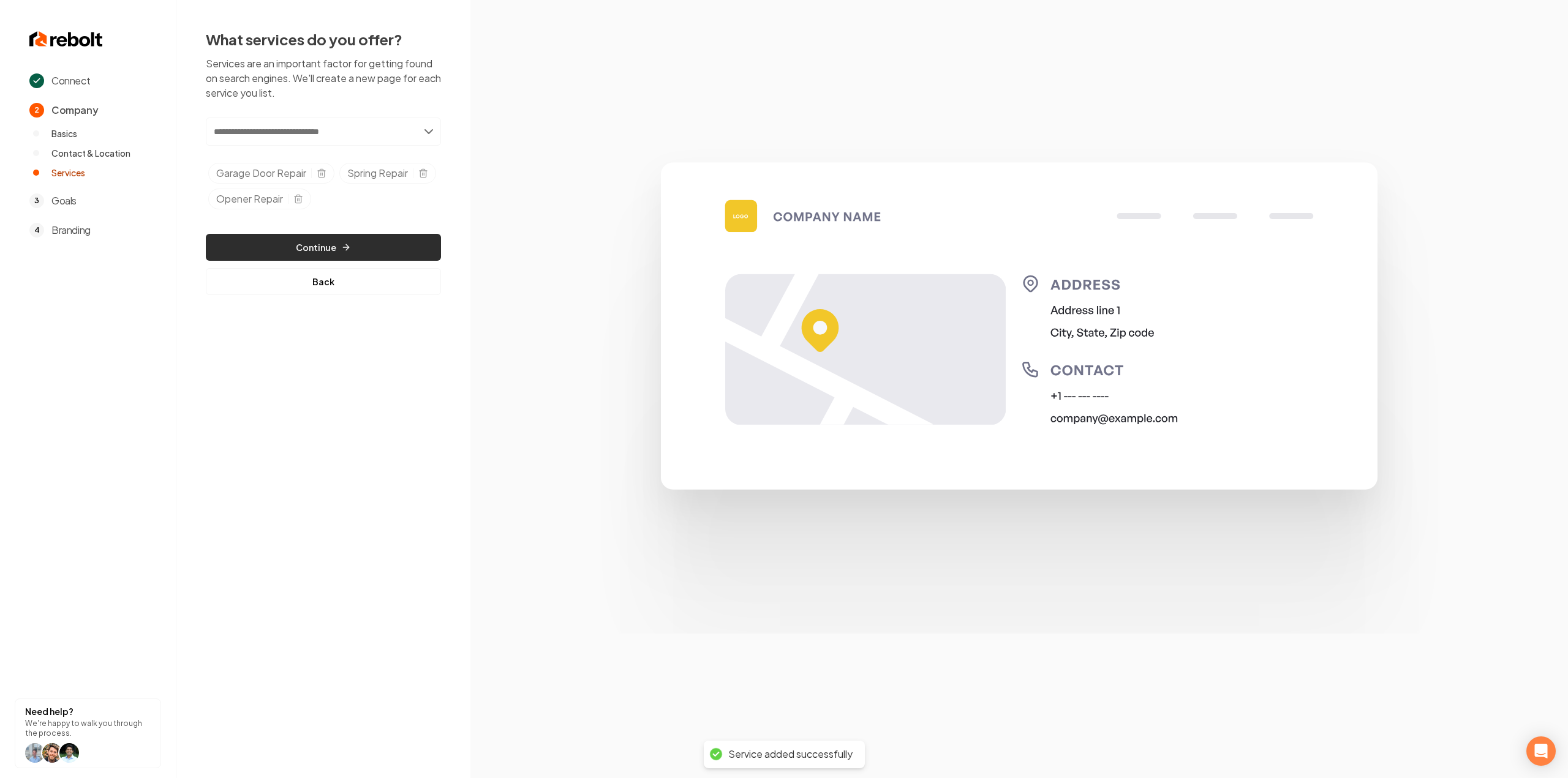
click at [397, 249] on button "Continue" at bounding box center [323, 247] width 235 height 27
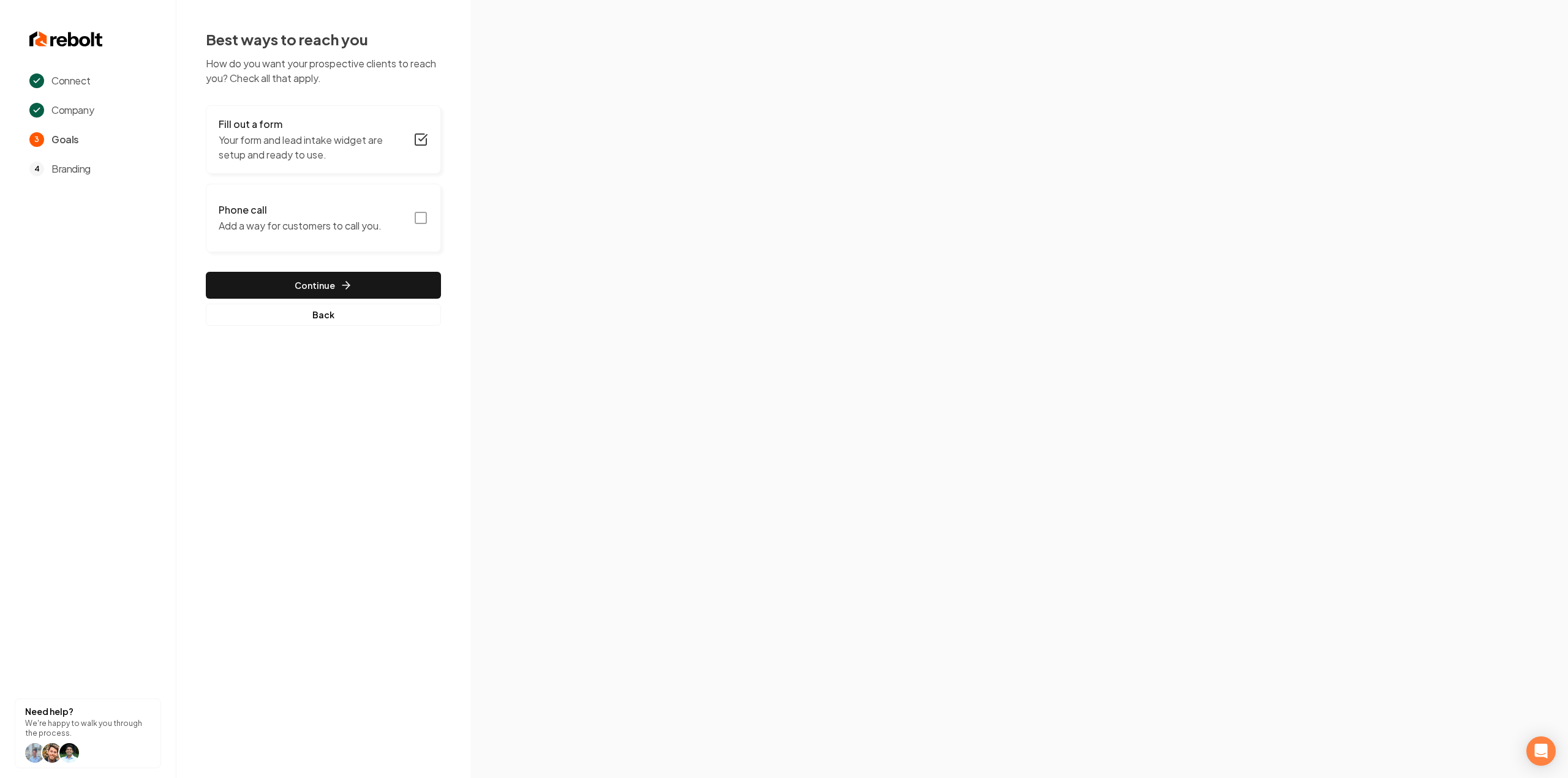
click at [411, 226] on button "Phone call Add a way for customers to call you." at bounding box center [323, 218] width 235 height 69
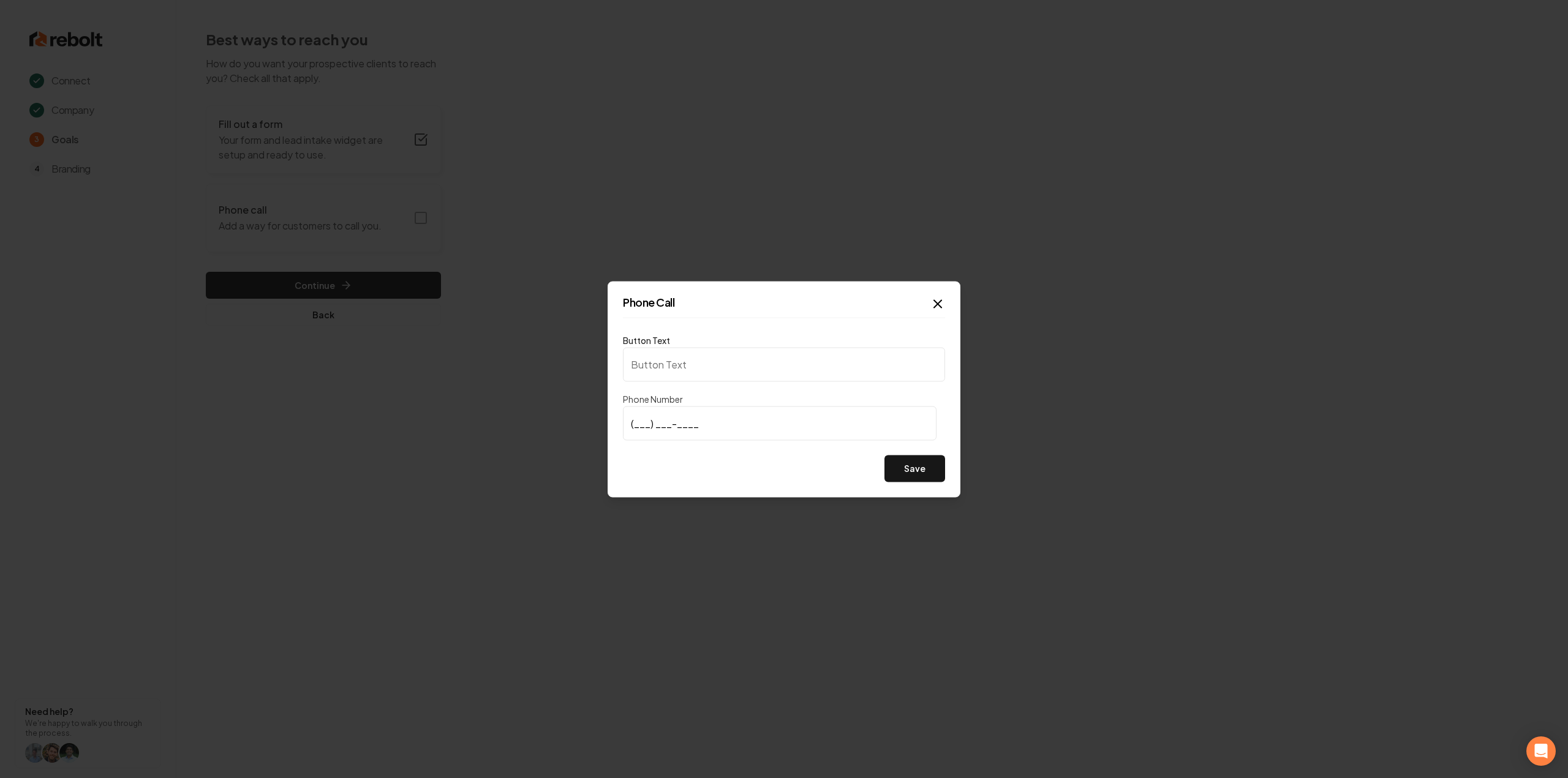
type input "Call us"
type input "[PHONE_NUMBER]"
click at [916, 467] on button "Save" at bounding box center [915, 468] width 60 height 27
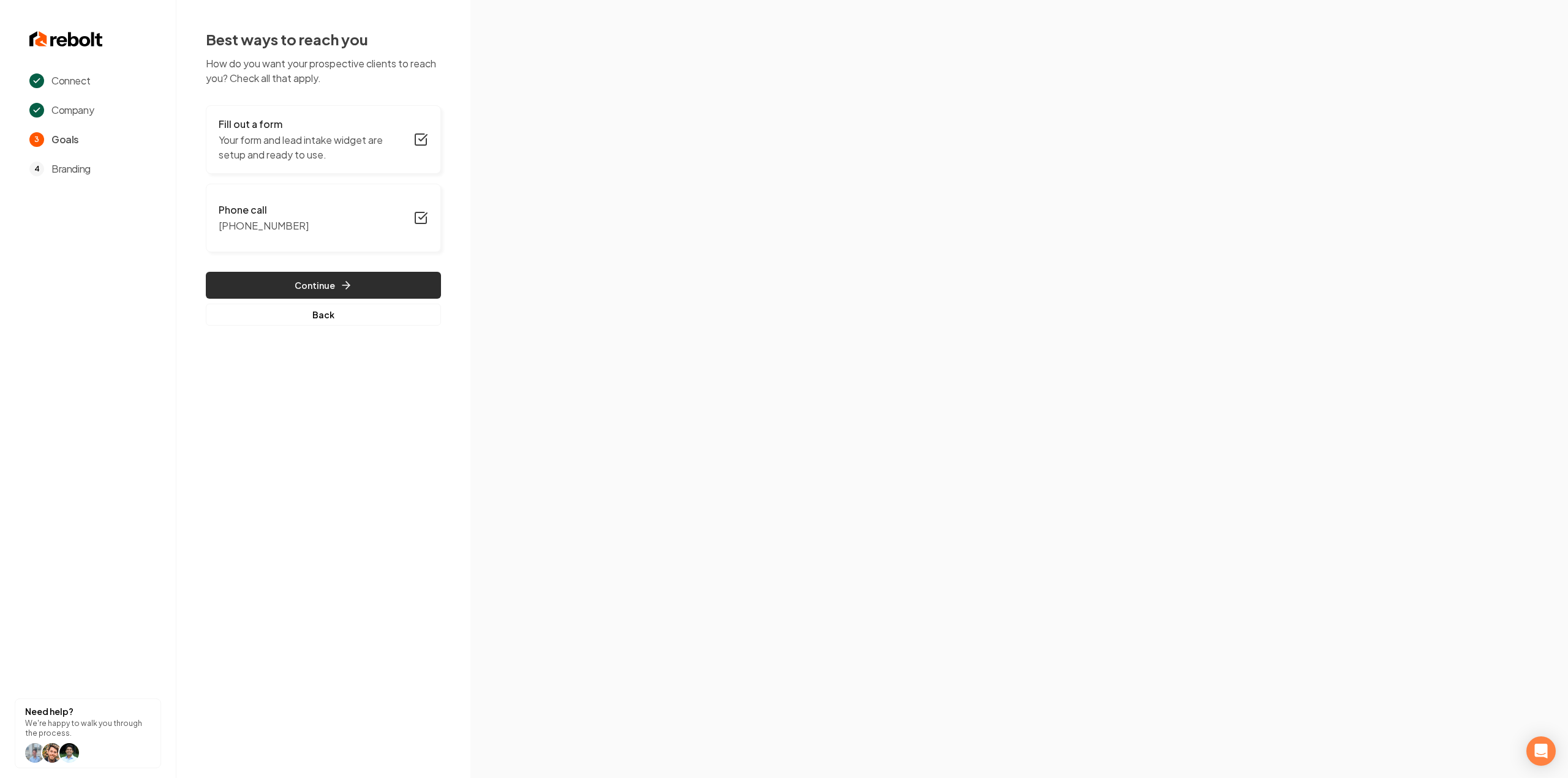
click at [357, 286] on button "Continue" at bounding box center [323, 285] width 235 height 27
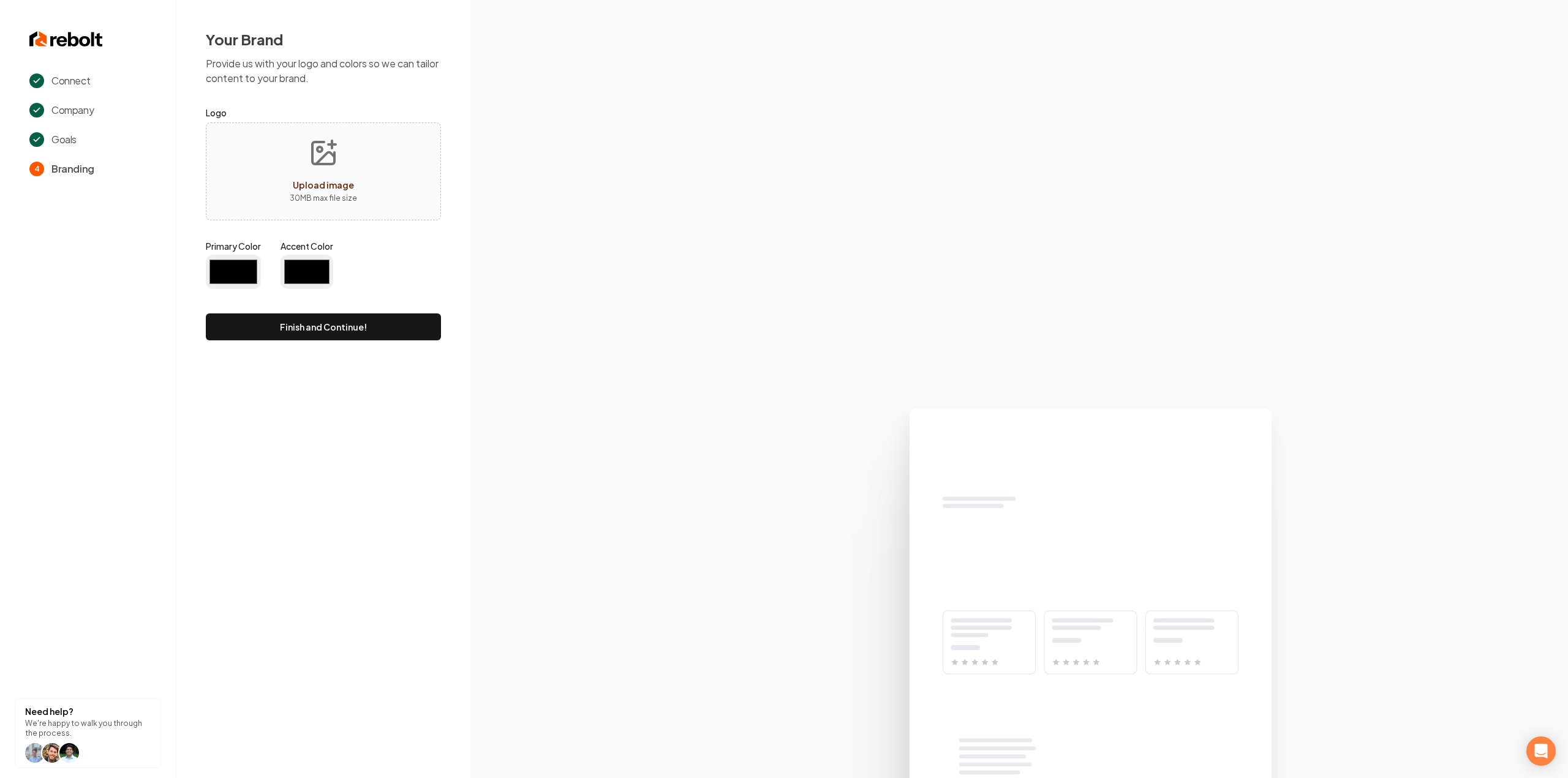
type input "#194d33"
type input "#70be00"
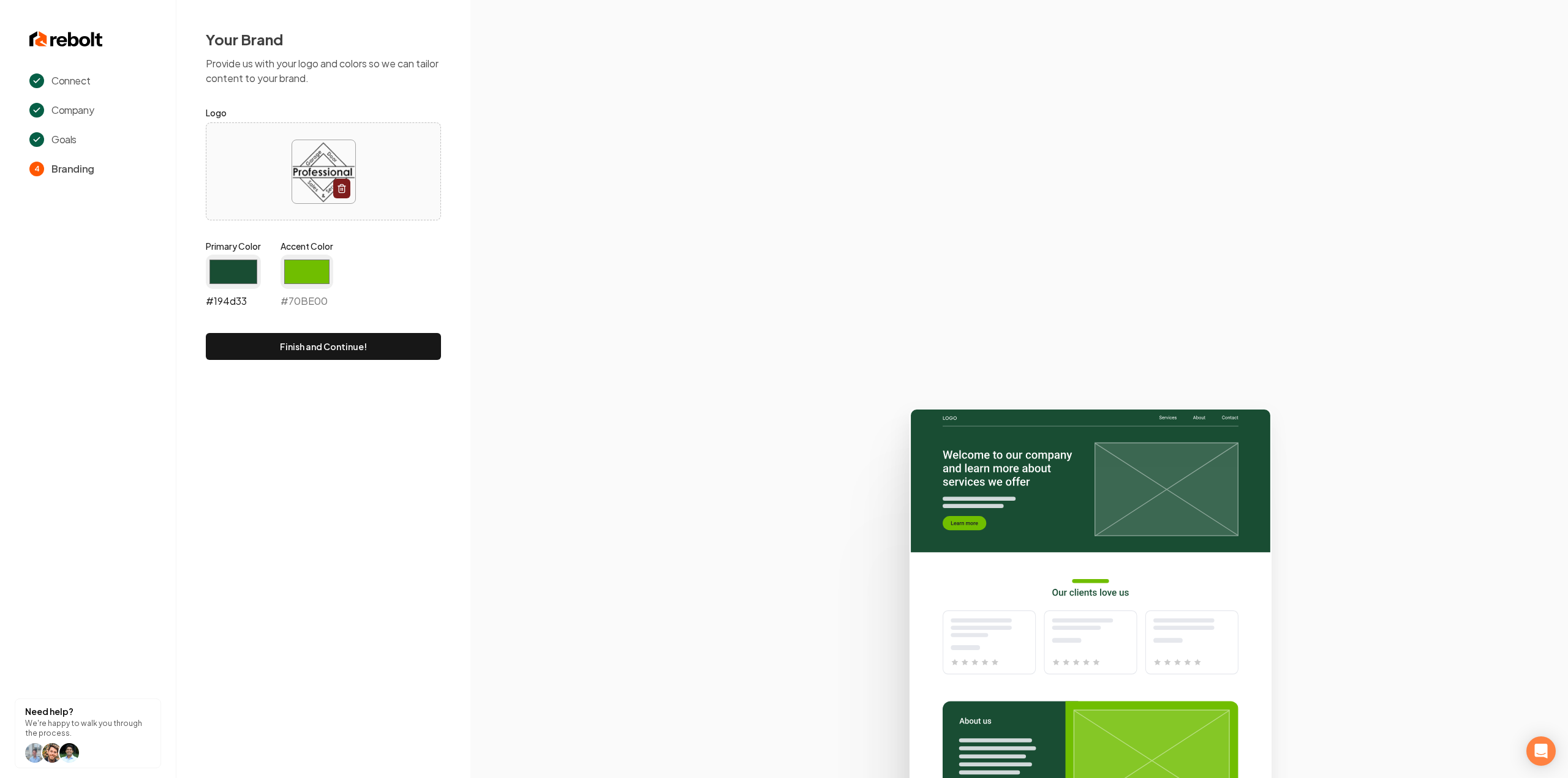
drag, startPoint x: 239, startPoint y: 271, endPoint x: 239, endPoint y: 280, distance: 9.0
click at [239, 271] on input "#194d33" at bounding box center [234, 271] width 55 height 34
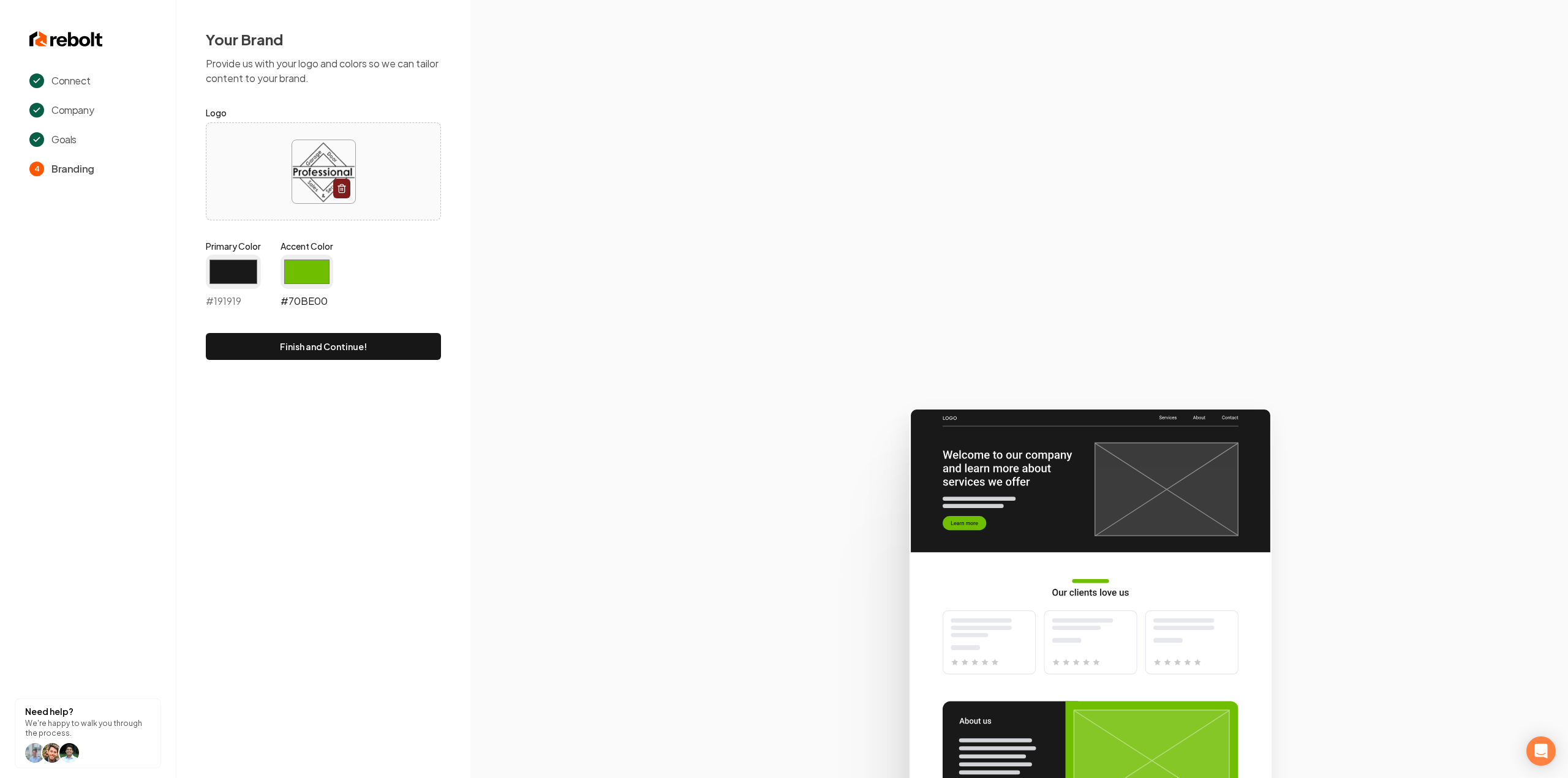
type input "#191919"
click at [301, 265] on input "#70be00" at bounding box center [307, 271] width 52 height 34
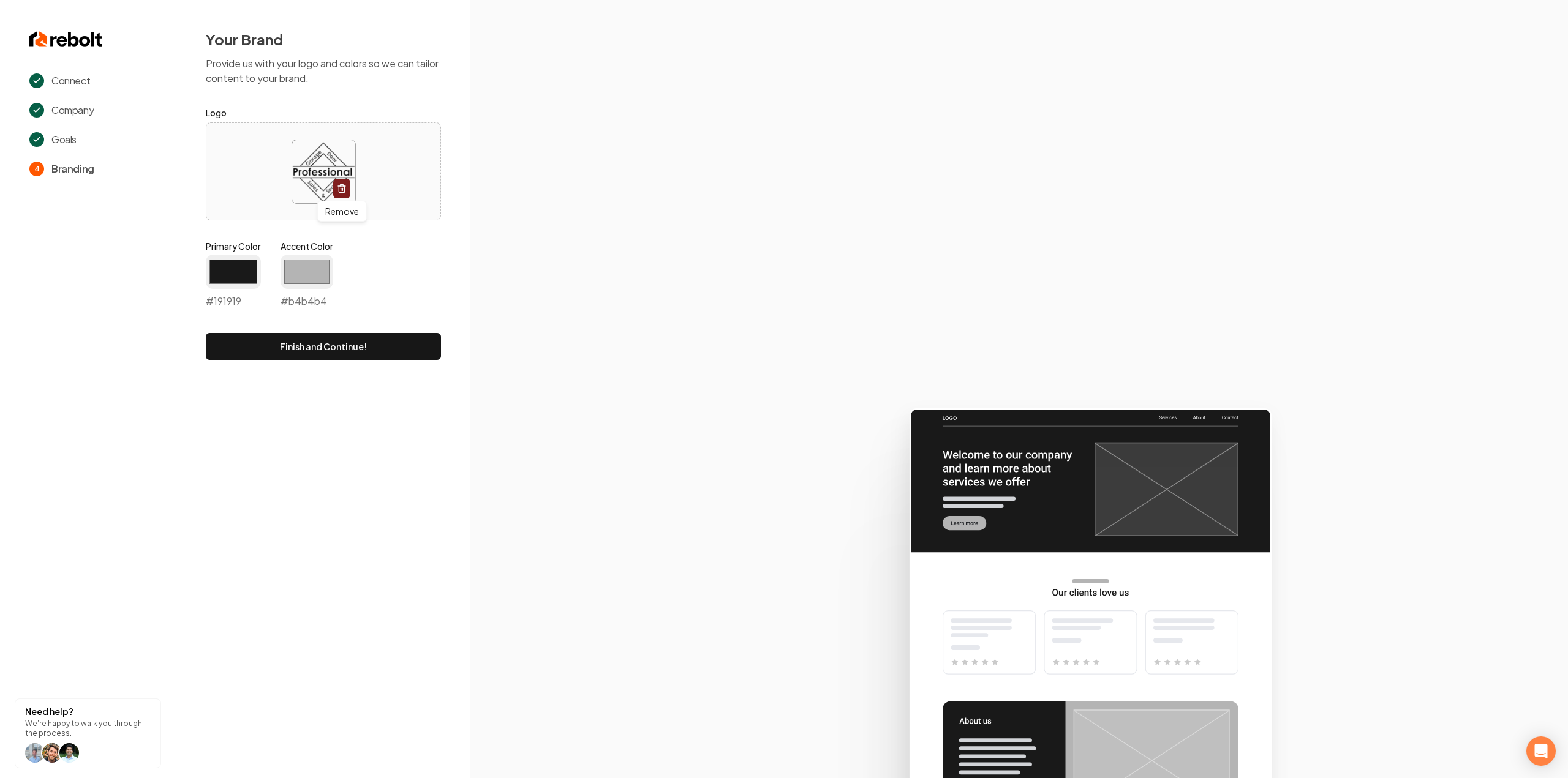
type input "#b4b4b4"
click at [562, 281] on section at bounding box center [1019, 389] width 1098 height 778
click at [398, 341] on button "Finish and Continue!" at bounding box center [323, 346] width 235 height 27
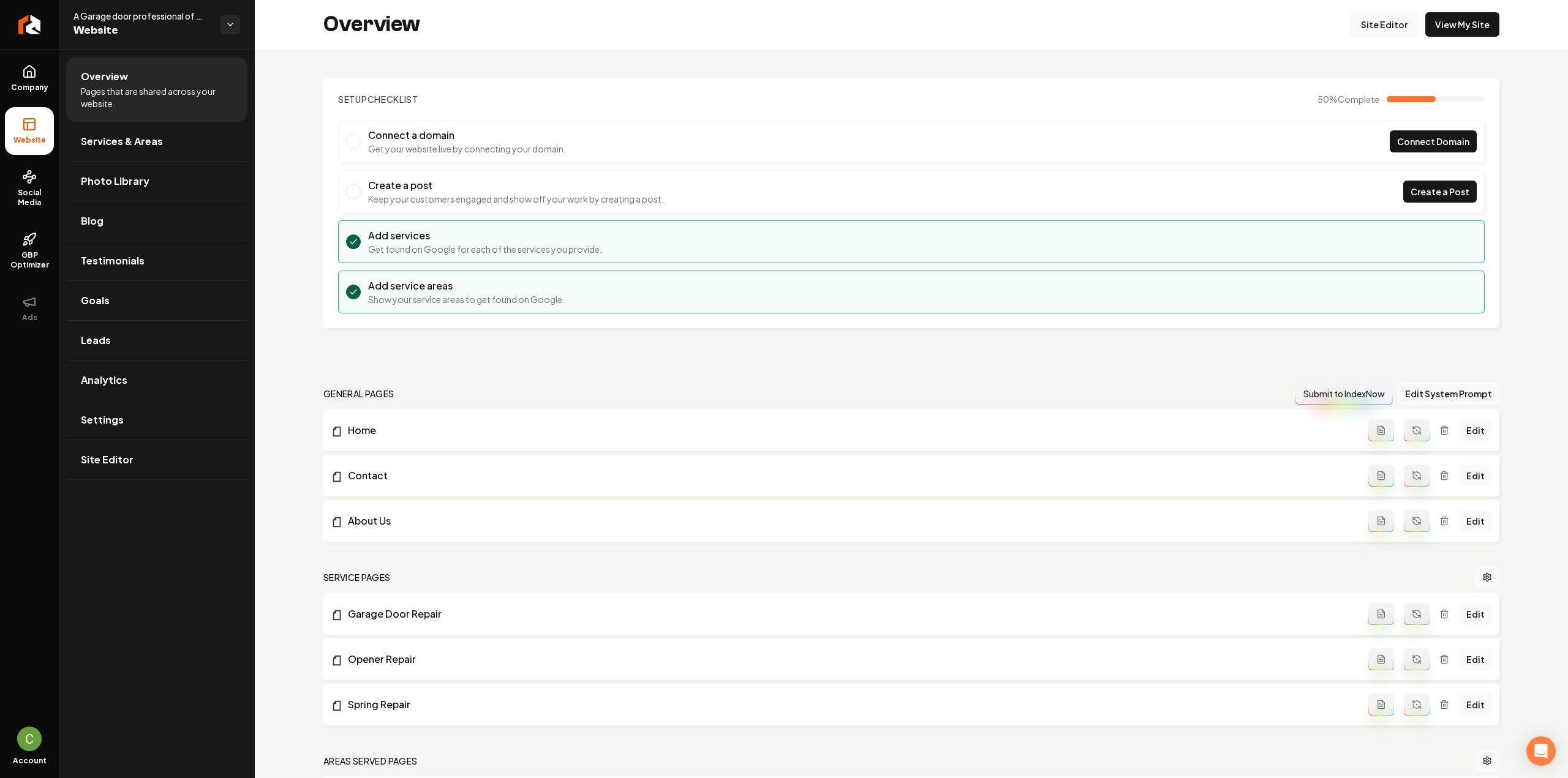
click at [1394, 25] on link "Site Editor" at bounding box center [1384, 24] width 67 height 25
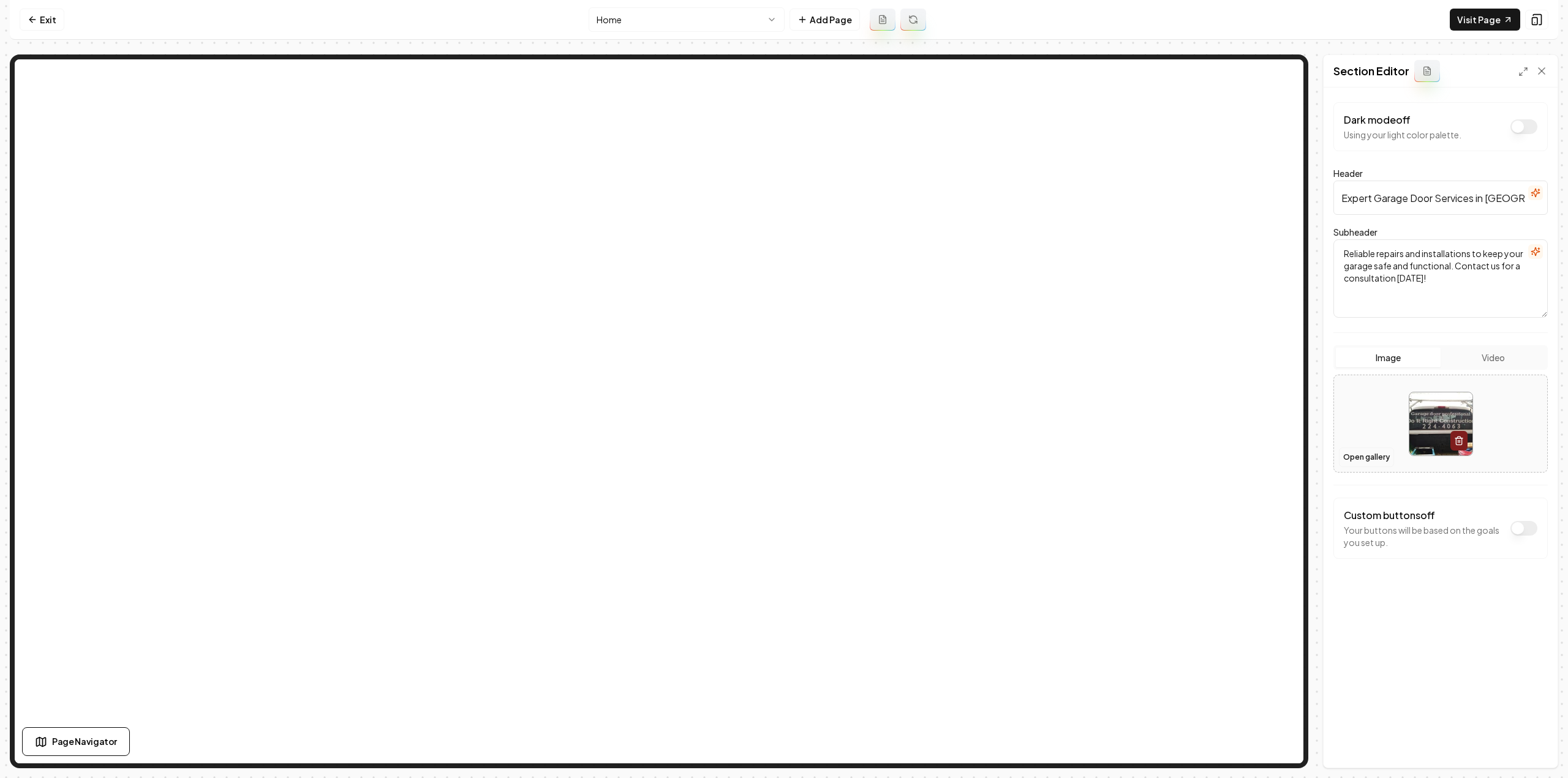
click at [1377, 460] on button "Open gallery" at bounding box center [1367, 457] width 55 height 20
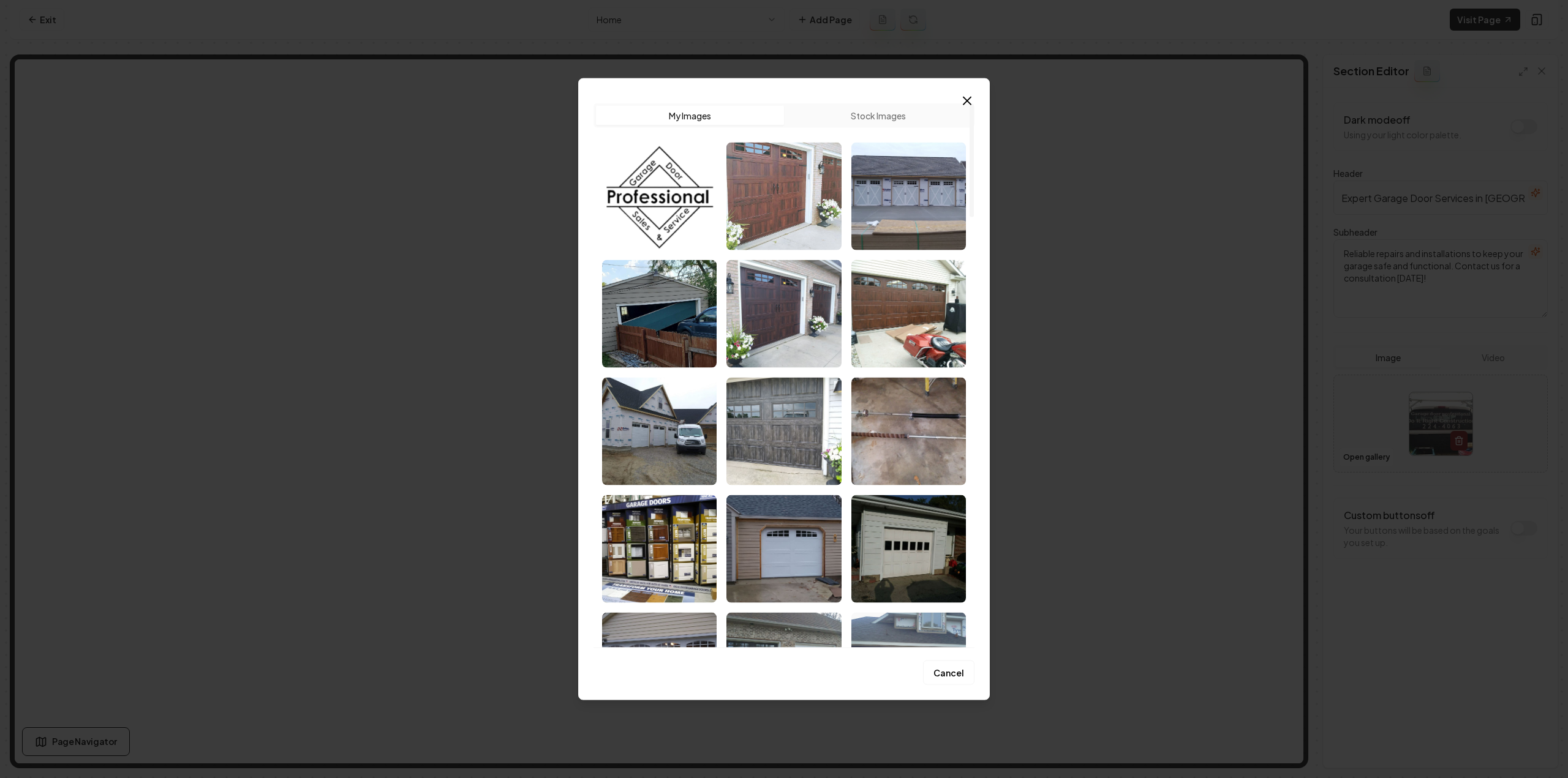
click at [774, 227] on img "Select image image_68c856cd5c7cd75eb83510dd.jpeg" at bounding box center [783, 196] width 114 height 108
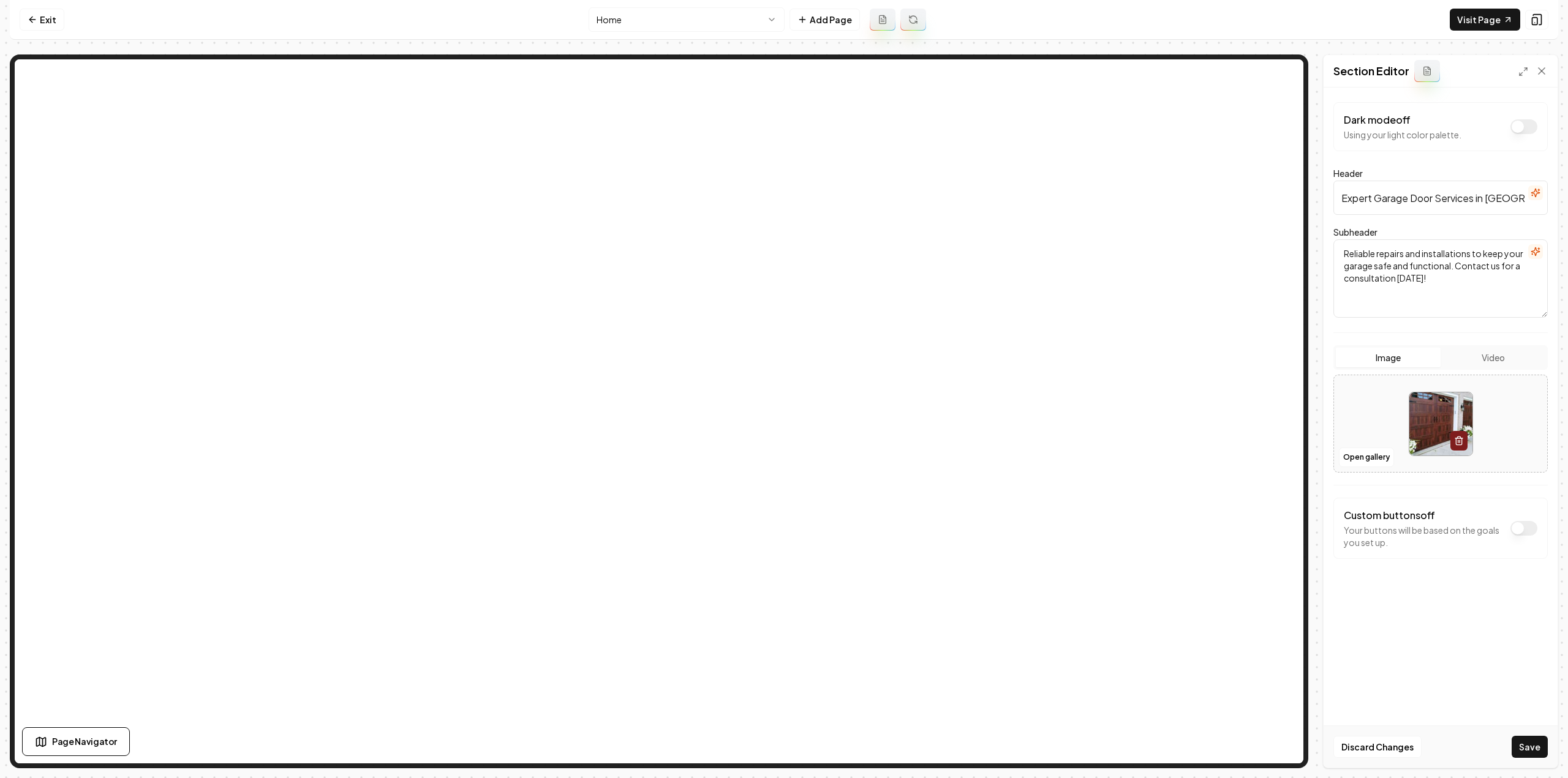
click at [1539, 762] on div "Discard Changes Save" at bounding box center [1440, 746] width 234 height 42
click at [1532, 752] on button "Save" at bounding box center [1530, 747] width 36 height 22
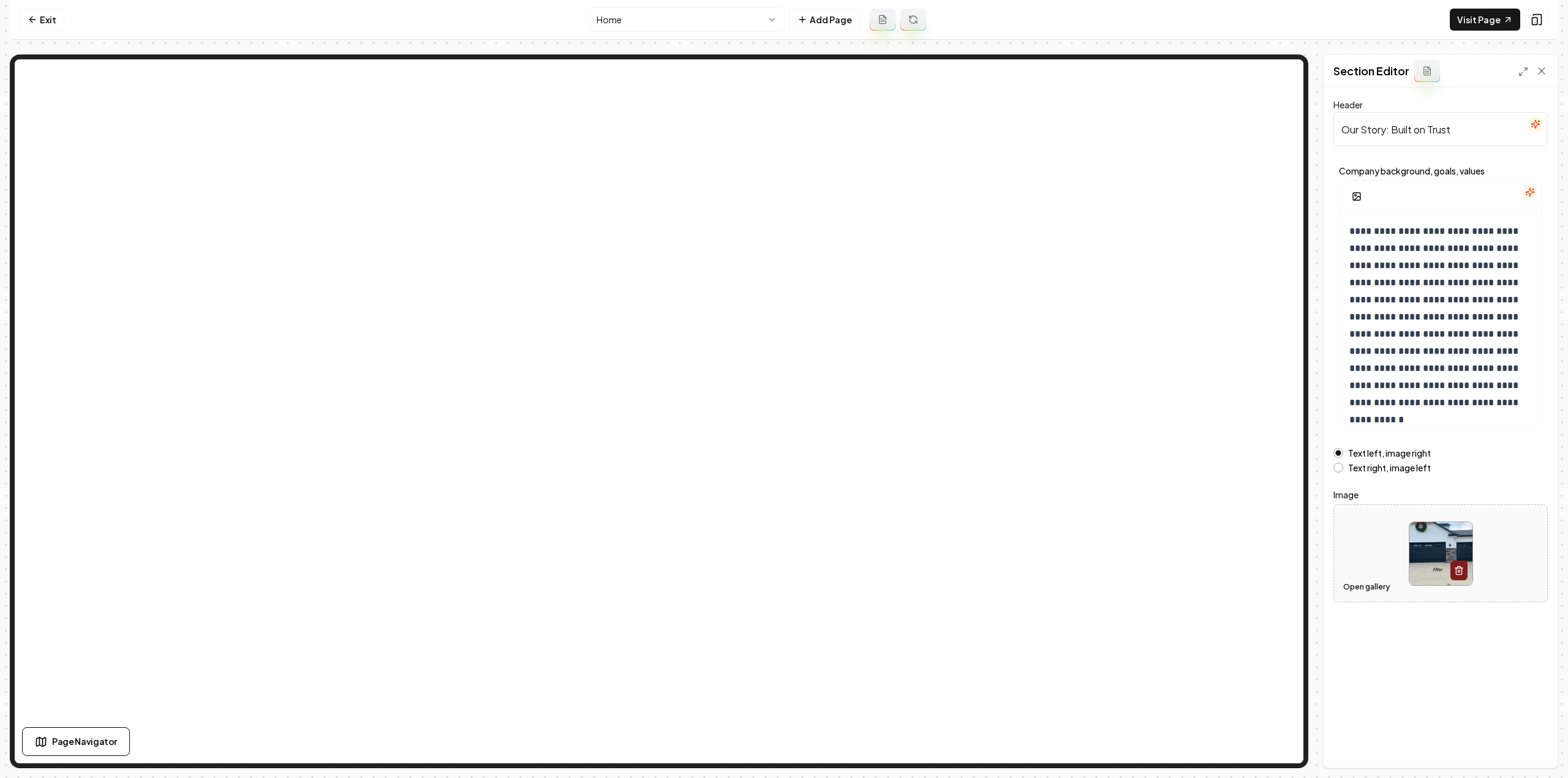
click at [1363, 583] on button "Open gallery" at bounding box center [1367, 587] width 55 height 20
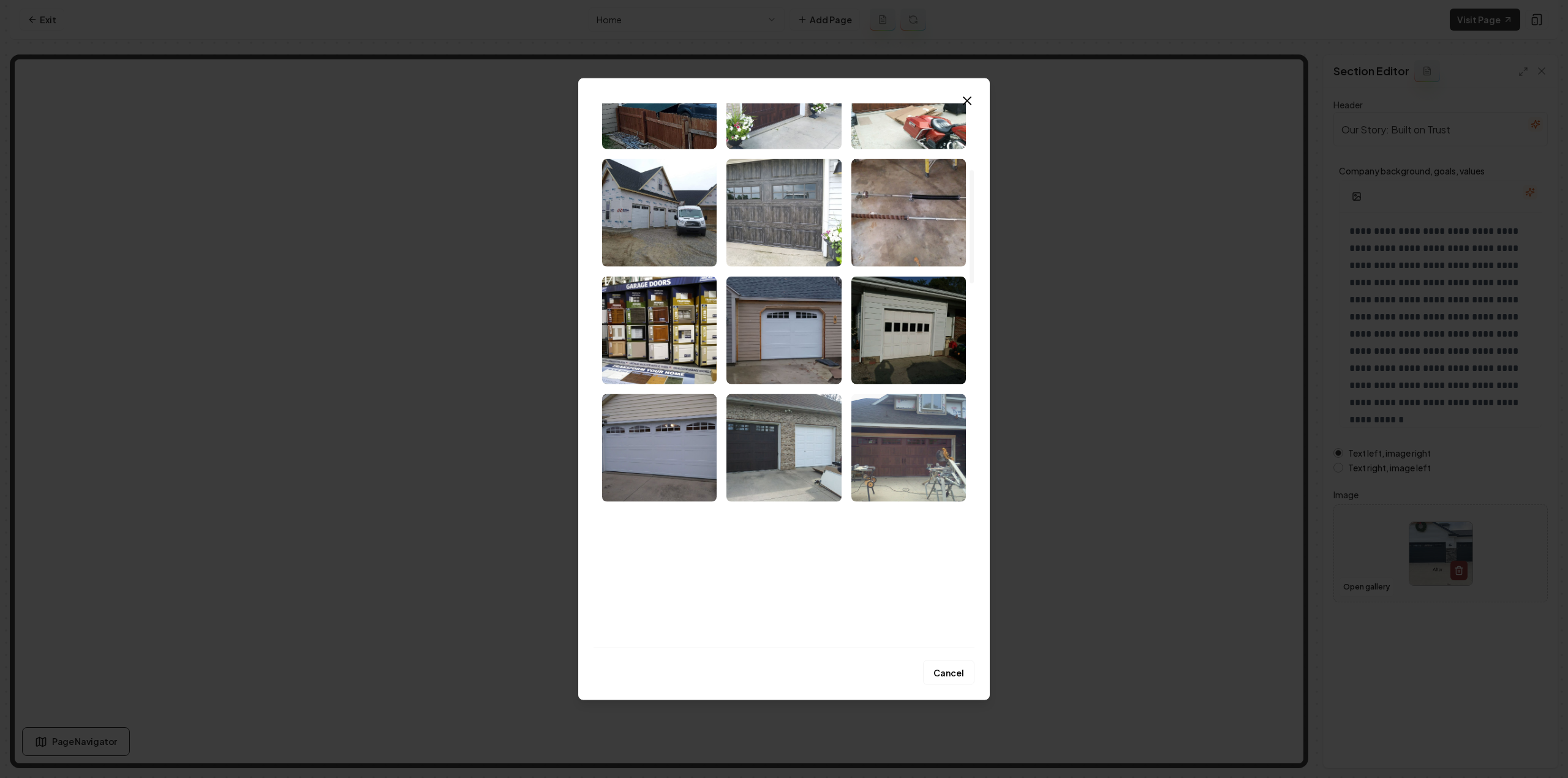
scroll to position [61, 0]
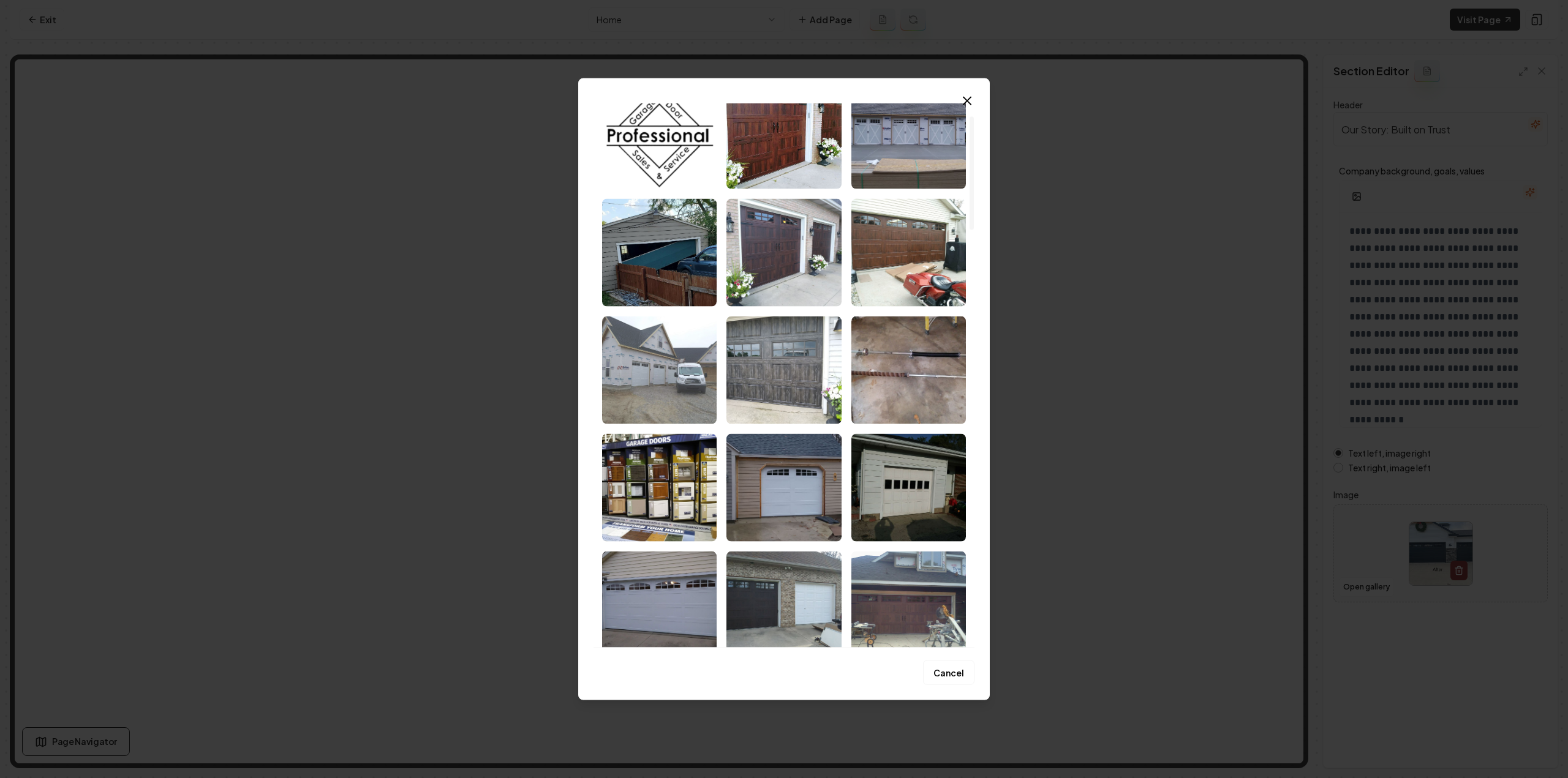
click at [661, 380] on img "Select image image_68c856cd5c7cd75eb8350e96.jpeg" at bounding box center [660, 370] width 114 height 108
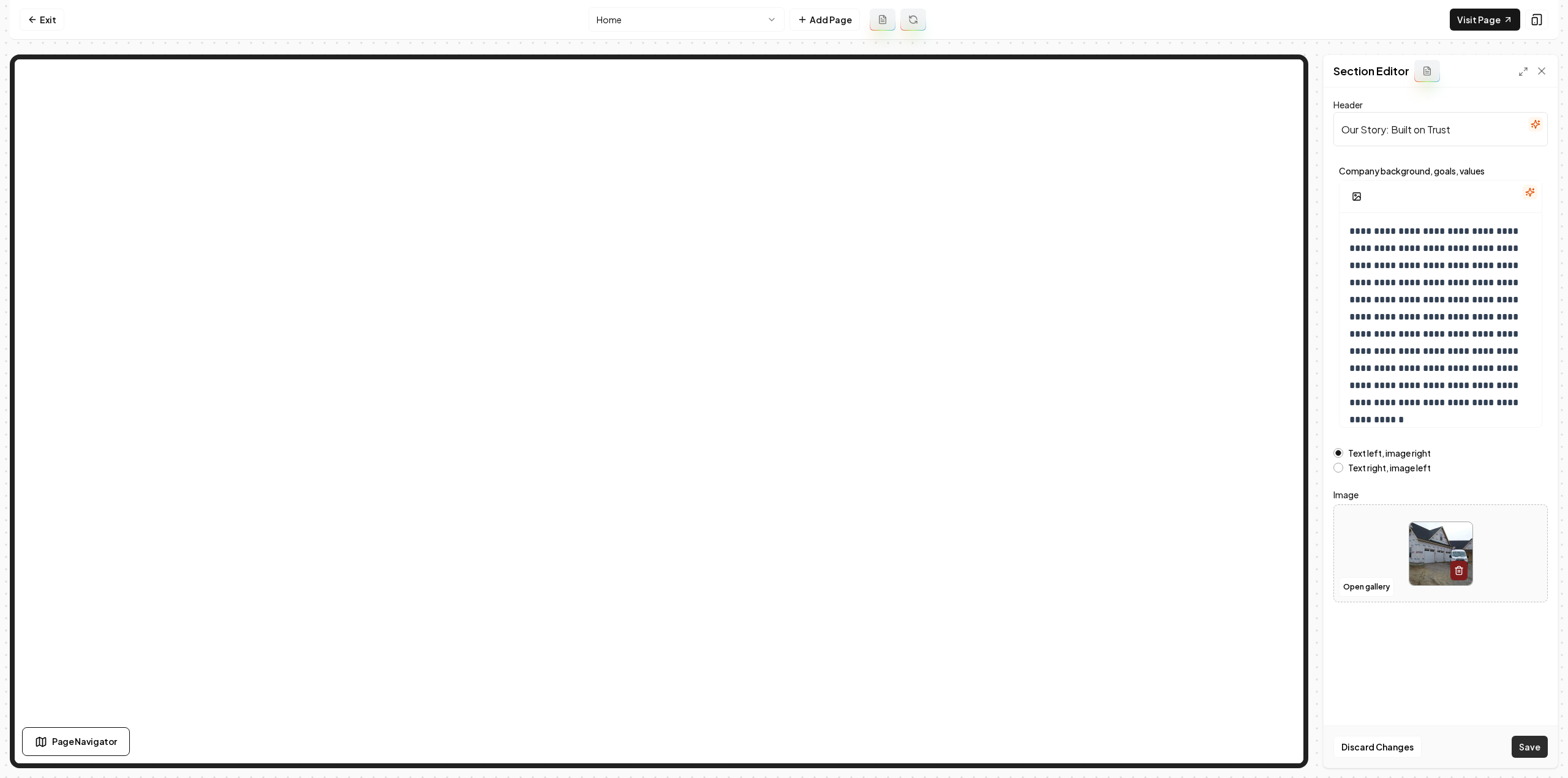
click at [1541, 748] on button "Save" at bounding box center [1530, 747] width 36 height 22
click at [678, 29] on html "**********" at bounding box center [784, 389] width 1568 height 778
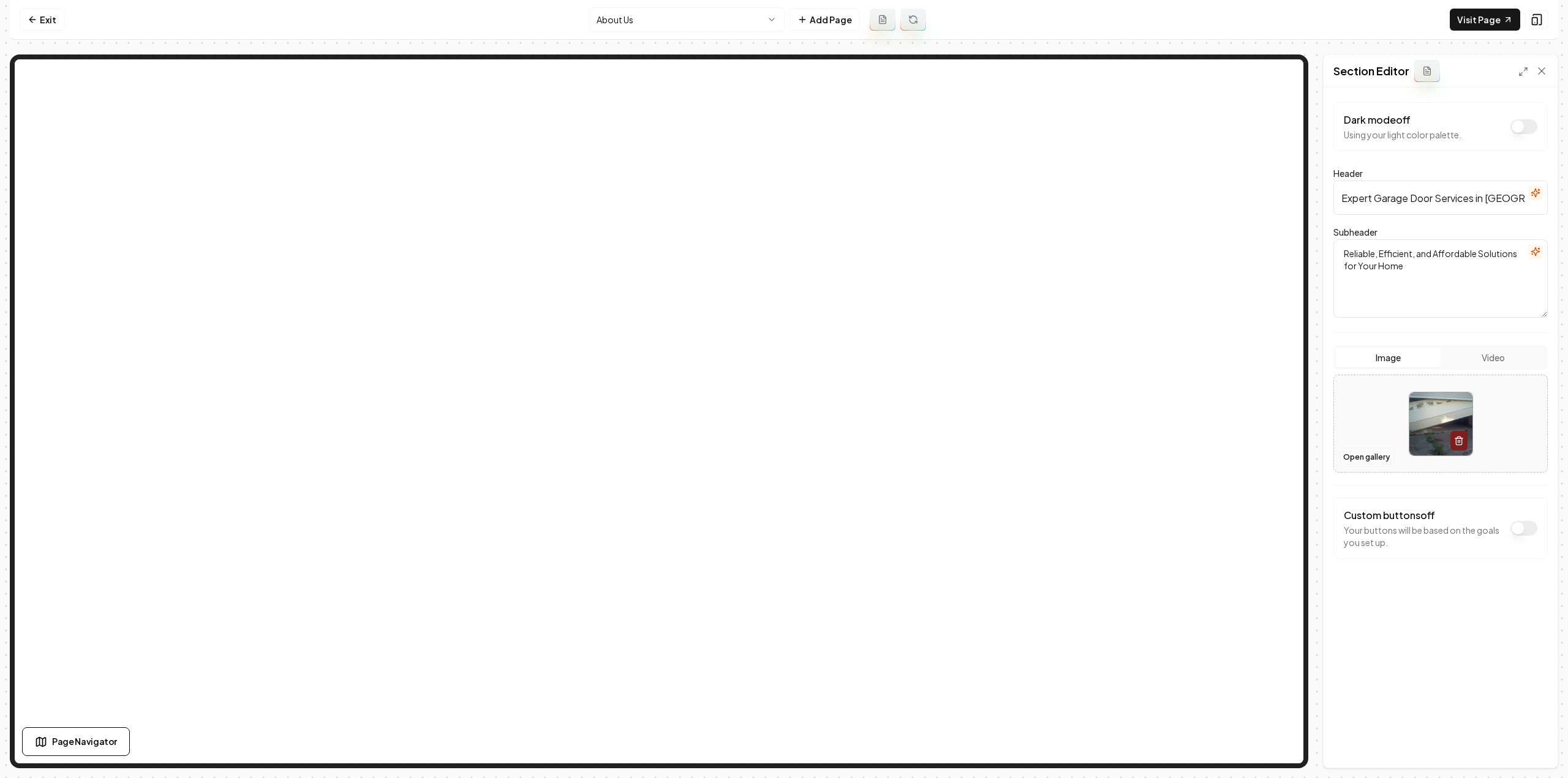
click at [1360, 457] on button "Open gallery" at bounding box center [1367, 457] width 55 height 20
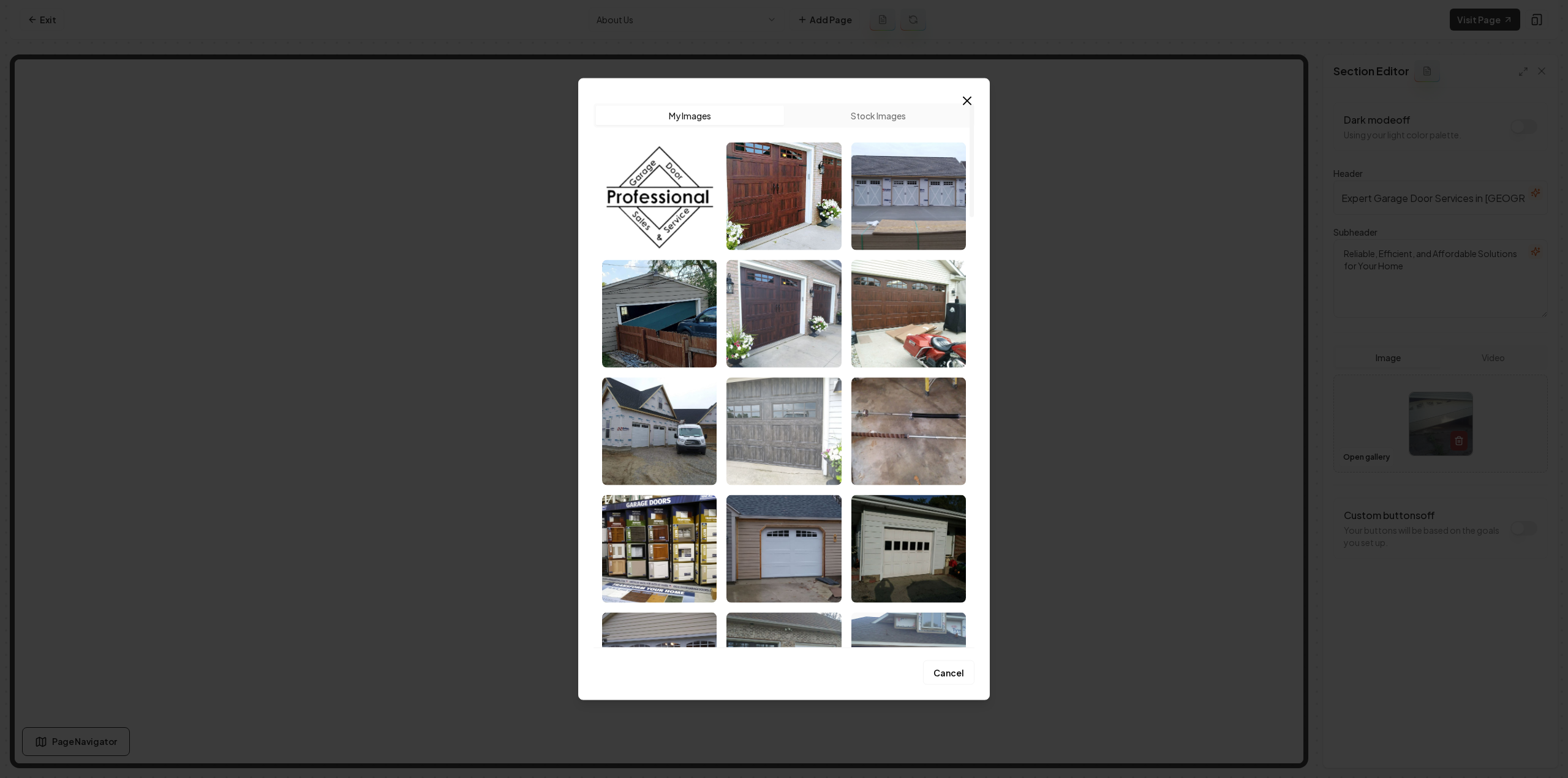
scroll to position [306, 0]
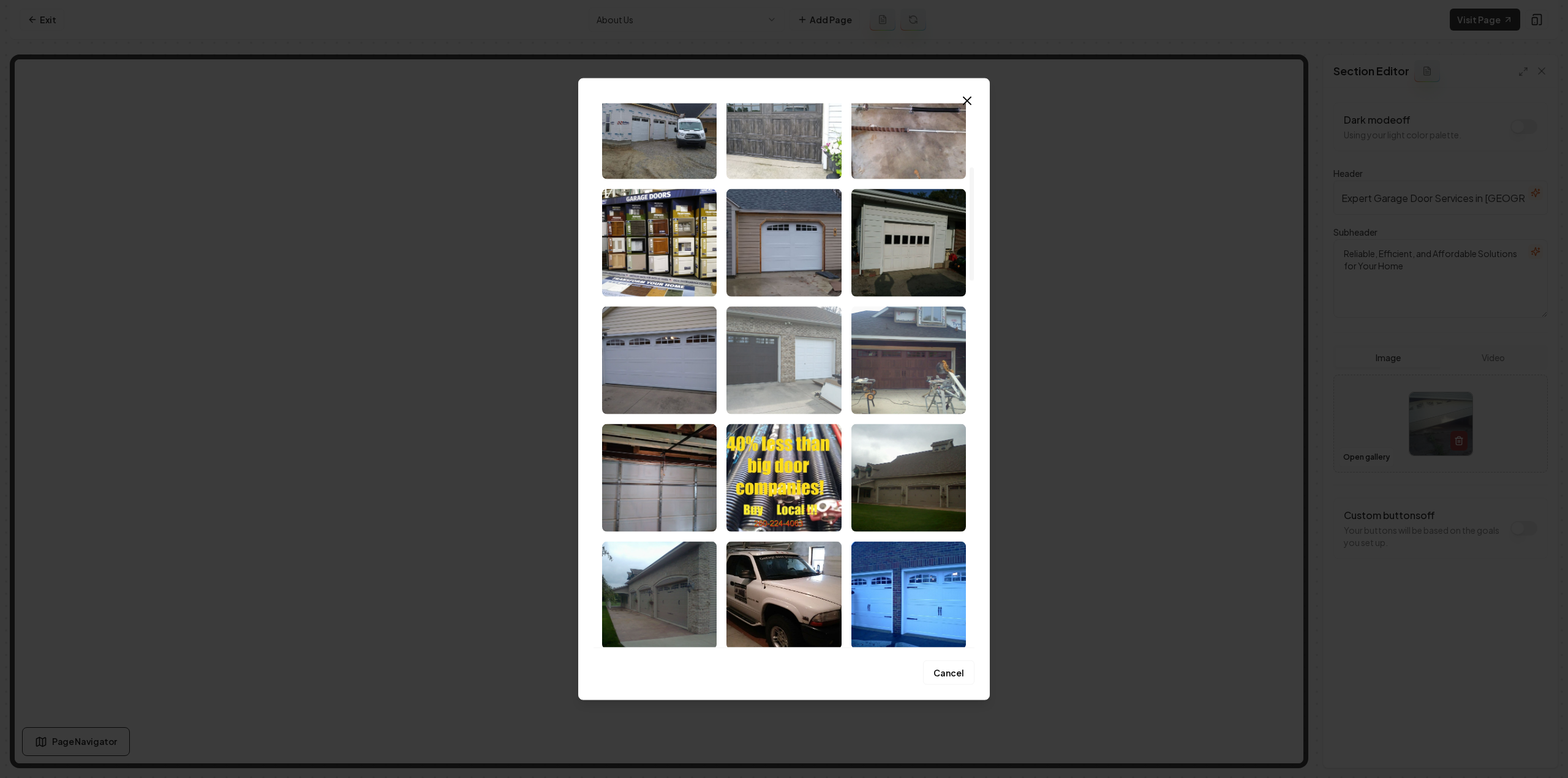
click at [775, 352] on img "Select image image_68c856cd5c7cd75eb8351310.jpeg" at bounding box center [783, 360] width 114 height 108
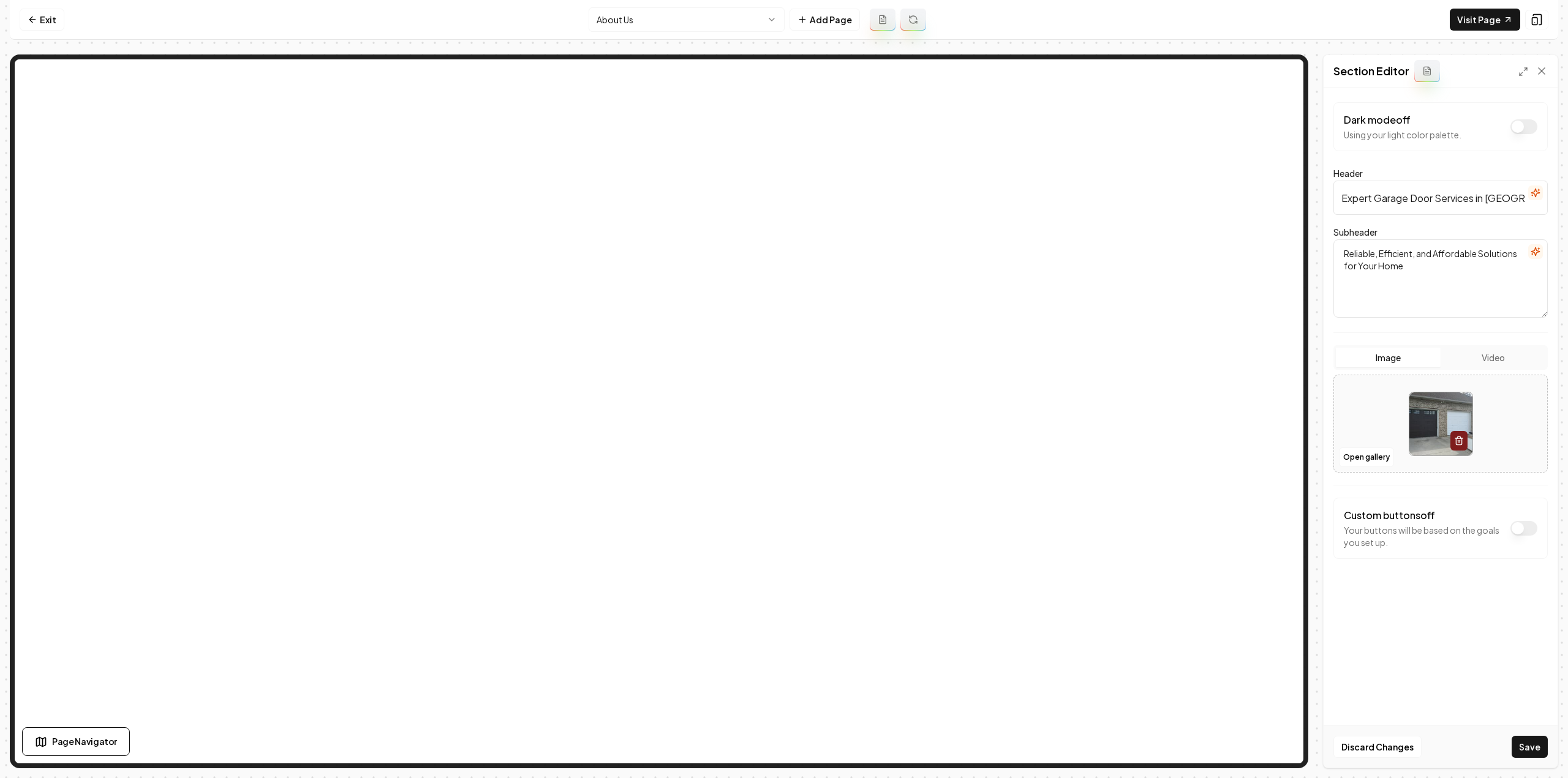
click at [1524, 745] on button "Save" at bounding box center [1530, 747] width 36 height 22
click at [669, 23] on html "Computer Required This feature is only available on a computer. Please switch t…" at bounding box center [784, 389] width 1568 height 778
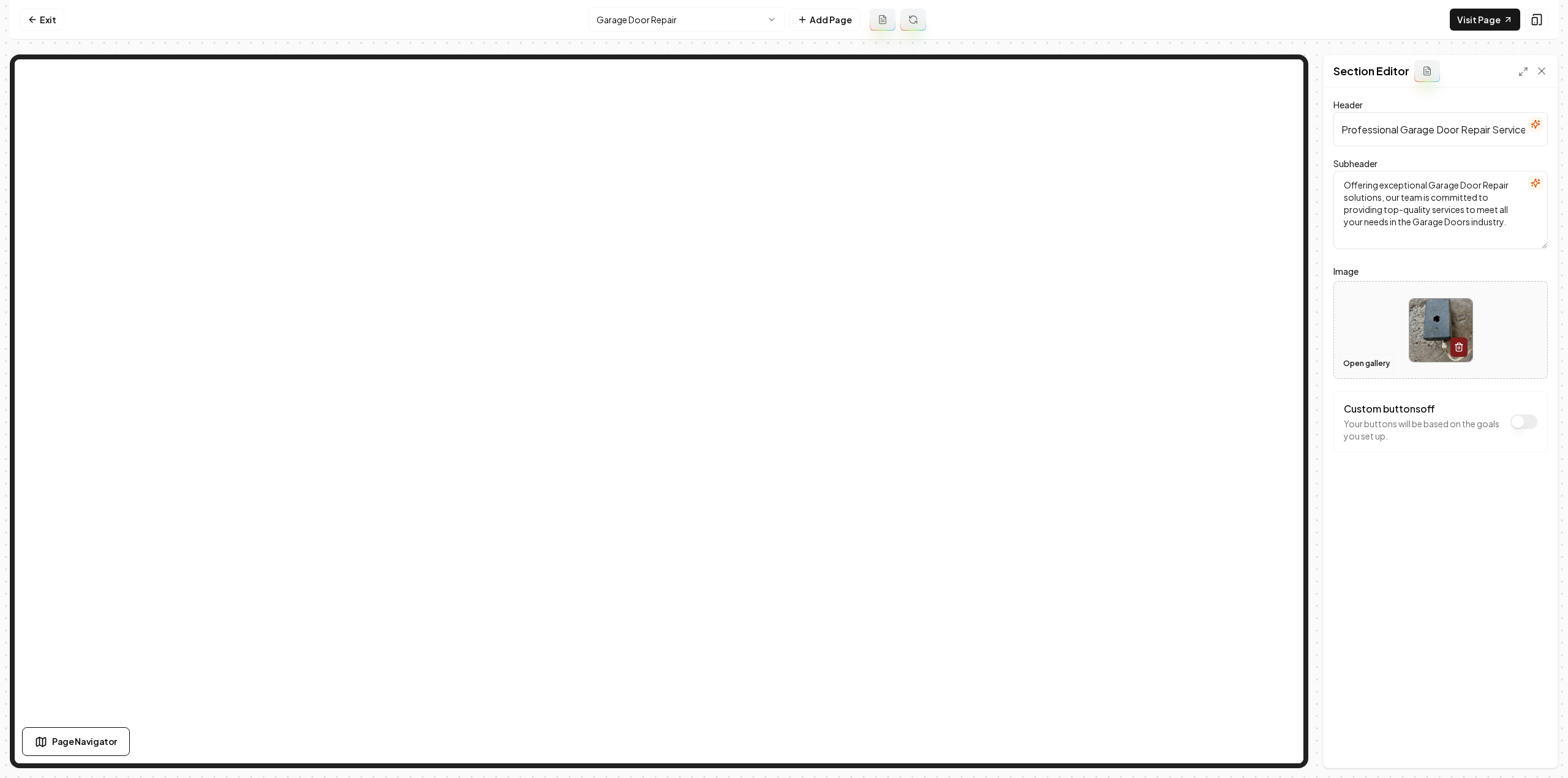
click at [1354, 365] on button "Open gallery" at bounding box center [1367, 364] width 55 height 20
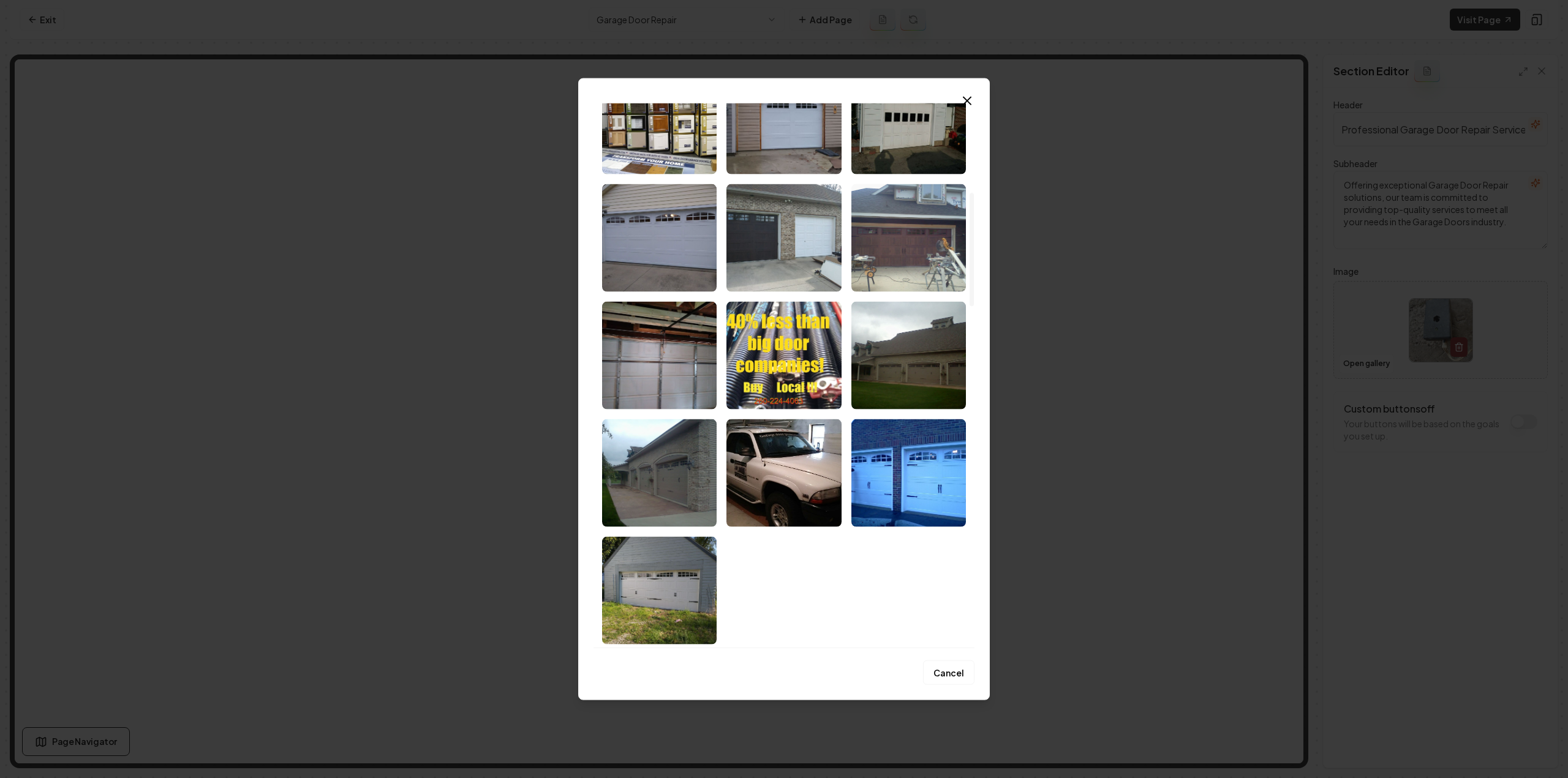
scroll to position [918, 0]
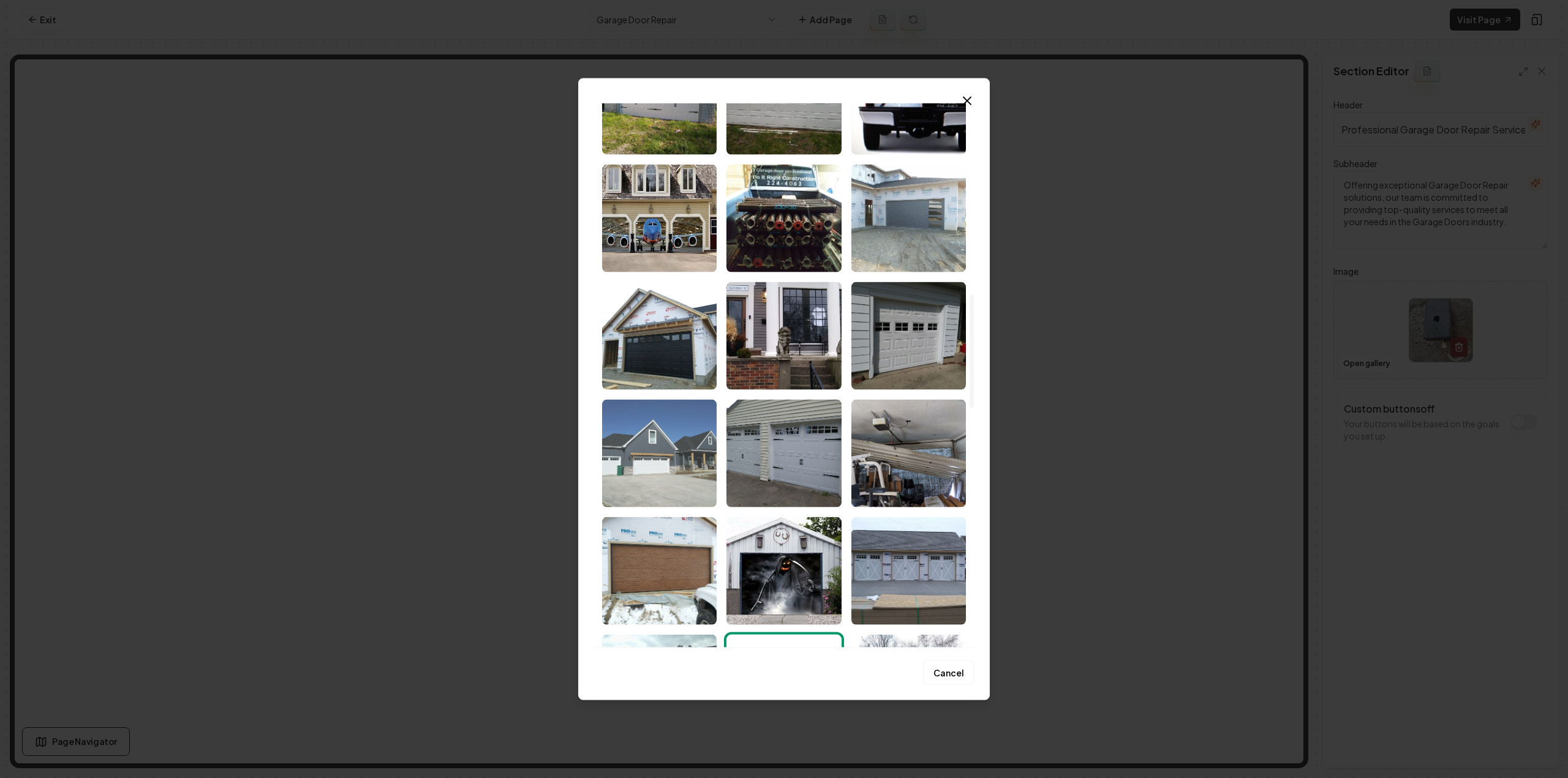
click at [637, 441] on img "Select image image_68c856cd5c7cd75eb8351156.jpeg" at bounding box center [660, 453] width 114 height 108
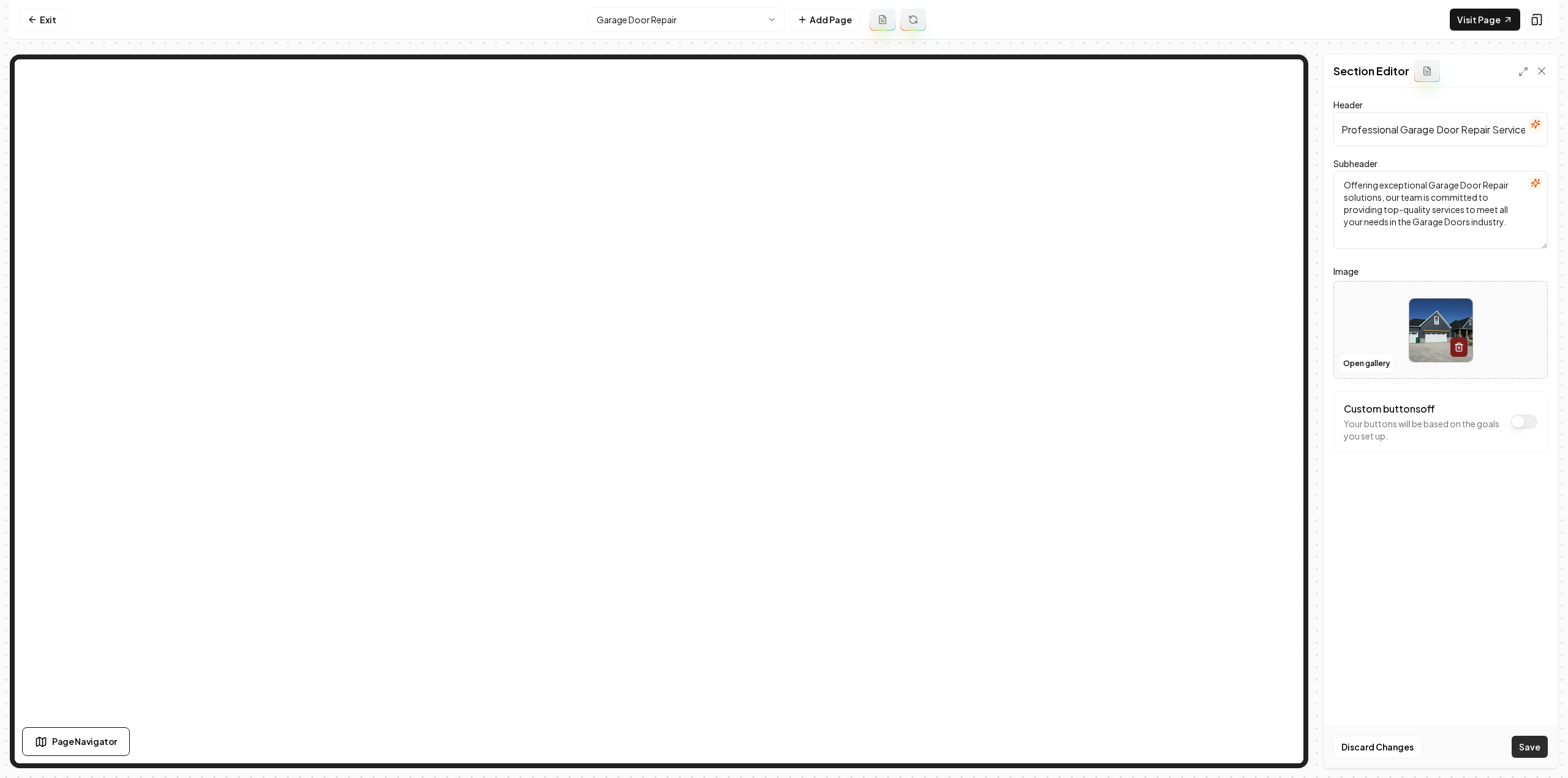
click at [1528, 745] on button "Save" at bounding box center [1530, 747] width 36 height 22
click at [698, 22] on html "Computer Required This feature is only available on a computer. Please switch t…" at bounding box center [784, 389] width 1568 height 778
click at [1372, 369] on button "Open gallery" at bounding box center [1367, 364] width 55 height 20
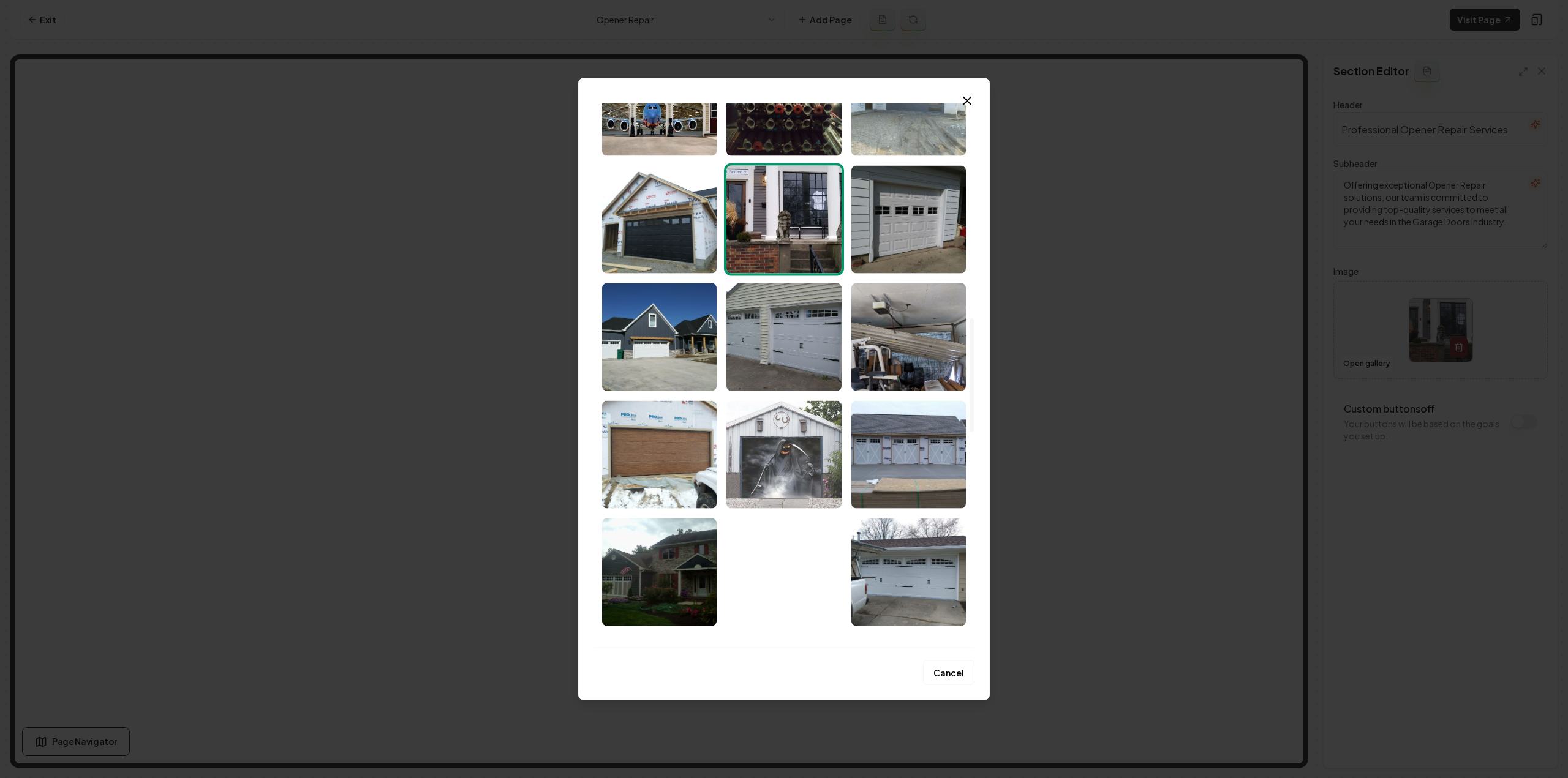
scroll to position [1033, 0]
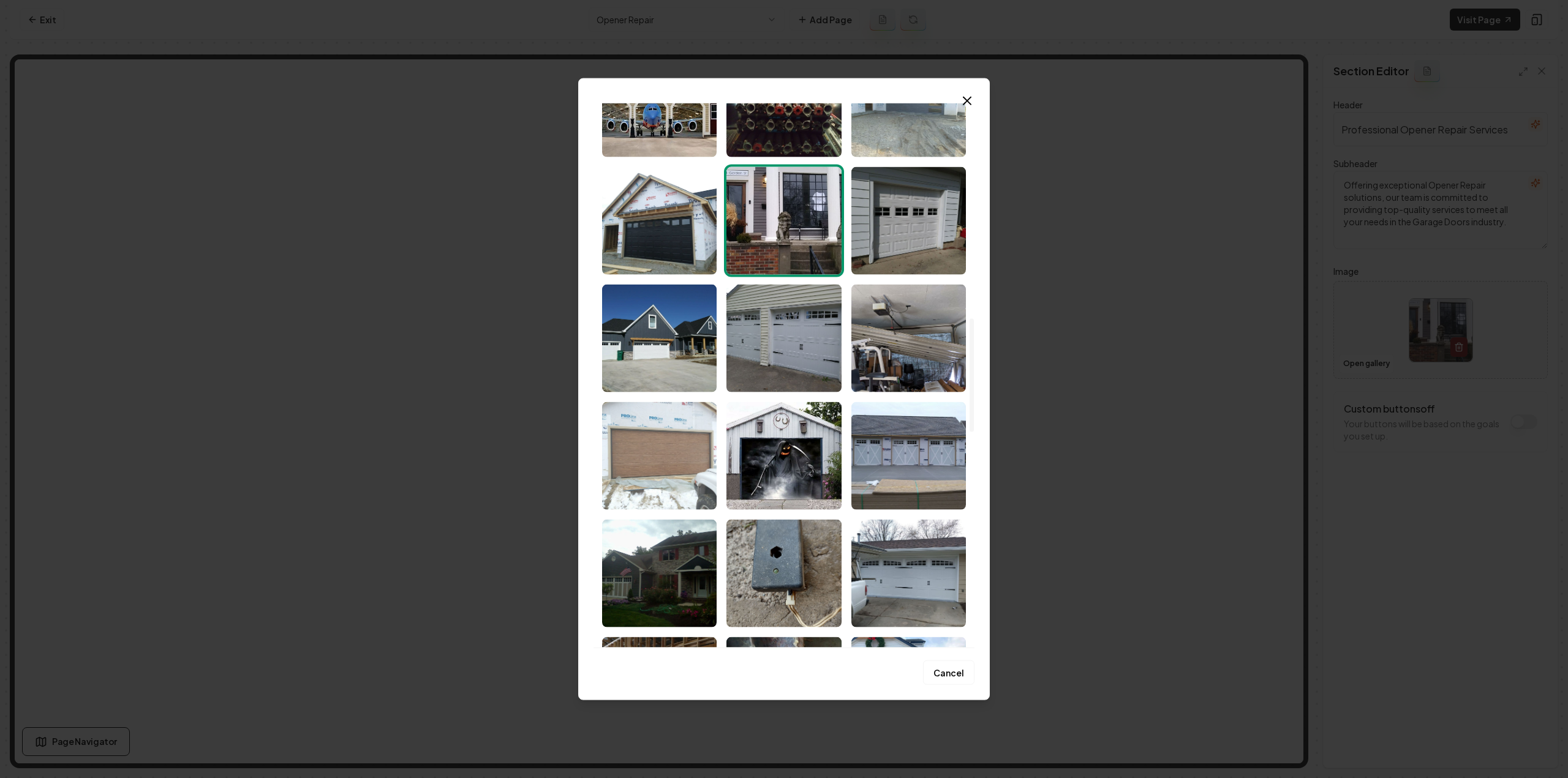
click at [667, 443] on img "Select image image_68c856cd5c7cd75eb835115b.jpeg" at bounding box center [660, 456] width 114 height 108
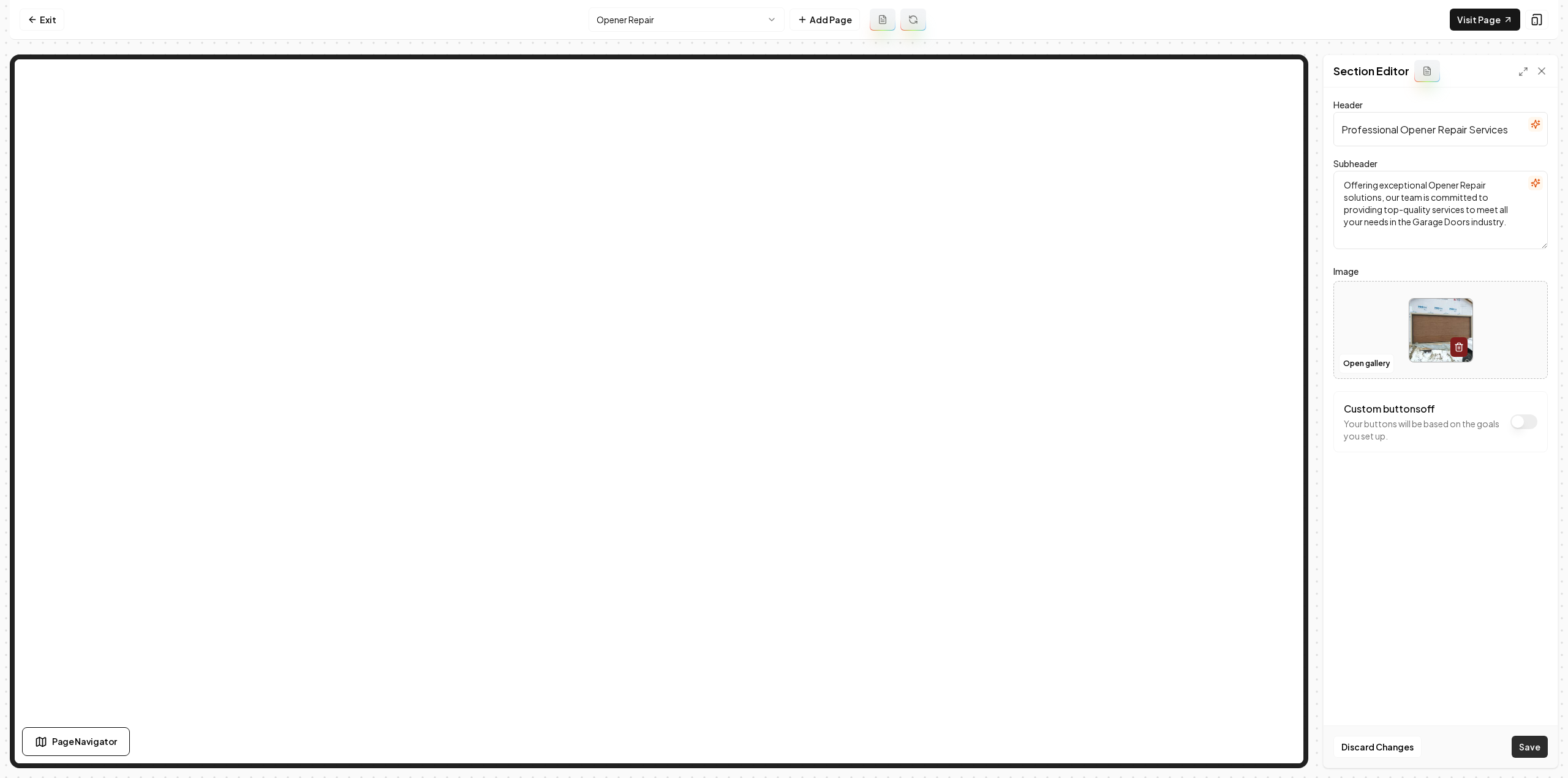
click at [1531, 749] on button "Save" at bounding box center [1530, 747] width 36 height 22
click at [705, 14] on html "Computer Required This feature is only available on a computer. Please switch t…" at bounding box center [784, 389] width 1568 height 778
click at [1366, 364] on button "Open gallery" at bounding box center [1367, 364] width 55 height 20
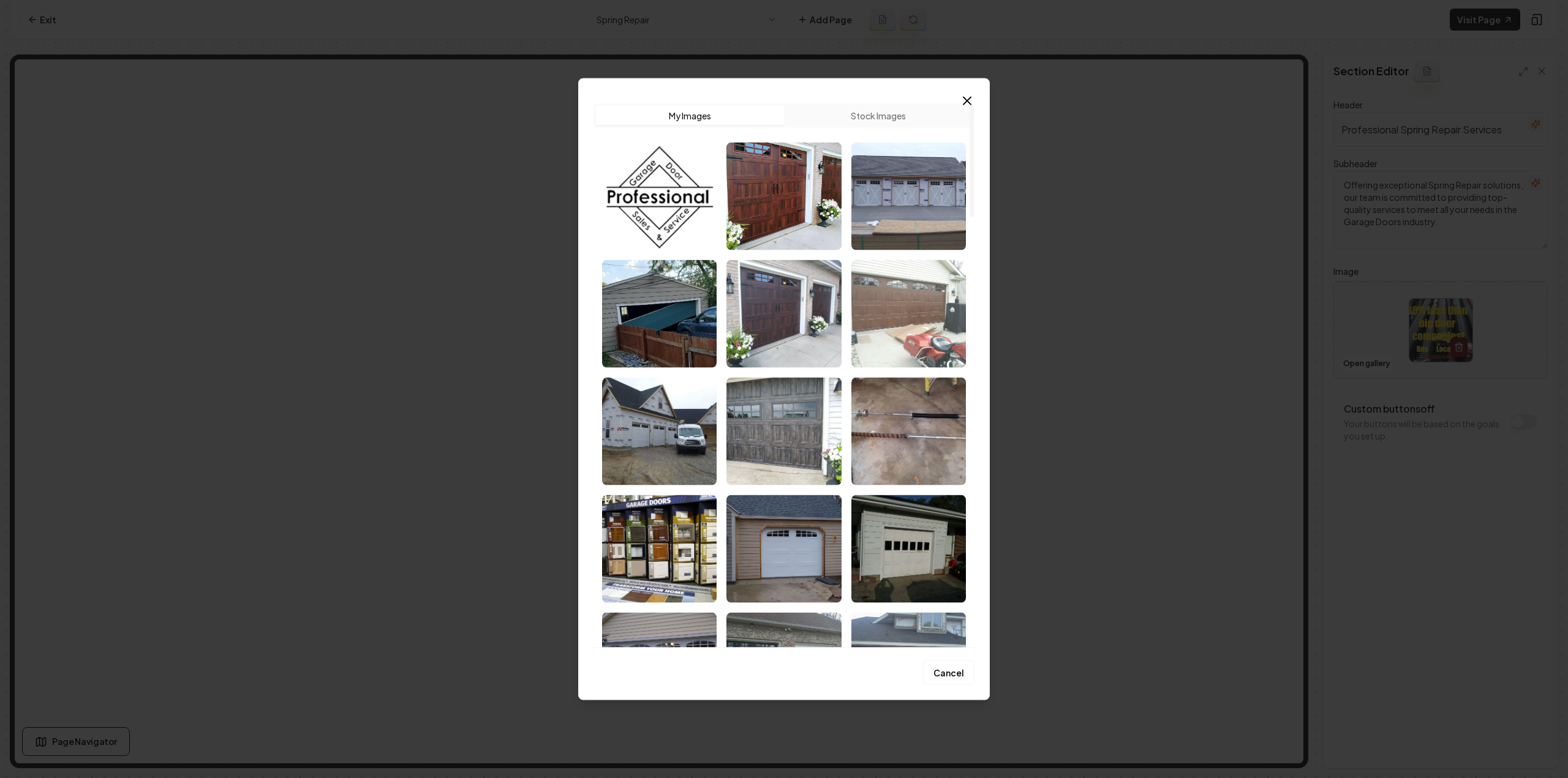
click at [915, 304] on img "Select image image_68c856cd5c7cd75eb835143b.jpeg" at bounding box center [908, 314] width 114 height 108
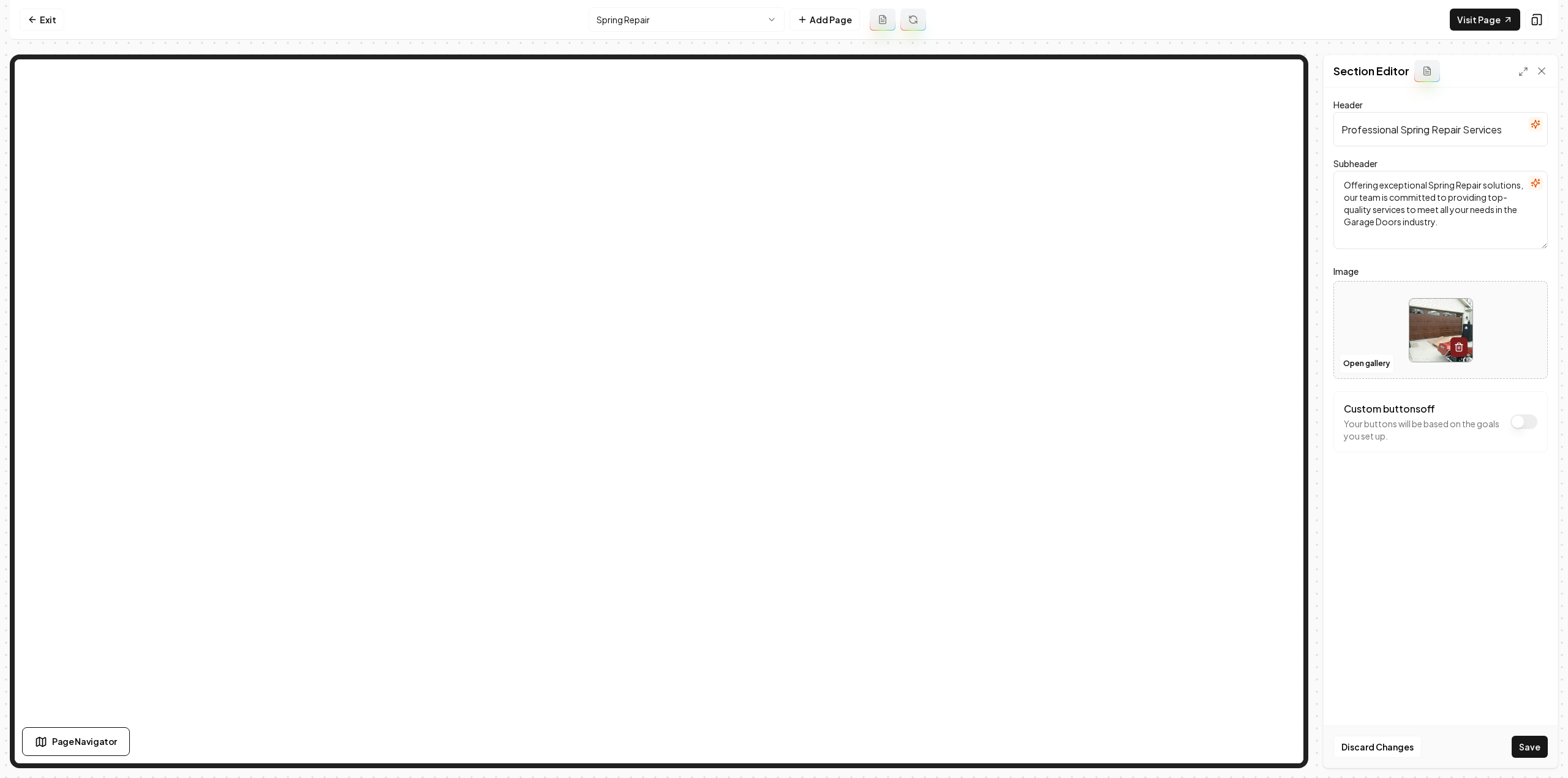
click at [1528, 760] on div "Discard Changes Save" at bounding box center [1440, 746] width 234 height 42
click at [1528, 754] on button "Save" at bounding box center [1530, 747] width 36 height 22
click at [669, 15] on html "Computer Required This feature is only available on a computer. Please switch t…" at bounding box center [784, 389] width 1568 height 778
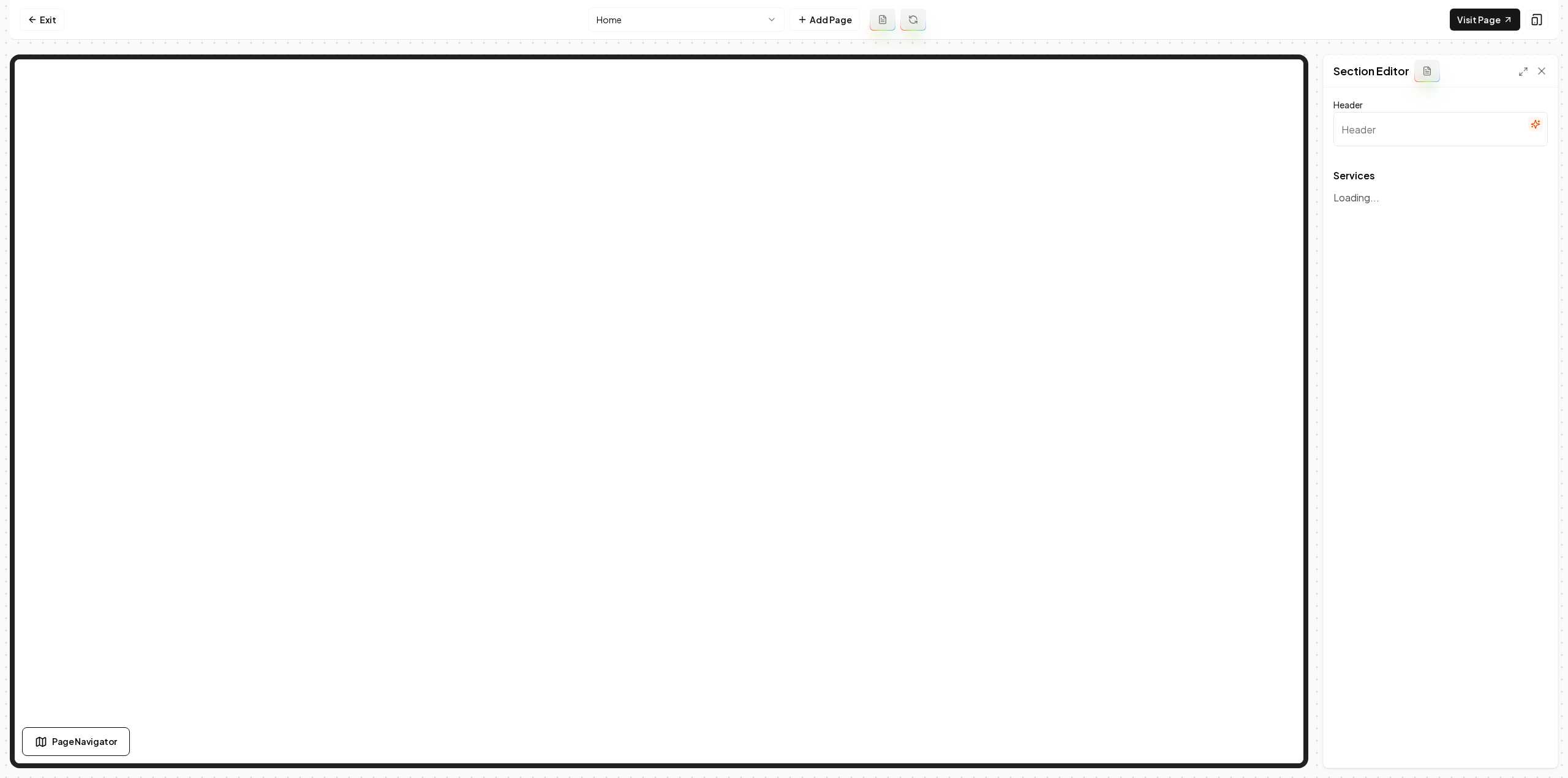
type input "Comprehensive Garage Door Services"
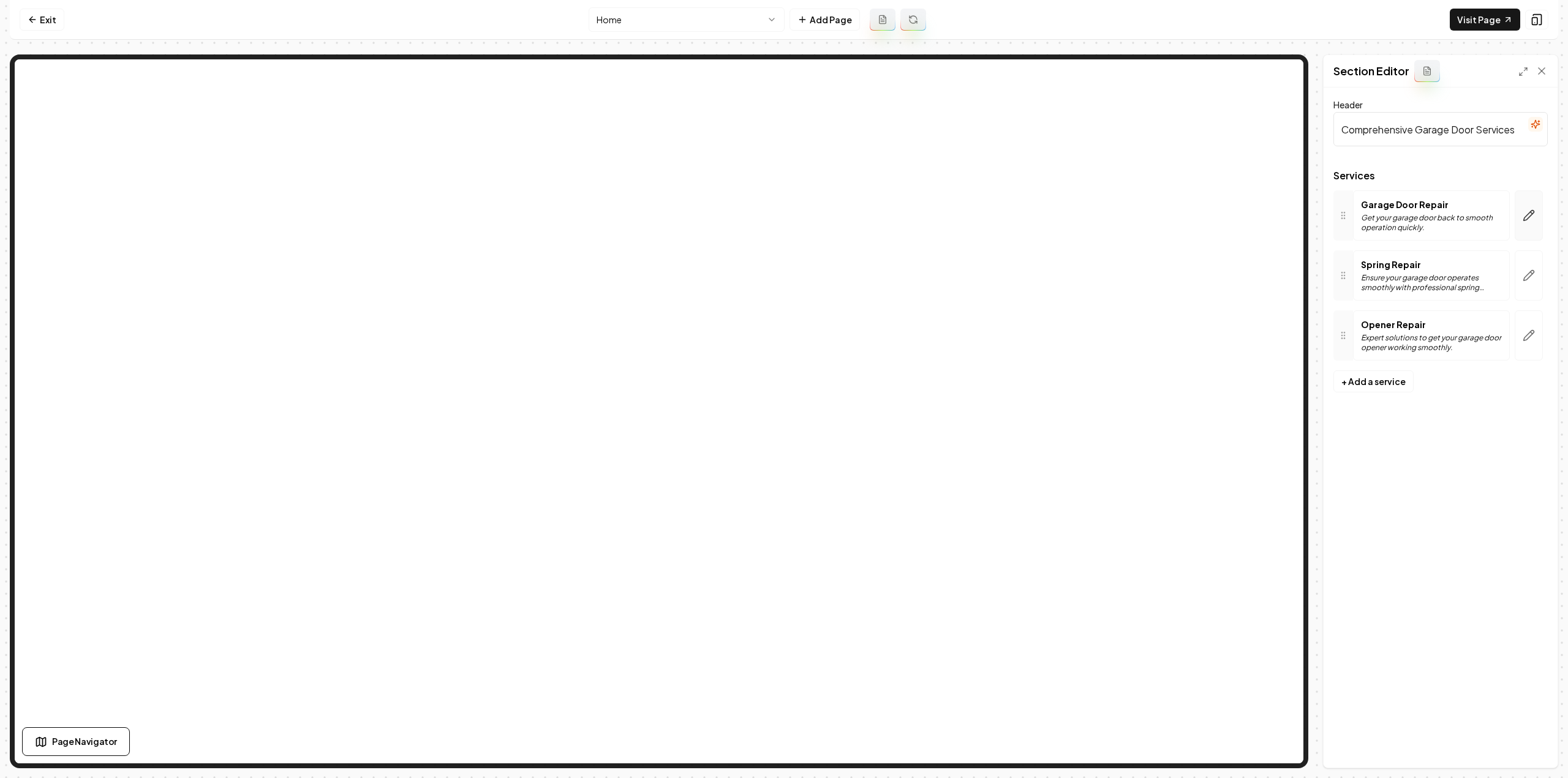
click at [1533, 222] on button "button" at bounding box center [1529, 215] width 29 height 50
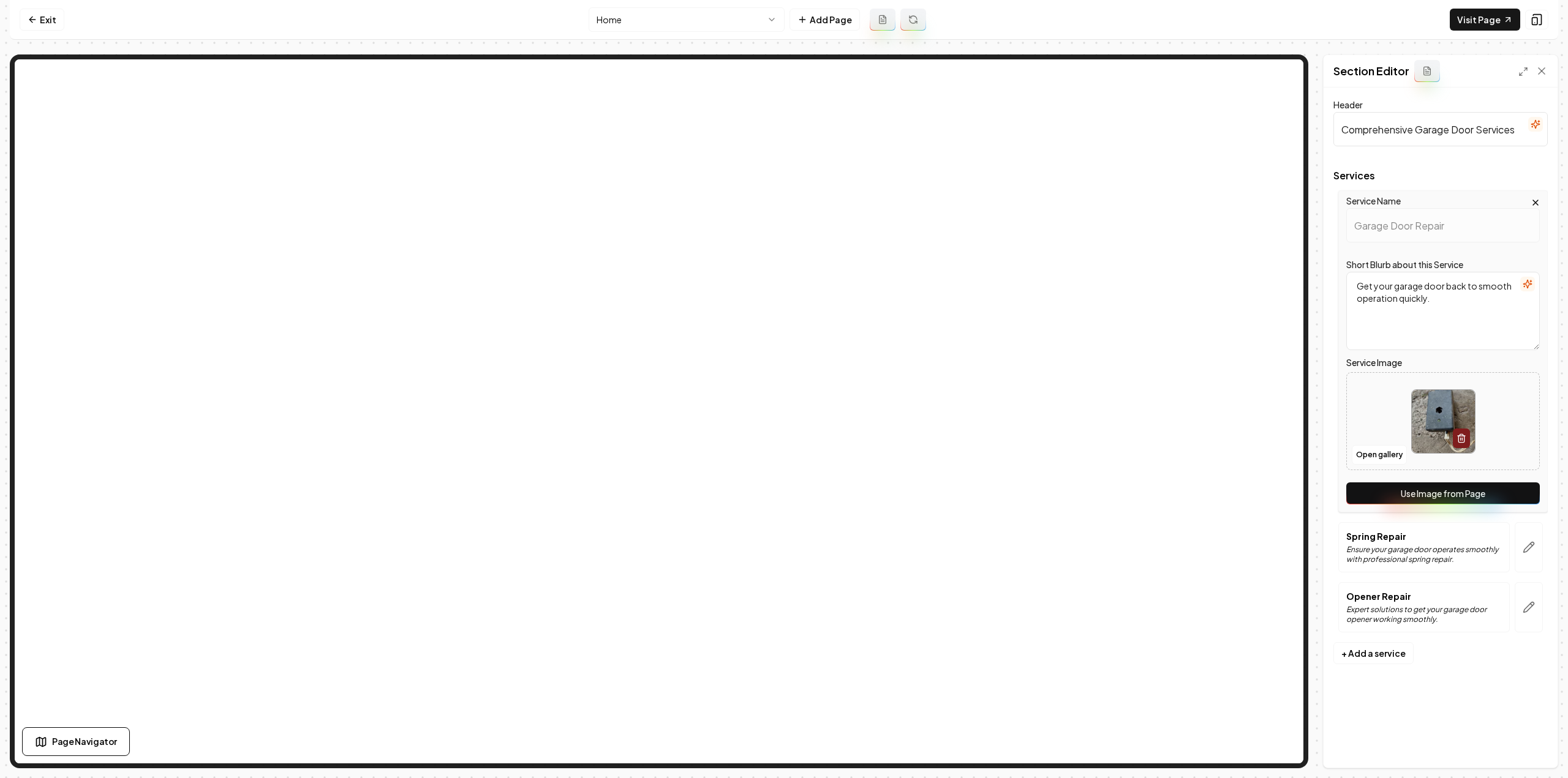
click at [1394, 497] on button "Use Image from Page" at bounding box center [1443, 494] width 193 height 22
click at [1532, 545] on icon "button" at bounding box center [1528, 547] width 10 height 10
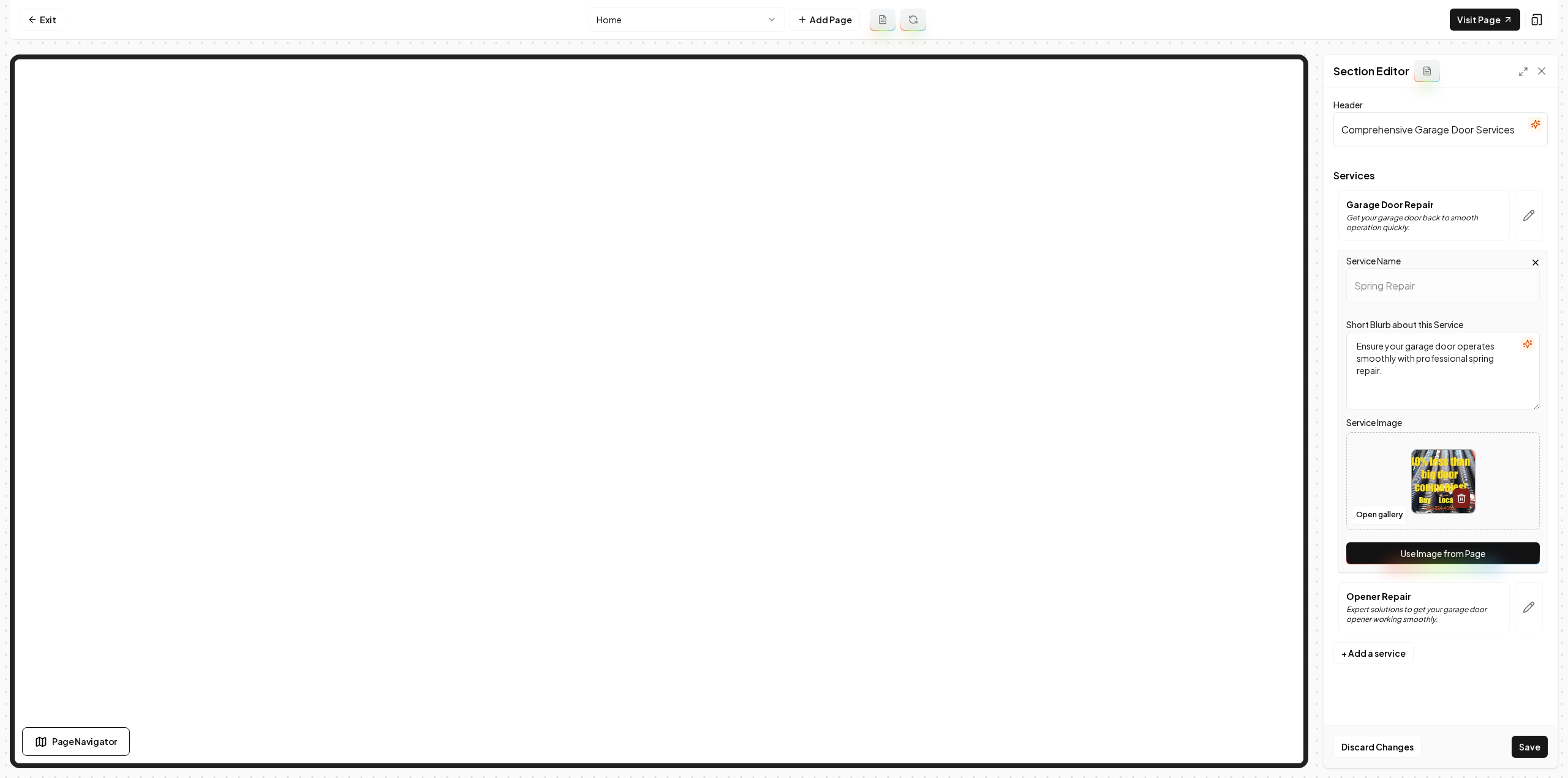
click at [1509, 556] on button "Use Image from Page" at bounding box center [1443, 554] width 193 height 22
click at [1529, 611] on icon "button" at bounding box center [1528, 607] width 12 height 12
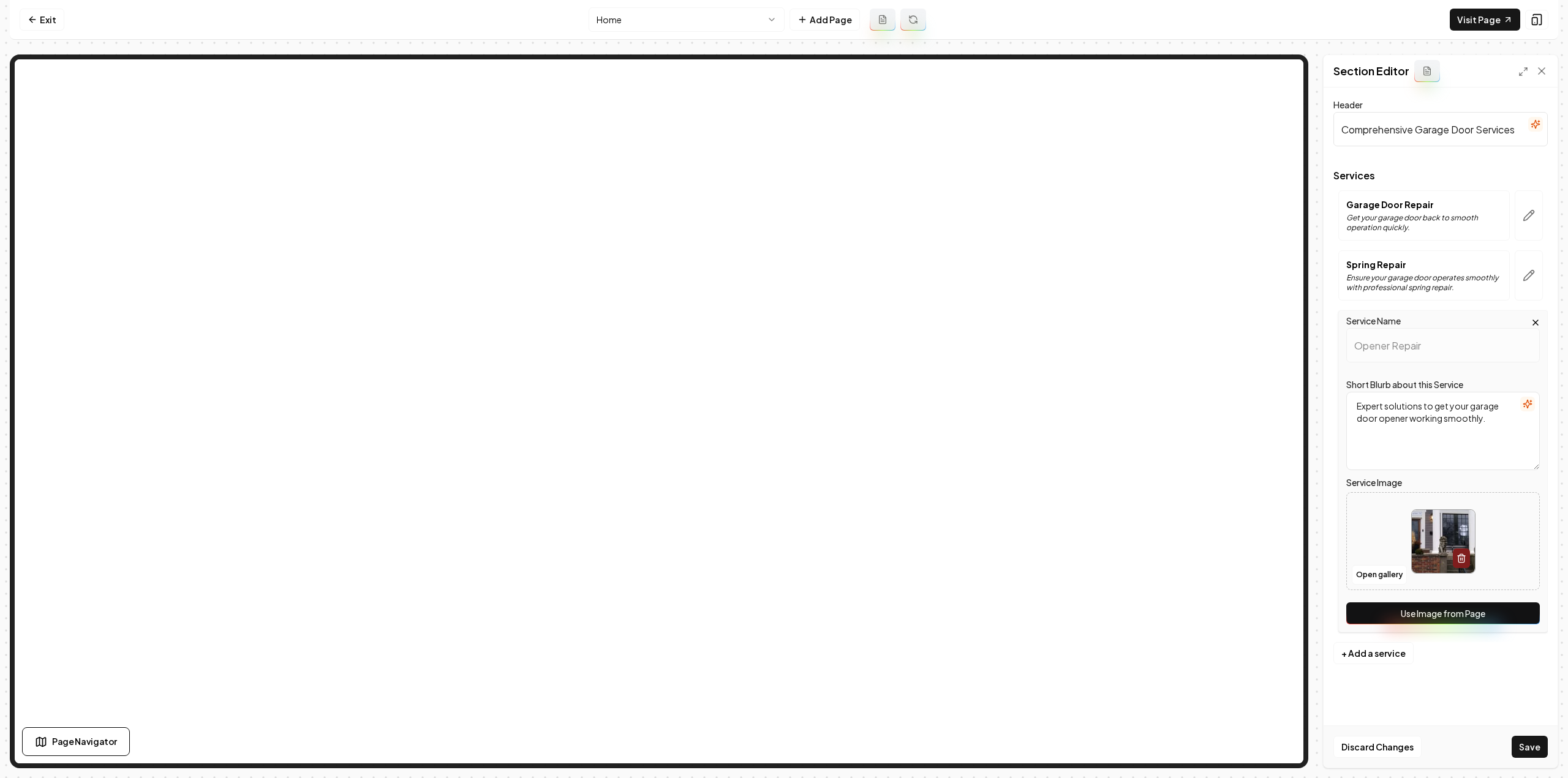
click at [1507, 619] on button "Use Image from Page" at bounding box center [1443, 613] width 193 height 22
click at [1543, 751] on button "Save" at bounding box center [1530, 747] width 36 height 22
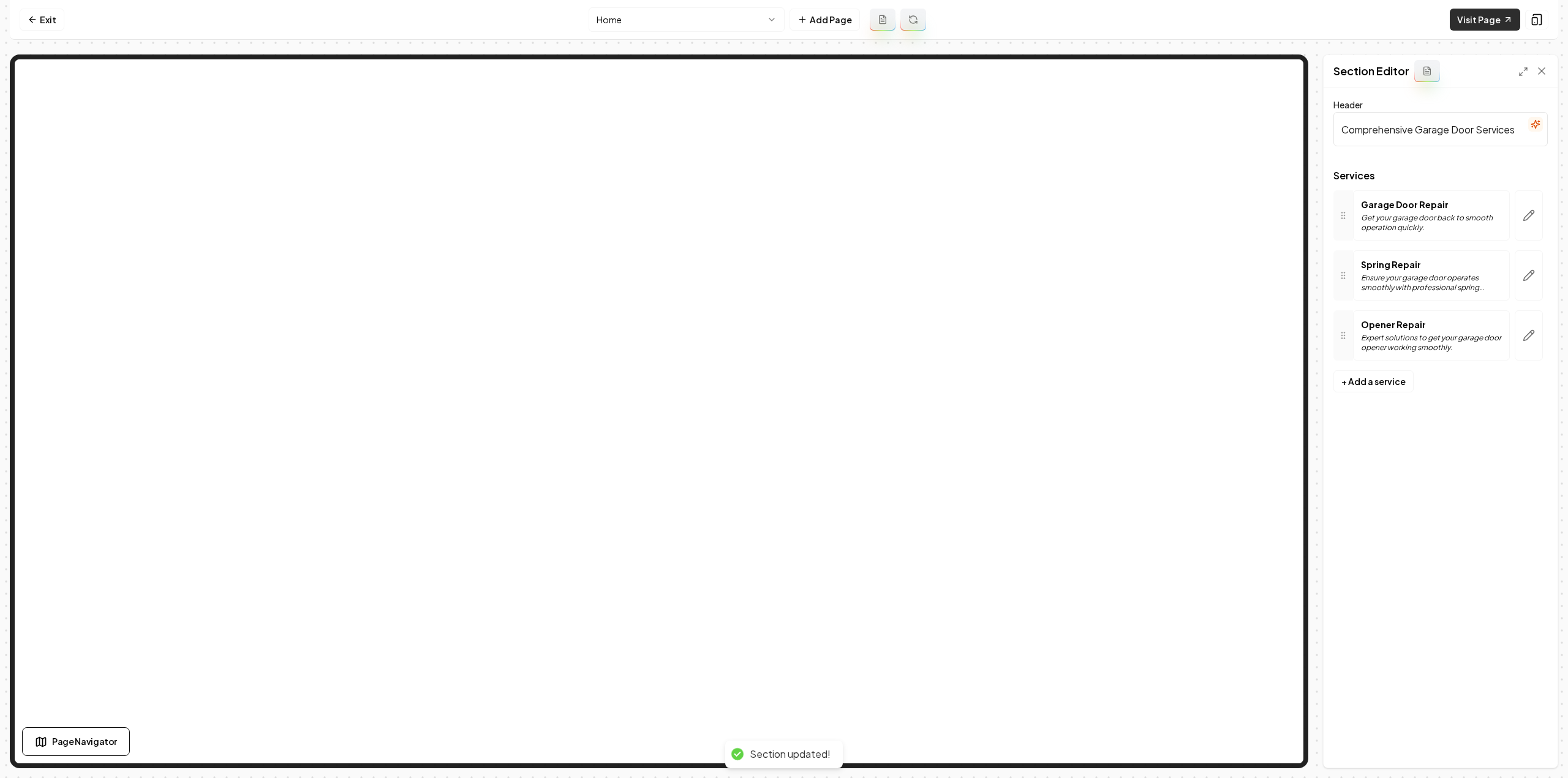
click at [1478, 20] on link "Visit Page" at bounding box center [1485, 20] width 71 height 22
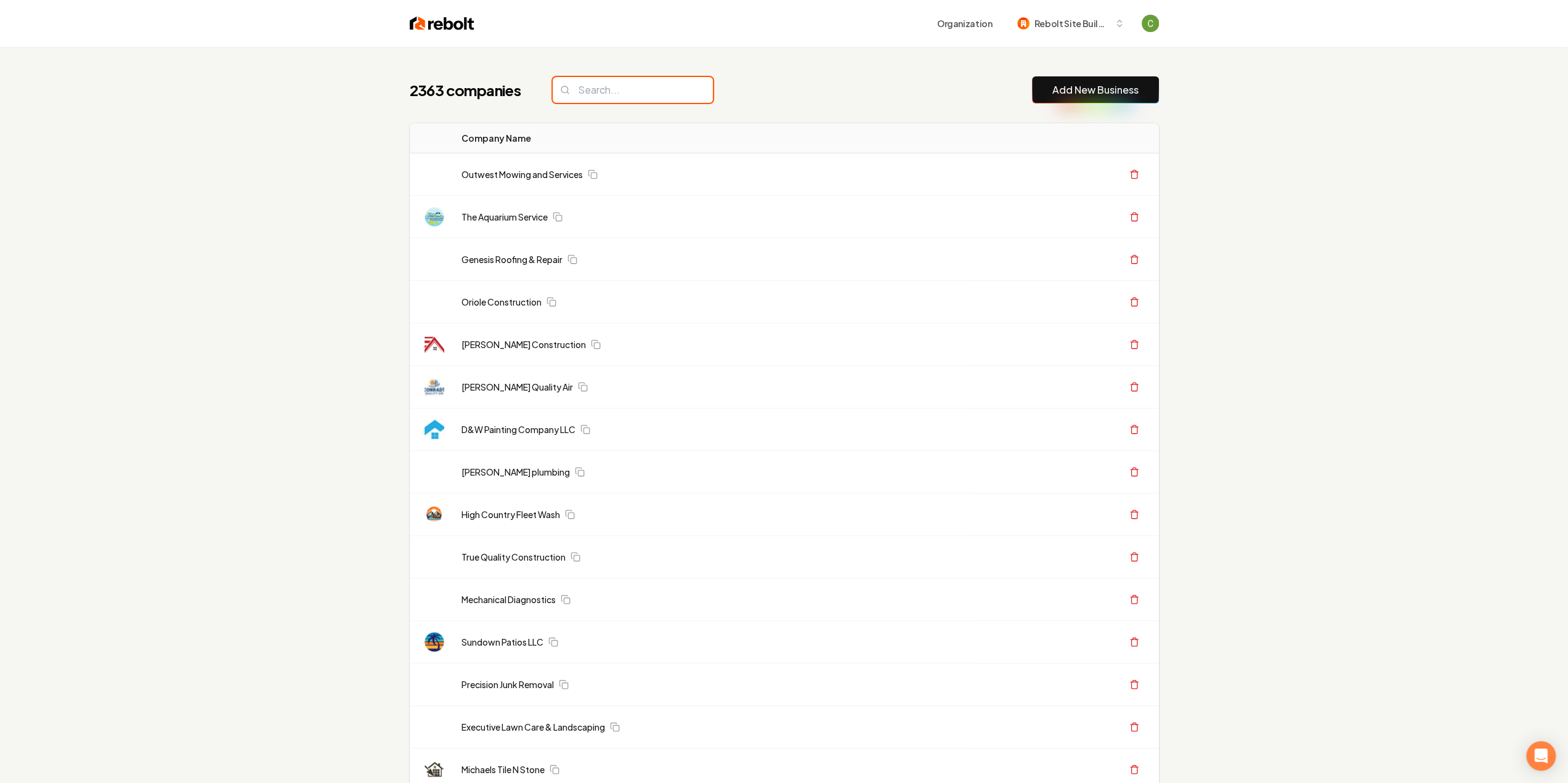
click at [609, 92] on input "search" at bounding box center [632, 90] width 160 height 26
click at [613, 91] on input "search" at bounding box center [632, 90] width 160 height 26
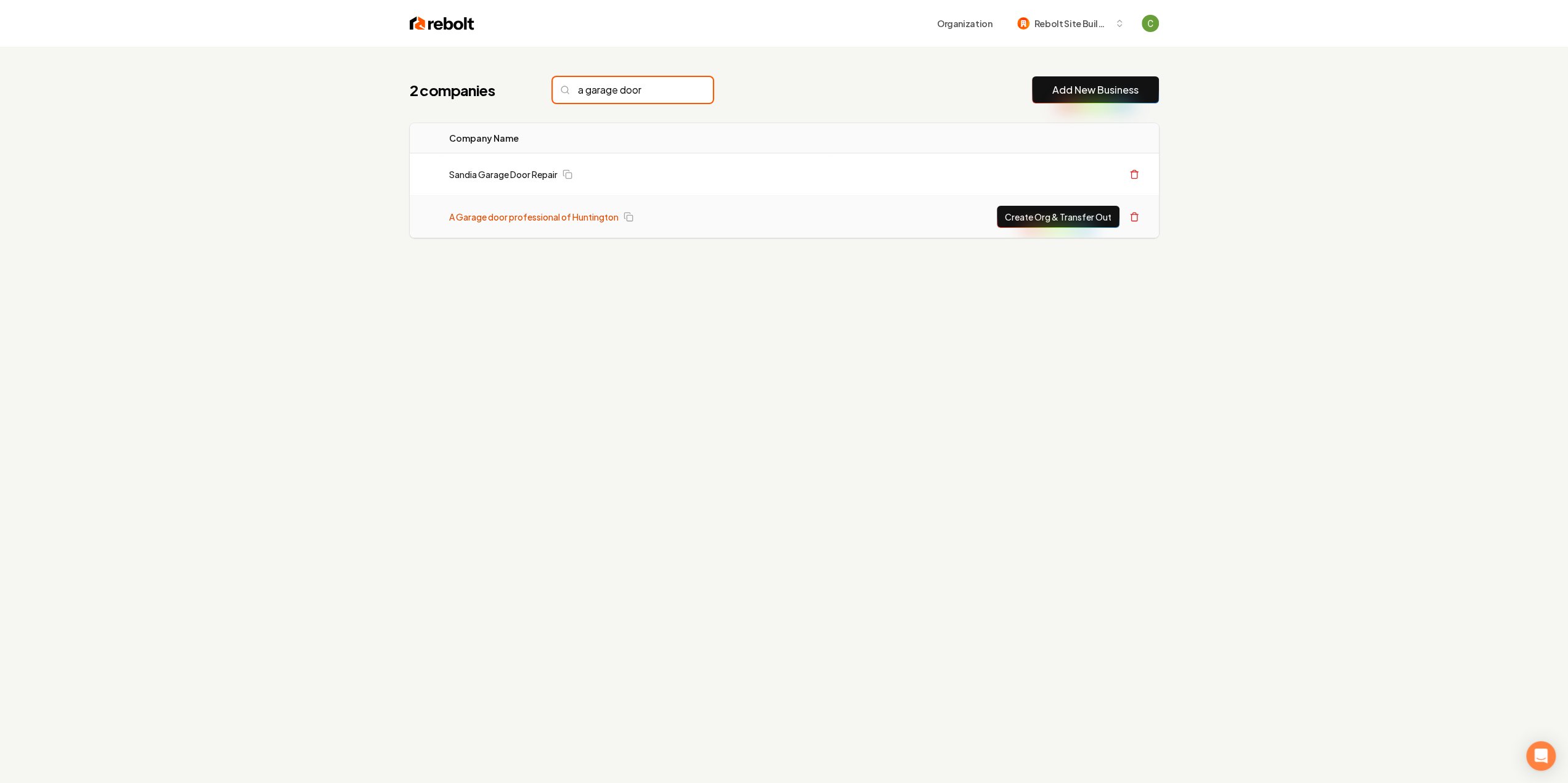
type input "a garage door"
click at [565, 214] on link "A Garage door professional of Huntington" at bounding box center [534, 216] width 169 height 12
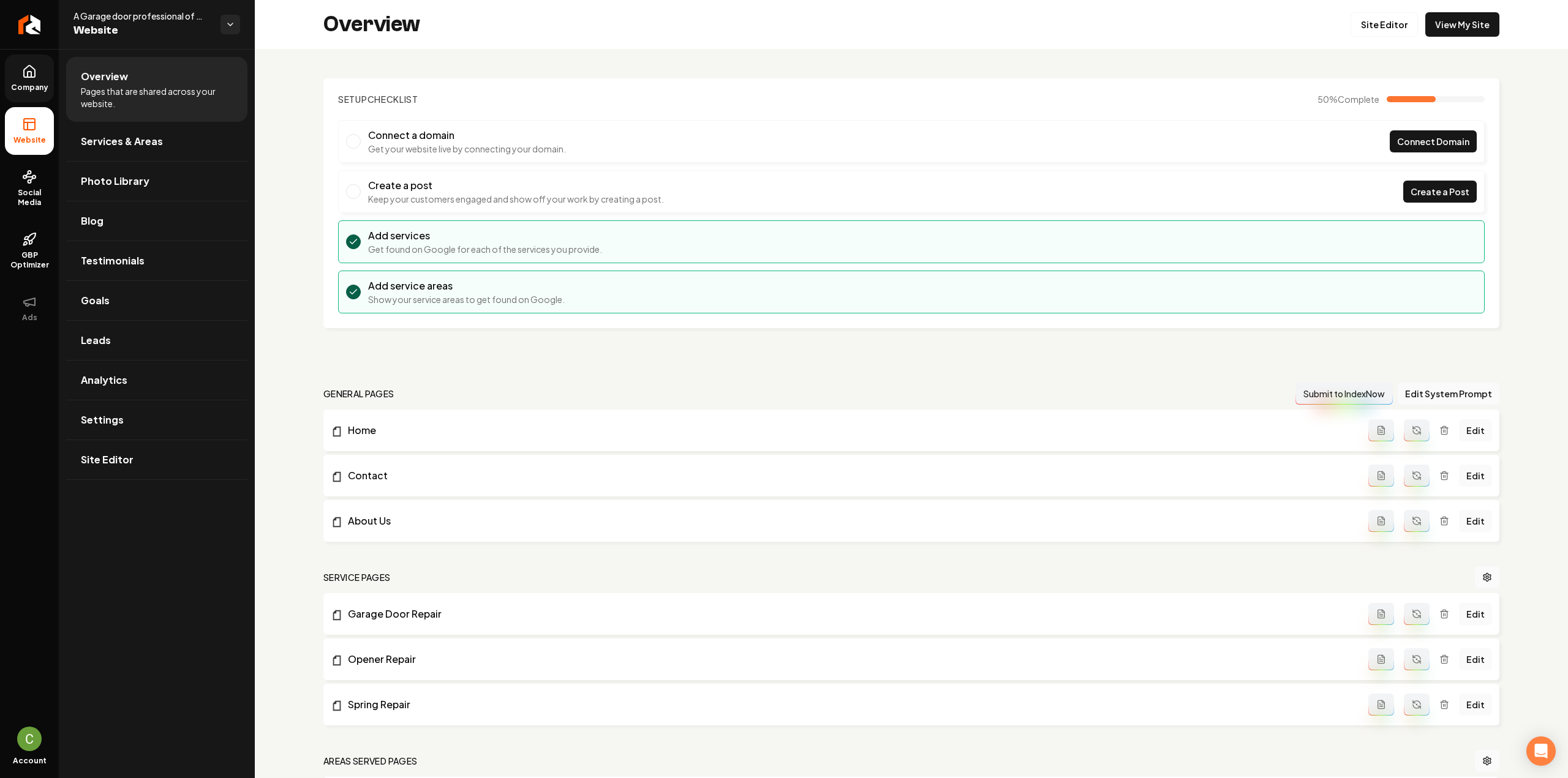
click at [42, 86] on span "Company" at bounding box center [29, 87] width 47 height 10
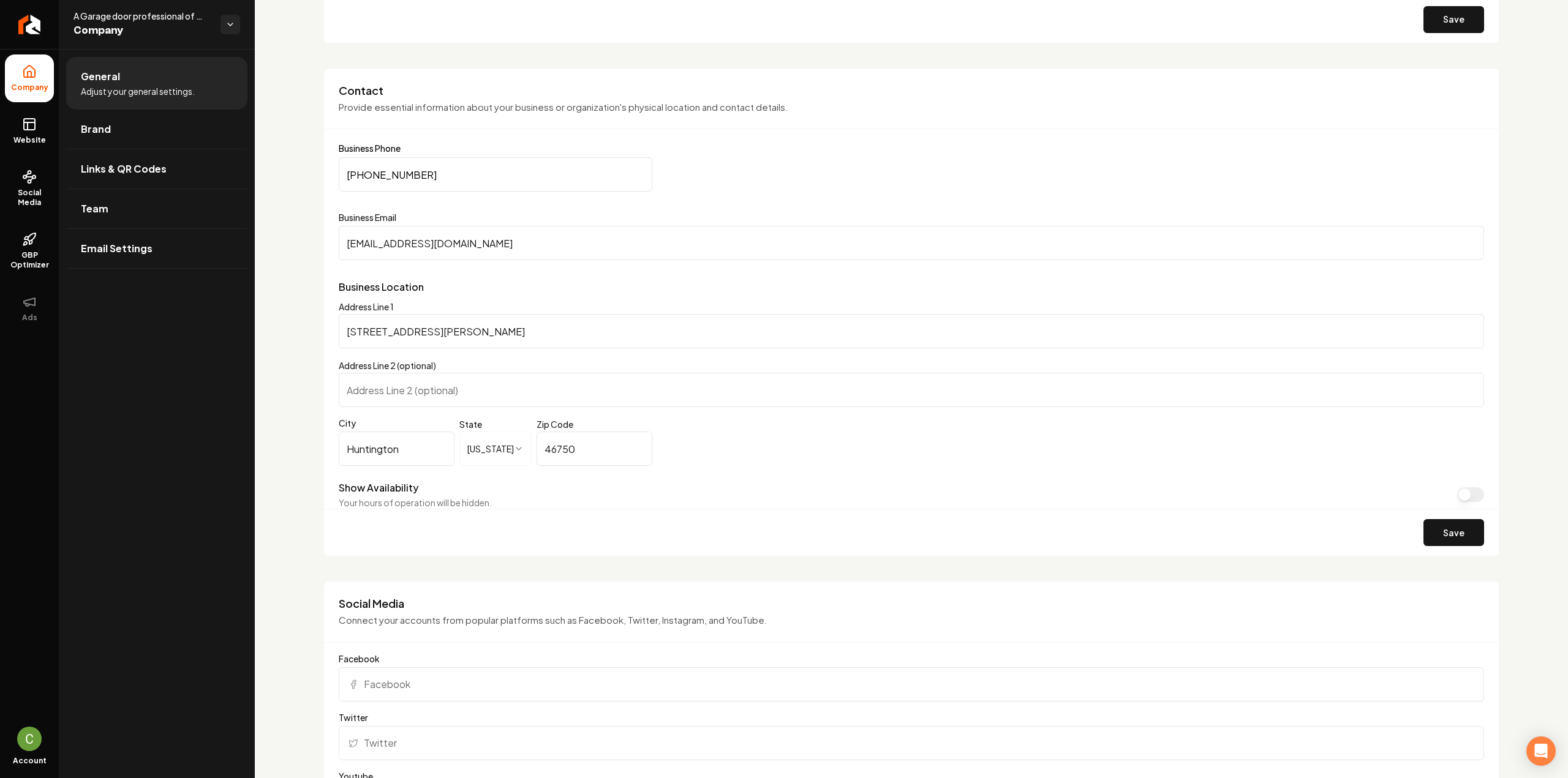
scroll to position [918, 0]
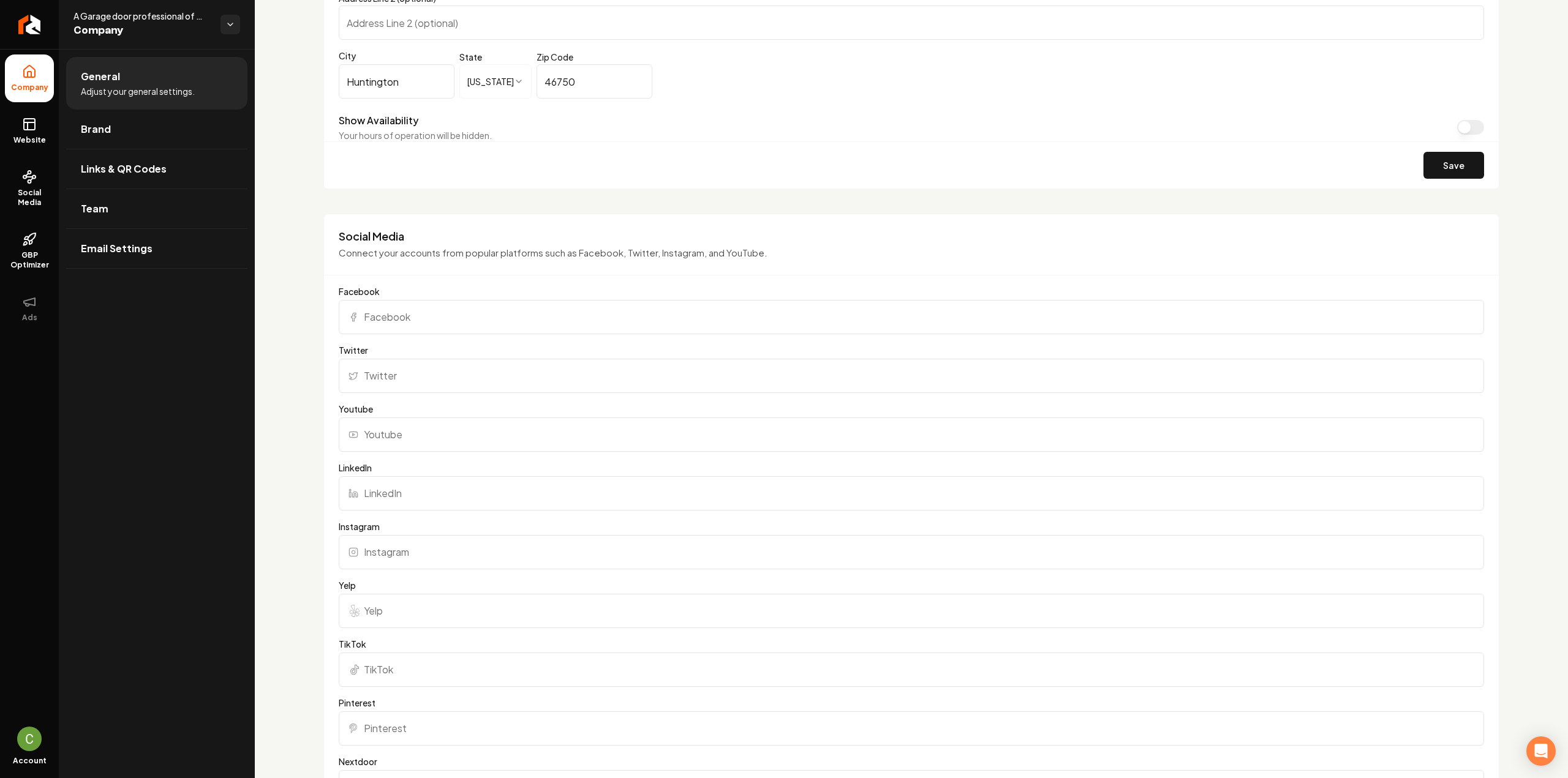
click at [400, 319] on input "Facebook" at bounding box center [911, 317] width 1145 height 34
paste input "[URL][DOMAIN_NAME]"
type input "[URL][DOMAIN_NAME]"
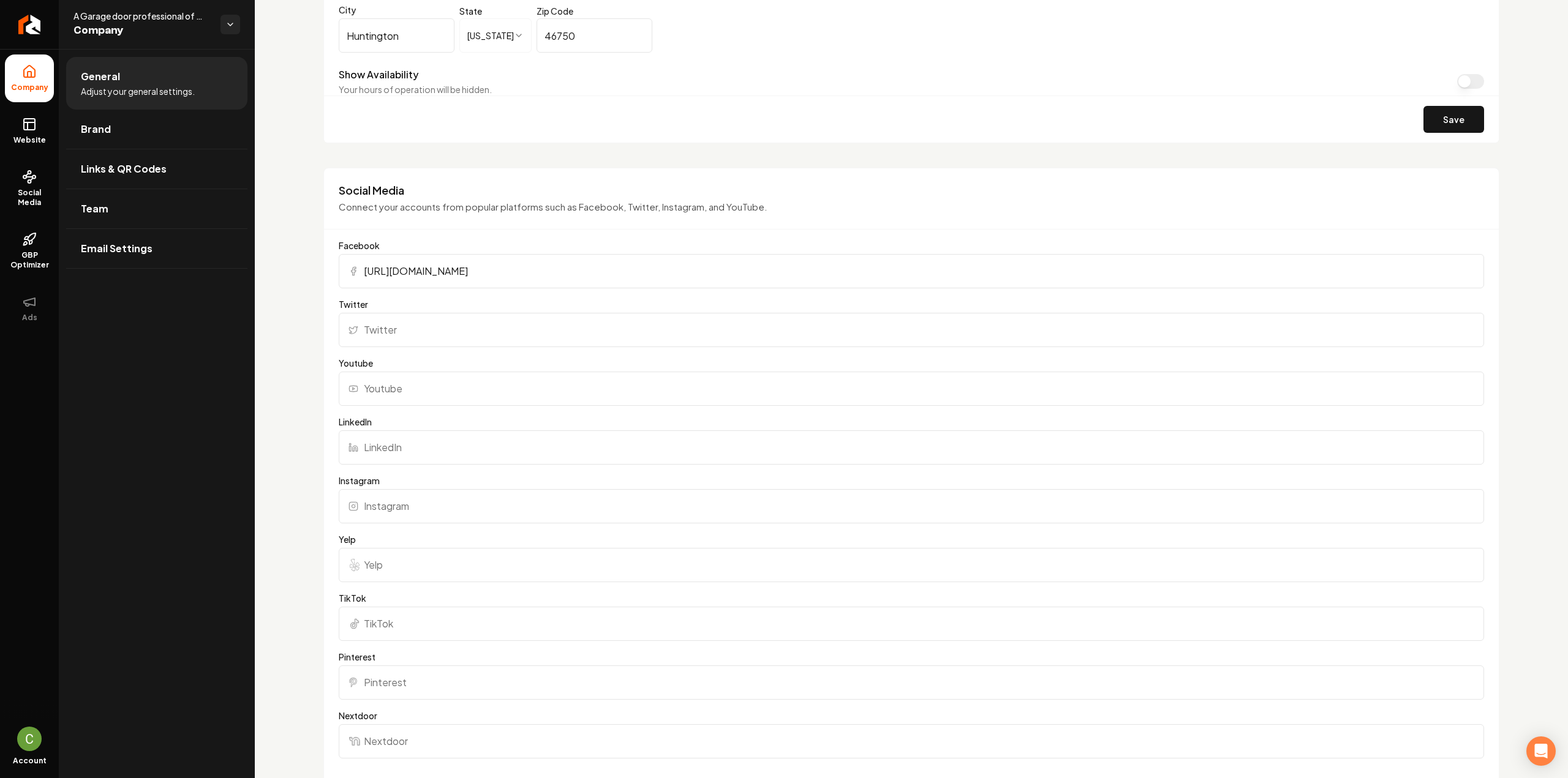
scroll to position [1040, 0]
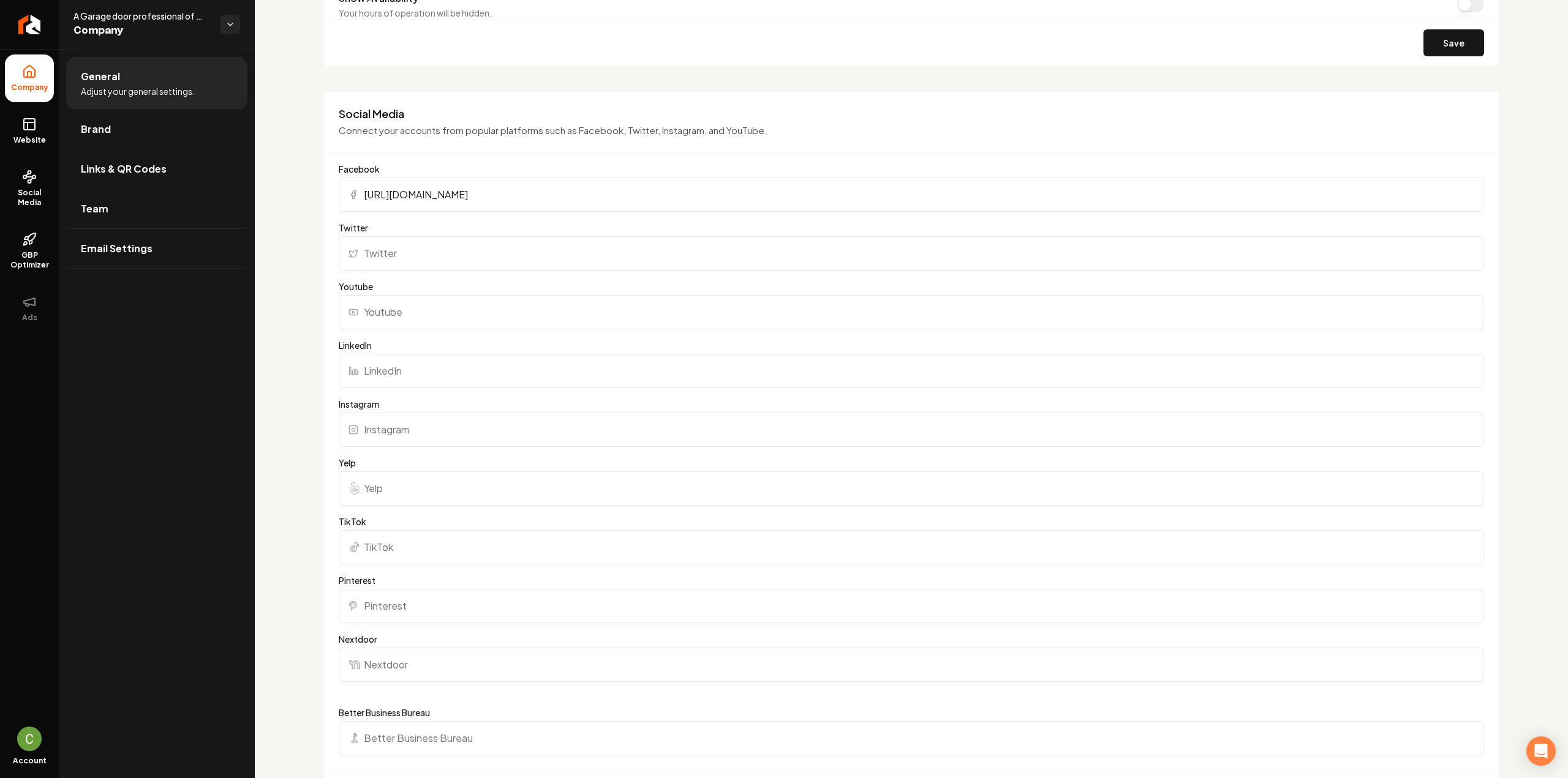
click at [426, 424] on input "Instagram" at bounding box center [911, 429] width 1145 height 34
paste input "[URL][DOMAIN_NAME]"
type input "[URL][DOMAIN_NAME]"
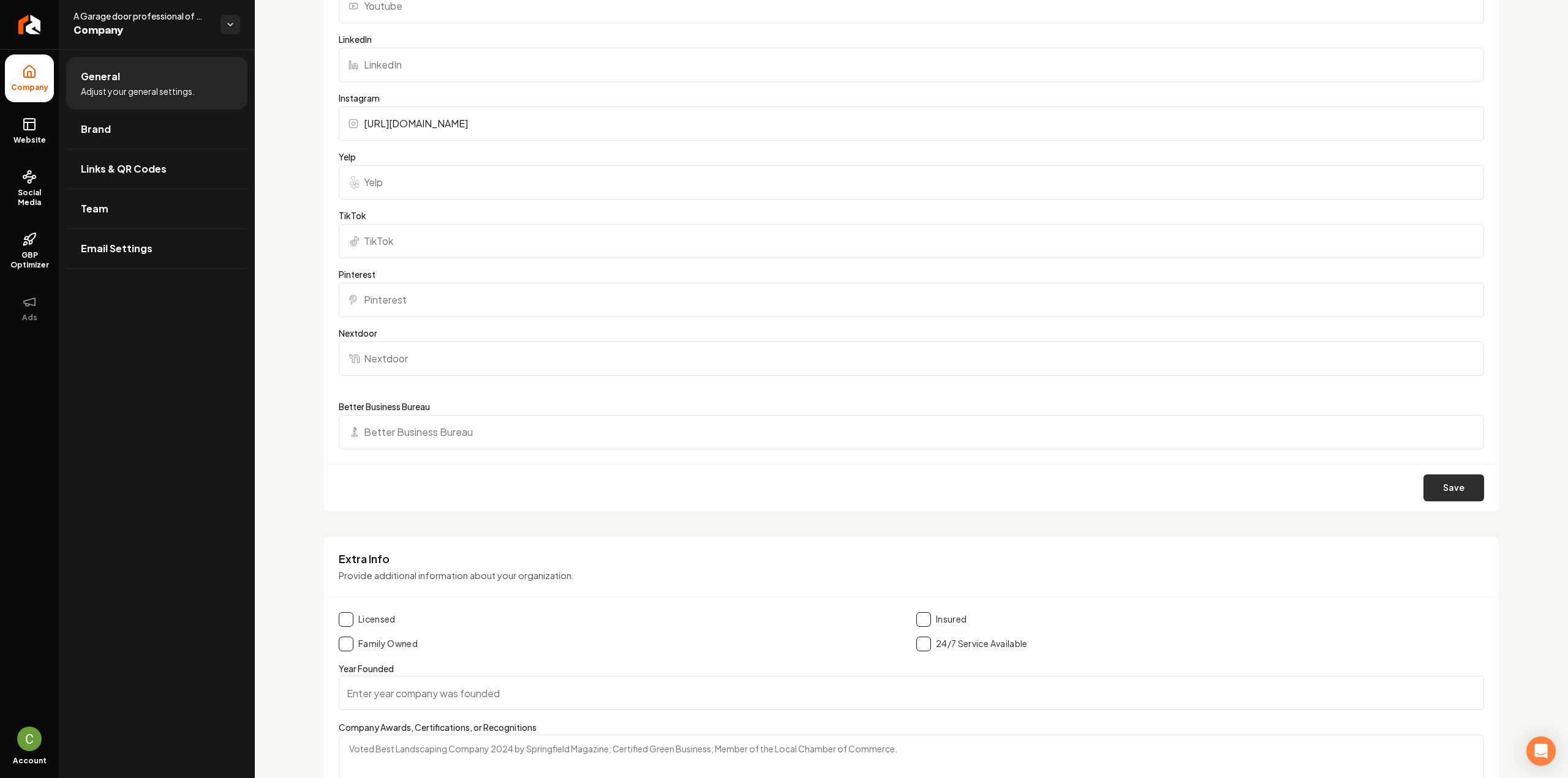
click at [1441, 491] on button "Save" at bounding box center [1454, 488] width 60 height 27
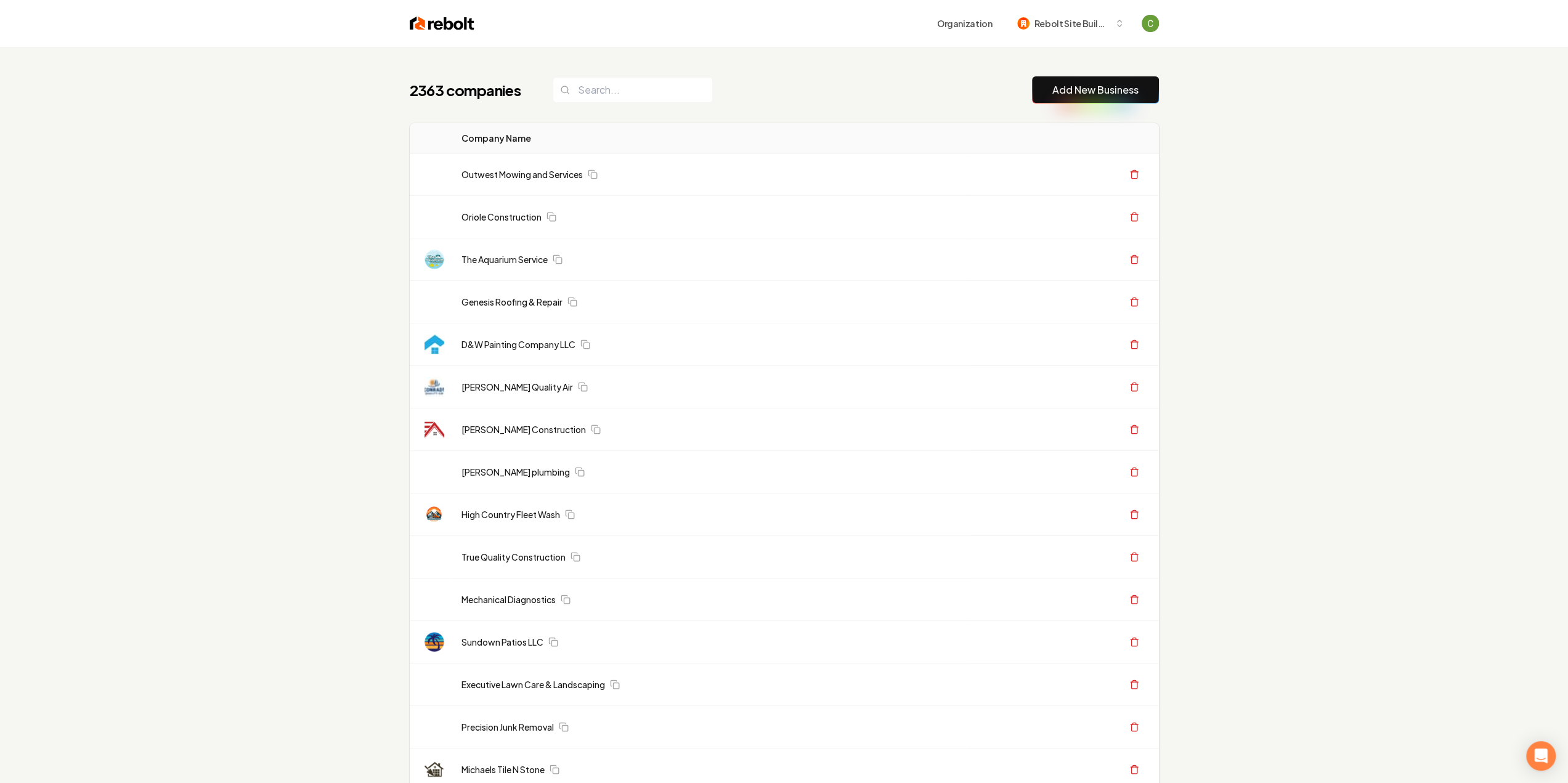
click at [1130, 88] on link "Add New Business" at bounding box center [1096, 90] width 86 height 15
click at [1044, 96] on button "Add New Business" at bounding box center [1095, 90] width 127 height 27
click at [1091, 89] on link "Add New Business" at bounding box center [1096, 90] width 86 height 15
click at [1083, 87] on link "Add New Business" at bounding box center [1096, 90] width 86 height 15
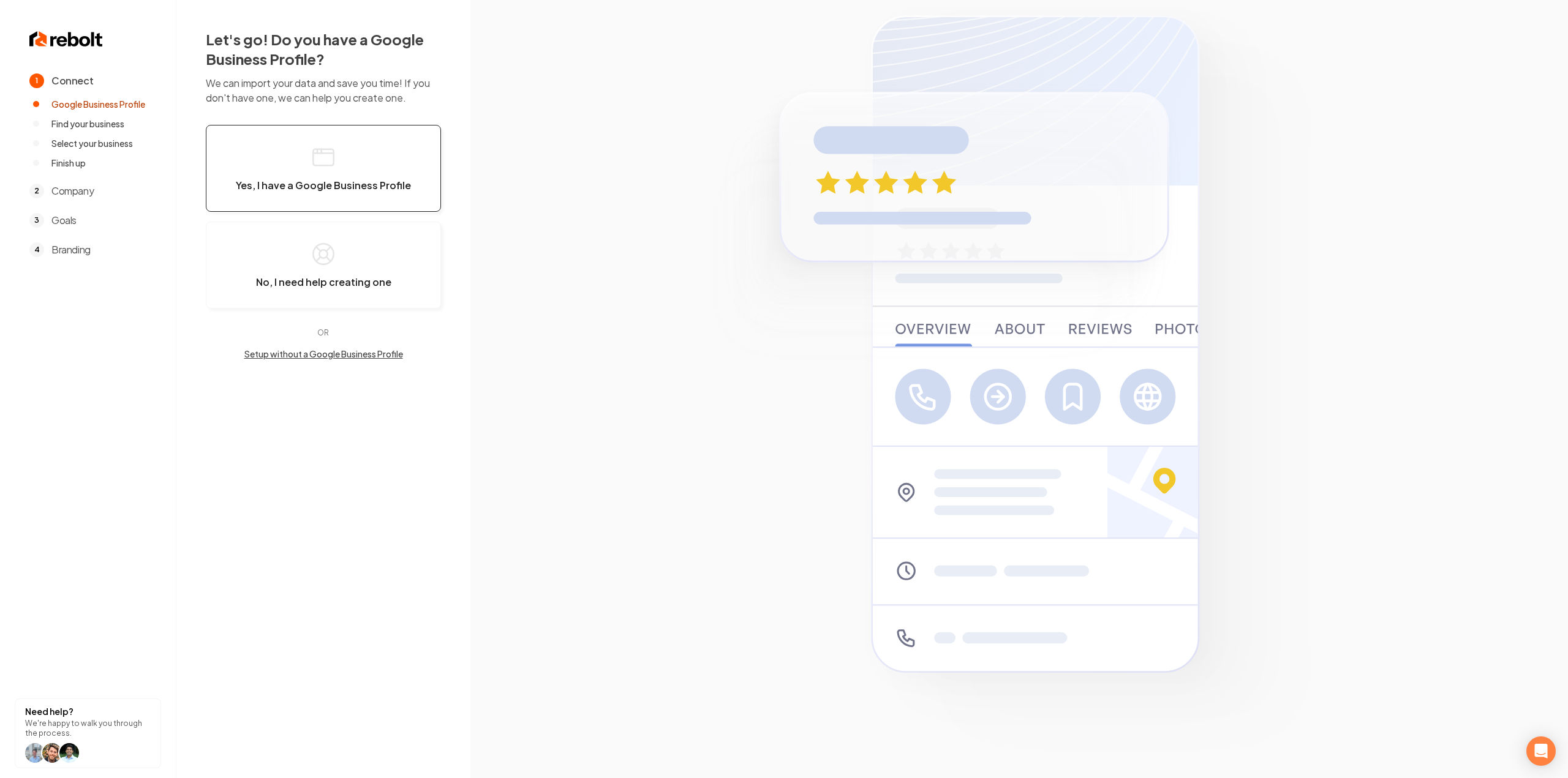
click at [338, 157] on button "Yes, I have a Google Business Profile" at bounding box center [323, 169] width 235 height 87
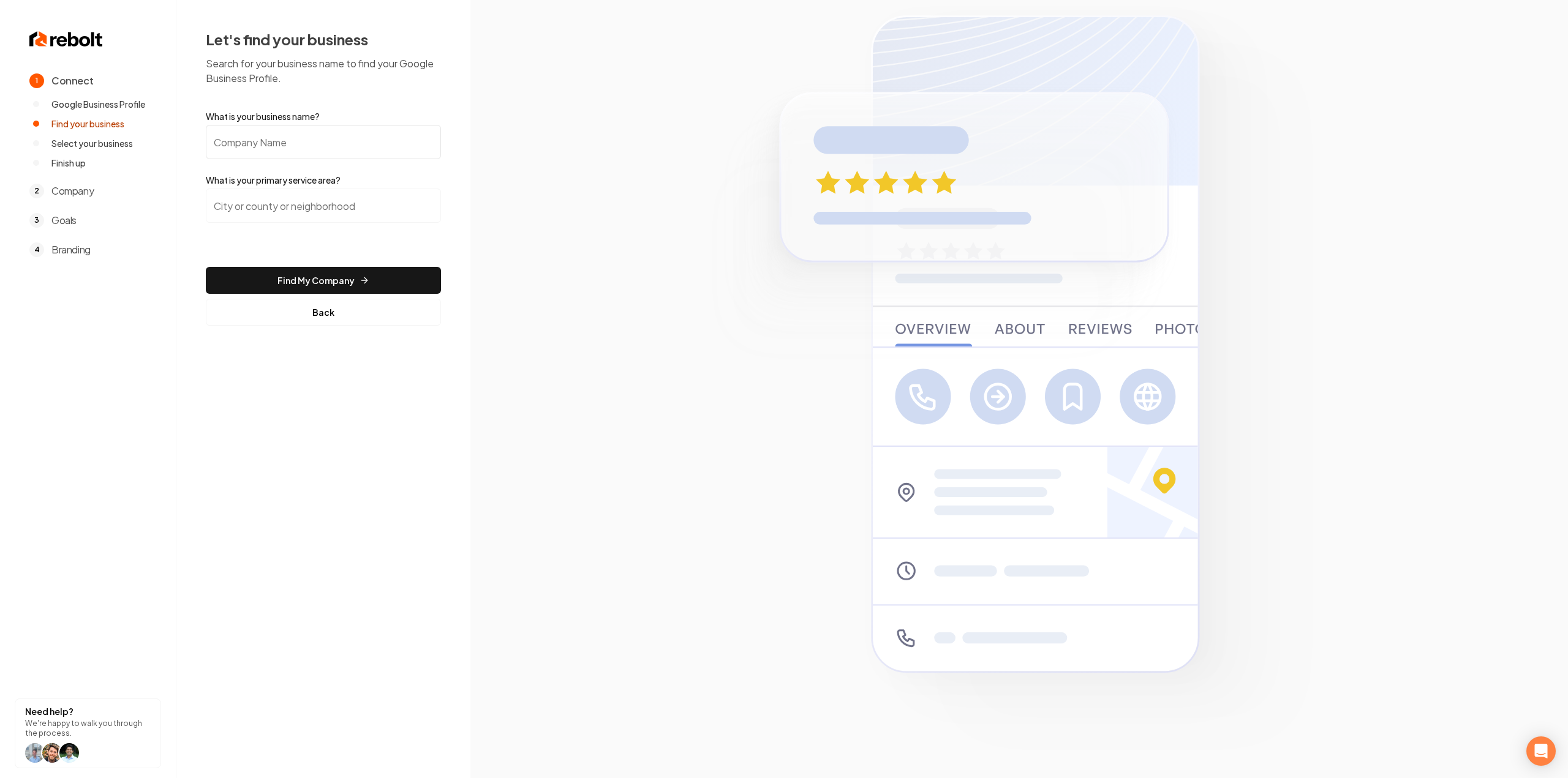
click at [319, 136] on input "What is your business name?" at bounding box center [323, 142] width 235 height 34
paste input "Harris Garden Center & Landscaping Services"
type input "Harris Garden Center & Landscaping Services"
click at [308, 194] on input "search" at bounding box center [323, 205] width 235 height 34
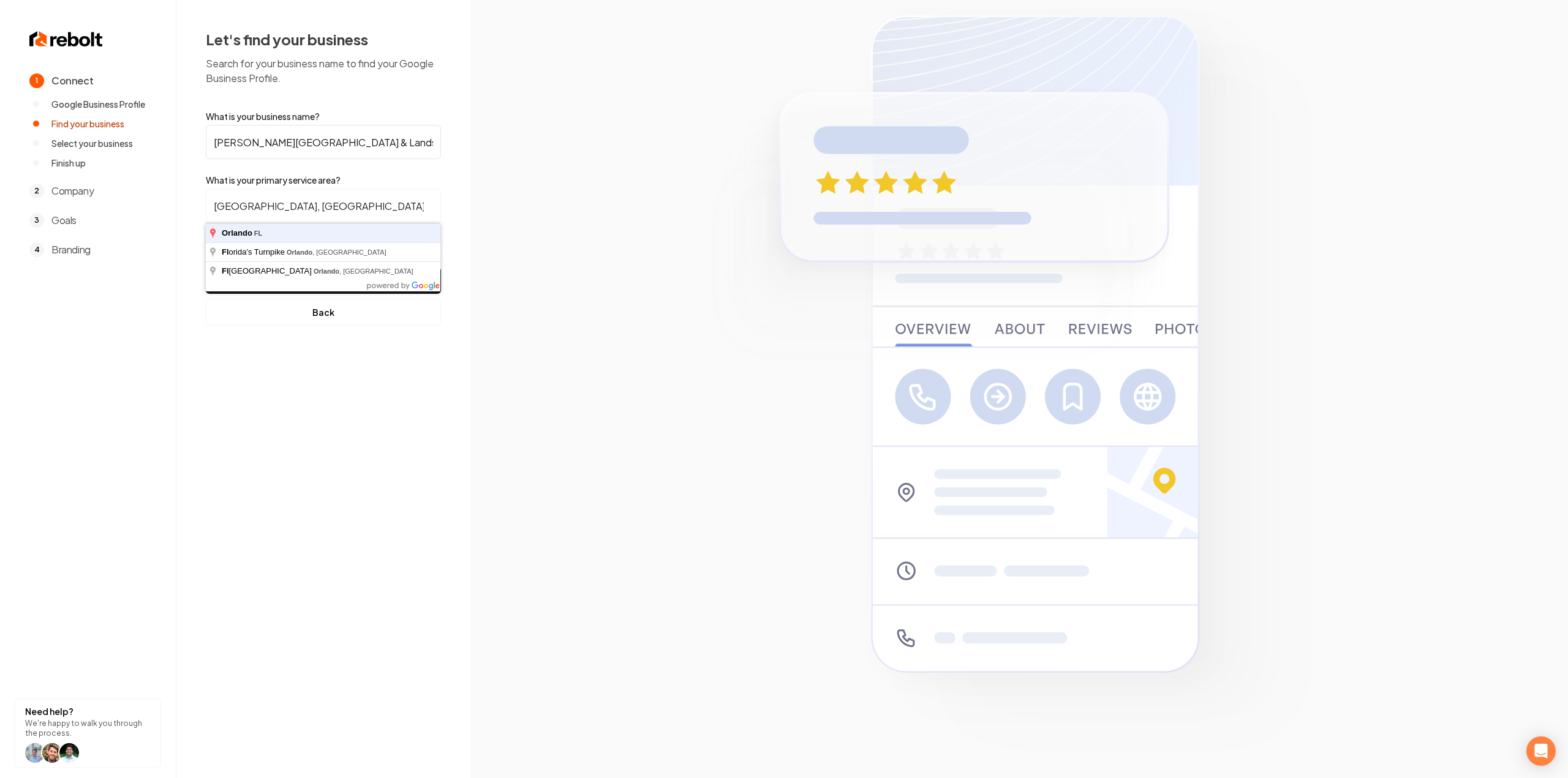
type input "Orlando, FL"
click at [206, 267] on button "Find My Company" at bounding box center [323, 280] width 235 height 27
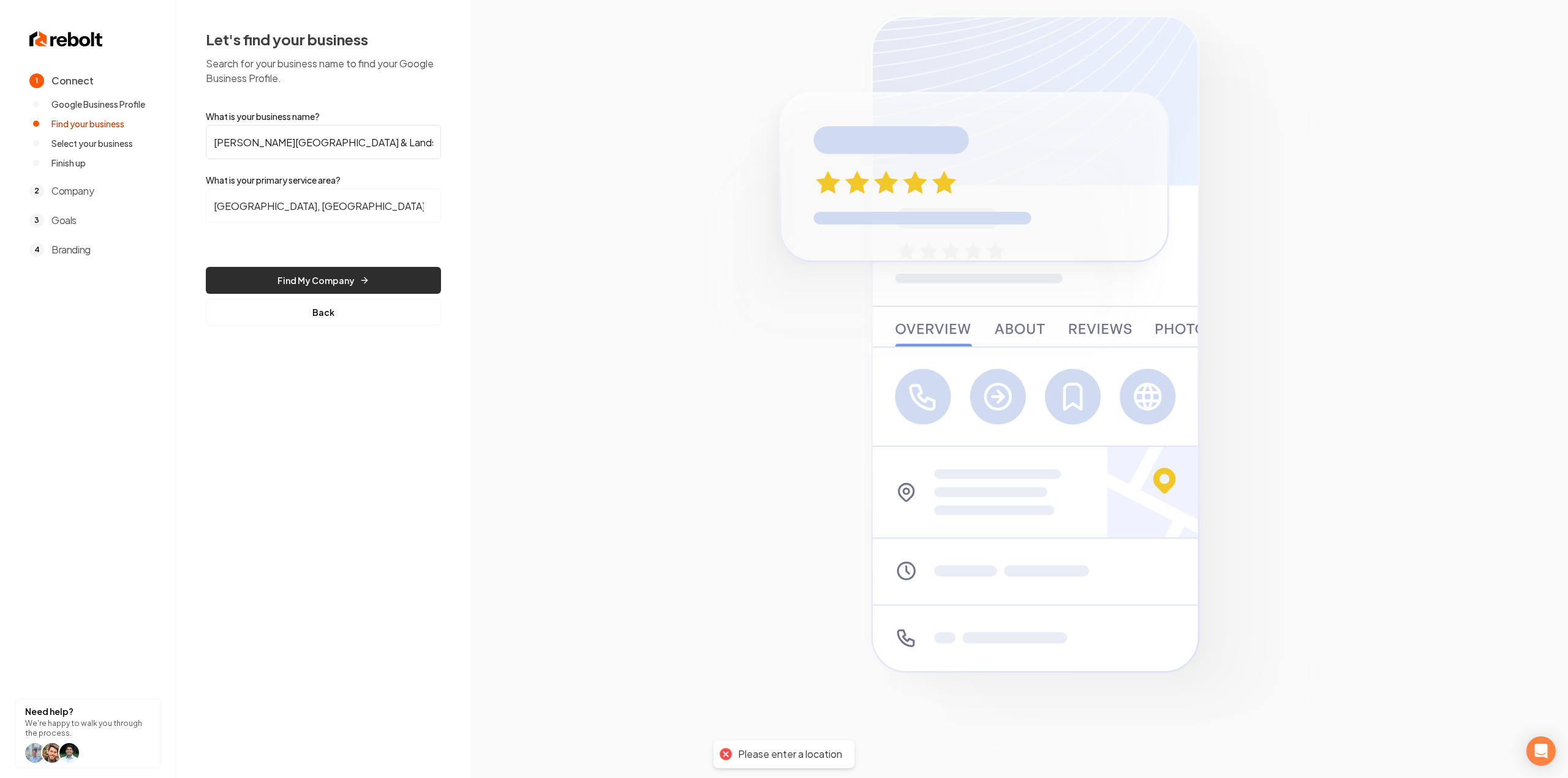
click at [400, 286] on button "Find My Company" at bounding box center [323, 280] width 235 height 27
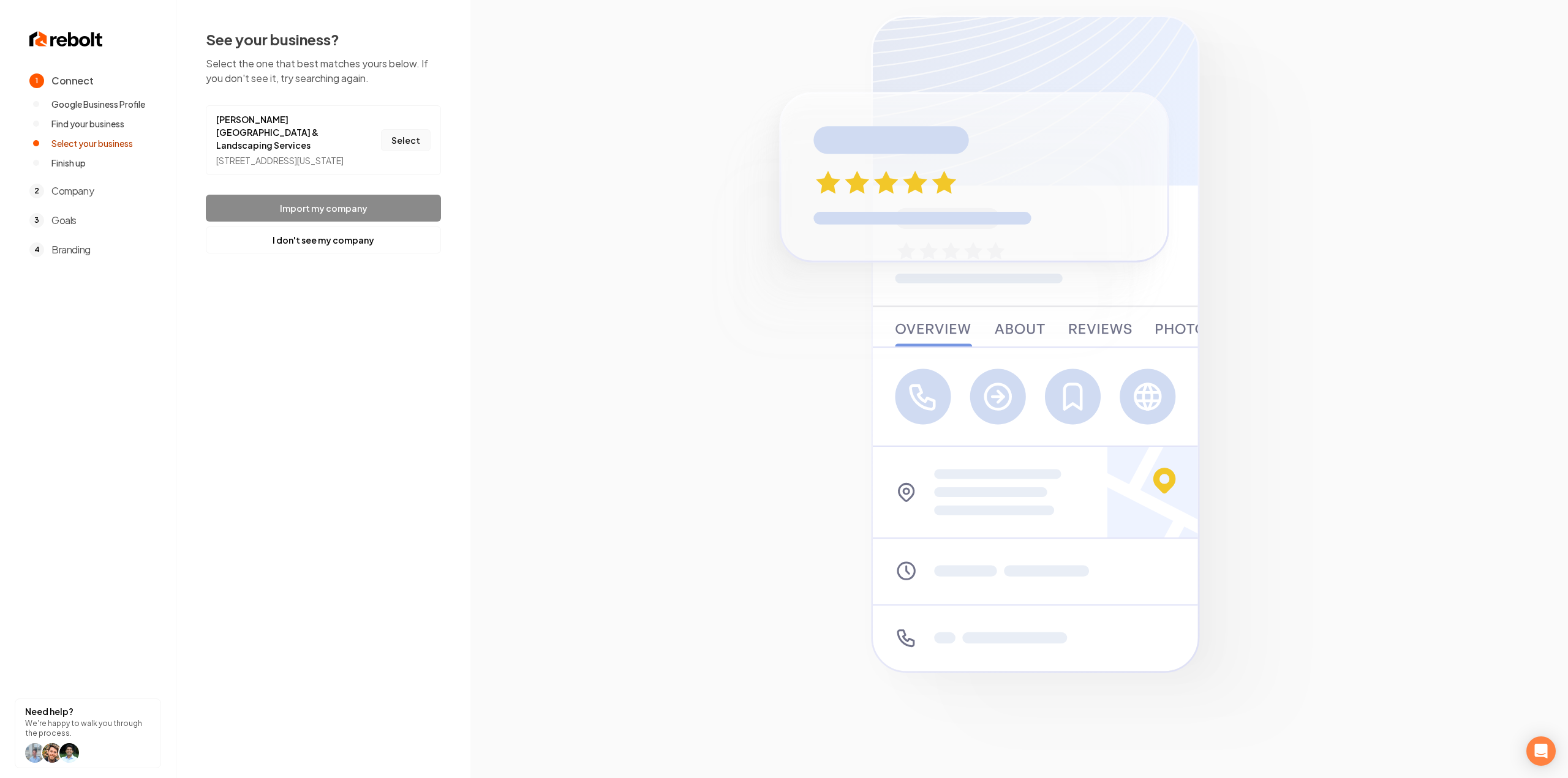
click at [396, 130] on button "Select" at bounding box center [406, 140] width 50 height 22
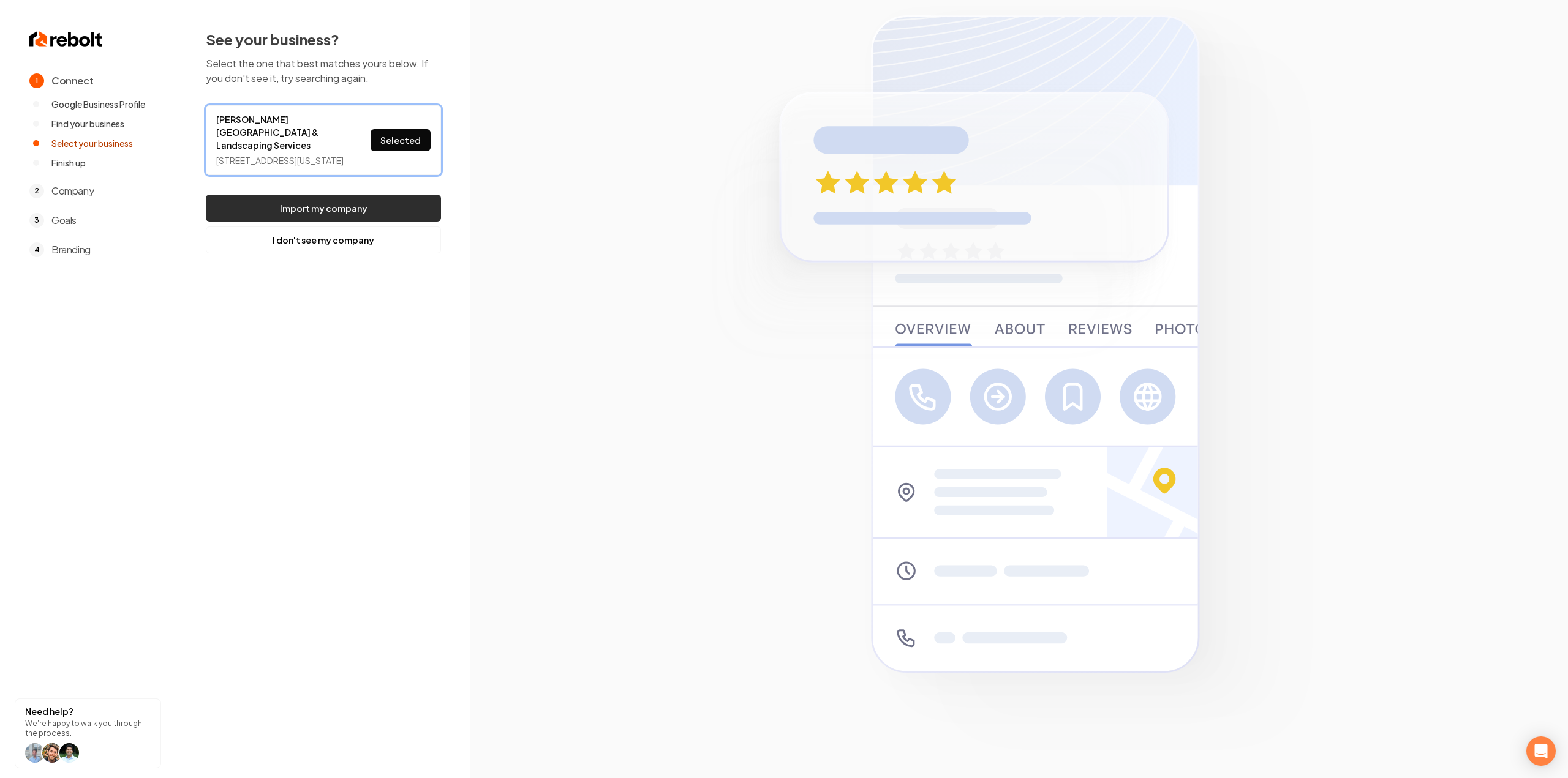
click at [377, 212] on button "Import my company" at bounding box center [323, 208] width 235 height 27
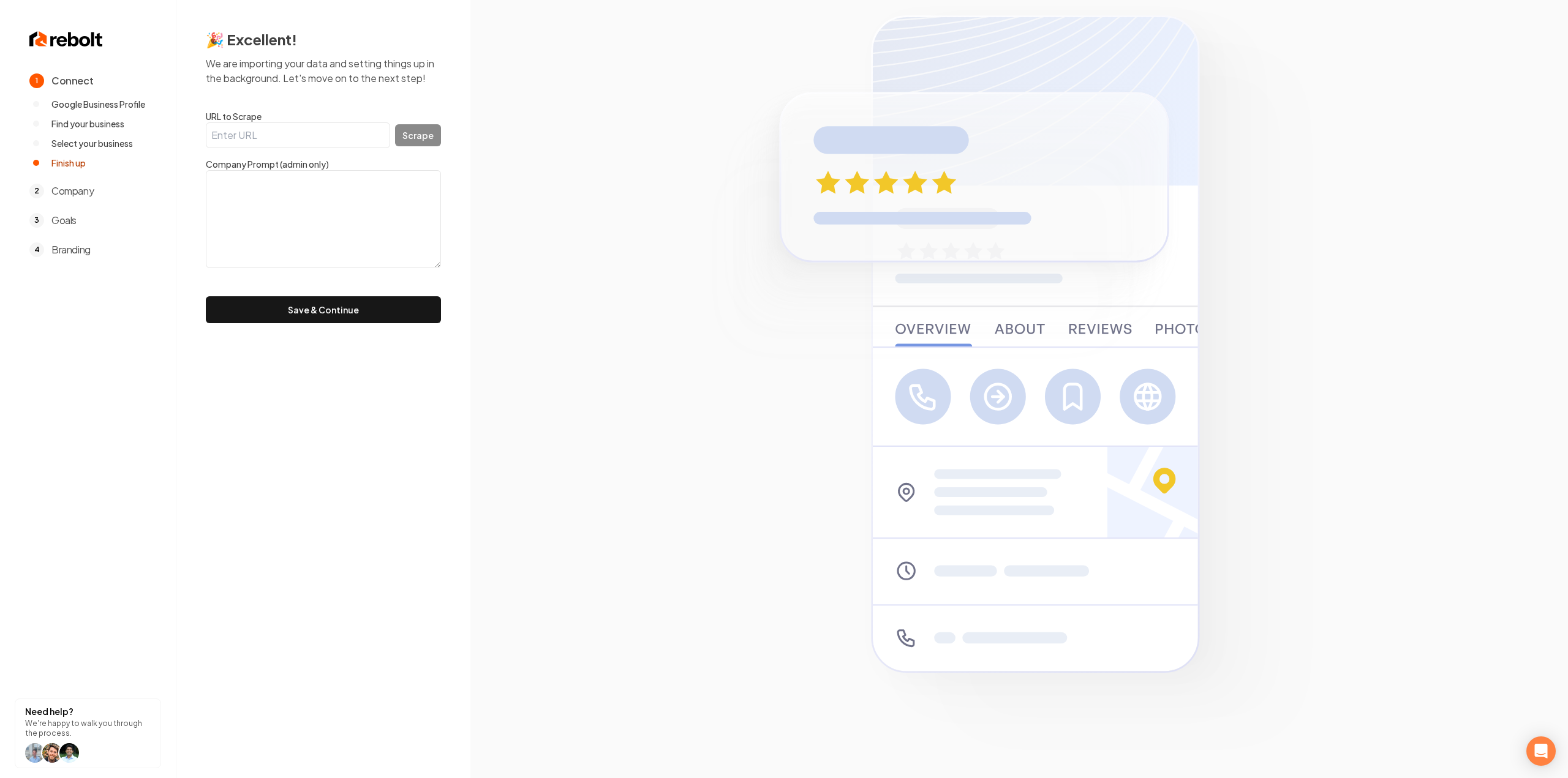
click at [345, 139] on input "URL to Scrape" at bounding box center [298, 135] width 185 height 25
paste input "https://harrisgardencenter.com/"
type input "https://harrisgardencenter.com/"
click at [402, 141] on button "Scrape" at bounding box center [418, 135] width 46 height 22
type textarea "Your Local Garden Destination Harris Garden Center Your Neighborhood Garden Exp…"
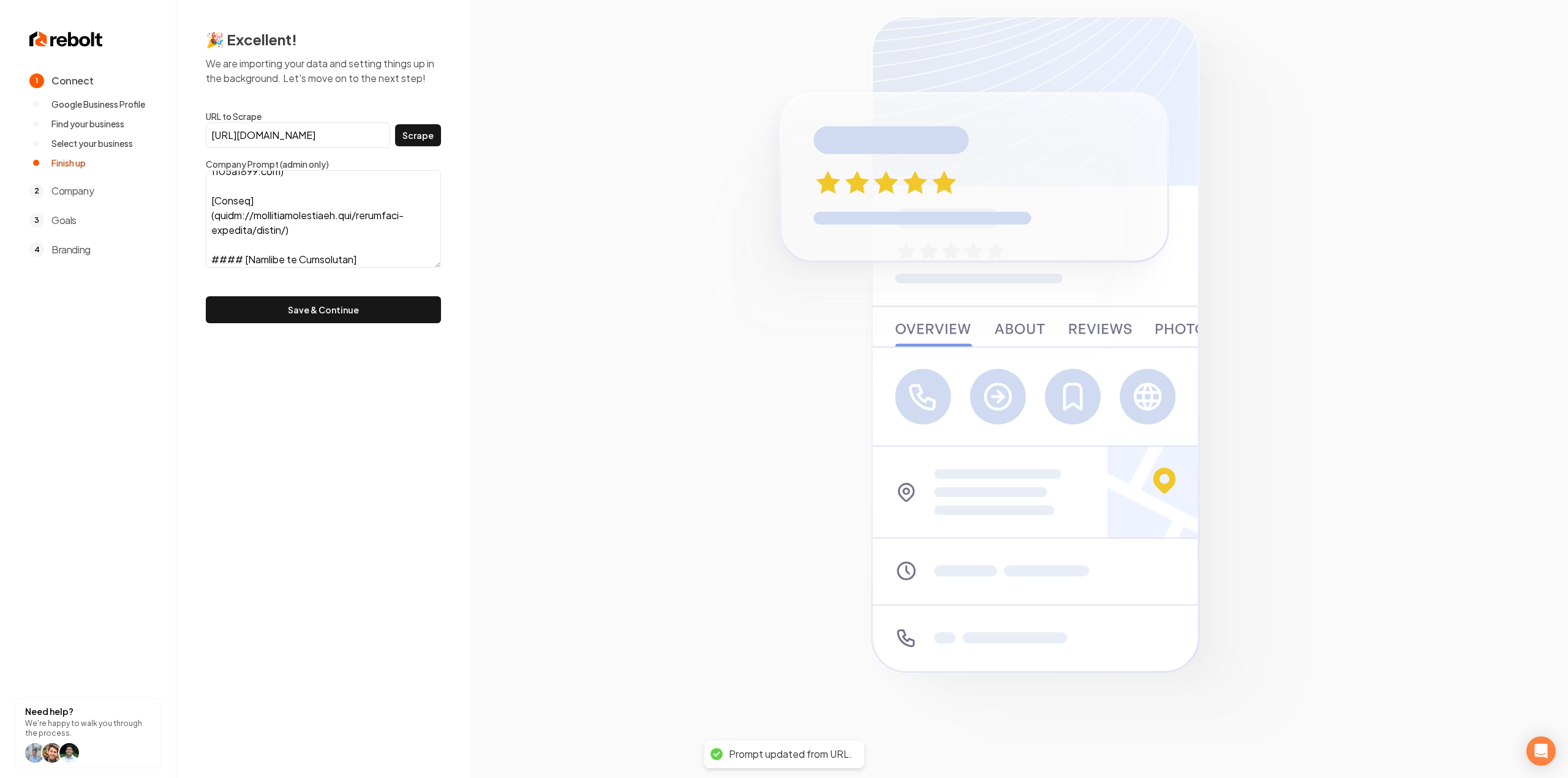
scroll to position [918, 0]
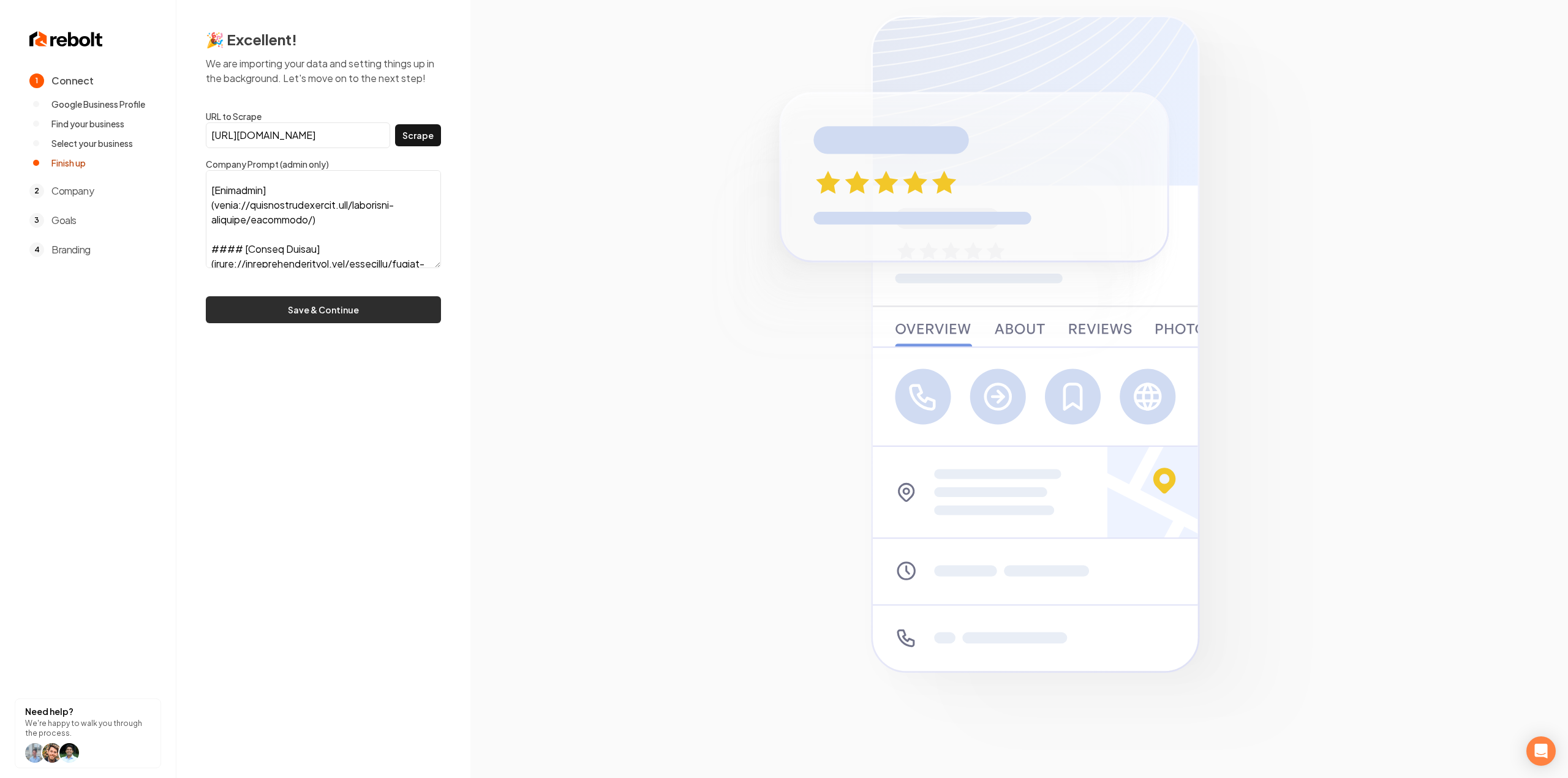
click at [296, 299] on button "Save & Continue" at bounding box center [323, 310] width 235 height 27
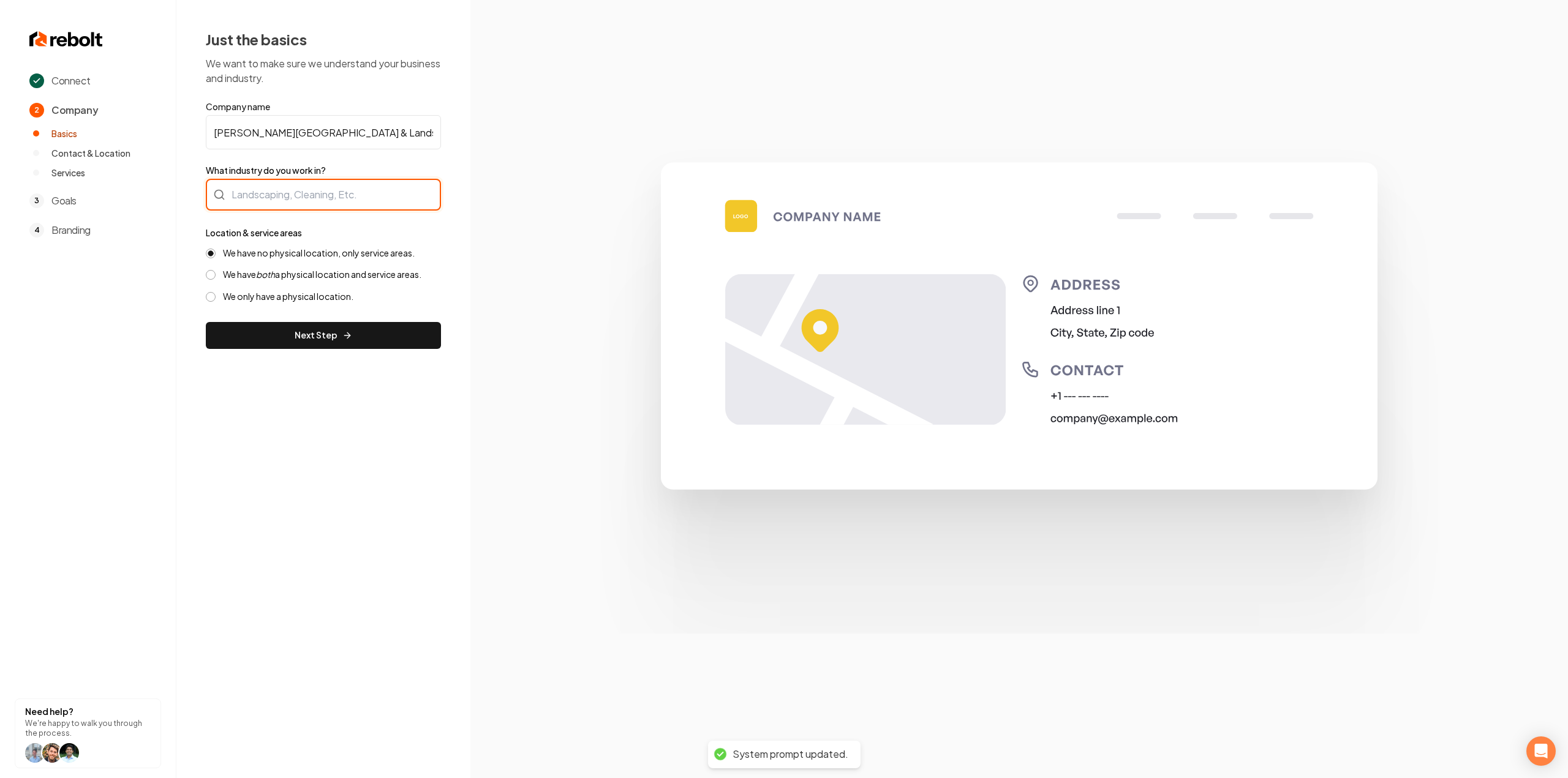
click at [300, 195] on div at bounding box center [323, 195] width 235 height 32
type input "Landscaping"
click at [366, 320] on form "Company name Harris Garden Center & Landscaping Services What industry do you w…" at bounding box center [323, 225] width 235 height 249
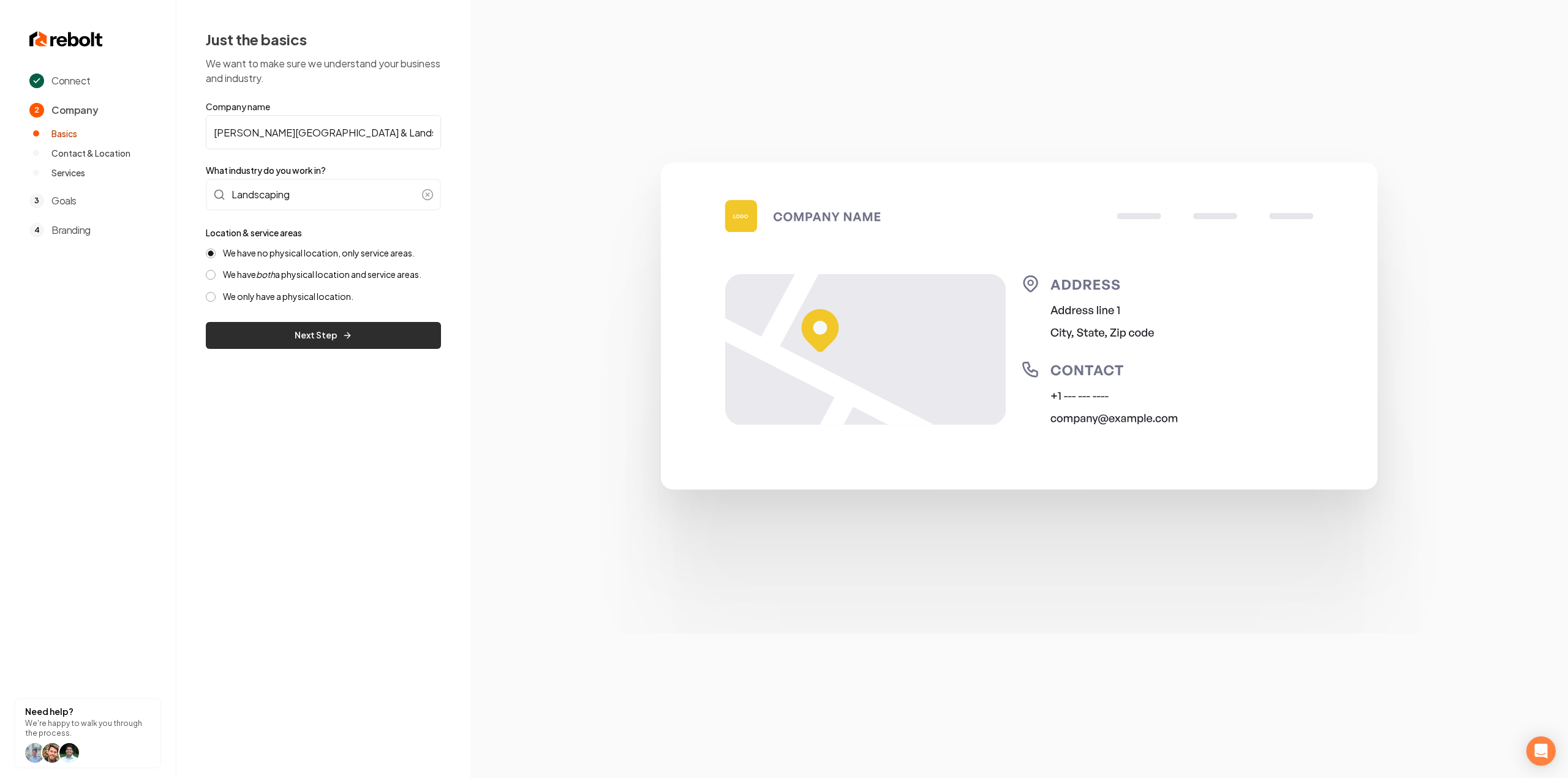
click at [364, 329] on button "Next Step" at bounding box center [323, 335] width 235 height 27
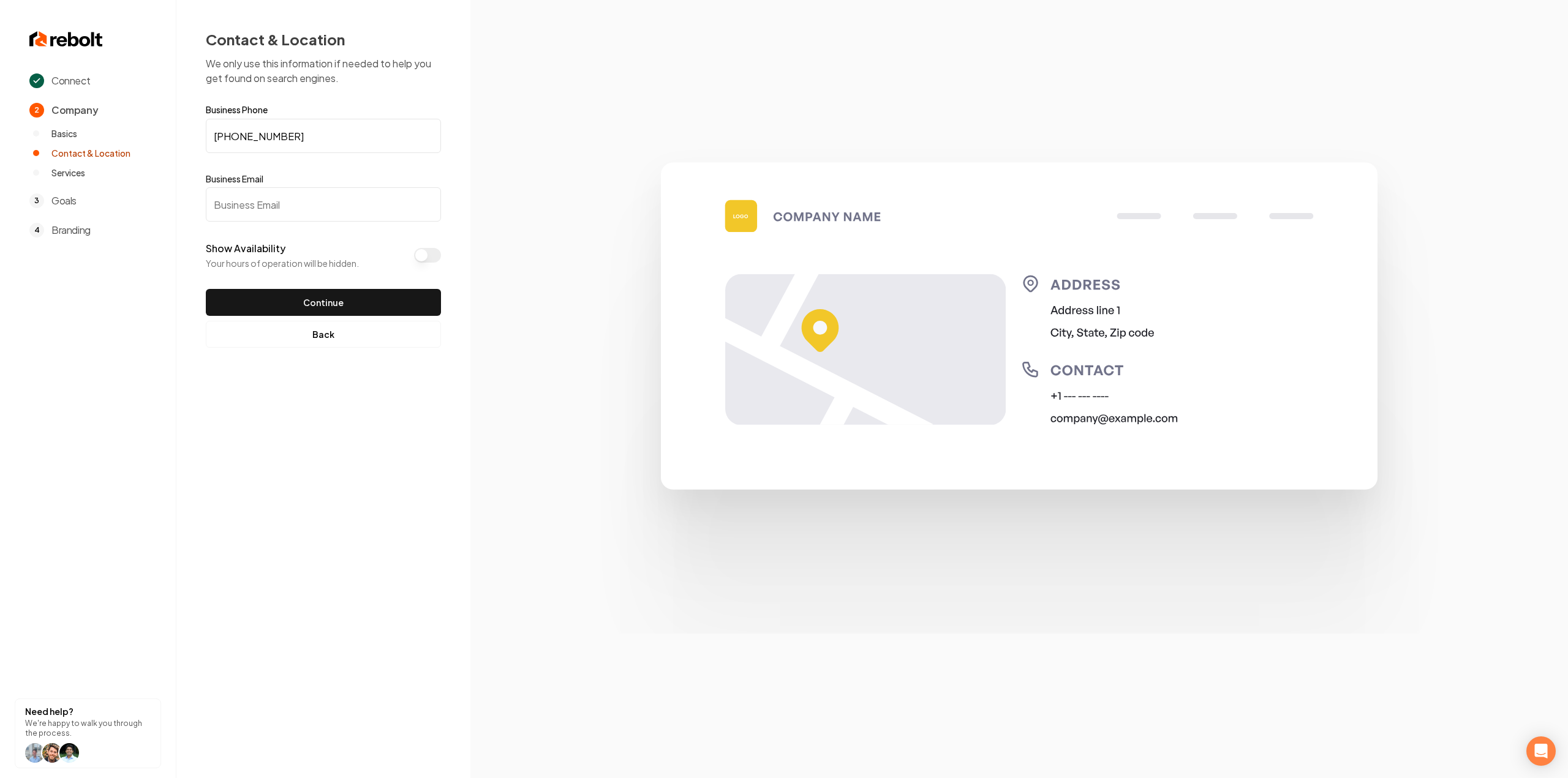
drag, startPoint x: 300, startPoint y: 206, endPoint x: 338, endPoint y: 204, distance: 38.1
click at [300, 205] on input "Business Email" at bounding box center [323, 204] width 235 height 34
type input "test@test.com"
click at [206, 289] on button "Continue" at bounding box center [323, 303] width 235 height 27
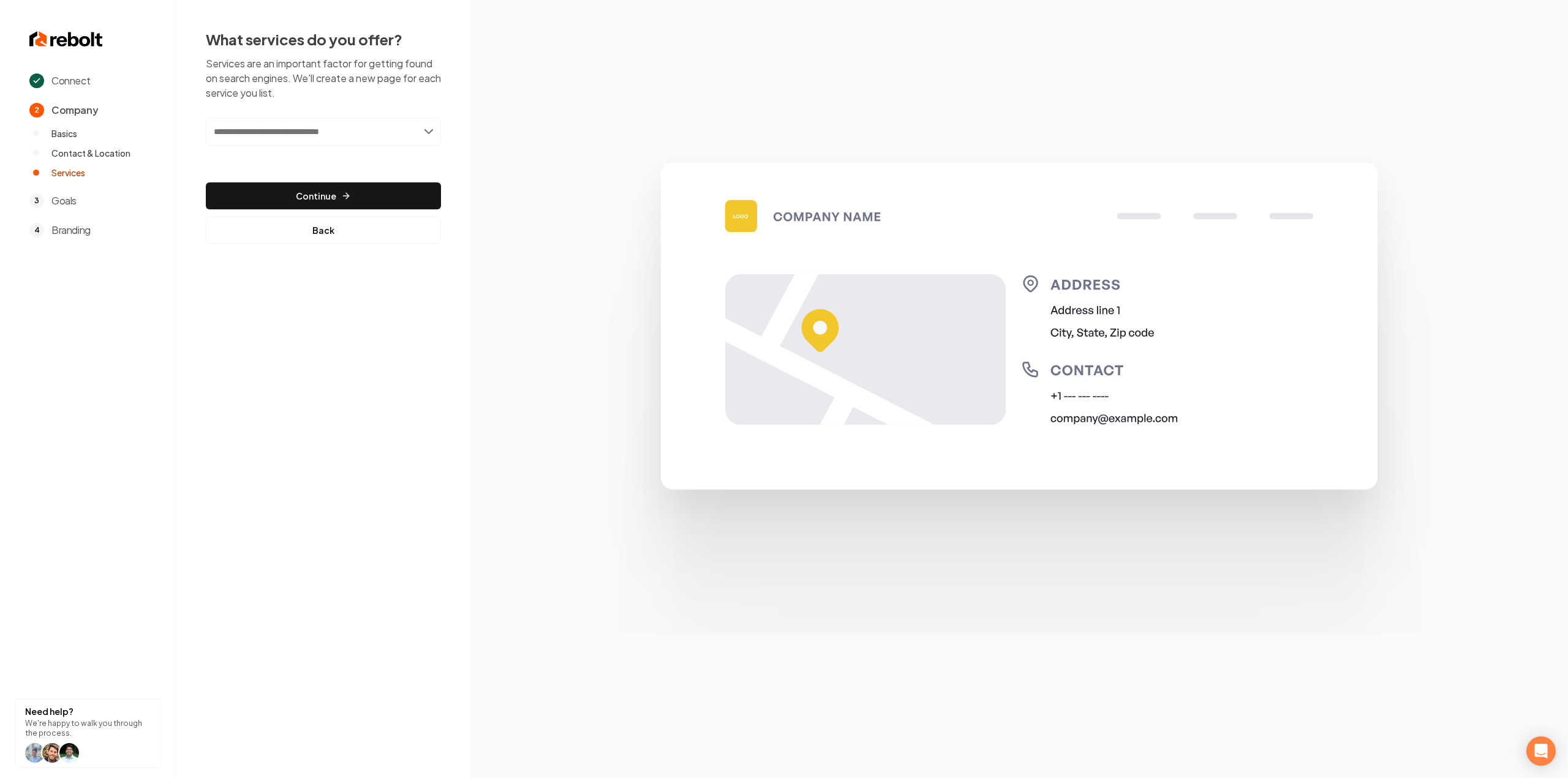
click at [284, 140] on input "text" at bounding box center [323, 132] width 235 height 29
click at [283, 228] on button "Back" at bounding box center [323, 231] width 235 height 27
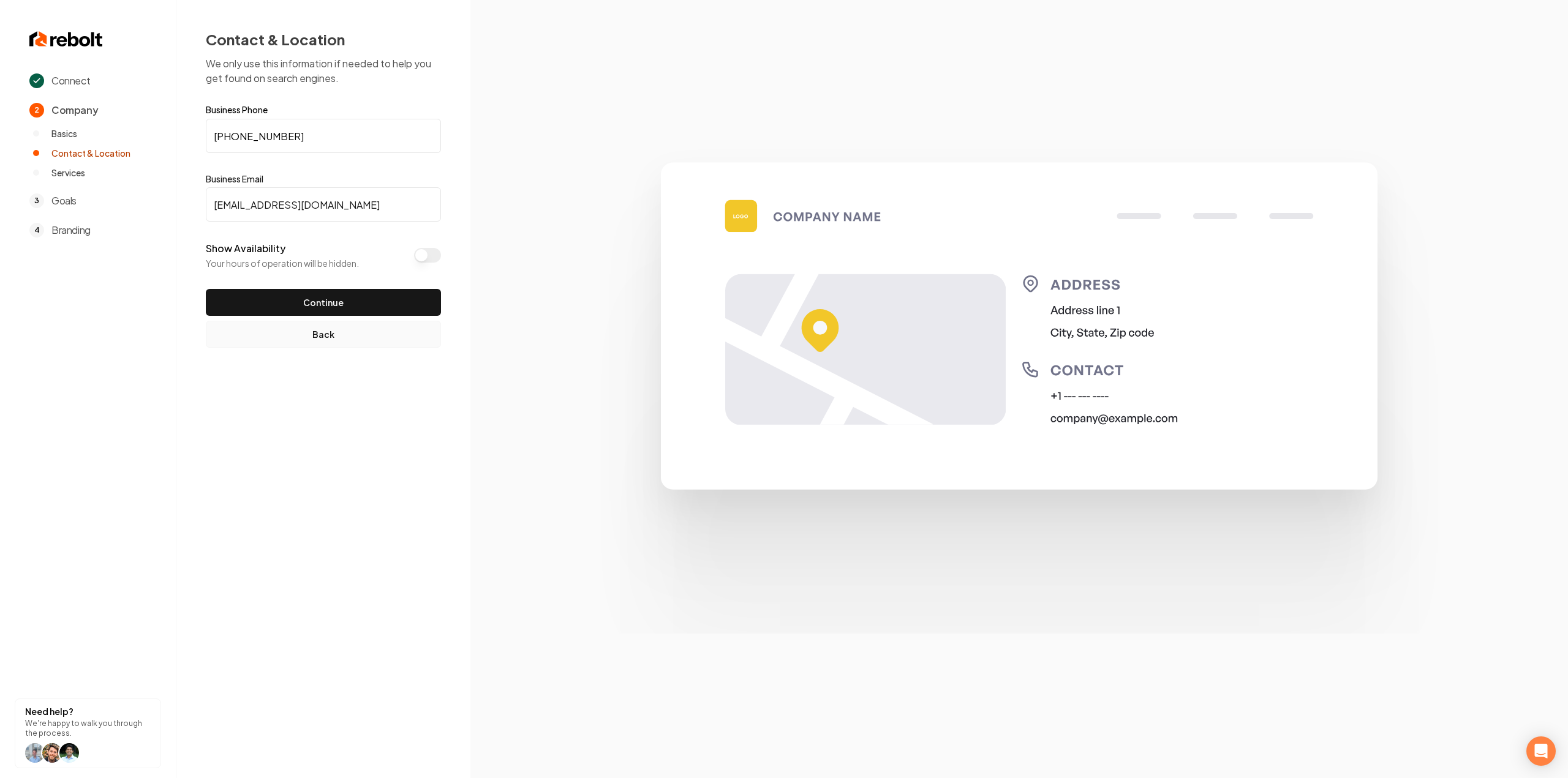
click at [284, 334] on button "Back" at bounding box center [323, 334] width 235 height 27
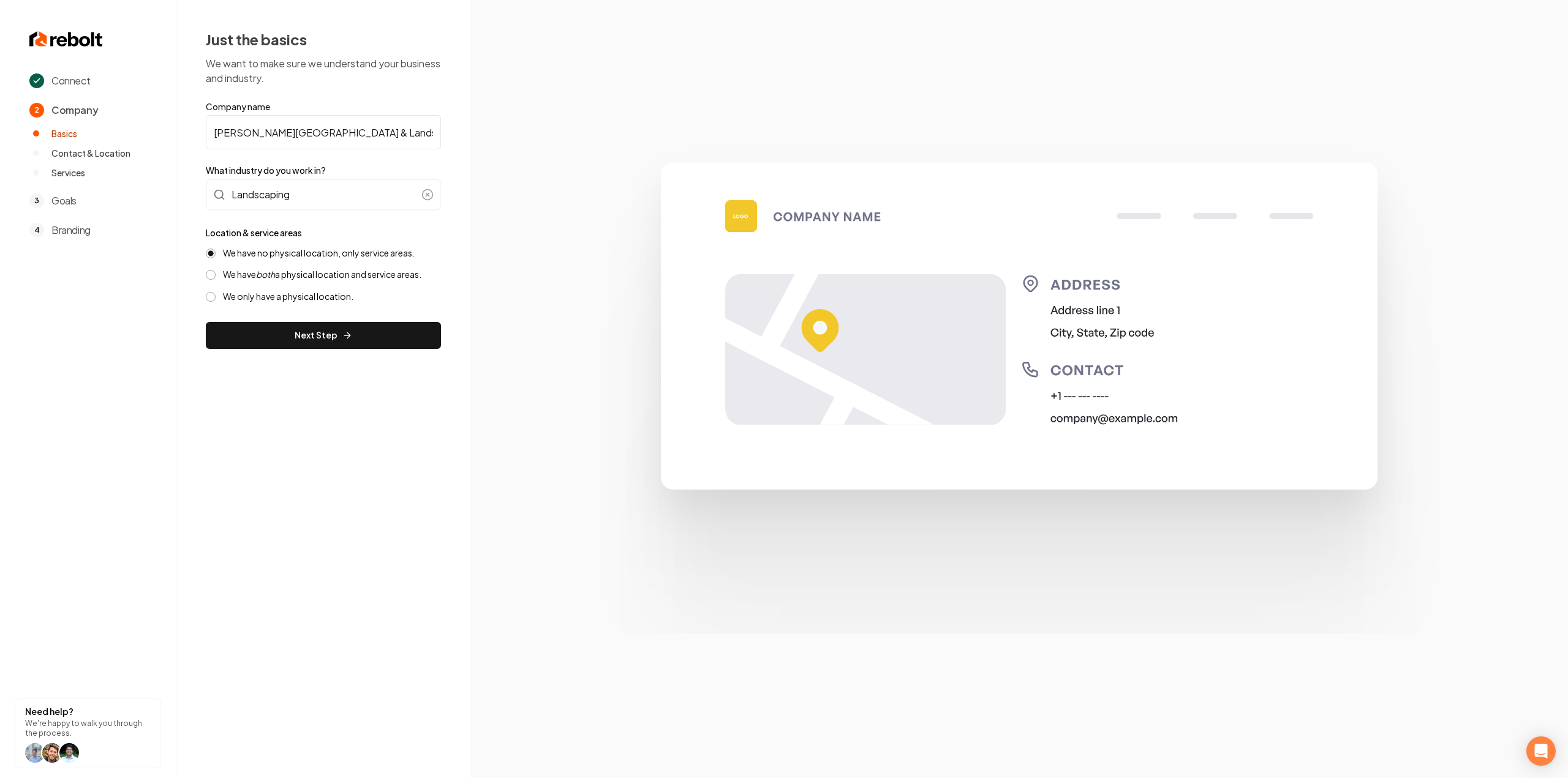
click at [251, 279] on label "We have both a physical location and service areas." at bounding box center [322, 274] width 198 height 12
click at [216, 279] on button "We have both a physical location and service areas." at bounding box center [211, 275] width 10 height 10
click at [263, 328] on button "Next Step" at bounding box center [323, 335] width 235 height 27
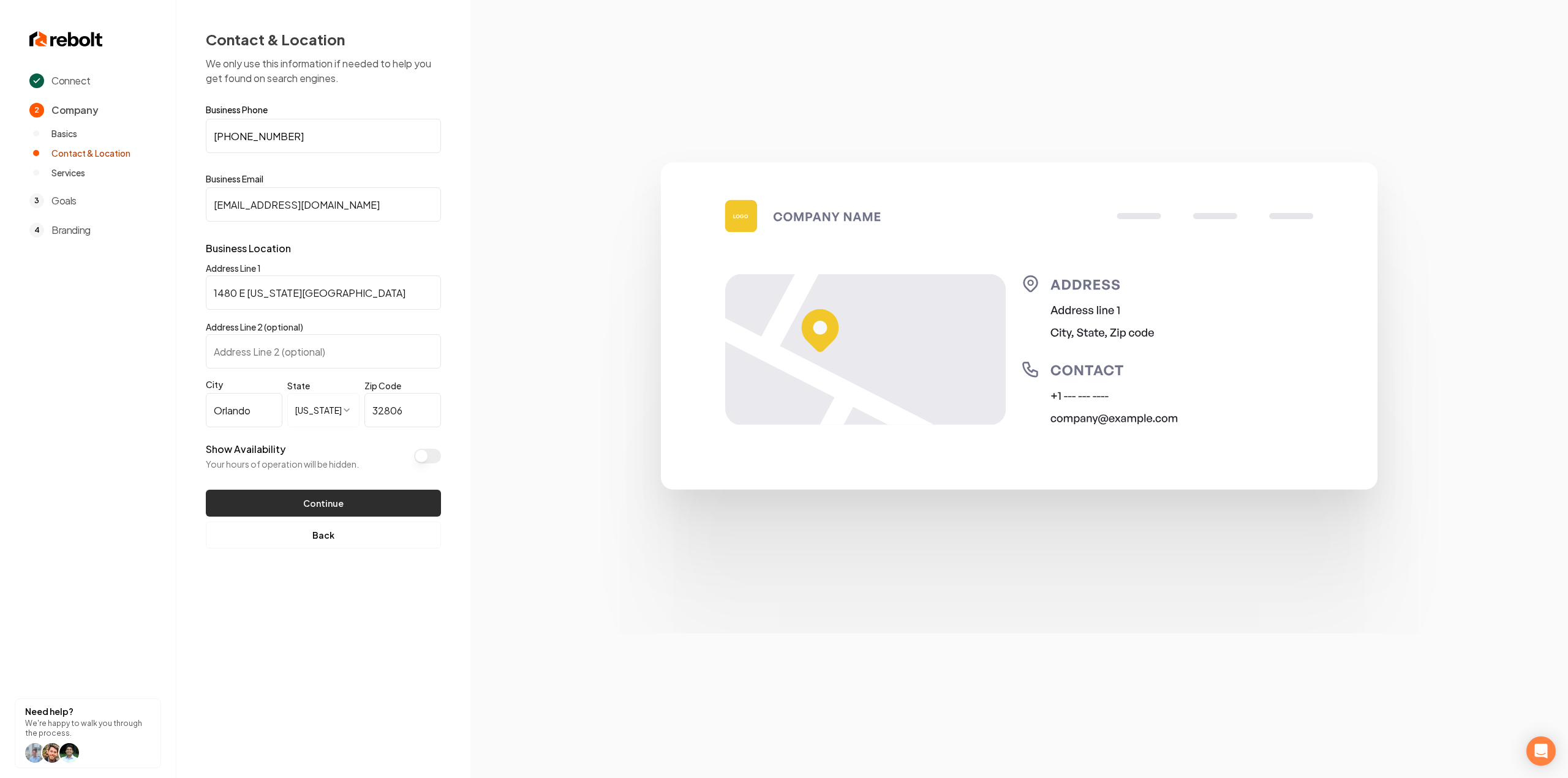
click at [310, 507] on button "Continue" at bounding box center [323, 503] width 235 height 27
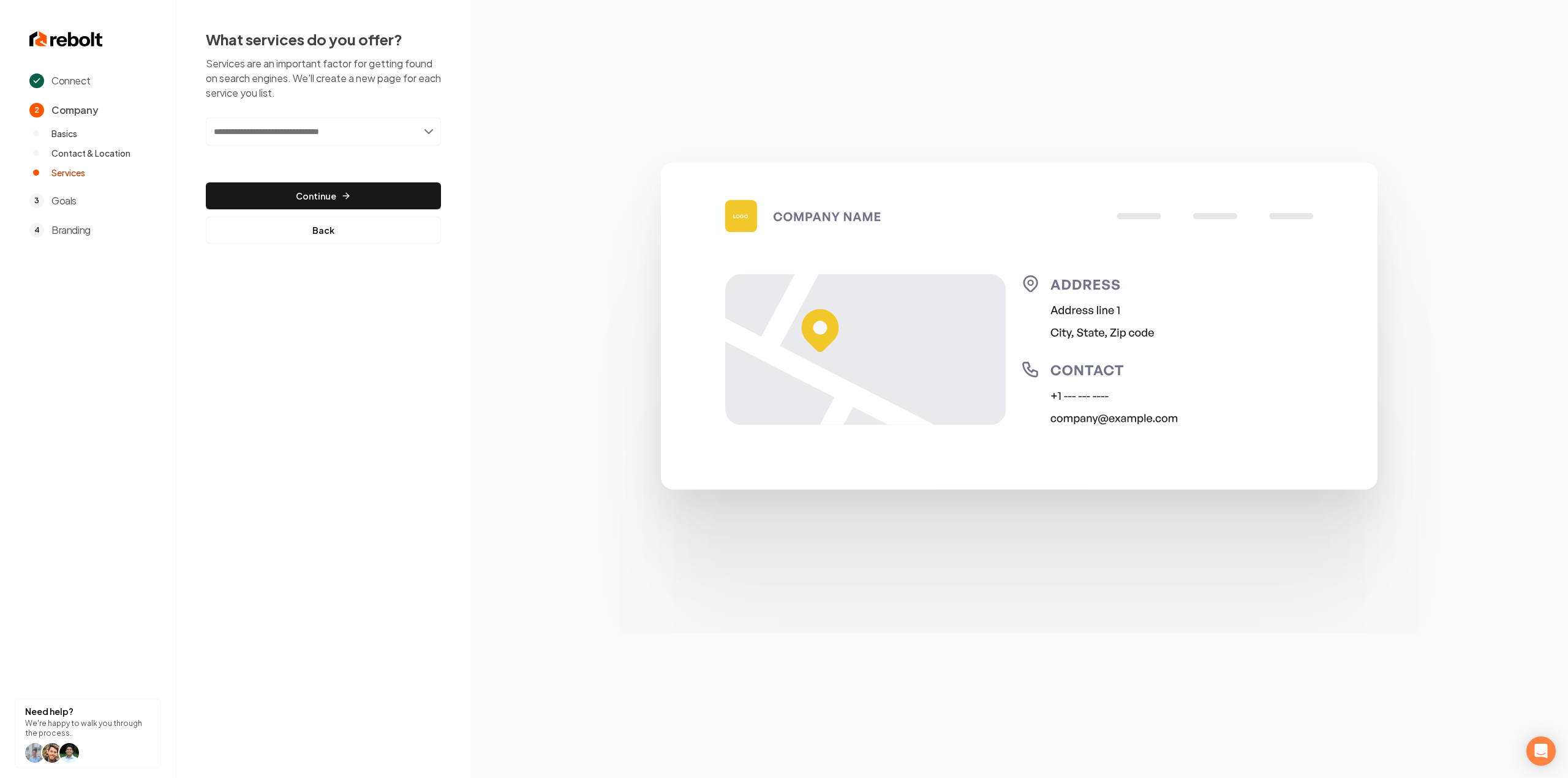
click at [300, 131] on input "text" at bounding box center [323, 132] width 235 height 29
type input "**********"
click at [254, 154] on div "Add Home & Garden" at bounding box center [324, 158] width 233 height 20
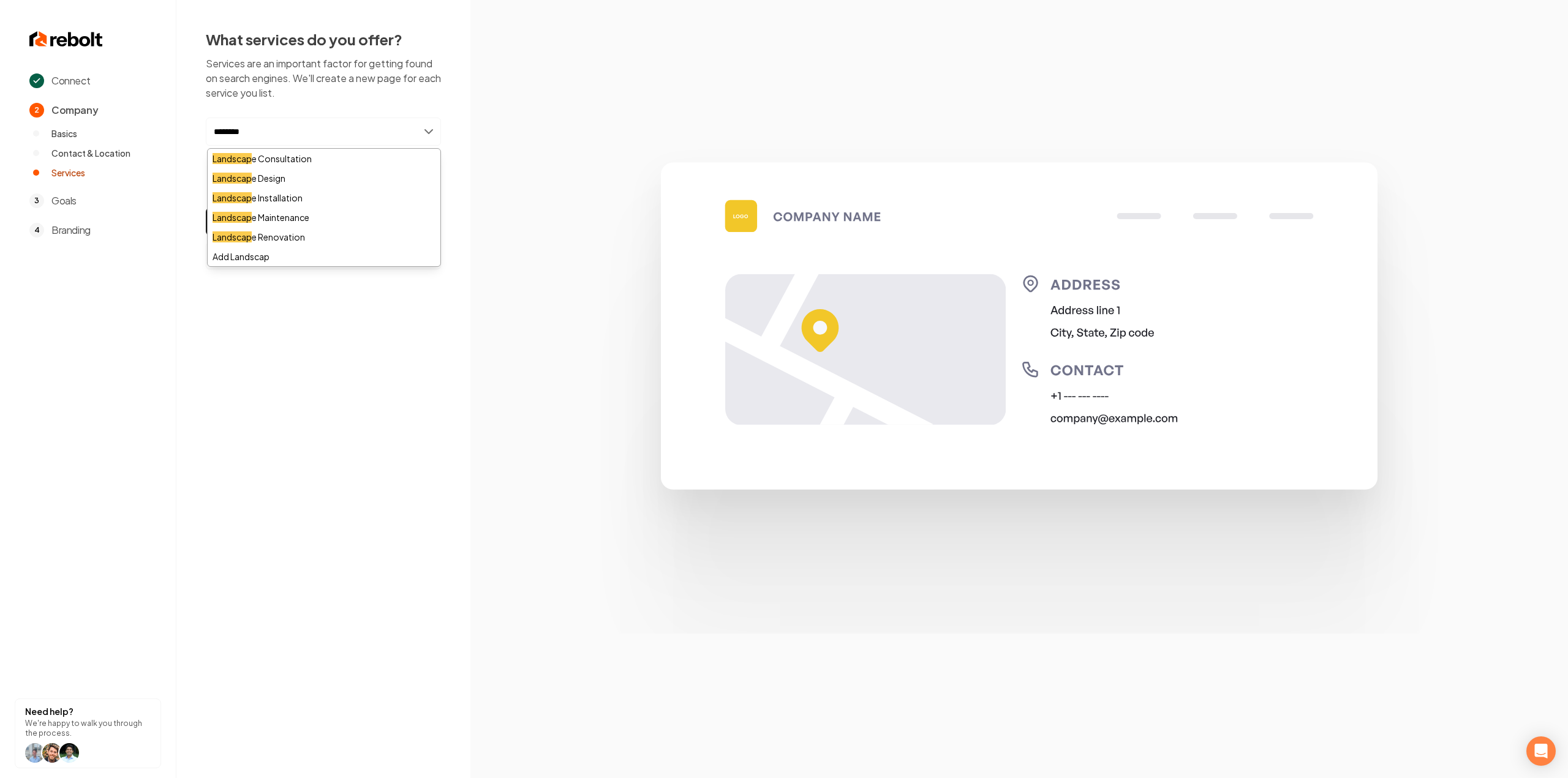
type input "********"
click at [290, 157] on div "Landscap e Consultation" at bounding box center [324, 158] width 233 height 20
type input "*****"
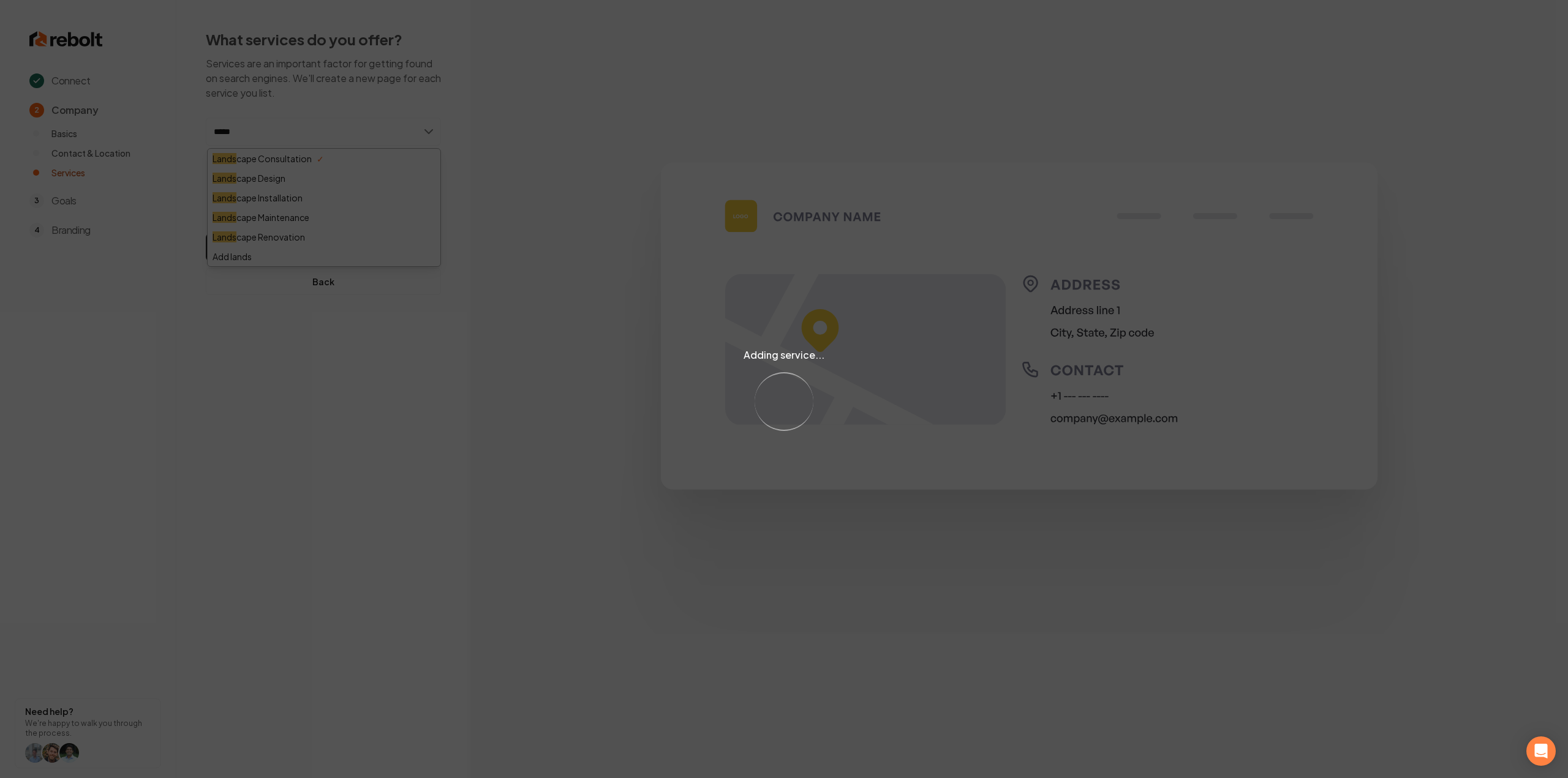
type input "******"
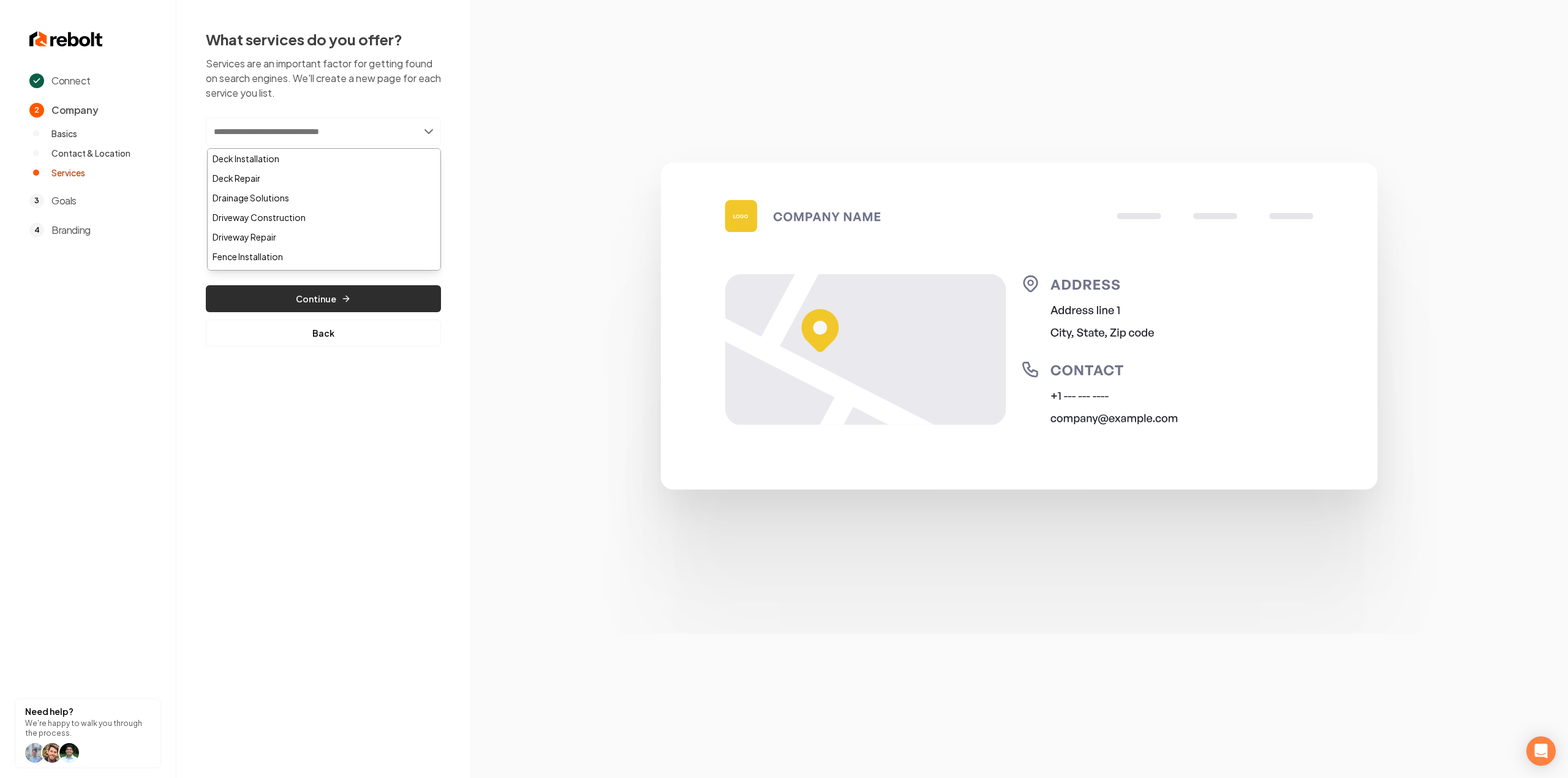
click at [343, 306] on button "Continue" at bounding box center [323, 299] width 235 height 27
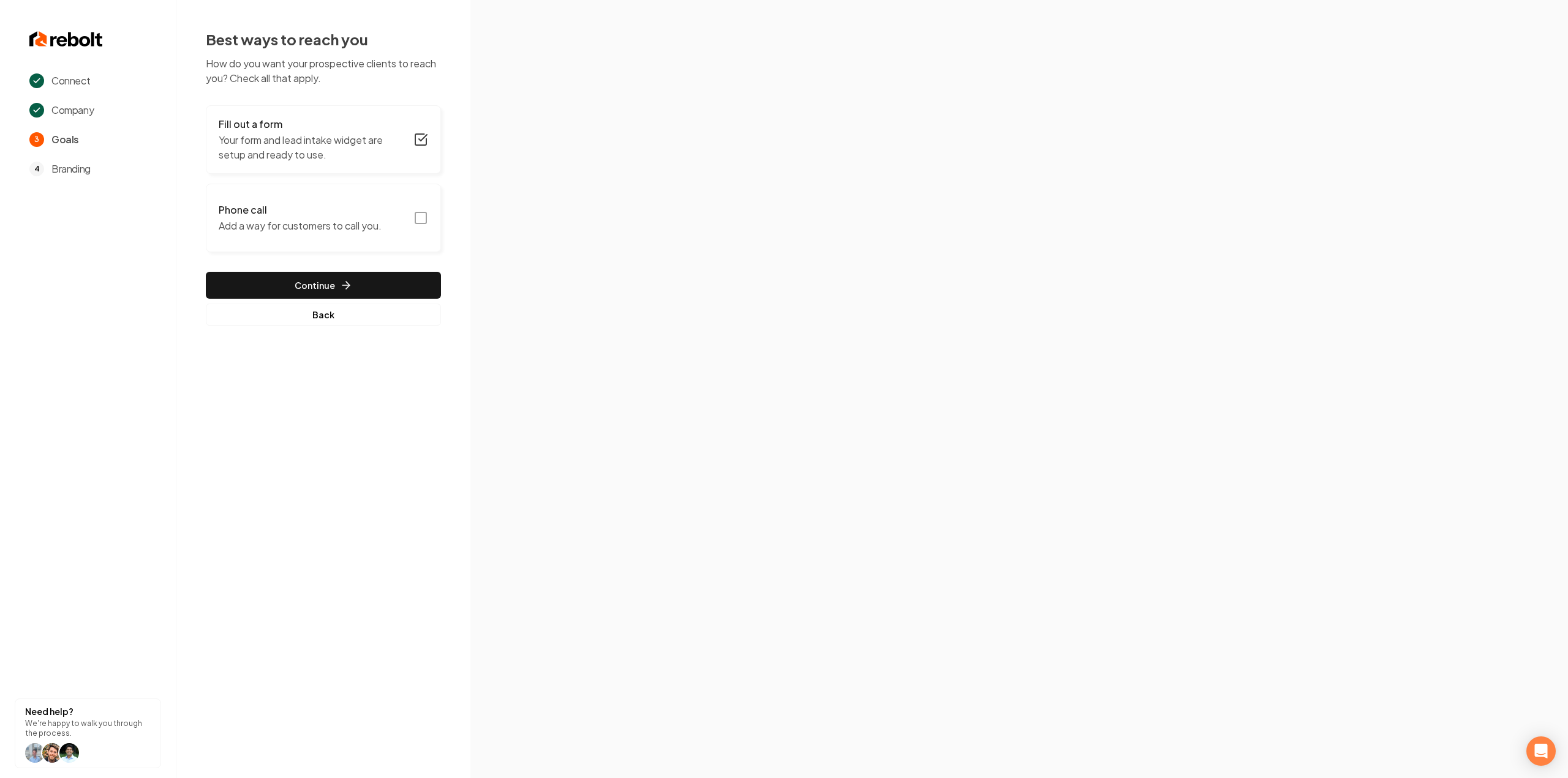
click at [397, 159] on p "Your form and lead intake widget are setup and ready to use." at bounding box center [312, 147] width 187 height 29
click at [419, 127] on button "Fill out a form Have your customers fill this and we'll email you the details." at bounding box center [323, 139] width 235 height 69
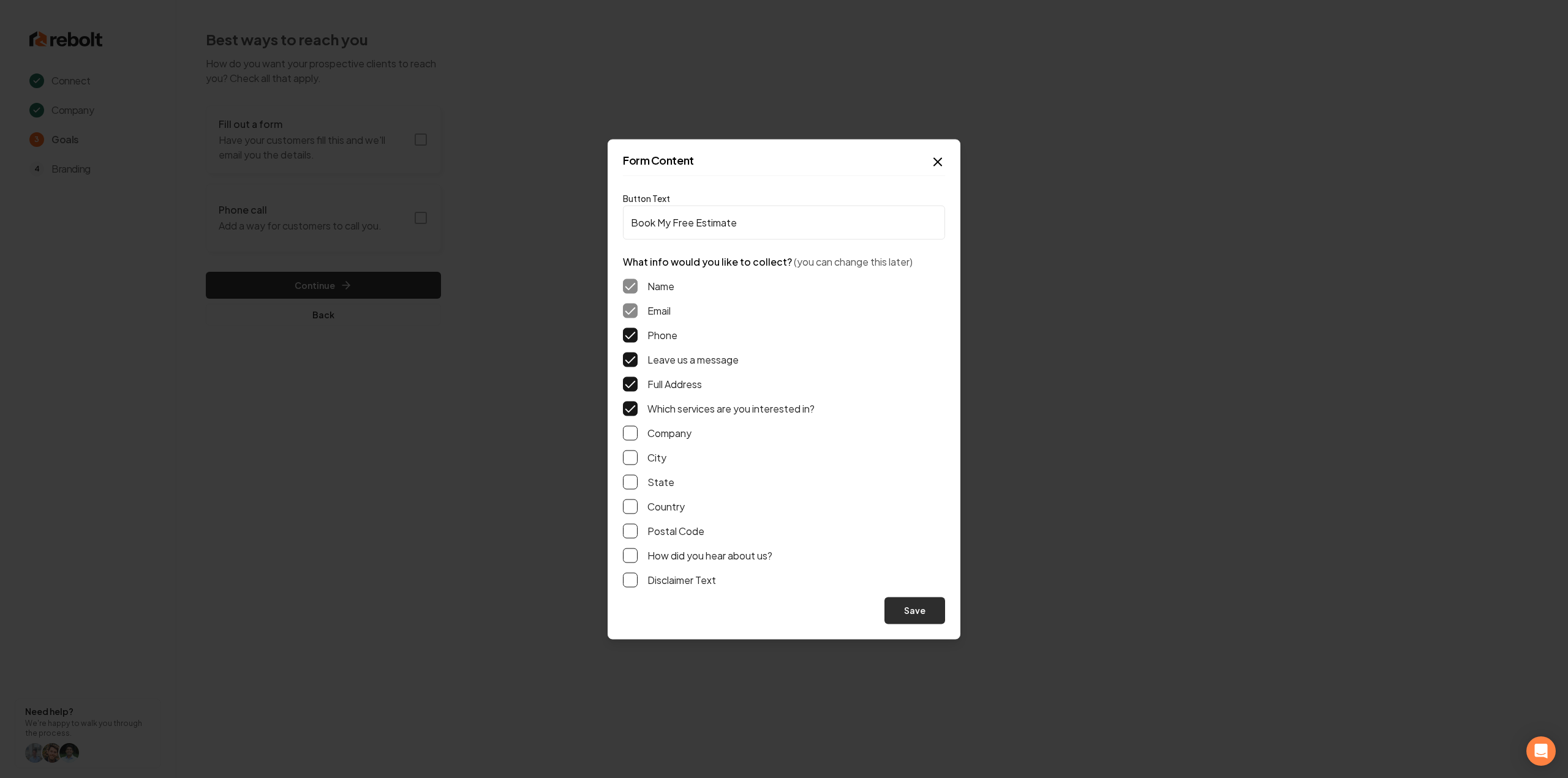
click at [923, 616] on button "Save" at bounding box center [915, 610] width 60 height 27
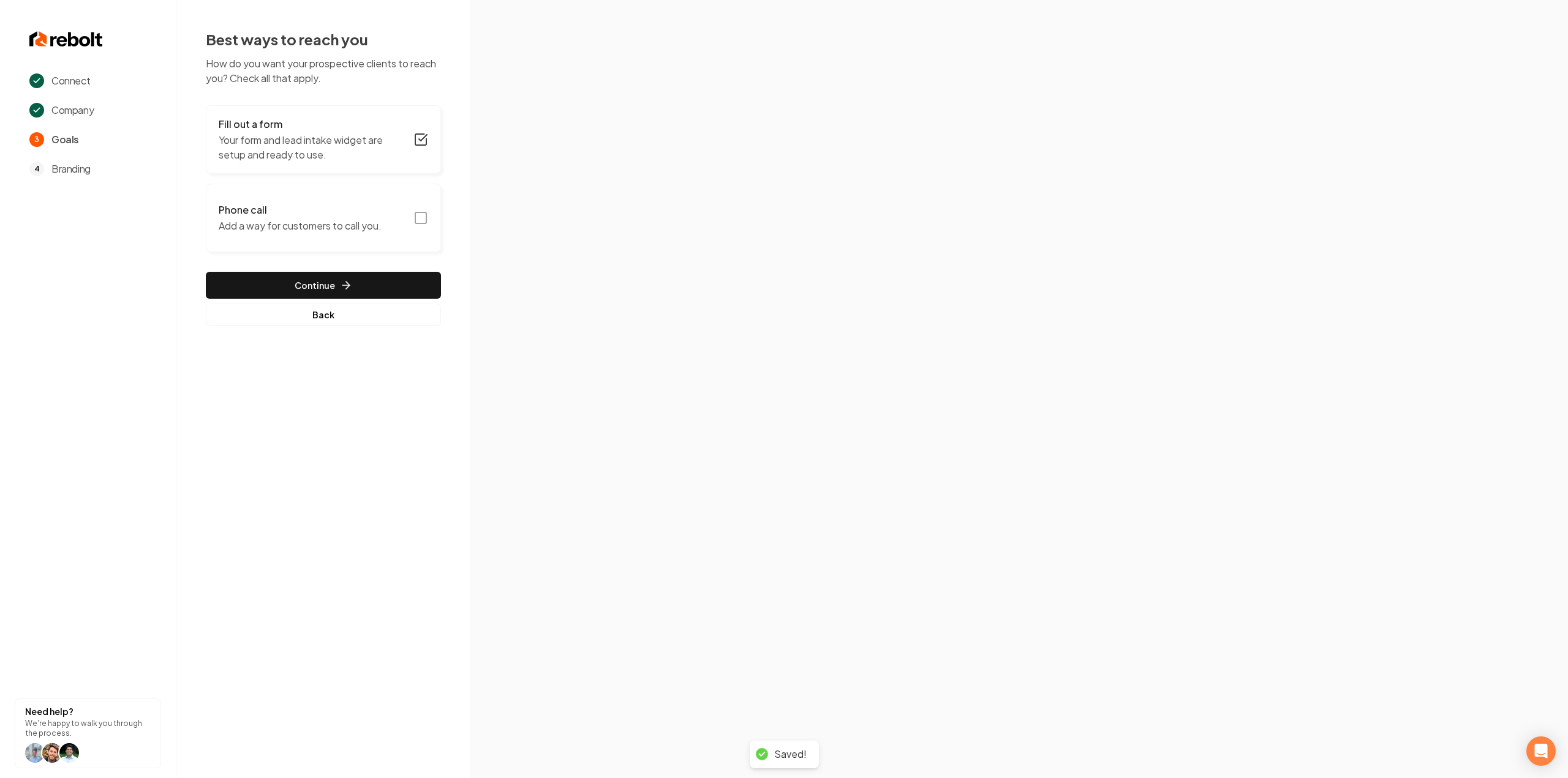
click at [424, 221] on icon "button" at bounding box center [421, 218] width 15 height 15
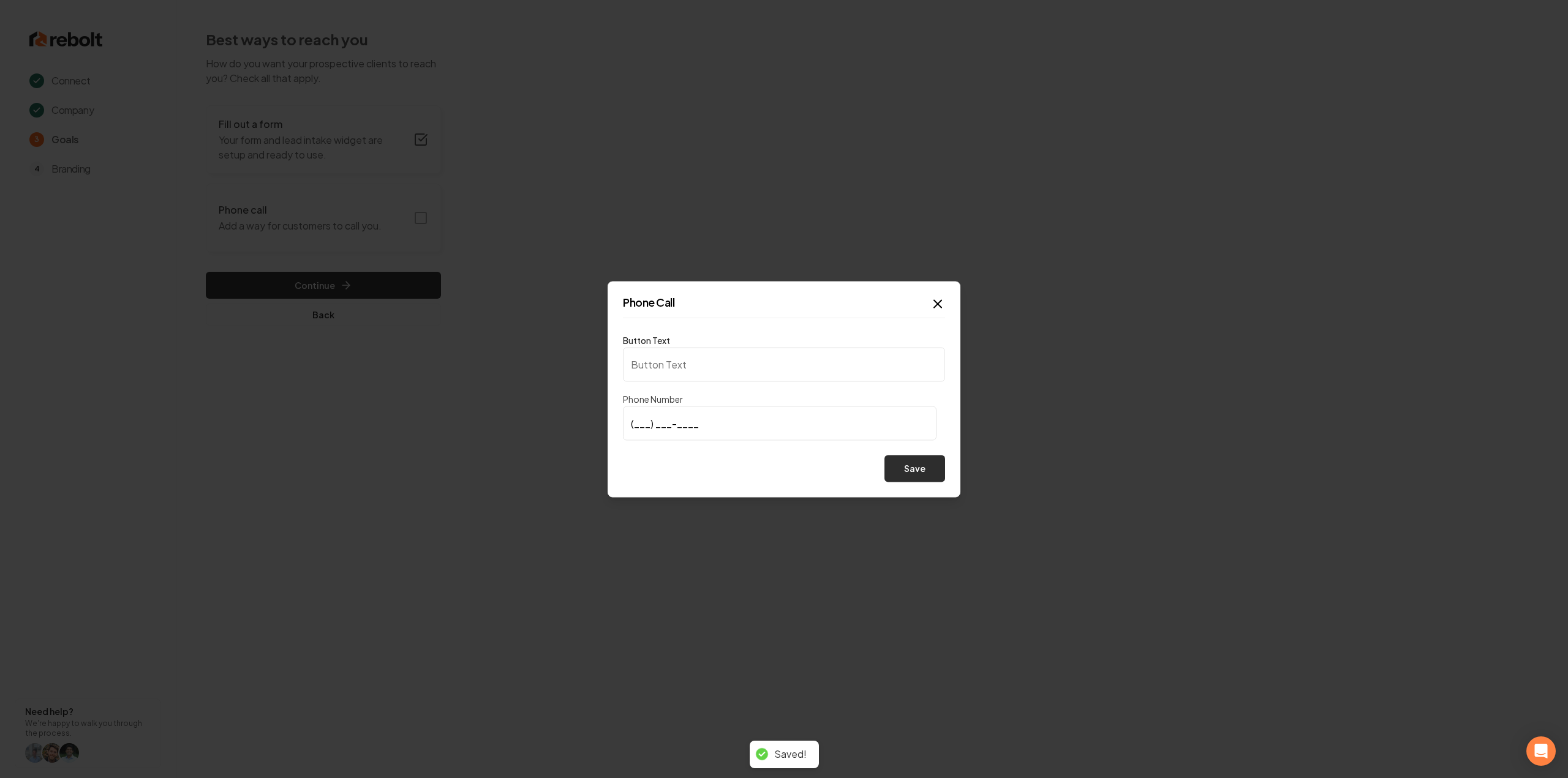
type input "Call us"
type input "(407) 466-3476"
click at [912, 467] on button "Save" at bounding box center [915, 468] width 60 height 27
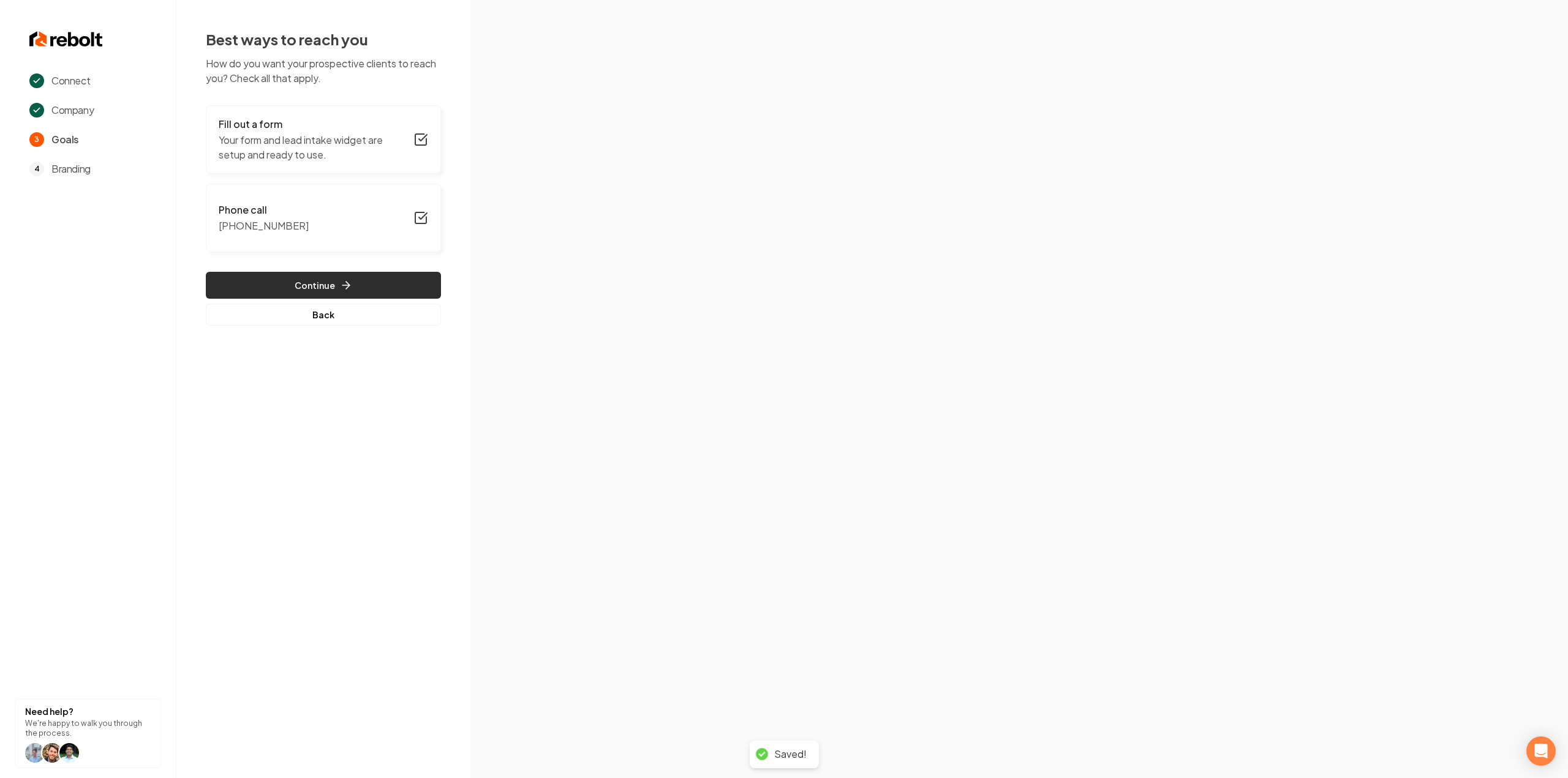
click at [289, 284] on button "Continue" at bounding box center [323, 285] width 235 height 27
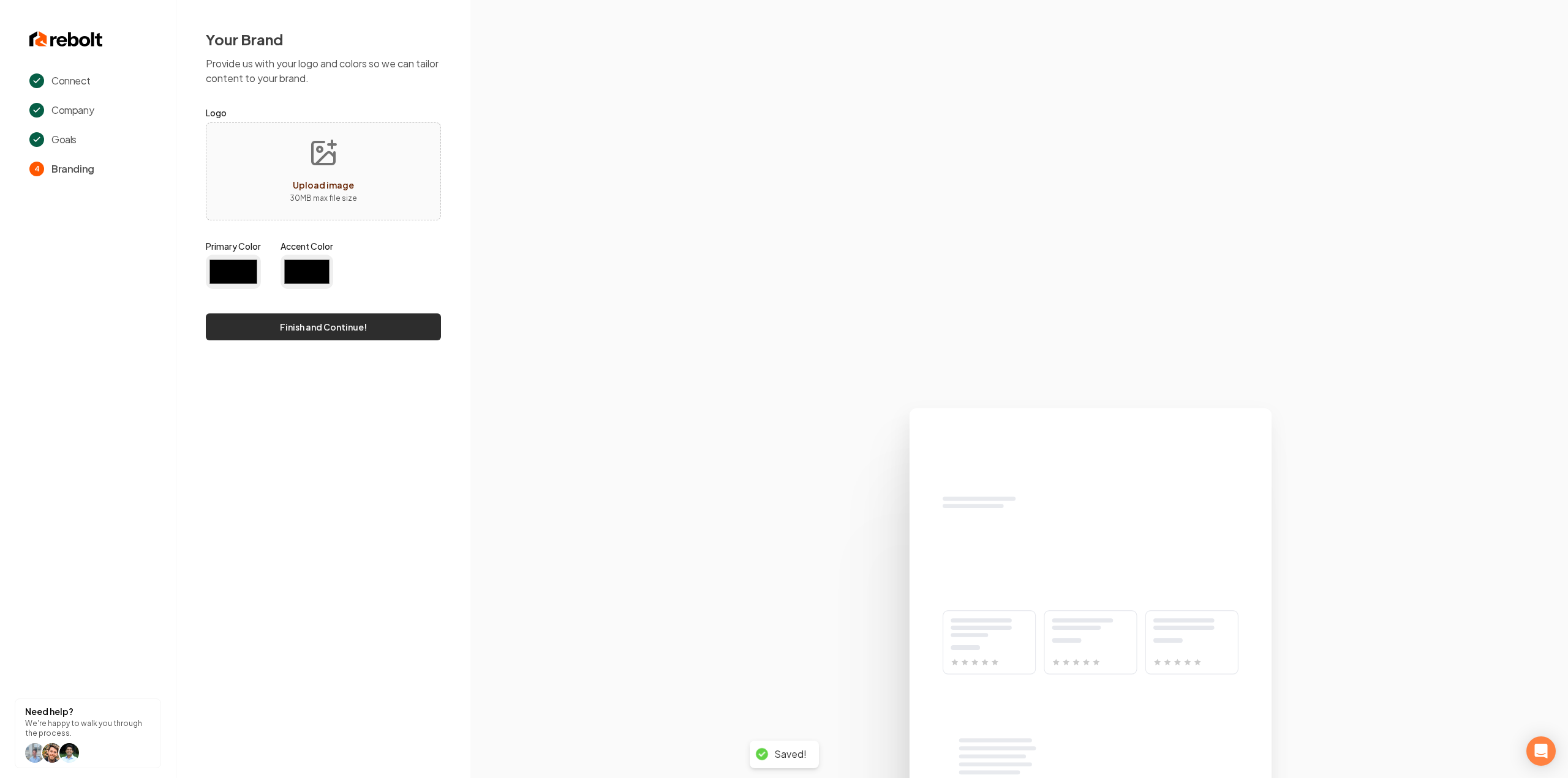
type input "#194d33"
type input "#70be00"
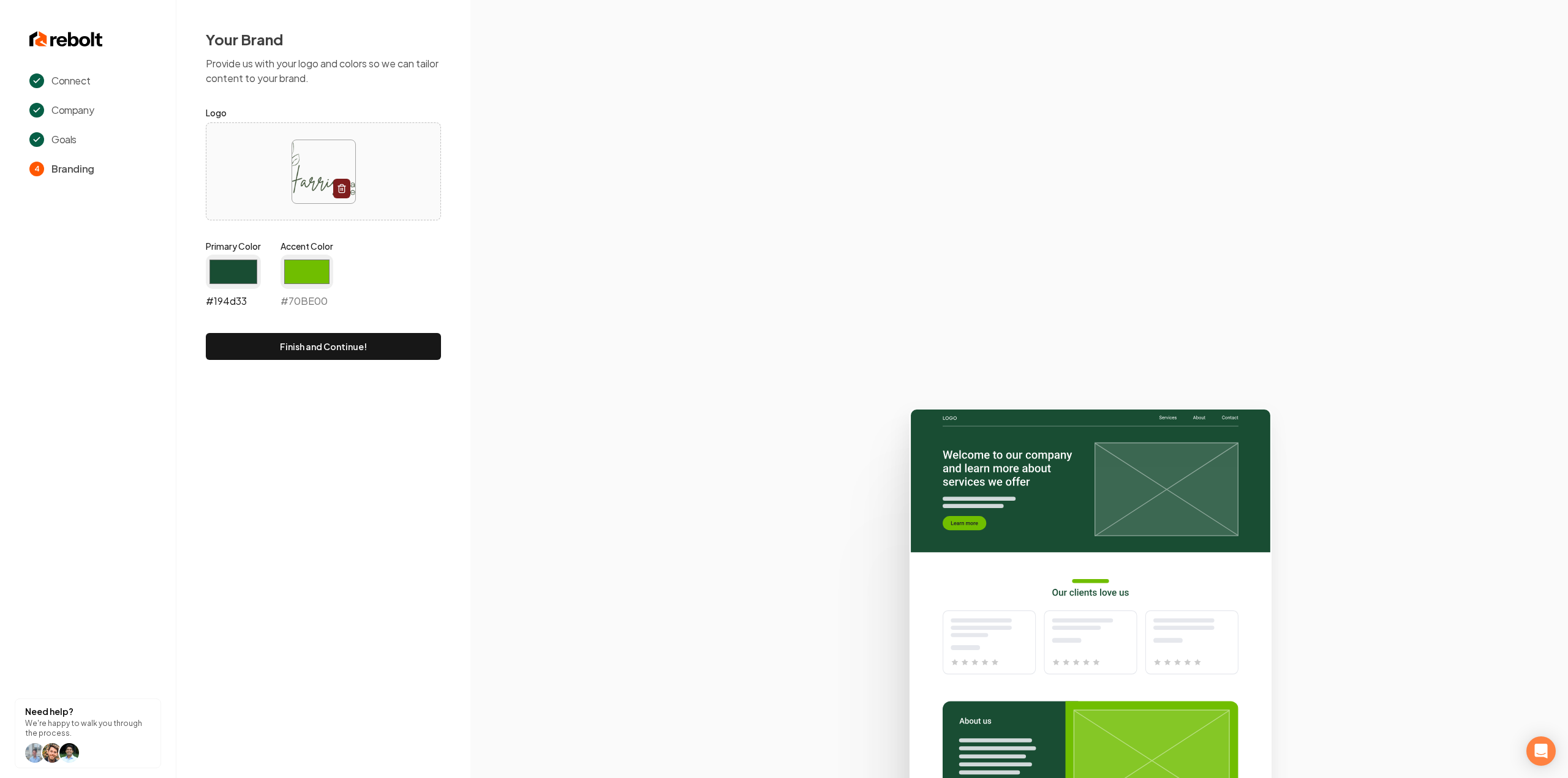
click at [227, 286] on input "#194d33" at bounding box center [234, 271] width 55 height 34
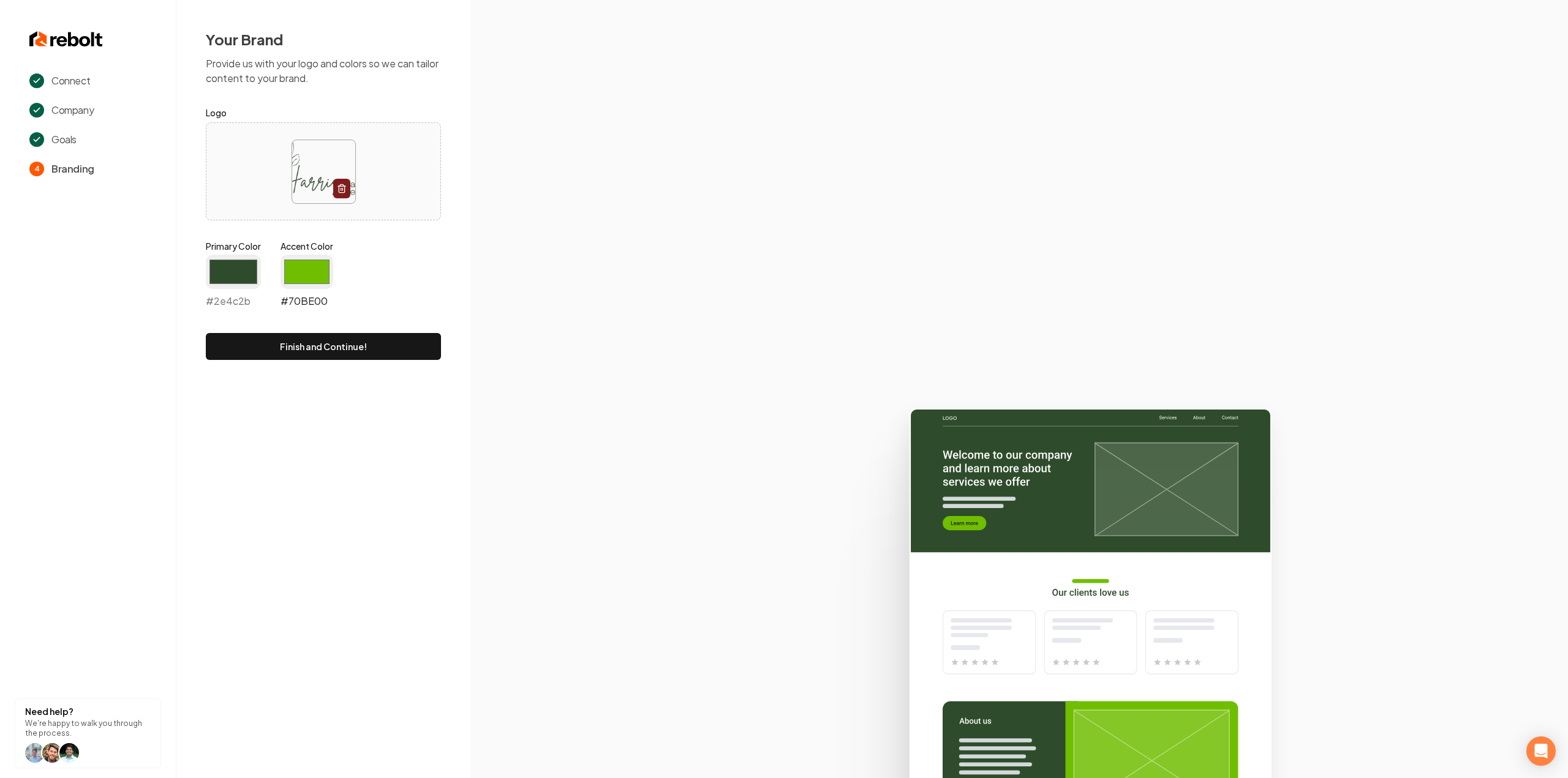
type input "#2e4c2b"
click at [293, 283] on input "#70be00" at bounding box center [307, 271] width 52 height 34
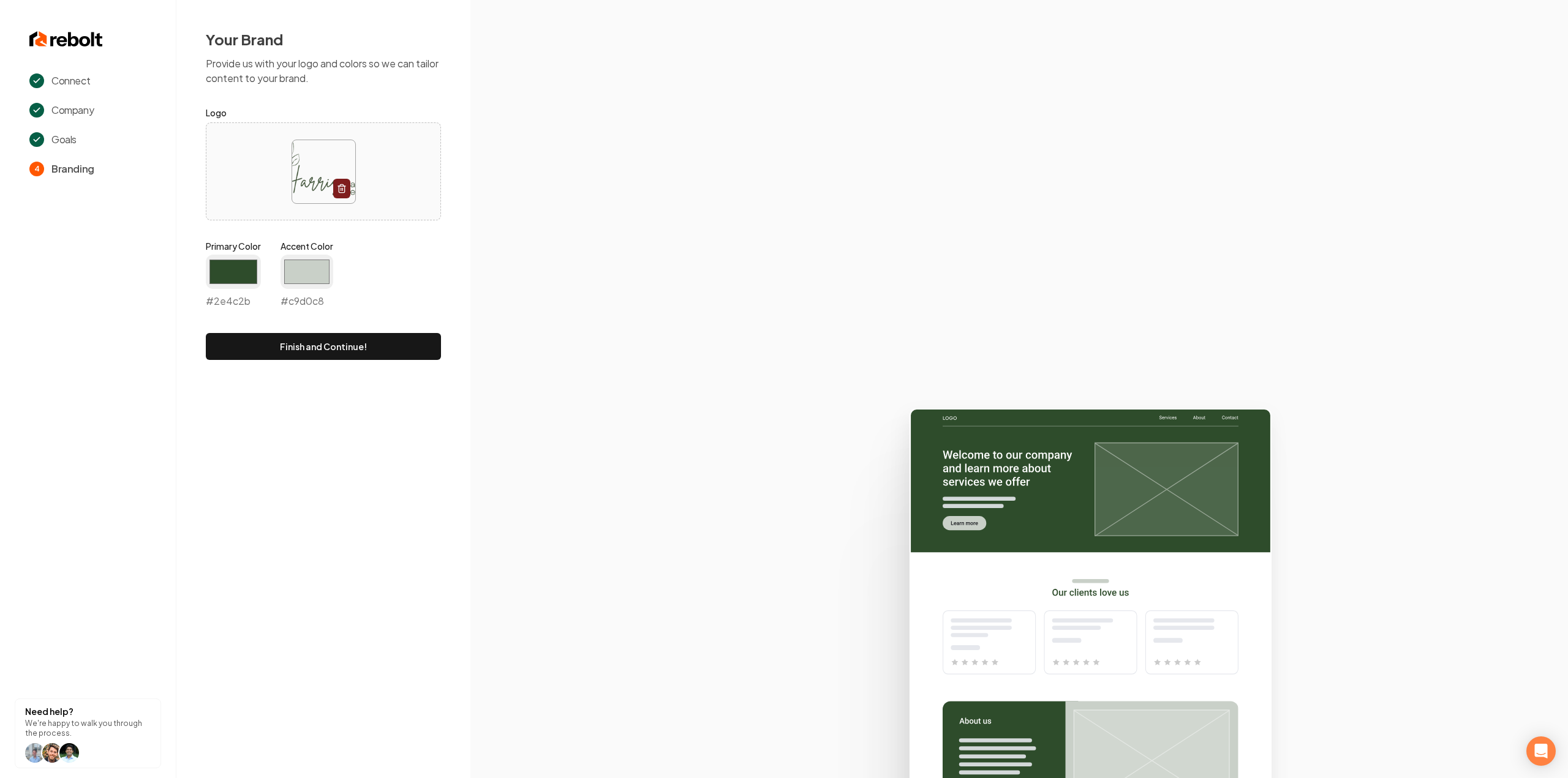
type input "#c9d0c8"
click at [537, 235] on section at bounding box center [1019, 389] width 1098 height 778
click at [349, 356] on button "Finish and Continue!" at bounding box center [323, 346] width 235 height 27
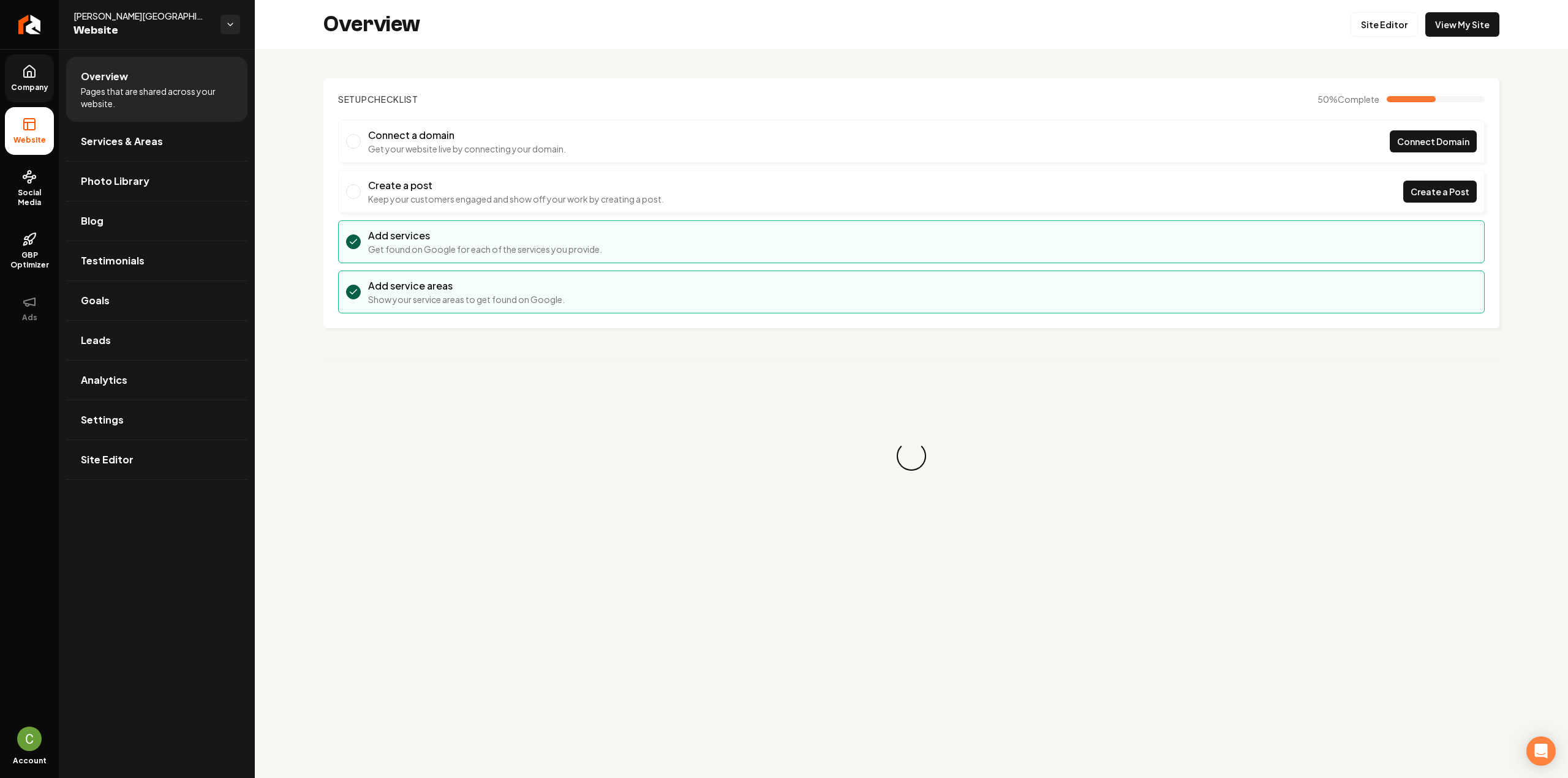
click at [40, 86] on span "Company" at bounding box center [29, 87] width 47 height 10
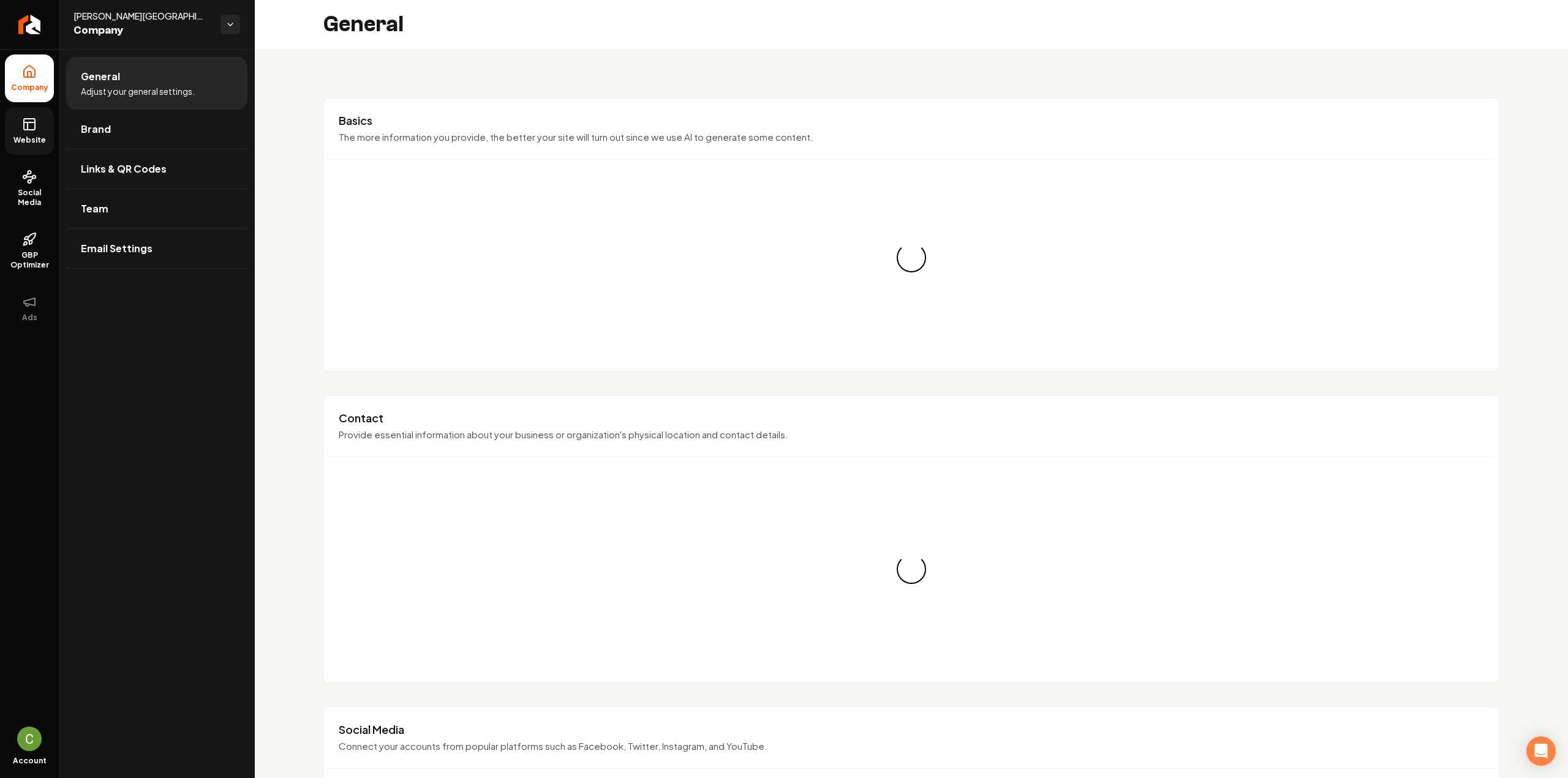
click at [31, 136] on span "Website" at bounding box center [29, 140] width 42 height 10
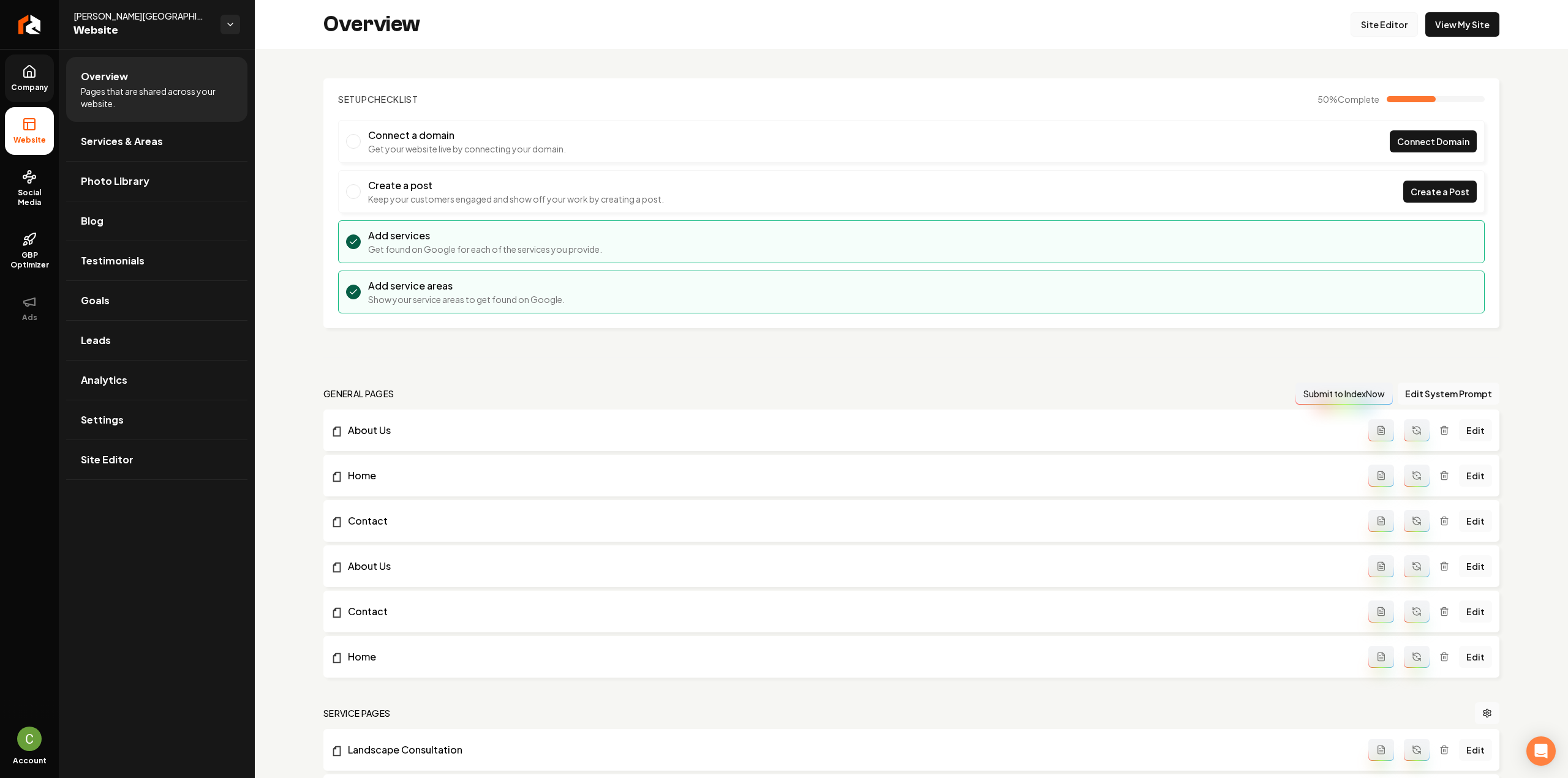
click at [1362, 24] on link "Site Editor" at bounding box center [1384, 24] width 67 height 25
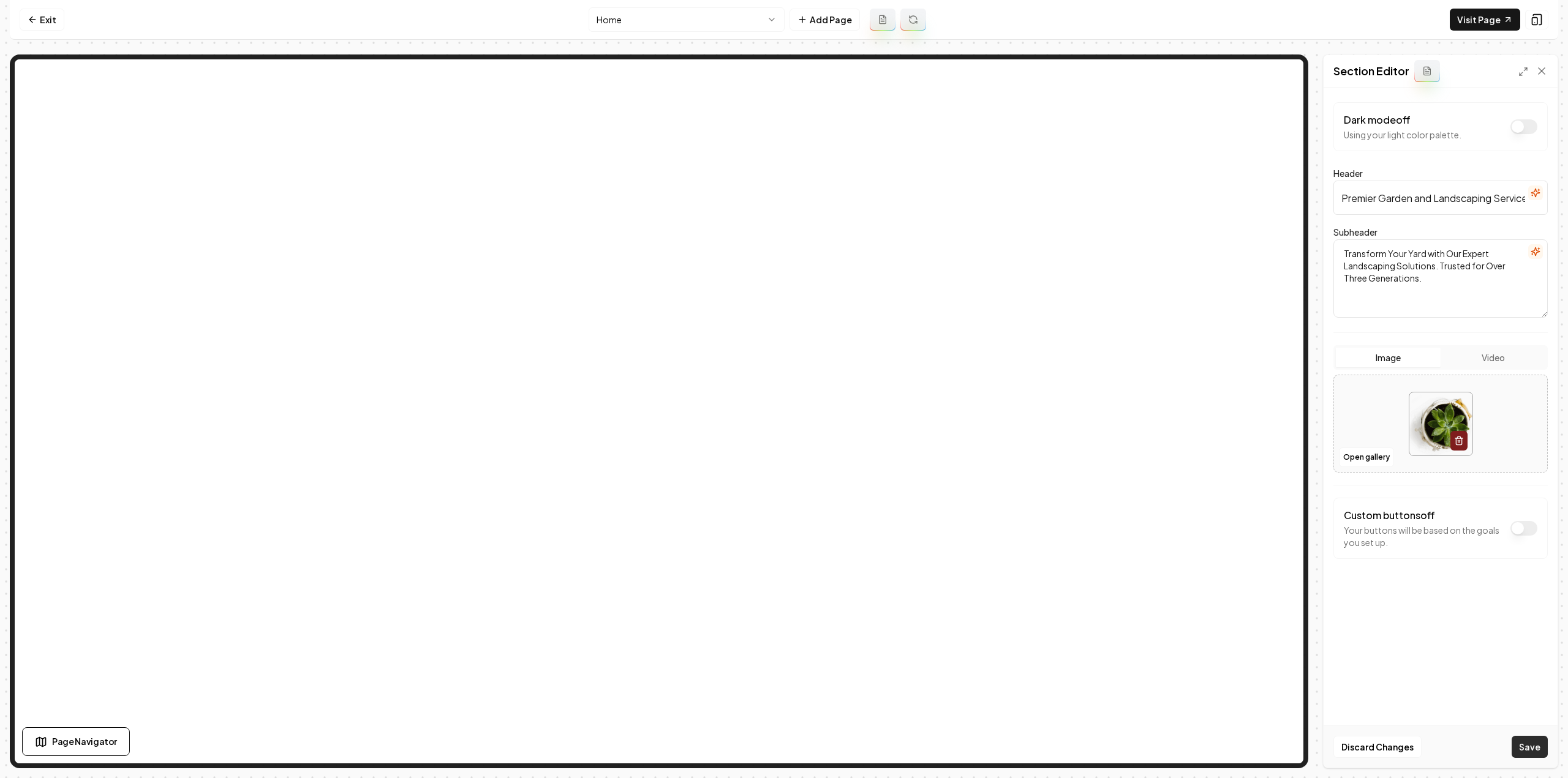
click at [1529, 744] on button "Save" at bounding box center [1530, 747] width 36 height 22
click at [1537, 753] on button "Save" at bounding box center [1530, 747] width 36 height 22
click at [1472, 20] on link "Visit Page" at bounding box center [1485, 20] width 71 height 22
click at [57, 27] on link "Exit" at bounding box center [42, 20] width 44 height 22
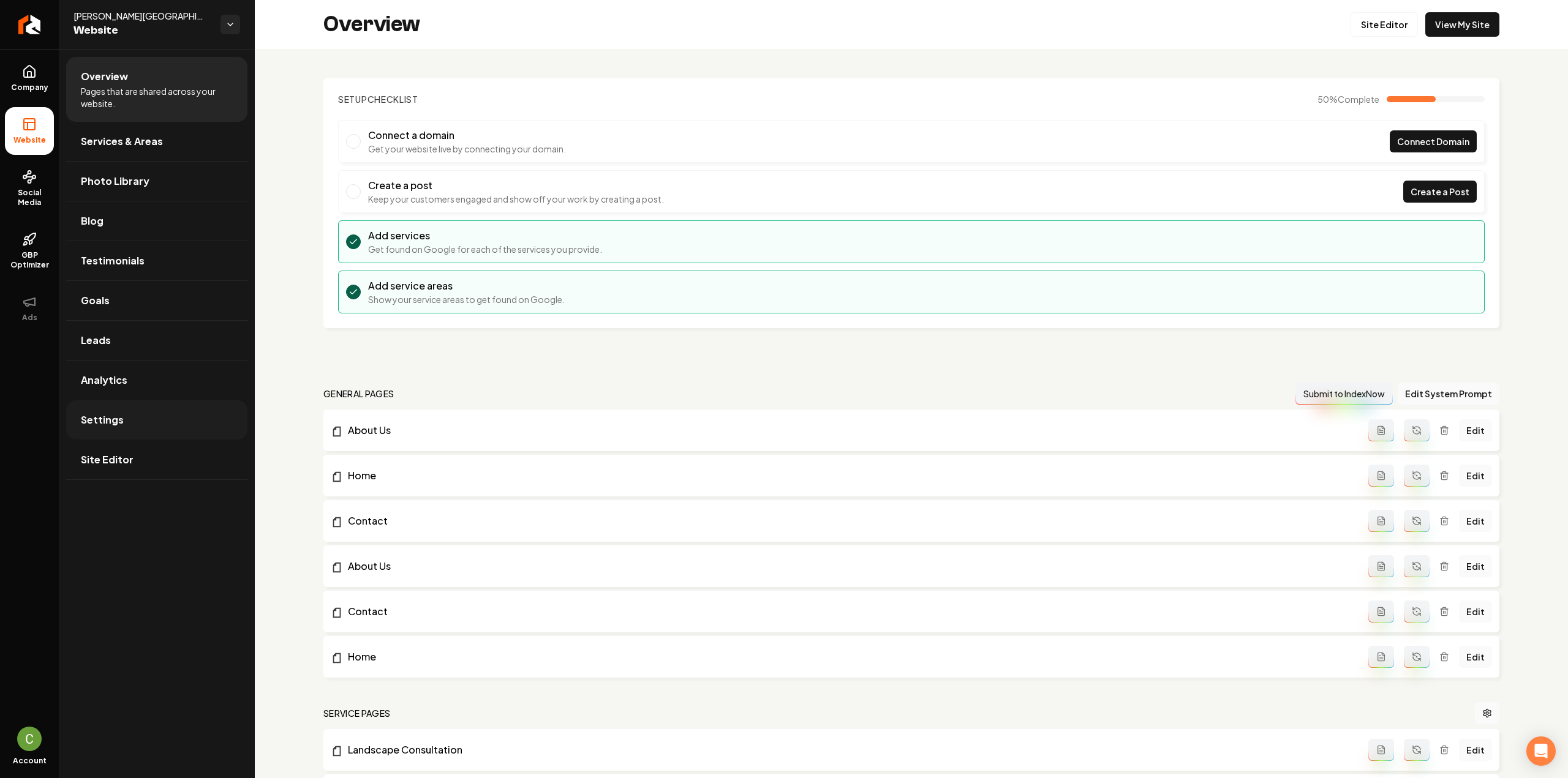
click at [147, 431] on link "Settings" at bounding box center [156, 419] width 182 height 39
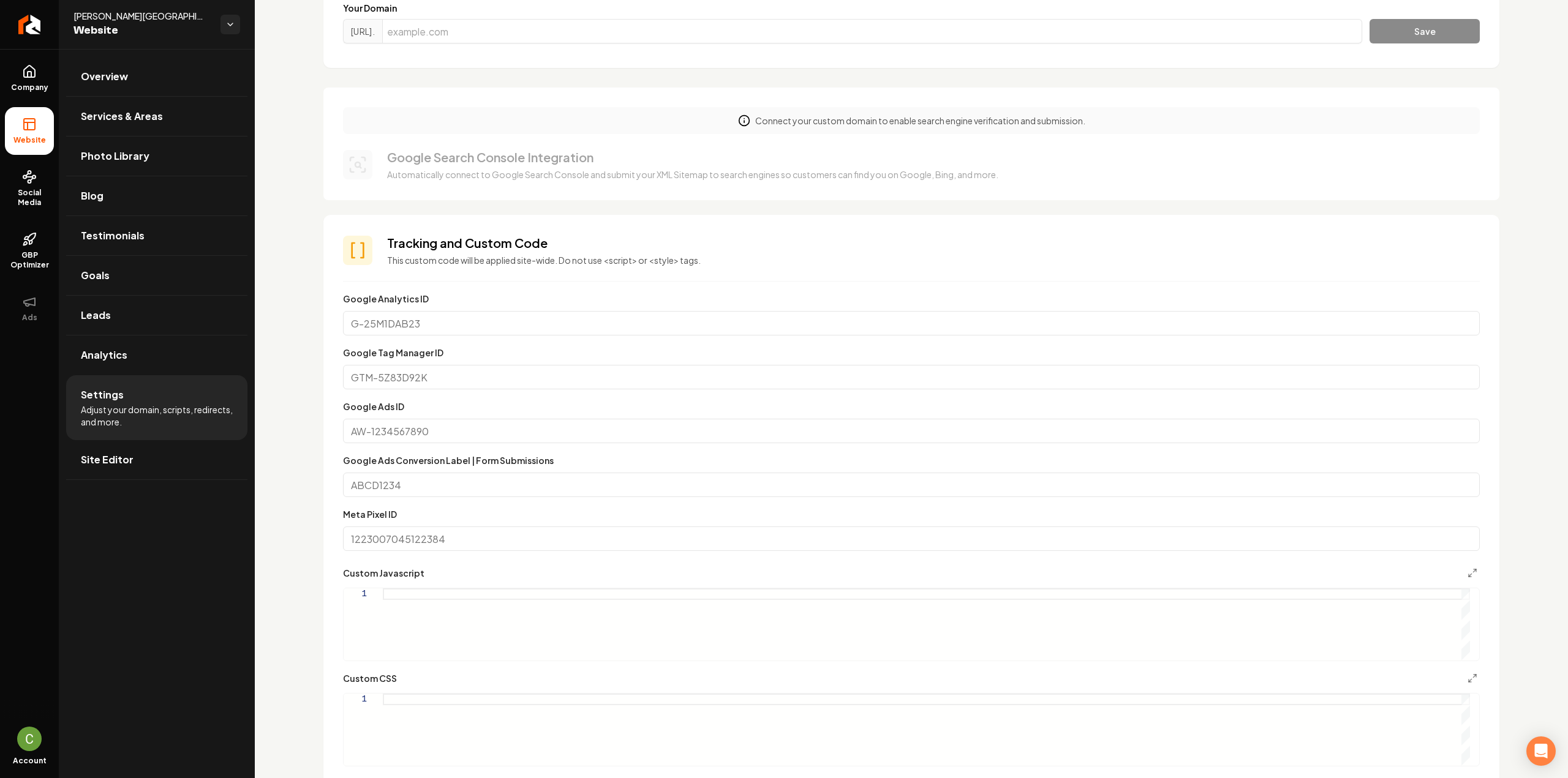
scroll to position [490, 0]
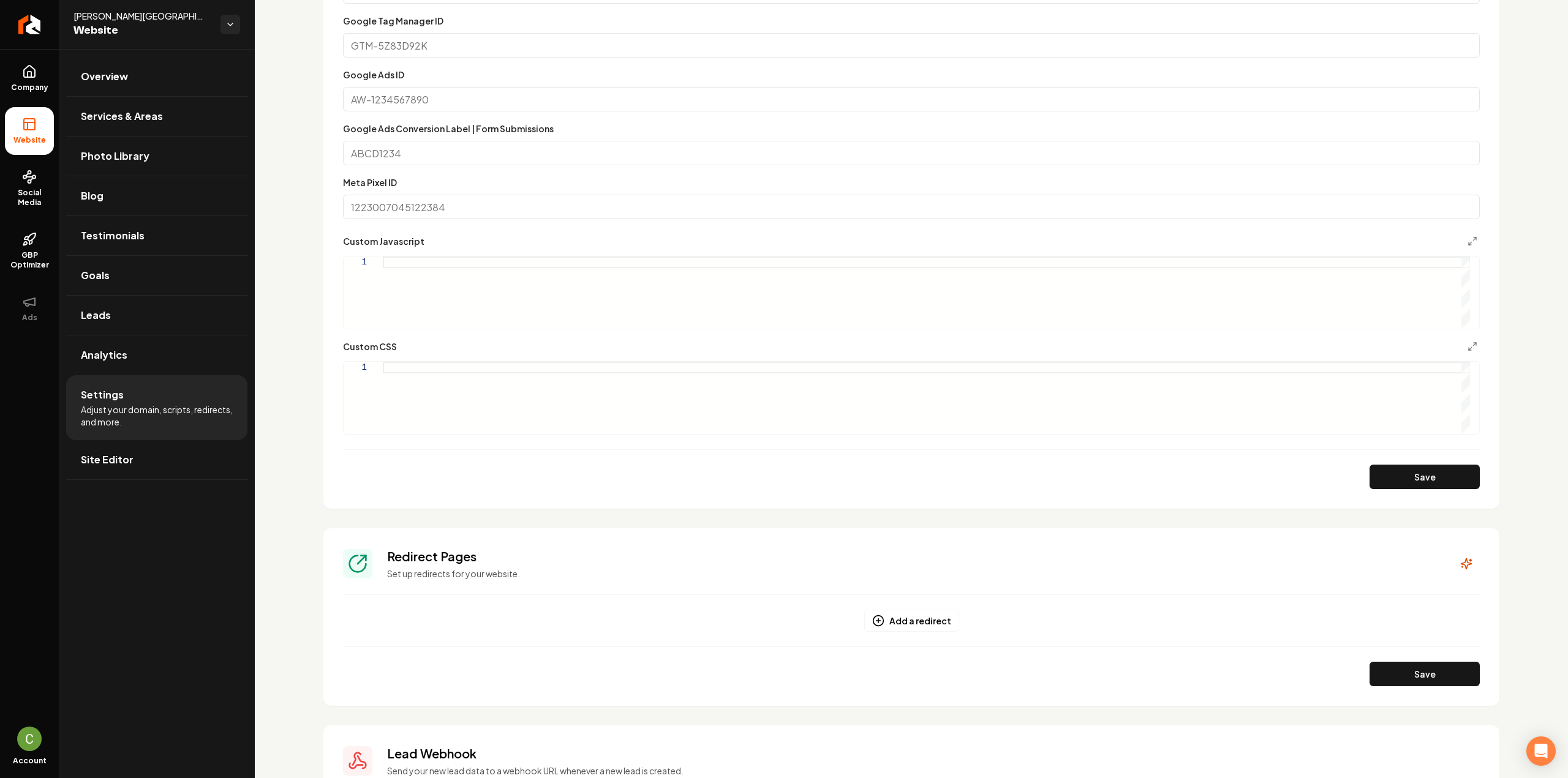
click at [412, 418] on div "Main content area" at bounding box center [926, 398] width 1087 height 72
click at [1399, 483] on button "Save" at bounding box center [1425, 476] width 110 height 25
type textarea "**********"
drag, startPoint x: 30, startPoint y: 78, endPoint x: 33, endPoint y: 93, distance: 15.3
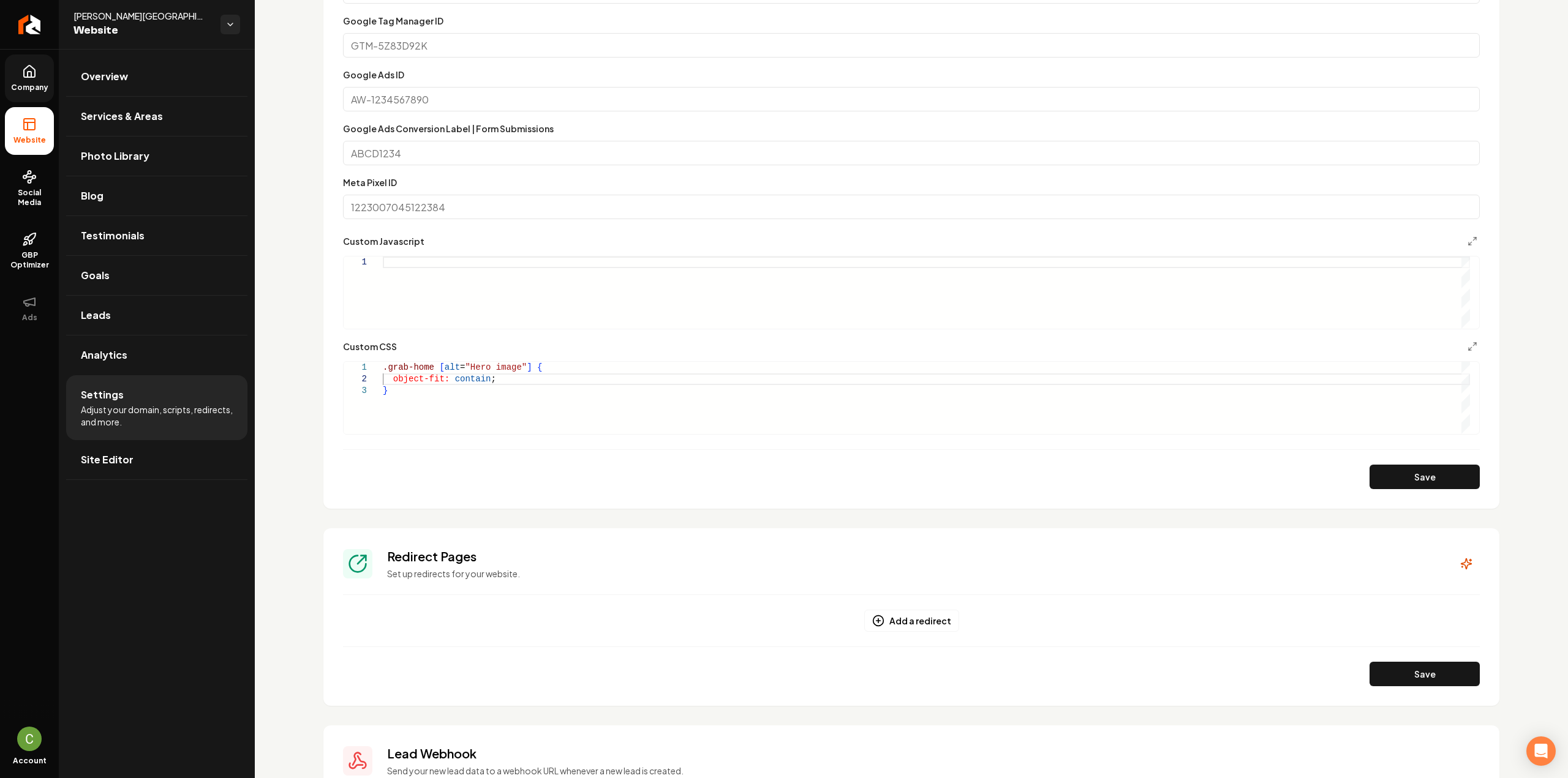
click at [29, 78] on icon at bounding box center [29, 71] width 15 height 15
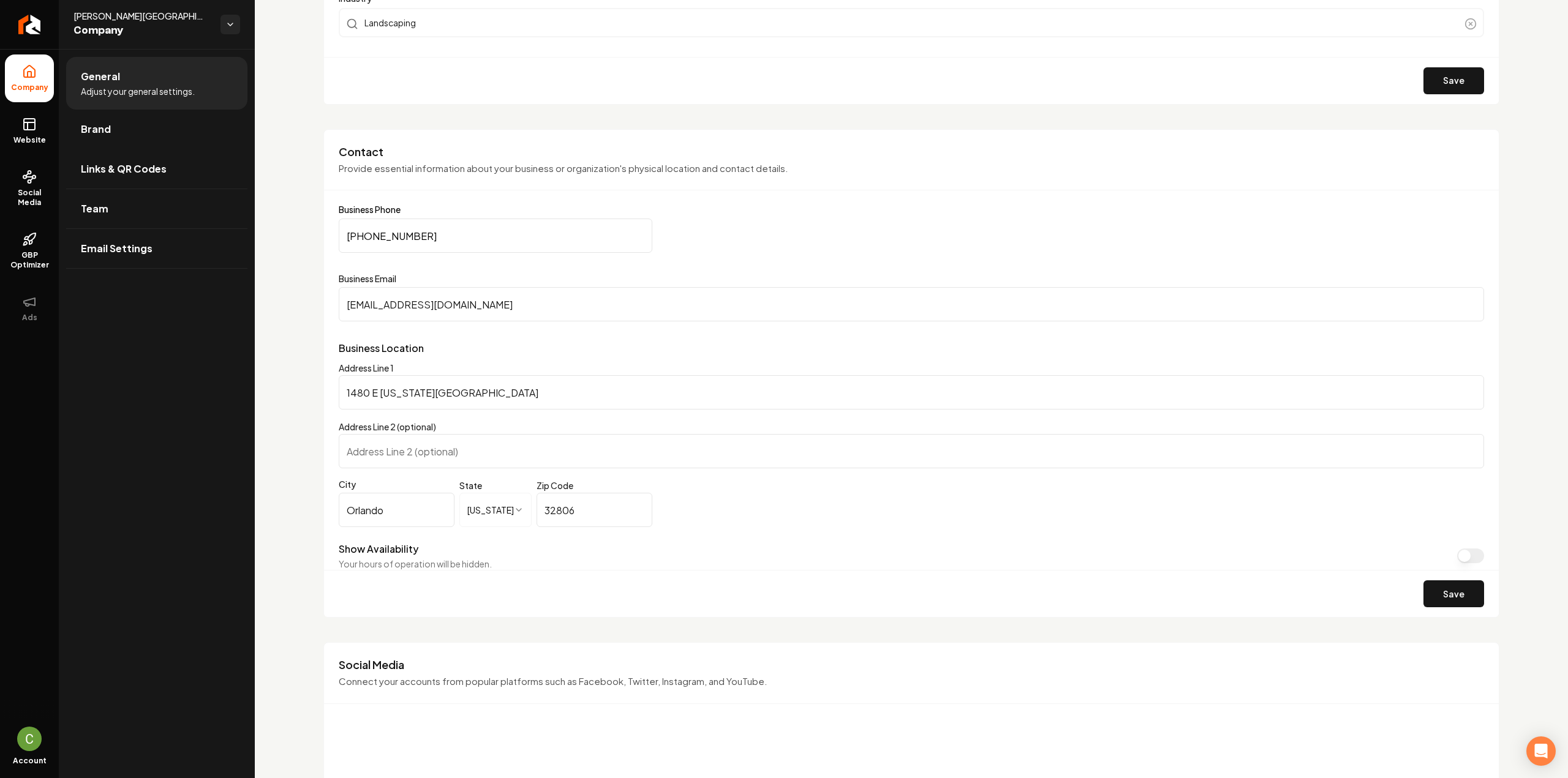
drag, startPoint x: 120, startPoint y: 137, endPoint x: 150, endPoint y: 158, distance: 36.6
click at [120, 136] on link "Brand" at bounding box center [156, 128] width 182 height 39
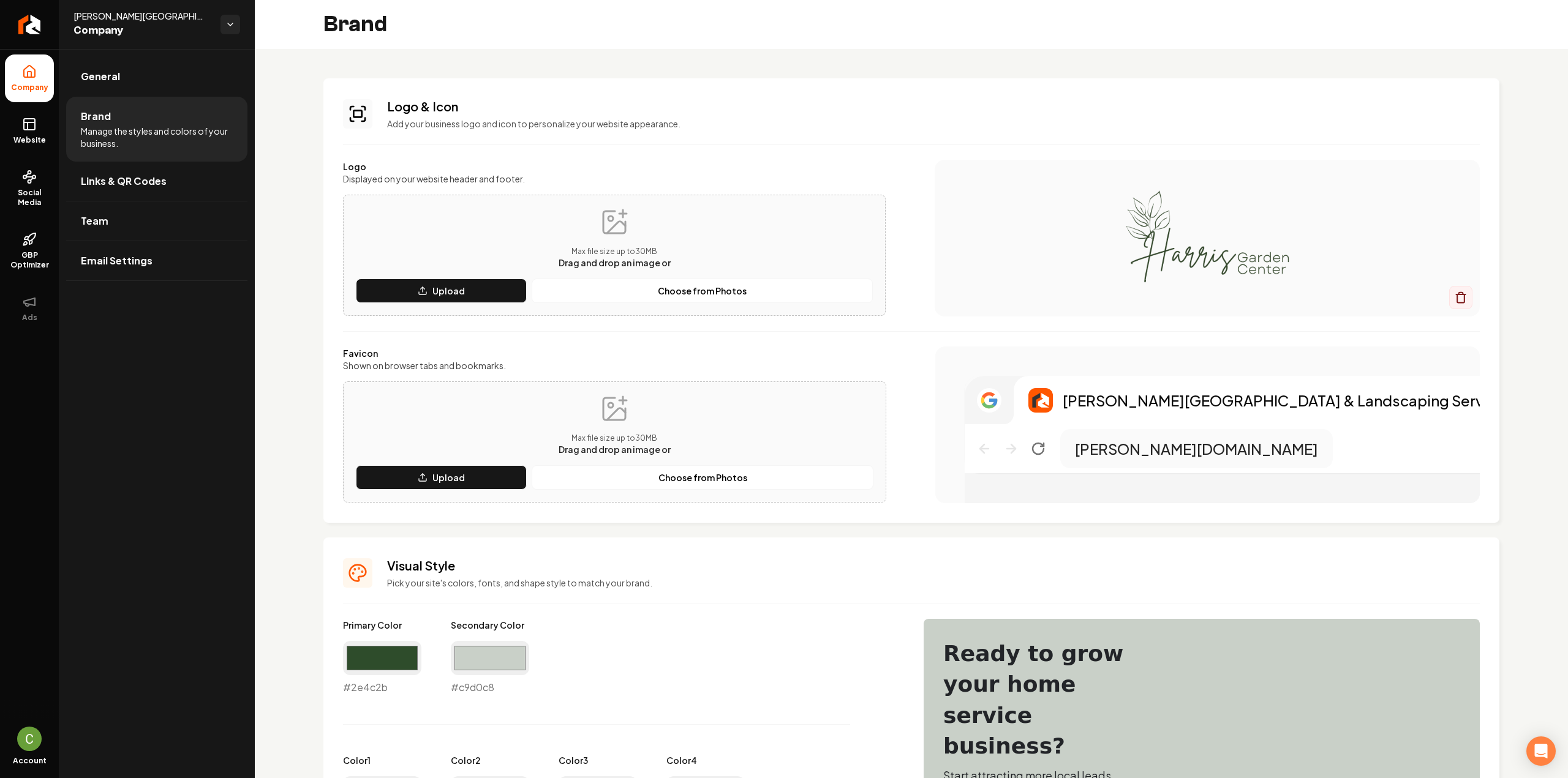
scroll to position [245, 0]
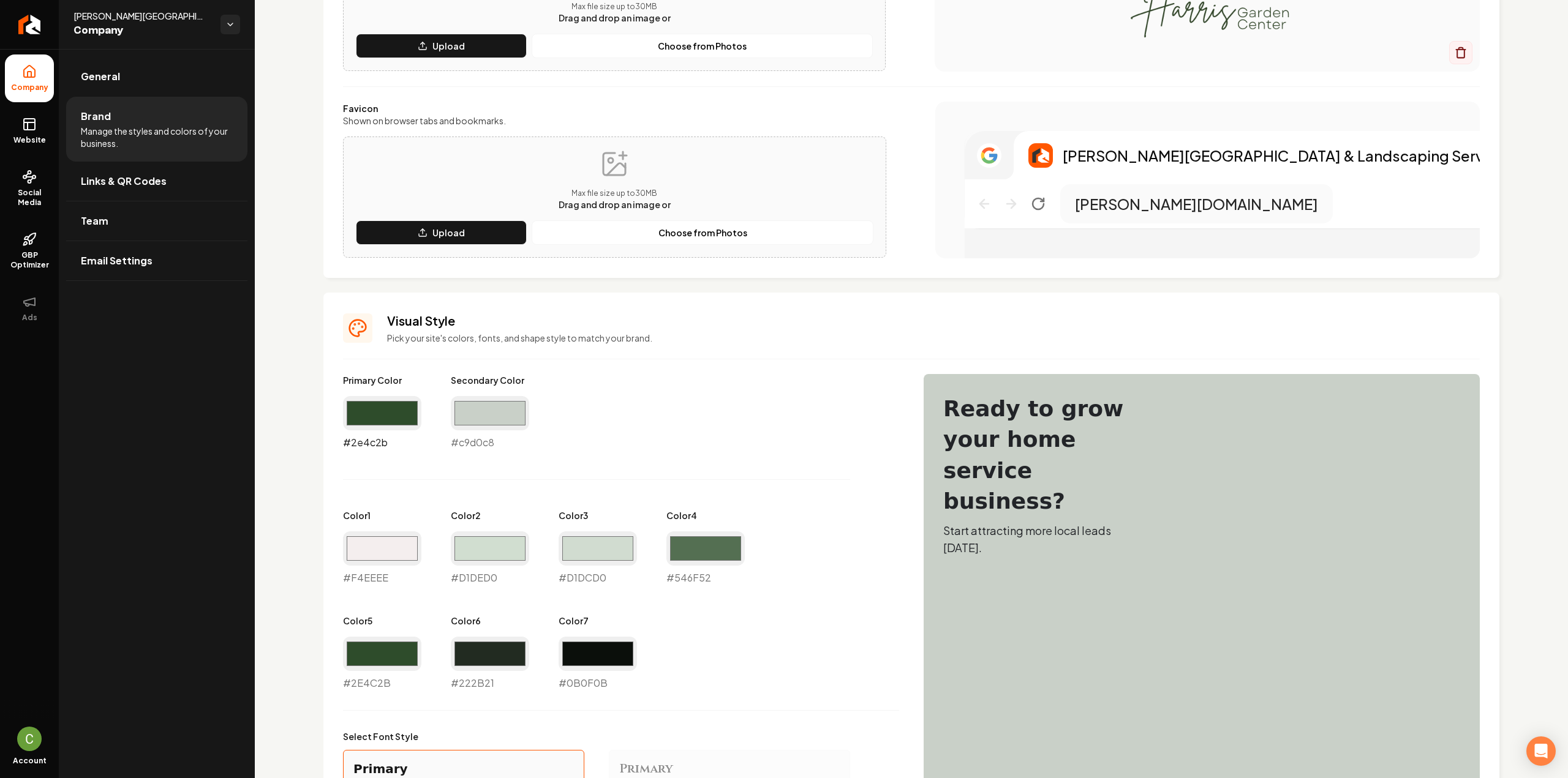
click at [378, 421] on input "#2e4c2b" at bounding box center [382, 413] width 78 height 34
type input "#6d806b"
drag, startPoint x: 582, startPoint y: 448, endPoint x: 627, endPoint y: 473, distance: 51.5
click at [583, 448] on div "Primary Color #6d806b #6d806b Secondary Color #c9d0c8 #c9d0c8 Color 1 #f4eeee #…" at bounding box center [621, 532] width 556 height 316
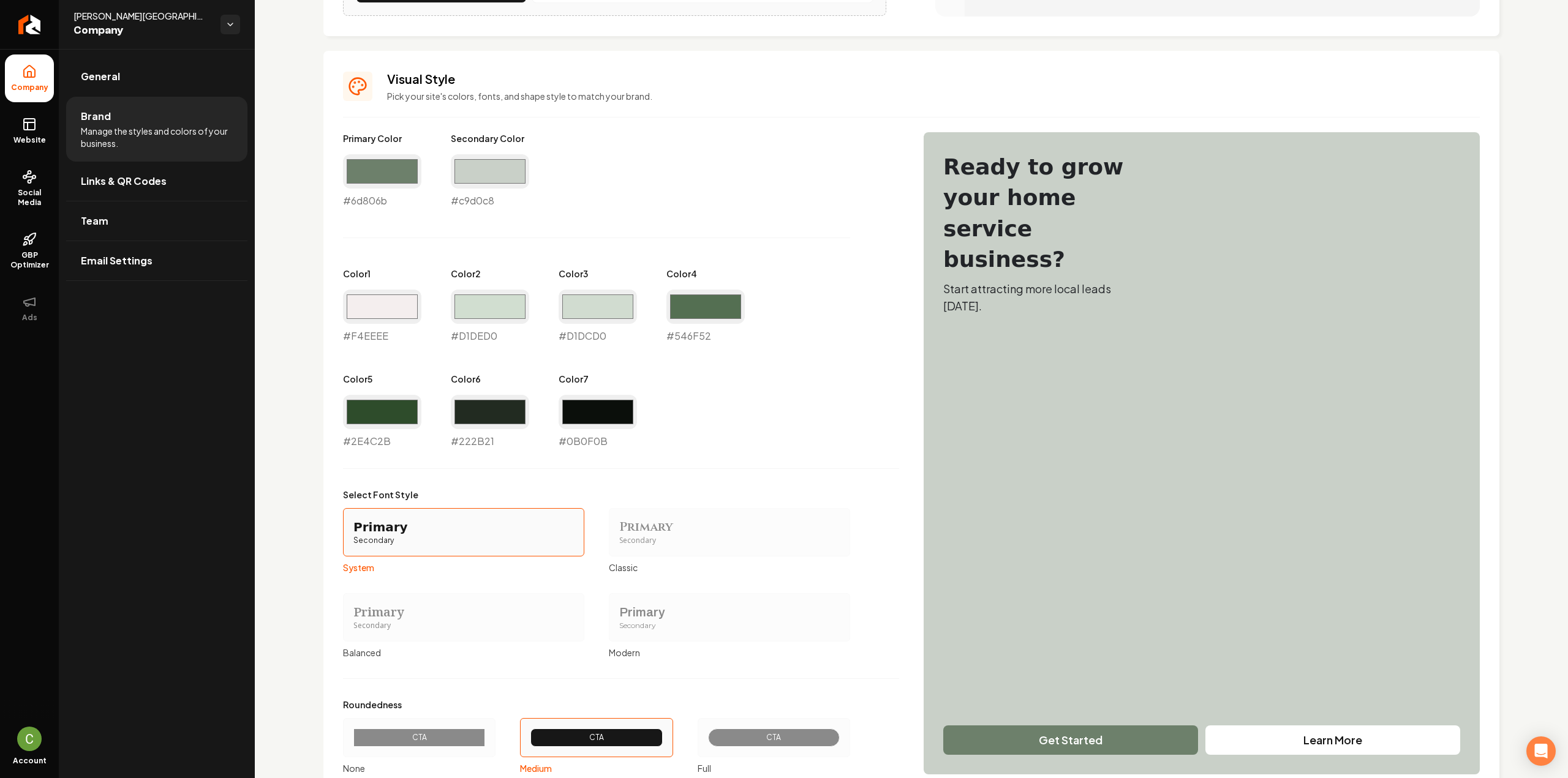
scroll to position [577, 0]
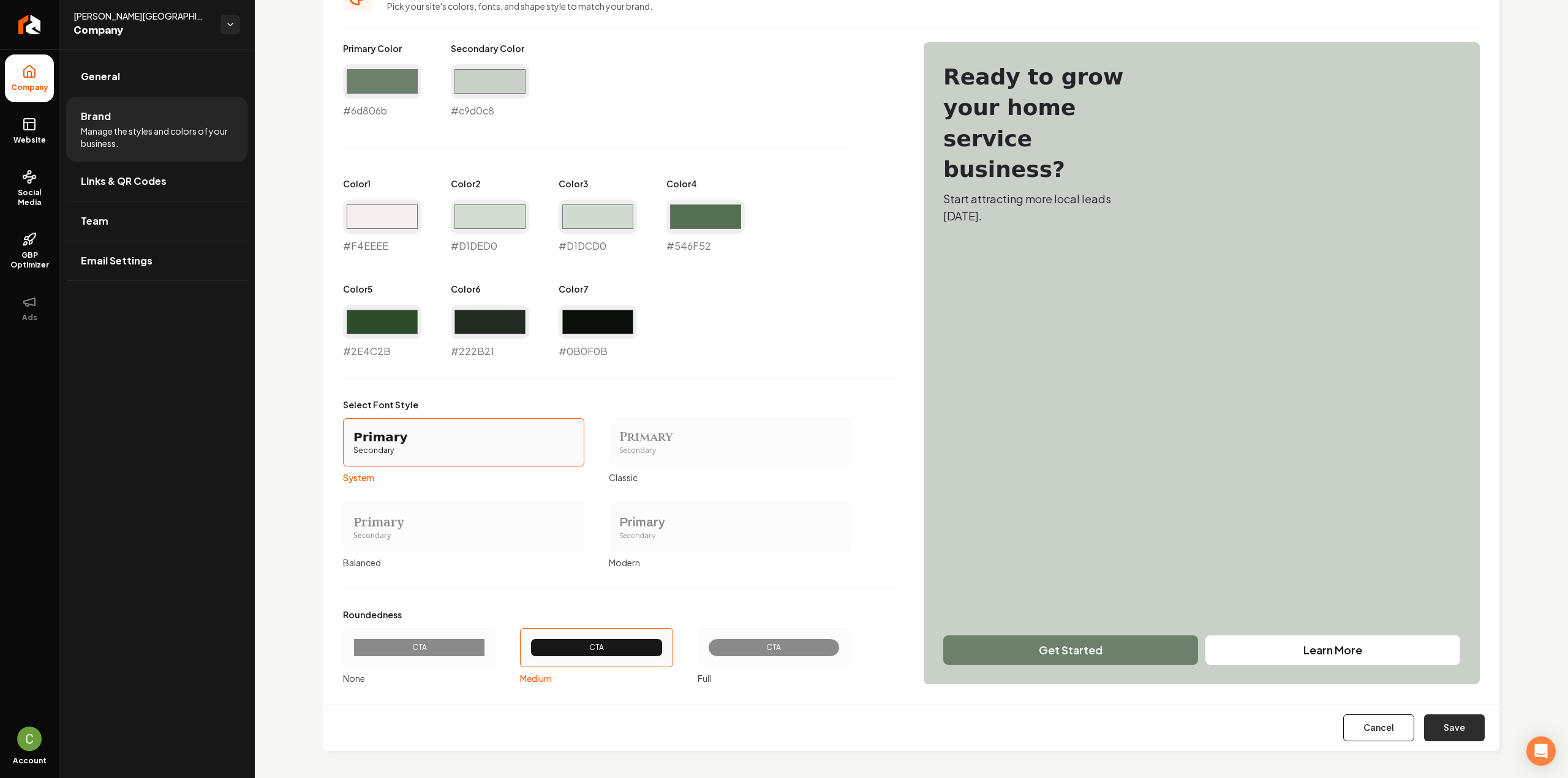
click at [1462, 727] on button "Save" at bounding box center [1454, 728] width 60 height 27
type input "#f4eeee"
type input "#d1ded0"
type input "#d1dcd0"
type input "#546f52"
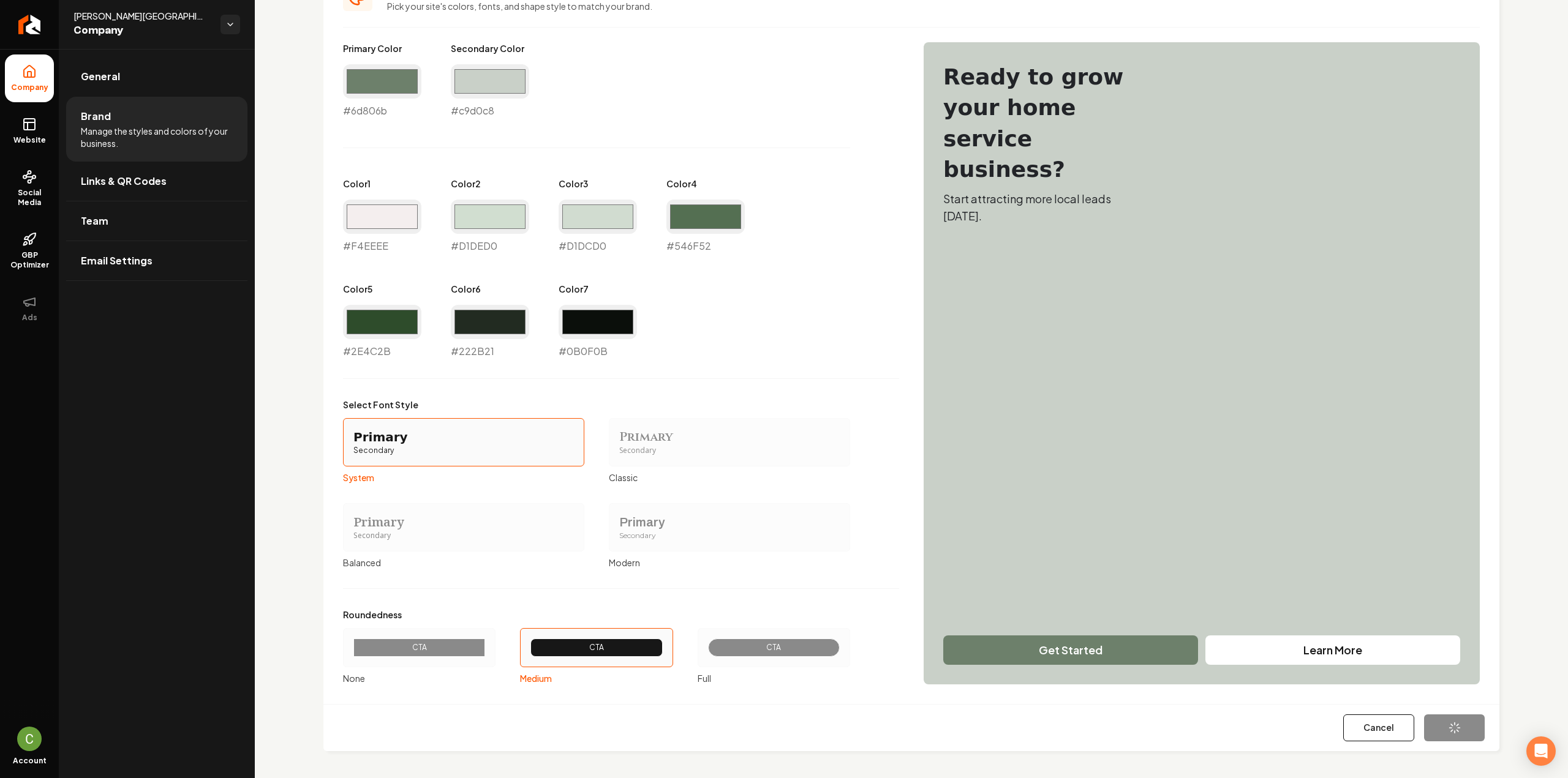
type input "#2e4c2b"
type input "#222b21"
type input "#0b0f0b"
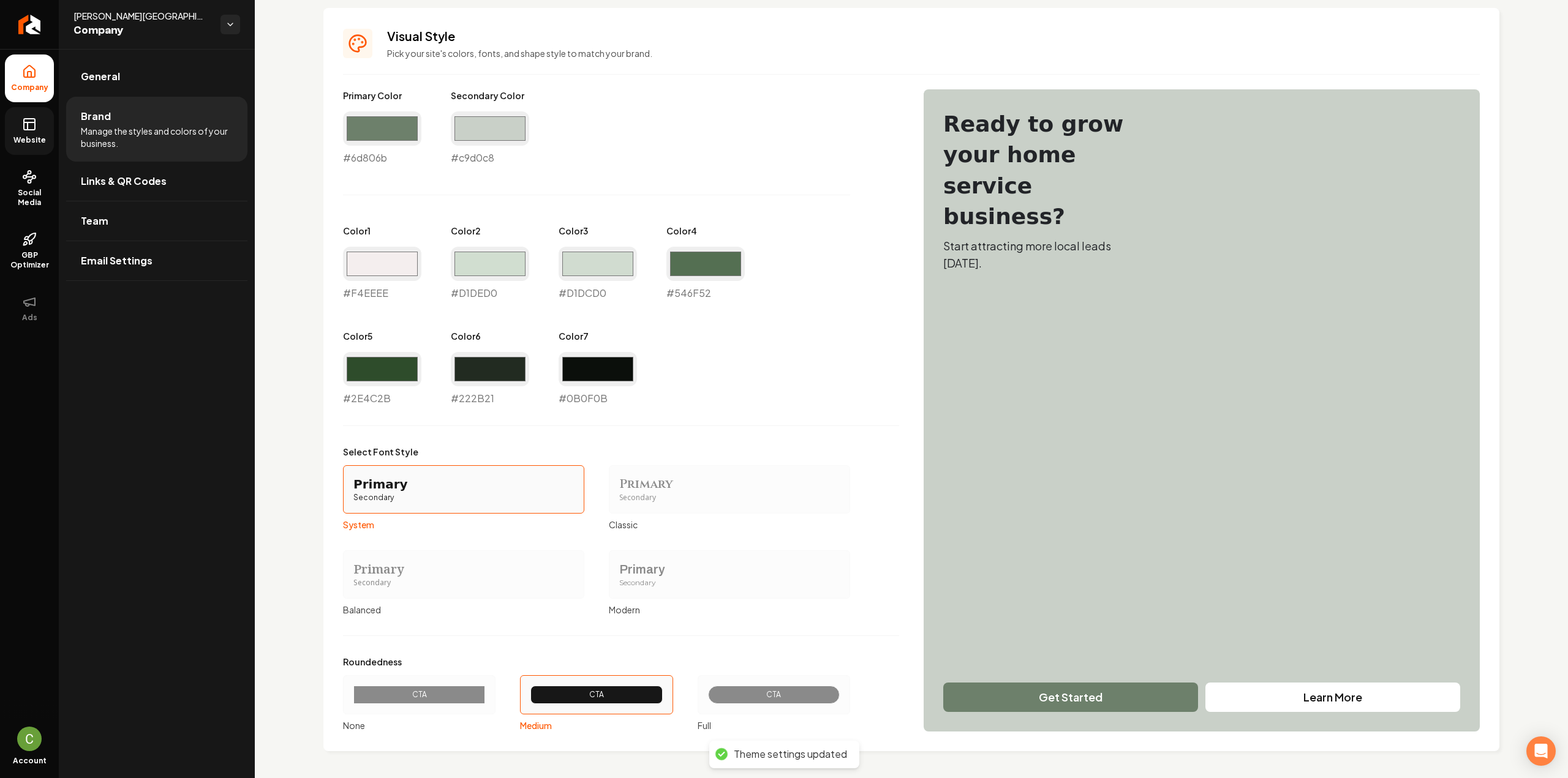
click at [38, 128] on link "Website" at bounding box center [29, 131] width 49 height 48
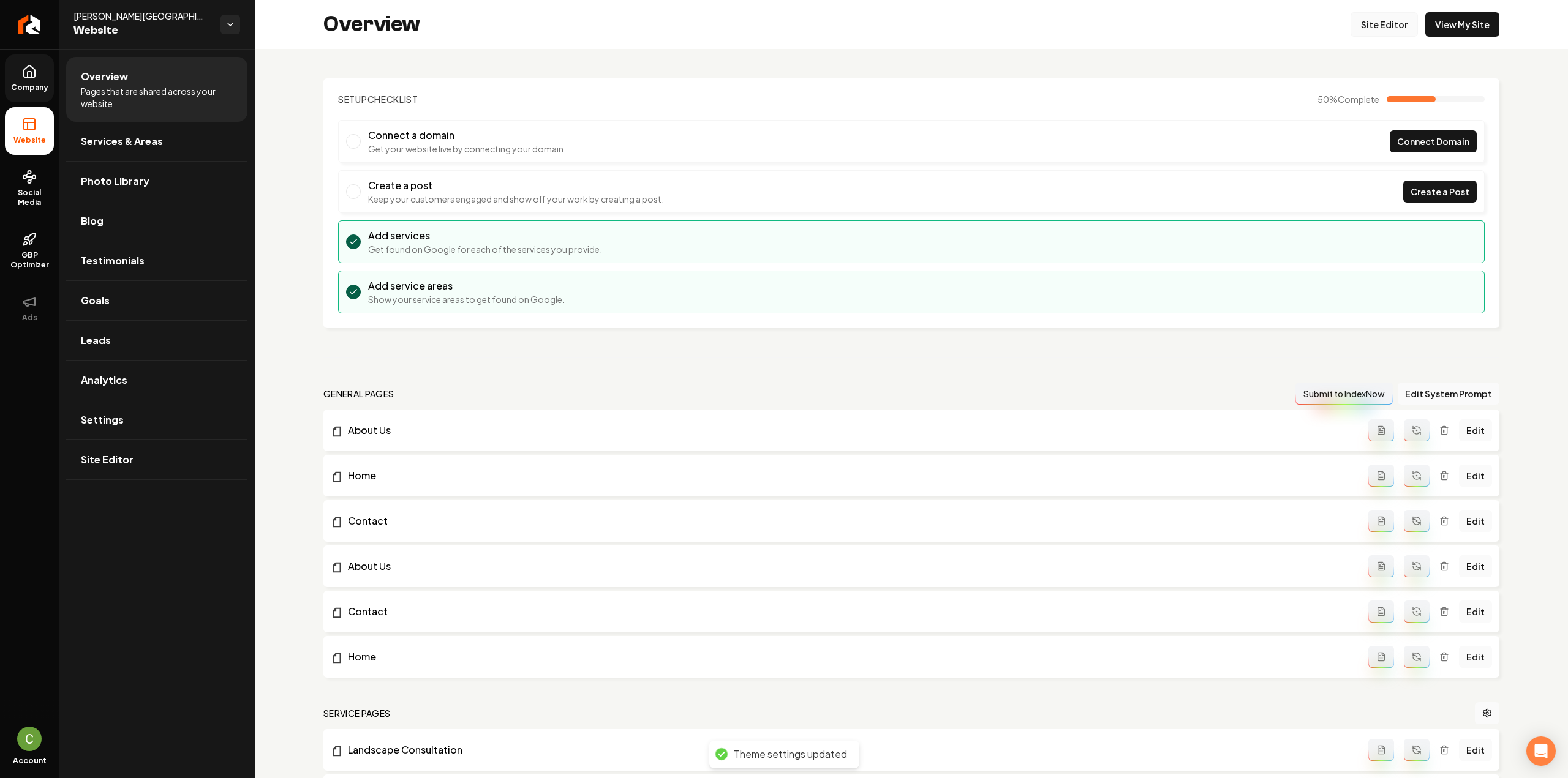
click at [1377, 25] on link "Site Editor" at bounding box center [1384, 24] width 67 height 25
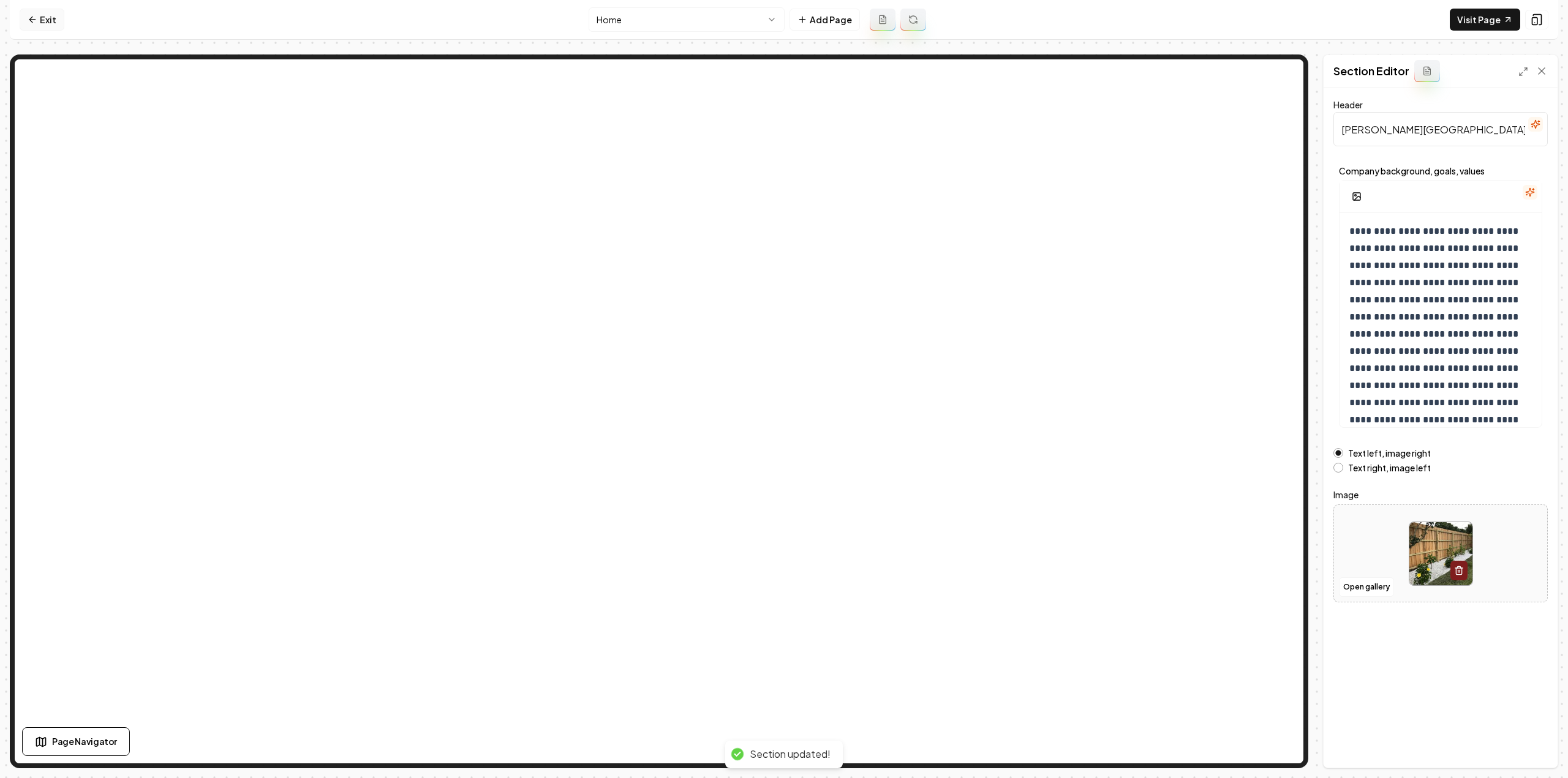
drag, startPoint x: 50, startPoint y: 17, endPoint x: 52, endPoint y: 24, distance: 7.3
click at [50, 16] on link "Exit" at bounding box center [42, 20] width 44 height 22
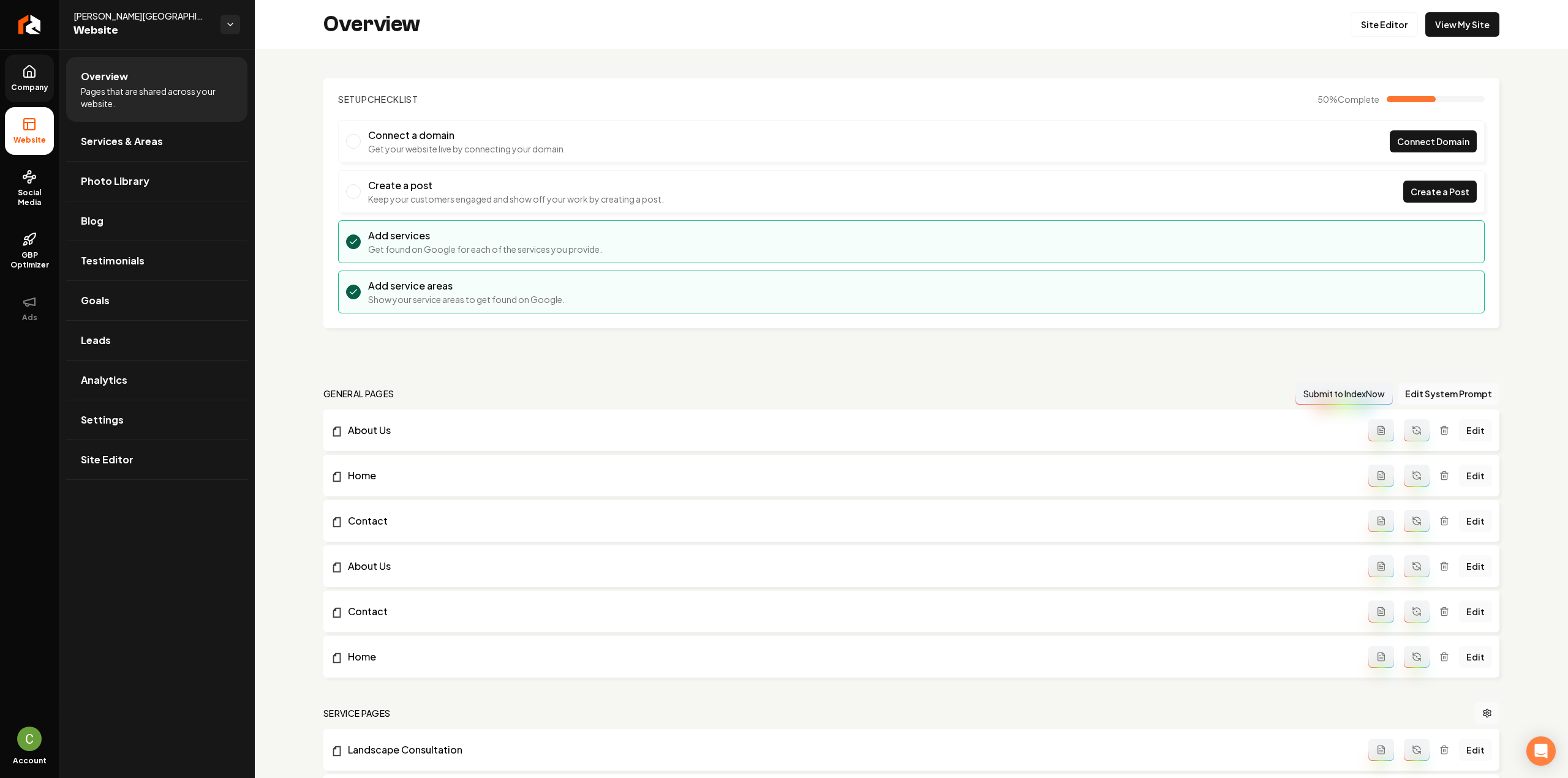
click at [29, 67] on icon at bounding box center [29, 71] width 15 height 15
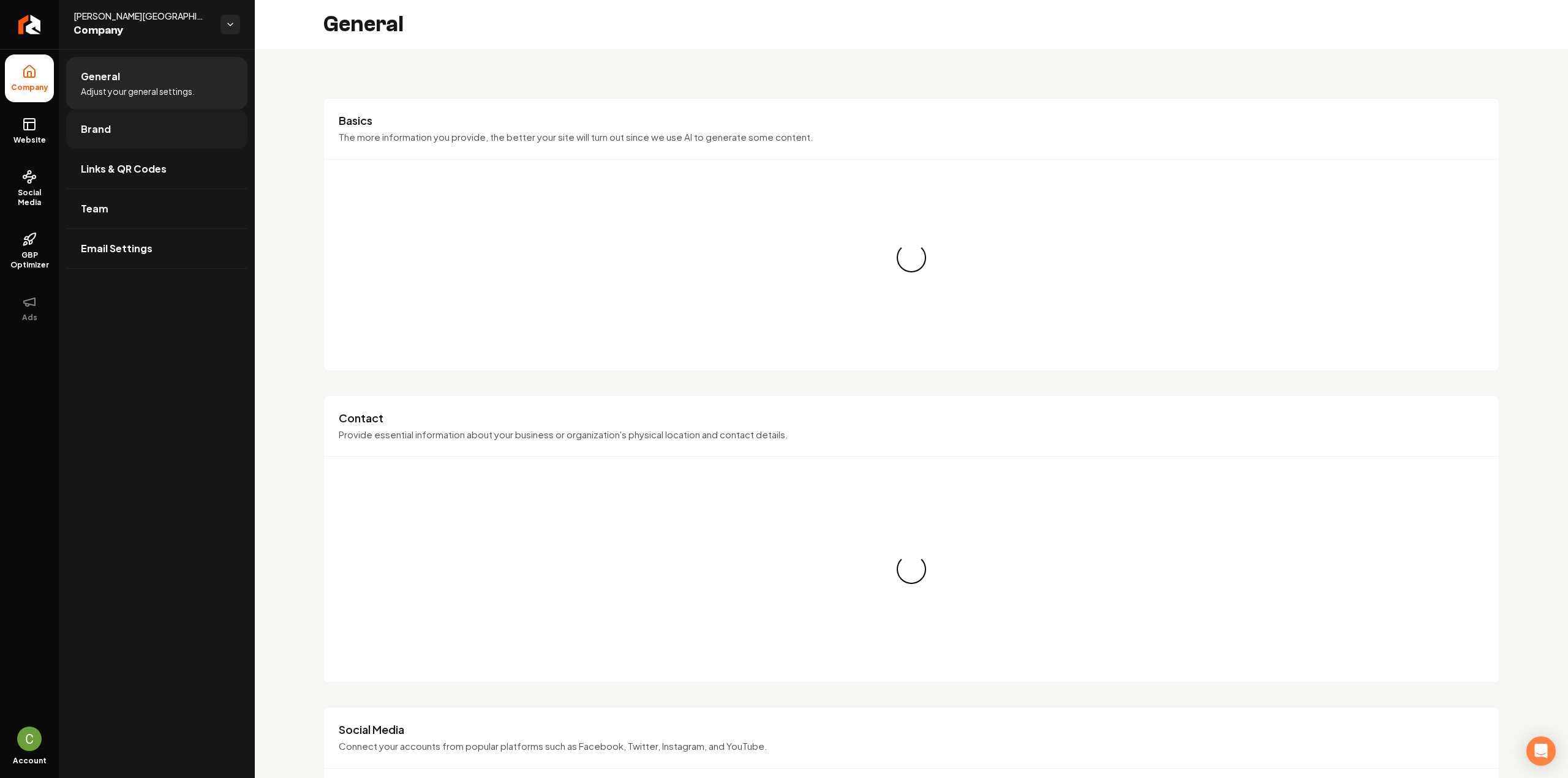
click at [109, 139] on link "Brand" at bounding box center [156, 128] width 182 height 39
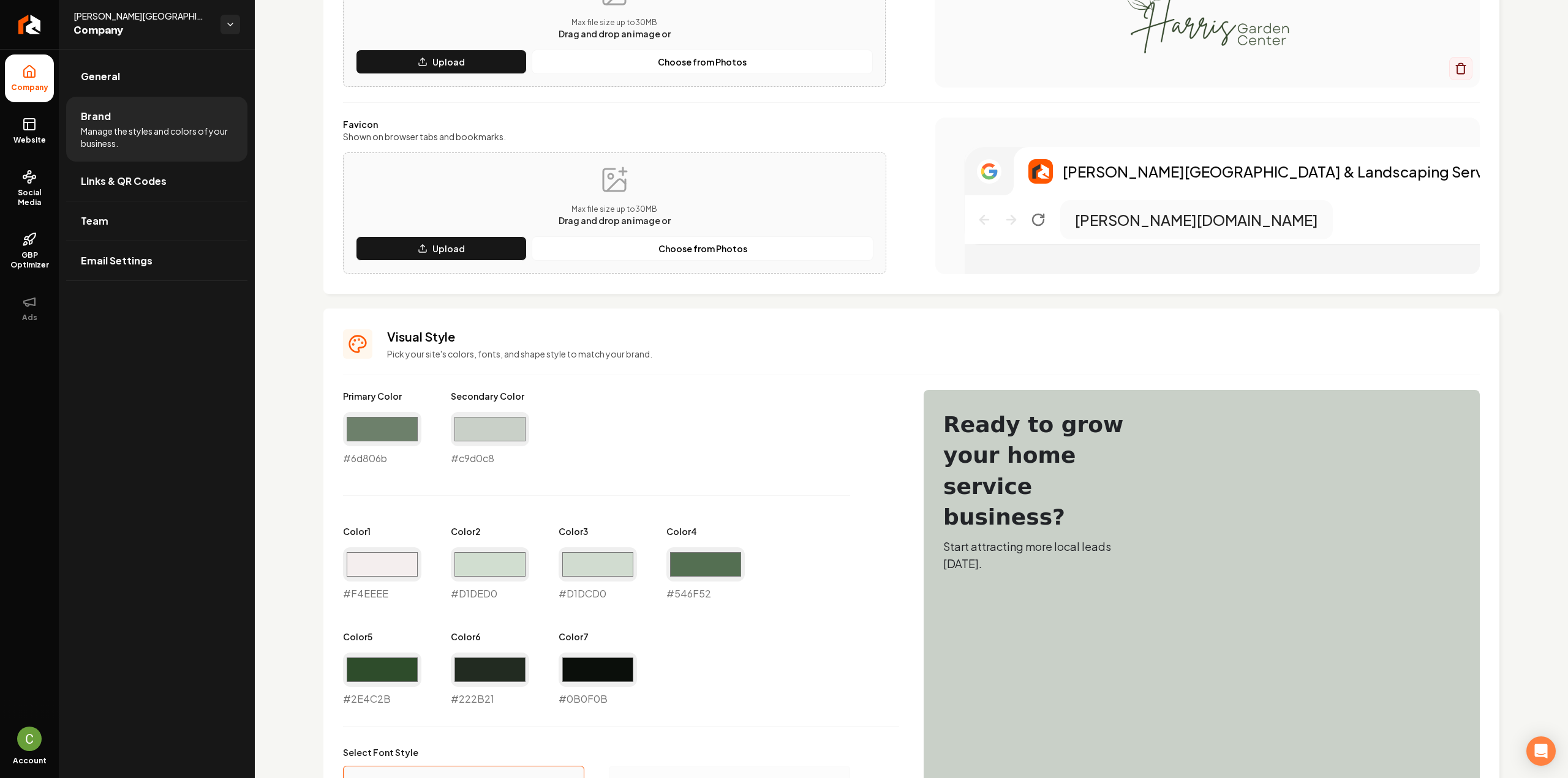
scroll to position [429, 0]
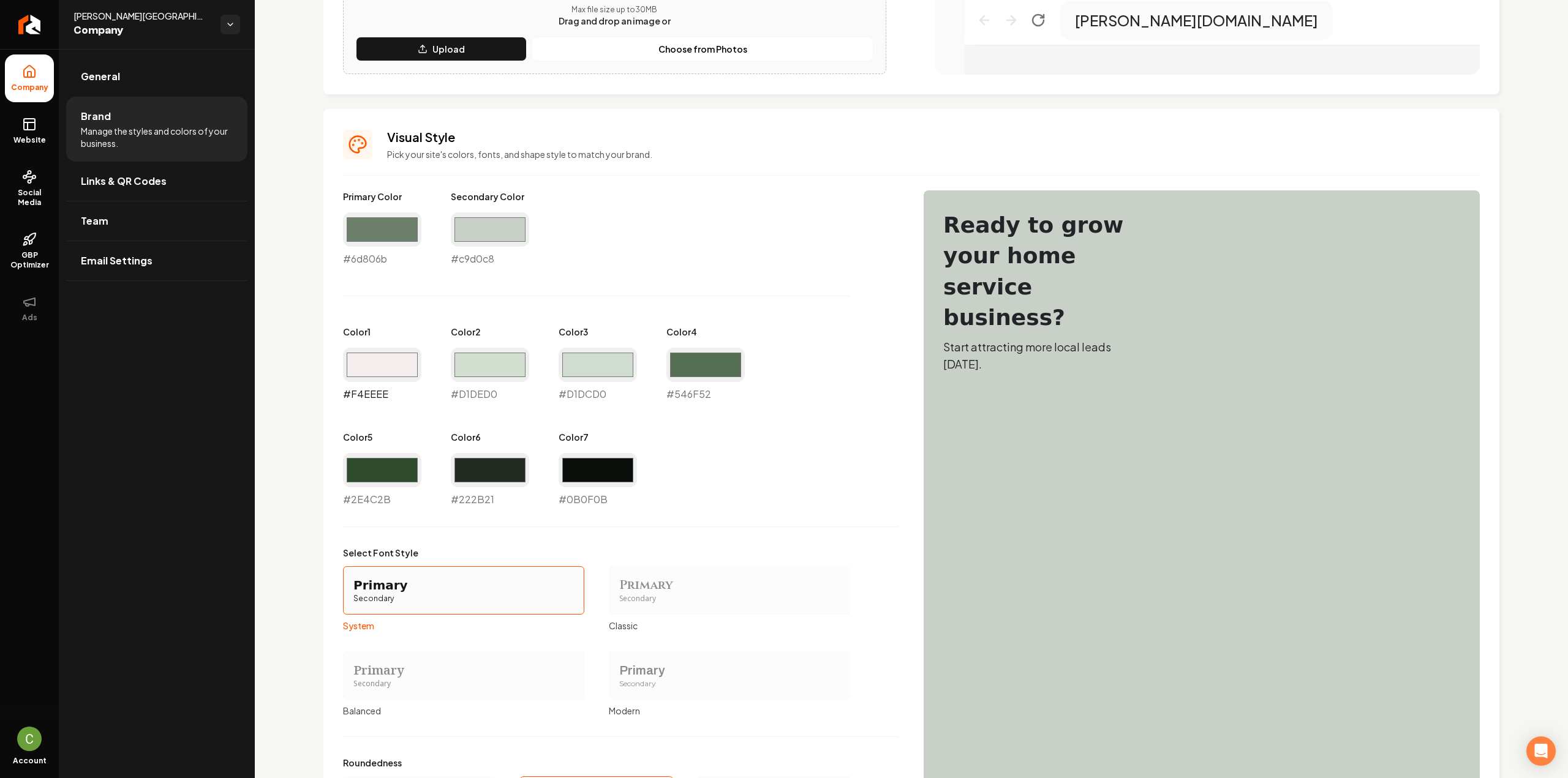
click at [379, 352] on input "#f4eeee" at bounding box center [382, 364] width 78 height 34
drag, startPoint x: 401, startPoint y: 281, endPoint x: 905, endPoint y: 549, distance: 570.8
click at [402, 281] on div "Primary Color #6d806b #6d806b Secondary Color #c9d0c8 #c9d0c8 Color 1 #eef2ed #…" at bounding box center [621, 348] width 556 height 316
type input "#eef2ed"
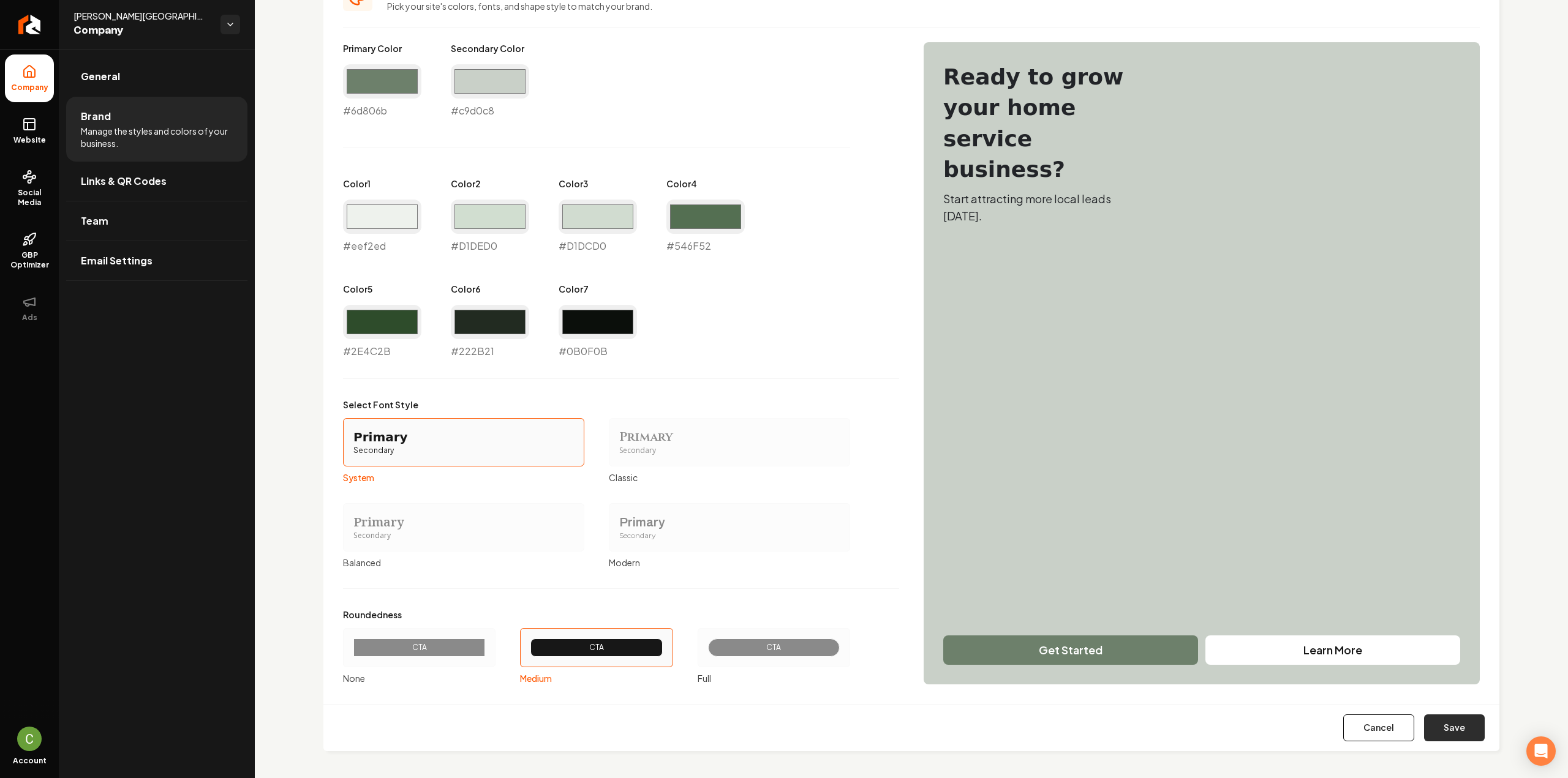
click at [1428, 727] on button "Save" at bounding box center [1454, 728] width 60 height 27
type input "#d1ded0"
type input "#d1dcd0"
type input "#546f52"
type input "#2e4c2b"
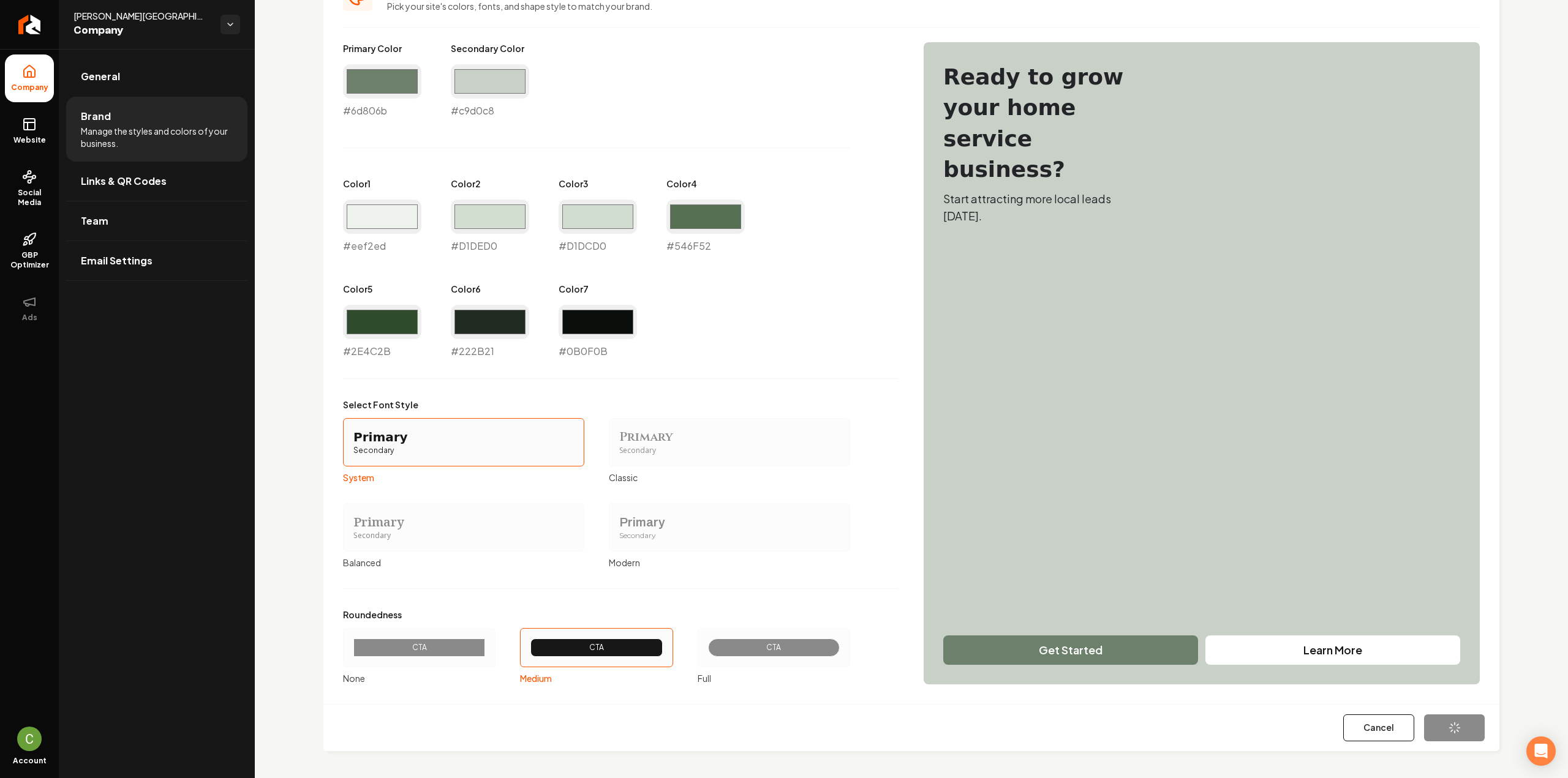
type input "#222b21"
type input "#0b0f0b"
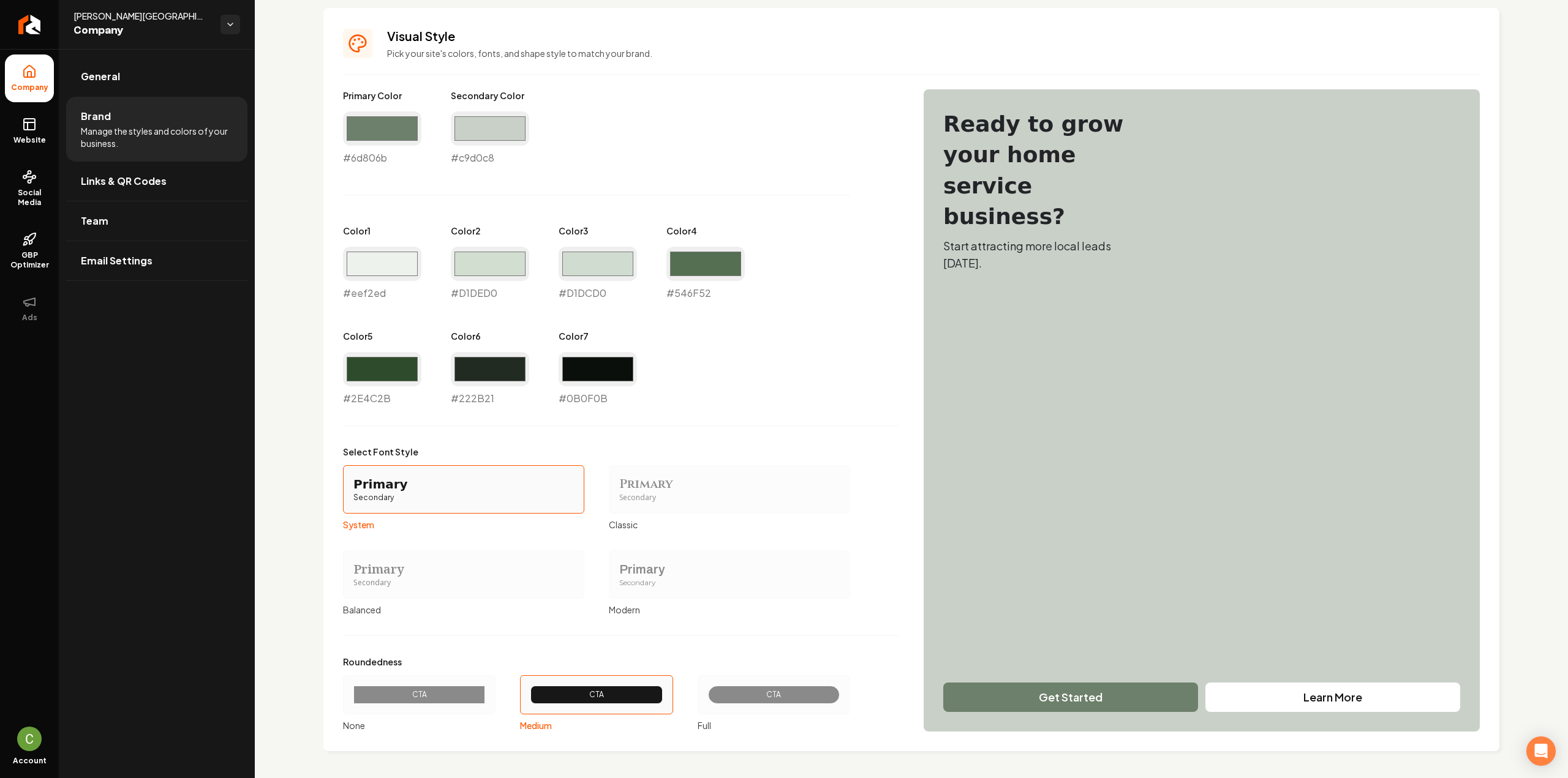
scroll to position [223, 0]
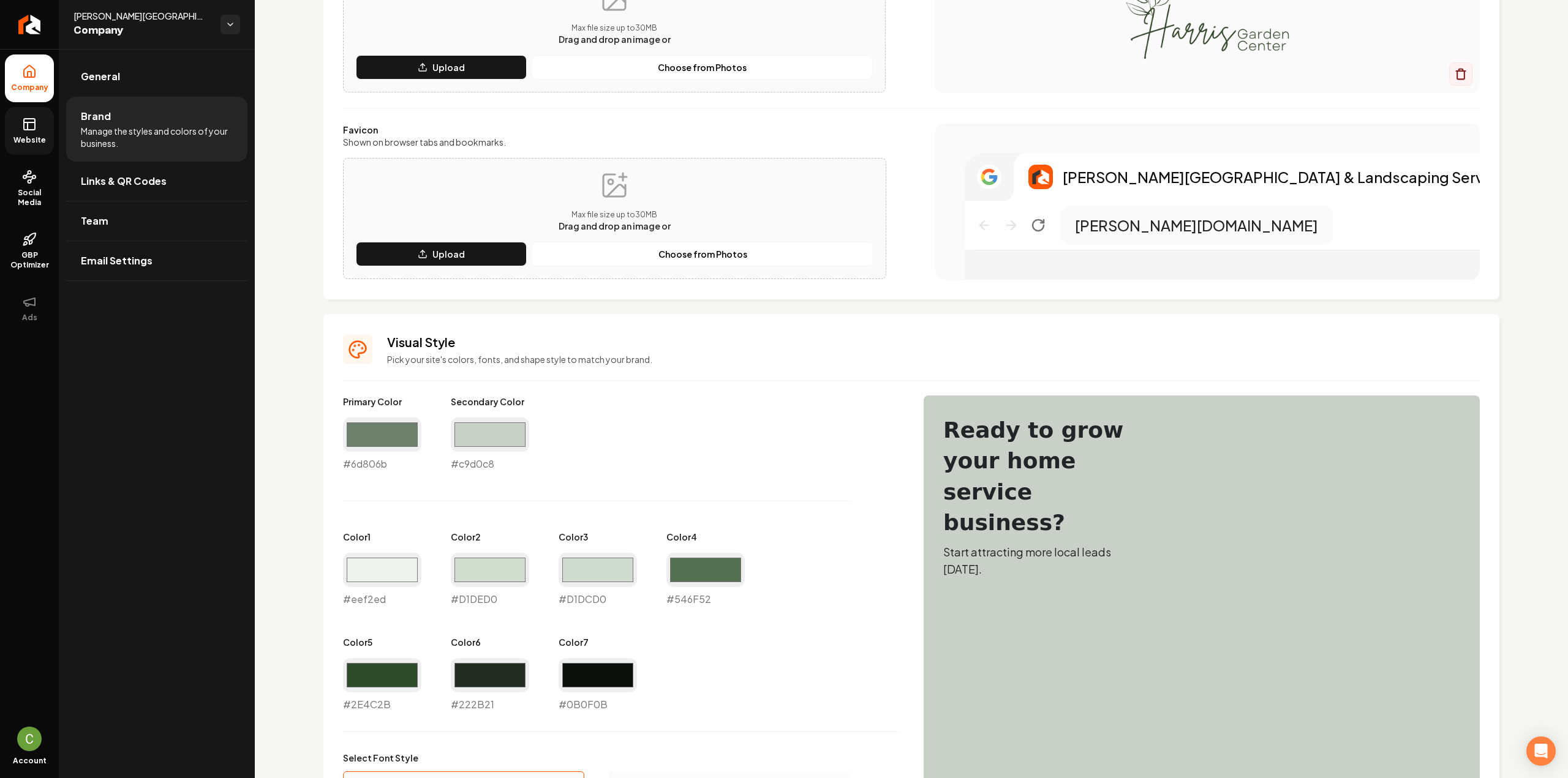
click at [32, 127] on icon at bounding box center [29, 124] width 15 height 15
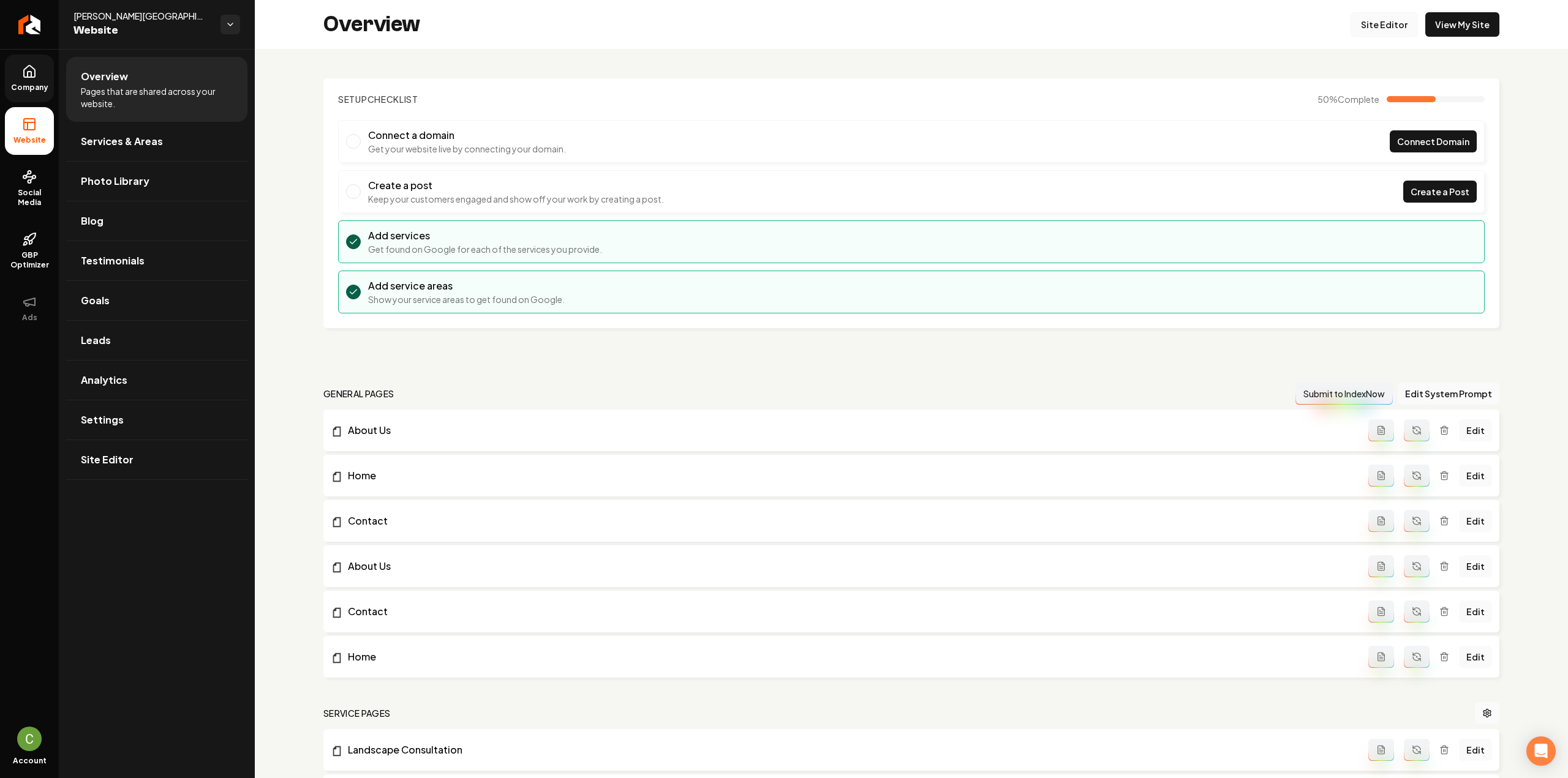
click at [1367, 26] on link "Site Editor" at bounding box center [1384, 24] width 67 height 25
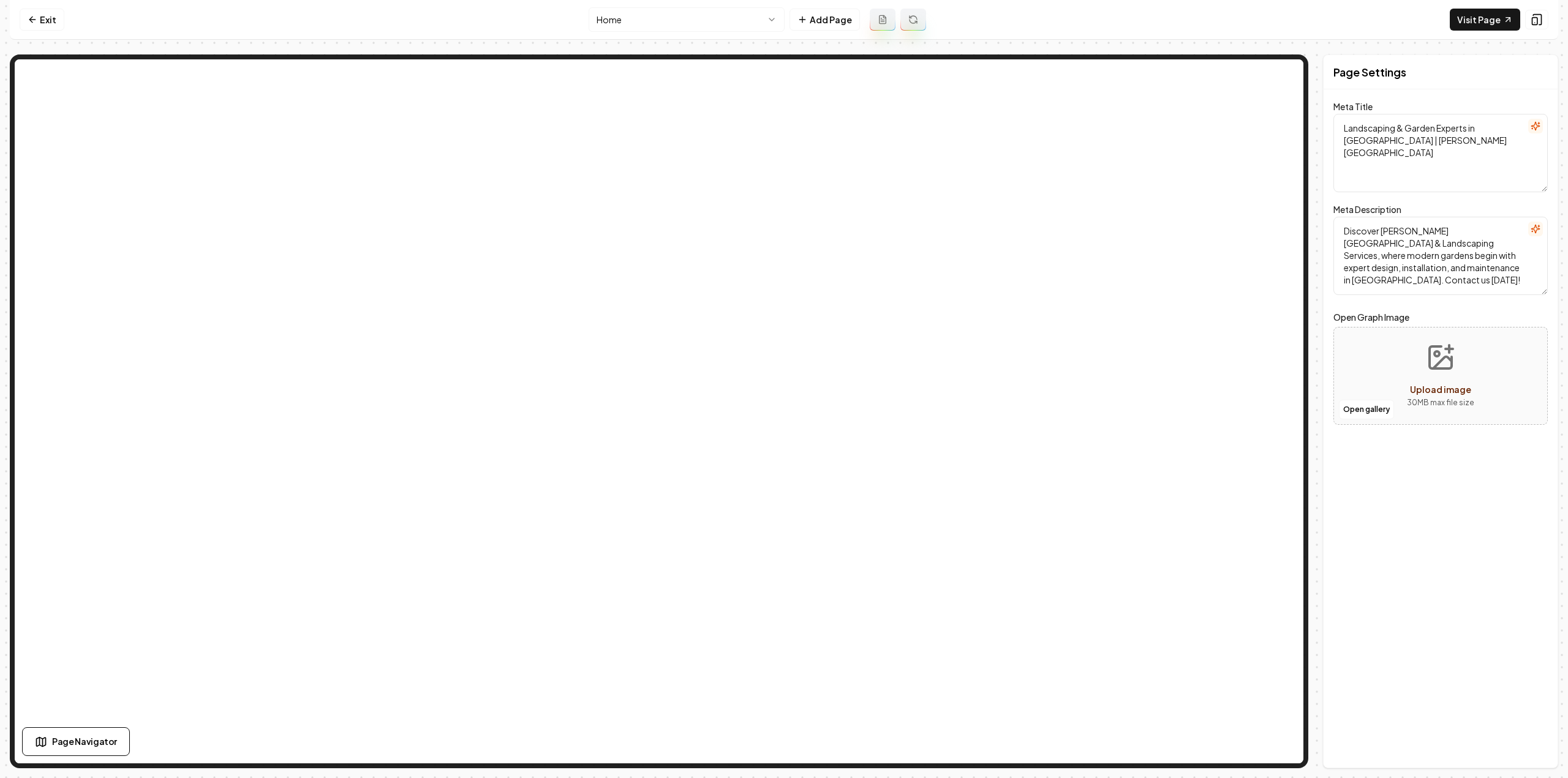
click at [674, 21] on html "Computer Required This feature is only available on a computer. Please switch t…" at bounding box center [784, 389] width 1568 height 778
click at [44, 21] on link "Exit" at bounding box center [42, 20] width 44 height 22
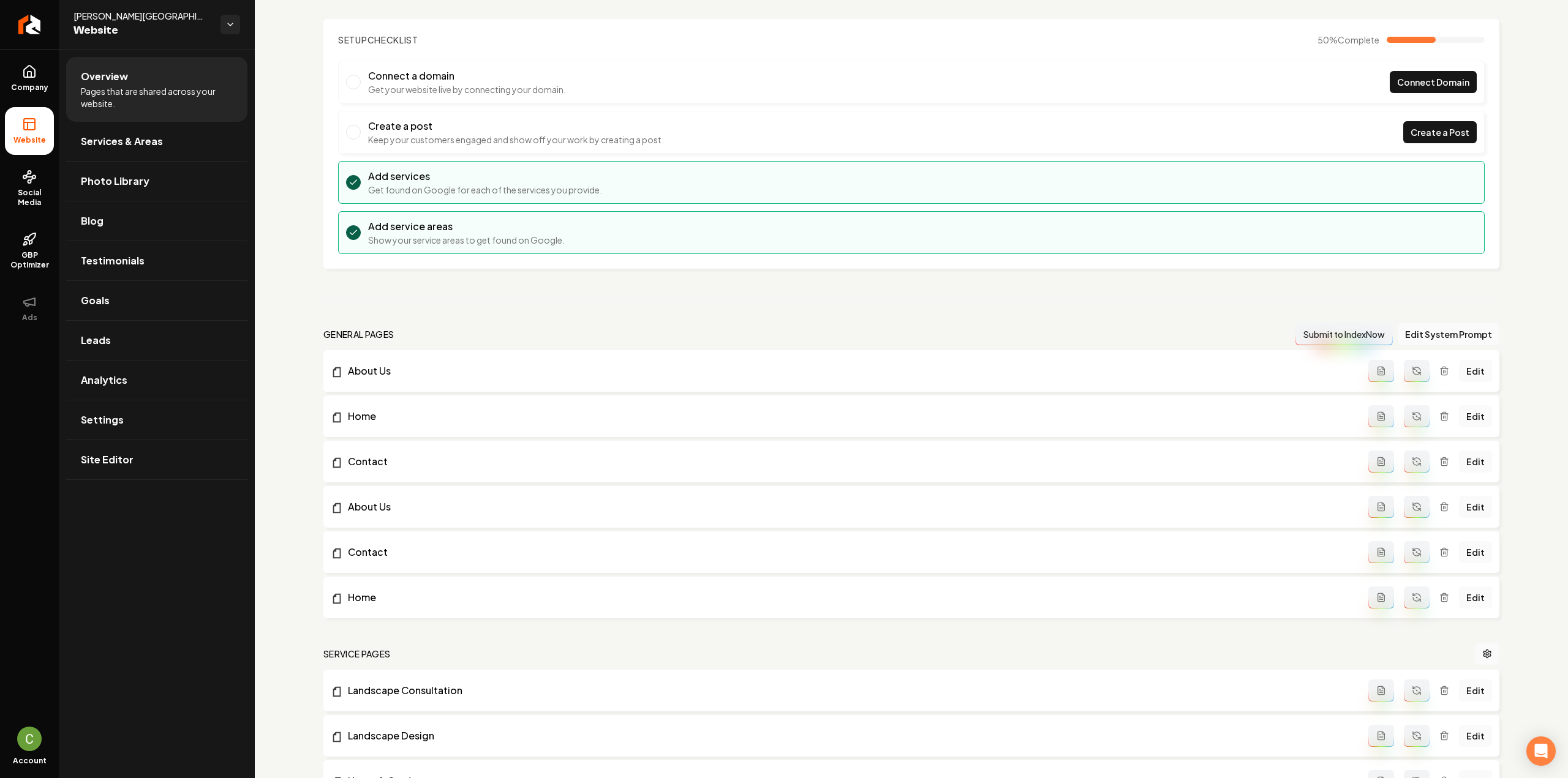
scroll to position [123, 0]
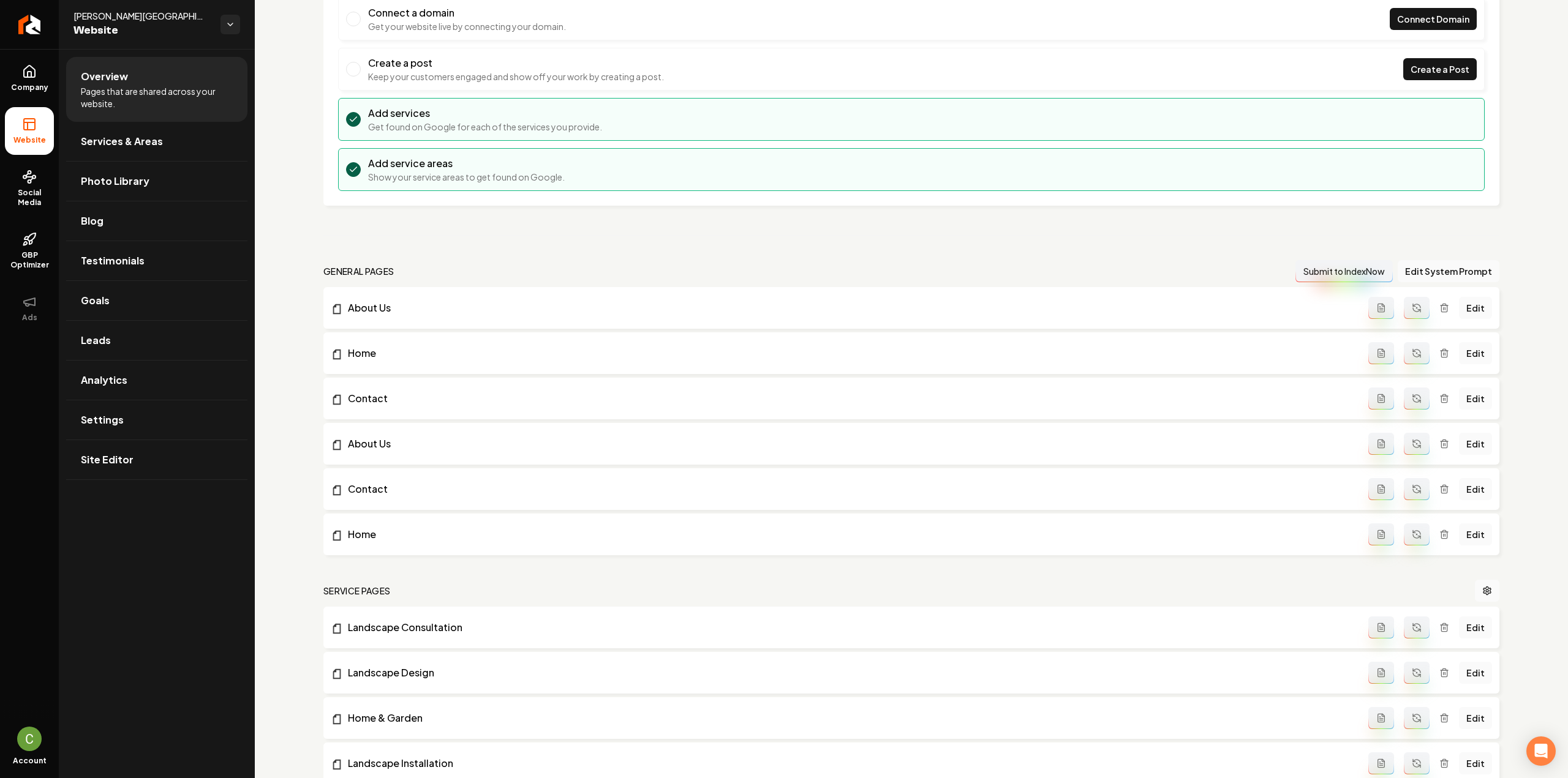
click at [1440, 536] on icon "Main content area" at bounding box center [1444, 534] width 10 height 10
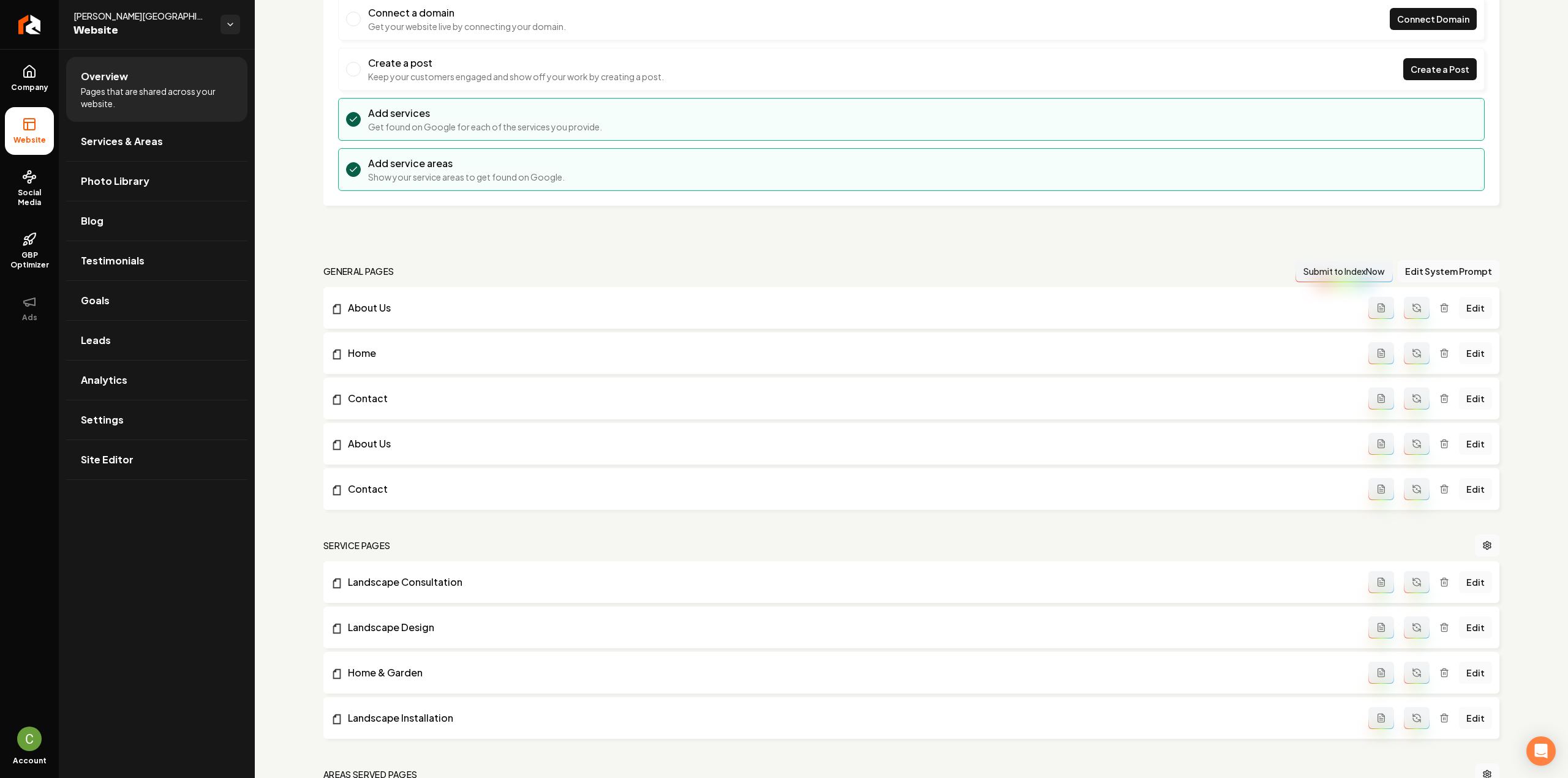
click at [1440, 444] on icon "Main content area" at bounding box center [1444, 444] width 10 height 10
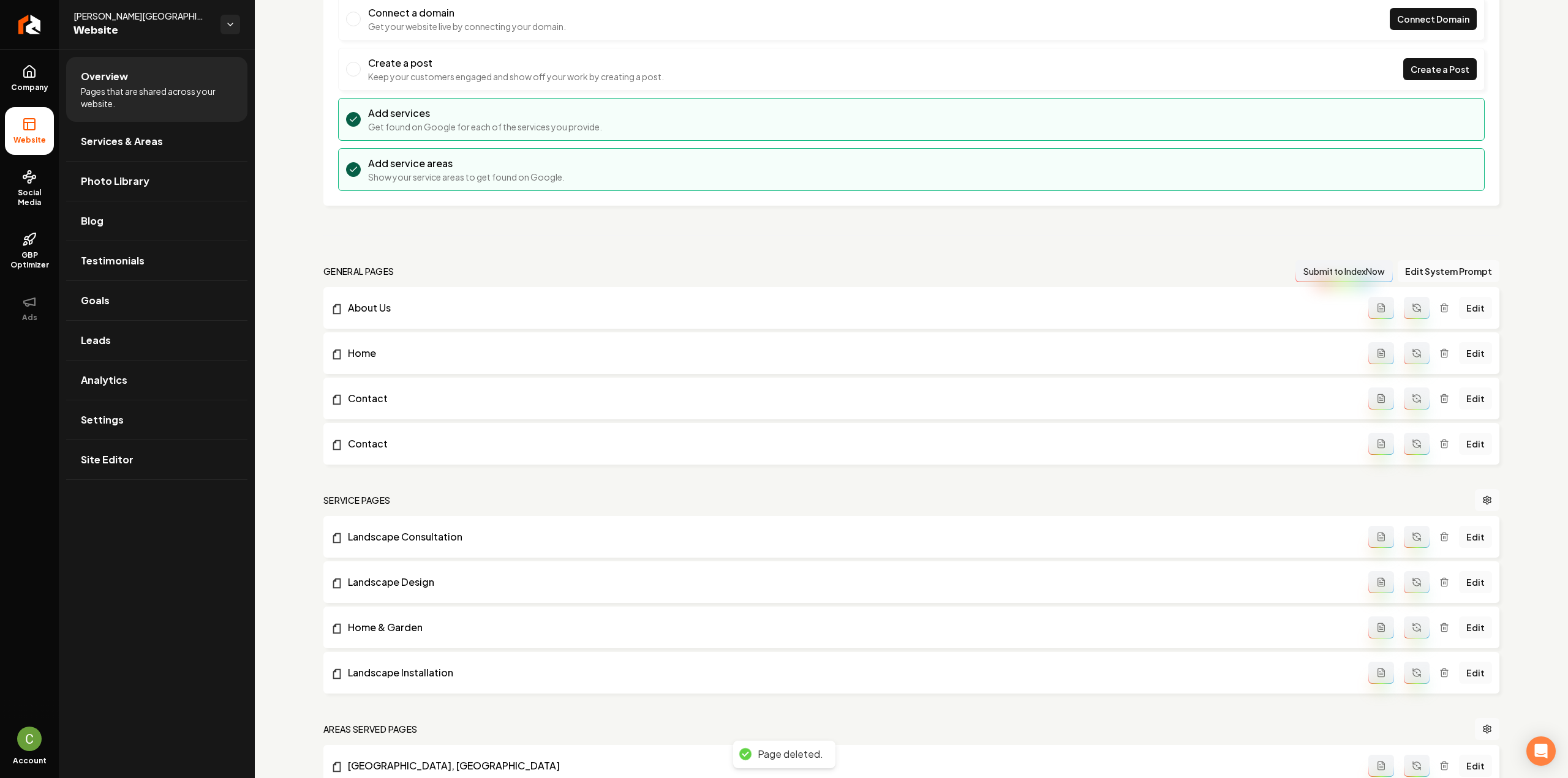
click at [1440, 440] on icon "Main content area" at bounding box center [1444, 444] width 10 height 10
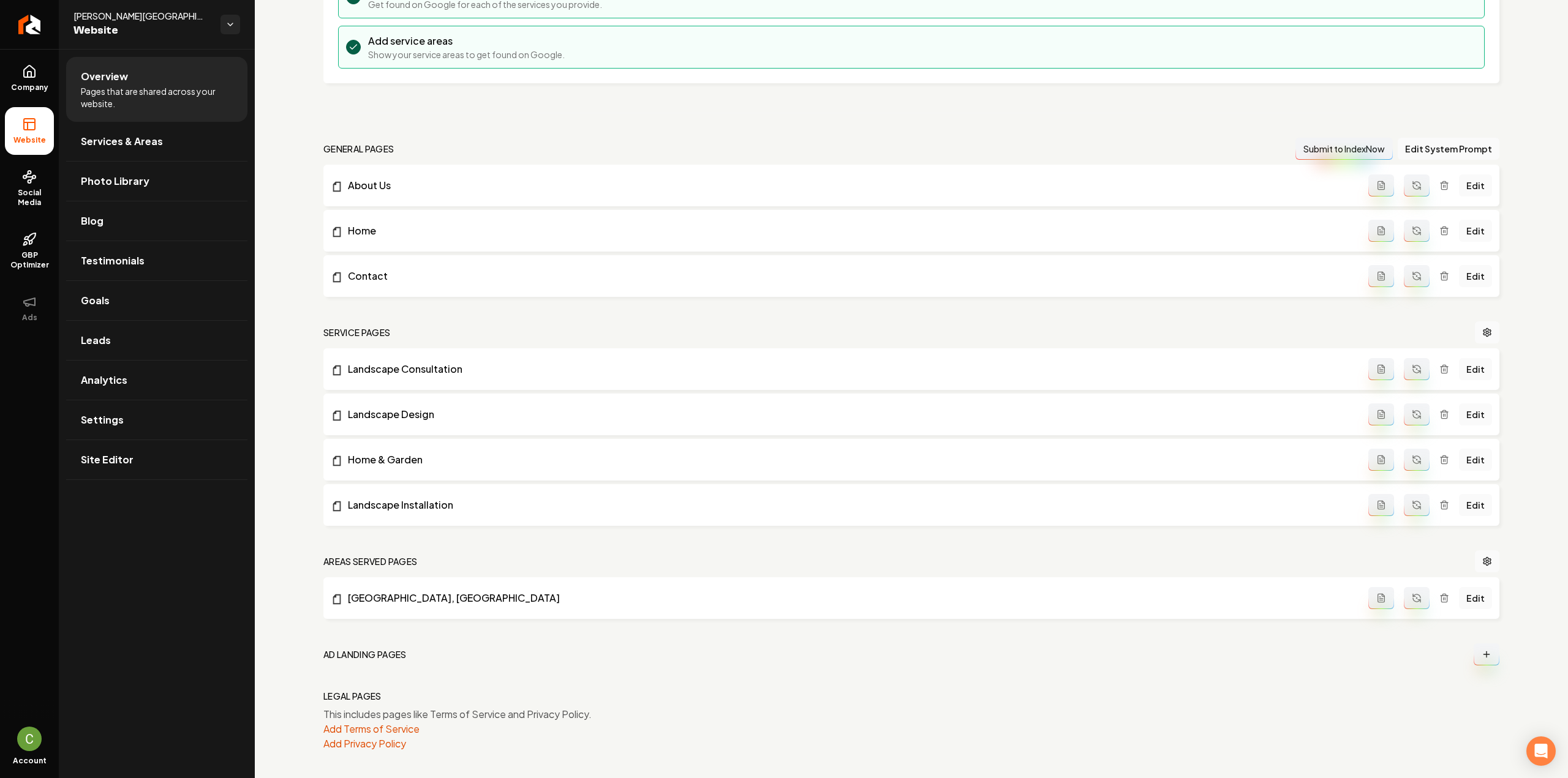
scroll to position [0, 0]
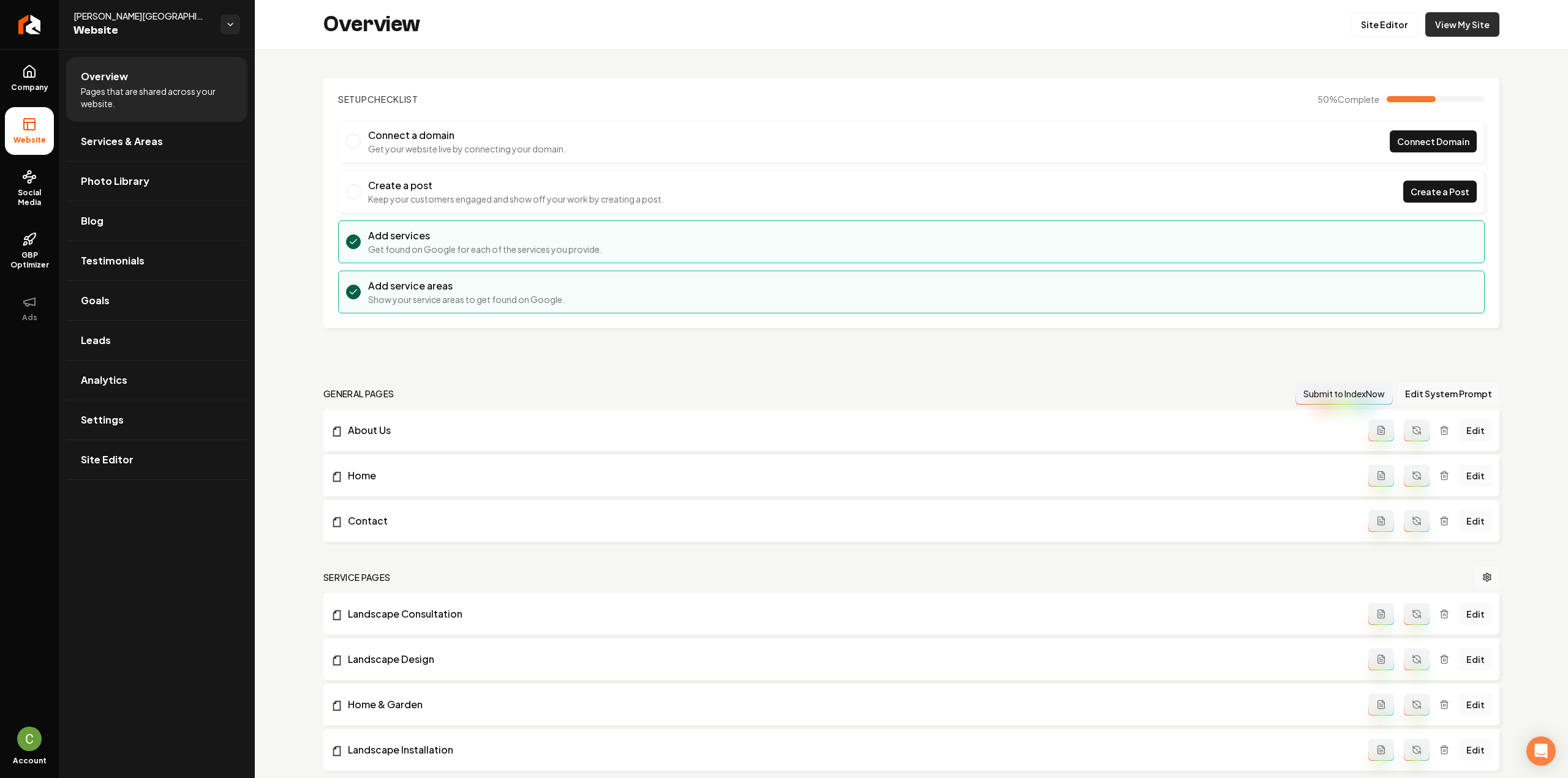
click at [1438, 32] on link "View My Site" at bounding box center [1462, 24] width 74 height 25
click at [1367, 31] on link "Site Editor" at bounding box center [1384, 24] width 67 height 25
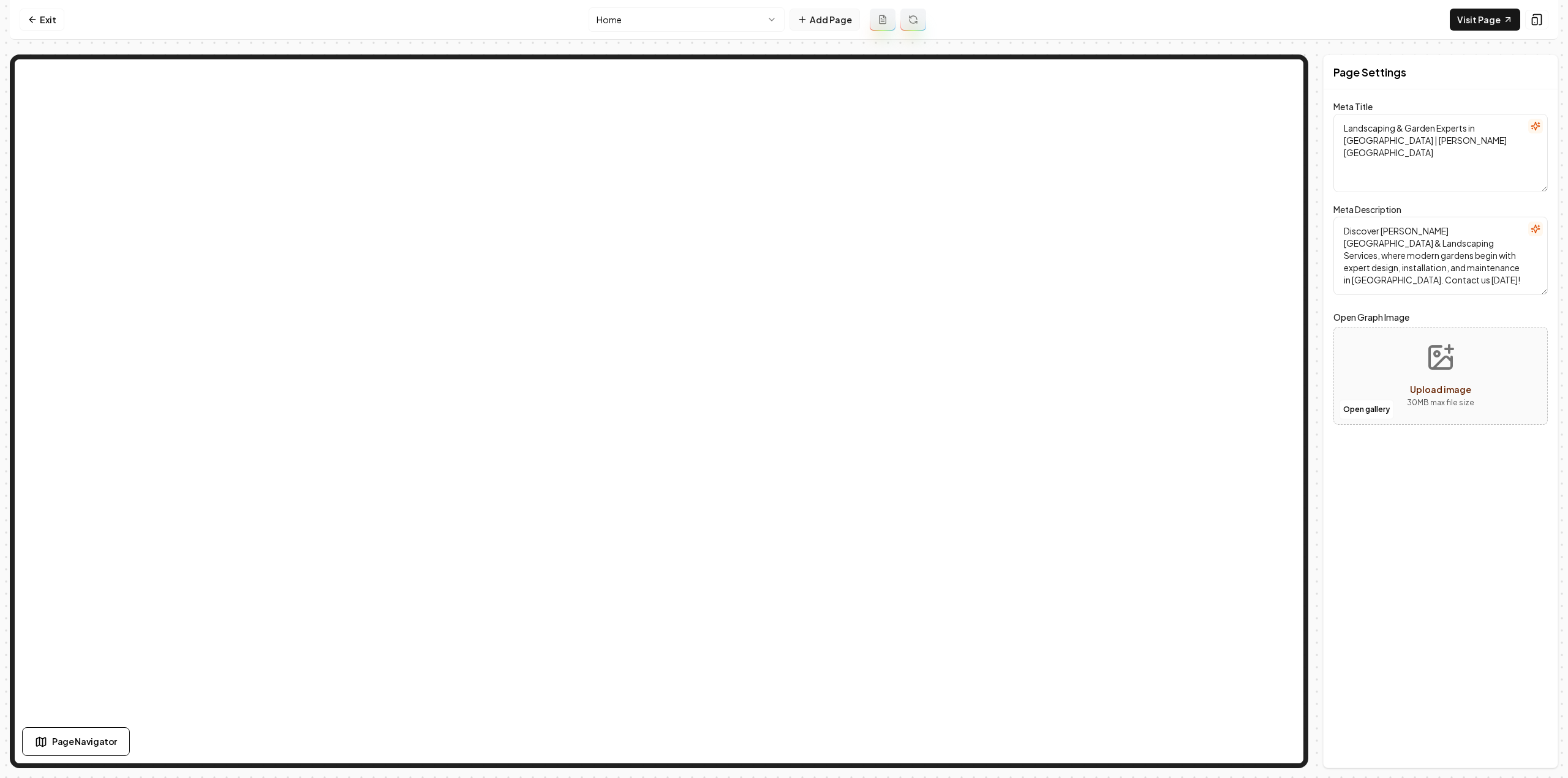
click at [809, 20] on button "Add Page" at bounding box center [824, 20] width 71 height 22
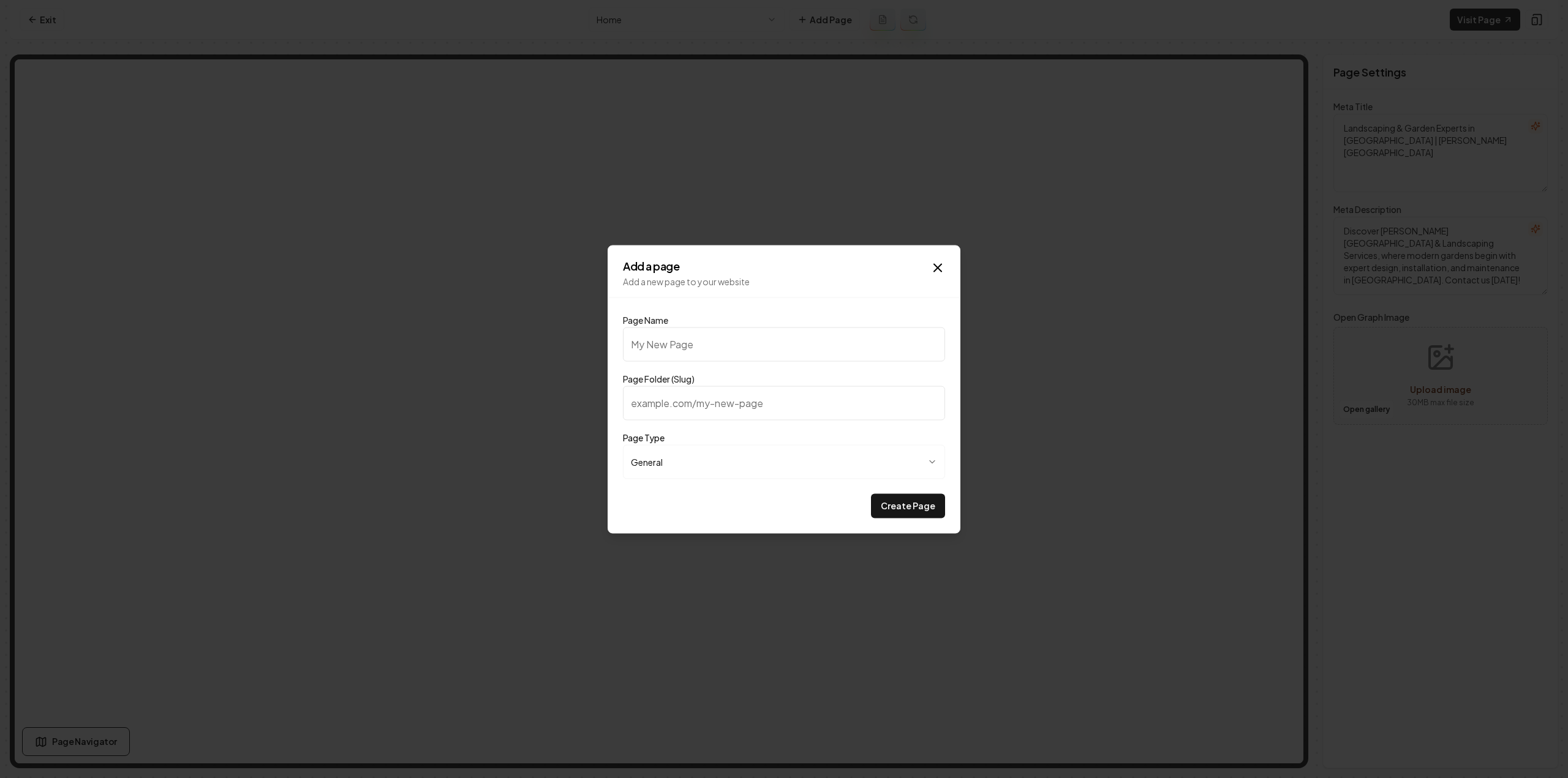
type input "A"
type input "a"
type input "AT"
type input "at"
type input "ATm"
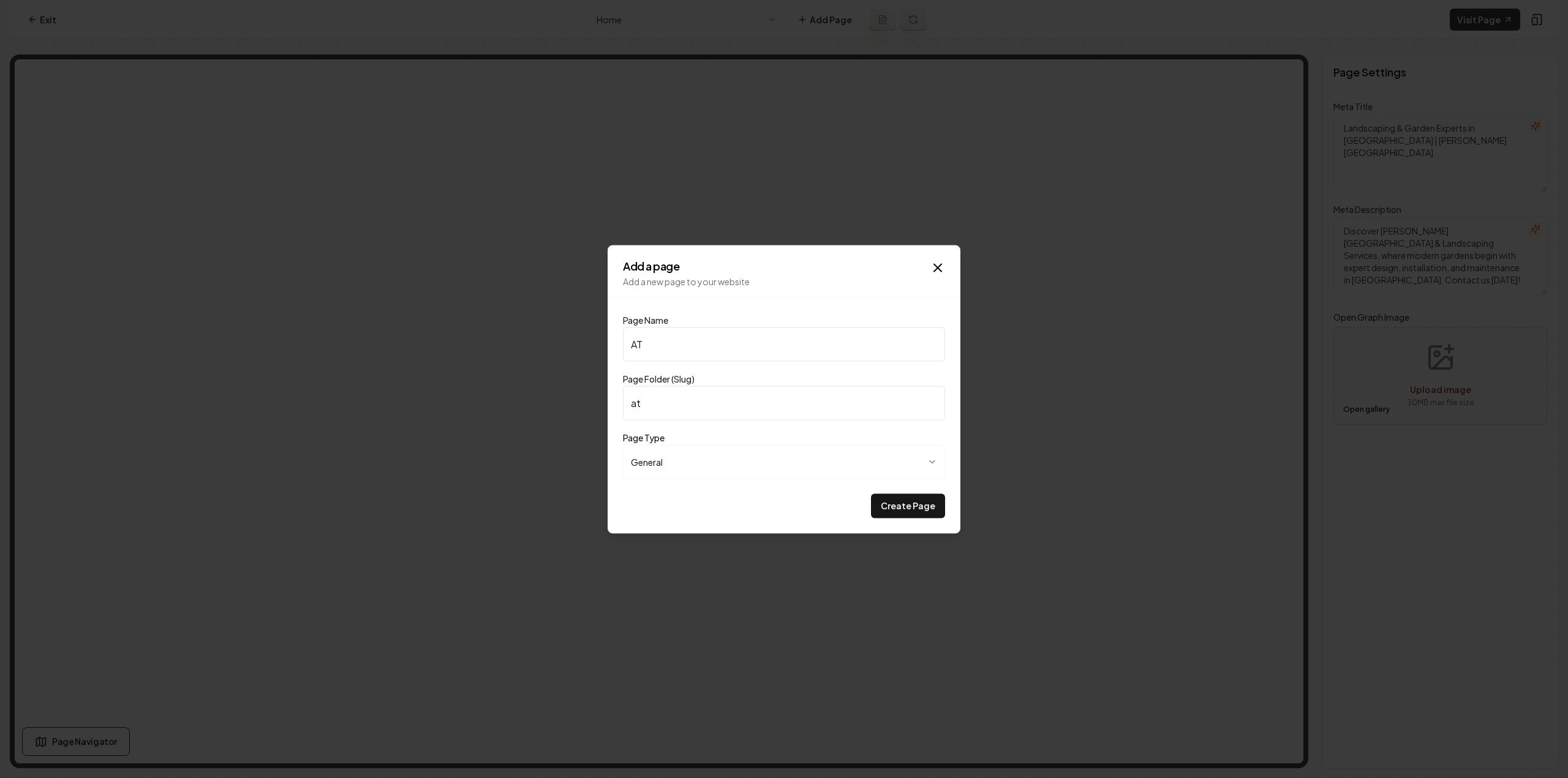
type input "atm"
type input "ATmo"
type input "atmo"
type input "ATm"
type input "atm"
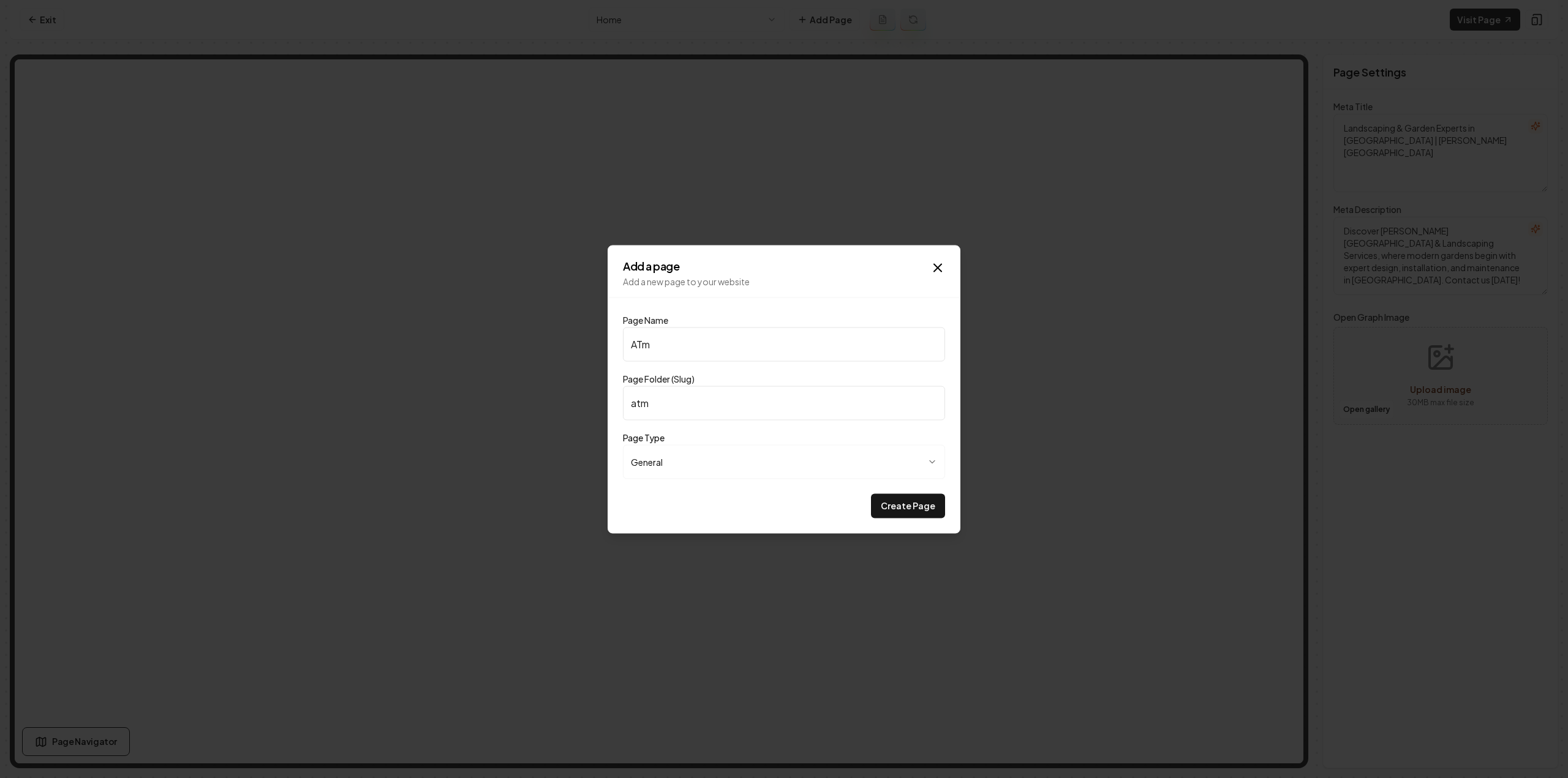
type input "AT"
type input "at"
type input "A"
type input "a"
type input "At"
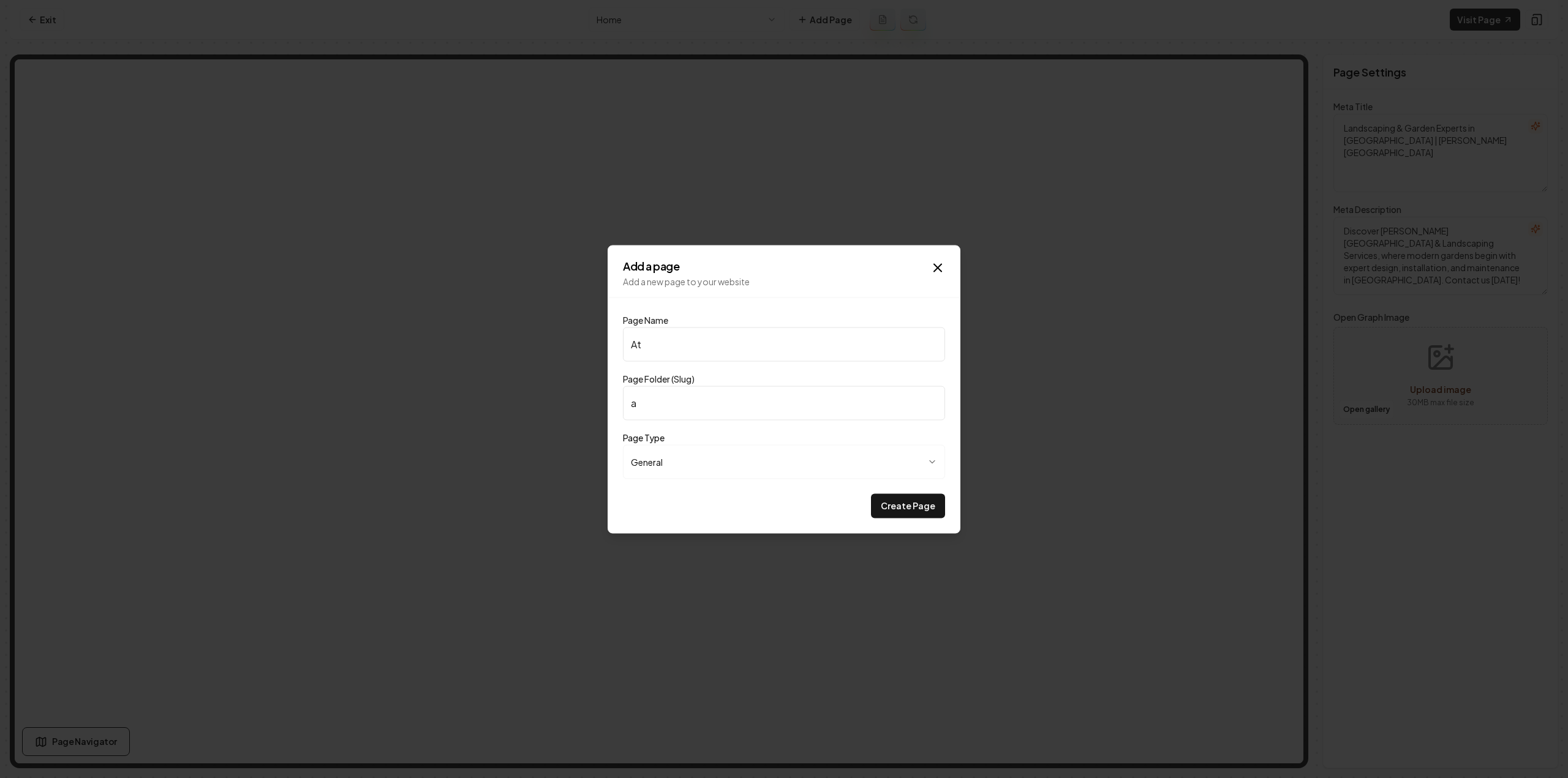
type input "at"
type input "Atm"
type input "atm"
type input "Atmo"
type input "atmo"
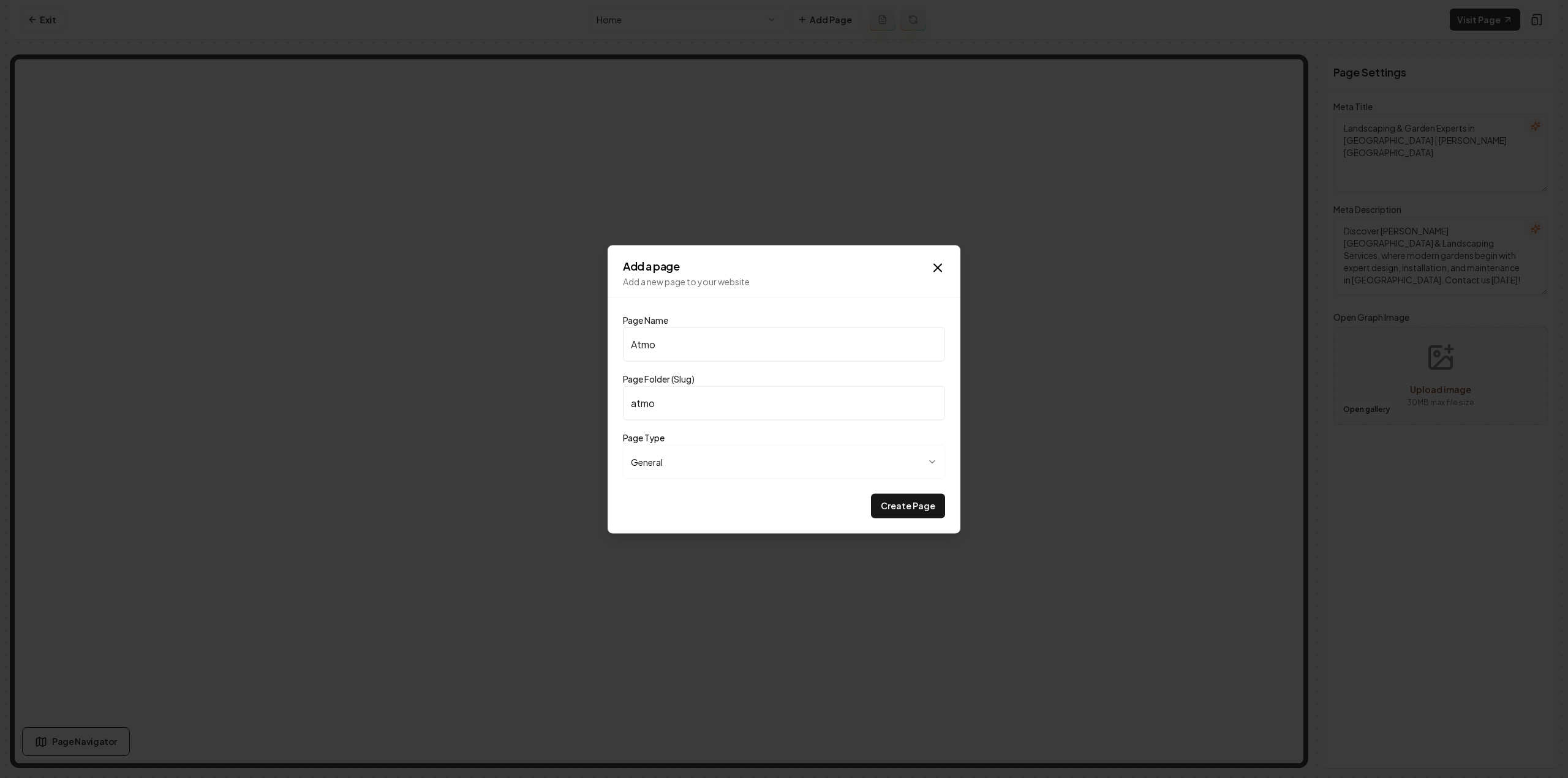
type input "Atmos"
type input "atmos"
type input "Atmosp"
type input "atmosp"
type input "Atmospe"
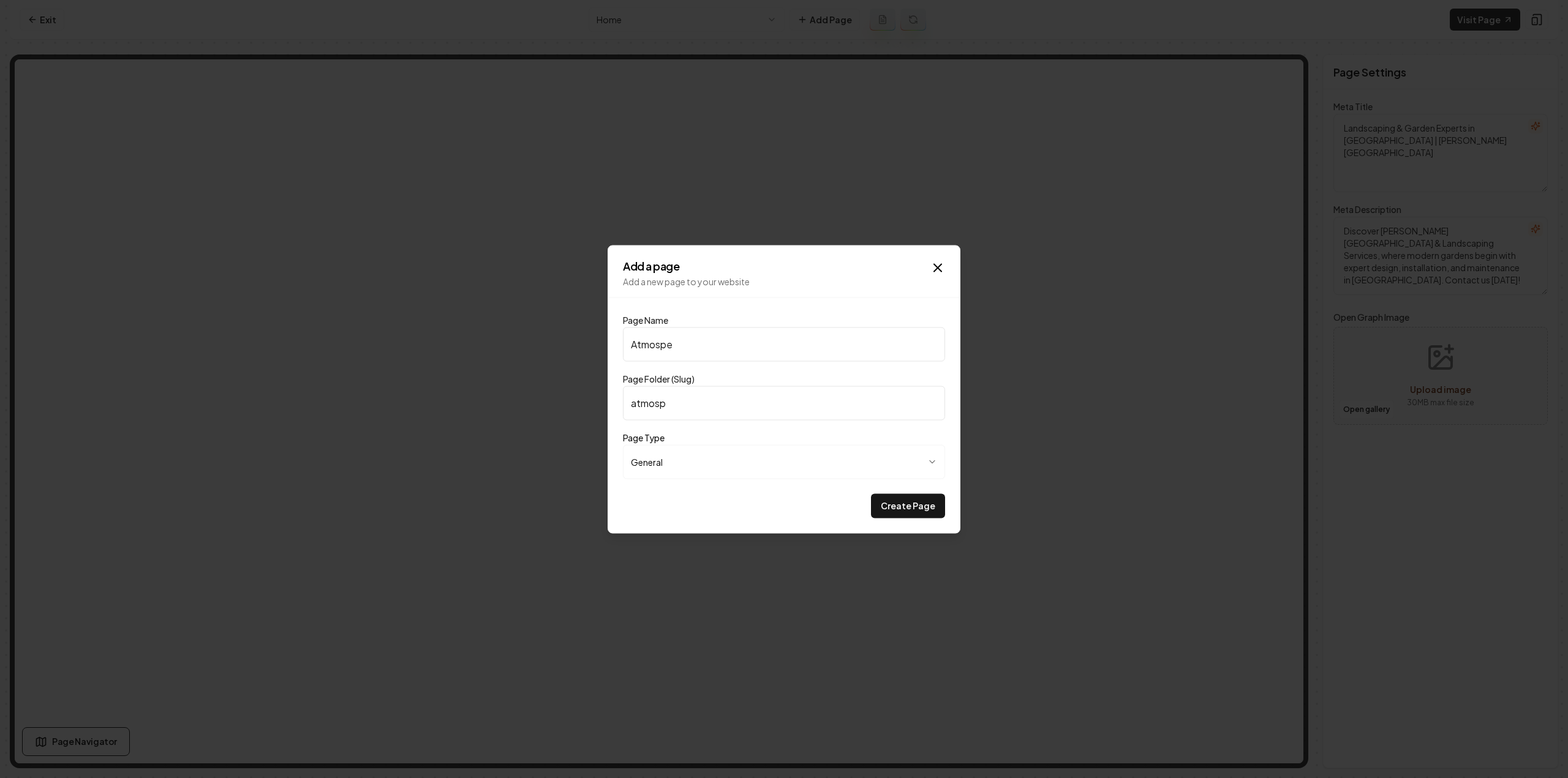
type input "atmospe"
type input "Atmosp"
type input "atmosp"
type input "Atmosph"
type input "atmosph"
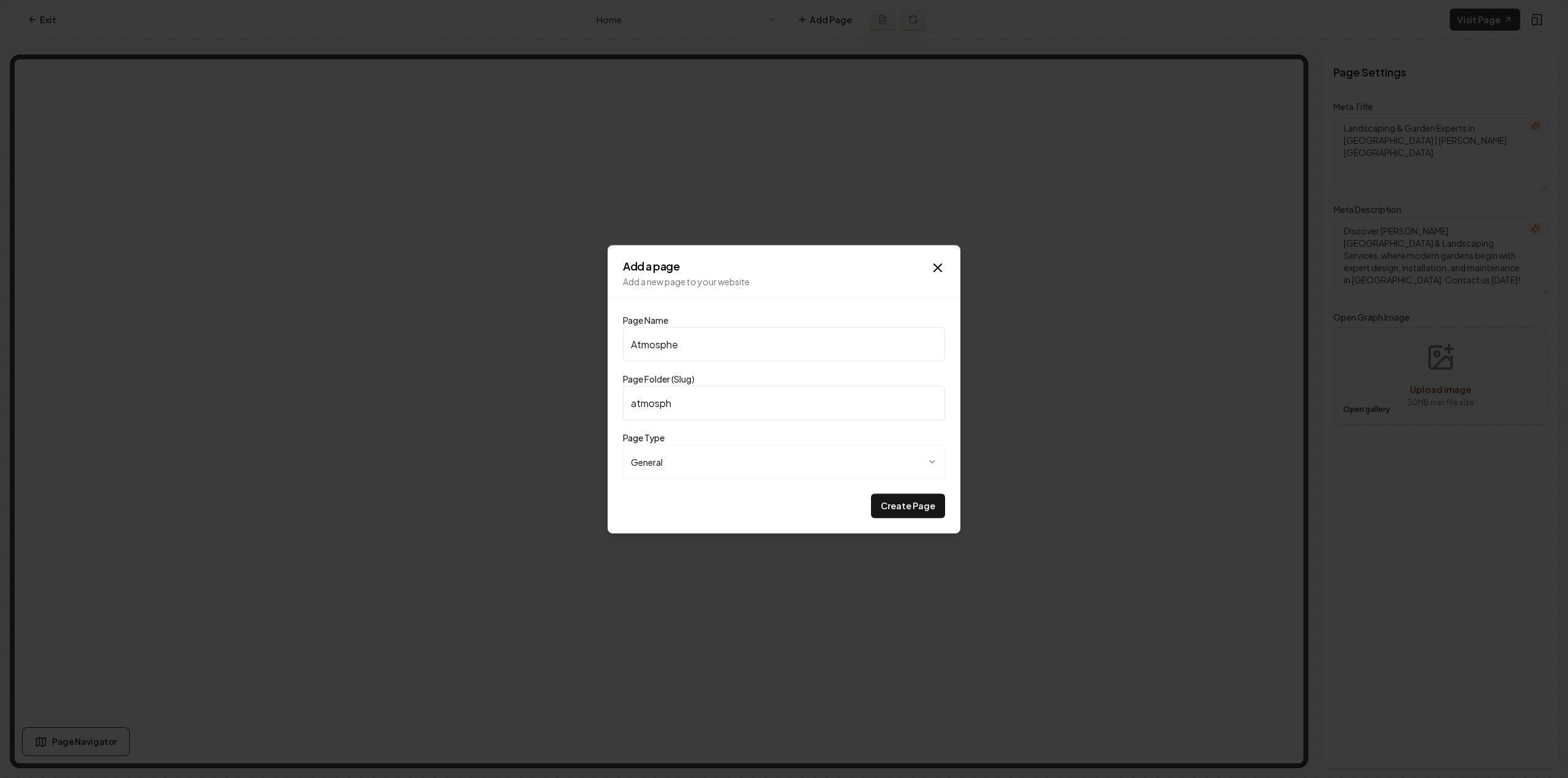
type input "Atmospher"
type input "atmospher"
type input "Atmosphere"
type input "atmosphere"
type input "Atmosphere"
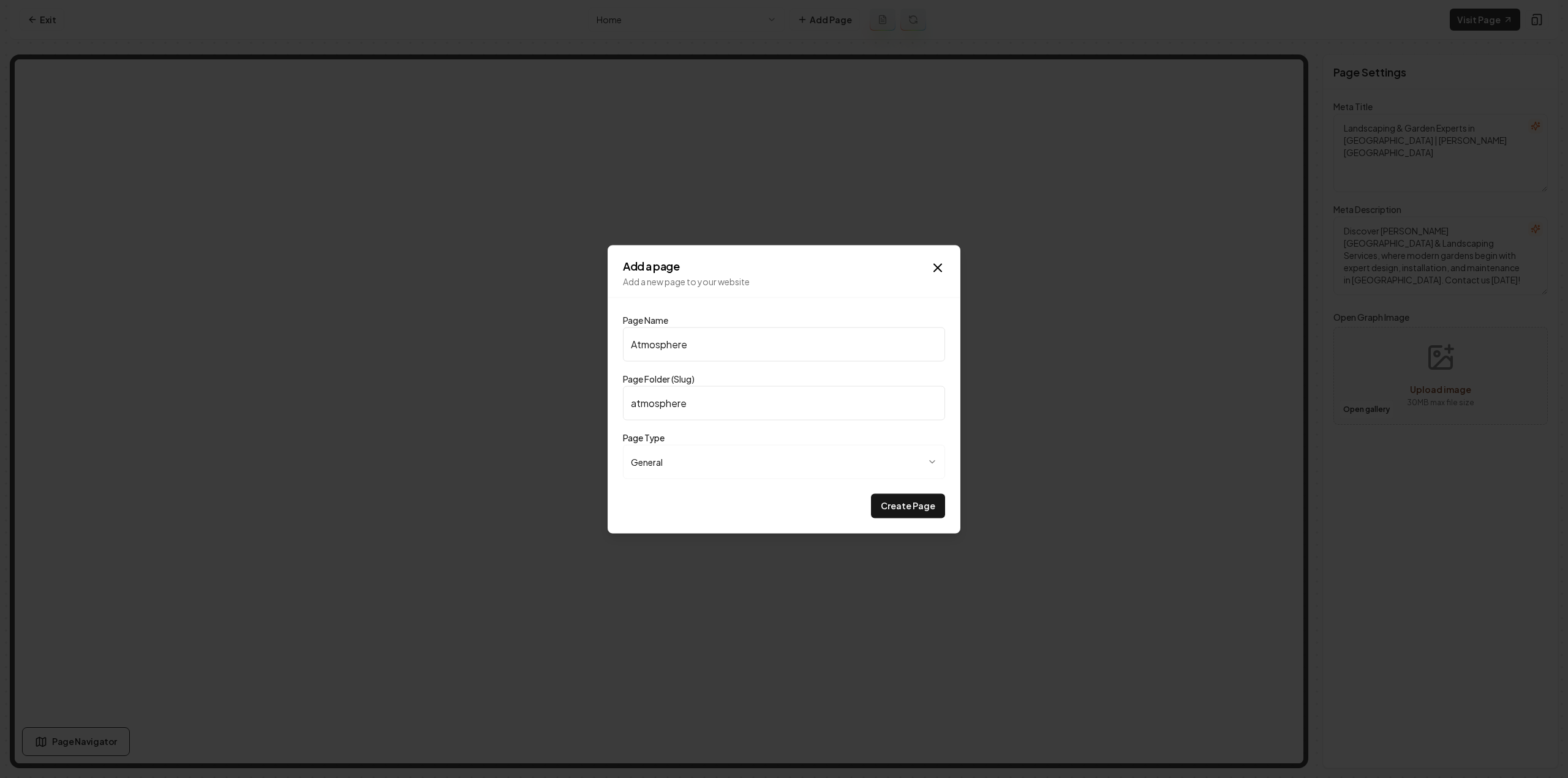
click at [871, 494] on button "Create Page" at bounding box center [908, 505] width 74 height 25
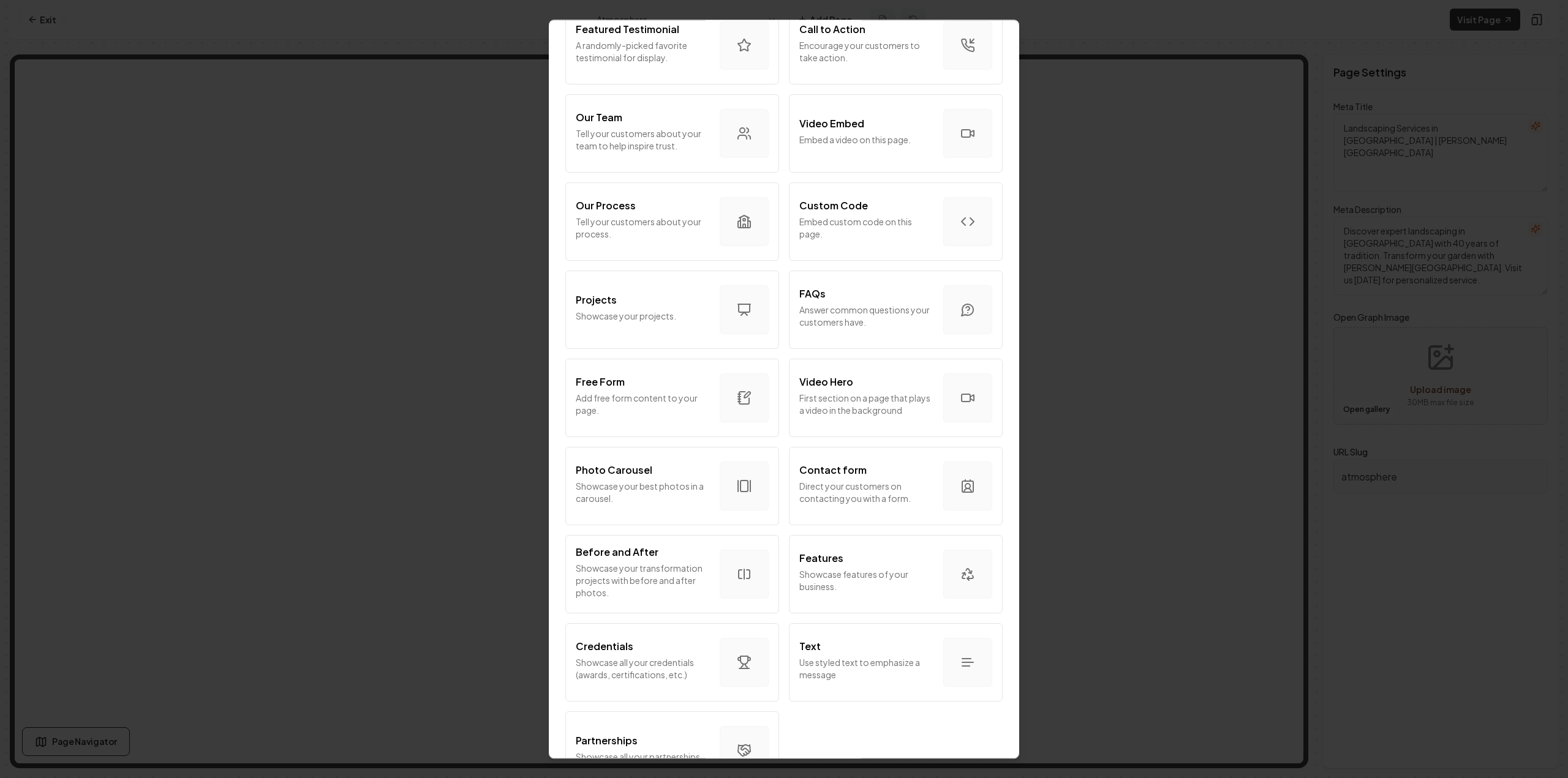
scroll to position [414, 0]
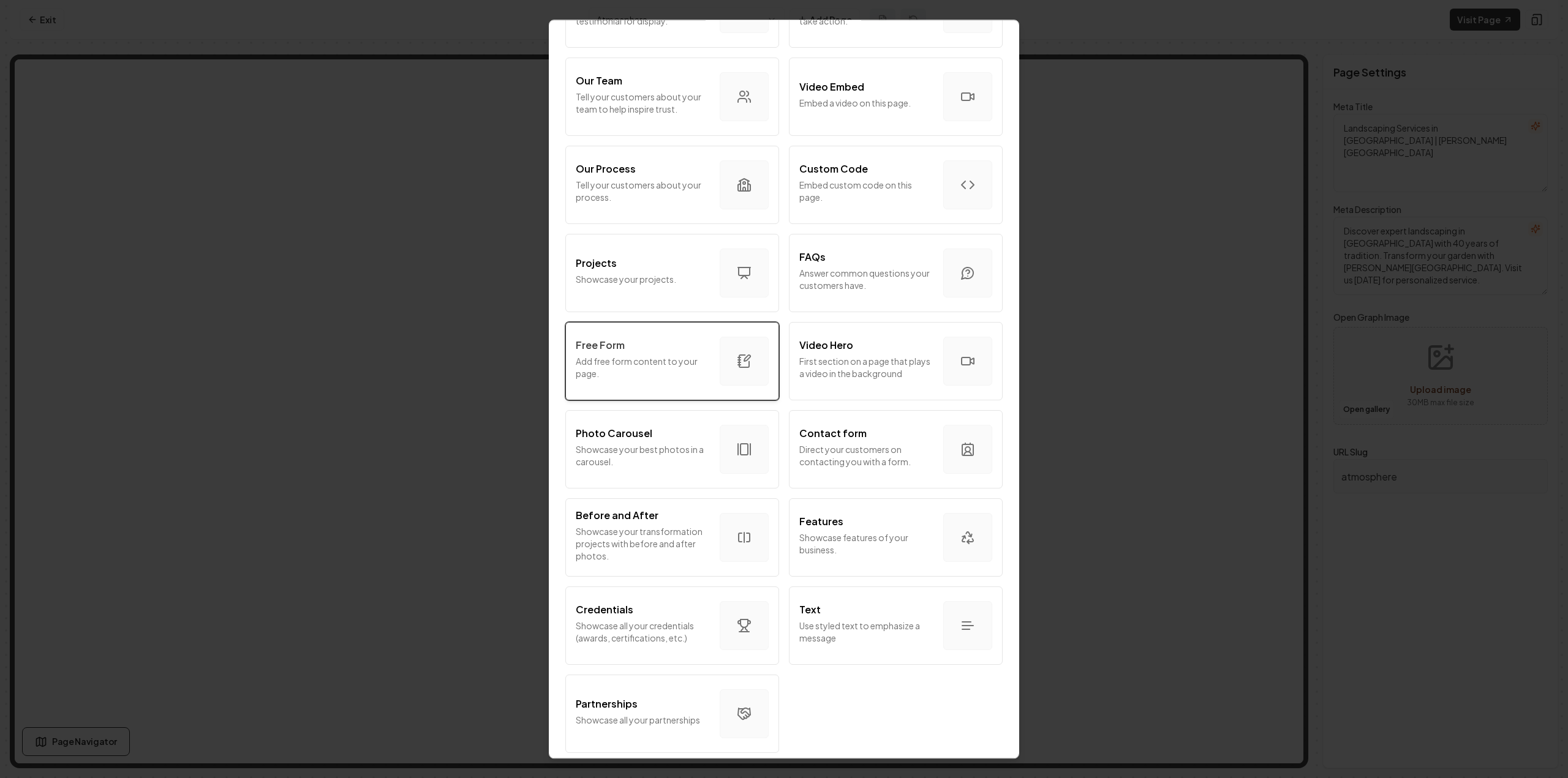
click at [645, 355] on p "Add free form content to your page." at bounding box center [642, 367] width 134 height 25
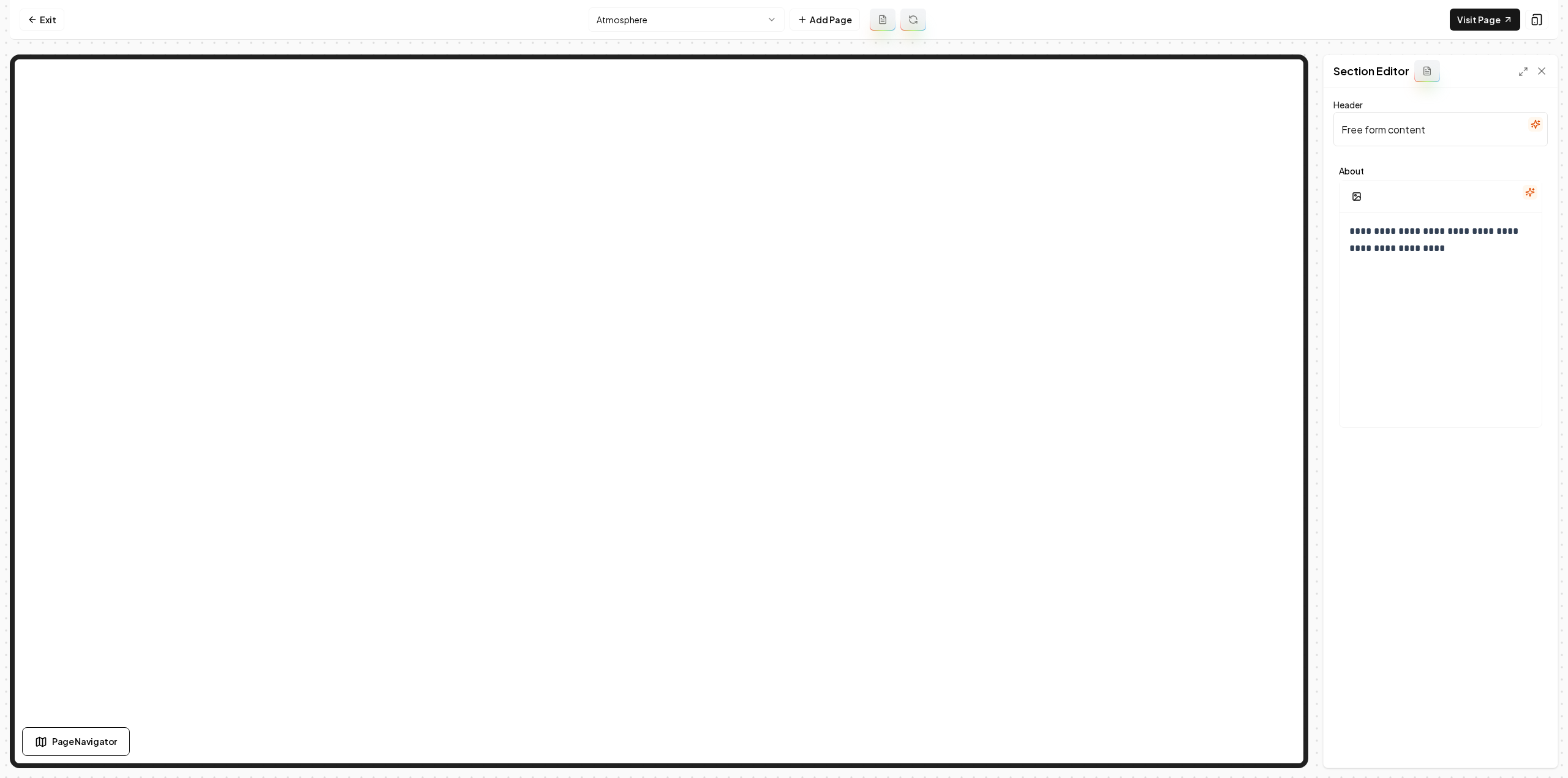
click at [882, 23] on icon at bounding box center [882, 19] width 6 height 8
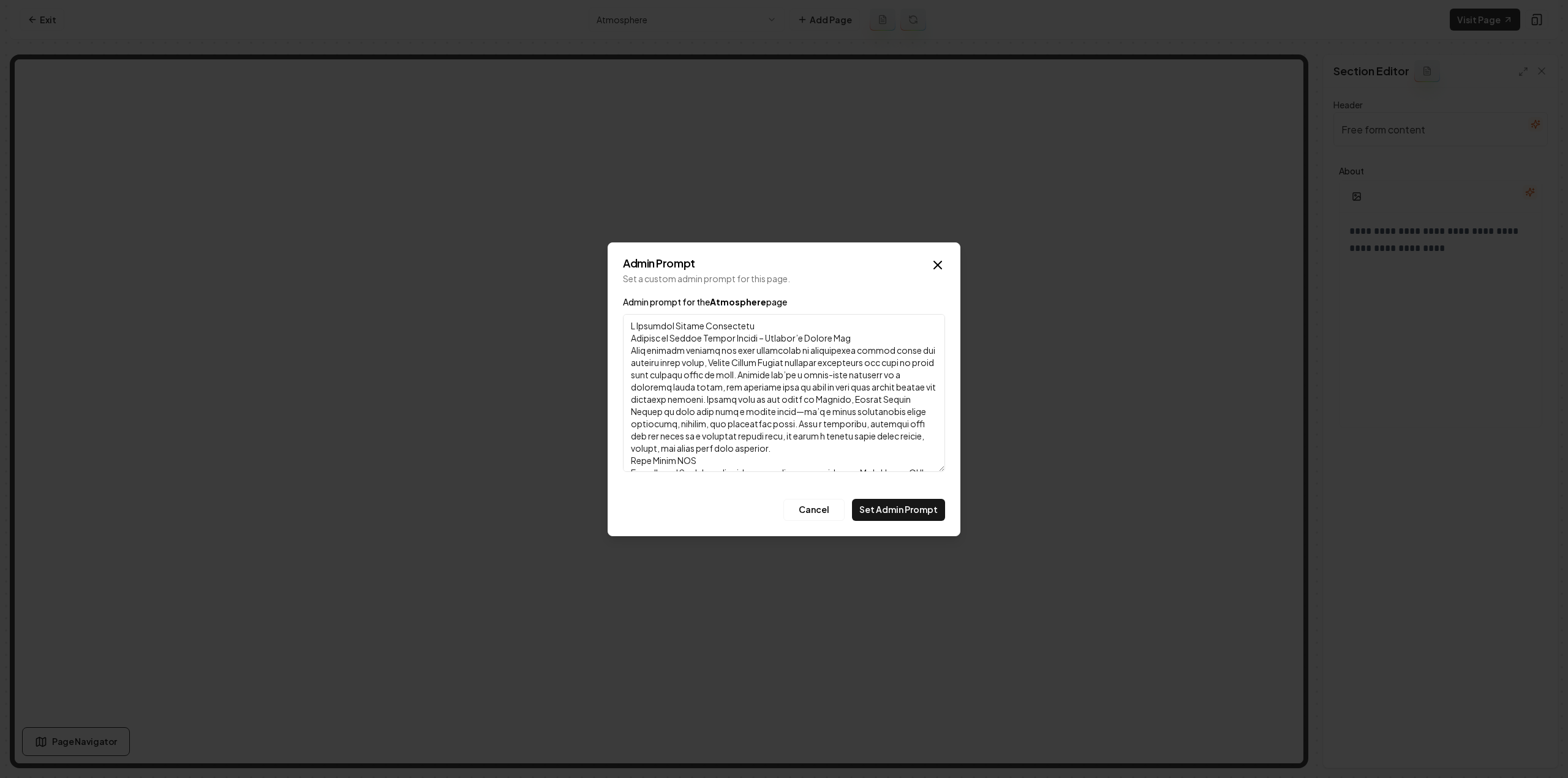
scroll to position [288, 0]
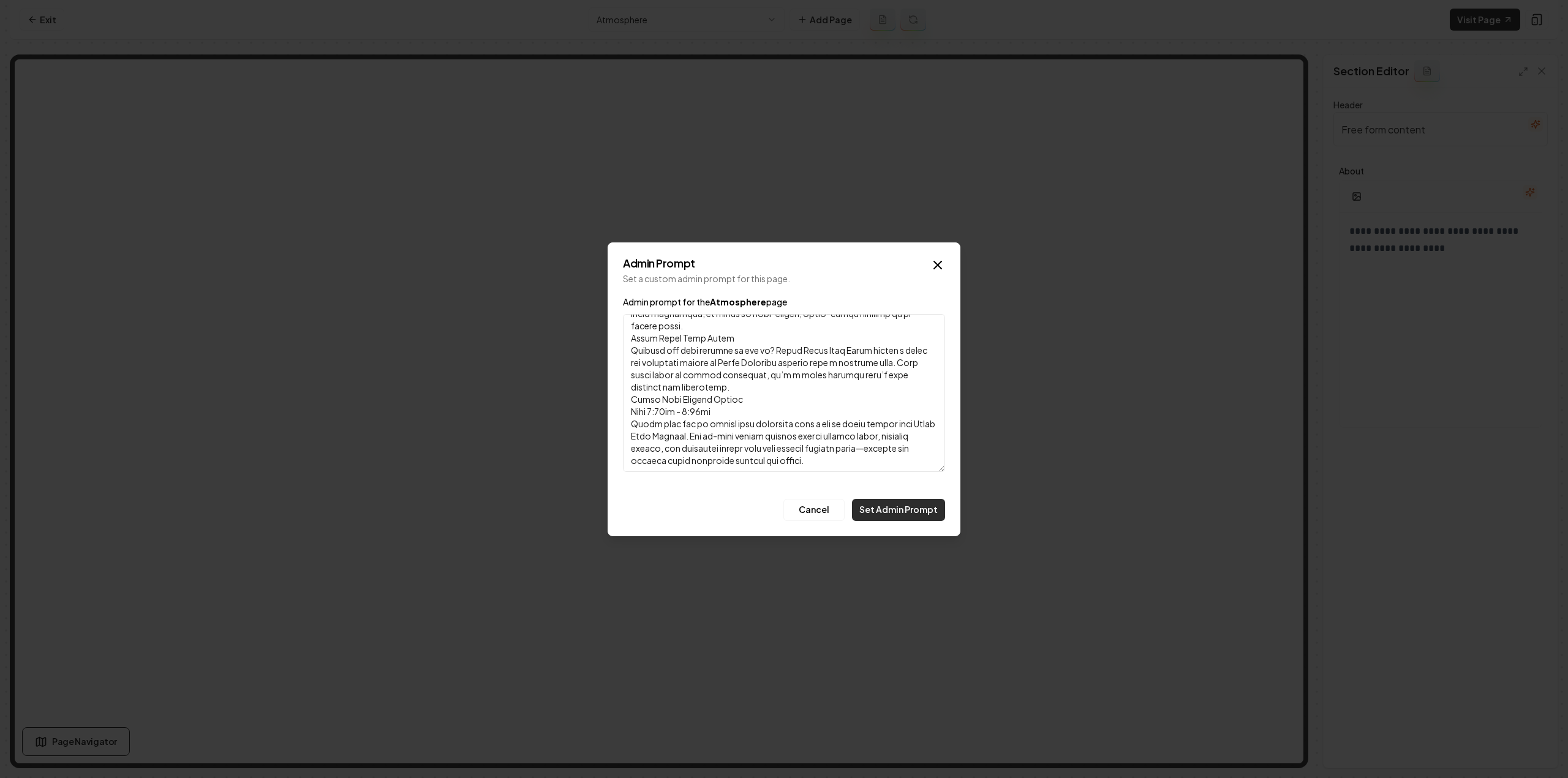
type textarea "A Boutique Garden Experience Welcome to Harris Garden Center – Orlando’s Hidden…"
click at [927, 517] on button "Set Admin Prompt" at bounding box center [898, 510] width 93 height 22
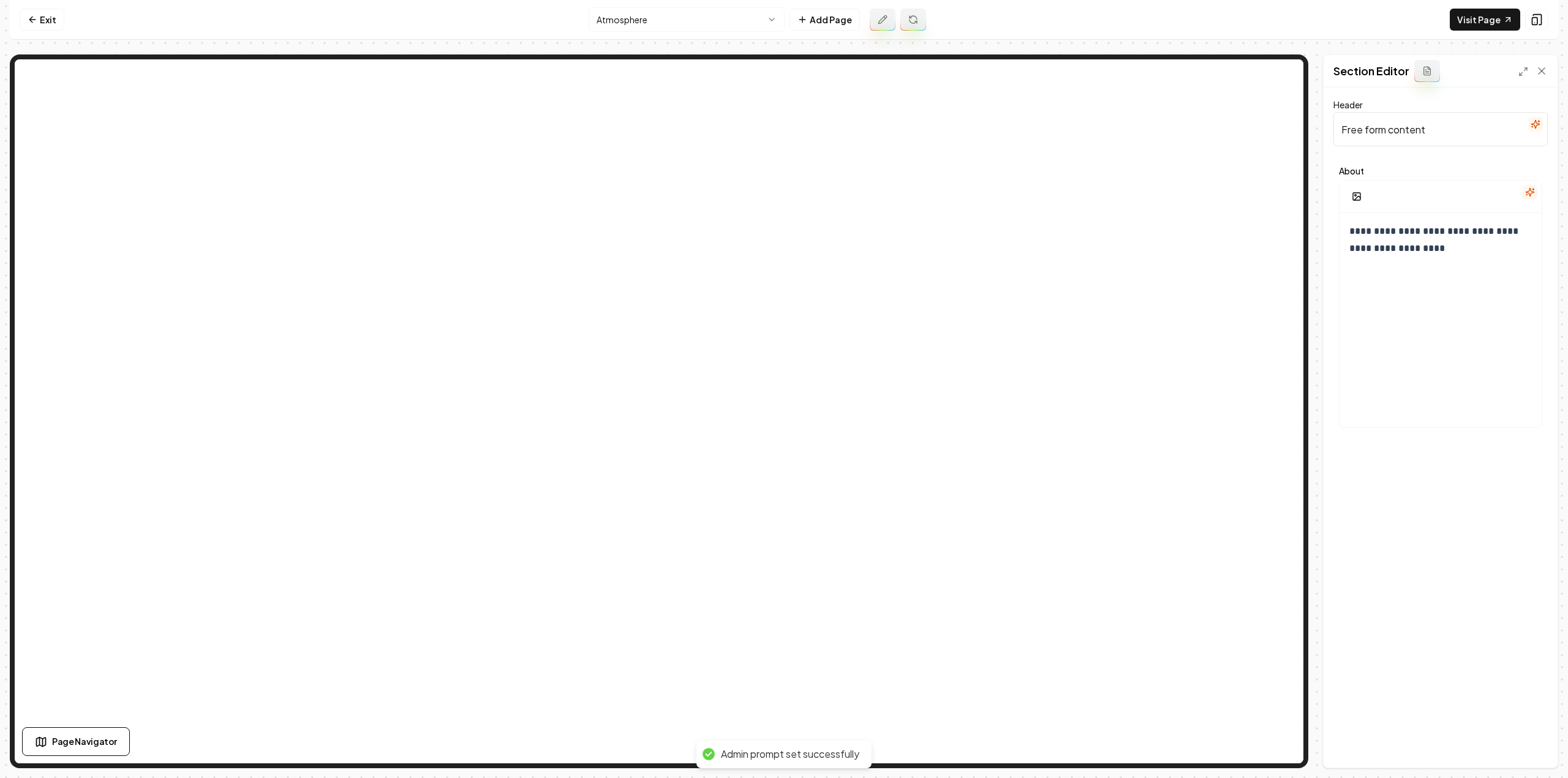
click at [912, 24] on icon at bounding box center [913, 20] width 10 height 10
click at [1535, 123] on icon "button" at bounding box center [1535, 124] width 10 height 10
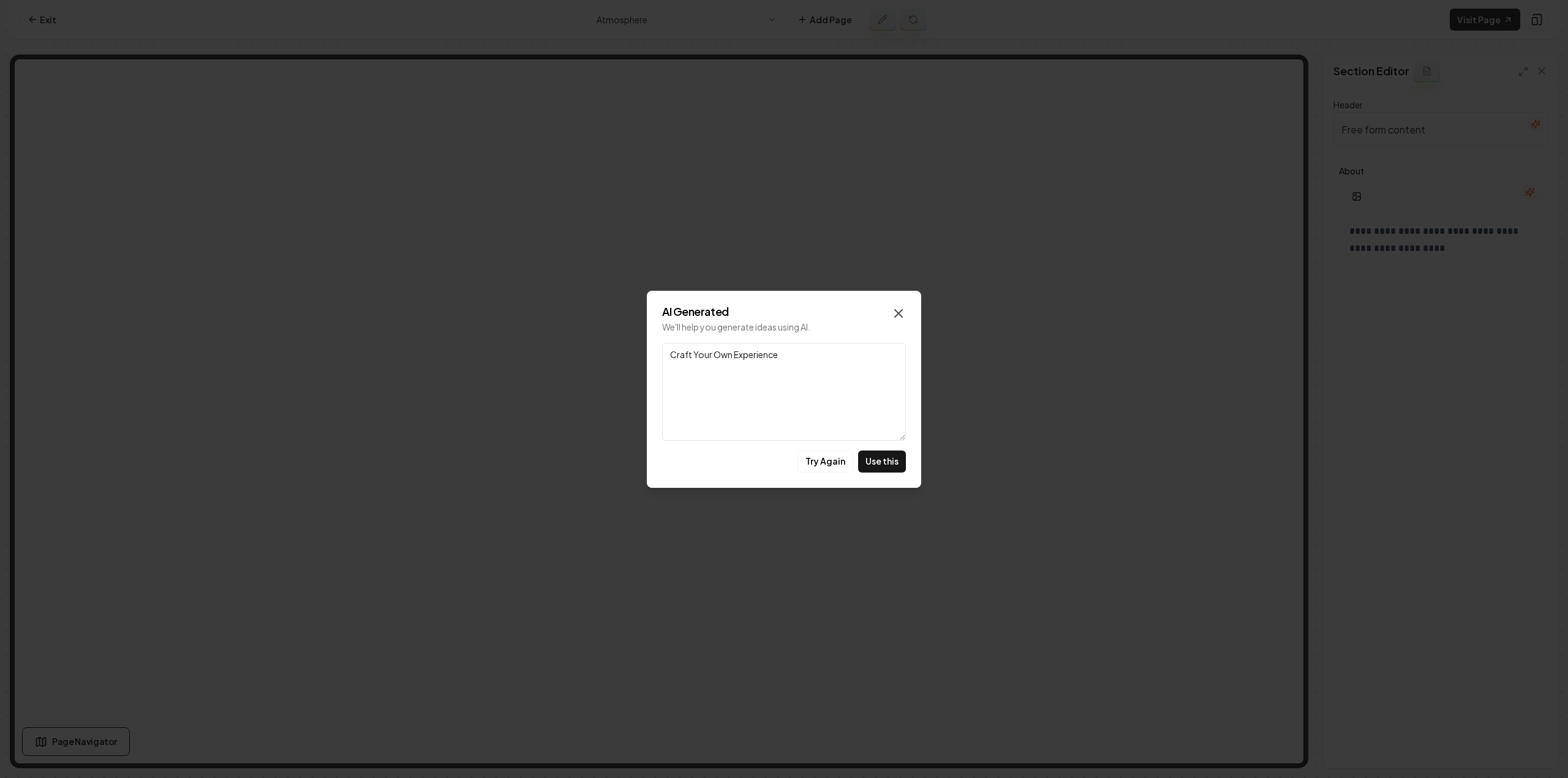
click at [895, 314] on icon "button" at bounding box center [898, 313] width 15 height 15
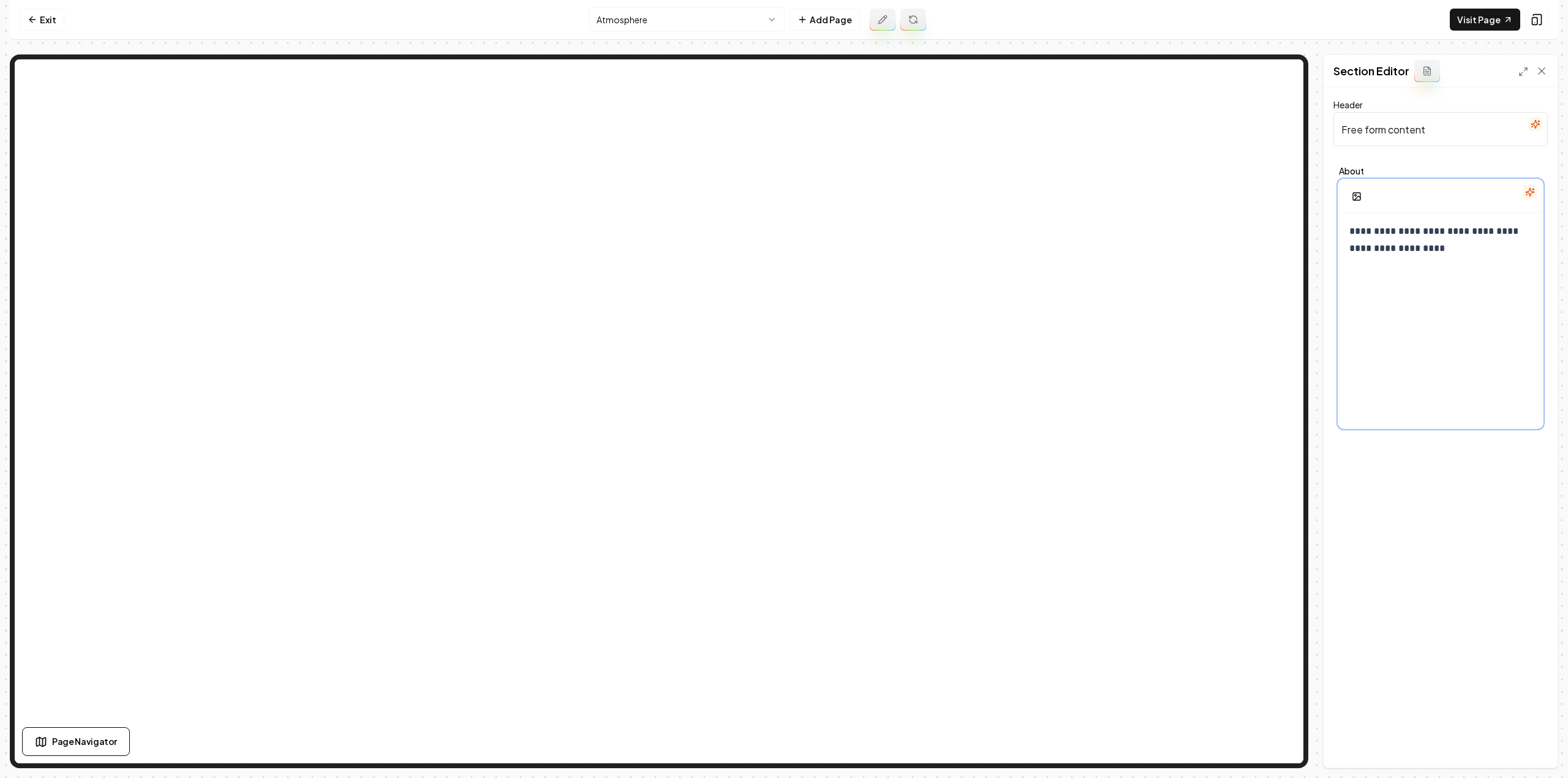
click at [1457, 319] on div "**********" at bounding box center [1440, 330] width 202 height 235
click at [1457, 303] on div "**********" at bounding box center [1440, 330] width 202 height 235
drag, startPoint x: 1459, startPoint y: 292, endPoint x: 1321, endPoint y: 235, distance: 149.3
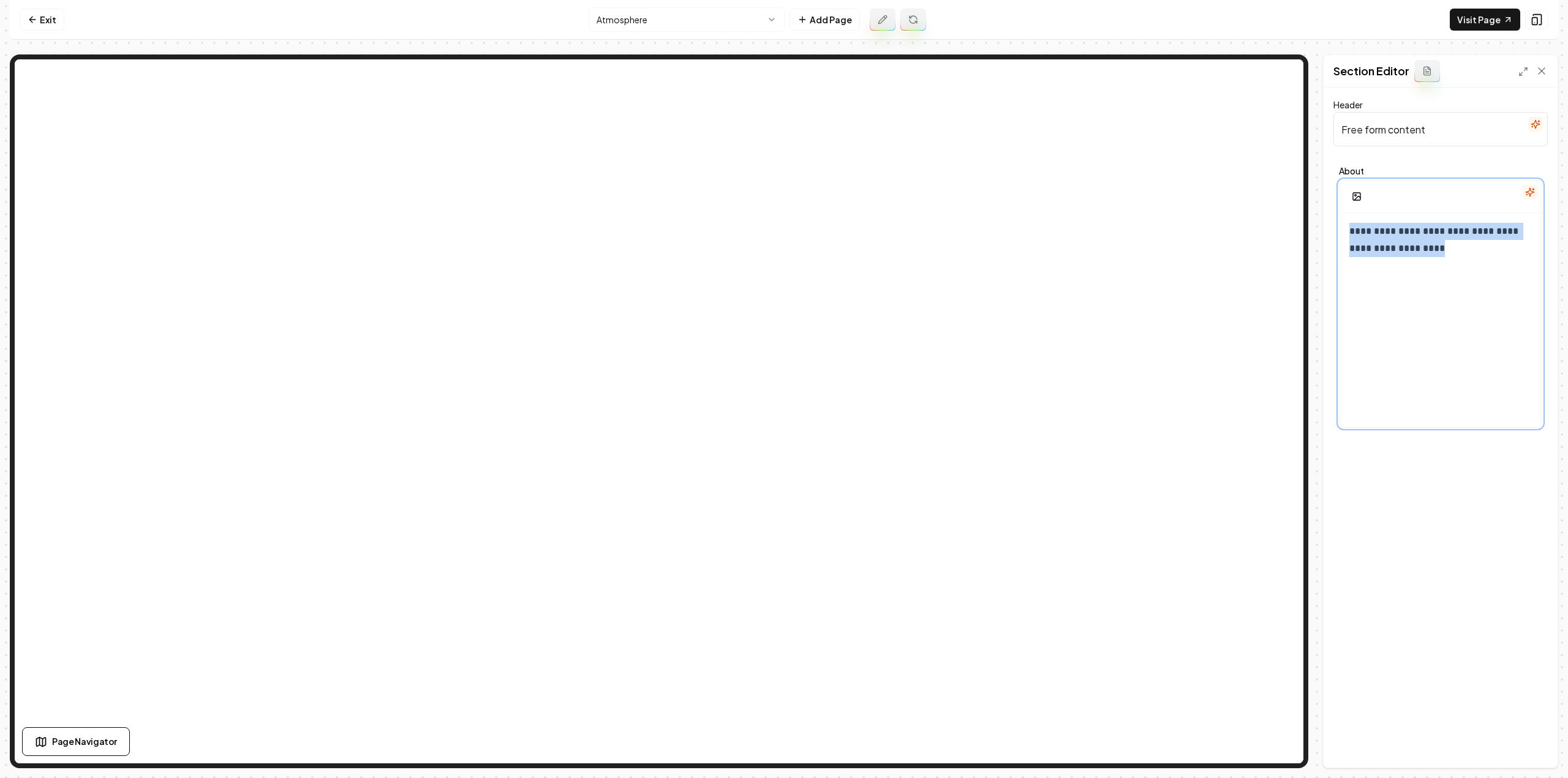
click at [1321, 235] on div "**********" at bounding box center [783, 411] width 1548 height 714
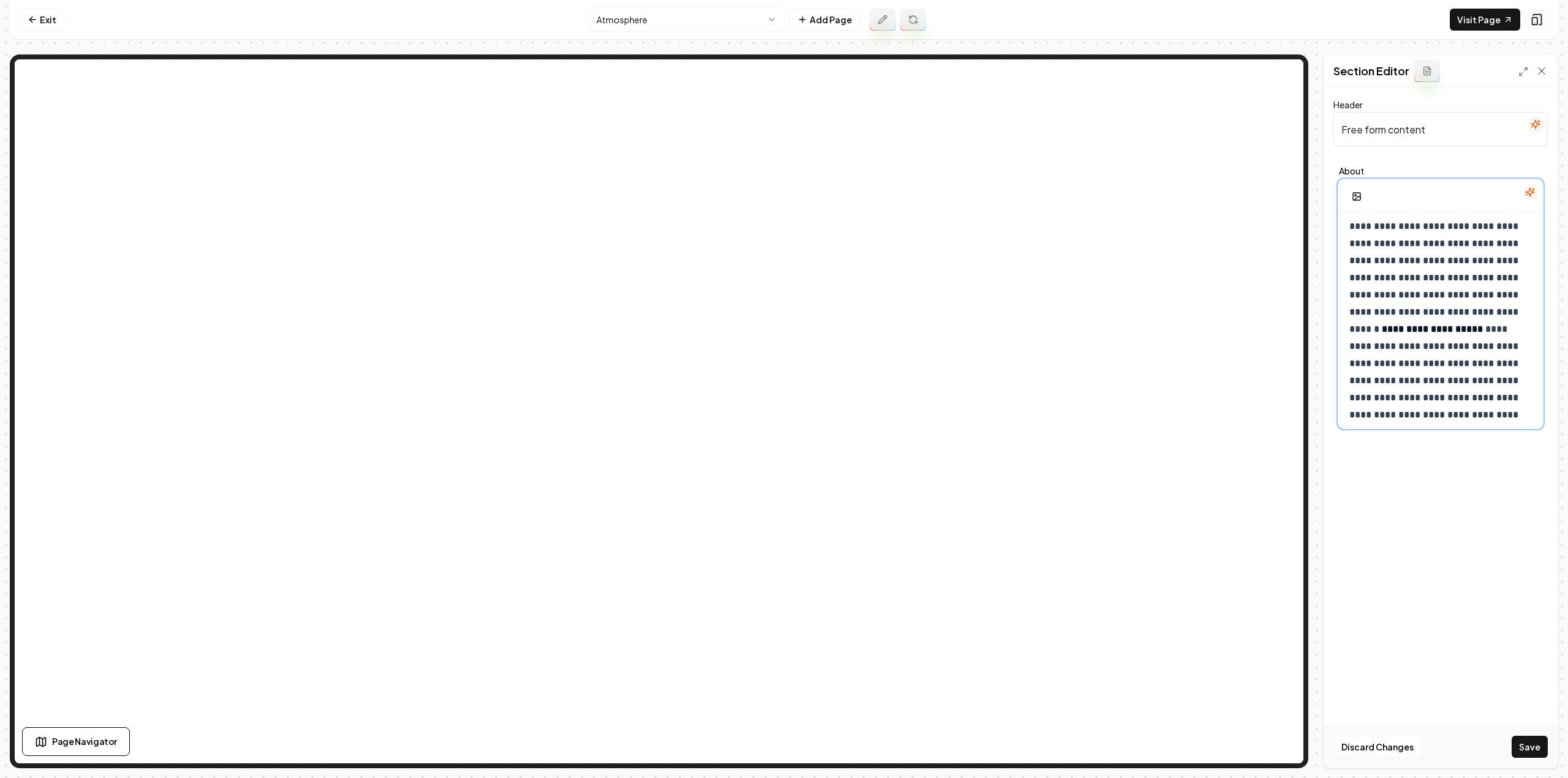
scroll to position [0, 0]
click at [1398, 135] on input "Free form content" at bounding box center [1440, 128] width 214 height 34
paste input "A Boutique Garden Experience"
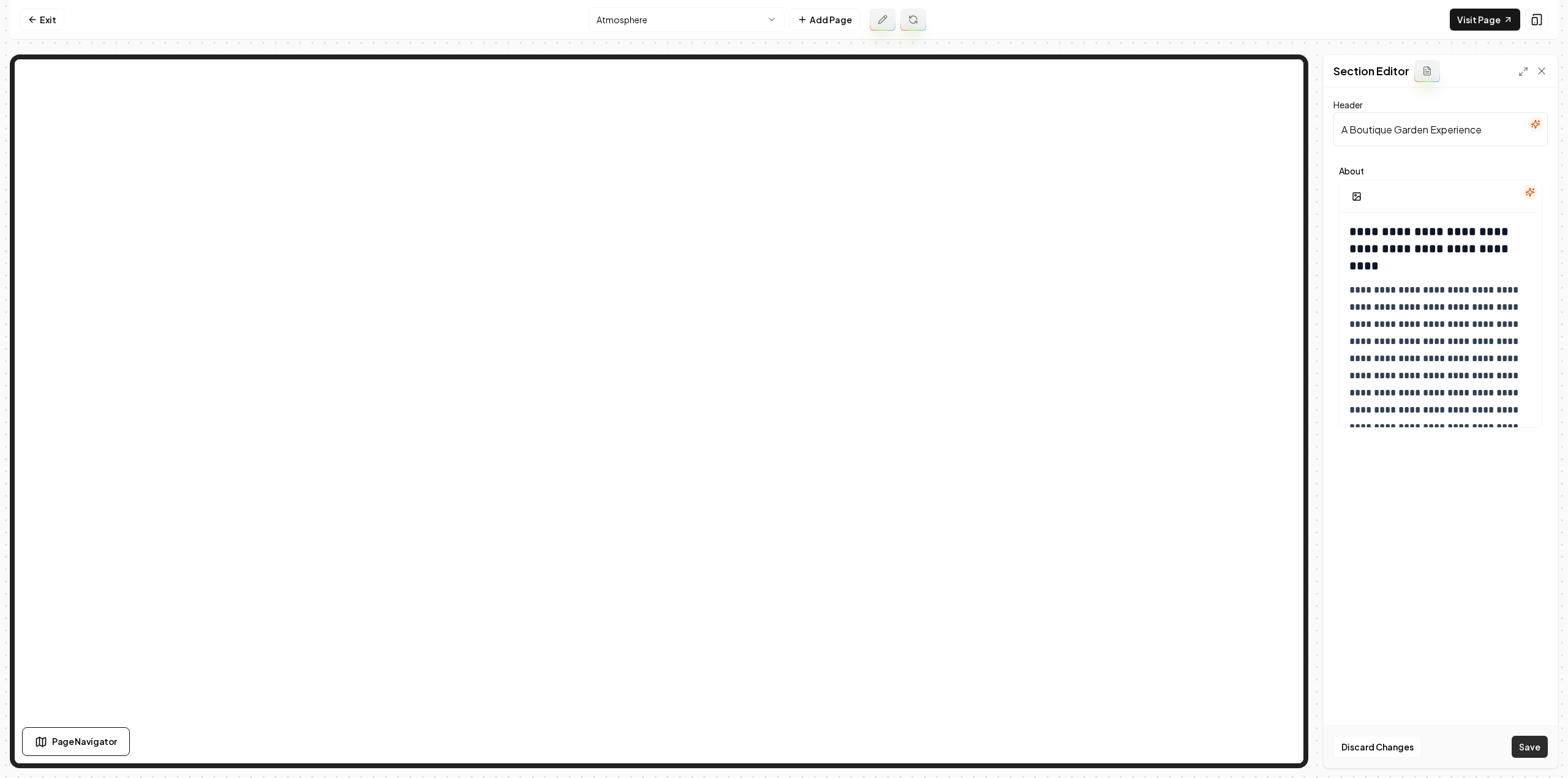
type input "A Boutique Garden Experience"
click at [1521, 752] on button "Save" at bounding box center [1530, 747] width 36 height 22
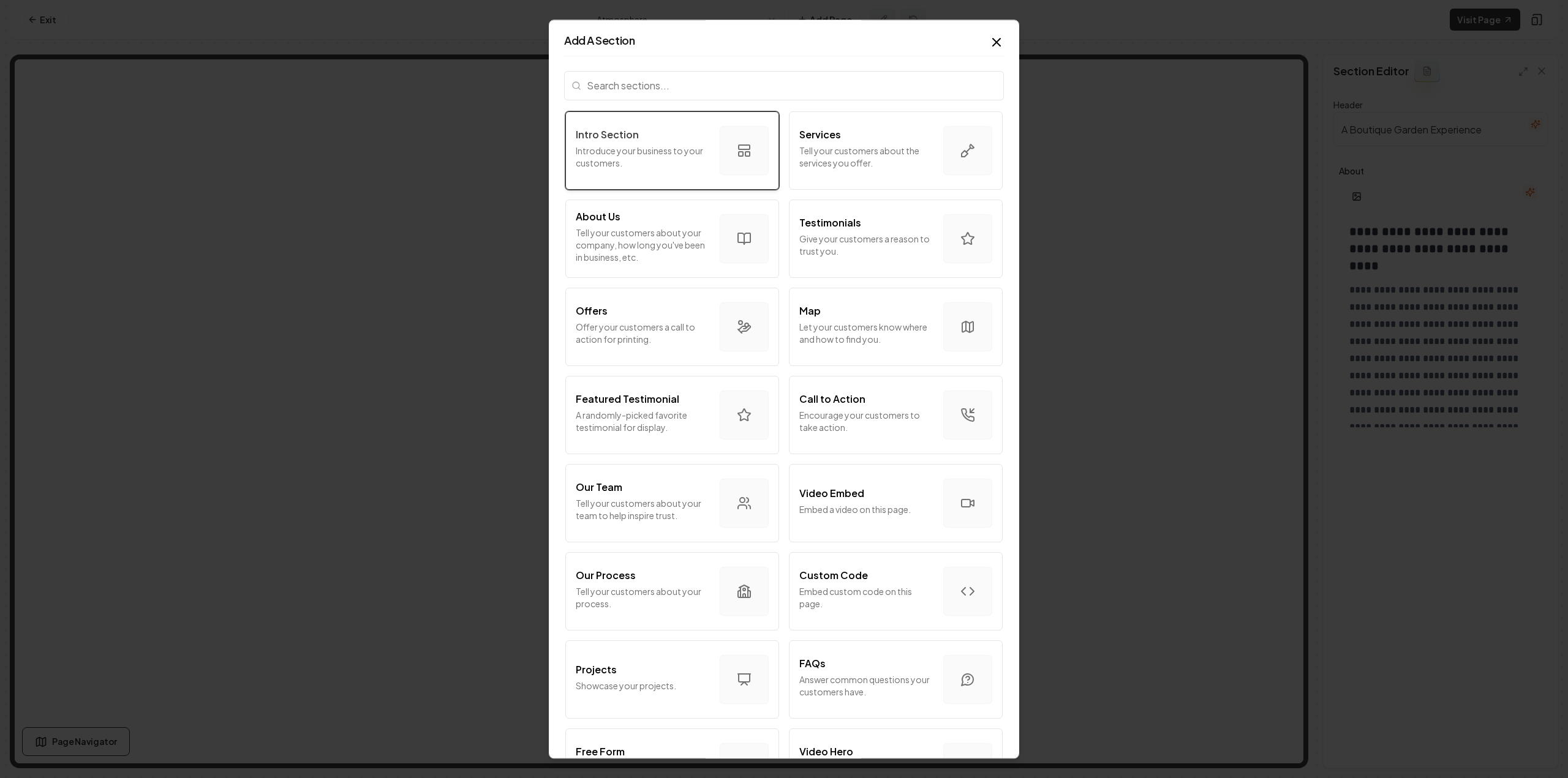
click at [647, 139] on div "Intro Section" at bounding box center [642, 135] width 134 height 15
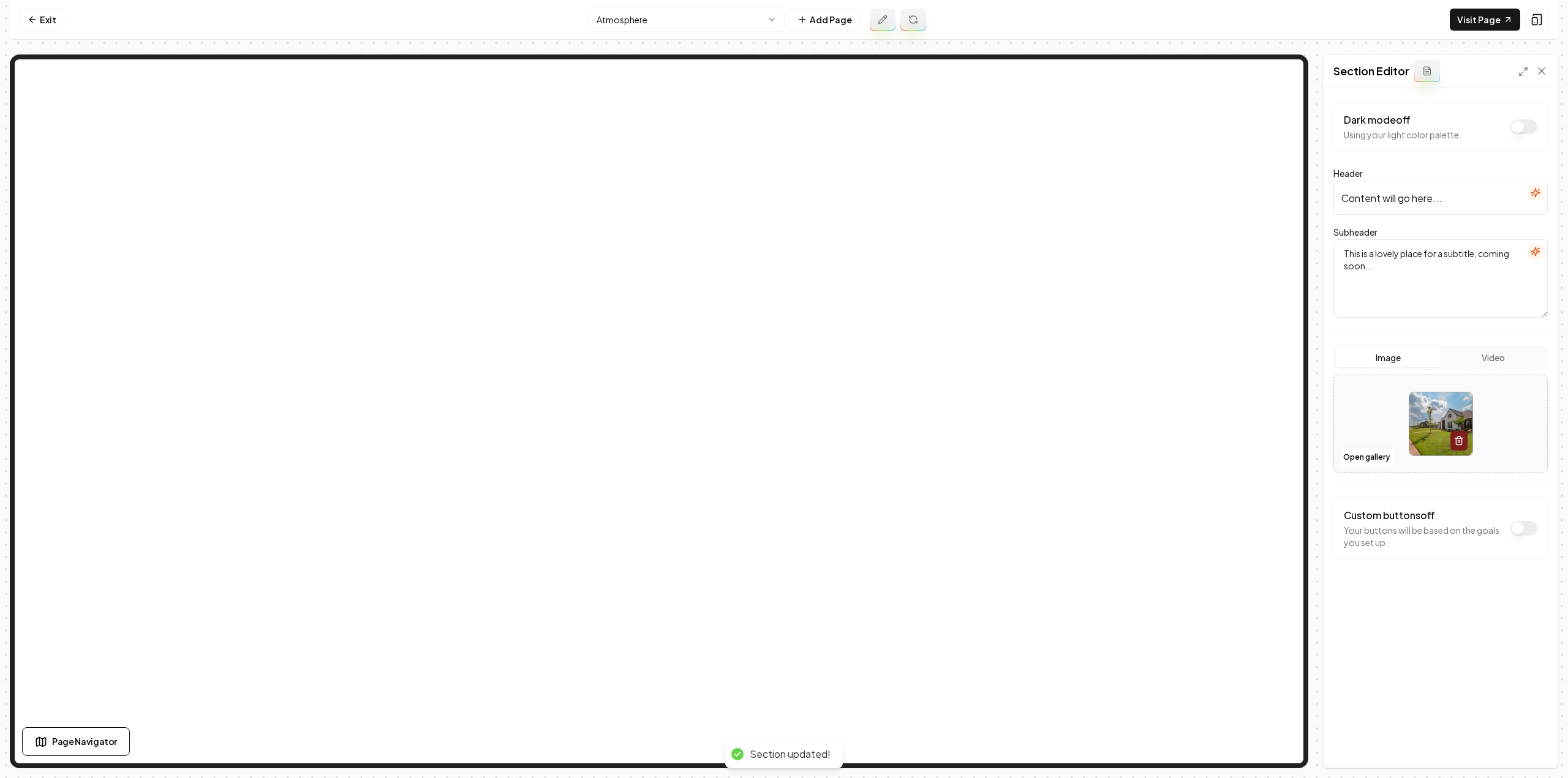
drag, startPoint x: 1452, startPoint y: 223, endPoint x: 1451, endPoint y: 197, distance: 26.0
click at [1452, 222] on form "Dark mode off Using your light color palette. Header Content will go here... Su…" at bounding box center [1440, 355] width 214 height 505
click at [1451, 196] on input "Content will go here..." at bounding box center [1440, 197] width 214 height 34
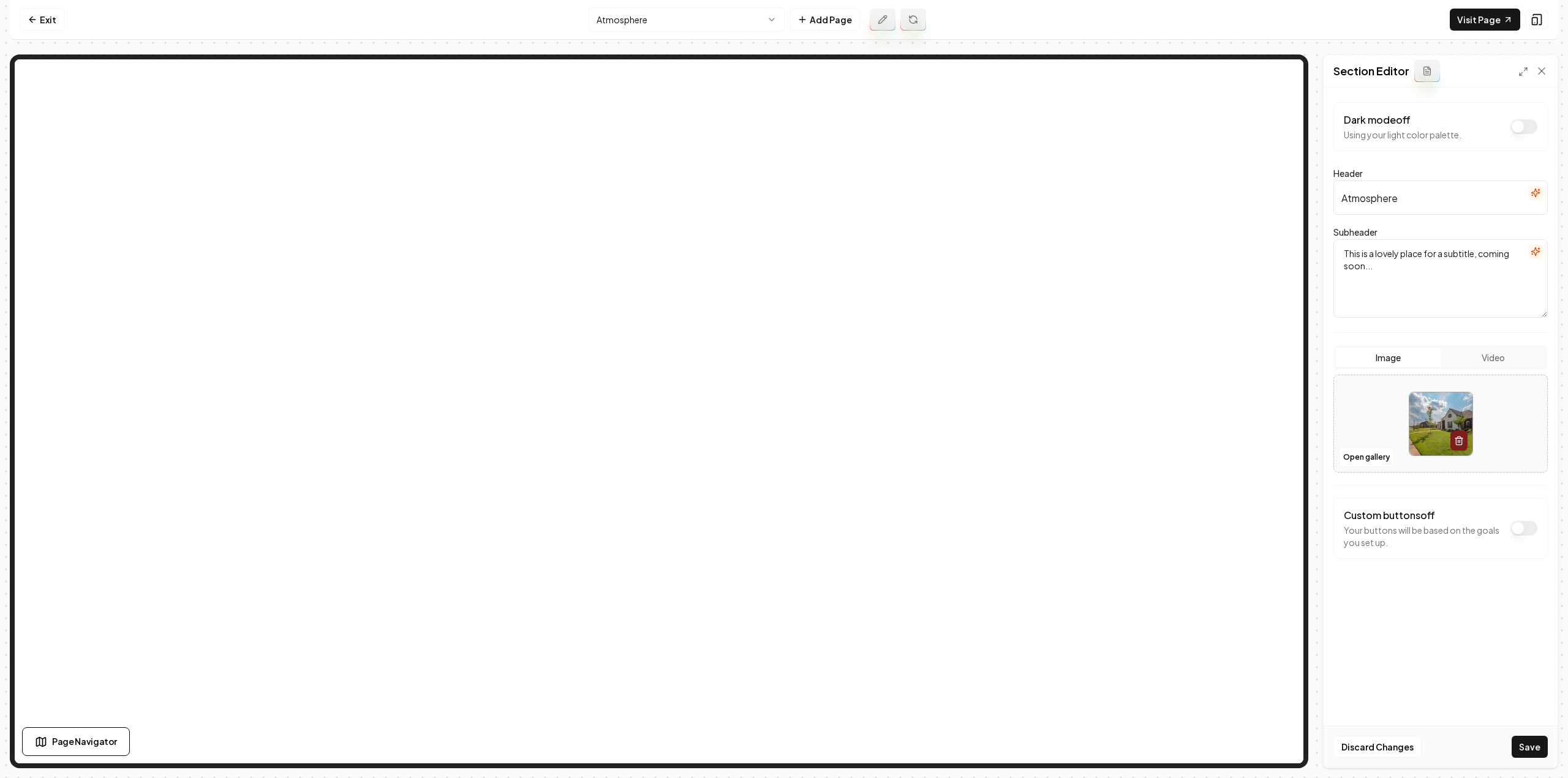
type input "Atmosphere"
click at [1388, 279] on textarea "This is a lovely place for a subtitle, coming soon..." at bounding box center [1440, 278] width 214 height 78
click at [1539, 248] on icon "button" at bounding box center [1535, 251] width 10 height 10
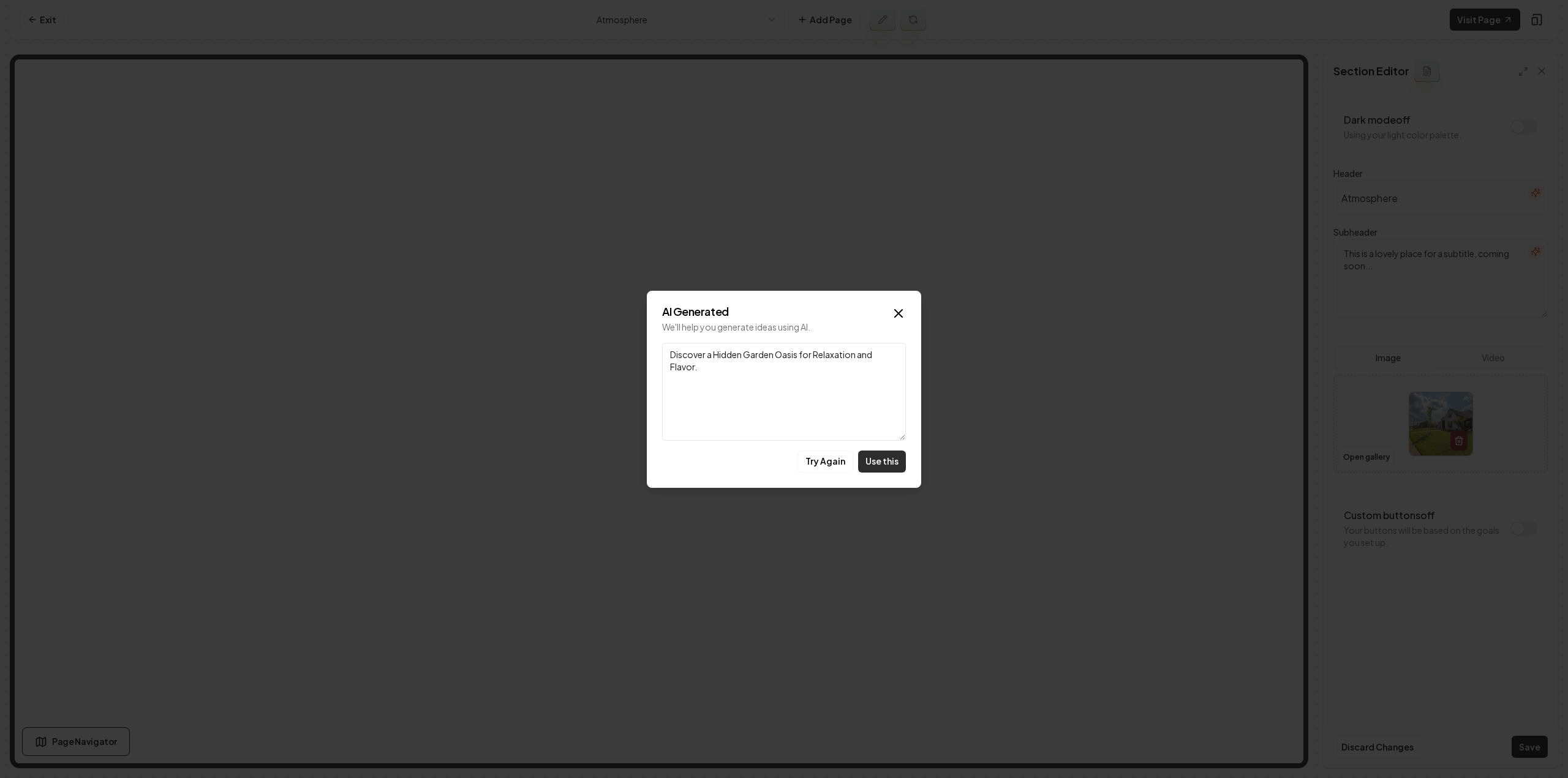
click at [885, 463] on button "Use this" at bounding box center [882, 462] width 48 height 22
type textarea "Discover a Hidden Garden Oasis for Relaxation and Flavor."
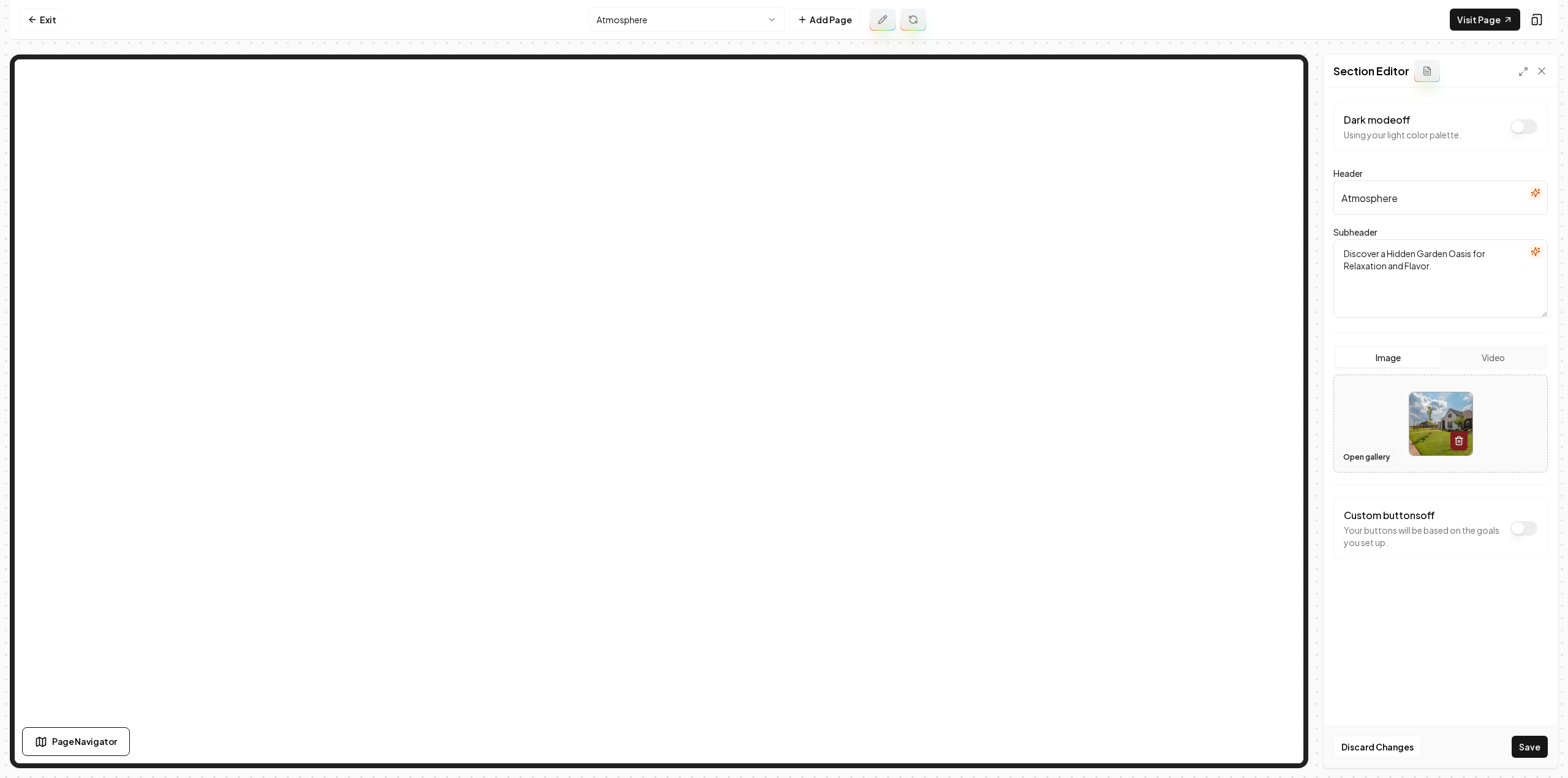
click at [1367, 448] on button "Open gallery" at bounding box center [1367, 457] width 55 height 20
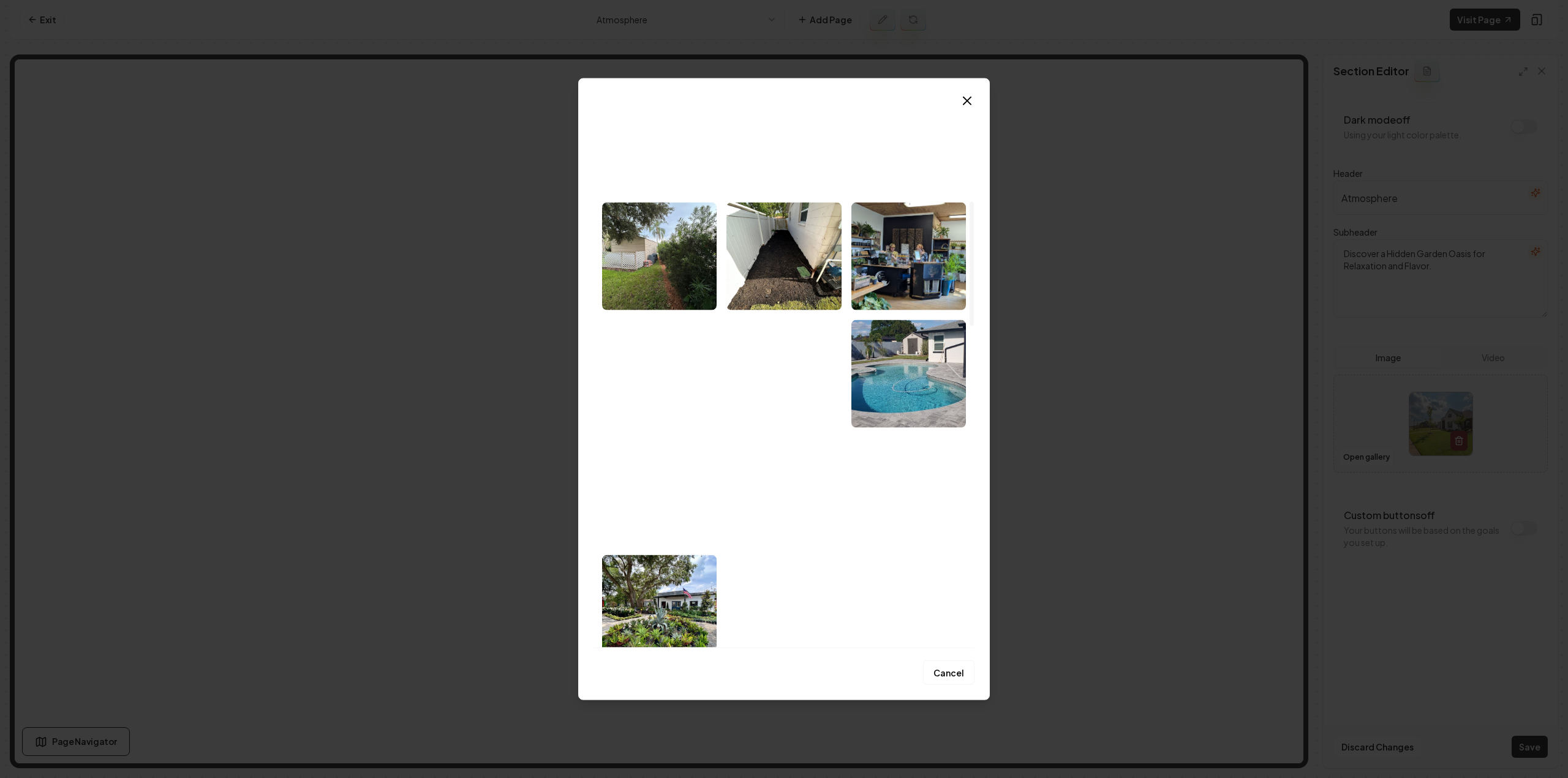
scroll to position [429, 0]
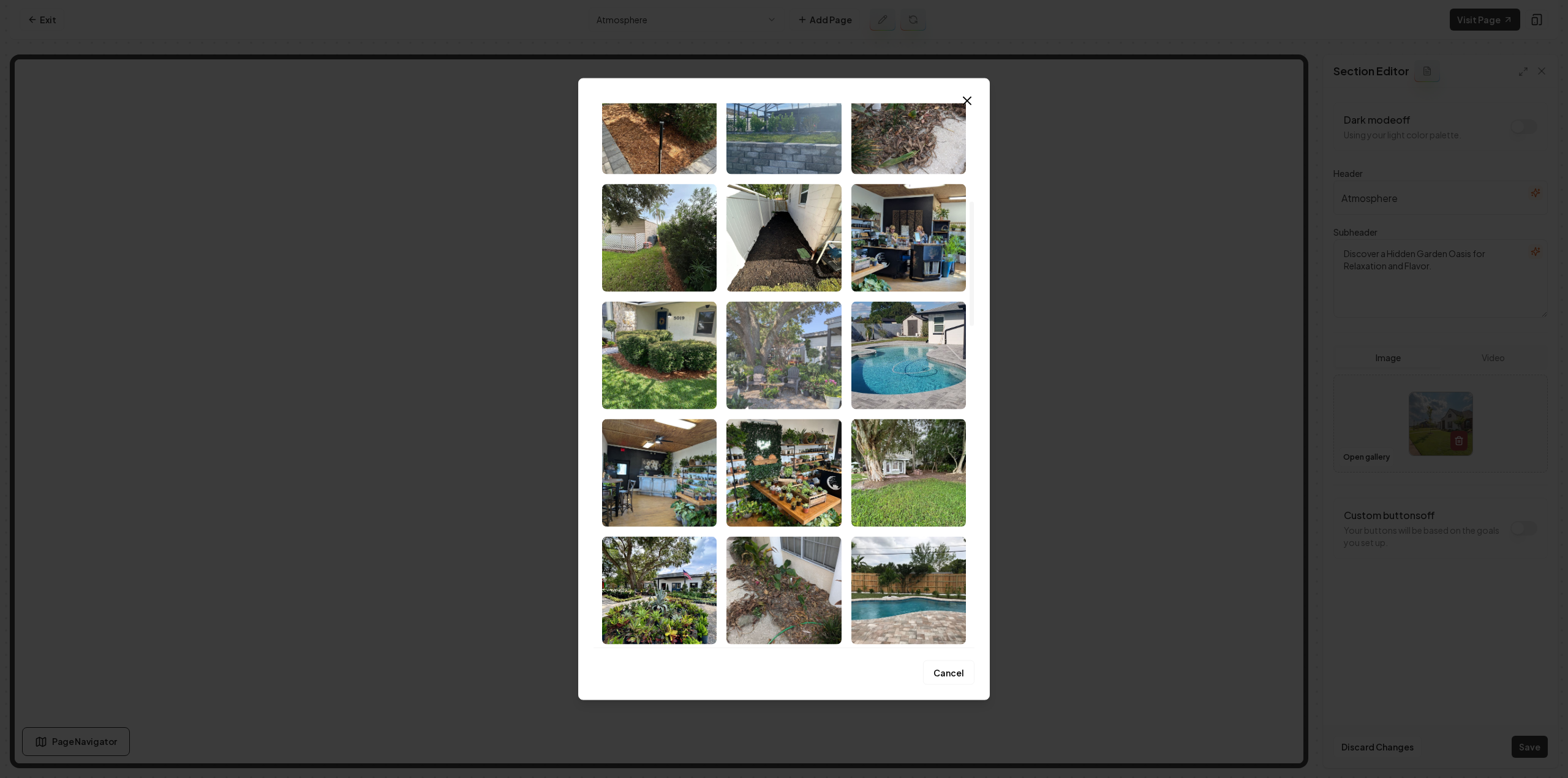
click at [797, 379] on img "Select image image_68c859a35c7cd75eb846087a.jpeg" at bounding box center [783, 355] width 114 height 108
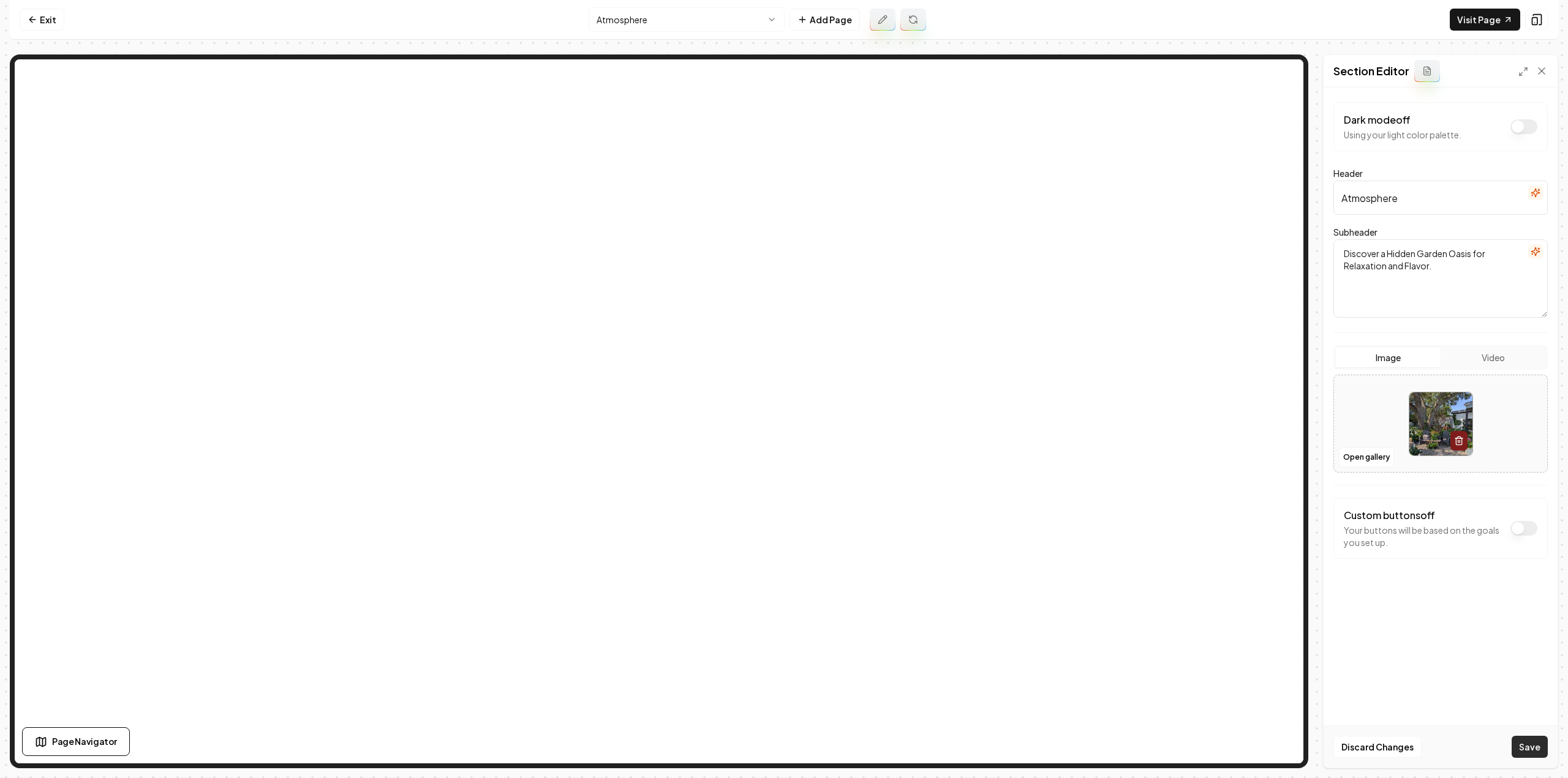
click at [1532, 740] on button "Save" at bounding box center [1530, 747] width 36 height 22
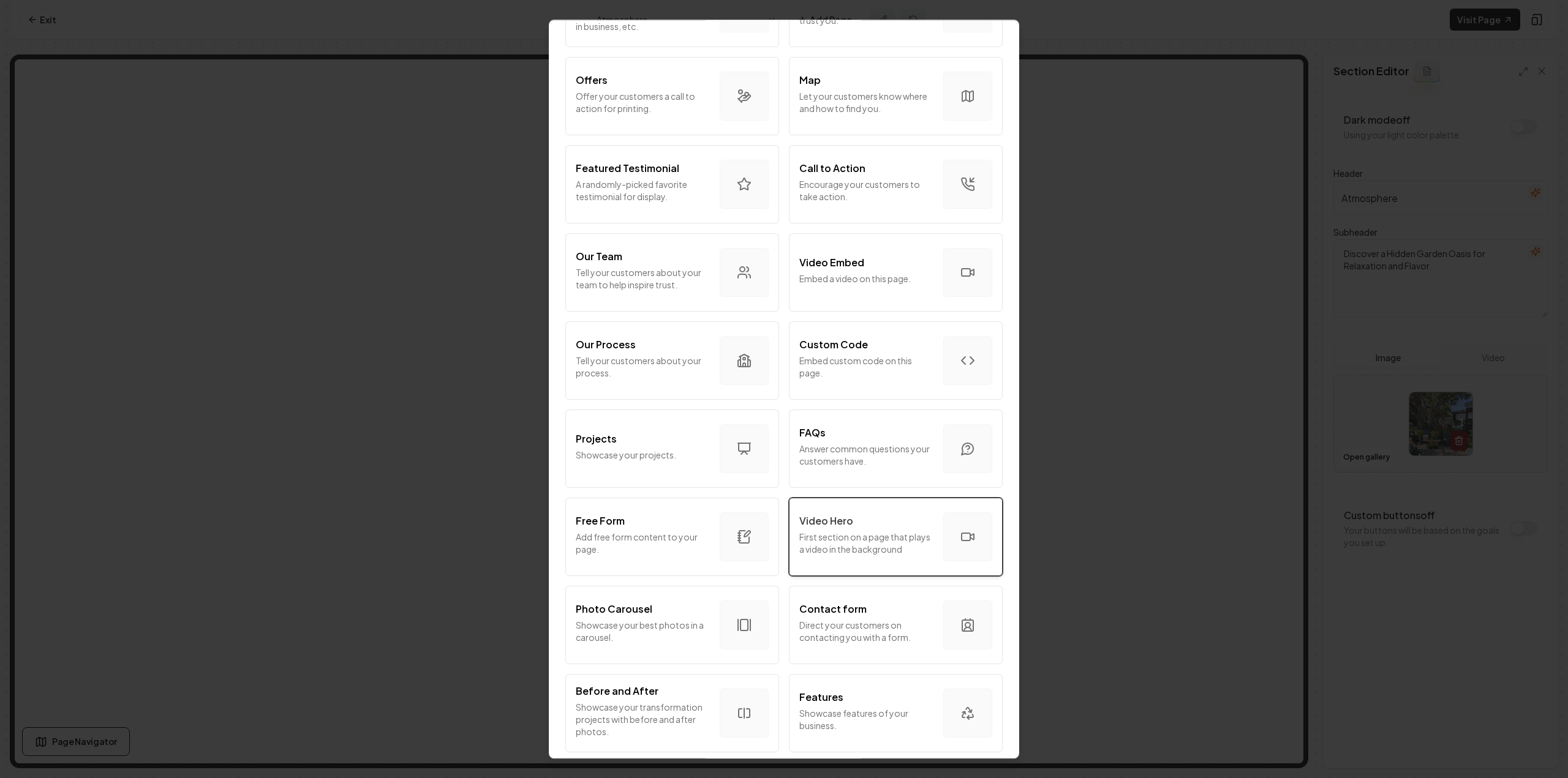
scroll to position [245, 0]
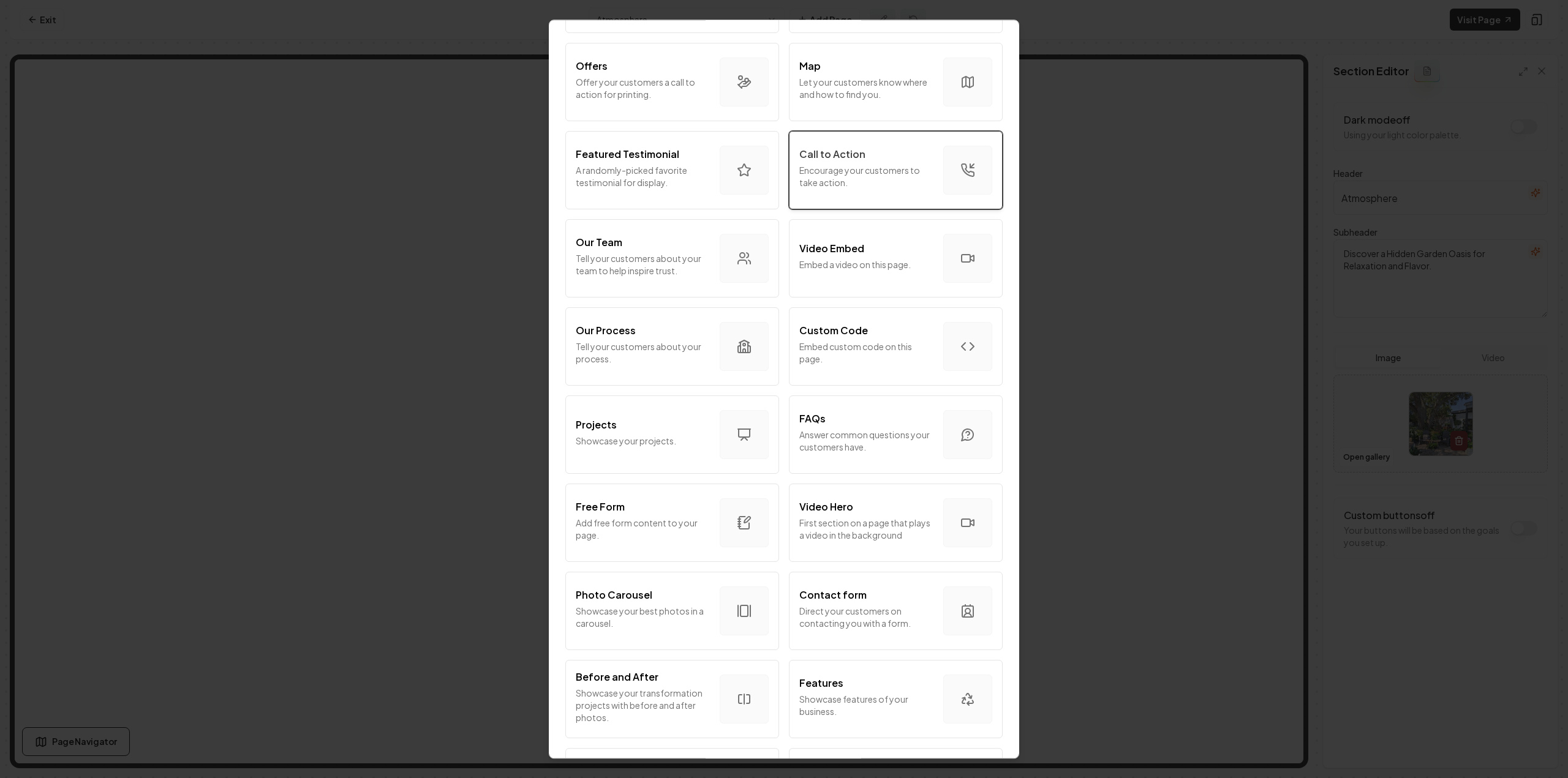
click at [862, 197] on button "Call to Action Encourage your customers to take action." at bounding box center [896, 170] width 214 height 78
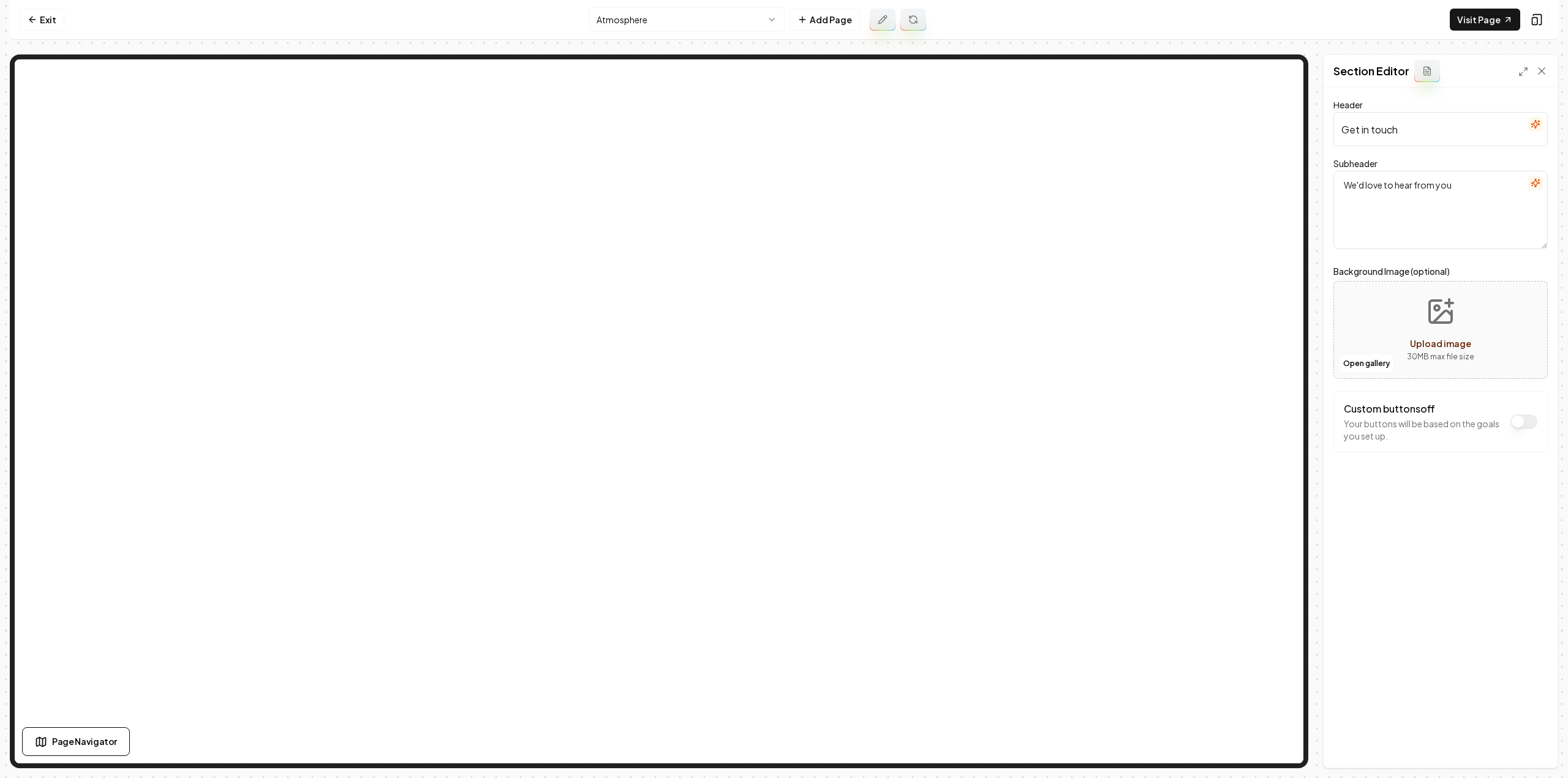
click at [1537, 127] on icon "button" at bounding box center [1535, 124] width 10 height 10
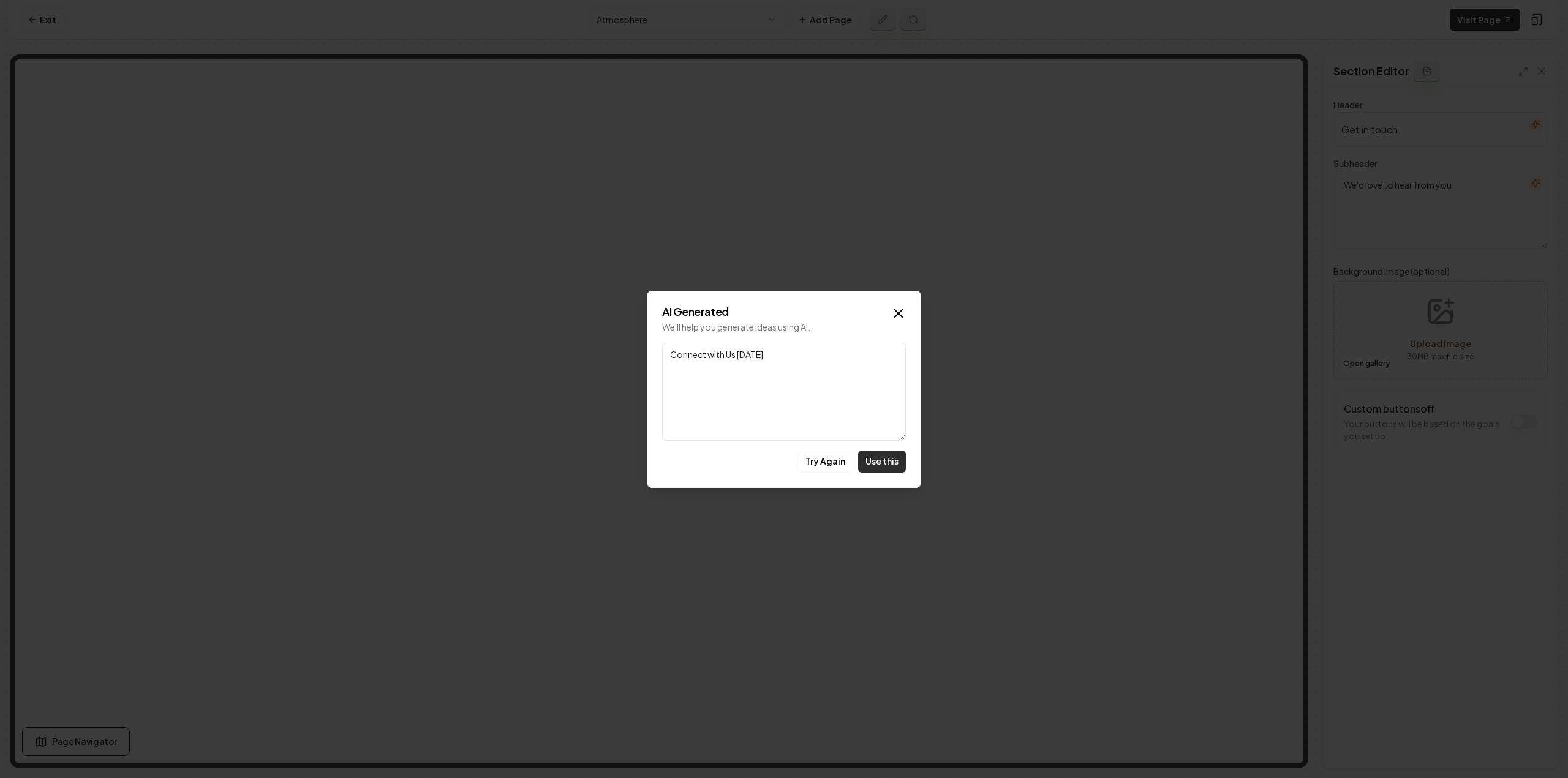
click at [874, 454] on button "Use this" at bounding box center [882, 462] width 48 height 22
type input "Connect with Us Today"
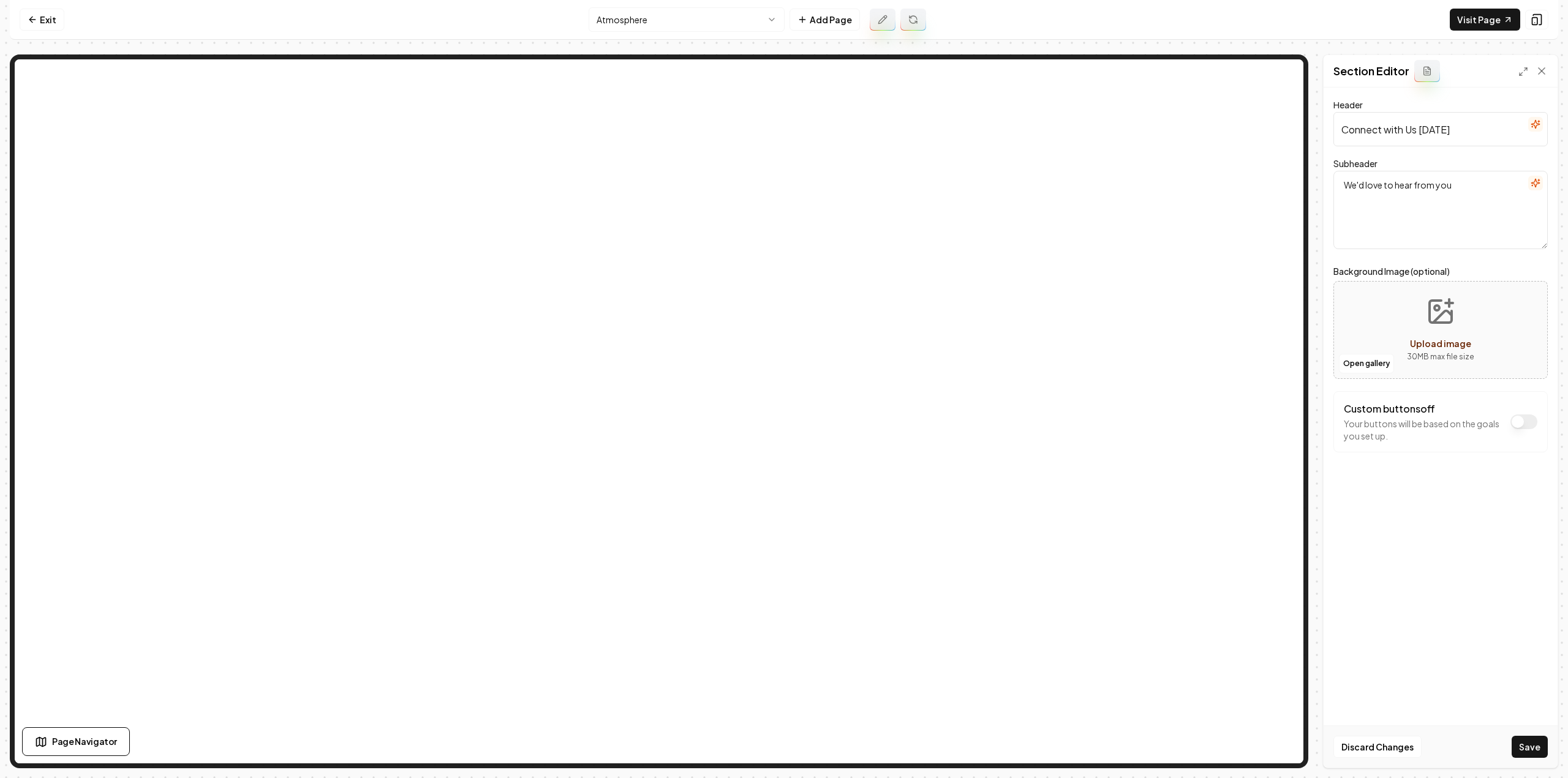
click at [1533, 185] on icon "button" at bounding box center [1535, 183] width 10 height 10
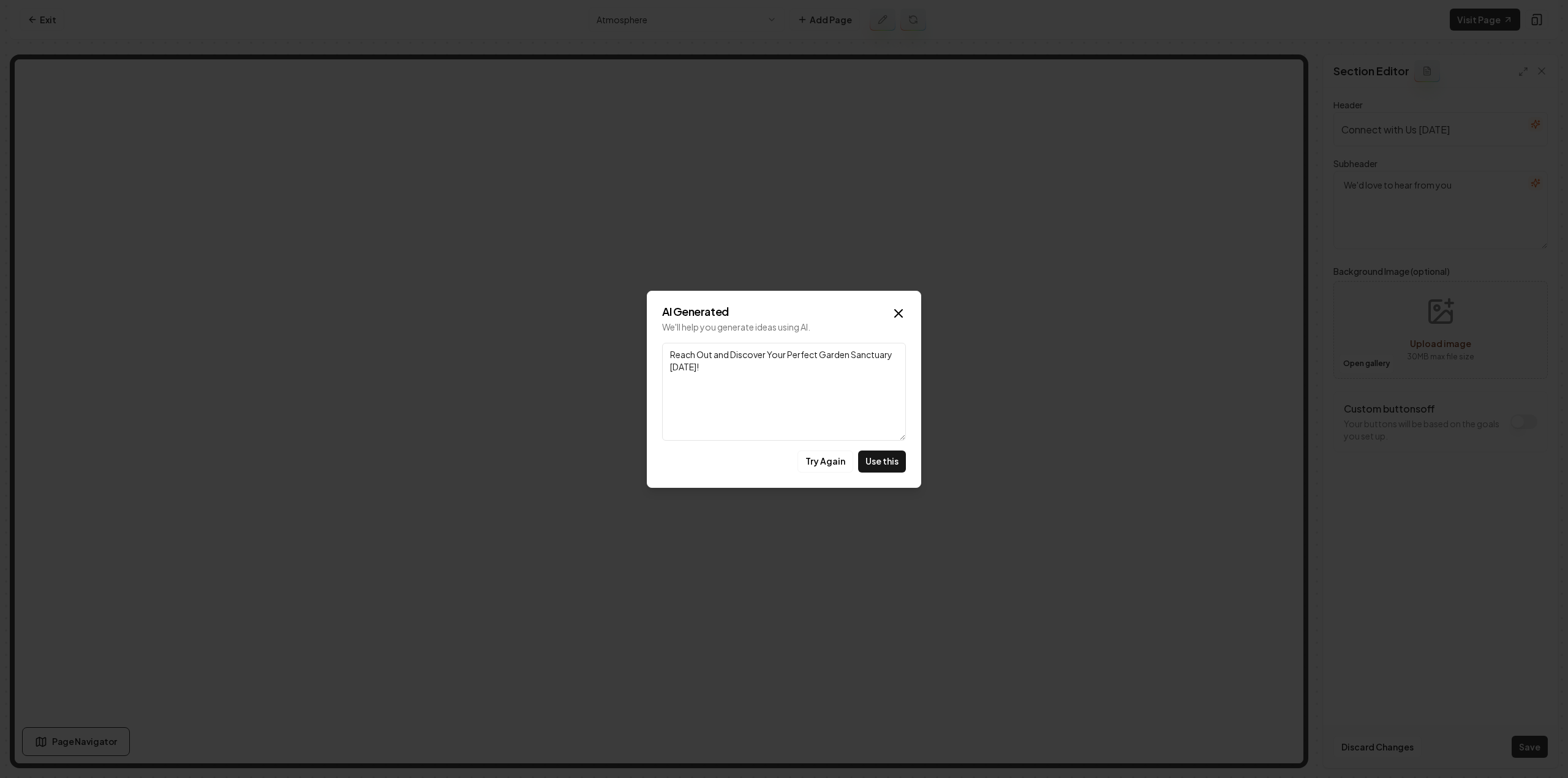
click at [888, 463] on button "Use this" at bounding box center [882, 462] width 48 height 22
type textarea "Reach Out and Discover Your Perfect Garden Sanctuary Today!"
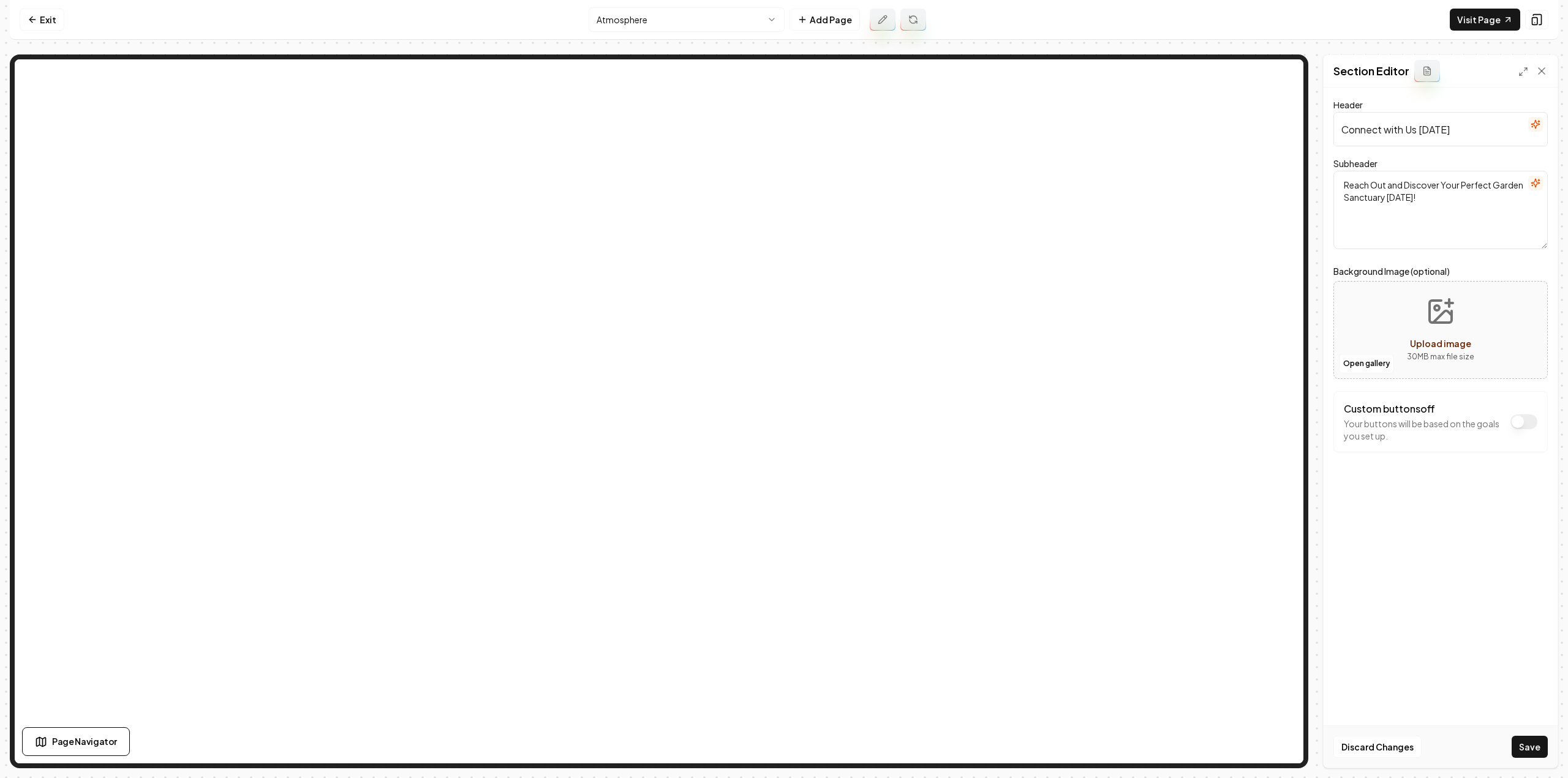
click at [1517, 752] on button "Save" at bounding box center [1530, 747] width 36 height 22
click at [730, 17] on html "Computer Required This feature is only available on a computer. Please switch t…" at bounding box center [784, 389] width 1568 height 778
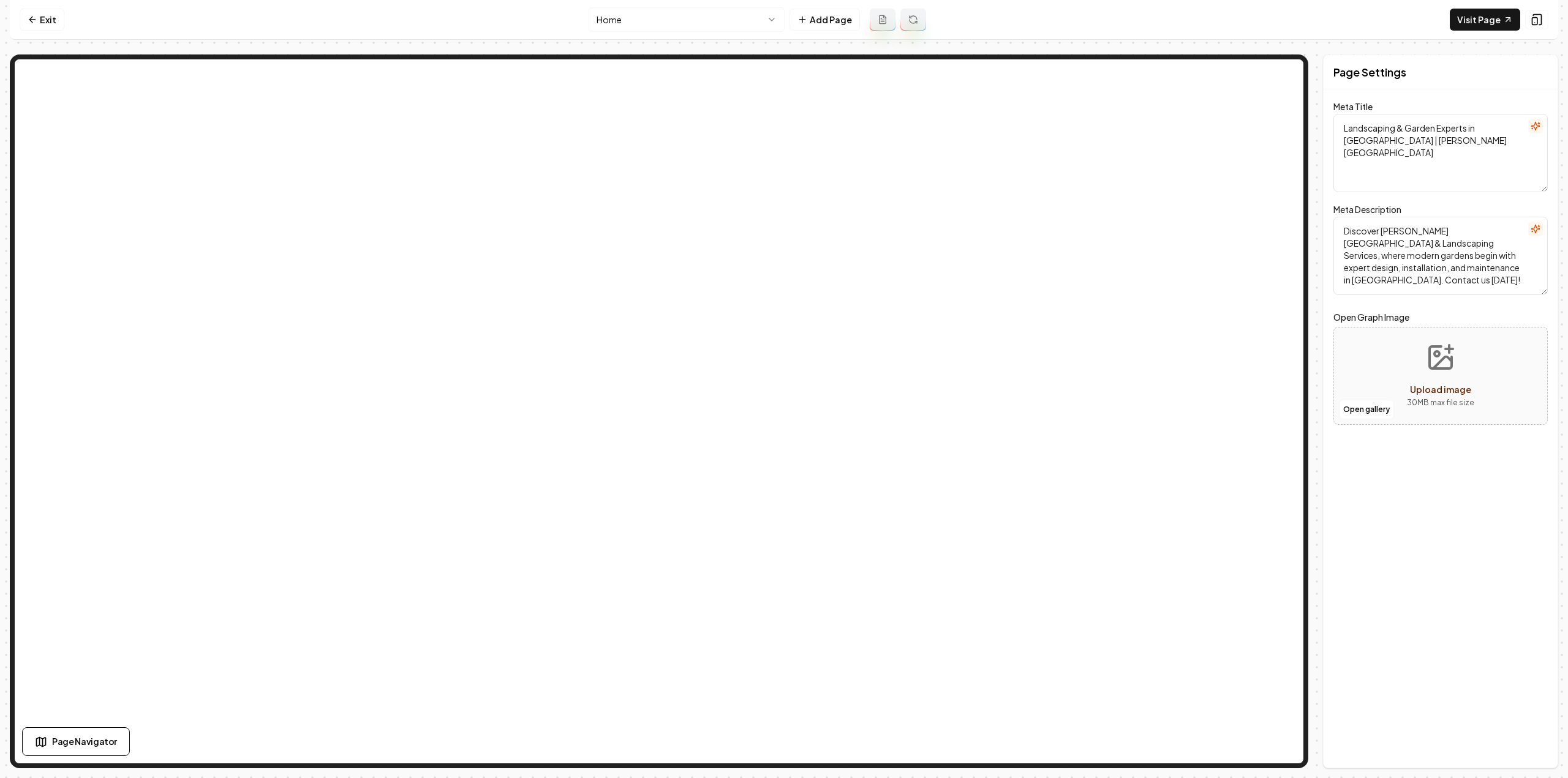
click at [678, 17] on html "Computer Required This feature is only available on a computer. Please switch t…" at bounding box center [784, 389] width 1568 height 778
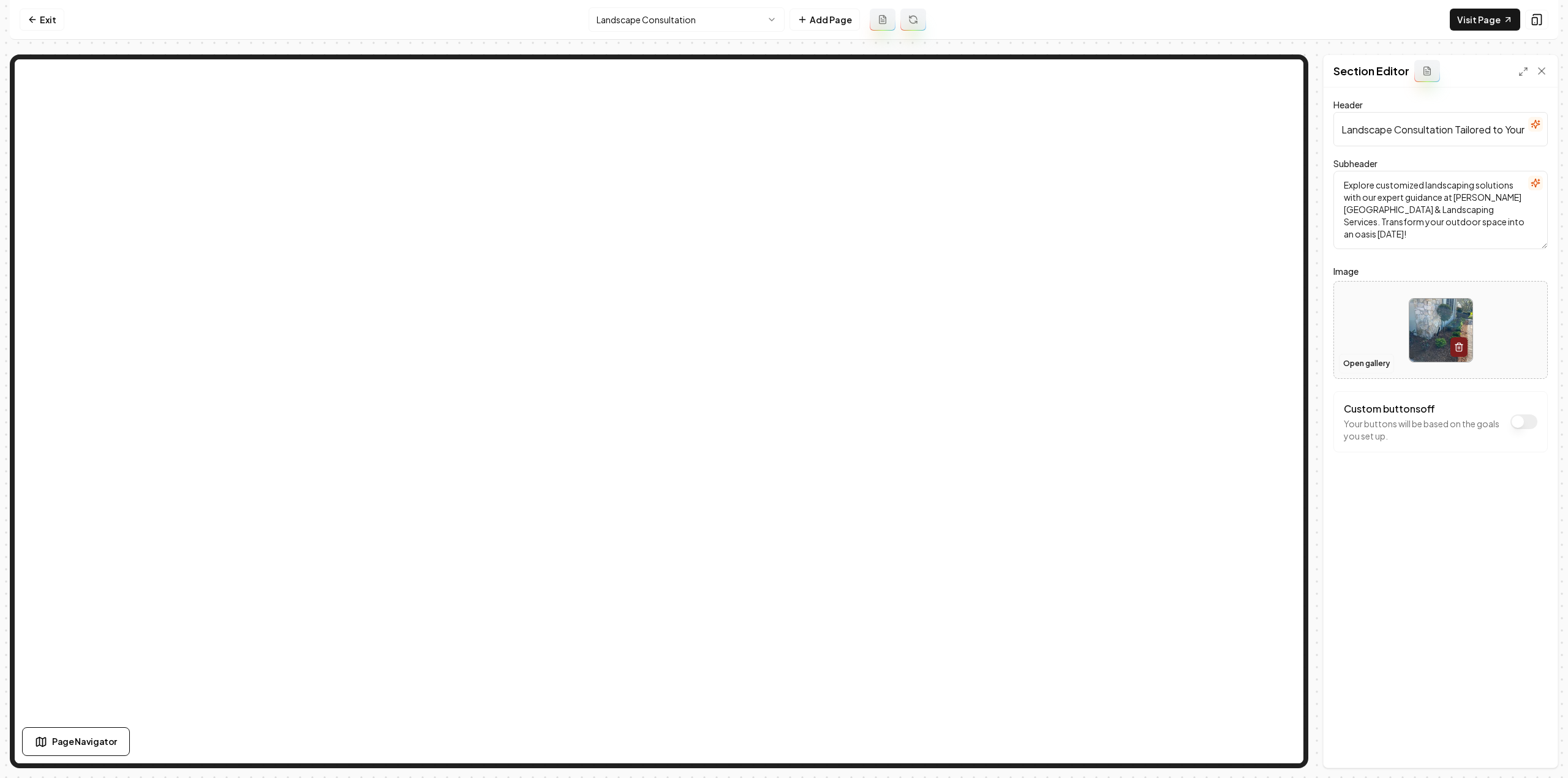
click at [1354, 365] on button "Open gallery" at bounding box center [1367, 364] width 55 height 20
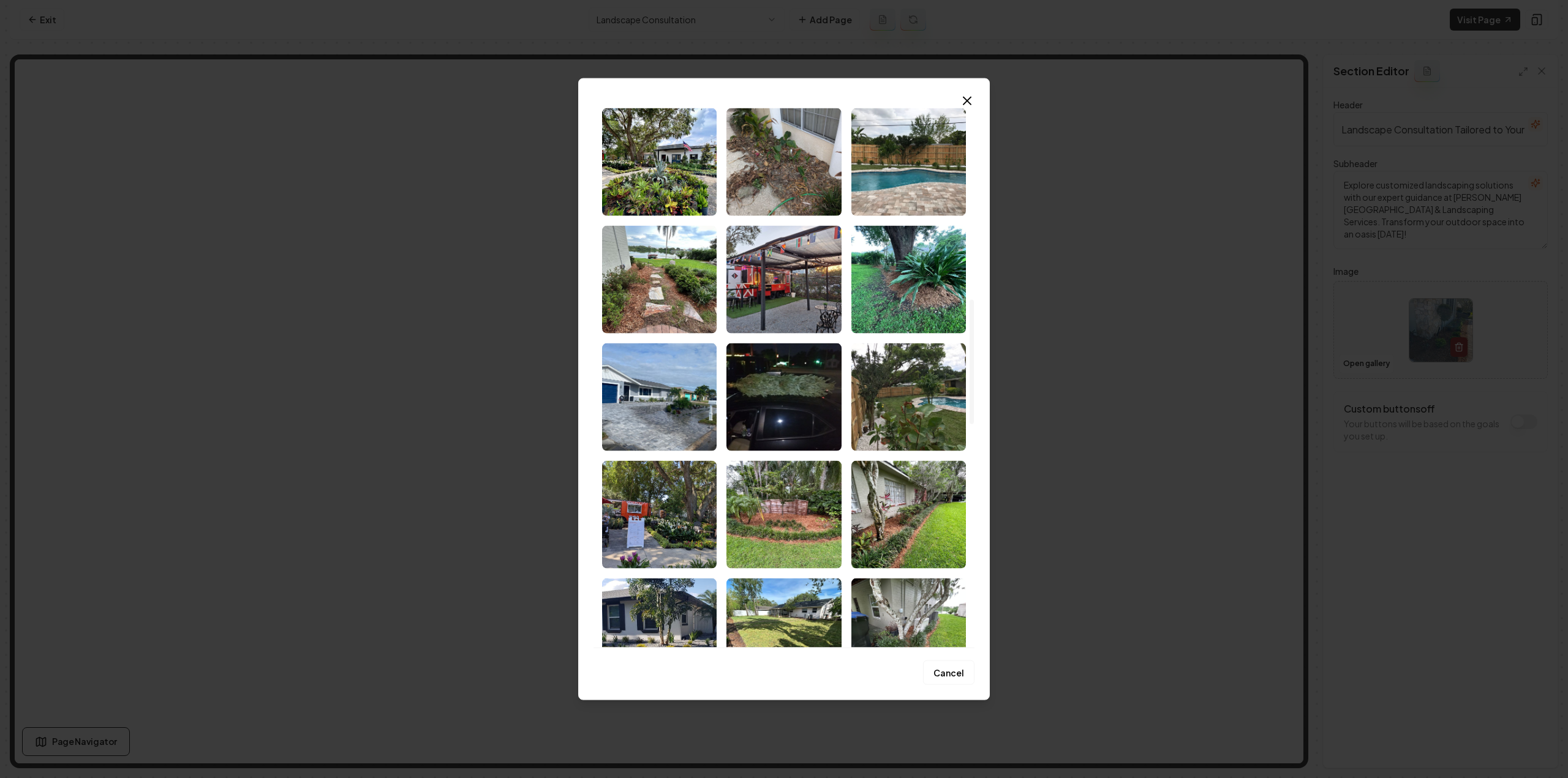
scroll to position [979, 0]
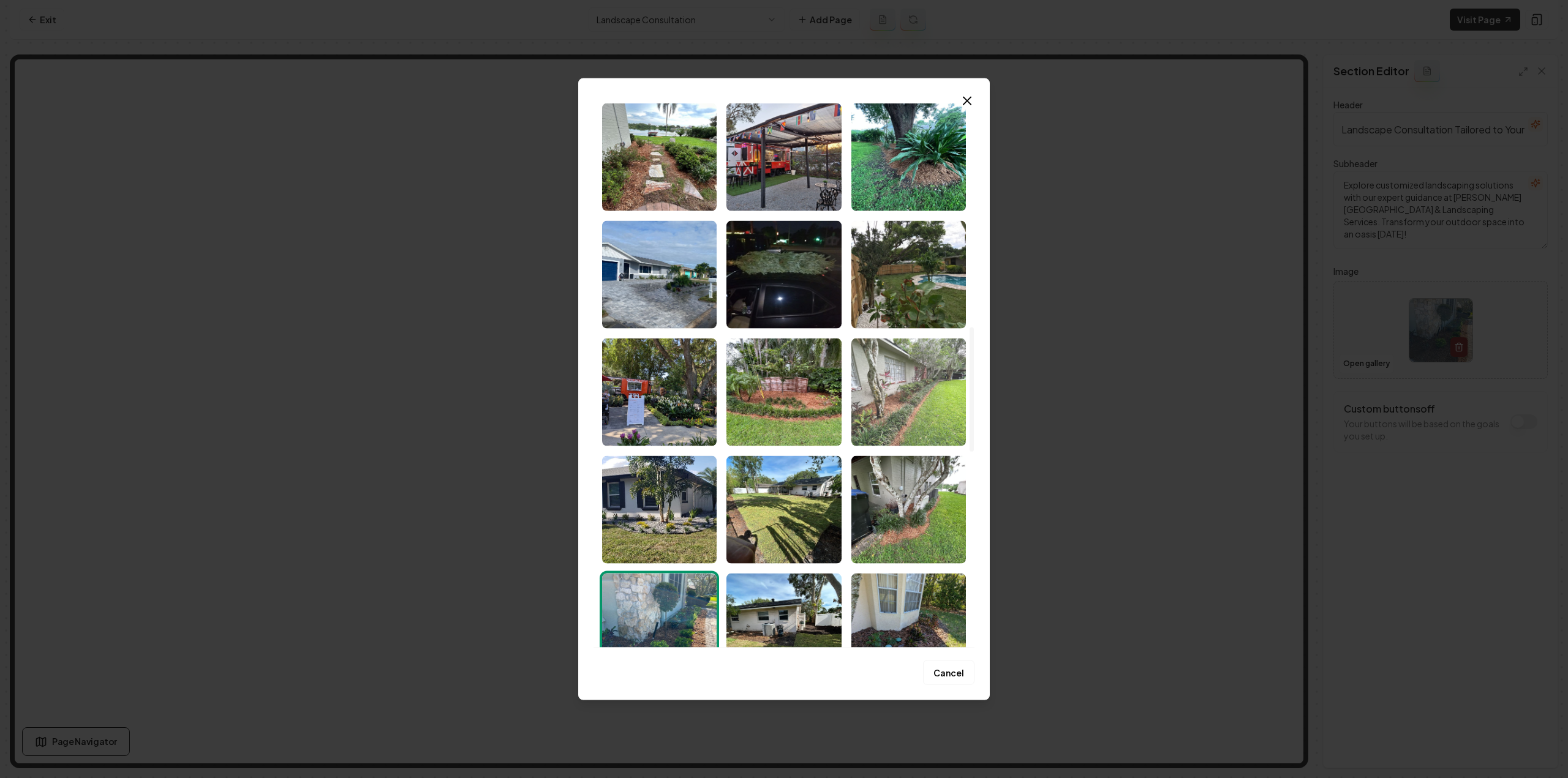
click at [910, 415] on img "Select image image_68c859a25c7cd75eb846036b.jpeg" at bounding box center [908, 391] width 114 height 108
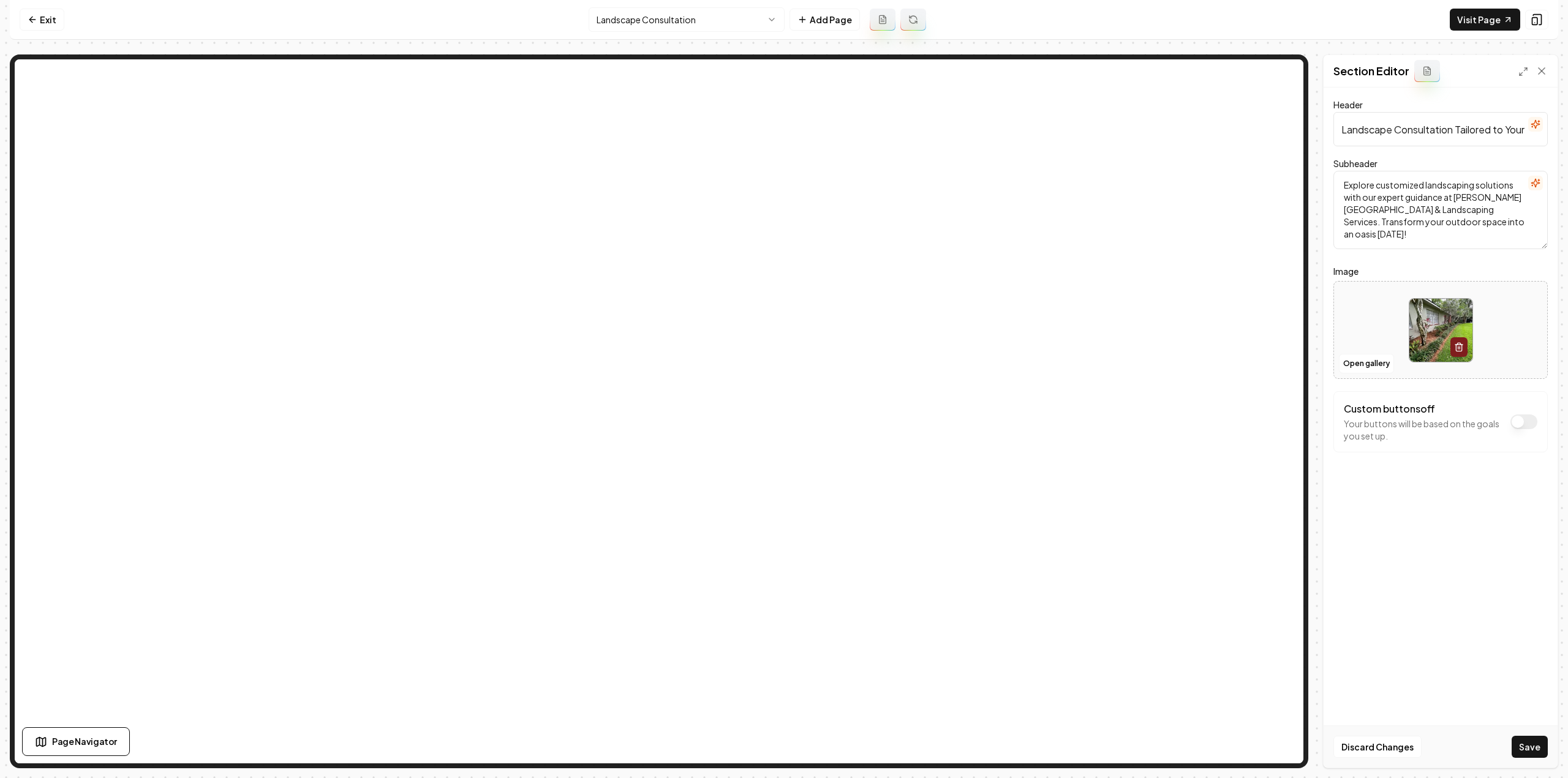
click at [1558, 758] on div "Computer Required This feature is only available on a computer. Please switch t…" at bounding box center [784, 389] width 1568 height 778
click at [1545, 753] on button "Save" at bounding box center [1530, 747] width 36 height 22
click at [740, 14] on html "Computer Required This feature is only available on a computer. Please switch t…" at bounding box center [784, 389] width 1568 height 778
click at [683, 8] on html "Computer Required This feature is only available on a computer. Please switch t…" at bounding box center [784, 389] width 1568 height 778
click at [1379, 359] on button "Open gallery" at bounding box center [1367, 364] width 55 height 20
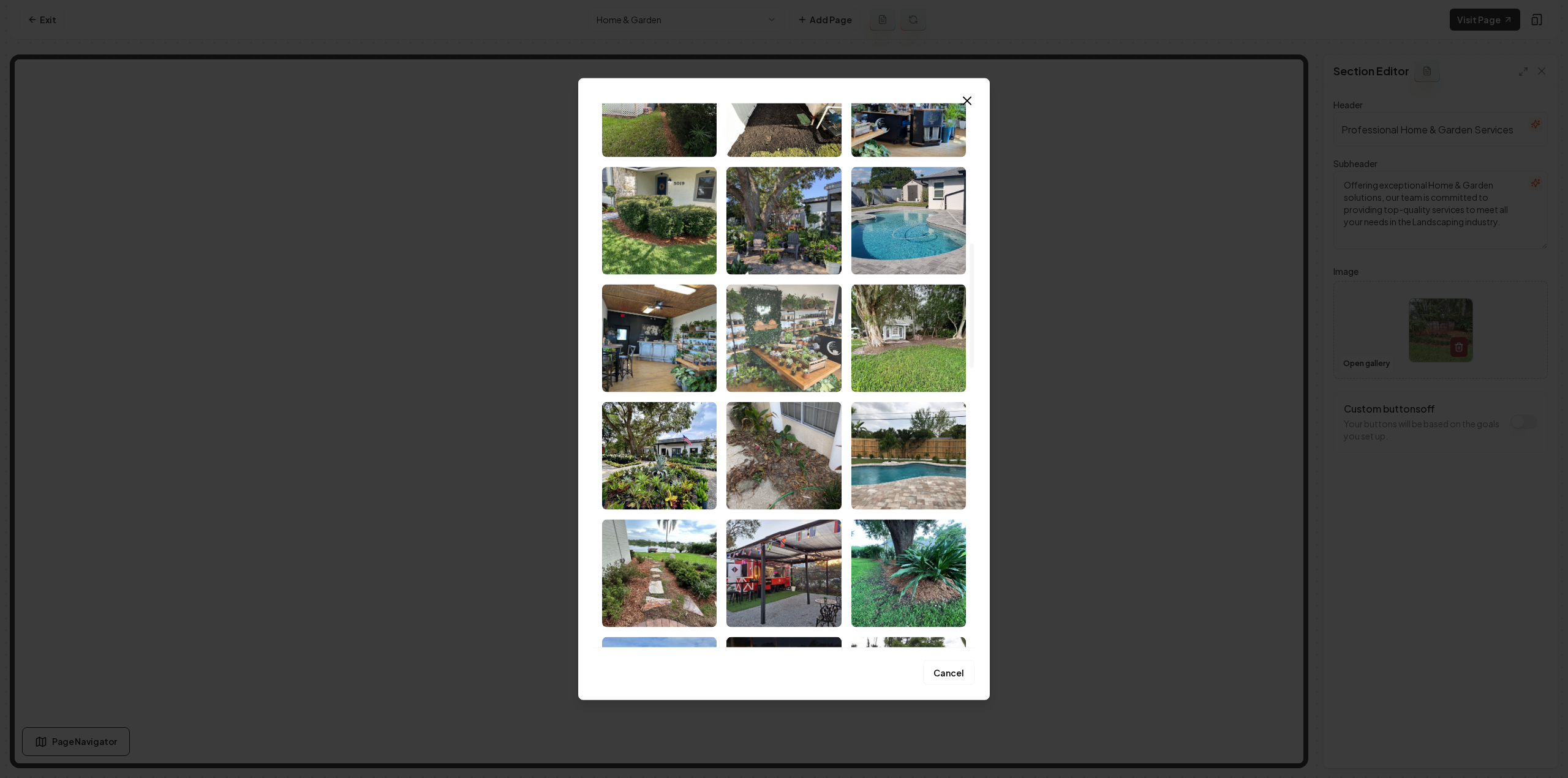
scroll to position [612, 0]
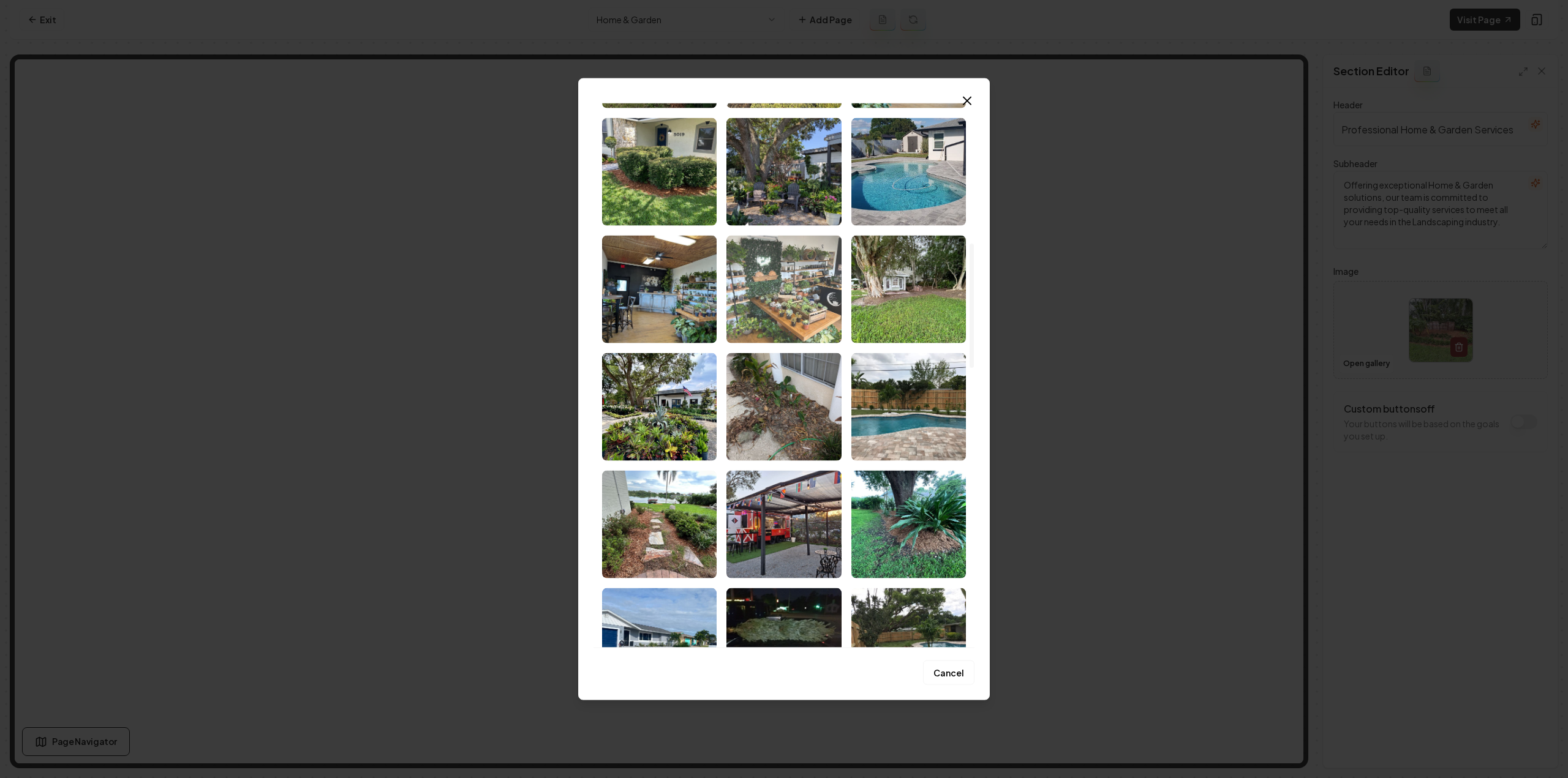
click at [766, 310] on img "Select image image_68c859a35c7cd75eb84605ce.jpeg" at bounding box center [783, 289] width 114 height 108
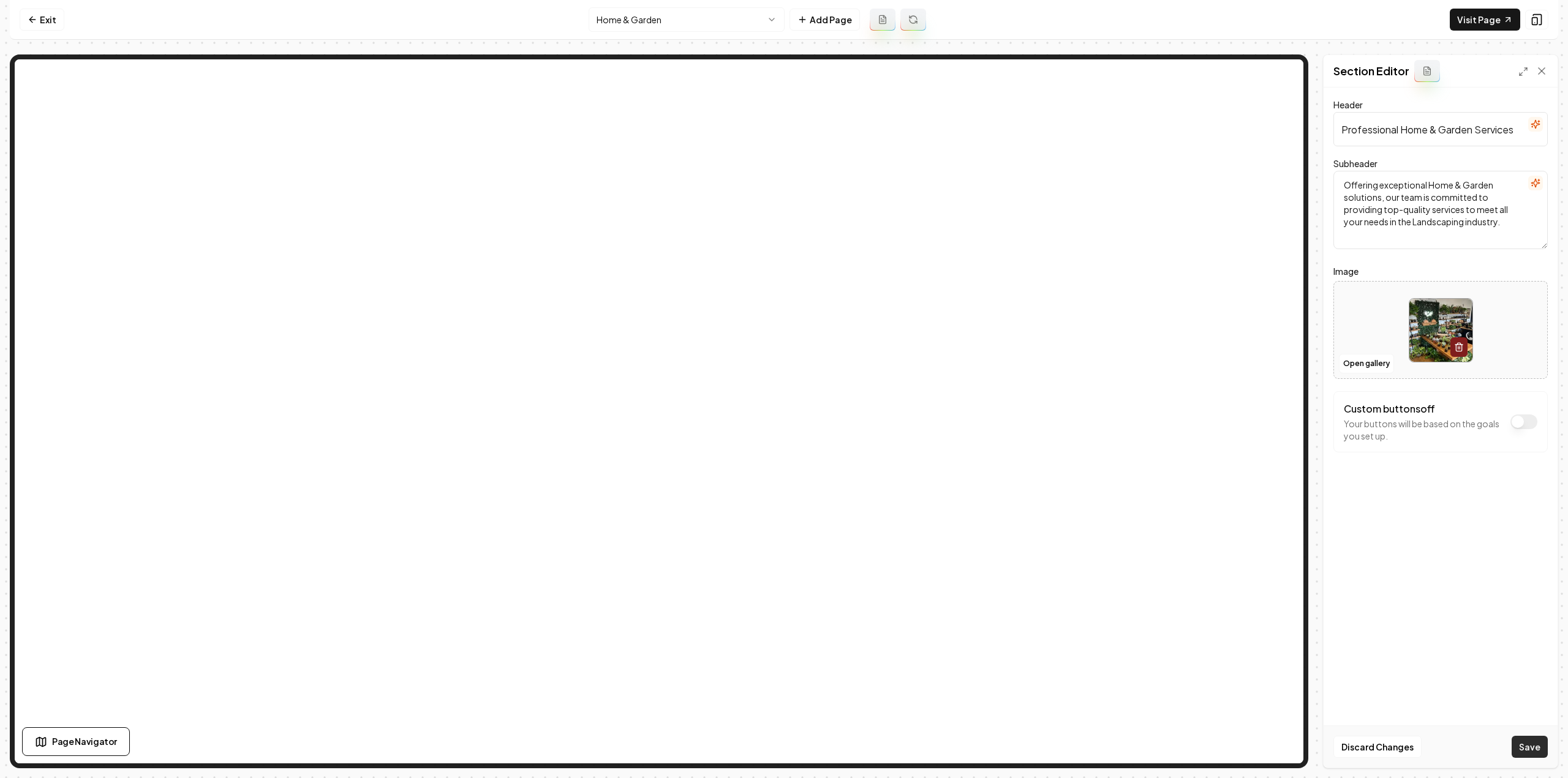
click at [1533, 751] on button "Save" at bounding box center [1530, 747] width 36 height 22
click at [652, 24] on html "Computer Required This feature is only available on a computer. Please switch t…" at bounding box center [784, 389] width 1568 height 778
click at [1360, 364] on button "Open gallery" at bounding box center [1367, 364] width 55 height 20
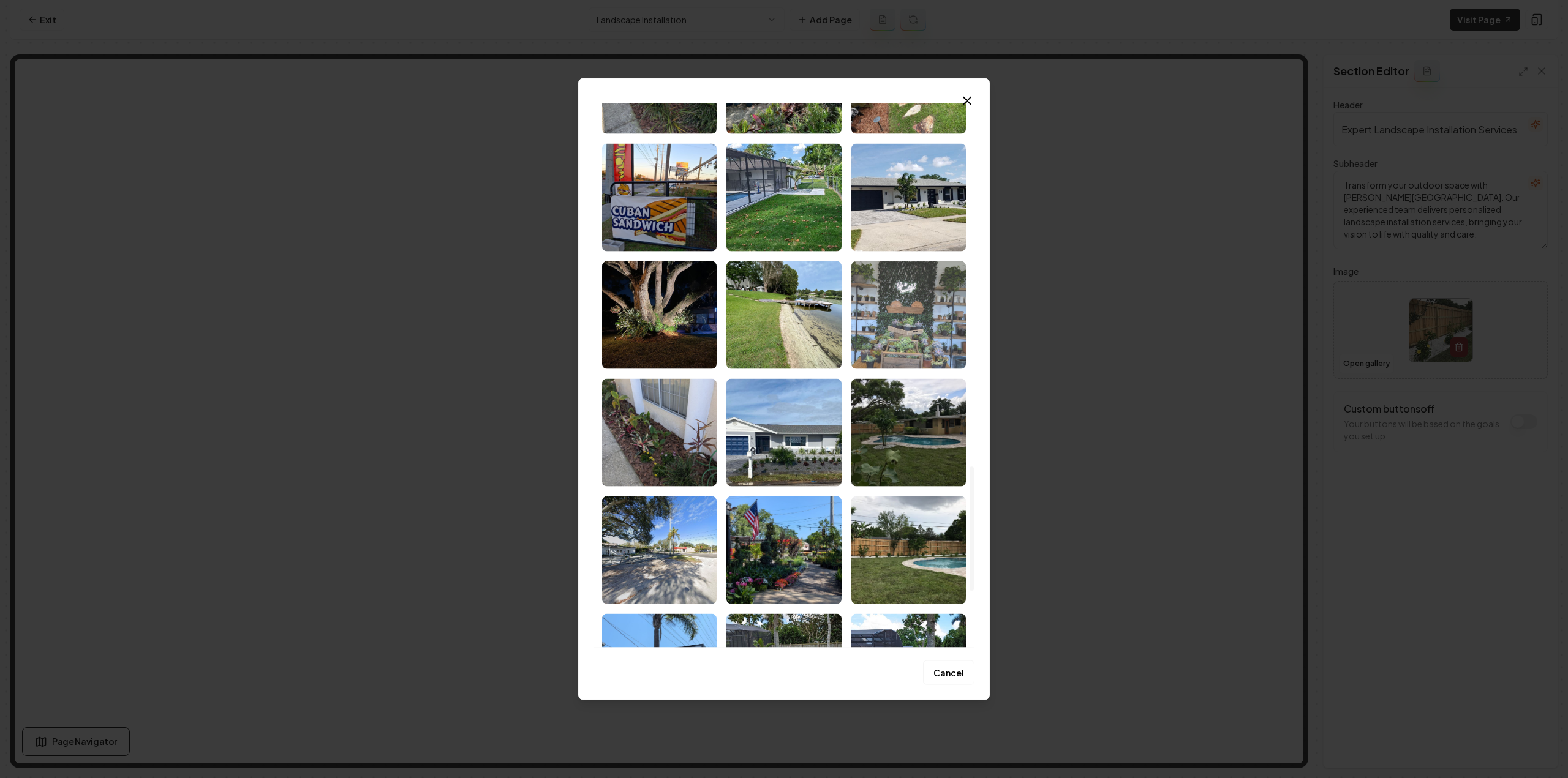
scroll to position [1469, 0]
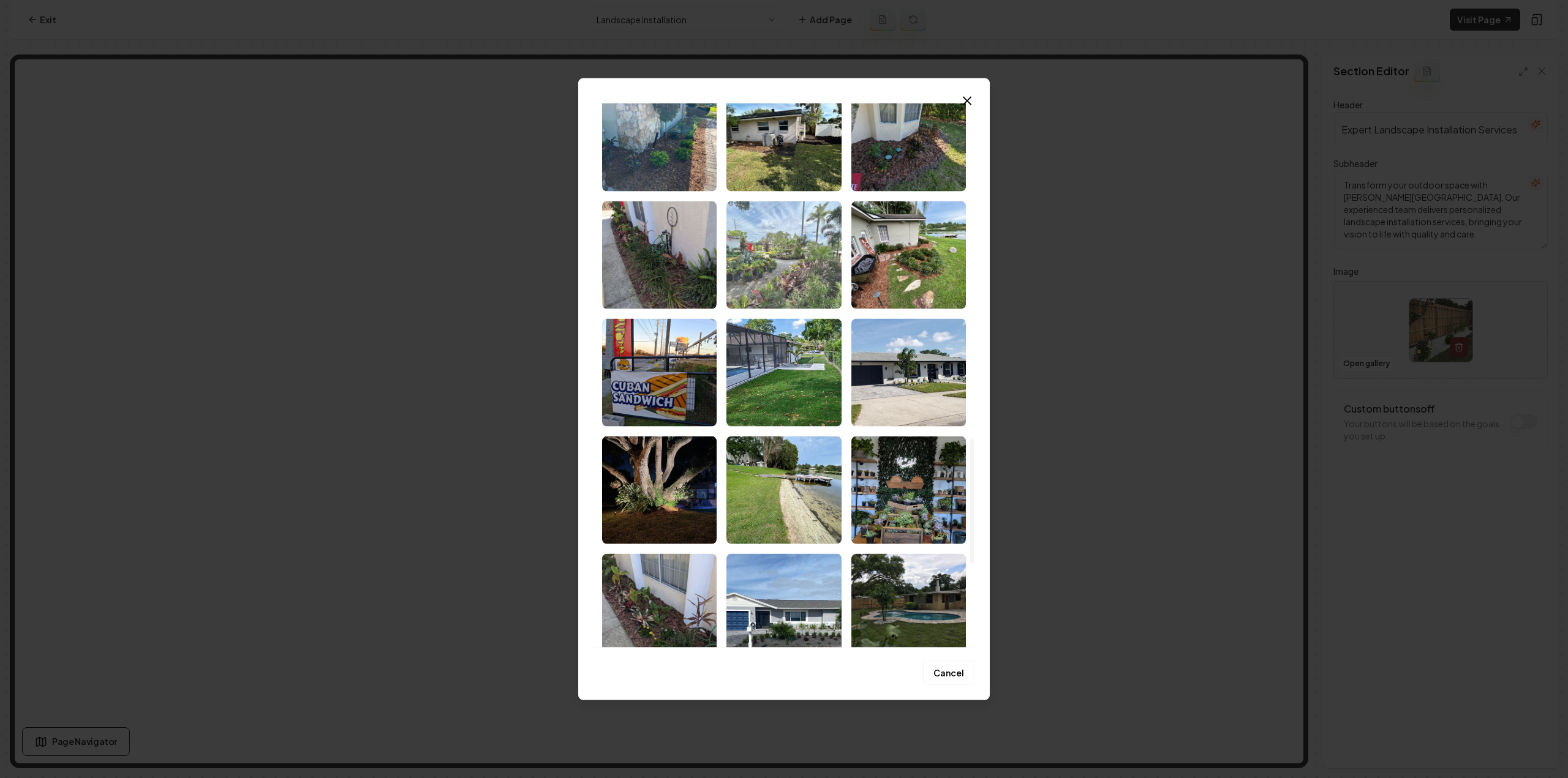
click at [793, 288] on img "Select image image_68c859a25c7cd75eb8460191.jpeg" at bounding box center [783, 254] width 114 height 108
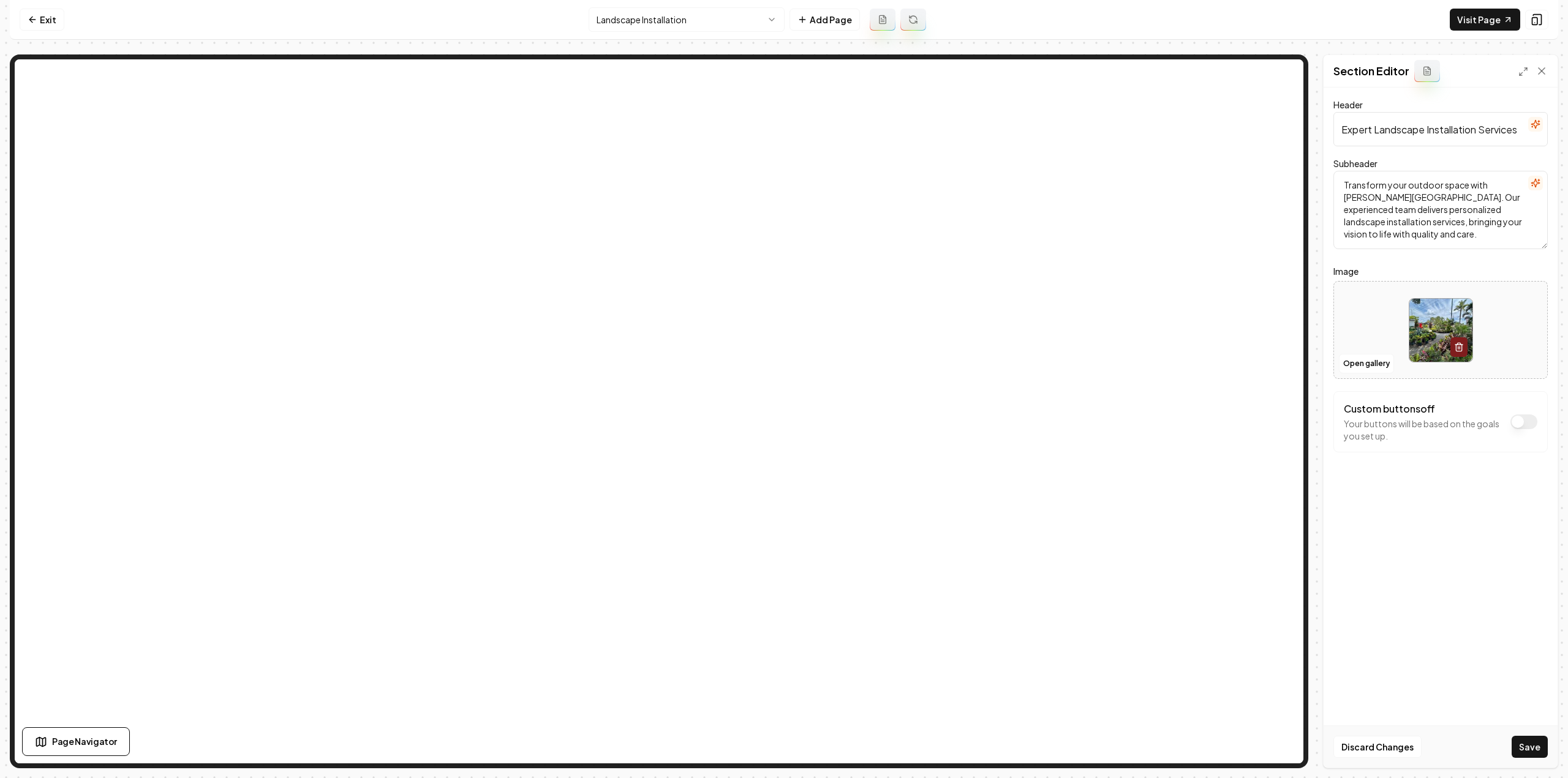
click at [1516, 747] on button "Save" at bounding box center [1530, 747] width 36 height 22
click at [726, 27] on html "Computer Required This feature is only available on a computer. Please switch t…" at bounding box center [784, 389] width 1568 height 778
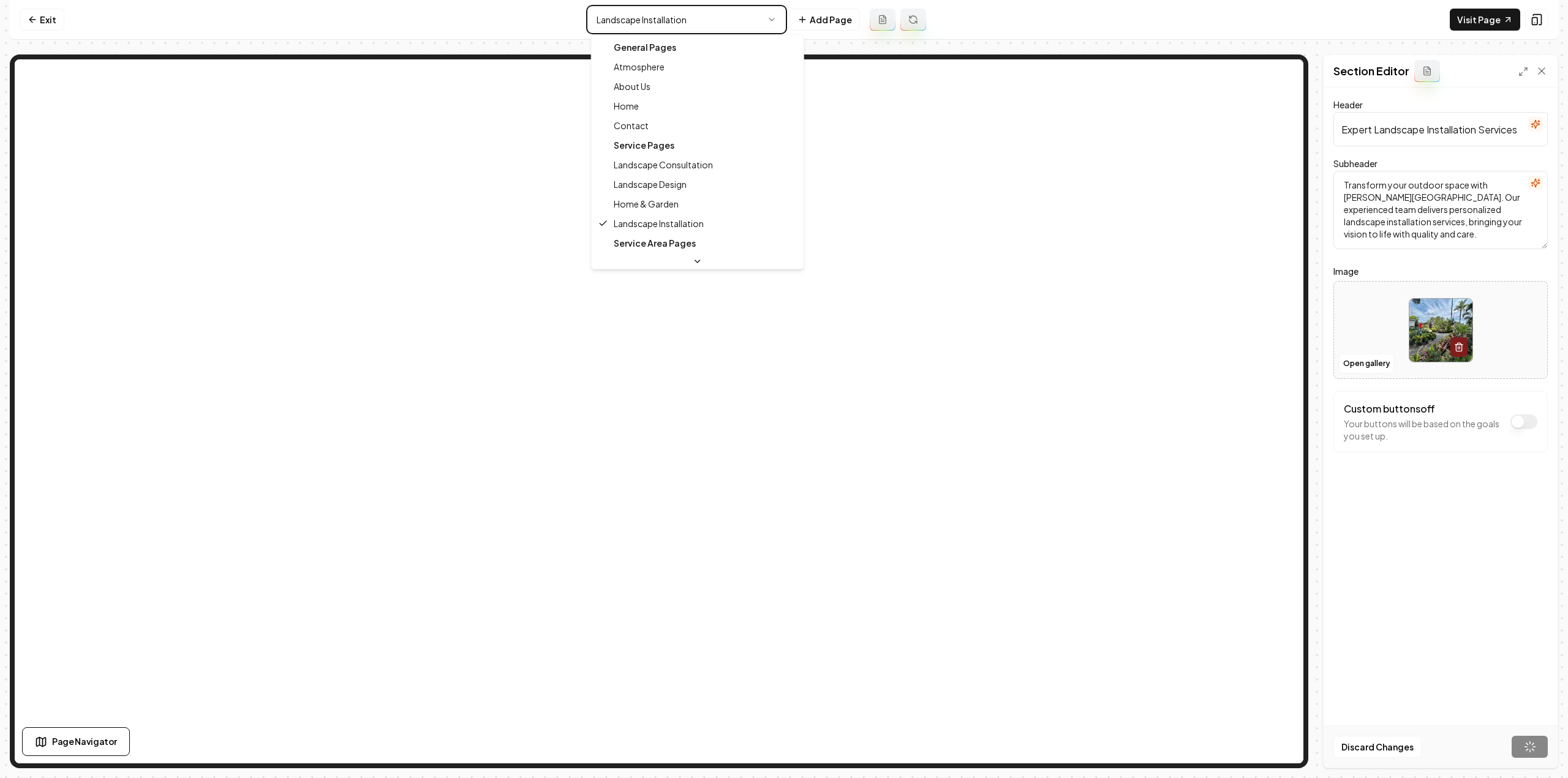
click at [1395, 472] on html "Computer Required This feature is only available on a computer. Please switch t…" at bounding box center [784, 389] width 1568 height 778
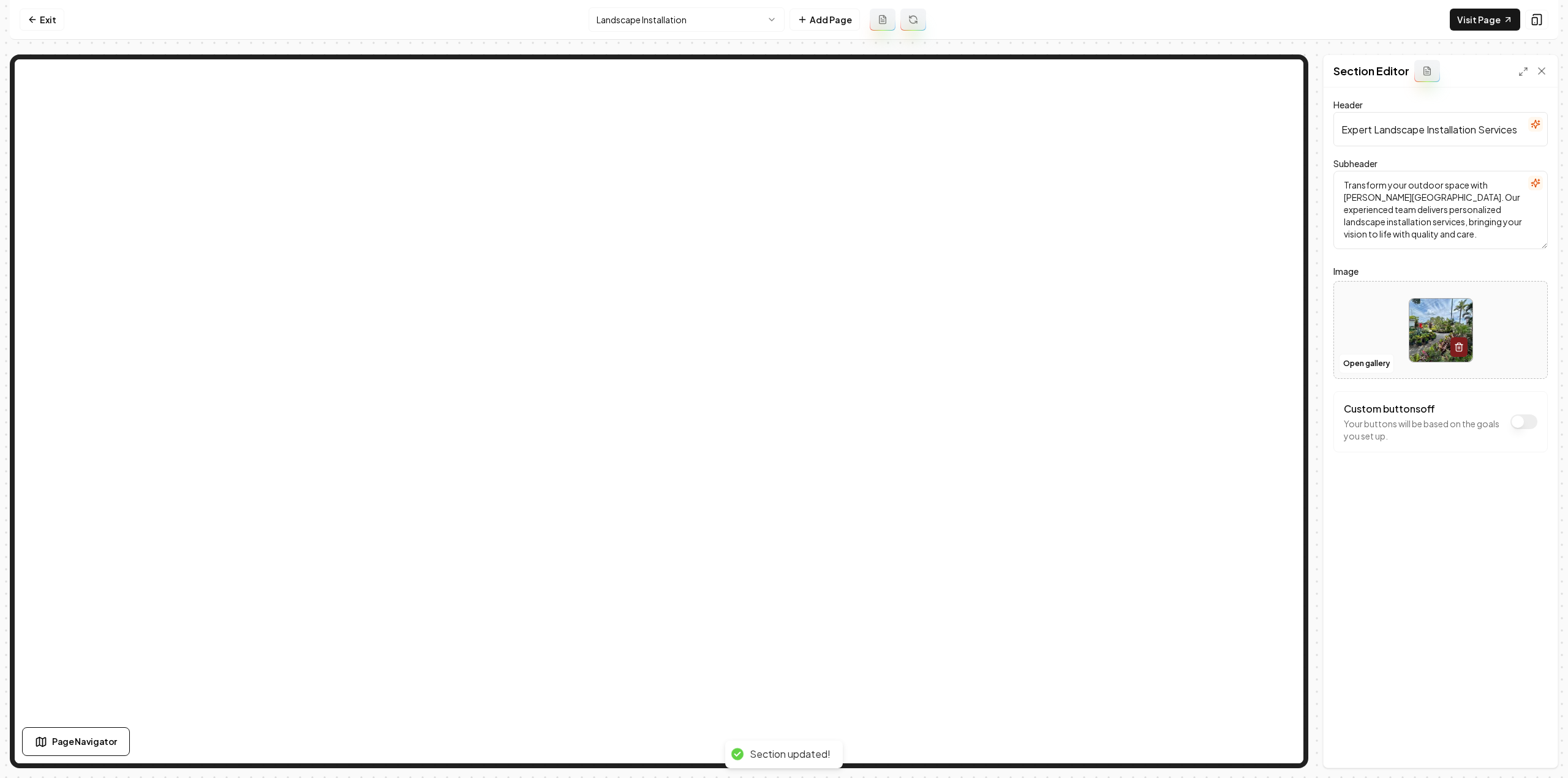
click at [694, 14] on html "Computer Required This feature is only available on a computer. Please switch t…" at bounding box center [784, 389] width 1568 height 778
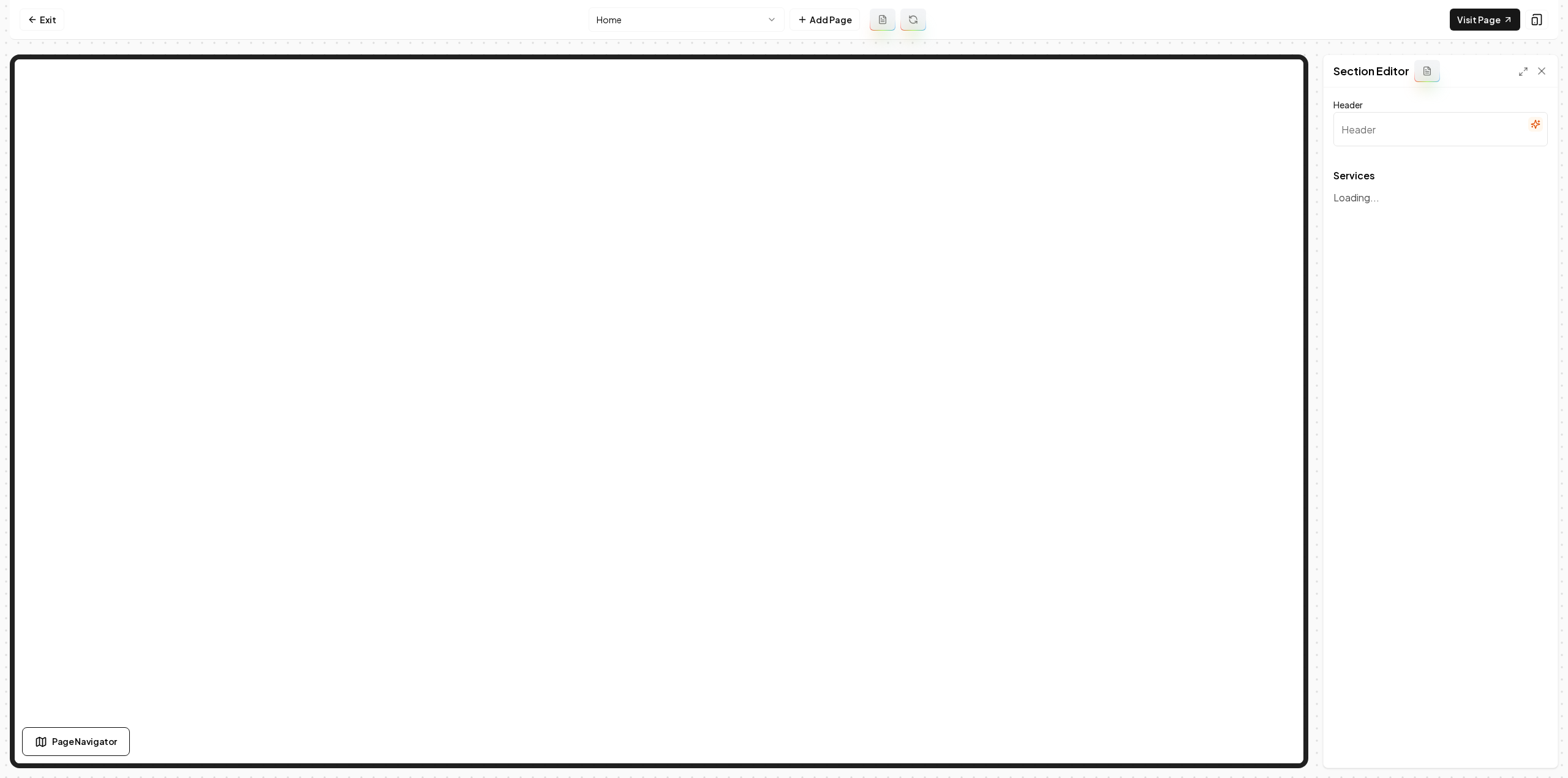
type input "Our Premier Landscaping Services"
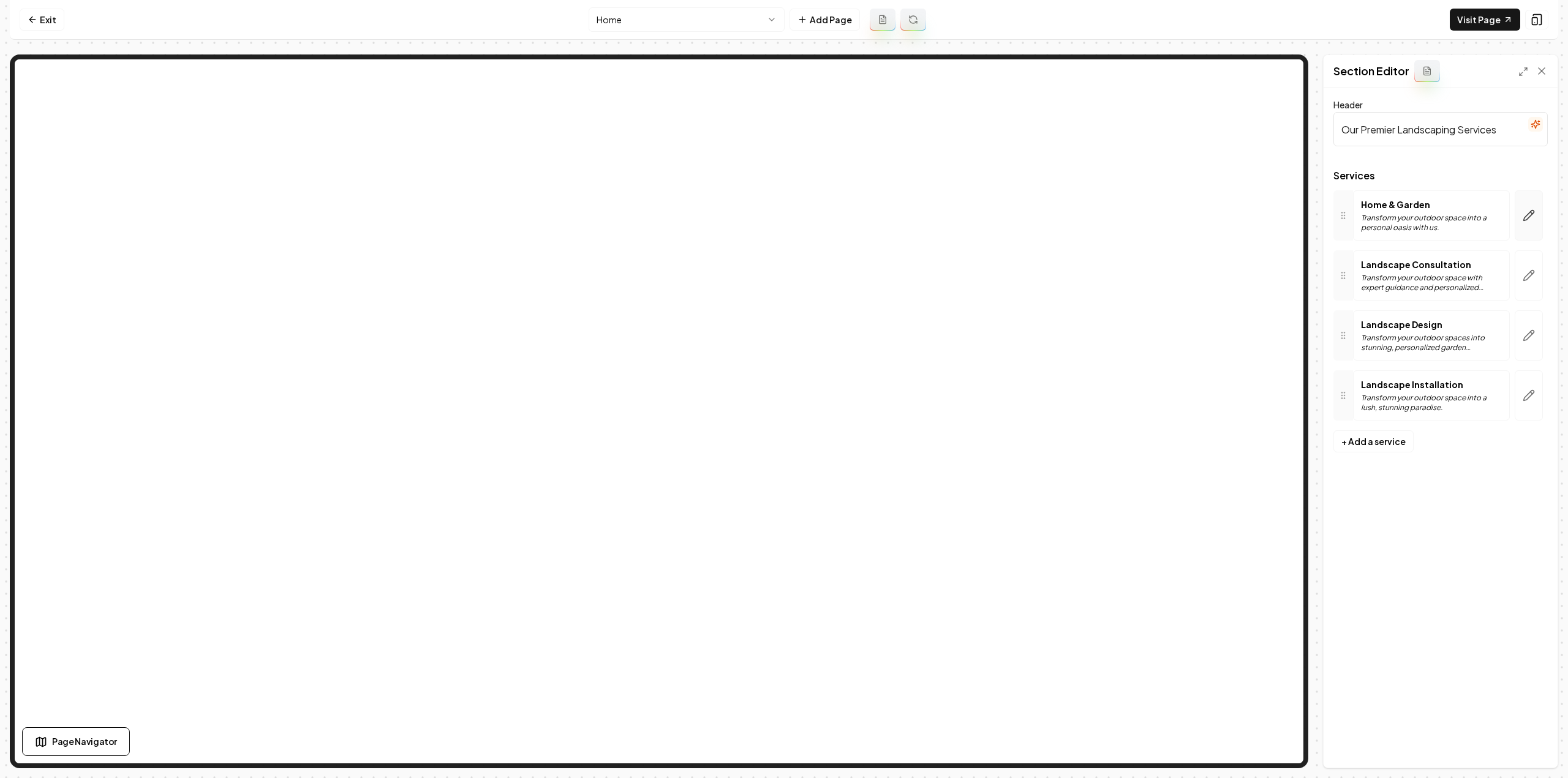
click at [1516, 219] on button "button" at bounding box center [1529, 215] width 29 height 50
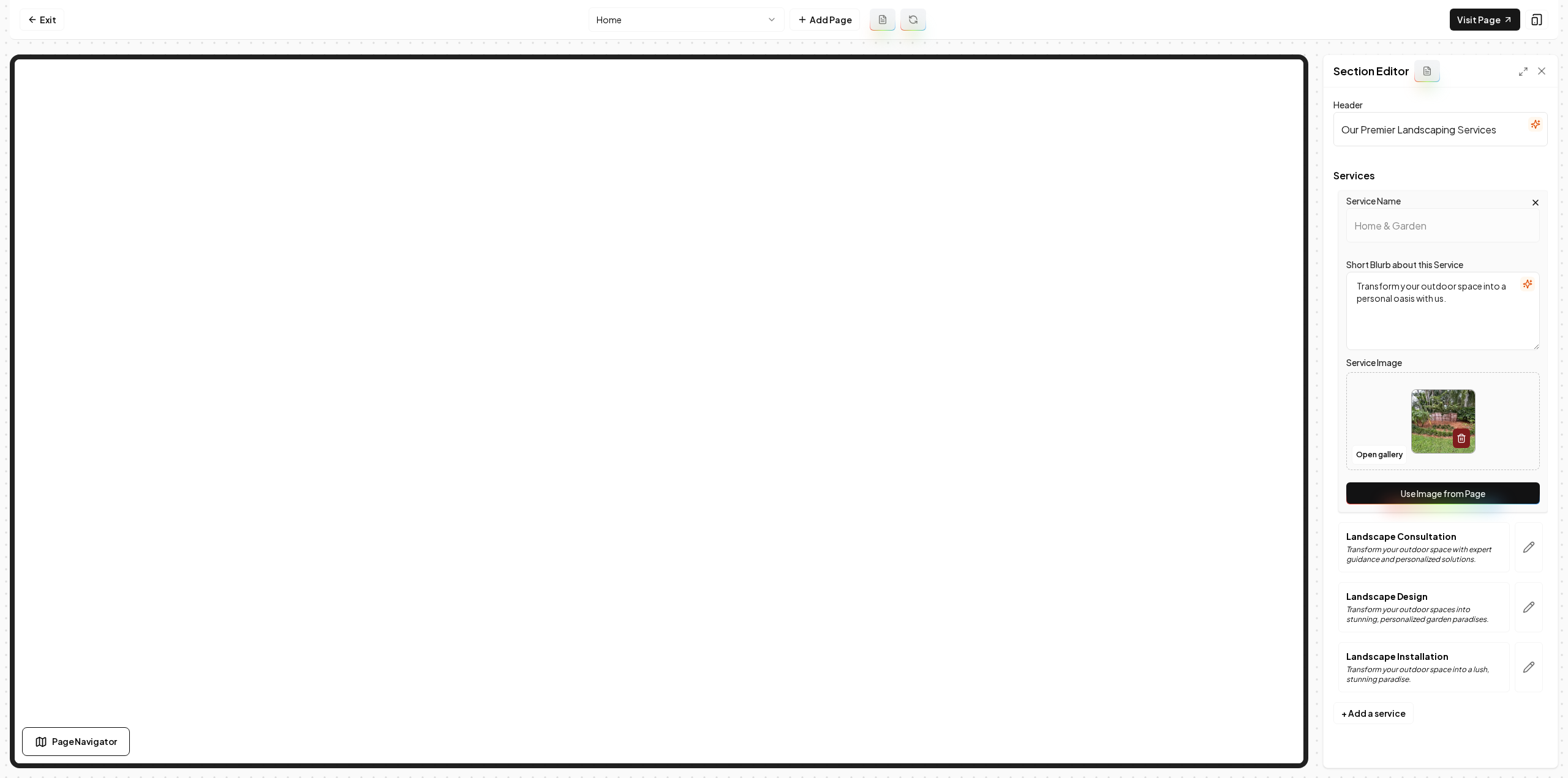
click at [1397, 482] on button "Use Image from Page" at bounding box center [1443, 494] width 193 height 22
click at [1529, 546] on icon "button" at bounding box center [1528, 547] width 12 height 12
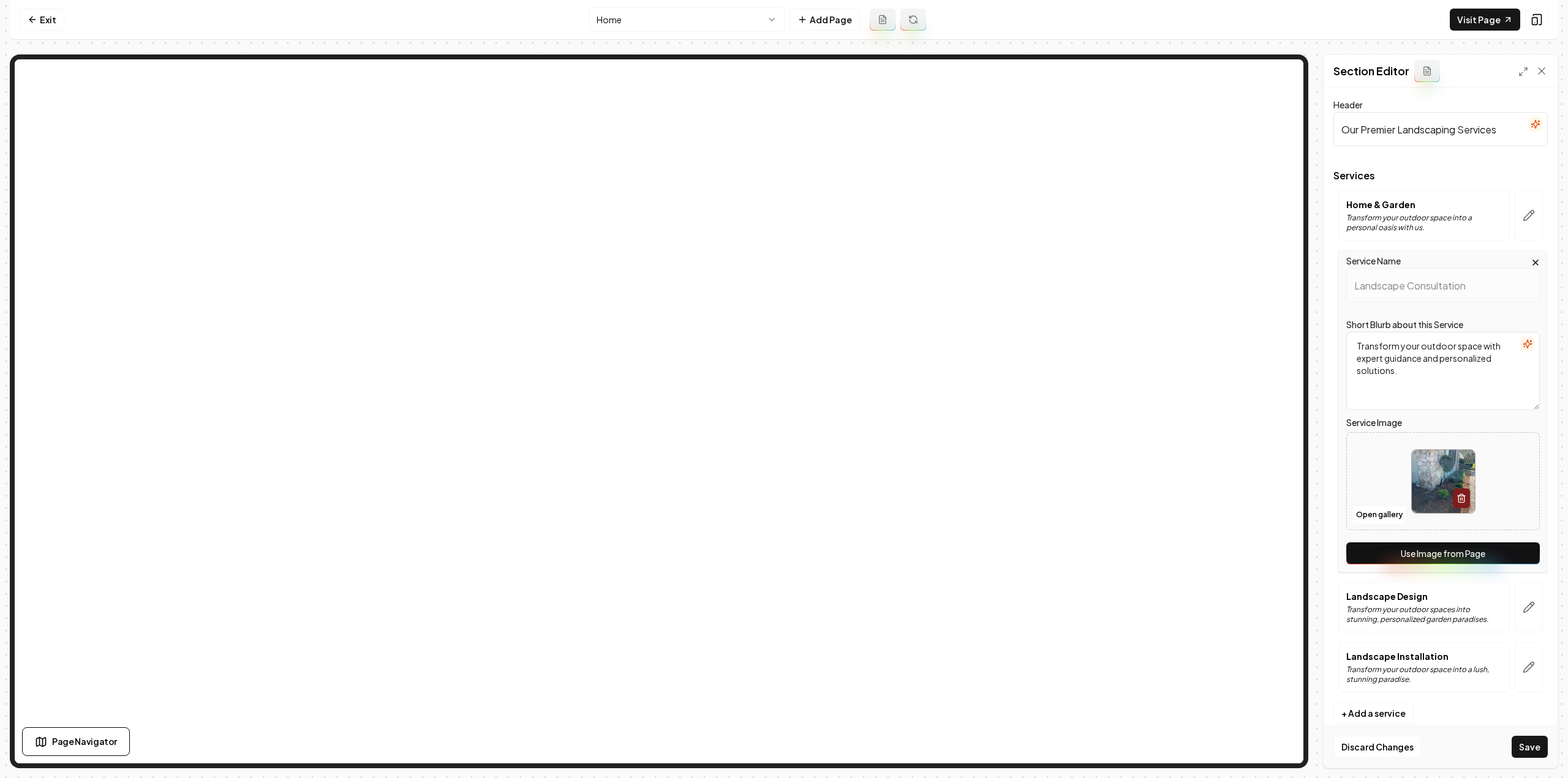
click at [1516, 554] on button "Use Image from Page" at bounding box center [1443, 554] width 193 height 22
click at [1527, 614] on button "button" at bounding box center [1529, 607] width 29 height 50
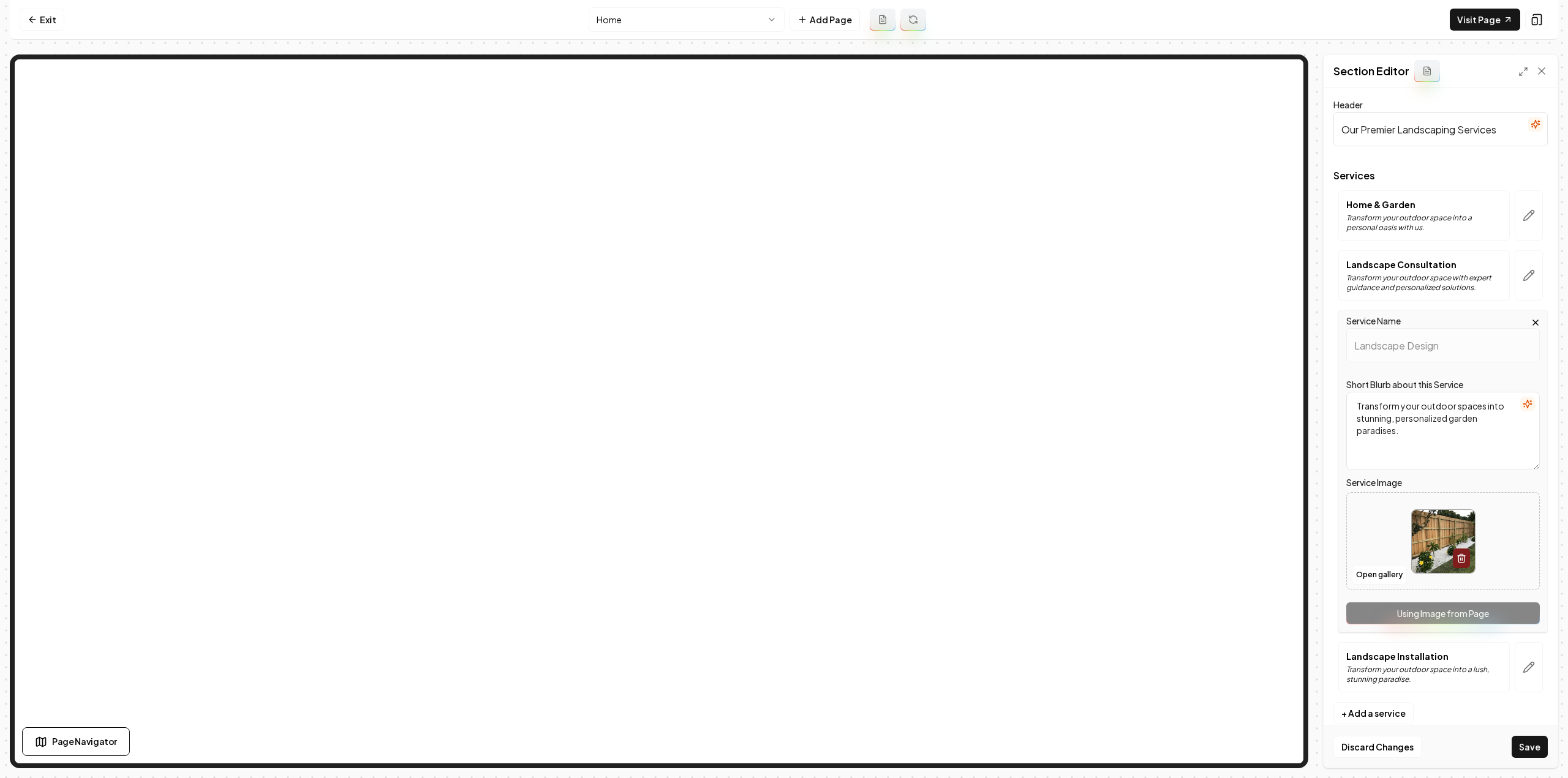
click at [1525, 612] on div "Service Name Landscape Design Short Blurb about this Service Transform your out…" at bounding box center [1443, 471] width 209 height 322
click at [1527, 673] on button "button" at bounding box center [1529, 667] width 29 height 50
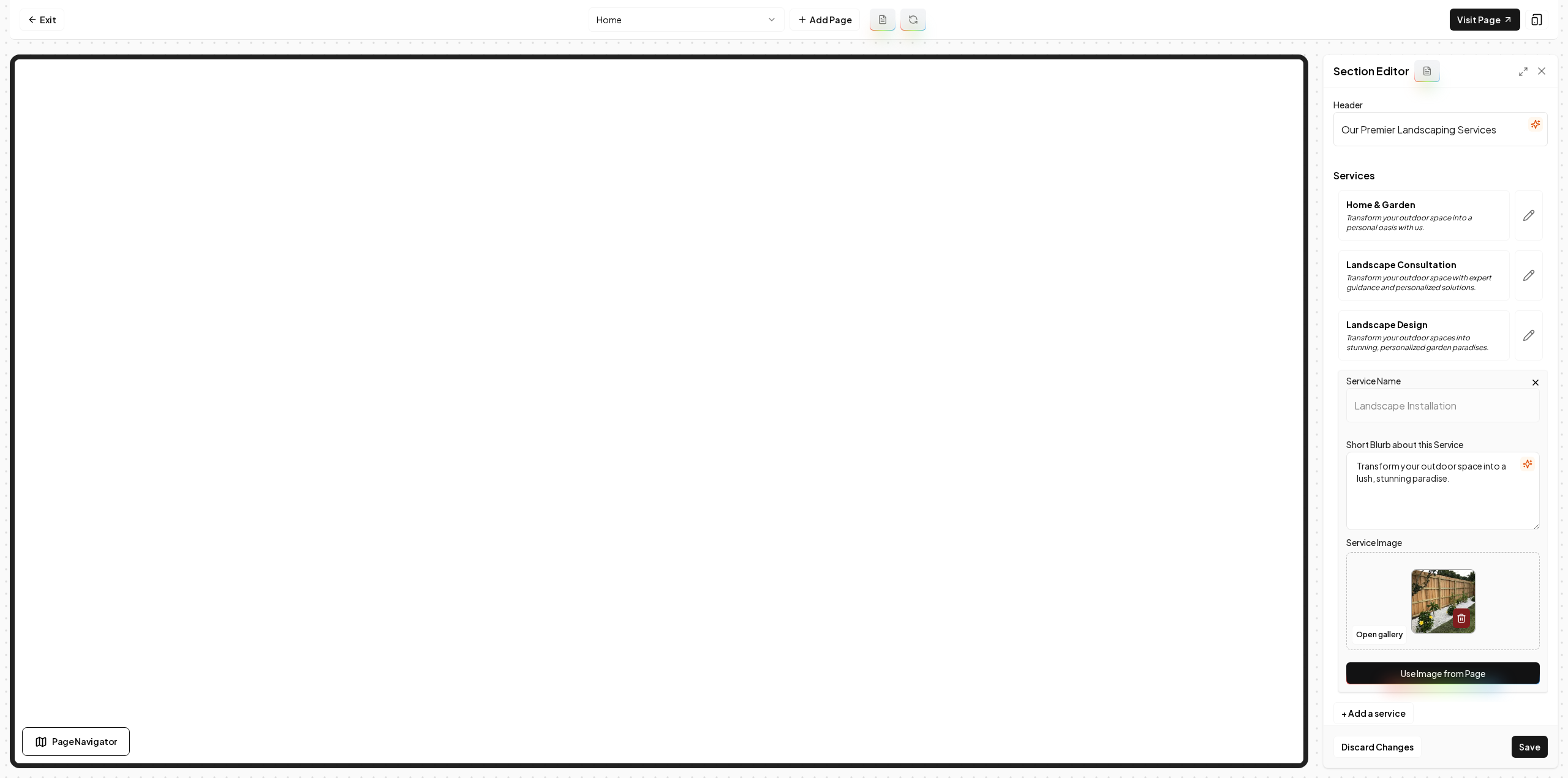
click at [1516, 670] on button "Use Image from Page" at bounding box center [1443, 673] width 193 height 22
click at [1537, 749] on button "Save" at bounding box center [1530, 747] width 36 height 22
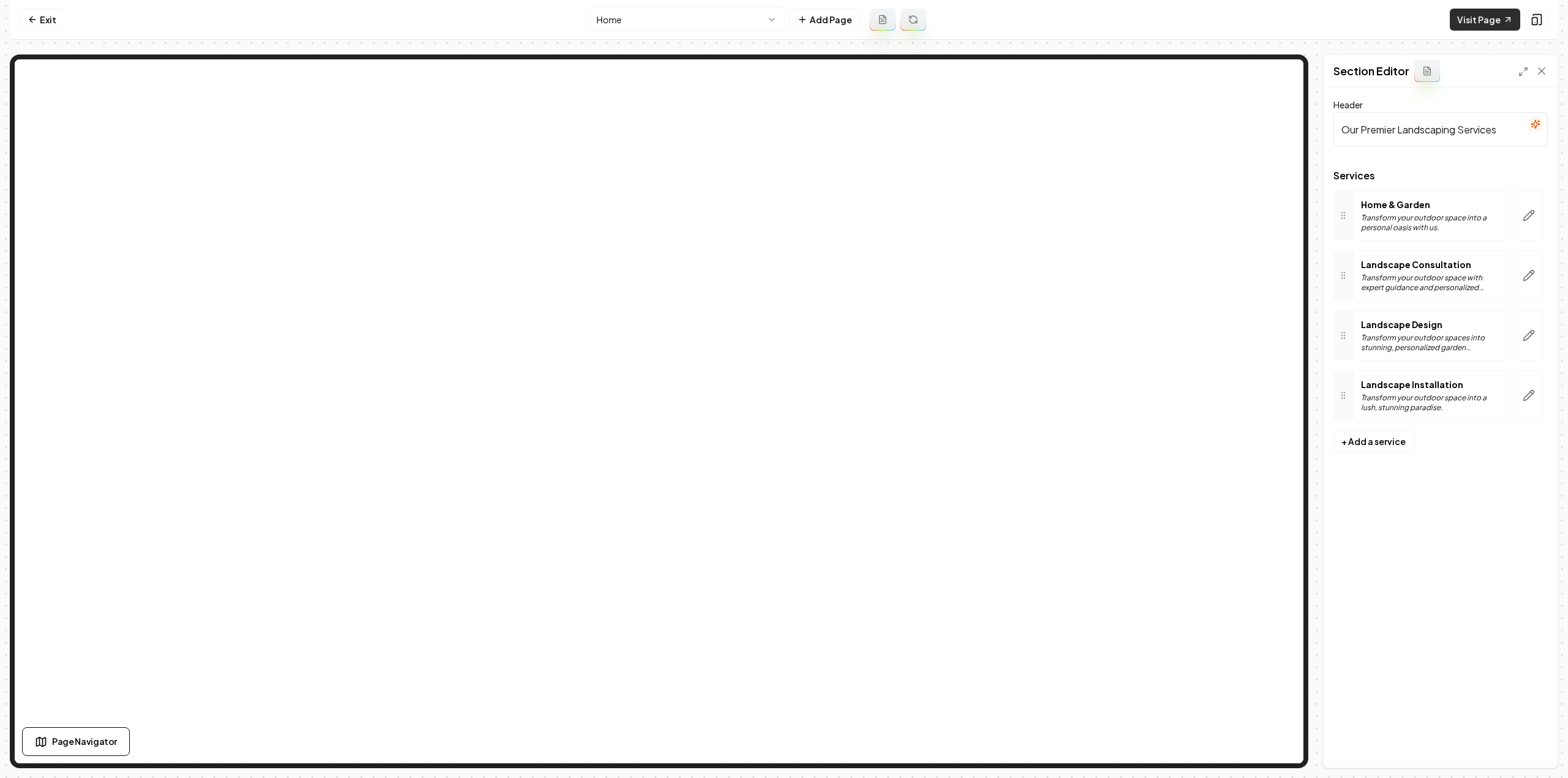
click at [1493, 24] on link "Visit Page" at bounding box center [1485, 20] width 71 height 22
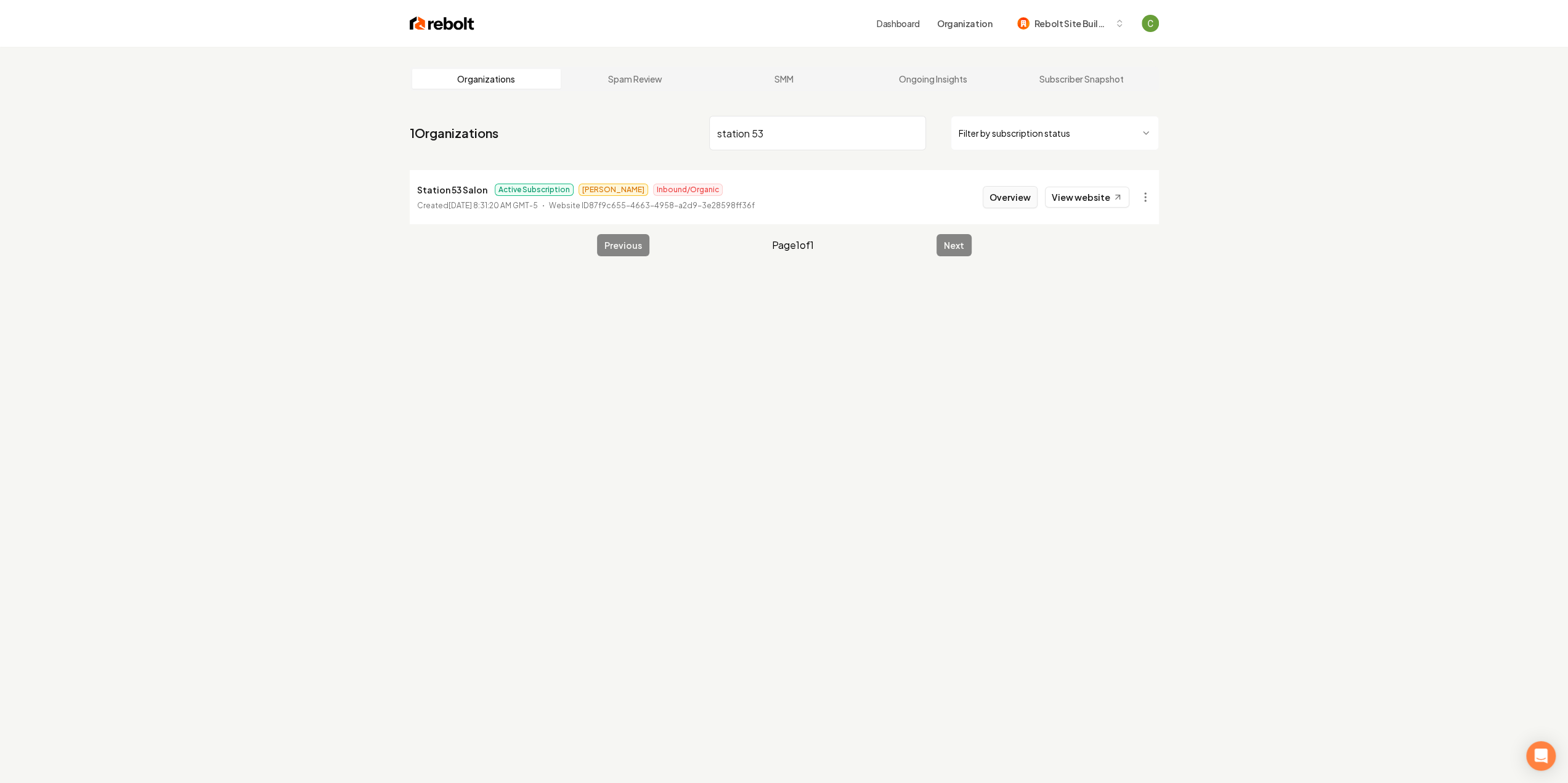
type input "station 53"
click at [1015, 198] on button "Overview" at bounding box center [1010, 197] width 55 height 22
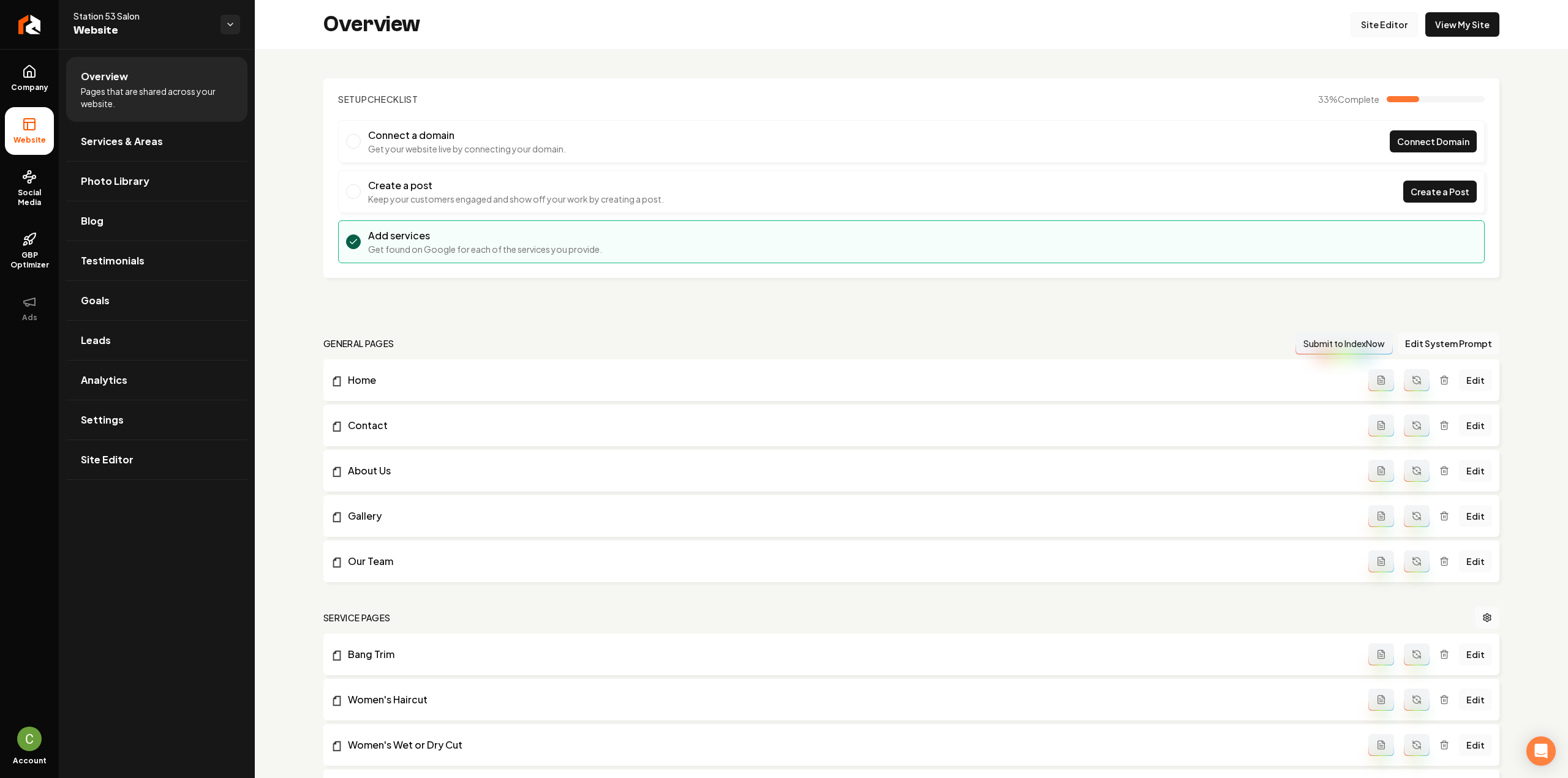
click at [1381, 29] on link "Site Editor" at bounding box center [1384, 24] width 67 height 25
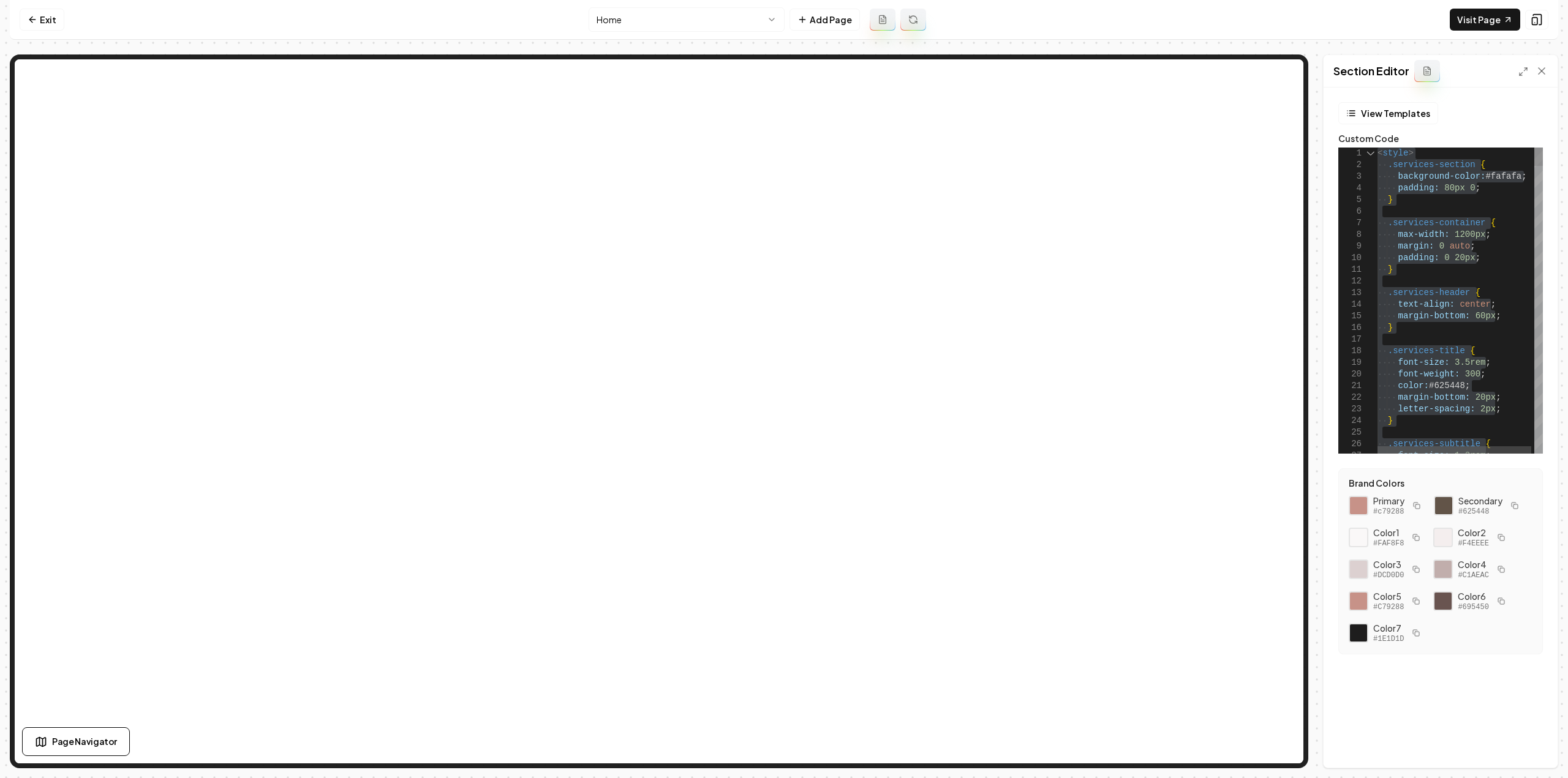
drag, startPoint x: 1402, startPoint y: 407, endPoint x: 1372, endPoint y: 429, distance: 37.2
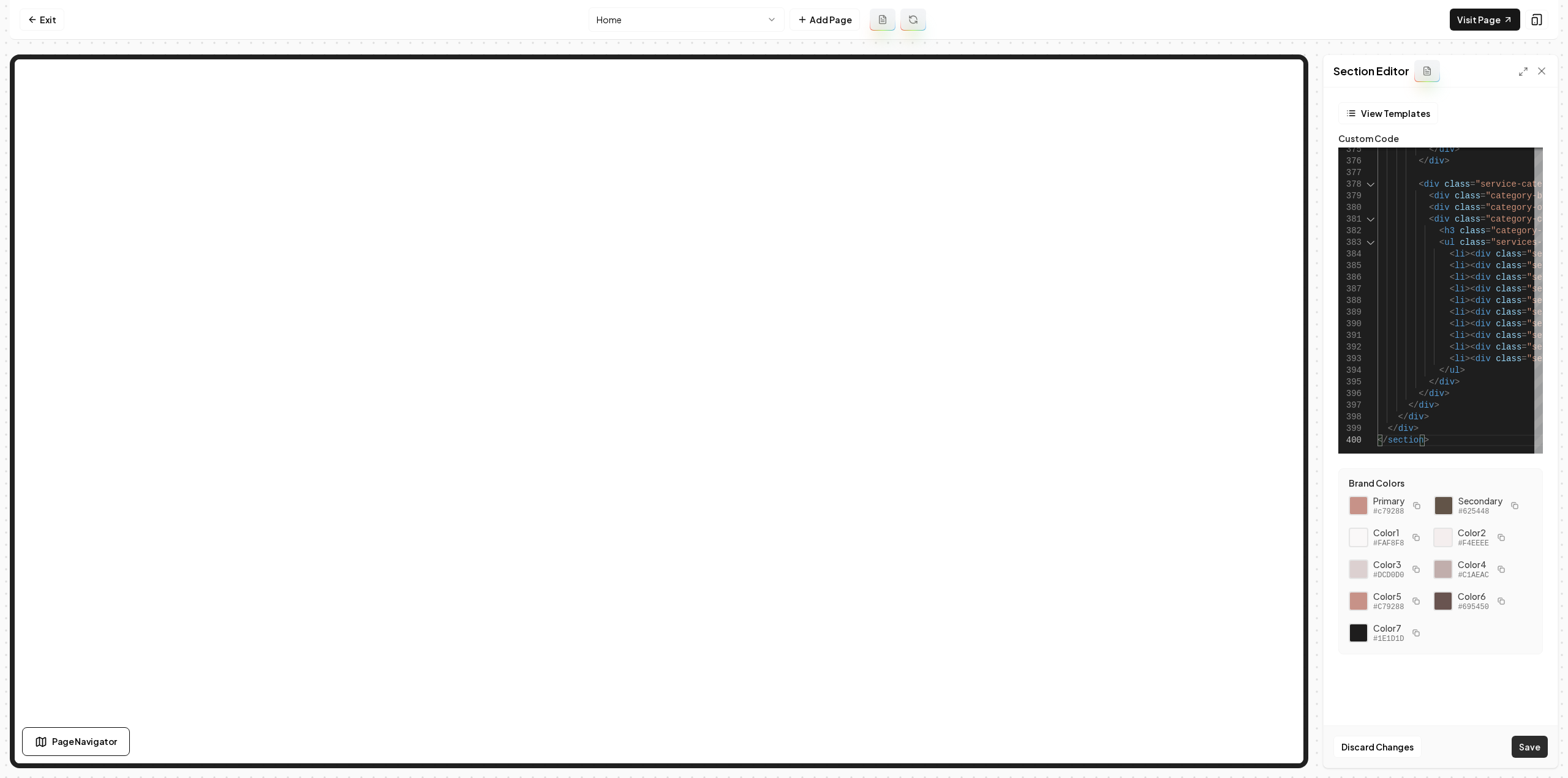
click at [1516, 747] on button "Save" at bounding box center [1530, 747] width 36 height 22
type textarea "**********"
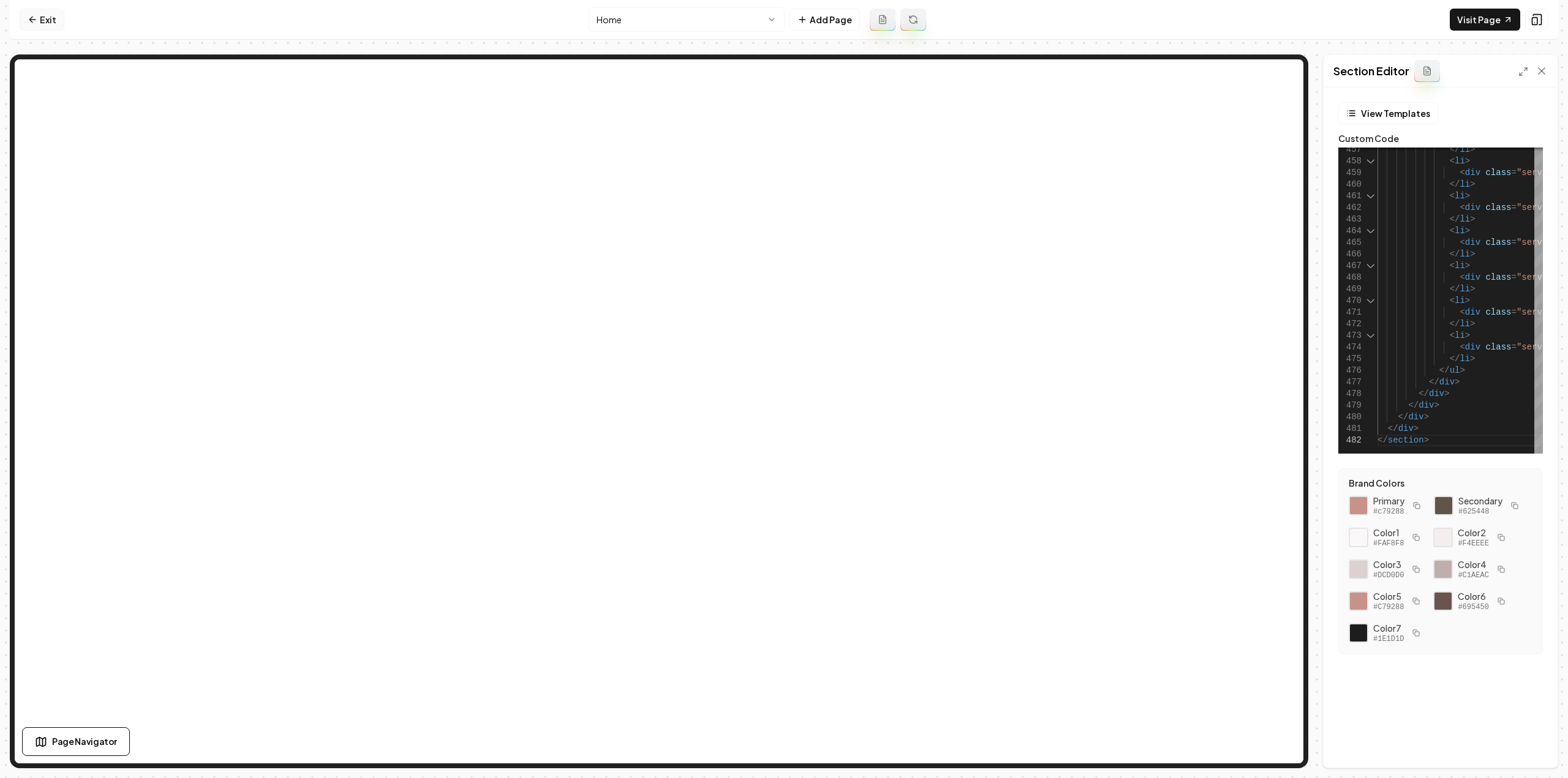
click at [45, 15] on link "Exit" at bounding box center [42, 20] width 44 height 22
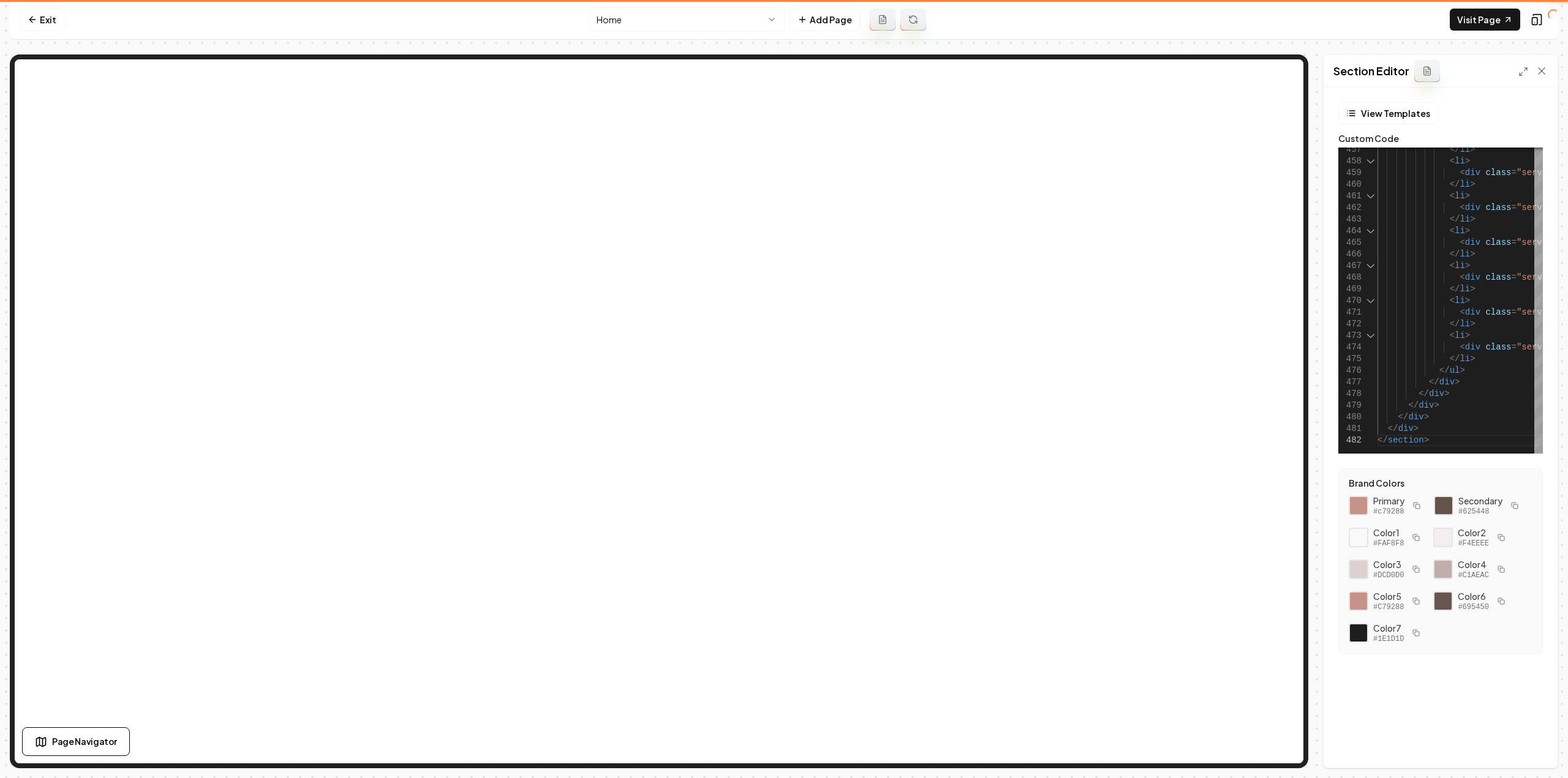
click at [44, 17] on link "Exit" at bounding box center [42, 20] width 44 height 22
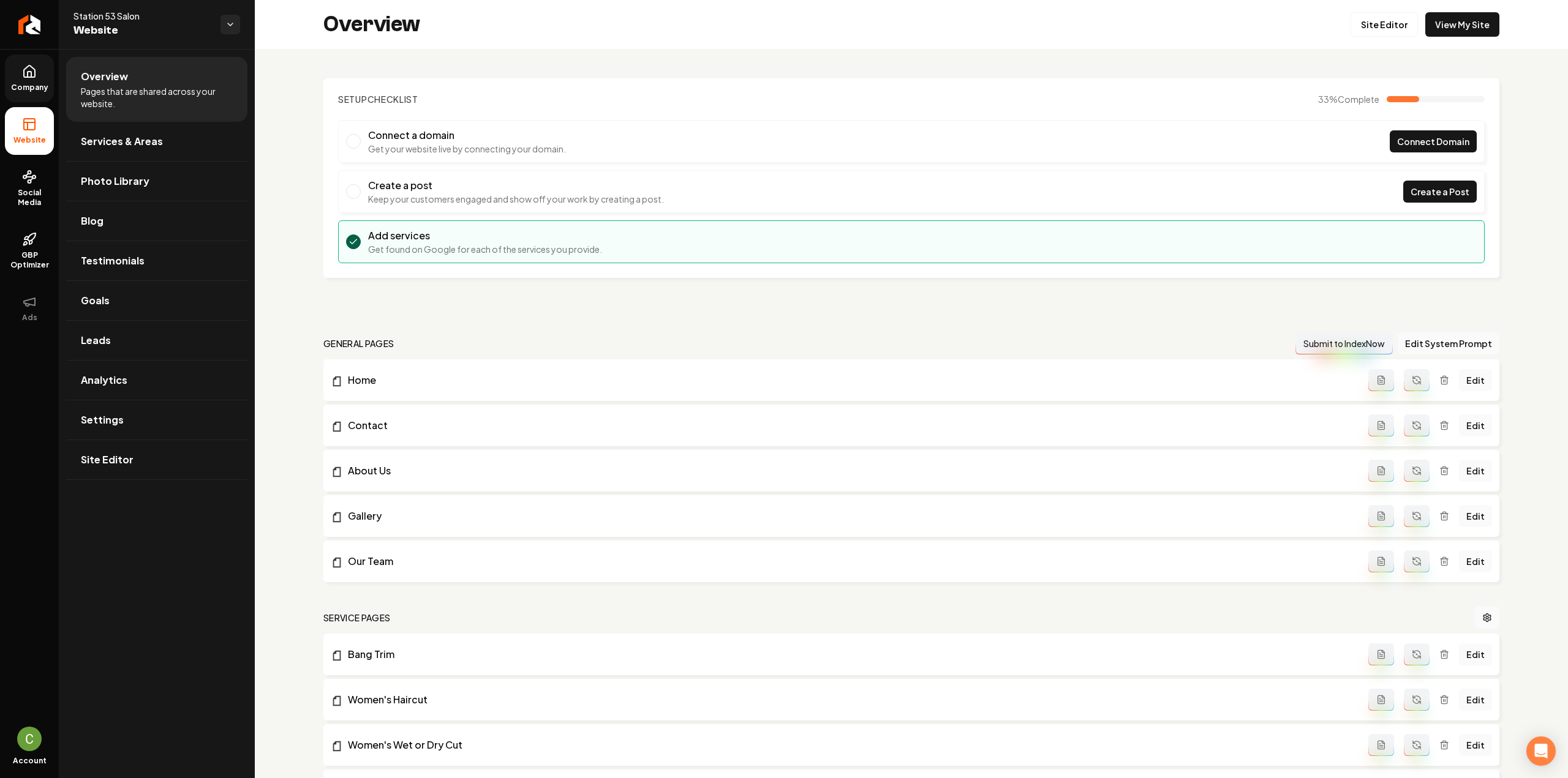
click at [35, 90] on span "Company" at bounding box center [29, 87] width 47 height 10
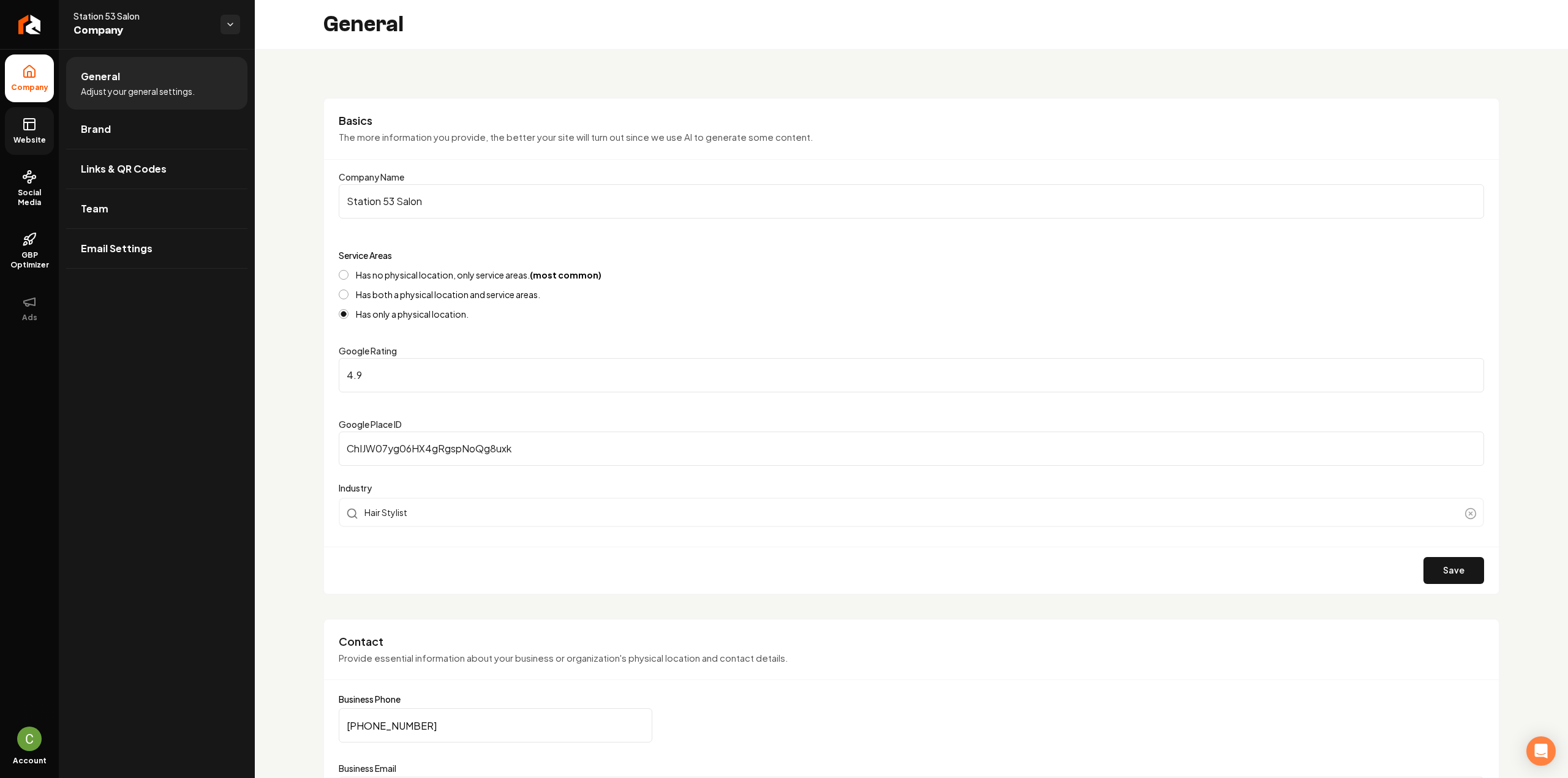
click at [39, 135] on span "Website" at bounding box center [29, 140] width 42 height 10
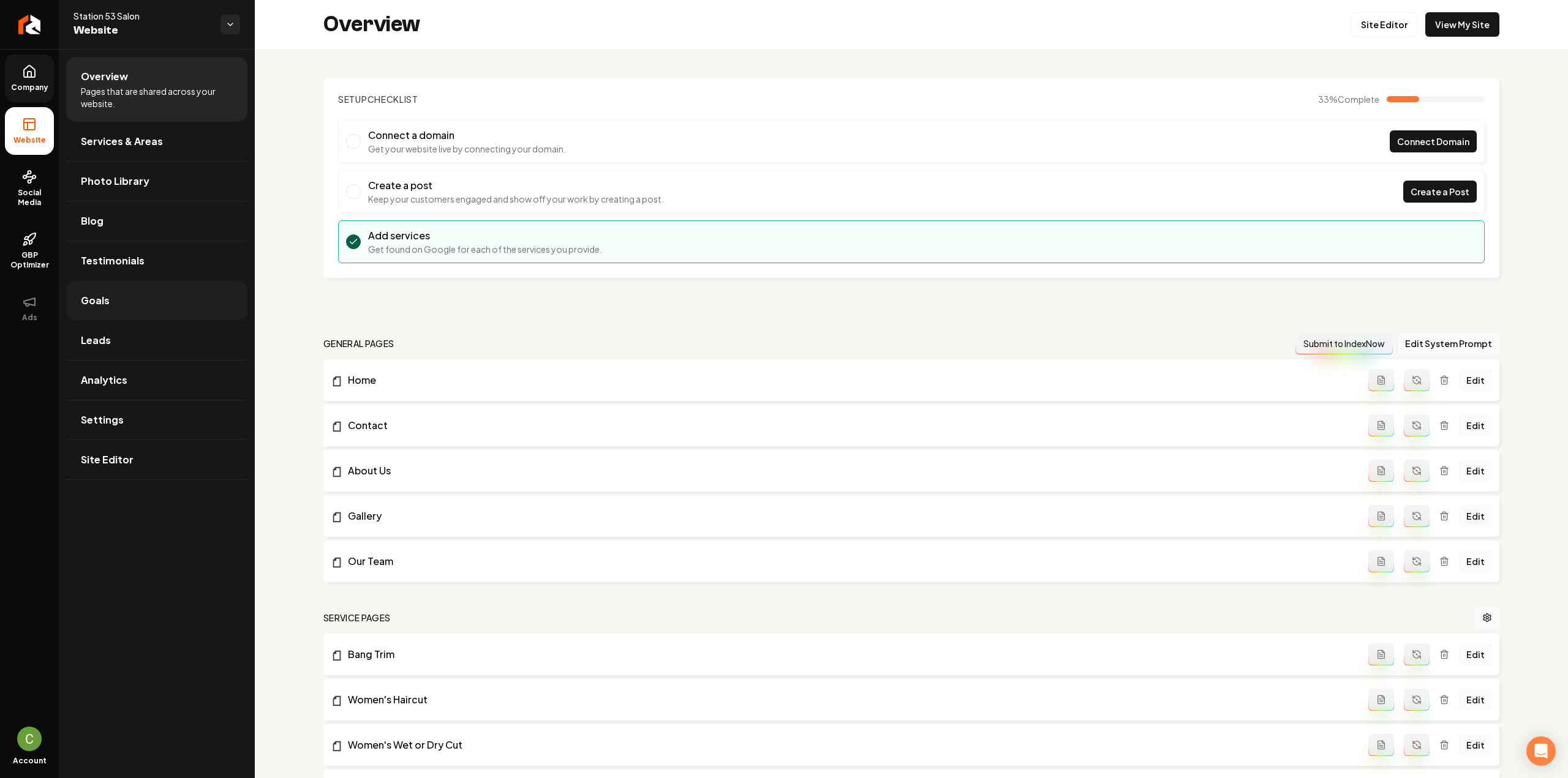
click at [117, 298] on link "Goals" at bounding box center [156, 300] width 182 height 39
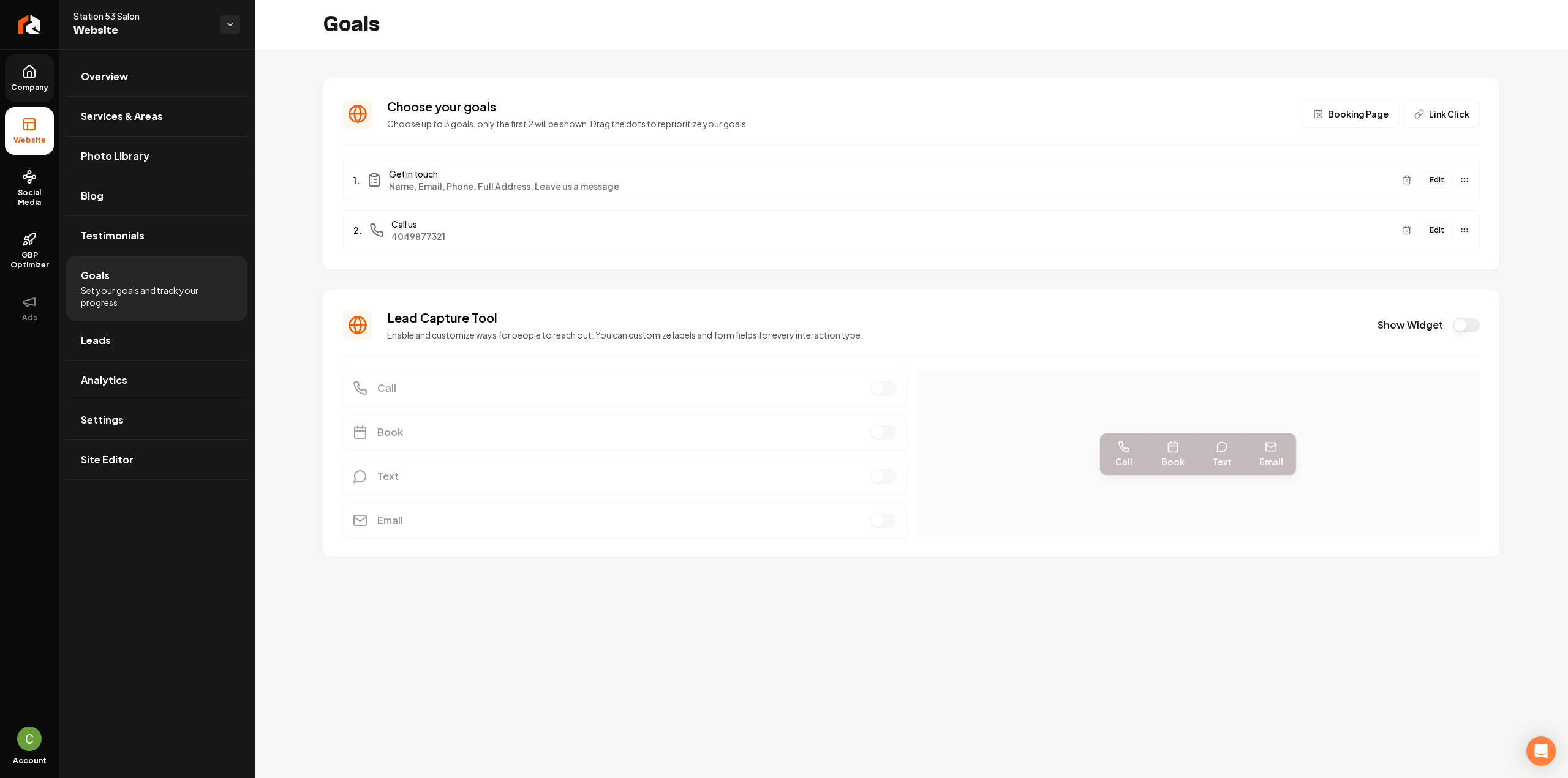
click at [1427, 110] on button "Link Click" at bounding box center [1442, 114] width 76 height 29
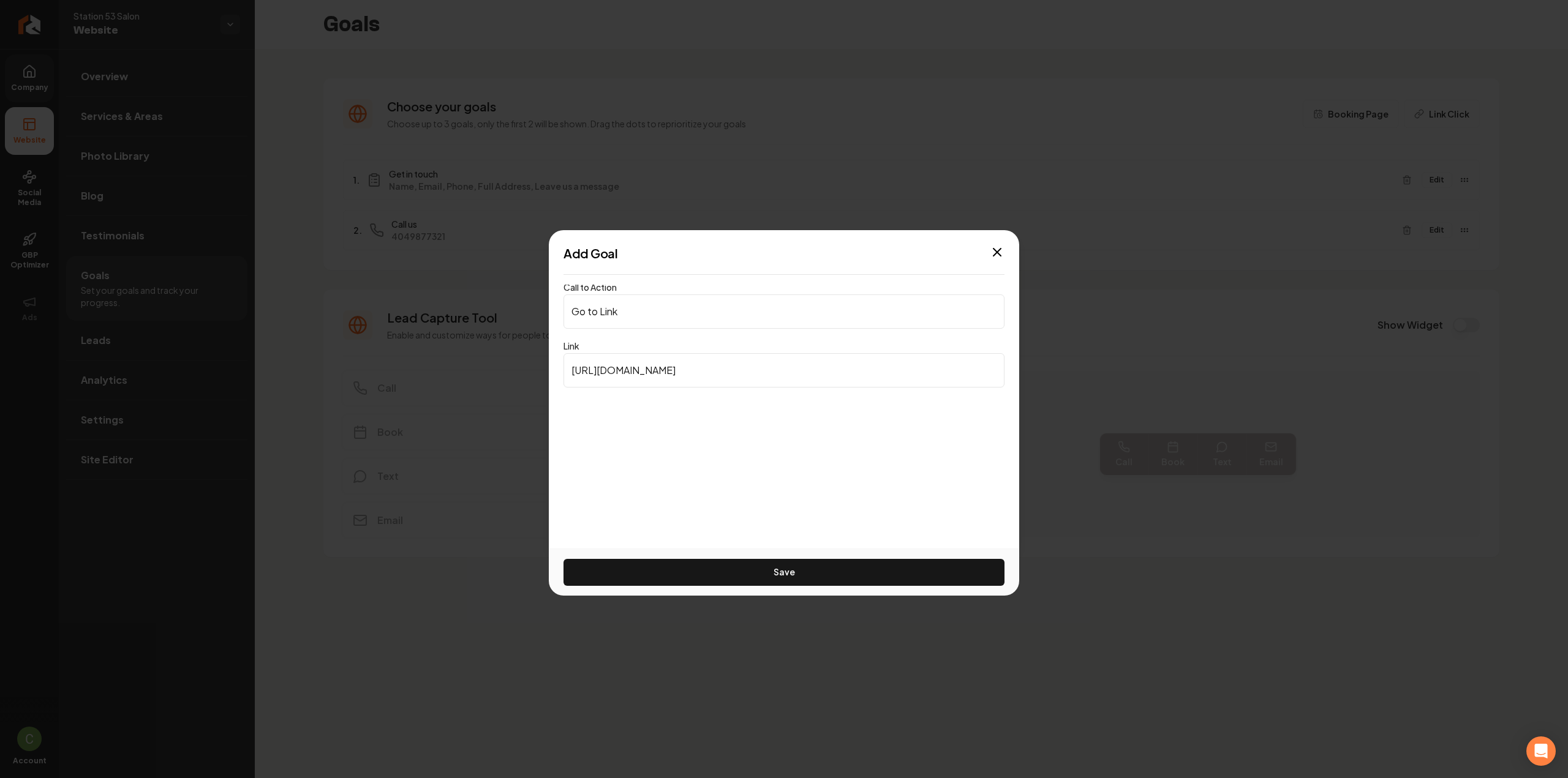
click at [629, 360] on input "[URL][DOMAIN_NAME]" at bounding box center [784, 370] width 441 height 34
click at [629, 360] on input "[URL][DOMAIN_NAME]" at bounding box center [784, 370] width 441 height 34
paste input "[DOMAIN_NAME][URL]"
type input "[URL][DOMAIN_NAME]"
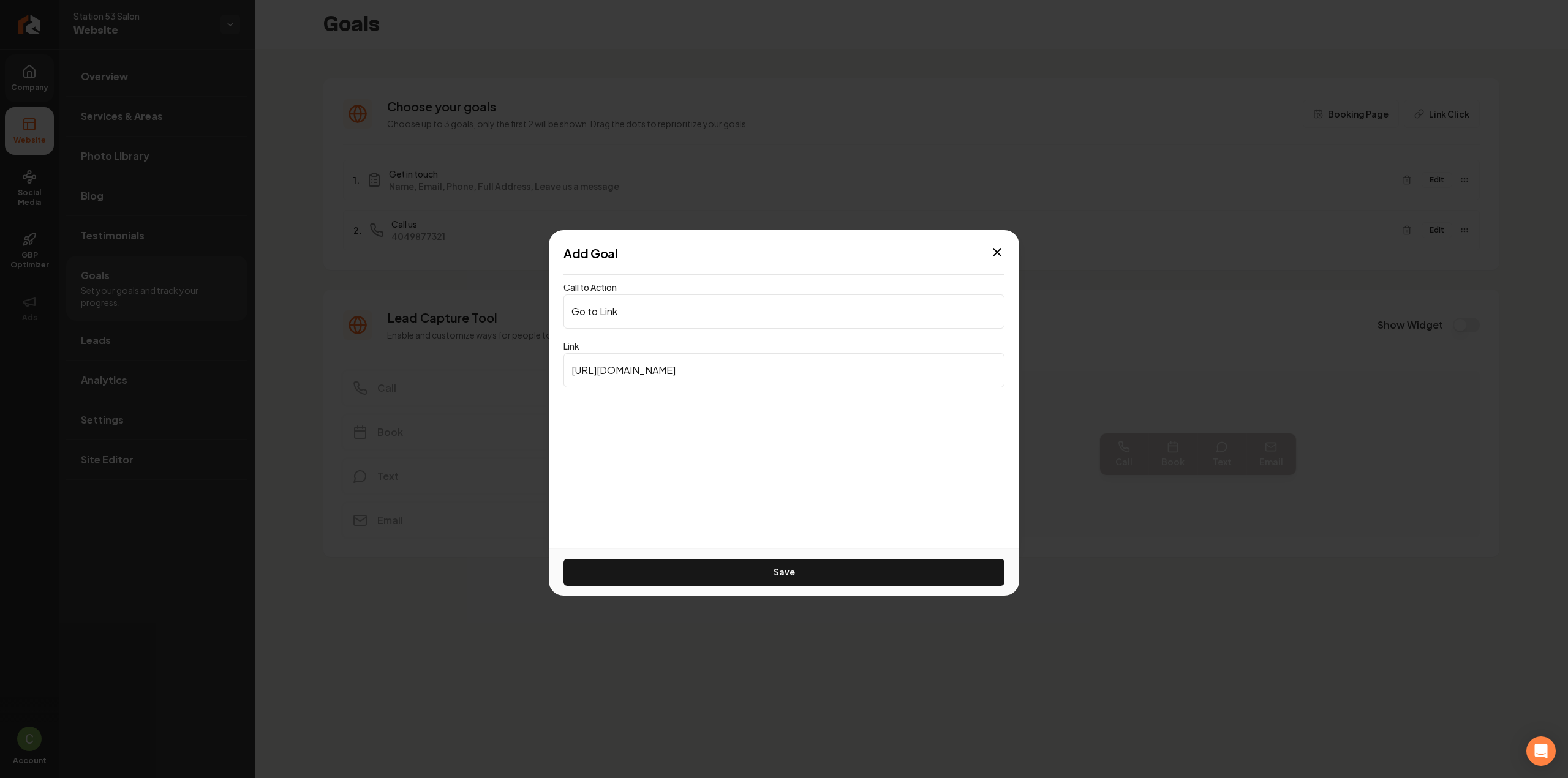
click at [667, 311] on input "Go to Link" at bounding box center [784, 311] width 441 height 34
type input "Book Online"
click at [748, 565] on button "Save" at bounding box center [784, 572] width 441 height 27
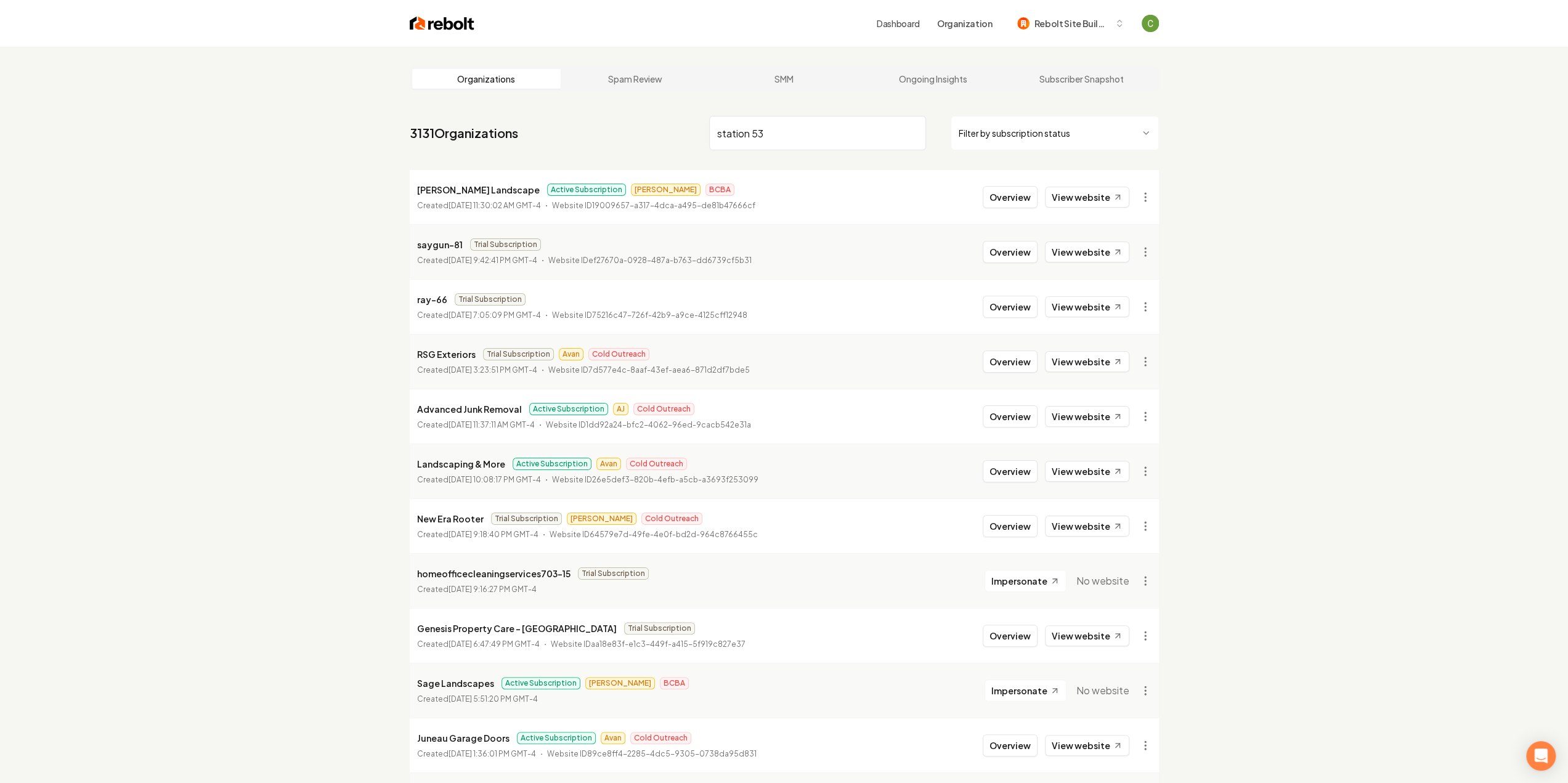
type input "station 53"
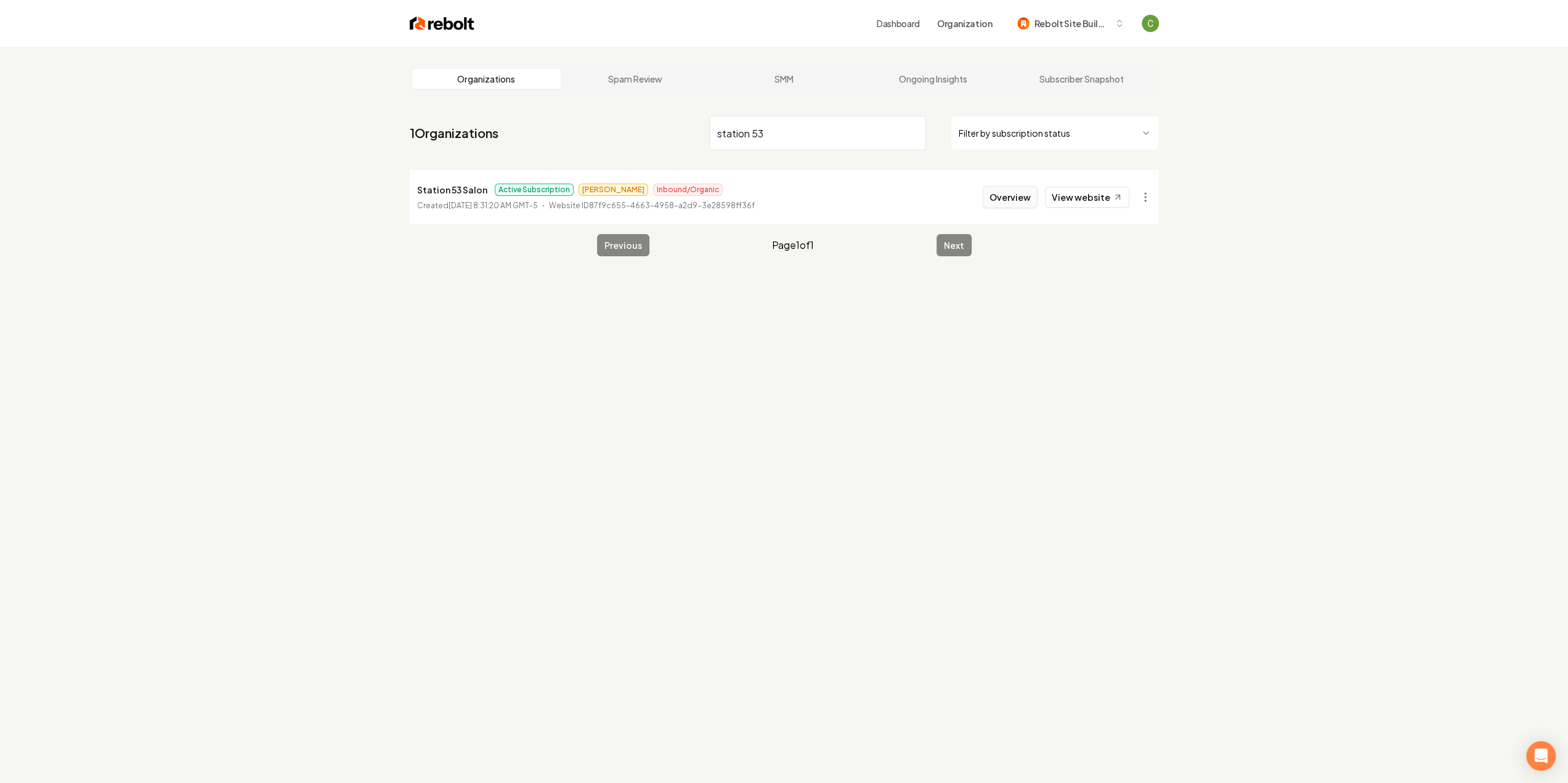
click at [1021, 196] on button "Overview" at bounding box center [1010, 197] width 55 height 22
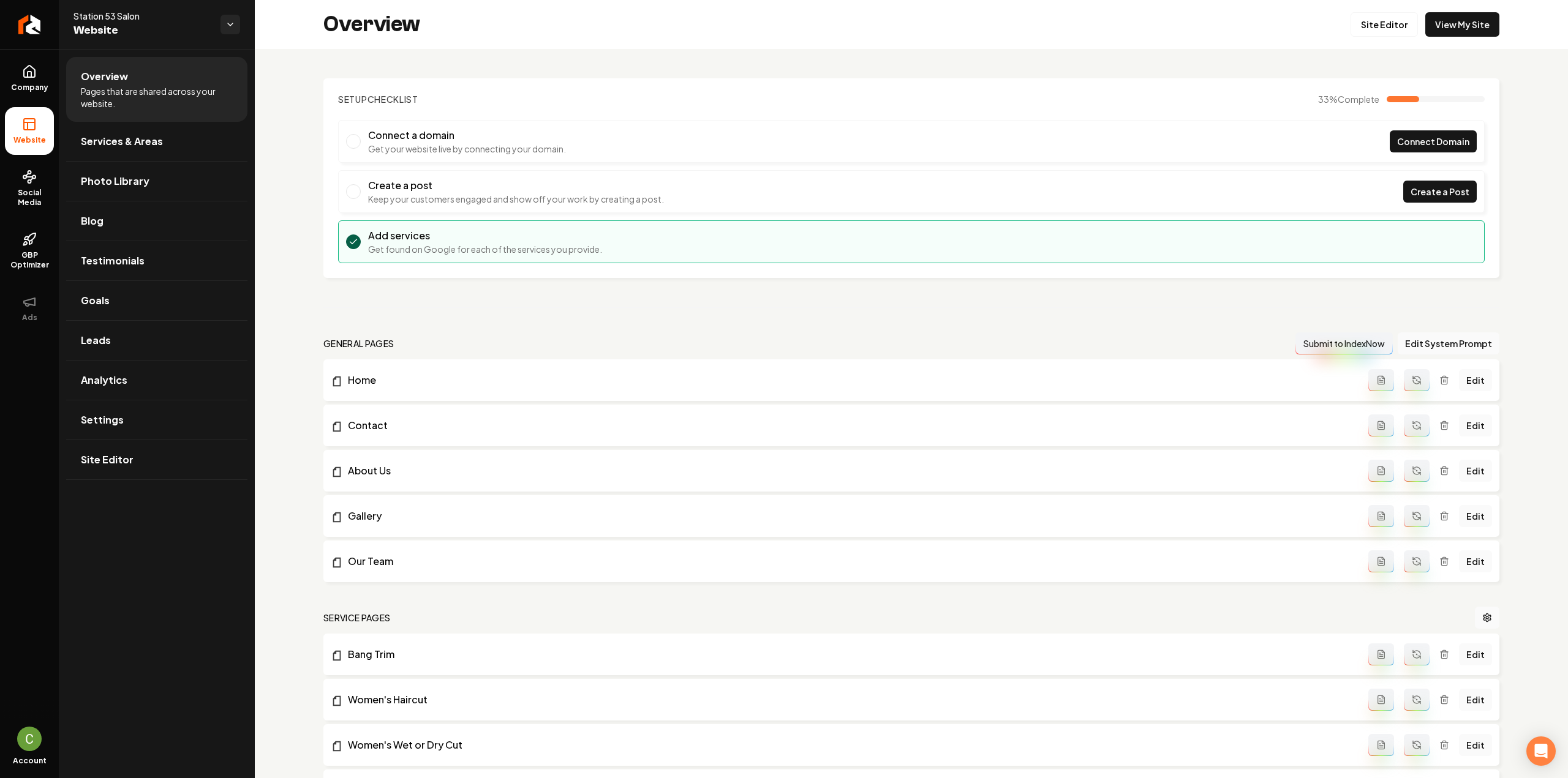
click at [1367, 32] on link "Site Editor" at bounding box center [1384, 24] width 67 height 25
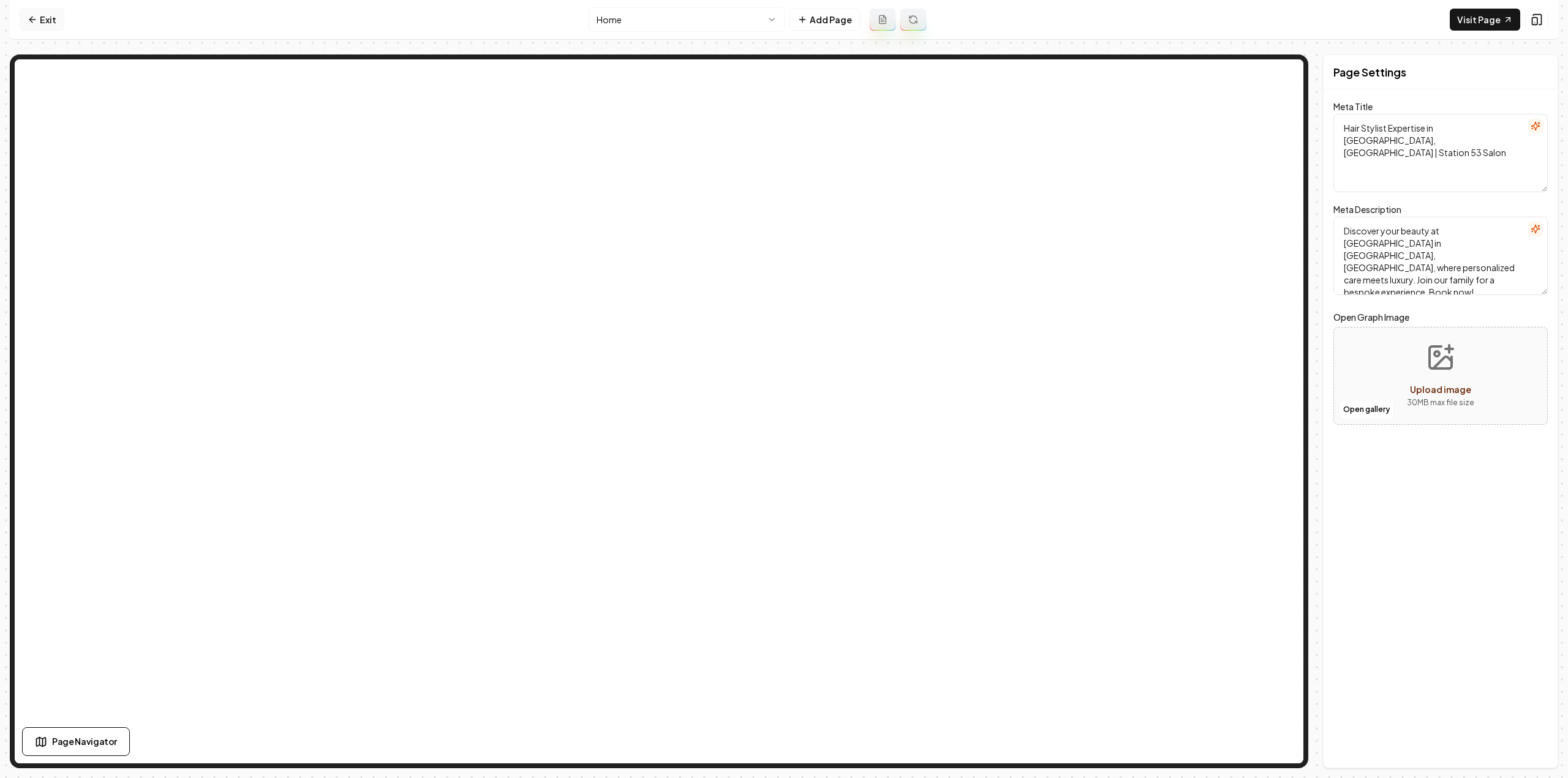
click at [52, 21] on link "Exit" at bounding box center [42, 20] width 44 height 22
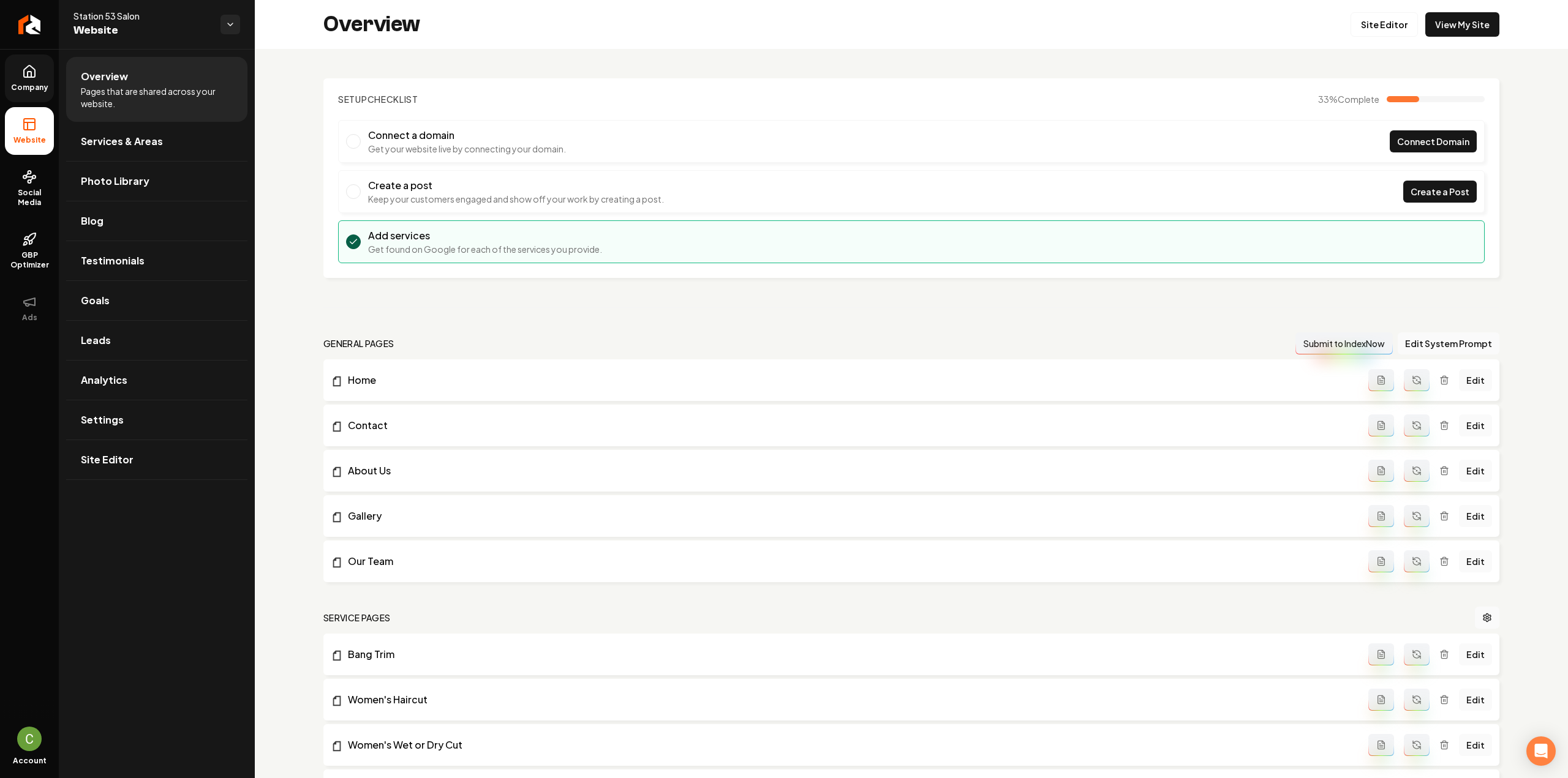
click at [36, 83] on span "Company" at bounding box center [29, 87] width 47 height 10
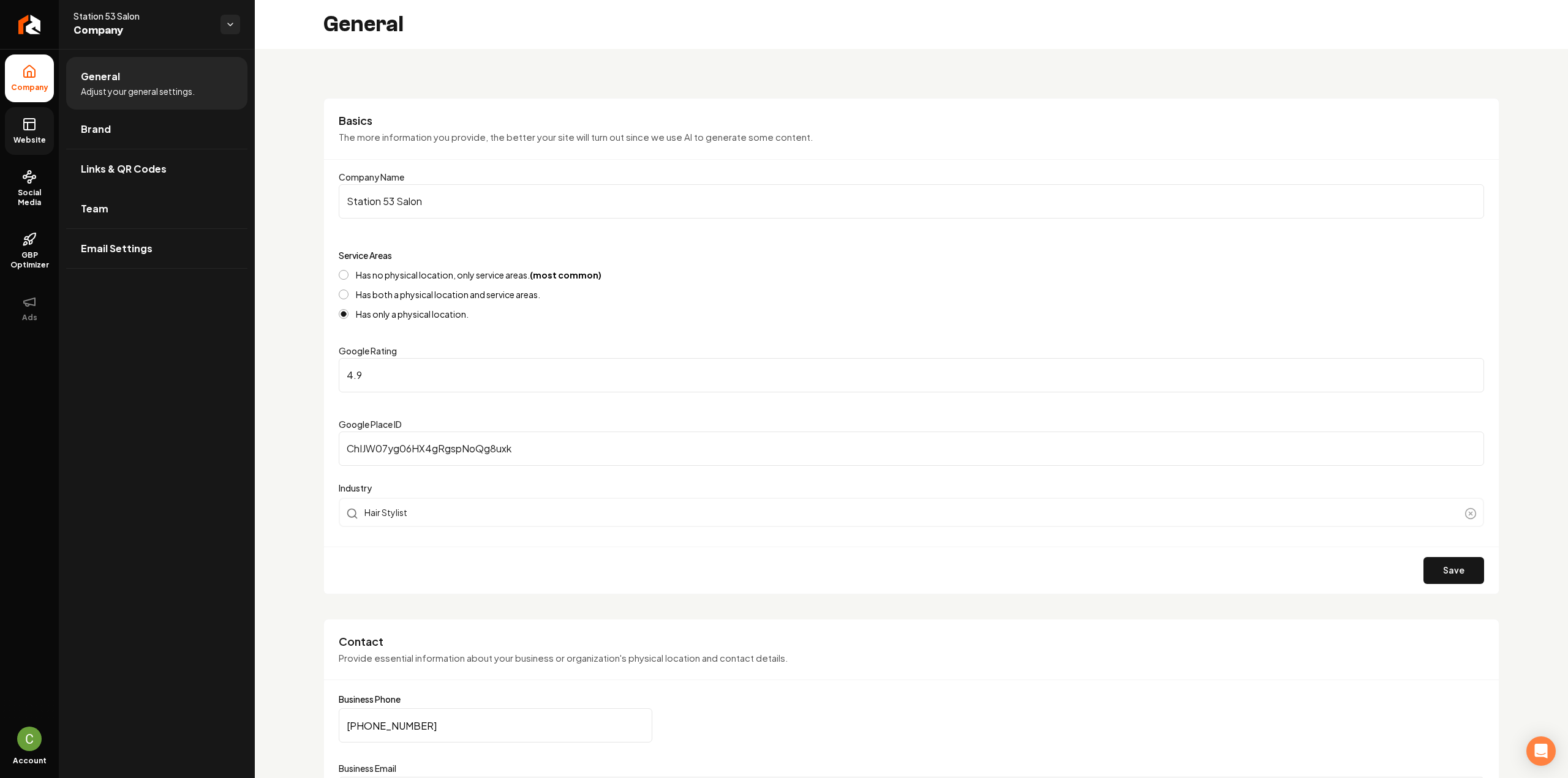
click at [31, 137] on span "Website" at bounding box center [29, 140] width 42 height 10
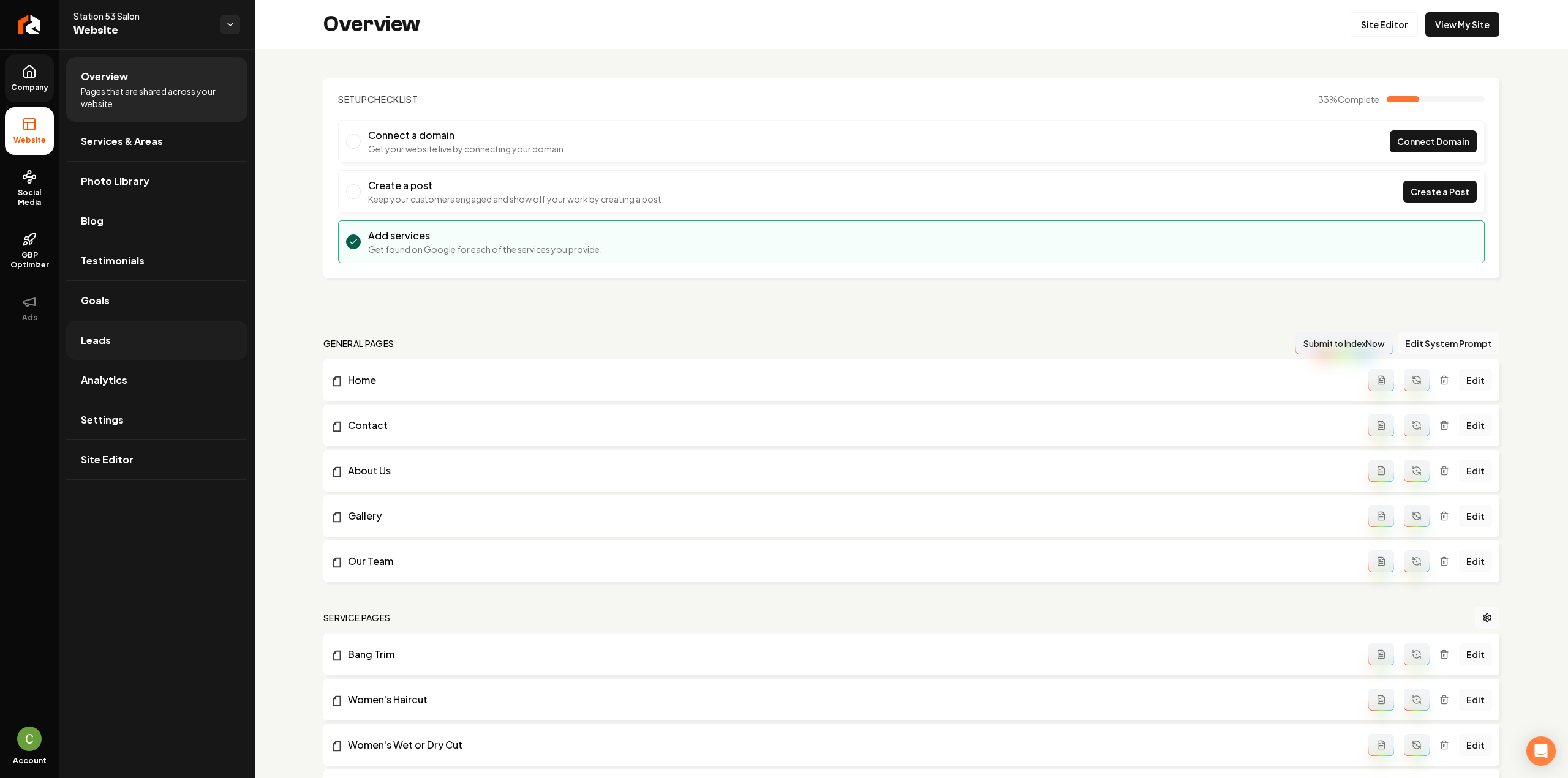
click at [115, 321] on link "Leads" at bounding box center [156, 340] width 182 height 39
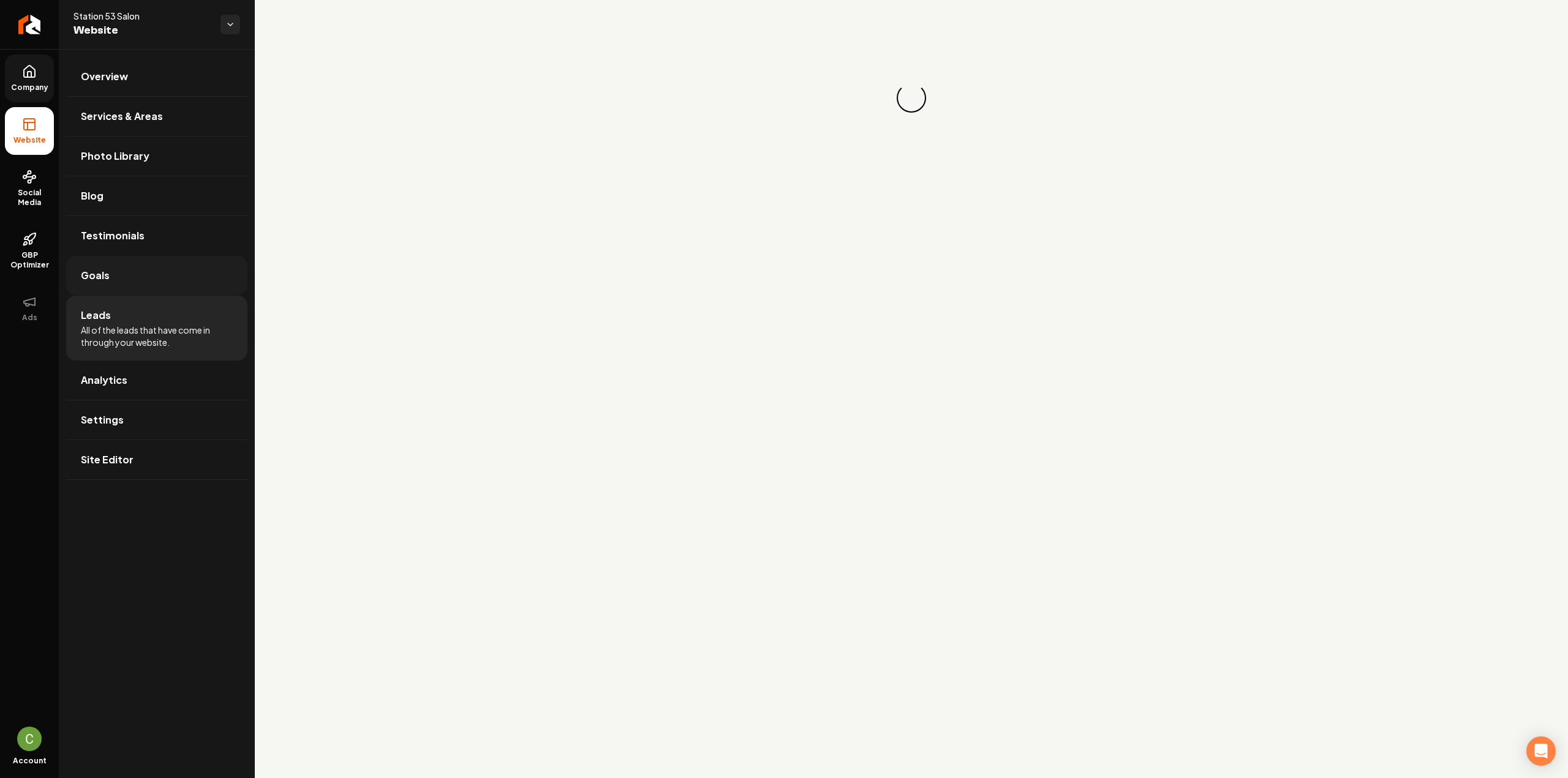
click at [111, 287] on link "Goals" at bounding box center [156, 275] width 182 height 39
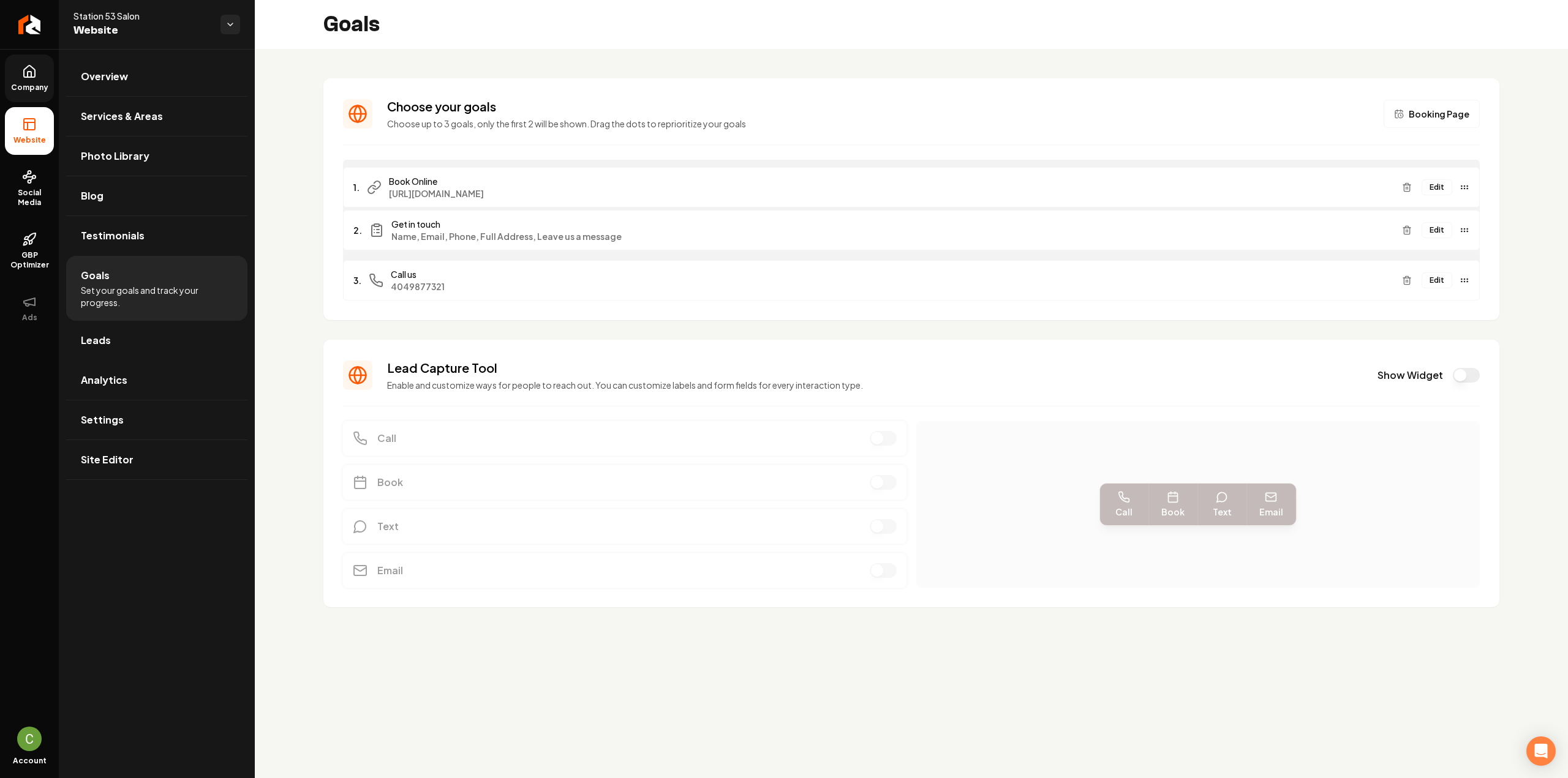
click at [1424, 190] on div "Edit" at bounding box center [1432, 187] width 72 height 20
drag, startPoint x: 1465, startPoint y: 284, endPoint x: 1453, endPoint y: 232, distance: 53.4
click at [1453, 232] on div "Edit" at bounding box center [1432, 228] width 72 height 20
click at [35, 143] on span "Website" at bounding box center [29, 140] width 42 height 10
click at [33, 98] on link "Company" at bounding box center [29, 78] width 49 height 48
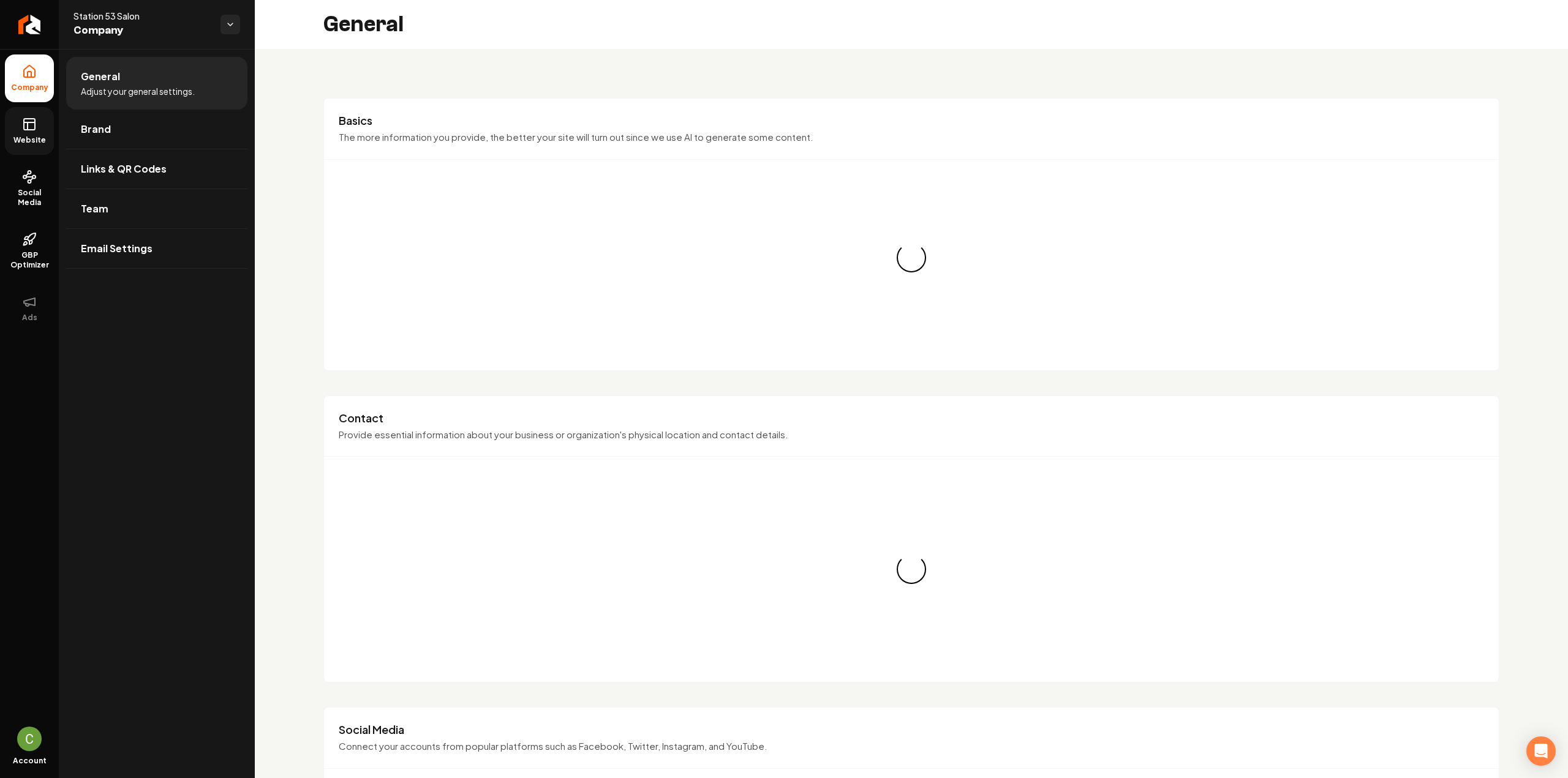
click at [39, 133] on link "Website" at bounding box center [29, 131] width 49 height 48
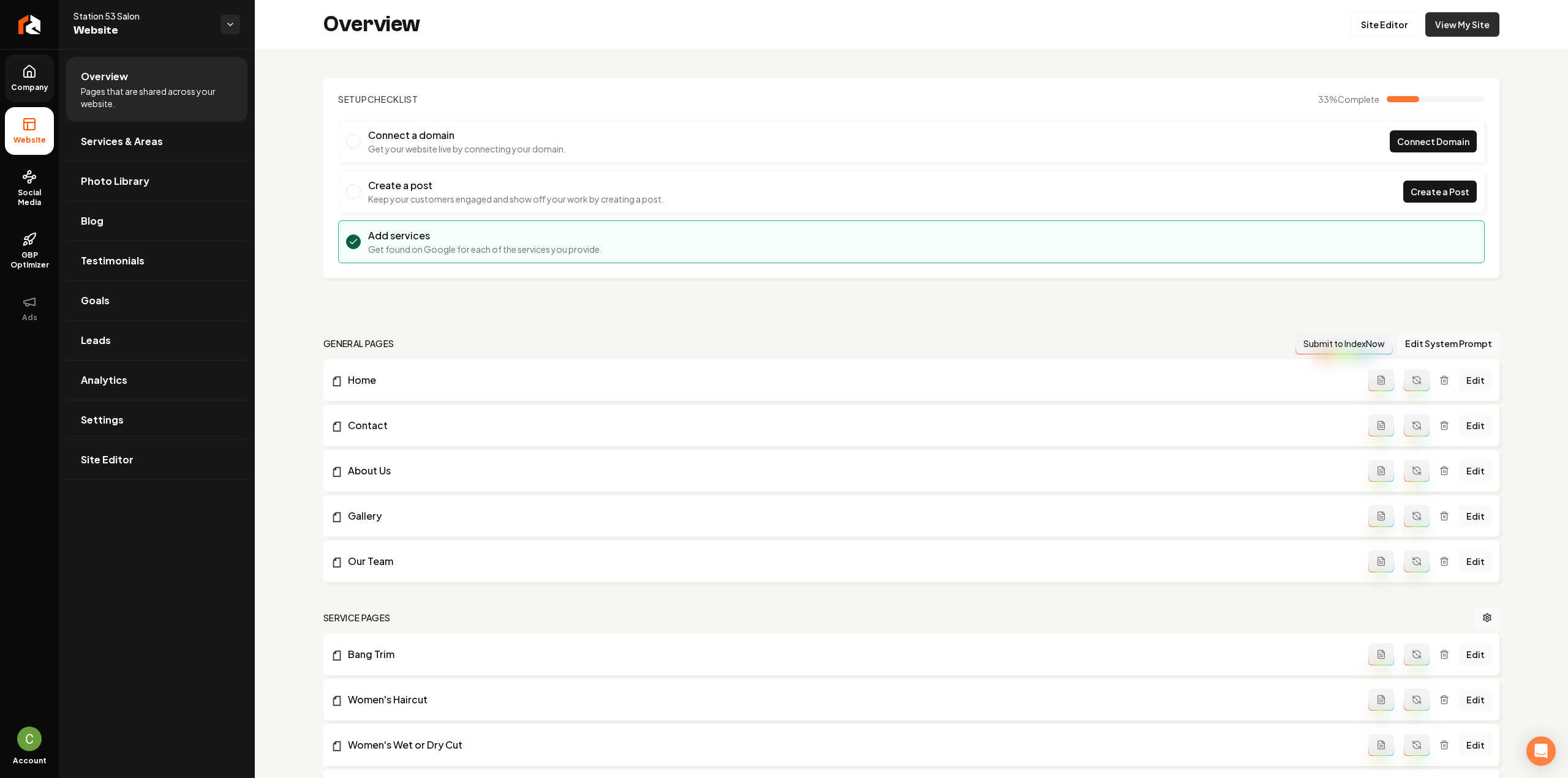
click at [1458, 23] on link "View My Site" at bounding box center [1462, 24] width 74 height 25
click at [15, 78] on link "Company" at bounding box center [29, 78] width 49 height 48
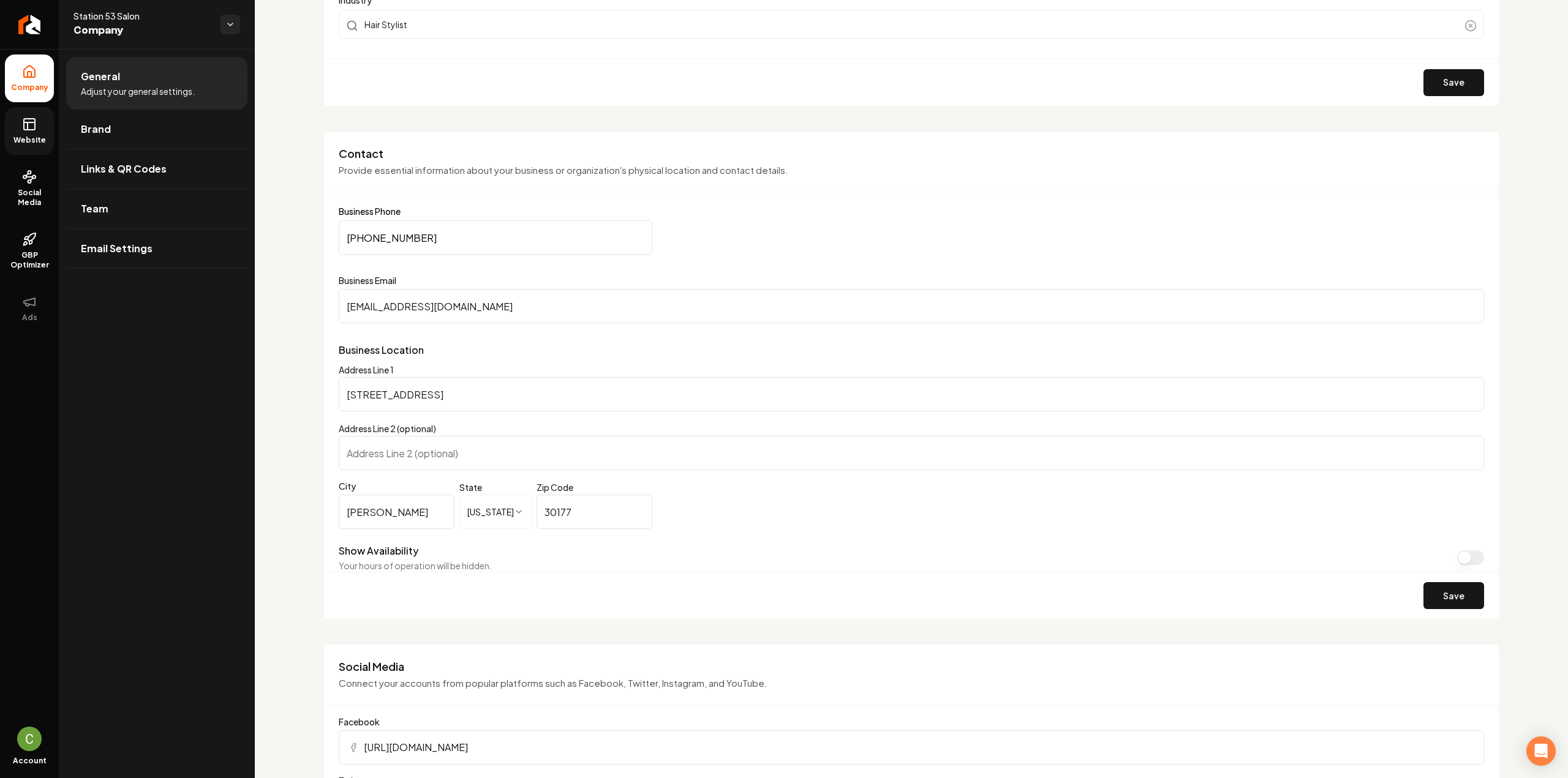
scroll to position [490, 0]
click at [34, 123] on icon at bounding box center [29, 123] width 11 height 0
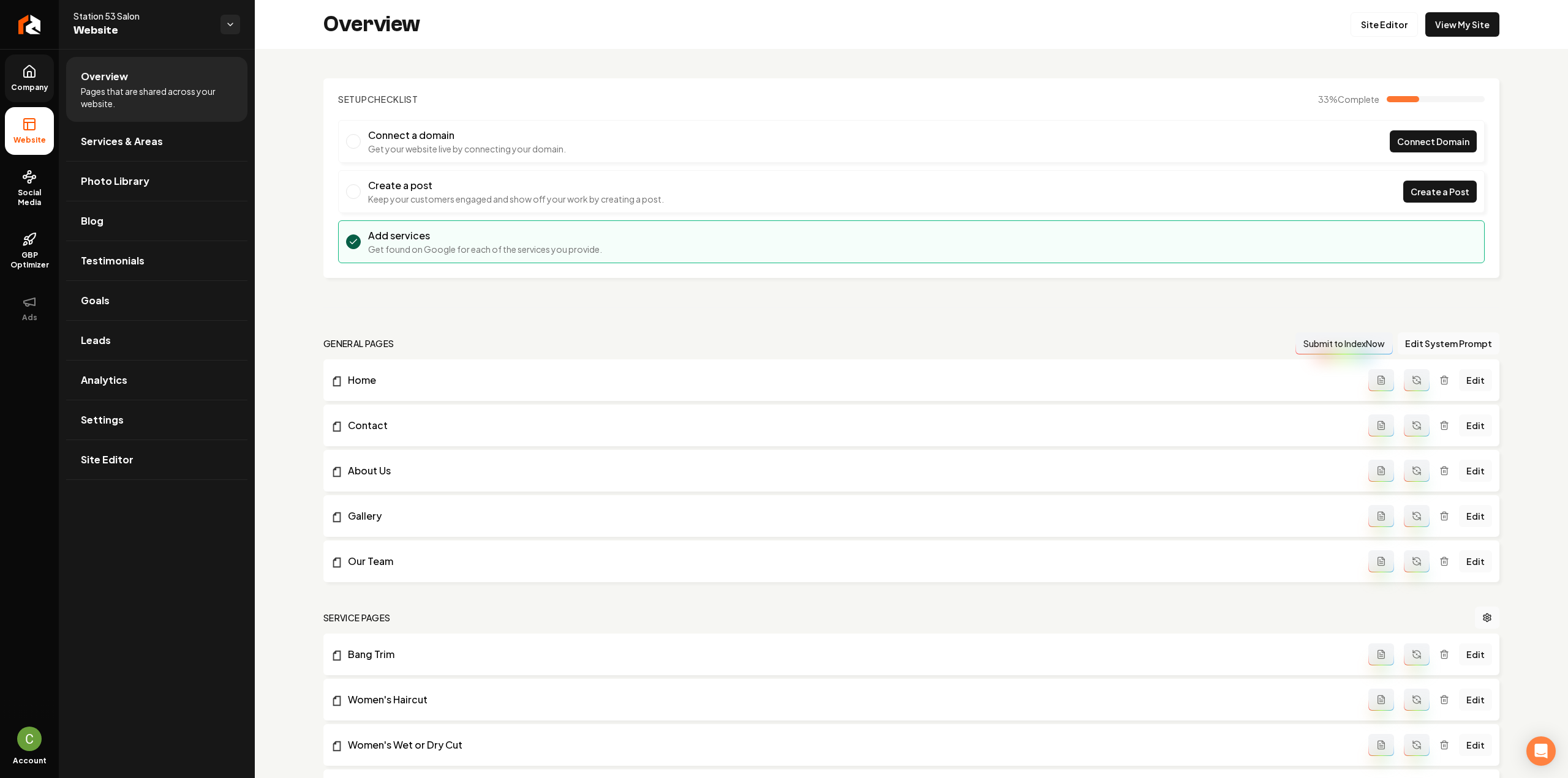
click at [31, 69] on icon at bounding box center [29, 71] width 15 height 15
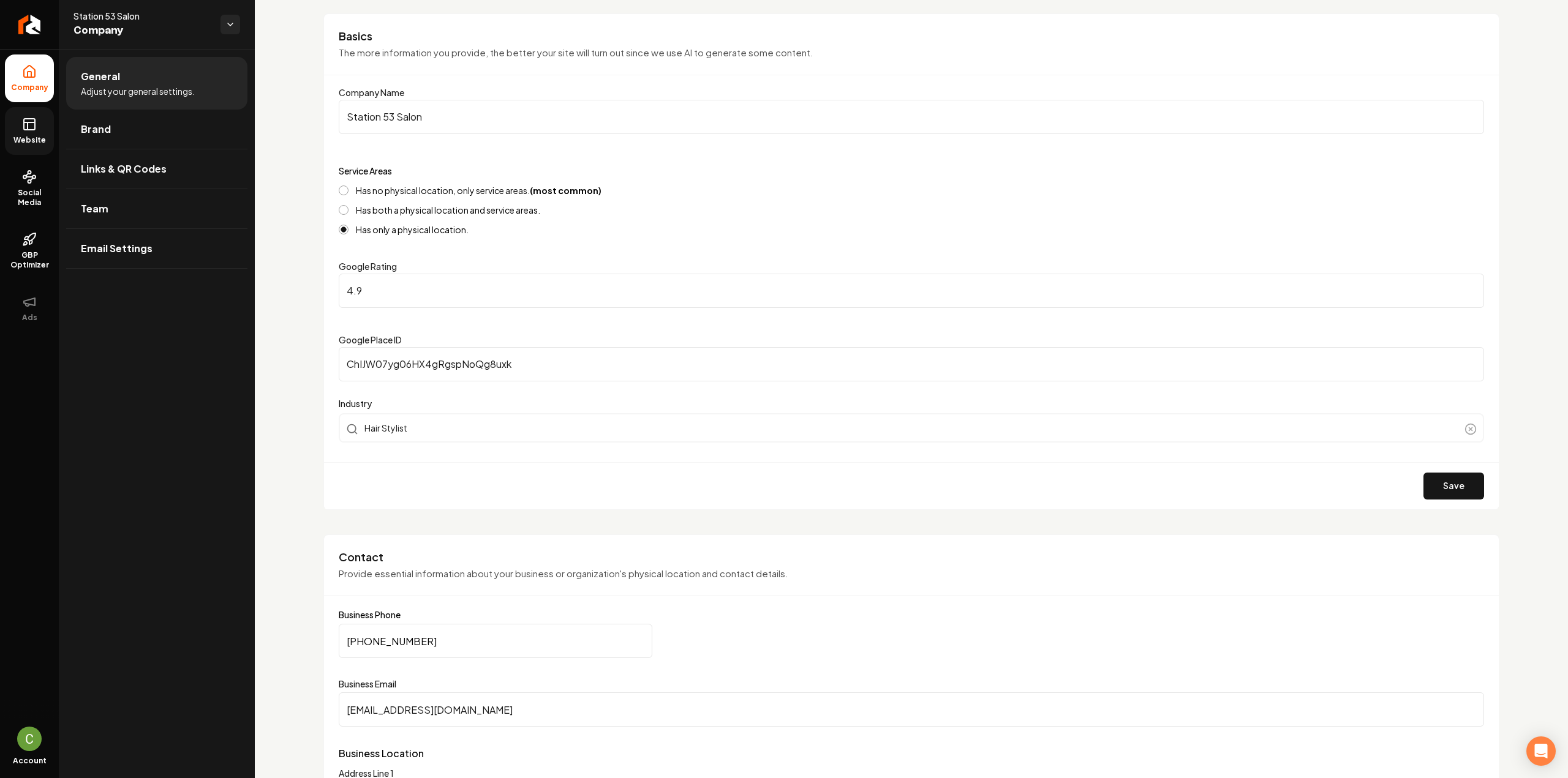
scroll to position [61, 0]
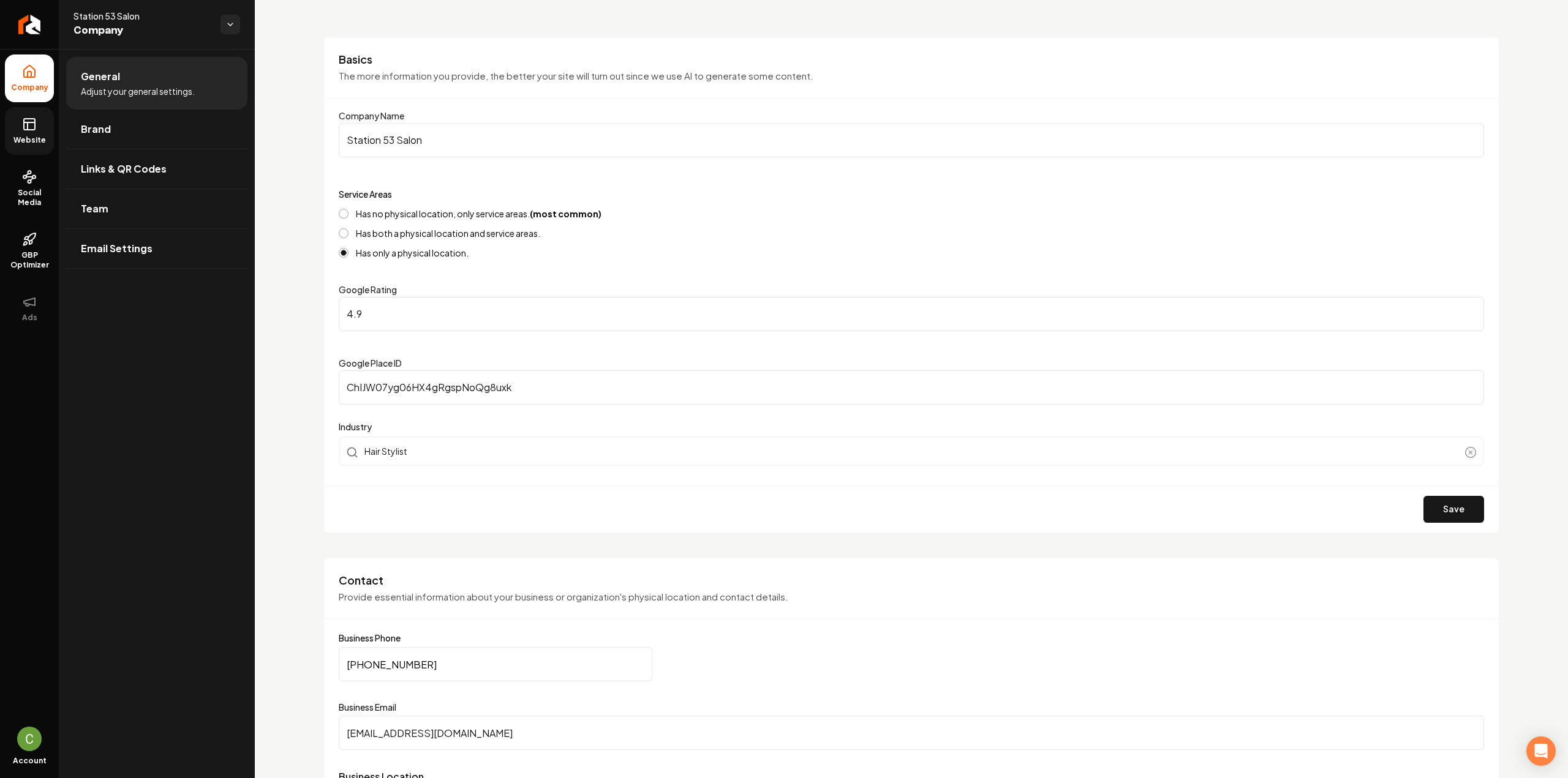
click at [38, 156] on ul "Company Website Social Media GBP Optimizer Ads" at bounding box center [29, 193] width 59 height 288
click at [36, 149] on link "Website" at bounding box center [29, 131] width 49 height 48
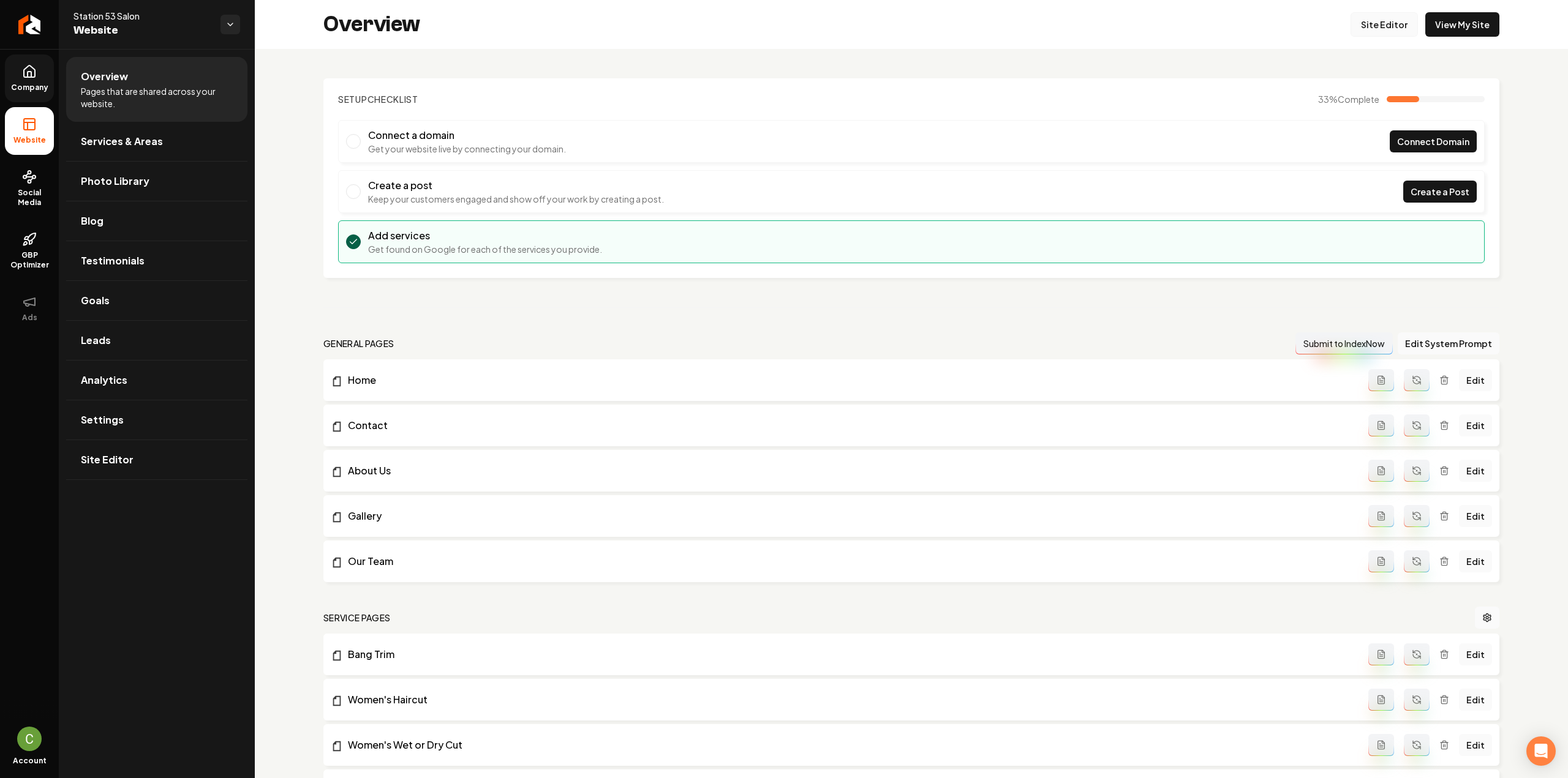
click at [1385, 32] on link "Site Editor" at bounding box center [1384, 24] width 67 height 25
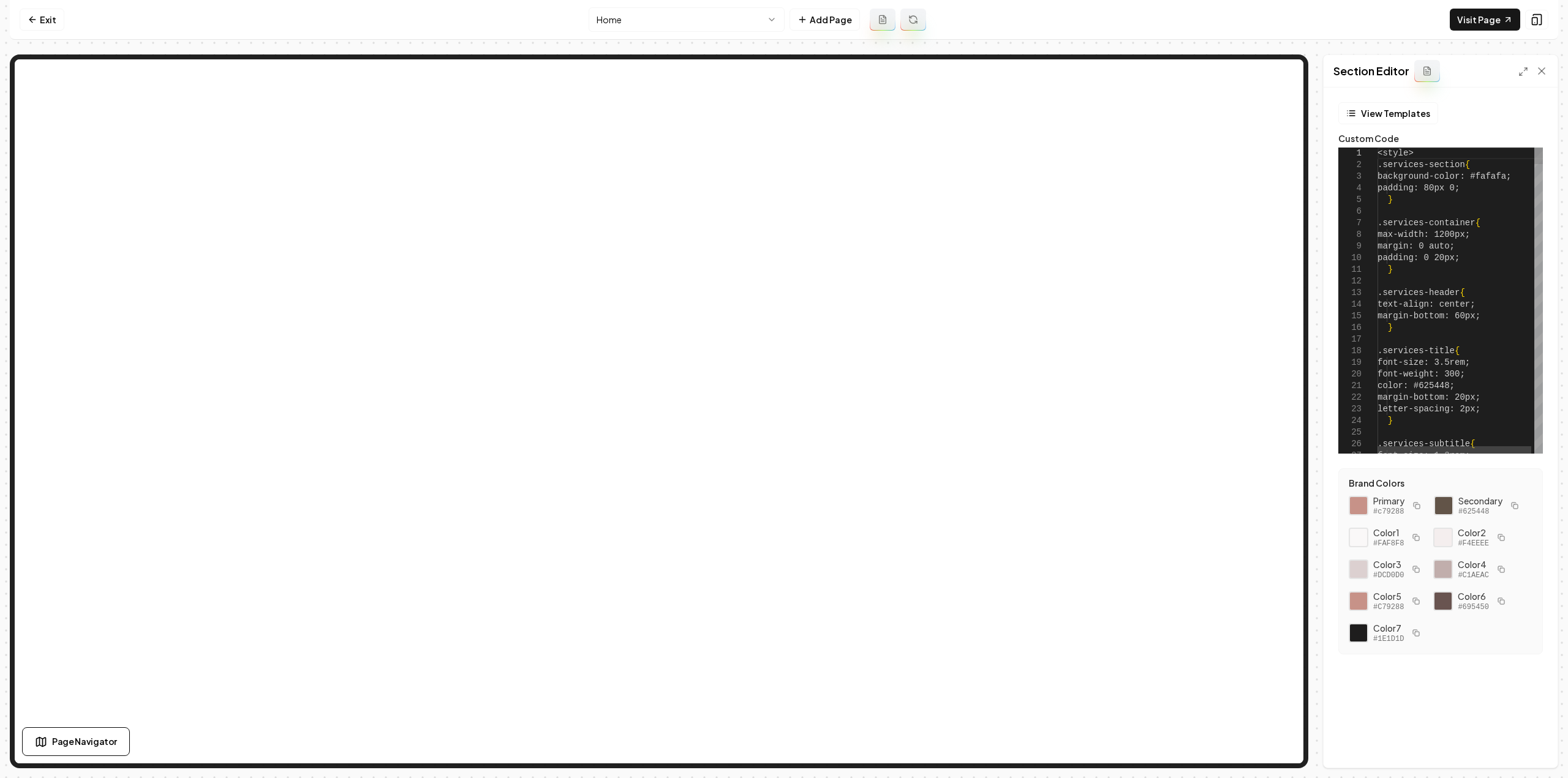
type textarea "**********"
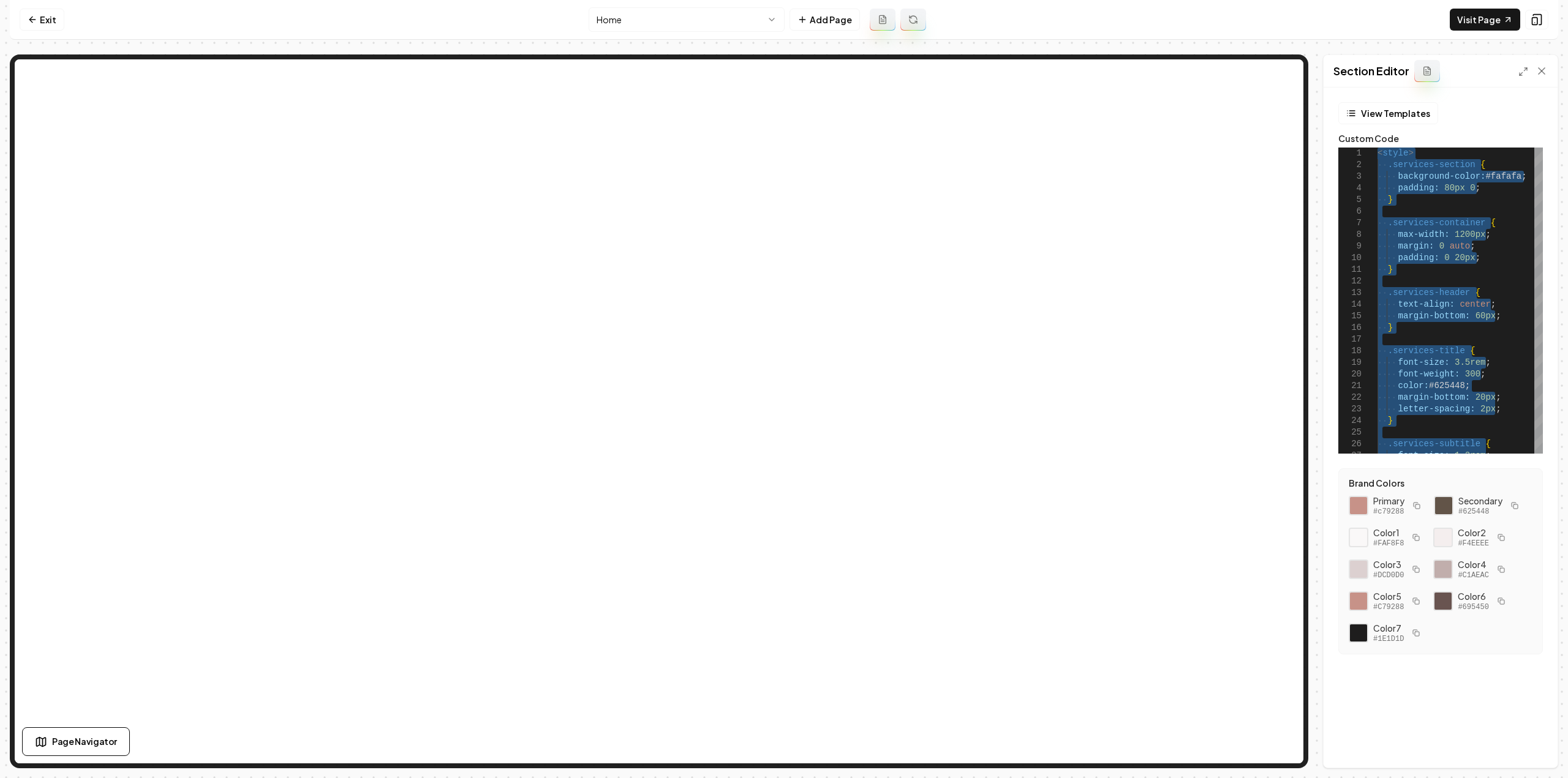
click at [652, 10] on html "Computer Required This feature is only available on a computer. Please switch t…" at bounding box center [784, 389] width 1568 height 778
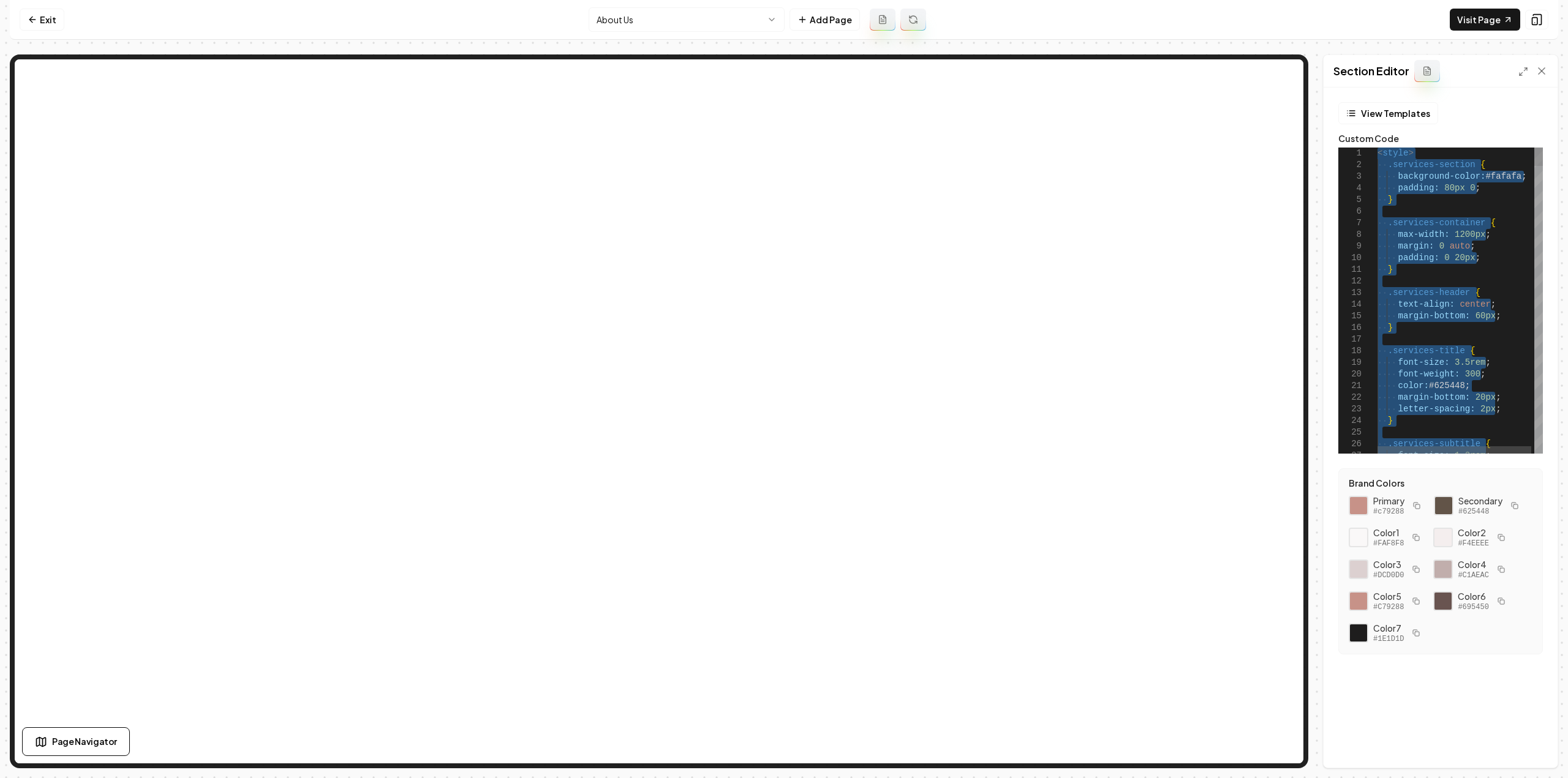
type textarea "**********"
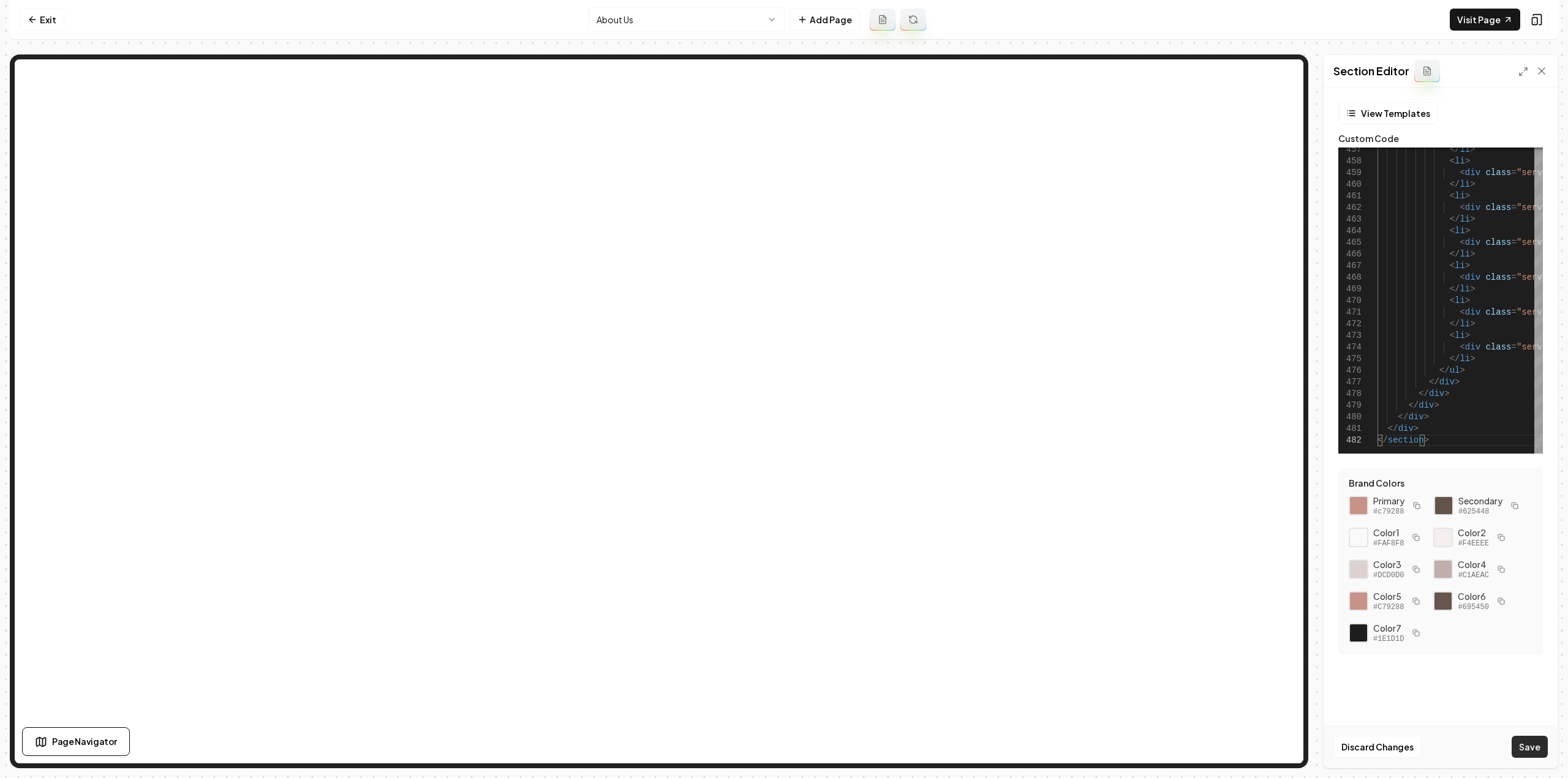
click at [1525, 750] on button "Save" at bounding box center [1530, 747] width 36 height 22
drag, startPoint x: 667, startPoint y: 6, endPoint x: 667, endPoint y: 17, distance: 11.0
click at [667, 8] on nav "Exit About Us Add Page Visit Page" at bounding box center [783, 20] width 1548 height 40
click at [701, 24] on html "Computer Required This feature is only available on a computer. Please switch t…" at bounding box center [784, 389] width 1568 height 778
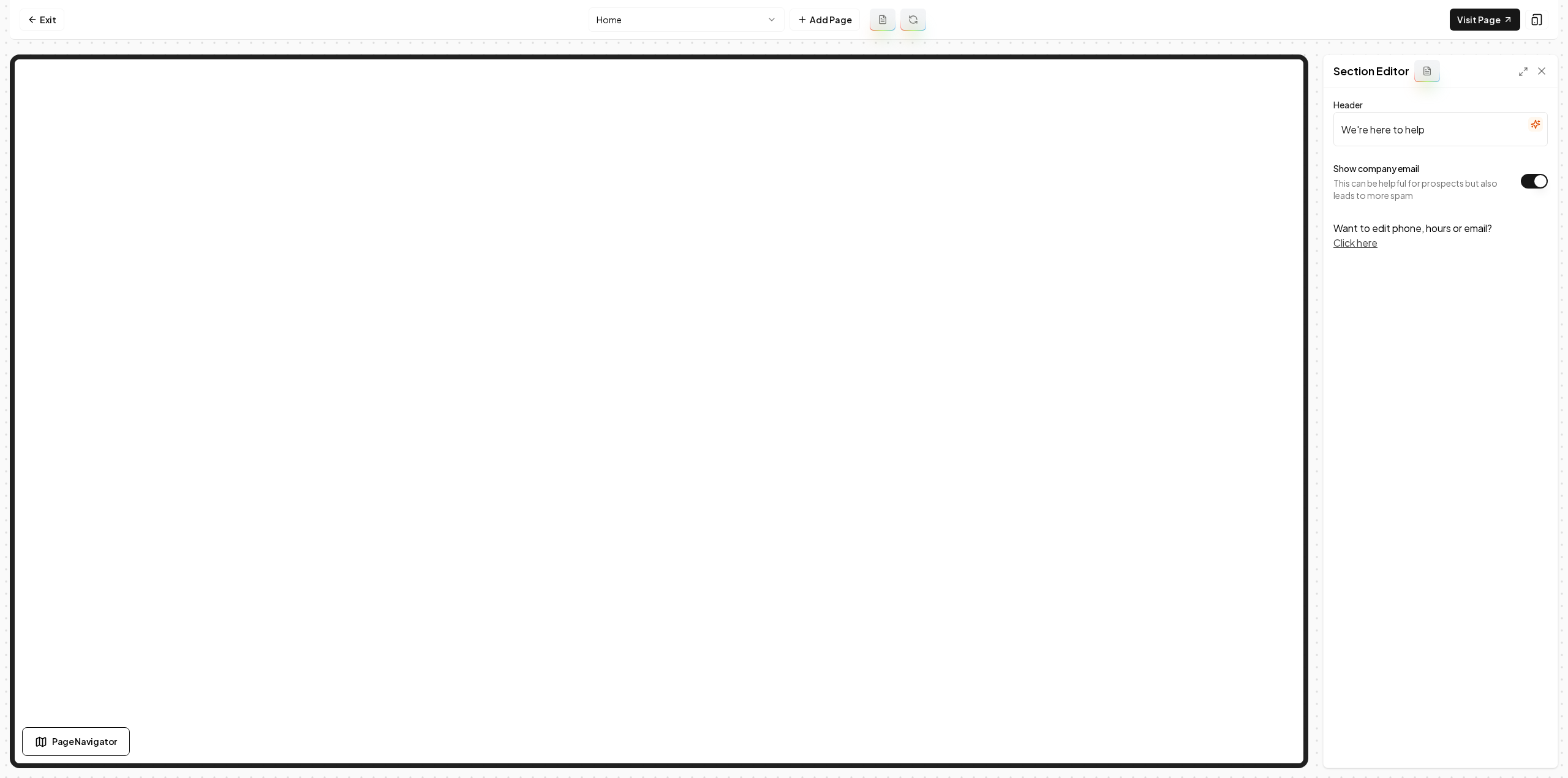
click at [1529, 194] on div "Show company email This can be helpful for prospects but also leads to more spam" at bounding box center [1440, 181] width 214 height 40
click at [1530, 182] on button "Show company email" at bounding box center [1534, 181] width 27 height 15
click at [1529, 749] on button "Save" at bounding box center [1530, 747] width 36 height 22
click at [683, 22] on html "Computer Required This feature is only available on a computer. Please switch t…" at bounding box center [784, 389] width 1568 height 778
drag, startPoint x: 1532, startPoint y: 181, endPoint x: 1532, endPoint y: 195, distance: 14.0
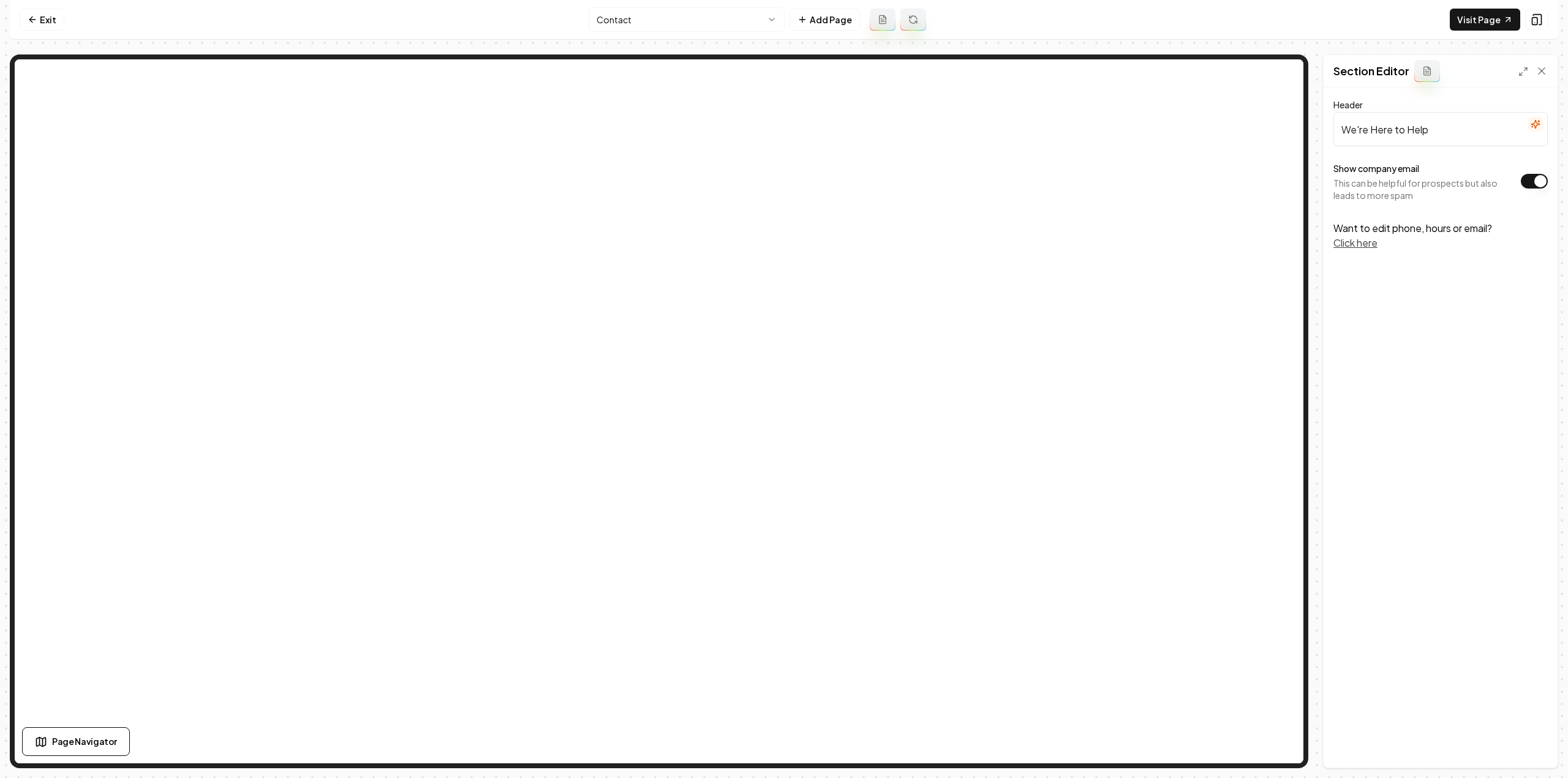
click at [1532, 181] on button "Show company email" at bounding box center [1534, 181] width 27 height 15
click at [1528, 755] on button "Save" at bounding box center [1530, 747] width 36 height 22
click at [662, 21] on html "Computer Required This feature is only available on a computer. Please switch t…" at bounding box center [784, 389] width 1568 height 778
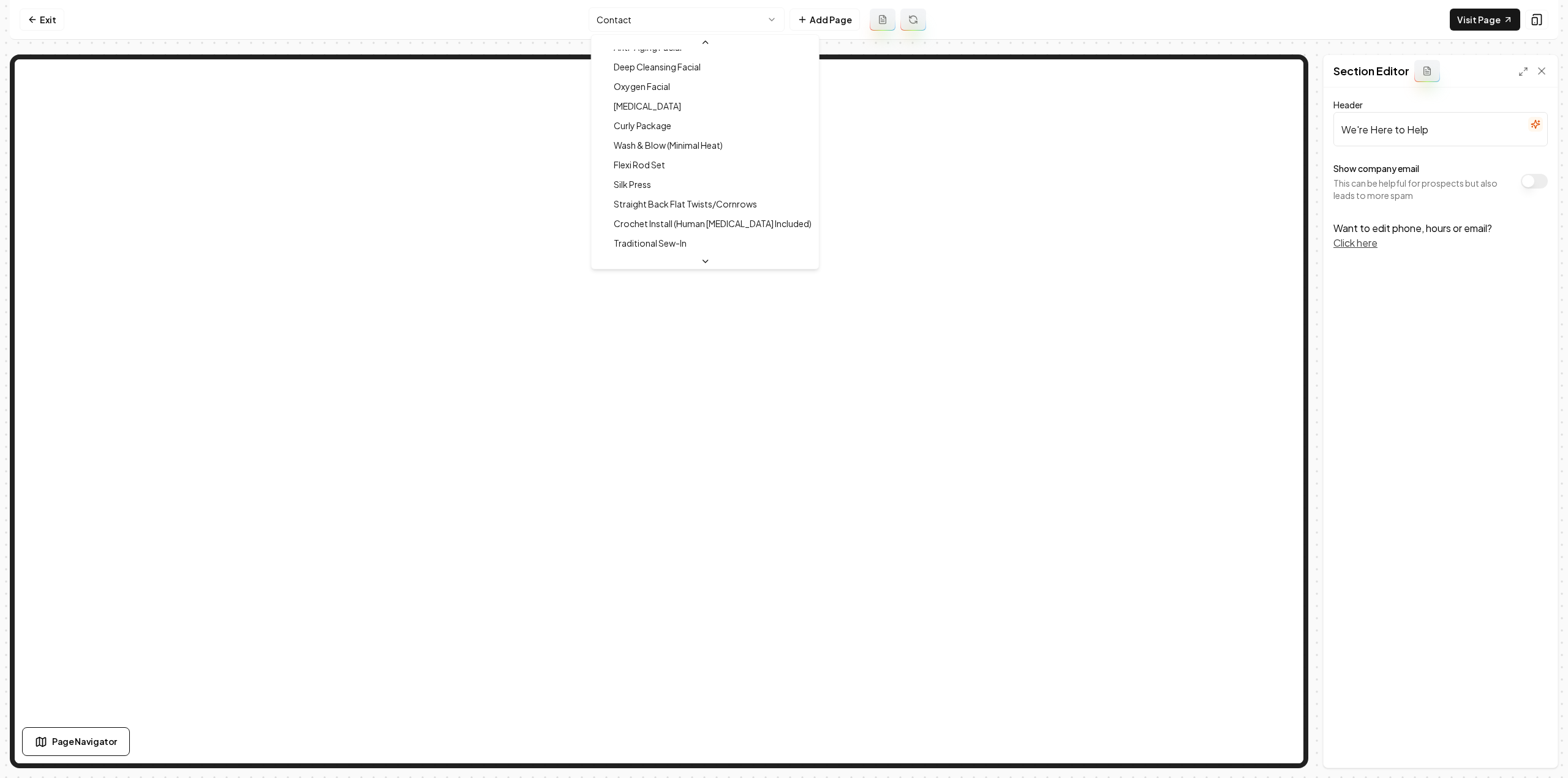
scroll to position [765, 0]
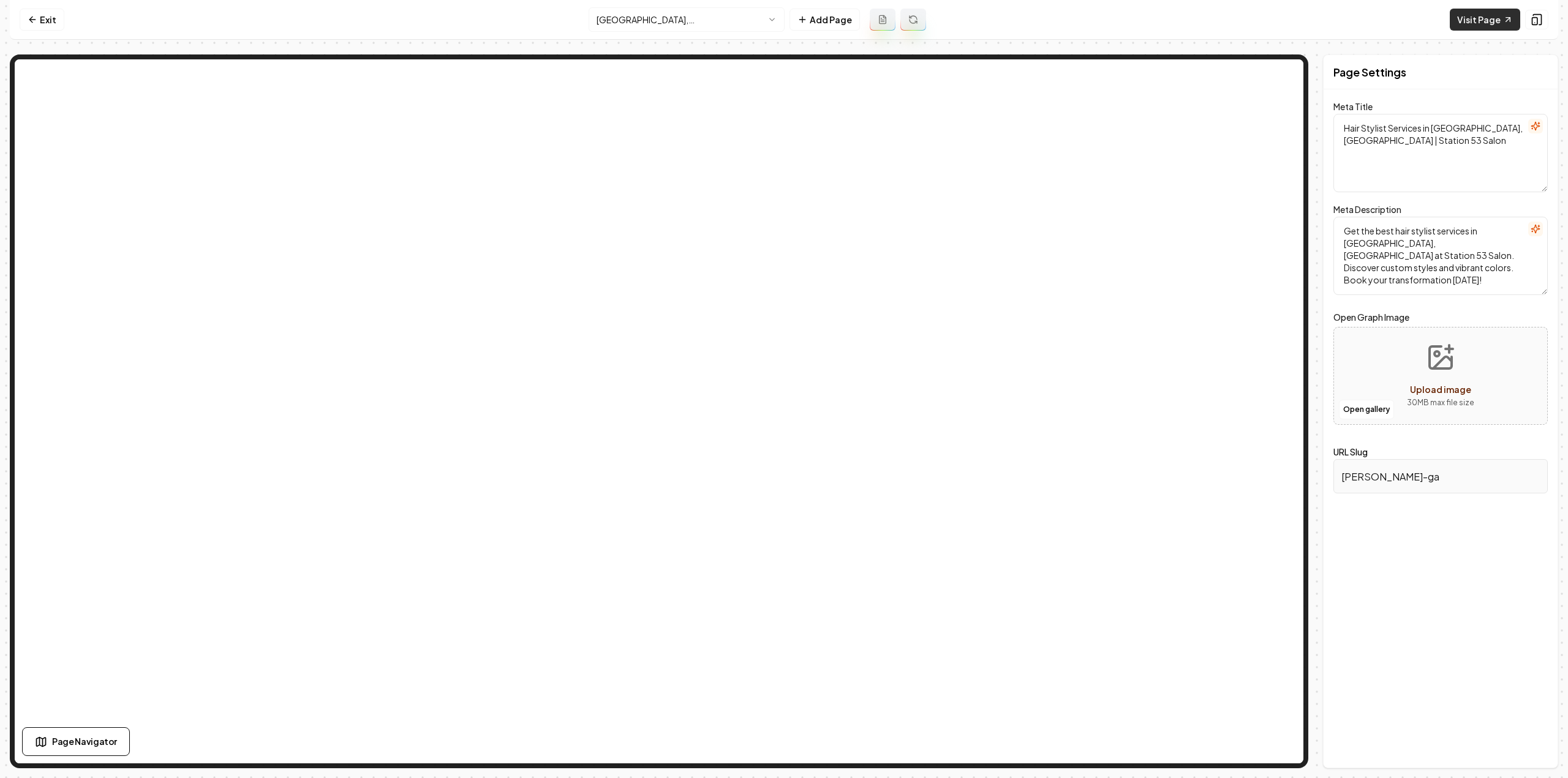
click at [1473, 17] on link "Visit Page" at bounding box center [1485, 20] width 71 height 22
click at [1386, 585] on div "Page Settings Meta Title Hair Stylist Services in [GEOGRAPHIC_DATA], [GEOGRAPHI…" at bounding box center [1440, 411] width 235 height 714
click at [621, 25] on html "Computer Required This feature is only available on a computer. Please switch t…" at bounding box center [784, 389] width 1568 height 778
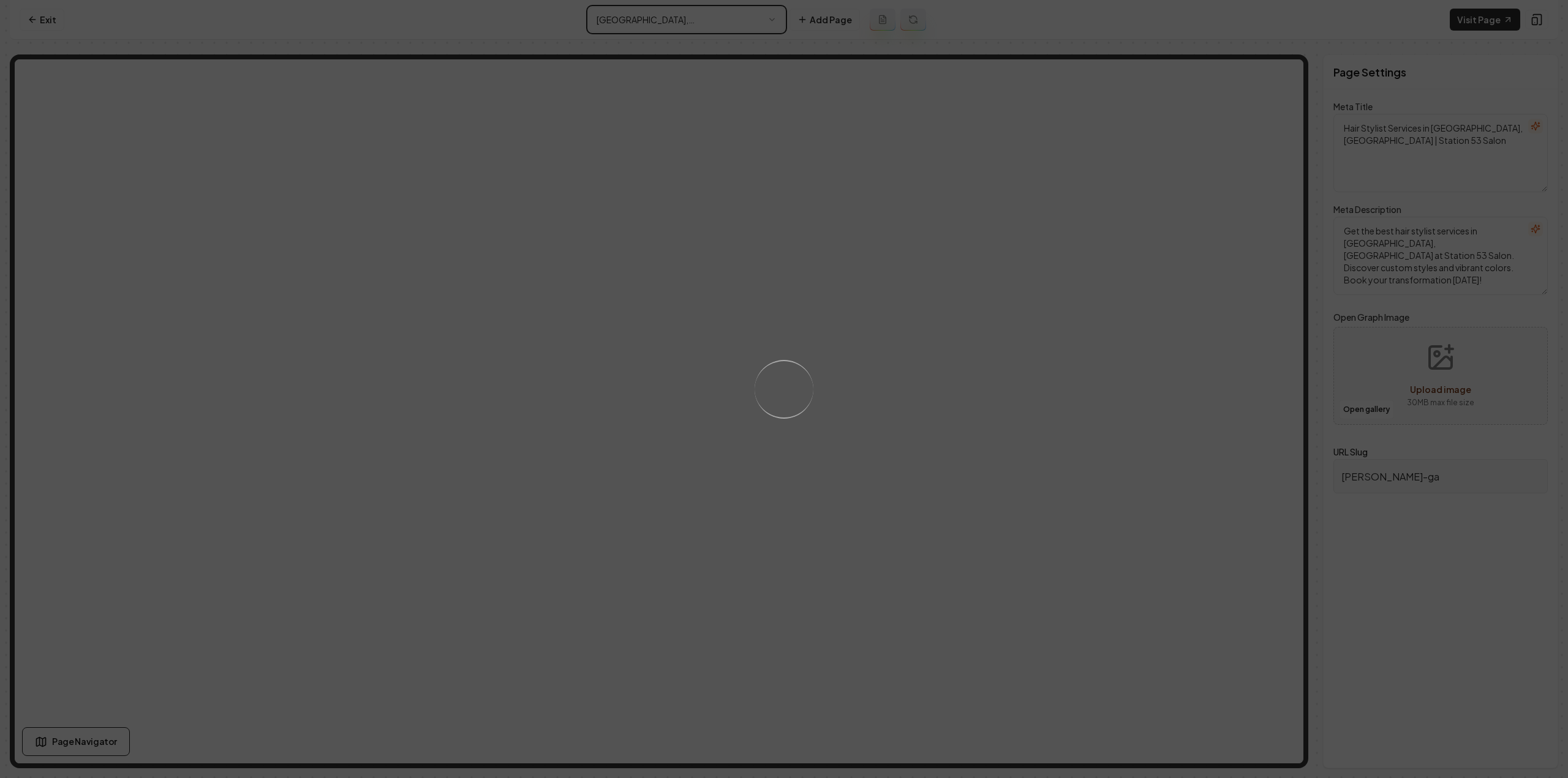
type textarea "Hair Stylist Expertise in [GEOGRAPHIC_DATA], [GEOGRAPHIC_DATA] | Station 53 Sal…"
type textarea "Discover your beauty at [GEOGRAPHIC_DATA] in [GEOGRAPHIC_DATA], [GEOGRAPHIC_DAT…"
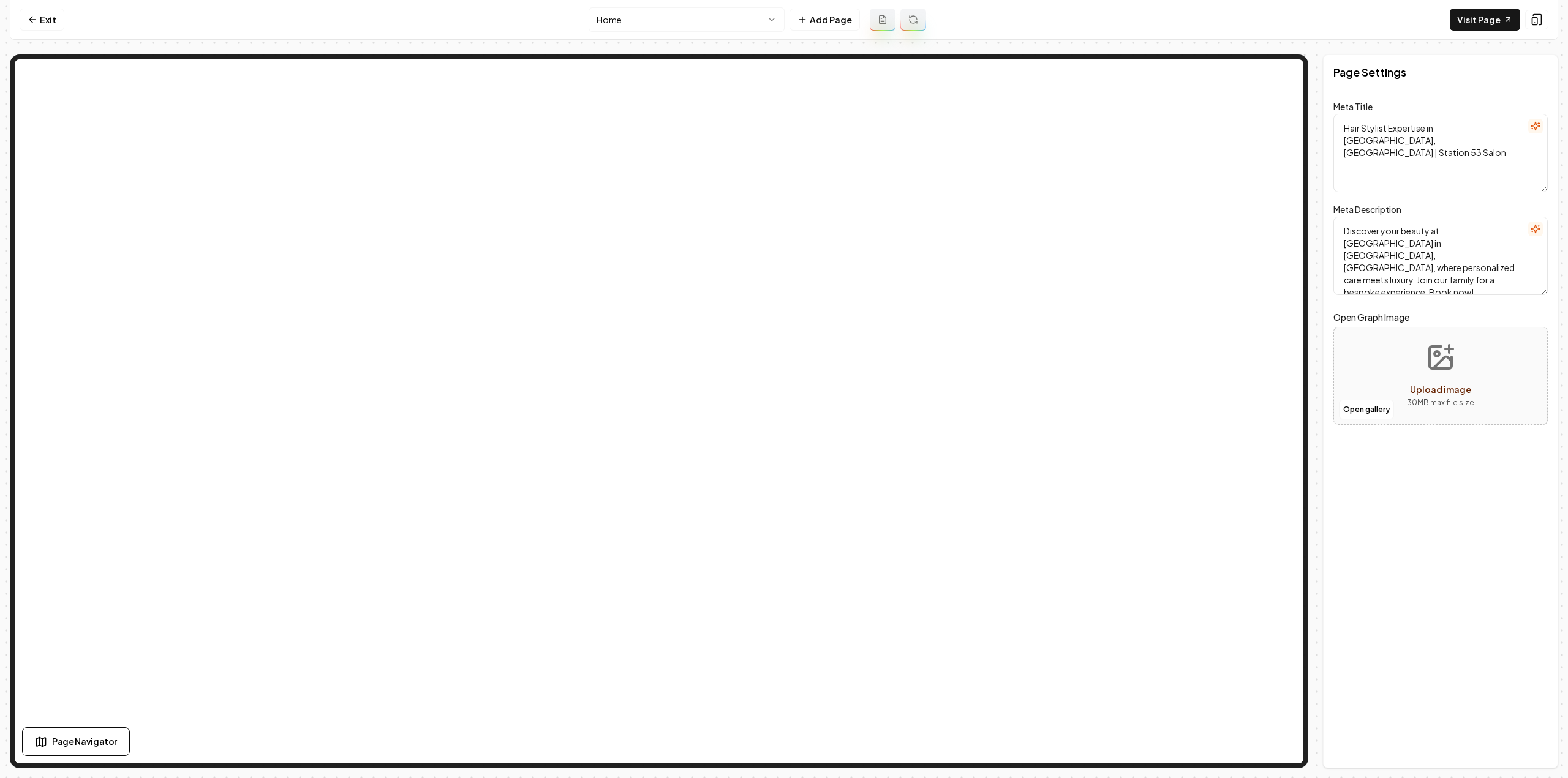
click at [604, 21] on html "Computer Required This feature is only available on a computer. Please switch t…" at bounding box center [784, 389] width 1568 height 778
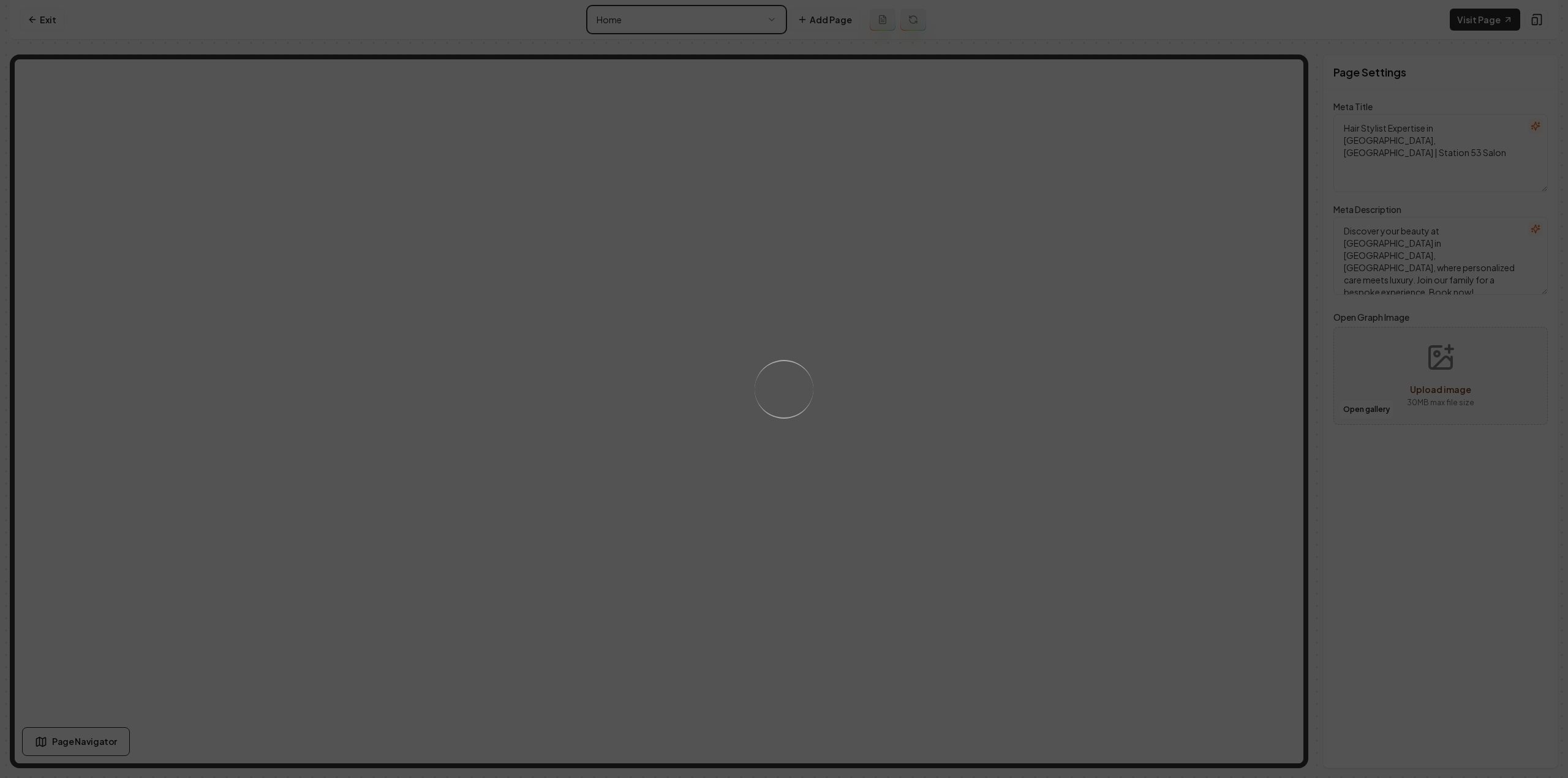
type textarea "Hair Styling & Beauty Retreat - Station 53 Salon in [GEOGRAPHIC_DATA], [GEOGRAP…"
type textarea "Discover your unique beauty at Station 53 Salon, [PERSON_NAME] trusted haven fo…"
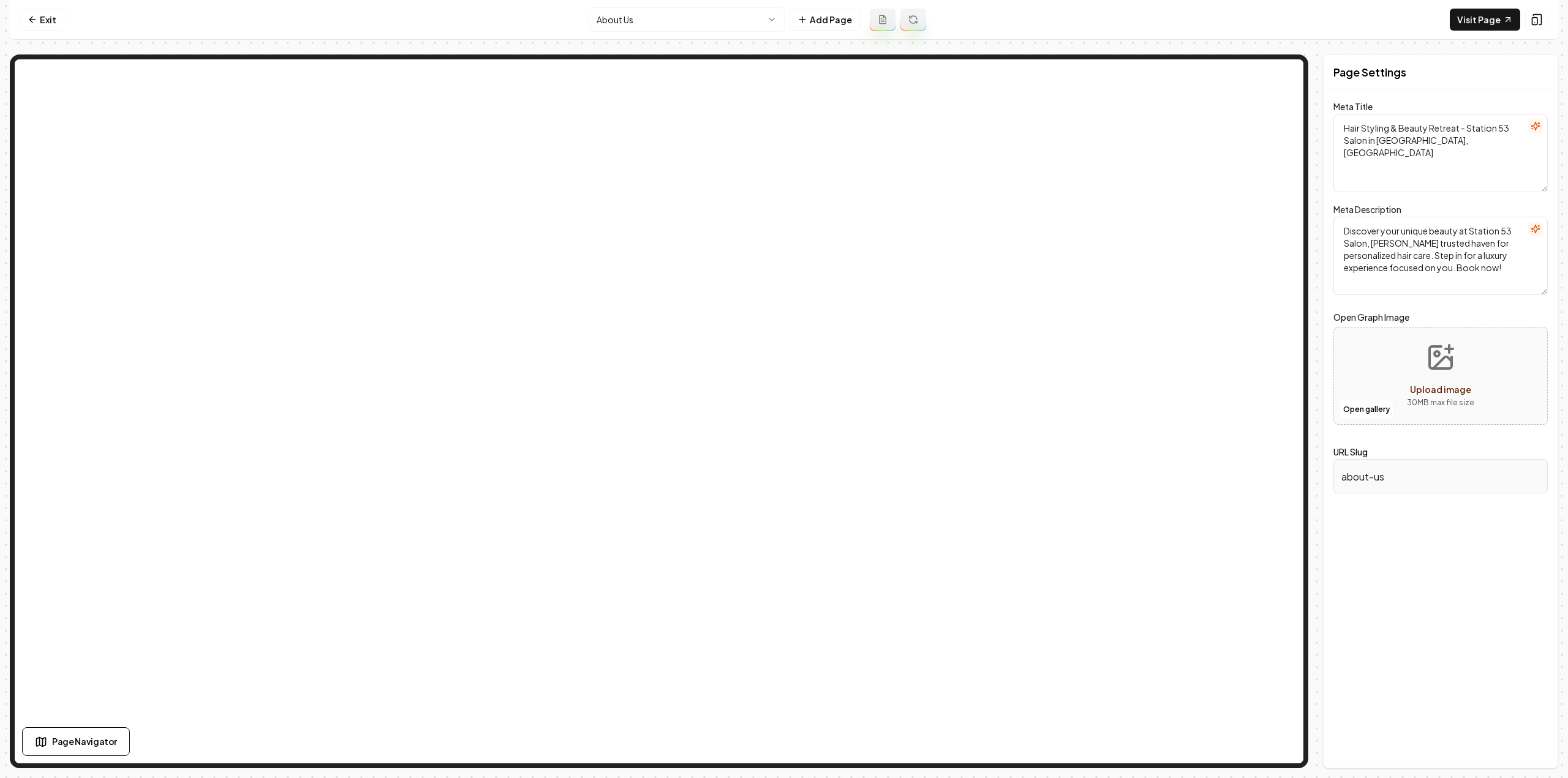
click at [644, 26] on html "Computer Required This feature is only available on a computer. Please switch t…" at bounding box center [784, 389] width 1568 height 778
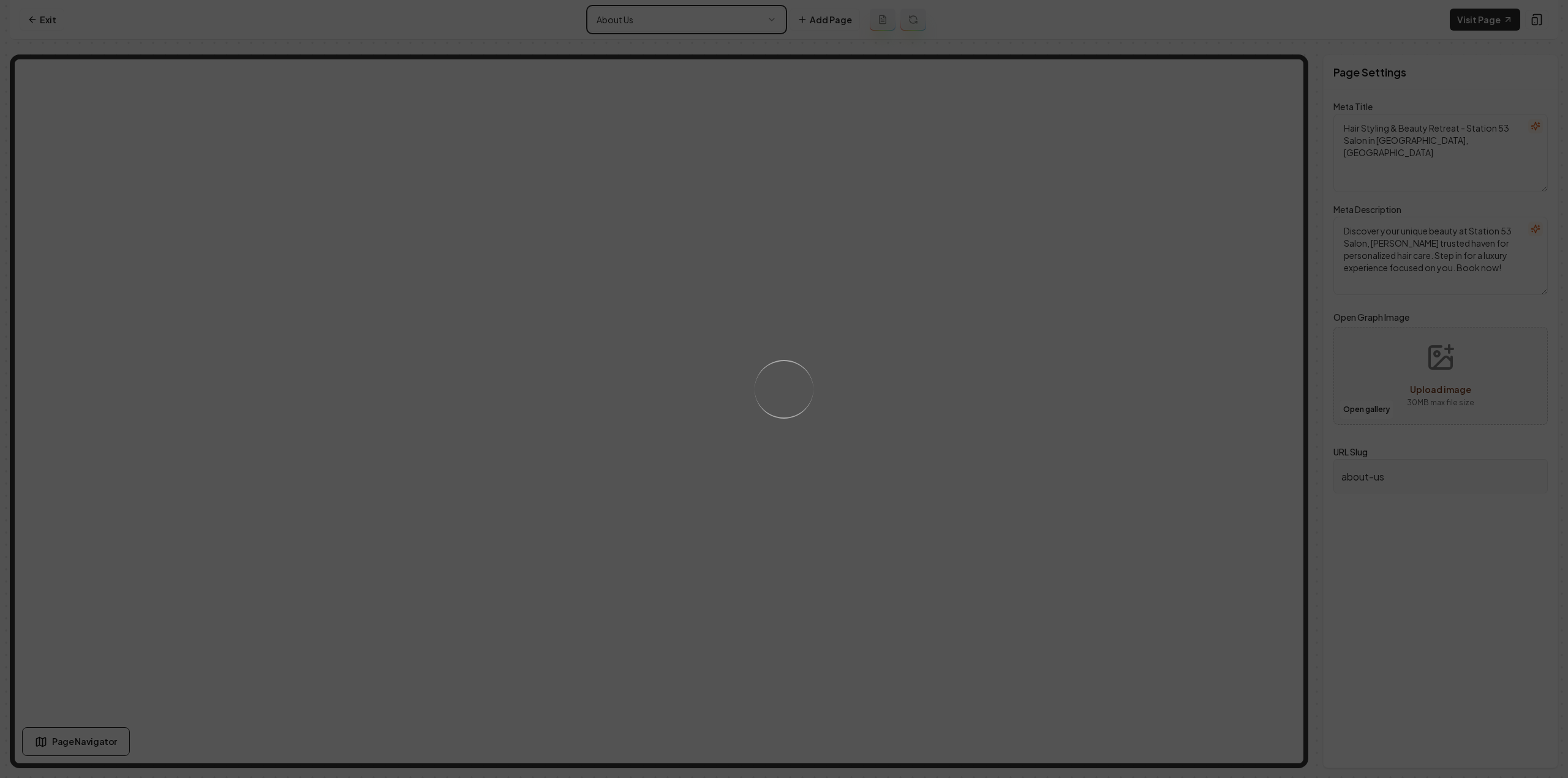
type textarea "Hair Stylist Expertise in [GEOGRAPHIC_DATA], [GEOGRAPHIC_DATA] | Station 53 Sal…"
type textarea "Discover your beauty at [GEOGRAPHIC_DATA] in [GEOGRAPHIC_DATA], [GEOGRAPHIC_DAT…"
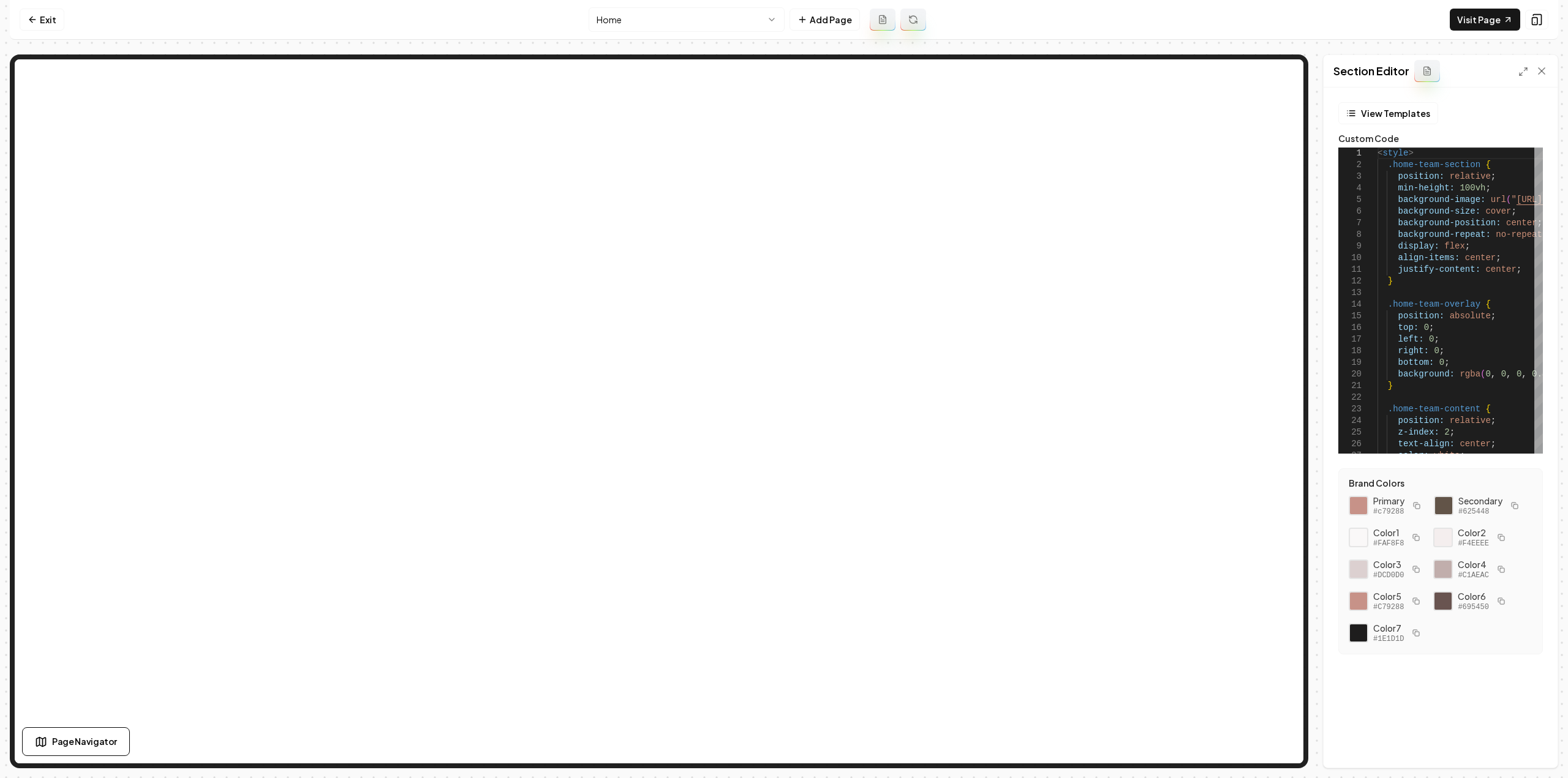
click at [668, 28] on html "Computer Required This feature is only available on a computer. Please switch t…" at bounding box center [784, 389] width 1568 height 778
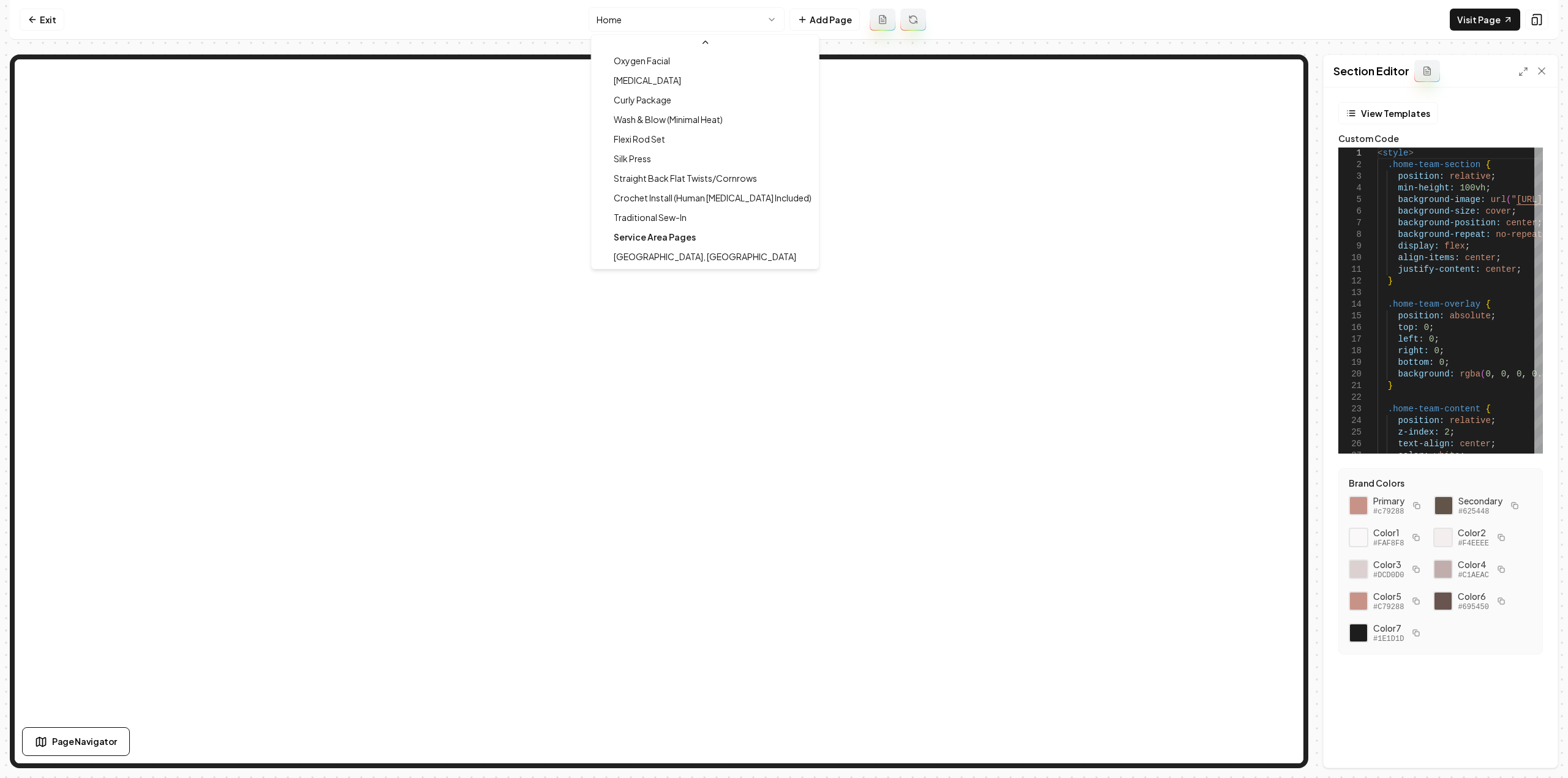
scroll to position [765, 0]
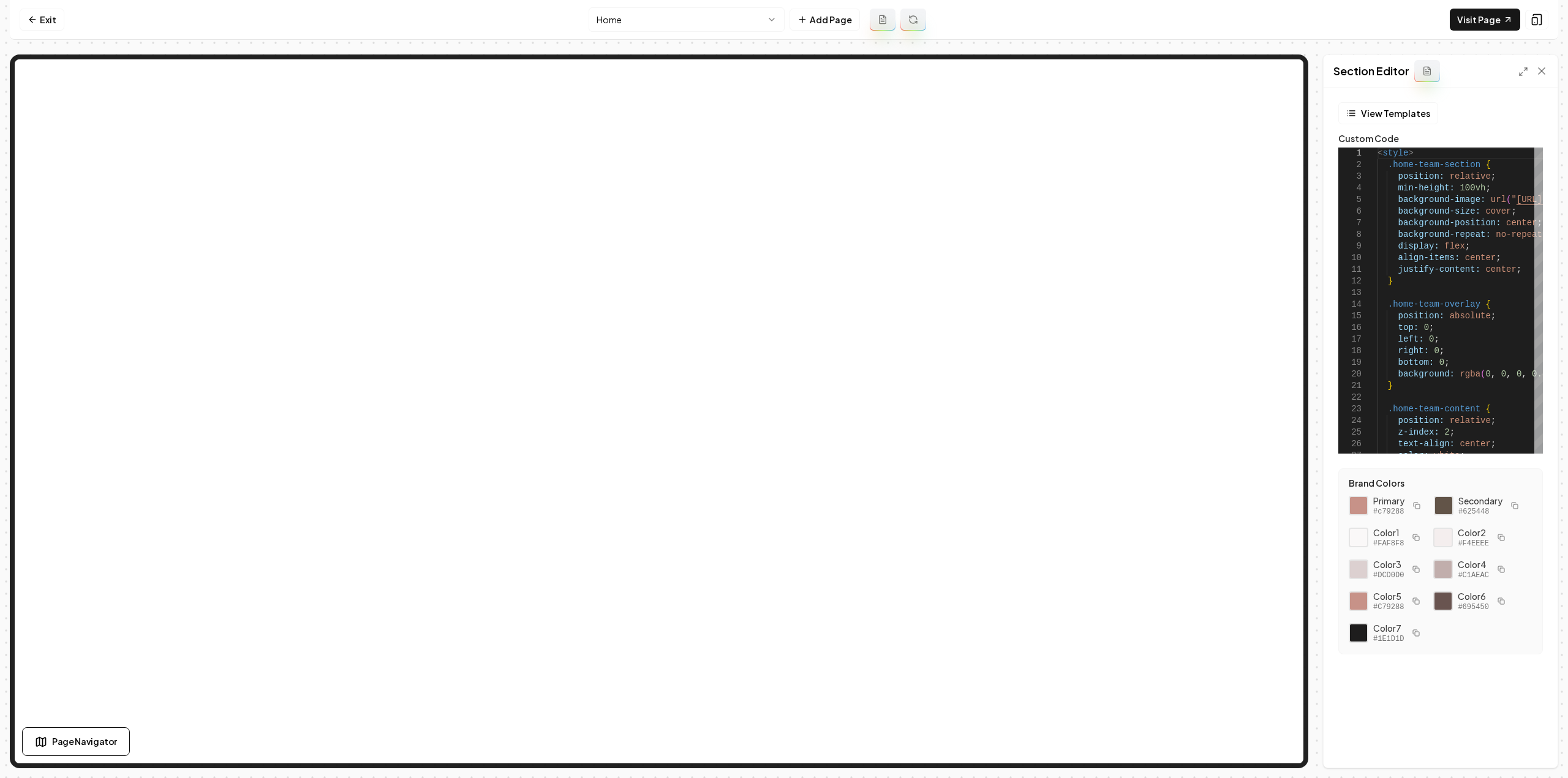
click at [627, 14] on html "Computer Required This feature is only available on a computer. Please switch t…" at bounding box center [784, 389] width 1568 height 778
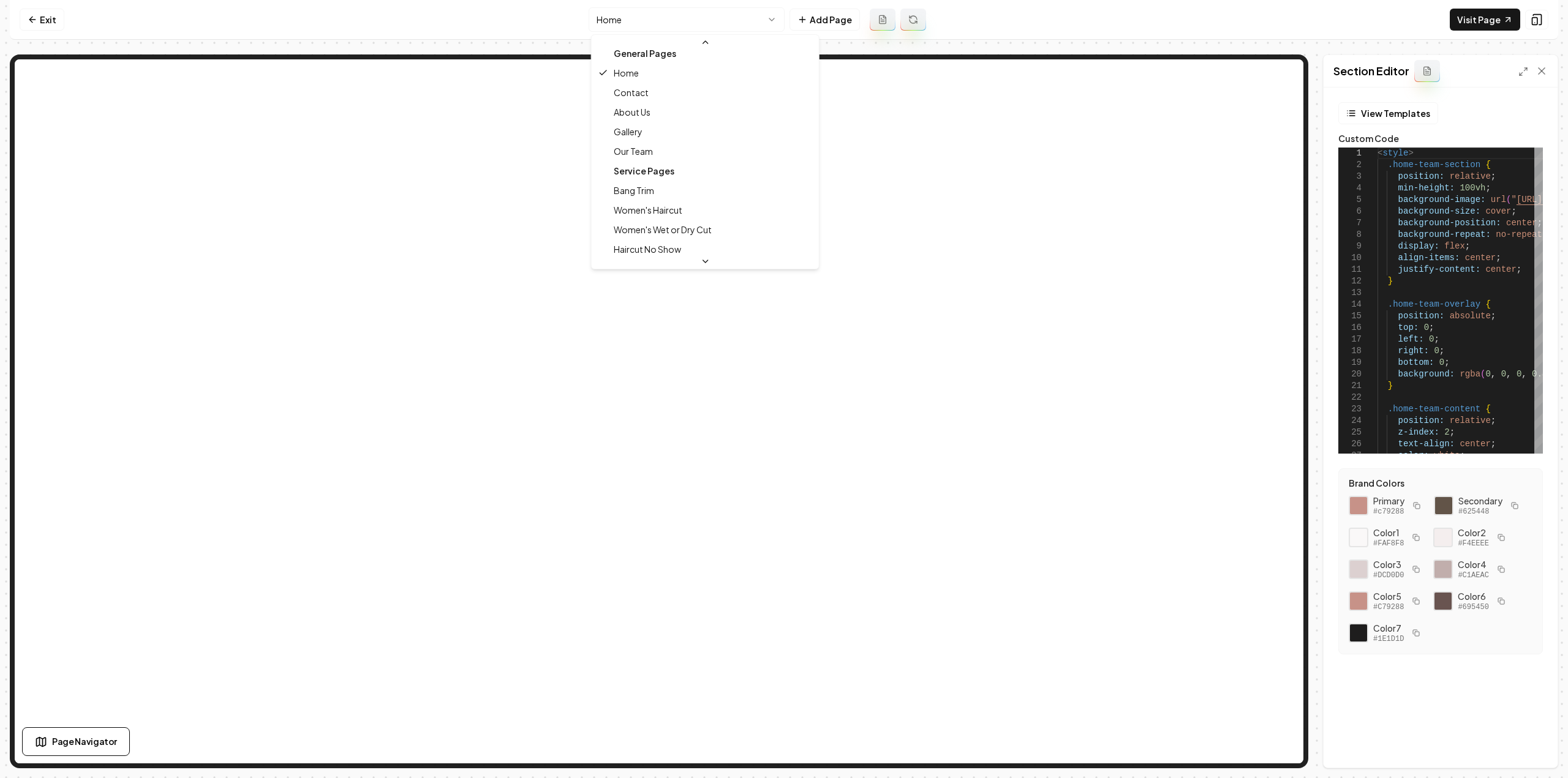
scroll to position [0, 0]
click at [526, 166] on html "Computer Required This feature is only available on a computer. Please switch t…" at bounding box center [784, 389] width 1568 height 778
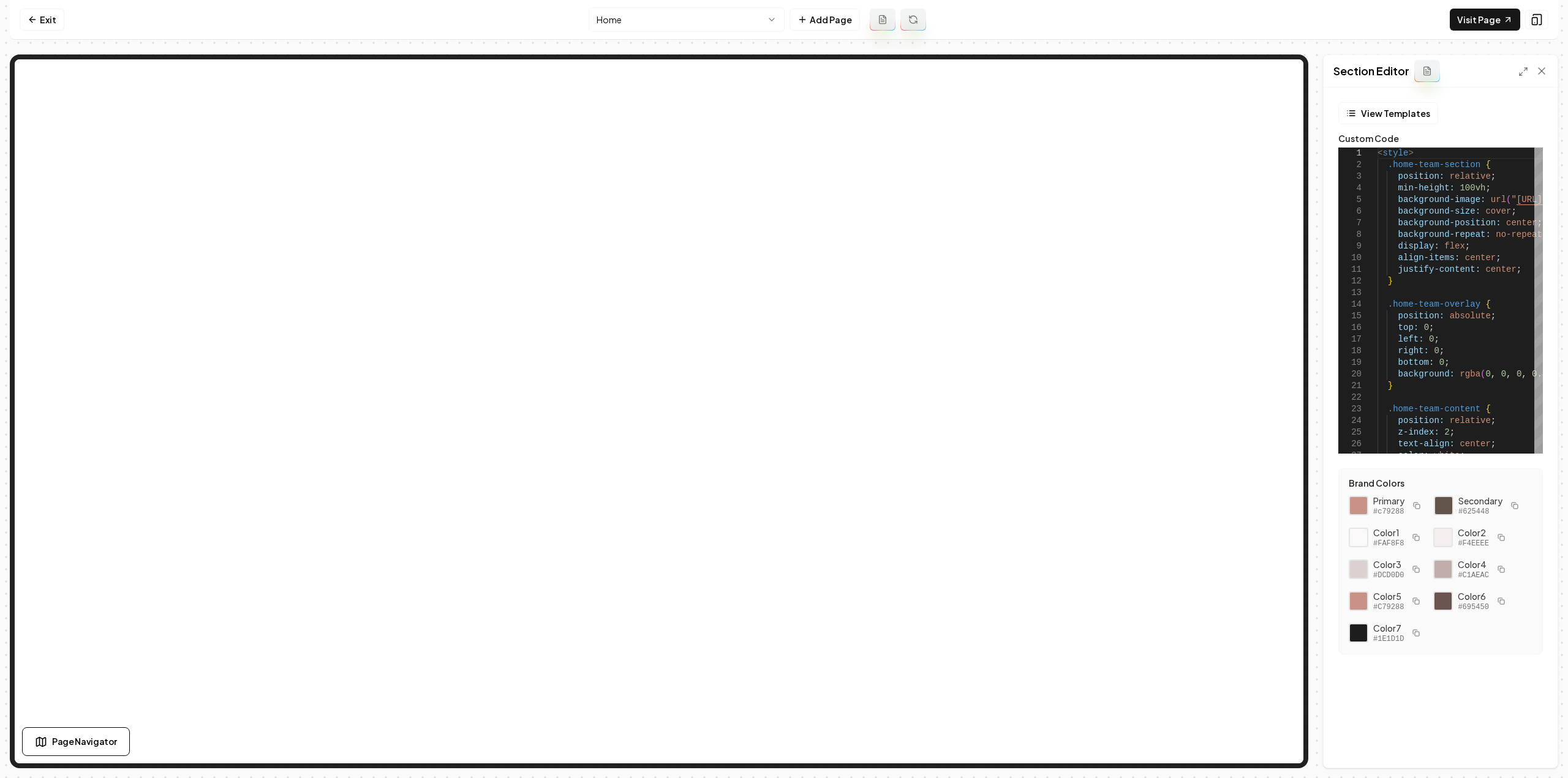
click at [629, 13] on html "Computer Required This feature is only available on a computer. Please switch t…" at bounding box center [784, 389] width 1568 height 778
click at [718, 23] on html "Computer Required This feature is only available on a computer. Please switch t…" at bounding box center [784, 389] width 1568 height 778
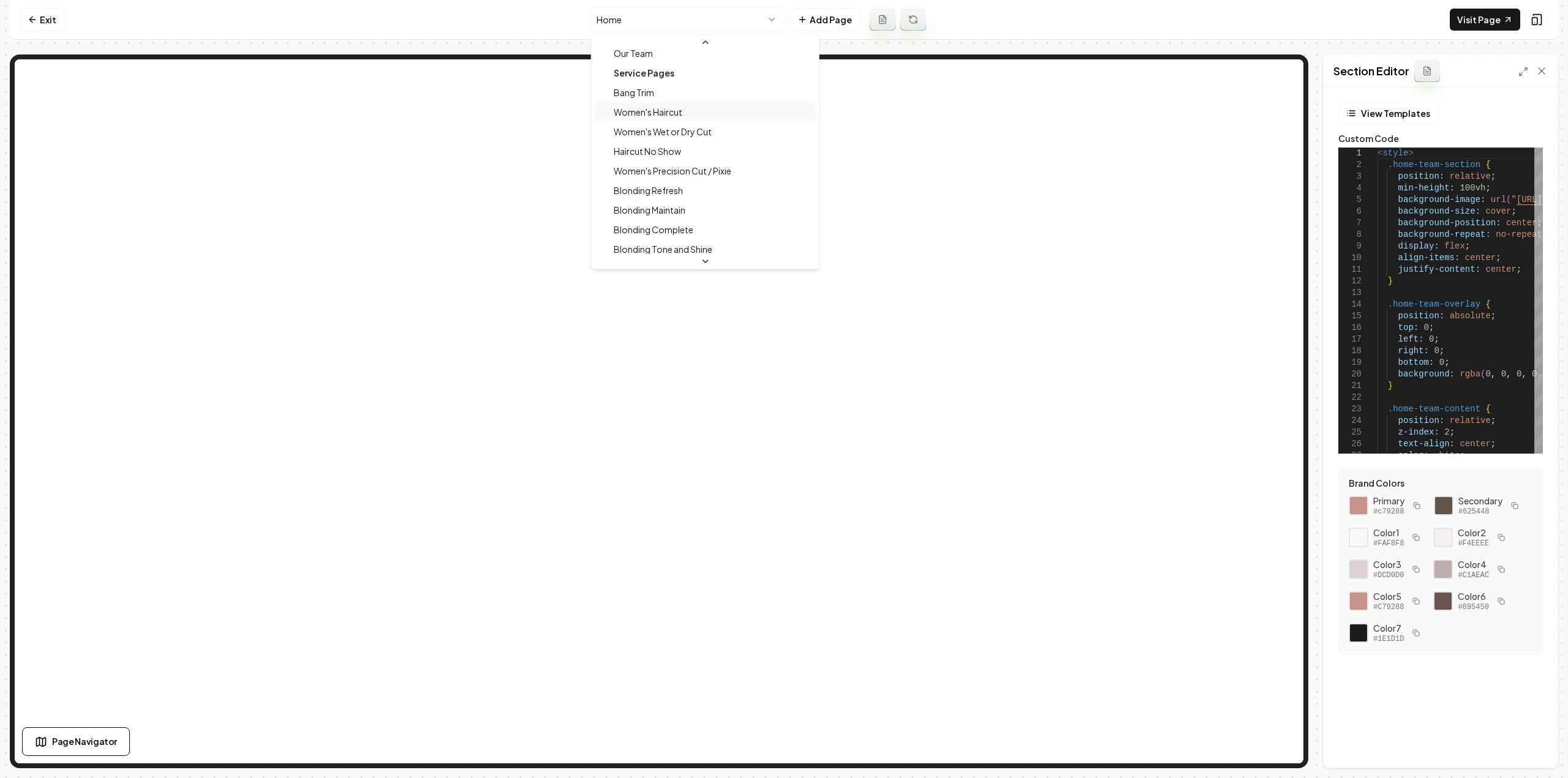
scroll to position [123, 0]
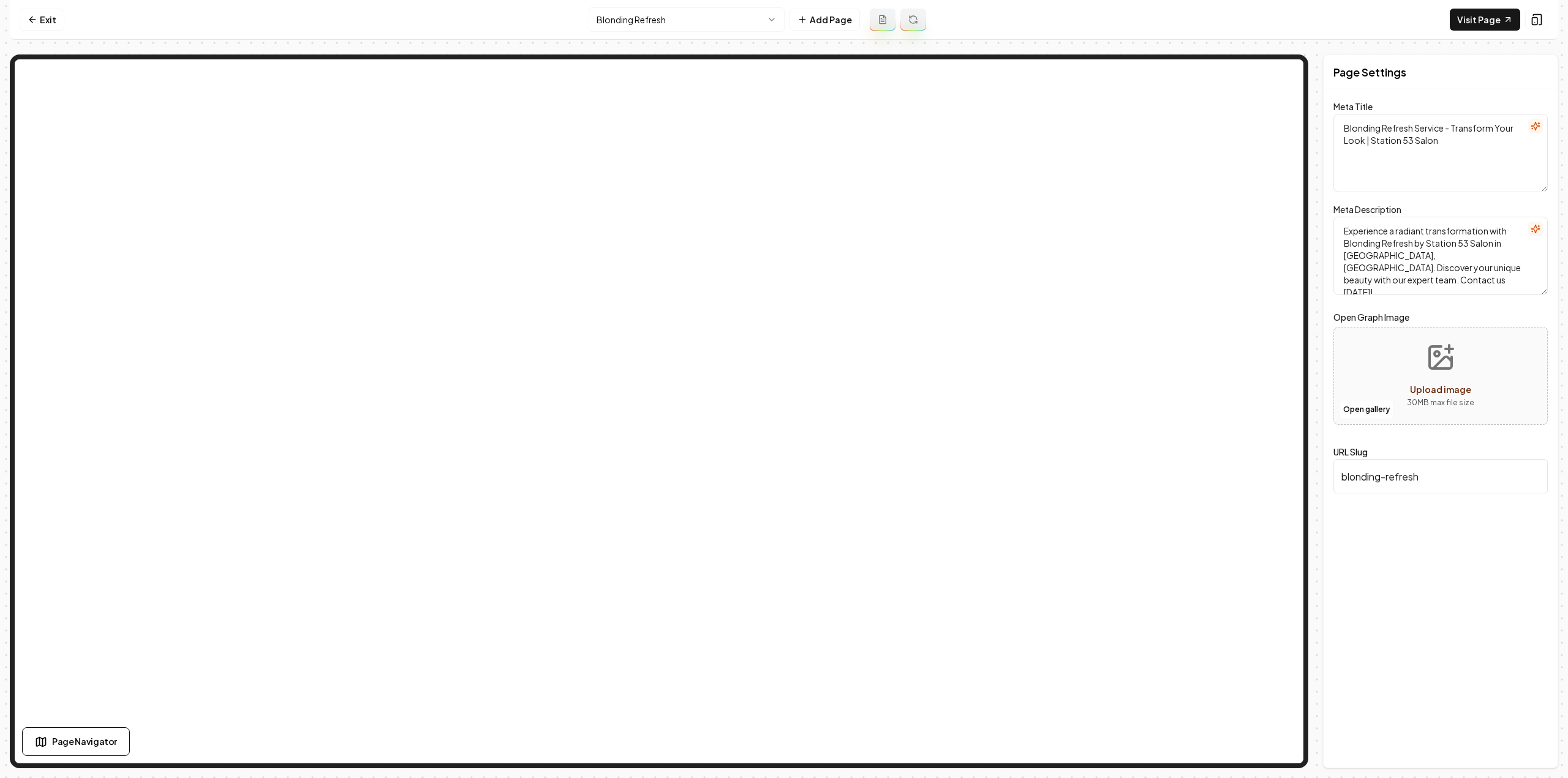
click at [881, 25] on button at bounding box center [882, 20] width 25 height 22
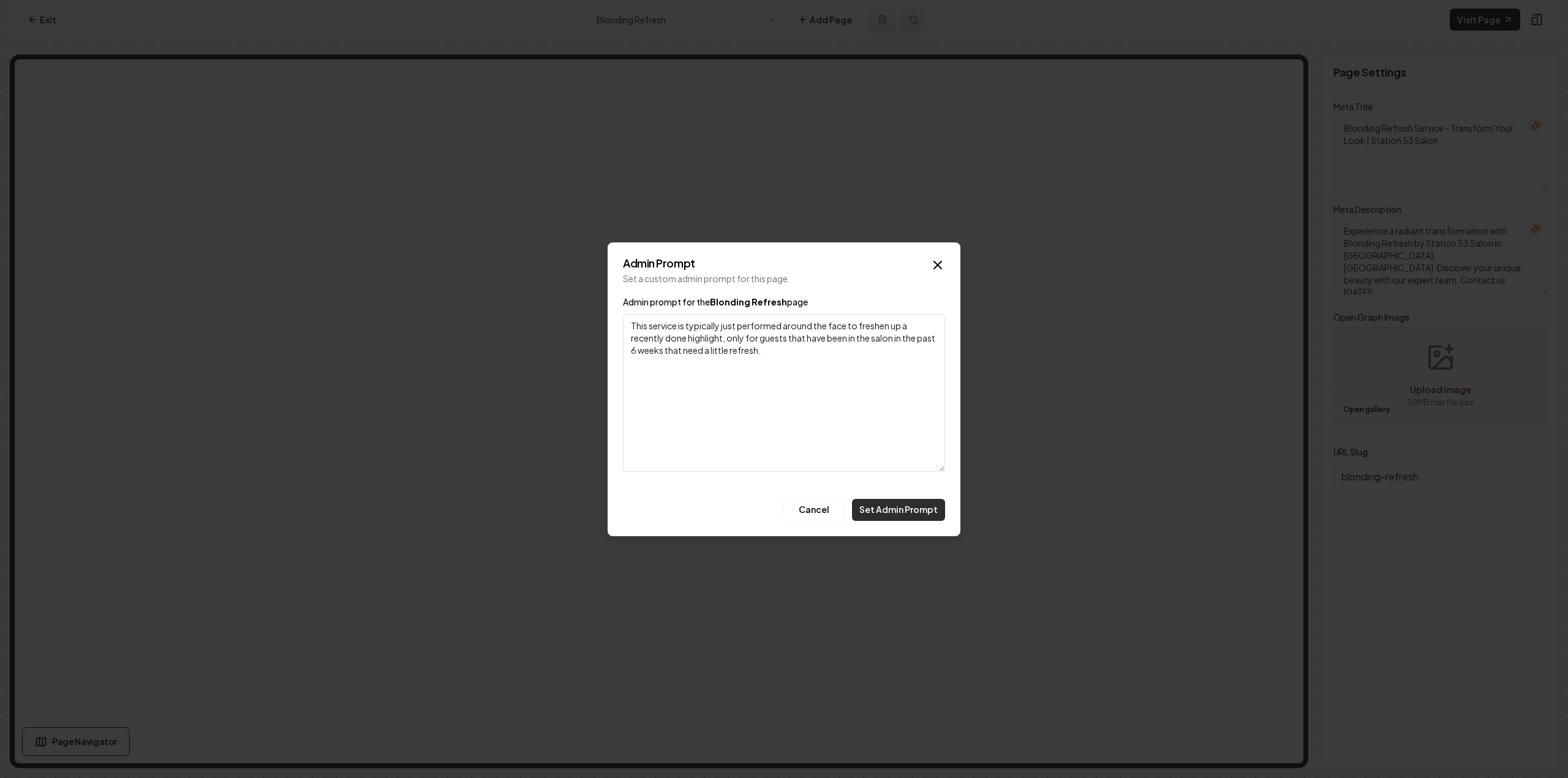
type textarea "This service is typically just performed around the face to freshen up a recent…"
click at [882, 516] on button "Set Admin Prompt" at bounding box center [898, 510] width 93 height 22
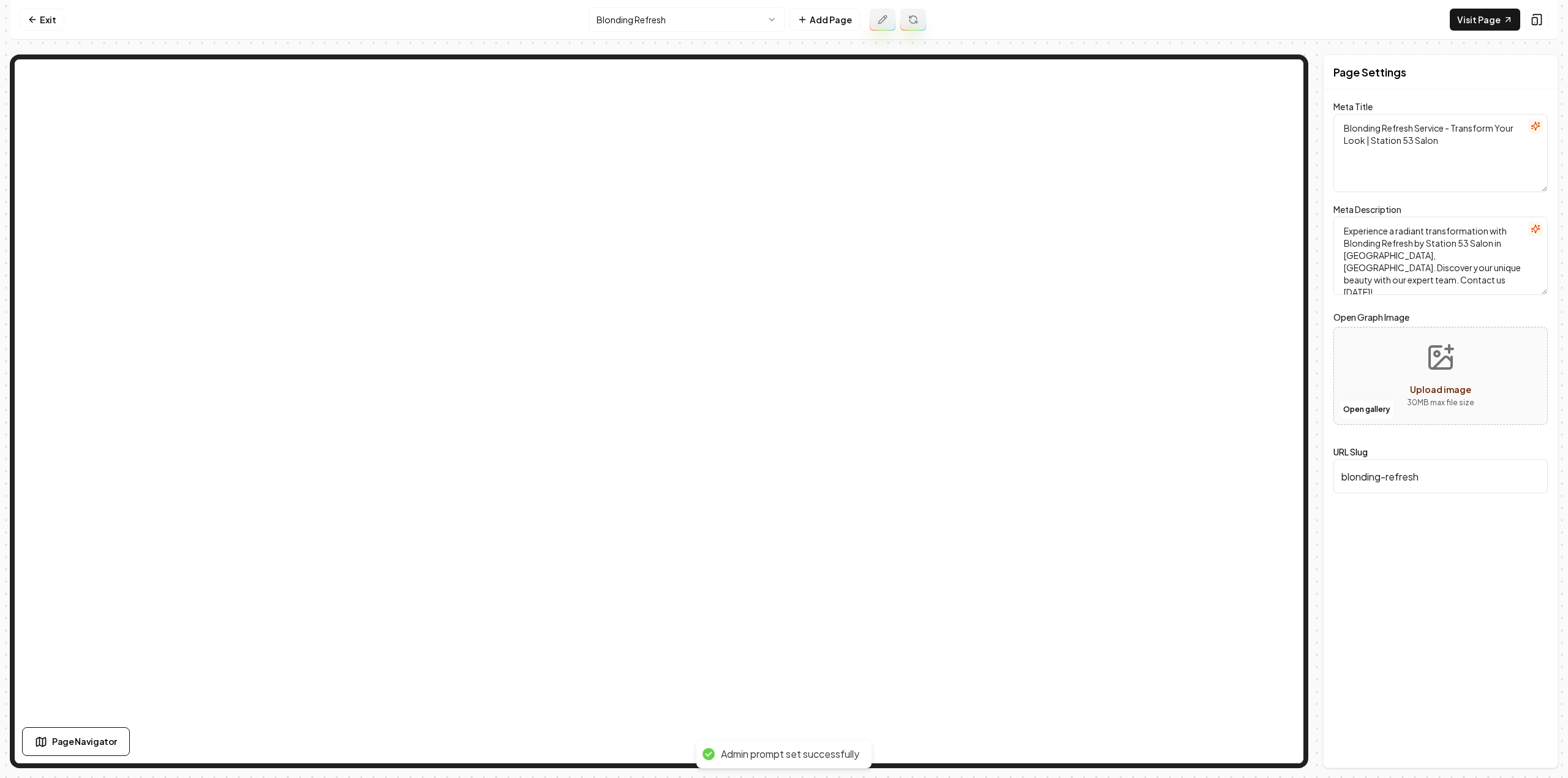
click at [909, 17] on icon at bounding box center [913, 20] width 10 height 10
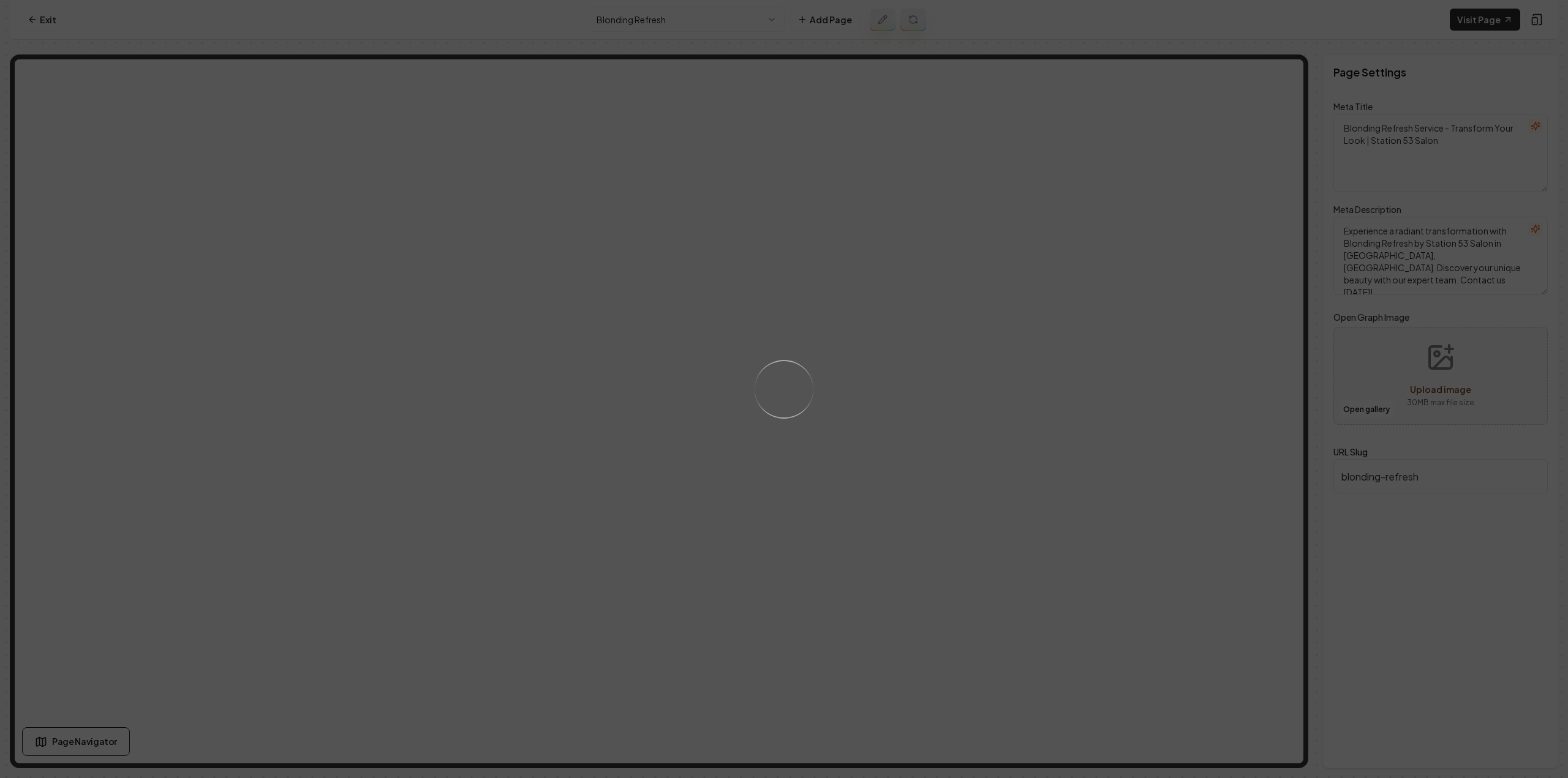
type textarea "Blonding Refresh Service for Vibrant Hair | Station 53 Salon"
type textarea "Refresh your blonde and radiate confidence with our Blonding Refresh at [GEOGRA…"
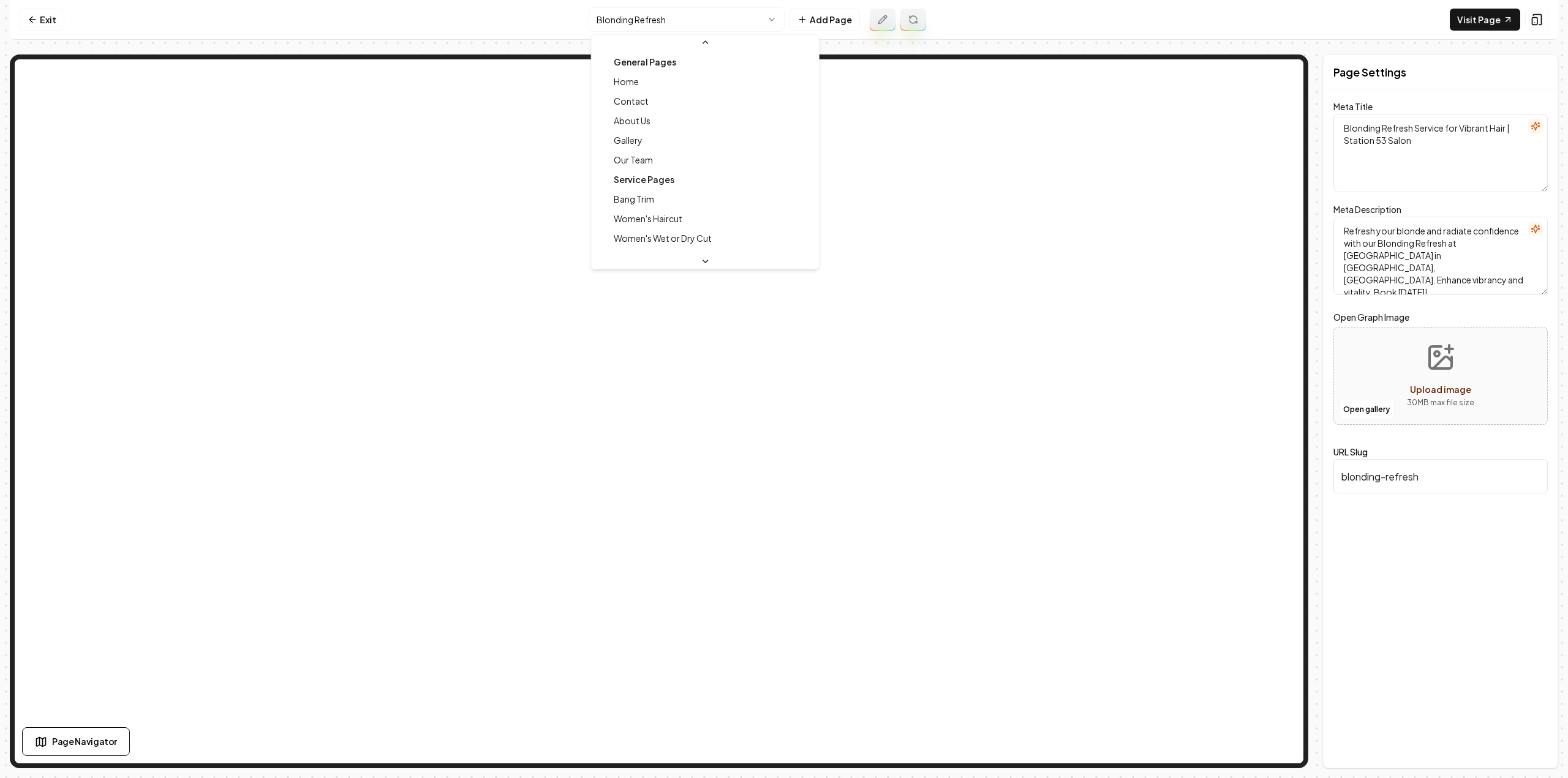
click at [727, 16] on html "Computer Required This feature is only available on a computer. Please switch t…" at bounding box center [784, 389] width 1568 height 778
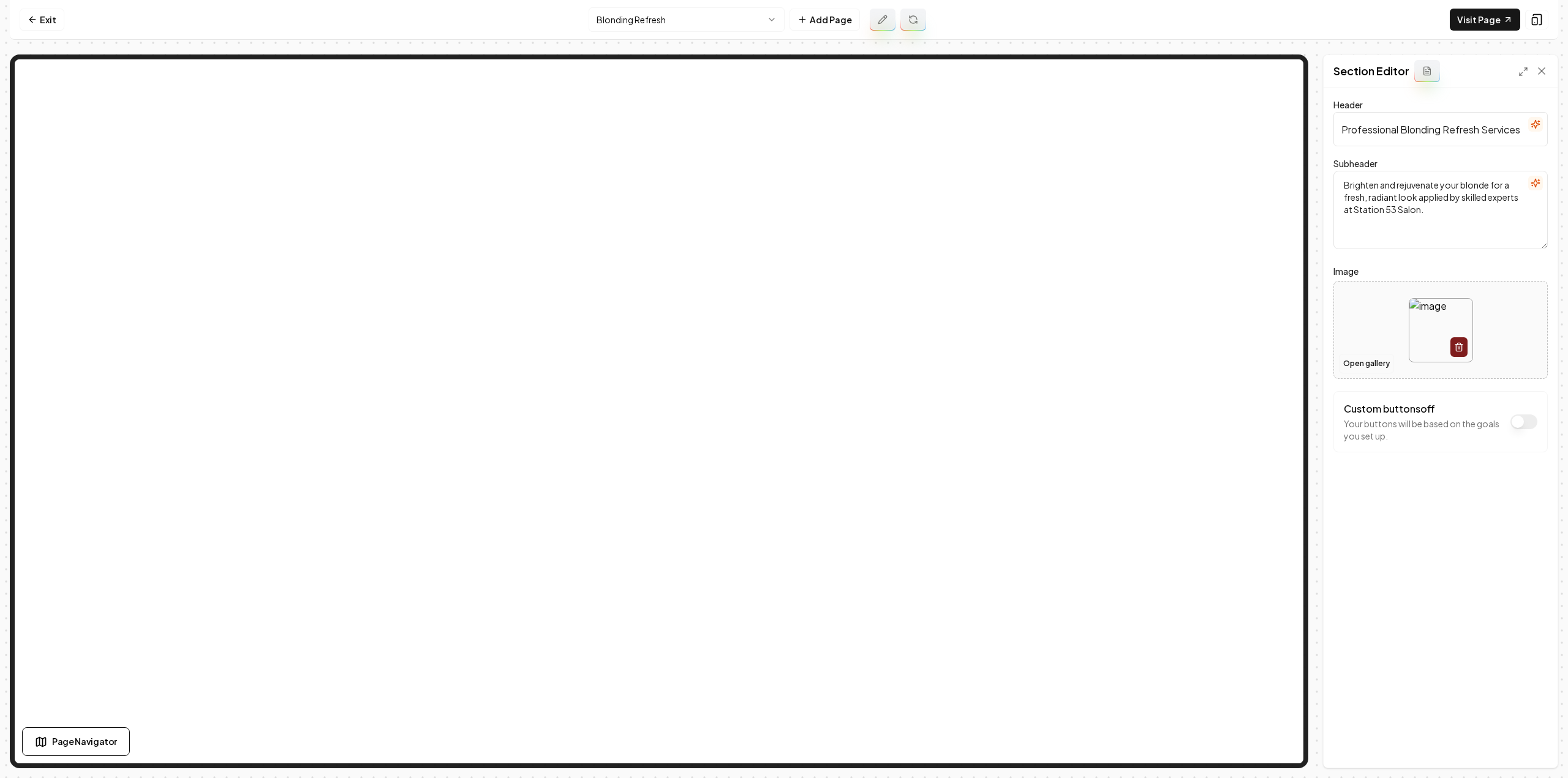
click at [1367, 364] on button "Open gallery" at bounding box center [1367, 364] width 55 height 20
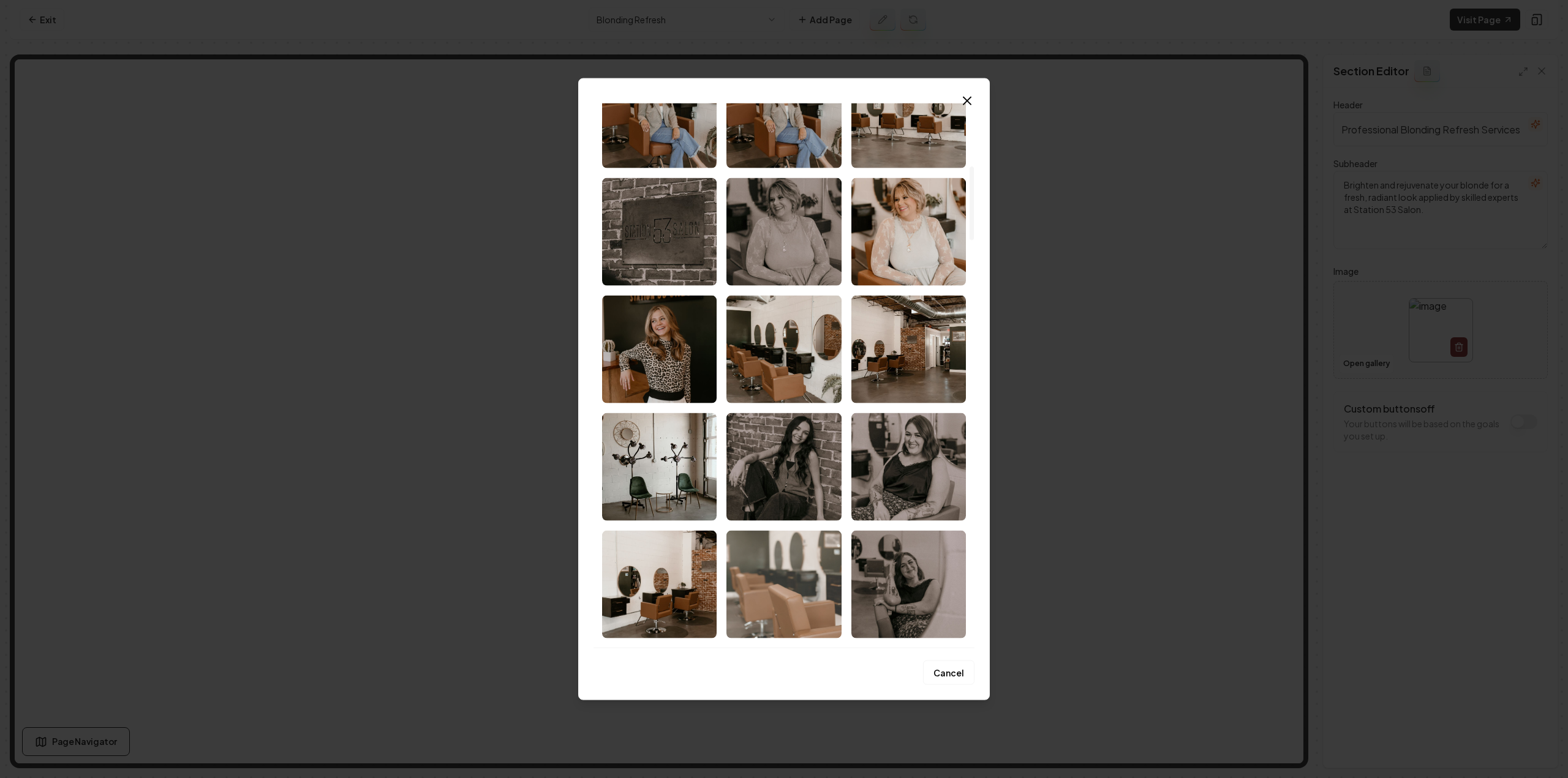
scroll to position [857, 0]
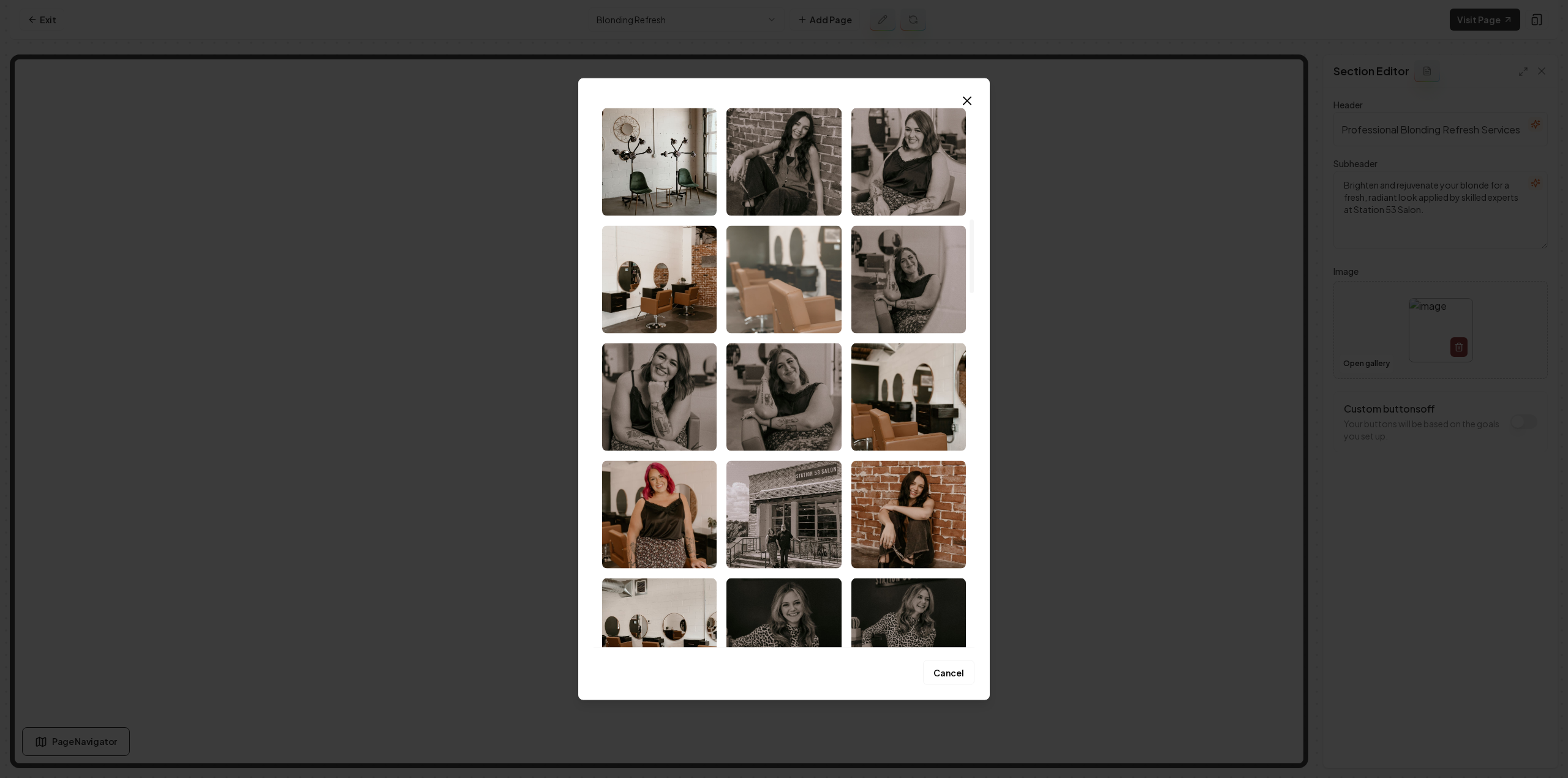
click at [750, 296] on img "Select image image_6859e843b13a102537bee9f2.jpeg" at bounding box center [783, 279] width 114 height 108
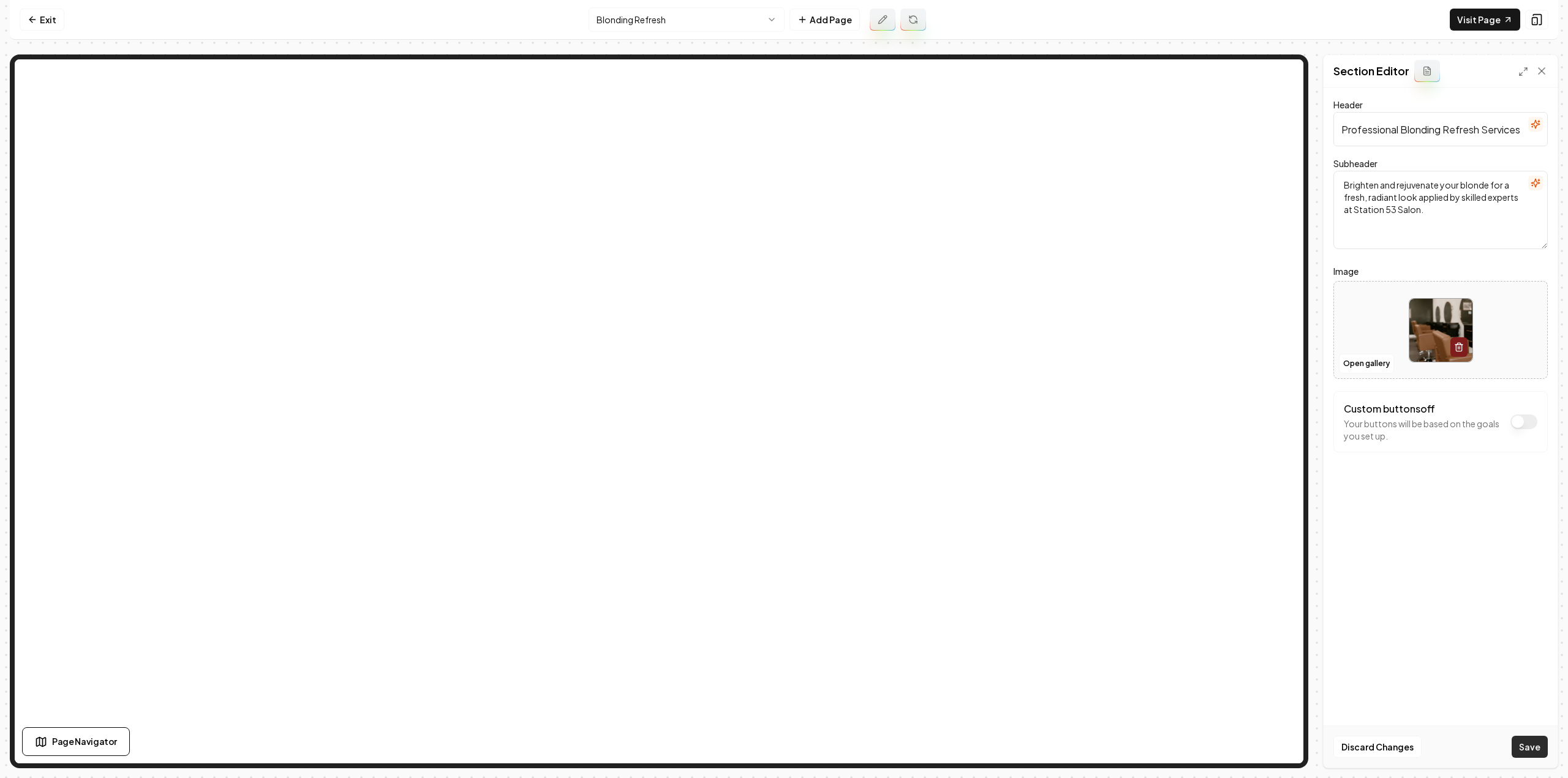
click at [1537, 742] on button "Save" at bounding box center [1530, 747] width 36 height 22
click at [723, 17] on html "Computer Required This feature is only available on a computer. Please switch t…" at bounding box center [784, 389] width 1568 height 778
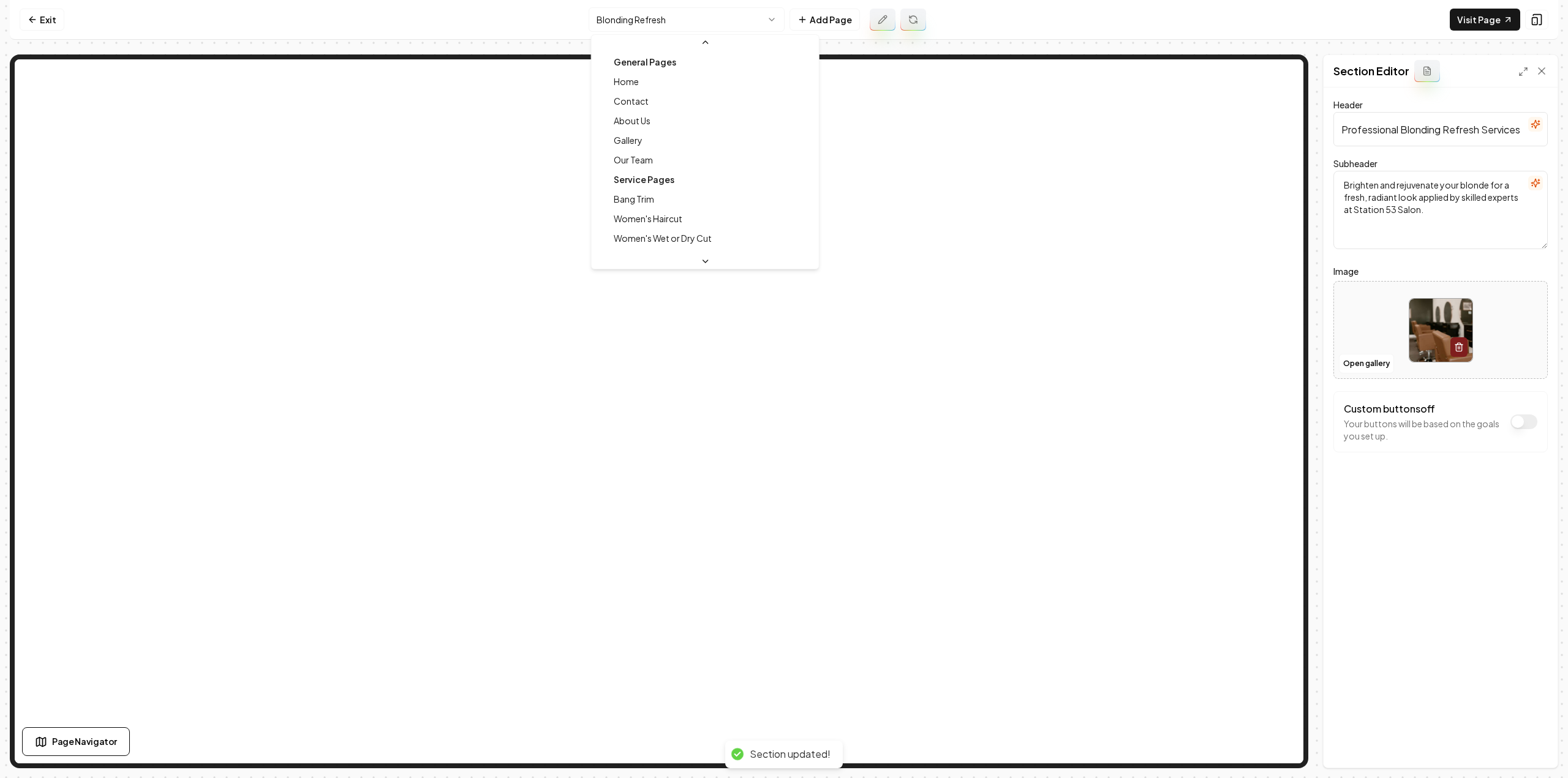
scroll to position [738, 0]
click at [723, 22] on html "Computer Required This feature is only available on a computer. Please switch t…" at bounding box center [784, 389] width 1568 height 778
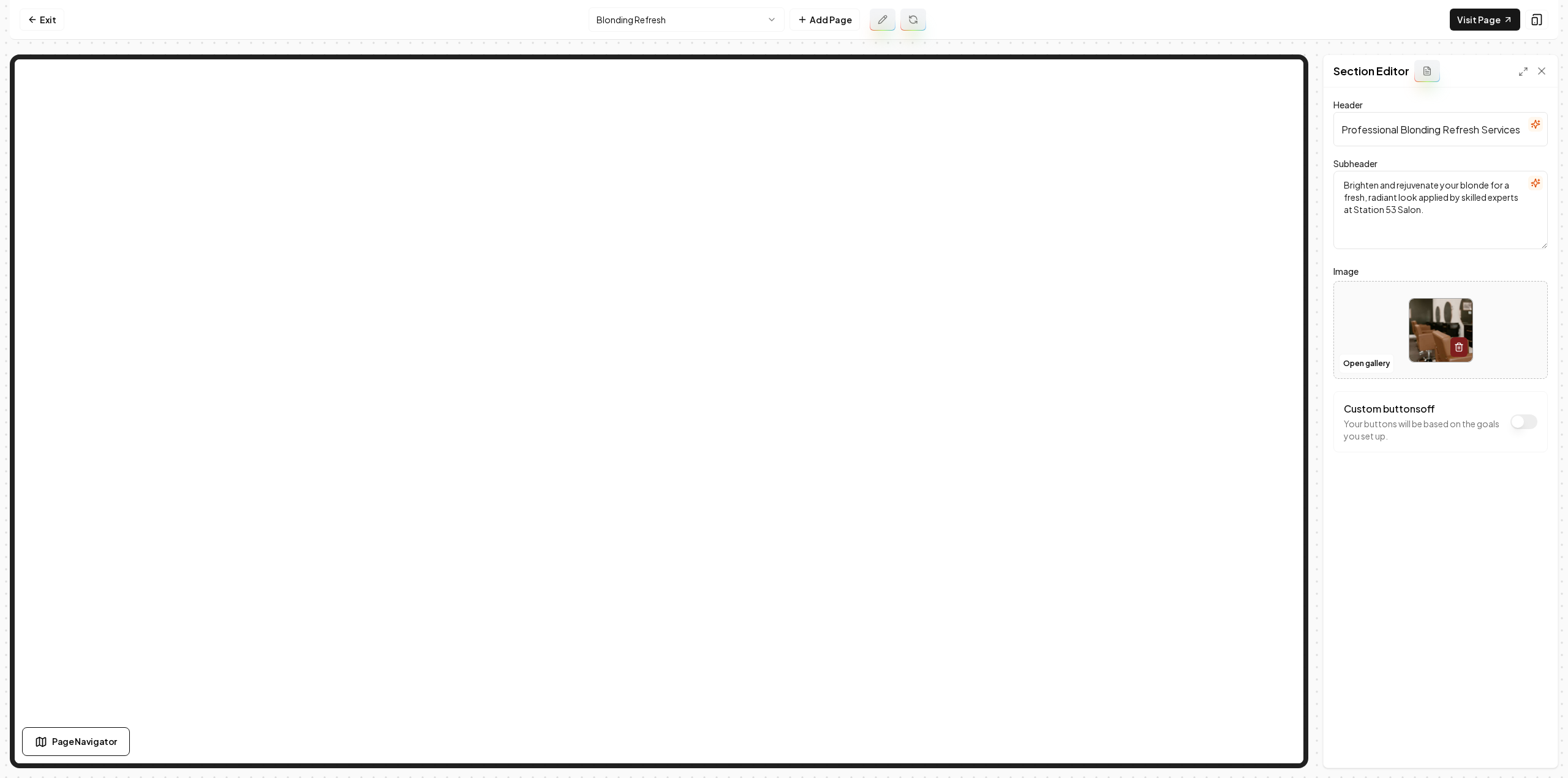
click at [721, 13] on html "Computer Required This feature is only available on a computer. Please switch t…" at bounding box center [784, 389] width 1568 height 778
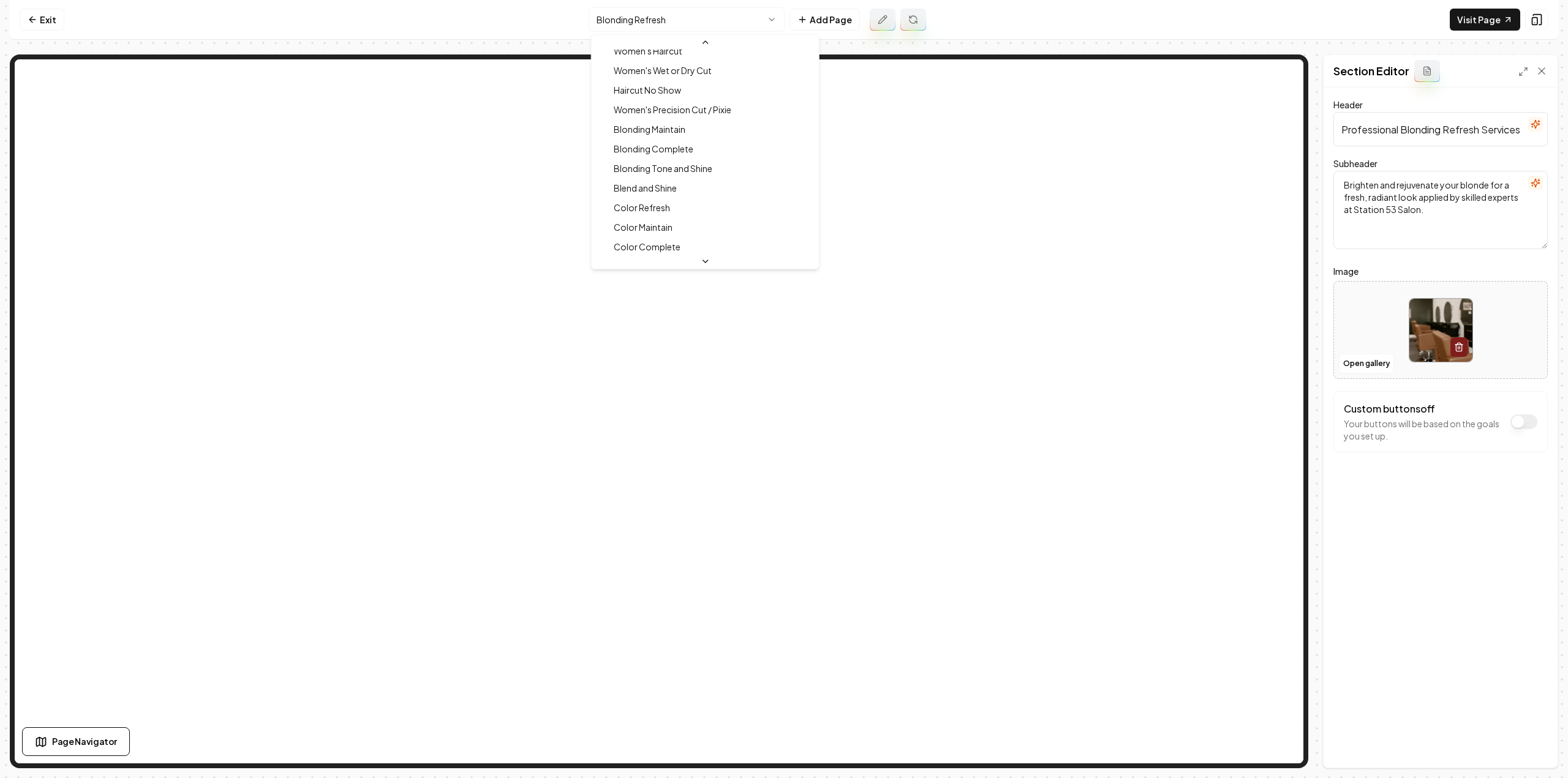
scroll to position [152, 0]
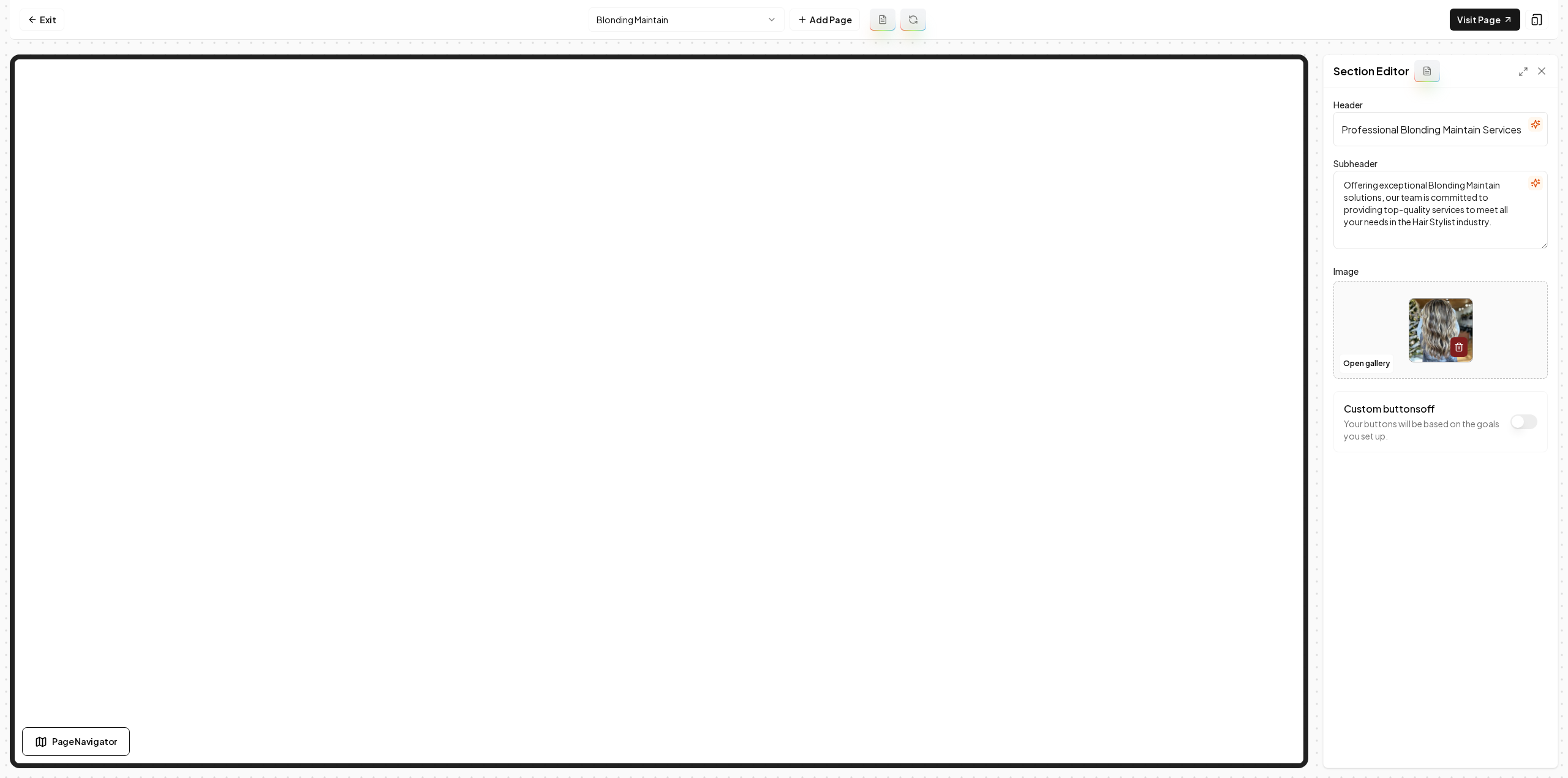
click at [888, 19] on button at bounding box center [882, 20] width 25 height 22
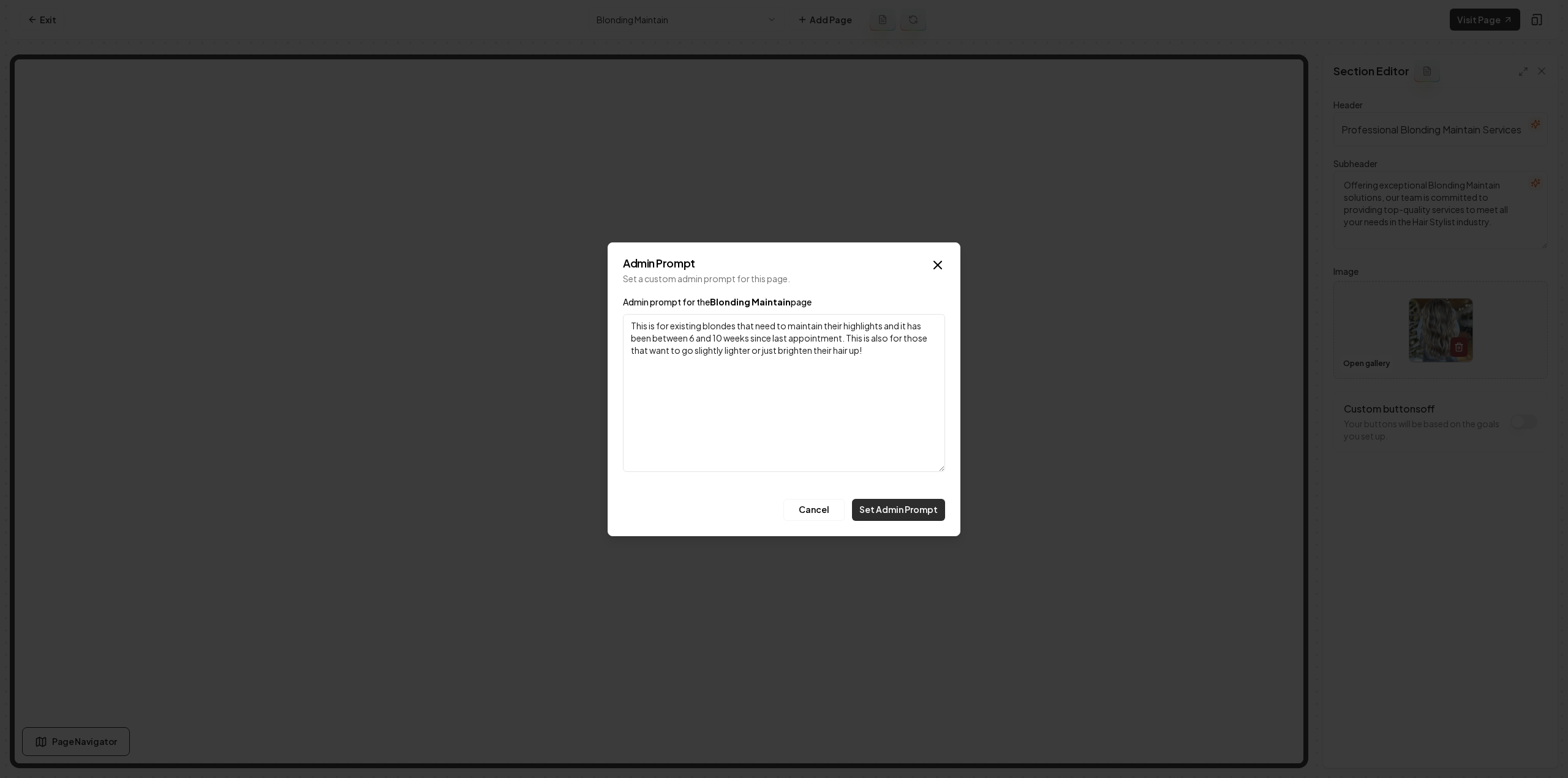
type textarea "This is for existing blondes that need to maintain their highlights and it has …"
click at [882, 509] on button "Set Admin Prompt" at bounding box center [898, 510] width 93 height 22
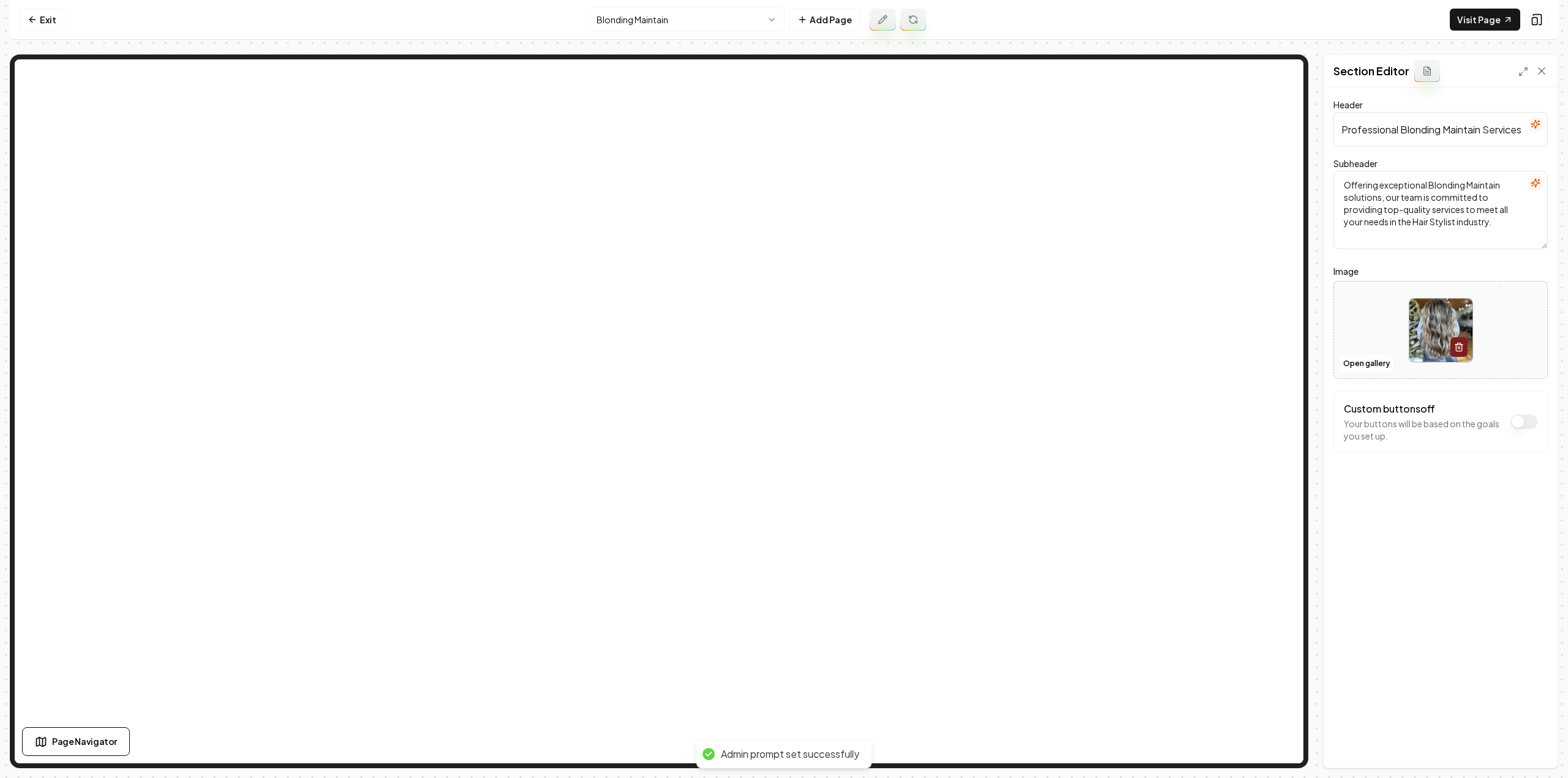
click at [909, 23] on icon at bounding box center [913, 20] width 10 height 10
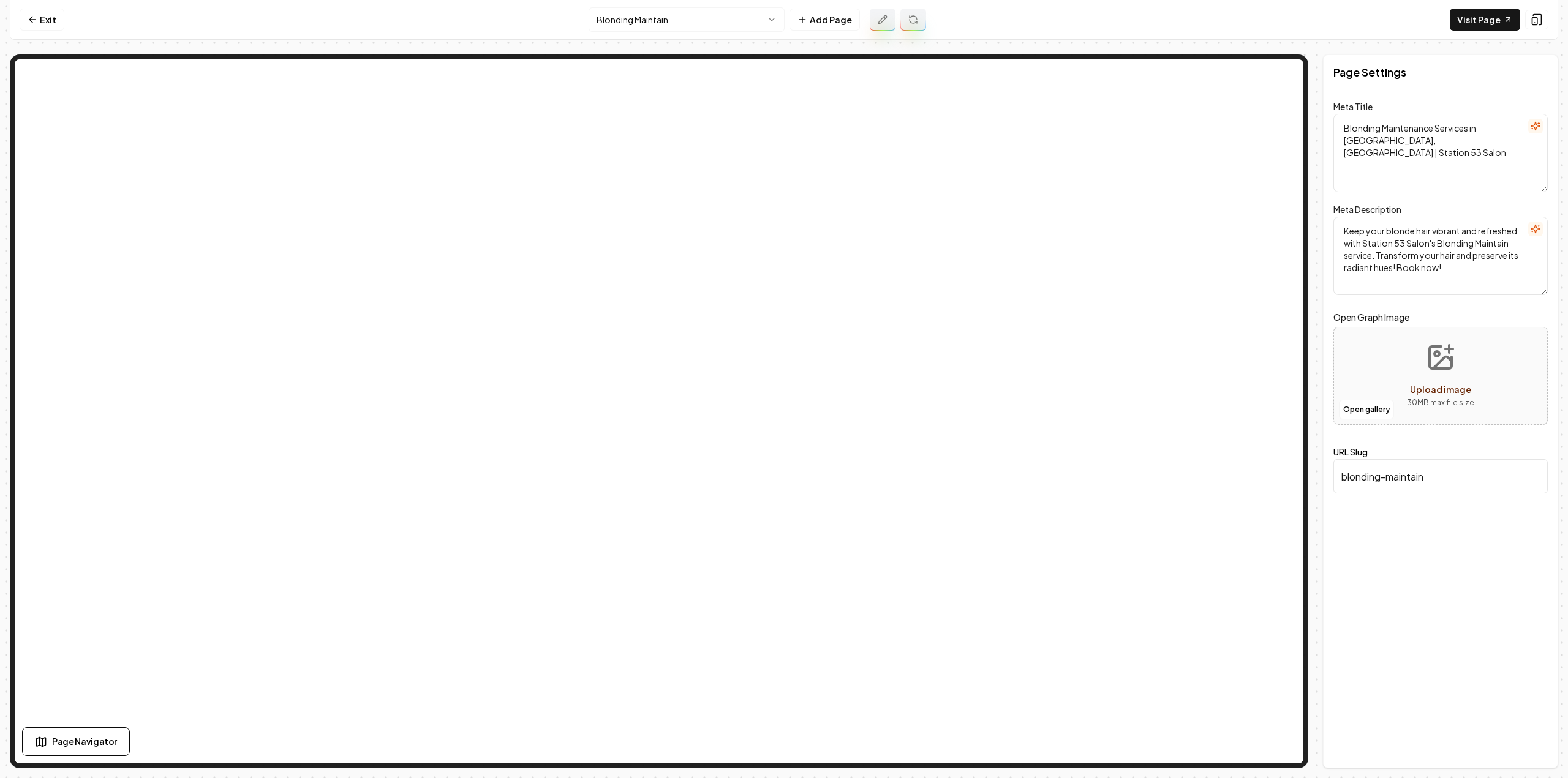
click at [740, 15] on html "Computer Required This feature is only available on a computer. Please switch t…" at bounding box center [784, 389] width 1568 height 778
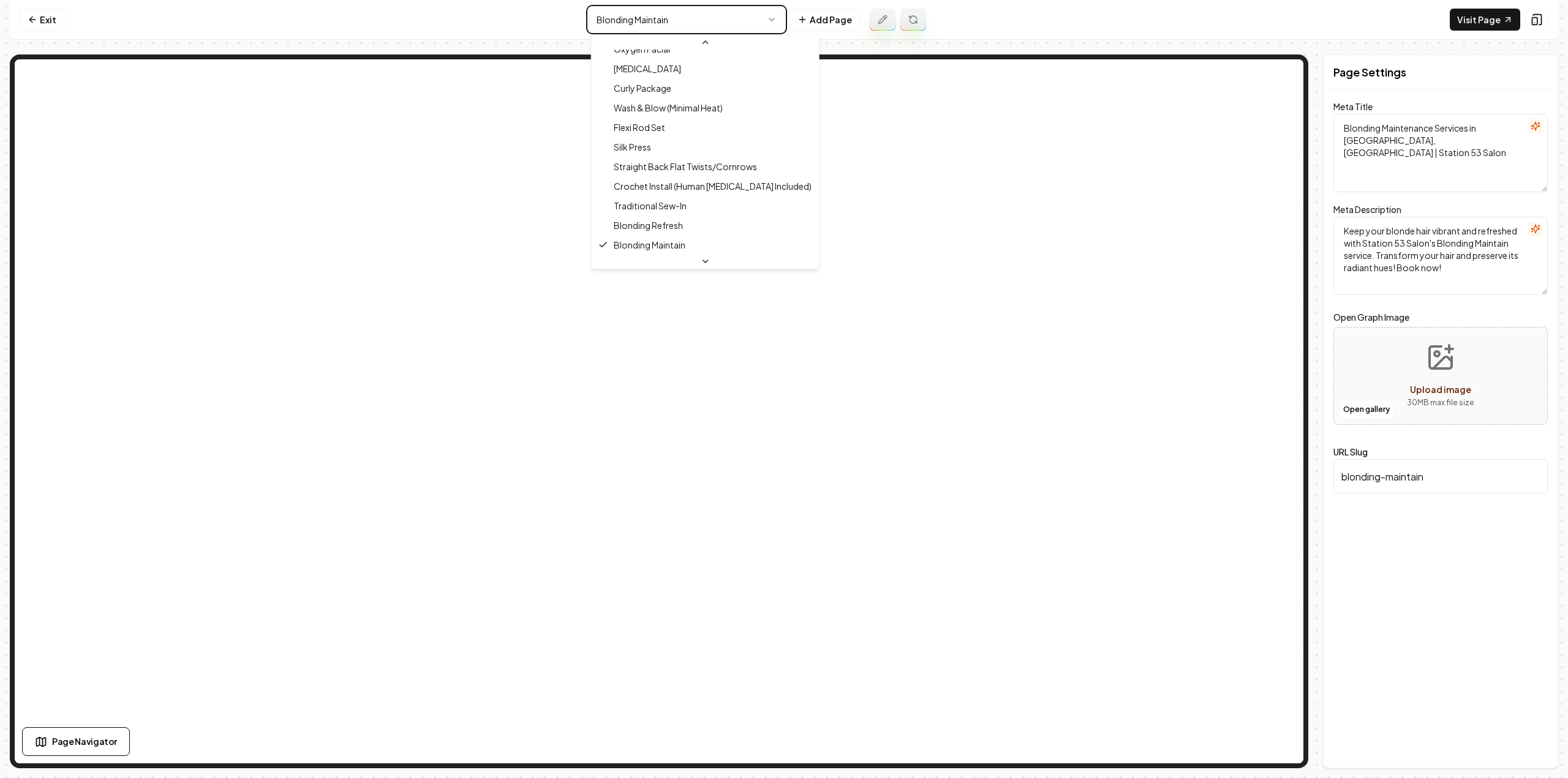
click at [747, 7] on html "Computer Required This feature is only available on a computer. Please switch t…" at bounding box center [784, 389] width 1568 height 778
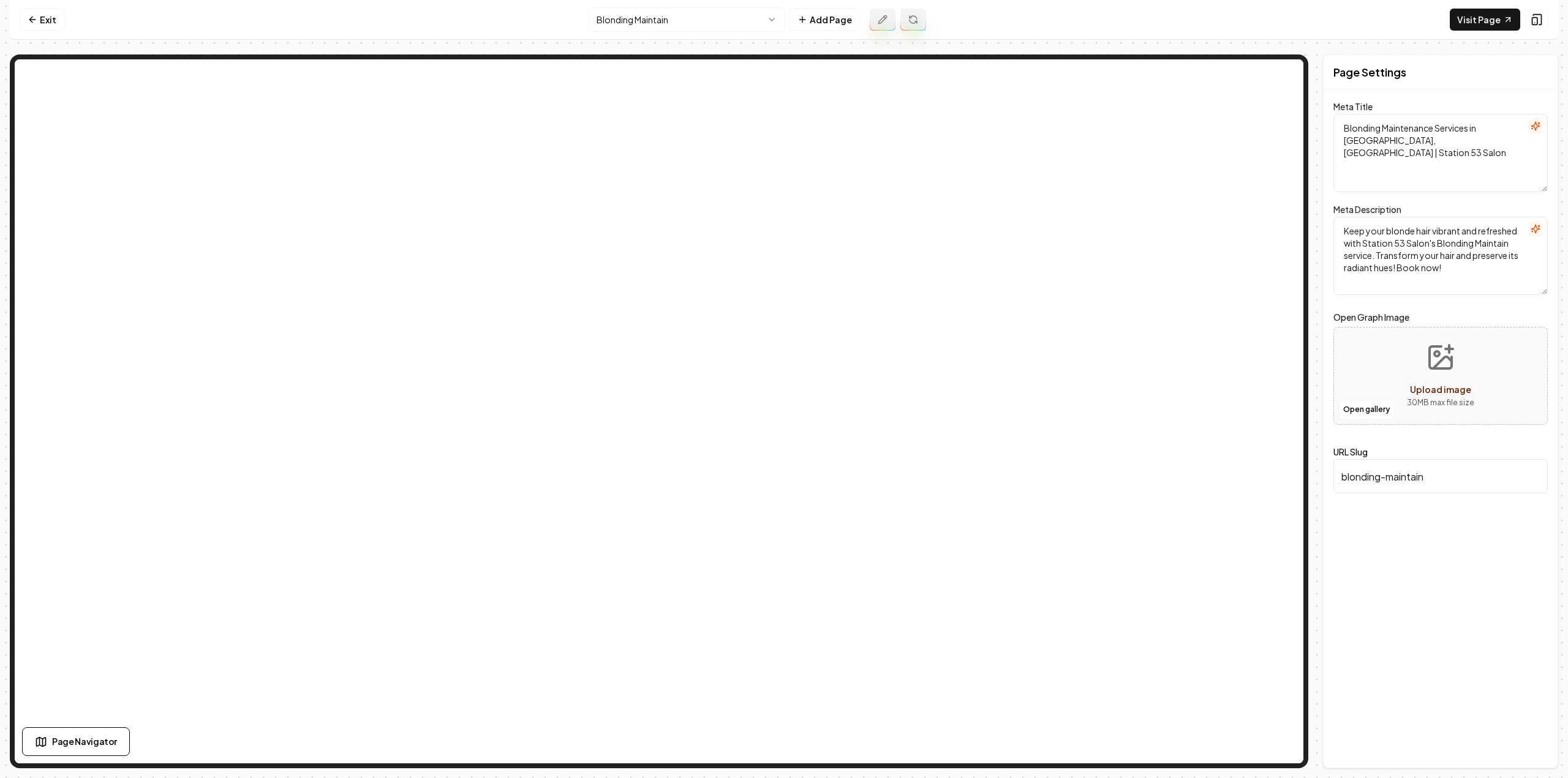
click at [696, 14] on html "Computer Required This feature is only available on a computer. Please switch t…" at bounding box center [784, 389] width 1568 height 778
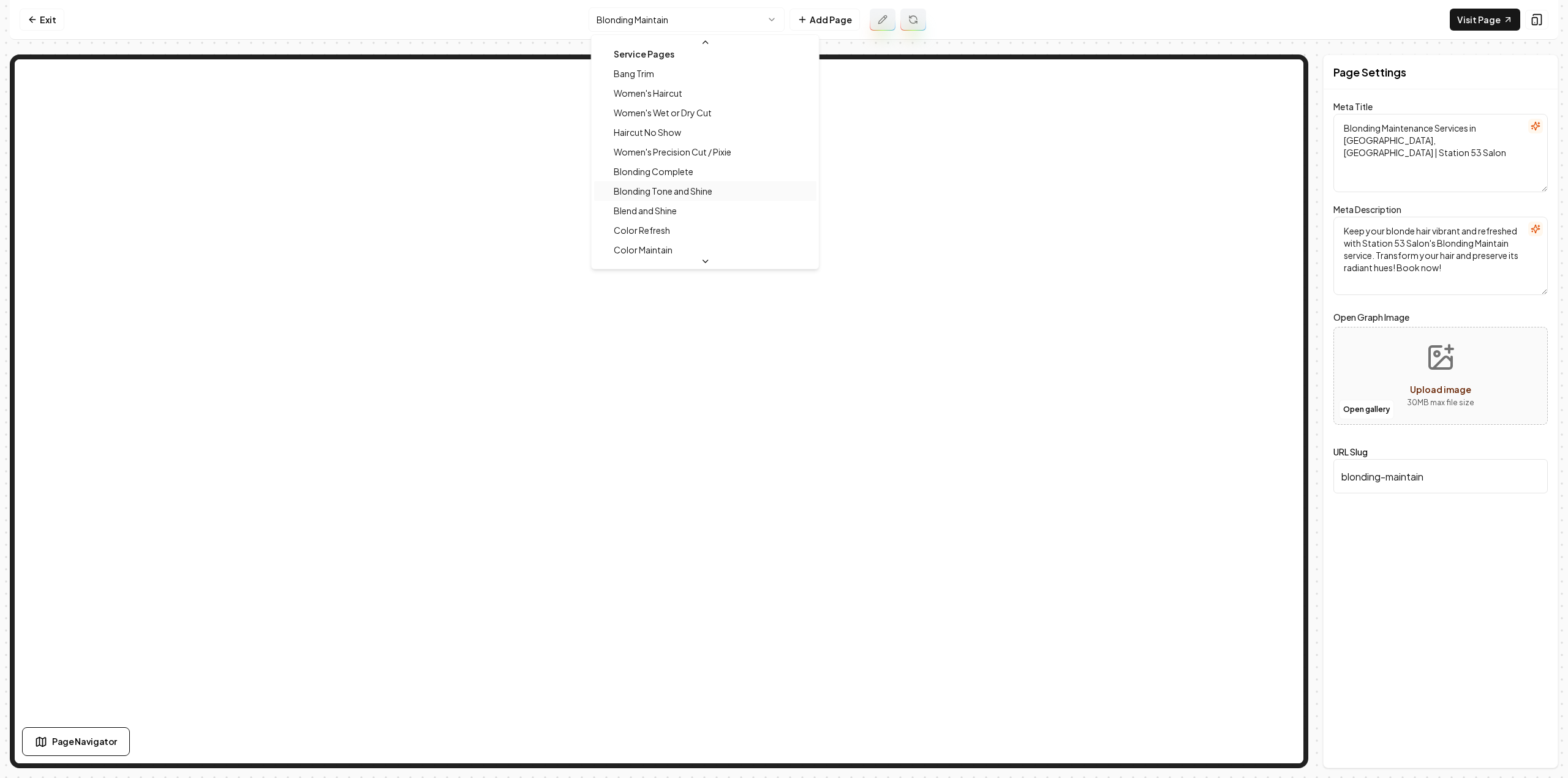
scroll to position [187, 0]
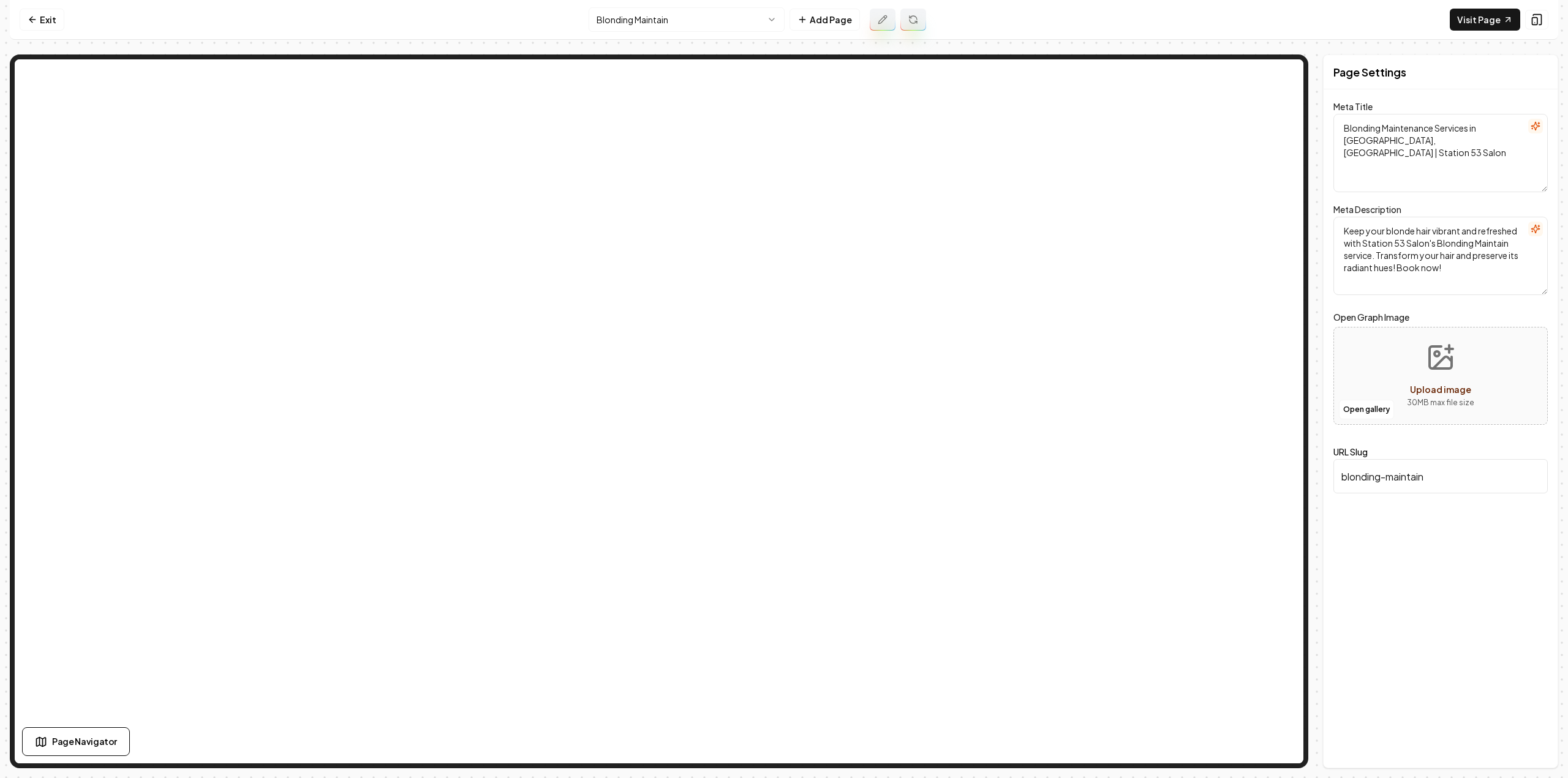
click at [712, 24] on html "Computer Required This feature is only available on a computer. Please switch t…" at bounding box center [784, 389] width 1568 height 778
click at [721, 21] on html "Computer Required This feature is only available on a computer. Please switch t…" at bounding box center [784, 389] width 1568 height 778
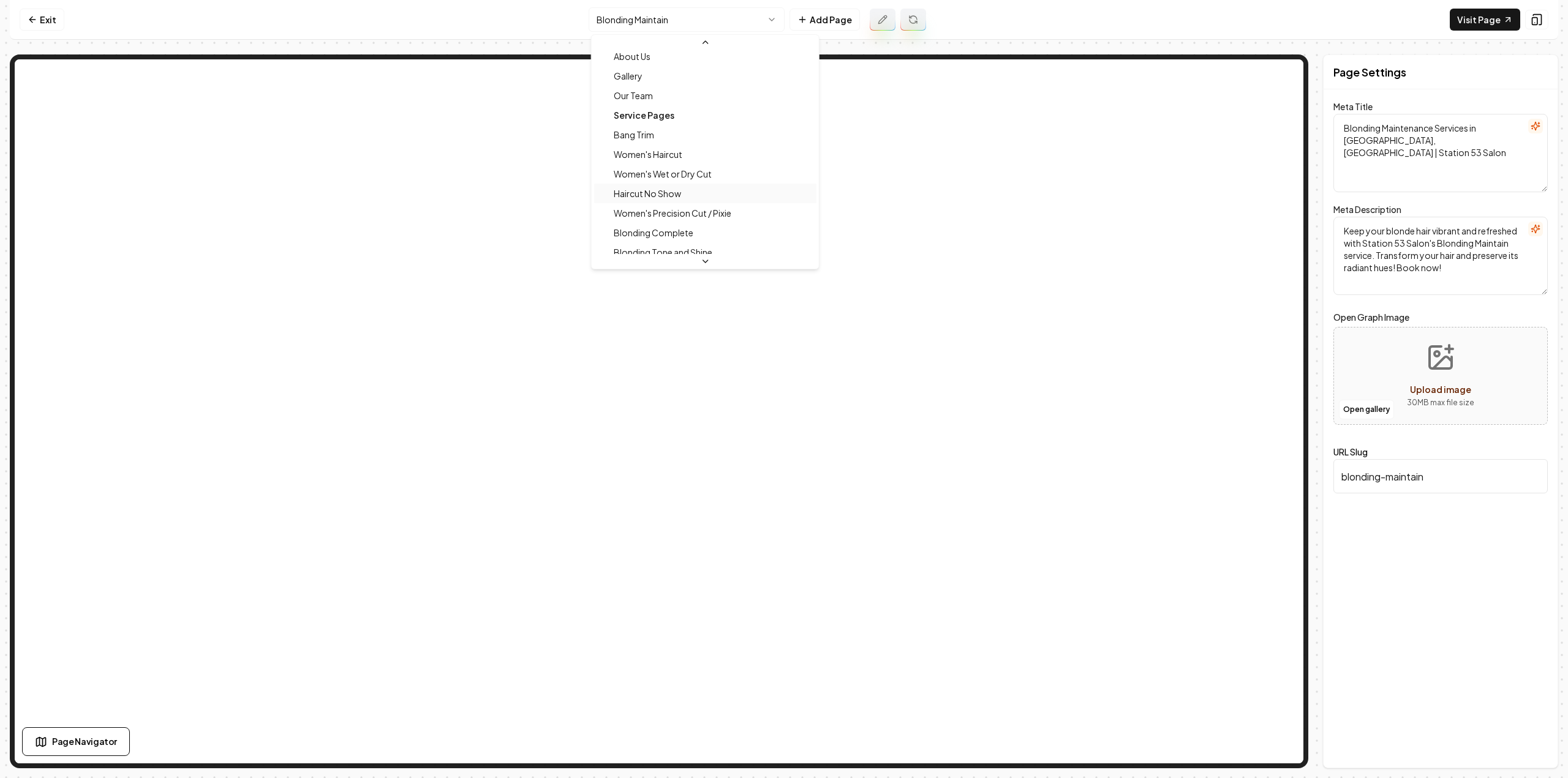
scroll to position [125, 0]
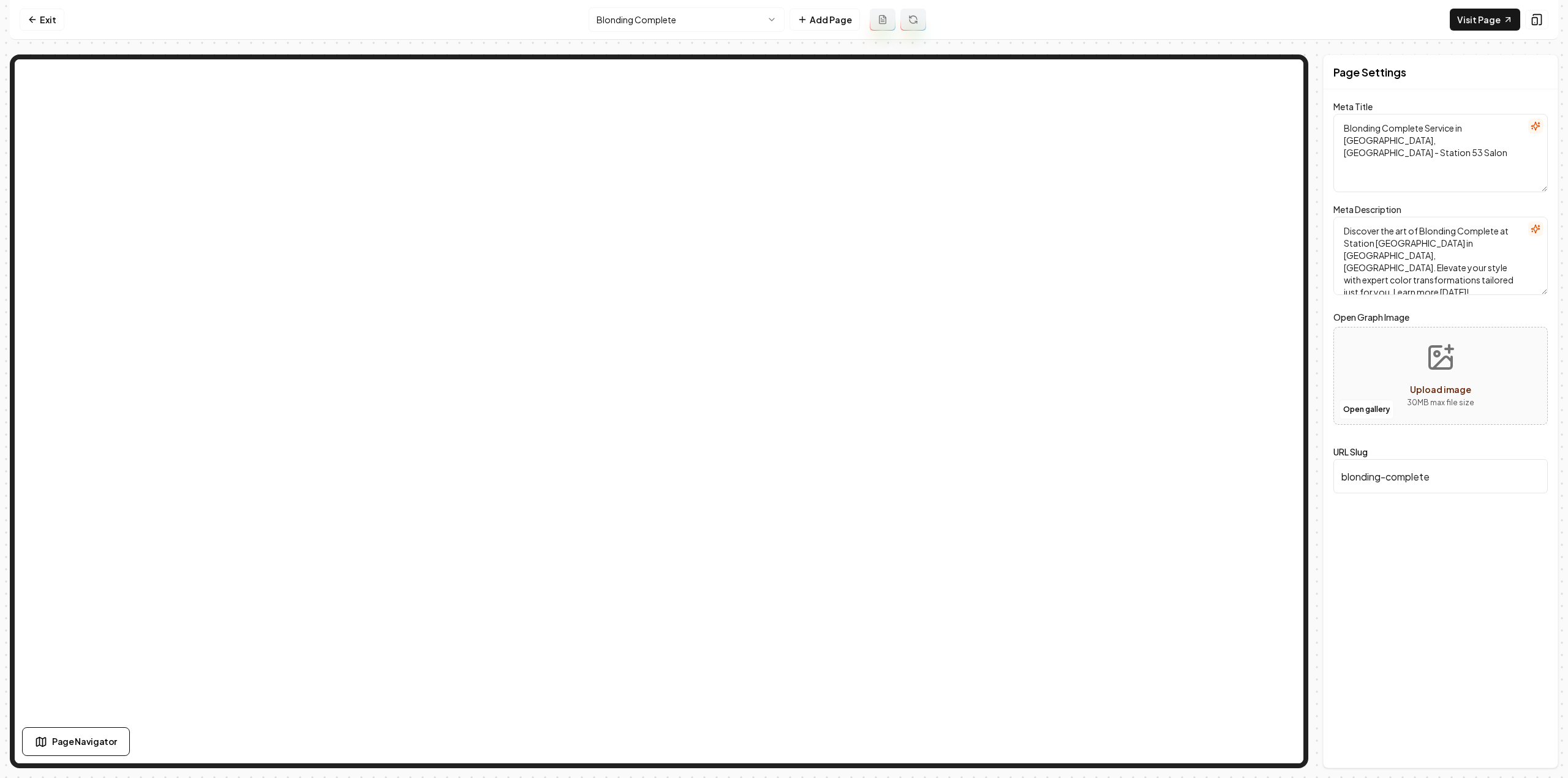
click at [885, 17] on icon at bounding box center [884, 16] width 2 height 2
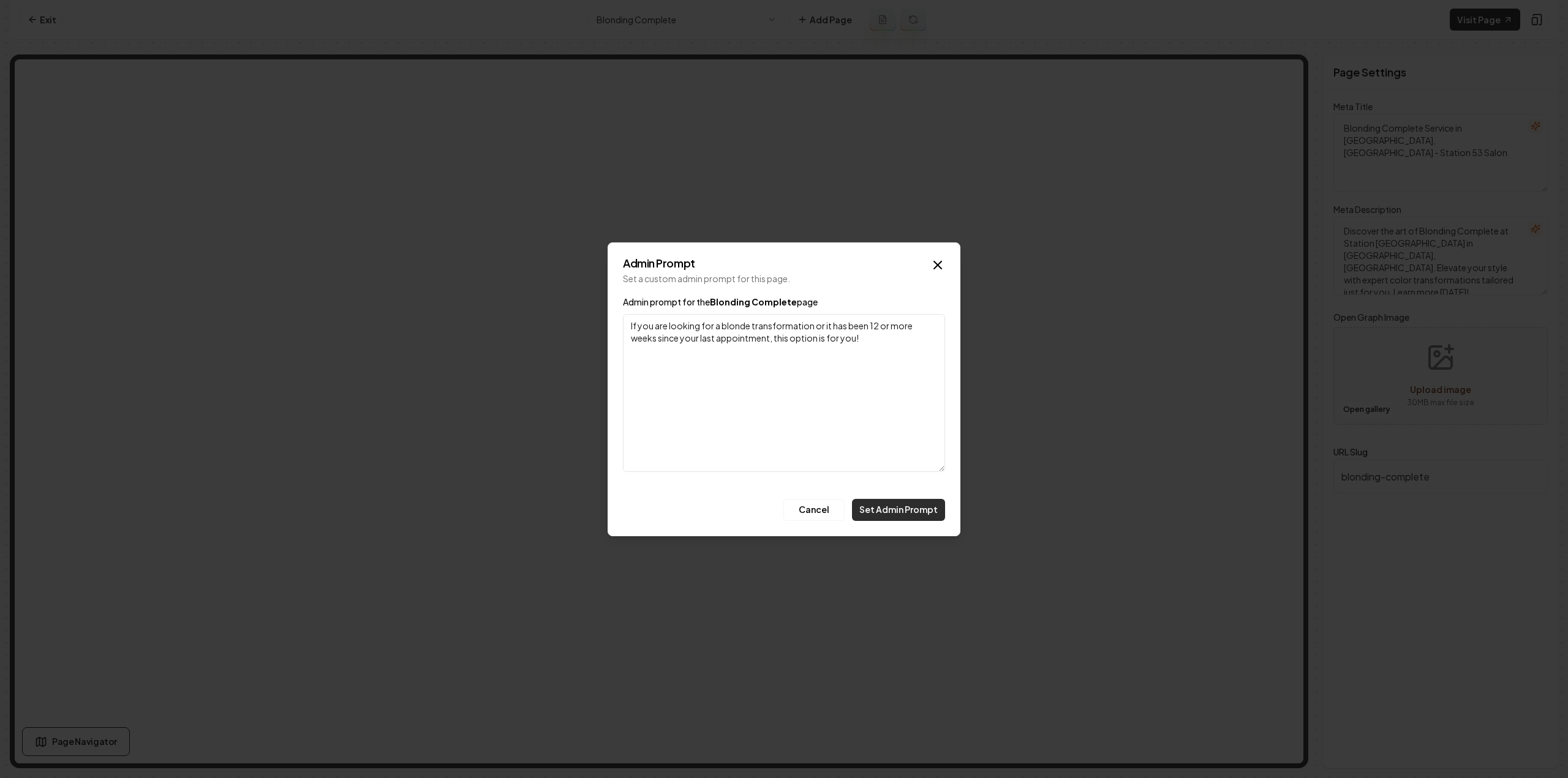
type textarea "If you are looking for a blonde transformation or it has been 12 or more weeks …"
click at [894, 513] on button "Set Admin Prompt" at bounding box center [898, 510] width 93 height 22
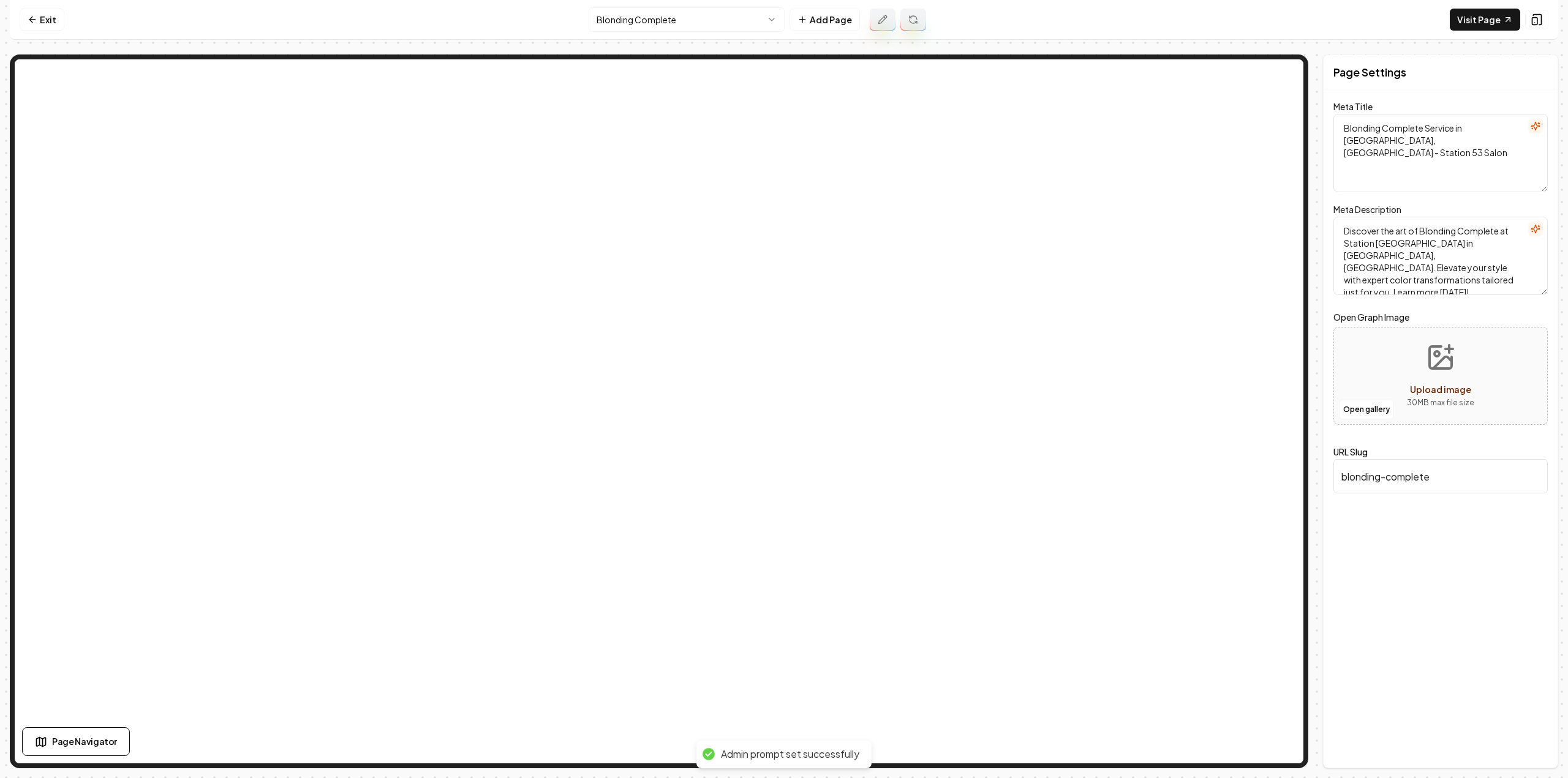
click at [917, 15] on button at bounding box center [913, 20] width 25 height 22
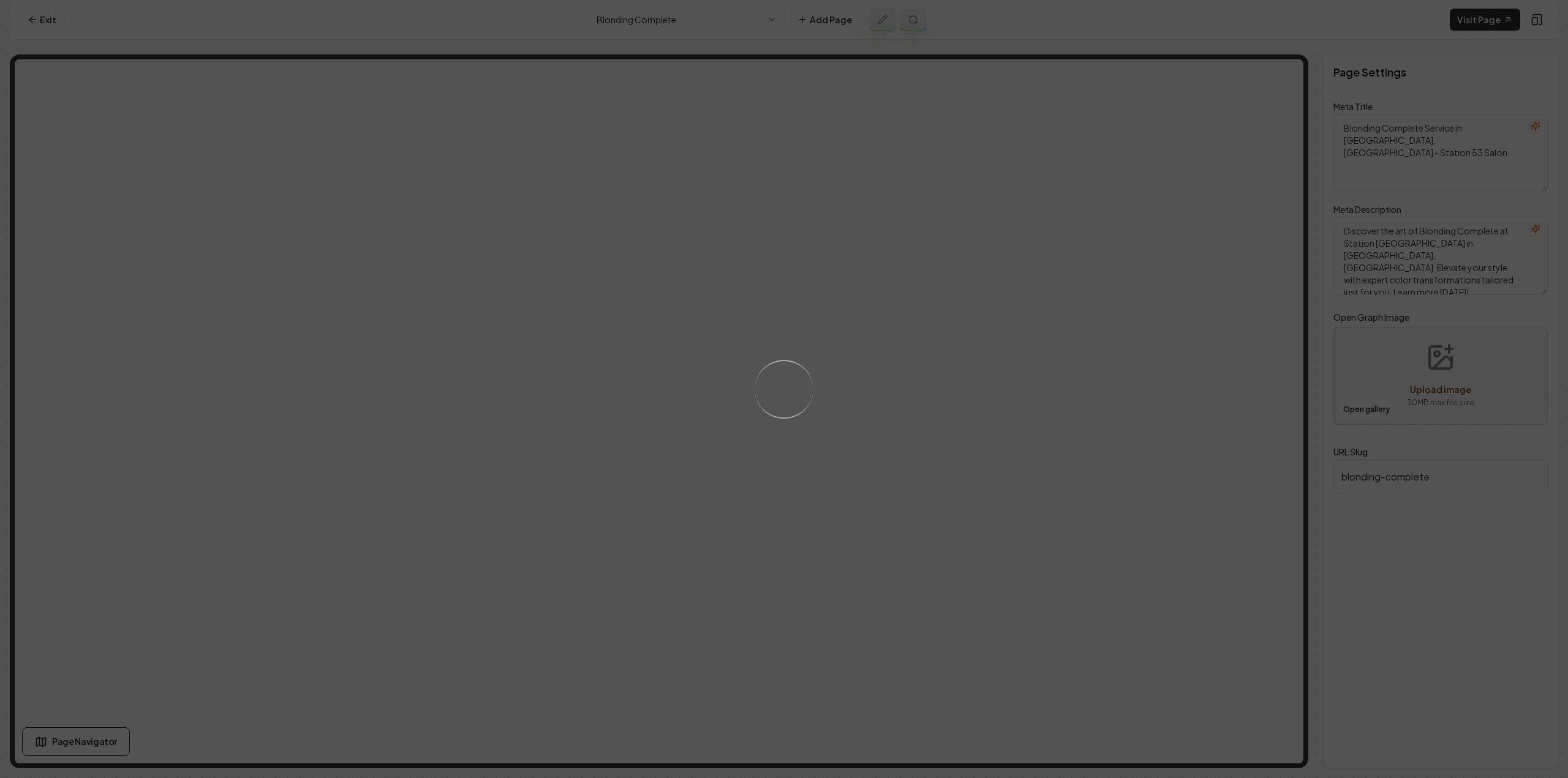
type textarea "Blonding Complete Service for Stunning Results | Station 53 Salon"
type textarea "Transform your hair with our Blonding Complete service at Station 53 Salon in […"
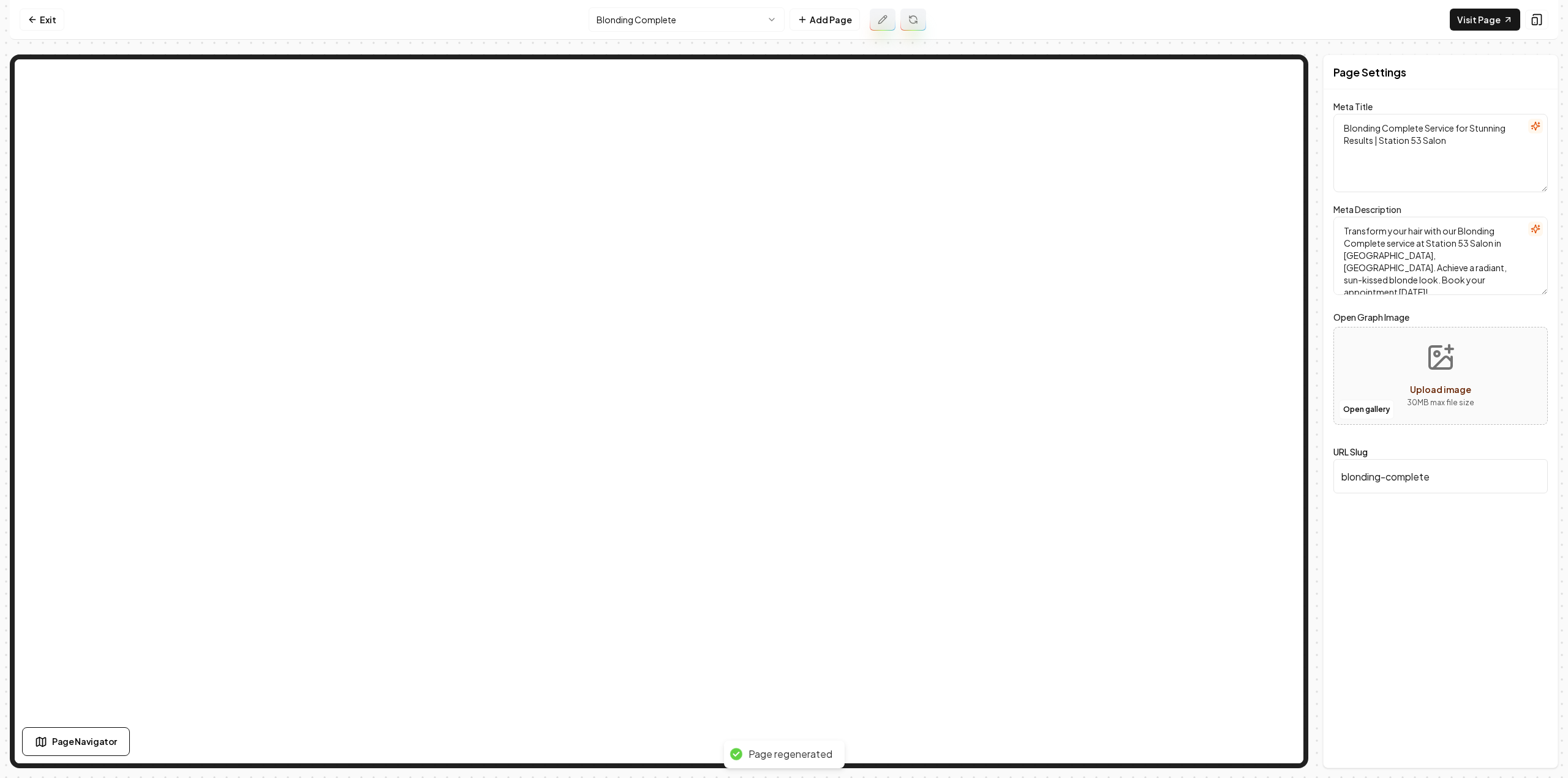
click at [688, 23] on html "Computer Required This feature is only available on a computer. Please switch t…" at bounding box center [784, 389] width 1568 height 778
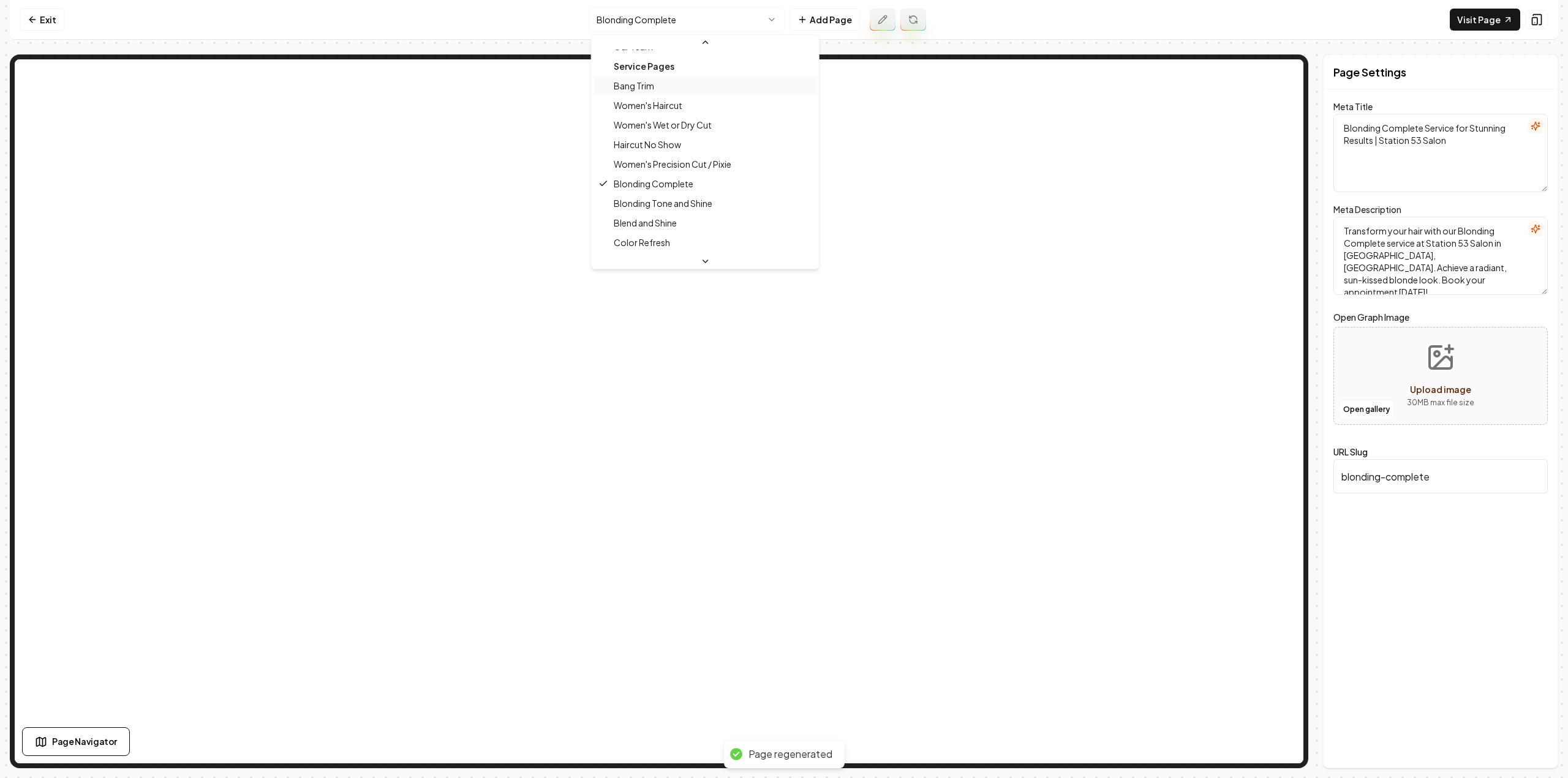
scroll to position [174, 0]
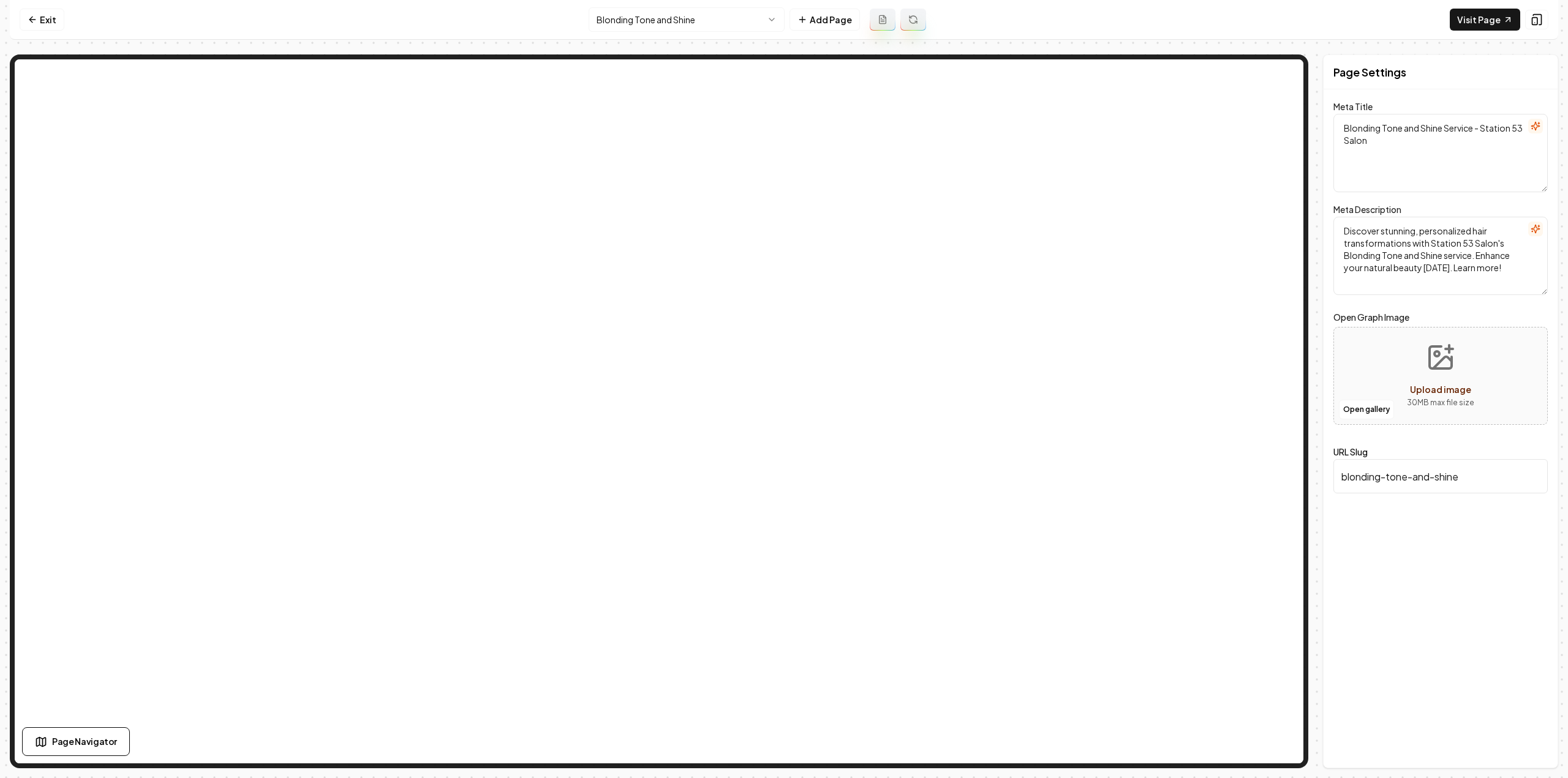
click at [885, 26] on button at bounding box center [882, 20] width 25 height 22
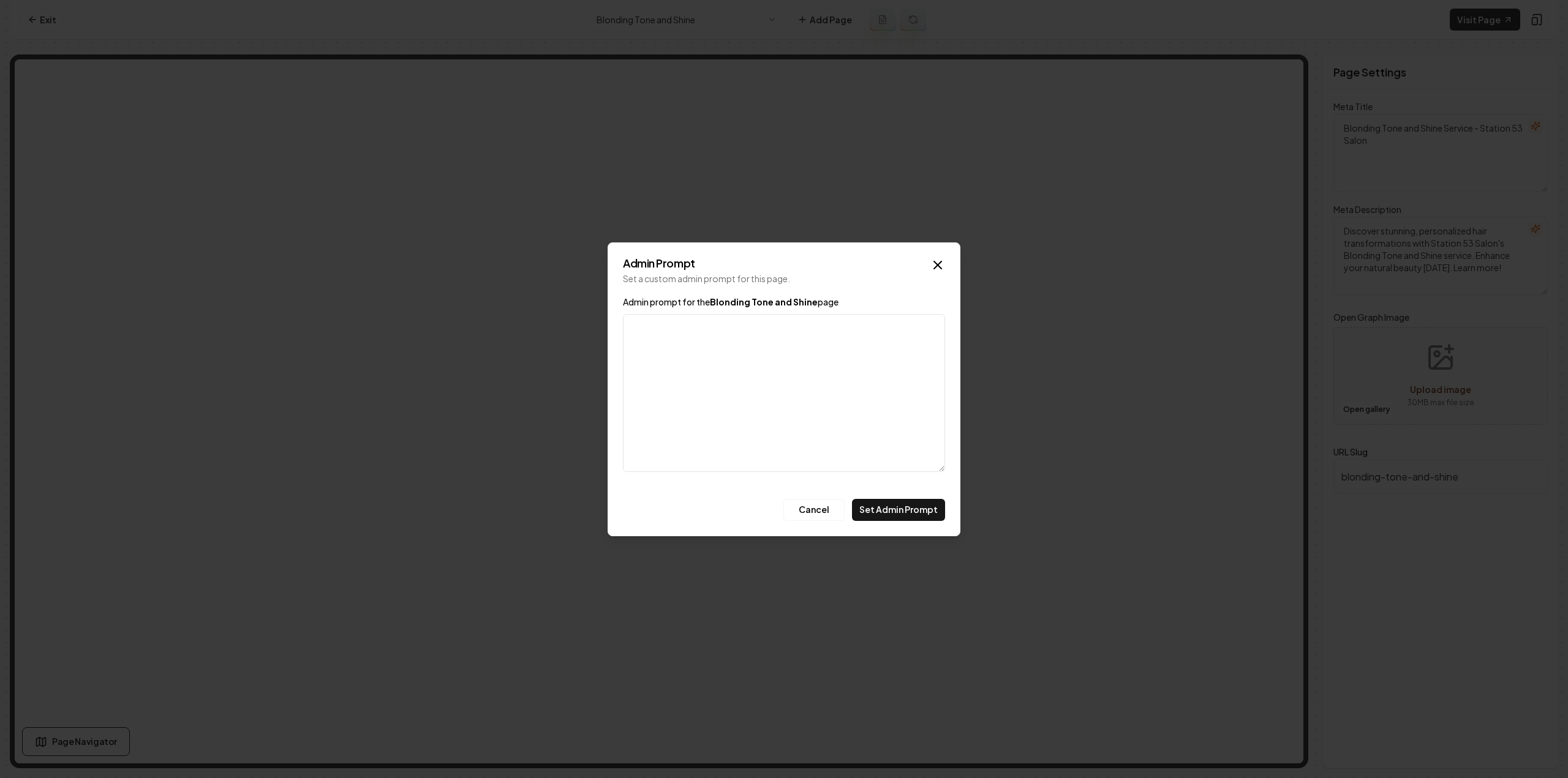
click at [755, 351] on textarea "Admin prompt for the Blonding Tone and Shine page" at bounding box center [784, 392] width 322 height 158
type textarea "Sometimes all you need is a toner to freshen up your existing blonde! (This ser…"
click at [896, 499] on button "Set Admin Prompt" at bounding box center [898, 510] width 93 height 22
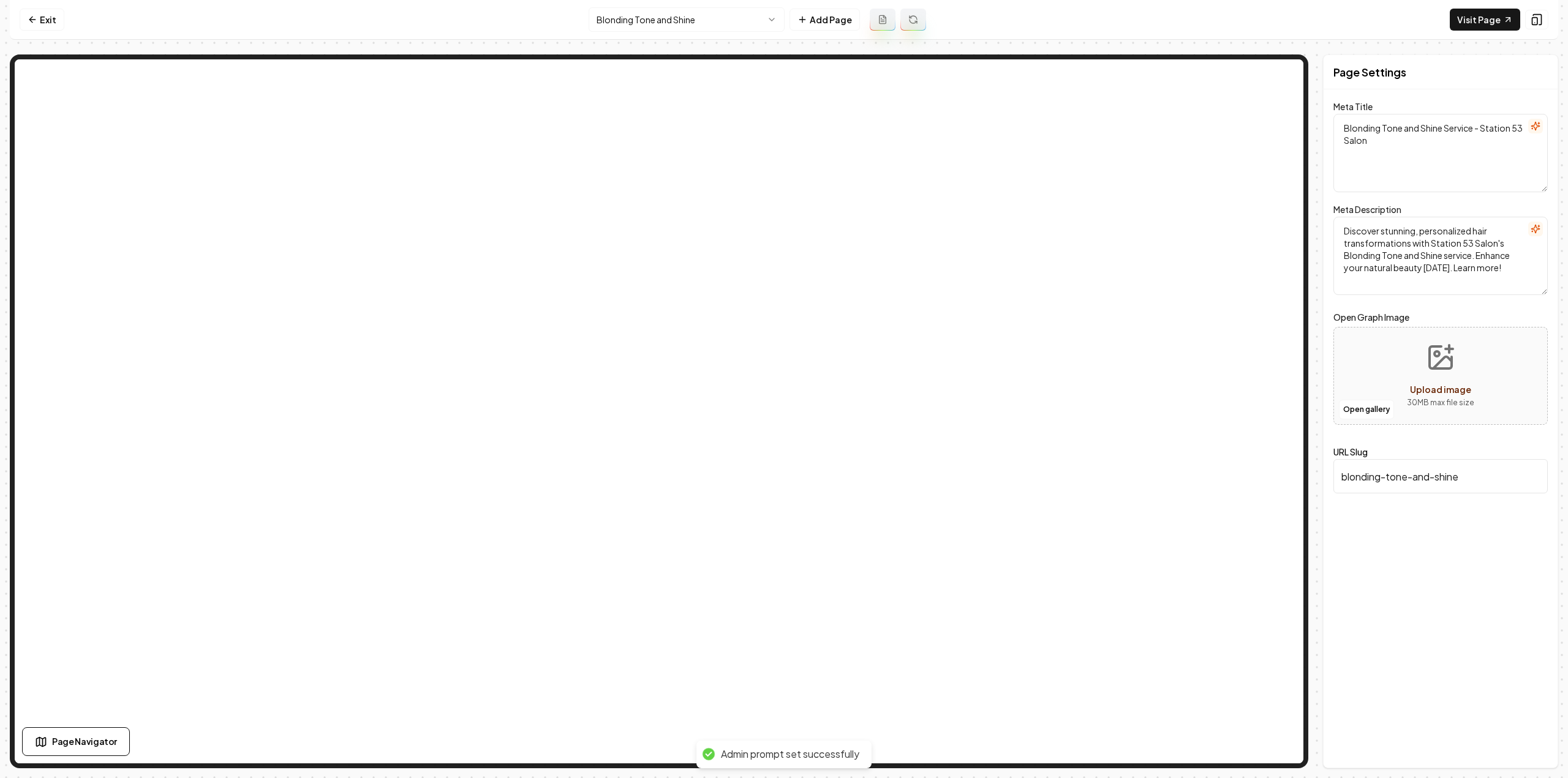
click at [910, 22] on icon at bounding box center [912, 21] width 7 height 4
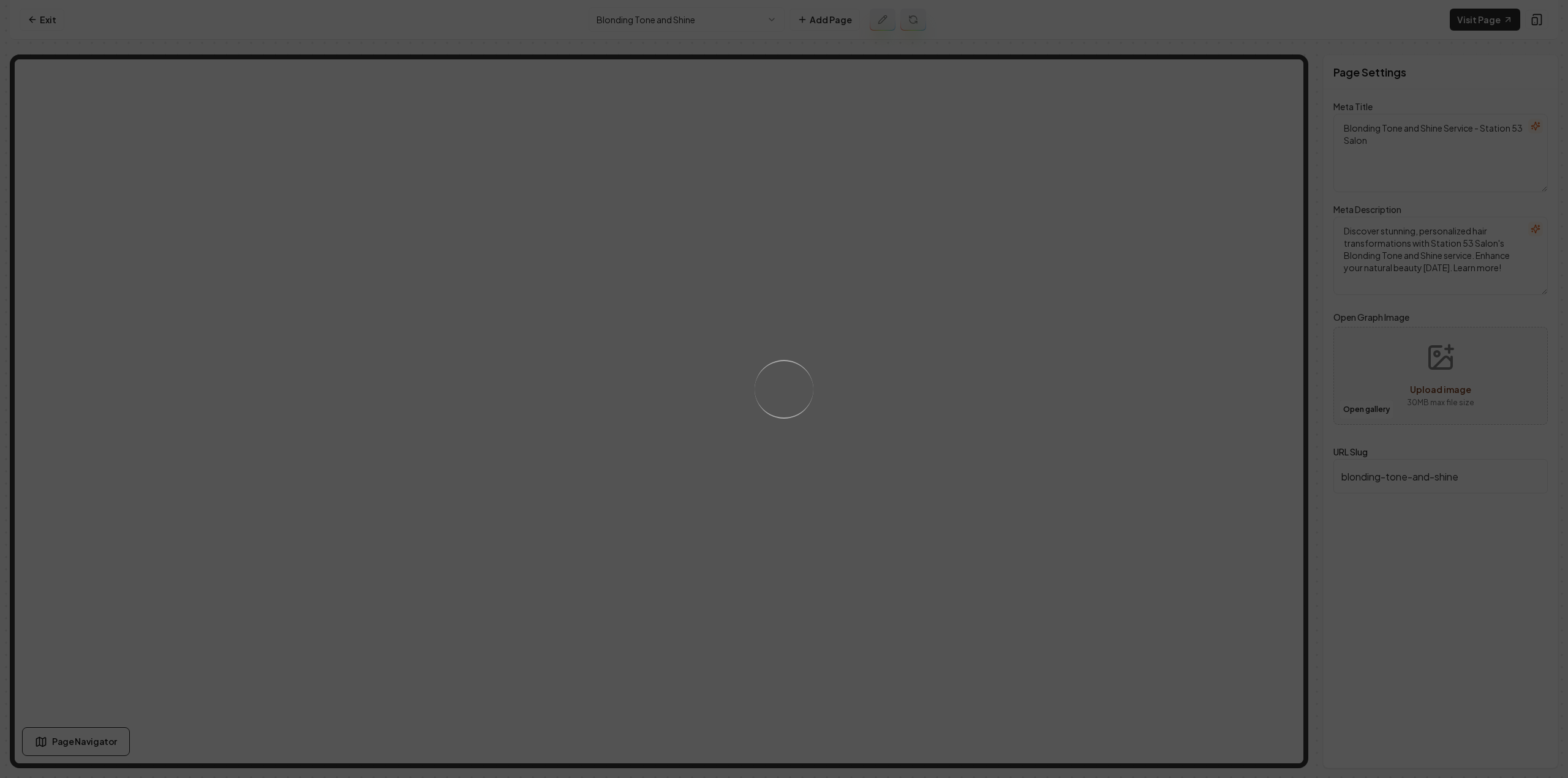
type textarea "Blonding Tone and Shine - Expert Hair Services | Station 53 Salon"
type textarea "Transform your style with Station 53 Salon's Blonding Tone and Shine service. A…"
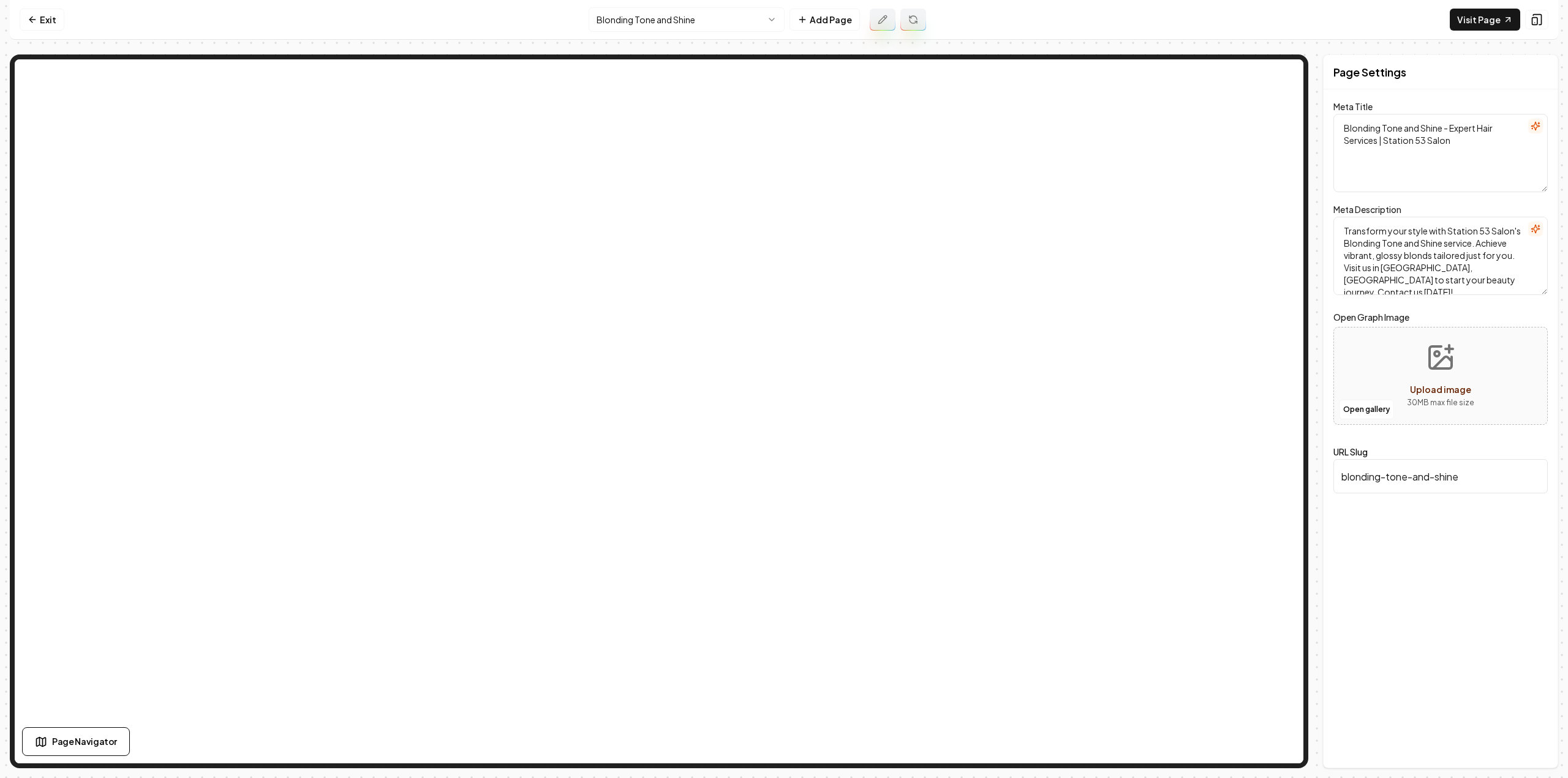
click at [662, 19] on html "Computer Required This feature is only available on a computer. Please switch t…" at bounding box center [784, 389] width 1568 height 778
click at [686, 19] on html "Computer Required This feature is only available on a computer. Please switch t…" at bounding box center [784, 389] width 1568 height 778
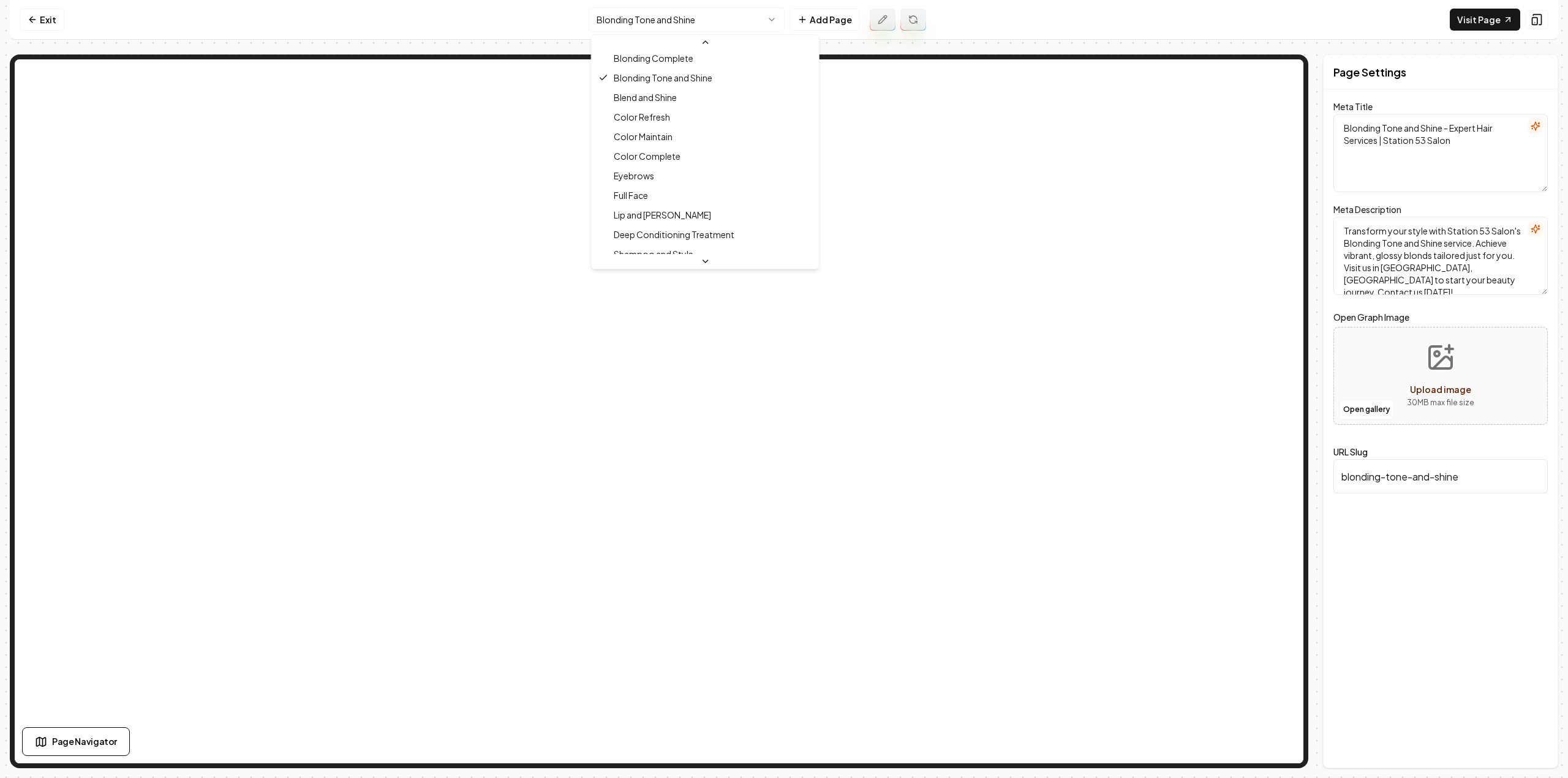
scroll to position [241, 0]
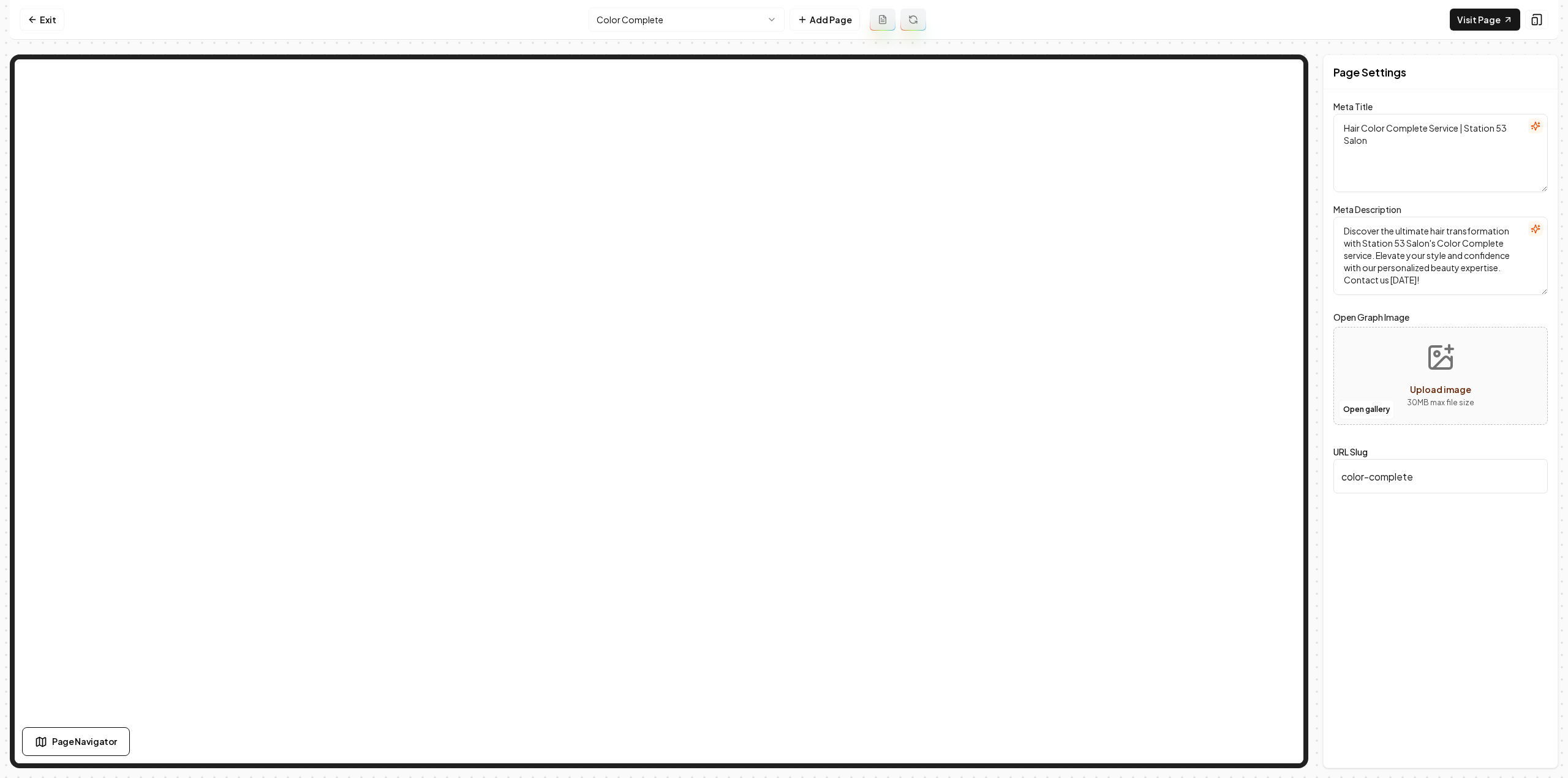
click at [882, 23] on icon at bounding box center [882, 20] width 10 height 10
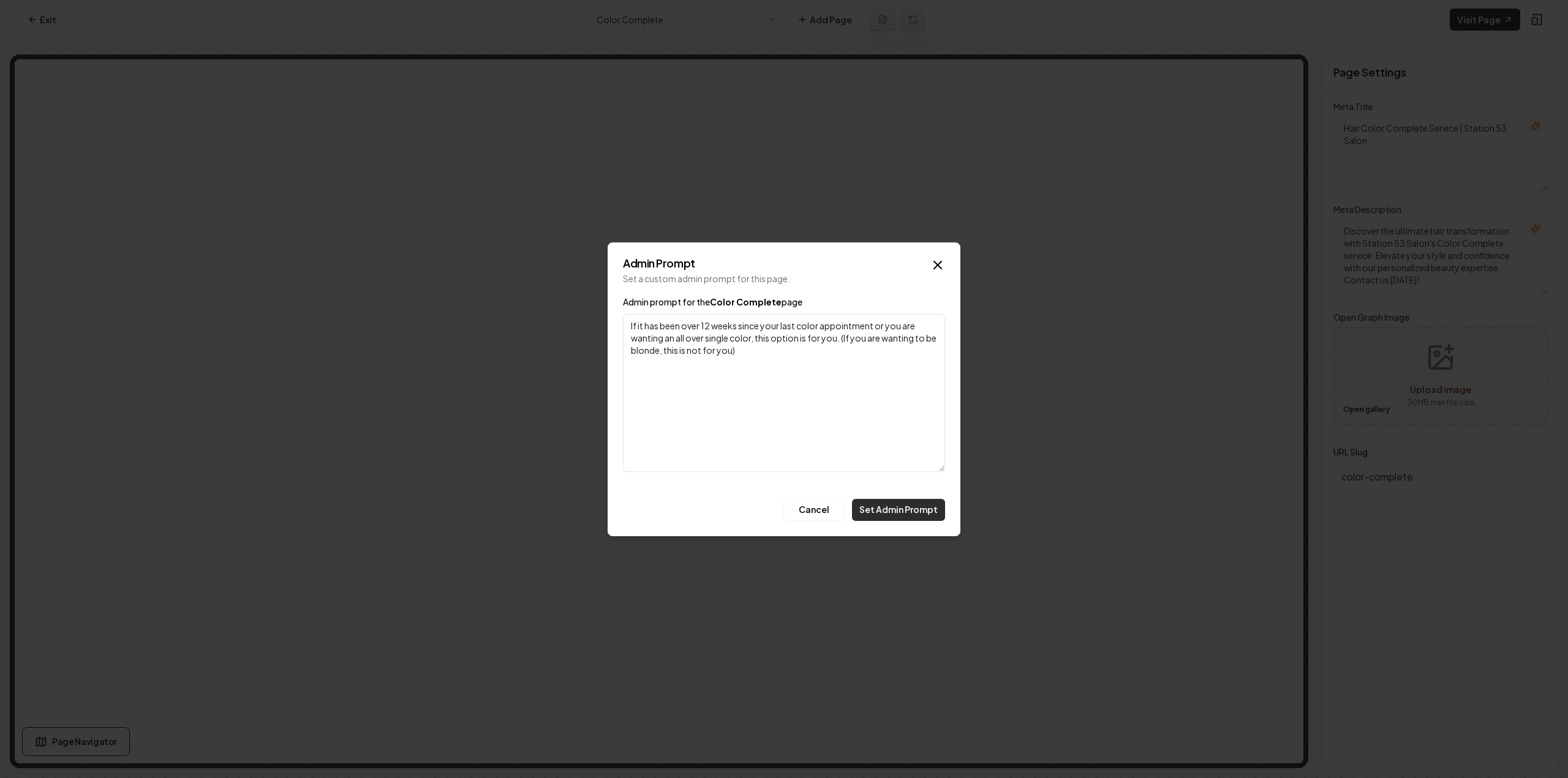
type textarea "If it has been over 12 weeks since your last color appointment or you are wanti…"
click at [939, 518] on button "Set Admin Prompt" at bounding box center [898, 510] width 93 height 22
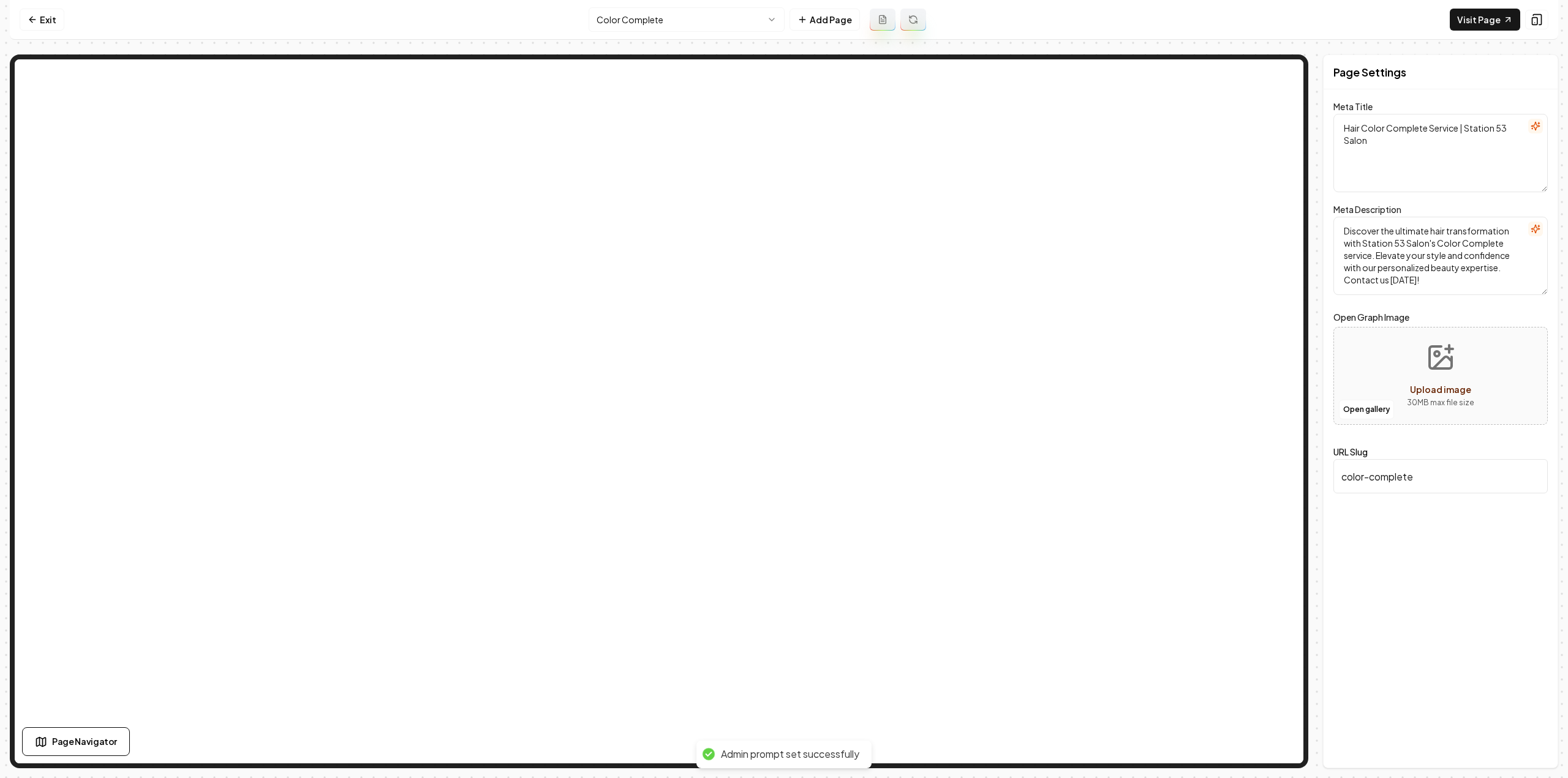
click at [908, 23] on icon at bounding box center [913, 20] width 10 height 10
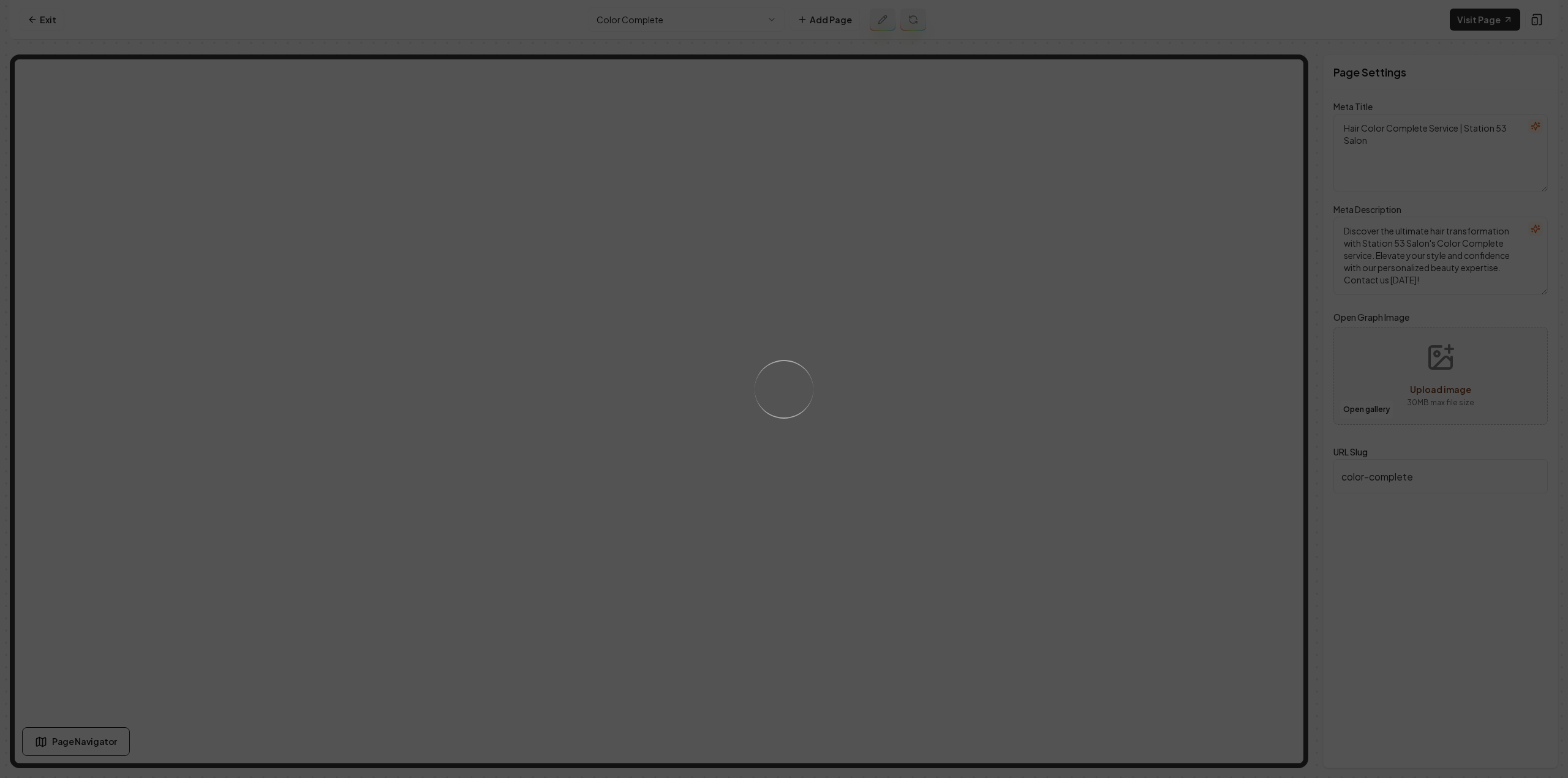
type textarea "Custom Hair Color Transformation - Color Complete at Station 53"
type textarea "Transform your look with Station 53 Salon's Color Complete—a luxurious, persona…"
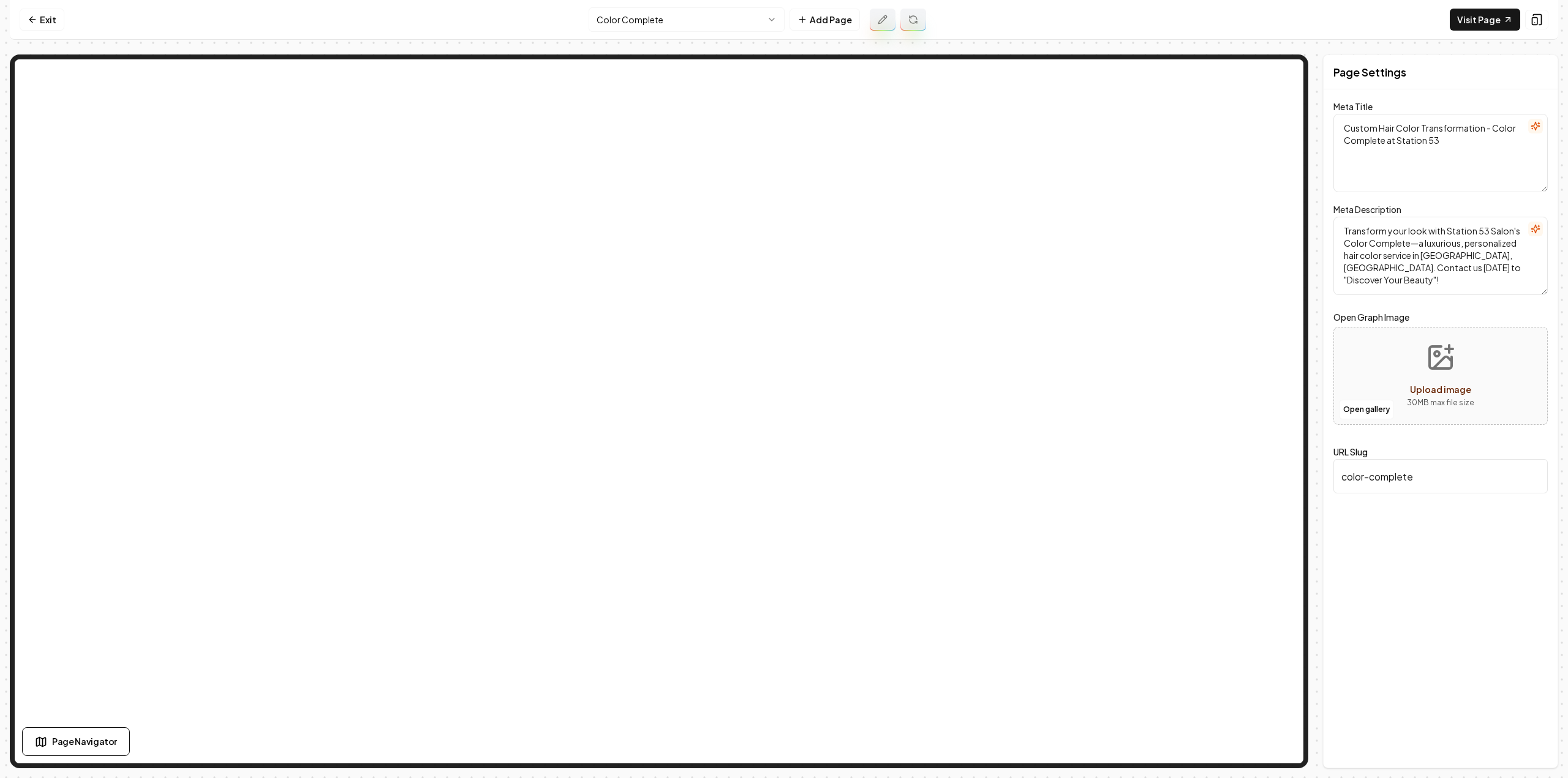
click at [674, 20] on html "Computer Required This feature is only available on a computer. Please switch t…" at bounding box center [784, 389] width 1568 height 778
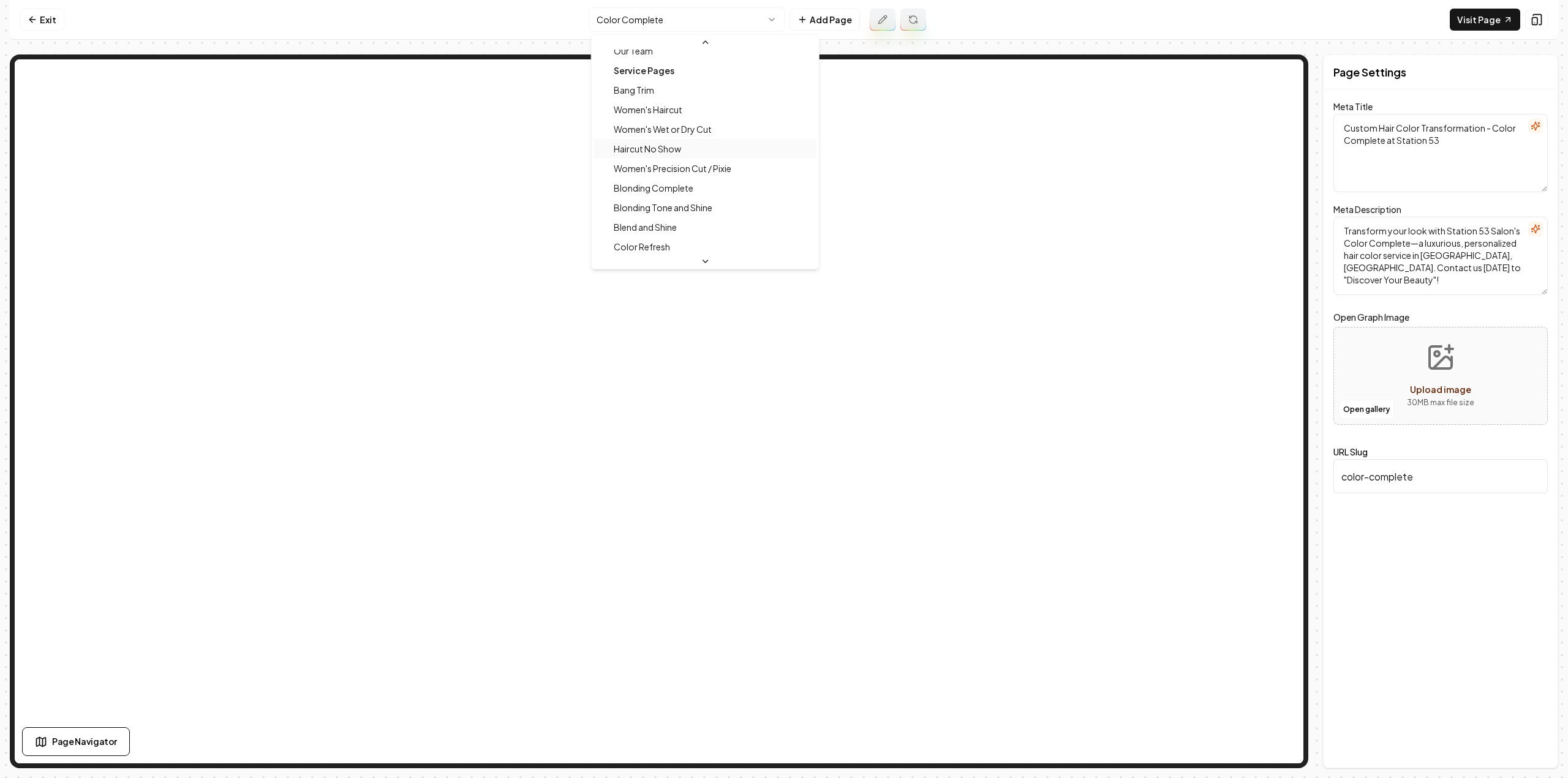
scroll to position [91, 0]
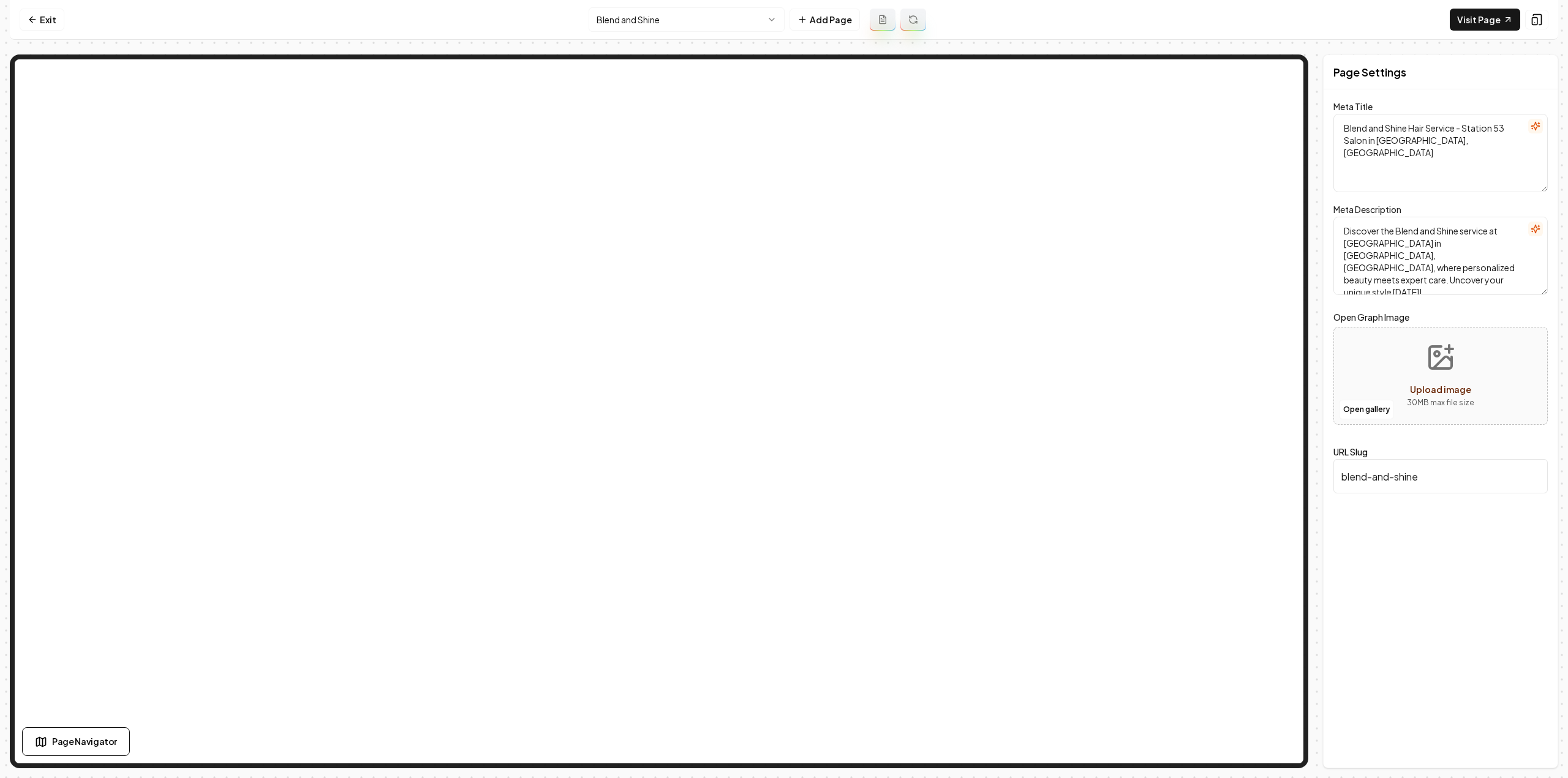
click at [880, 21] on icon at bounding box center [882, 20] width 10 height 10
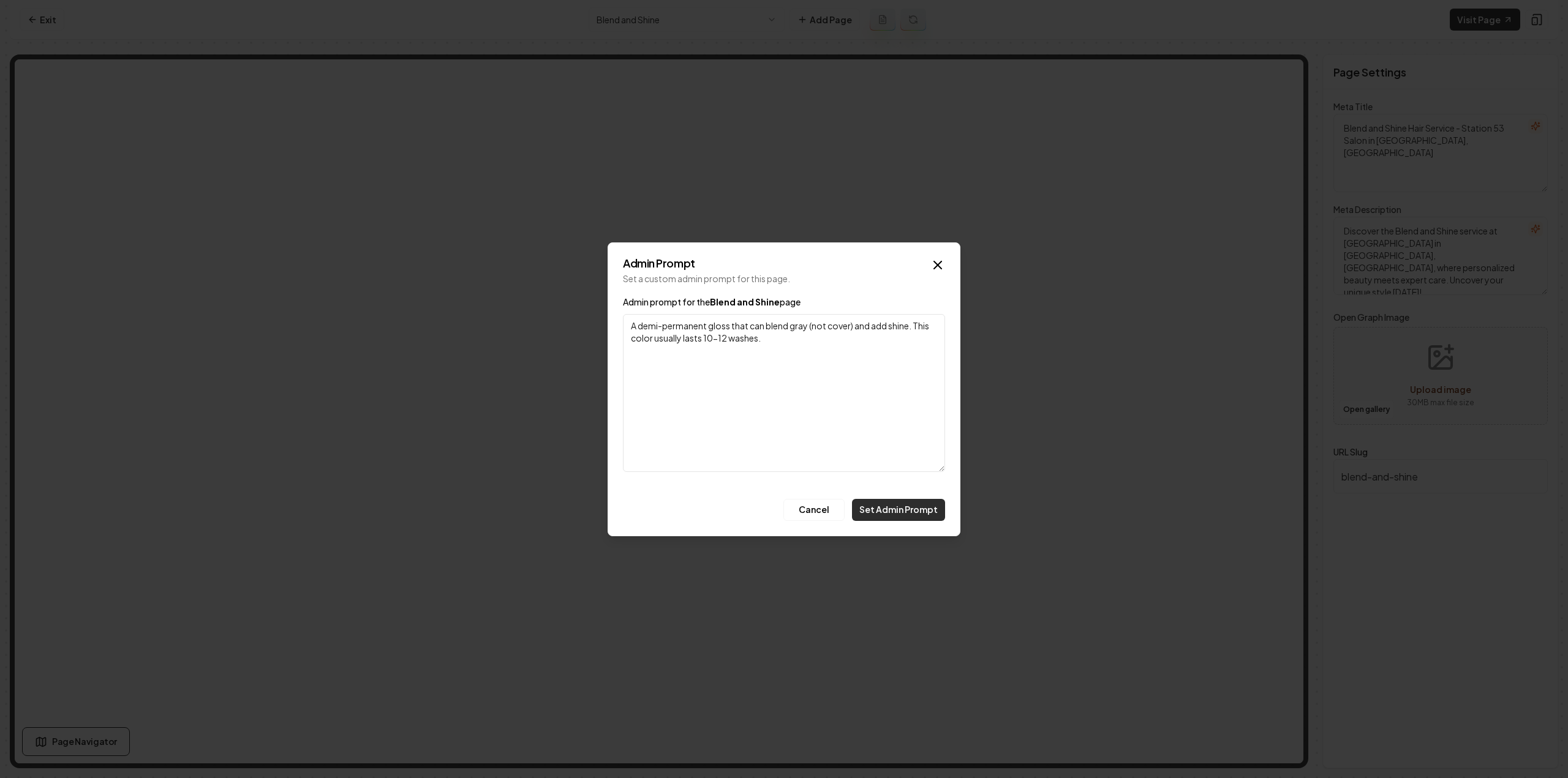
type textarea "A demi-permanent gloss that can blend gray (not cover) and add shine. This colo…"
click at [880, 516] on button "Set Admin Prompt" at bounding box center [898, 510] width 93 height 22
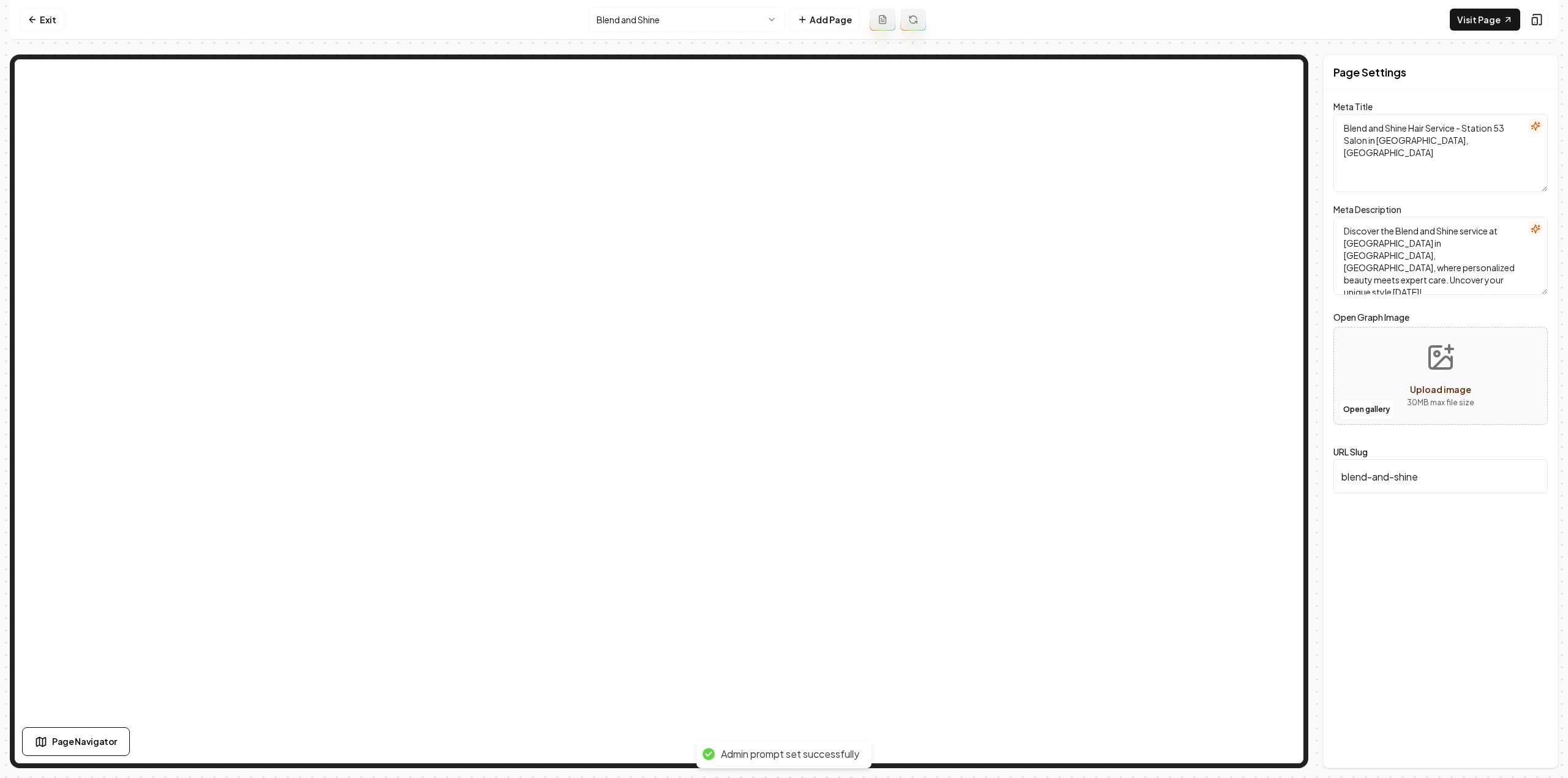
click at [913, 25] on button at bounding box center [913, 20] width 25 height 22
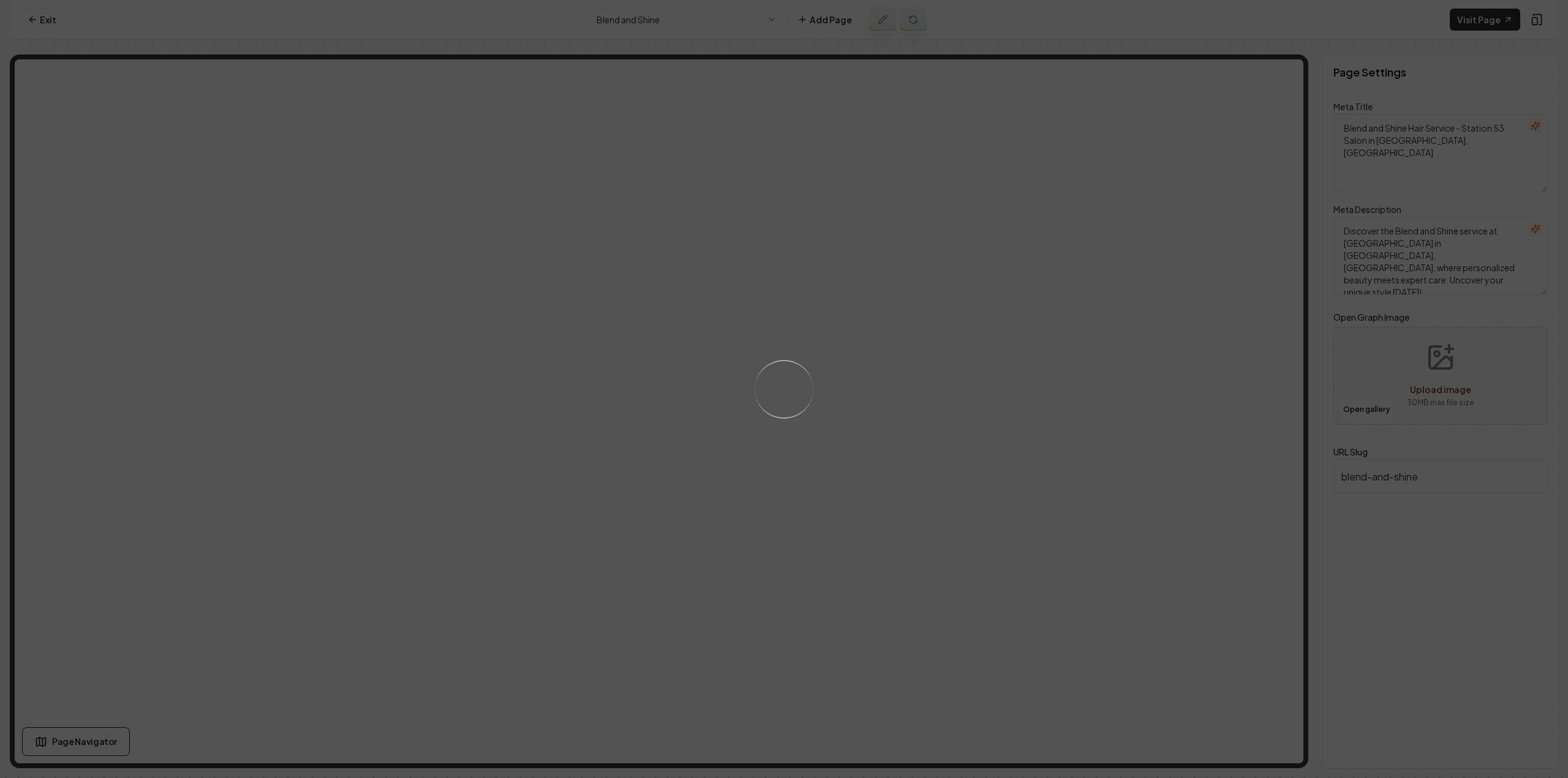
type textarea "Blend and Shine Service - Enhance Your Hair at Station 53 Salon"
type textarea "Discover the Blend and Shine service at [GEOGRAPHIC_DATA] in [GEOGRAPHIC_DATA],…"
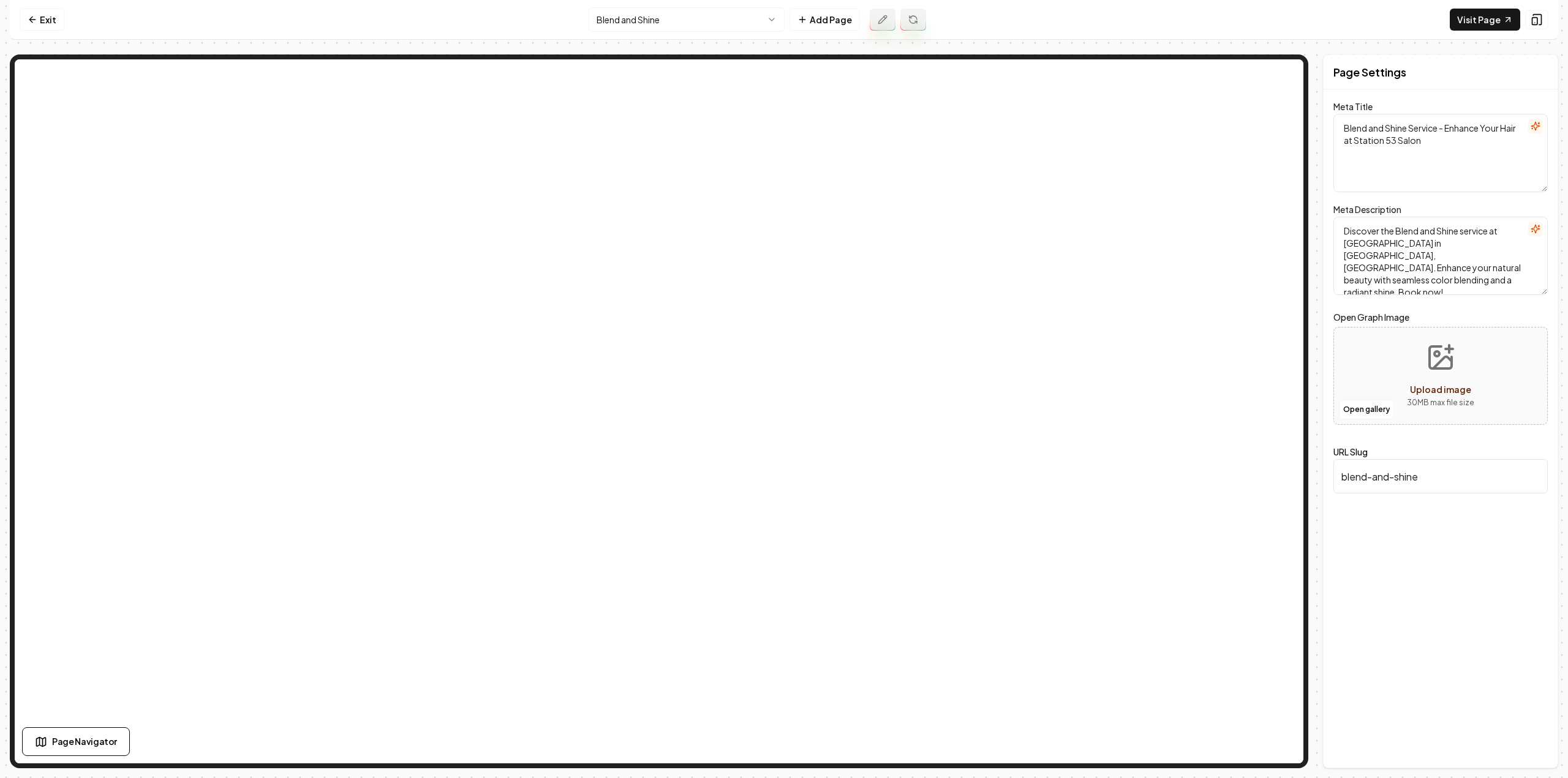
click at [882, 19] on icon at bounding box center [882, 20] width 10 height 10
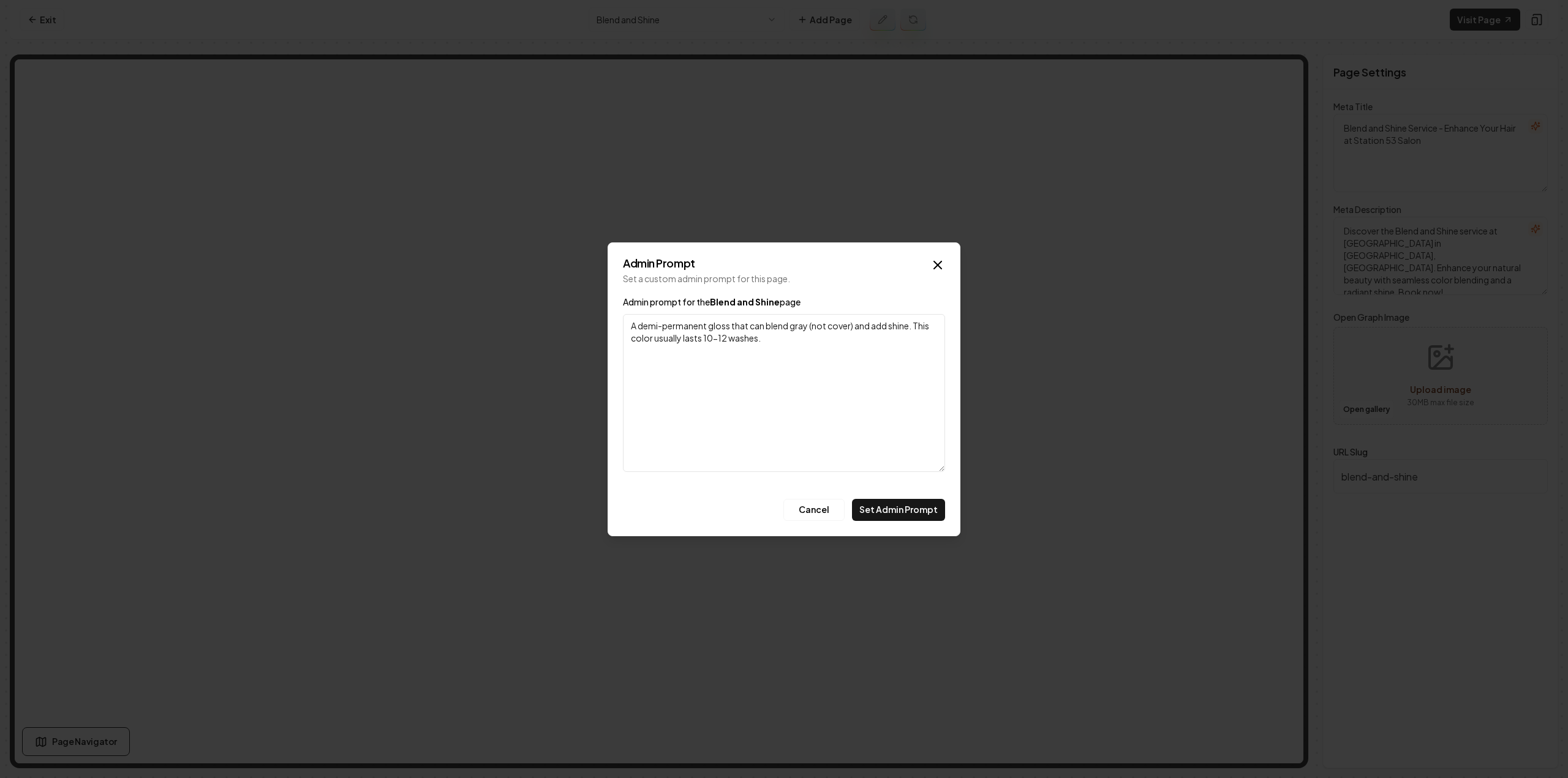
click at [755, 365] on textarea "A demi-permanent gloss that can blend gray (not cover) and add shine. This colo…" at bounding box center [784, 392] width 322 height 158
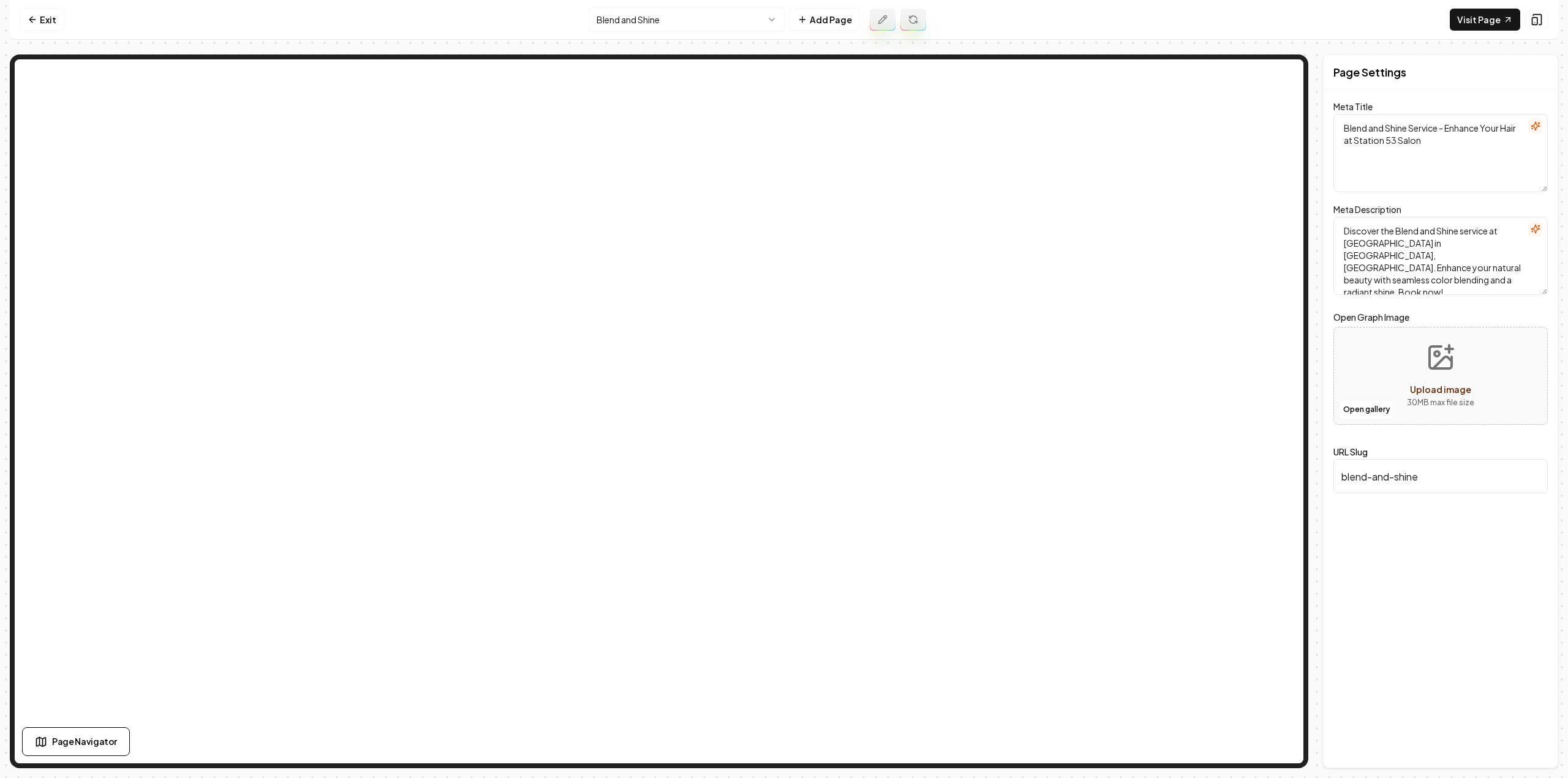
click at [656, 26] on html "Computer Required This feature is only available on a computer. Please switch t…" at bounding box center [784, 389] width 1568 height 778
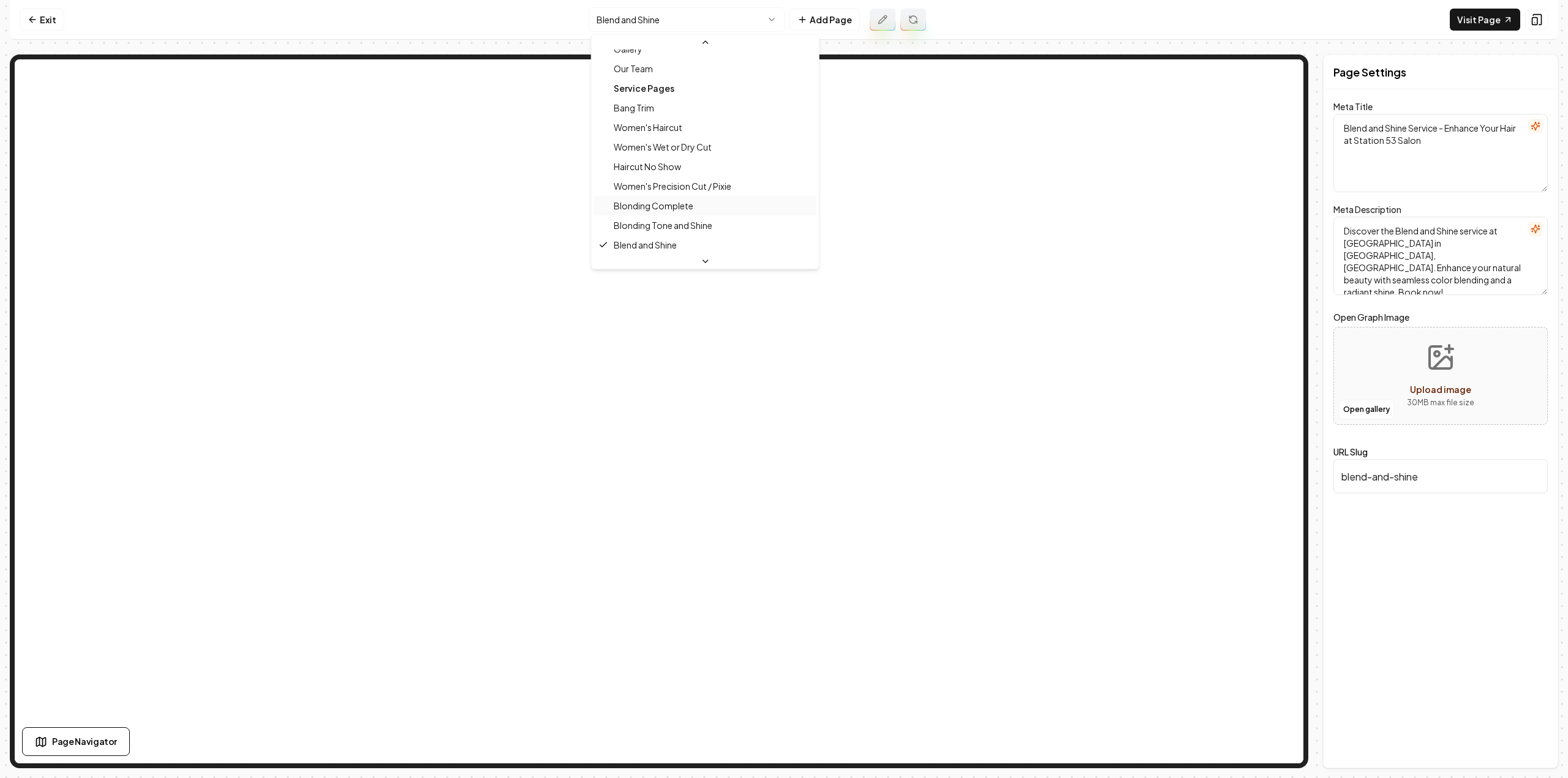
scroll to position [275, 0]
click at [489, 466] on html "Computer Required This feature is only available on a computer. Please switch t…" at bounding box center [784, 389] width 1568 height 778
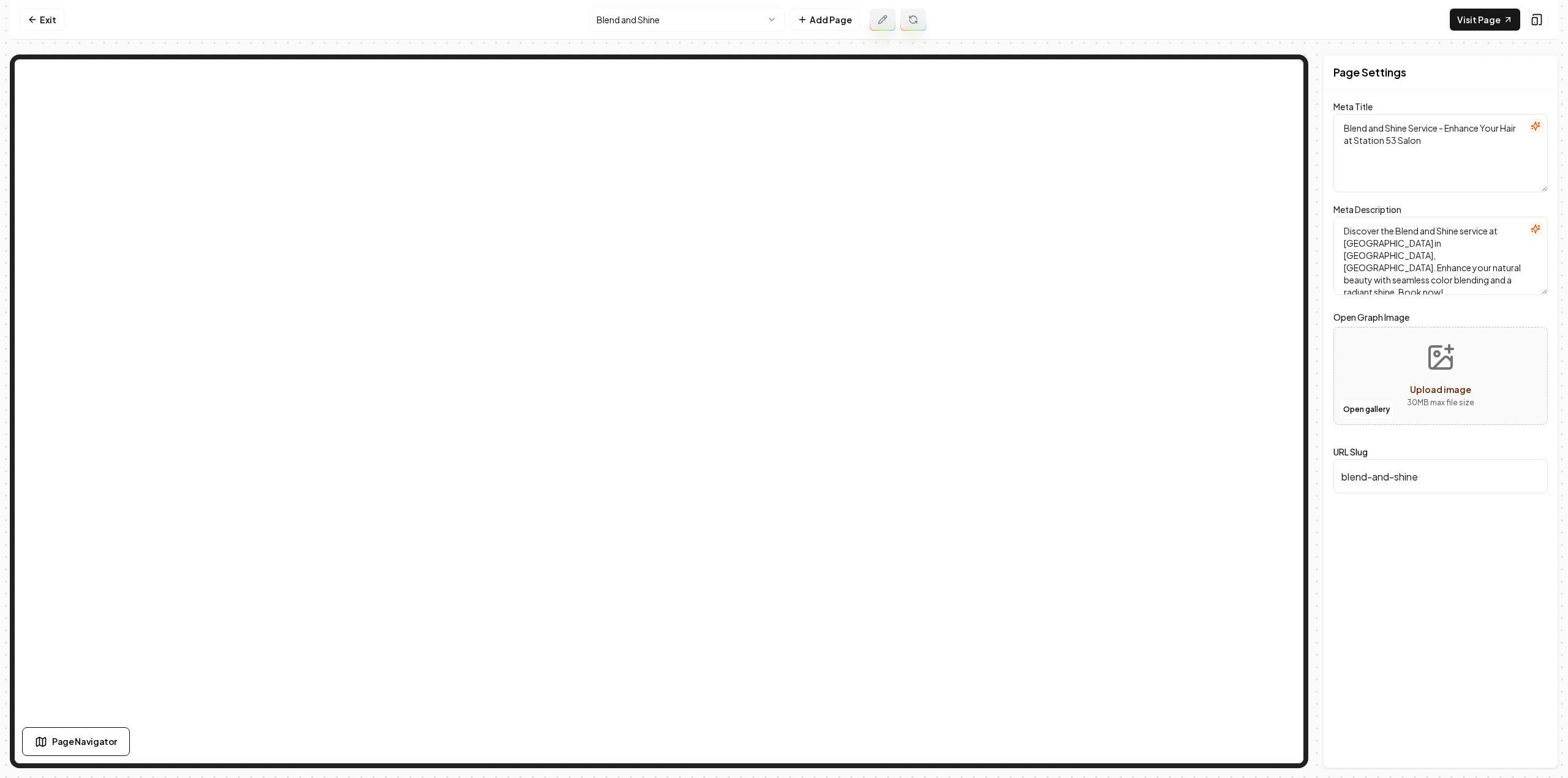
click at [684, 23] on html "Computer Required This feature is only available on a computer. Please switch t…" at bounding box center [784, 389] width 1568 height 778
click at [878, 20] on icon at bounding box center [882, 20] width 10 height 10
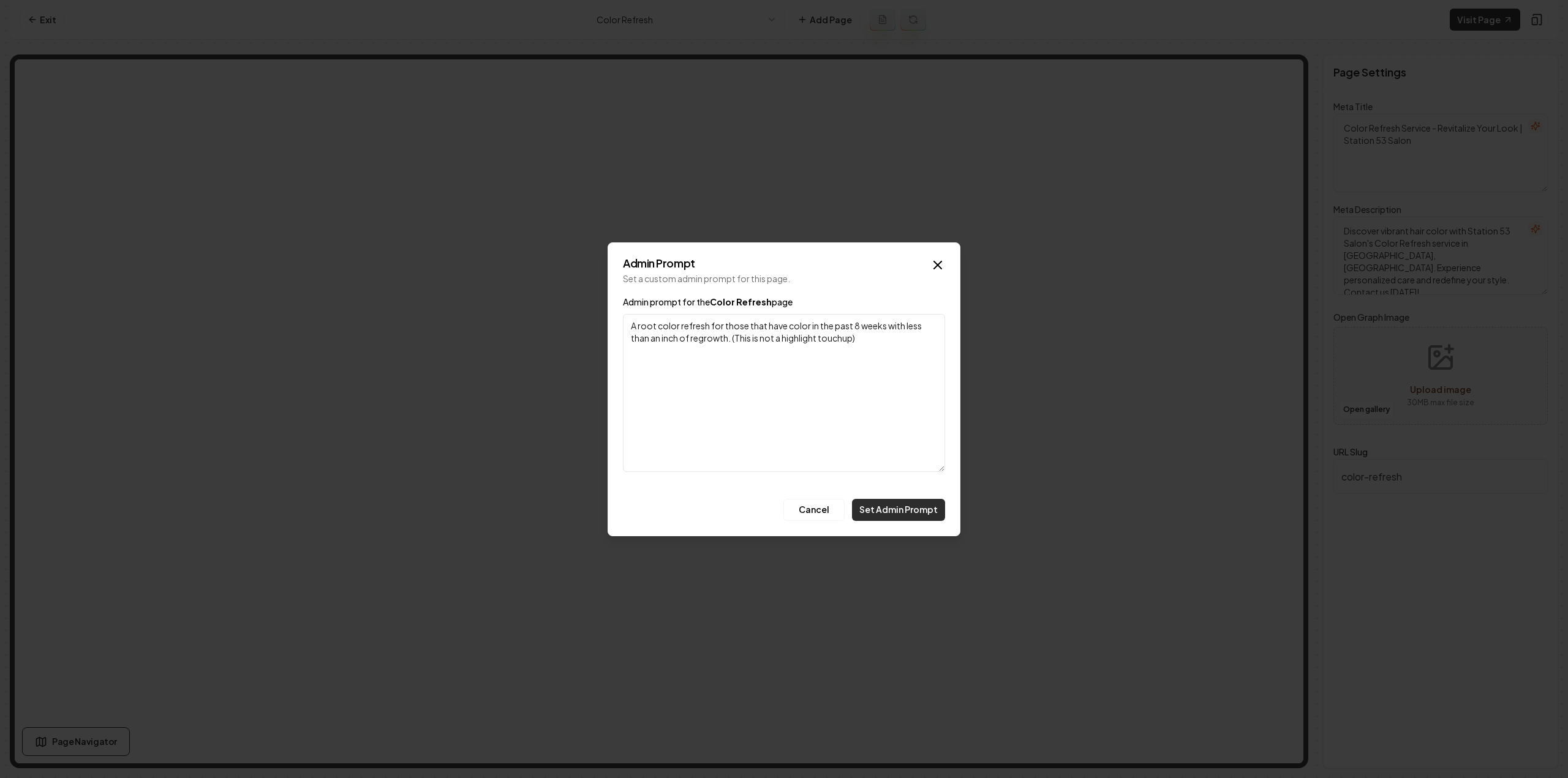
type textarea "A root color refresh for those that have color in the past 8 weeks with less th…"
click at [907, 520] on button "Set Admin Prompt" at bounding box center [898, 510] width 93 height 22
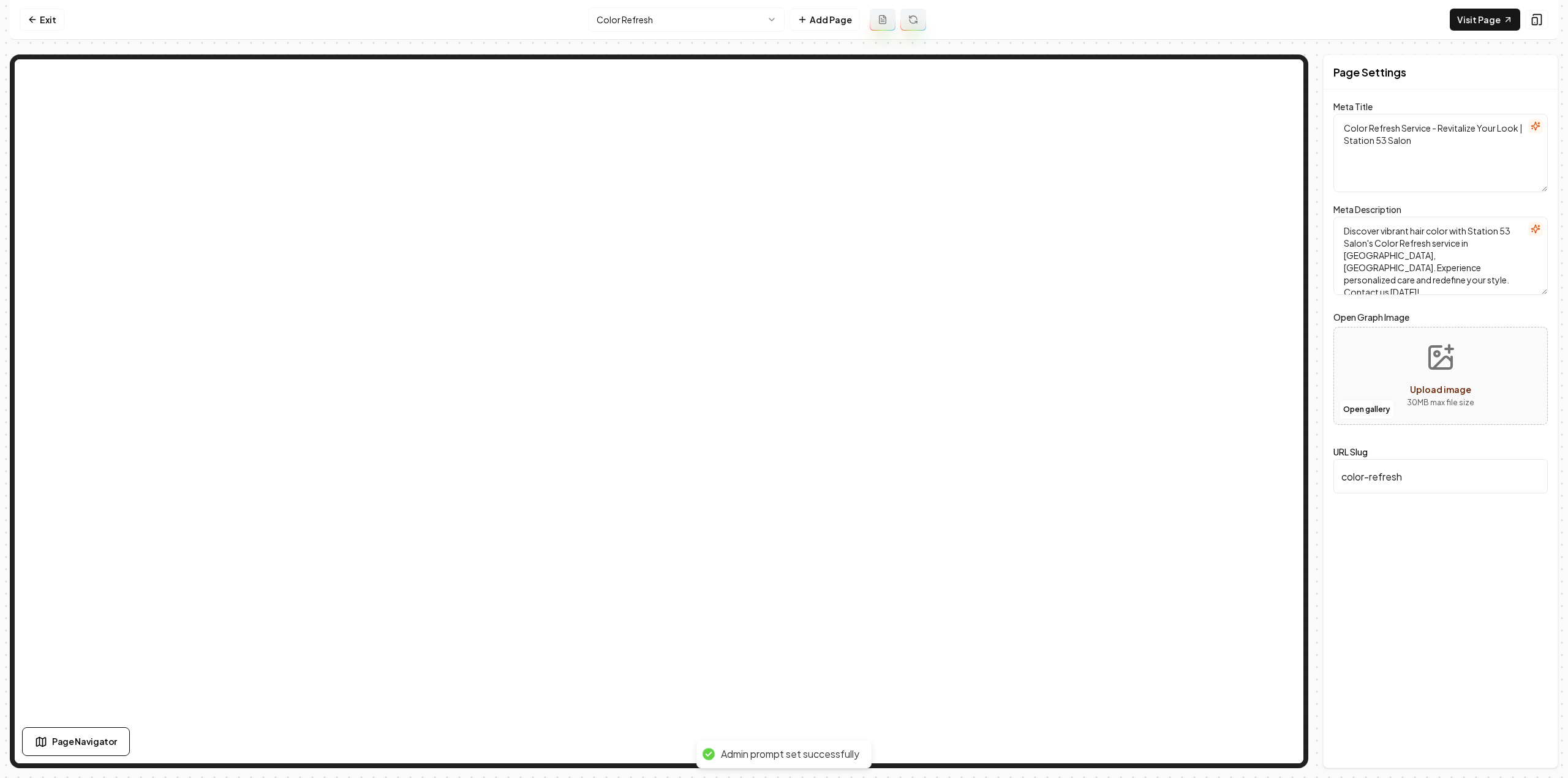
click at [905, 19] on button at bounding box center [913, 20] width 25 height 22
click at [907, 31] on button at bounding box center [913, 20] width 25 height 22
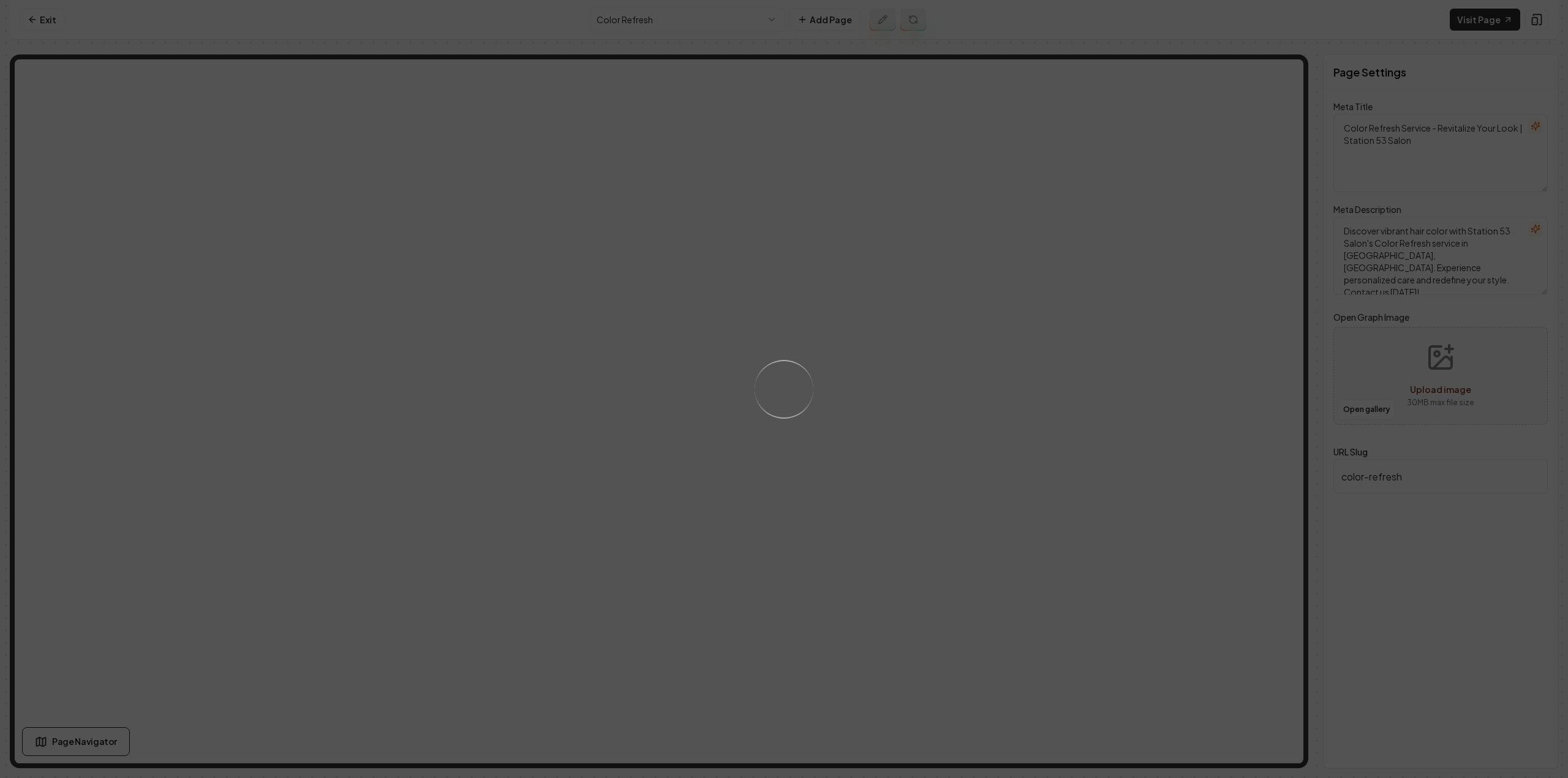
type textarea "Color Refresh Service - Enhance Your Hair's Vibrancy | Station 53 Salon"
type textarea "Revitalize your hair with Station 53 Salon's Color Refresh service in [GEOGRAPH…"
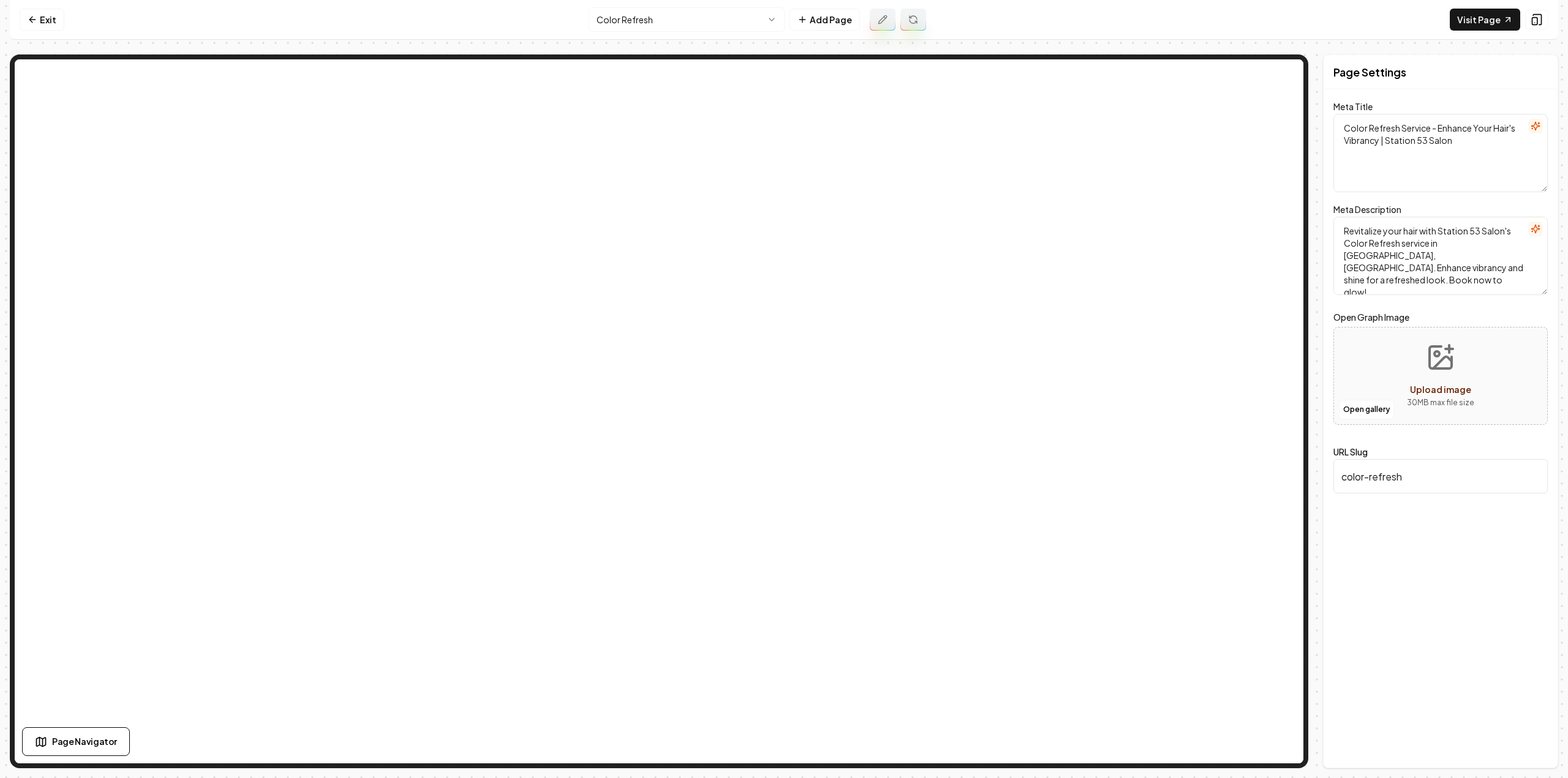
click at [696, 20] on html "Computer Required This feature is only available on a computer. Please switch t…" at bounding box center [784, 389] width 1568 height 778
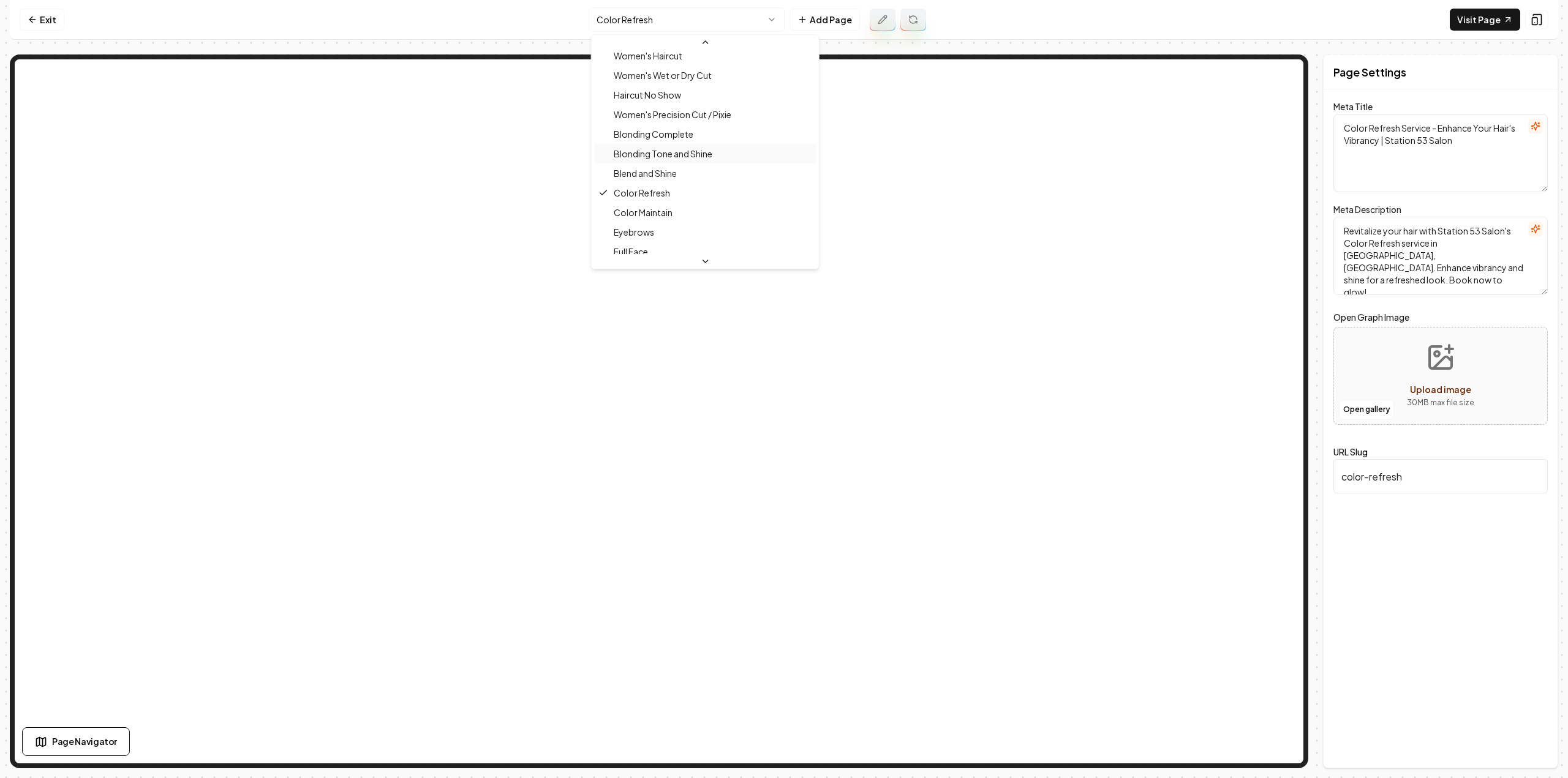
scroll to position [172, 0]
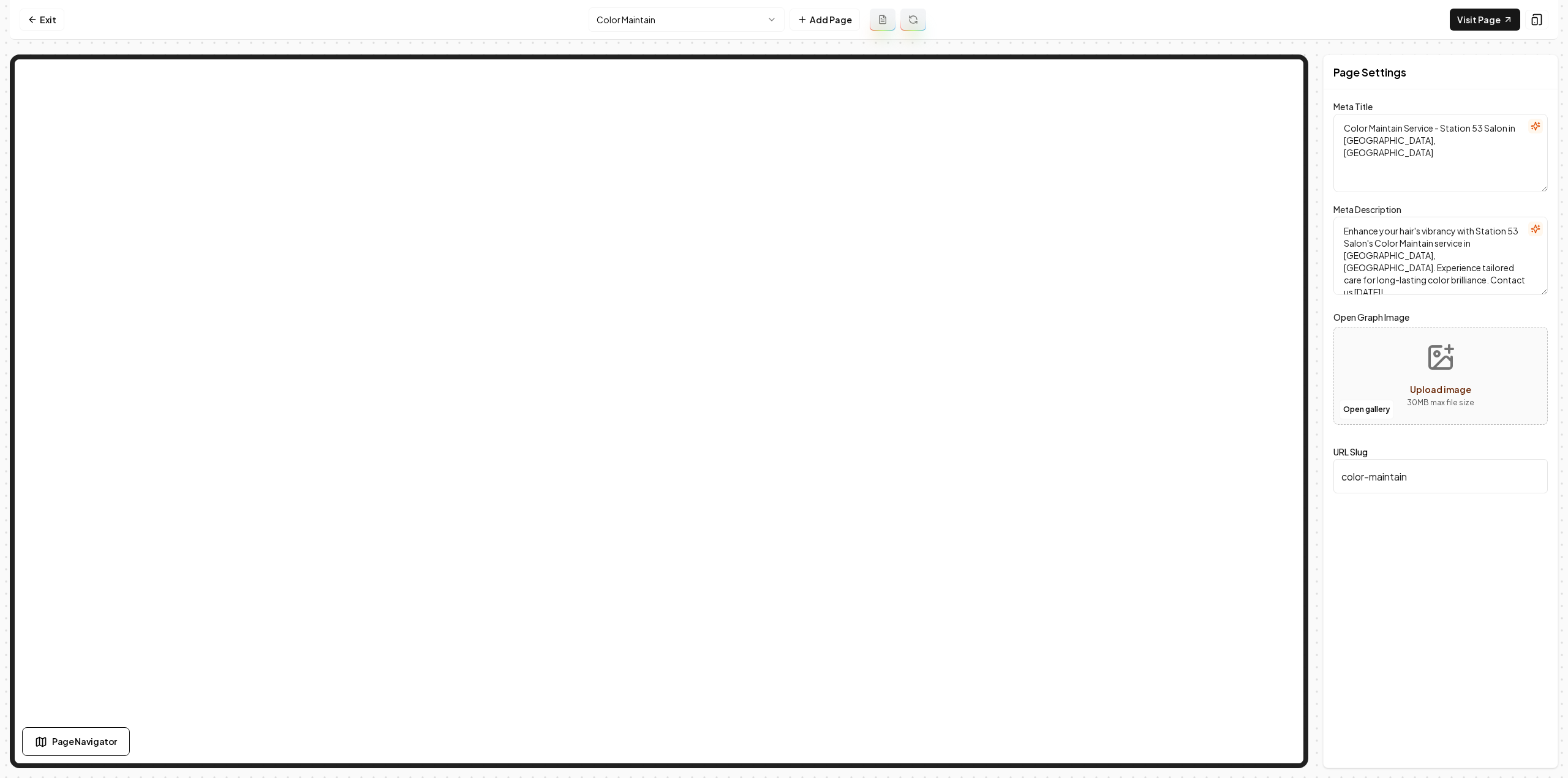
click at [882, 29] on button at bounding box center [882, 20] width 25 height 22
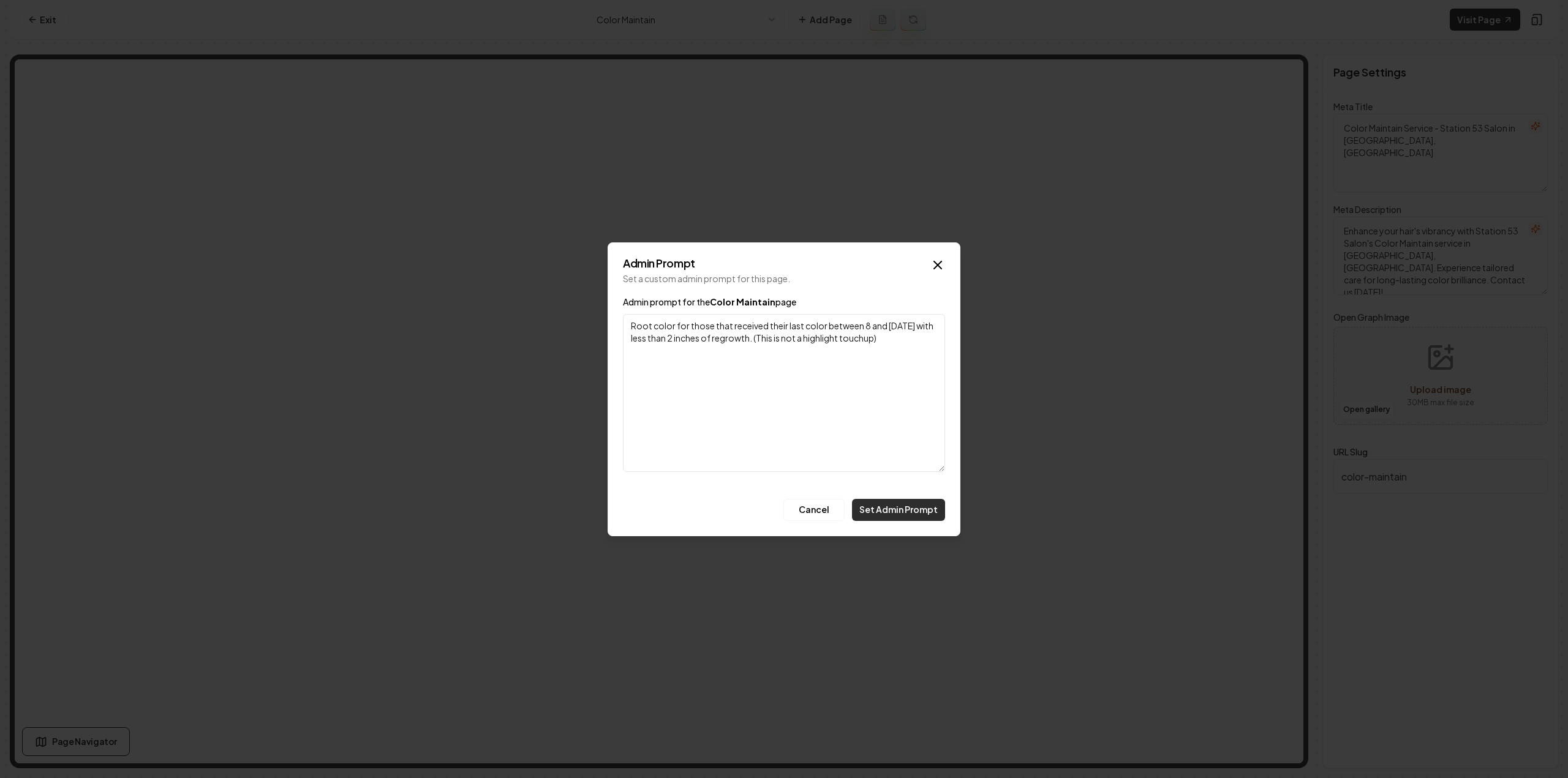
type textarea "Root color for those that received their last color between 8 and [DATE] with l…"
click at [909, 508] on button "Set Admin Prompt" at bounding box center [898, 510] width 93 height 22
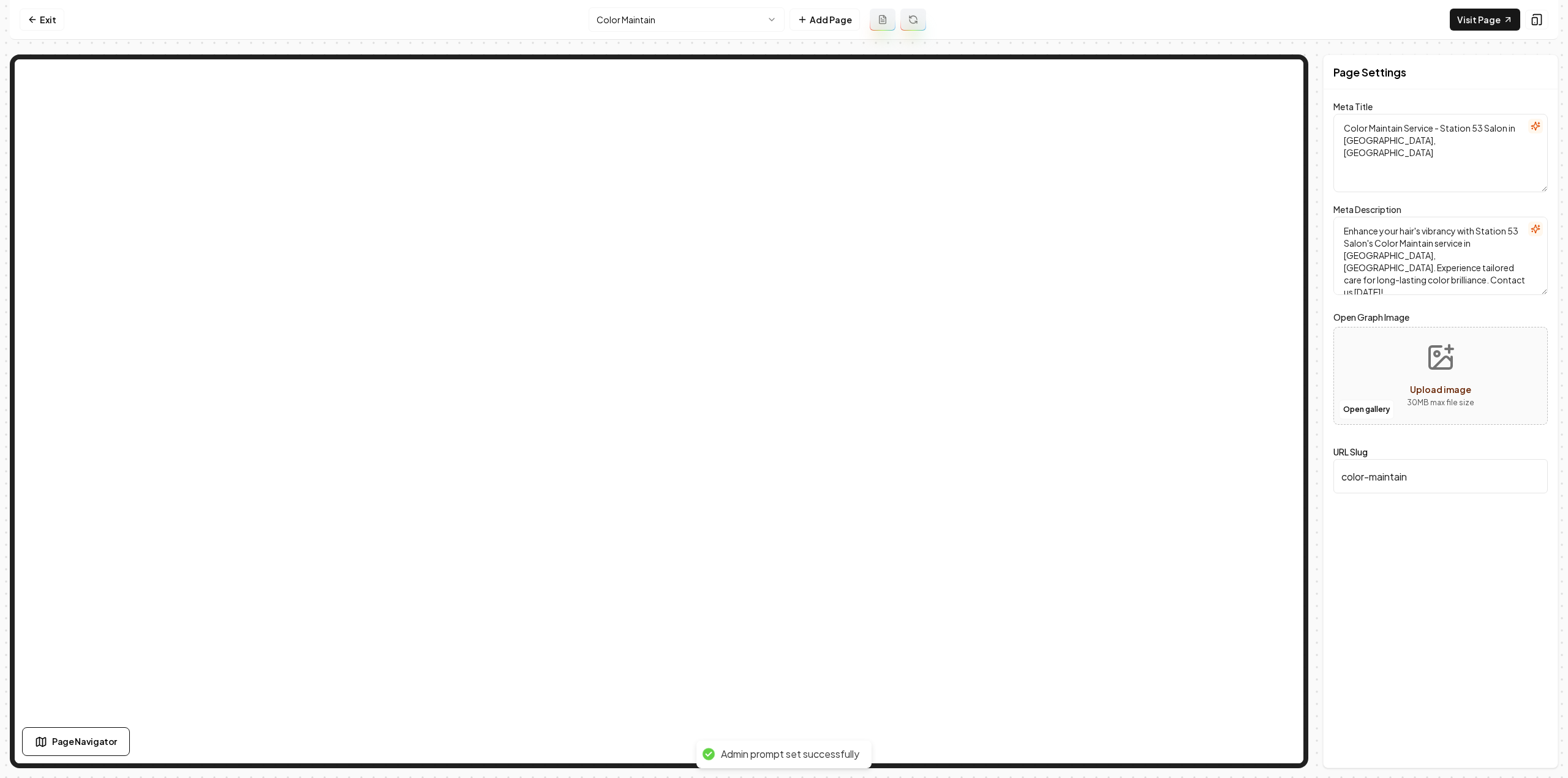
click at [912, 25] on button at bounding box center [913, 20] width 25 height 22
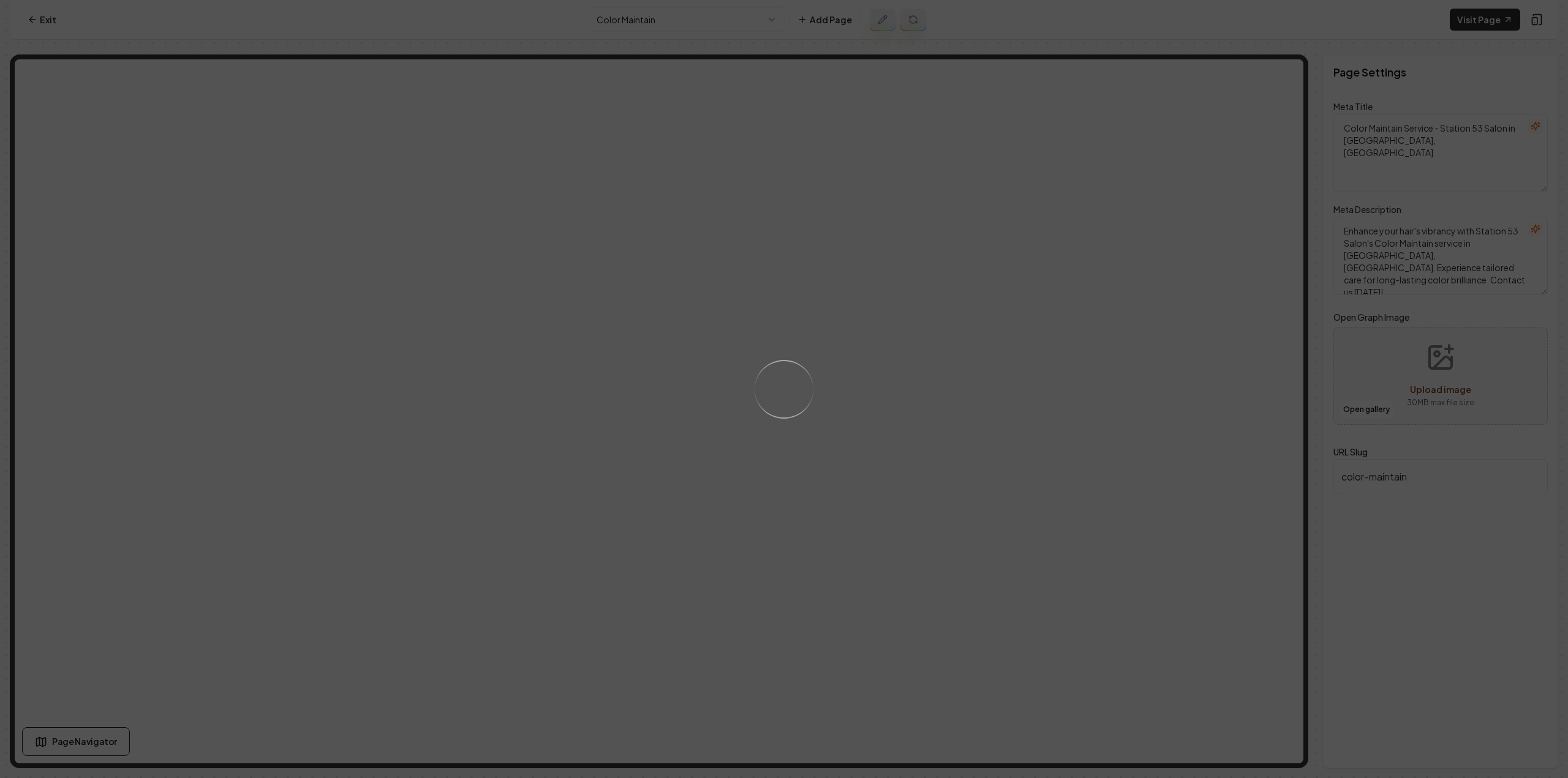
type textarea "Professional Color Maintain Services | Station 53 Salon"
type textarea "Keep your hair color vibrant and fresh with Station 53 Salon's Color Maintain s…"
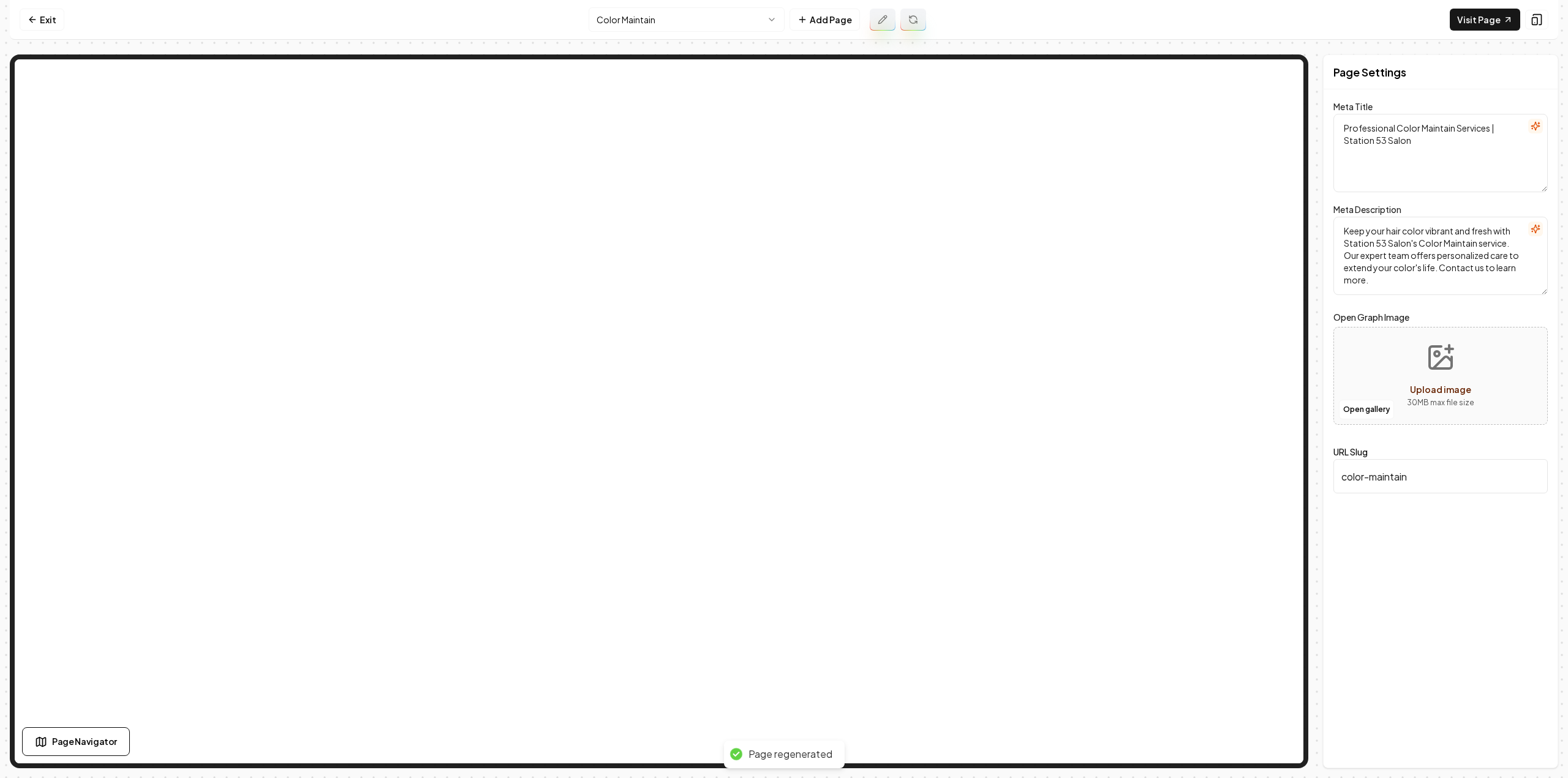
click at [685, 21] on html "Computer Required This feature is only available on a computer. Please switch t…" at bounding box center [784, 389] width 1568 height 778
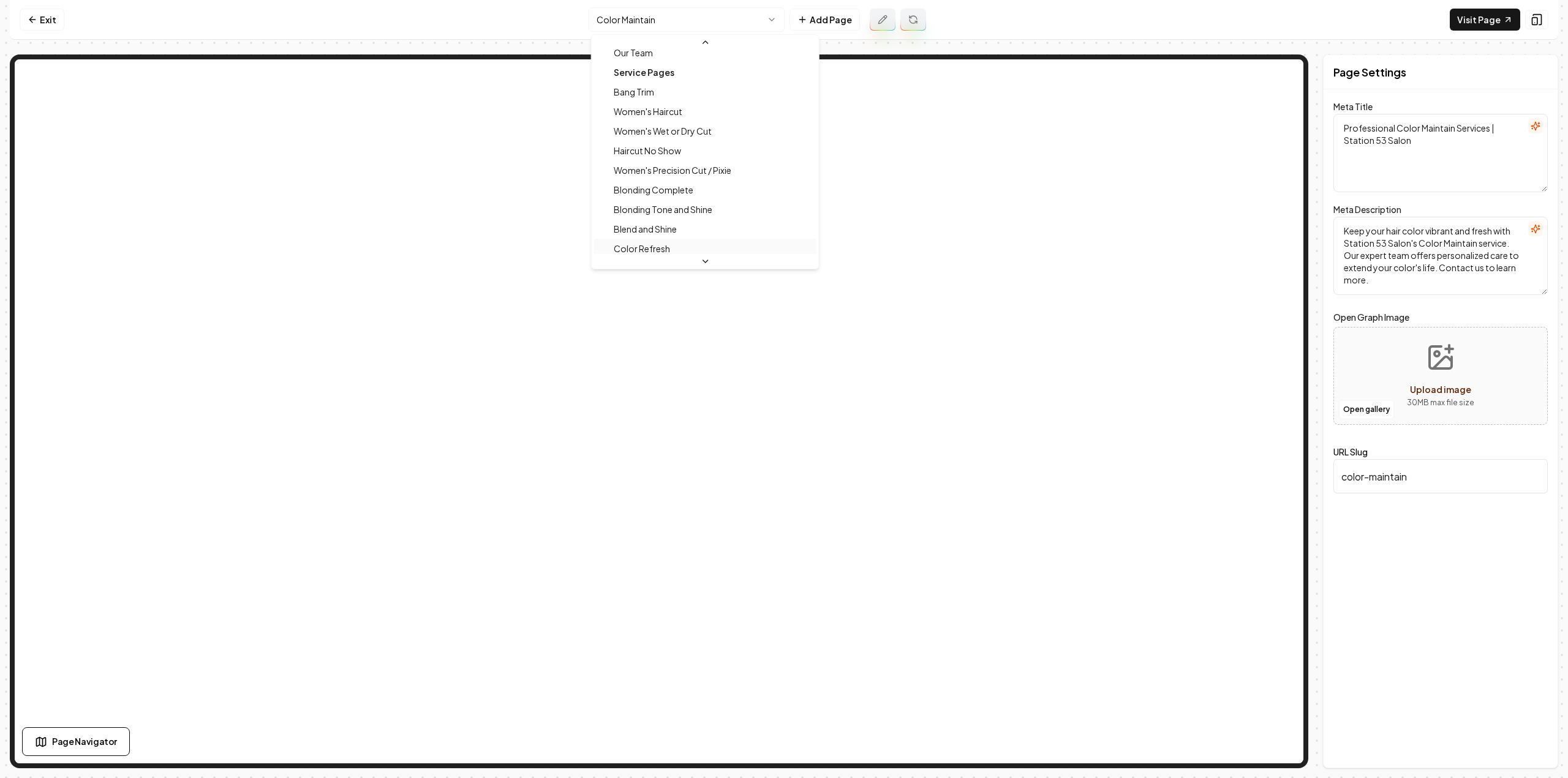
scroll to position [91, 0]
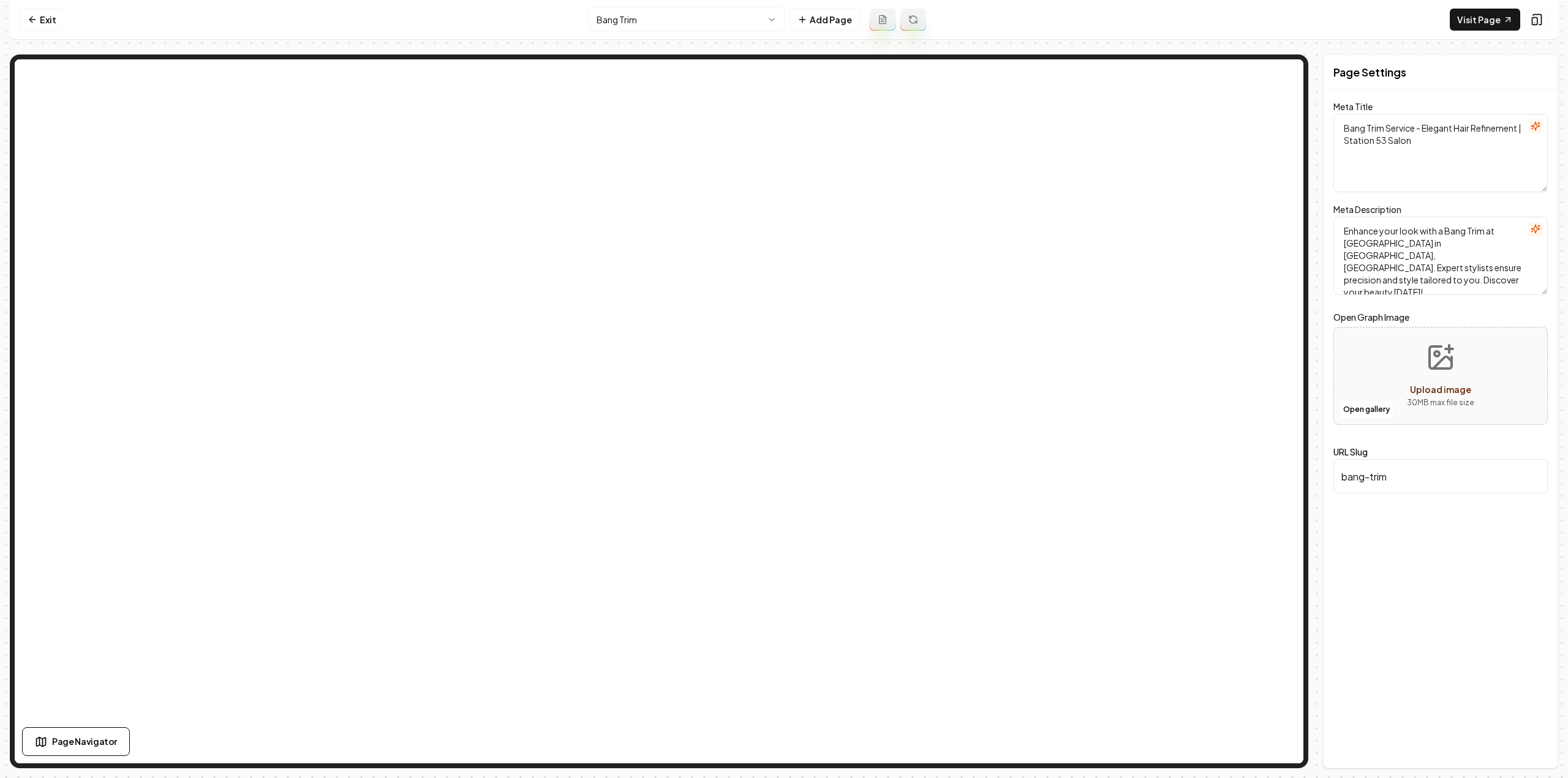
click at [879, 18] on icon at bounding box center [882, 19] width 6 height 8
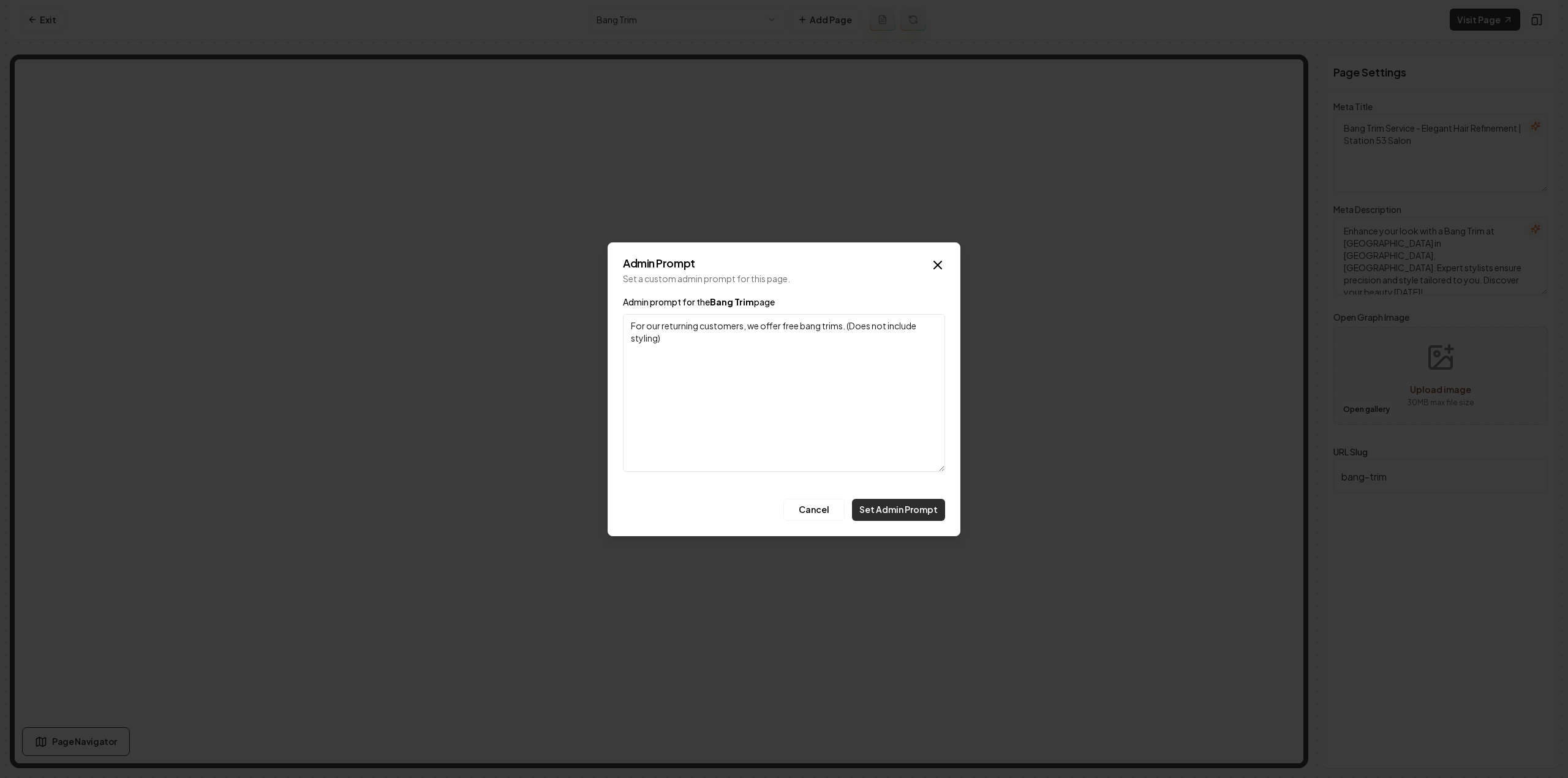
type textarea "For our returning customers, we offer free bang trims. (Does not include stylin…"
click at [908, 513] on button "Set Admin Prompt" at bounding box center [898, 510] width 93 height 22
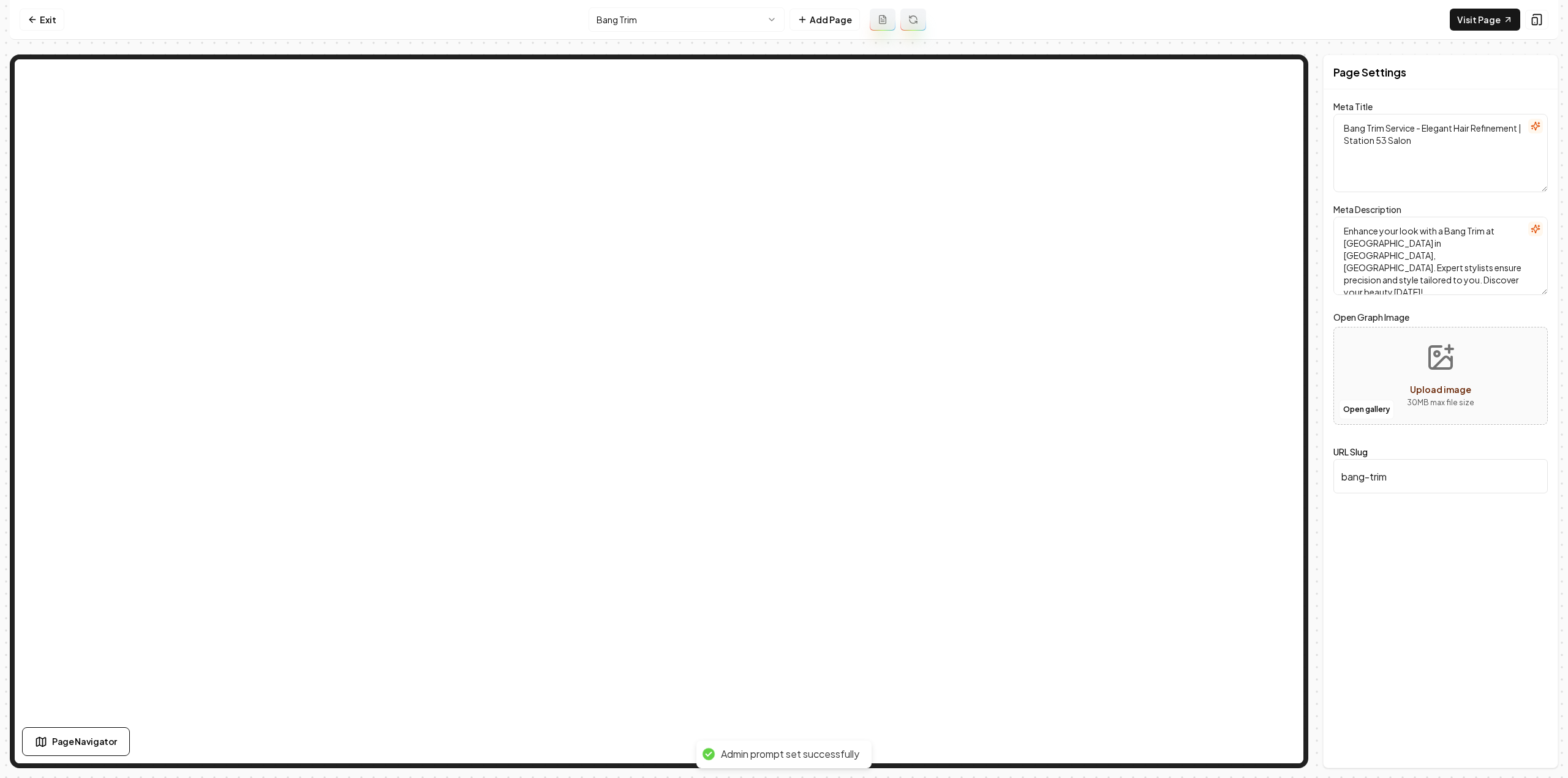
click at [915, 25] on button at bounding box center [913, 20] width 25 height 22
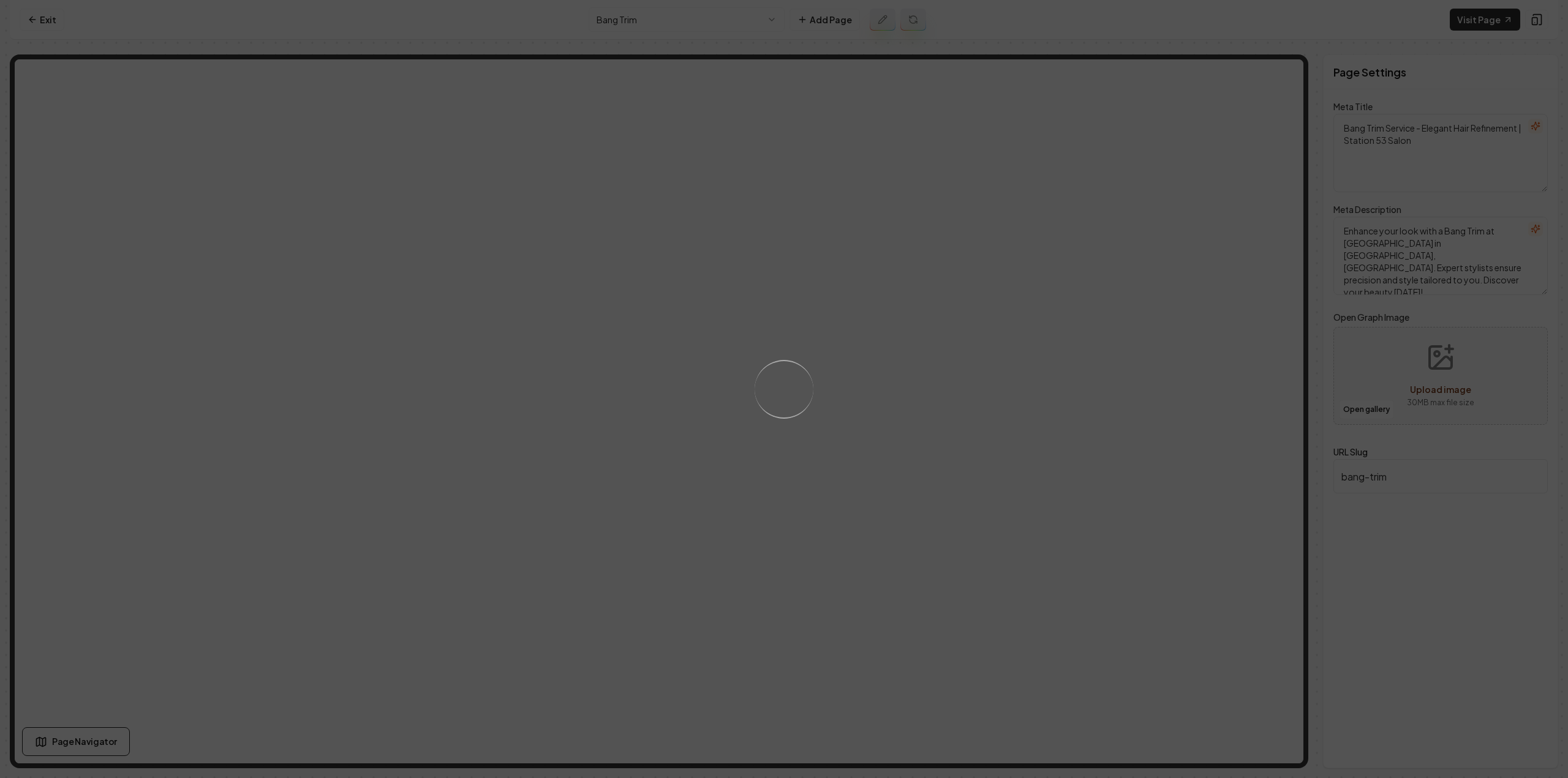
type textarea "Bang Trim Service | Precision Haircuts in [GEOGRAPHIC_DATA], [GEOGRAPHIC_DATA] …"
type textarea "Get the perfect bangs with our precision Bang Trim service at Station 53 Salon …"
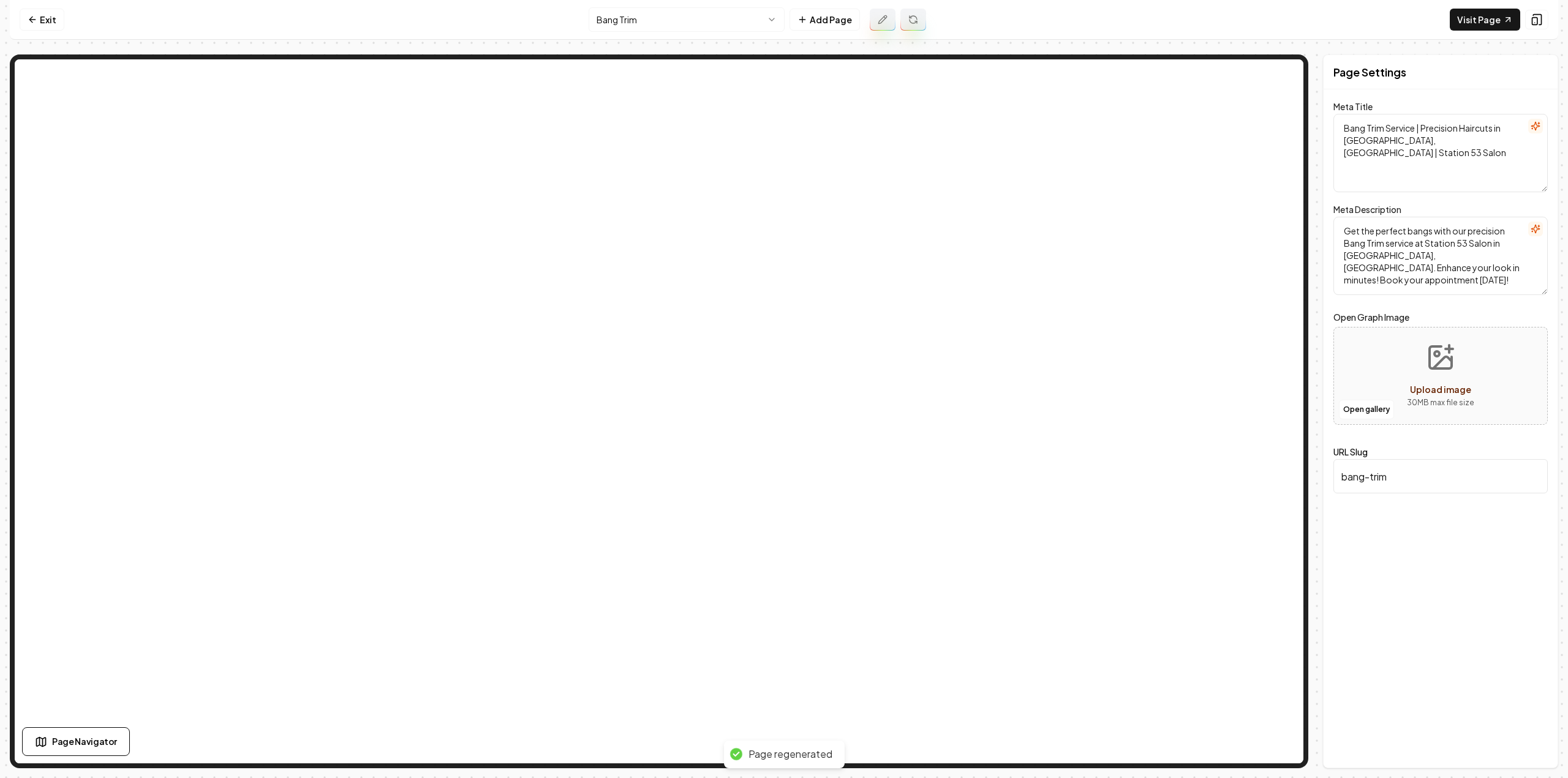
click at [639, 25] on html "Computer Required This feature is only available on a computer. Please switch t…" at bounding box center [784, 389] width 1568 height 778
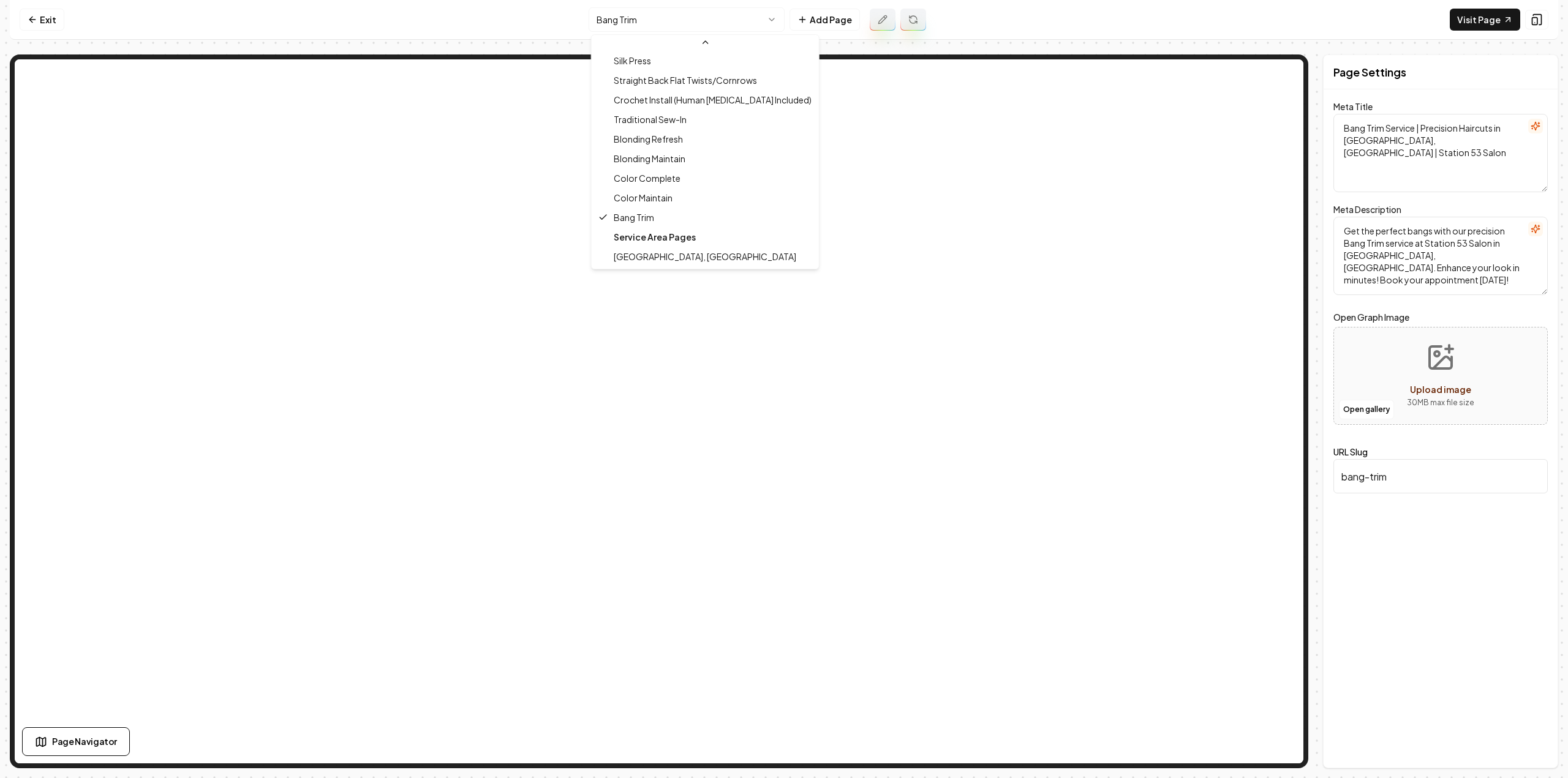
scroll to position [765, 0]
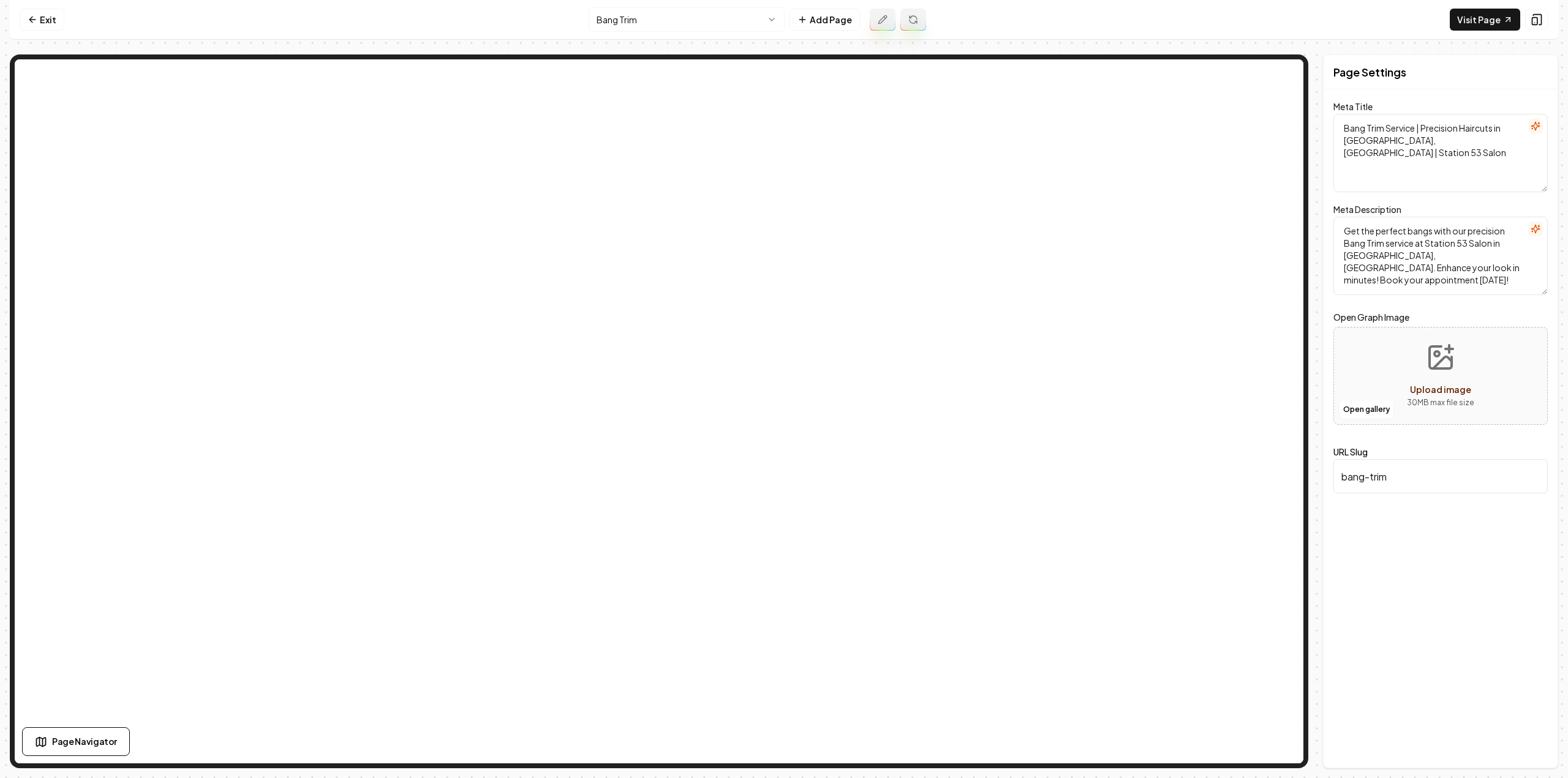
click at [693, 20] on html "Computer Required This feature is only available on a computer. Please switch t…" at bounding box center [784, 389] width 1568 height 778
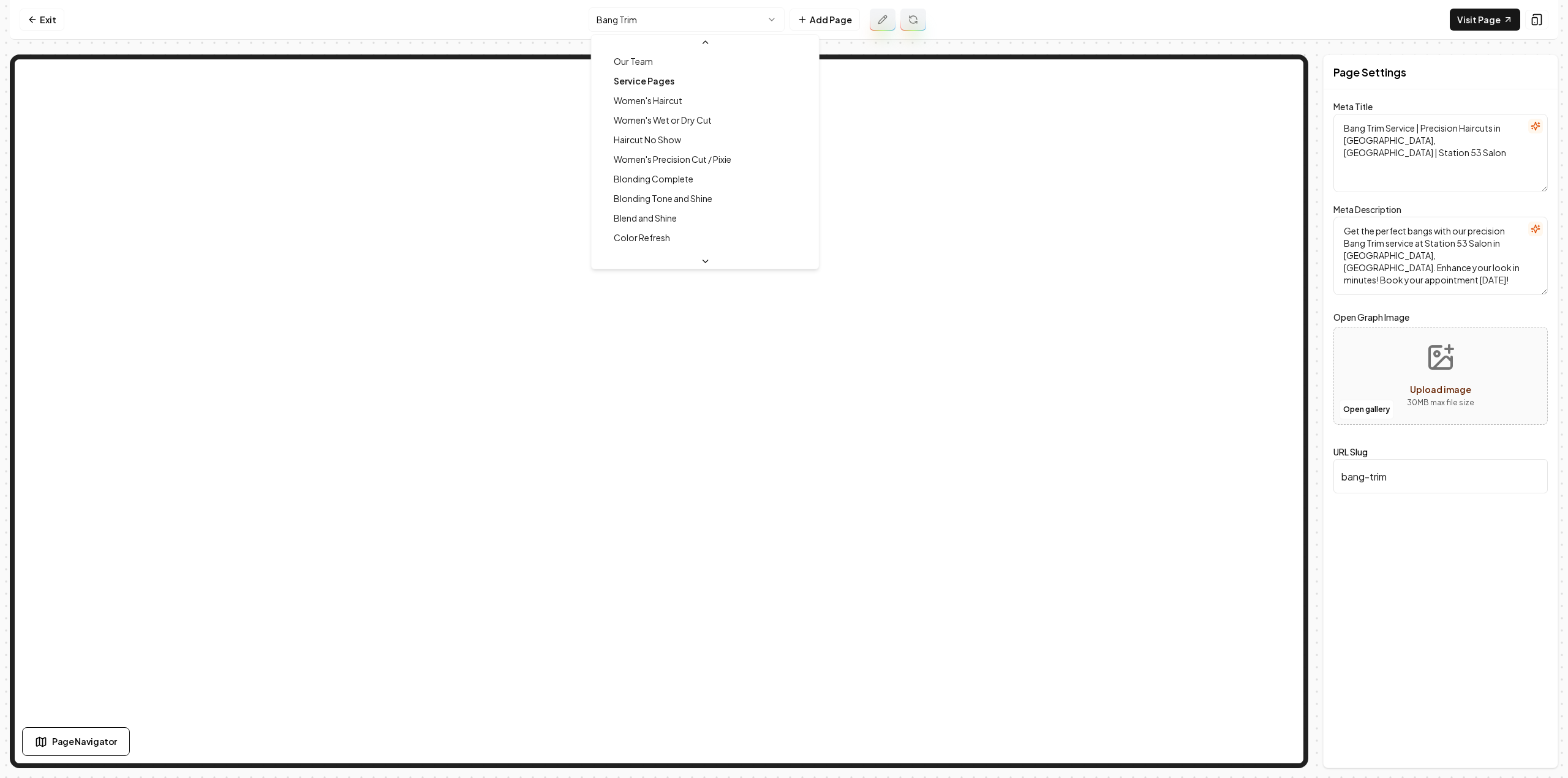
scroll to position [64, 0]
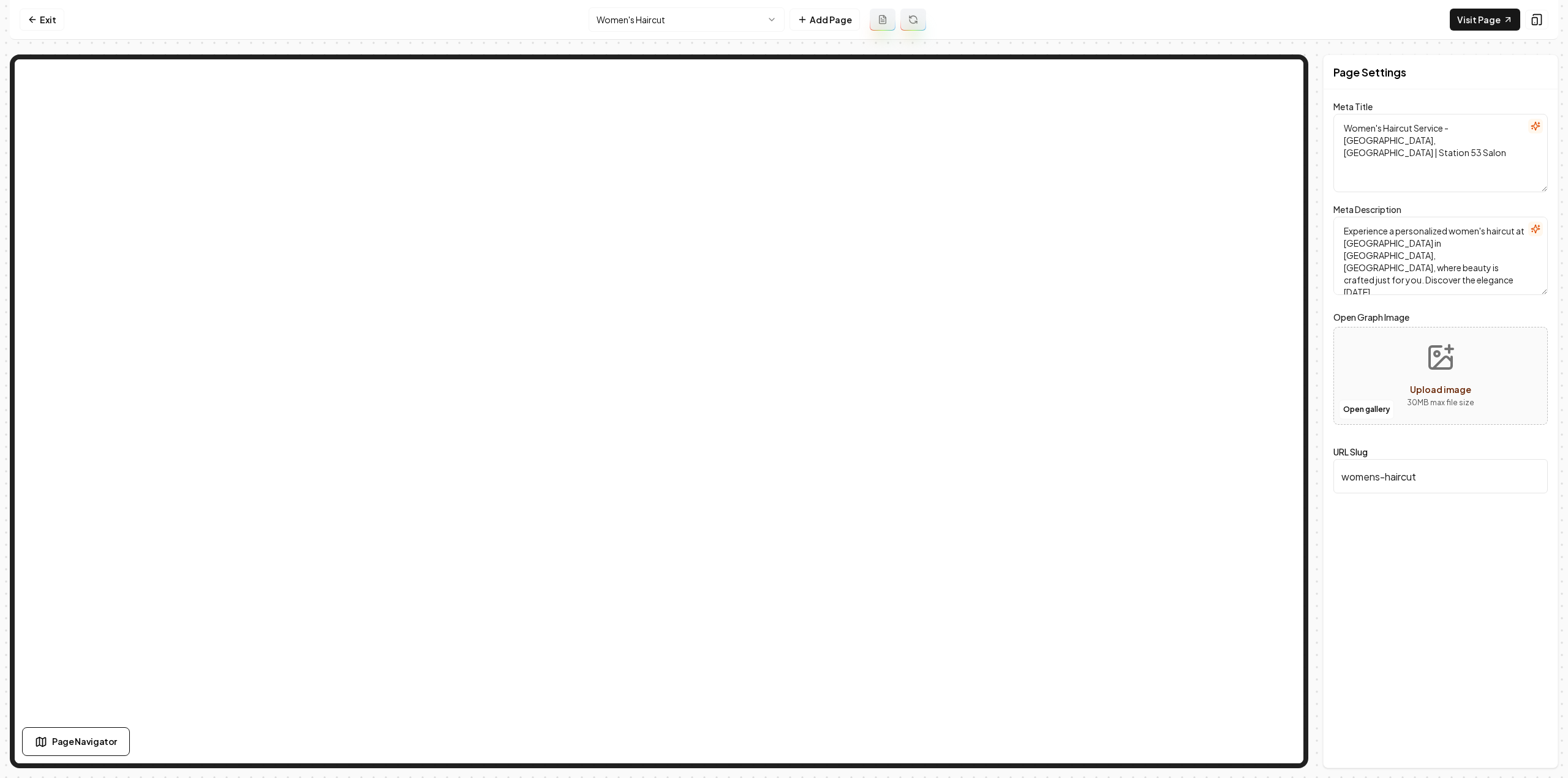
click at [881, 18] on icon at bounding box center [881, 18] width 1 height 0
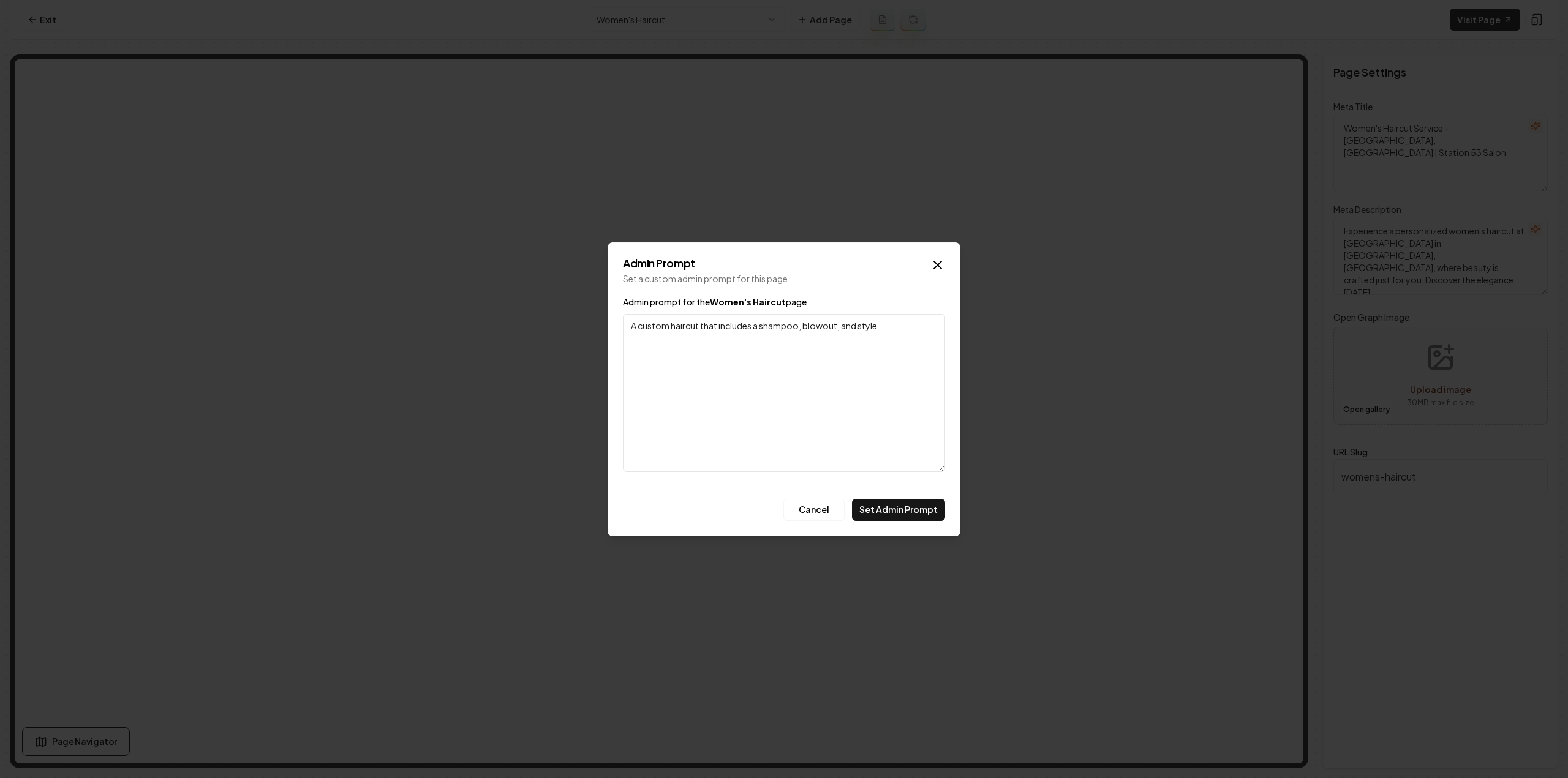
type textarea "A custom haircut that includes a shampoo, blowout, and style"
drag, startPoint x: 905, startPoint y: 497, endPoint x: 909, endPoint y: 505, distance: 8.9
click at [909, 505] on form "Admin prompt for the Women's Haircut page A custom haircut that includes a sham…" at bounding box center [784, 408] width 322 height 227
click at [909, 506] on button "Set Admin Prompt" at bounding box center [898, 510] width 93 height 22
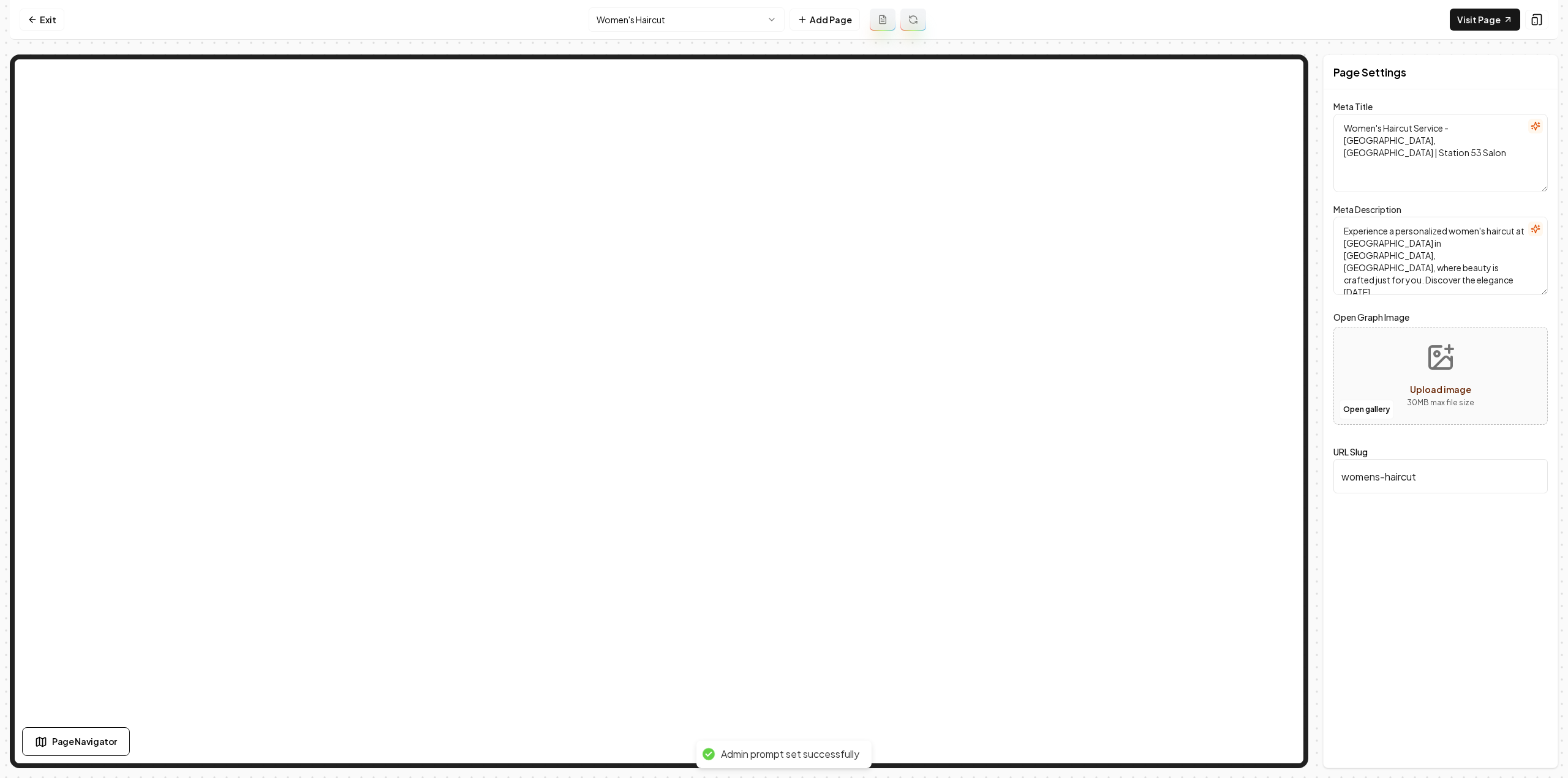
click at [912, 17] on icon at bounding box center [913, 20] width 10 height 10
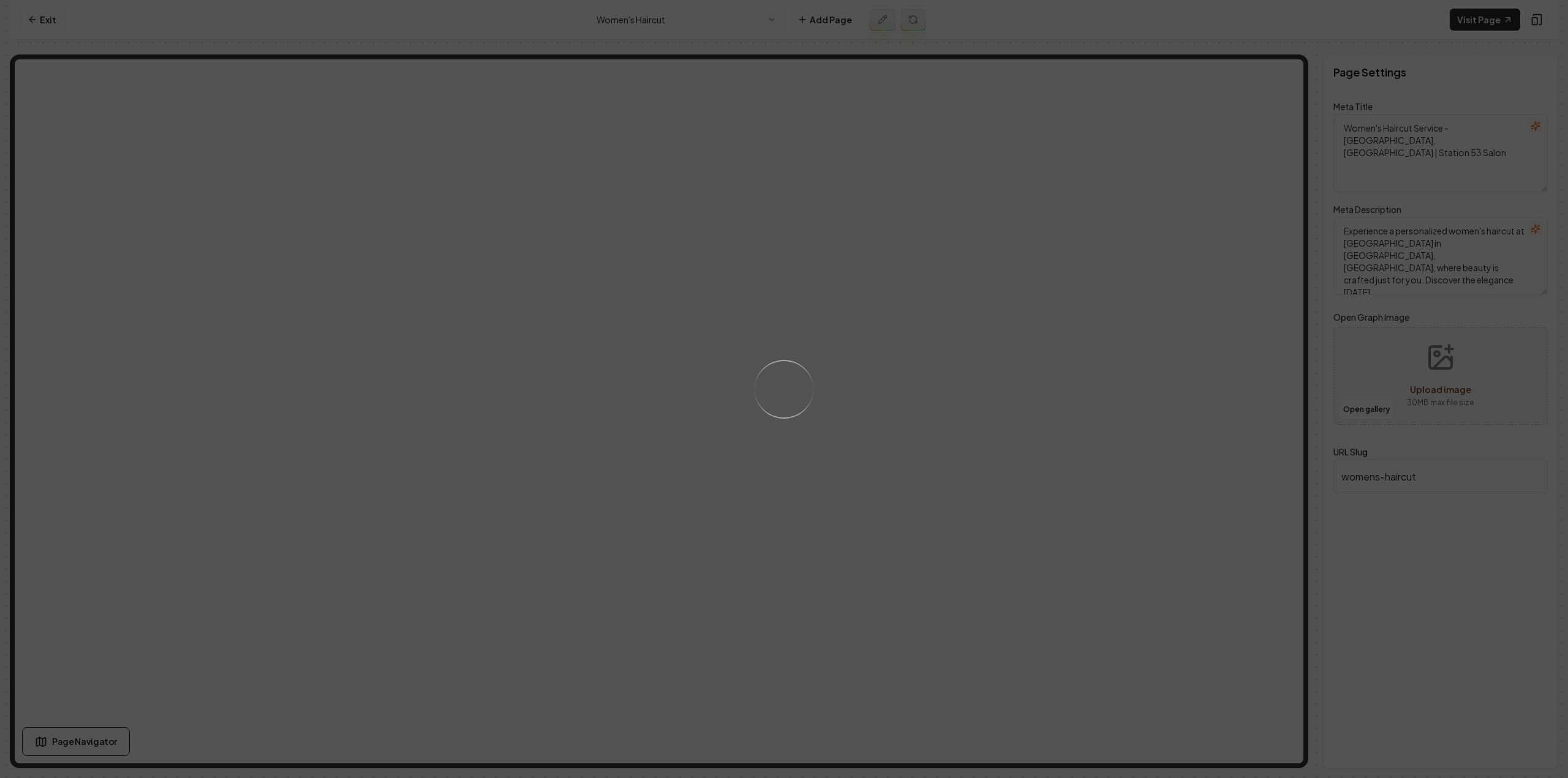
type textarea "Women's Haircuts in [GEOGRAPHIC_DATA], [GEOGRAPHIC_DATA] - Expert Salon | Stati…"
type textarea "Elevate your style with a women's haircut at [GEOGRAPHIC_DATA] in [GEOGRAPHIC_D…"
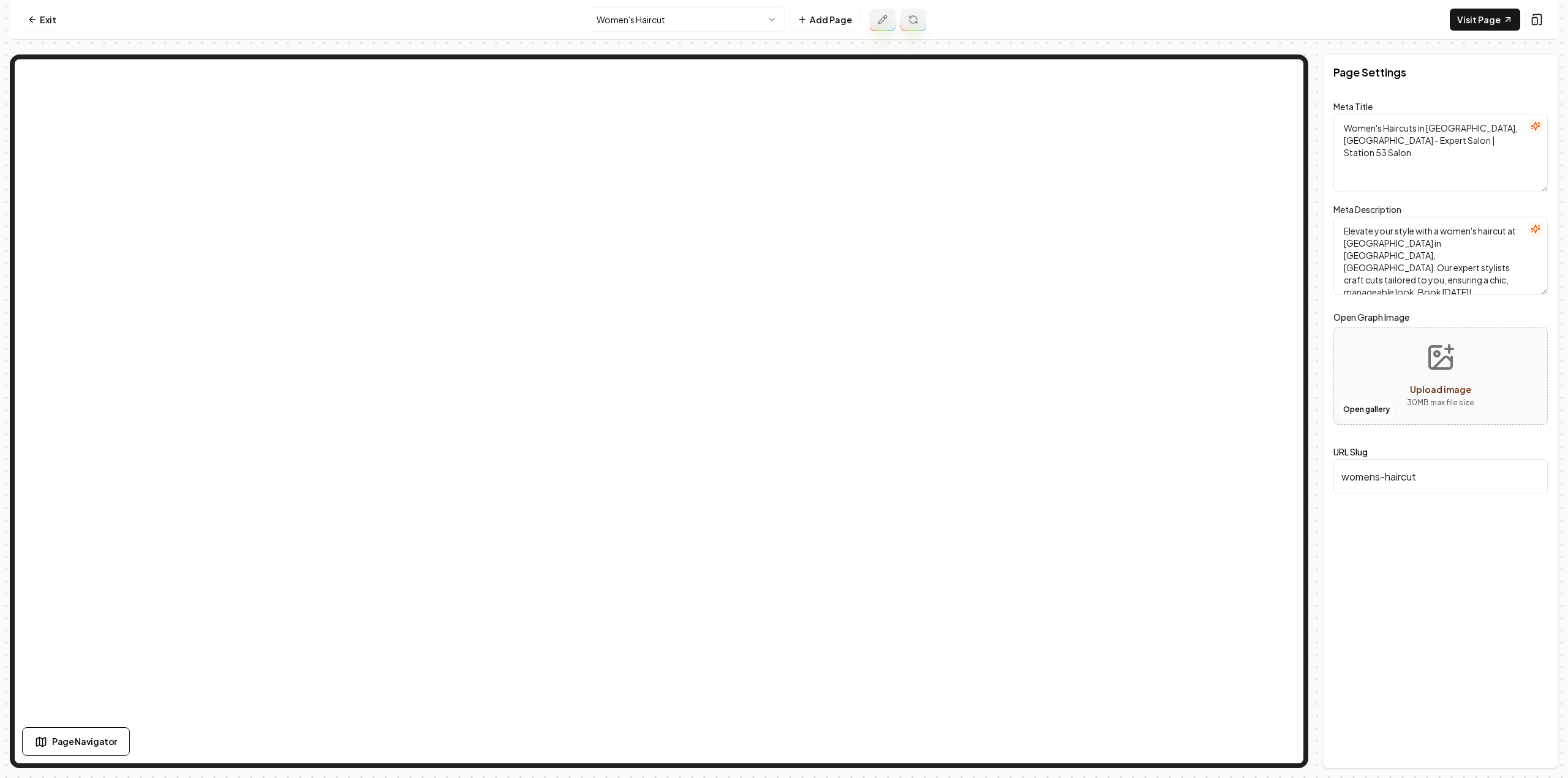
click at [741, 20] on html "Computer Required This feature is only available on a computer. Please switch t…" at bounding box center [784, 389] width 1568 height 778
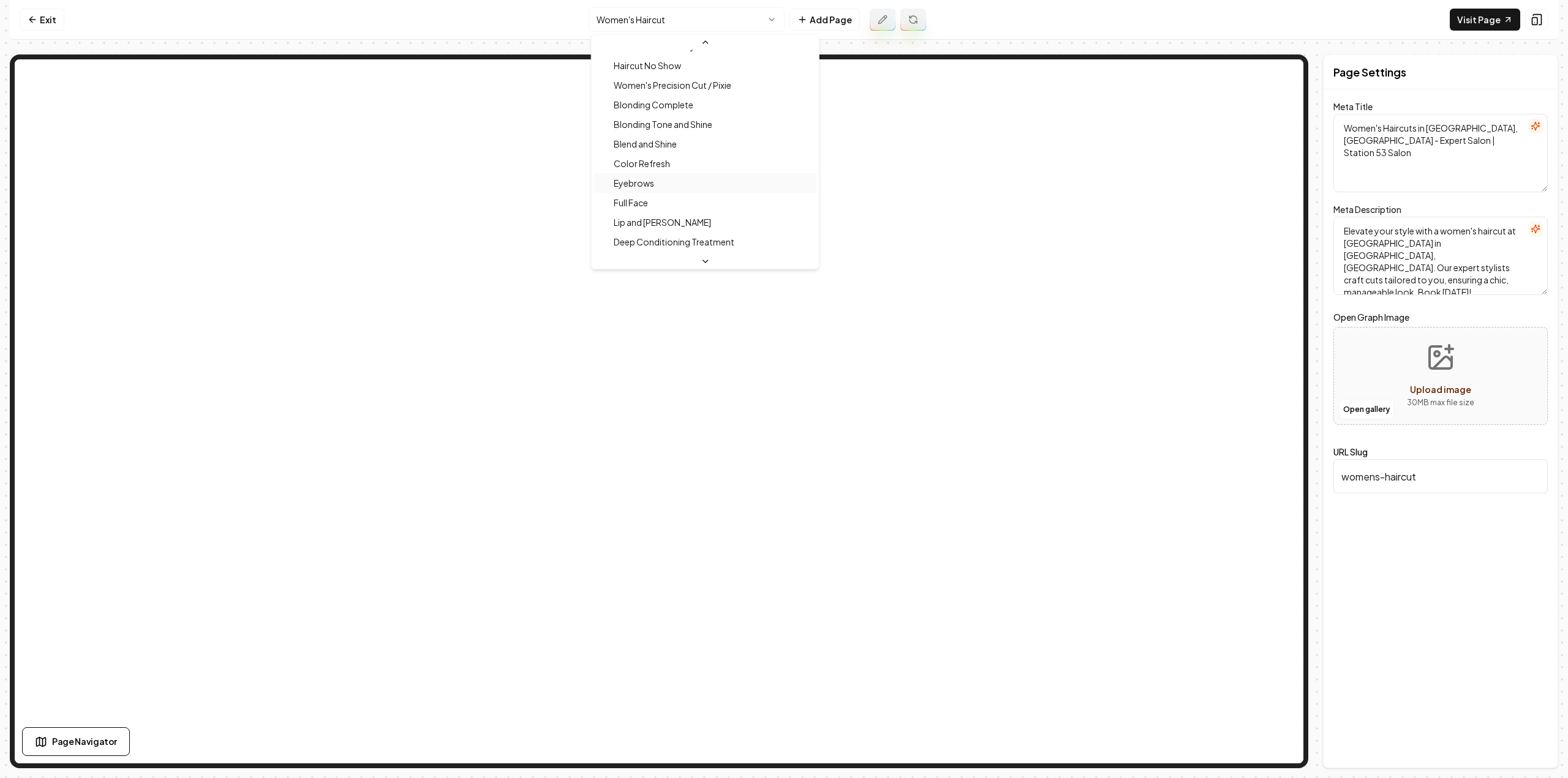
scroll to position [152, 0]
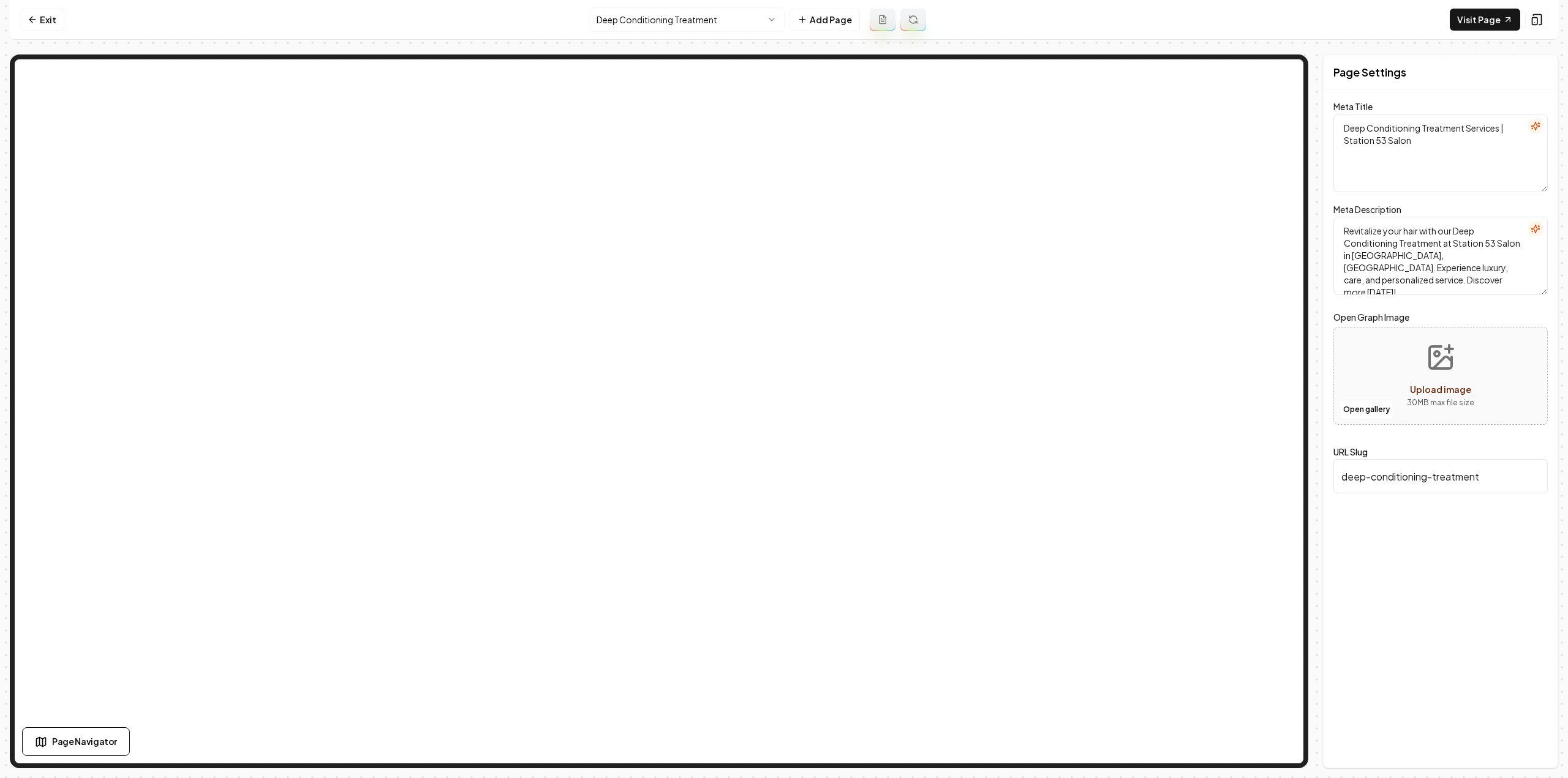
click at [881, 19] on icon at bounding box center [882, 20] width 10 height 10
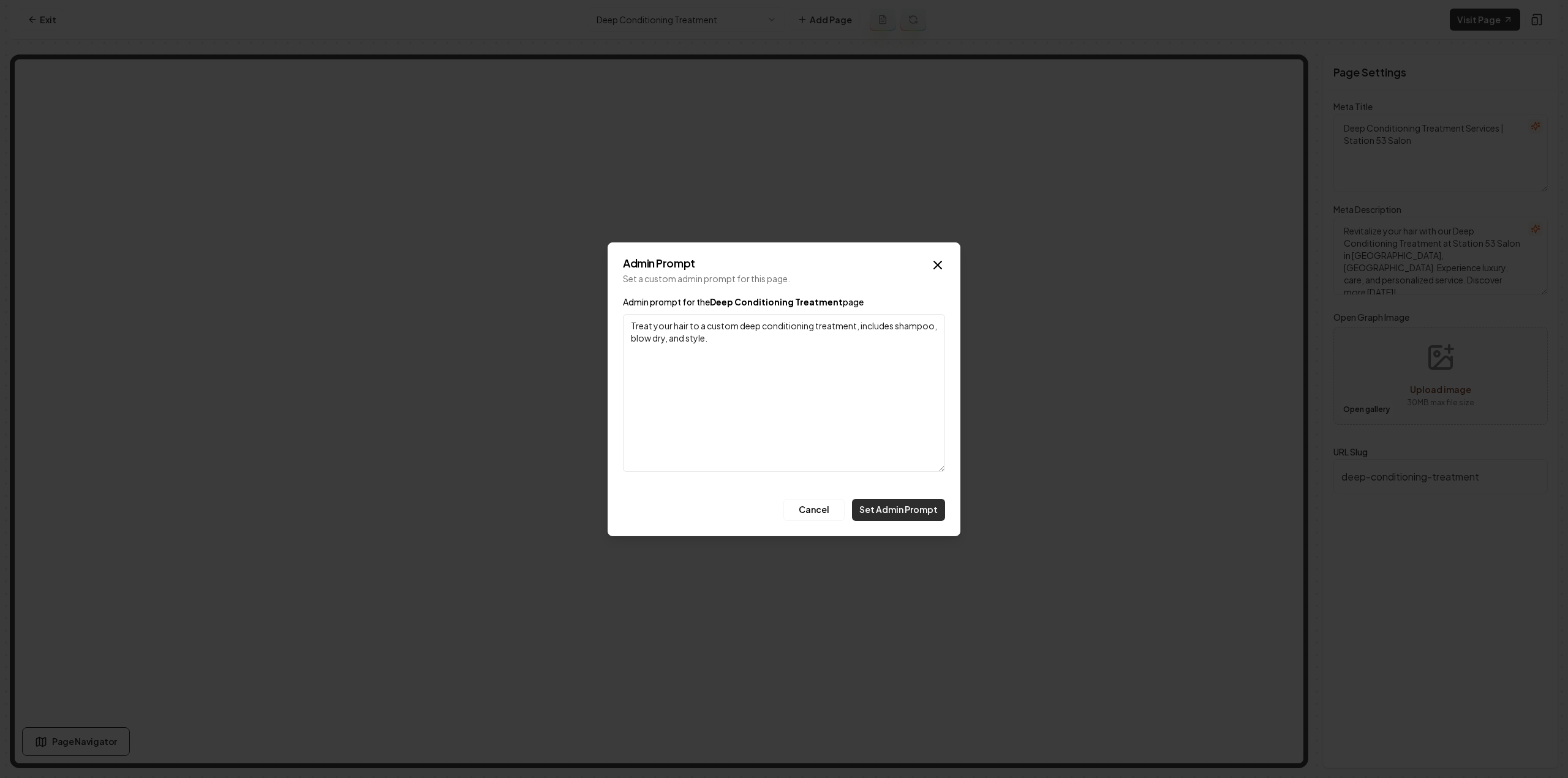
type textarea "Treat your hair to a custom deep conditioning treatment, includes shampoo, blow…"
click at [892, 516] on button "Set Admin Prompt" at bounding box center [898, 510] width 93 height 22
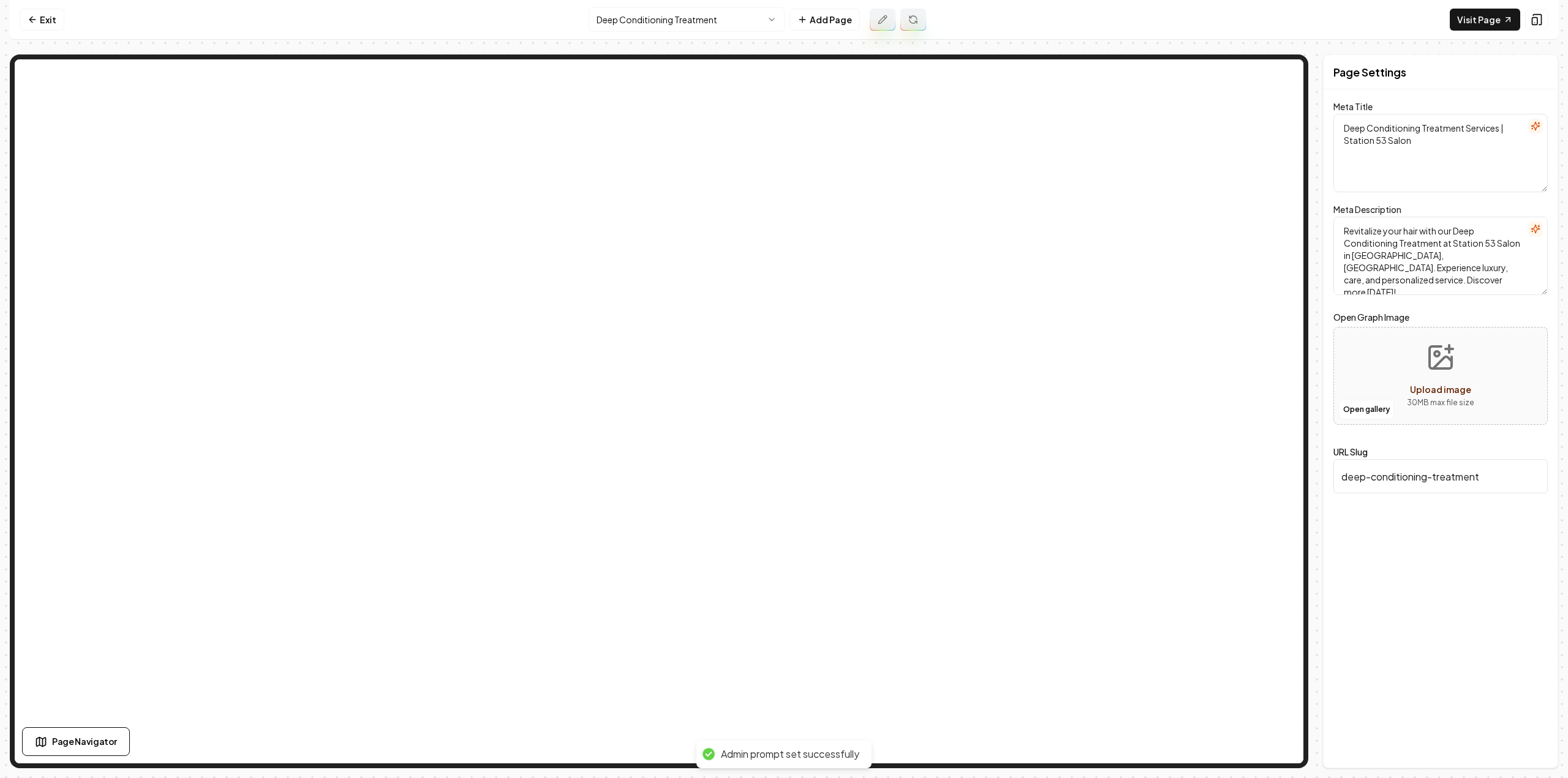
click at [908, 24] on icon at bounding box center [913, 20] width 10 height 10
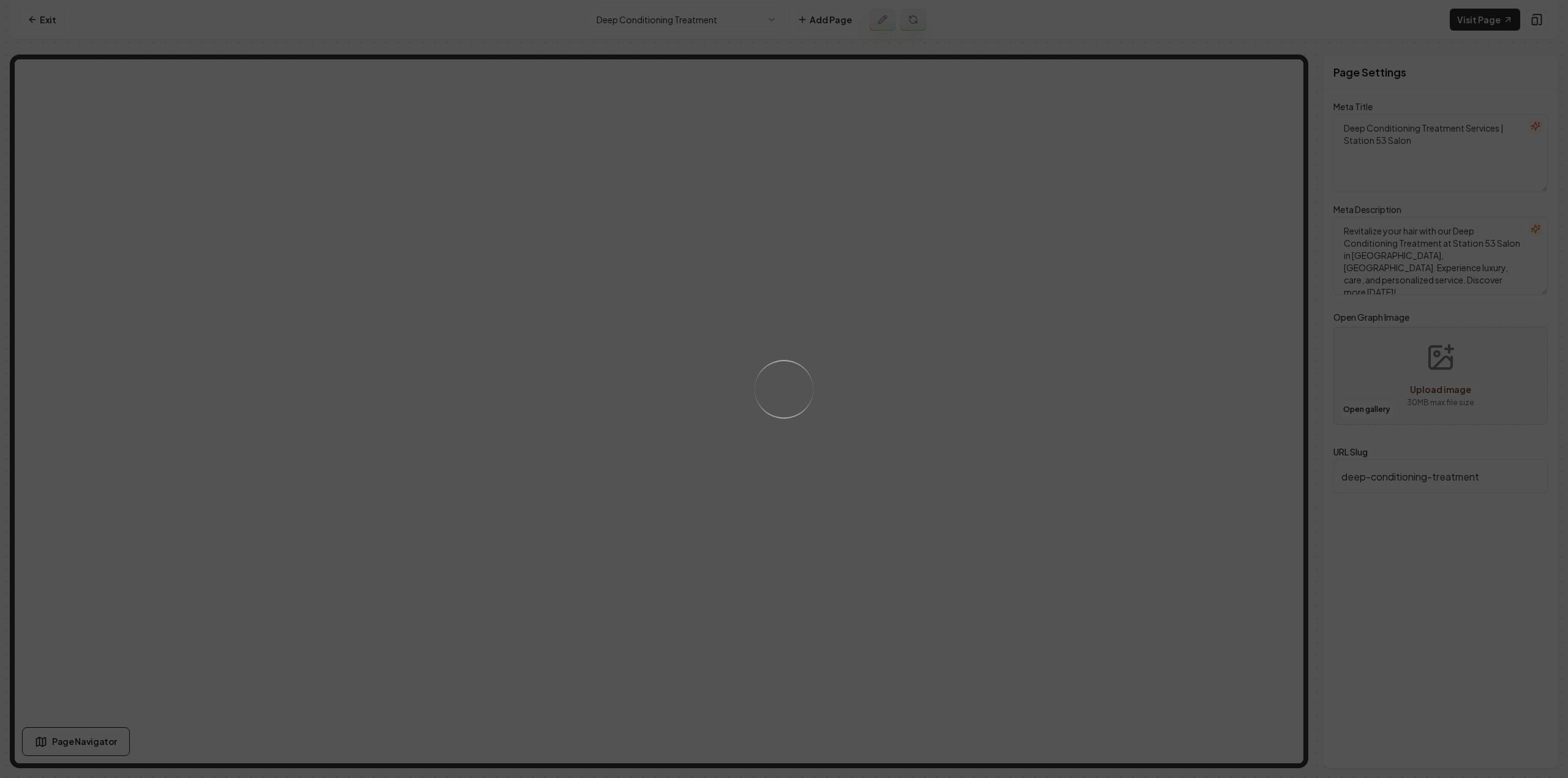
type textarea "Deep Conditioning Treatment for Radiant Hair | Station 53 Salon"
type textarea "Revitalize your hair with Station 53 Salon's Deep Conditioning Treatment. Exper…"
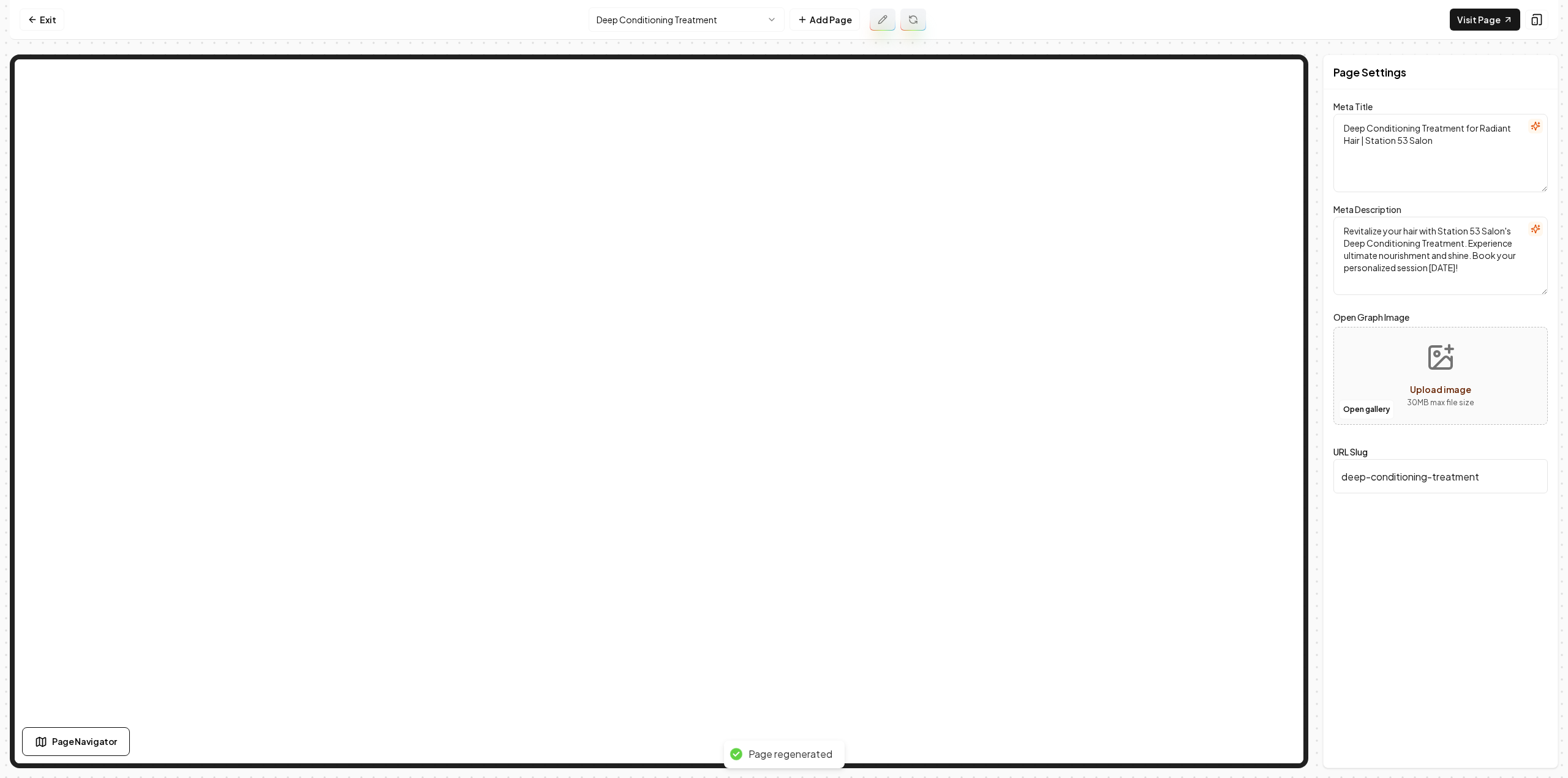
click at [664, 25] on html "Computer Required This feature is only available on a computer. Please switch t…" at bounding box center [784, 389] width 1568 height 778
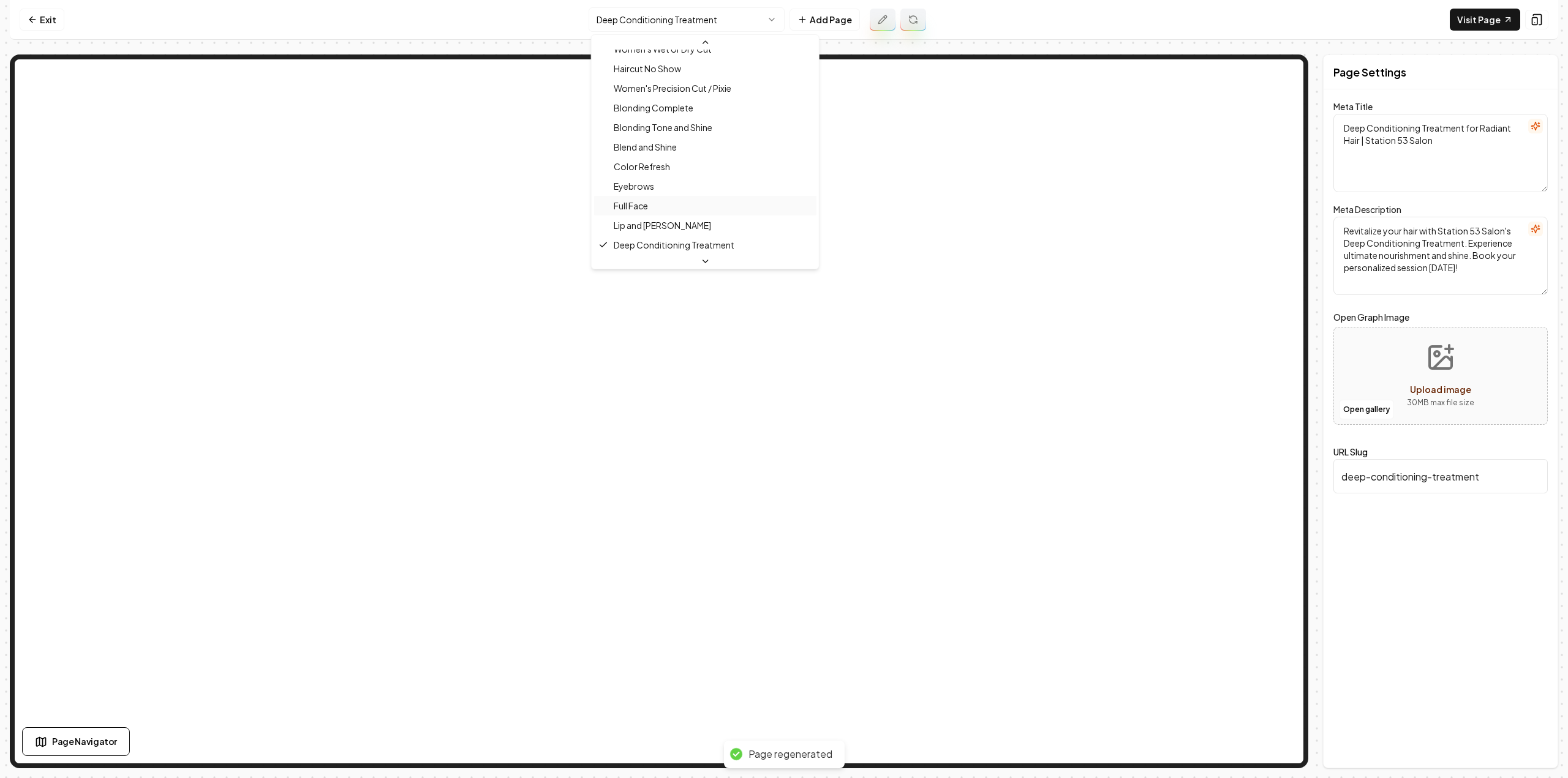
scroll to position [273, 0]
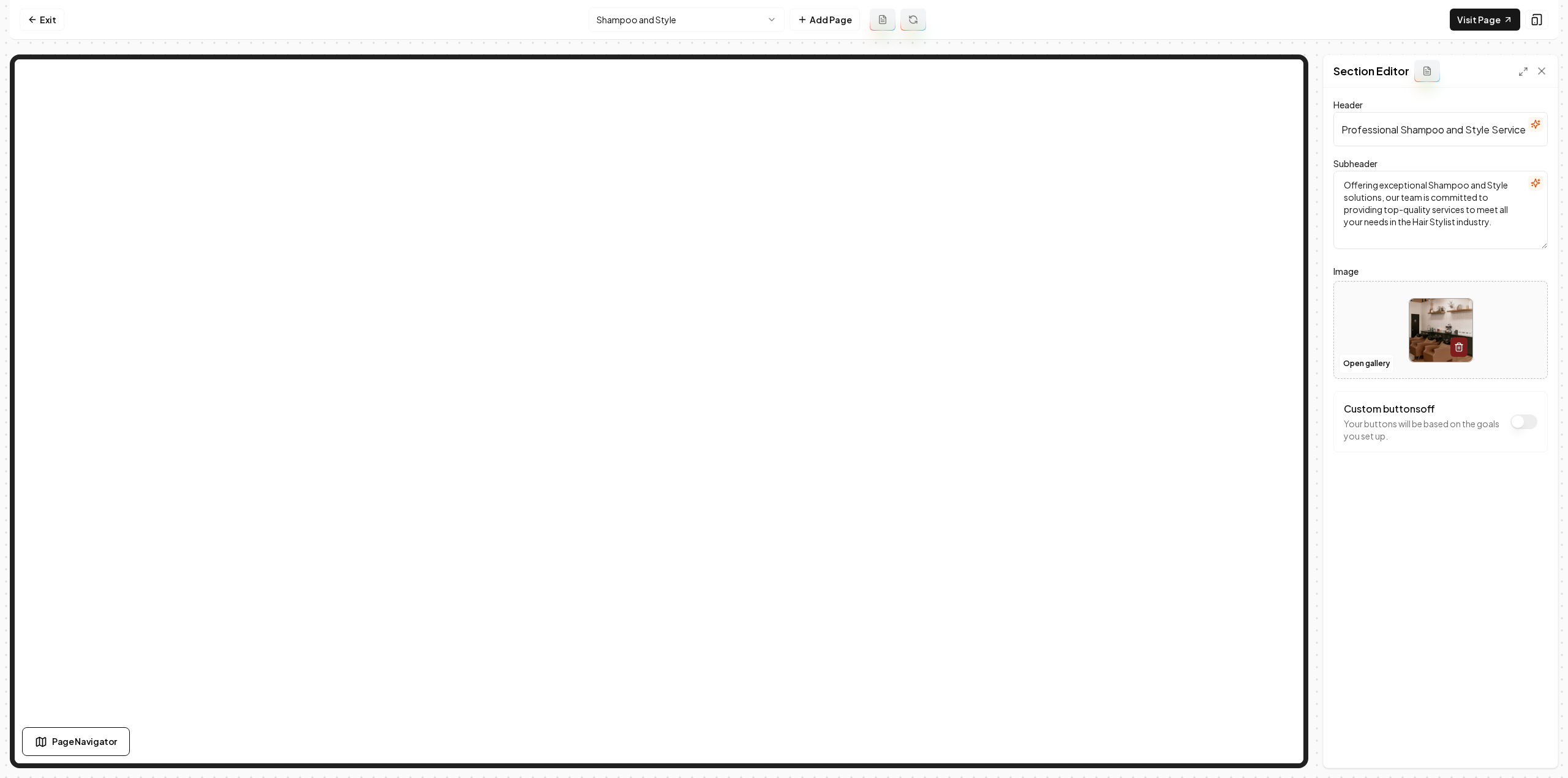
click at [885, 26] on button at bounding box center [882, 20] width 25 height 22
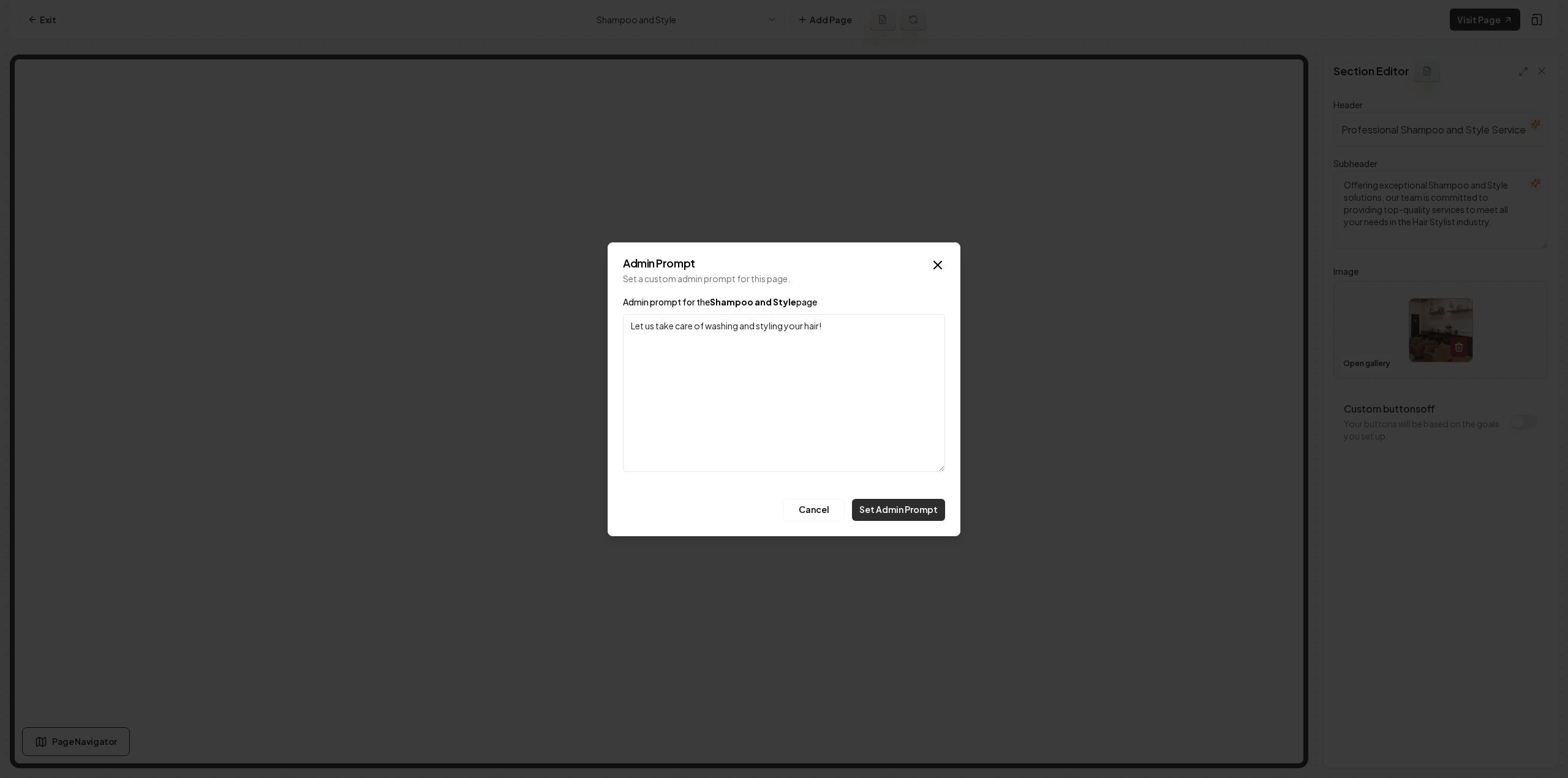
type textarea "Let us take care of washing and styling your hair!"
click at [907, 506] on button "Set Admin Prompt" at bounding box center [898, 510] width 93 height 22
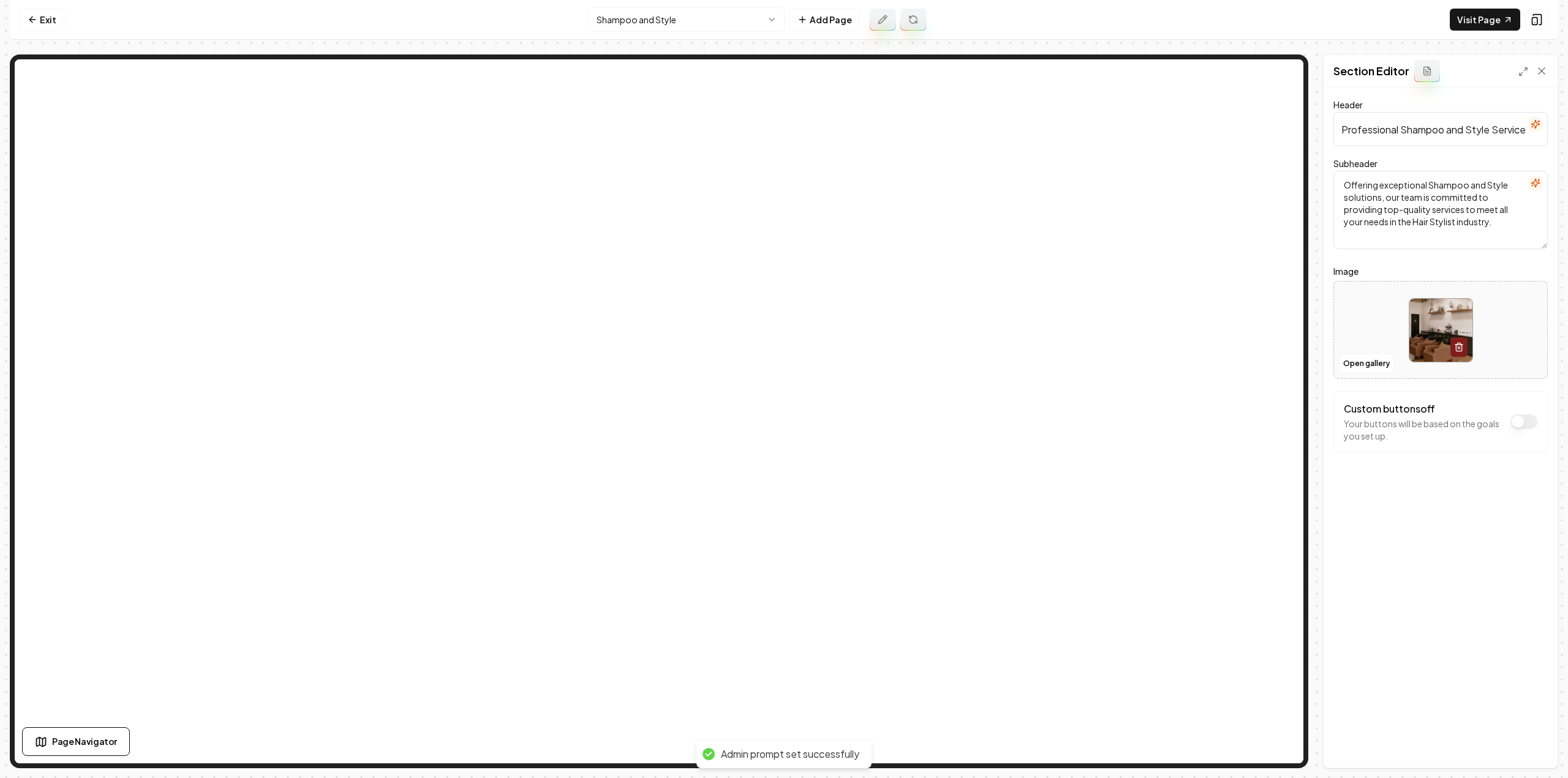
click at [913, 20] on icon at bounding box center [913, 20] width 10 height 10
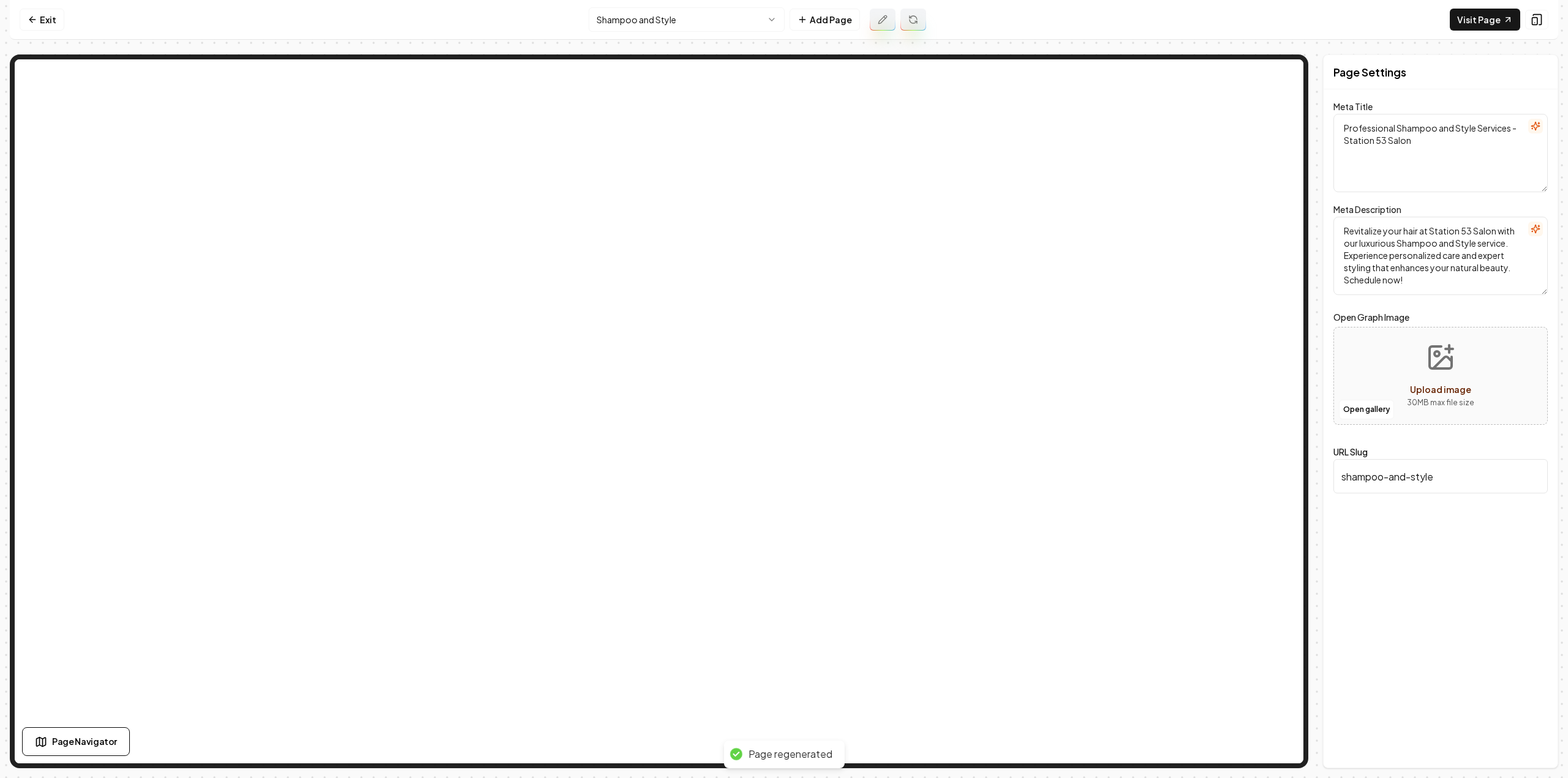
click at [694, 29] on html "Computer Required This feature is only available on a computer. Please switch t…" at bounding box center [784, 389] width 1568 height 778
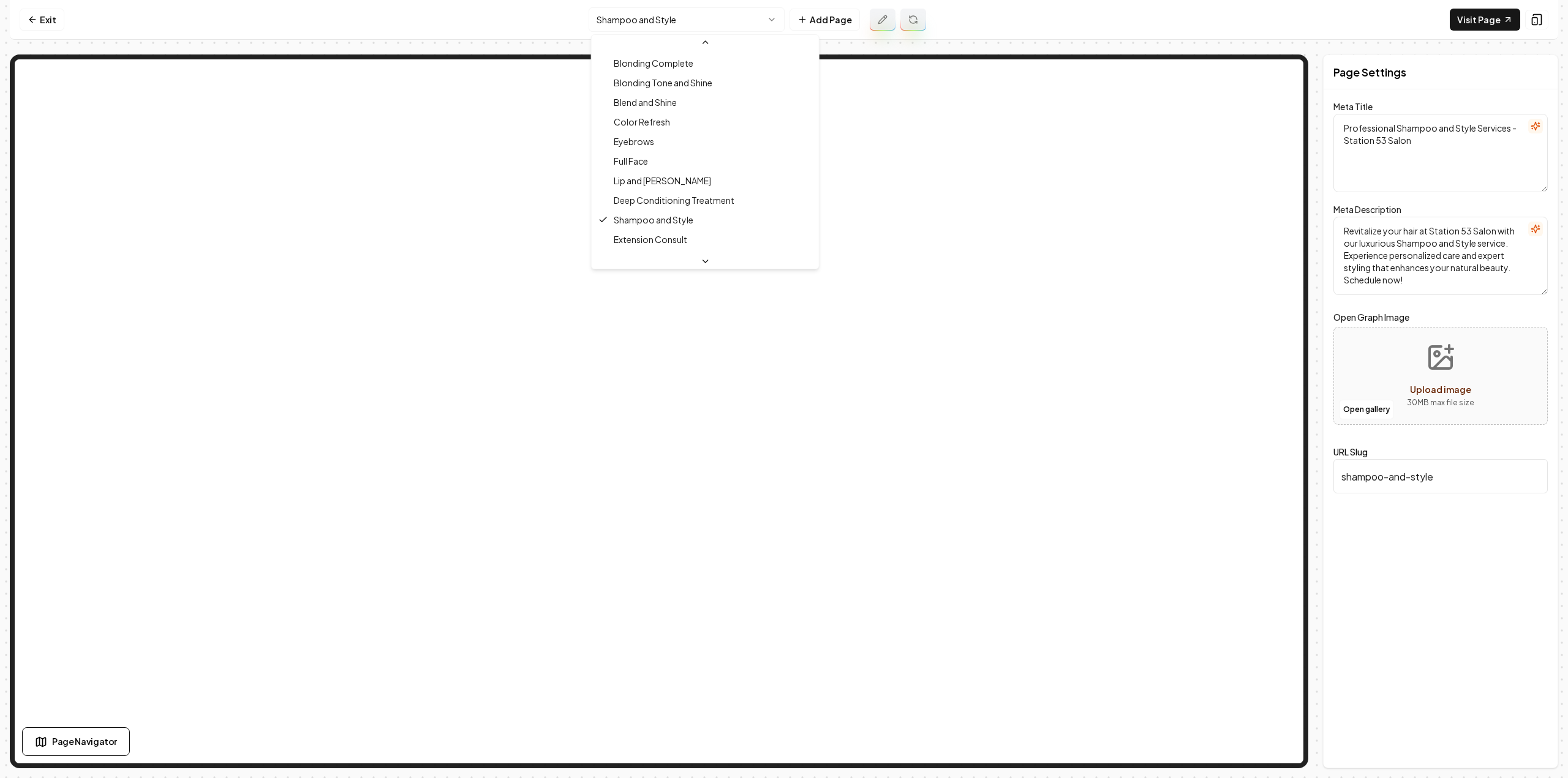
scroll to position [214, 0]
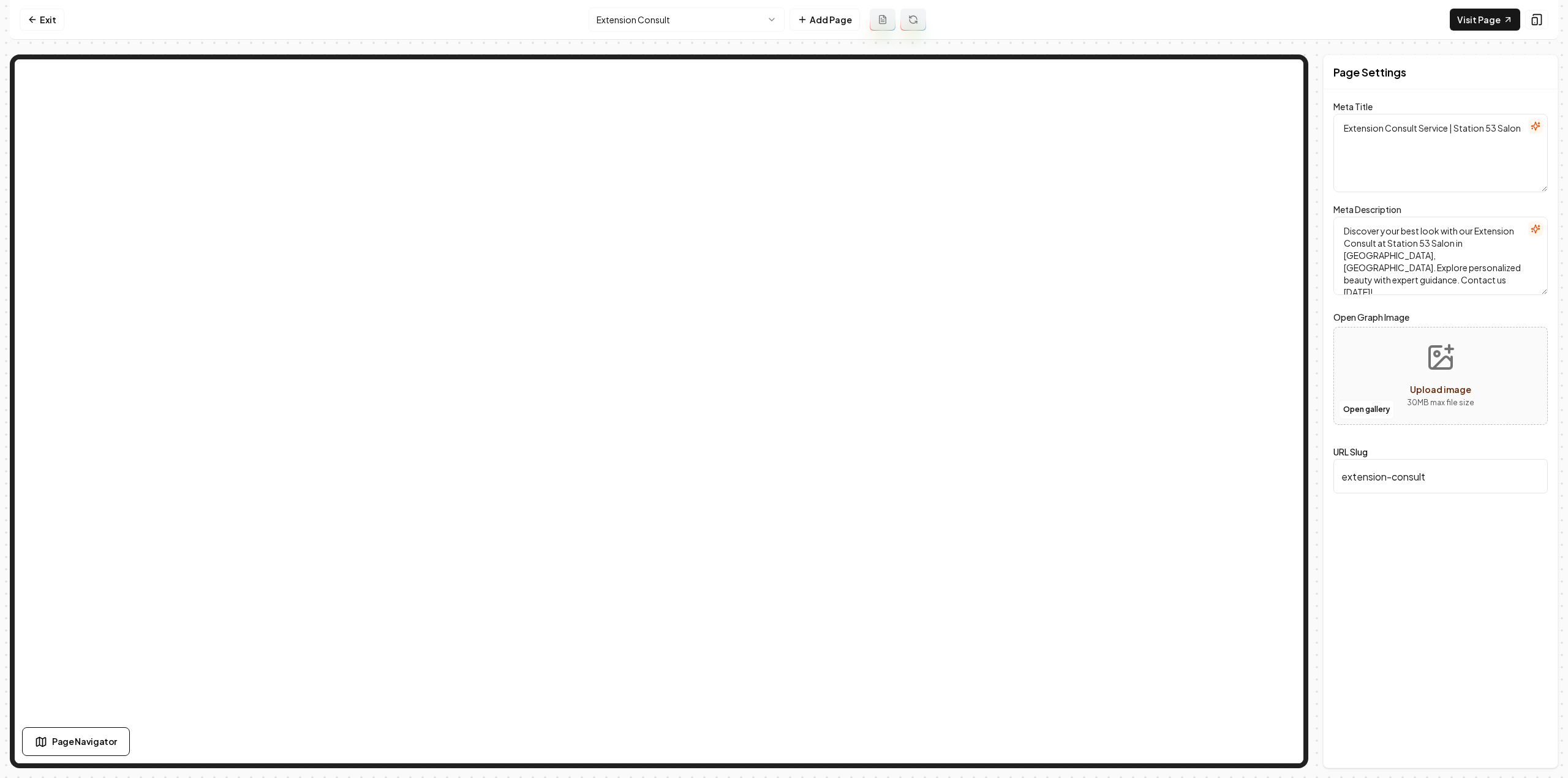
click at [880, 23] on icon at bounding box center [882, 19] width 6 height 8
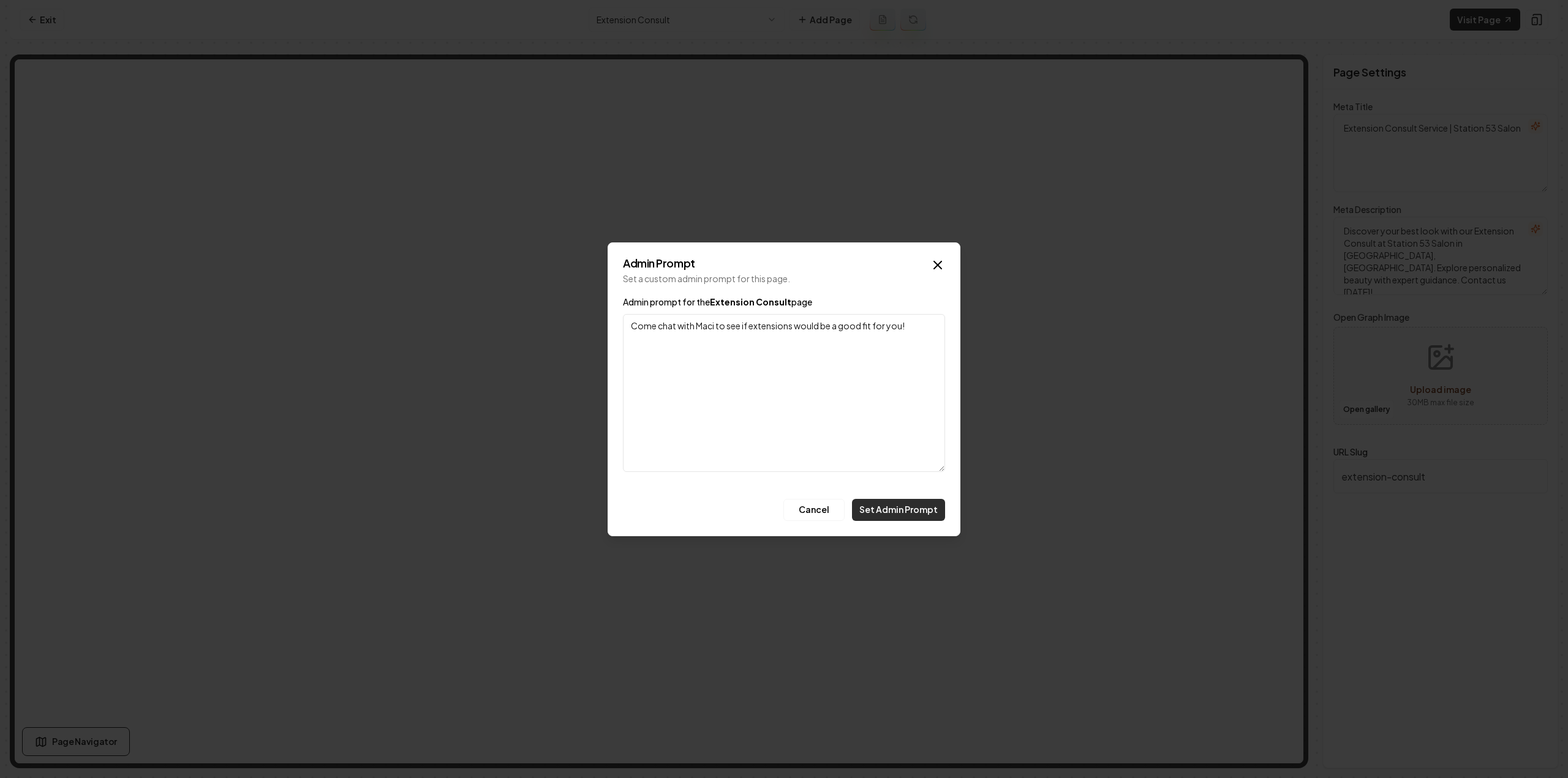
type textarea "Come chat with Maci to see if extensions would be a good fit for you!"
click at [909, 505] on button "Set Admin Prompt" at bounding box center [898, 510] width 93 height 22
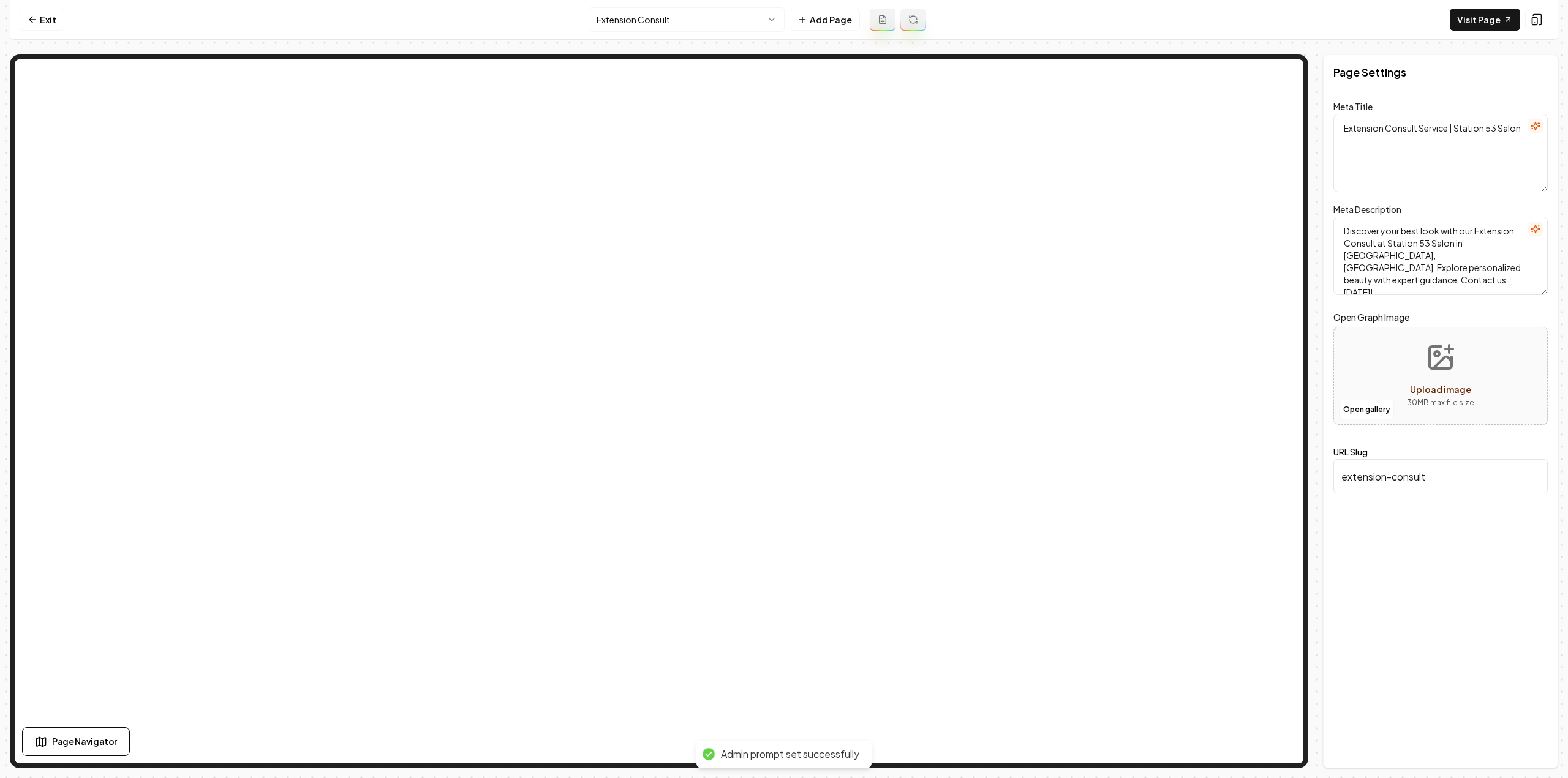
click at [910, 19] on icon at bounding box center [913, 20] width 10 height 10
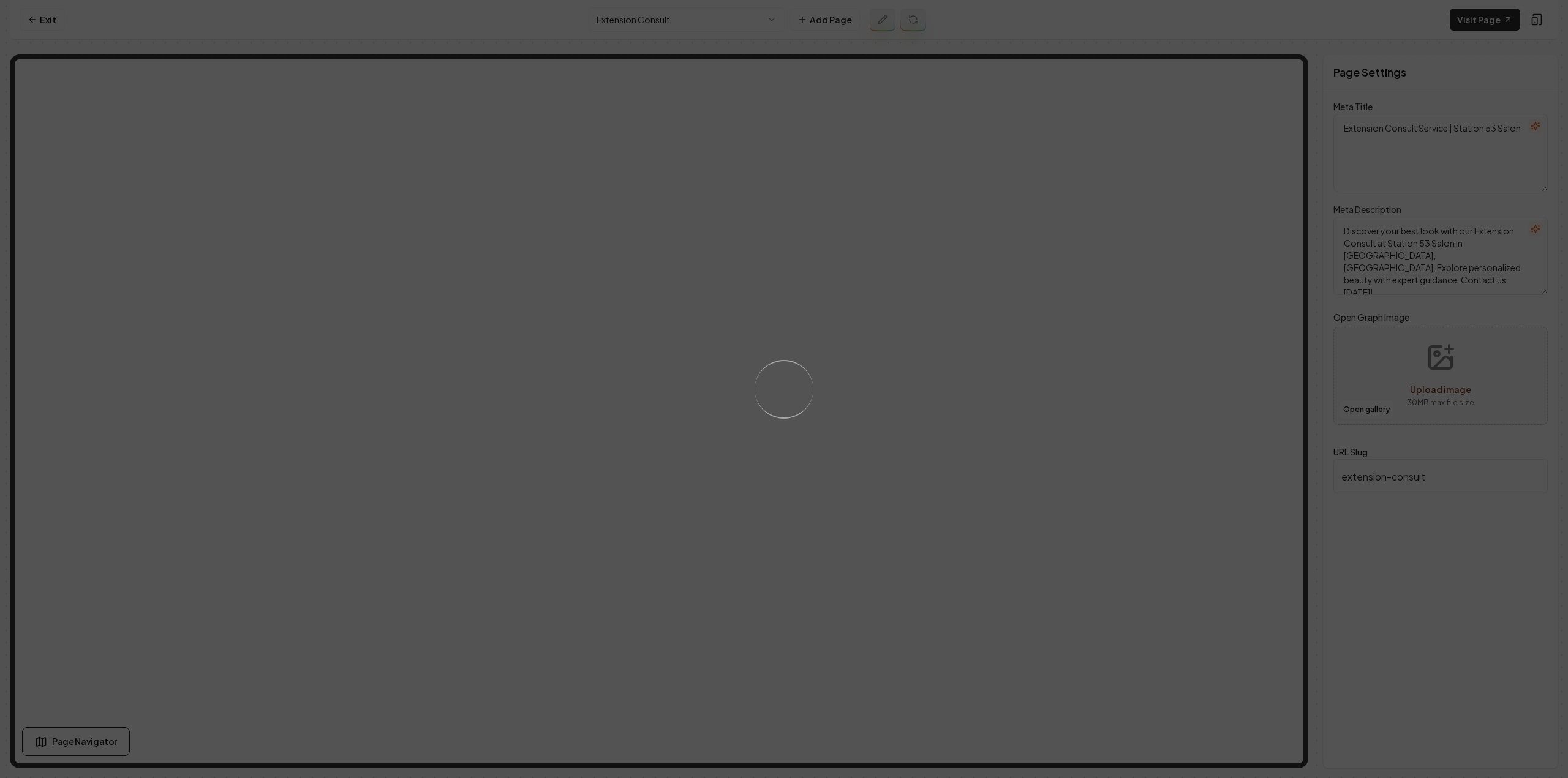
type textarea "Extension Consult Service For Hair | Station 53 Salon"
type textarea "Discover personalized [MEDICAL_DATA] solutions with our Extension Consult at [G…"
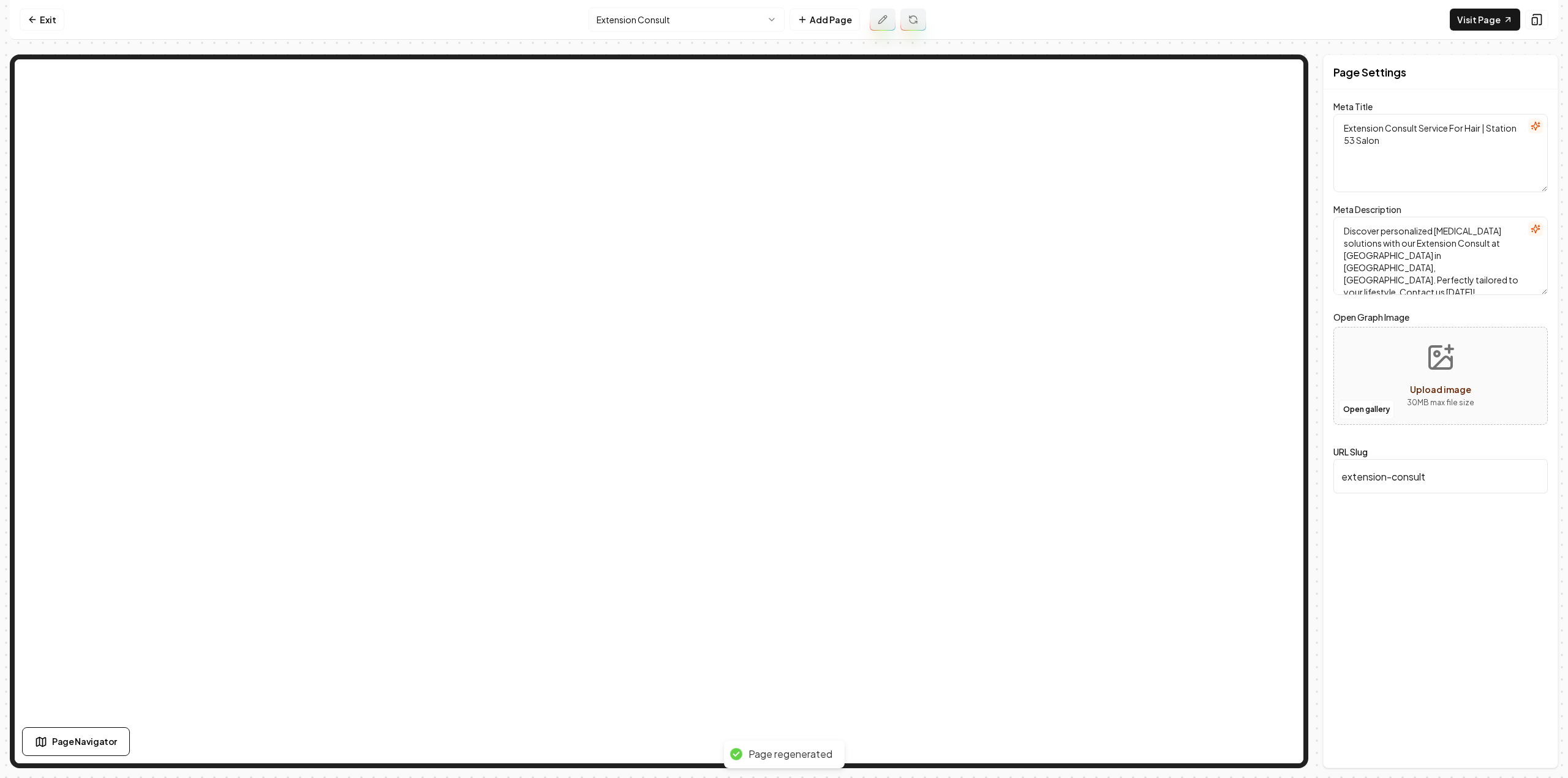
click at [697, 25] on html "Computer Required This feature is only available on a computer. Please switch t…" at bounding box center [784, 389] width 1568 height 778
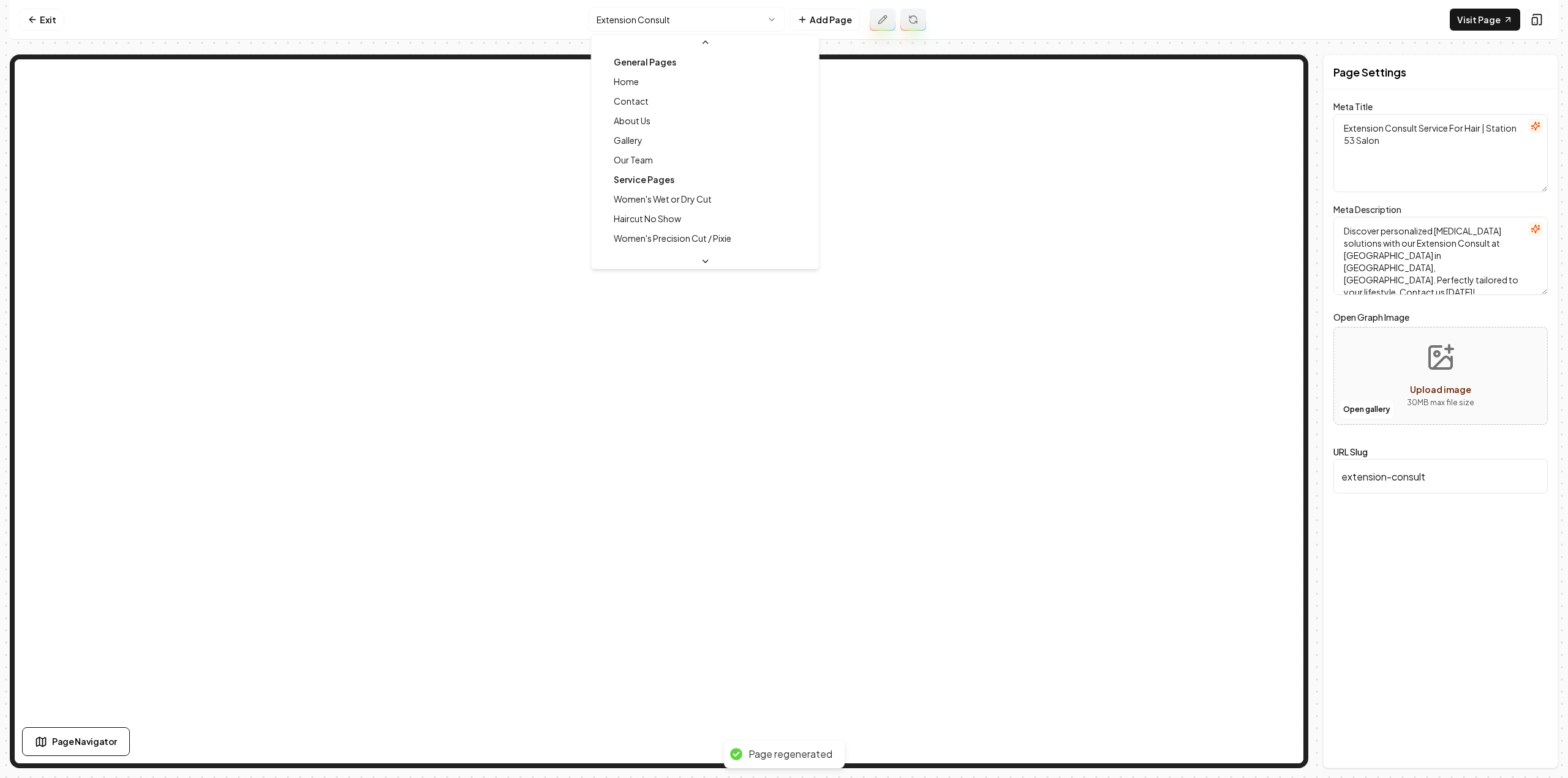
scroll to position [189, 0]
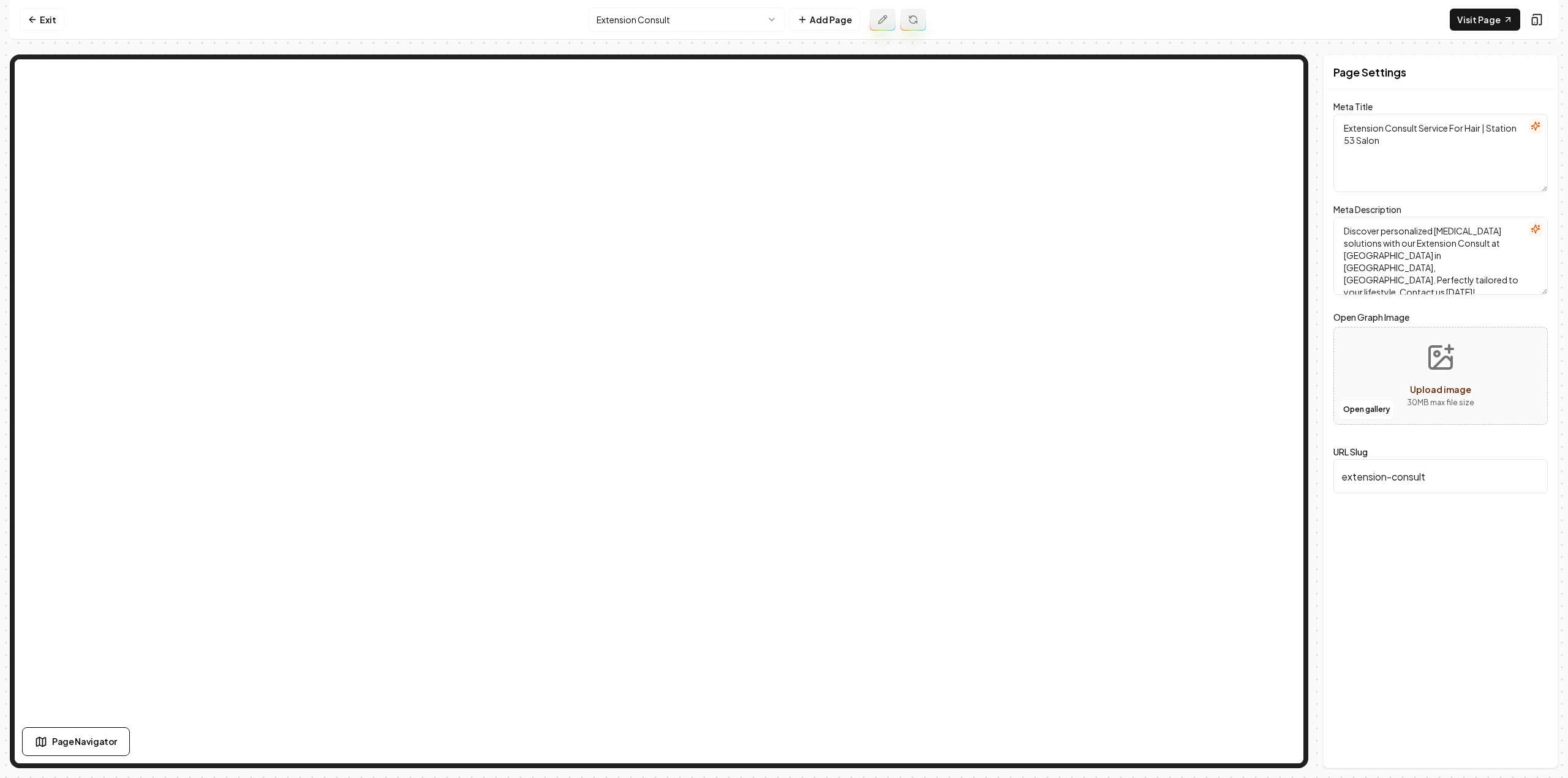
click at [656, 19] on html "Computer Required This feature is only available on a computer. Please switch t…" at bounding box center [784, 389] width 1568 height 778
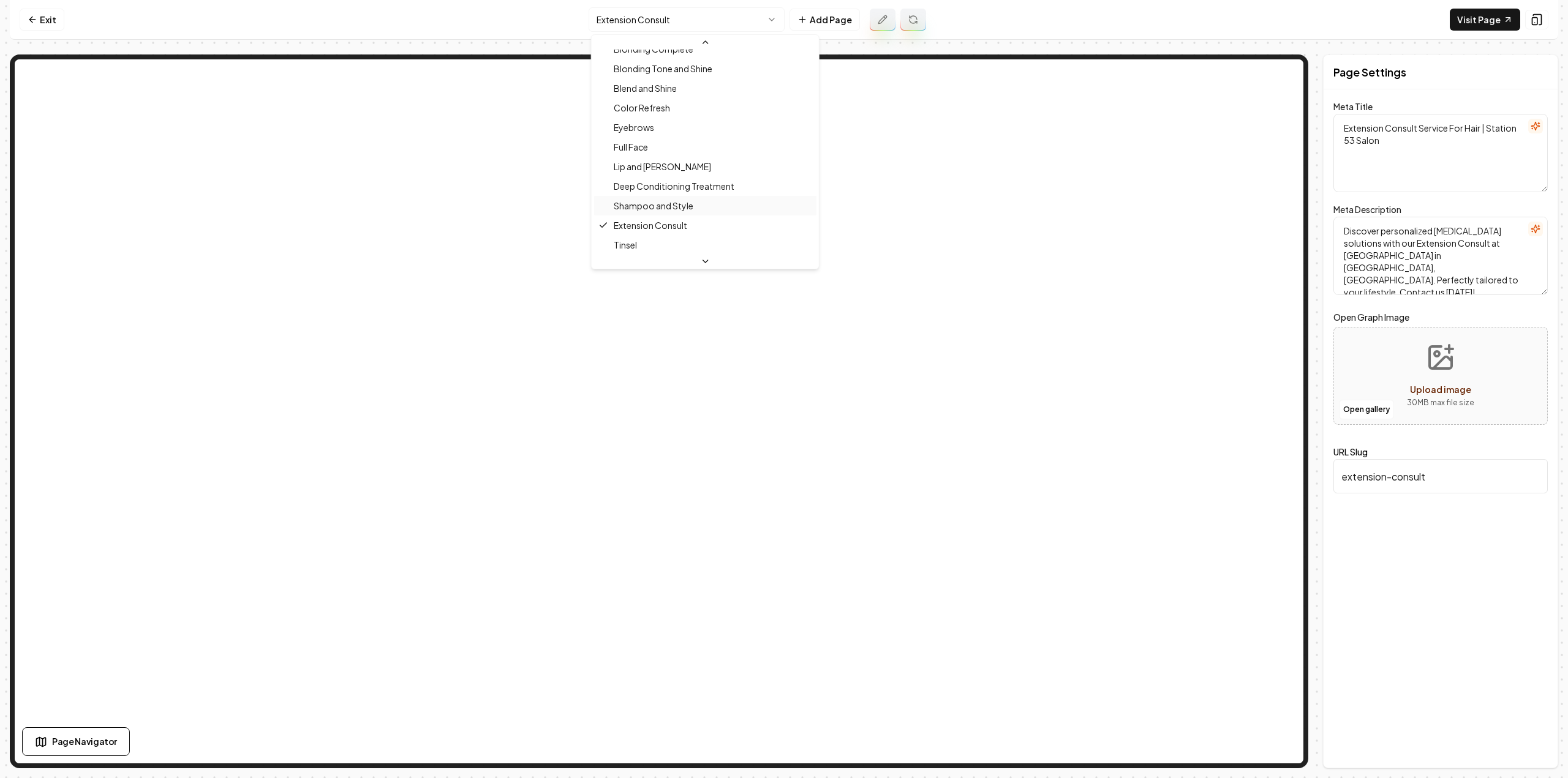
scroll to position [392, 0]
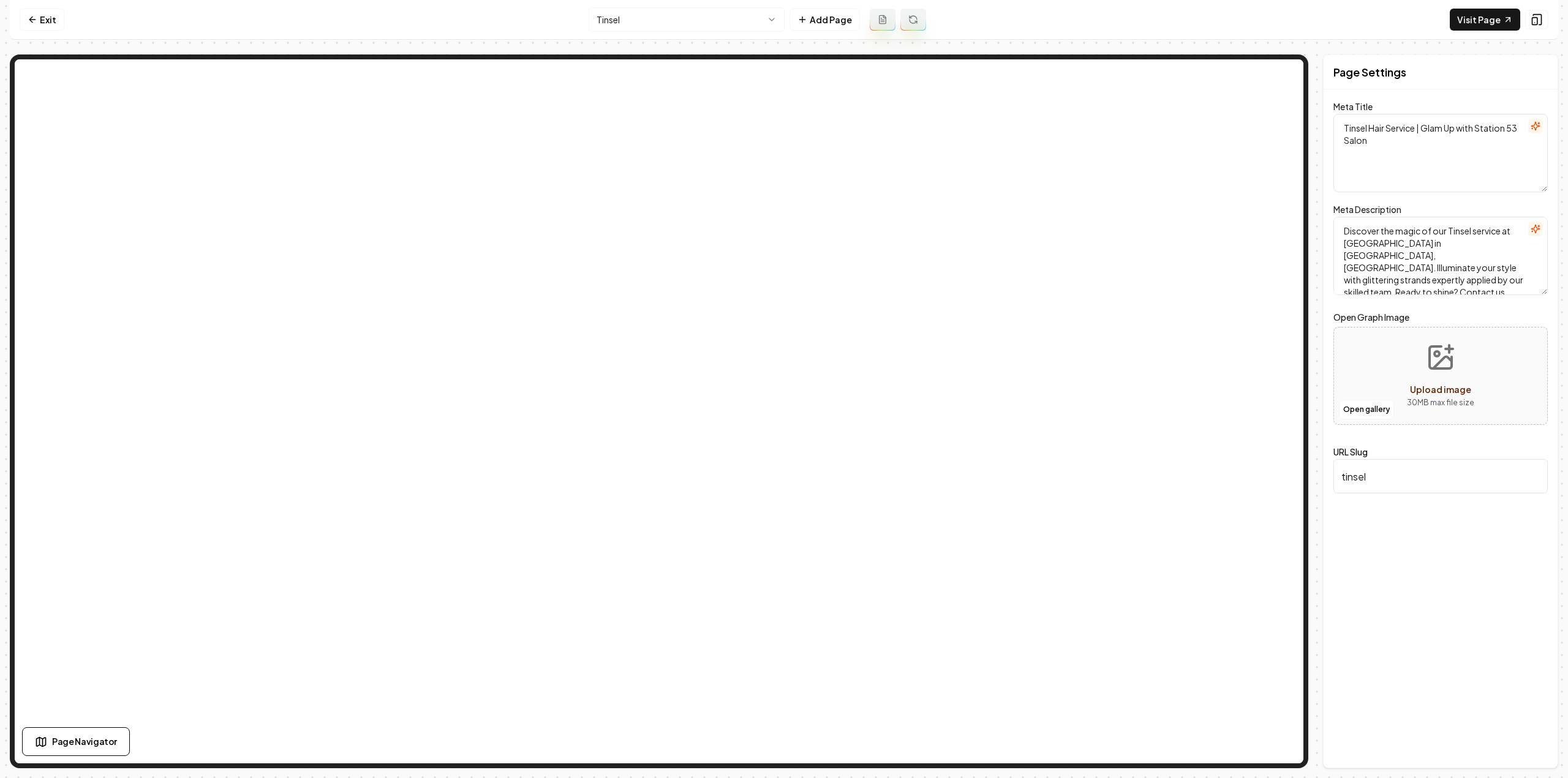
click at [887, 14] on button at bounding box center [882, 20] width 25 height 22
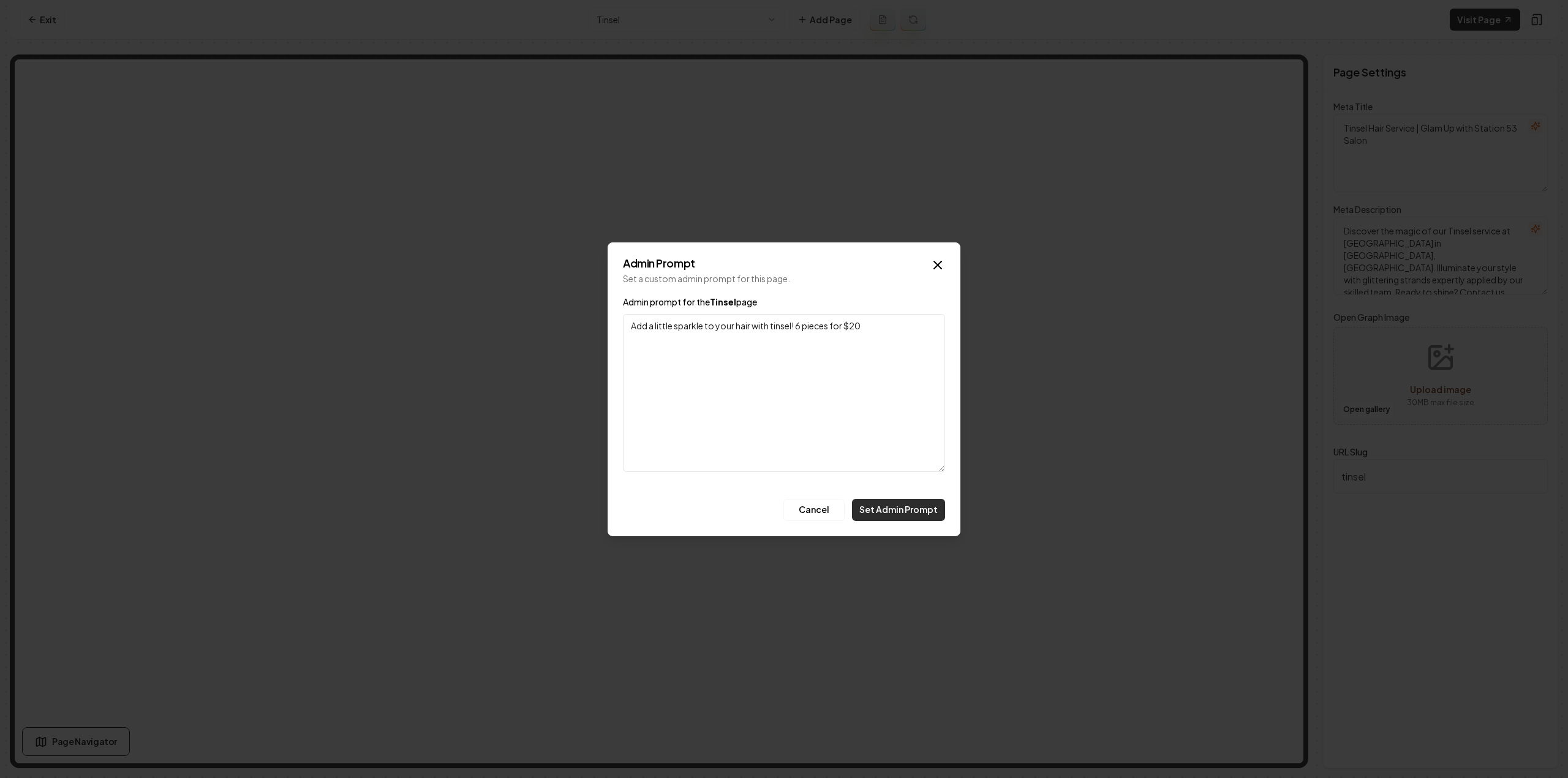
type textarea "Add a little sparkle to your hair with tinsel! 6 pieces for $20"
click at [912, 515] on button "Set Admin Prompt" at bounding box center [898, 510] width 93 height 22
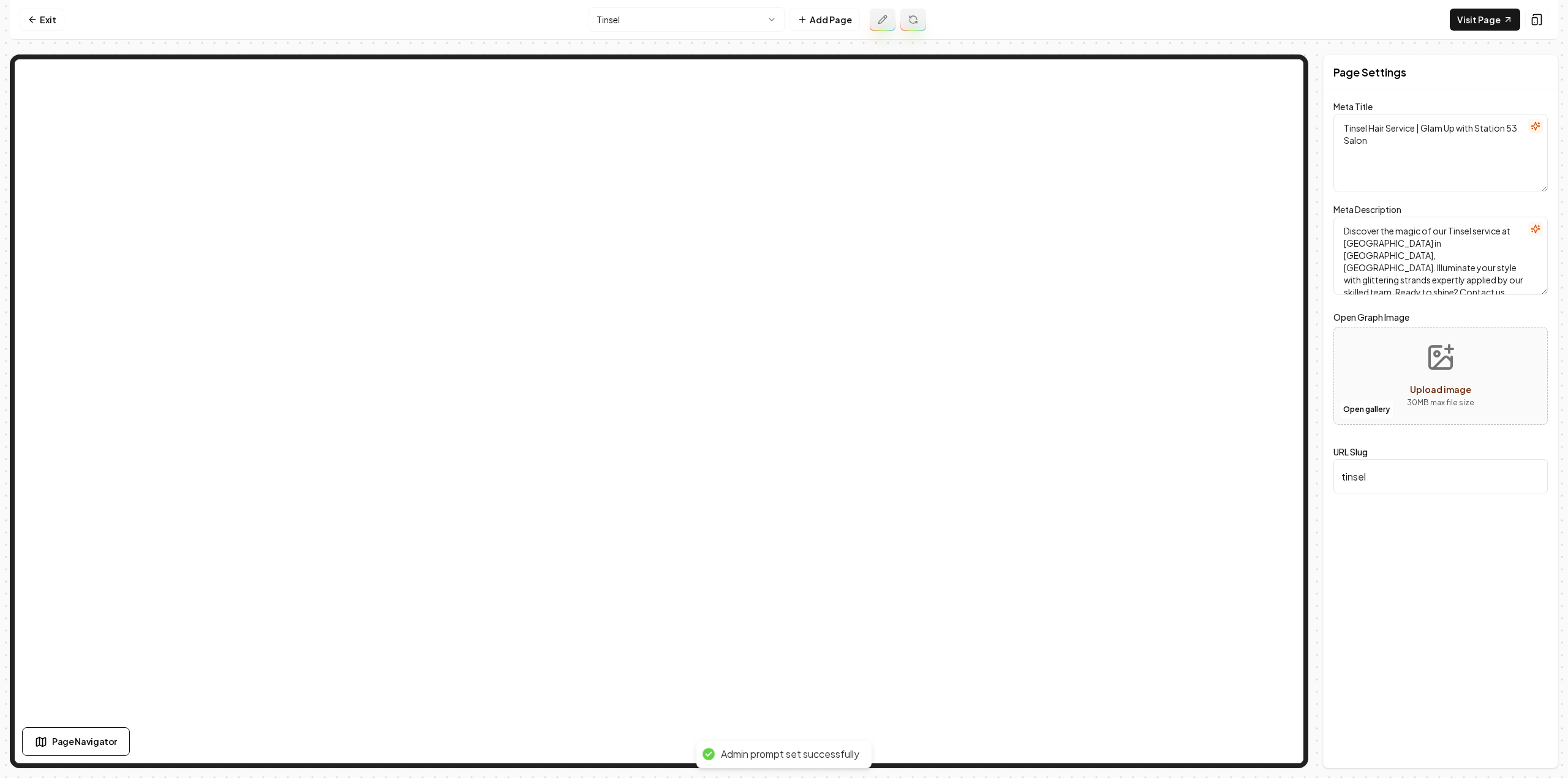
click at [912, 17] on icon at bounding box center [913, 20] width 10 height 10
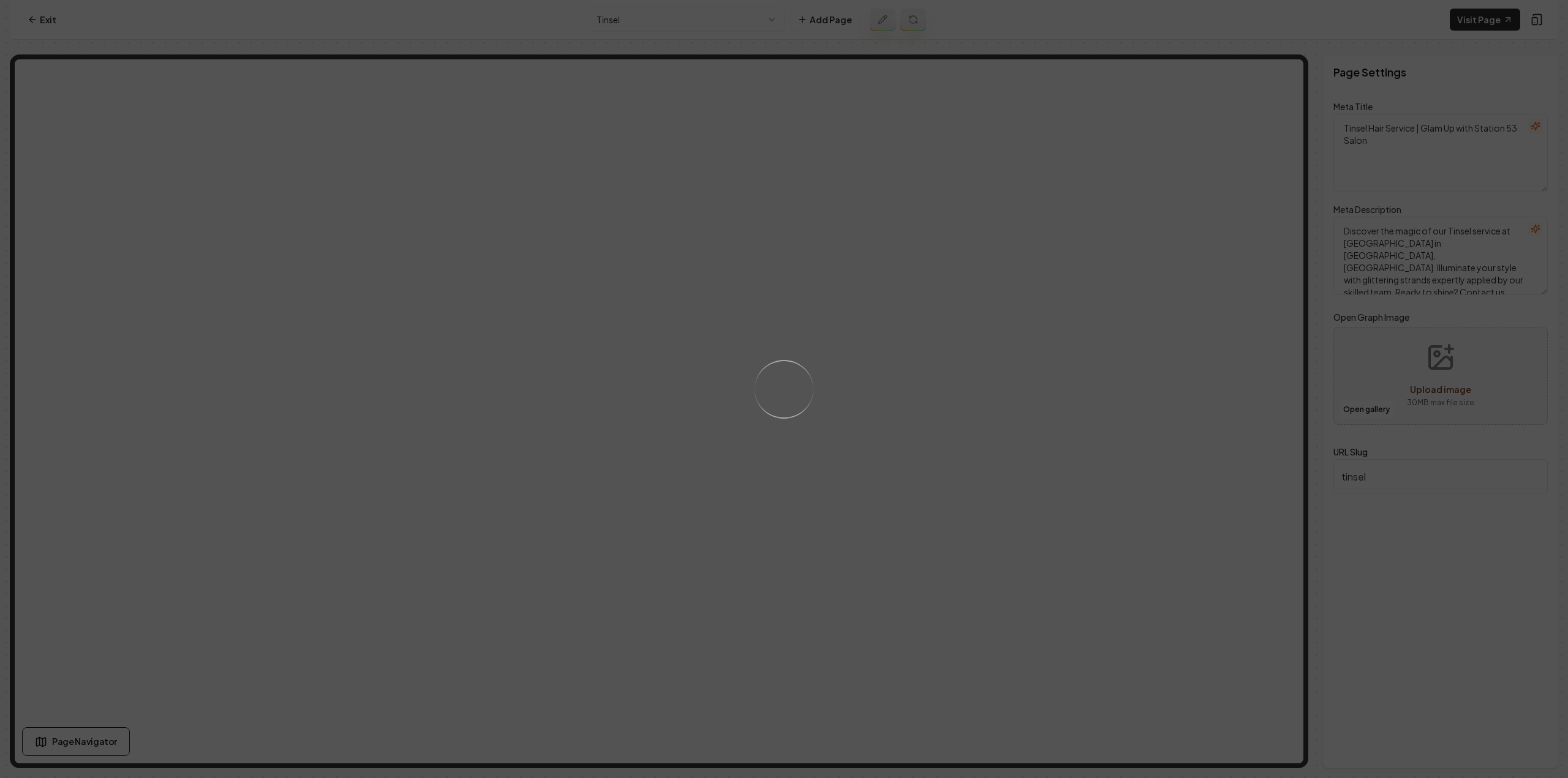
type textarea "Tinsel [MEDICAL_DATA] Service - Add Sparkle at [GEOGRAPHIC_DATA]"
type textarea "Add sparkle to your style with our expert tinsel hair service at [GEOGRAPHIC_DA…"
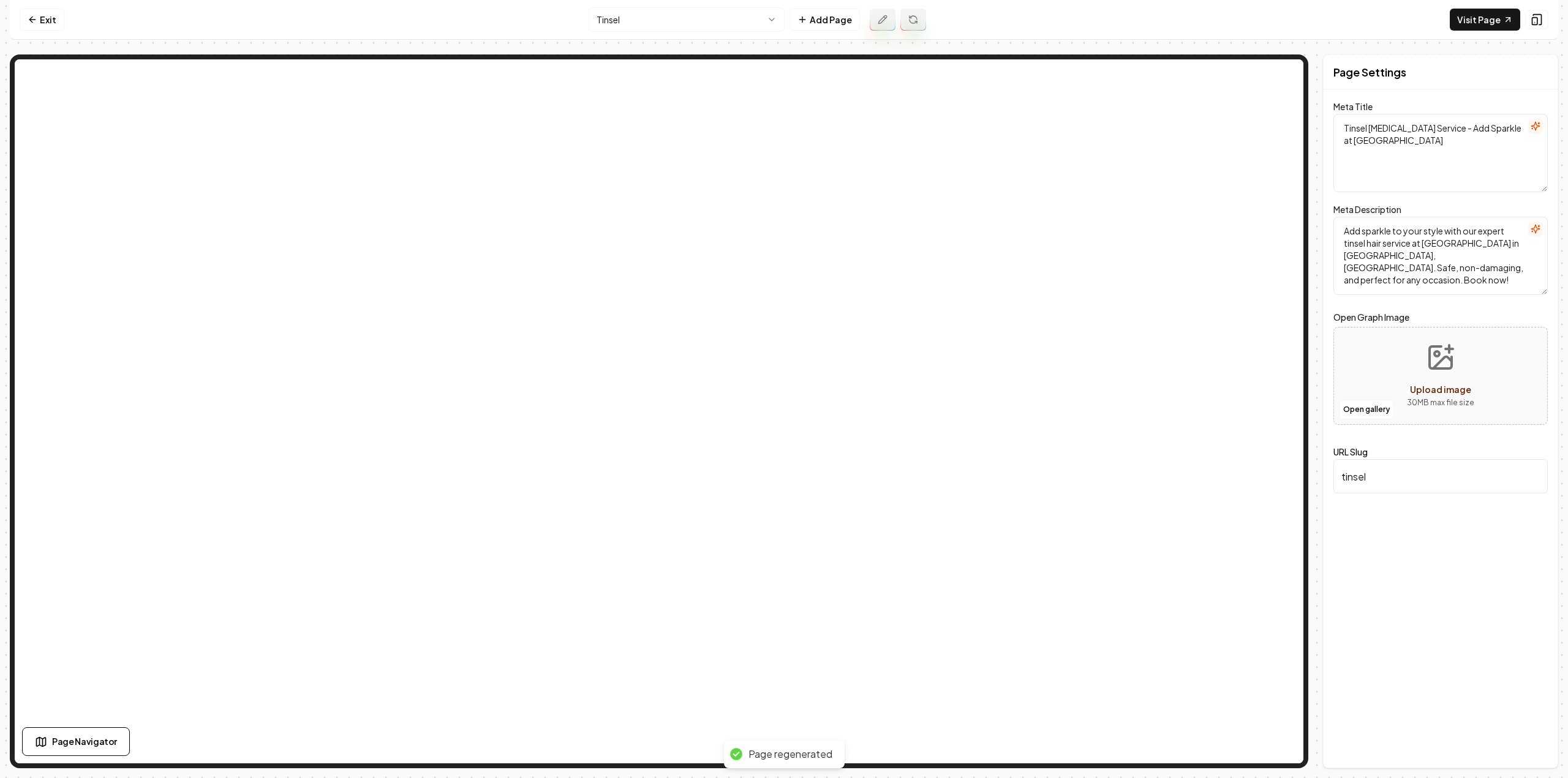
click at [710, 13] on html "Computer Required This feature is only available on a computer. Please switch t…" at bounding box center [784, 389] width 1568 height 778
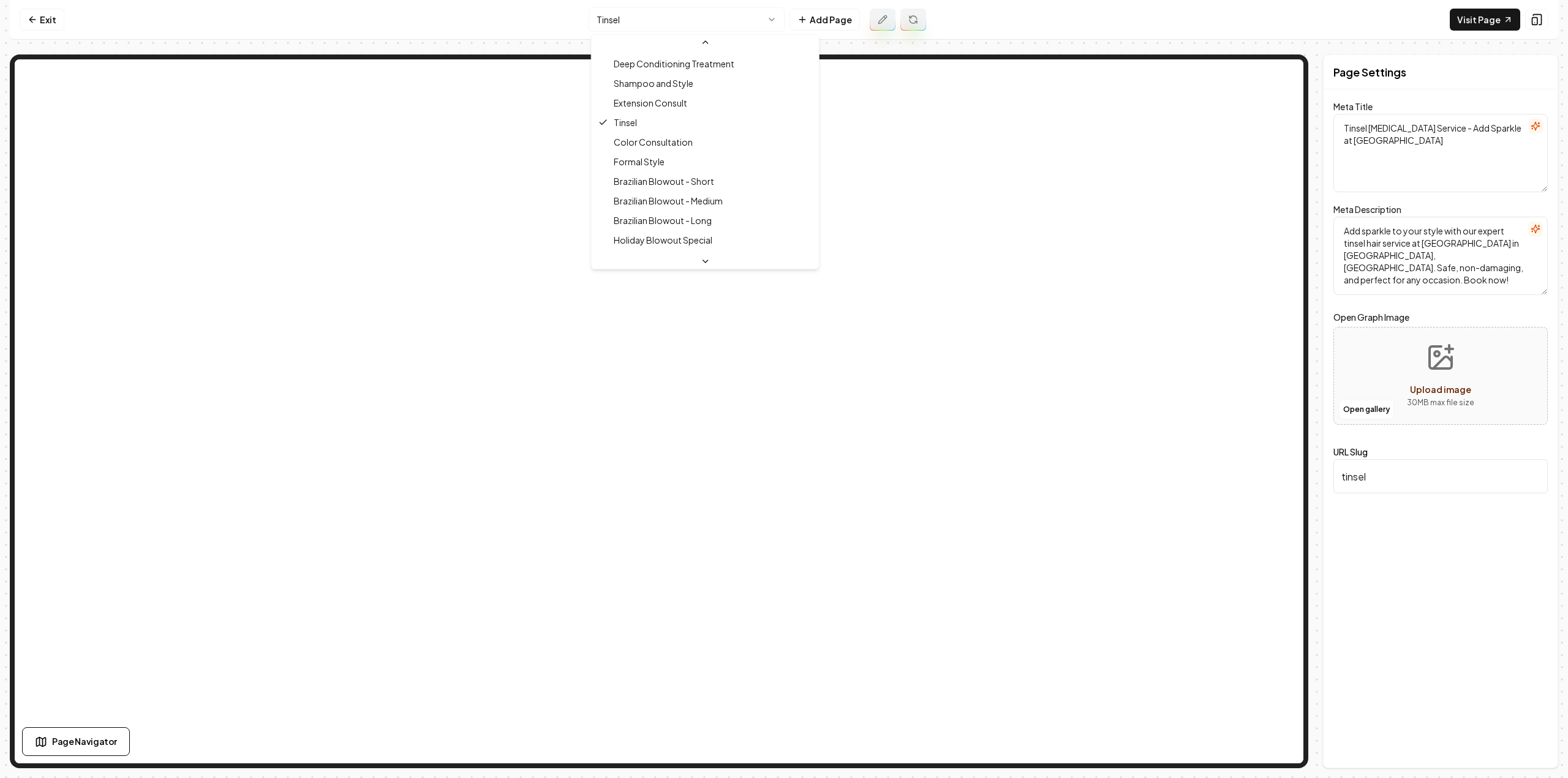
scroll to position [392, 0]
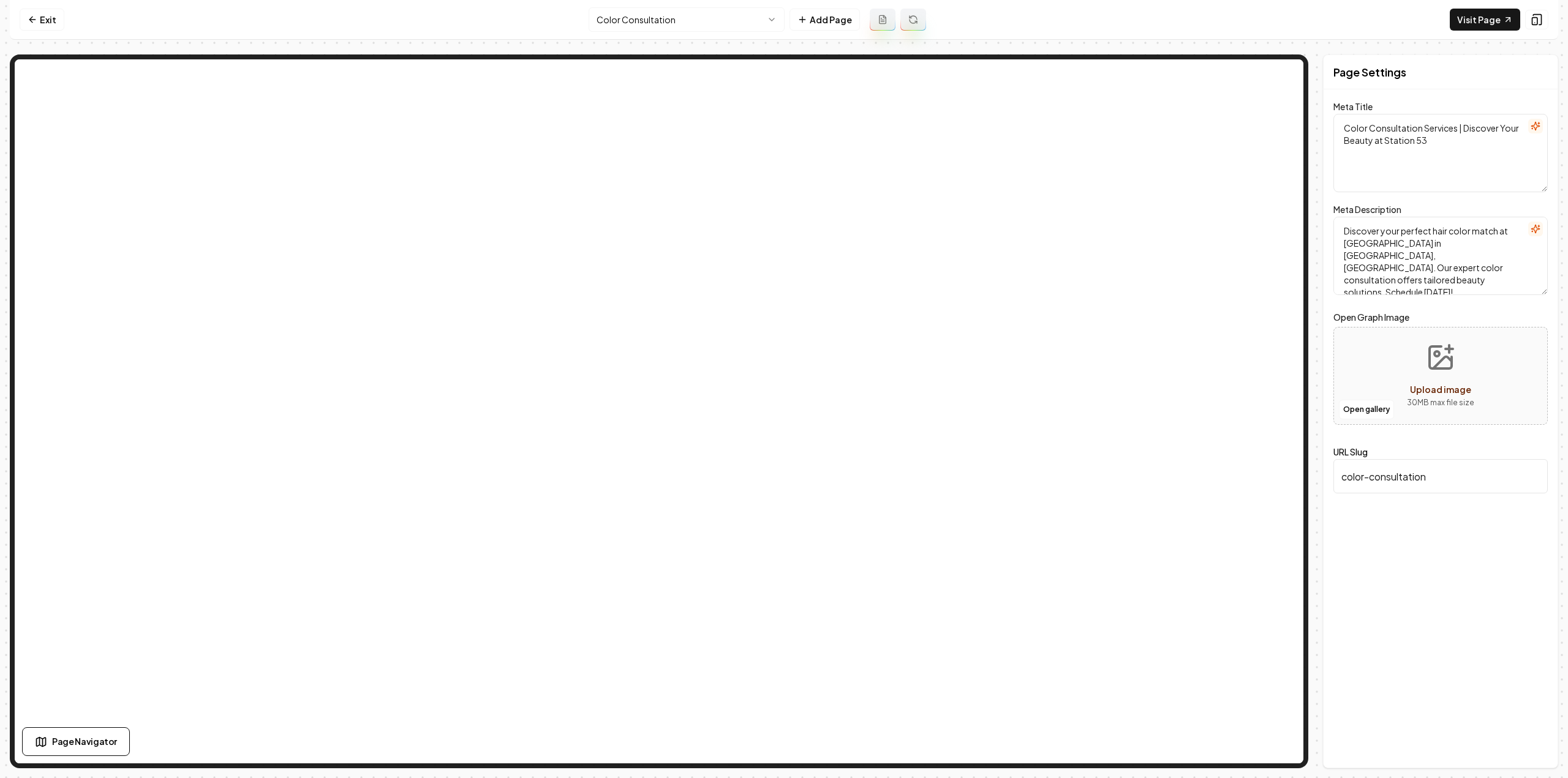
click at [885, 20] on icon at bounding box center [882, 20] width 10 height 10
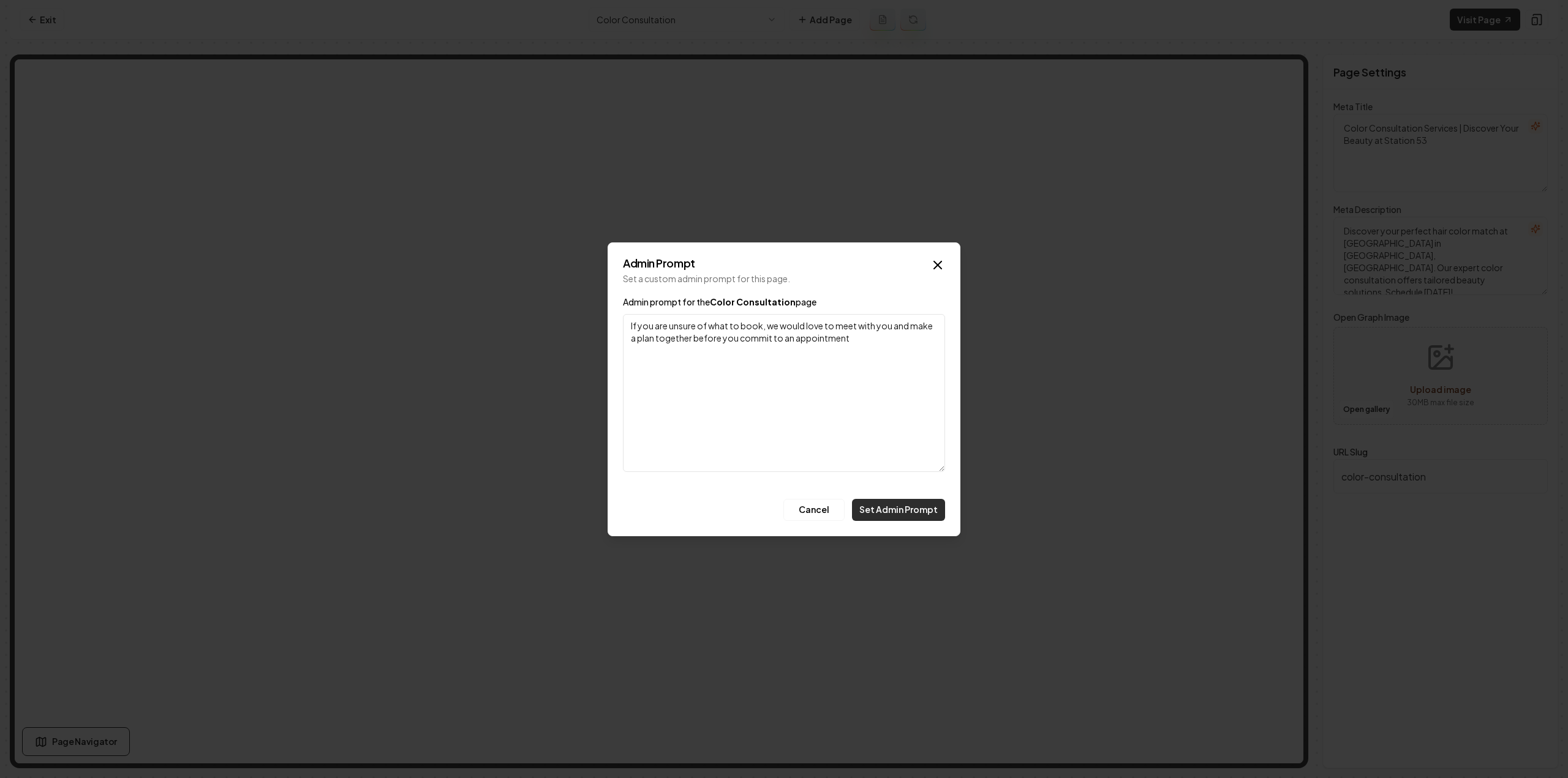
type textarea "If you are unsure of what to book, we would love to meet with you and make a pl…"
click at [916, 513] on button "Set Admin Prompt" at bounding box center [898, 510] width 93 height 22
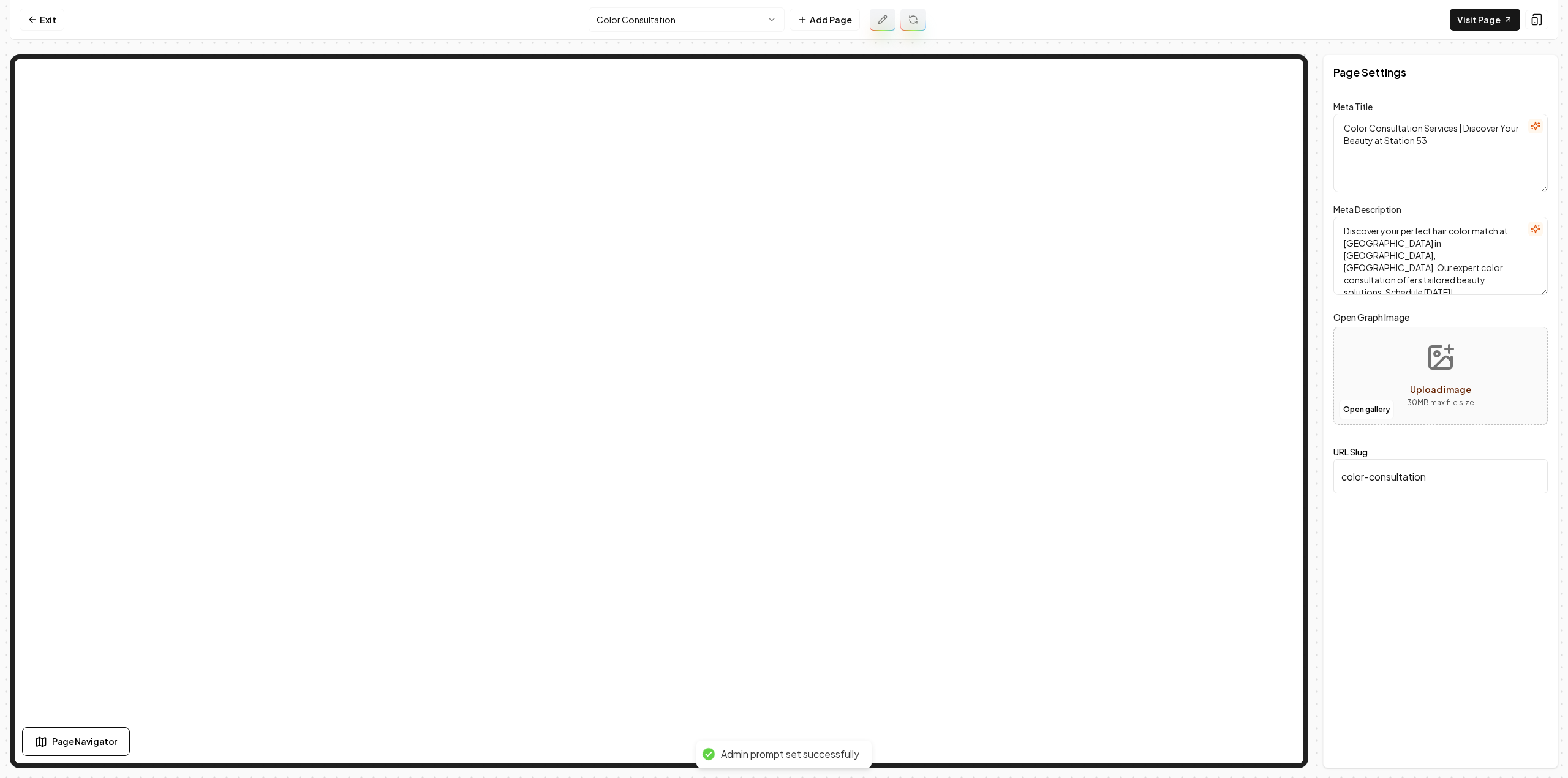
click at [909, 25] on button at bounding box center [913, 20] width 25 height 22
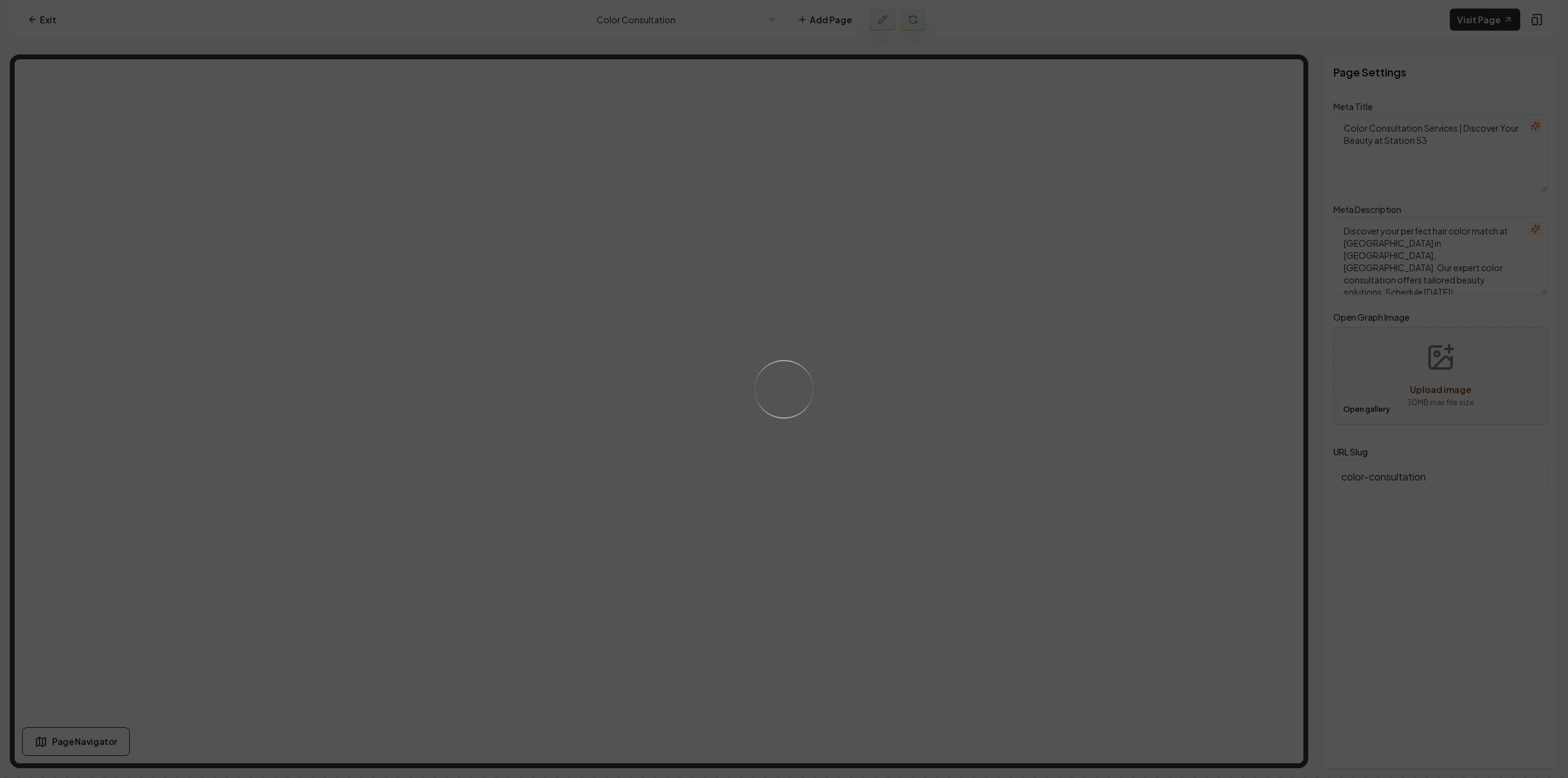
type textarea "Expert Hair Color Consultation Services - Station 53 Salon"
type textarea "Discover your ideal hair hue at [GEOGRAPHIC_DATA] in [GEOGRAPHIC_DATA], [GEOGRA…"
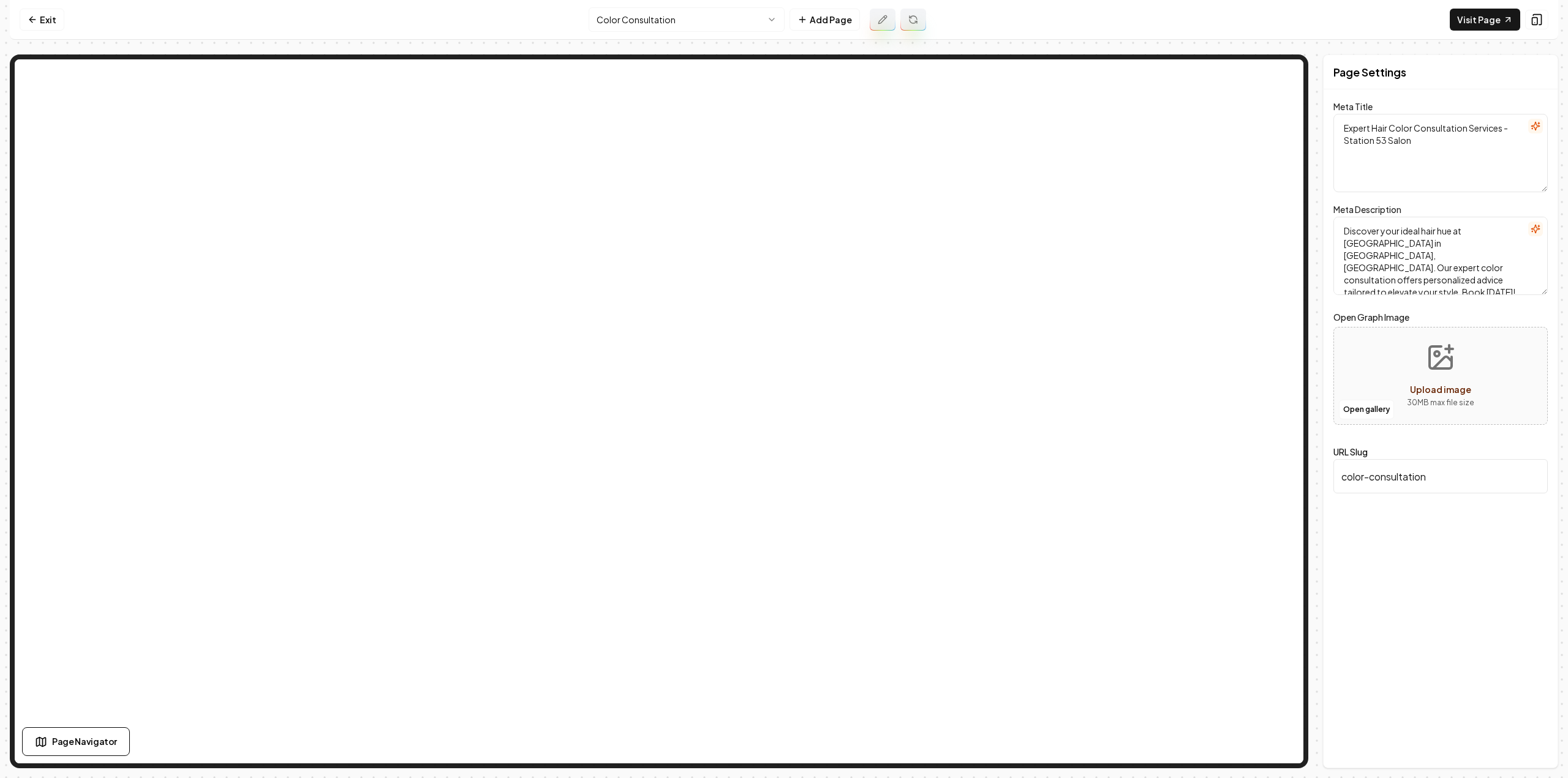
click at [702, 31] on html "Computer Required This feature is only available on a computer. Please switch t…" at bounding box center [784, 389] width 1568 height 778
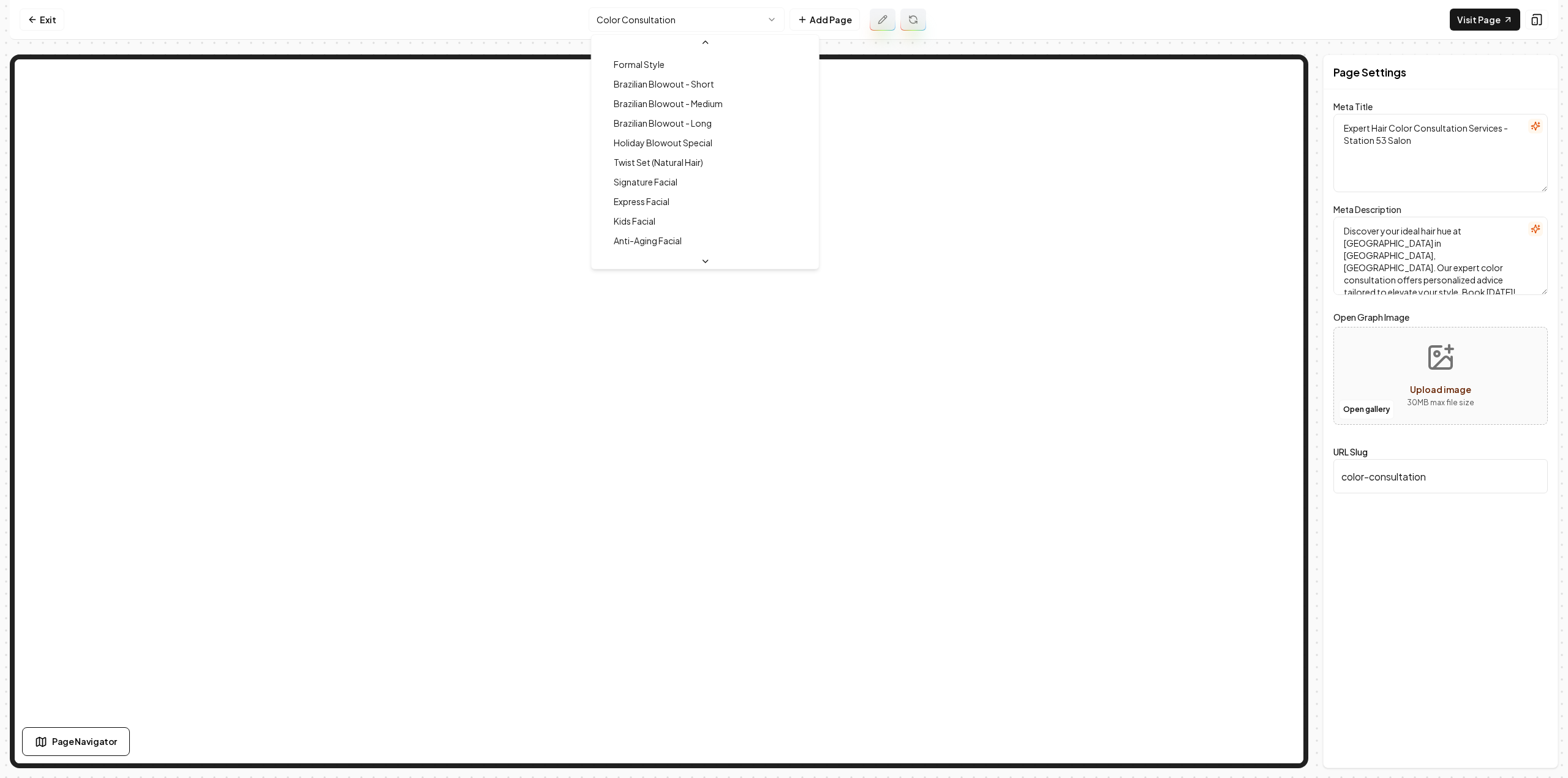
scroll to position [473, 0]
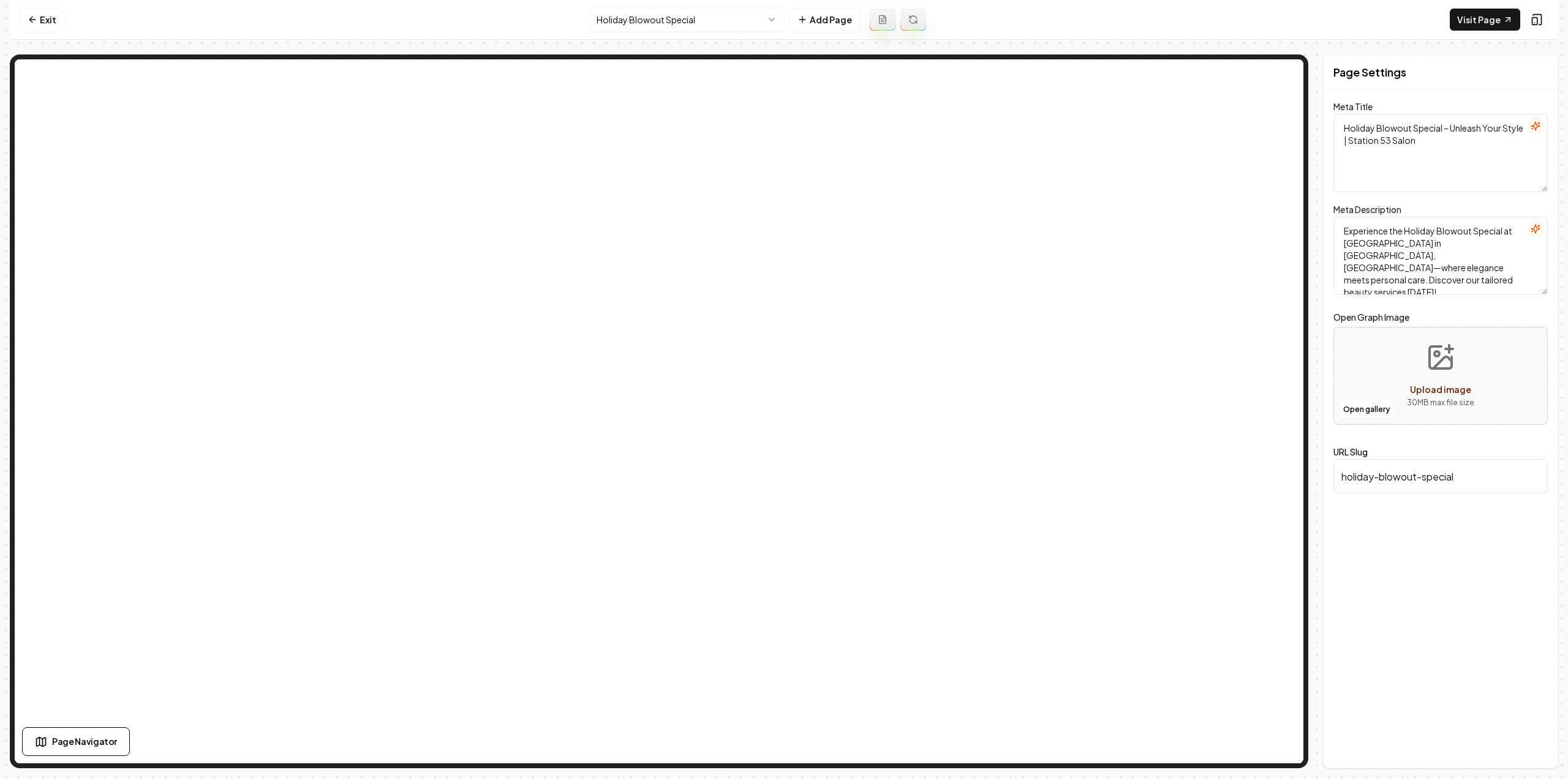
click at [880, 24] on button at bounding box center [882, 20] width 25 height 22
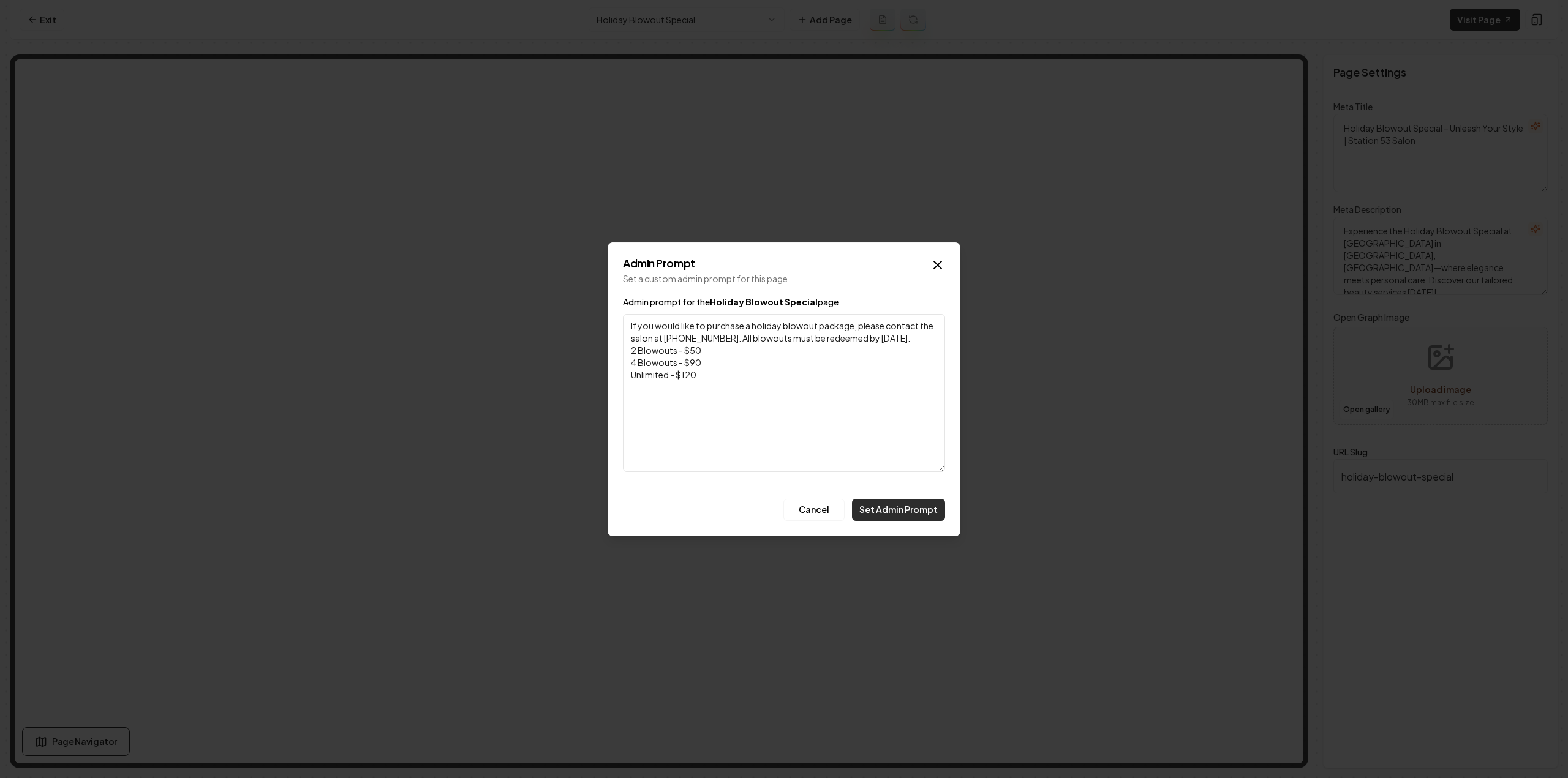
type textarea "If you would like to purchase a holiday blowout package, please contact the sal…"
click at [907, 519] on button "Set Admin Prompt" at bounding box center [898, 510] width 93 height 22
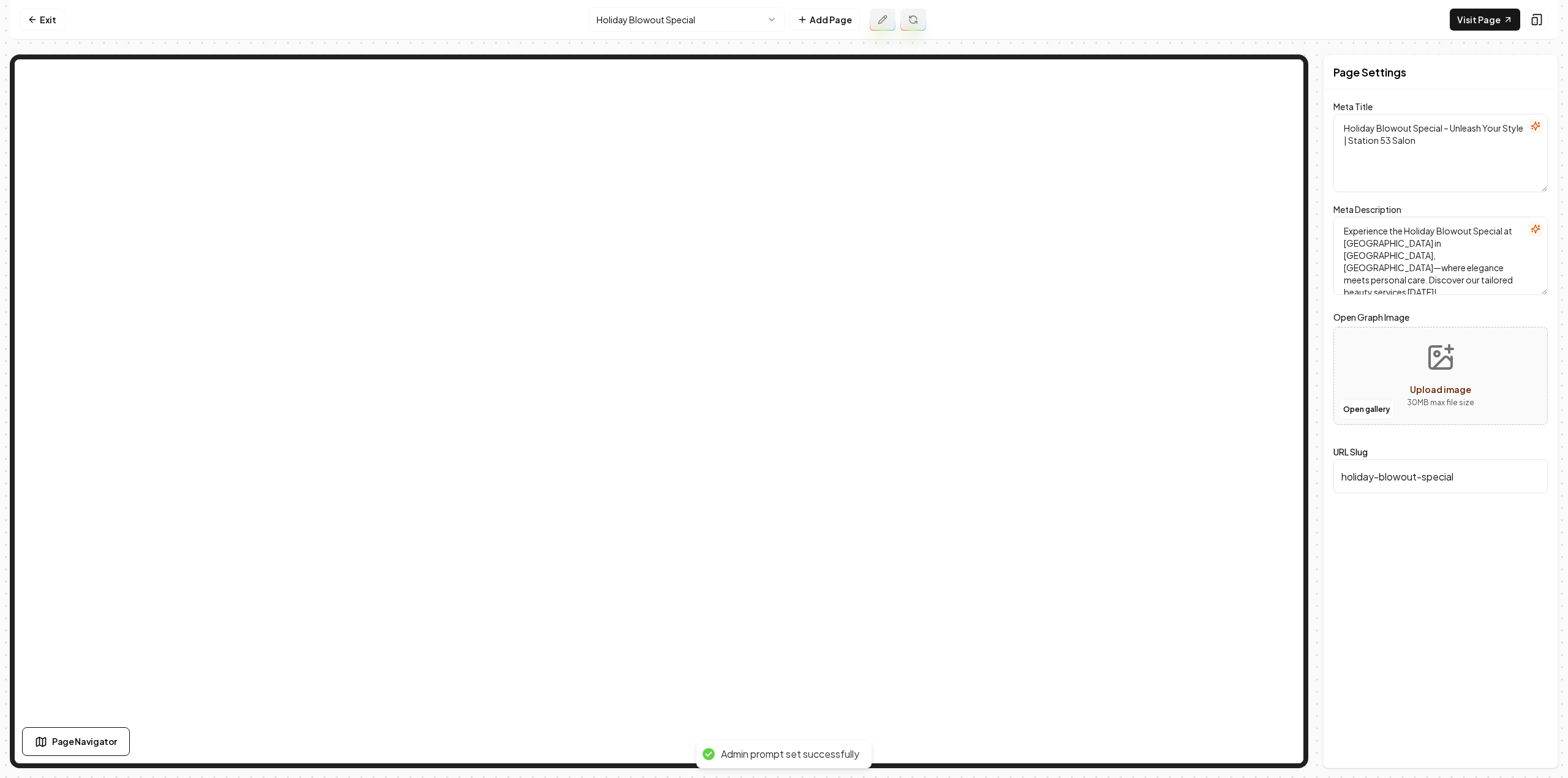
click at [913, 25] on button at bounding box center [913, 20] width 25 height 22
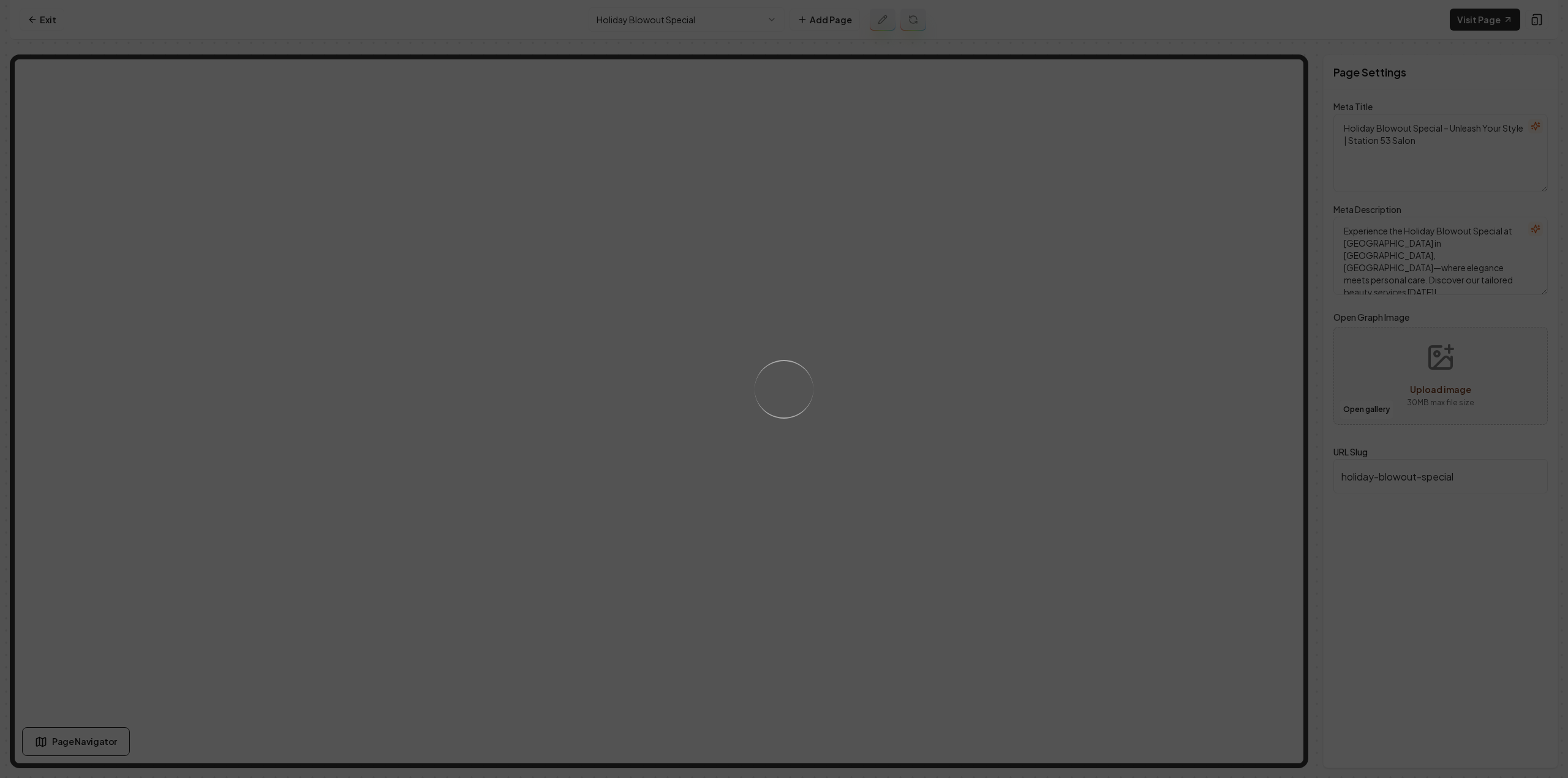
type textarea "Holiday Blowout Special | Glamorous Hair Styling at Station 53 Salon"
type textarea "Experience the Holiday Blowout Special at [GEOGRAPHIC_DATA] in [GEOGRAPHIC_DATA…"
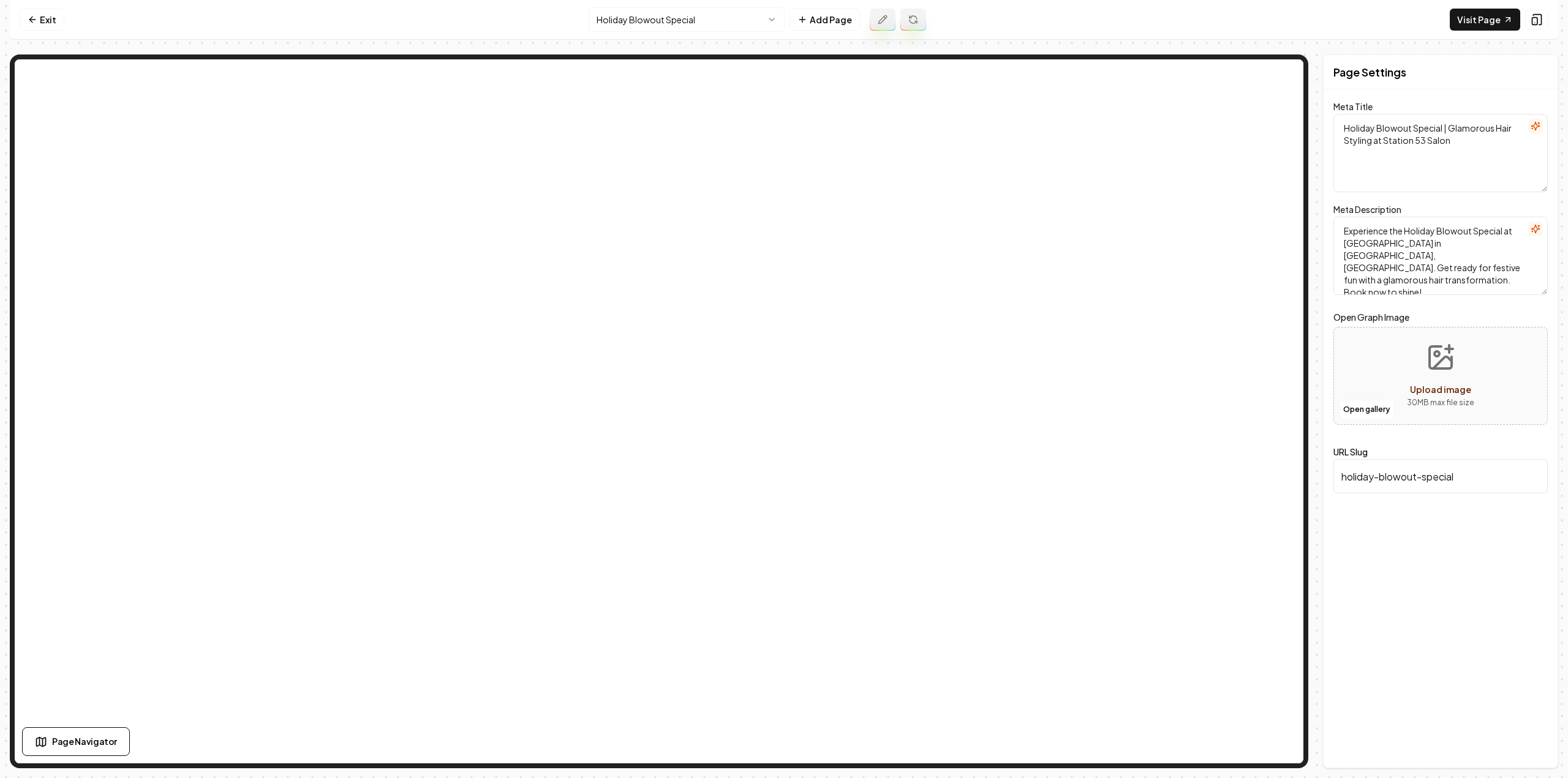
click at [882, 23] on icon at bounding box center [882, 20] width 10 height 10
click at [735, 23] on html "Computer Required This feature is only available on a computer. Please switch t…" at bounding box center [784, 389] width 1568 height 778
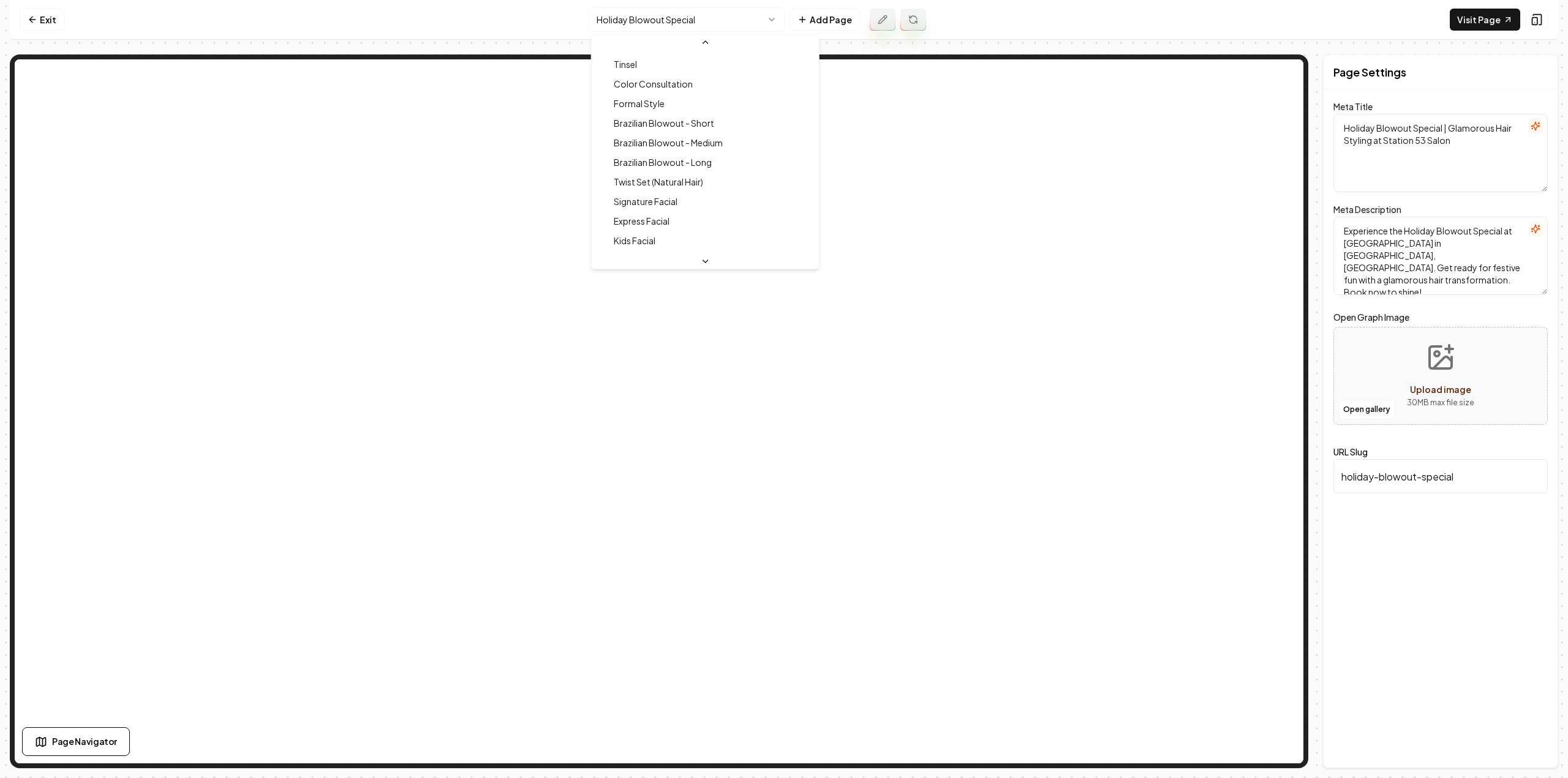
scroll to position [370, 0]
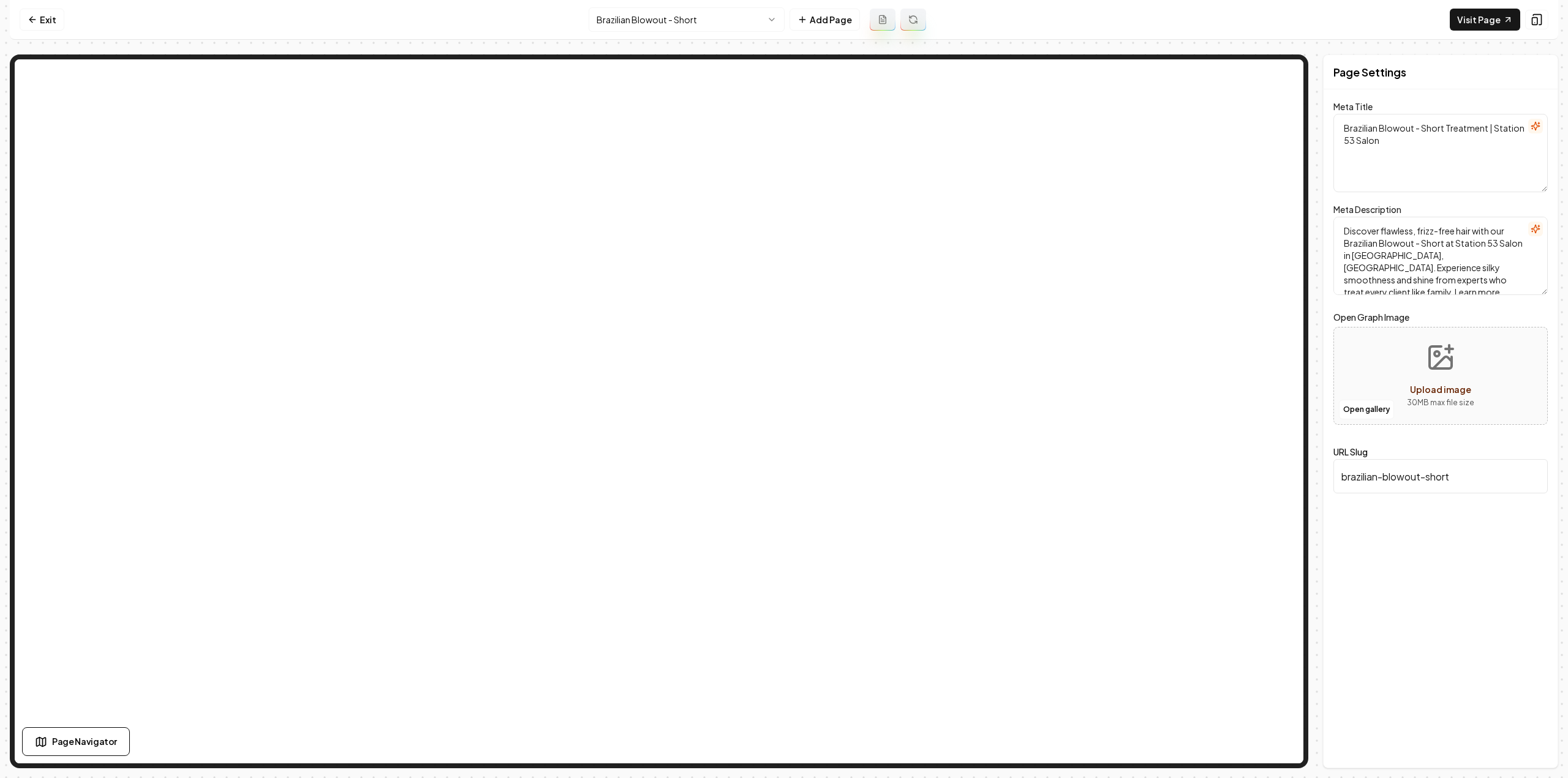
click at [876, 16] on button at bounding box center [882, 20] width 25 height 22
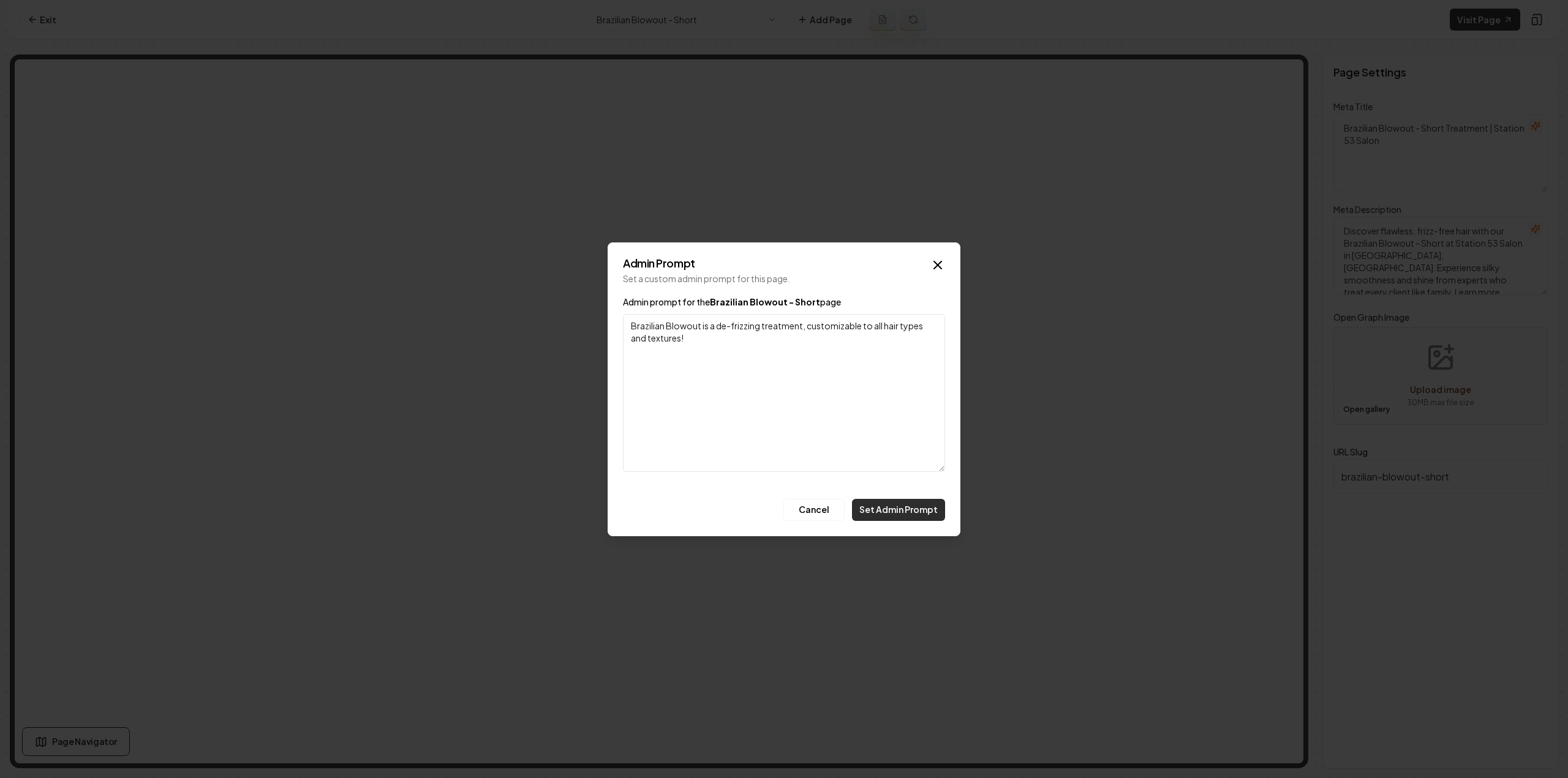
type textarea "Brazilian Blowout is a de-frizzing treatment, customizable to all hair types an…"
click at [885, 504] on button "Set Admin Prompt" at bounding box center [898, 510] width 93 height 22
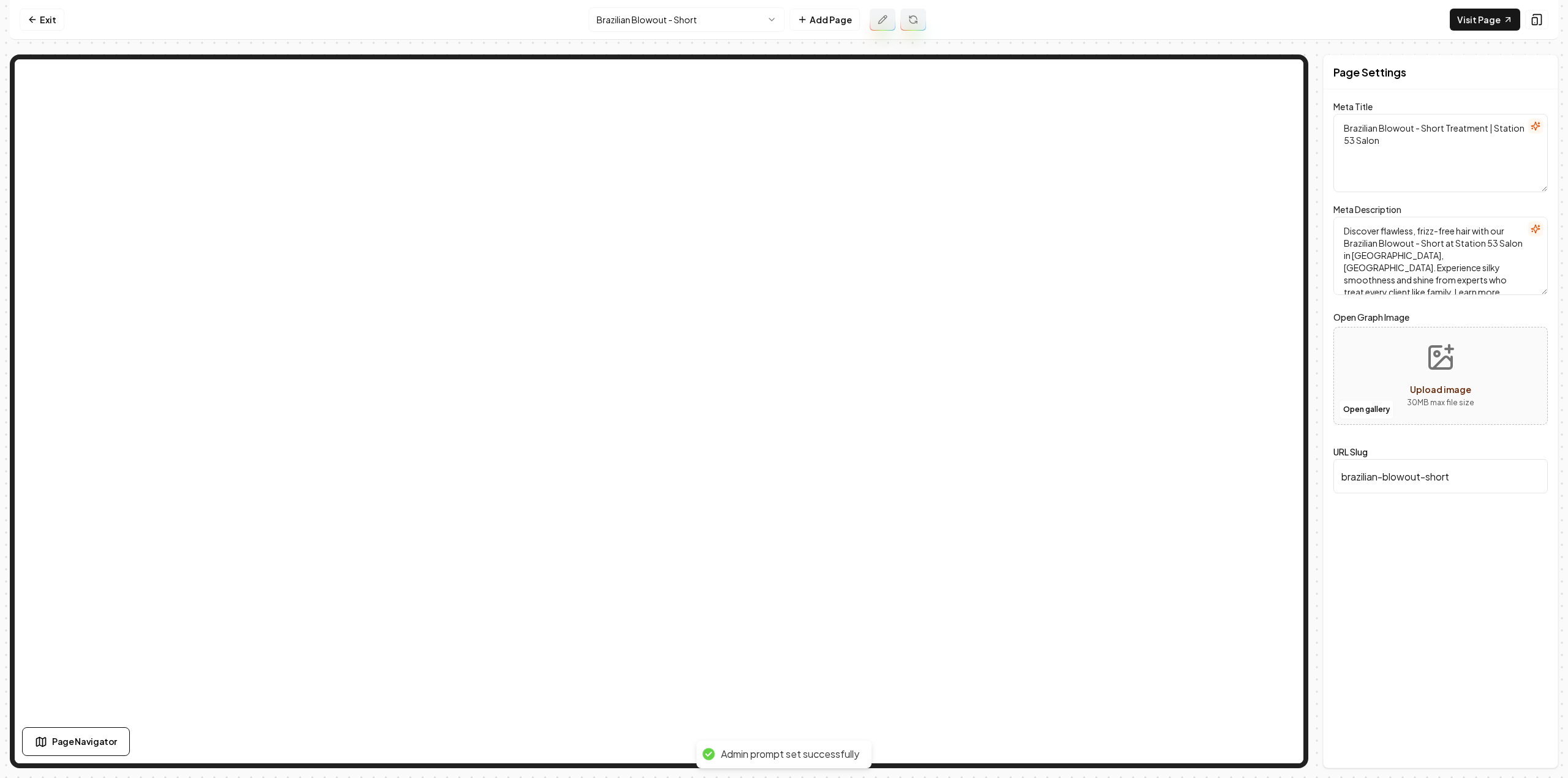
click at [907, 25] on button at bounding box center [913, 20] width 25 height 22
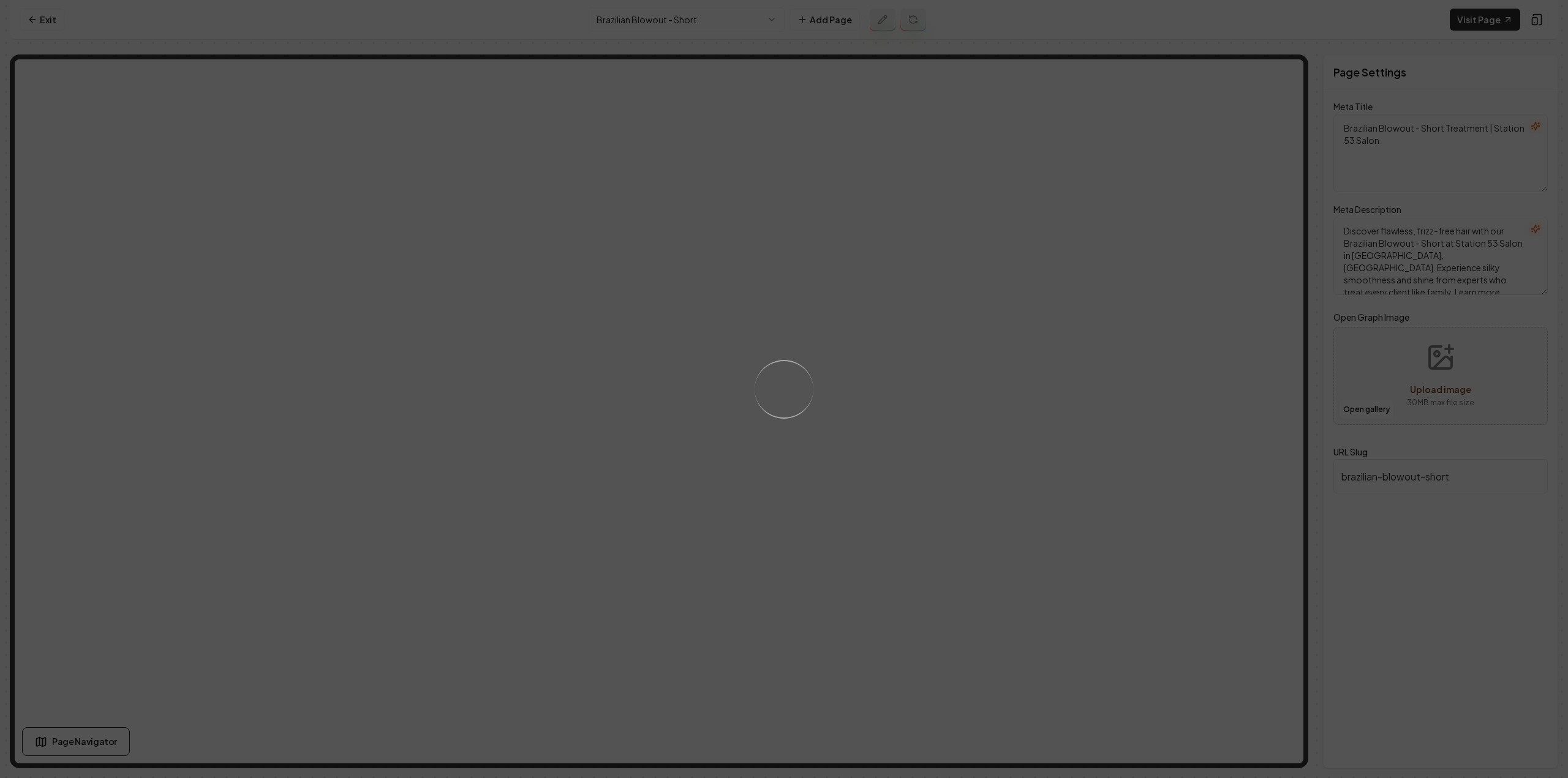
type textarea "Brazilian Blowout for Short Hair | Station 53 Salon"
type textarea "Transform your short hair with our Brazilian Blowout treatment at Station 53 Sa…"
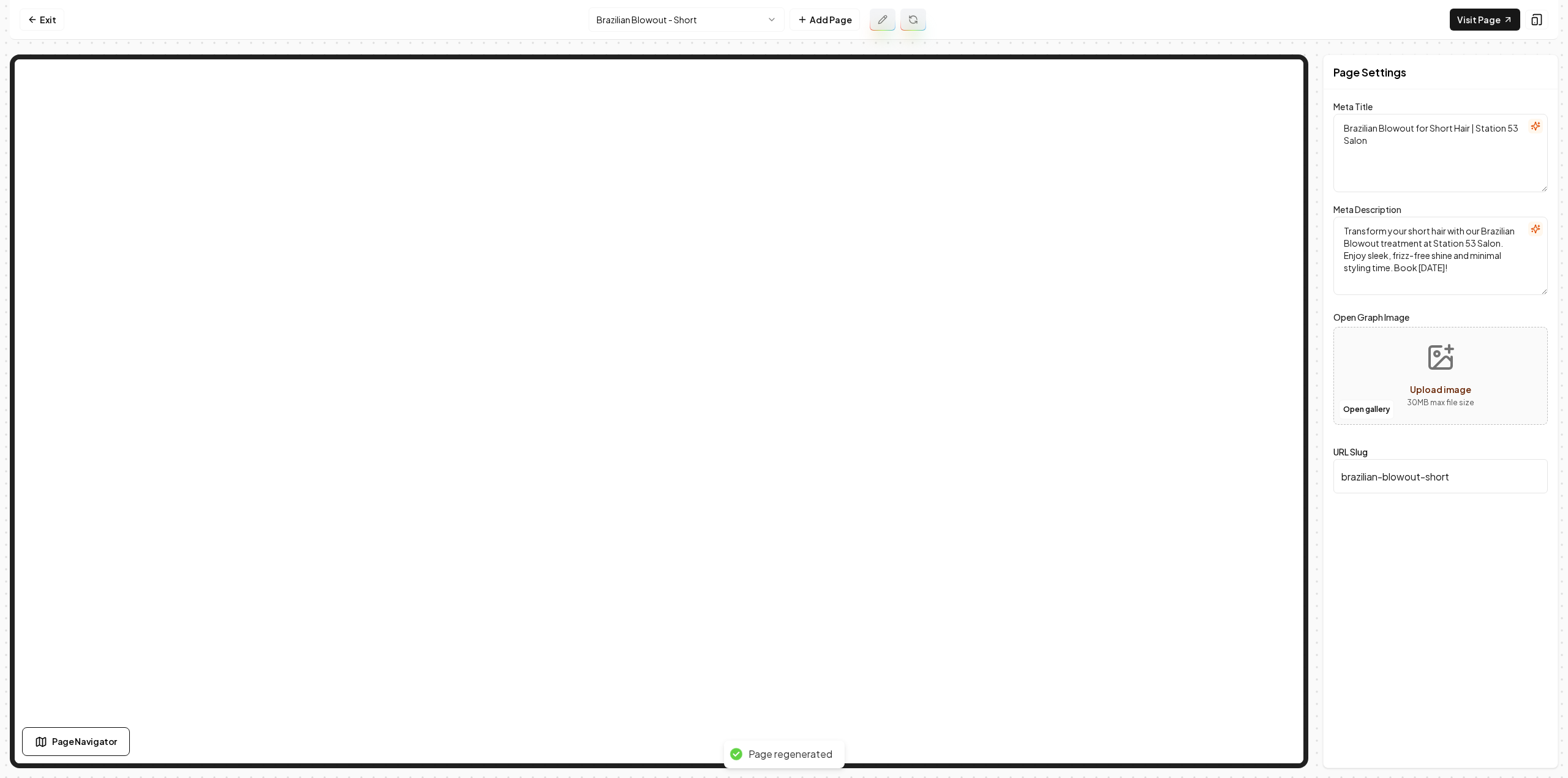
click at [693, 25] on html "Computer Required This feature is only available on a computer. Please switch t…" at bounding box center [784, 389] width 1568 height 778
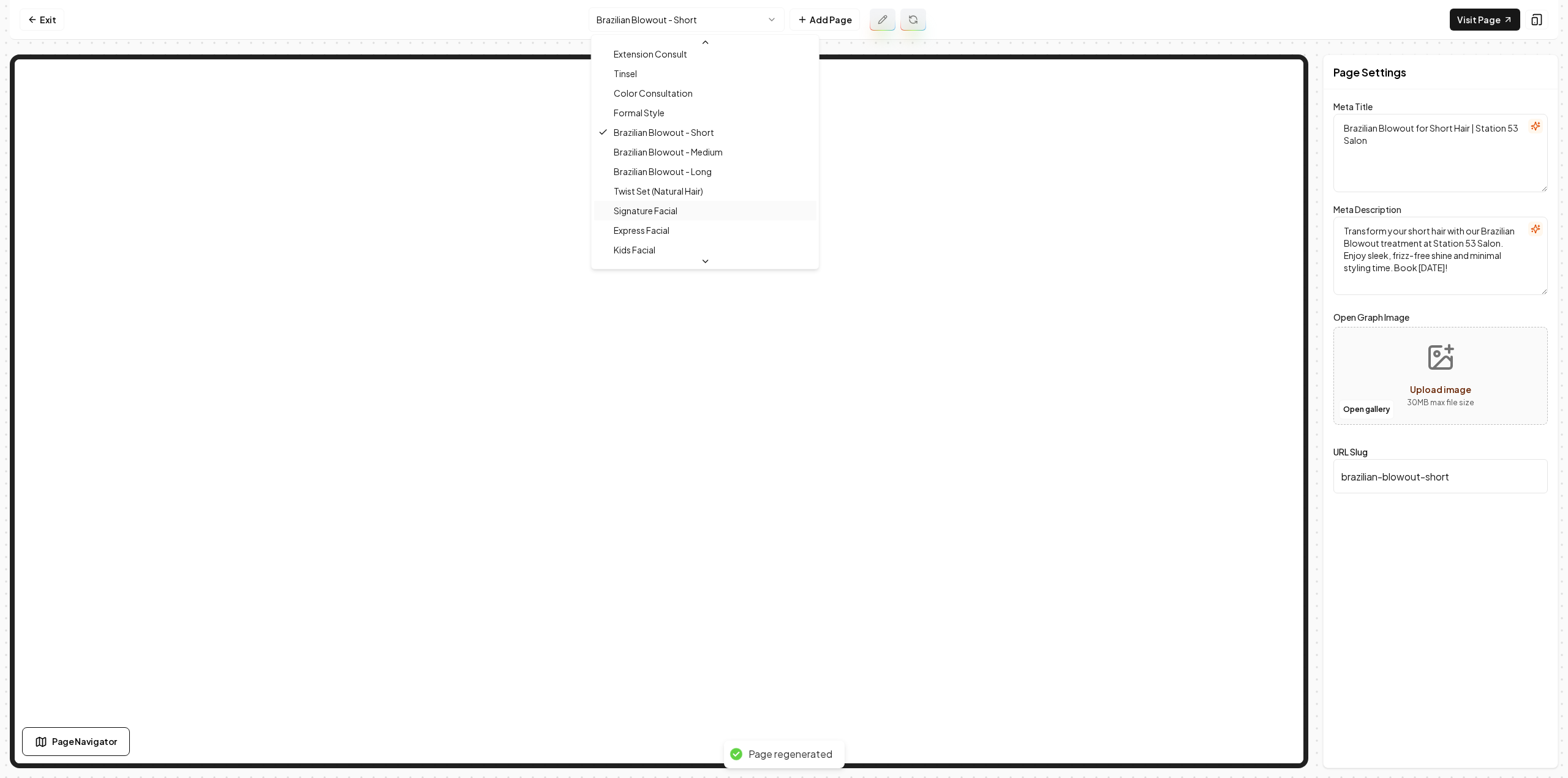
scroll to position [390, 0]
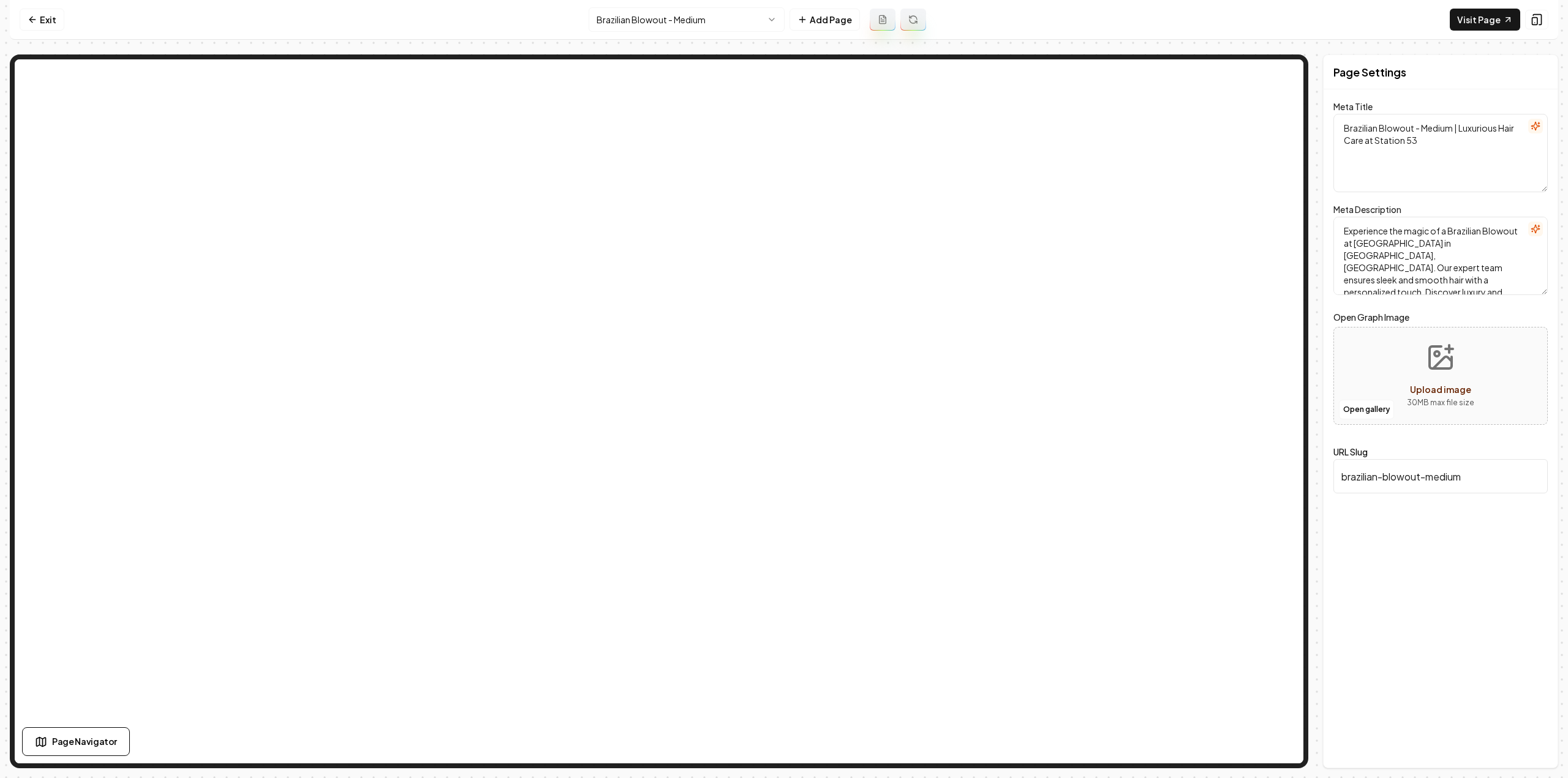
click at [887, 27] on button at bounding box center [882, 20] width 25 height 22
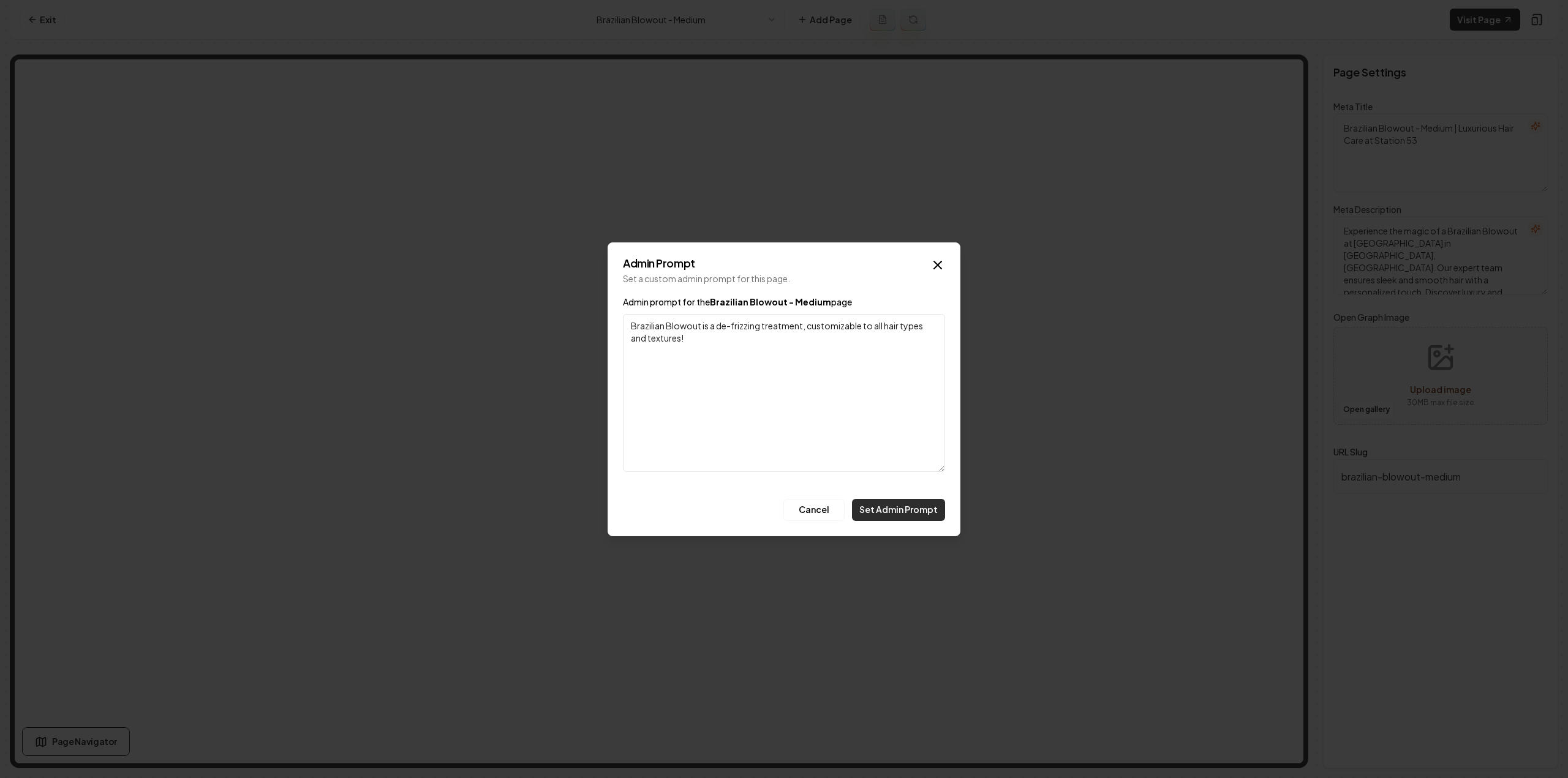
type textarea "Brazilian Blowout is a de-frizzing treatment, customizable to all hair types an…"
click at [907, 517] on button "Set Admin Prompt" at bounding box center [898, 510] width 93 height 22
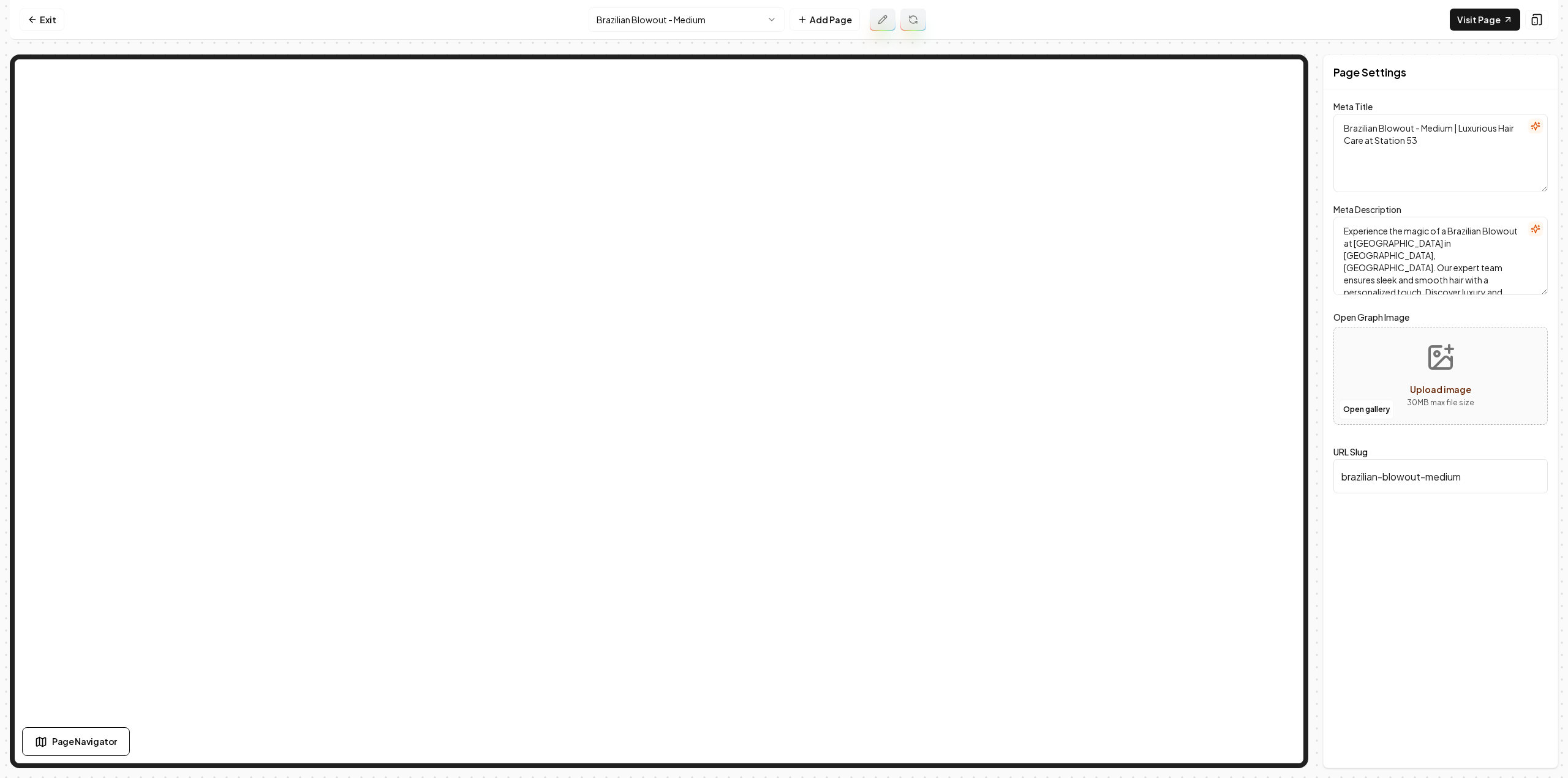
click at [914, 20] on icon at bounding box center [913, 20] width 10 height 10
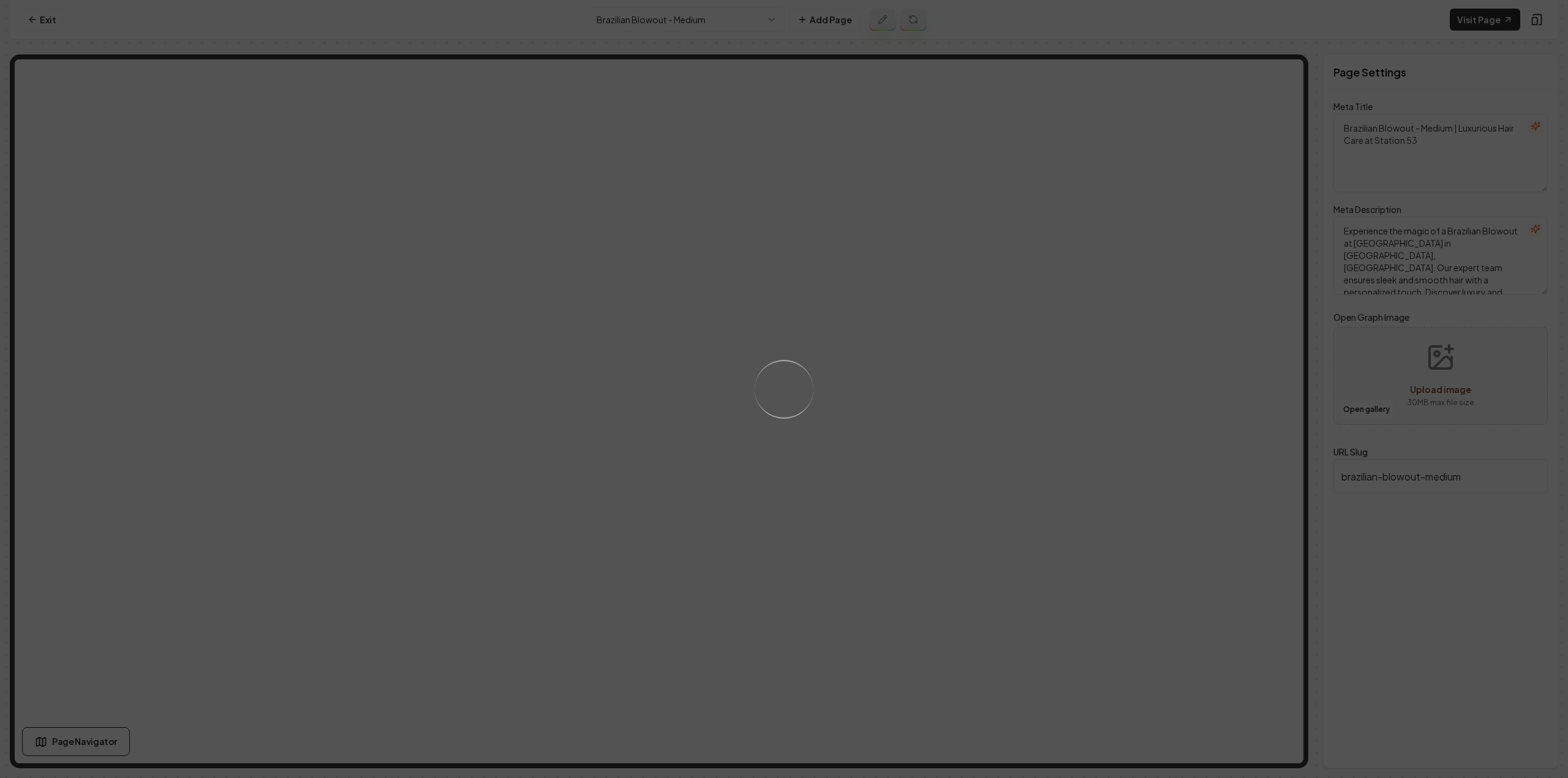
type textarea "Brazilian Blowout Medium - Smooth Hair Treatment at Station 53"
type textarea "Experience sleek, frizz-free hair with Station 53 Salon's expert Brazilian Blow…"
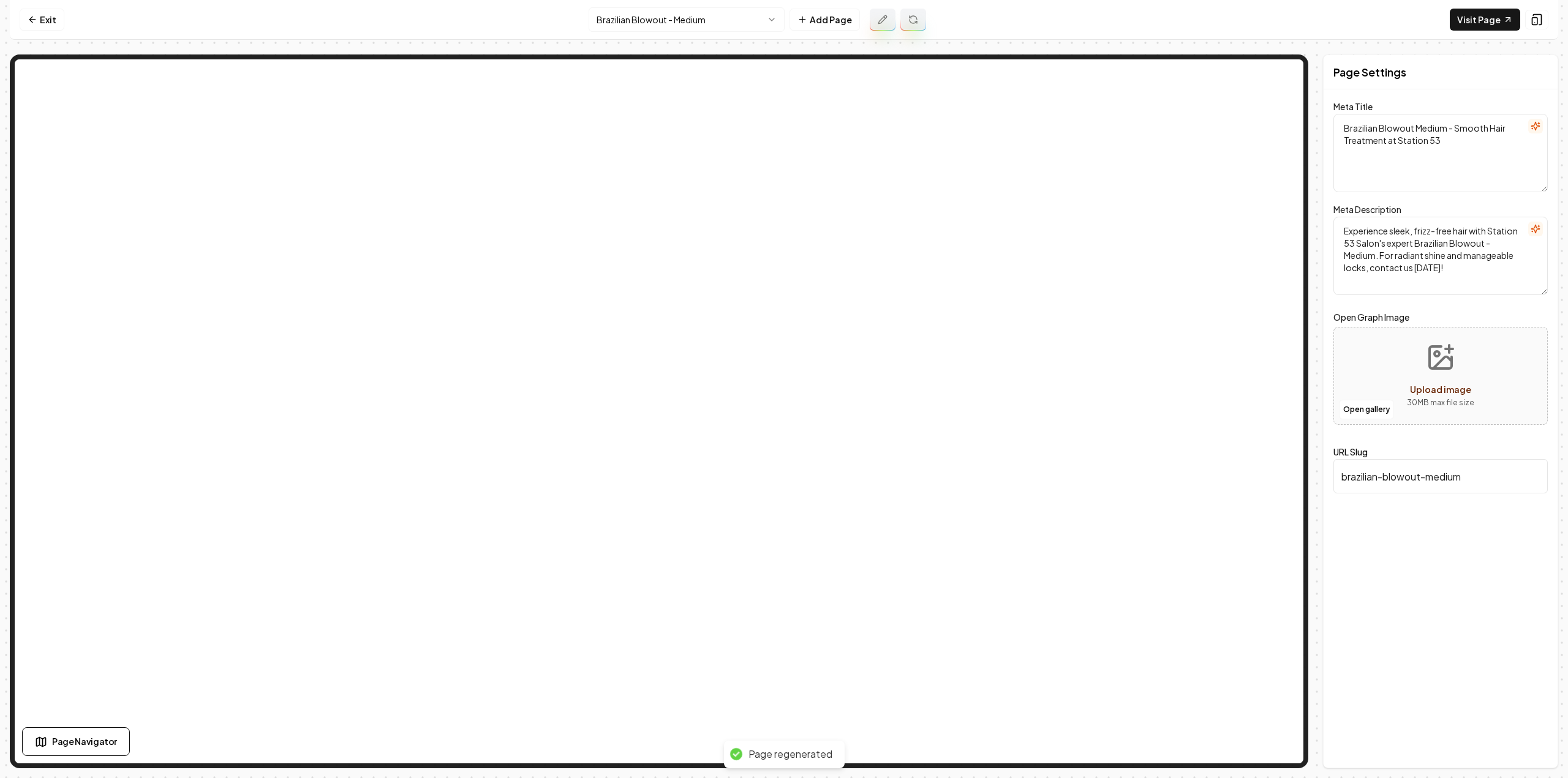
click at [880, 14] on button at bounding box center [882, 20] width 25 height 22
click at [709, 29] on html "Computer Required This feature is only available on a computer. Please switch t…" at bounding box center [784, 389] width 1568 height 778
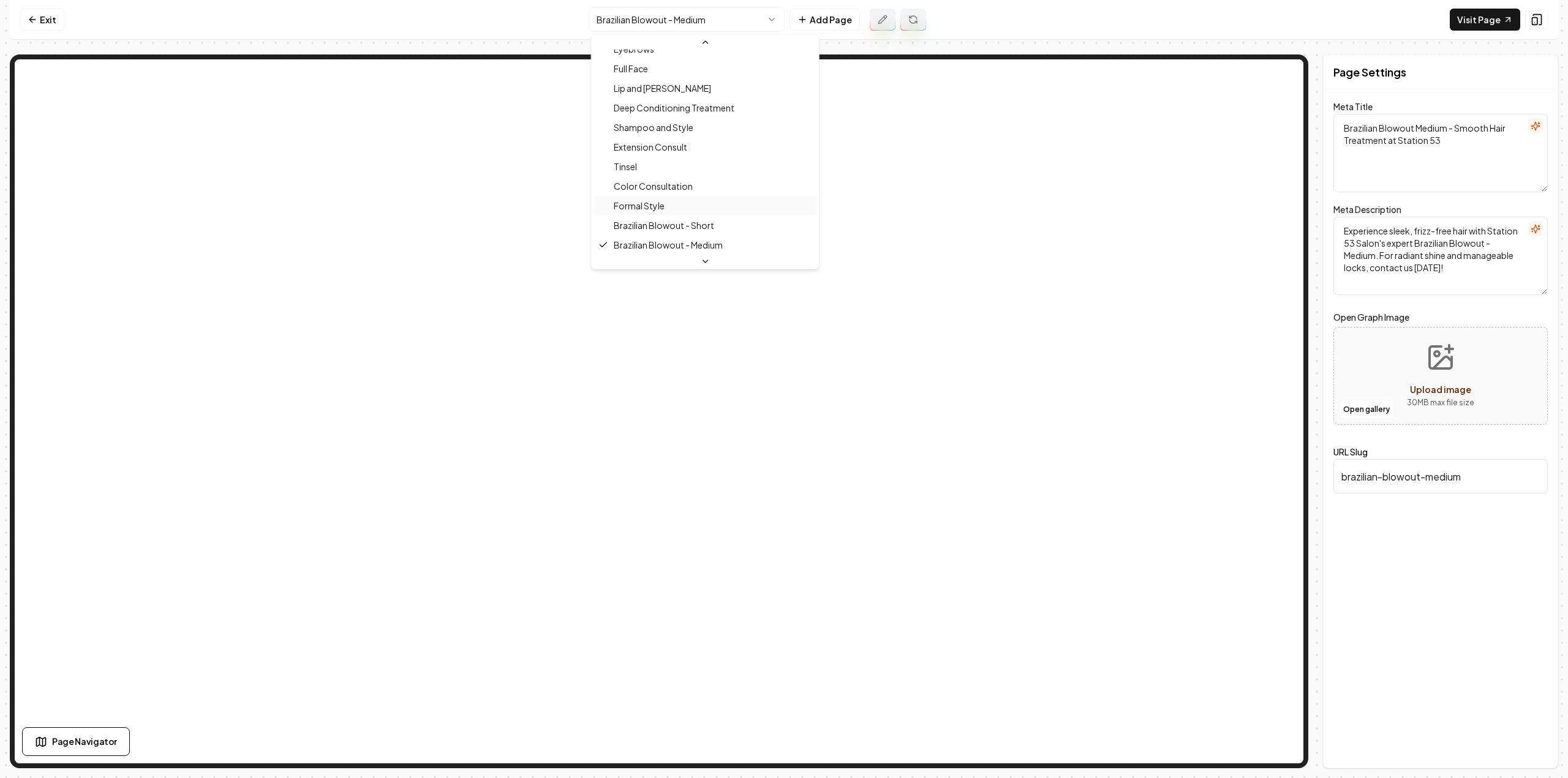
scroll to position [349, 0]
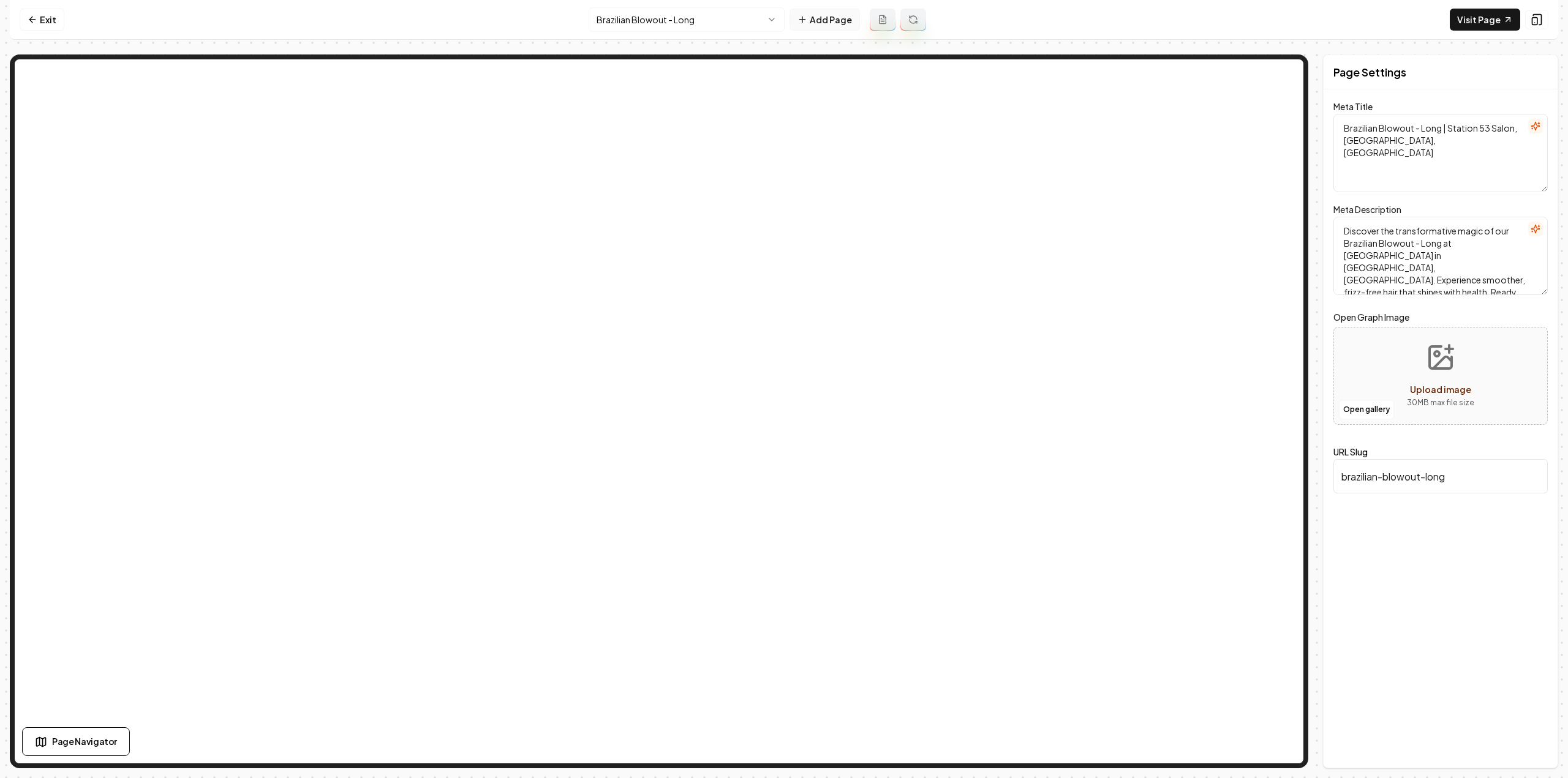
click at [833, 17] on button "Add Page" at bounding box center [824, 20] width 71 height 22
click at [893, 10] on button at bounding box center [882, 20] width 25 height 22
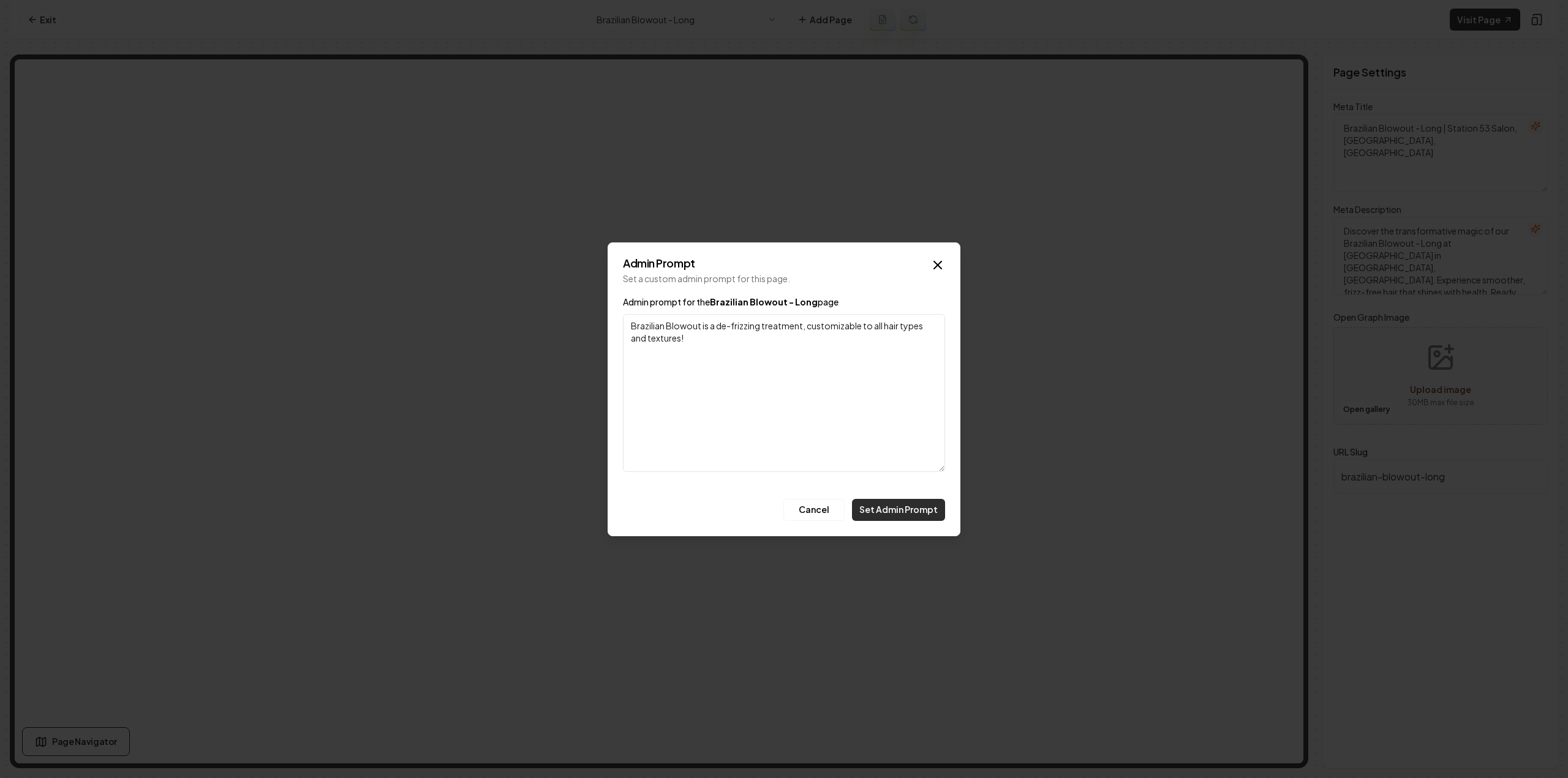
type textarea "Brazilian Blowout is a de-frizzing treatment, customizable to all hair types an…"
click at [884, 516] on button "Set Admin Prompt" at bounding box center [898, 510] width 93 height 22
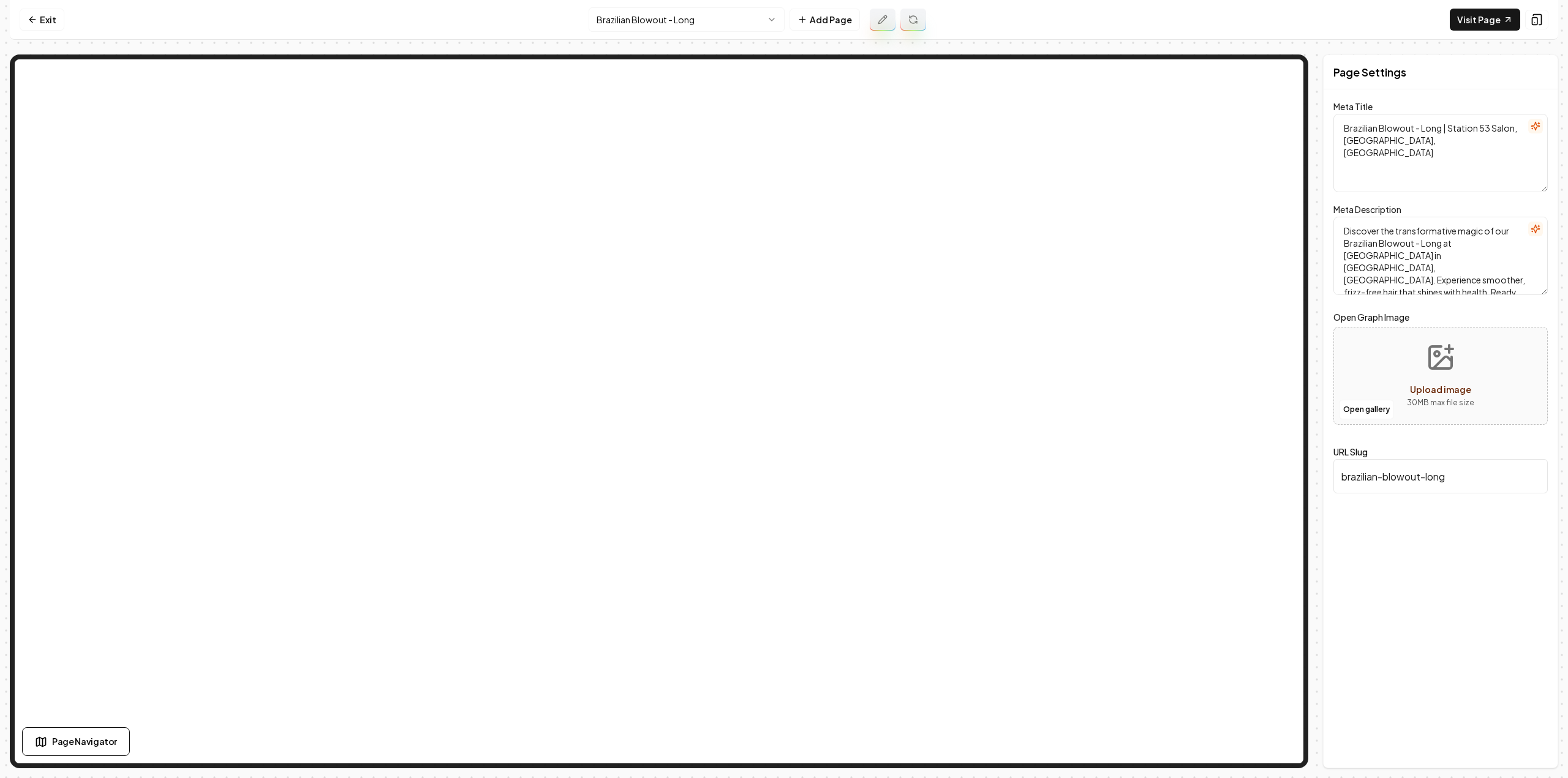
click at [874, 17] on button at bounding box center [882, 20] width 25 height 22
click at [916, 20] on icon at bounding box center [913, 20] width 10 height 10
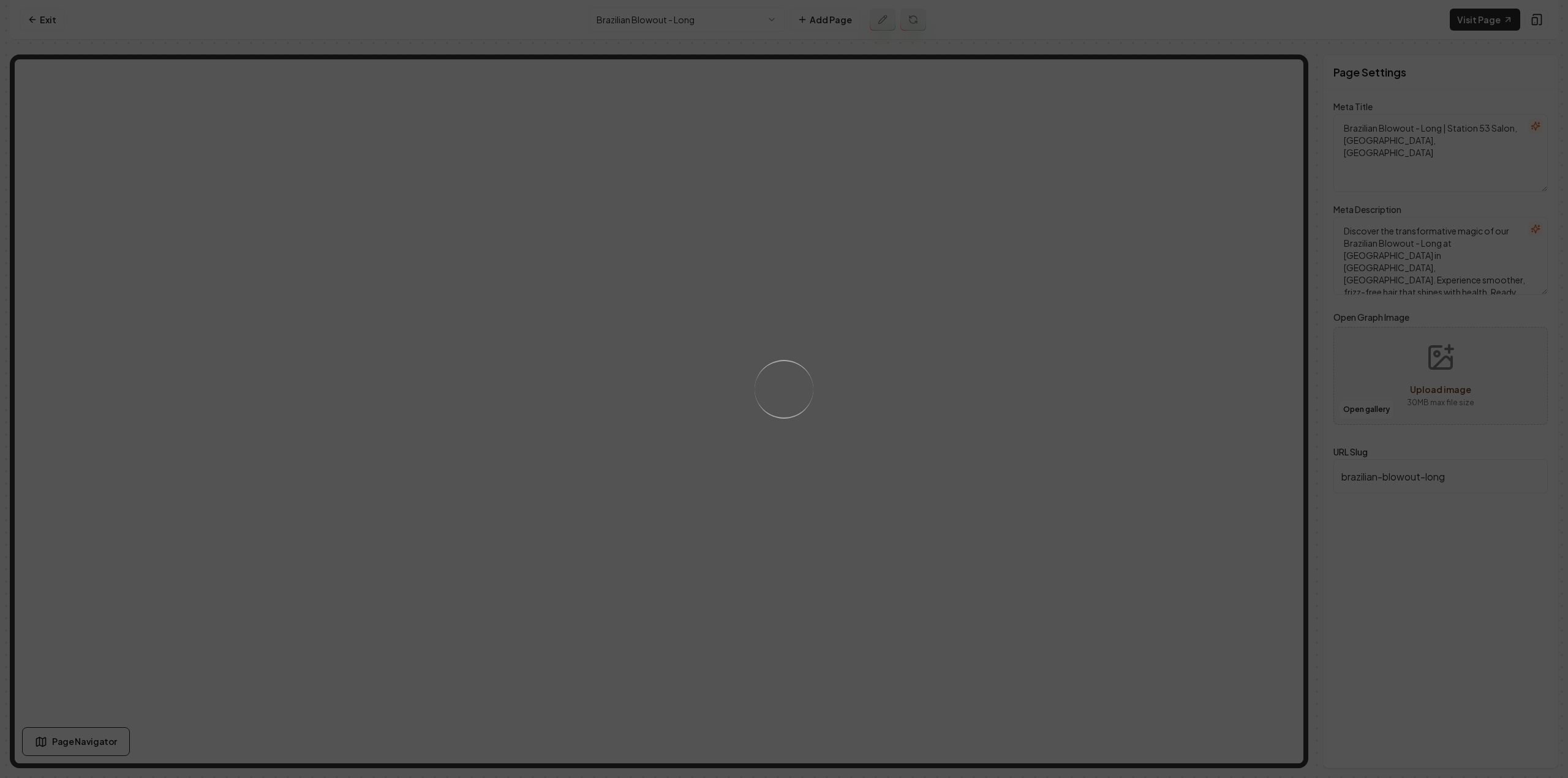
type textarea "Brazilian Blowout - Long, Frizz-Free Hair | Station 53 Salon"
type textarea "Experience sleek, frizz-free hair with our Brazilian Blowout - Long at Station …"
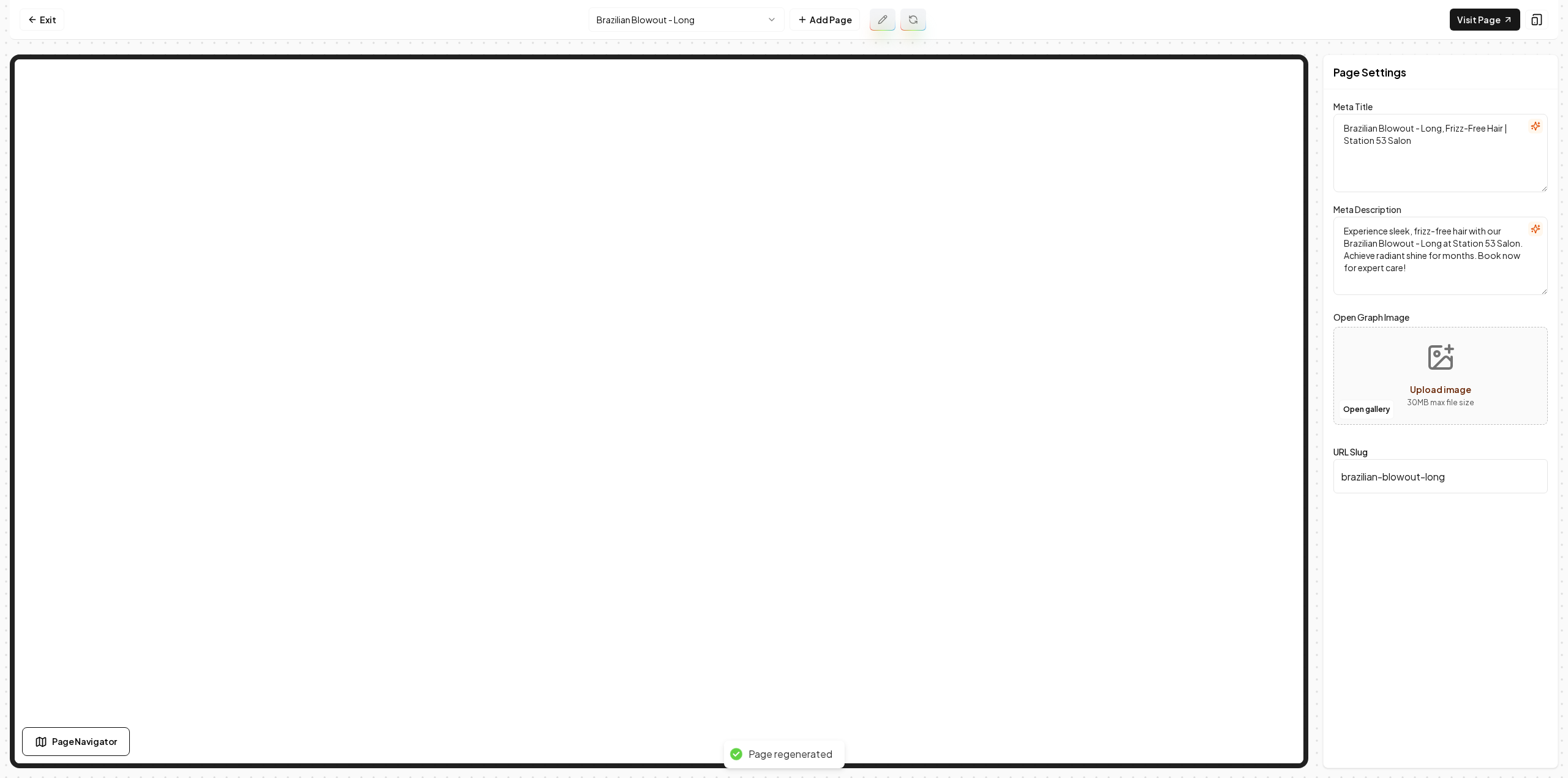
click at [713, 30] on html "Computer Required This feature is only available on a computer. Please switch t…" at bounding box center [784, 389] width 1568 height 778
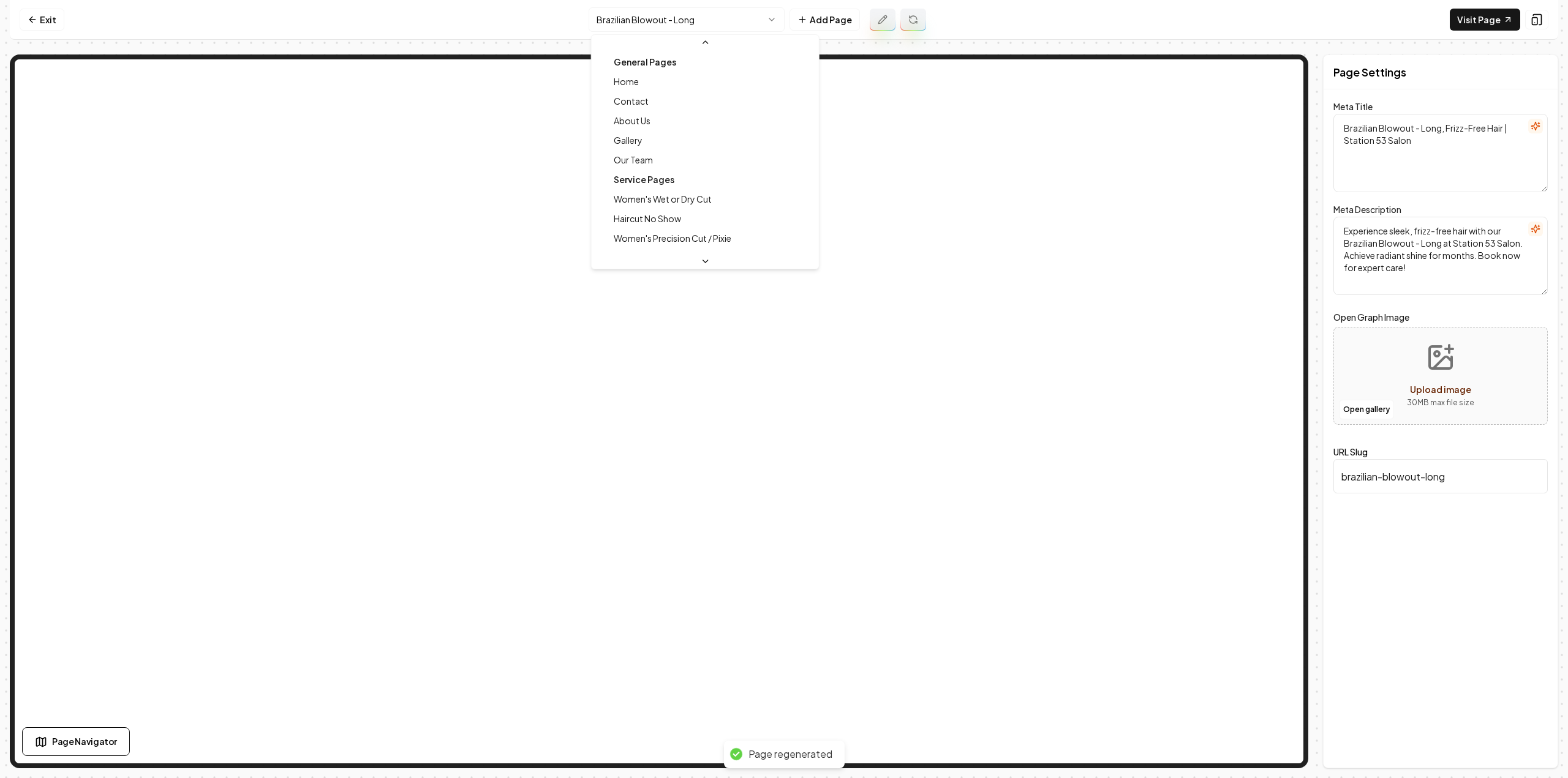
click at [710, 25] on html "Computer Required This feature is only available on a computer. Please switch t…" at bounding box center [784, 389] width 1568 height 778
click at [707, 17] on html "Computer Required This feature is only available on a computer. Please switch t…" at bounding box center [784, 389] width 1568 height 778
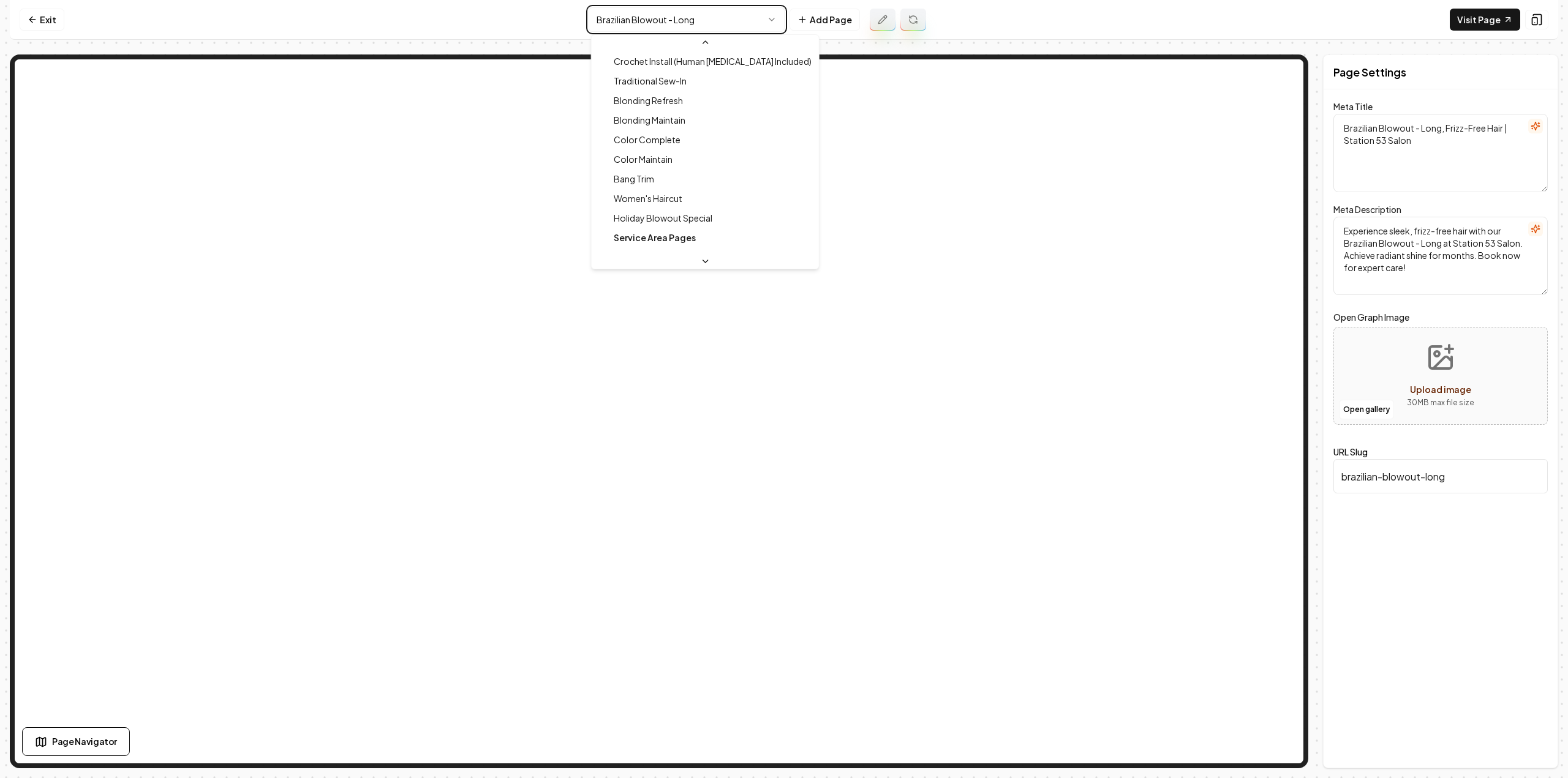
click at [43, 7] on html "Computer Required This feature is only available on a computer. Please switch t…" at bounding box center [784, 389] width 1568 height 778
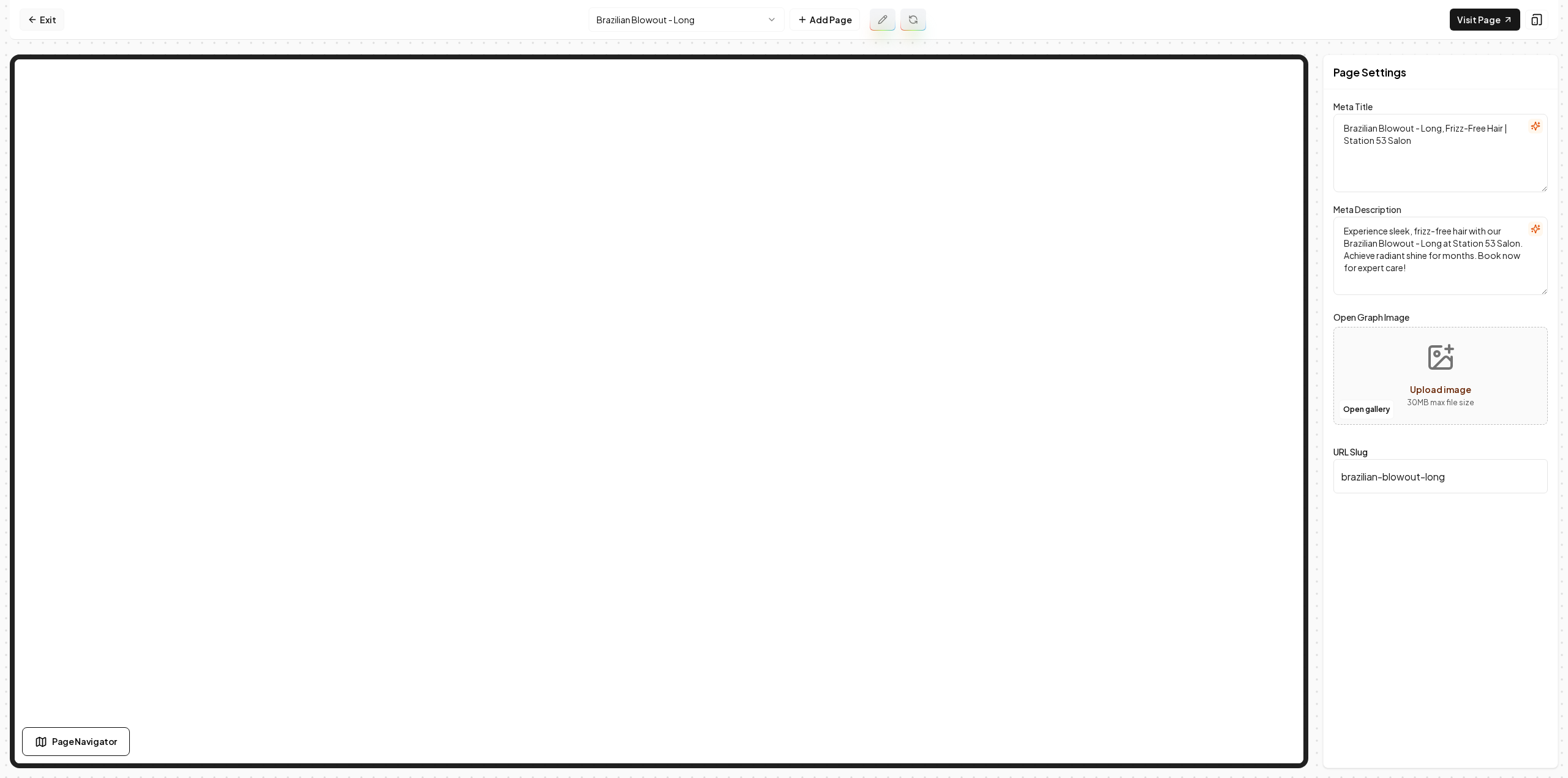
click at [43, 15] on link "Exit" at bounding box center [42, 20] width 44 height 22
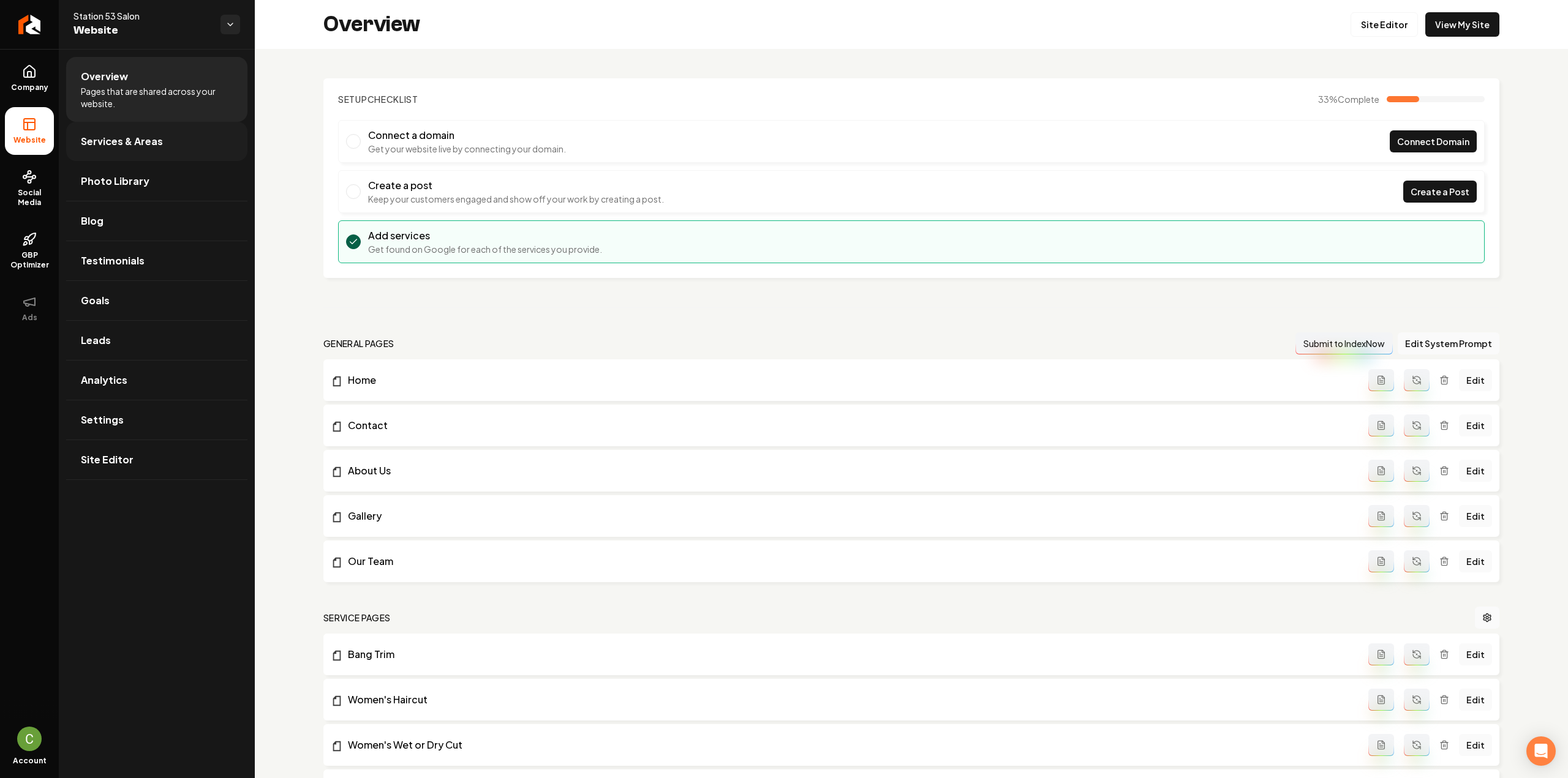
click at [175, 141] on link "Services & Areas" at bounding box center [156, 141] width 182 height 39
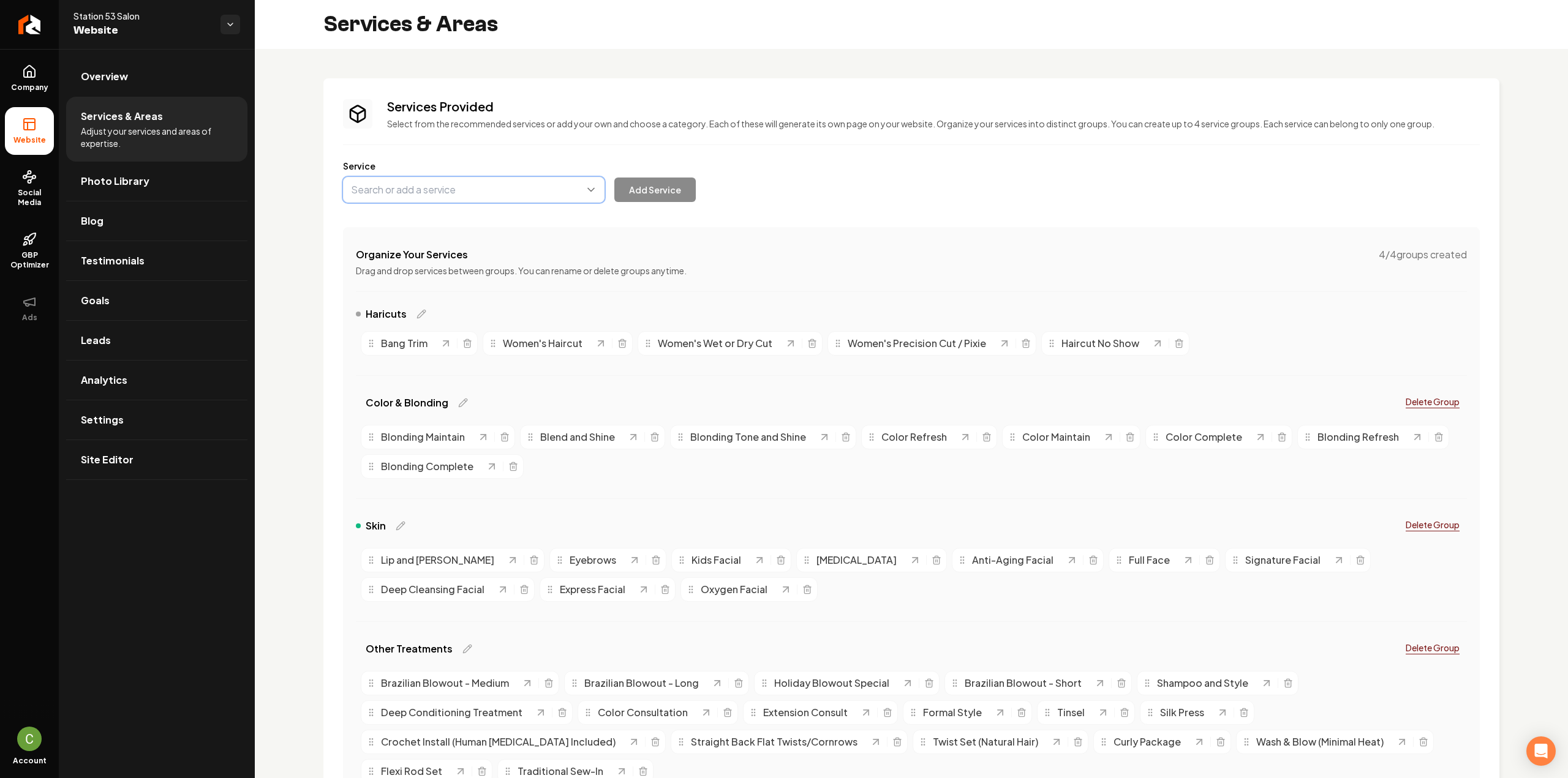
click at [388, 197] on button "Main content area" at bounding box center [474, 189] width 262 height 25
paste input "The Back Facial is a deep-cleansing treatment that targets breakouts and [MEDIC…"
type input "The Back Facial is a deep-cleansing treatment that targets breakouts and [MEDIC…"
drag, startPoint x: 29, startPoint y: 91, endPoint x: 28, endPoint y: 97, distance: 6.1
click at [29, 90] on div "Company Website Social Media GBP Optimizer Ads Account Station 53 Salon Website…" at bounding box center [784, 389] width 1568 height 778
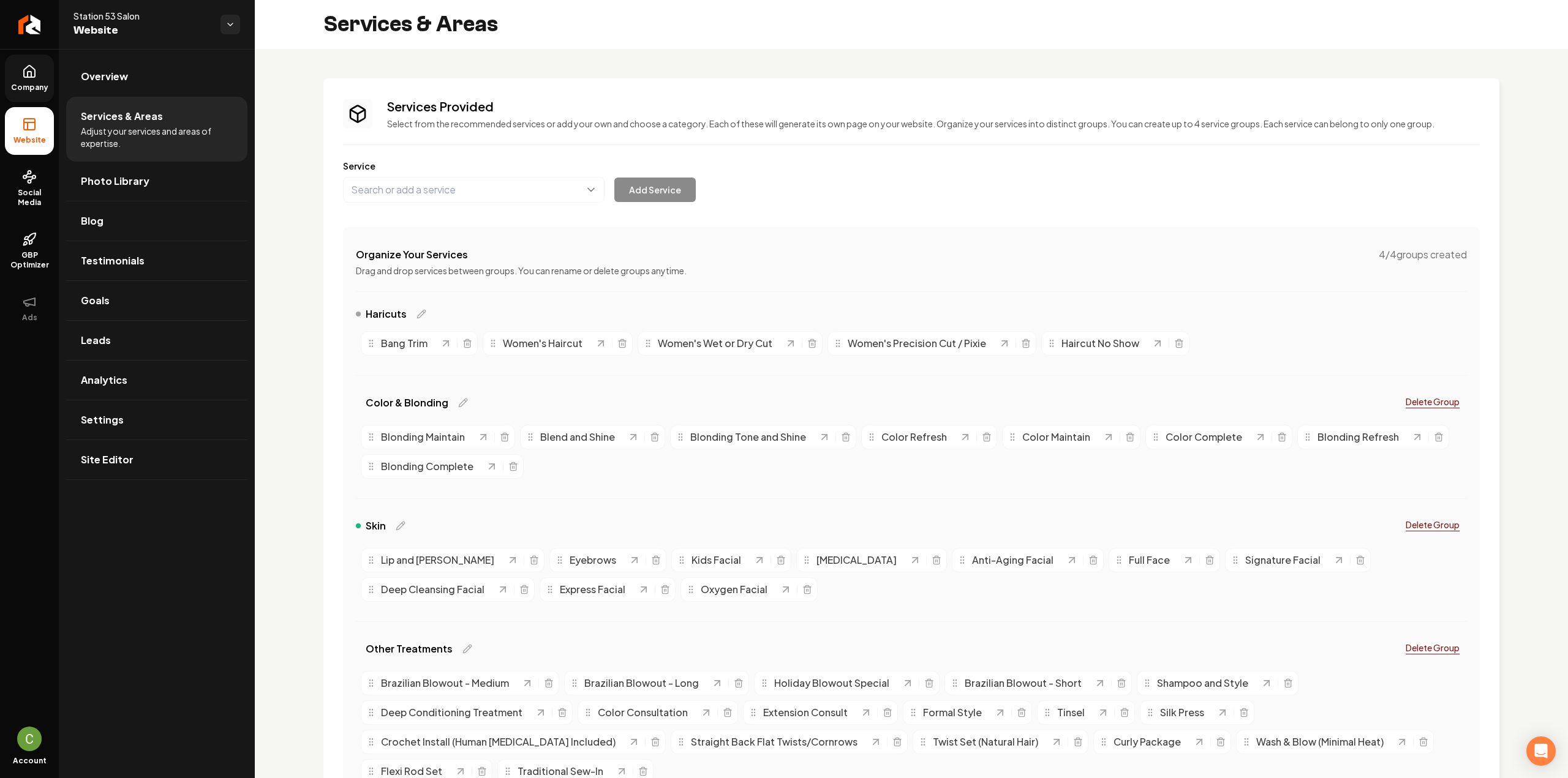
click at [13, 74] on link "Company" at bounding box center [29, 78] width 49 height 48
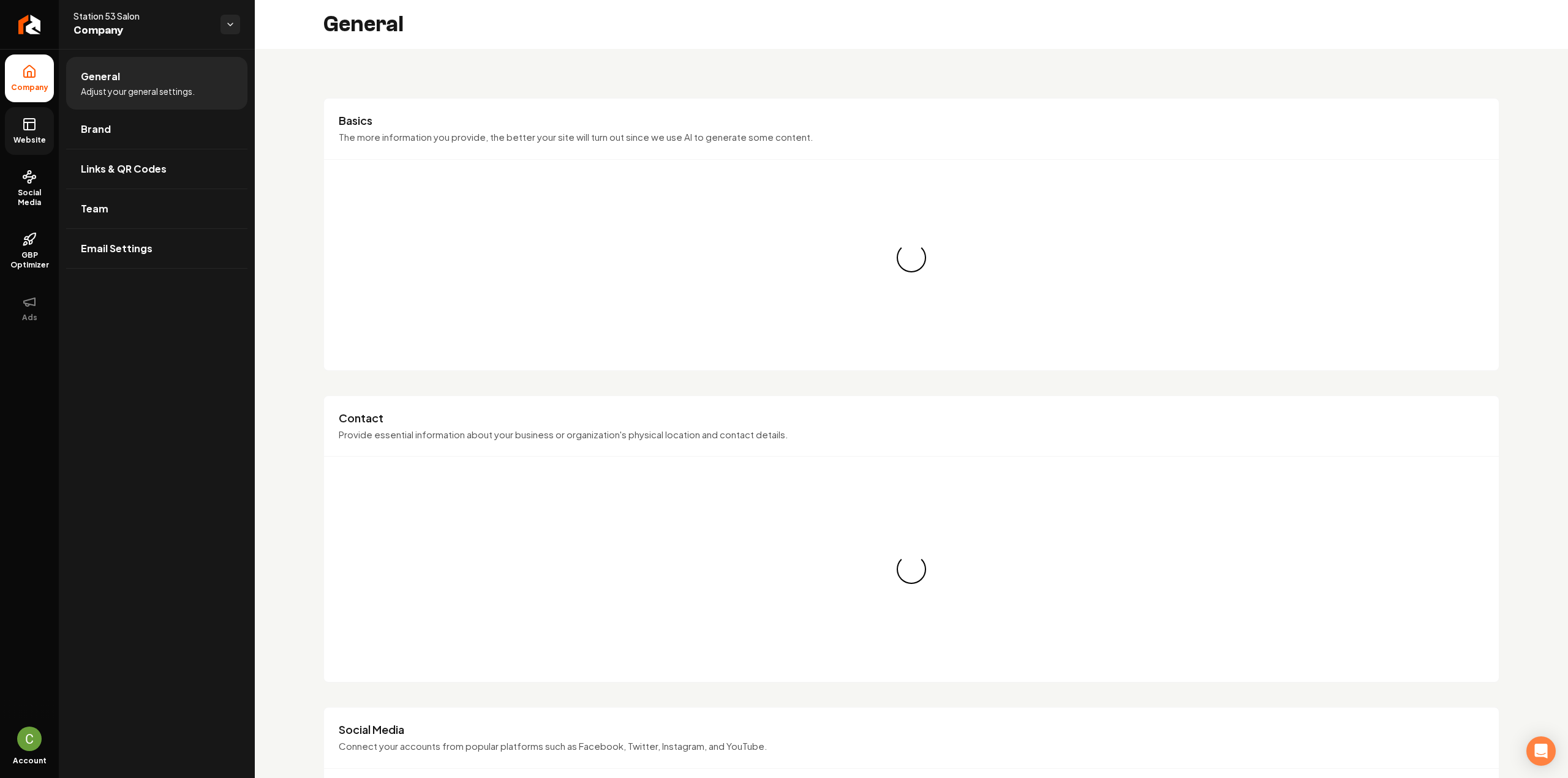
click at [32, 140] on span "Website" at bounding box center [29, 140] width 42 height 10
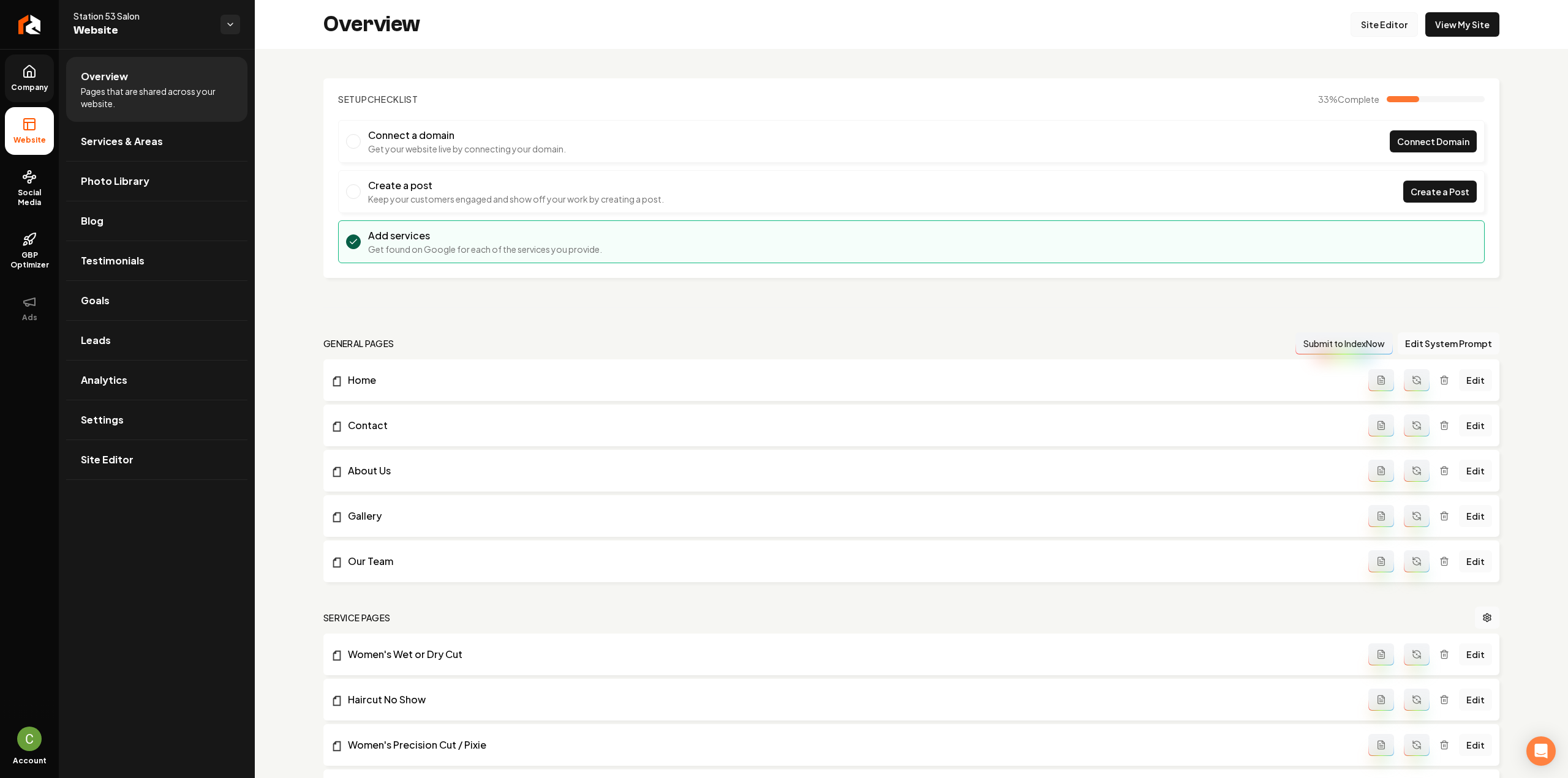
click at [1373, 25] on link "Site Editor" at bounding box center [1384, 24] width 67 height 25
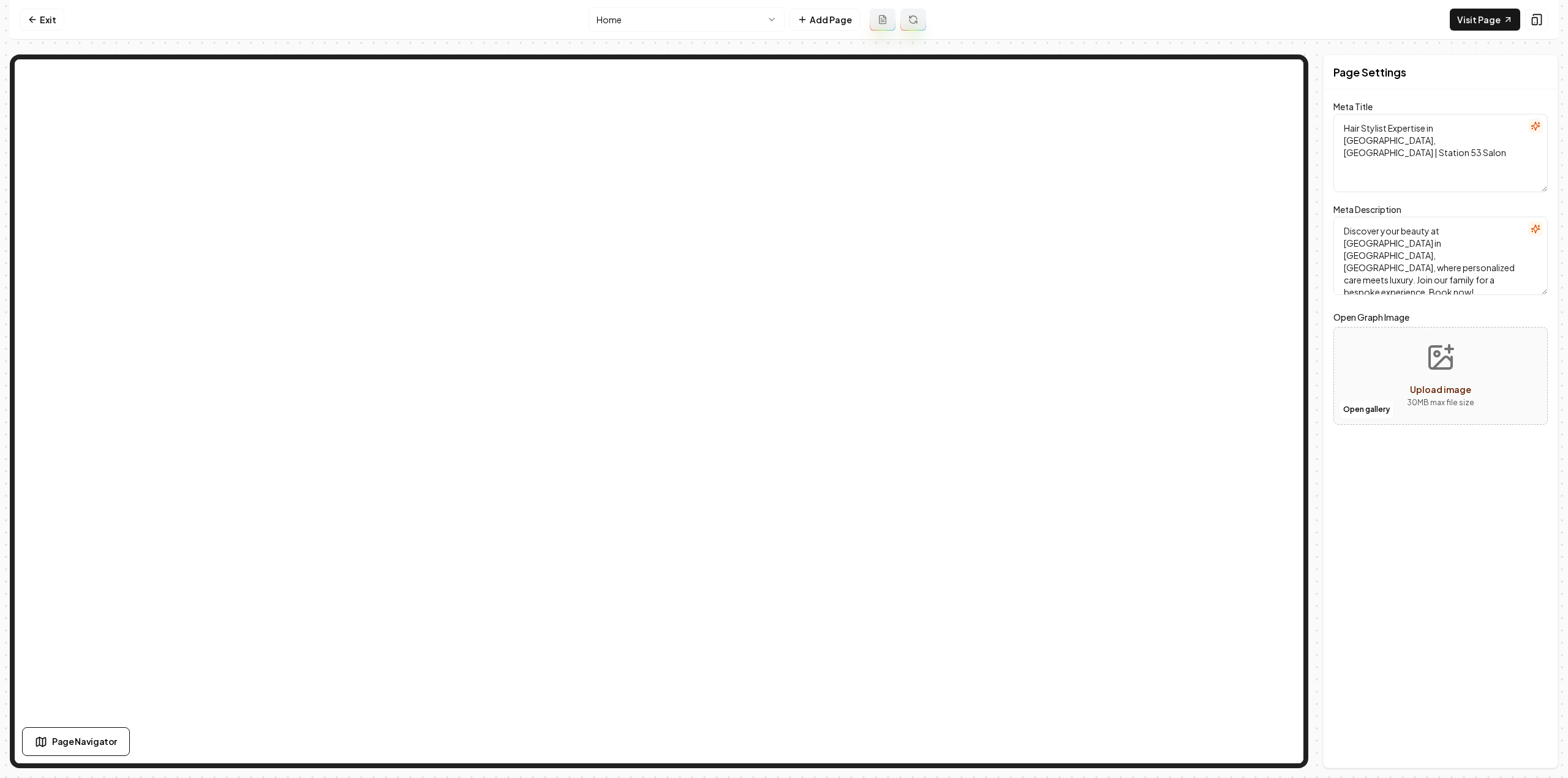
click at [726, 25] on html "Computer Required This feature is only available on a computer. Please switch t…" at bounding box center [784, 389] width 1568 height 778
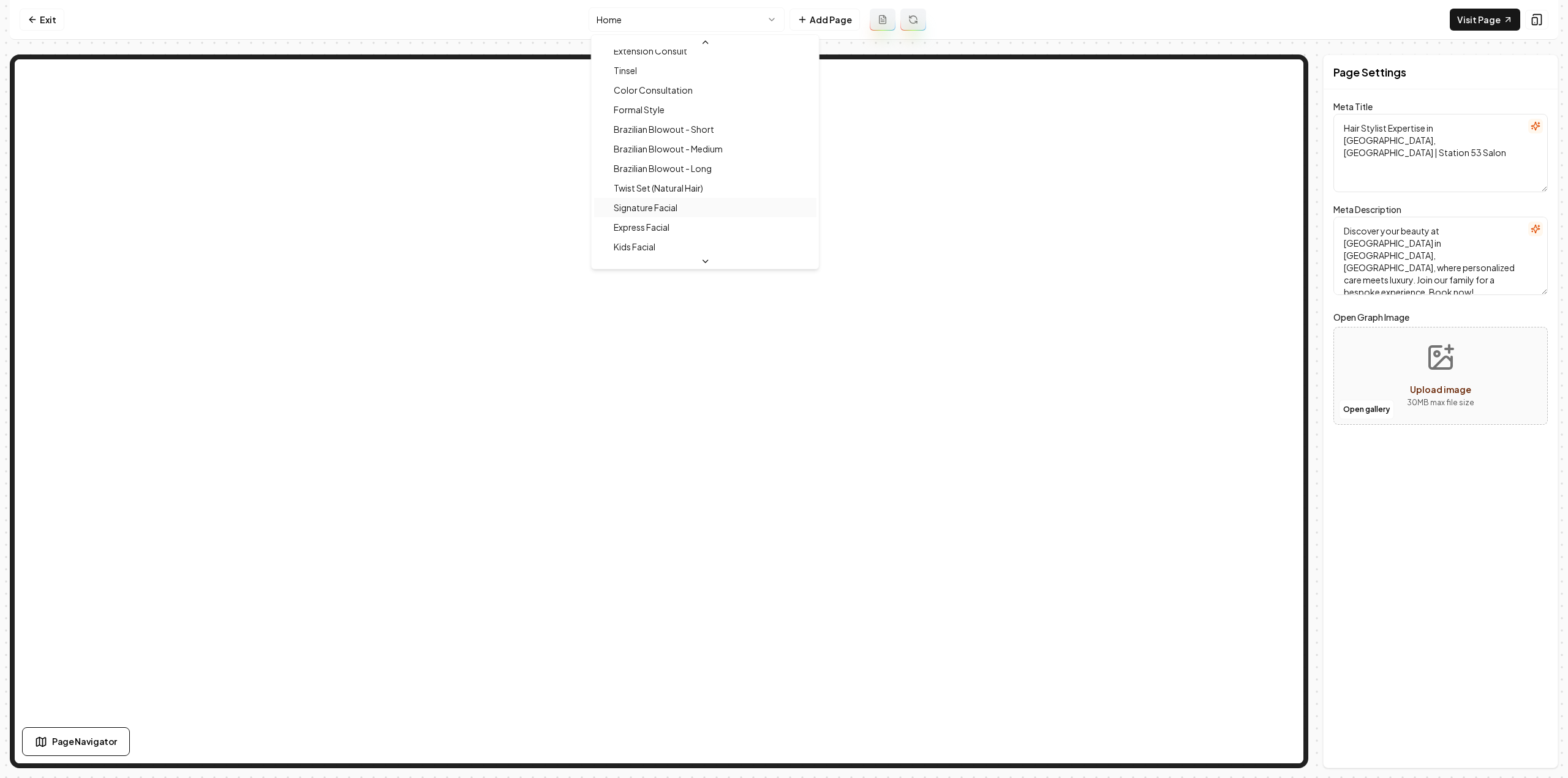
scroll to position [397, 0]
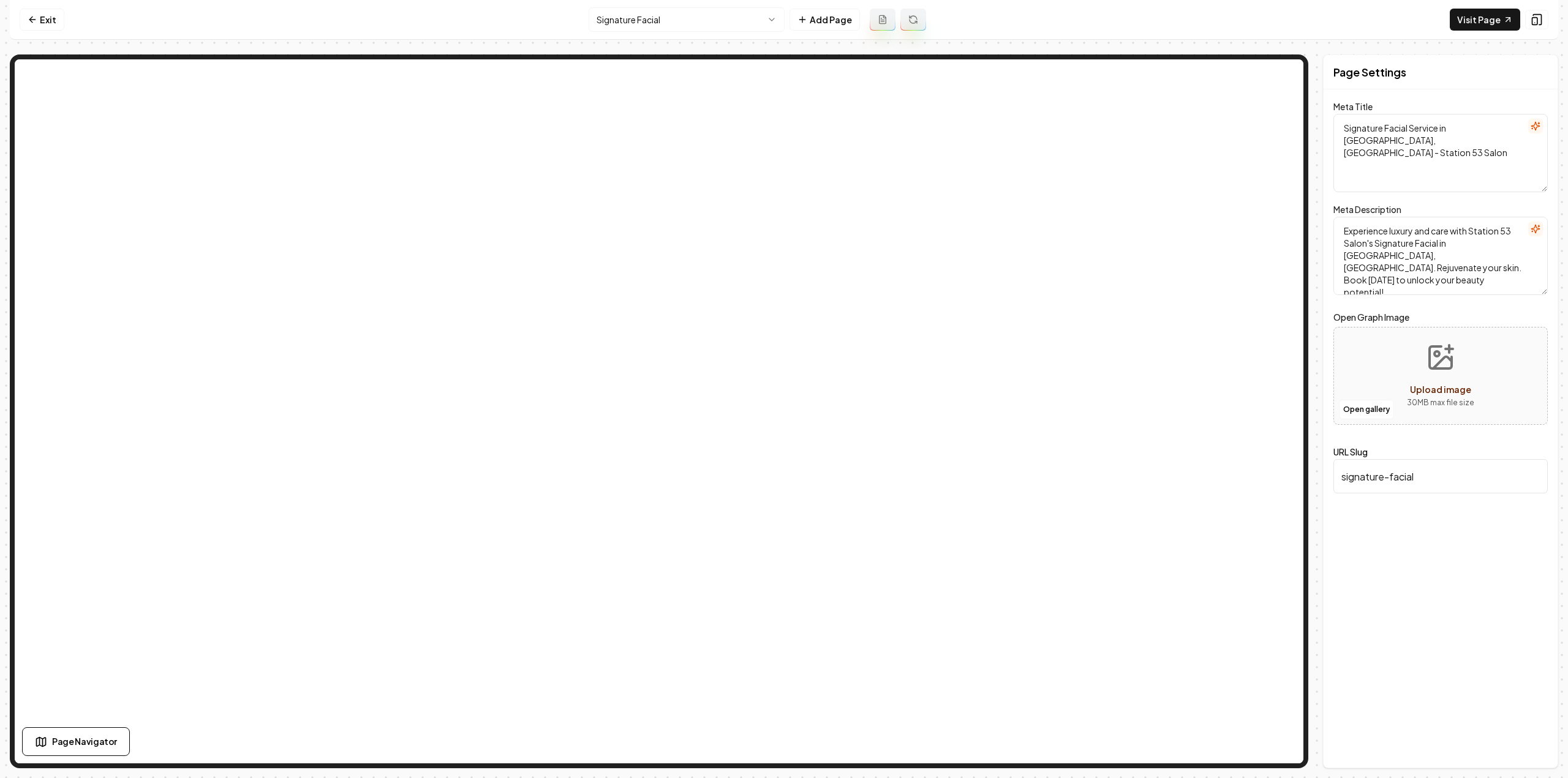
click at [872, 20] on button at bounding box center [882, 20] width 25 height 22
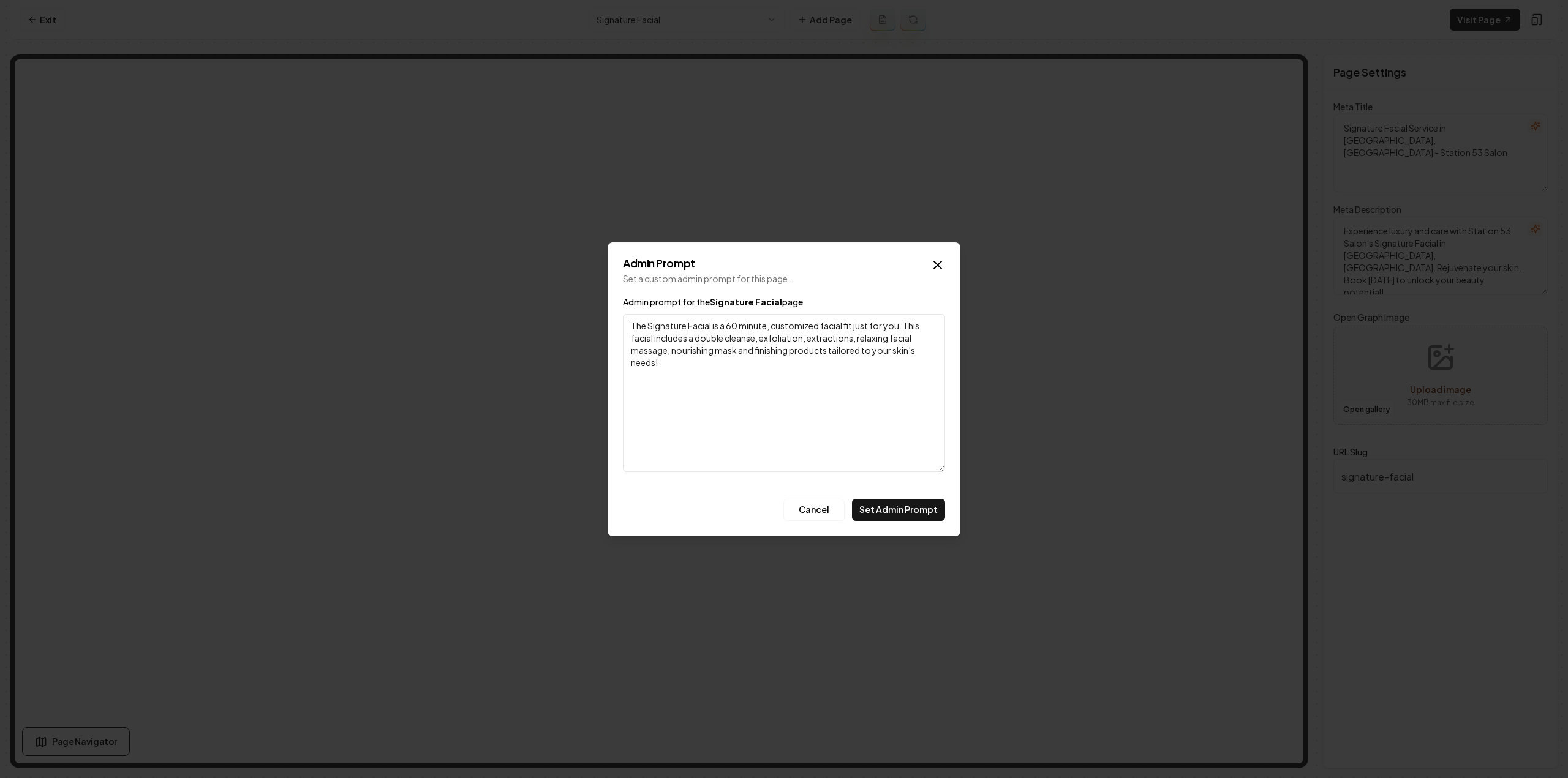
type textarea "The Signature Facial is a 60 minute, customized facial fit just for you. This f…"
click at [906, 510] on button "Set Admin Prompt" at bounding box center [898, 510] width 93 height 22
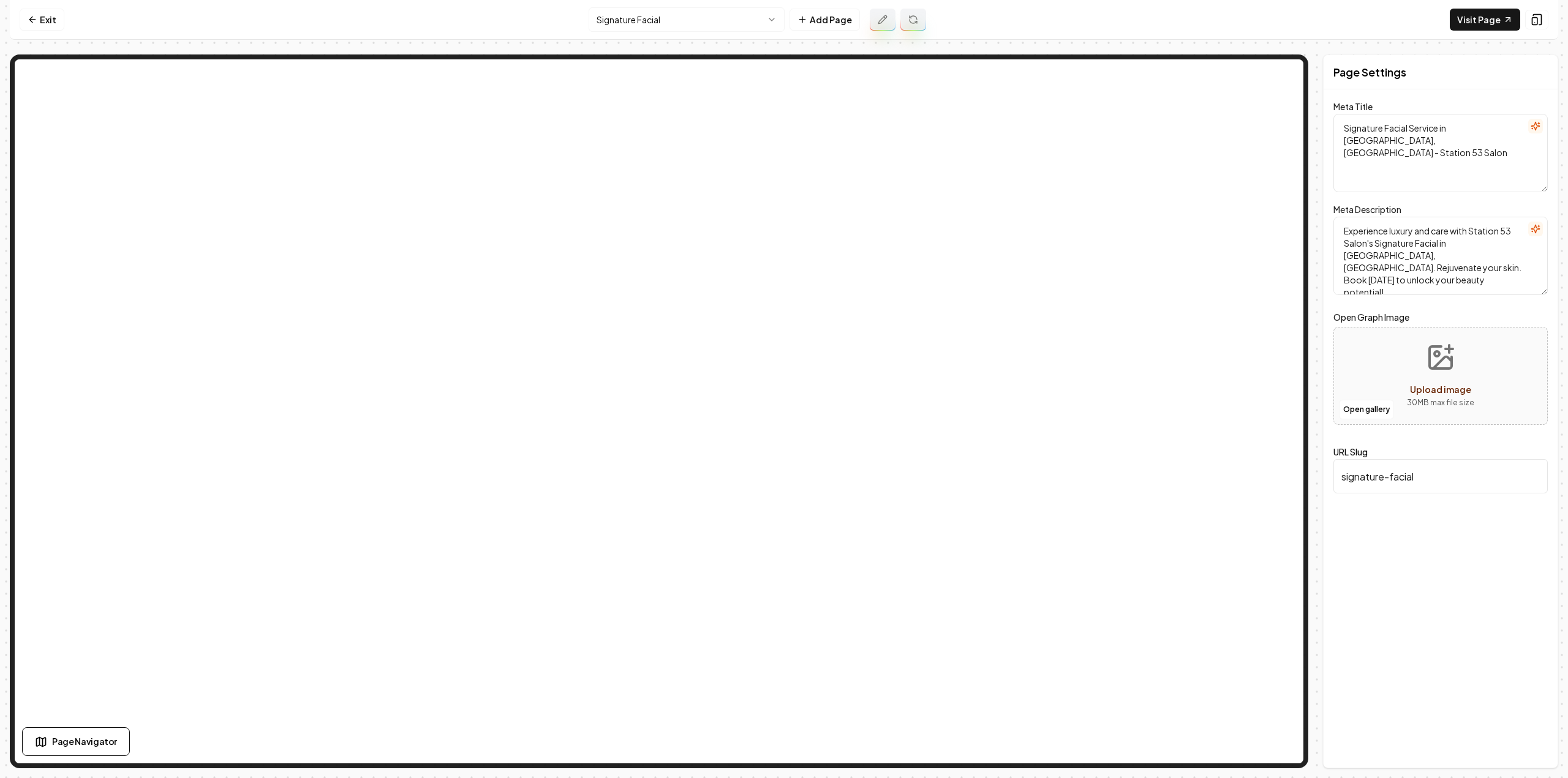
click at [885, 20] on icon at bounding box center [882, 20] width 10 height 10
click at [915, 14] on button at bounding box center [913, 20] width 25 height 22
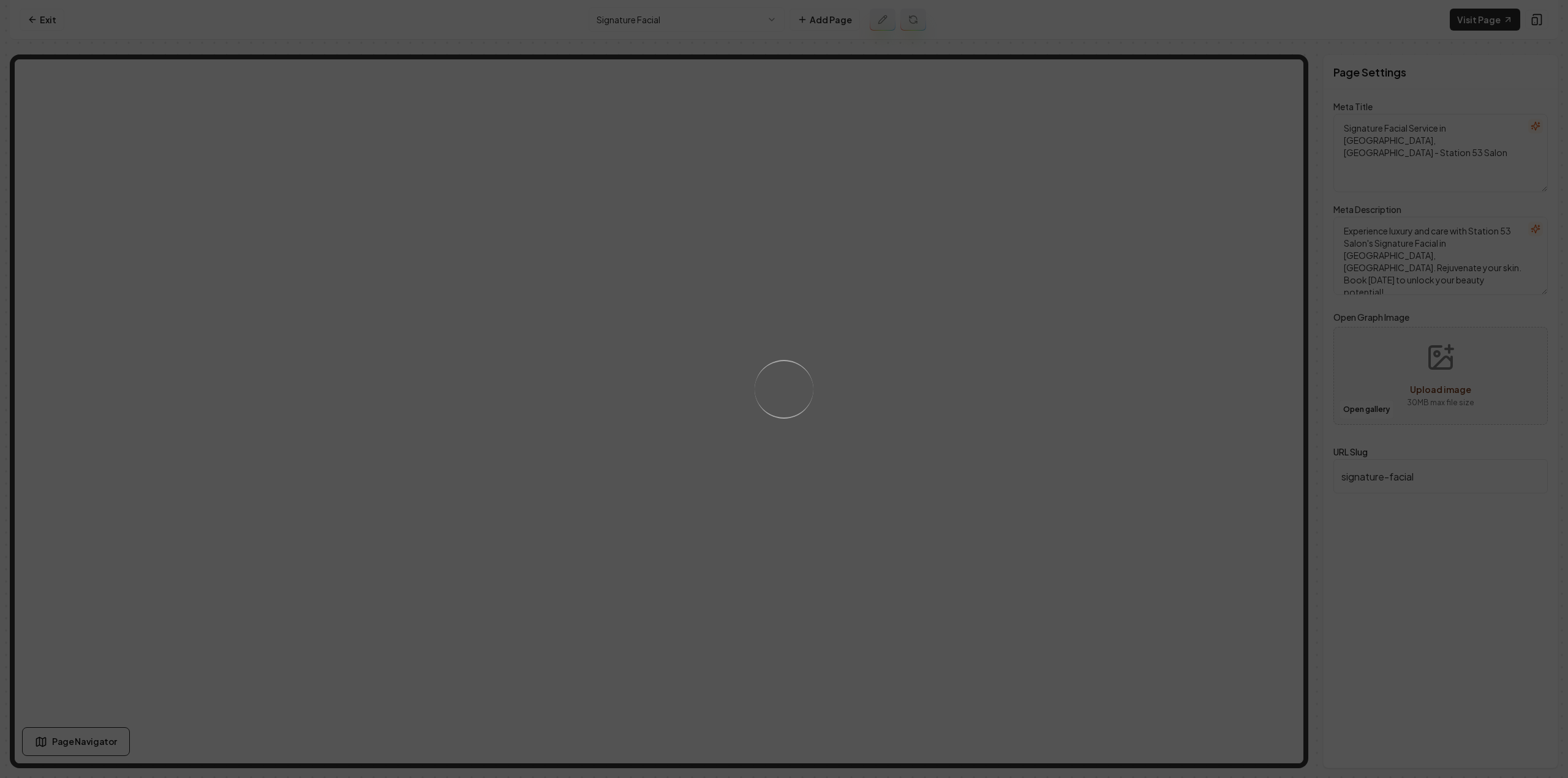
type textarea "Signature Facial Service - Luxurious [MEDICAL_DATA] at Station 53 Salon"
type textarea "Experience a personalized Signature Facial at [GEOGRAPHIC_DATA] in [GEOGRAPHIC_…"
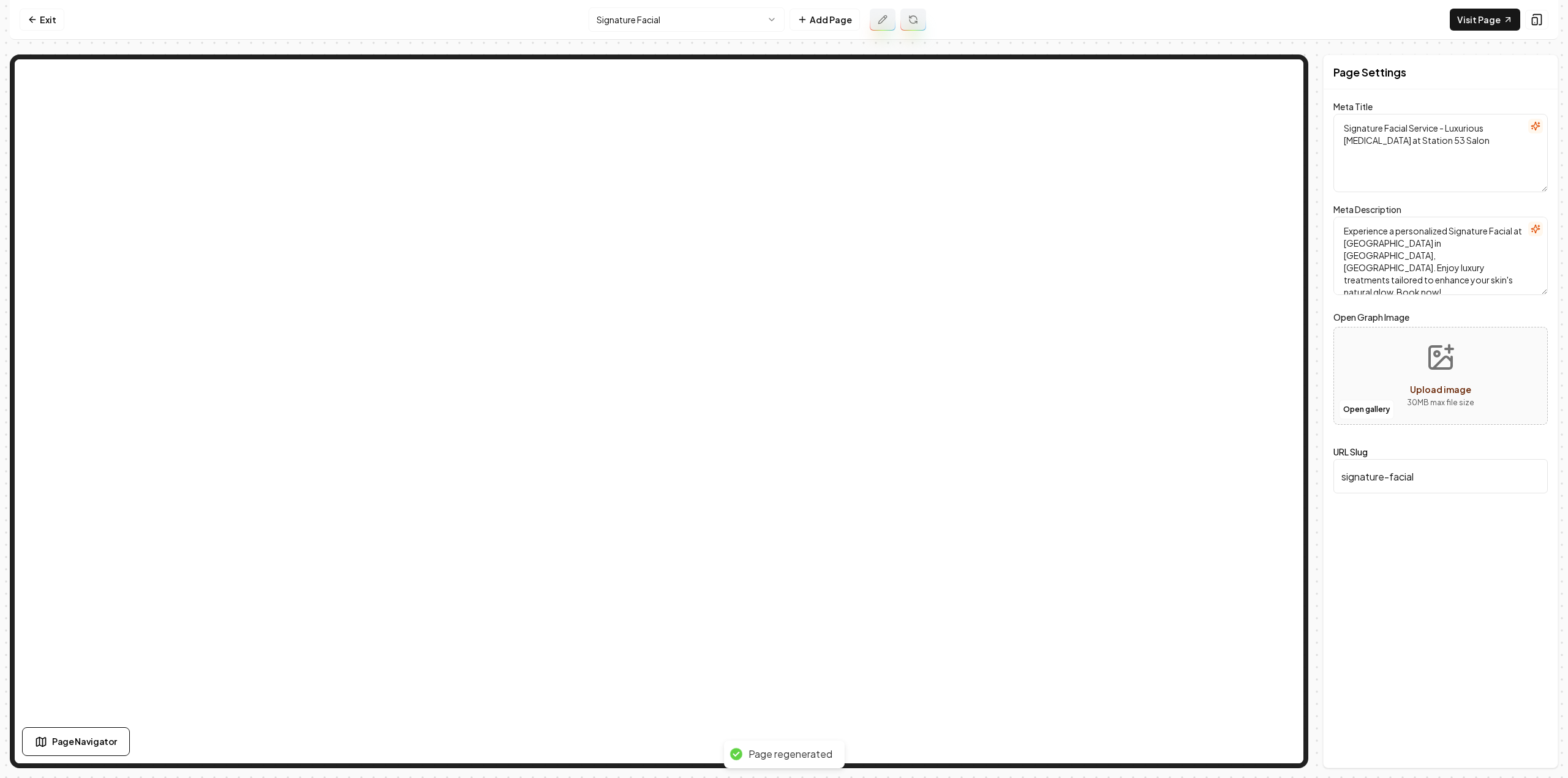
click at [692, 23] on html "Computer Required This feature is only available on a computer. Please switch t…" at bounding box center [784, 389] width 1568 height 778
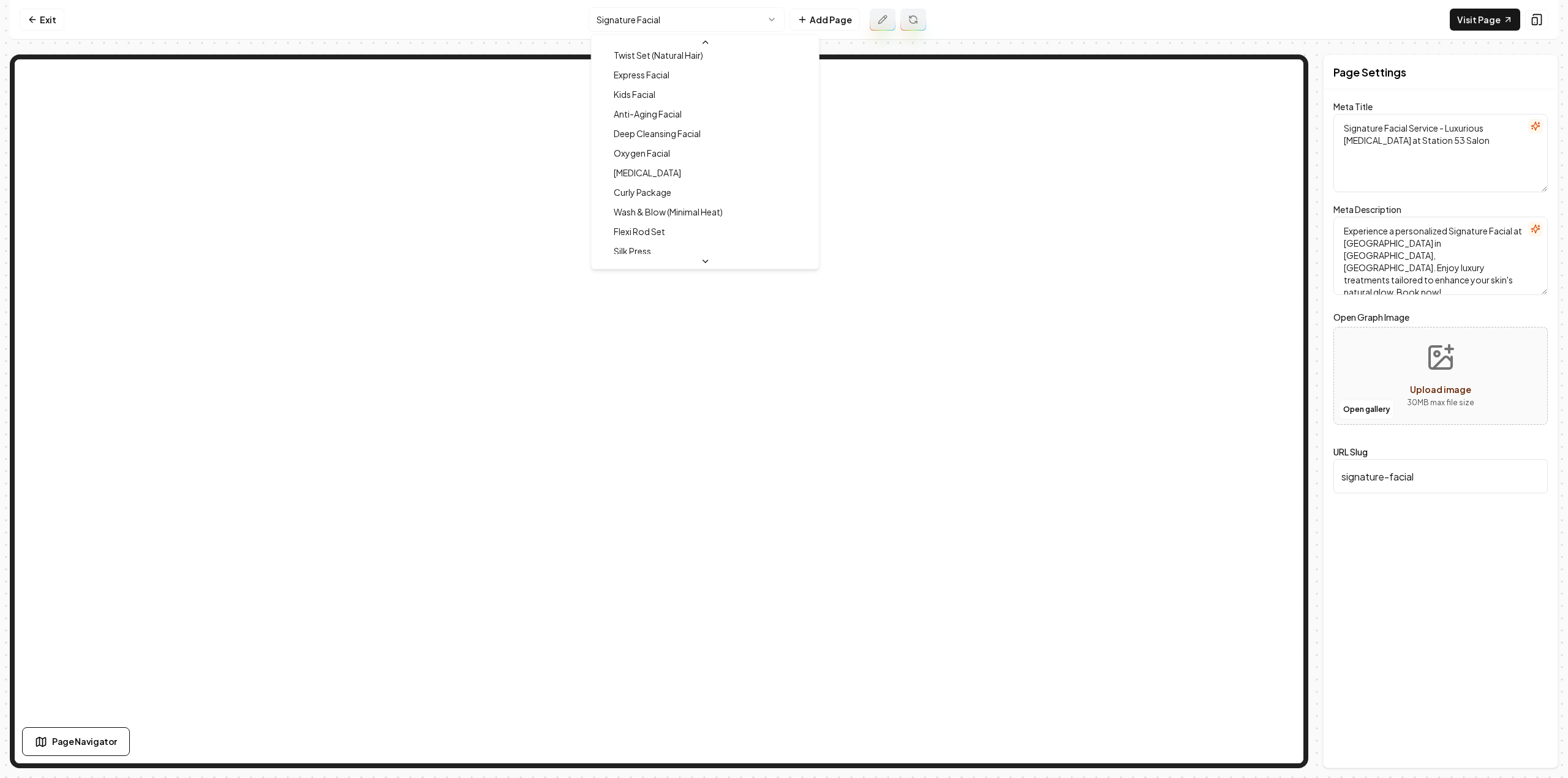
scroll to position [459, 0]
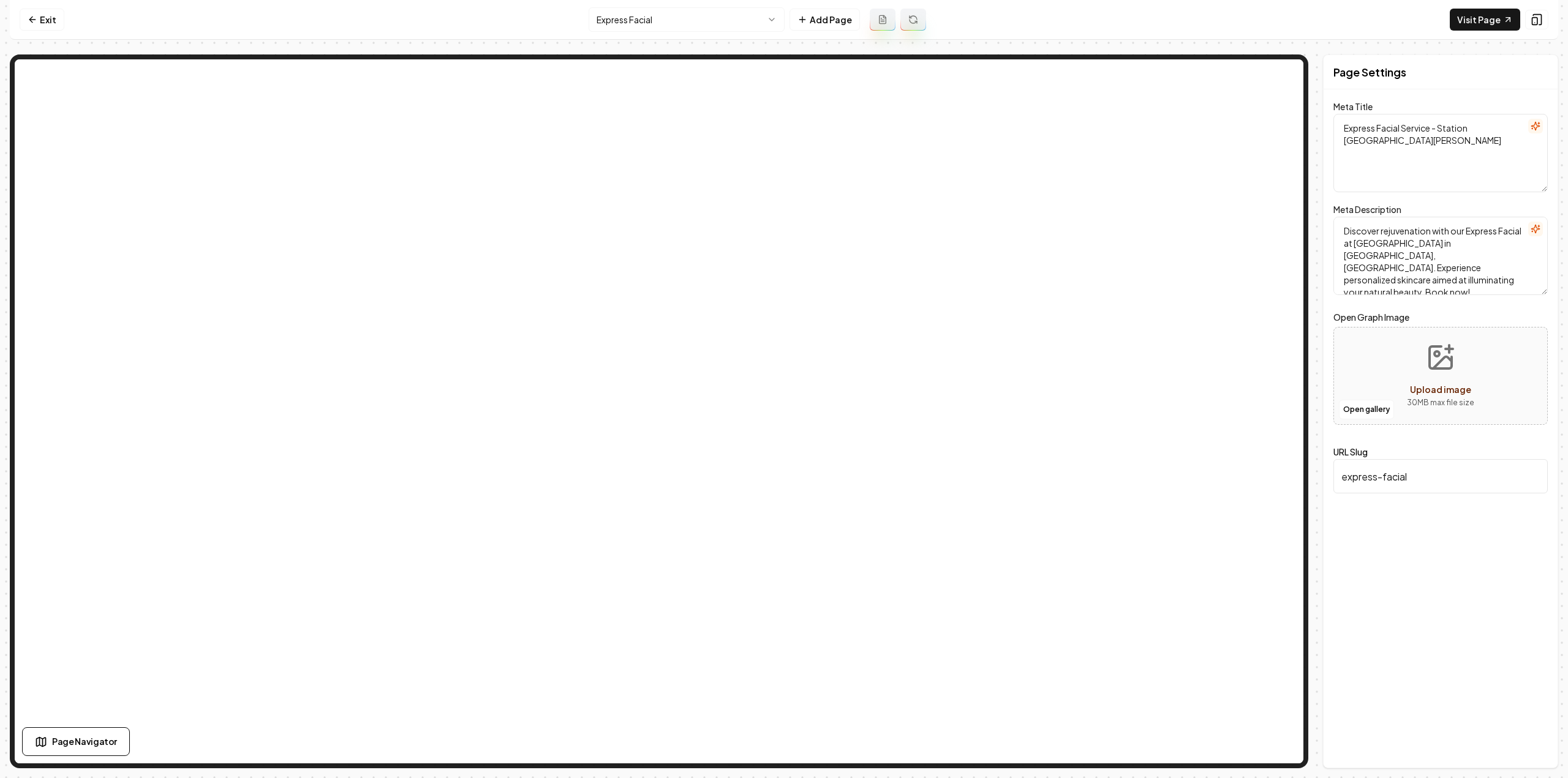
click at [882, 12] on button at bounding box center [882, 20] width 25 height 22
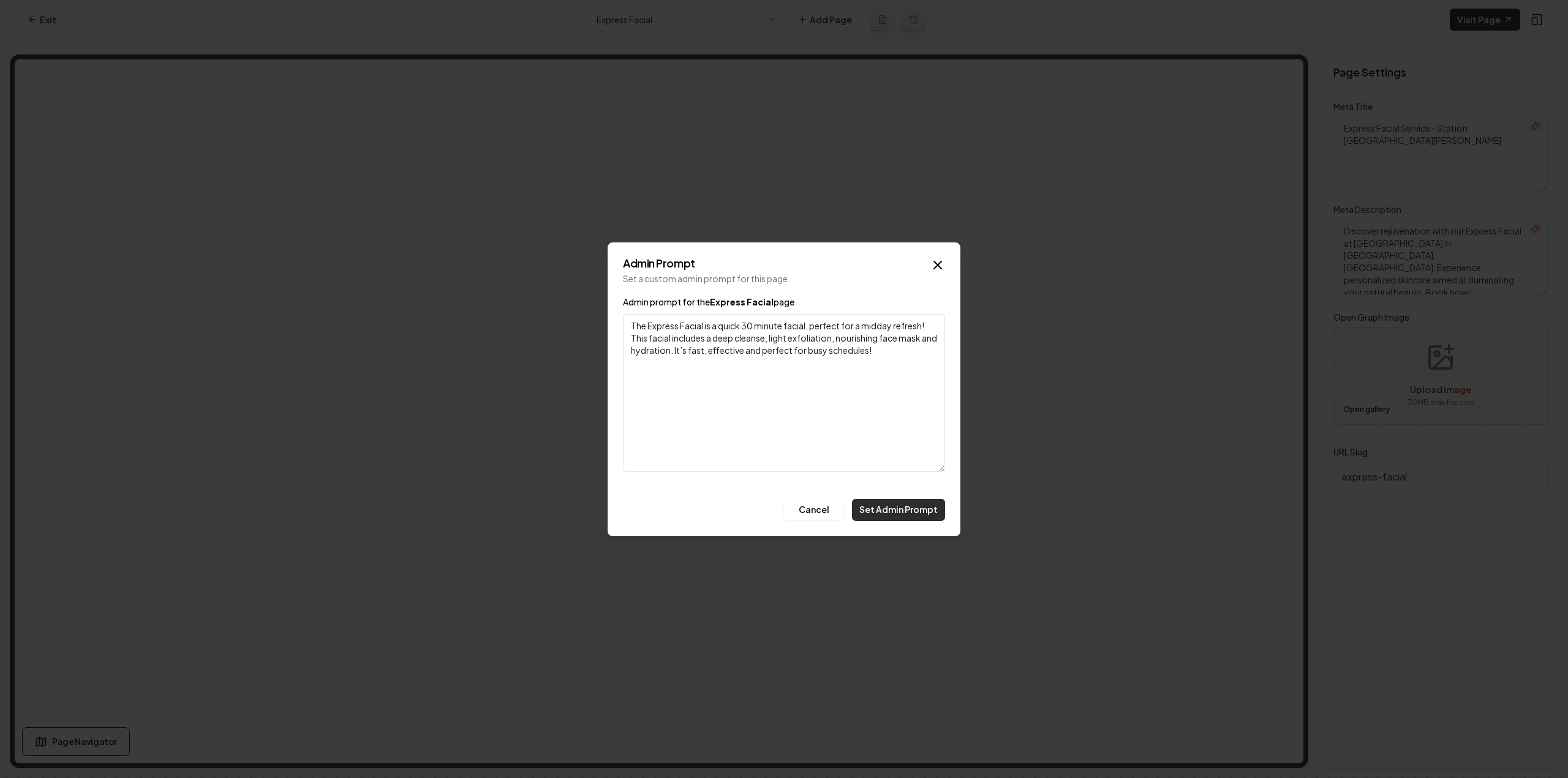
type textarea "The Express Facial is a quick 30 minute facial, perfect for a midday refresh! T…"
click at [901, 499] on button "Set Admin Prompt" at bounding box center [898, 510] width 93 height 22
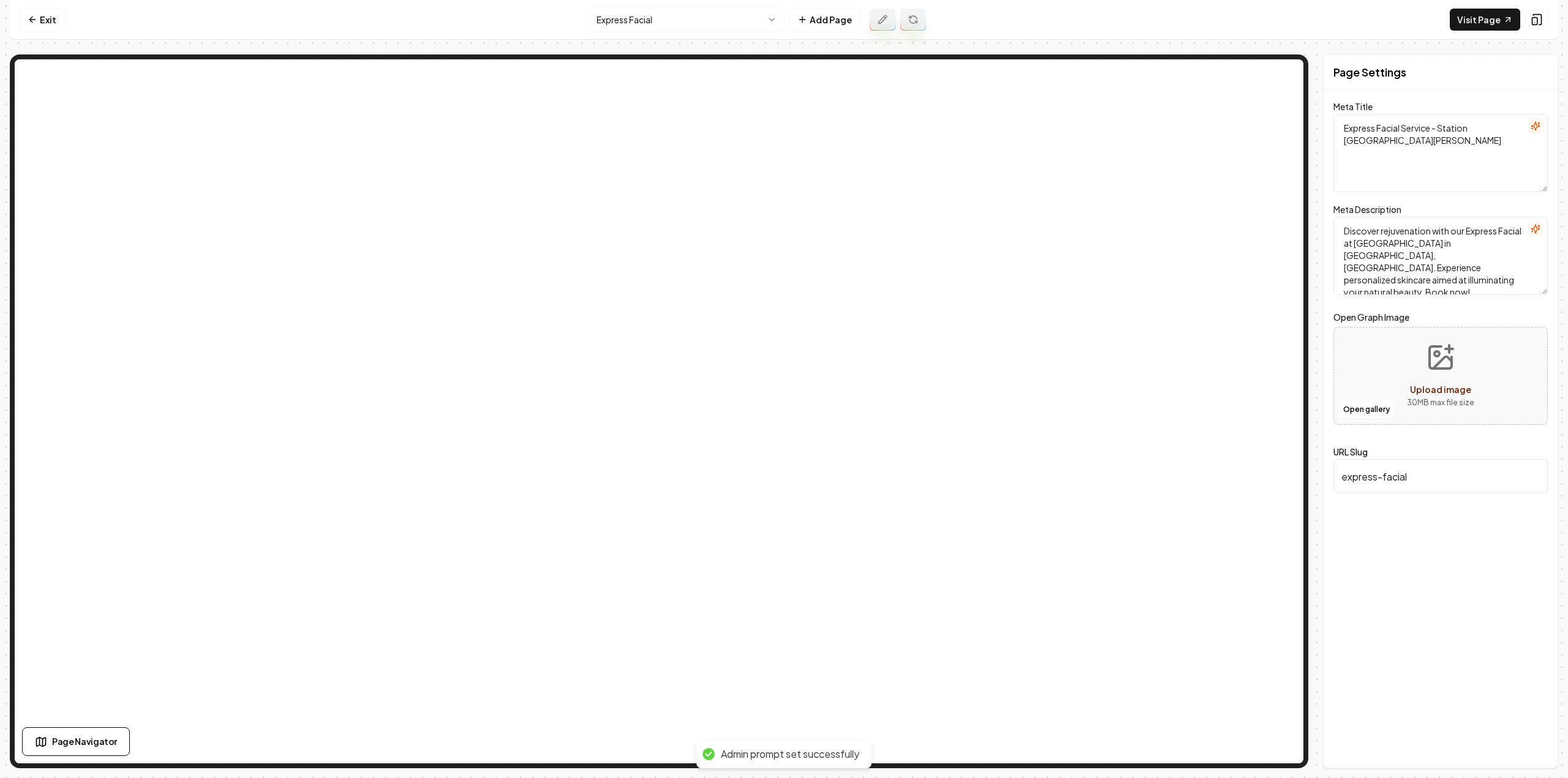
click at [921, 21] on button at bounding box center [913, 20] width 25 height 22
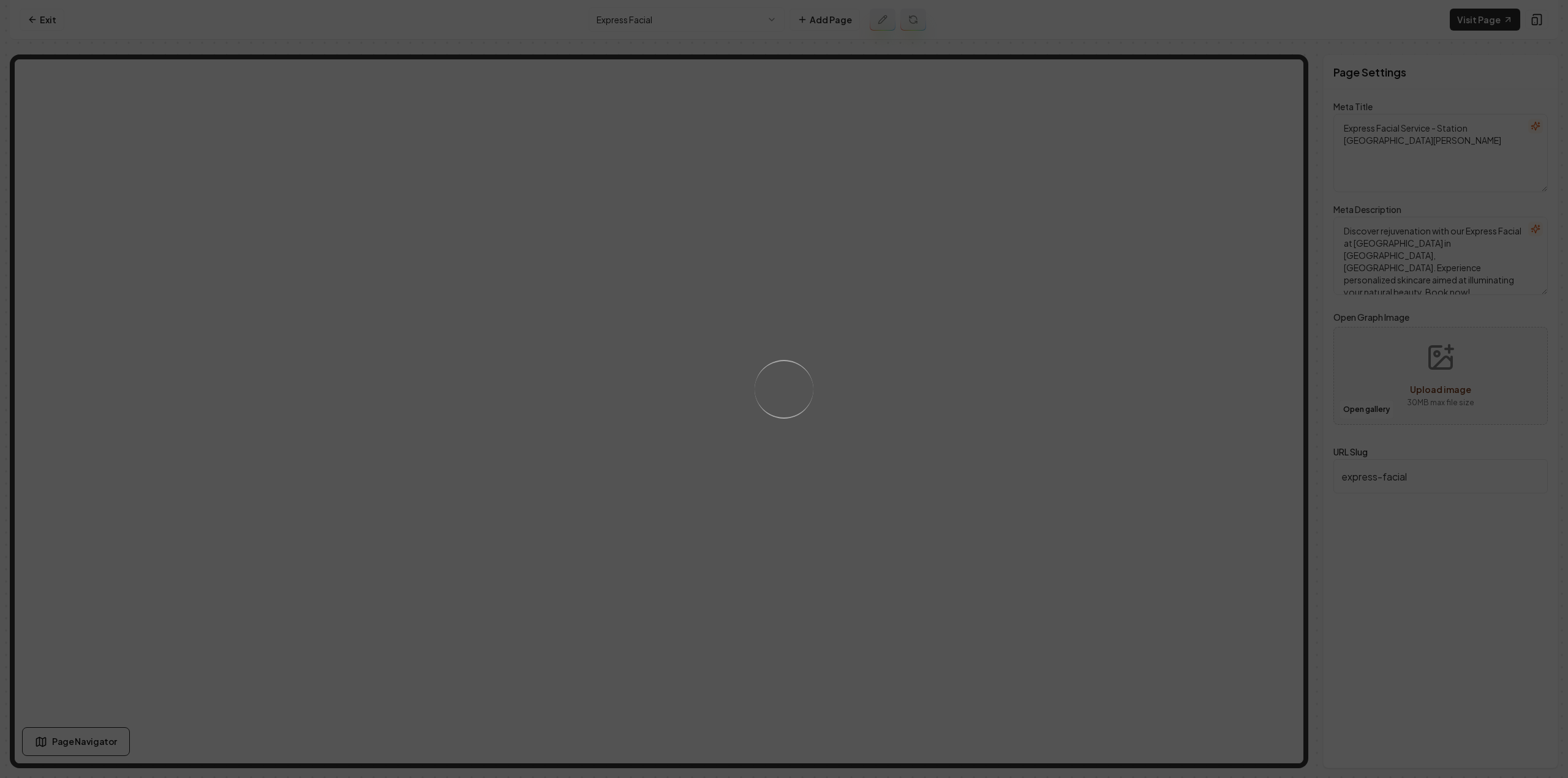
type textarea "Express Facial Services in [GEOGRAPHIC_DATA], [GEOGRAPHIC_DATA] - [GEOGRAPHIC_D…"
type textarea "Experience a quick beauty boost with our Express Facial at [GEOGRAPHIC_DATA] in…"
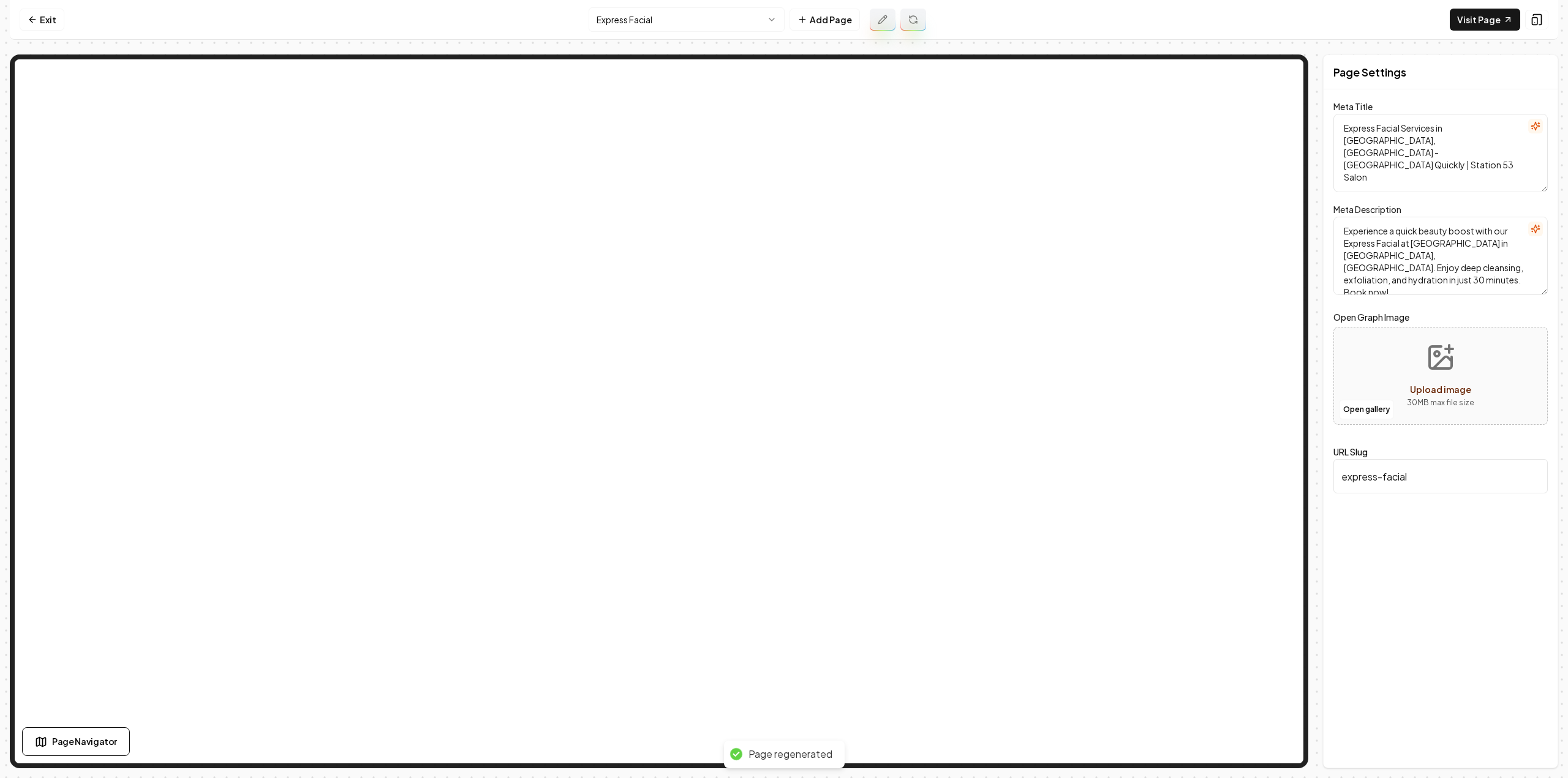
click at [740, 31] on html "Computer Required This feature is only available on a computer. Please switch t…" at bounding box center [784, 389] width 1568 height 778
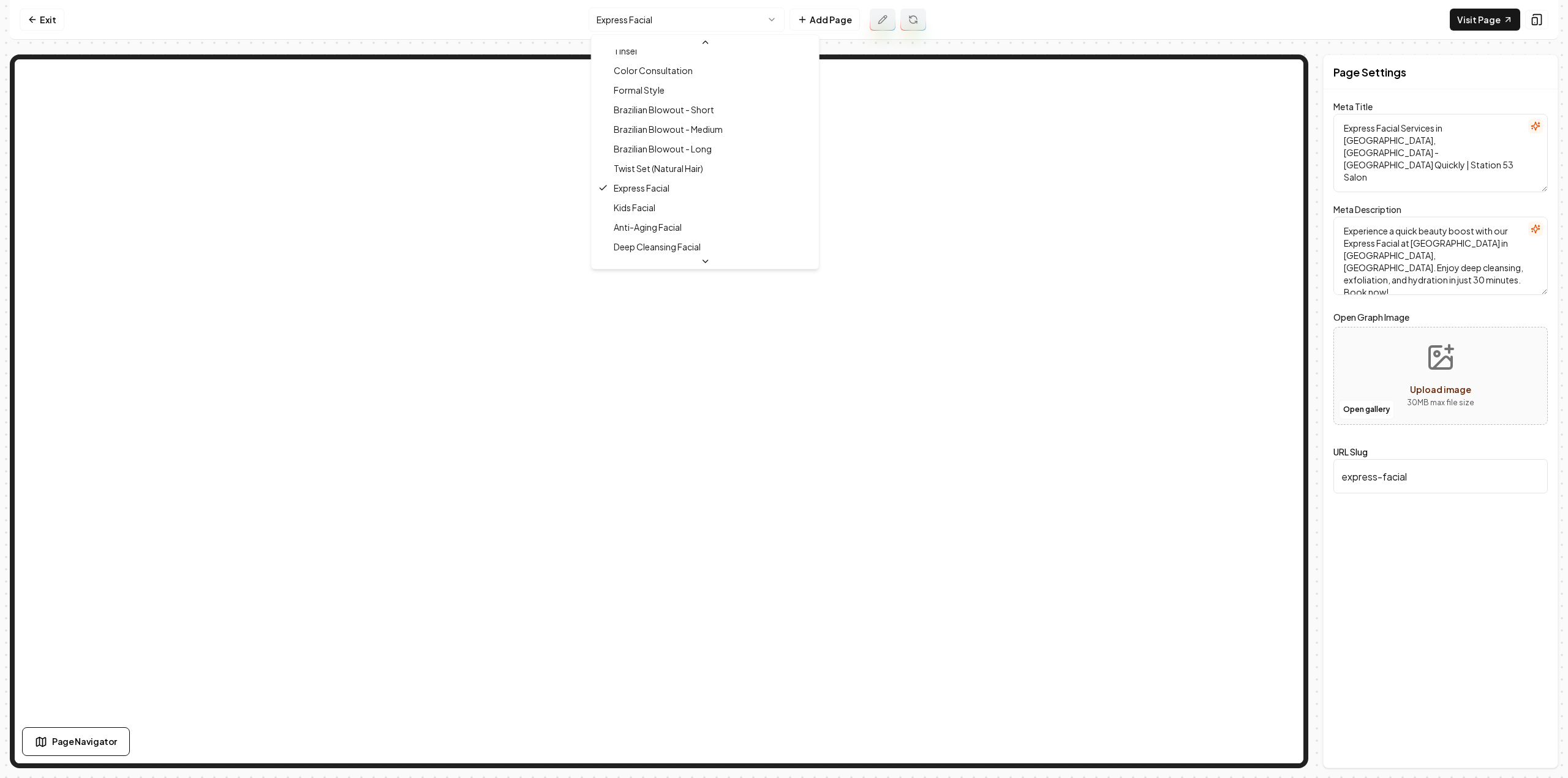
scroll to position [407, 0]
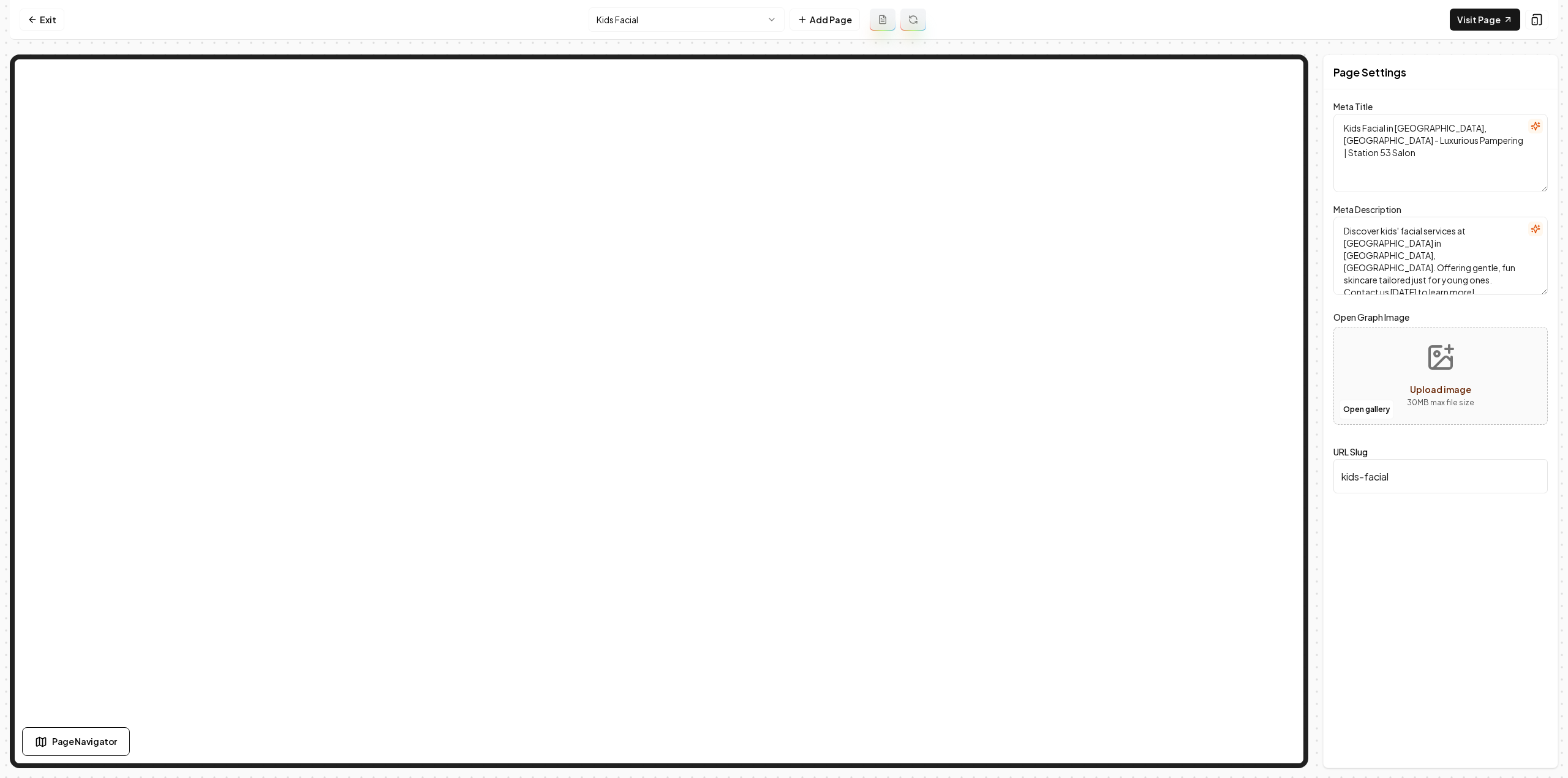
click at [863, 4] on nav "Exit Kids Facial Add Page Visit Page" at bounding box center [783, 20] width 1548 height 40
click at [879, 19] on icon at bounding box center [882, 20] width 10 height 10
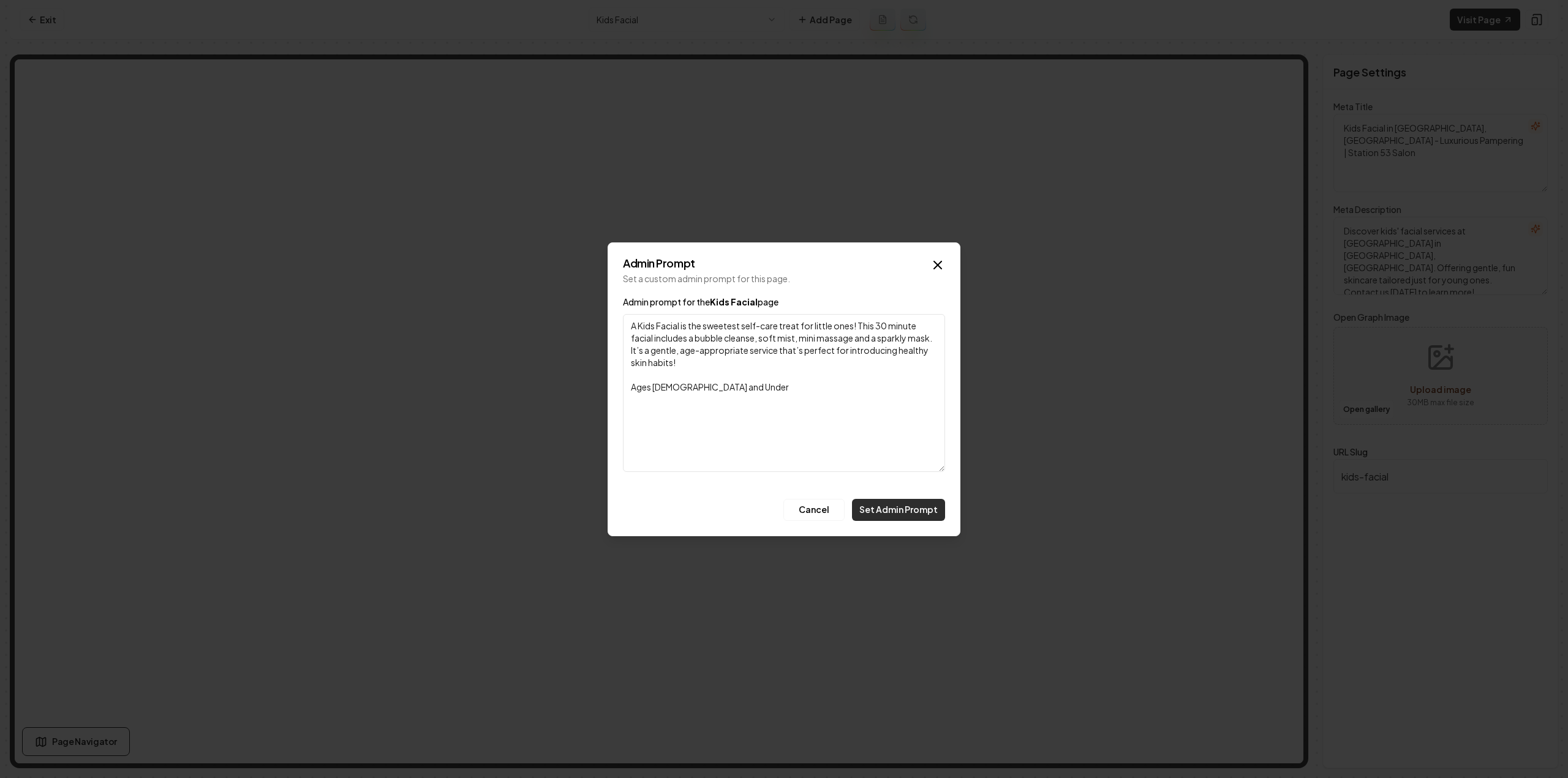
type textarea "A Kids Facial is the sweetest self-care treat for little ones! This 30 minute f…"
click at [910, 513] on button "Set Admin Prompt" at bounding box center [898, 510] width 93 height 22
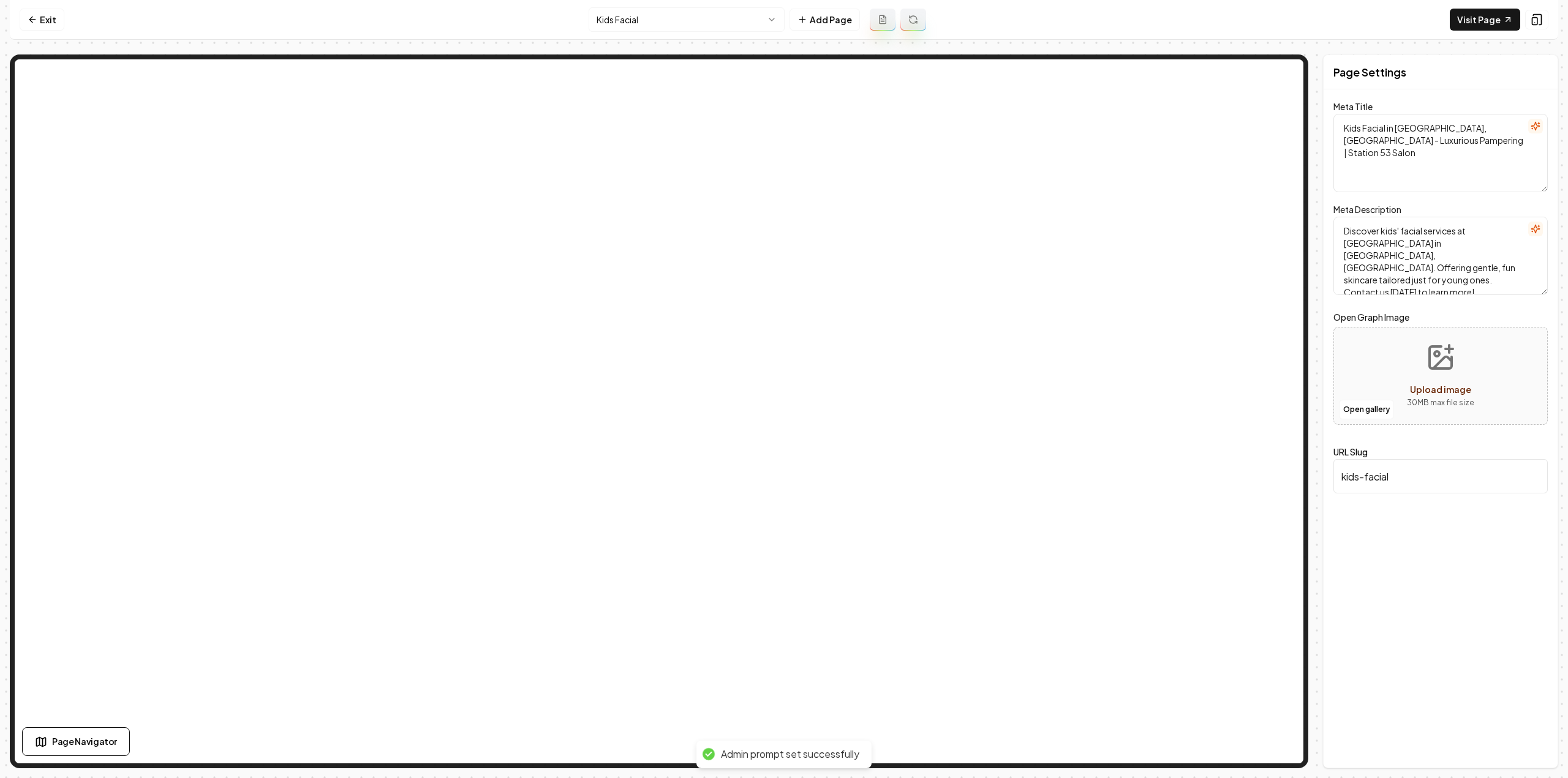
click at [914, 27] on button at bounding box center [913, 20] width 25 height 22
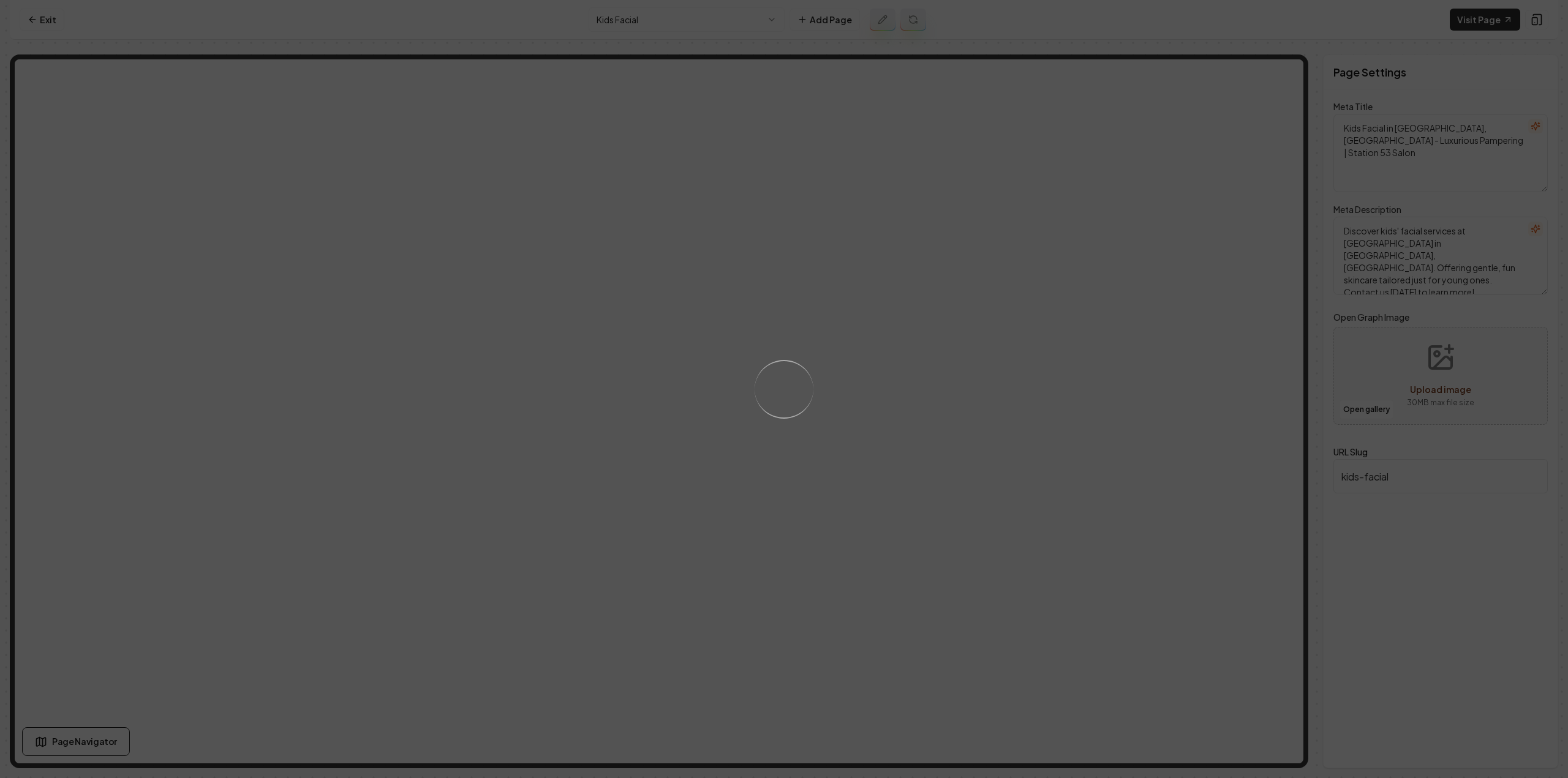
type textarea "Kids Facial Service for Healthy Skin | Station [GEOGRAPHIC_DATA][PERSON_NAME], …"
type textarea "Introduce your child to self-care with our gentle Kids Facial at [GEOGRAPHIC_DA…"
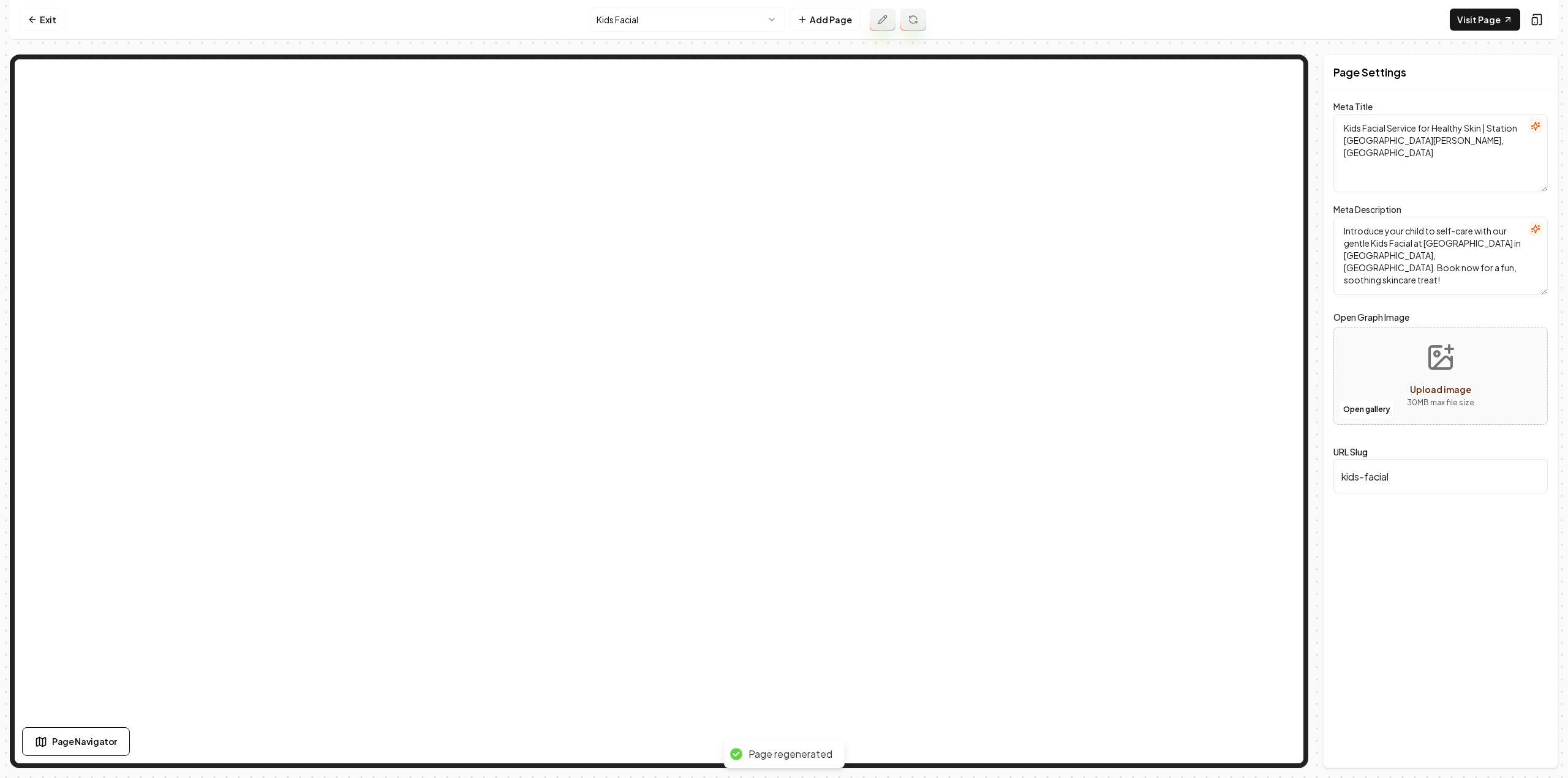
click at [710, 23] on html "Computer Required This feature is only available on a computer. Please switch t…" at bounding box center [784, 389] width 1568 height 778
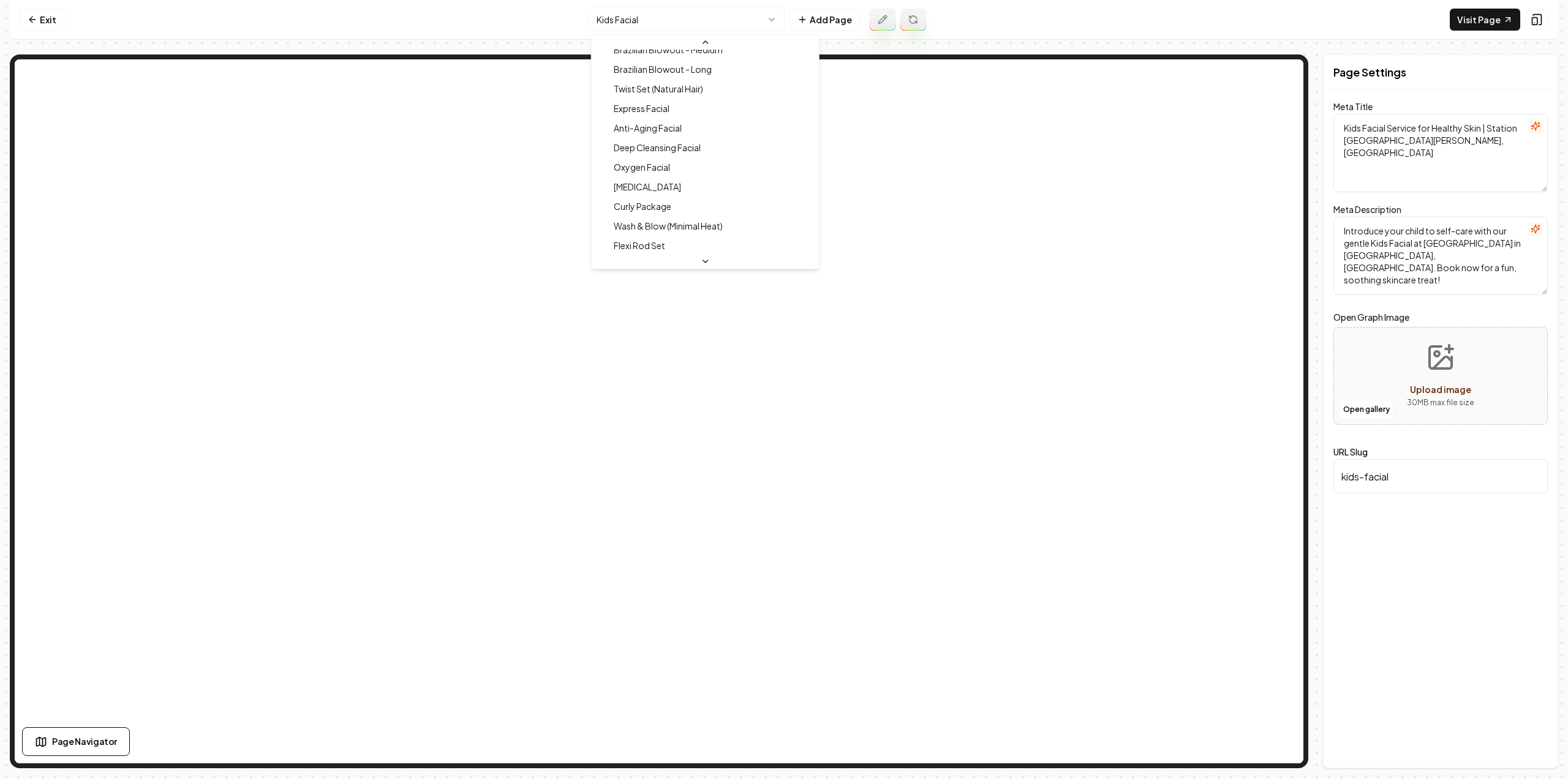
scroll to position [459, 0]
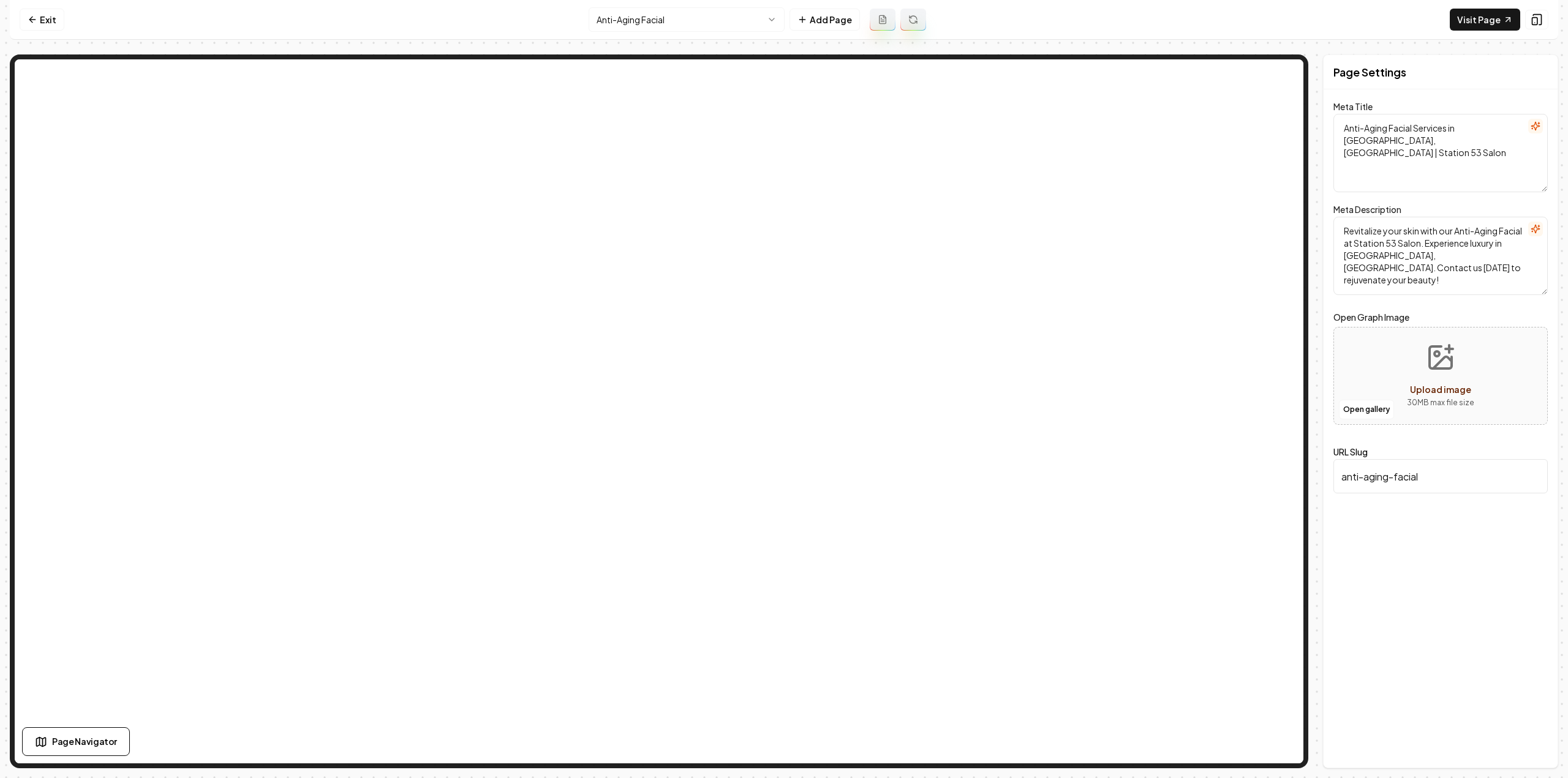
click at [880, 23] on icon at bounding box center [882, 19] width 6 height 8
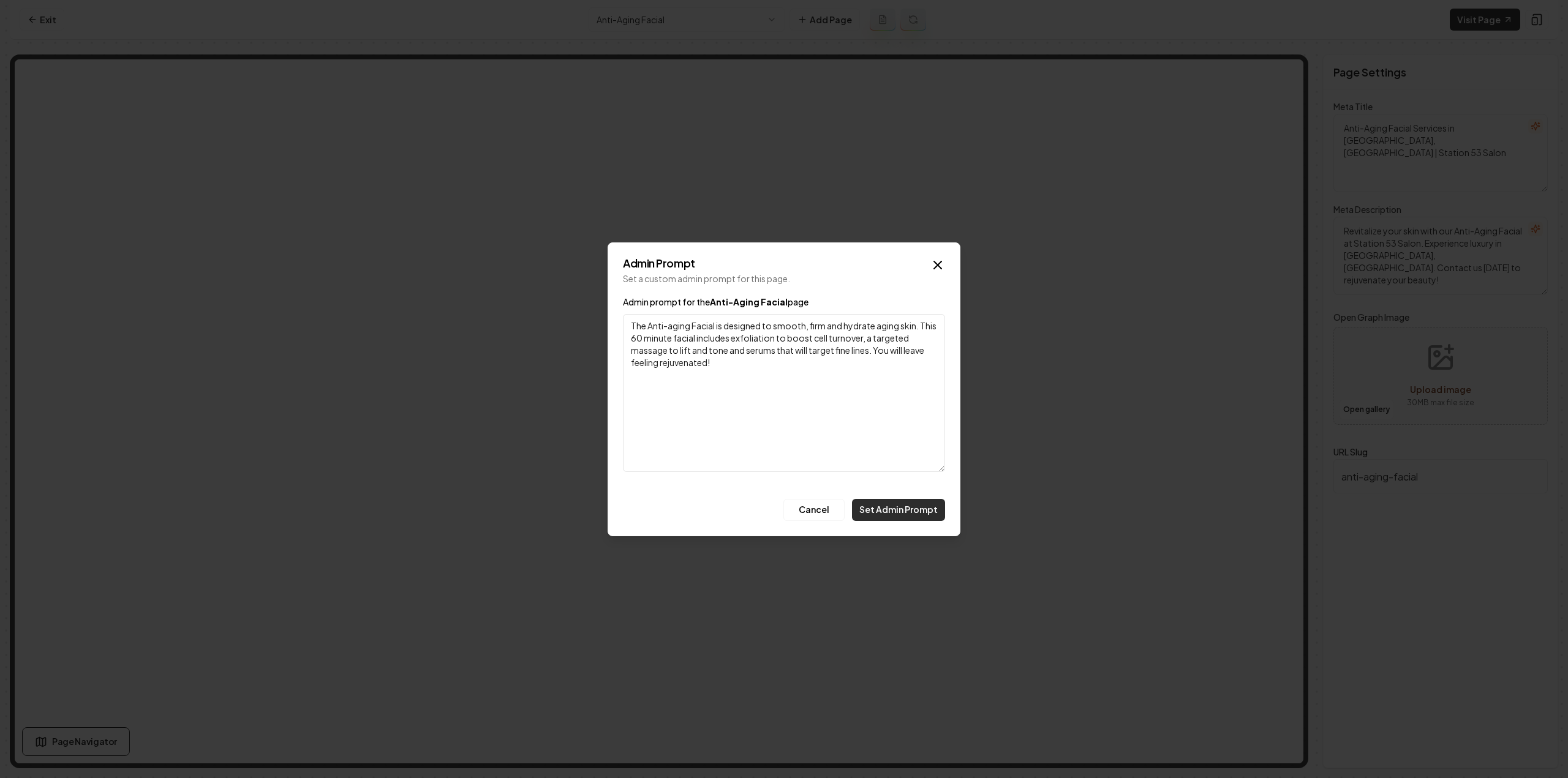
type textarea "The Anti-aging Facial is designed to smooth, firm and hydrate aging skin. This …"
click at [901, 520] on button "Set Admin Prompt" at bounding box center [898, 510] width 93 height 22
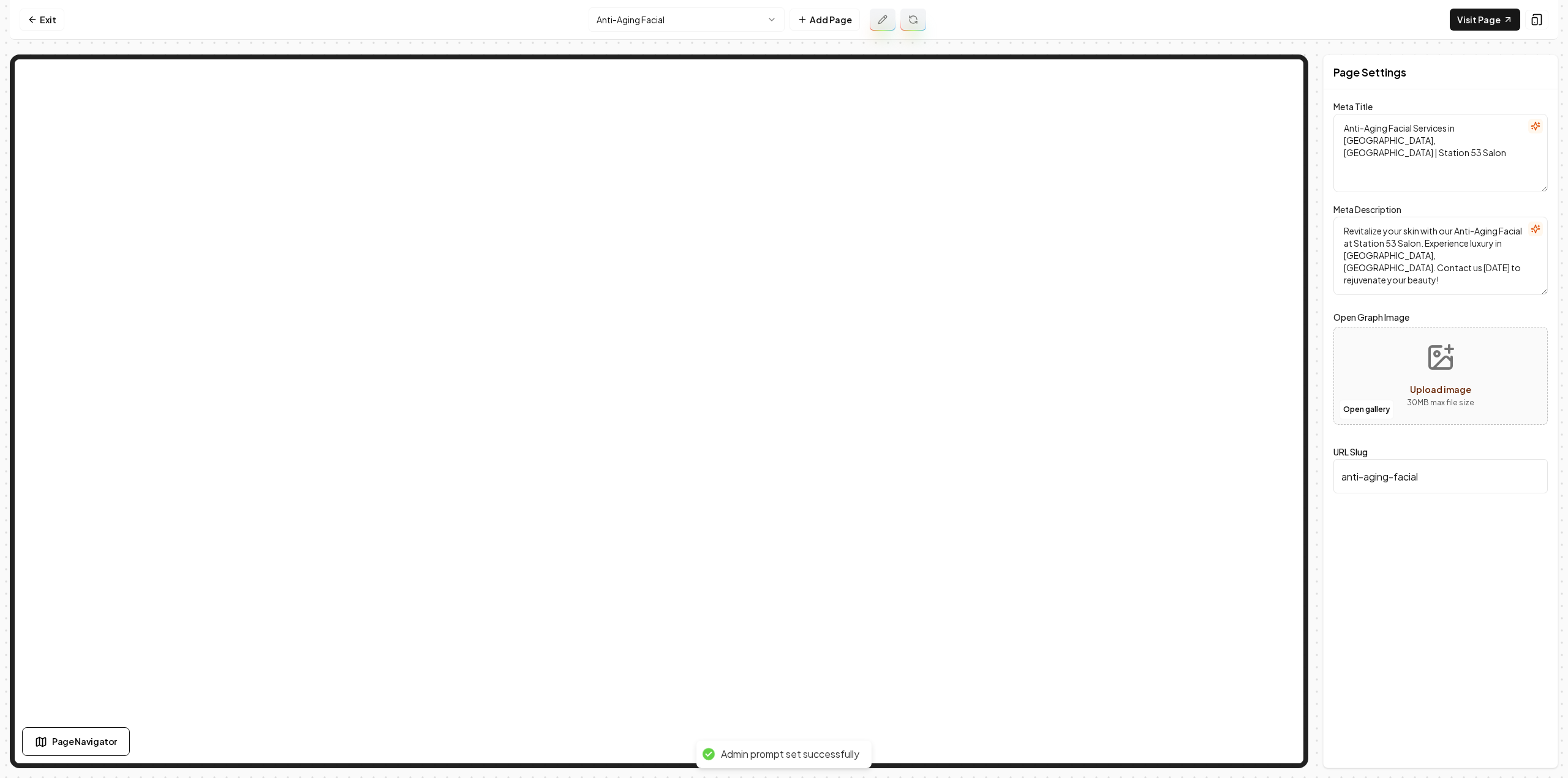
click at [910, 24] on button at bounding box center [913, 20] width 25 height 22
click at [908, 17] on icon at bounding box center [913, 20] width 10 height 10
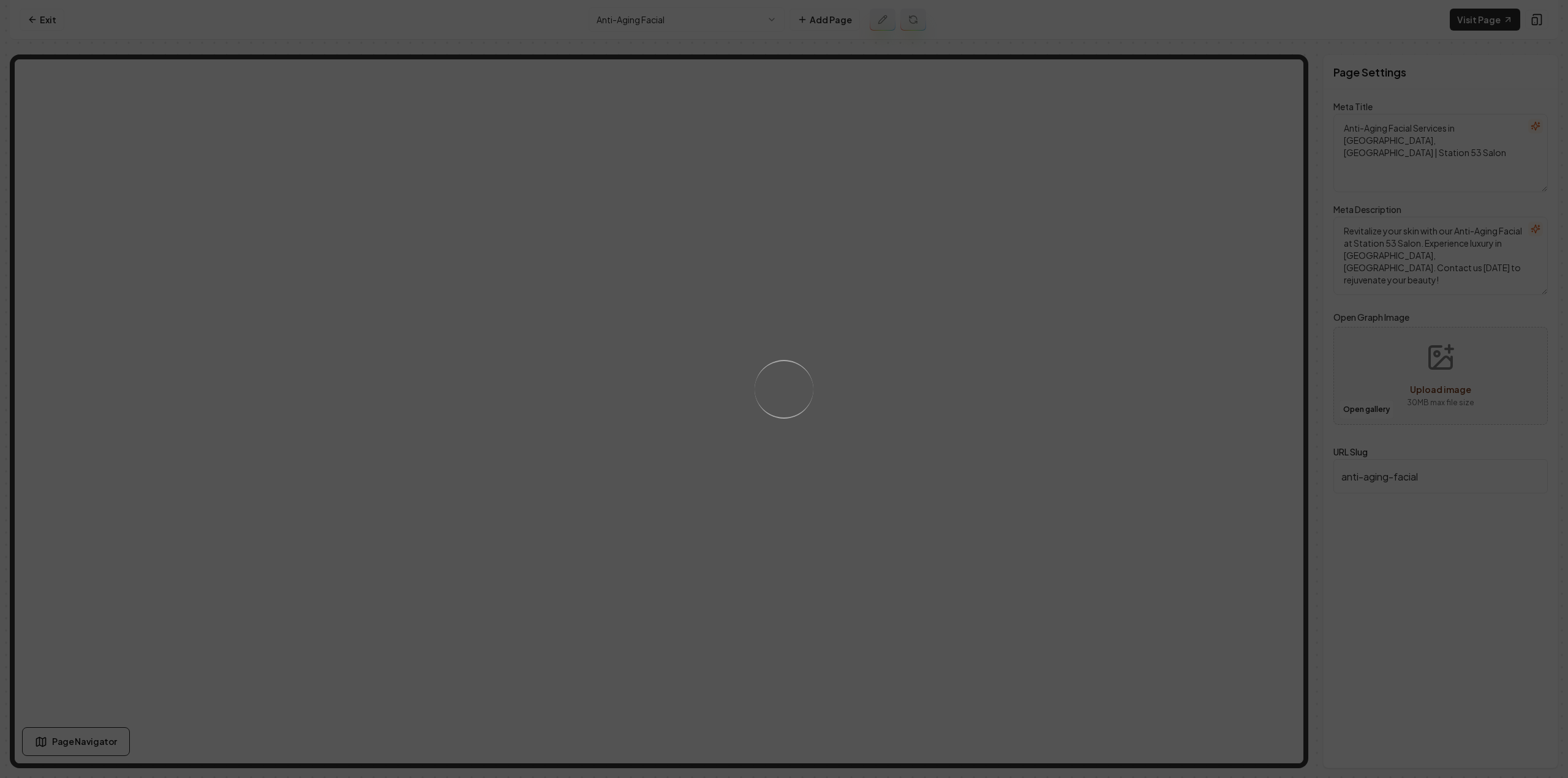
type textarea "Anti-Aging Facial Services | Rejuvenate at Station 53 Salon"
type textarea "Experience youthful radiance with Station 53 Salon's Anti-Aging Facial. Rejuven…"
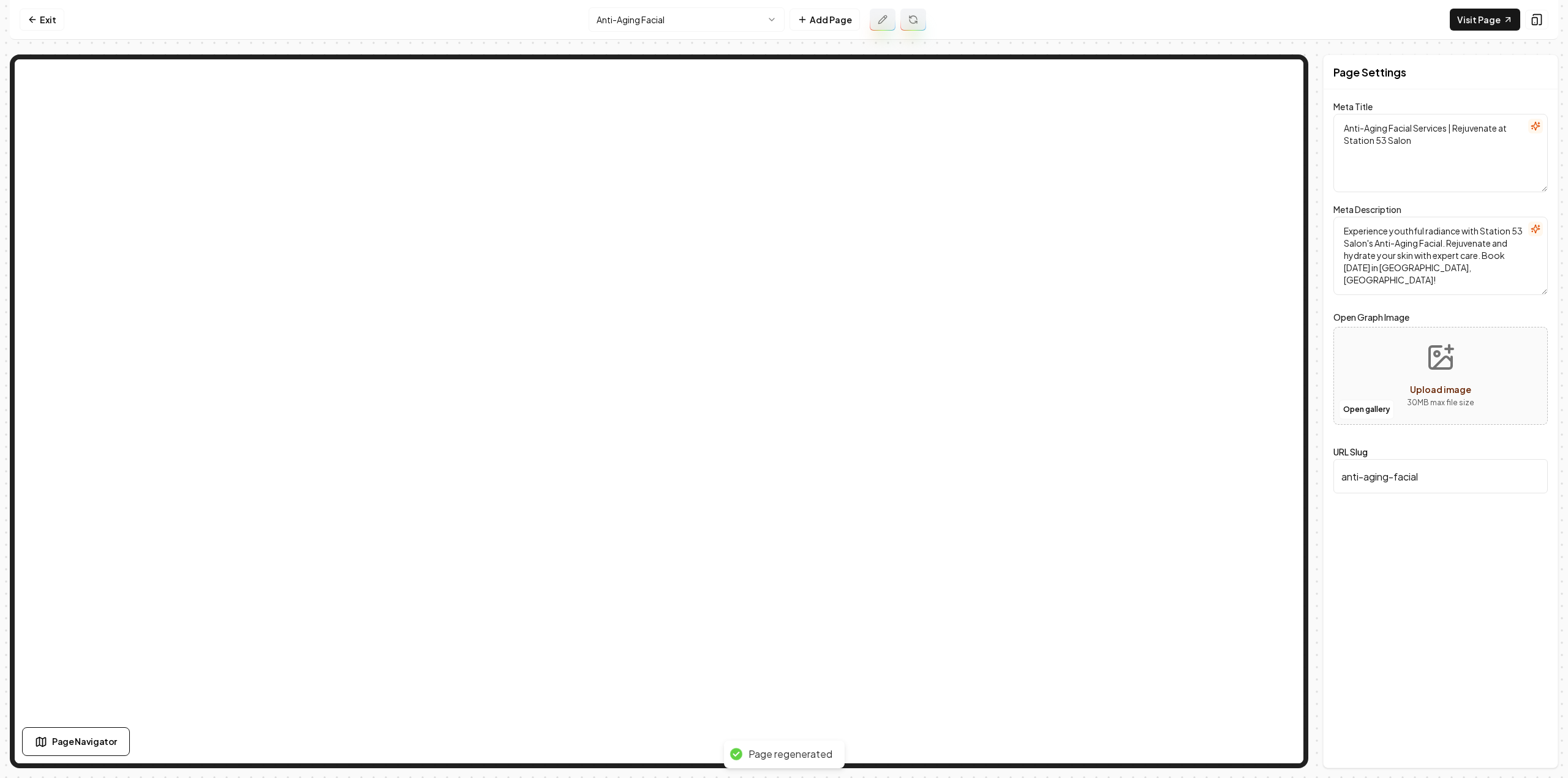
click at [689, 19] on html "Computer Required This feature is only available on a computer. Please switch t…" at bounding box center [784, 389] width 1568 height 778
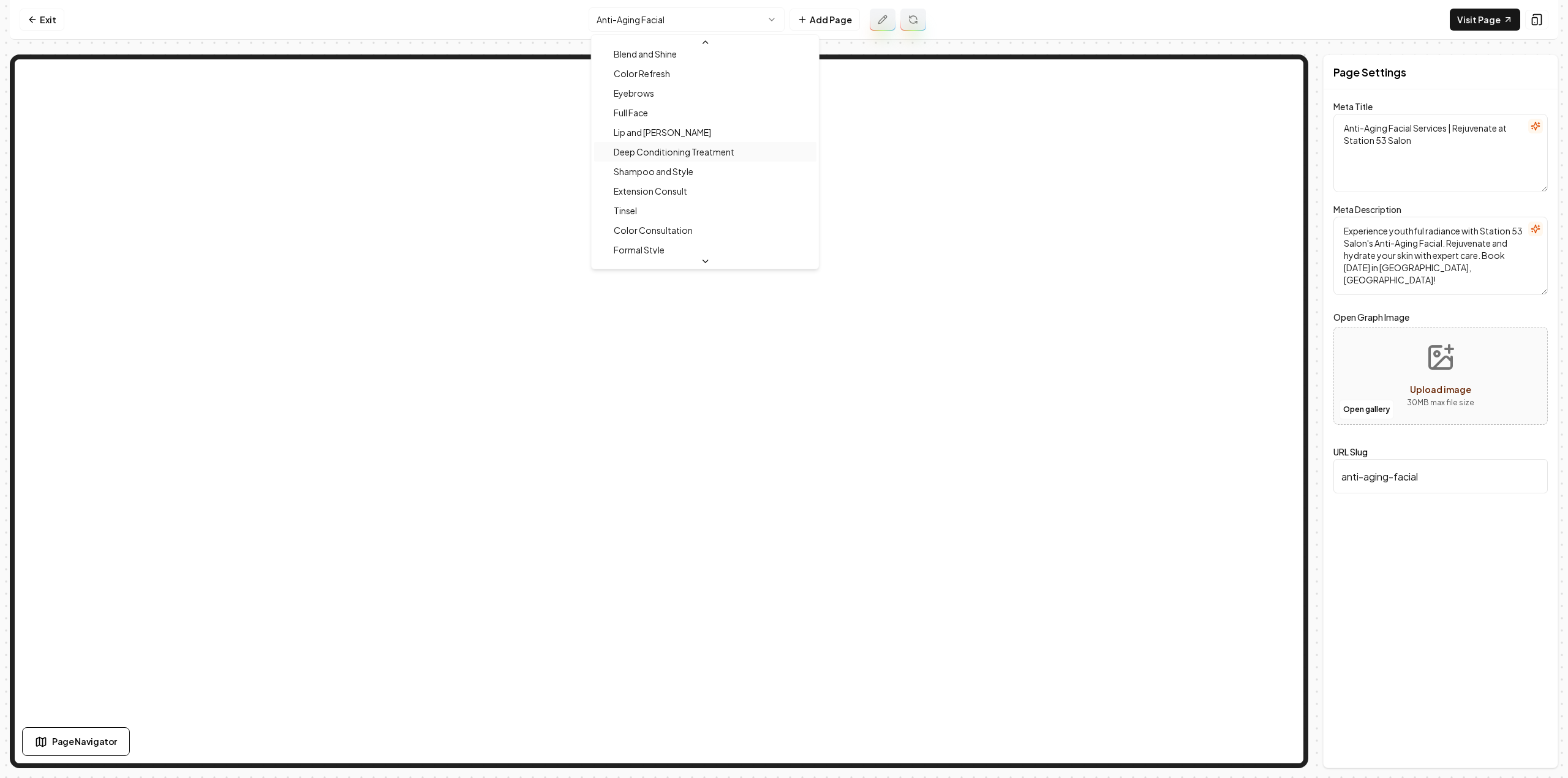
scroll to position [181, 0]
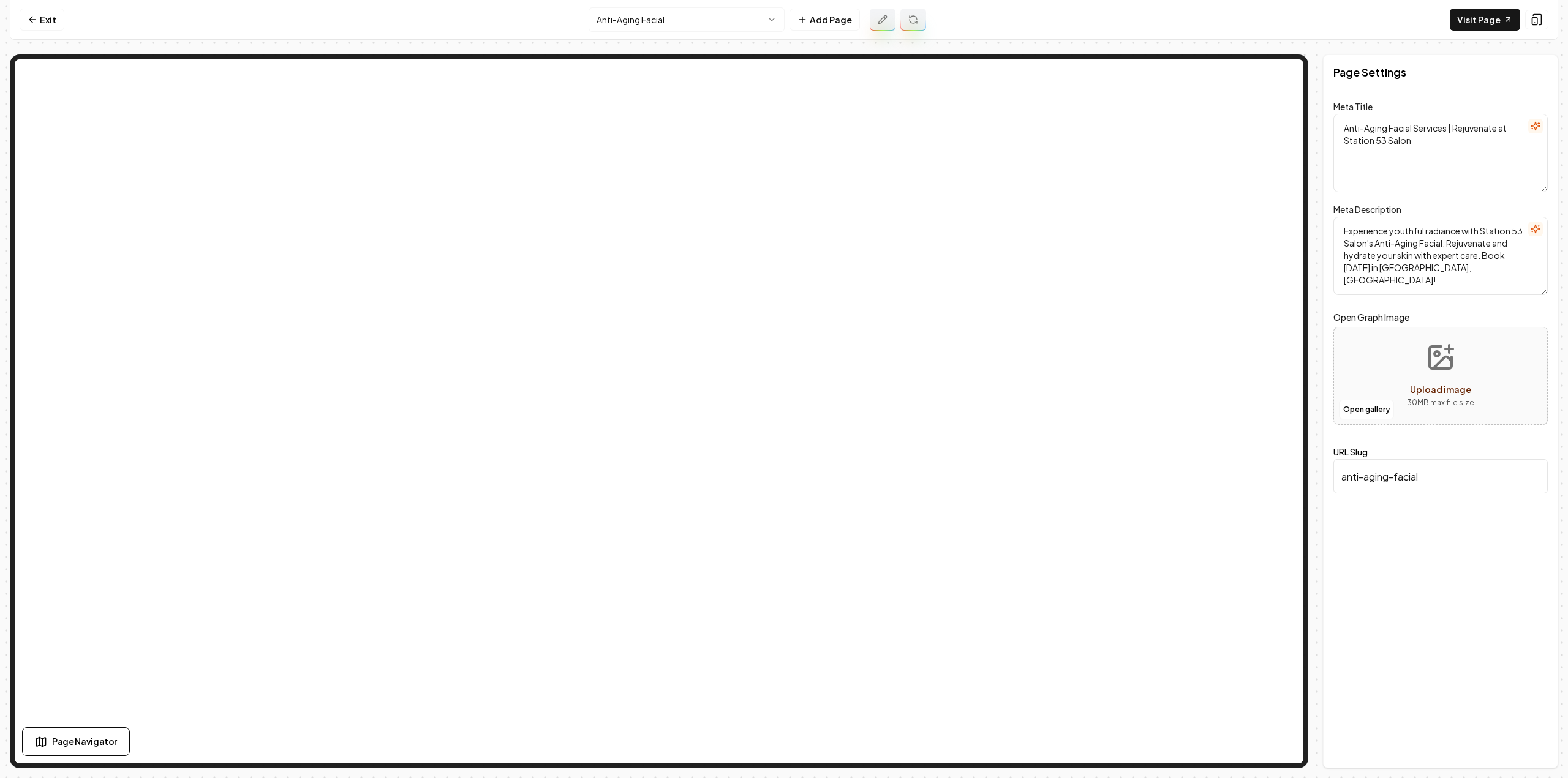
click at [730, 19] on html "Computer Required This feature is only available on a computer. Please switch t…" at bounding box center [784, 389] width 1568 height 778
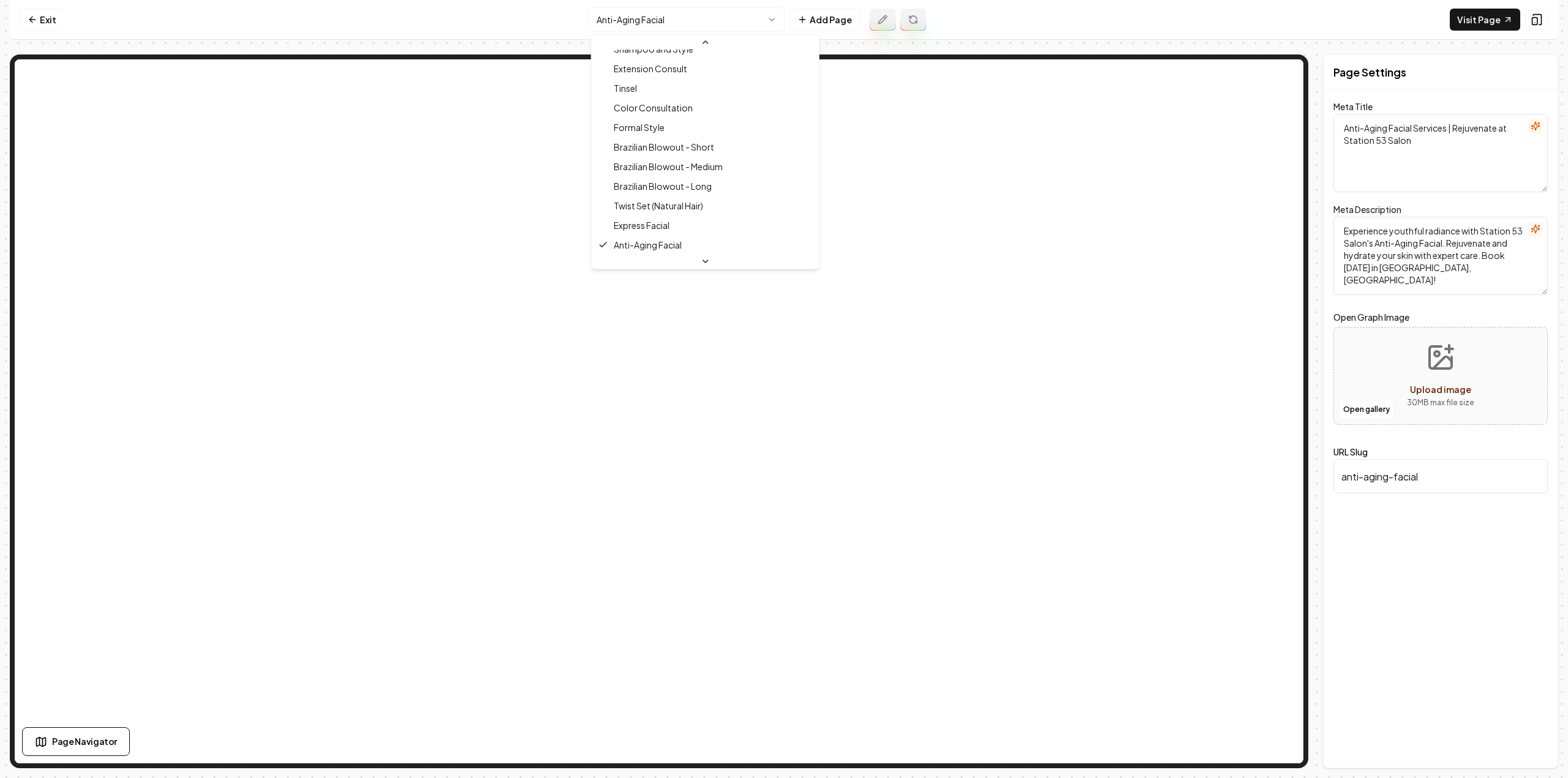
scroll to position [427, 0]
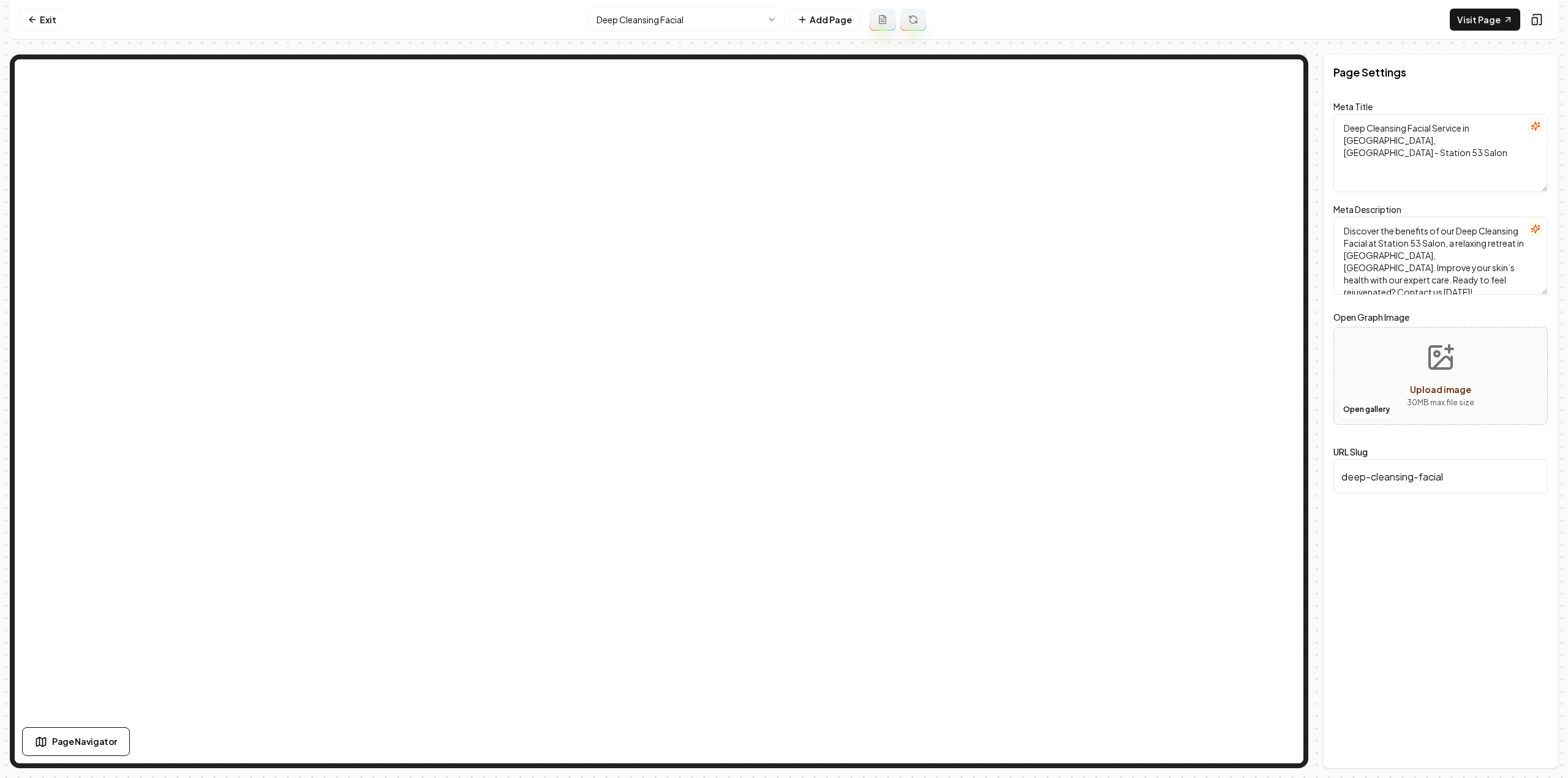
click at [882, 12] on button at bounding box center [882, 20] width 25 height 22
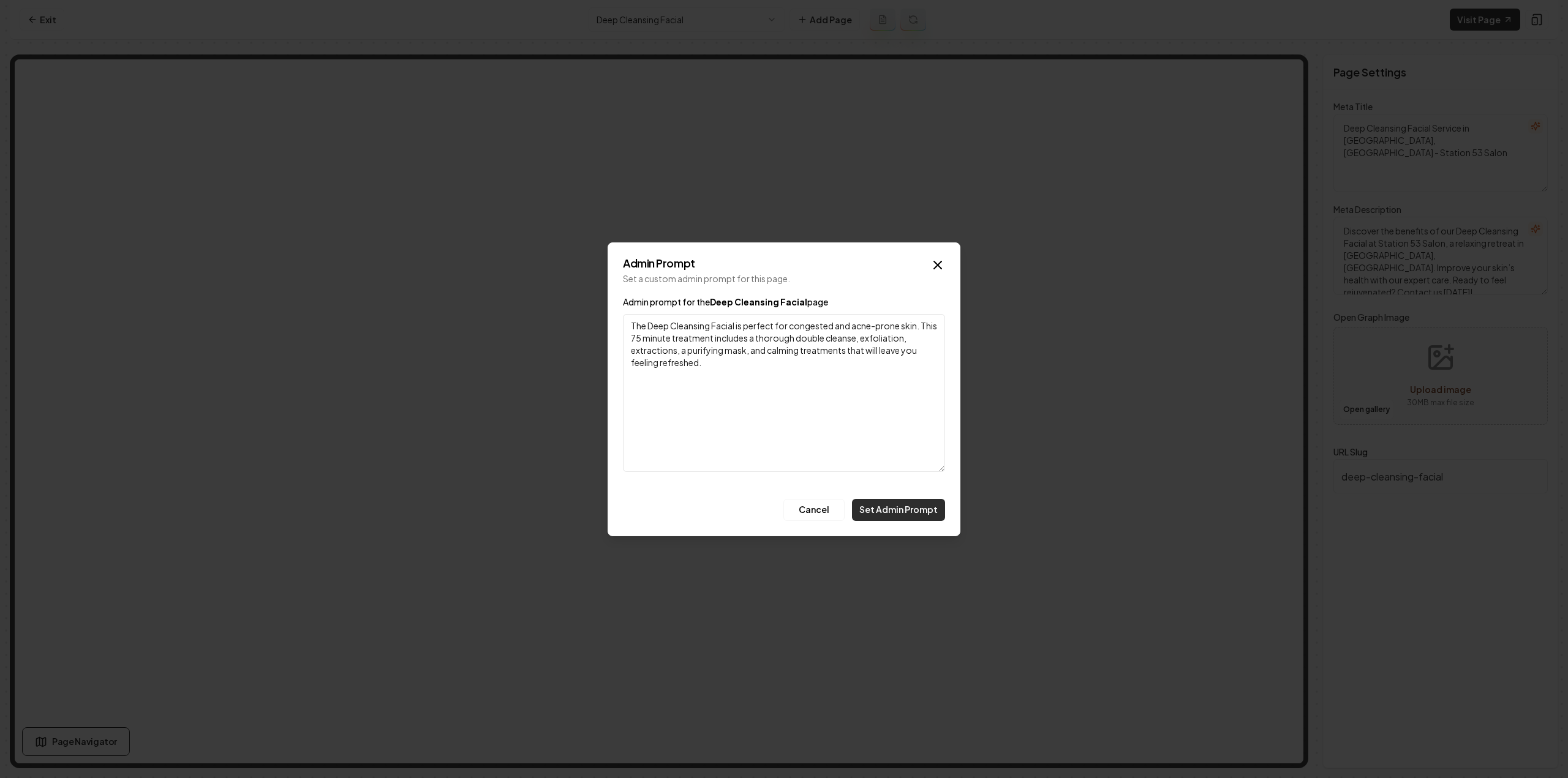
type textarea "The Deep Cleansing Facial is perfect for congested and acne-prone skin. This 75…"
click at [893, 508] on button "Set Admin Prompt" at bounding box center [898, 510] width 93 height 22
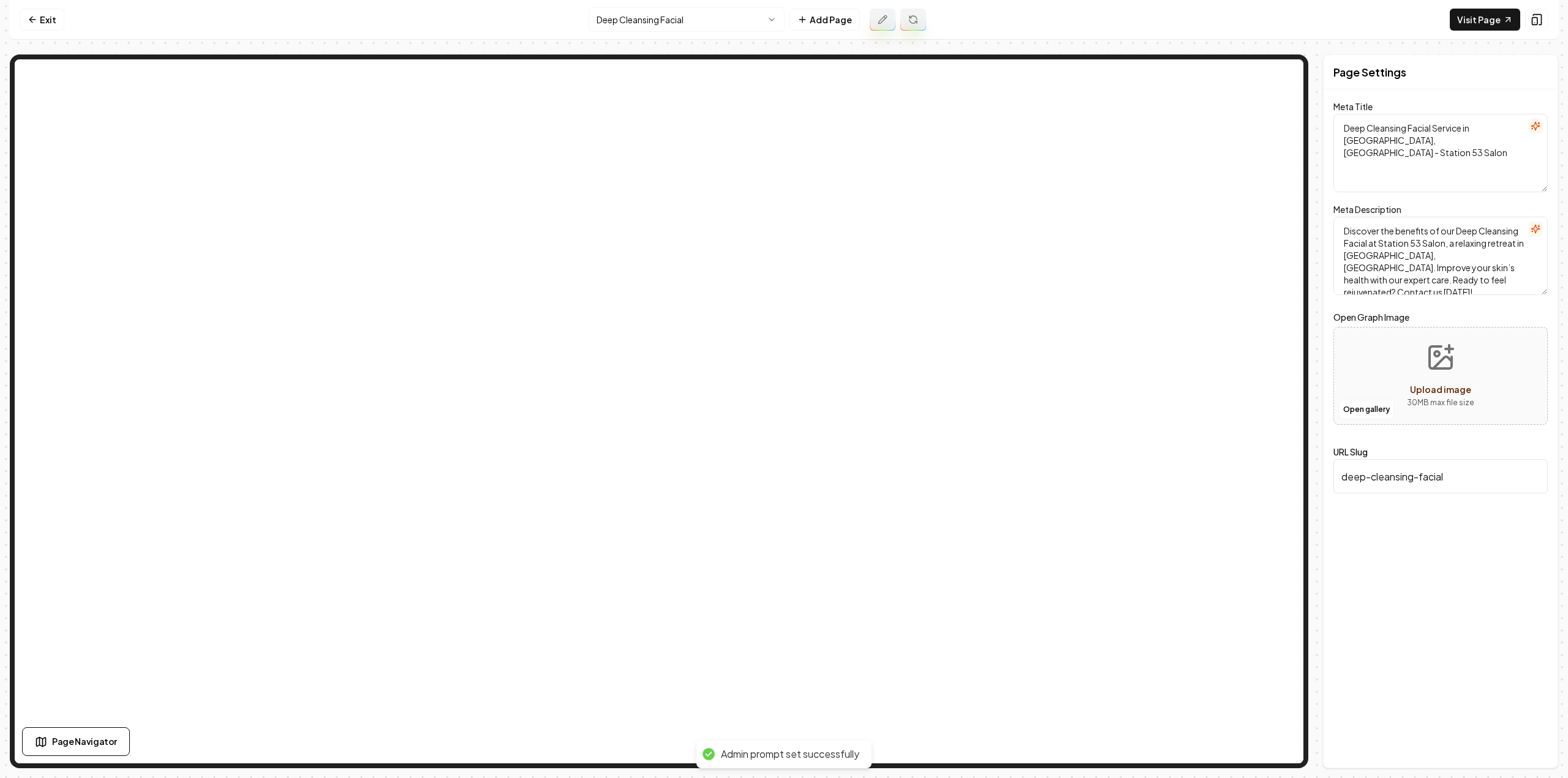
click at [908, 25] on button at bounding box center [913, 20] width 25 height 22
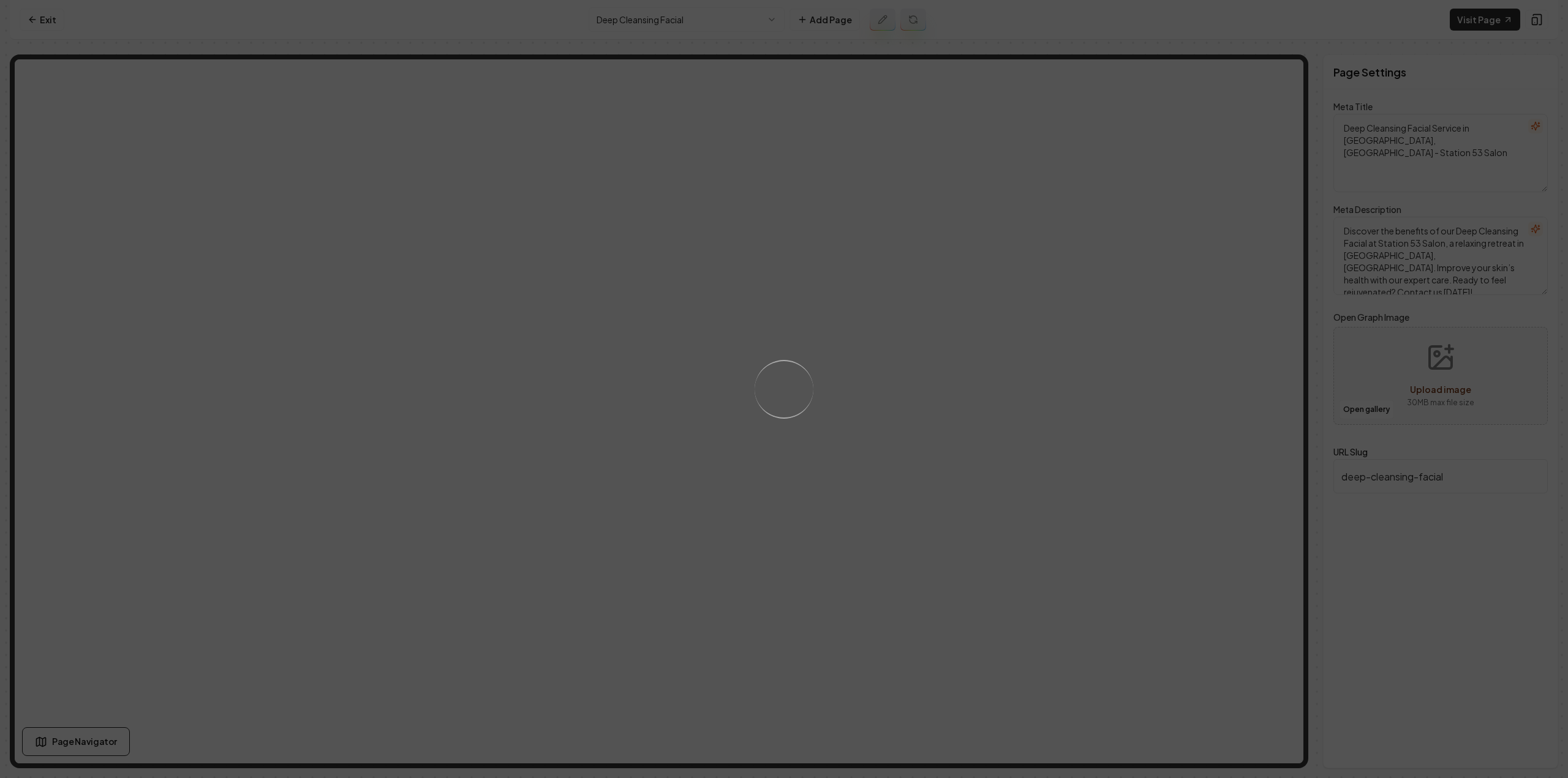
type textarea "Deep Cleansing Facial - Refresh Your Skin | Station 53 Salon"
type textarea "Revitalize your skin with Station 53 Salon's Deep Cleansing Facial in [GEOGRAPH…"
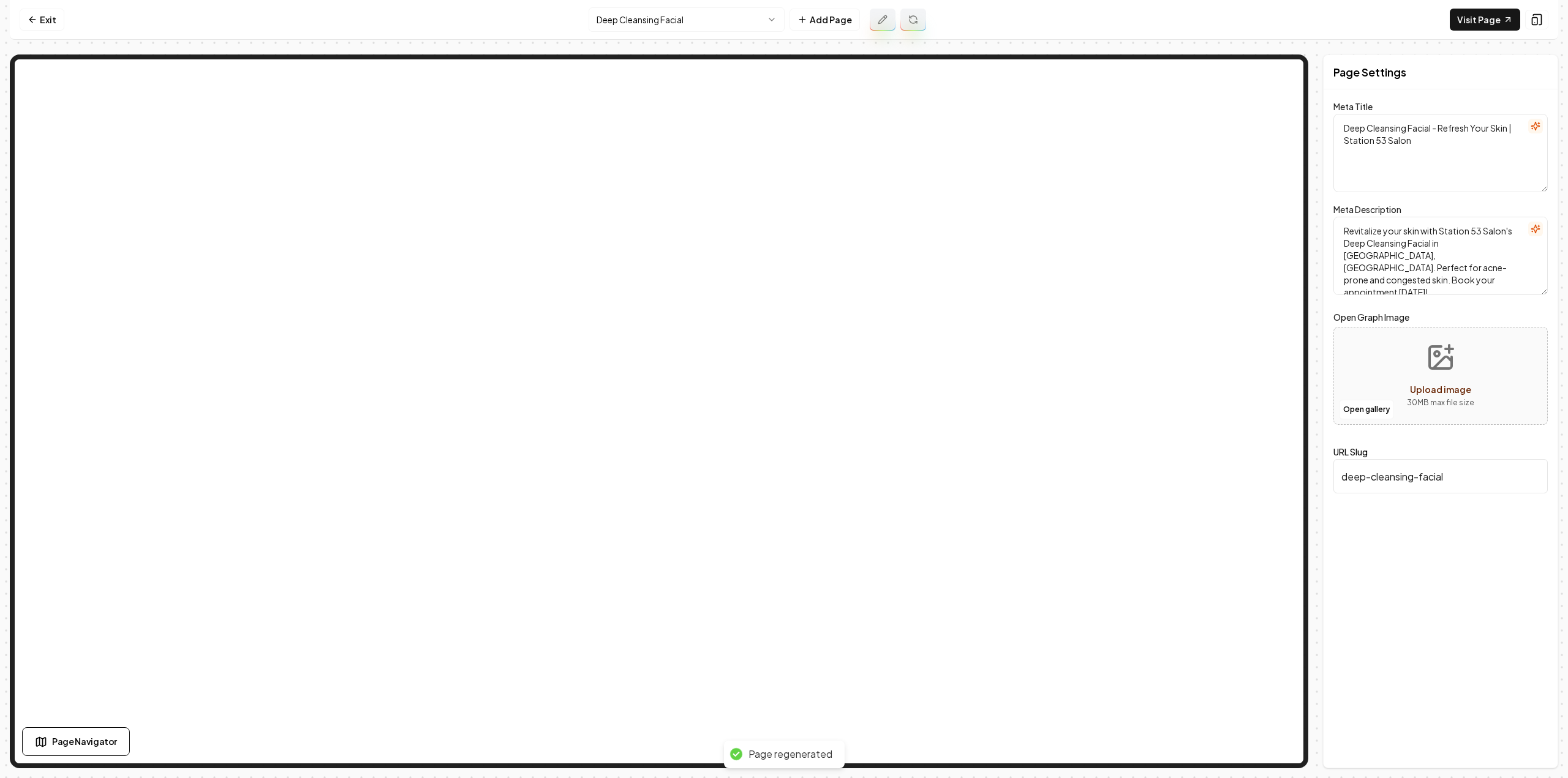
click at [729, 25] on html "Computer Required This feature is only available on a computer. Please switch t…" at bounding box center [784, 389] width 1568 height 778
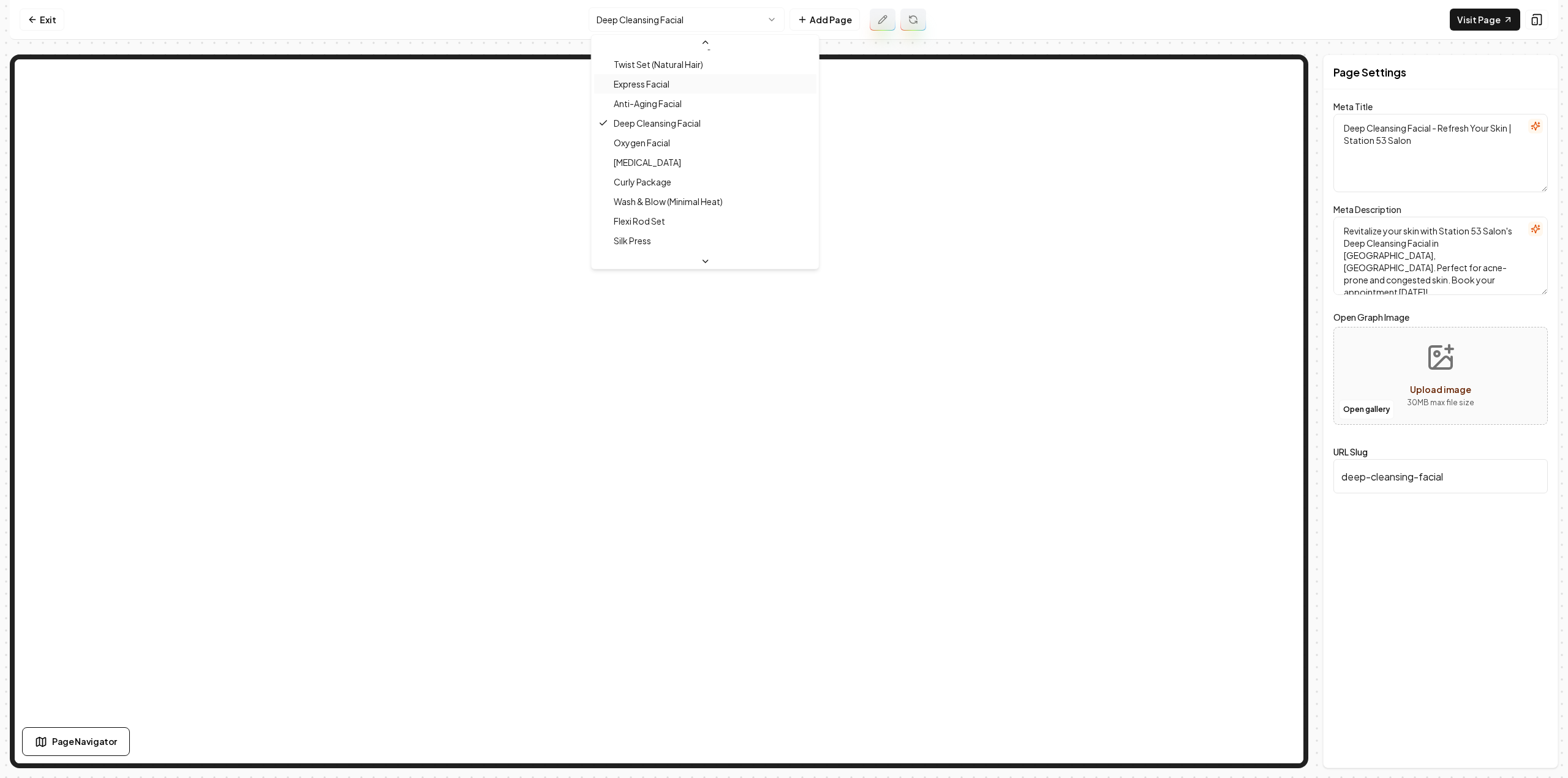
scroll to position [508, 0]
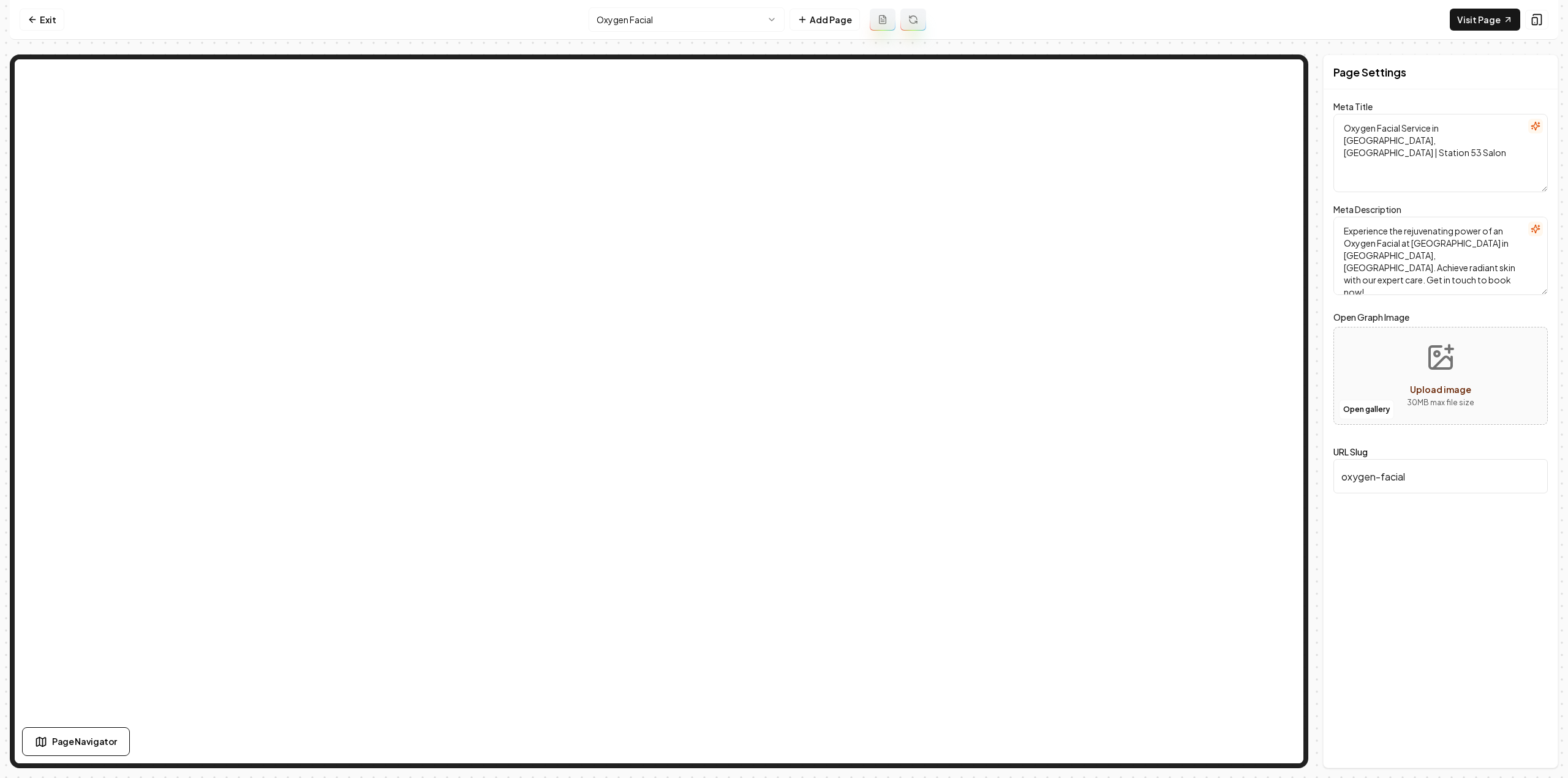
click at [882, 26] on button at bounding box center [882, 20] width 25 height 22
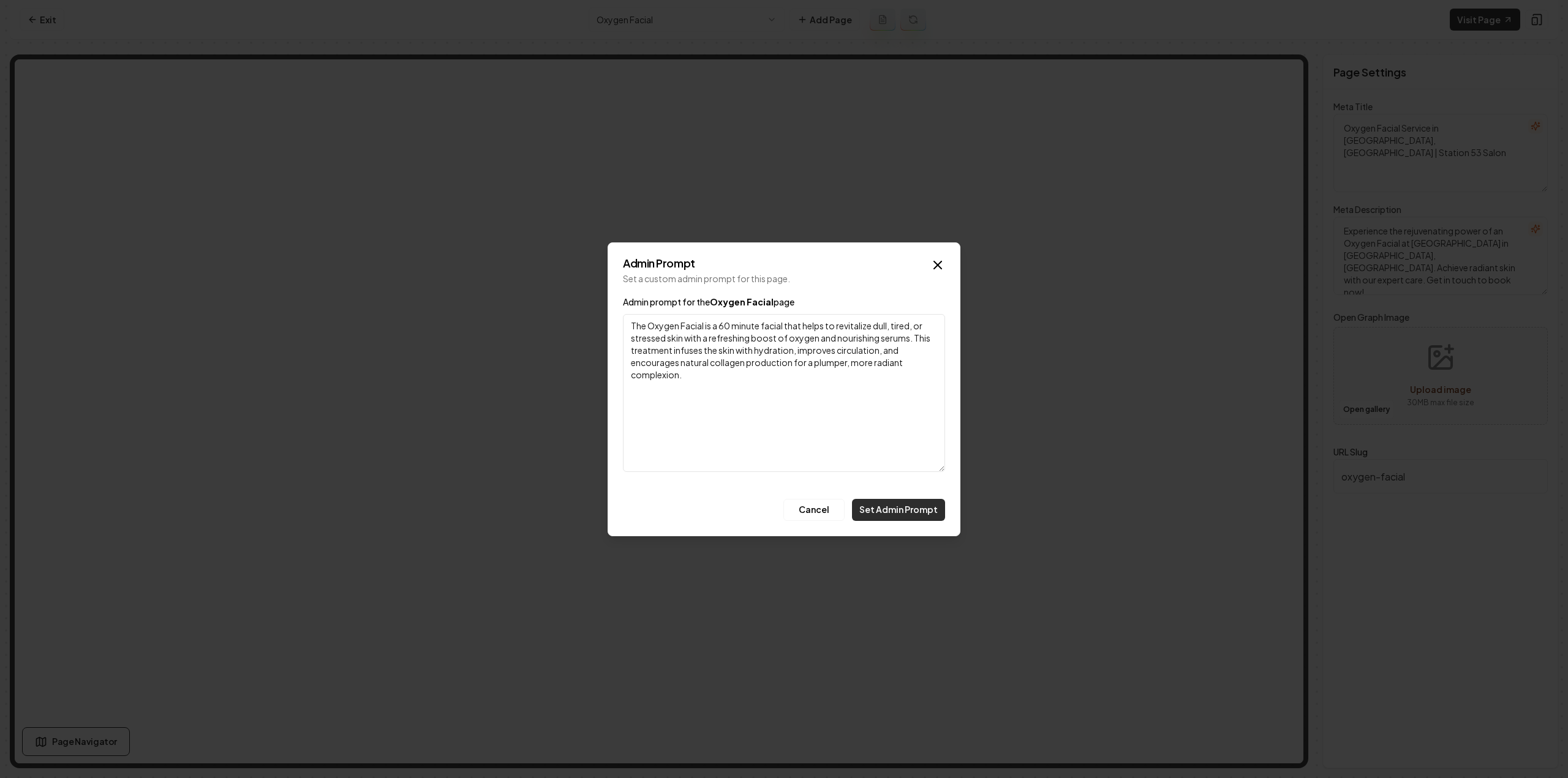
type textarea "The Oxygen Facial is a 60 minute facial that helps to revitalize dull, tired, o…"
click at [900, 510] on button "Set Admin Prompt" at bounding box center [898, 510] width 93 height 22
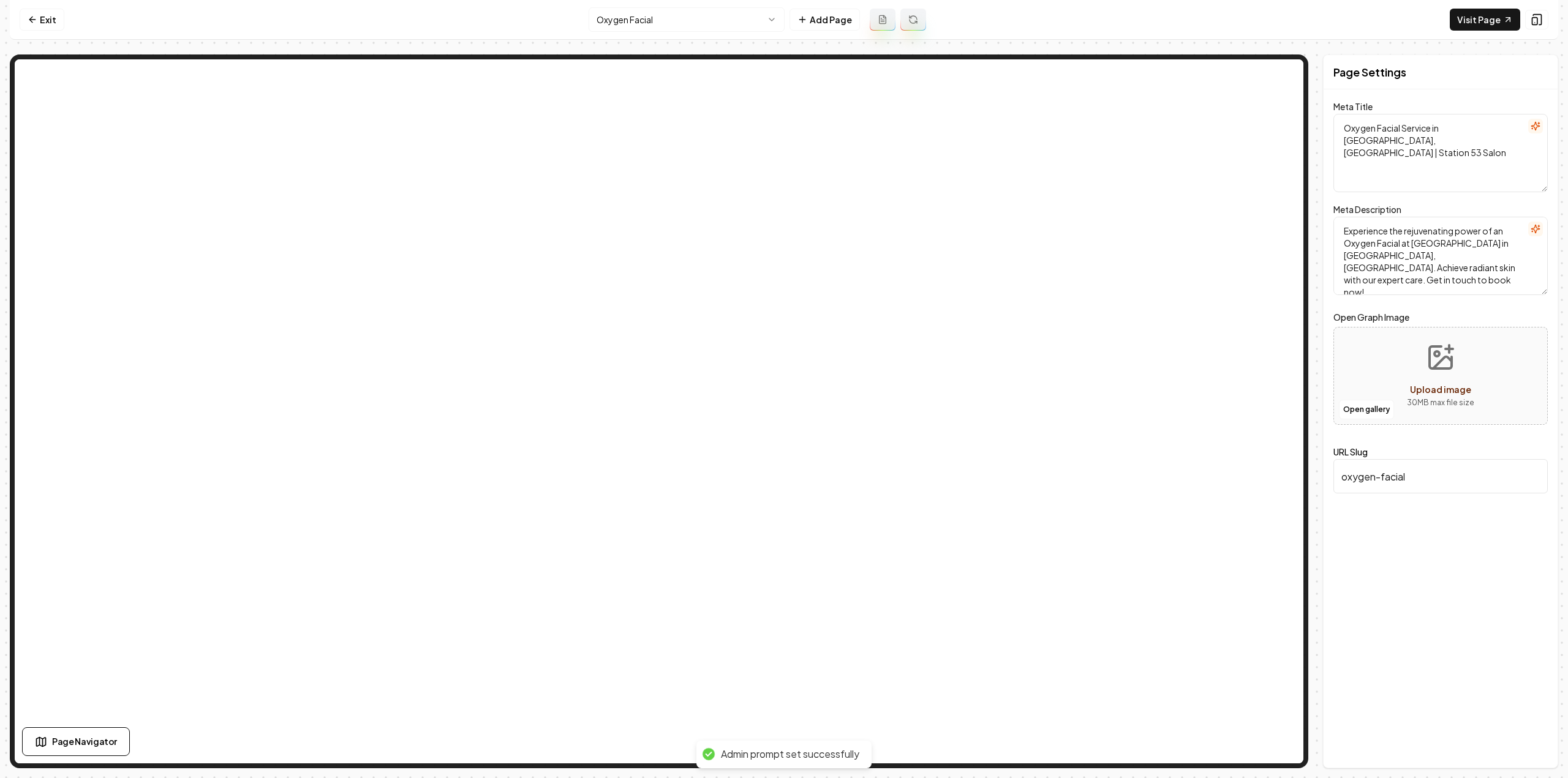
click at [909, 20] on icon at bounding box center [912, 21] width 7 height 4
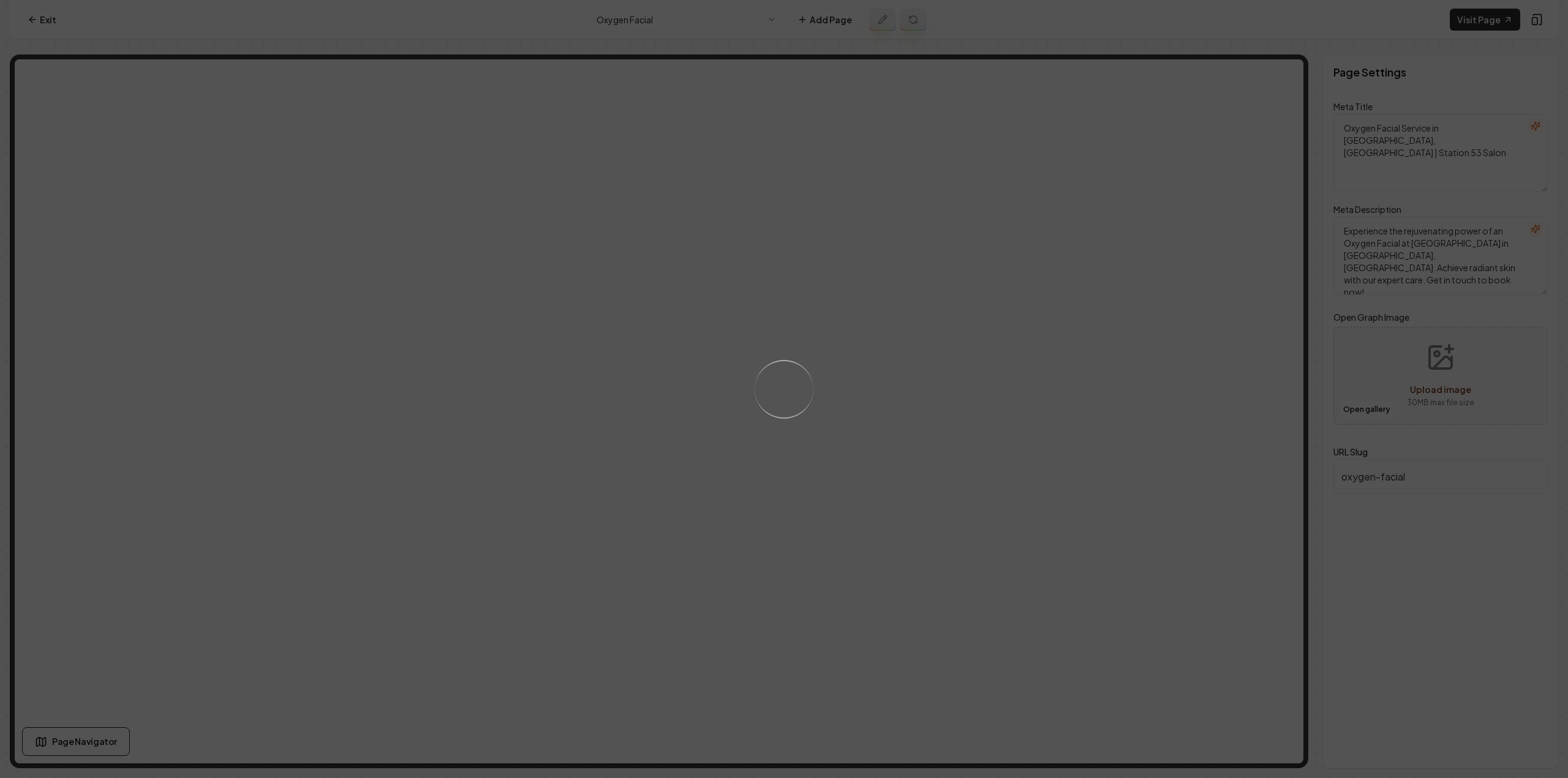
type textarea "Oxygen Facial for Radiant Skin - Station 53 Salon"
type textarea "Revitalize your skin with Station 53 Salon's Oxygen Facial, a 60-minute treatme…"
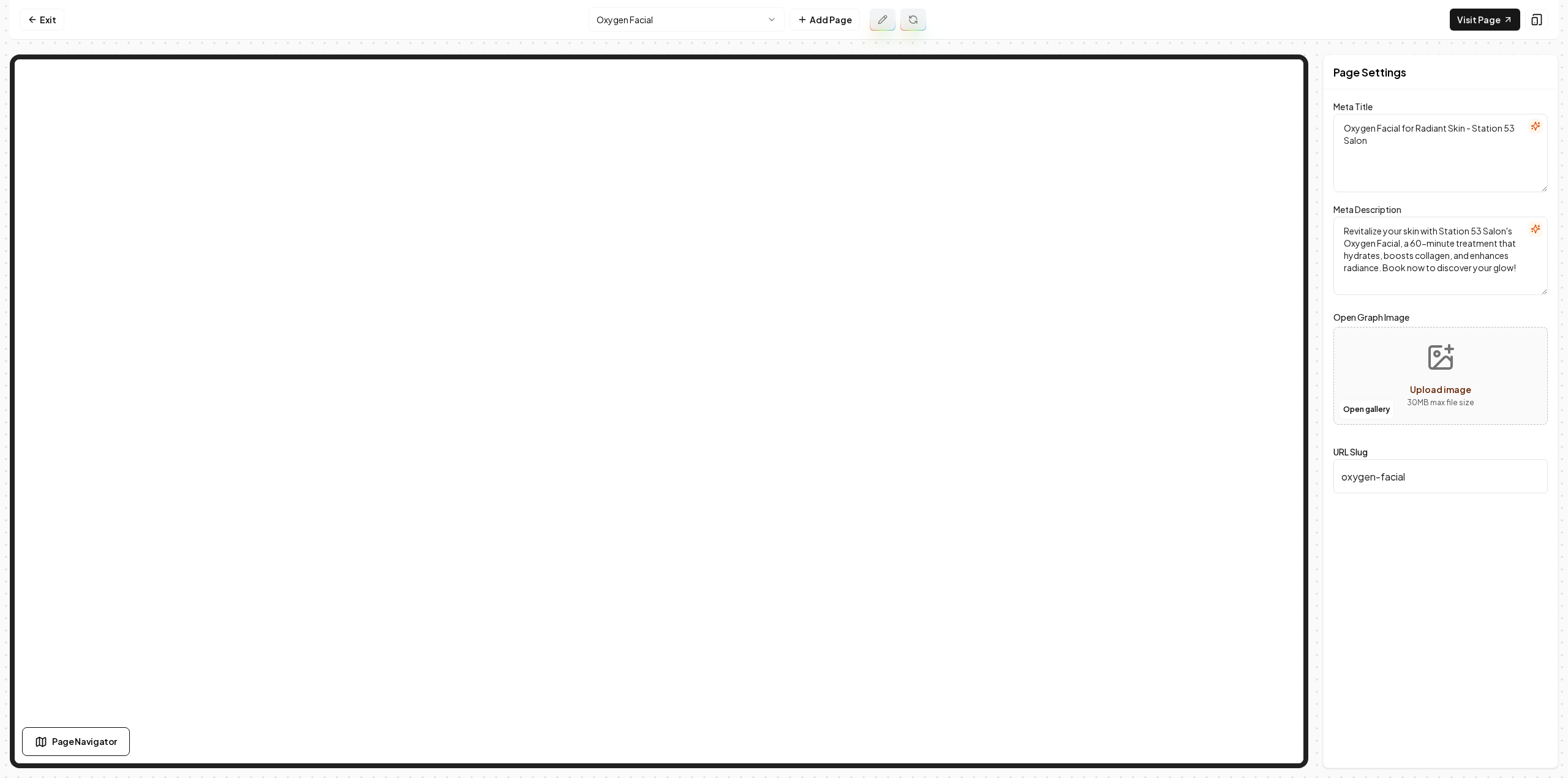
click at [659, 20] on html "Computer Required This feature is only available on a computer. Please switch t…" at bounding box center [784, 389] width 1568 height 778
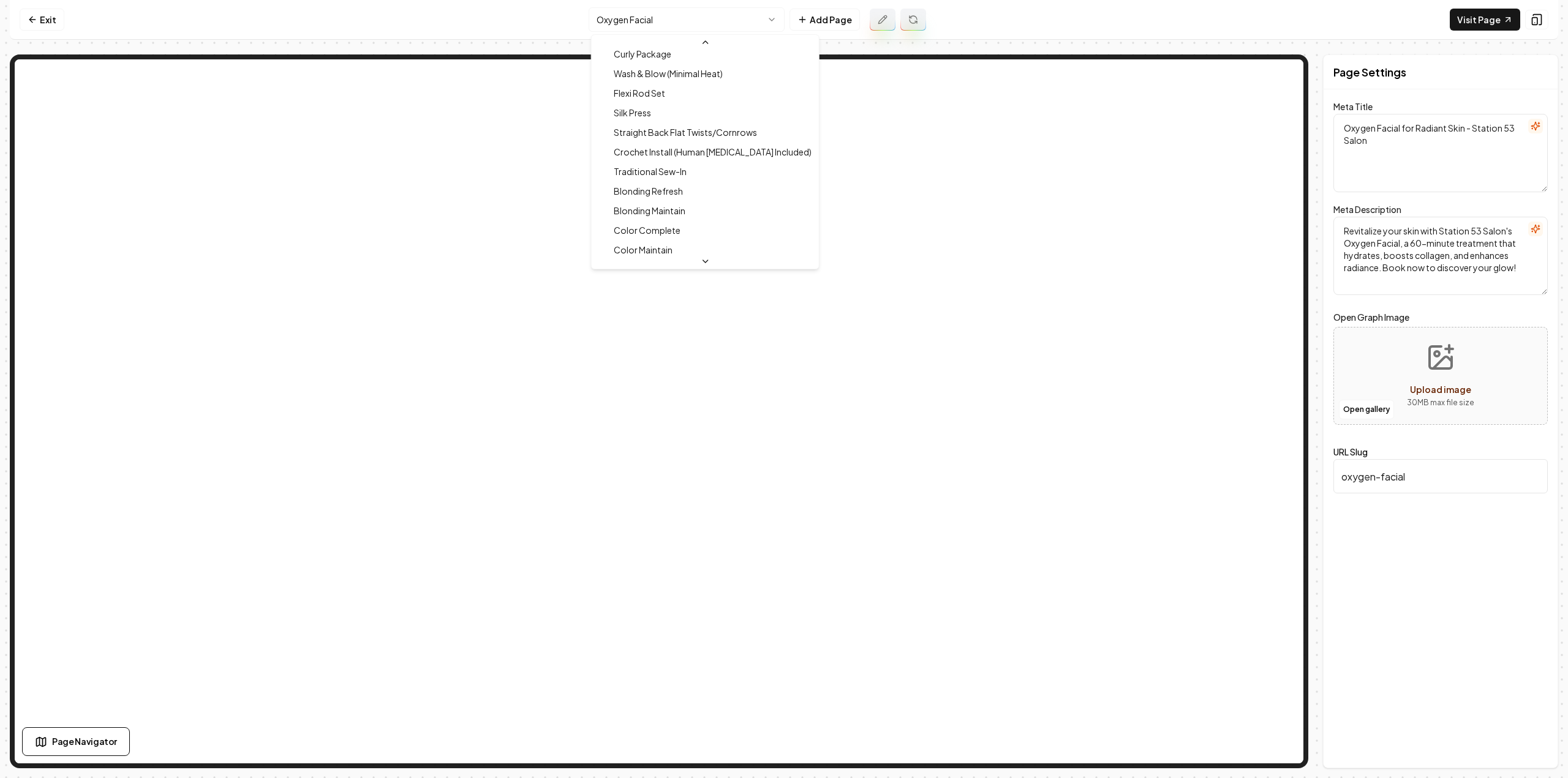
scroll to position [554, 0]
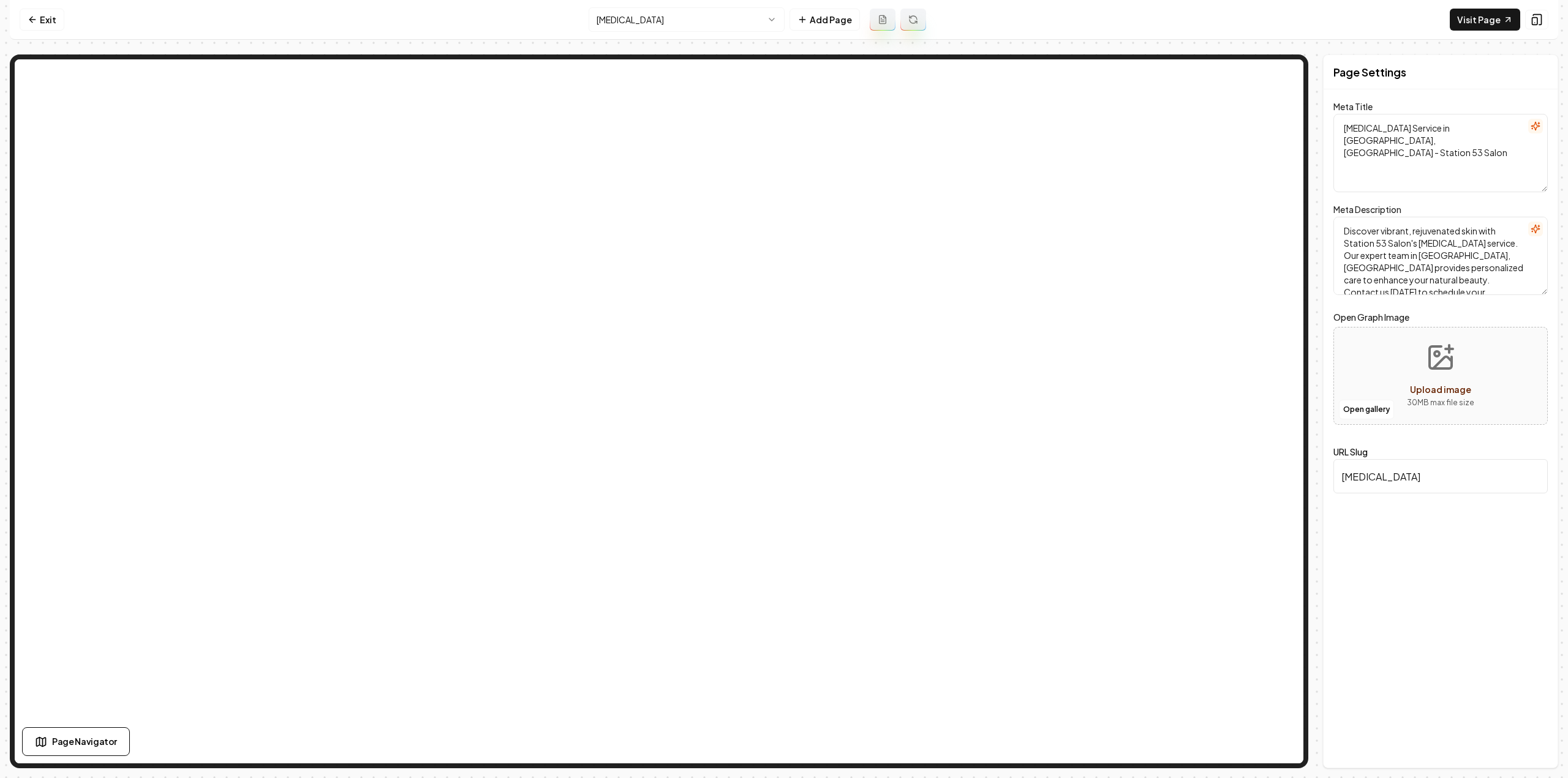
click at [881, 20] on icon at bounding box center [882, 20] width 3 height 0
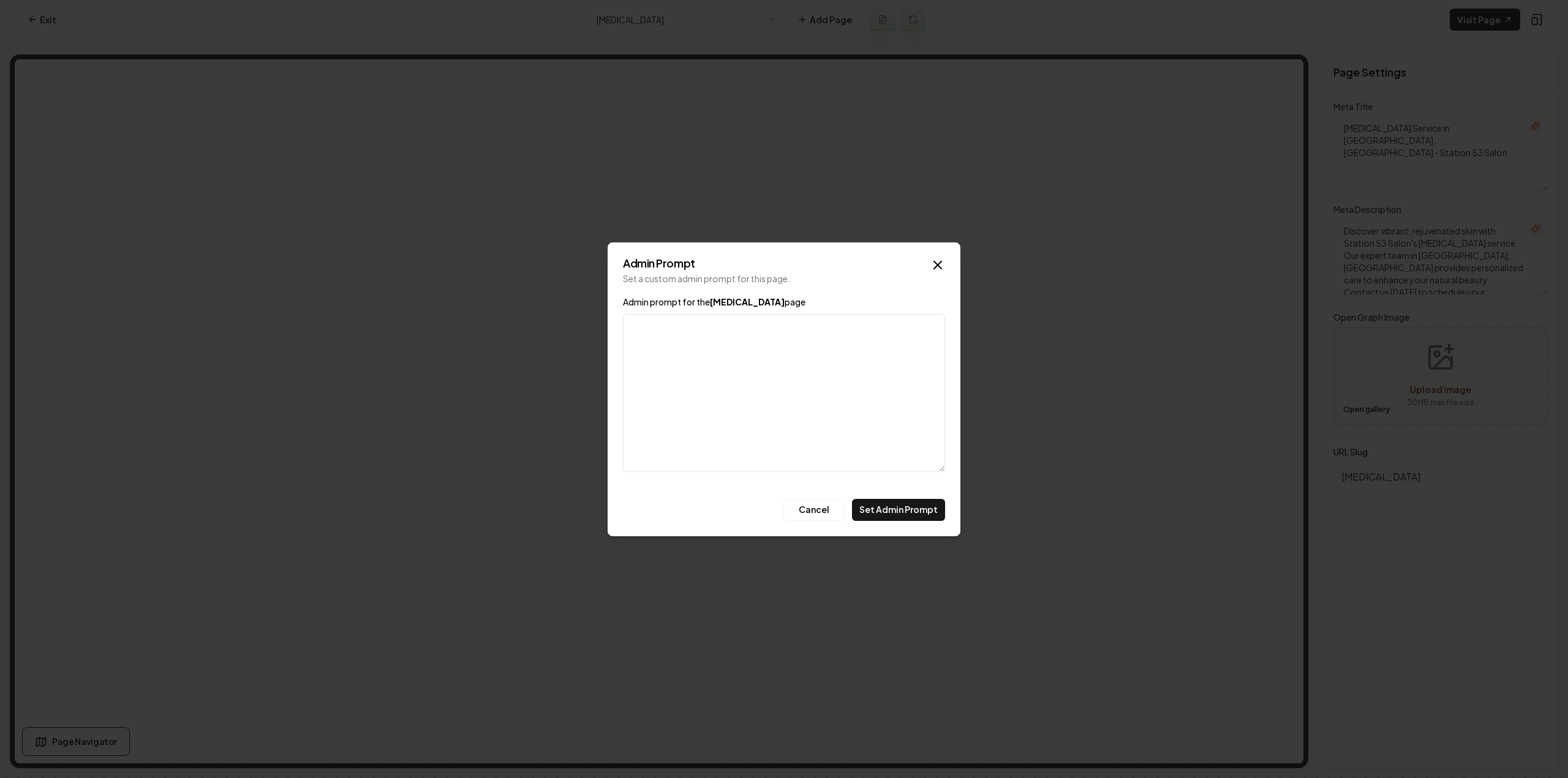
click at [740, 351] on textarea "Admin prompt for the [MEDICAL_DATA] page" at bounding box center [784, 392] width 322 height 158
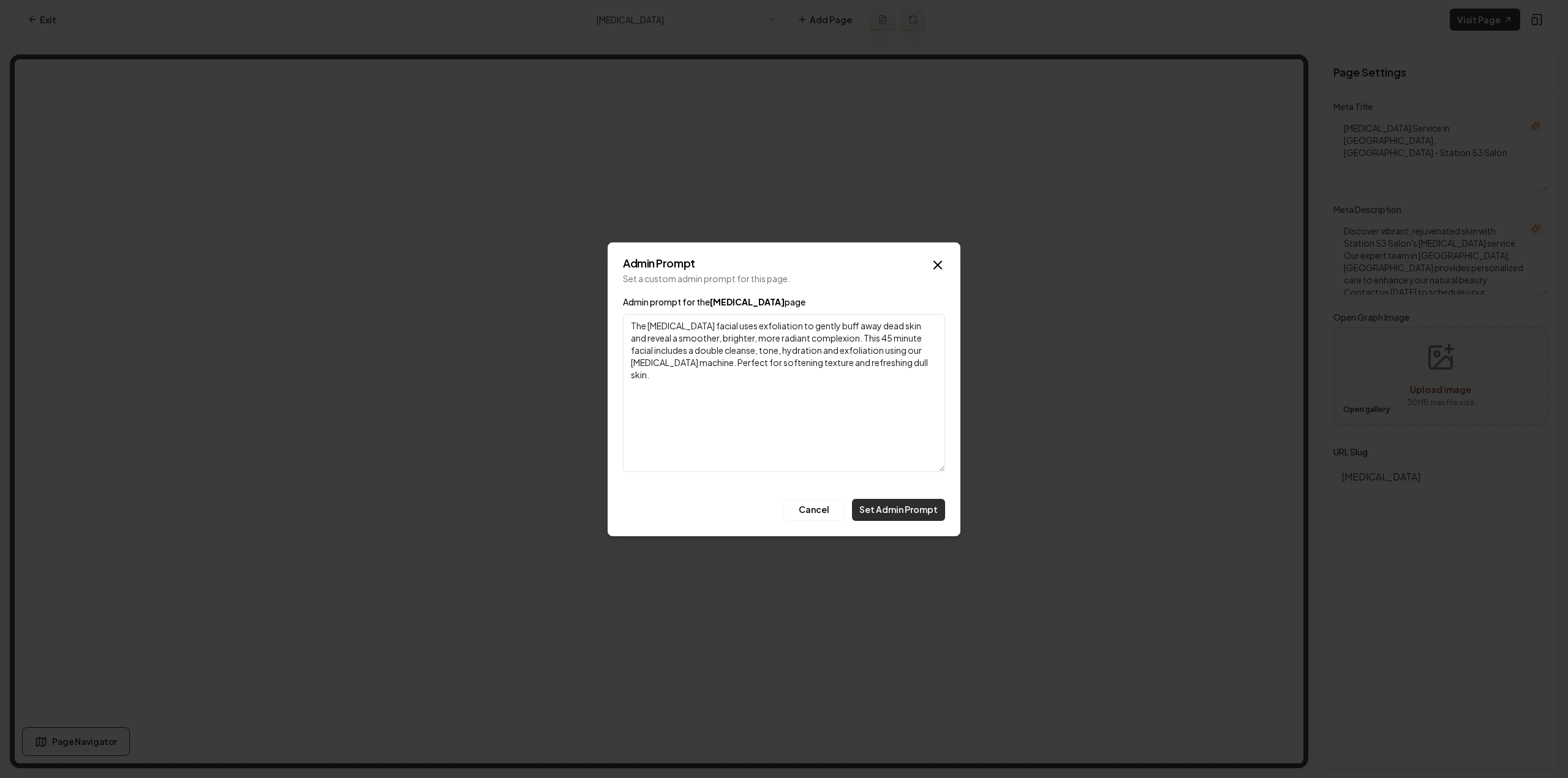
type textarea "The [MEDICAL_DATA] facial uses exfoliation to gently buff away dead skin and re…"
click at [901, 513] on button "Set Admin Prompt" at bounding box center [898, 510] width 93 height 22
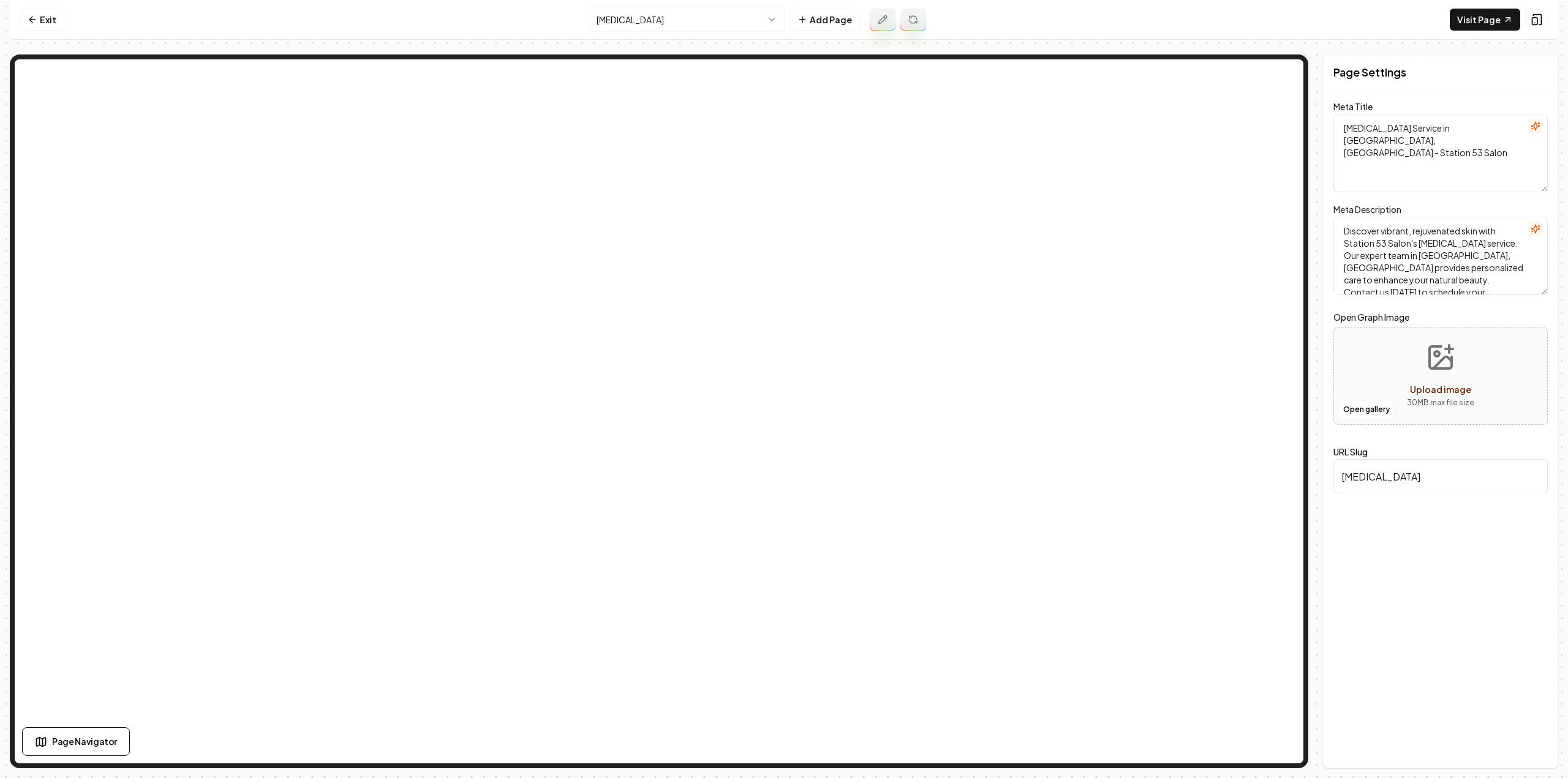
click at [910, 22] on icon at bounding box center [912, 21] width 7 height 4
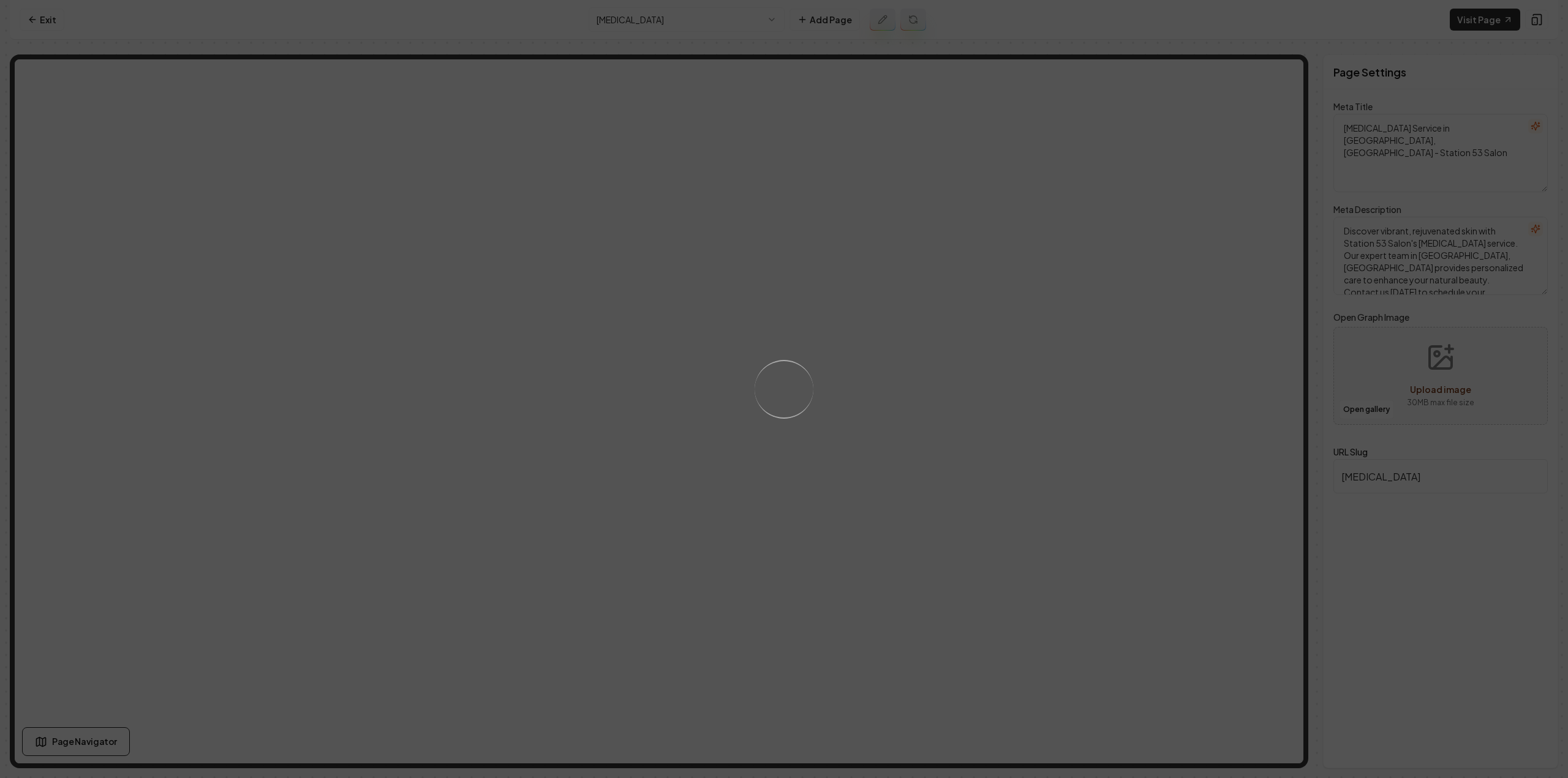
type textarea "[MEDICAL_DATA] Service for Glowing Skin - Station 53 Salon"
type textarea "Rejuvenate your skin at Station 53 Salon with our expert [MEDICAL_DATA] service…"
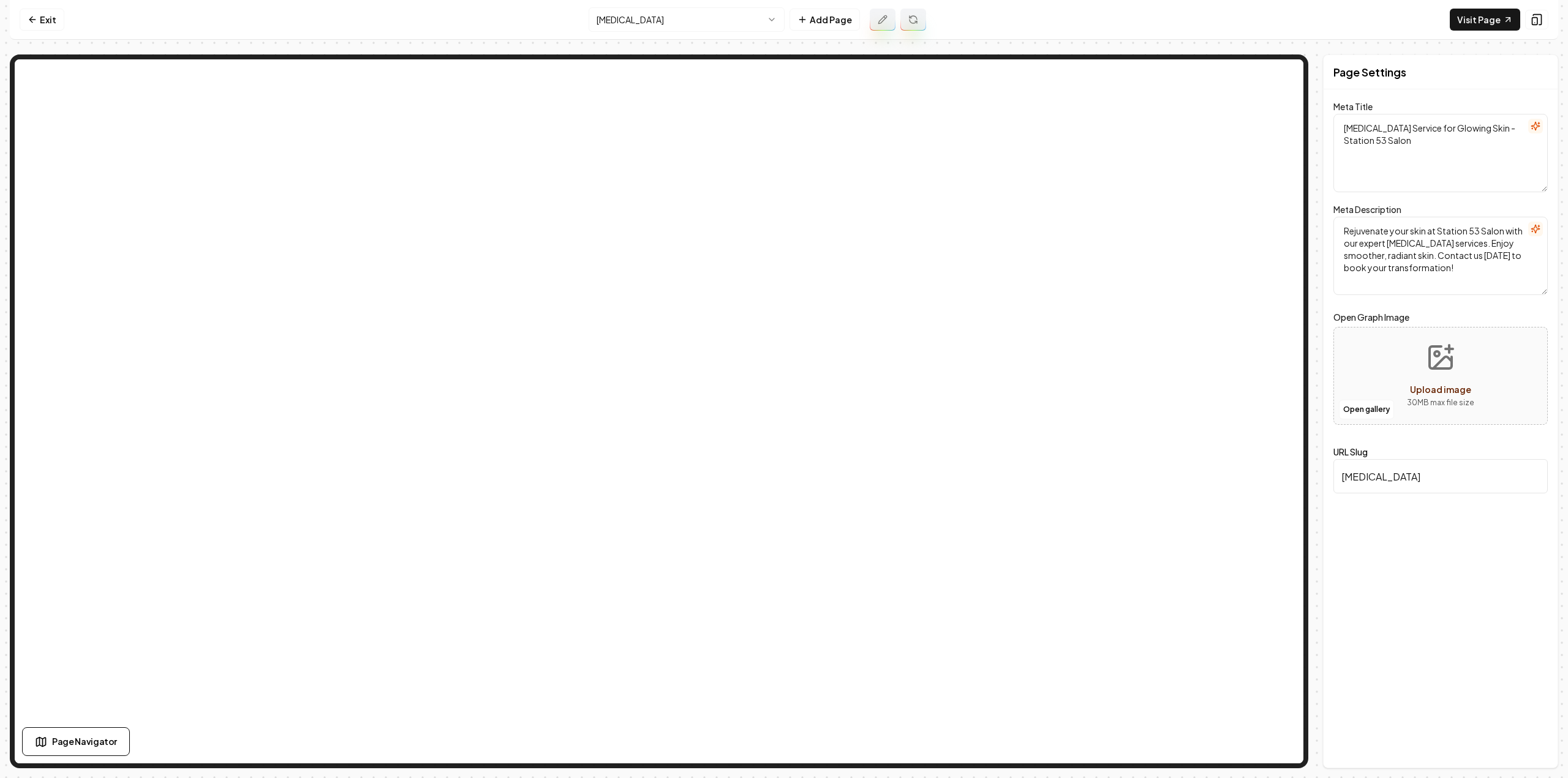
click at [703, 12] on html "Computer Required This feature is only available on a computer. Please switch t…" at bounding box center [784, 389] width 1568 height 778
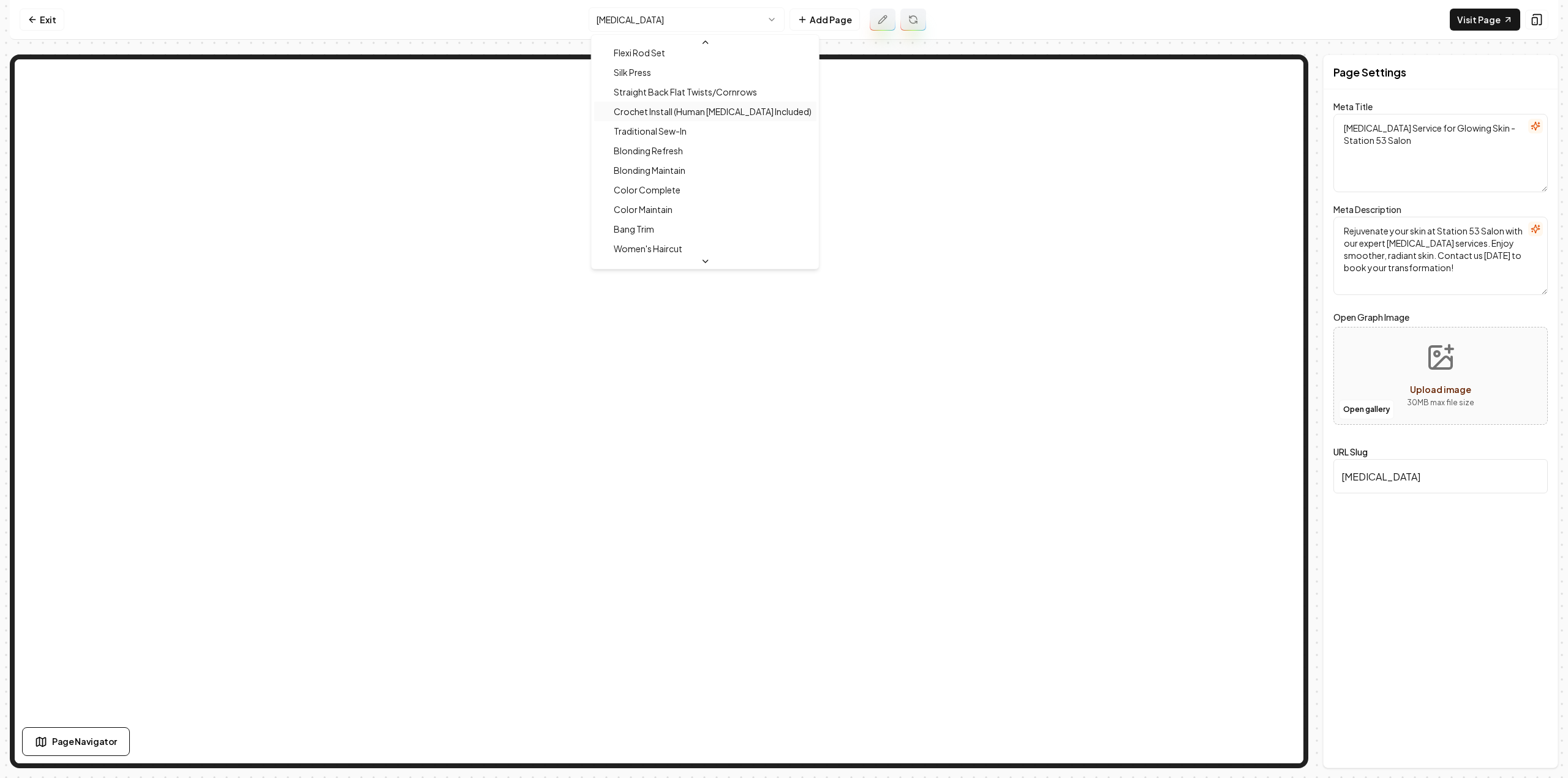
scroll to position [643, 0]
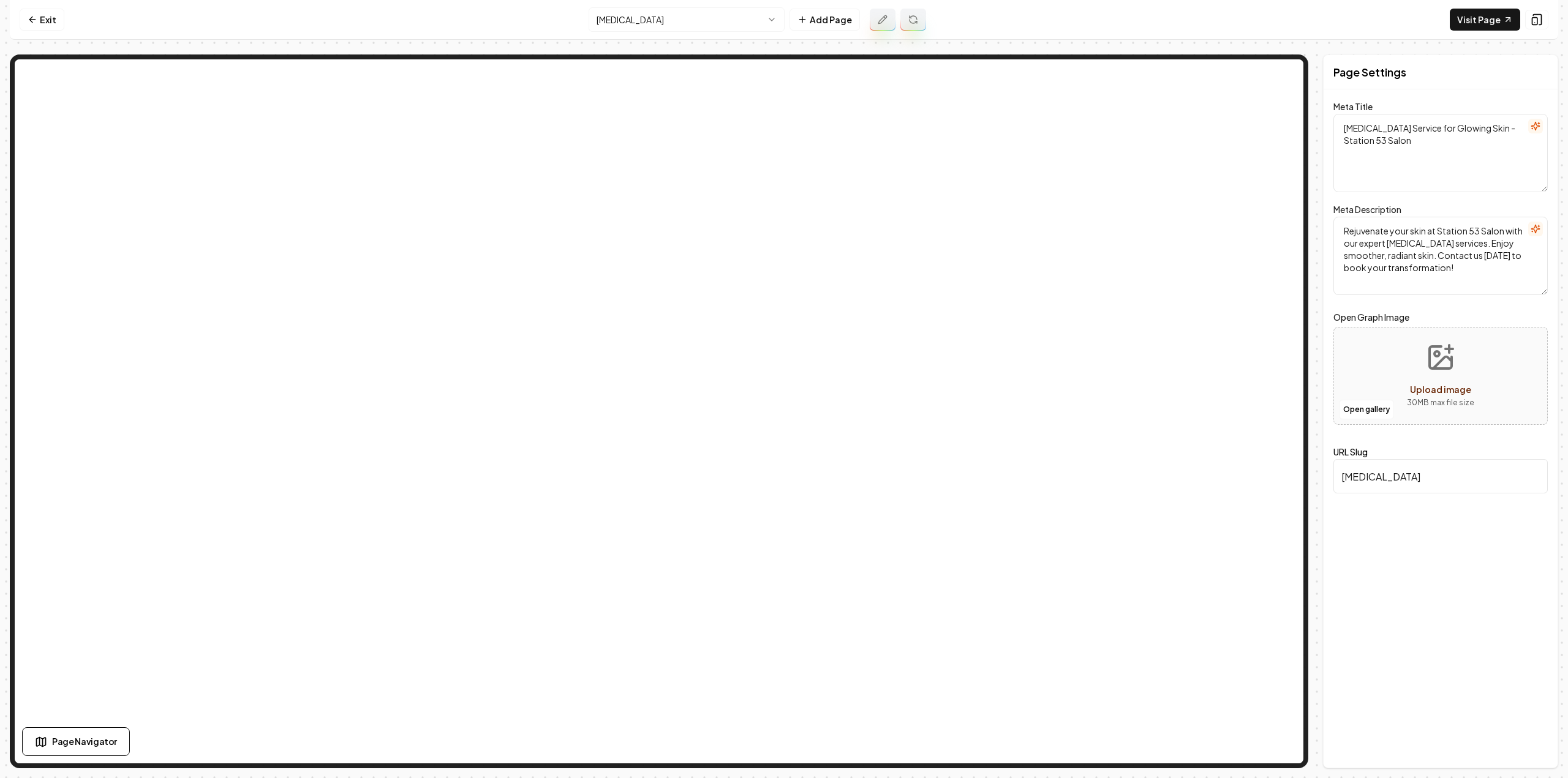
click at [728, 11] on html "Computer Required This feature is only available on a computer. Please switch t…" at bounding box center [784, 389] width 1568 height 778
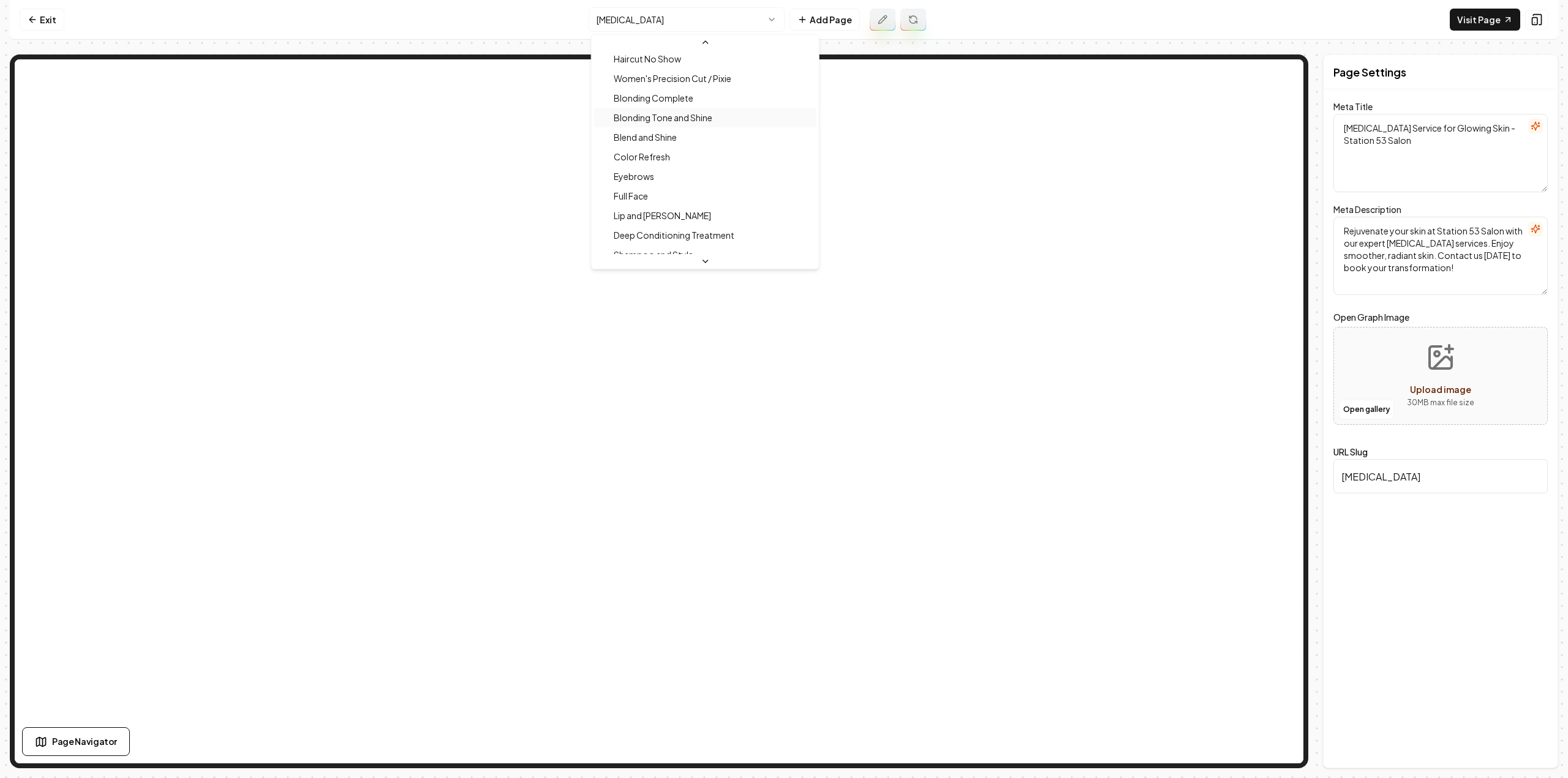
scroll to position [221, 0]
click at [759, 13] on html "Computer Required This feature is only available on a computer. Please switch t…" at bounding box center [784, 389] width 1568 height 778
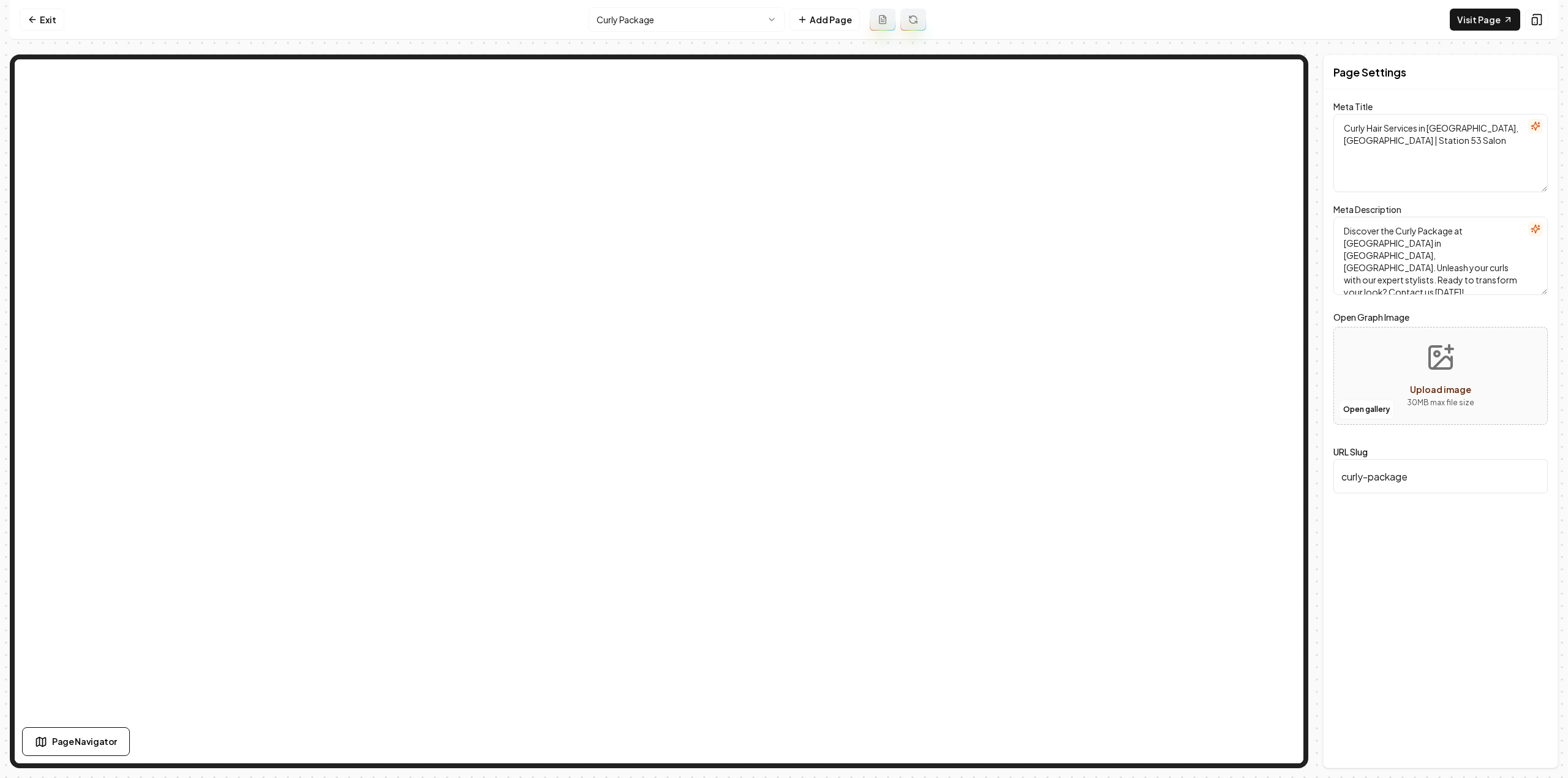
click at [878, 24] on icon at bounding box center [882, 20] width 10 height 10
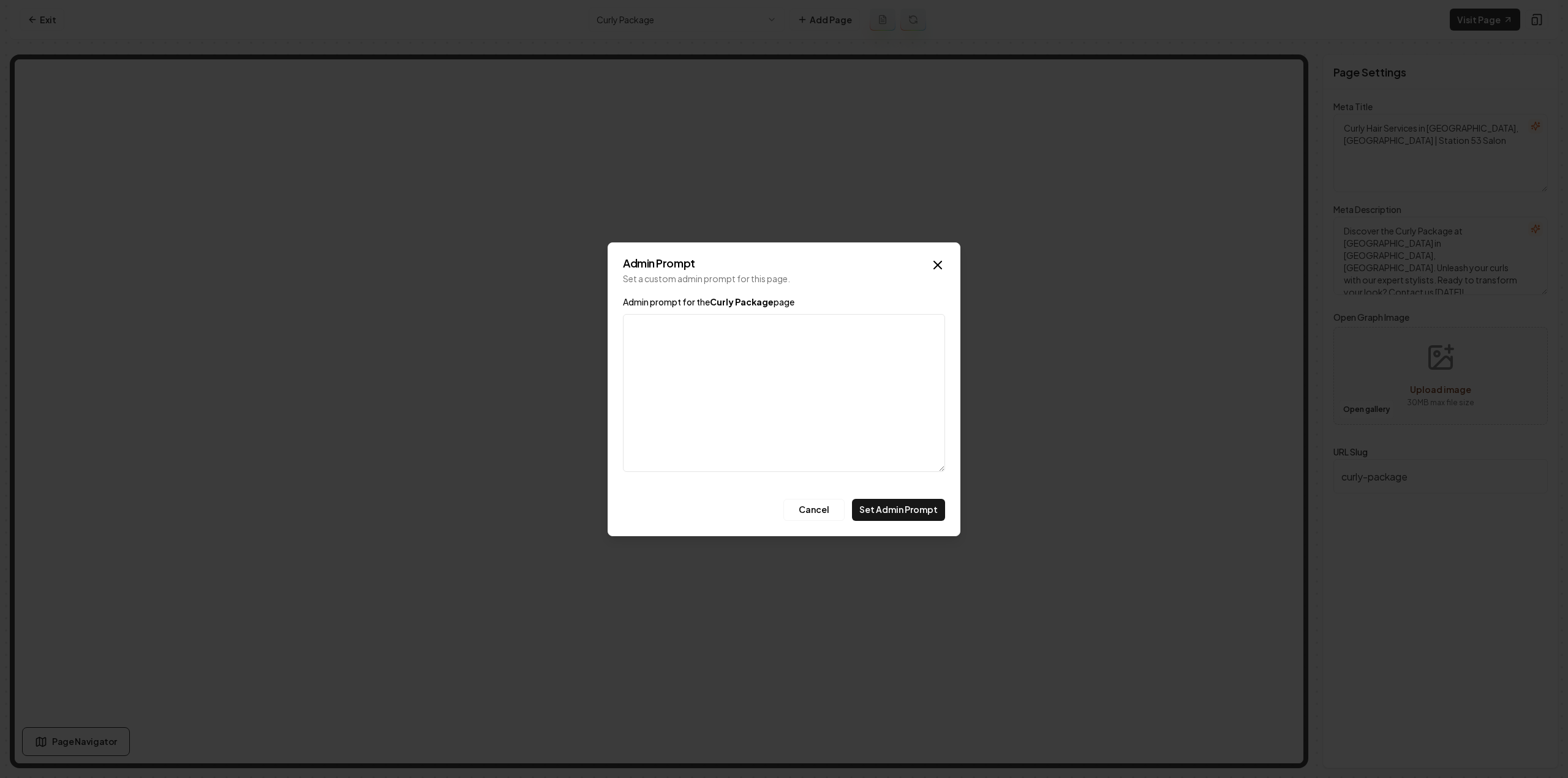
click at [690, 334] on textarea "Admin prompt for the Curly Package page" at bounding box center [784, 392] width 322 height 158
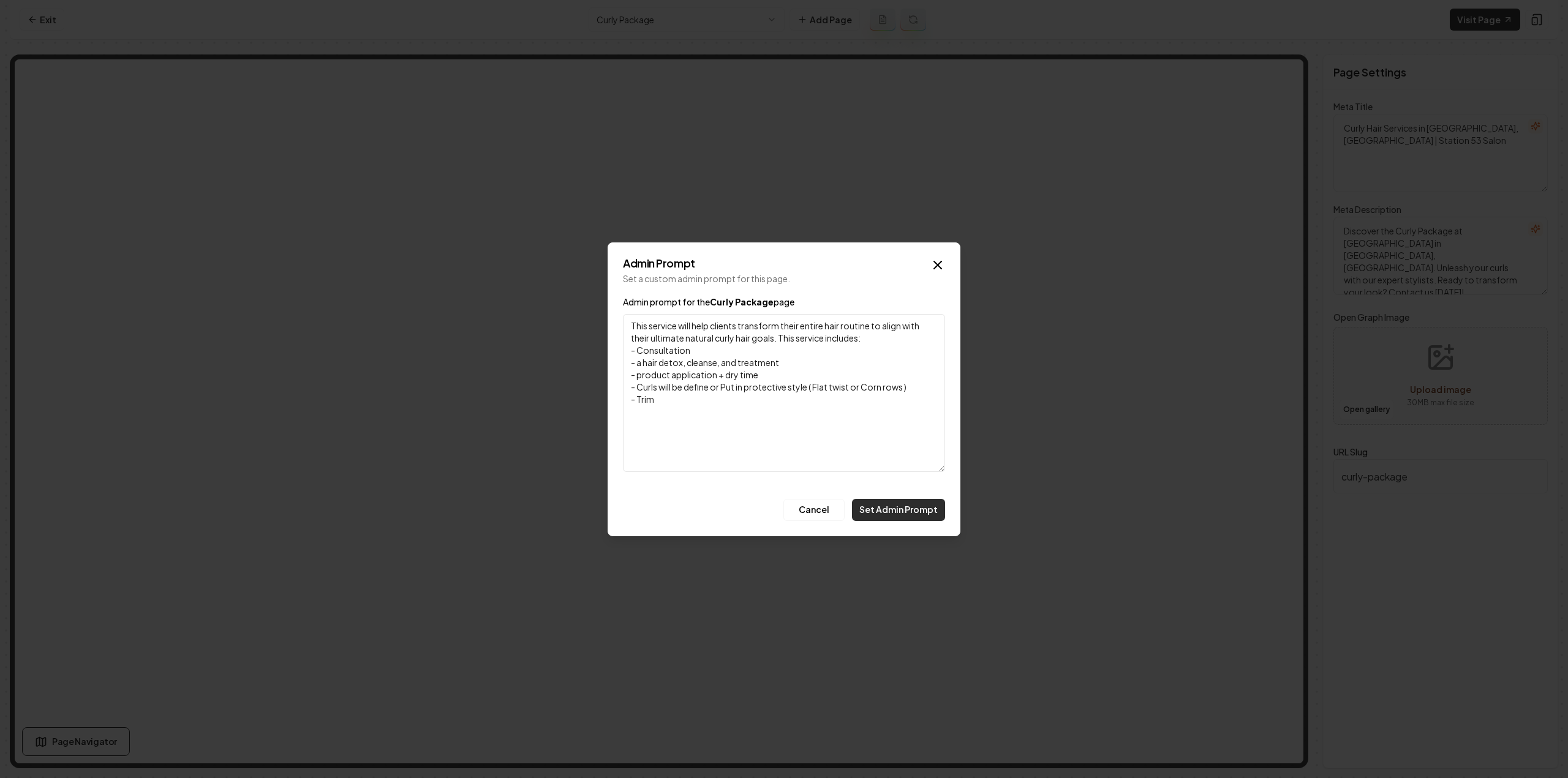
type textarea "This service will help clients transform their entire hair routine to align wit…"
click at [916, 503] on button "Set Admin Prompt" at bounding box center [898, 510] width 93 height 22
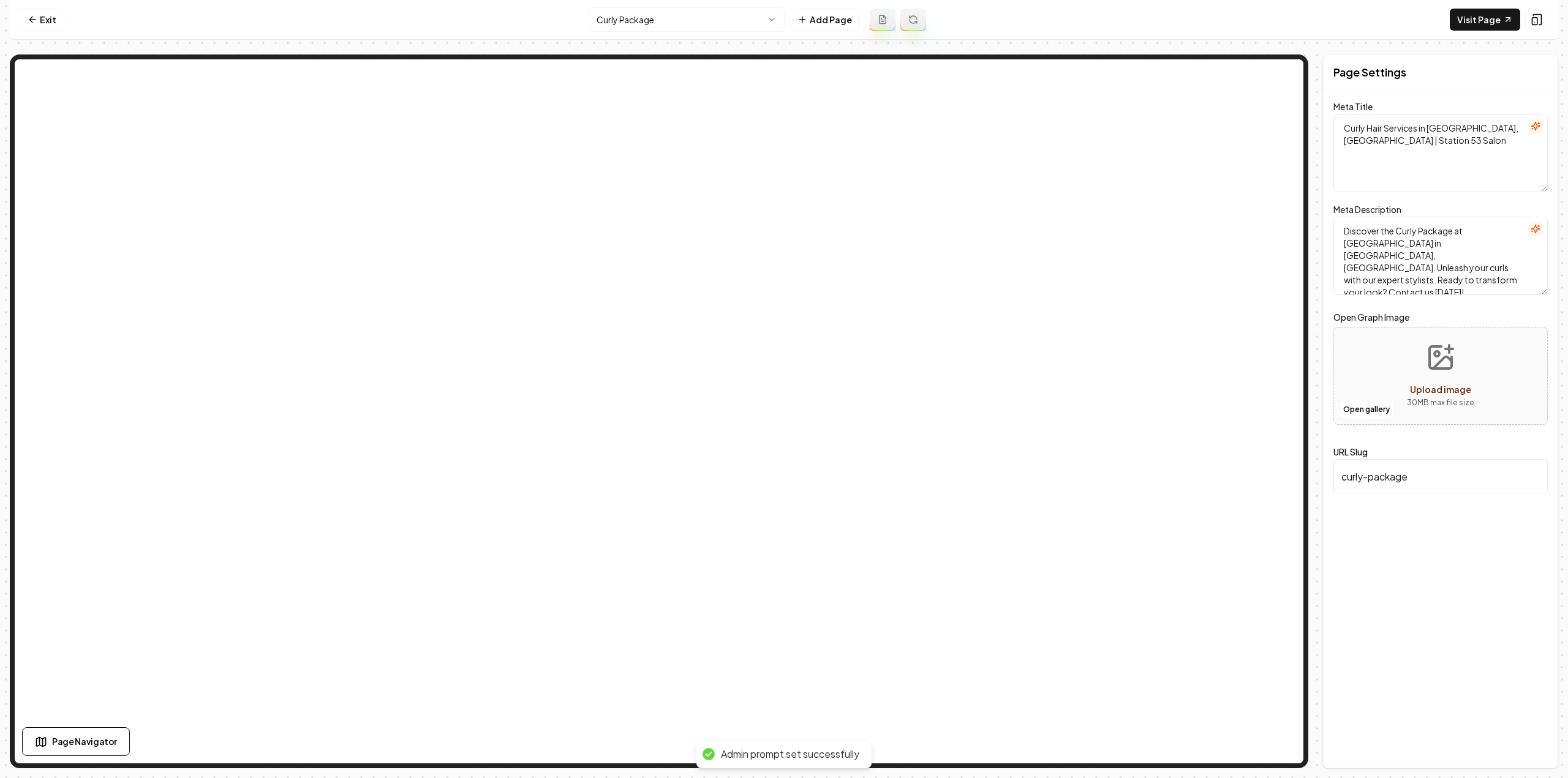
click at [908, 17] on icon at bounding box center [913, 20] width 10 height 10
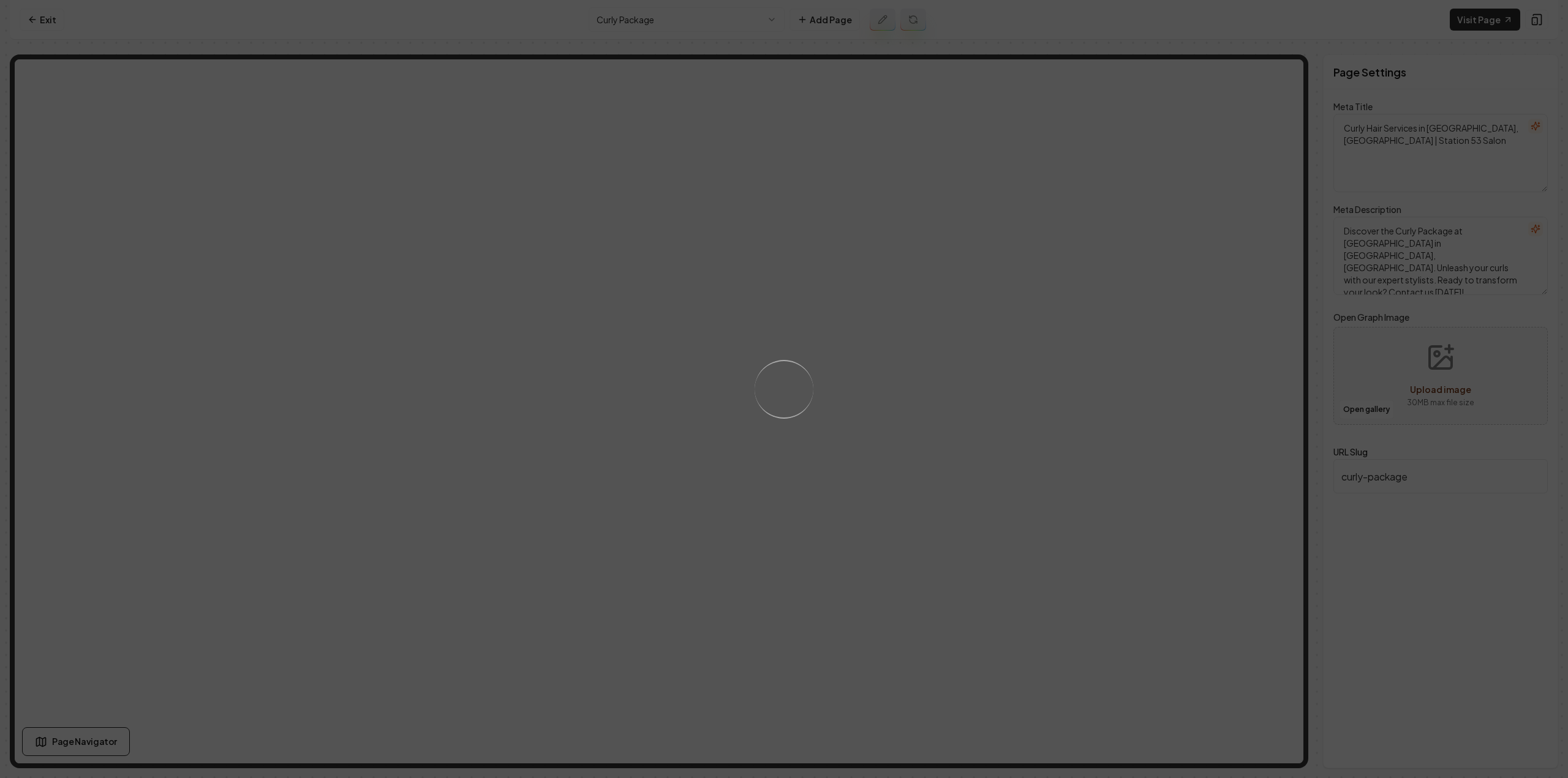
type textarea "Curly Package Service - Enhance Your Natural Curls | Station 53 Salon"
type textarea "Enhance your natural curls with Station 53 Salon's Curly Package in [GEOGRAPHIC…"
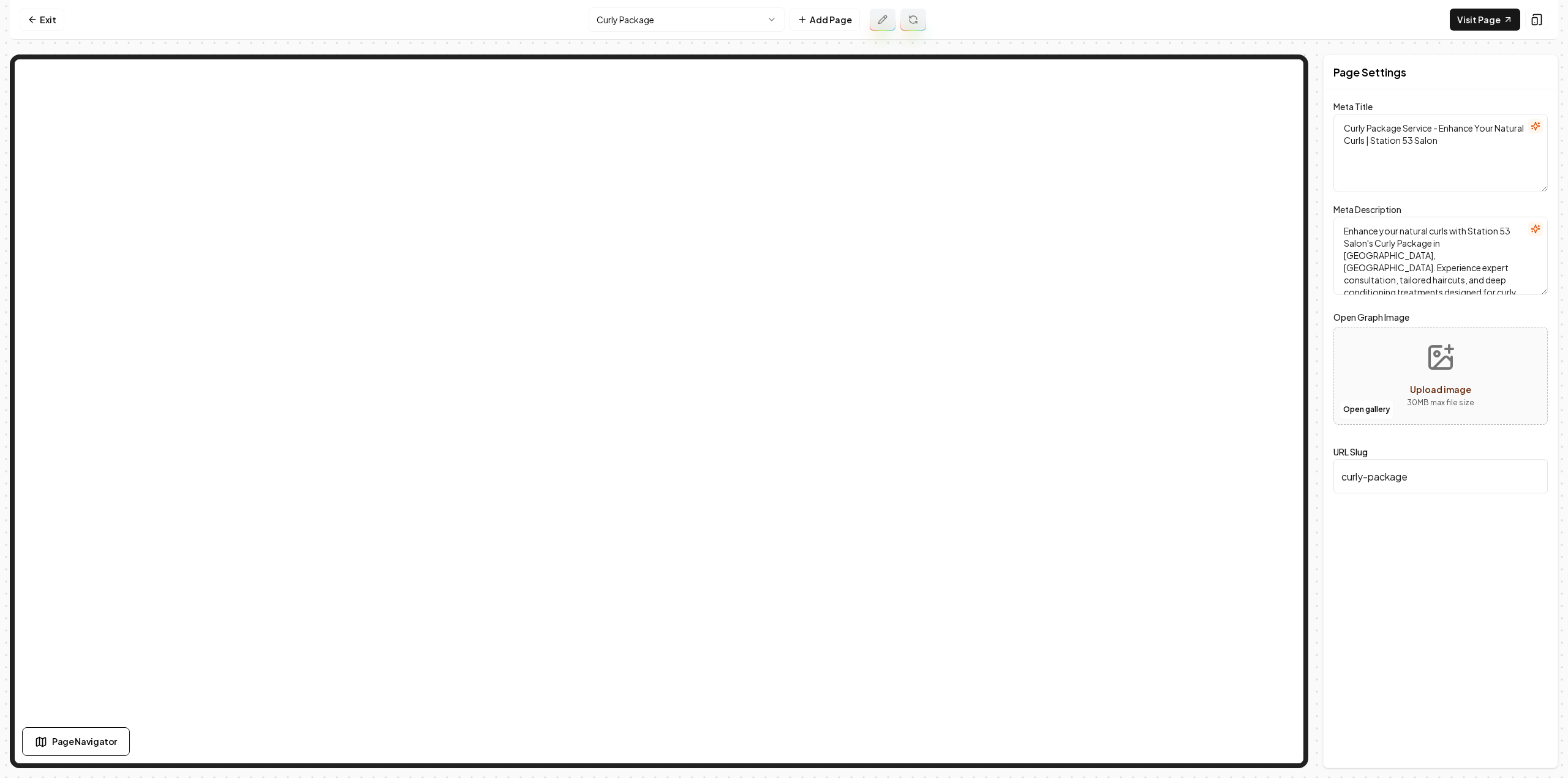
click at [742, 24] on html "Computer Required This feature is only available on a computer. Please switch t…" at bounding box center [784, 389] width 1568 height 778
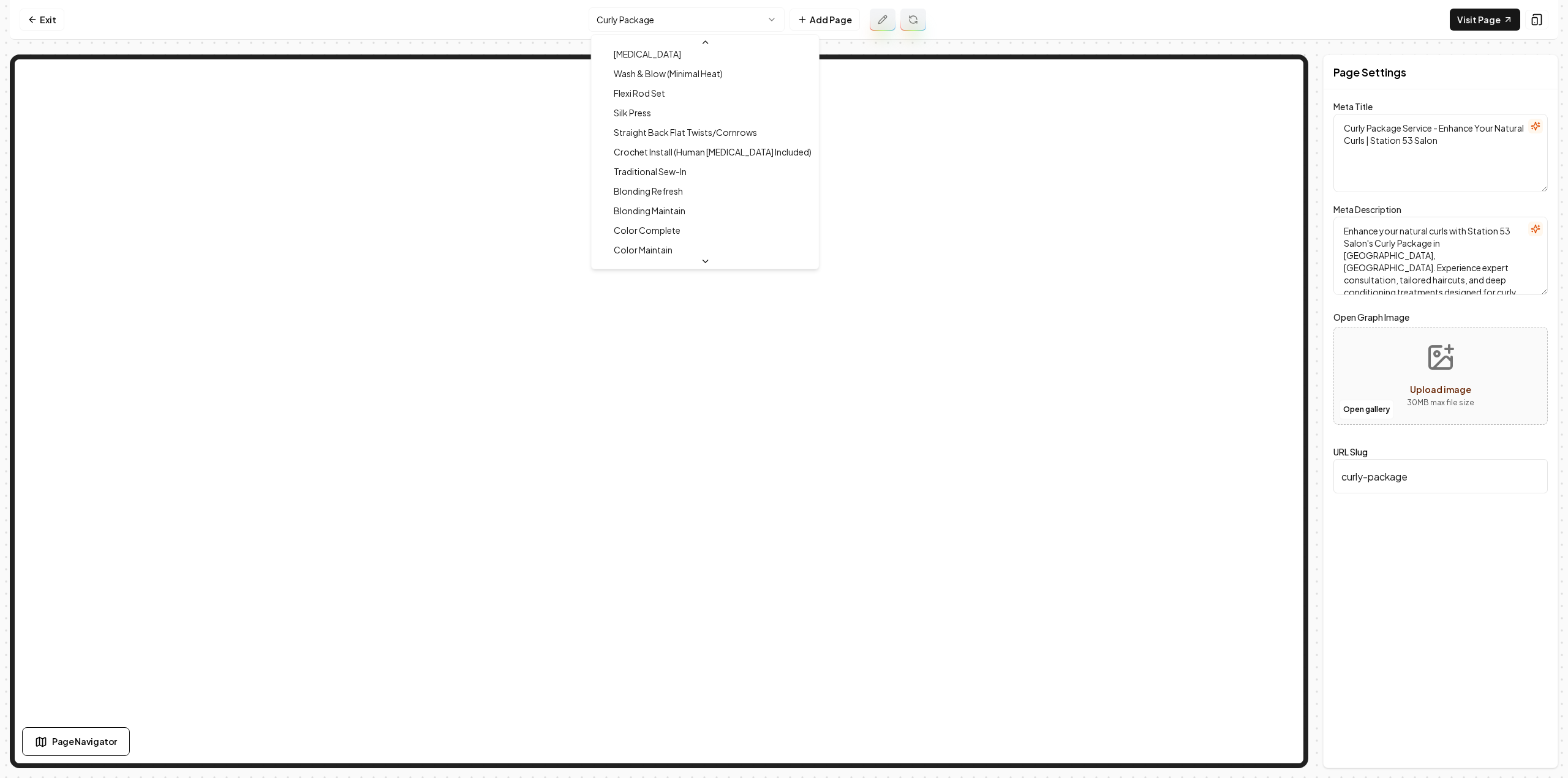
scroll to position [535, 0]
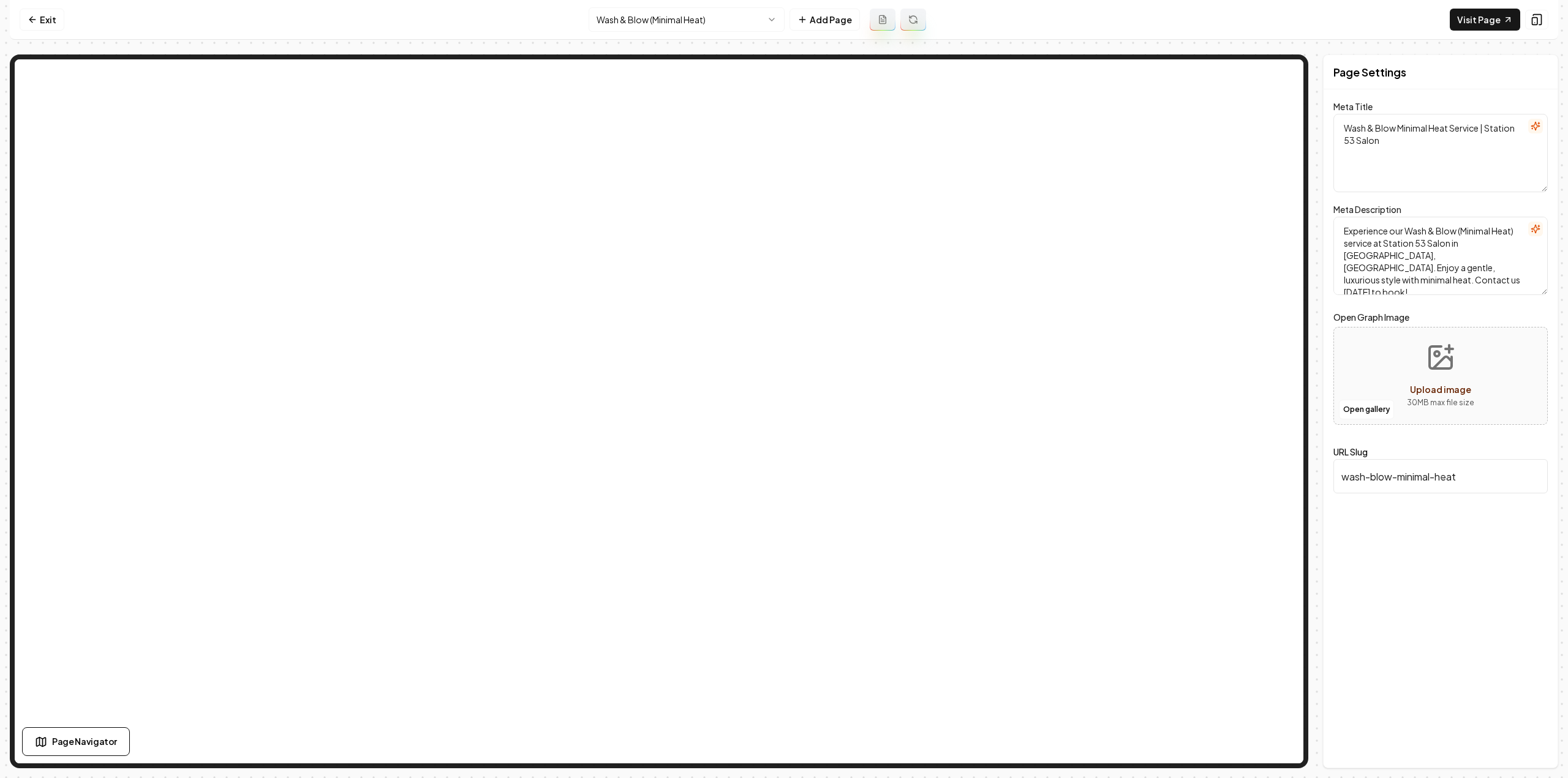
click at [882, 22] on icon at bounding box center [882, 20] width 10 height 10
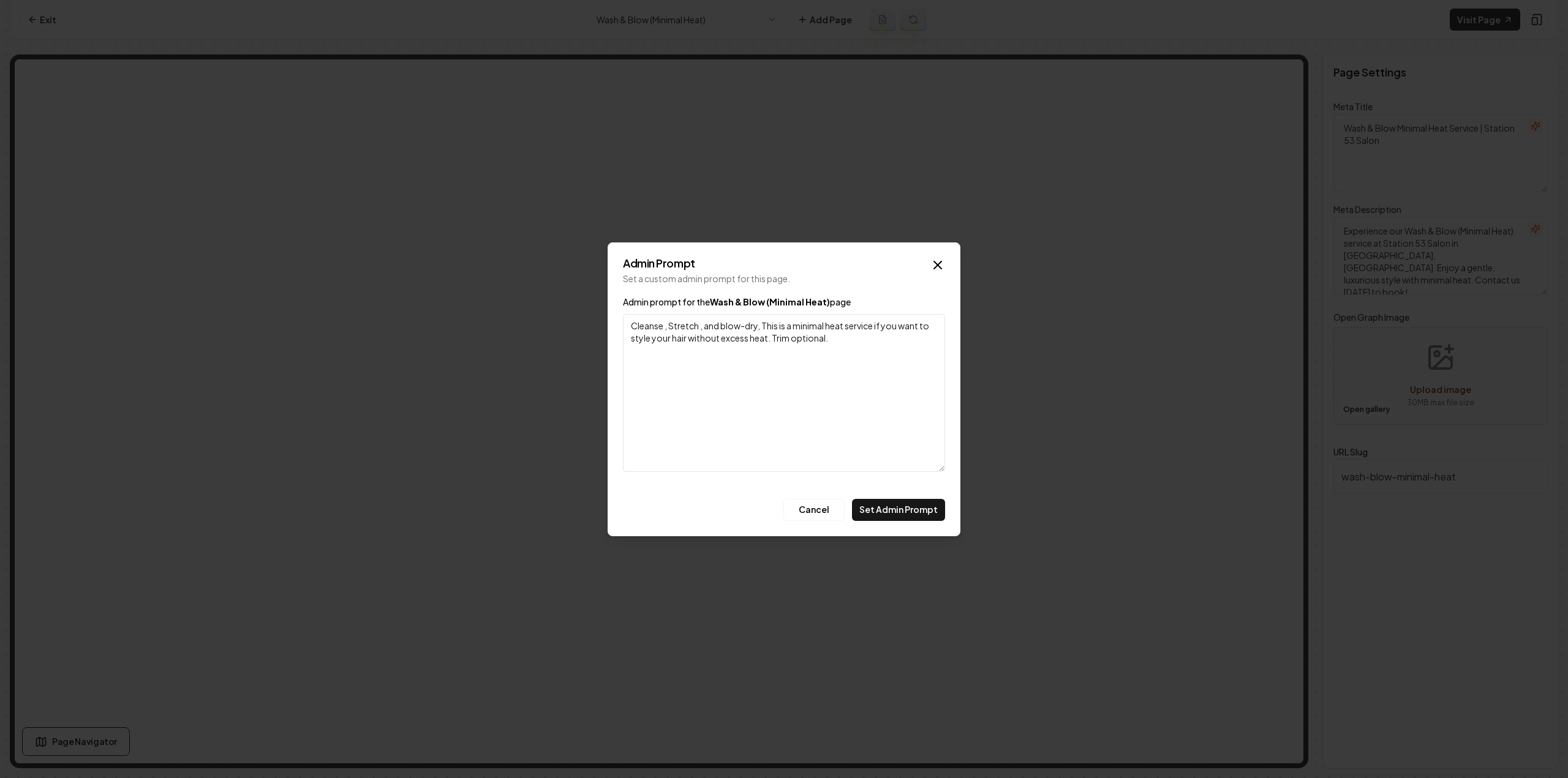
type textarea "Cleanse , Stretch , and blow-dry, This is a minimal heat service if you want to…"
click at [910, 504] on button "Set Admin Prompt" at bounding box center [898, 510] width 93 height 22
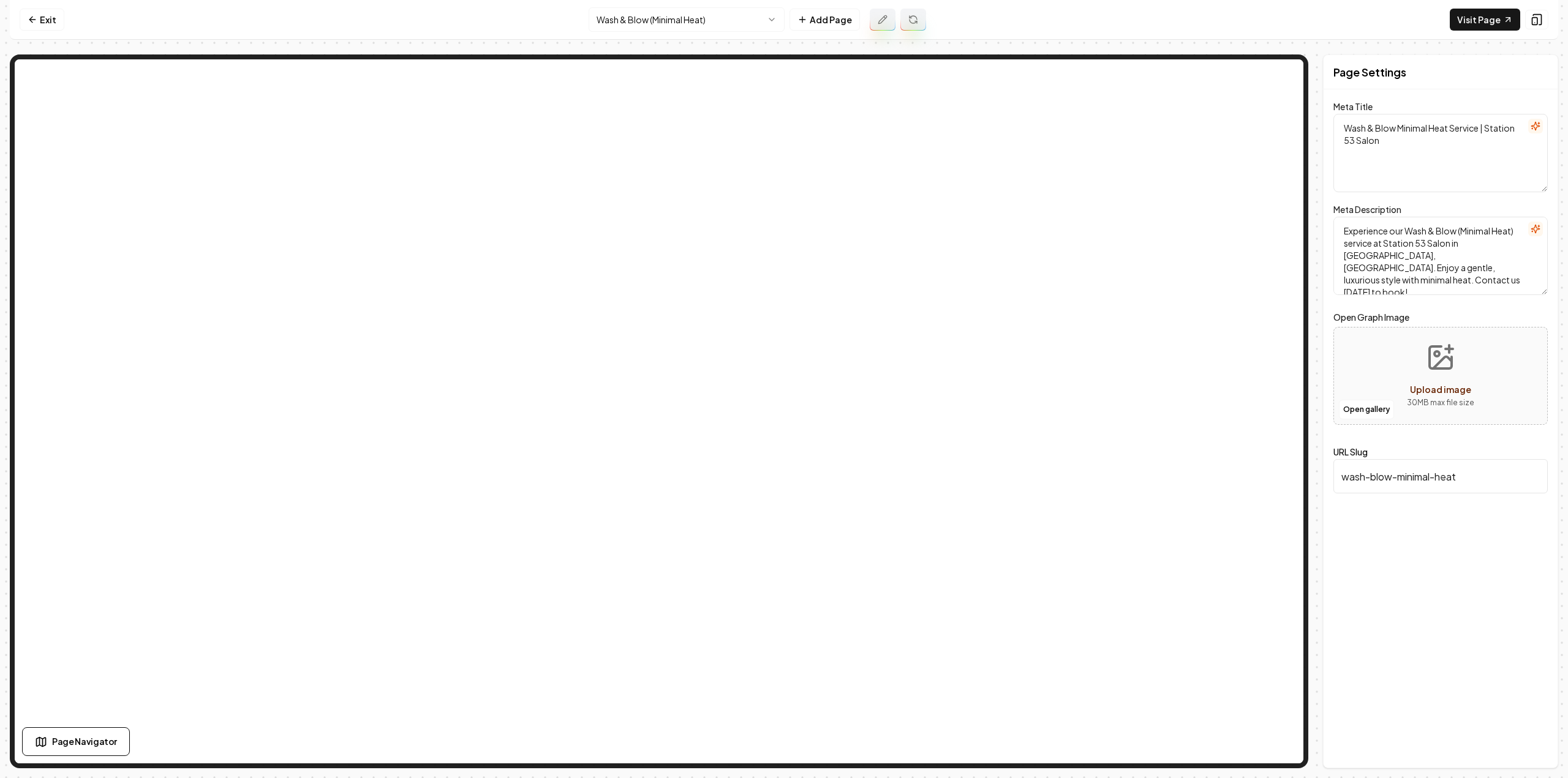
click at [914, 13] on button at bounding box center [913, 20] width 25 height 22
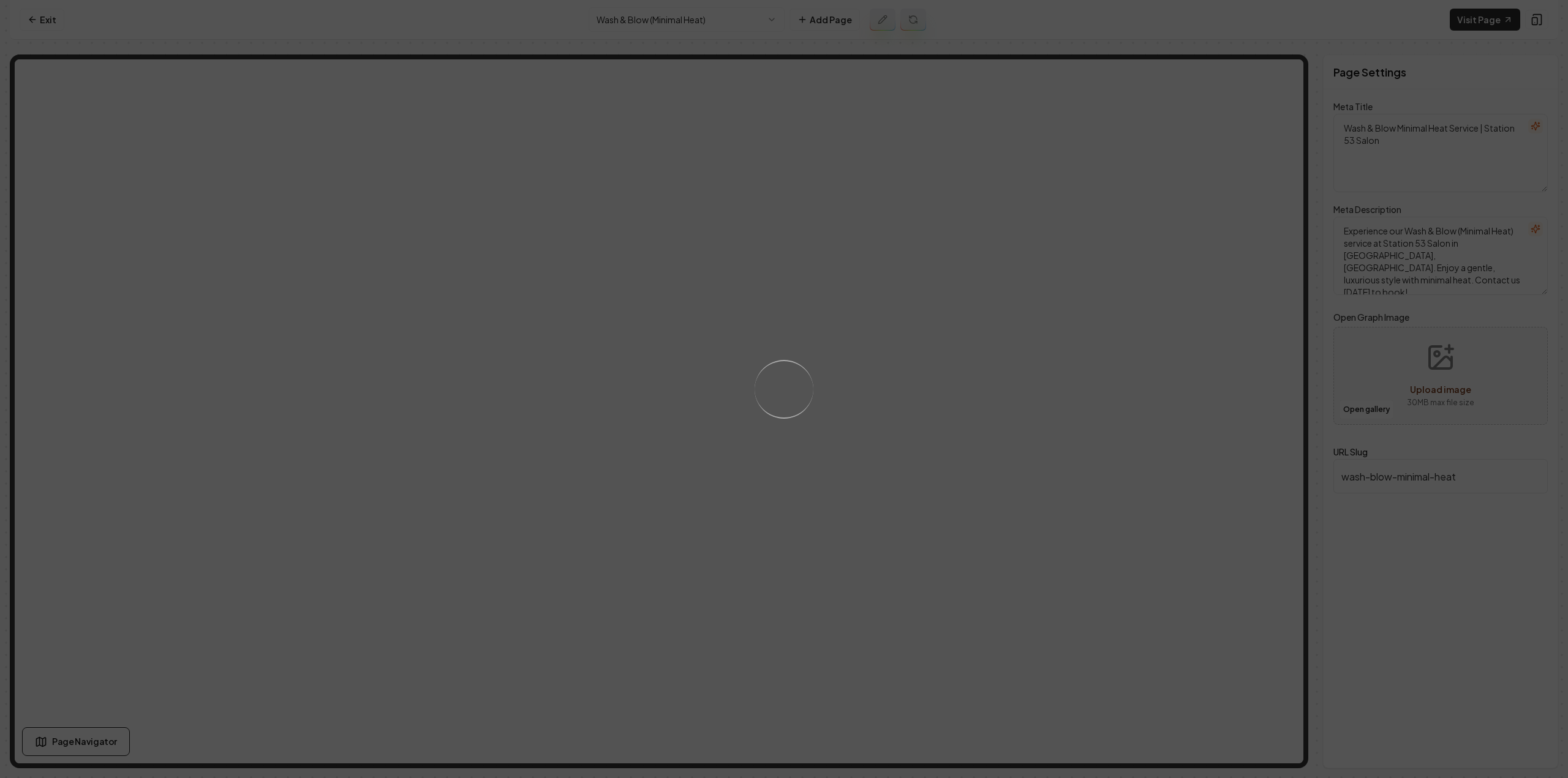
type textarea "Wash & Blow (Minimal Heat) Service - Station 53 Salon"
type textarea "Experience frizz-free, polished hair with Station 53 Salon's Wash & Blow (Minim…"
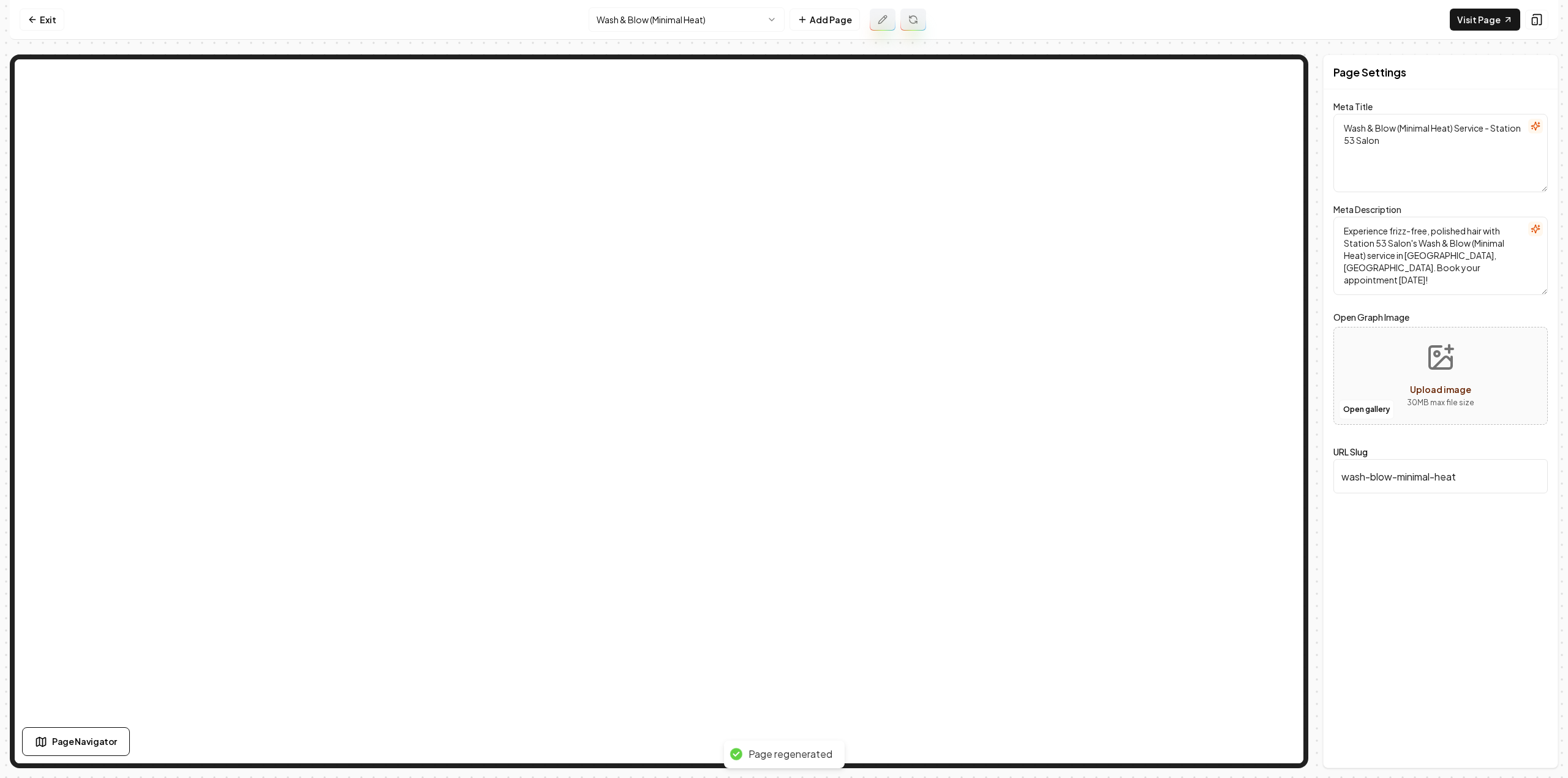
click at [737, 16] on html "Computer Required This feature is only available on a computer. Please switch t…" at bounding box center [784, 389] width 1568 height 778
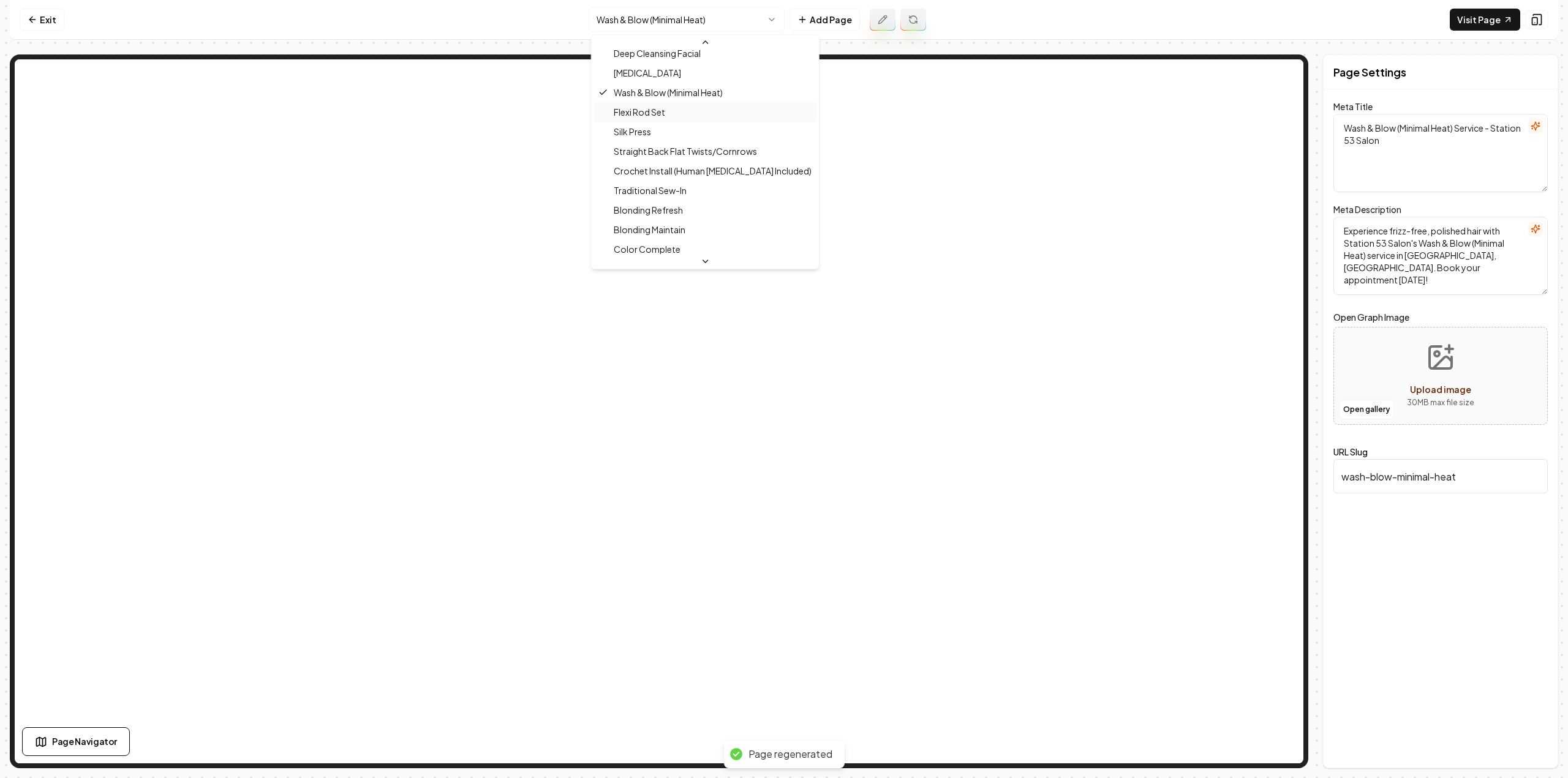
scroll to position [608, 0]
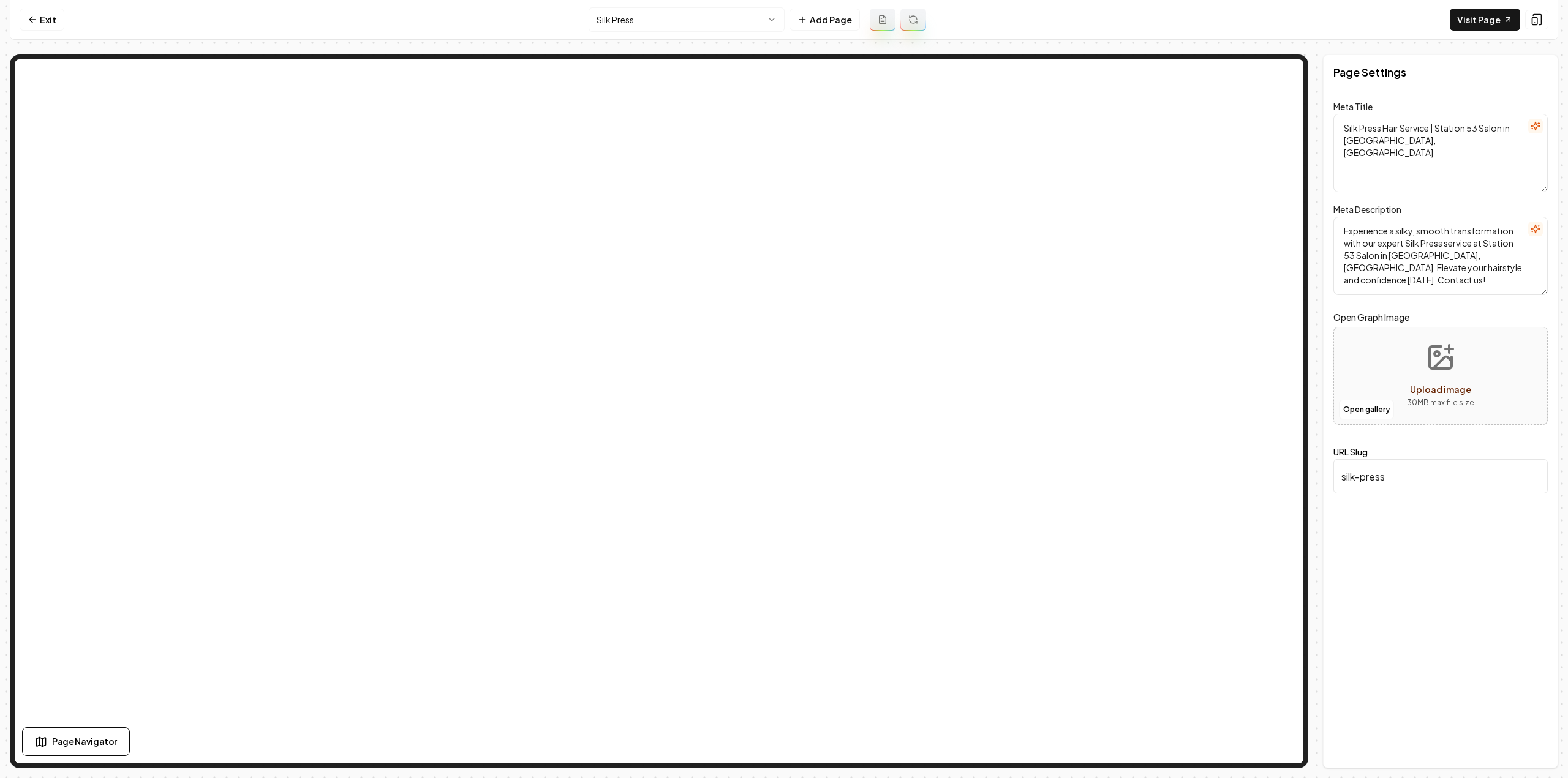
click at [871, 24] on button at bounding box center [882, 20] width 25 height 22
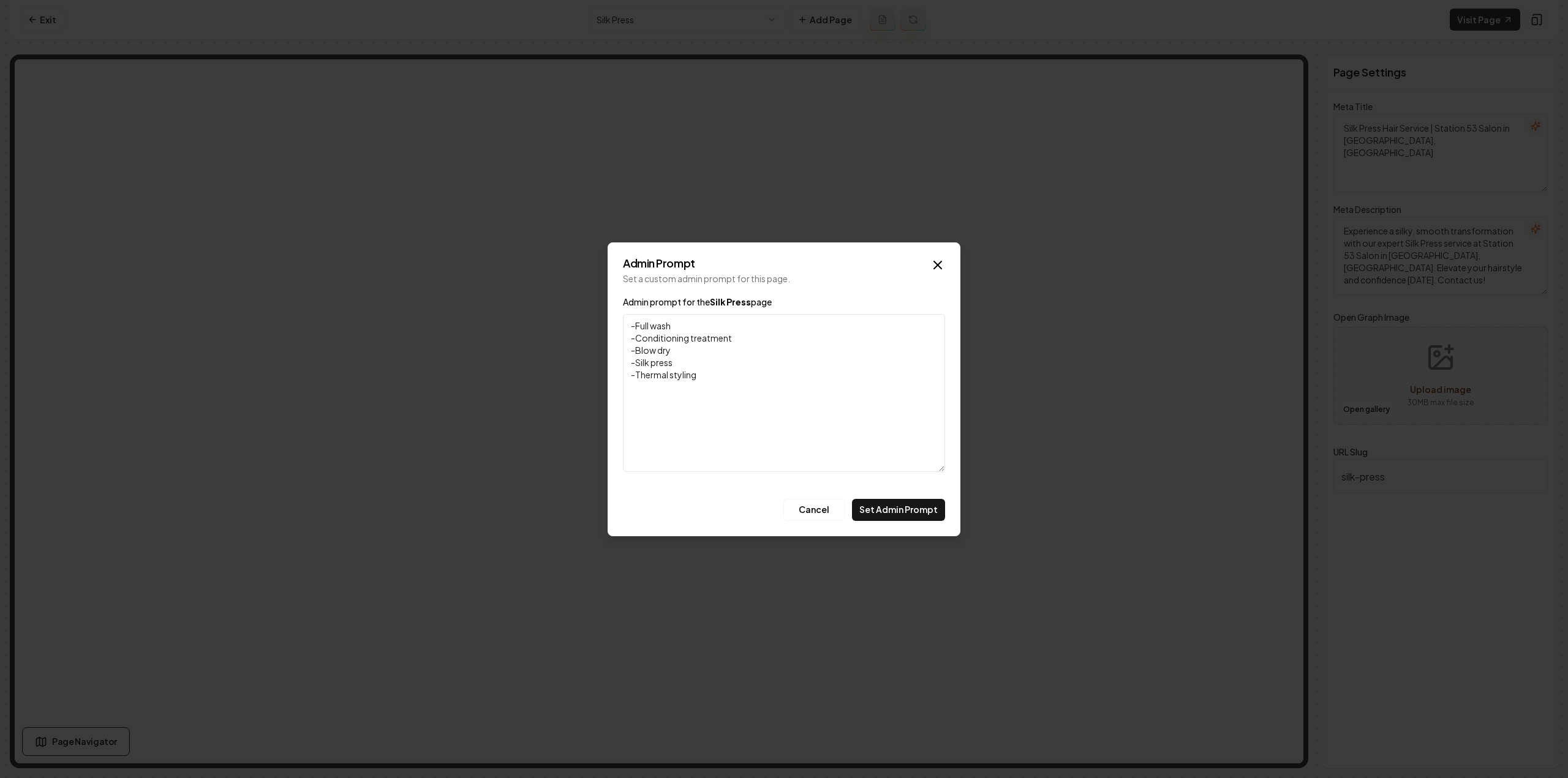
type textarea "-Full wash -Conditioning treatment -Blow dry -Silk press -Thermal styling"
click at [890, 522] on div "Admin Prompt Set a custom admin prompt for this page. Admin prompt for the Silk…" at bounding box center [783, 389] width 353 height 294
click at [885, 513] on button "Set Admin Prompt" at bounding box center [898, 510] width 93 height 22
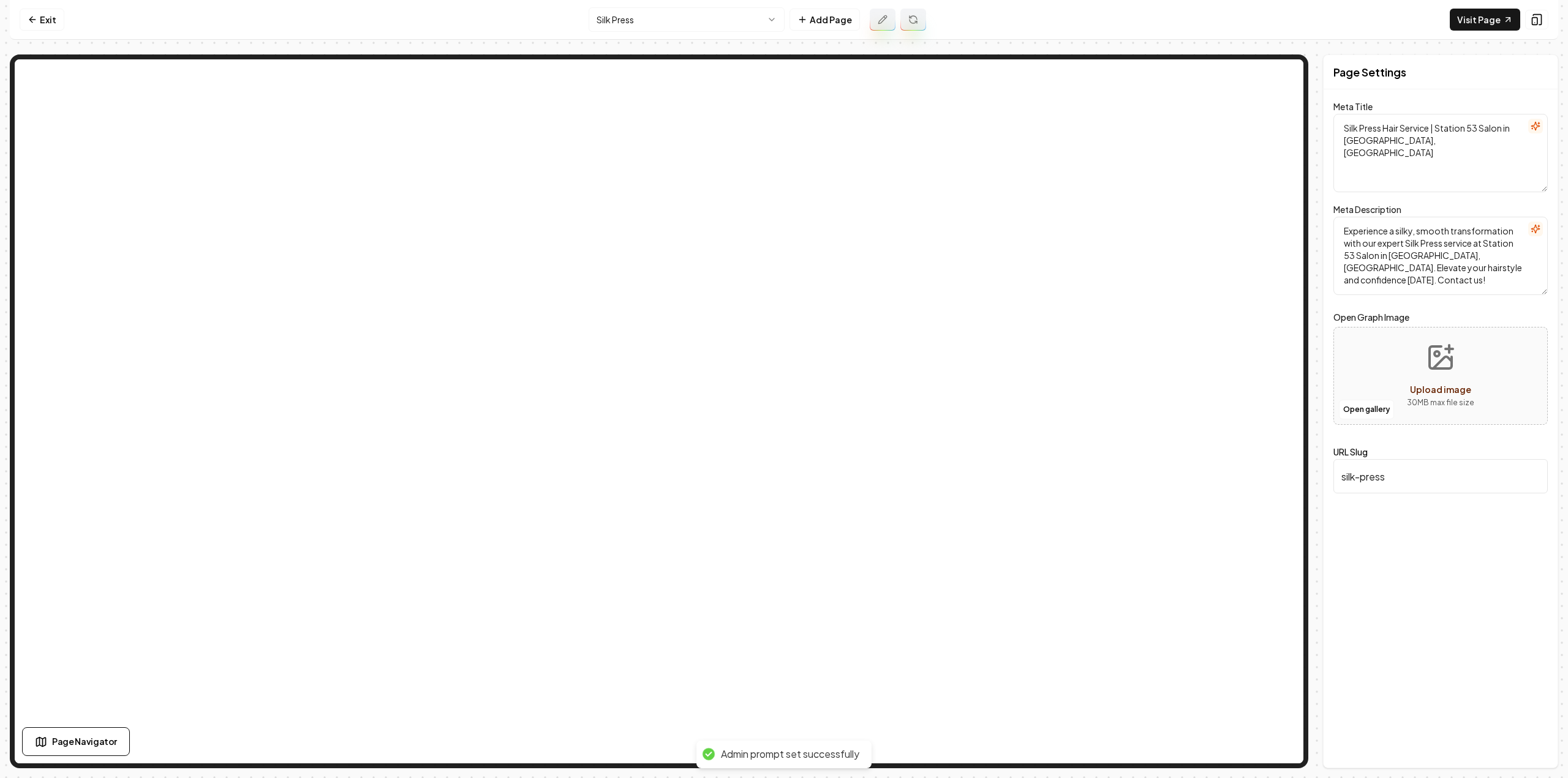
click at [919, 24] on button at bounding box center [913, 20] width 25 height 22
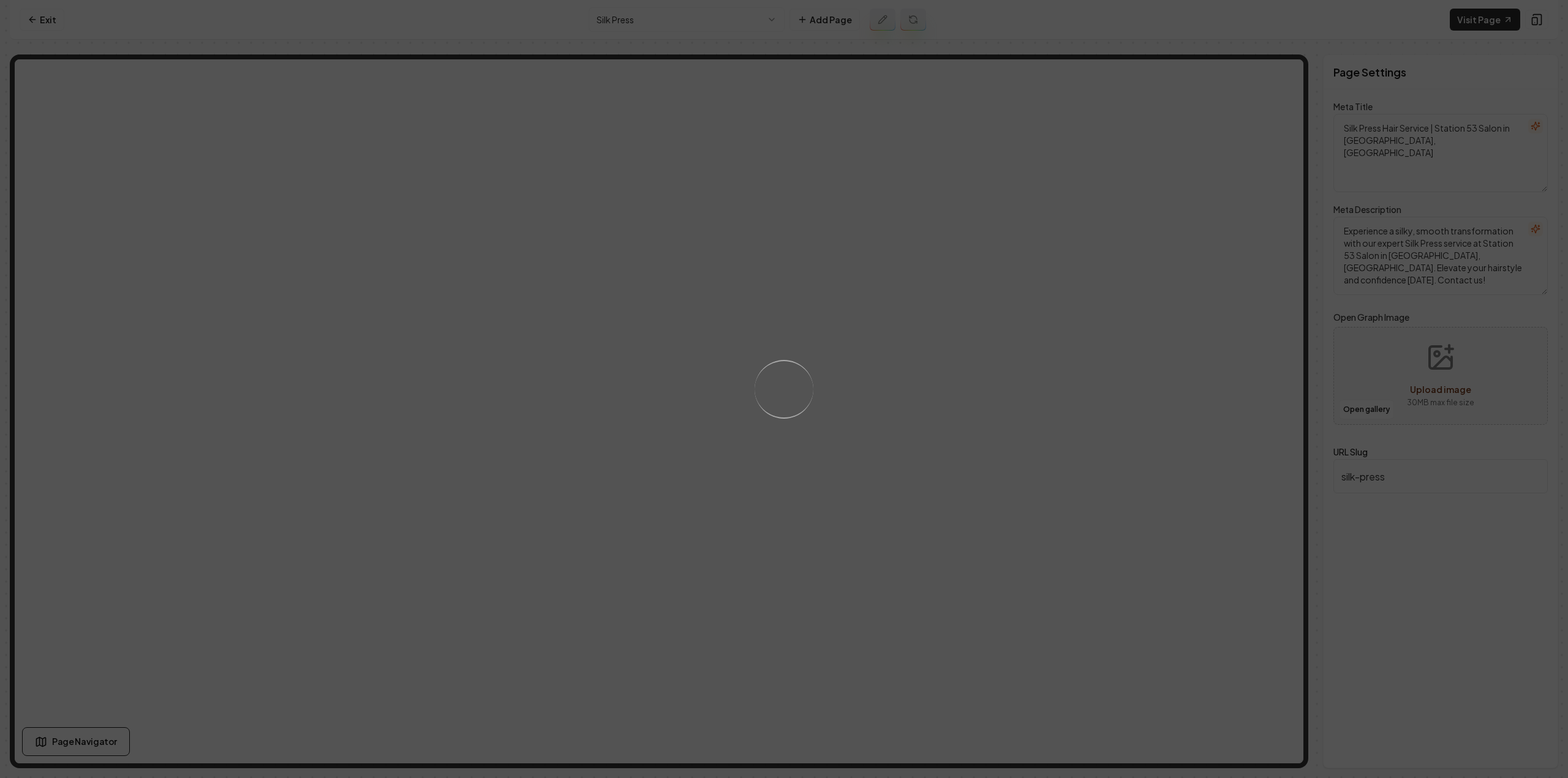
type textarea "Silk Press Service for Smooth Hair | Station 53 Salon"
type textarea "Discover sleek, shiny hair with our expert Silk Press service at [GEOGRAPHIC_DA…"
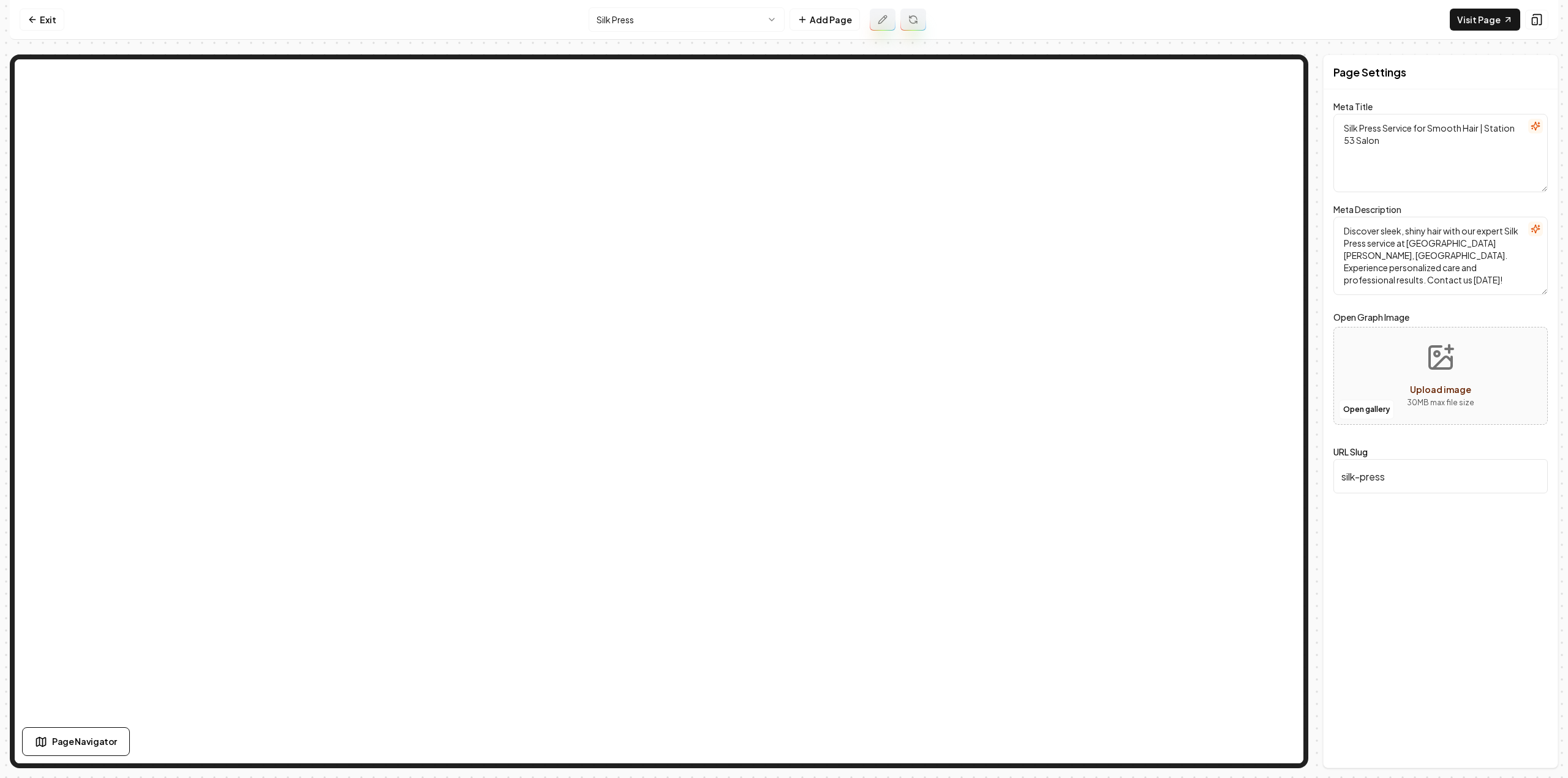
click at [762, 17] on html "Computer Required This feature is only available on a computer. Please switch t…" at bounding box center [784, 389] width 1568 height 778
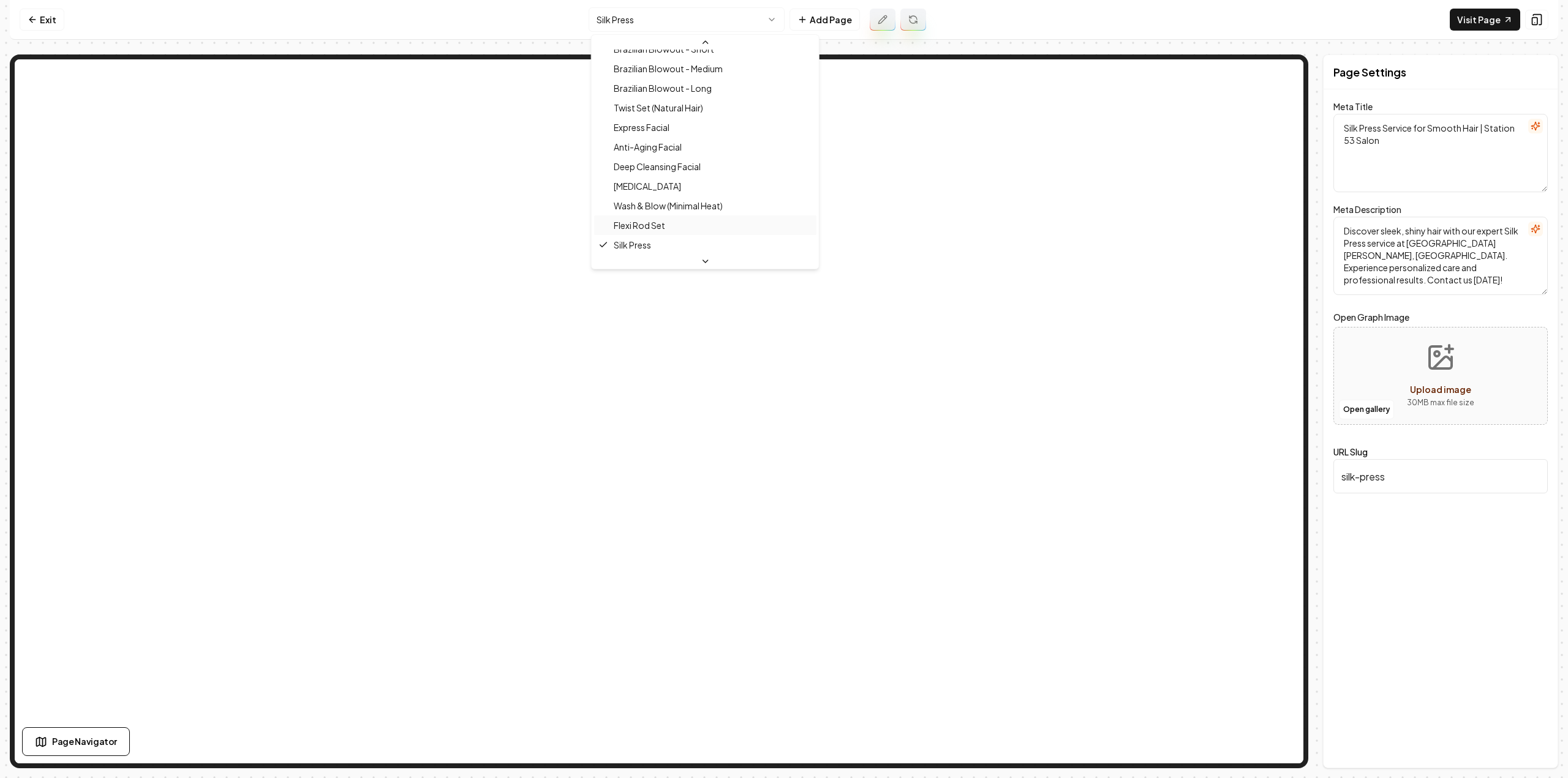
scroll to position [524, 0]
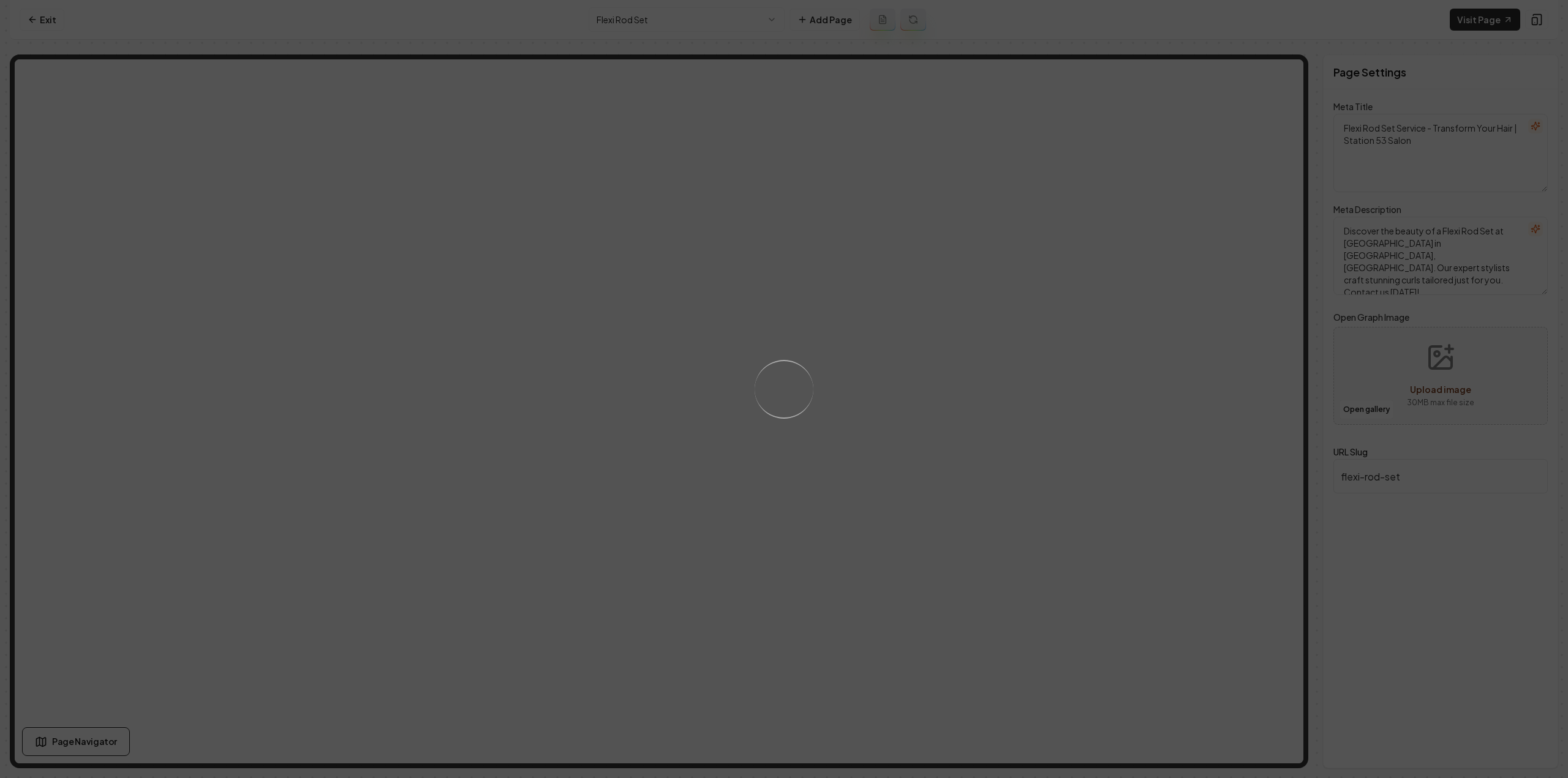
click at [882, 26] on button at bounding box center [882, 20] width 25 height 22
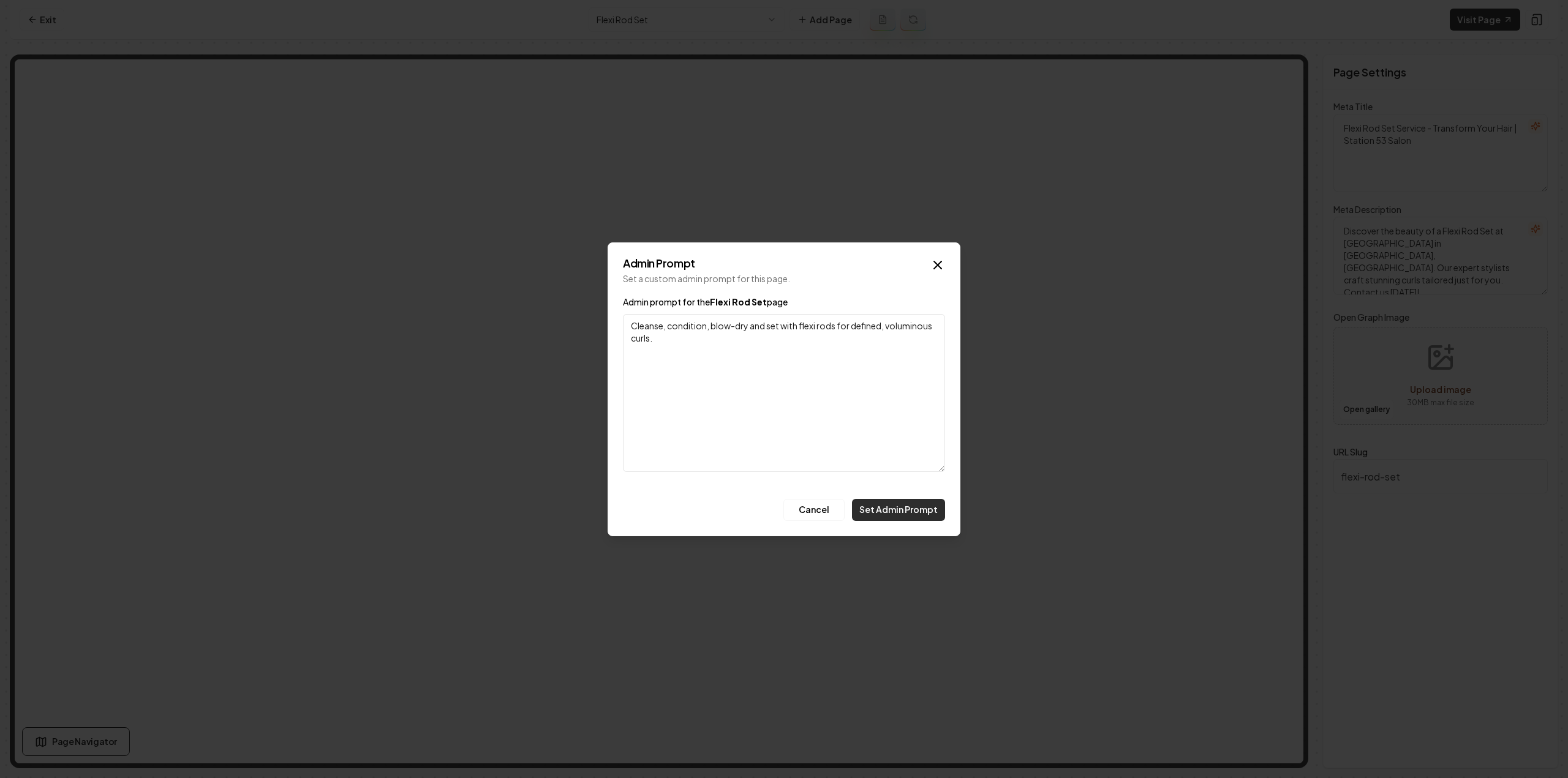
type textarea "Cleanse, condition, blow-dry and set with flexi rods for defined, voluminous cu…"
click at [927, 505] on button "Set Admin Prompt" at bounding box center [898, 510] width 93 height 22
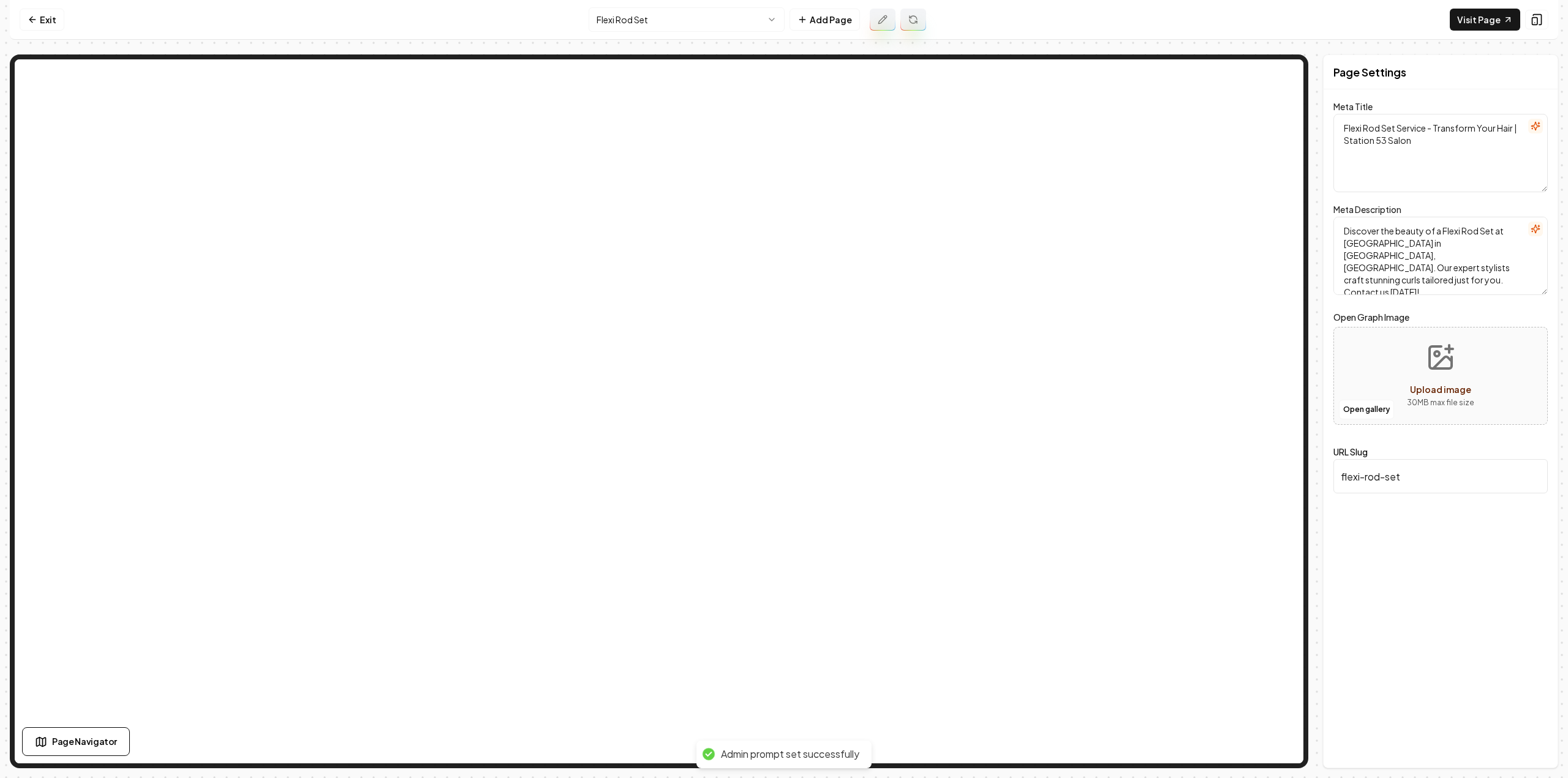
click at [908, 19] on icon at bounding box center [913, 20] width 10 height 10
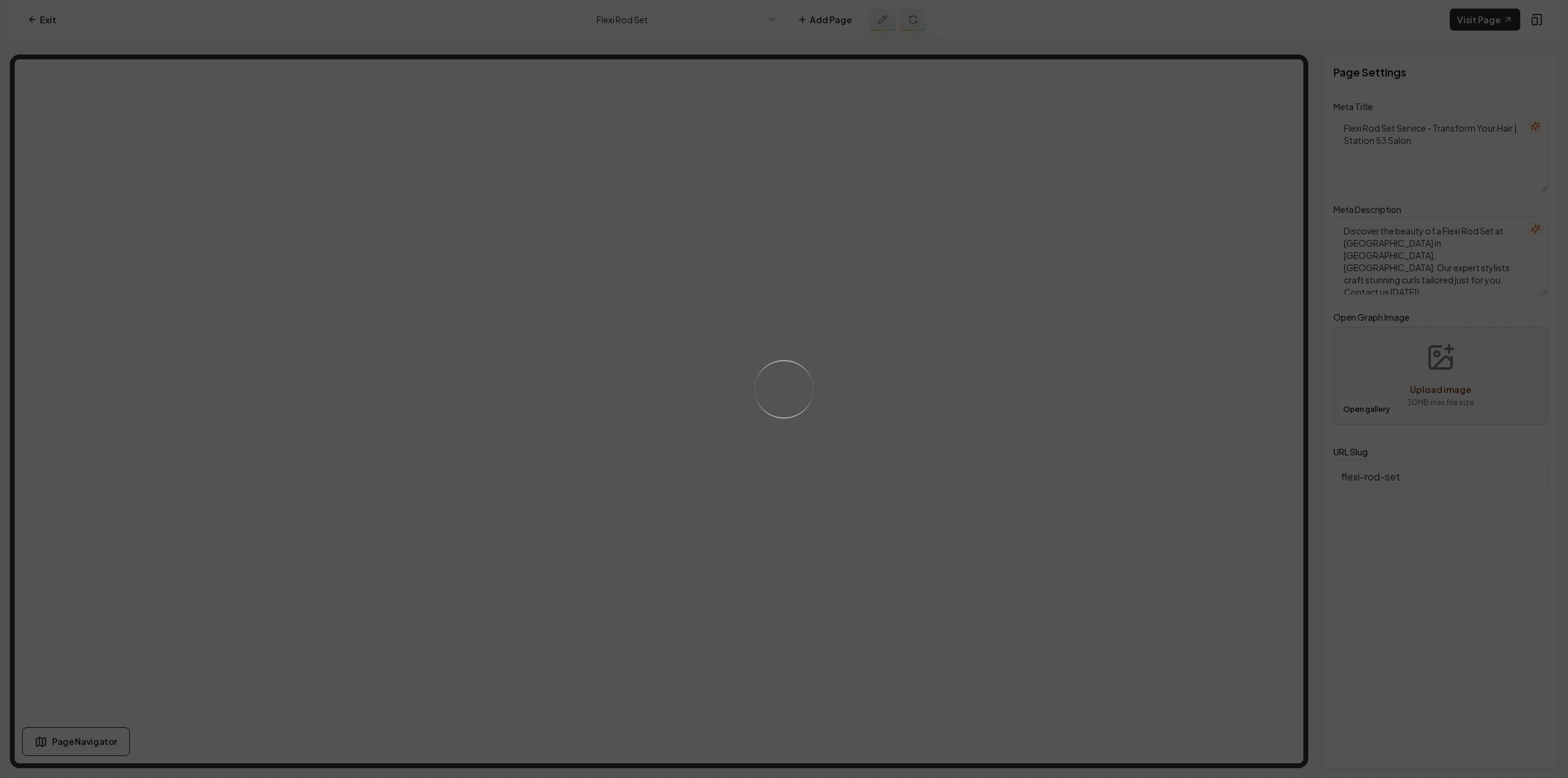
type textarea "Flexi Rod Set Services for Stunning Curls | Station 53 Salon"
type textarea "Achieve stunning curls with our Flexi Rod Set at [GEOGRAPHIC_DATA] in [GEOGRAPH…"
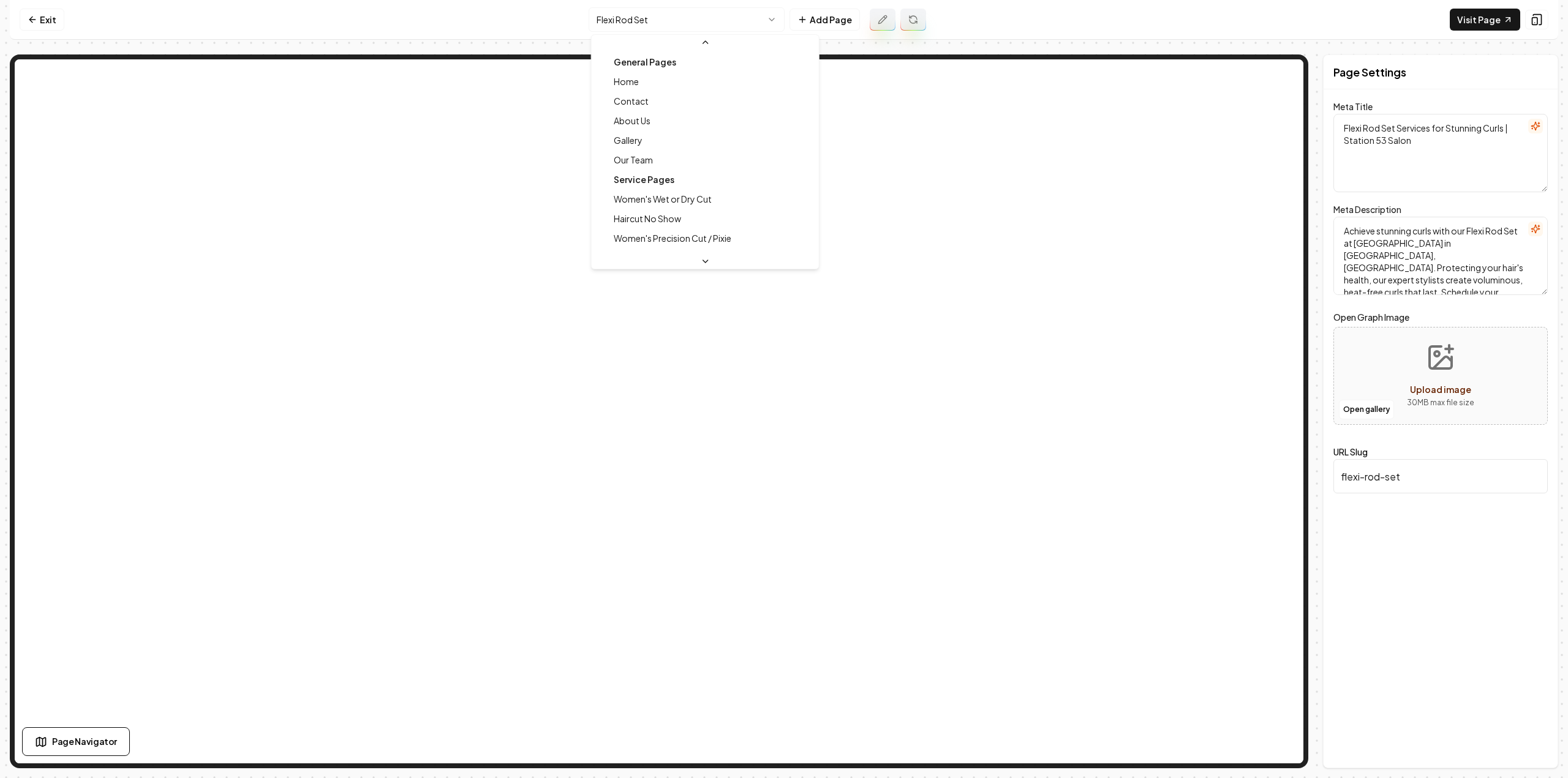
click at [723, 10] on html "Computer Required This feature is only available on a computer. Please switch t…" at bounding box center [784, 389] width 1568 height 778
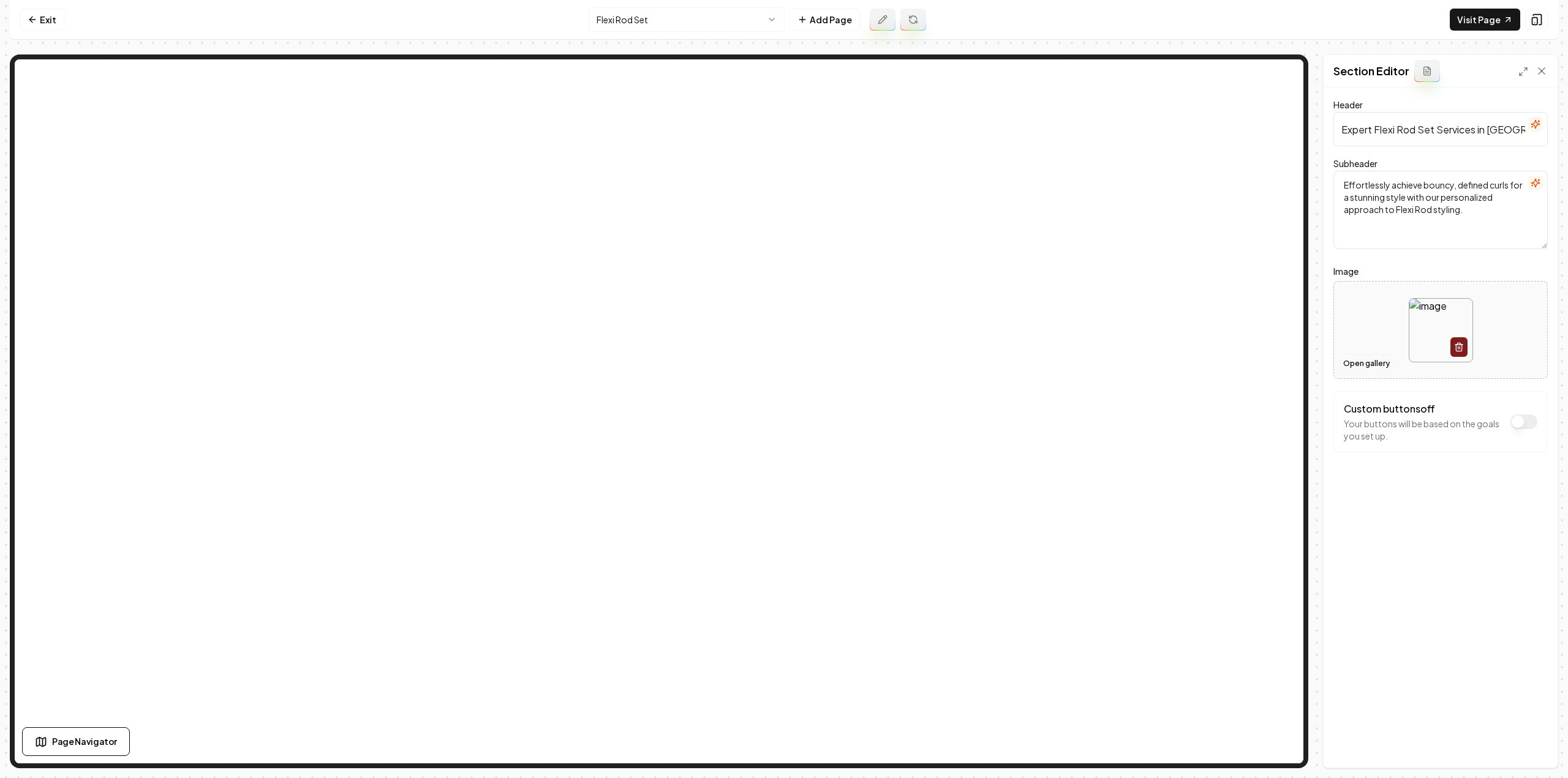
click at [1351, 364] on button "Open gallery" at bounding box center [1367, 364] width 55 height 20
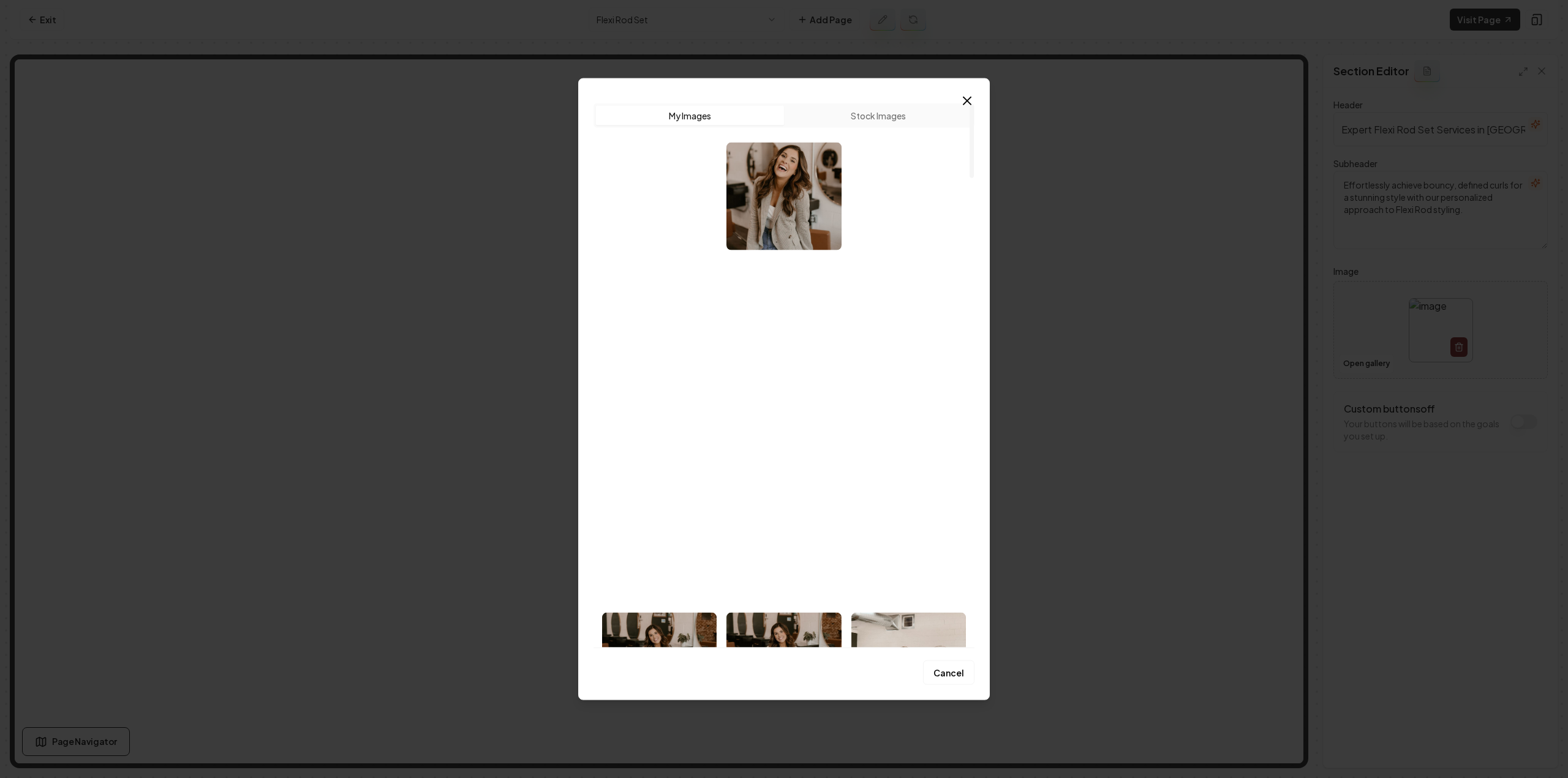
scroll to position [61, 0]
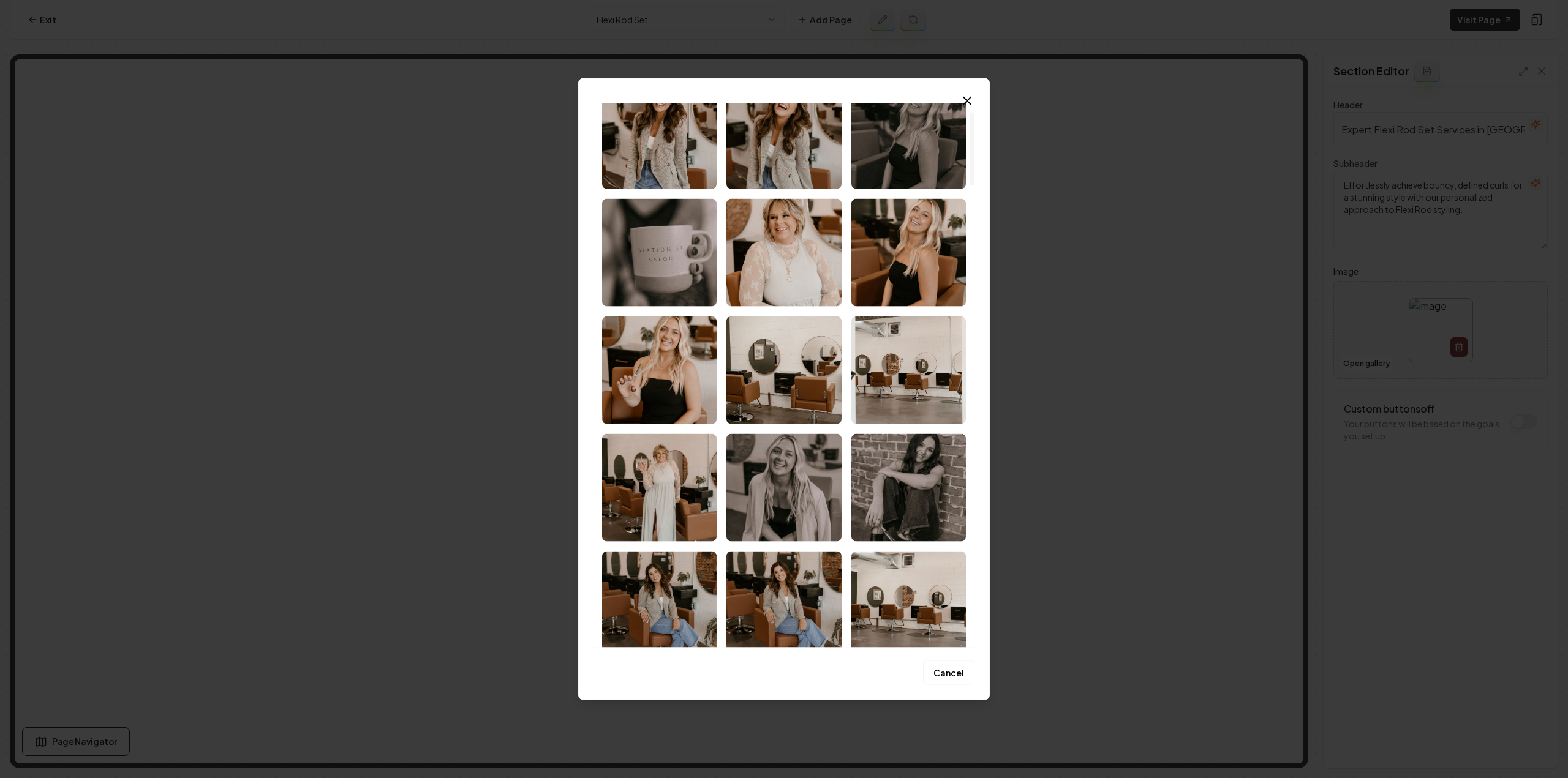
click at [892, 380] on img "Select image image_6859e843b13a102537beec24.jpeg" at bounding box center [908, 370] width 114 height 108
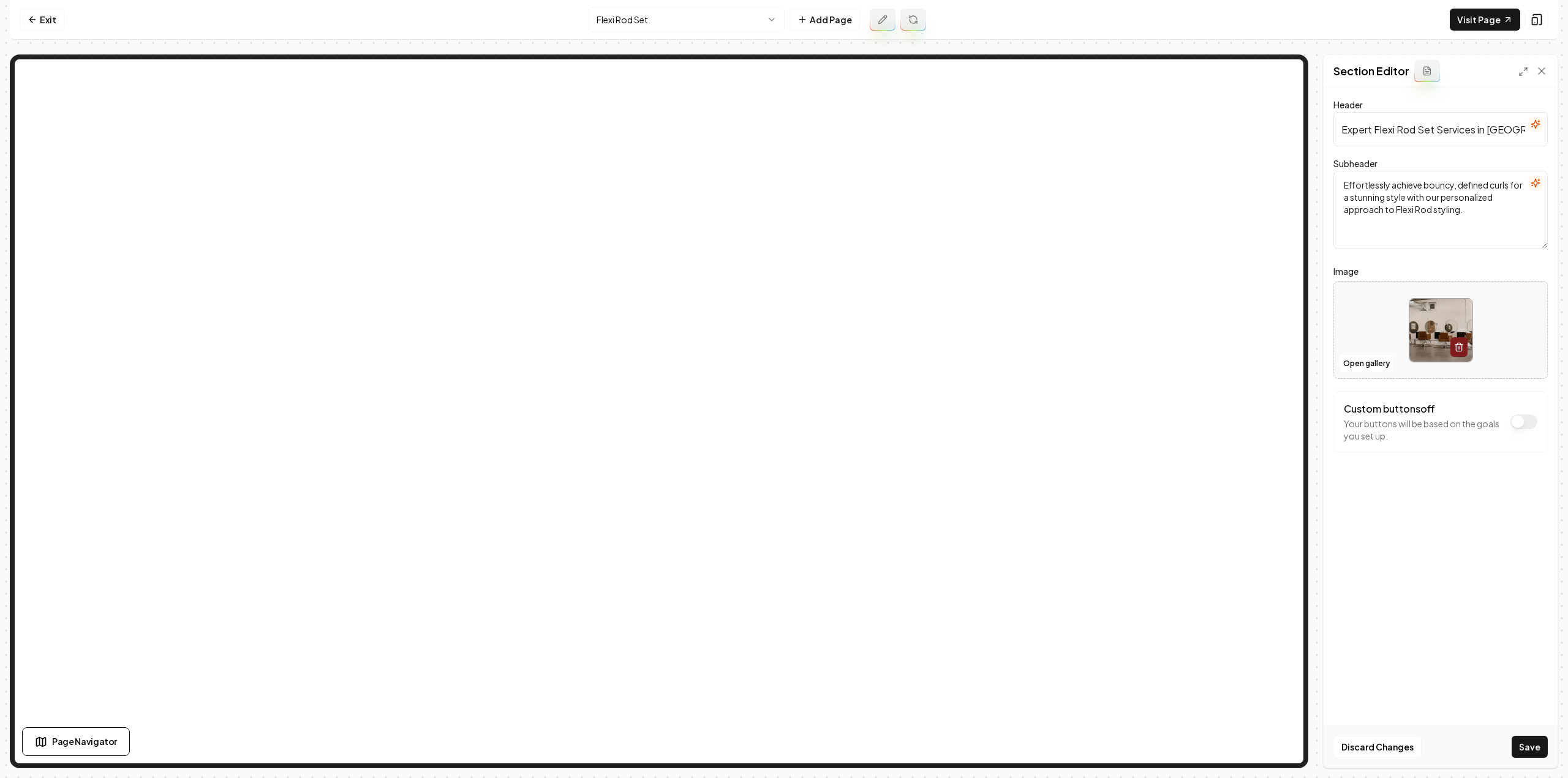
click at [1529, 753] on button "Save" at bounding box center [1530, 747] width 36 height 22
click at [876, 29] on button at bounding box center [882, 20] width 25 height 22
click at [904, 19] on button at bounding box center [913, 20] width 25 height 22
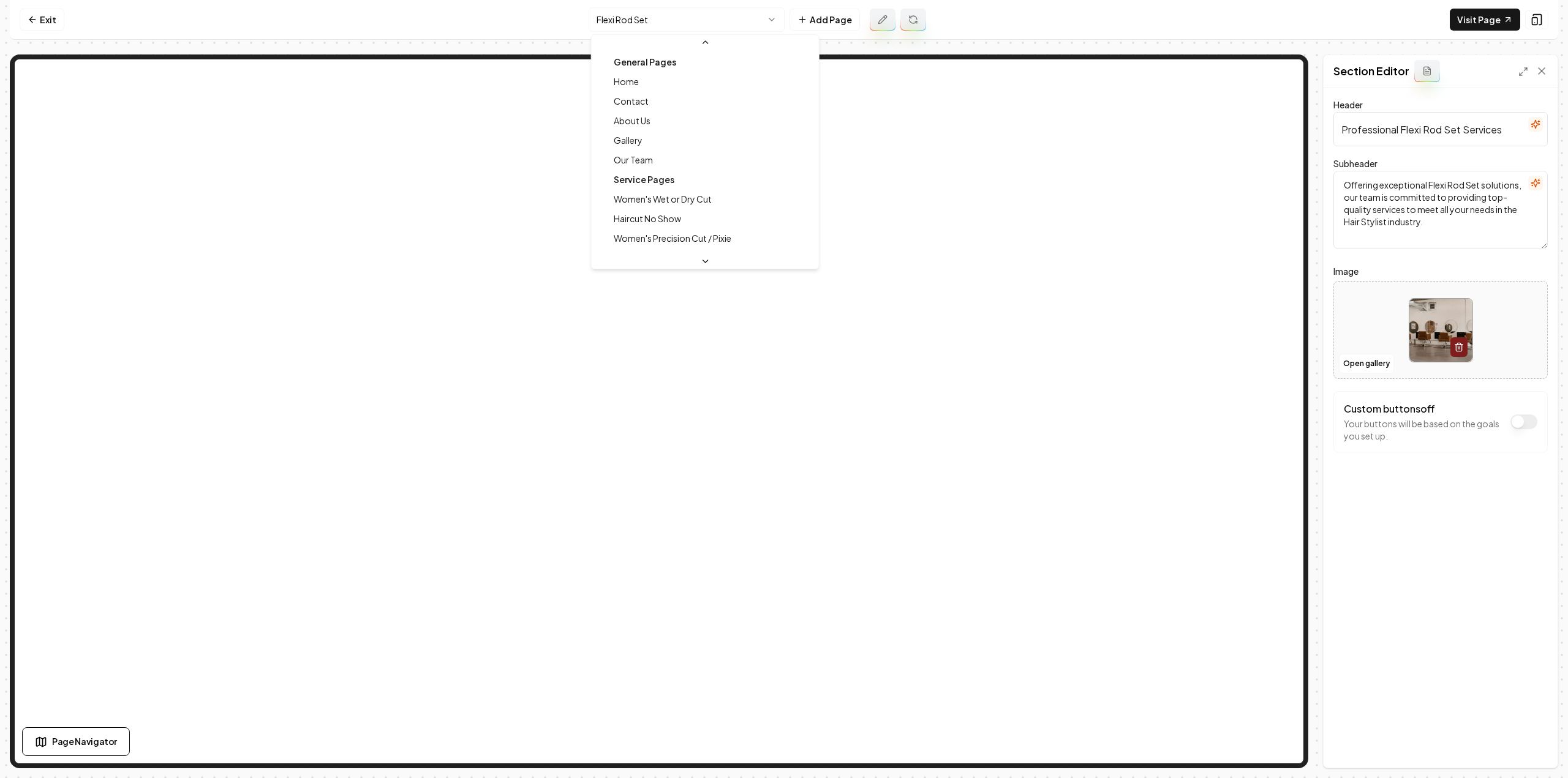
click at [721, 16] on html "Computer Required This feature is only available on a computer. Please switch t…" at bounding box center [784, 389] width 1568 height 778
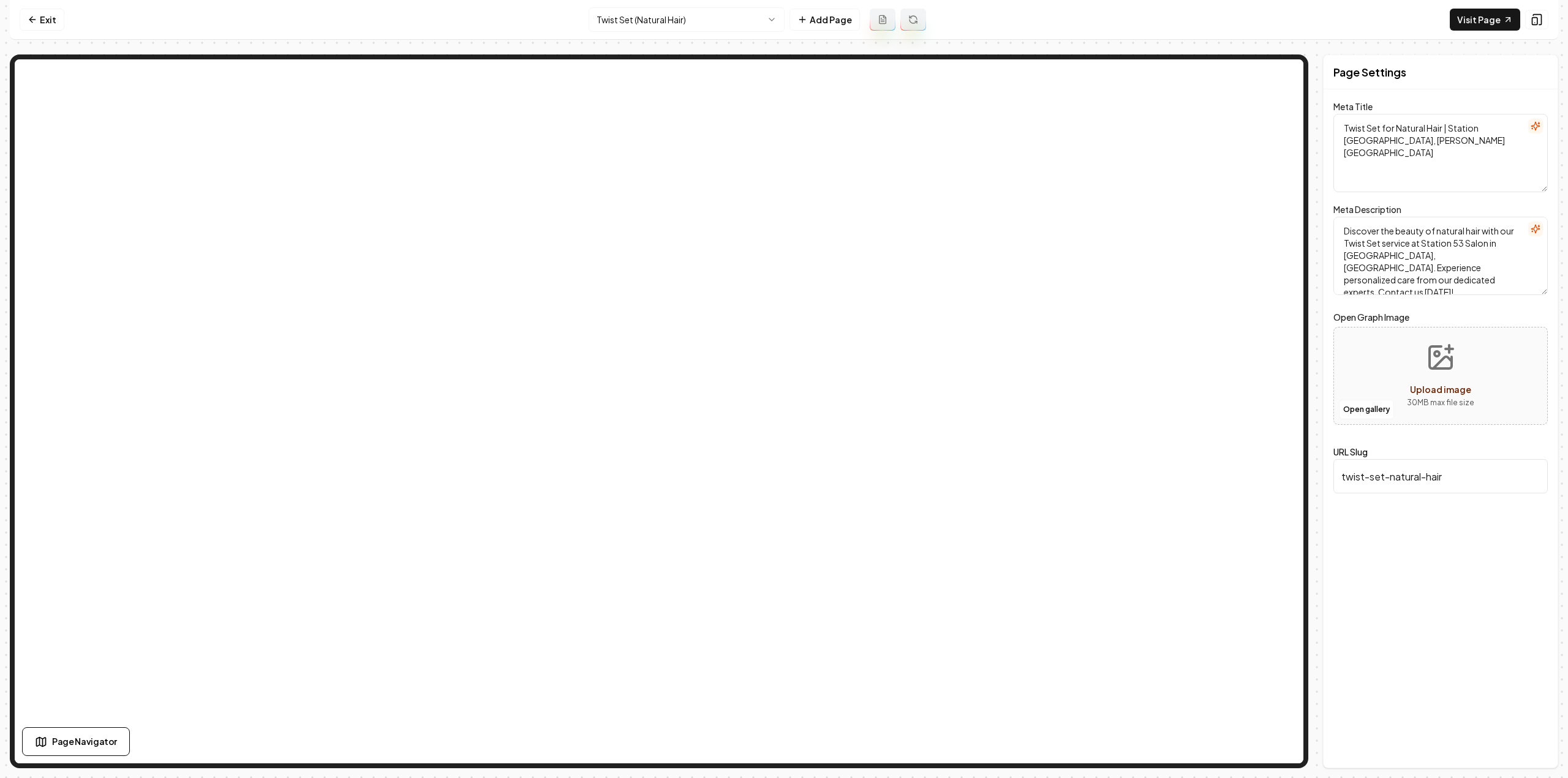
click at [878, 16] on icon at bounding box center [882, 20] width 10 height 10
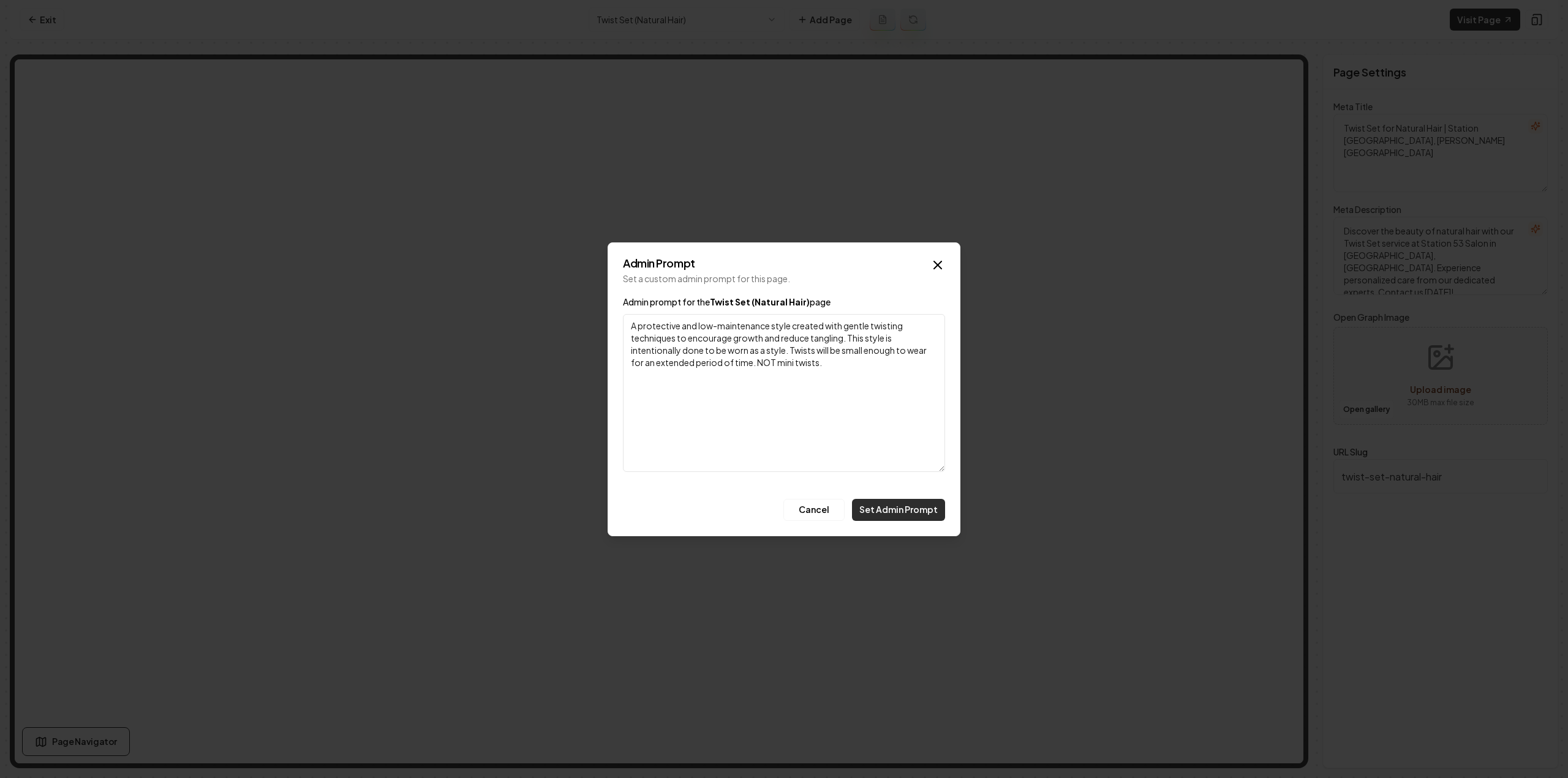
type textarea "A protective and low-maintenance style created with gentle twisting techniques …"
click at [901, 516] on button "Set Admin Prompt" at bounding box center [898, 510] width 93 height 22
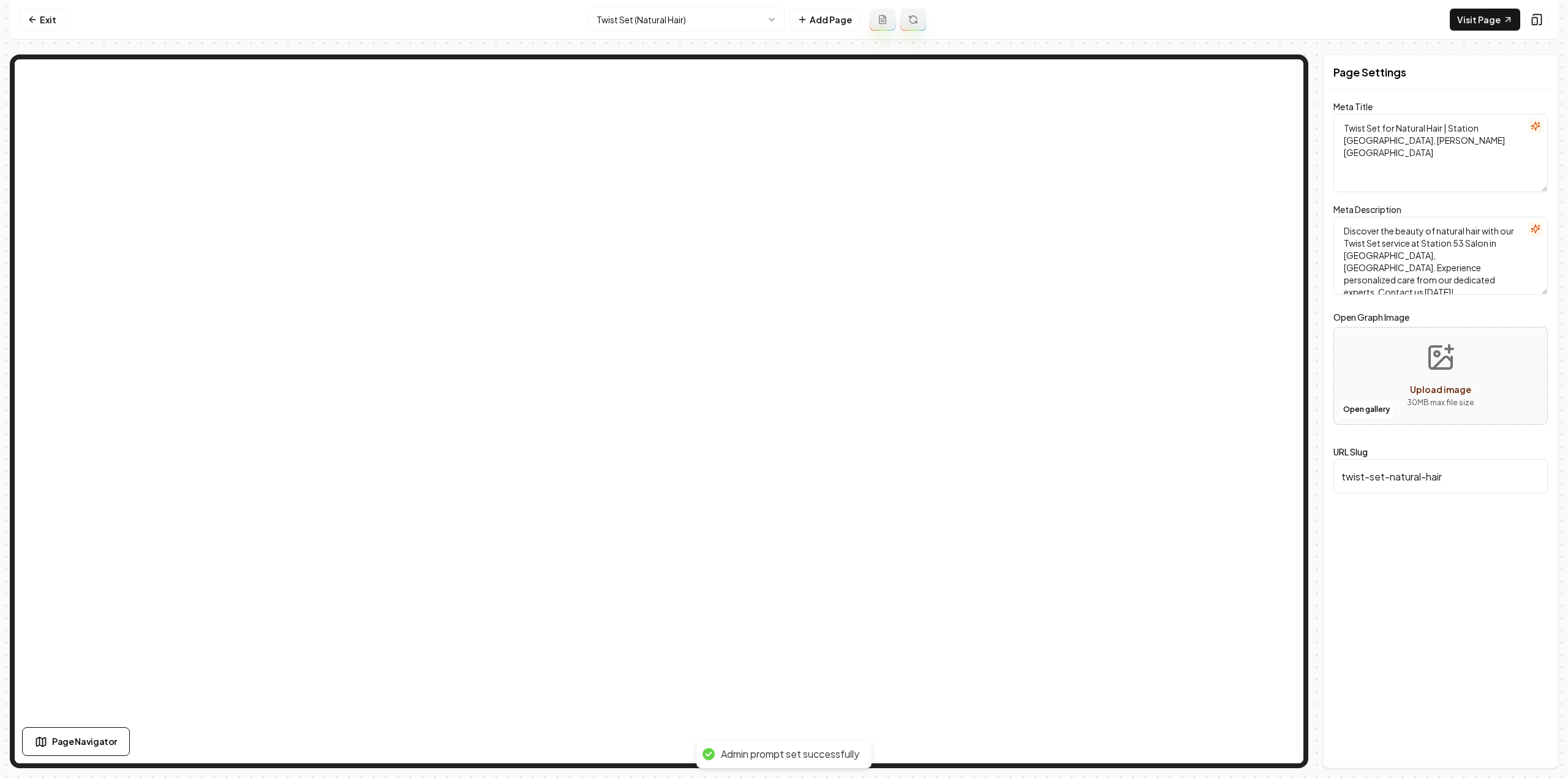
click at [915, 23] on icon at bounding box center [916, 22] width 2 height 2
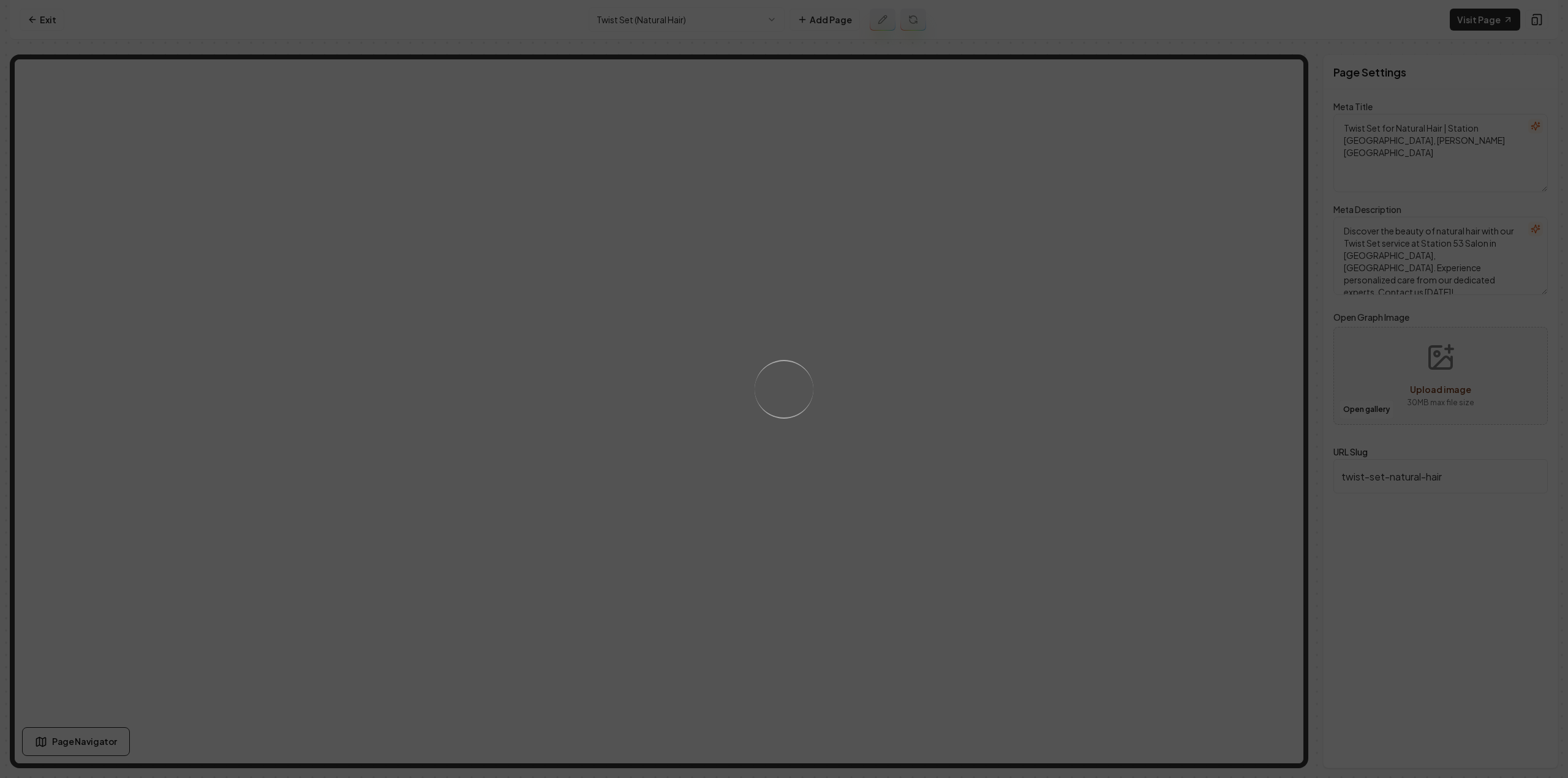
type textarea "Professional Twist Set for Natural Hair - Station 53 Salon"
type textarea "Discover the elegance of natural hair with our Twist Set service at [GEOGRAPHIC…"
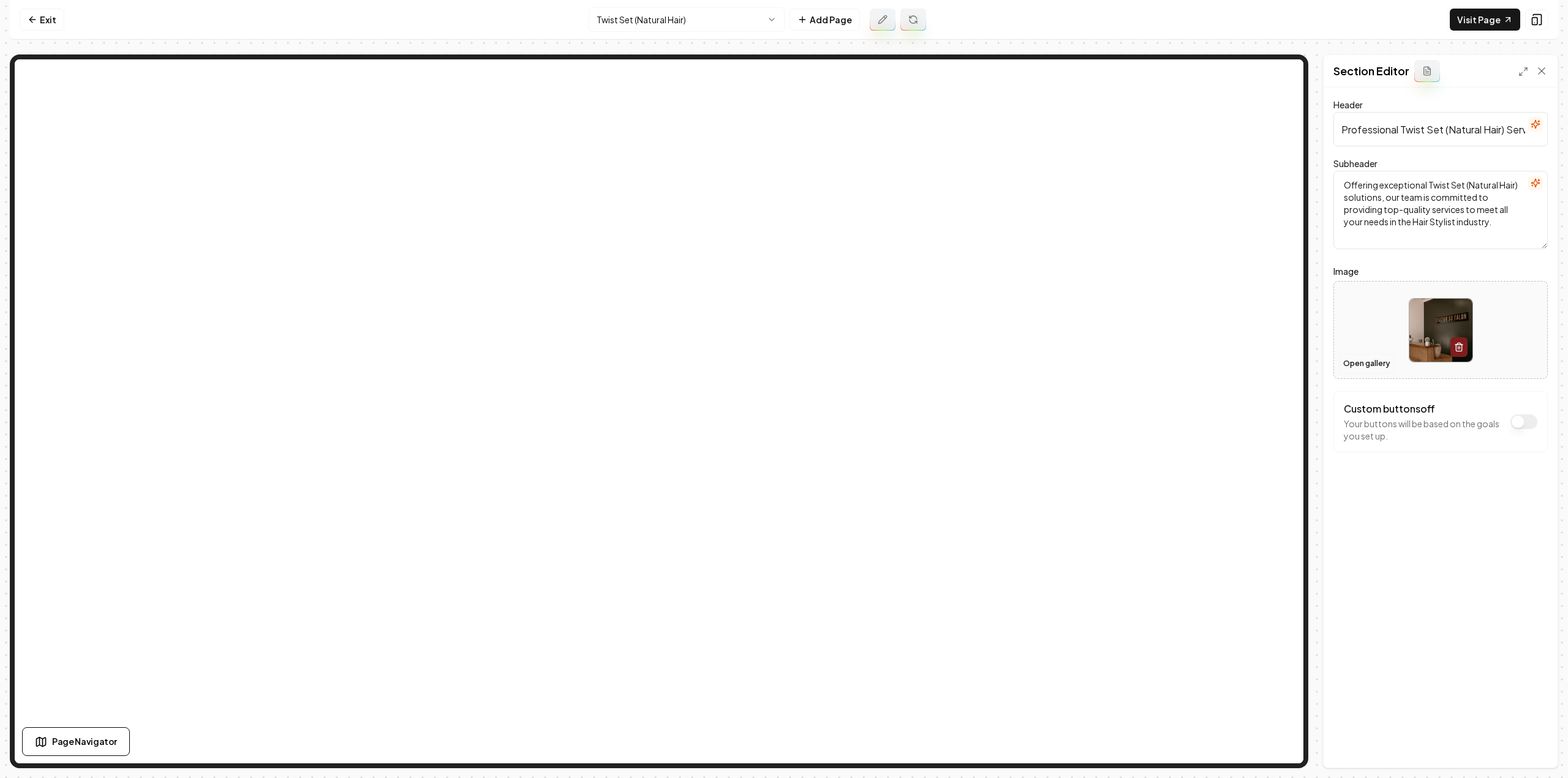
click at [1363, 369] on button "Open gallery" at bounding box center [1367, 364] width 55 height 20
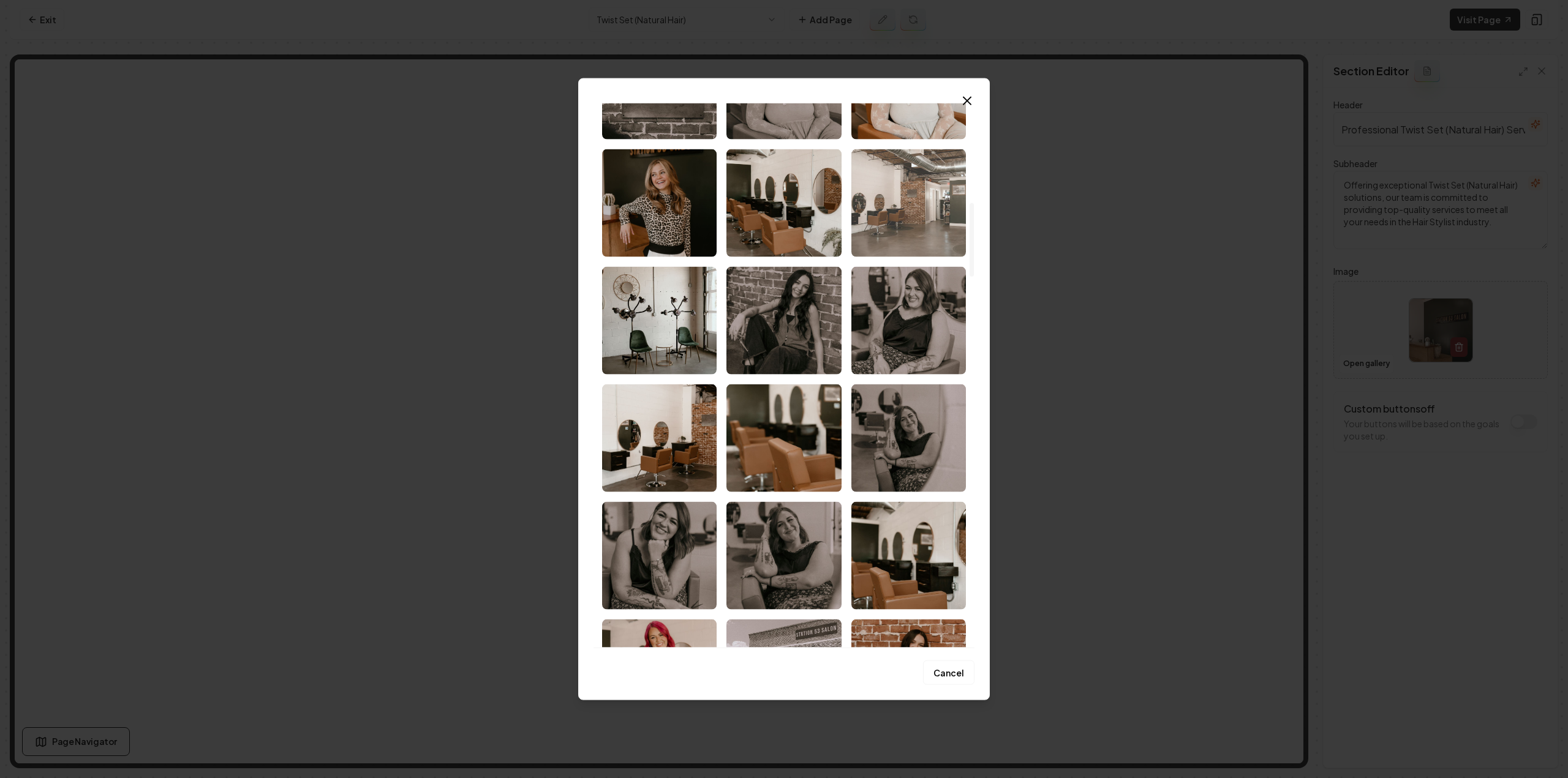
scroll to position [734, 0]
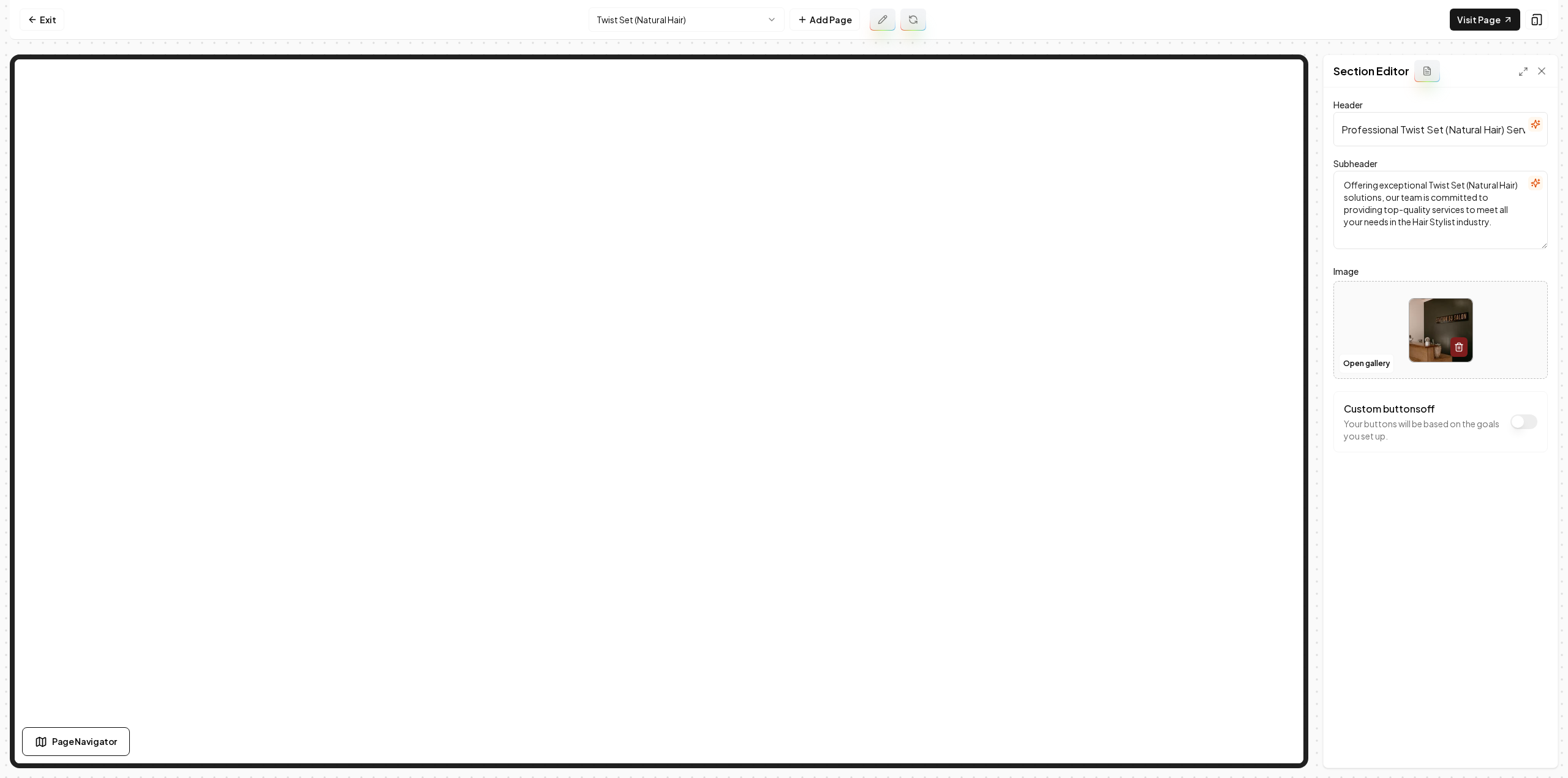
click at [888, 21] on button at bounding box center [882, 20] width 25 height 22
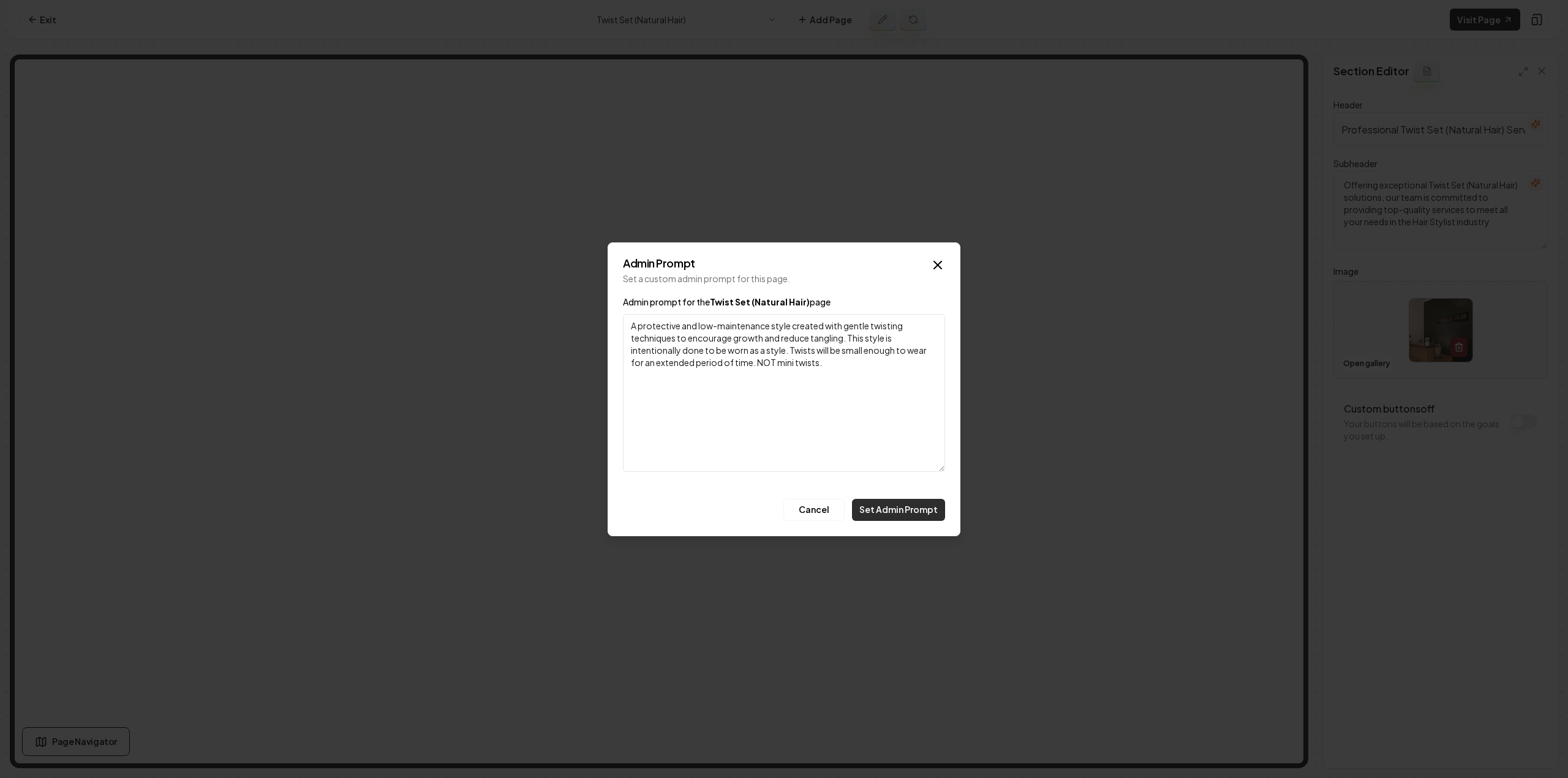
click at [890, 515] on button "Set Admin Prompt" at bounding box center [898, 510] width 93 height 22
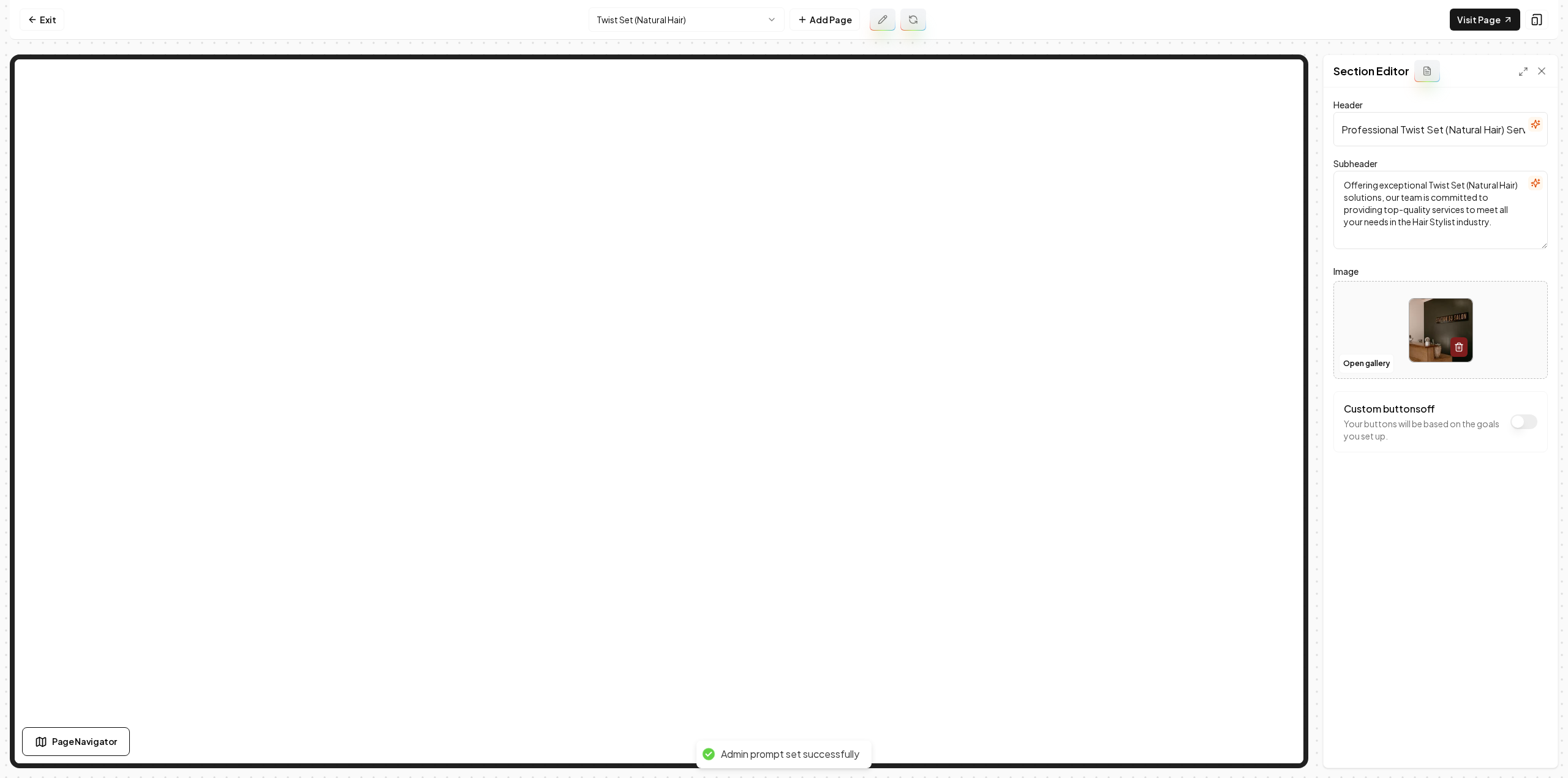
click at [910, 25] on button at bounding box center [913, 20] width 25 height 22
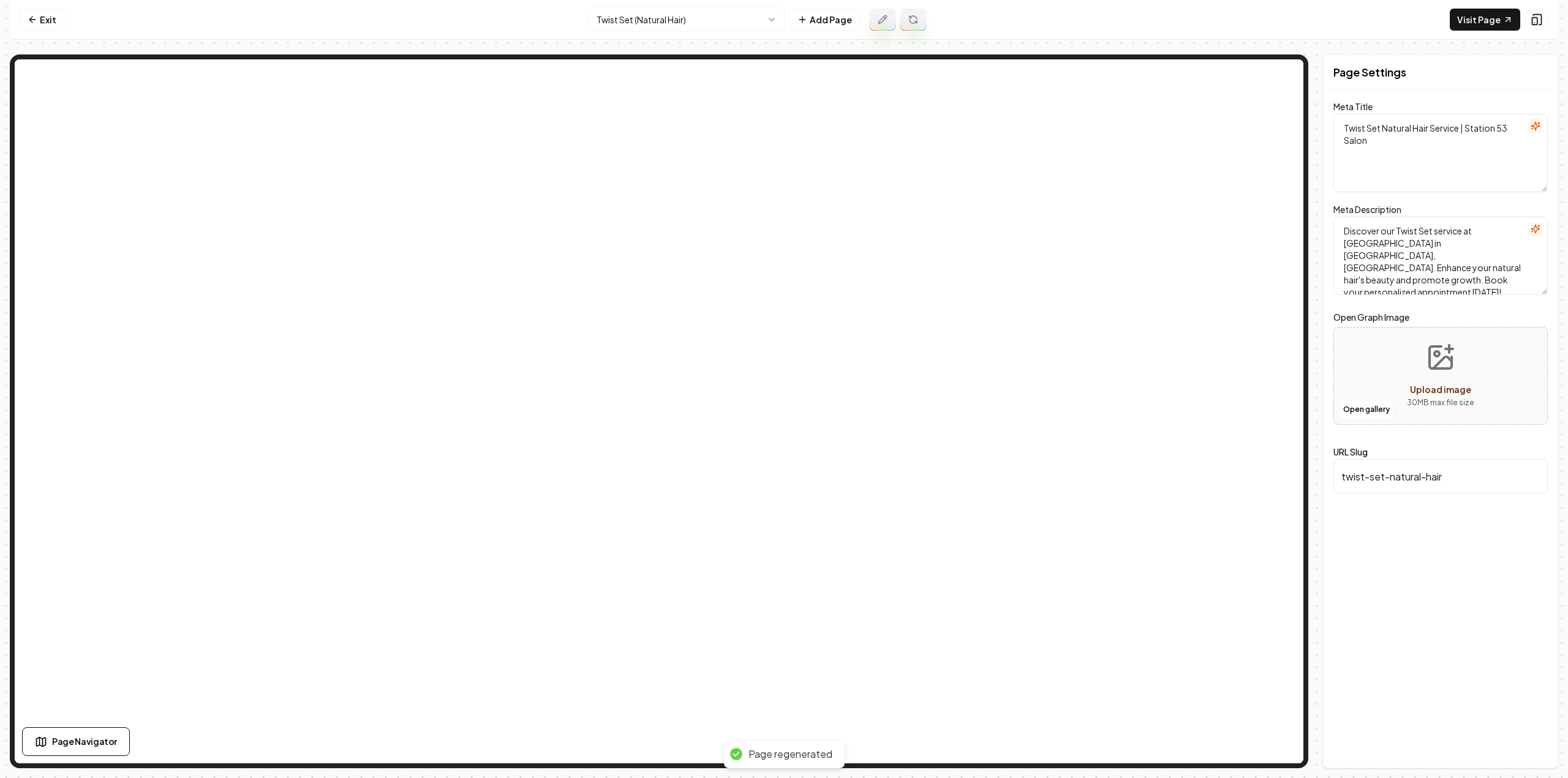
click at [687, 10] on html "Computer Required This feature is only available on a computer. Please switch t…" at bounding box center [784, 389] width 1568 height 778
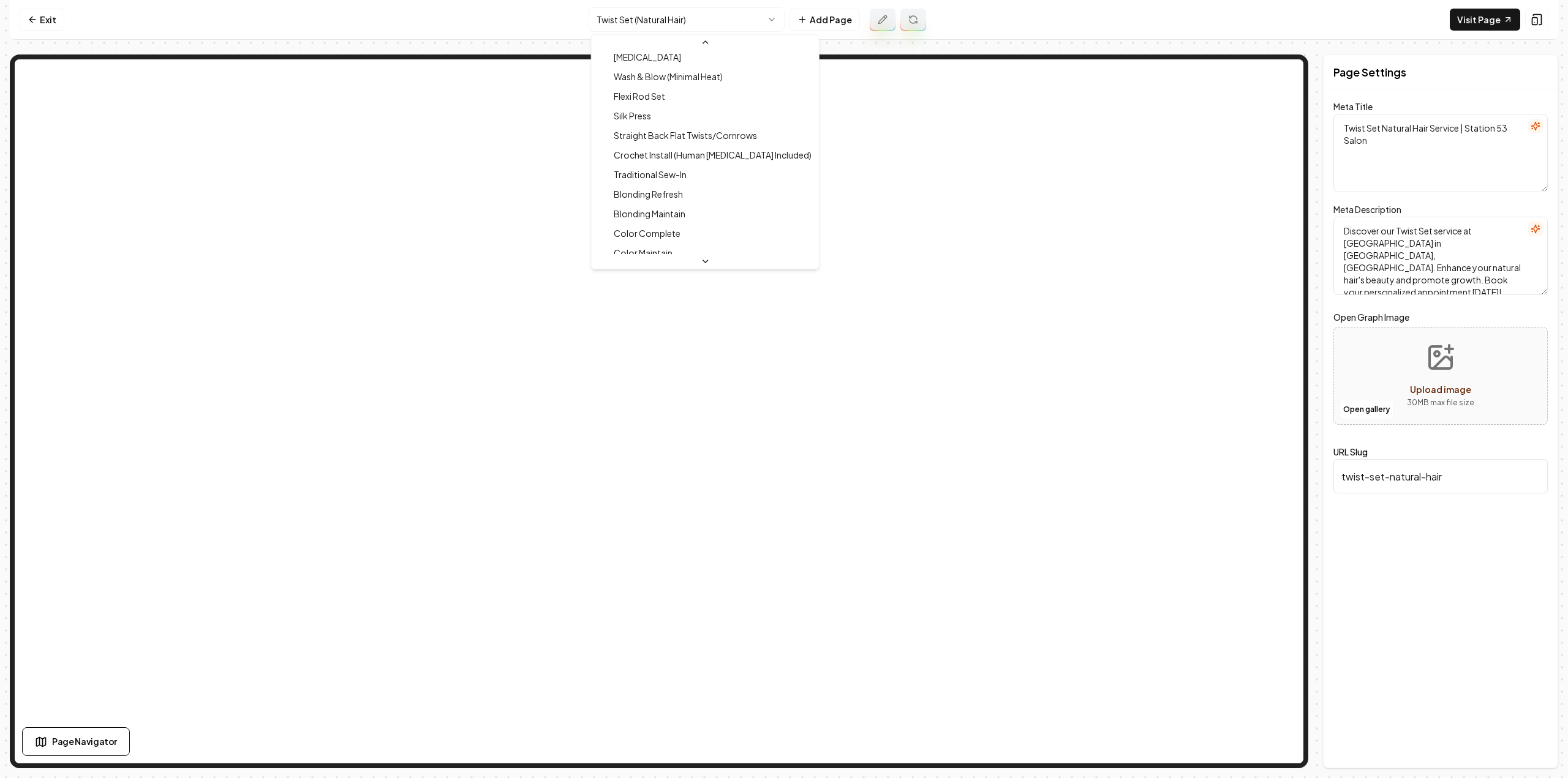
scroll to position [612, 0]
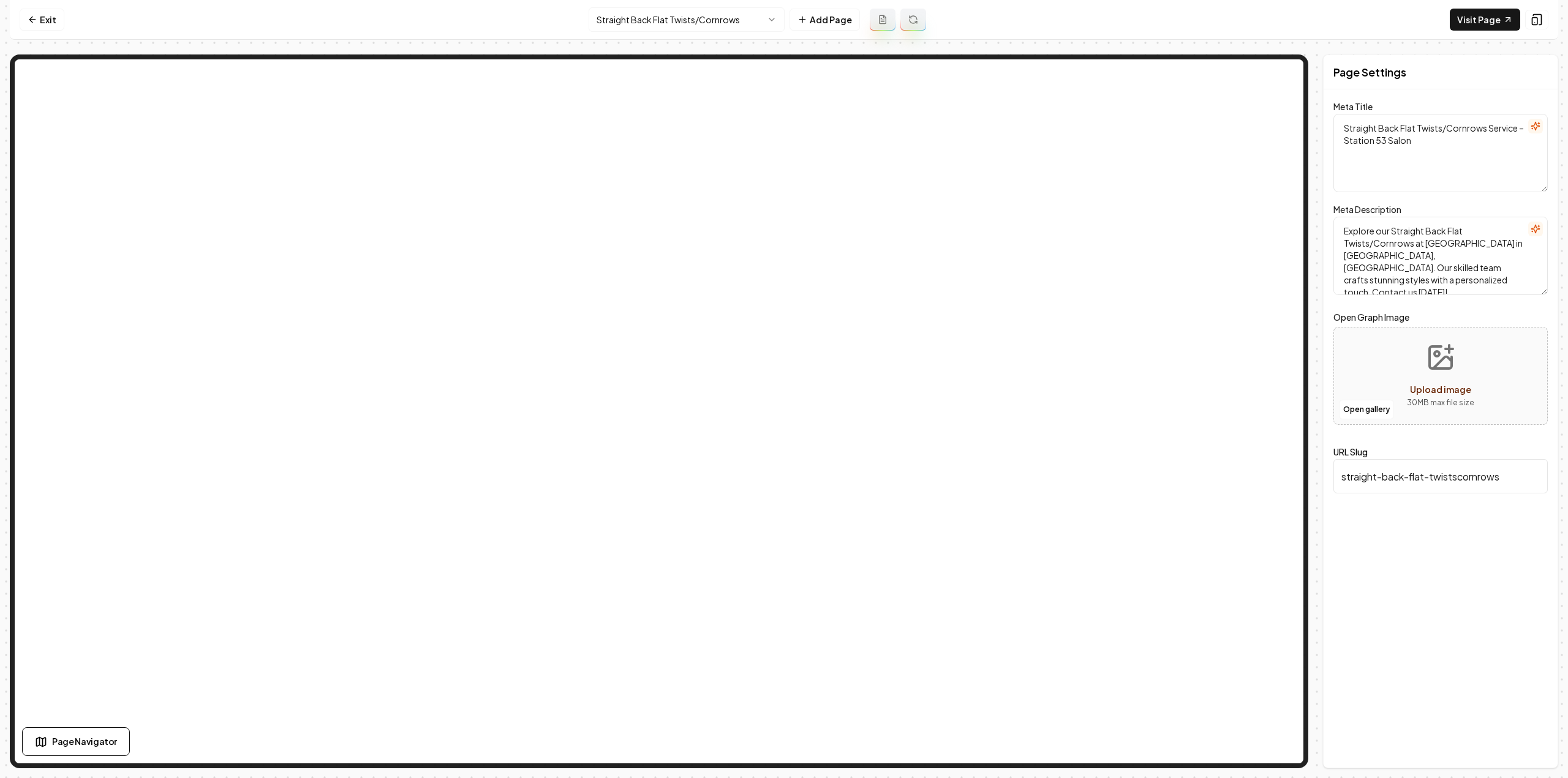
click at [877, 13] on button at bounding box center [882, 20] width 25 height 22
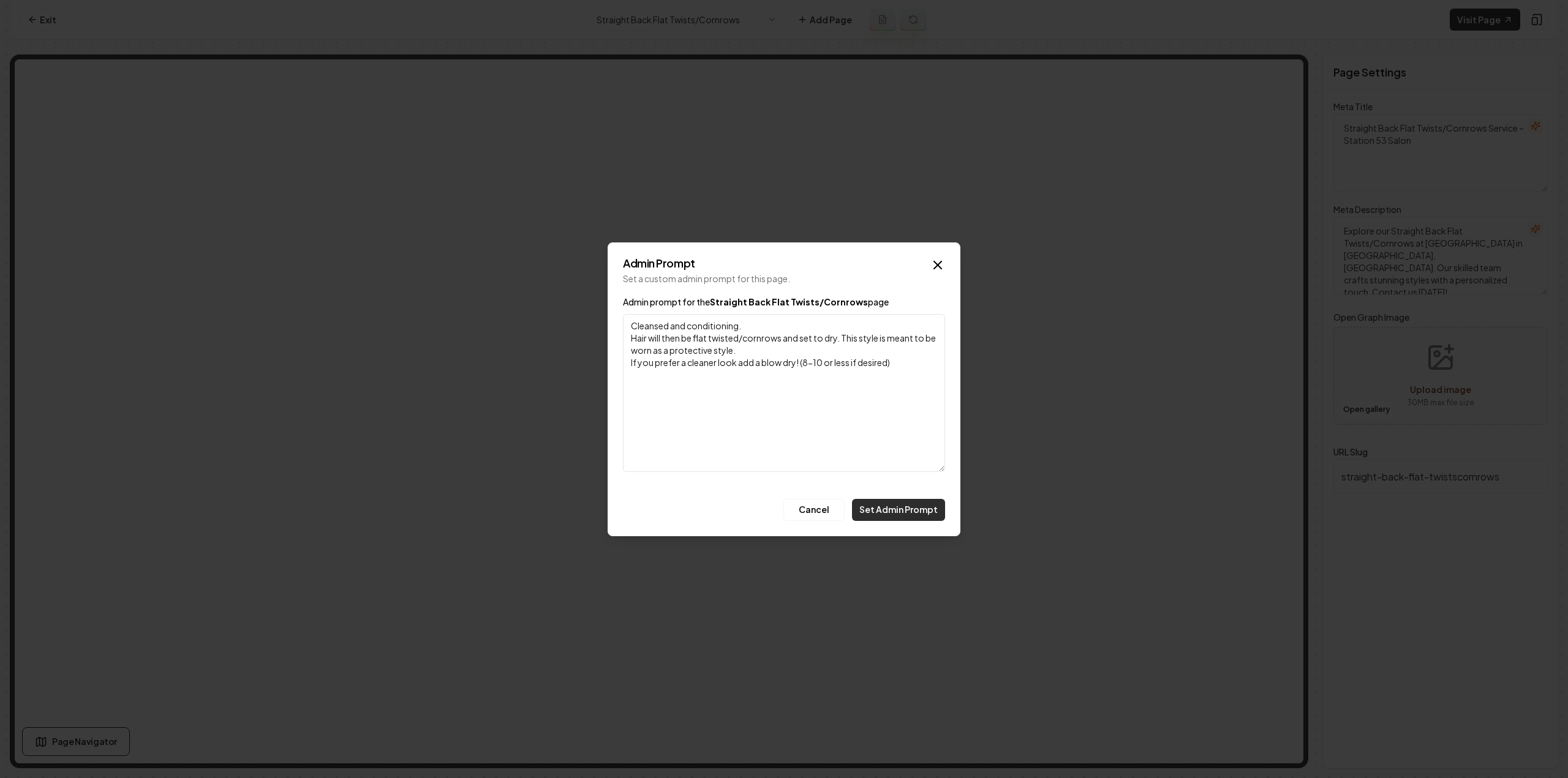
type textarea "Cleansed and conditioning. Hair will then be flat twisted/cornrows and set to d…"
click at [912, 505] on button "Set Admin Prompt" at bounding box center [898, 510] width 93 height 22
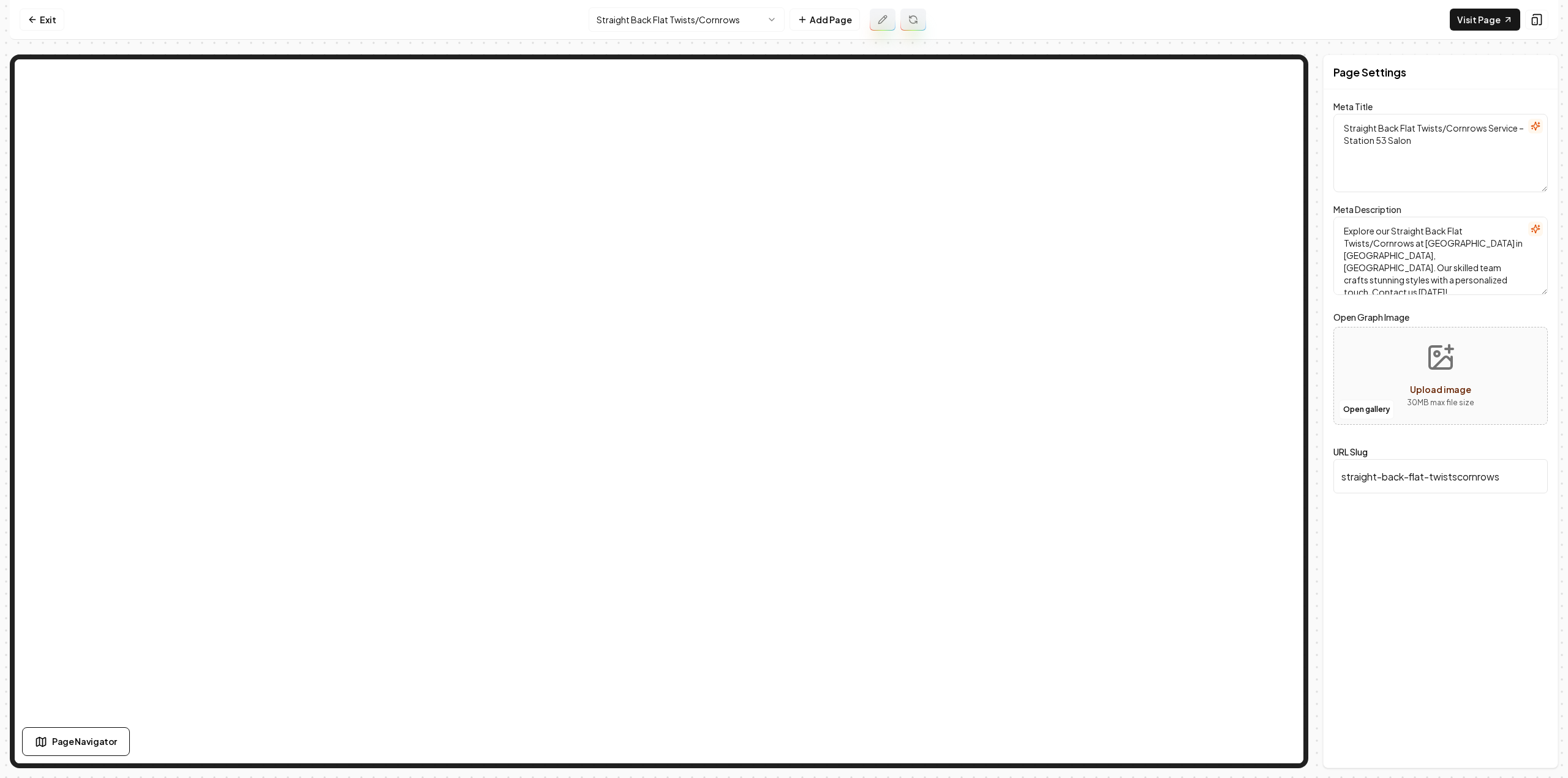
click at [908, 23] on icon at bounding box center [913, 20] width 10 height 10
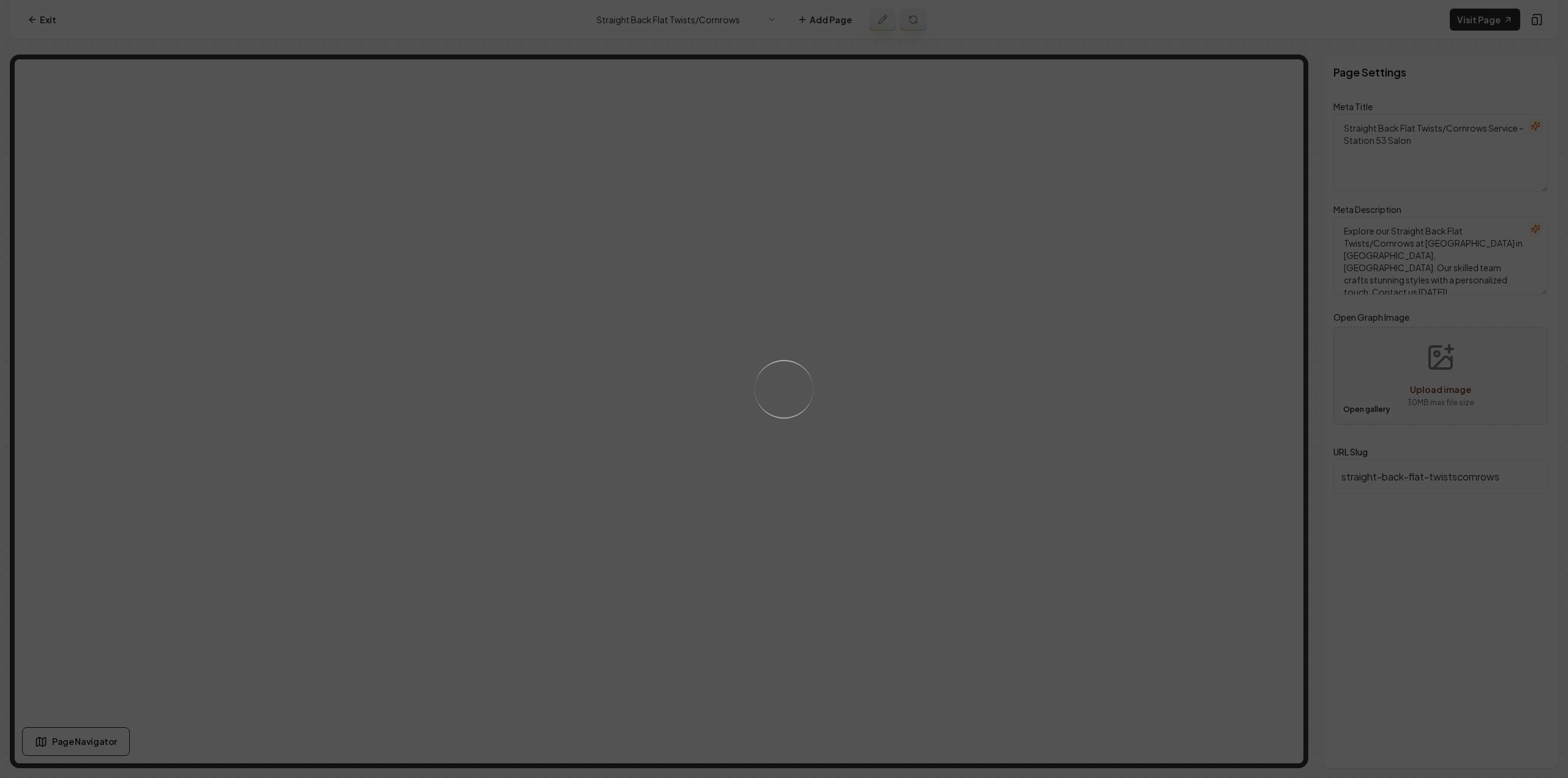
type textarea "Professional Flat Twists & Cornrows Services - Station 53 Salon"
type textarea "Enhance your style with Straight Back Flat Twists/Cornrows at [GEOGRAPHIC_DATA]…"
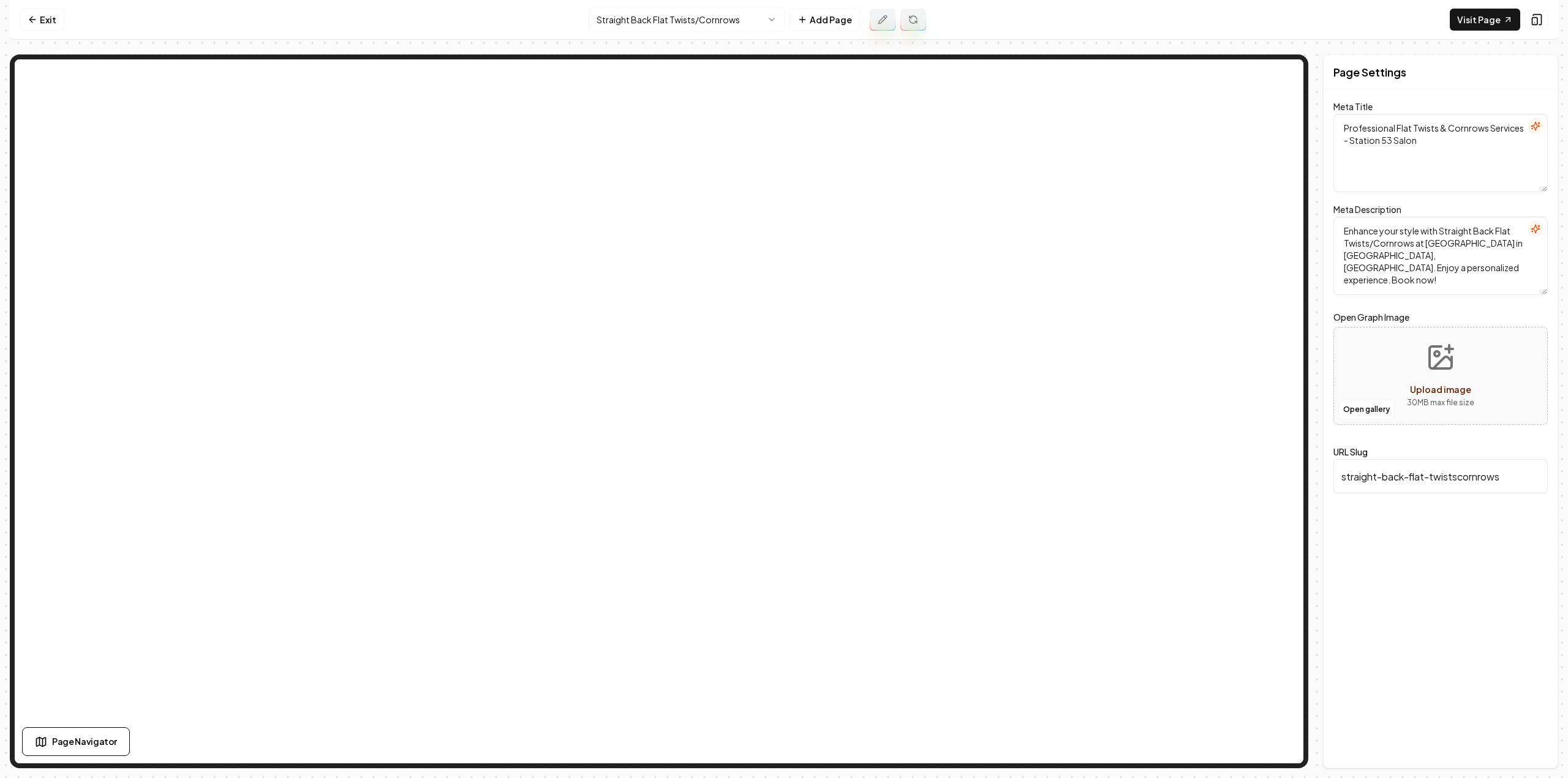
click at [885, 20] on icon at bounding box center [882, 20] width 10 height 10
click at [671, 31] on html "Computer Required This feature is only available on a computer. Please switch t…" at bounding box center [784, 389] width 1568 height 778
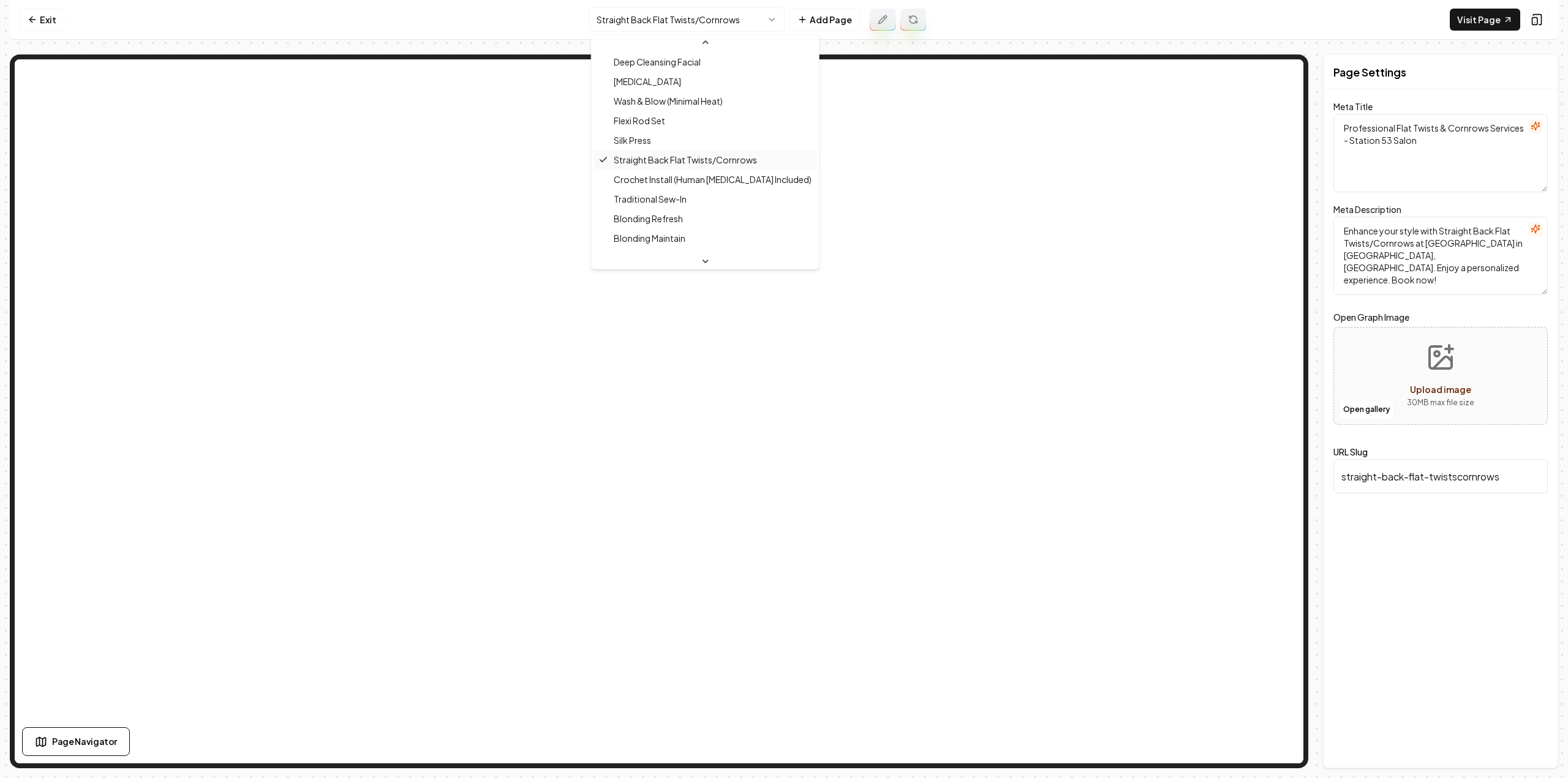
scroll to position [581, 0]
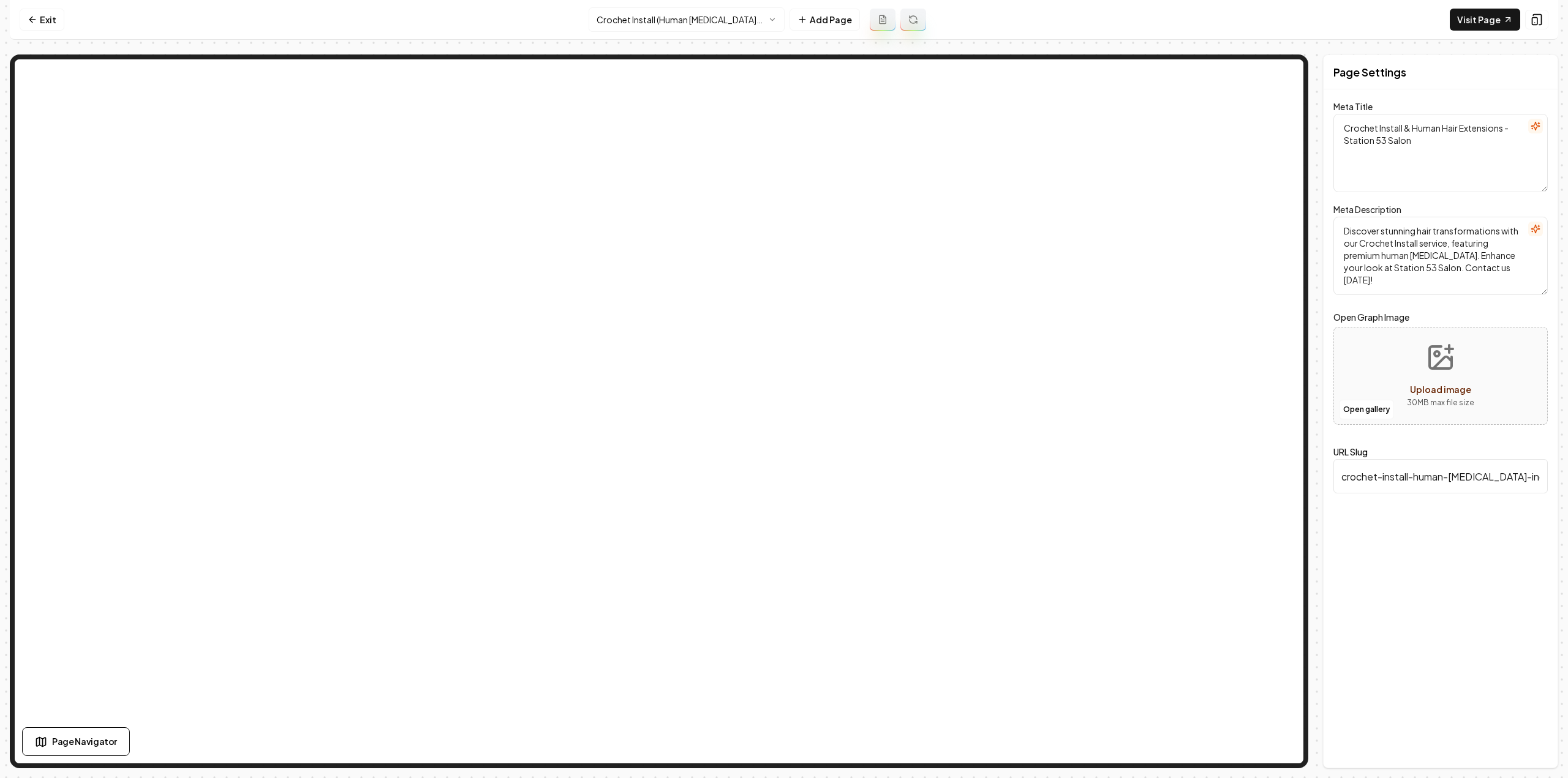
click at [888, 21] on button at bounding box center [882, 20] width 25 height 22
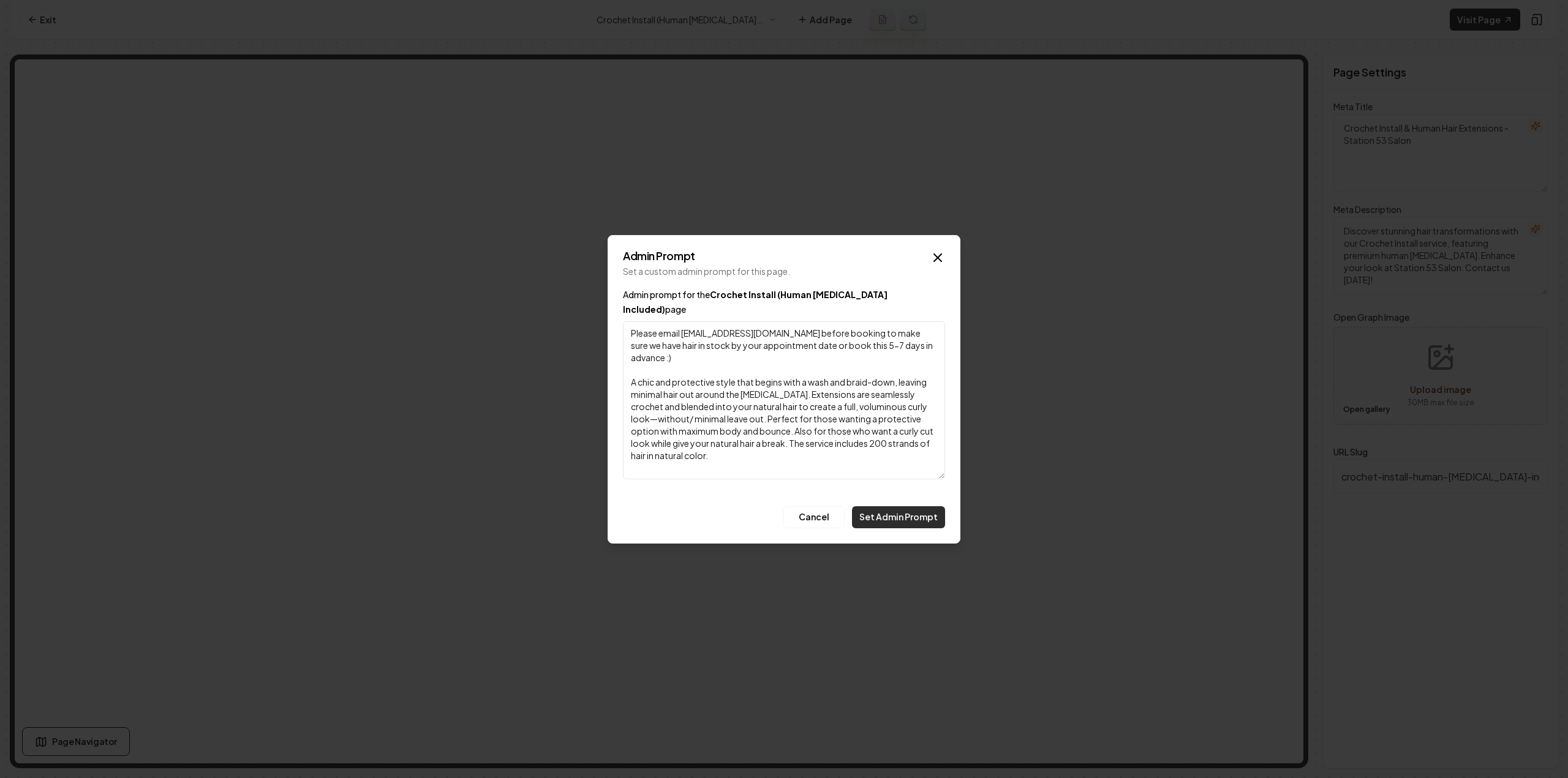
type textarea "Please email [EMAIL_ADDRESS][DOMAIN_NAME] before booking to make sure we have h…"
click at [894, 517] on button "Set Admin Prompt" at bounding box center [898, 517] width 93 height 22
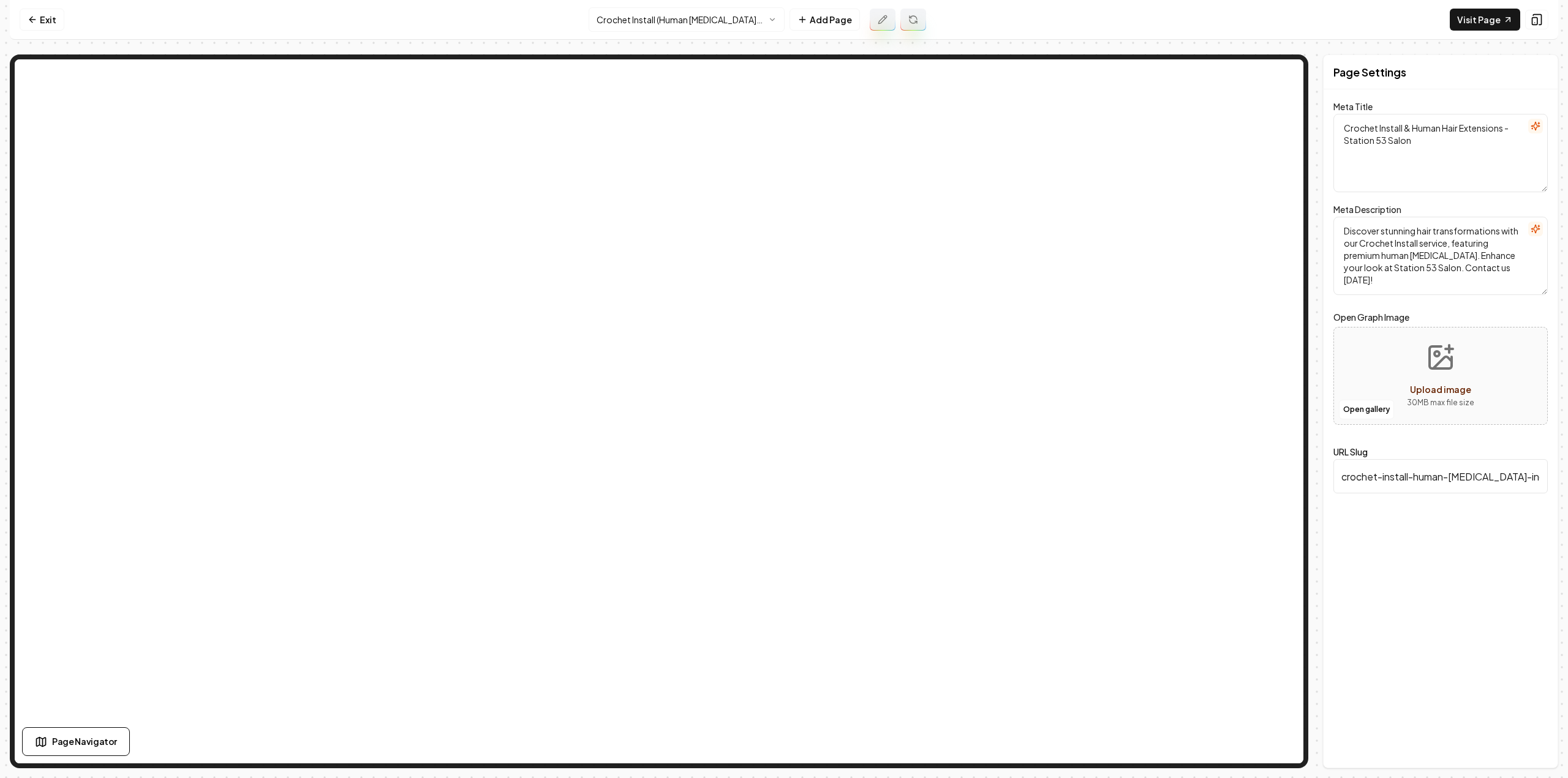
click at [916, 21] on icon at bounding box center [913, 20] width 10 height 10
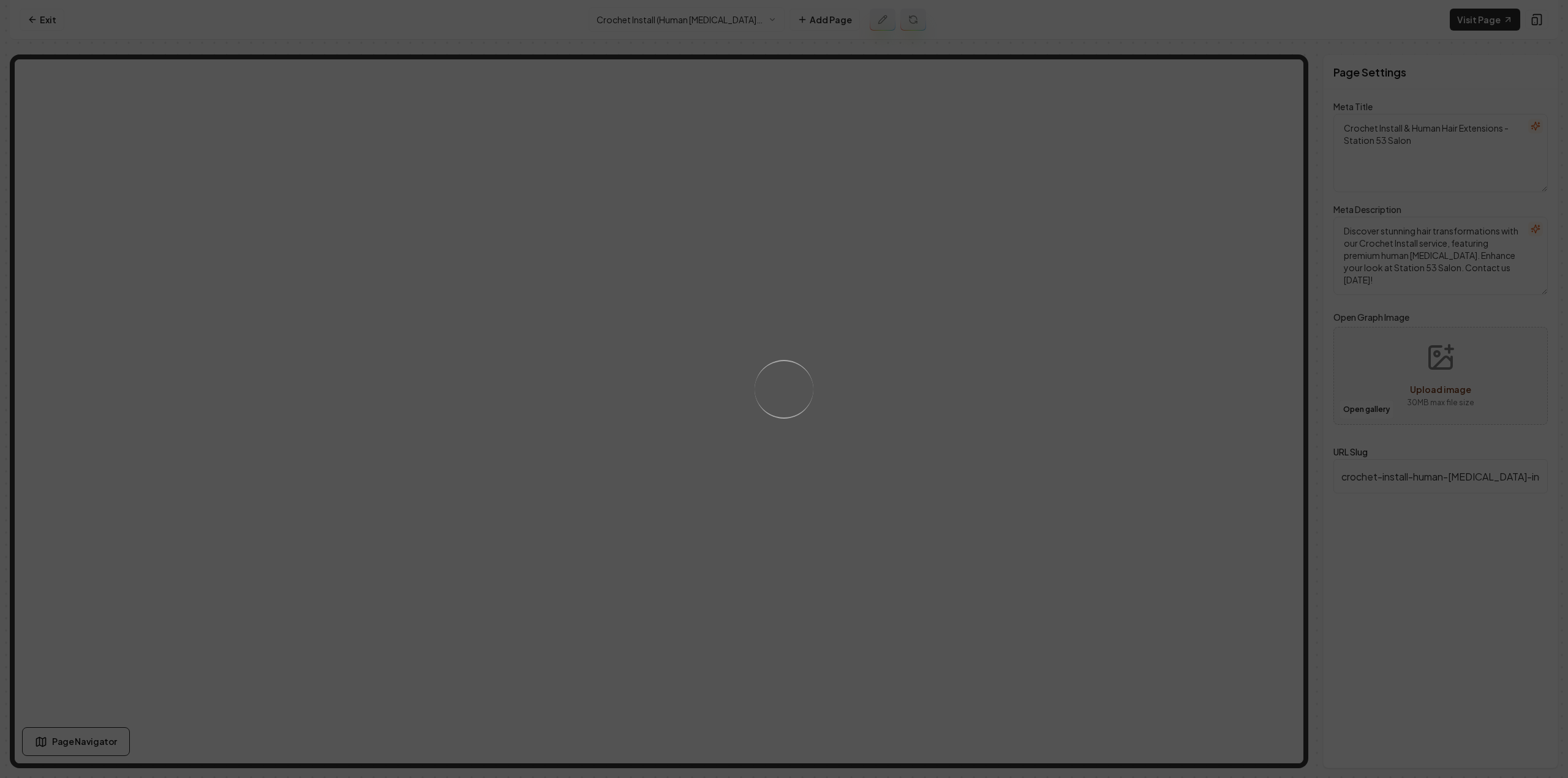
type textarea "Crochet Install with Human [MEDICAL_DATA] - Station 53 Salon"
type textarea "Discover flawless beauty with Station 53 Salon's Crochet Install service, featu…"
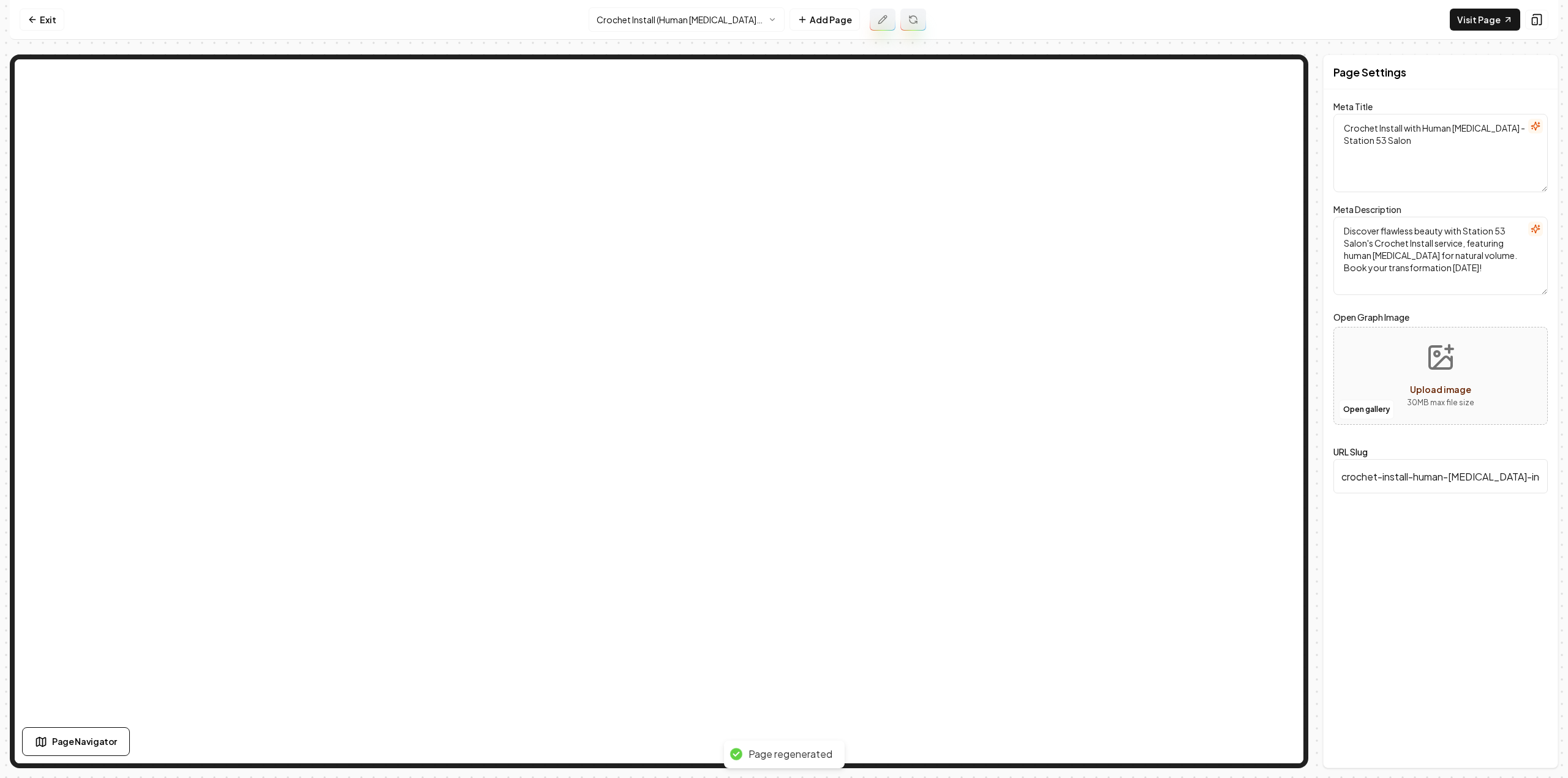
click at [752, 19] on html "Computer Required This feature is only available on a computer. Please switch t…" at bounding box center [784, 389] width 1568 height 778
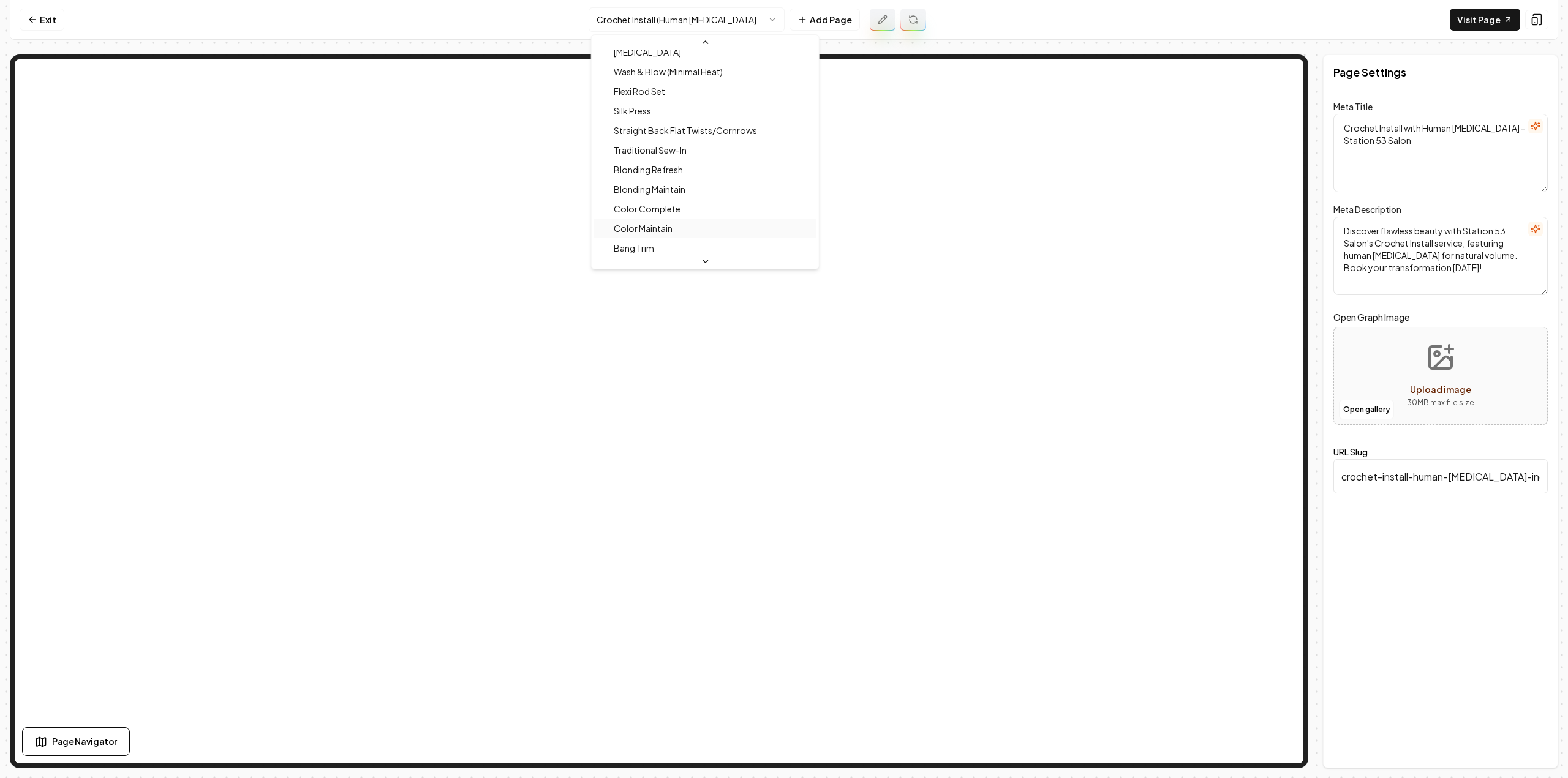
scroll to position [581, 0]
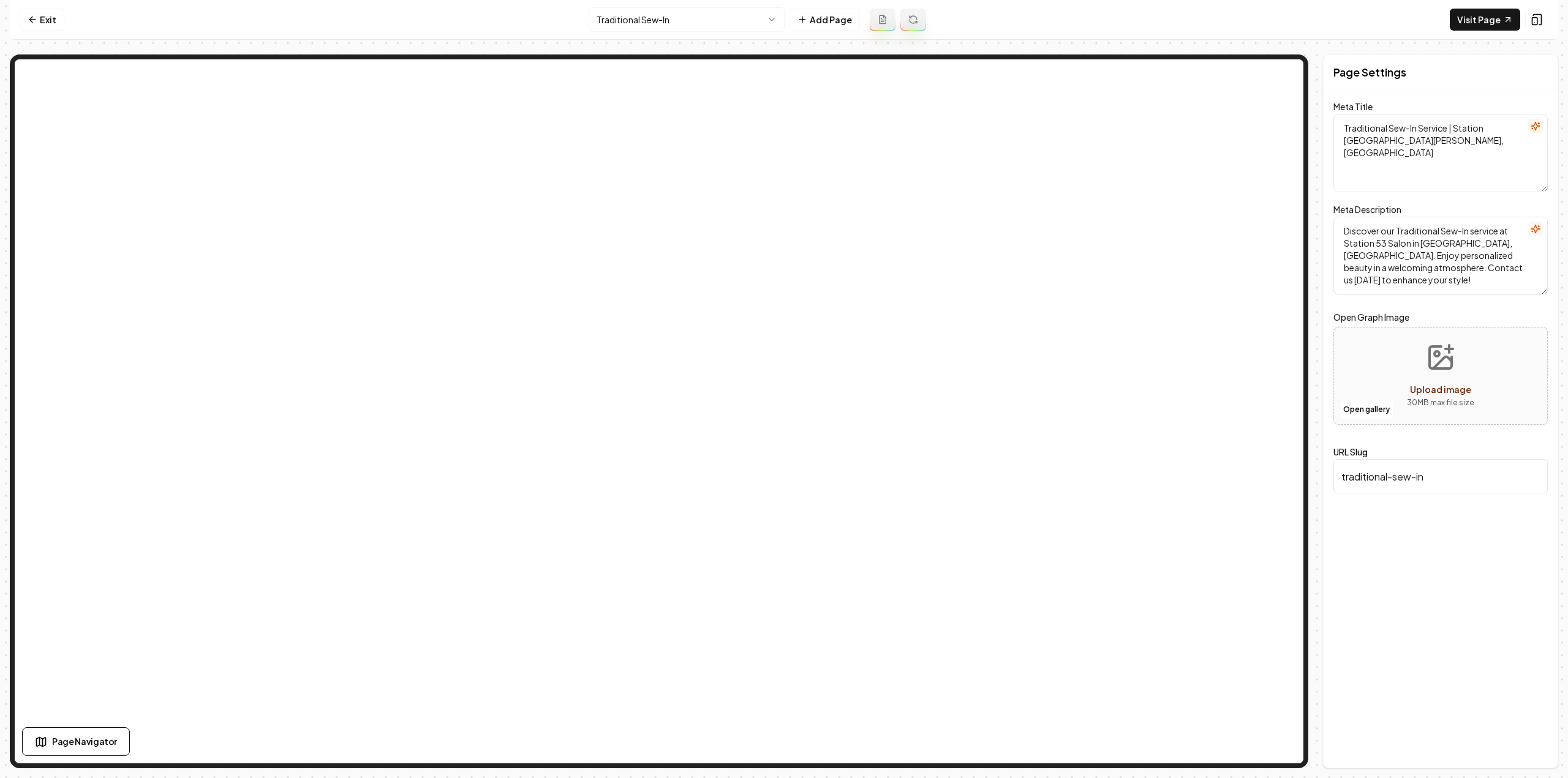
click at [876, 17] on button at bounding box center [882, 20] width 25 height 22
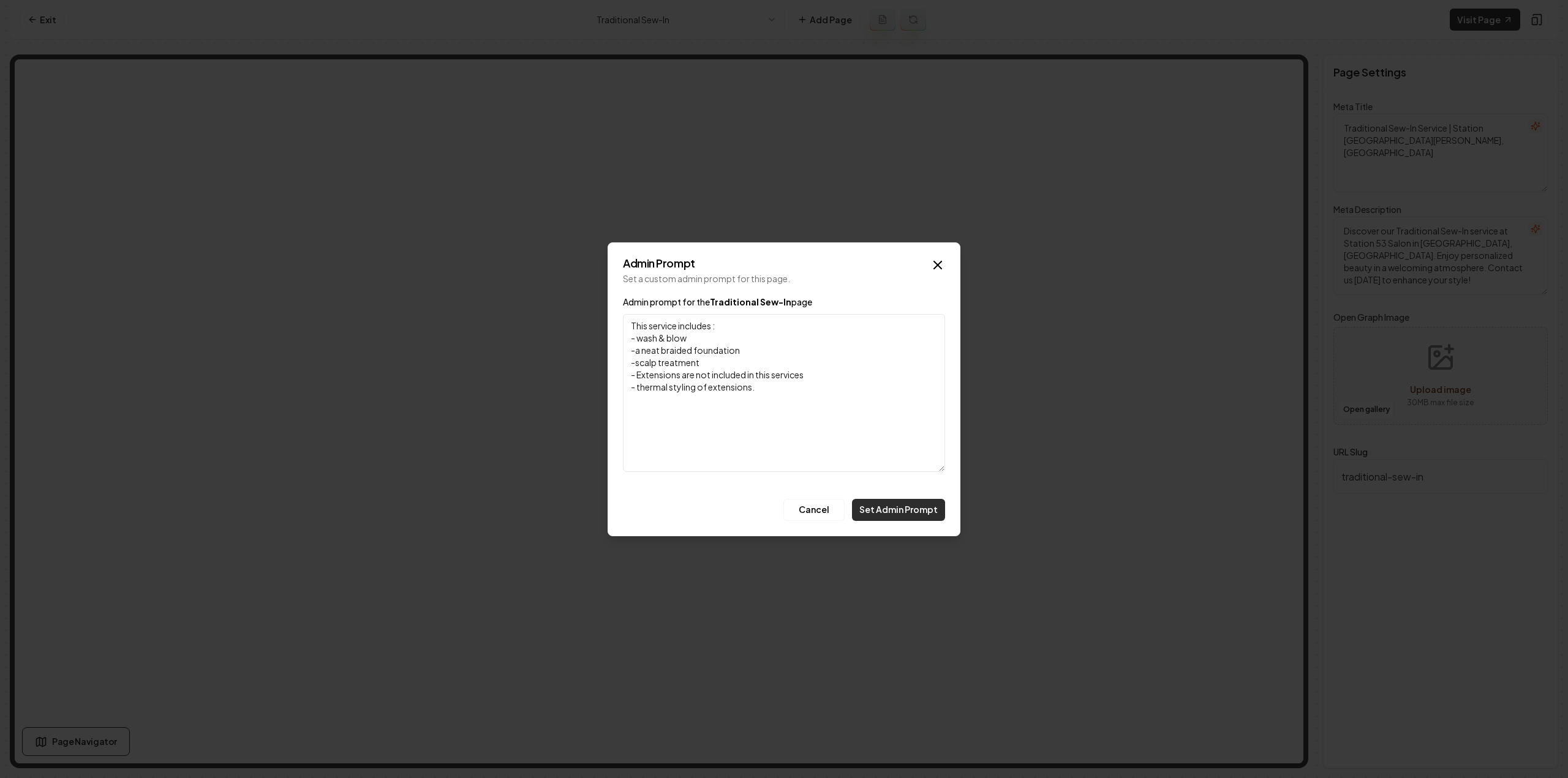
type textarea "This service includes : - wash & blow -a neat braided foundation -scalp treatme…"
click at [904, 512] on button "Set Admin Prompt" at bounding box center [898, 510] width 93 height 22
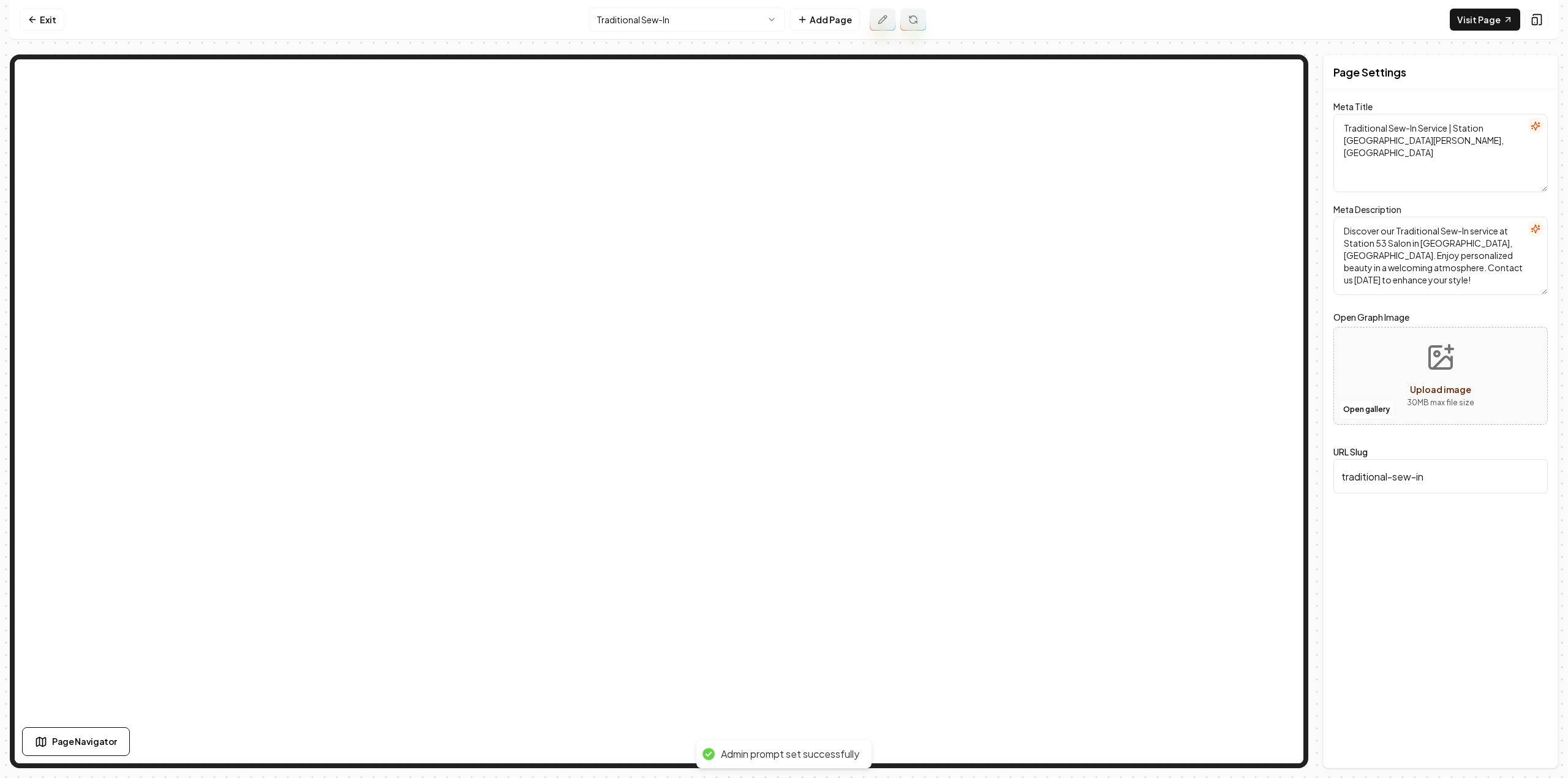
click at [905, 23] on button at bounding box center [913, 20] width 25 height 22
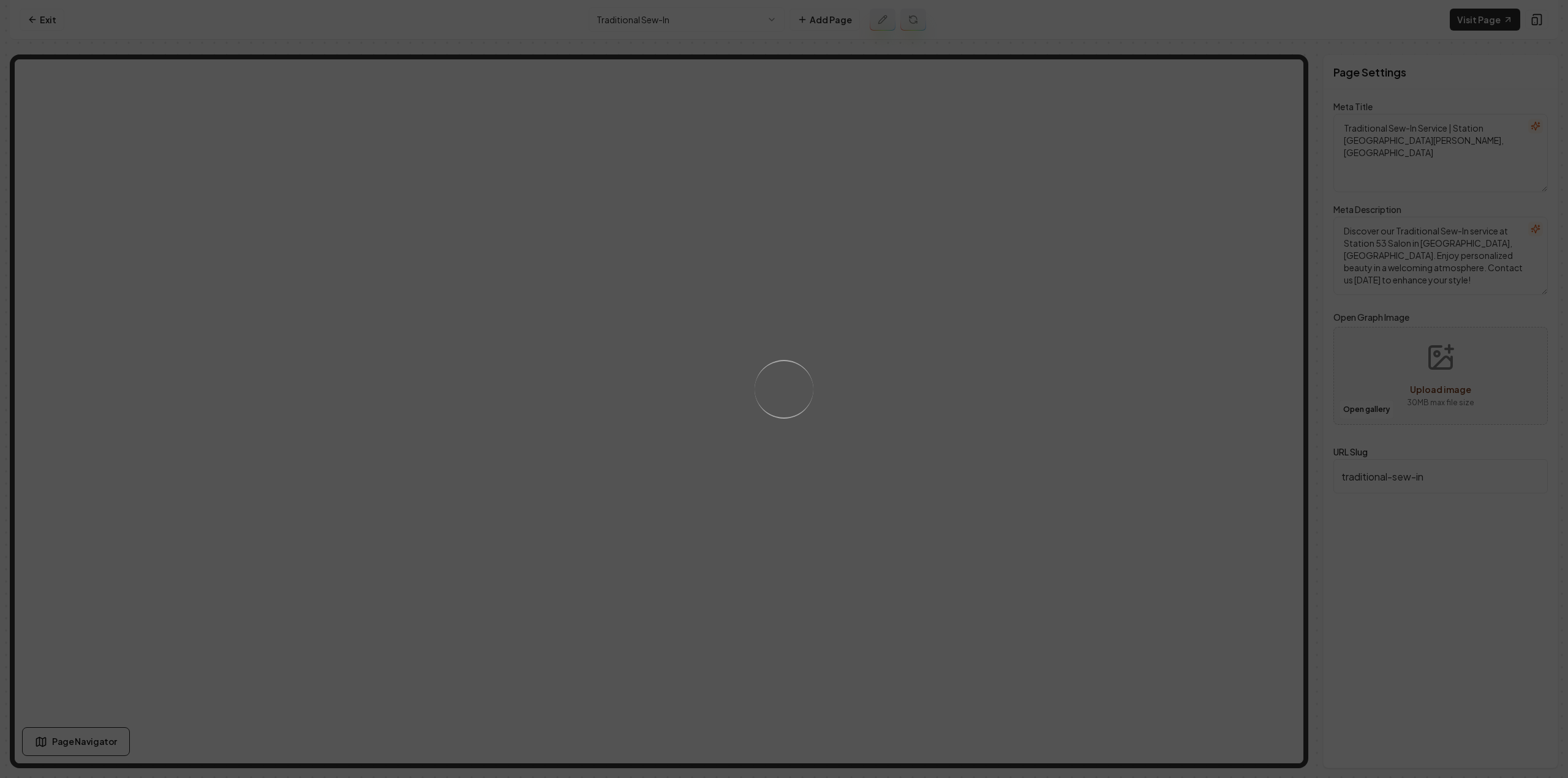
type textarea "Traditional Sew-In Service for Natural Beauty – Station 53 Salon"
type textarea "Discover seamless elegance with our Traditional Sew-In at [GEOGRAPHIC_DATA], [G…"
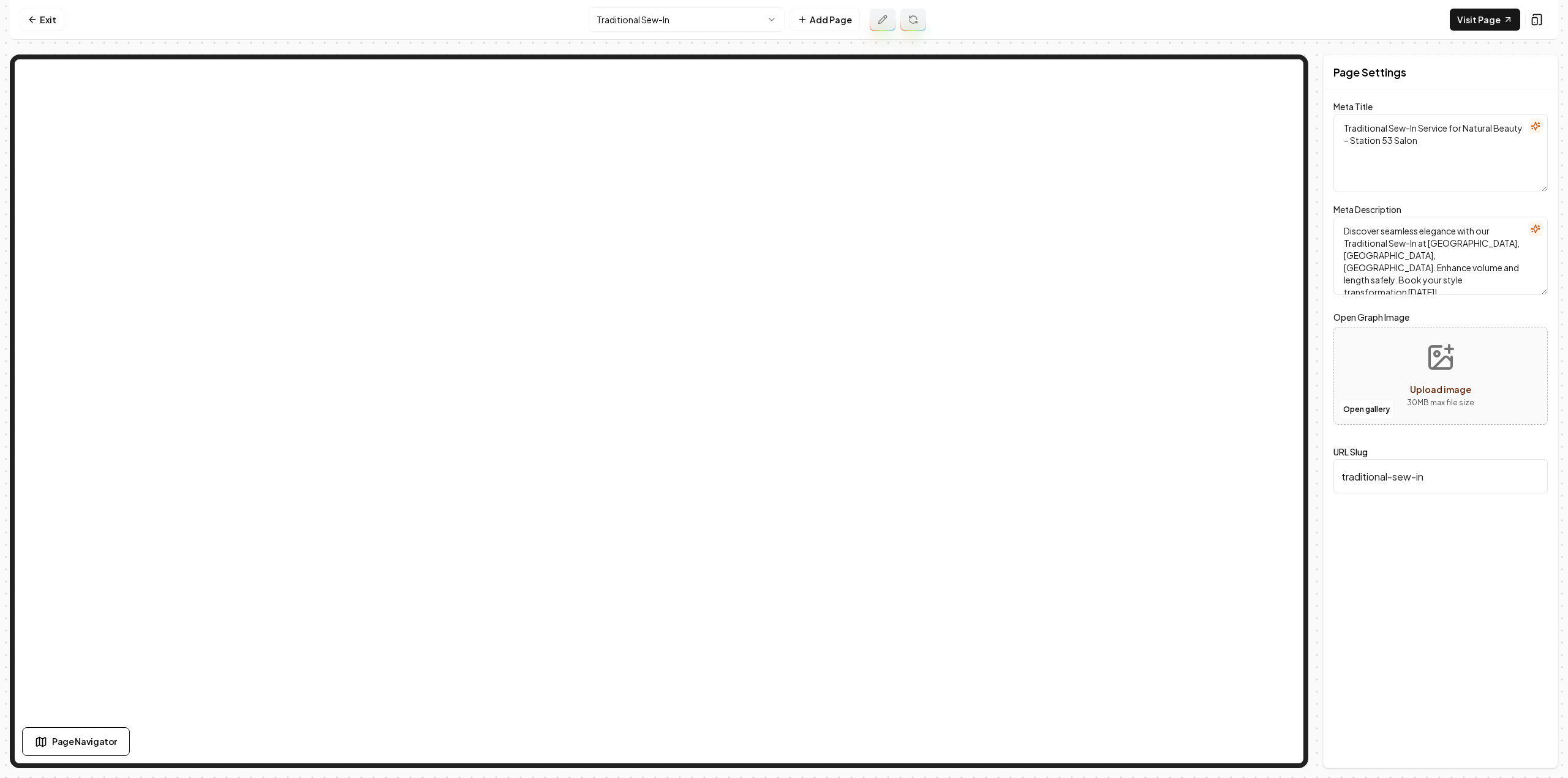
click at [878, 29] on button at bounding box center [882, 20] width 25 height 22
click at [917, 20] on button at bounding box center [913, 20] width 25 height 22
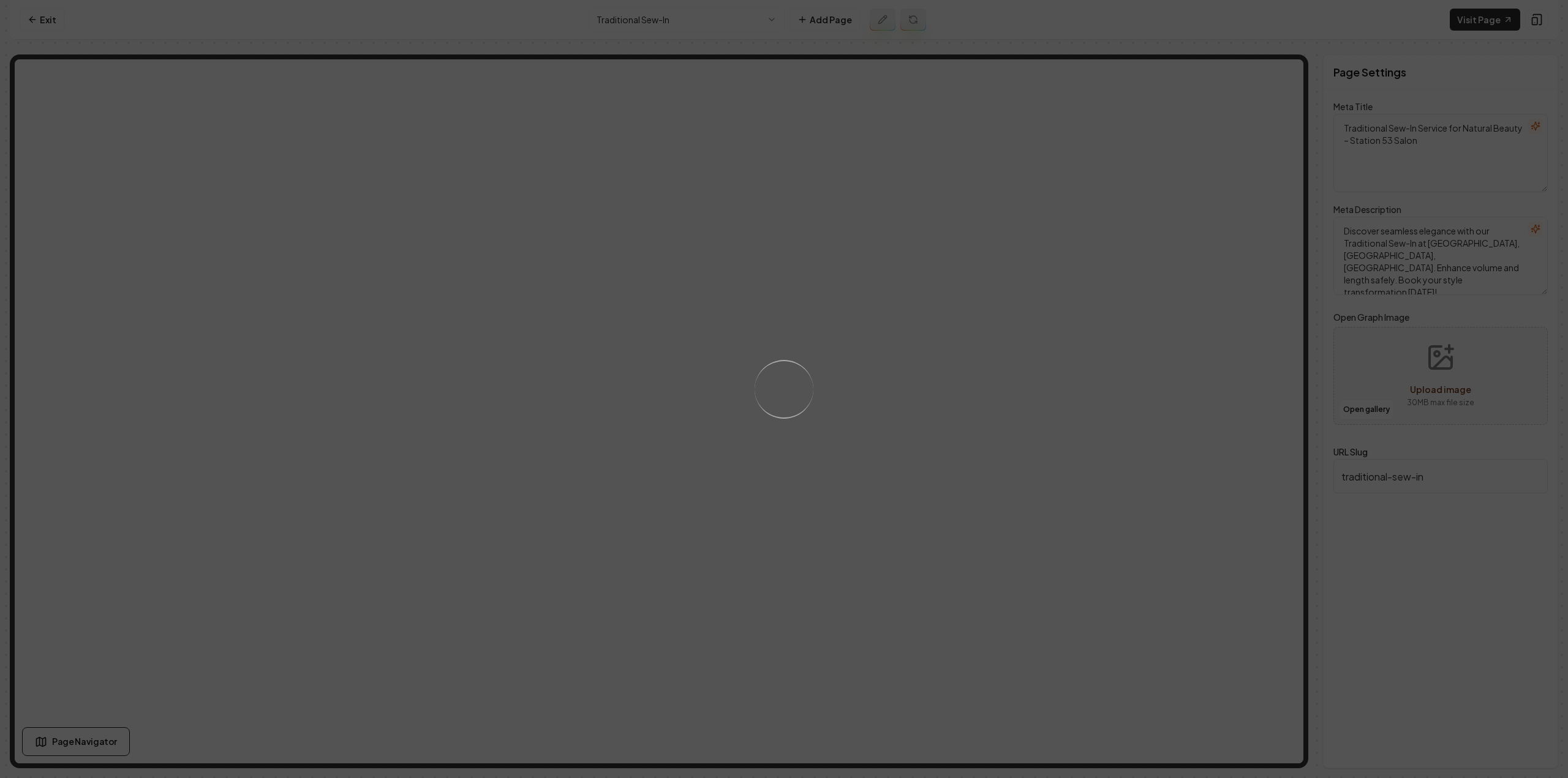
type textarea "Traditional Sew-In Services - Add Volume & Style | Station 53 Salon"
type textarea "Discover seamless beauty with our Traditional Sew-In at Station 53 Salon in [GE…"
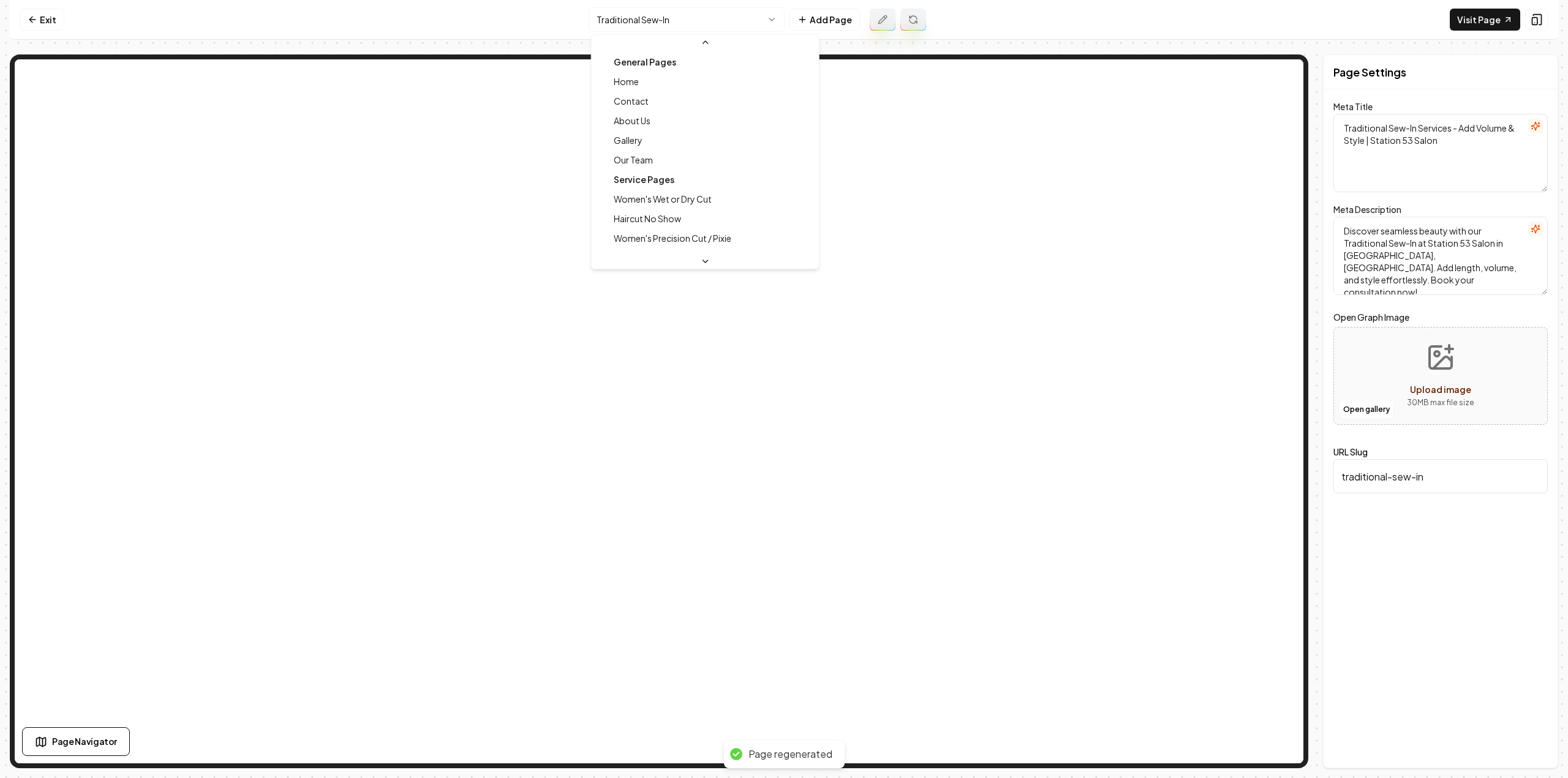
click at [677, 23] on html "Computer Required This feature is only available on a computer. Please switch t…" at bounding box center [784, 389] width 1568 height 778
click at [49, 10] on html "Computer Required This feature is only available on a computer. Please switch t…" at bounding box center [784, 389] width 1568 height 778
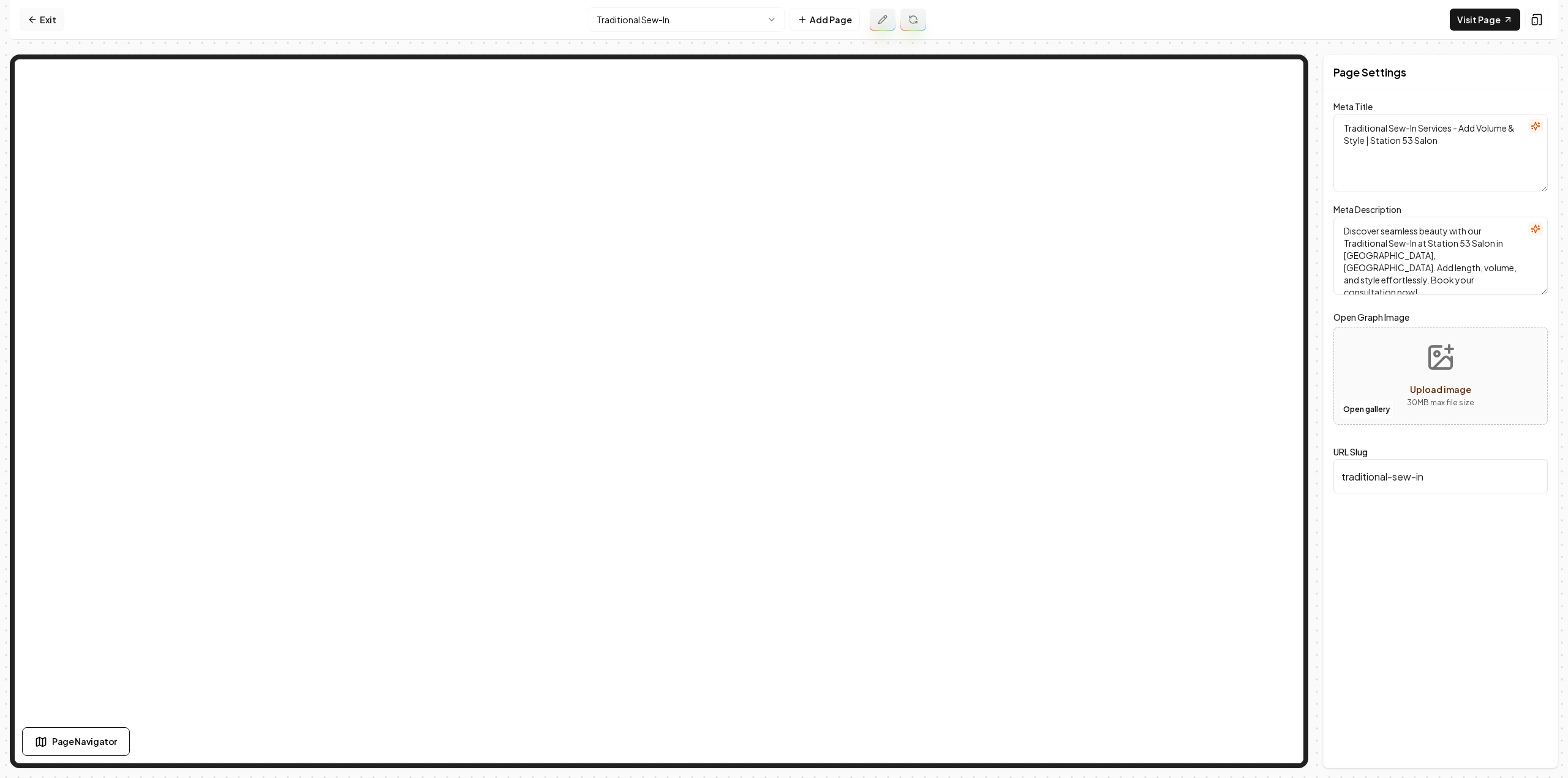
click at [49, 20] on link "Exit" at bounding box center [42, 20] width 44 height 22
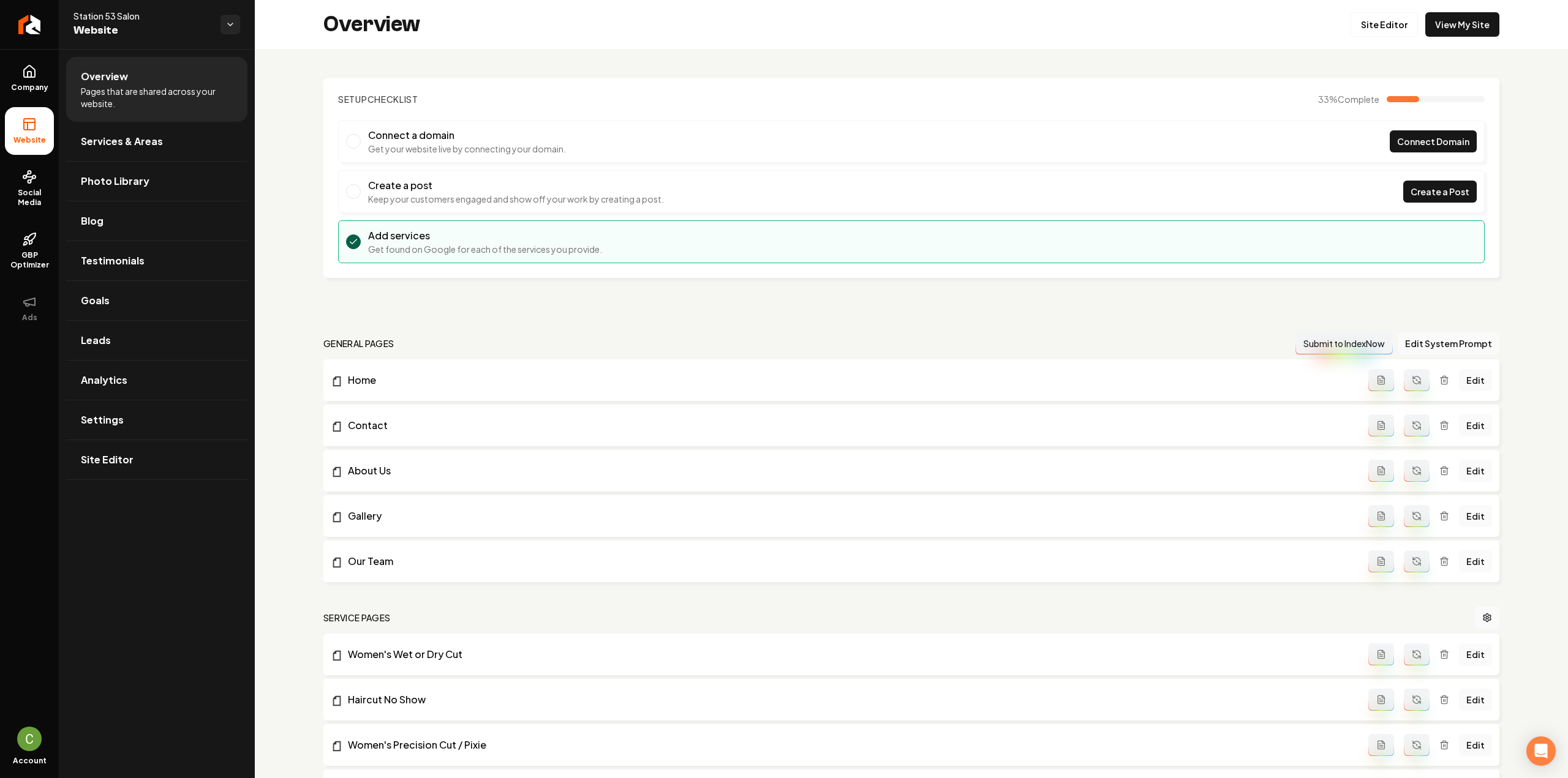
click at [454, 334] on nav "general pages Submit to IndexNow Edit System Prompt" at bounding box center [911, 344] width 1176 height 22
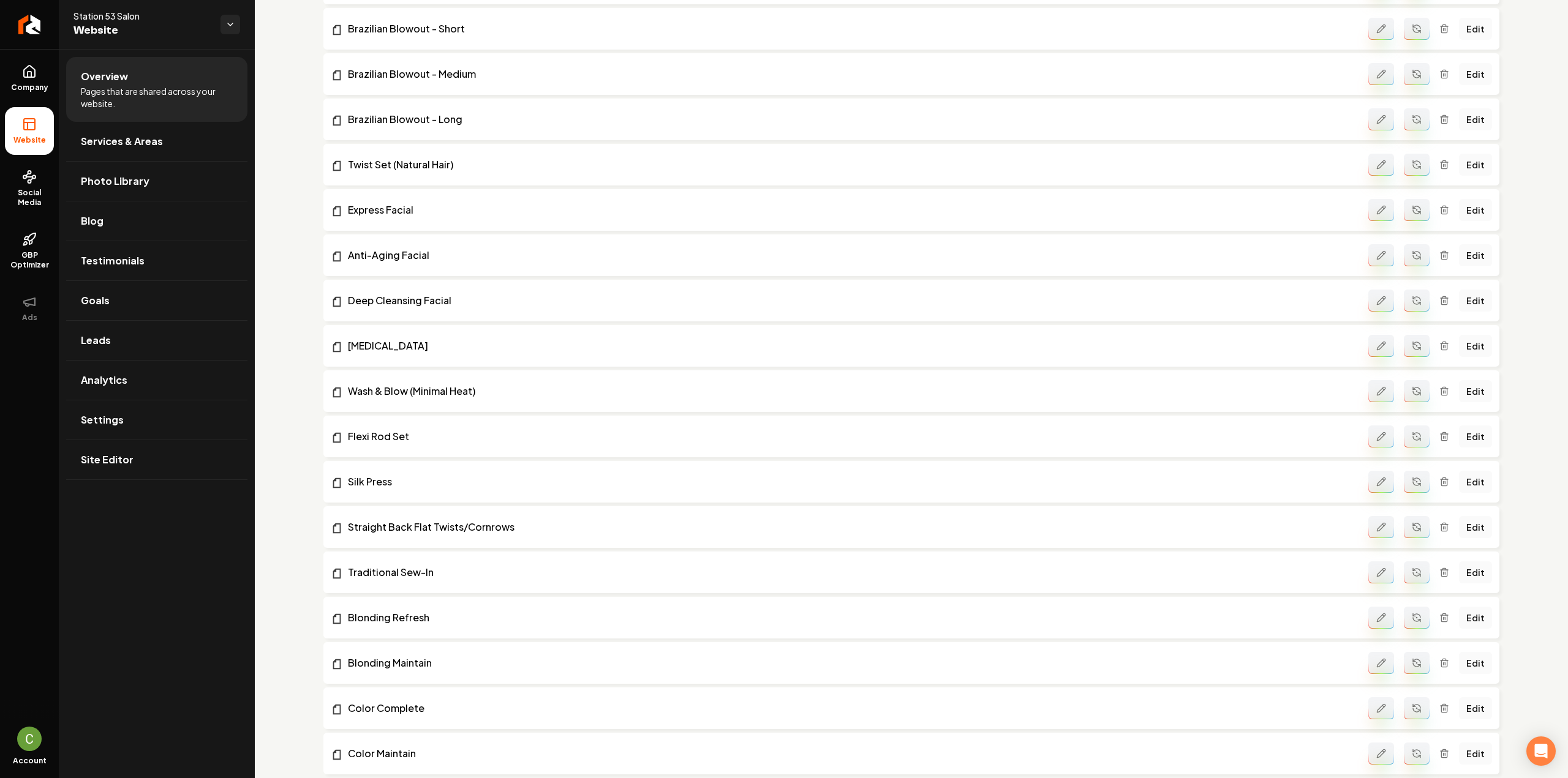
click at [1368, 163] on button "Main content area" at bounding box center [1381, 165] width 25 height 22
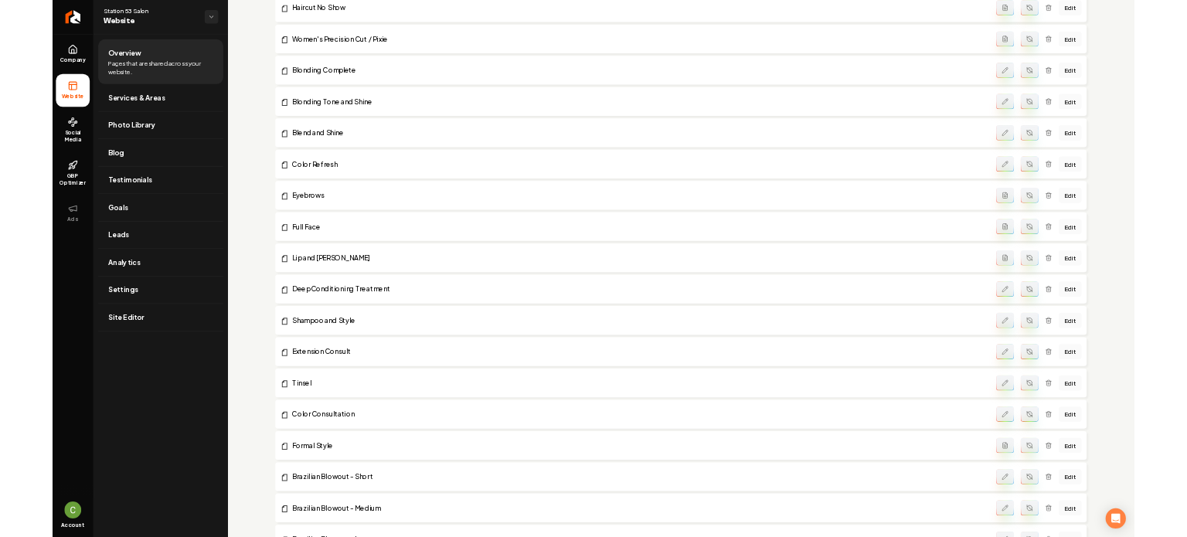
scroll to position [700, 0]
